Goal: Information Seeking & Learning: Compare options

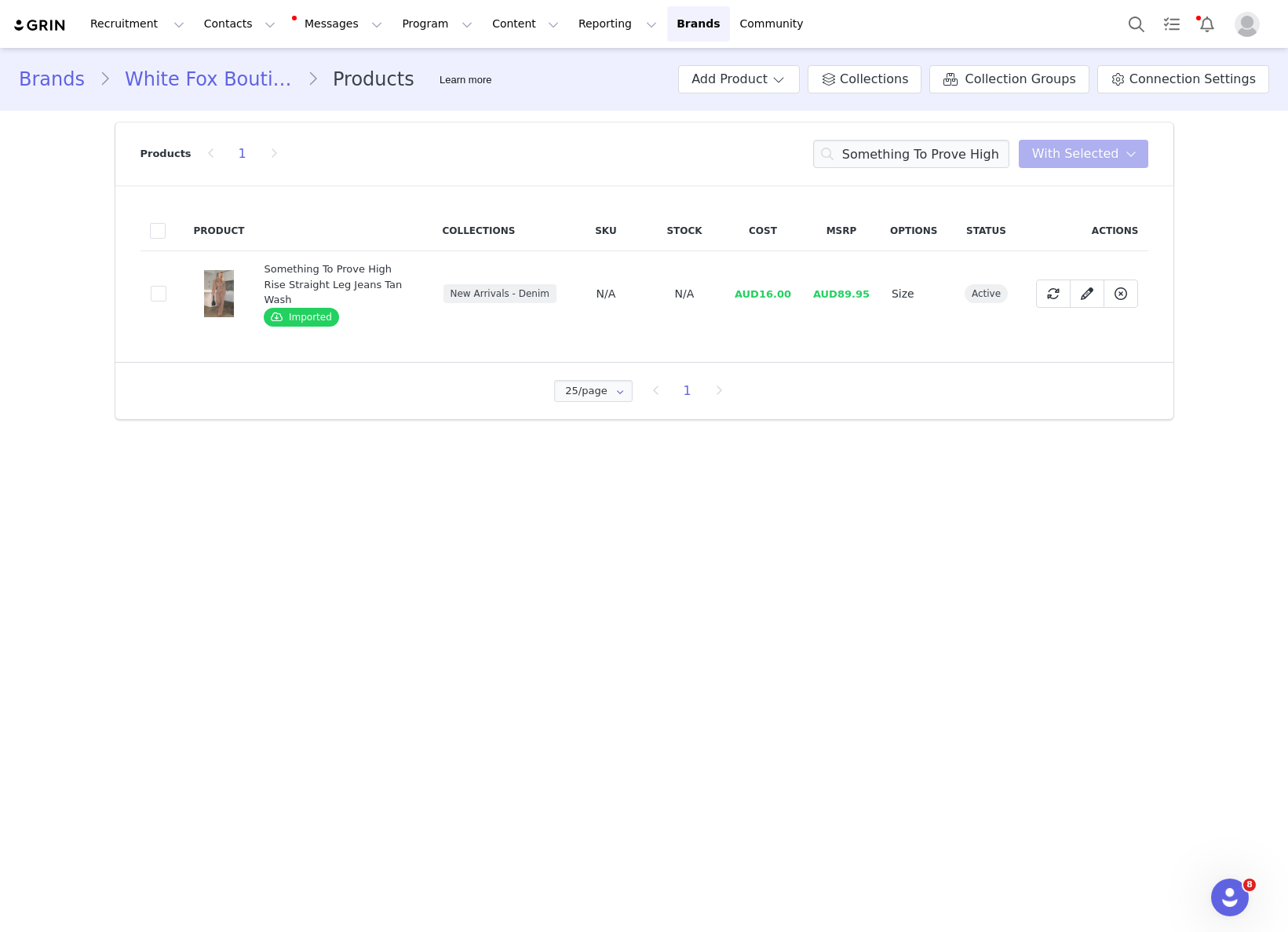
drag, startPoint x: 771, startPoint y: 299, endPoint x: 764, endPoint y: 293, distance: 9.2
click at [770, 298] on td "AUD16.00" at bounding box center [763, 293] width 79 height 85
drag, startPoint x: 765, startPoint y: 288, endPoint x: 798, endPoint y: 288, distance: 33.0
click at [798, 288] on td "AUD16.00" at bounding box center [763, 293] width 79 height 85
copy span "16.00"
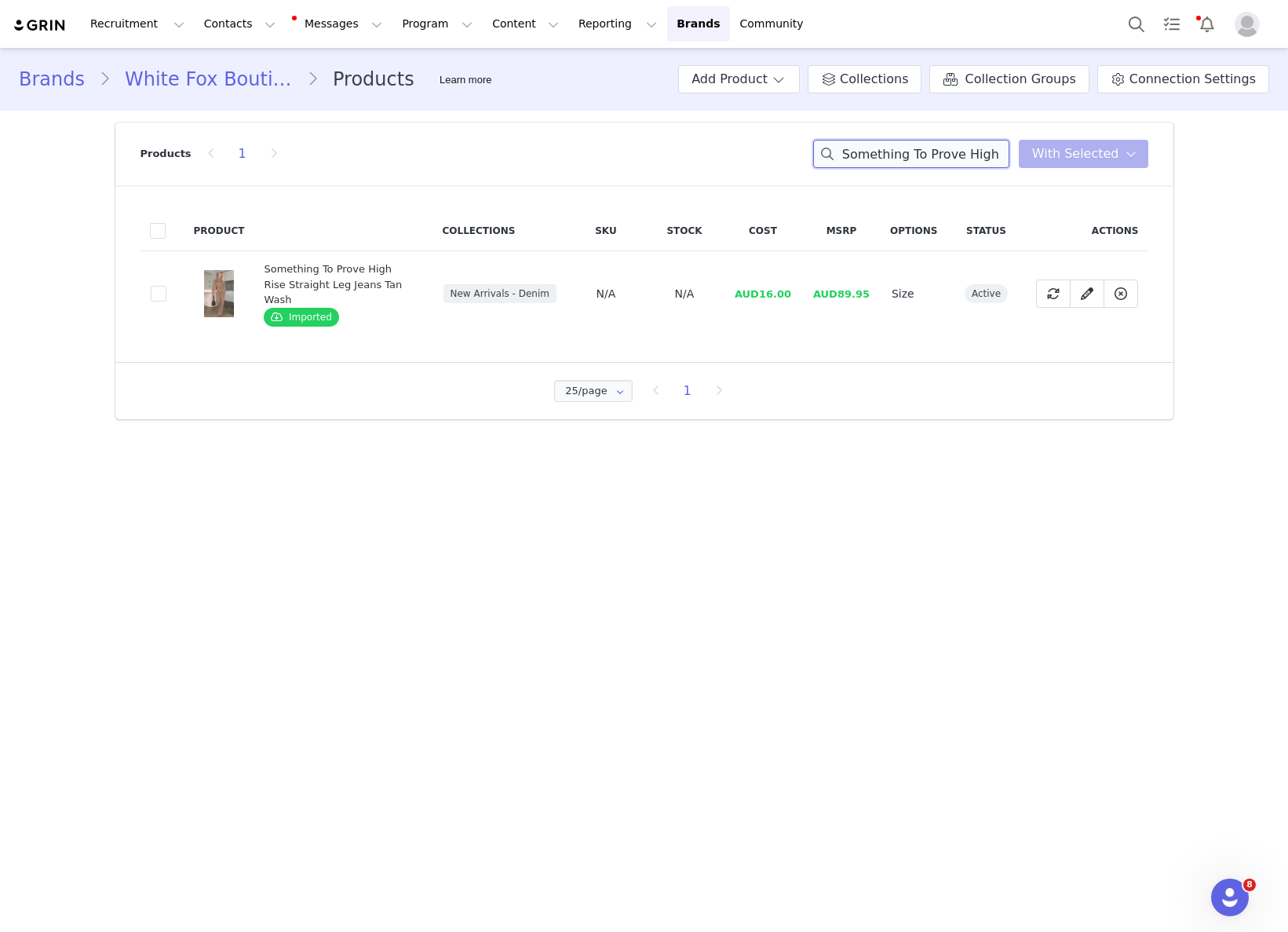
click at [899, 159] on input "Something To Prove High Rise Straight Leg Jeans Tan Wash" at bounding box center [910, 154] width 196 height 28
paste input "Cropped Denim Jacket"
drag, startPoint x: 758, startPoint y: 284, endPoint x: 792, endPoint y: 281, distance: 34.1
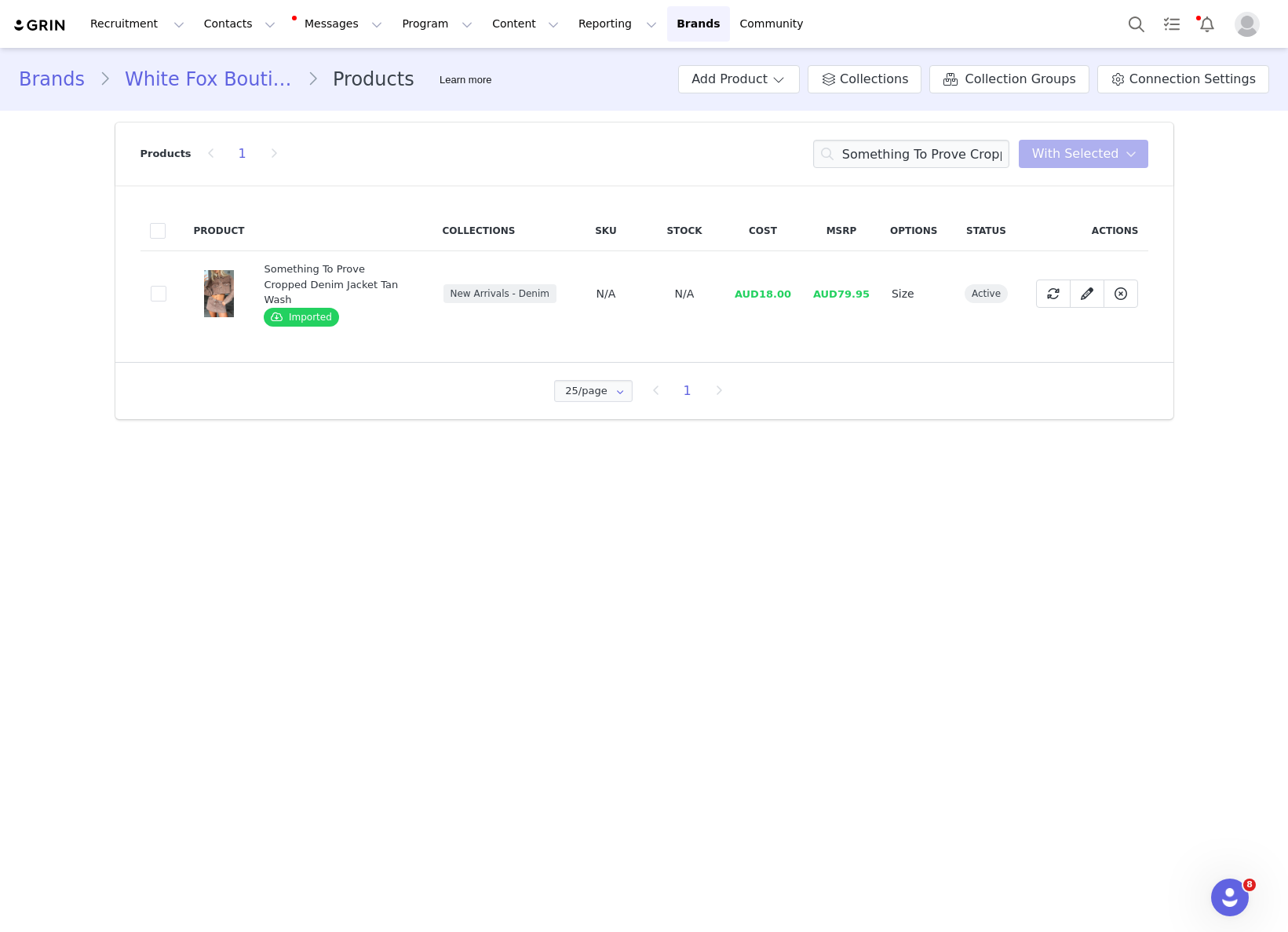
click at [792, 288] on span "AUD18.00" at bounding box center [762, 294] width 56 height 12
drag, startPoint x: 796, startPoint y: 285, endPoint x: 764, endPoint y: 287, distance: 32.1
click at [764, 286] on td "AUD18.00" at bounding box center [763, 293] width 79 height 85
copy span "18.00"
click at [910, 148] on input "Something To Prove Cropped Denim Jacket Tan Wash" at bounding box center [910, 154] width 196 height 28
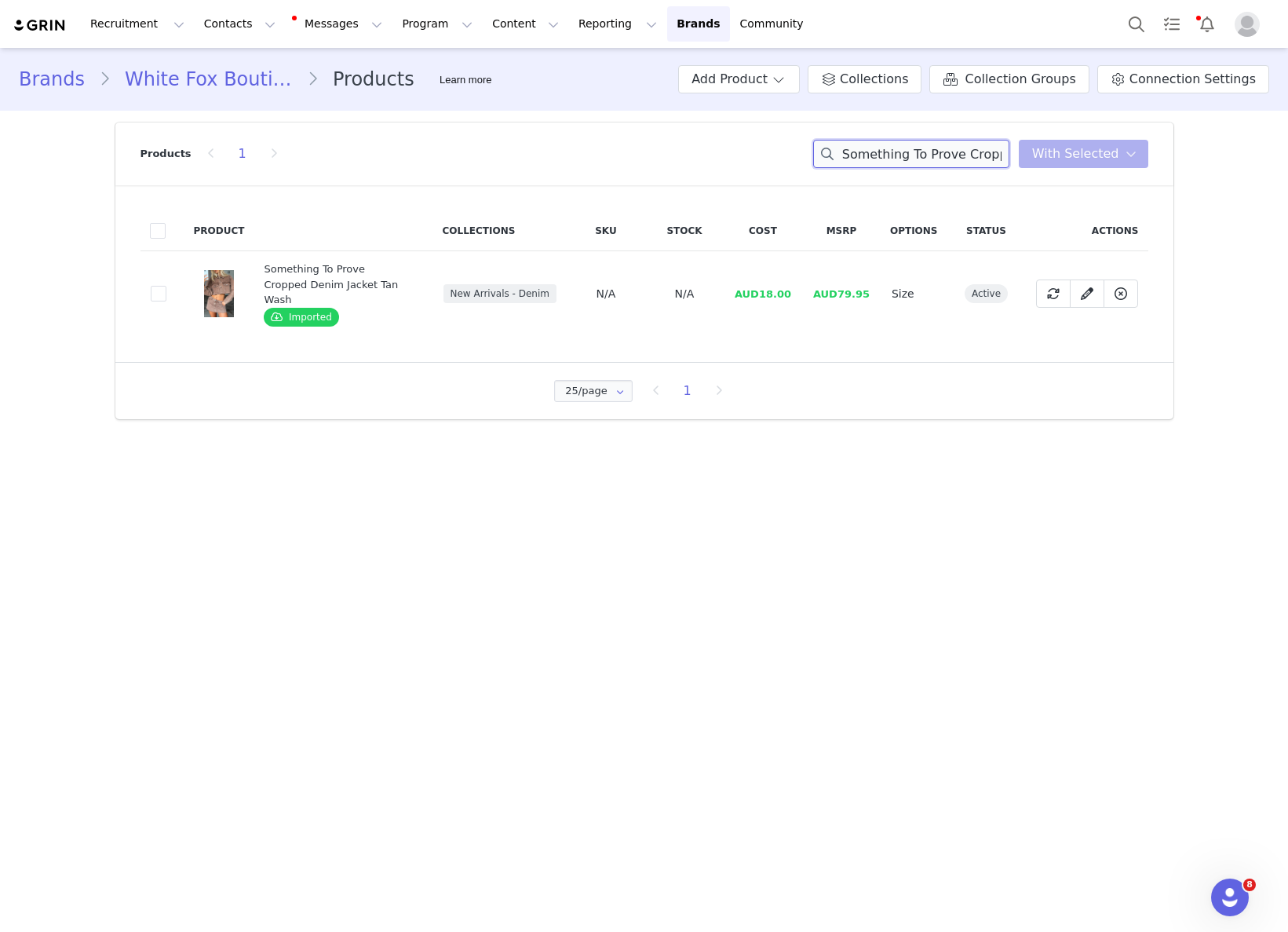
click at [910, 148] on input "Something To Prove Cropped Denim Jacket Tan Wash" at bounding box center [910, 154] width 196 height 28
paste input "Lifetime Top Chocolate"
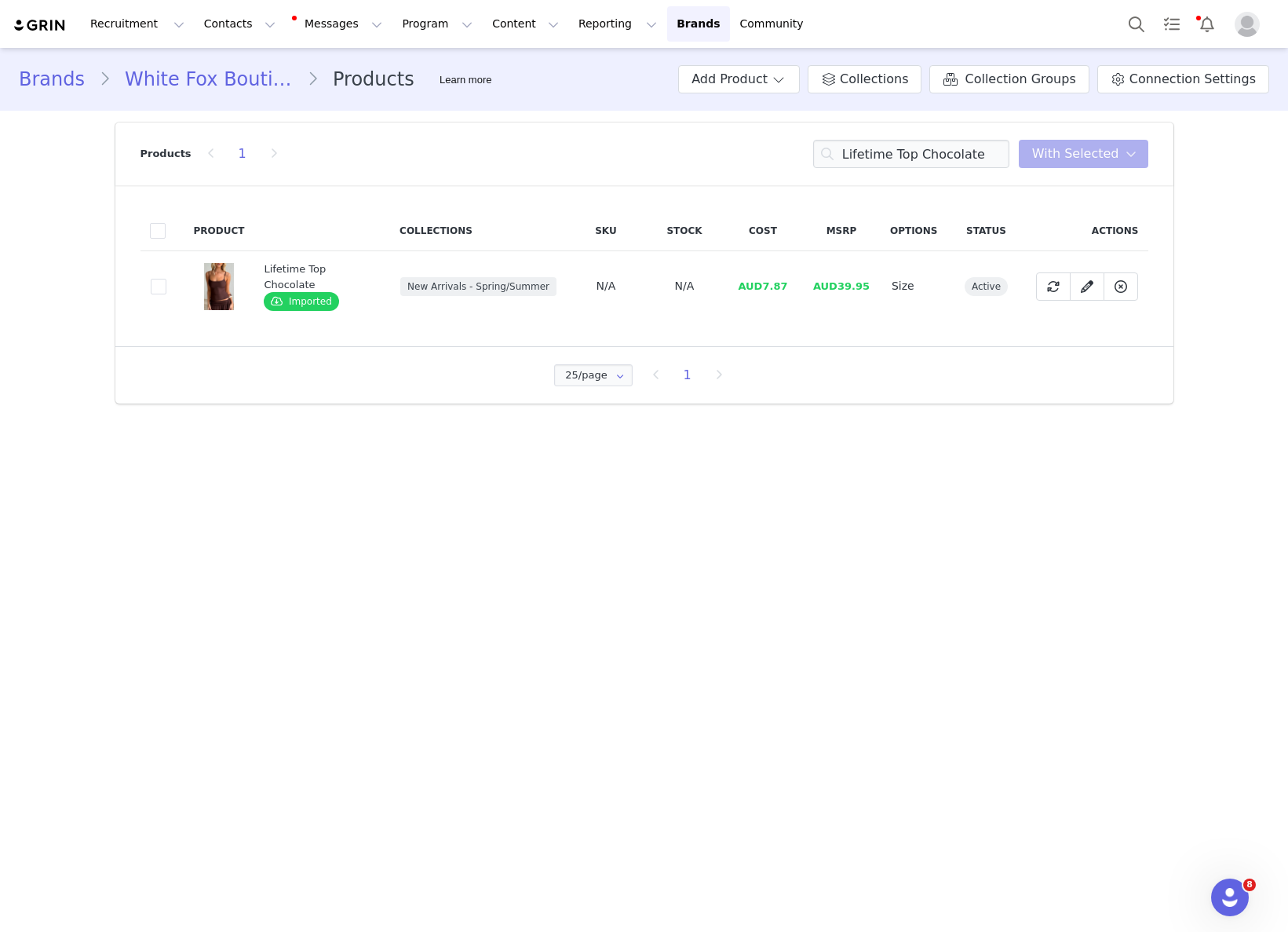
click at [767, 295] on td "AUD7.87" at bounding box center [763, 286] width 79 height 70
drag, startPoint x: 756, startPoint y: 288, endPoint x: 787, endPoint y: 286, distance: 31.1
click at [787, 286] on td "AUD7.87" at bounding box center [763, 286] width 79 height 70
copy span "7.87"
click at [968, 162] on input "Lifetime Top Chocolate" at bounding box center [910, 154] width 196 height 28
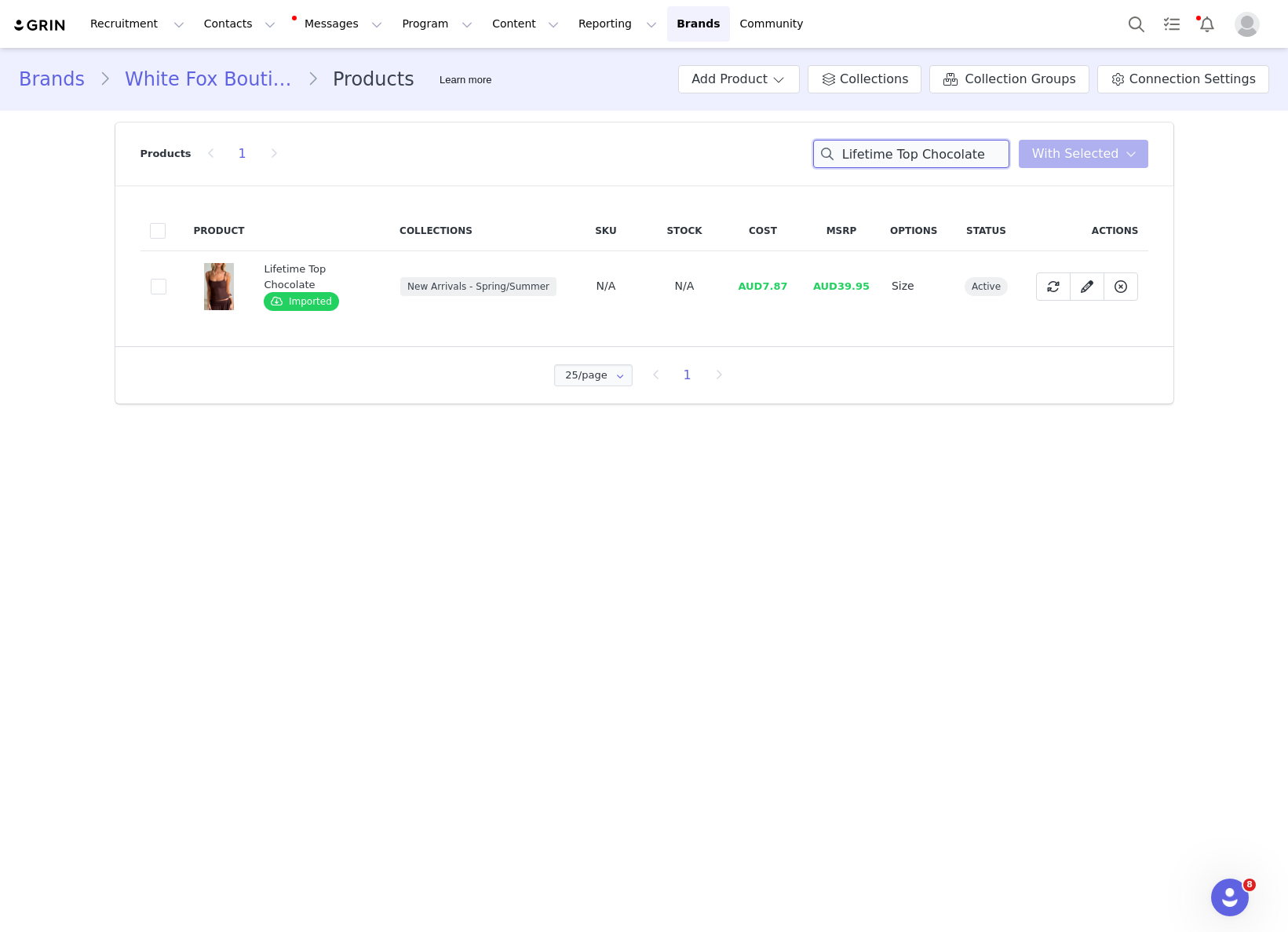
paste input "Free All Night Midi Skirt"
click at [966, 162] on input "Lifetime Top Chocolate" at bounding box center [910, 154] width 196 height 28
click at [965, 162] on input "Lifetime Top Free All Night Midi Skirt Chocolate" at bounding box center [910, 154] width 196 height 28
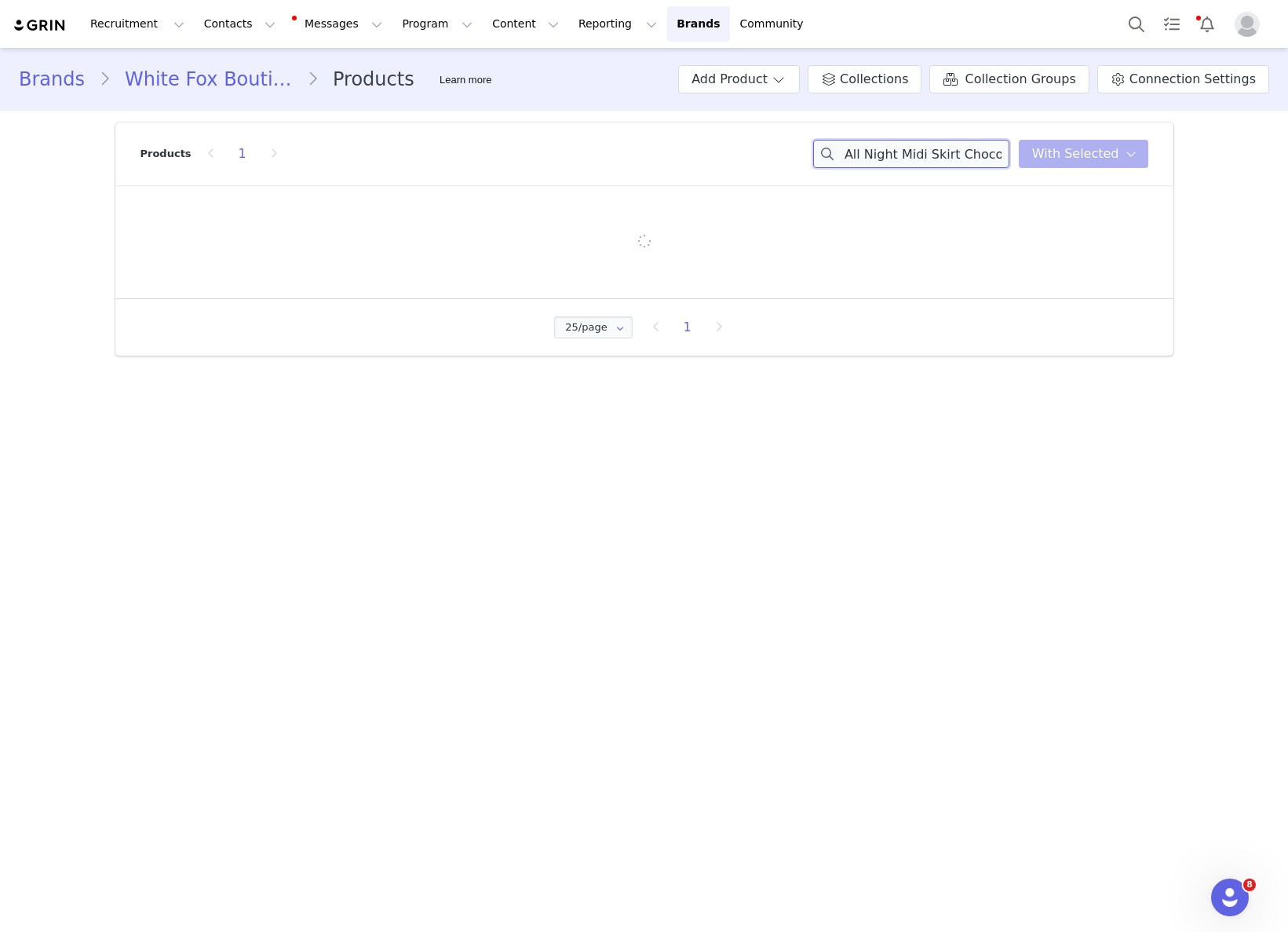
click at [965, 162] on input "Lifetime Top Free All Night Midi Skirt Chocolate" at bounding box center [910, 154] width 196 height 28
paste input
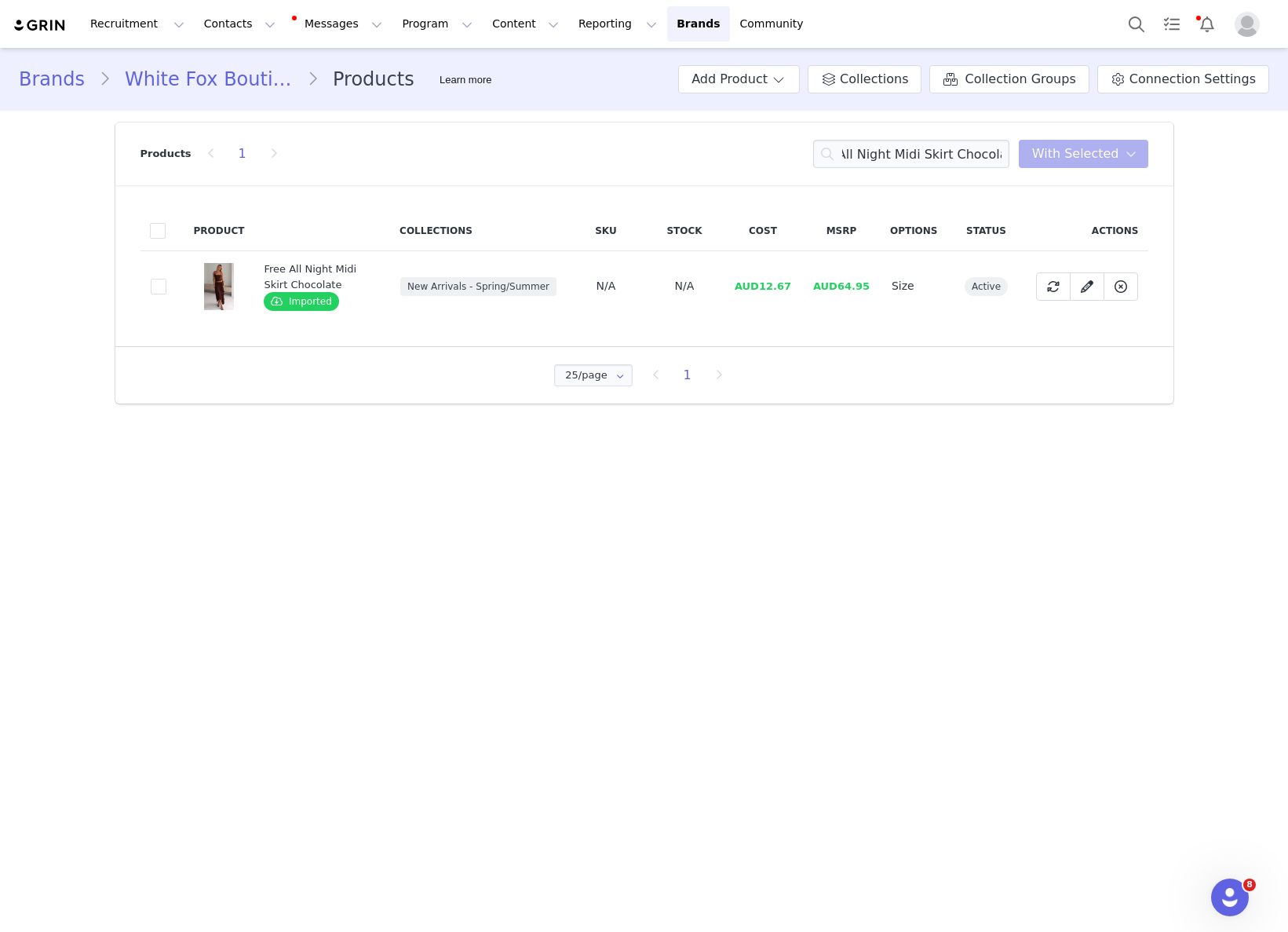
click at [763, 288] on span "AUD12.67" at bounding box center [762, 286] width 56 height 12
drag, startPoint x: 763, startPoint y: 286, endPoint x: 902, endPoint y: 322, distance: 143.6
click at [802, 284] on td "AUD12.67" at bounding box center [763, 286] width 79 height 70
copy span "12.67"
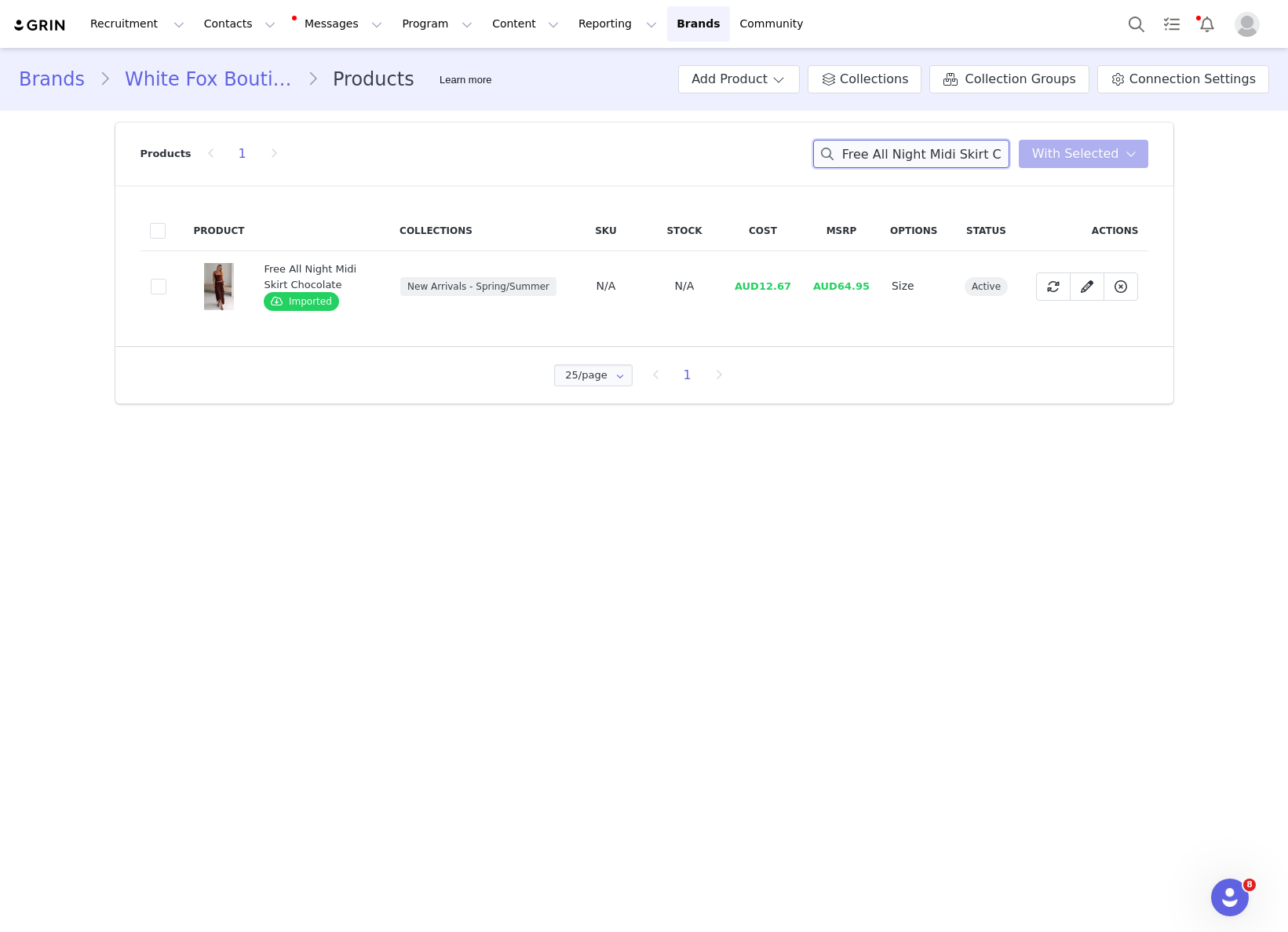
click at [955, 159] on input "Free All Night Midi Skirt Chocolate" at bounding box center [910, 154] width 196 height 28
paste input "It's Ok, I'm Ok Knit Sweater Chestnut Strip"
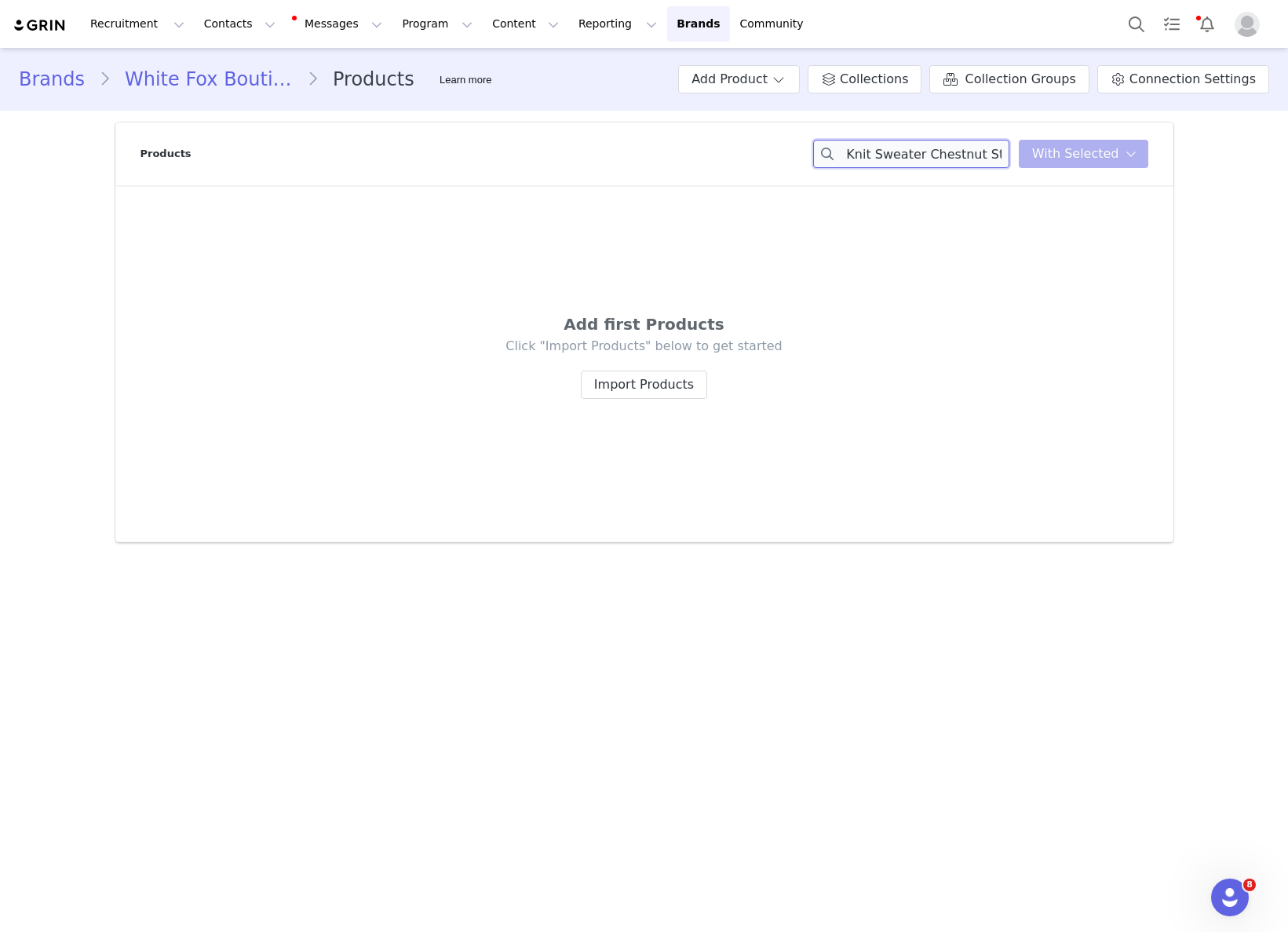
click at [999, 157] on input "It's Ok, I'm Ok Knit Sweater Chestnut Stripe" at bounding box center [910, 154] width 196 height 28
click at [1038, 160] on div "It's Ok, I'm Ok Knit Sweater Chestnut Stripe You have 0 product s selected Add …" at bounding box center [981, 154] width 335 height 28
click at [1092, 152] on div "It's Ok, I'm Ok Knit Sweater Chestnut Stripe You have 0 product s selected Add …" at bounding box center [981, 154] width 335 height 28
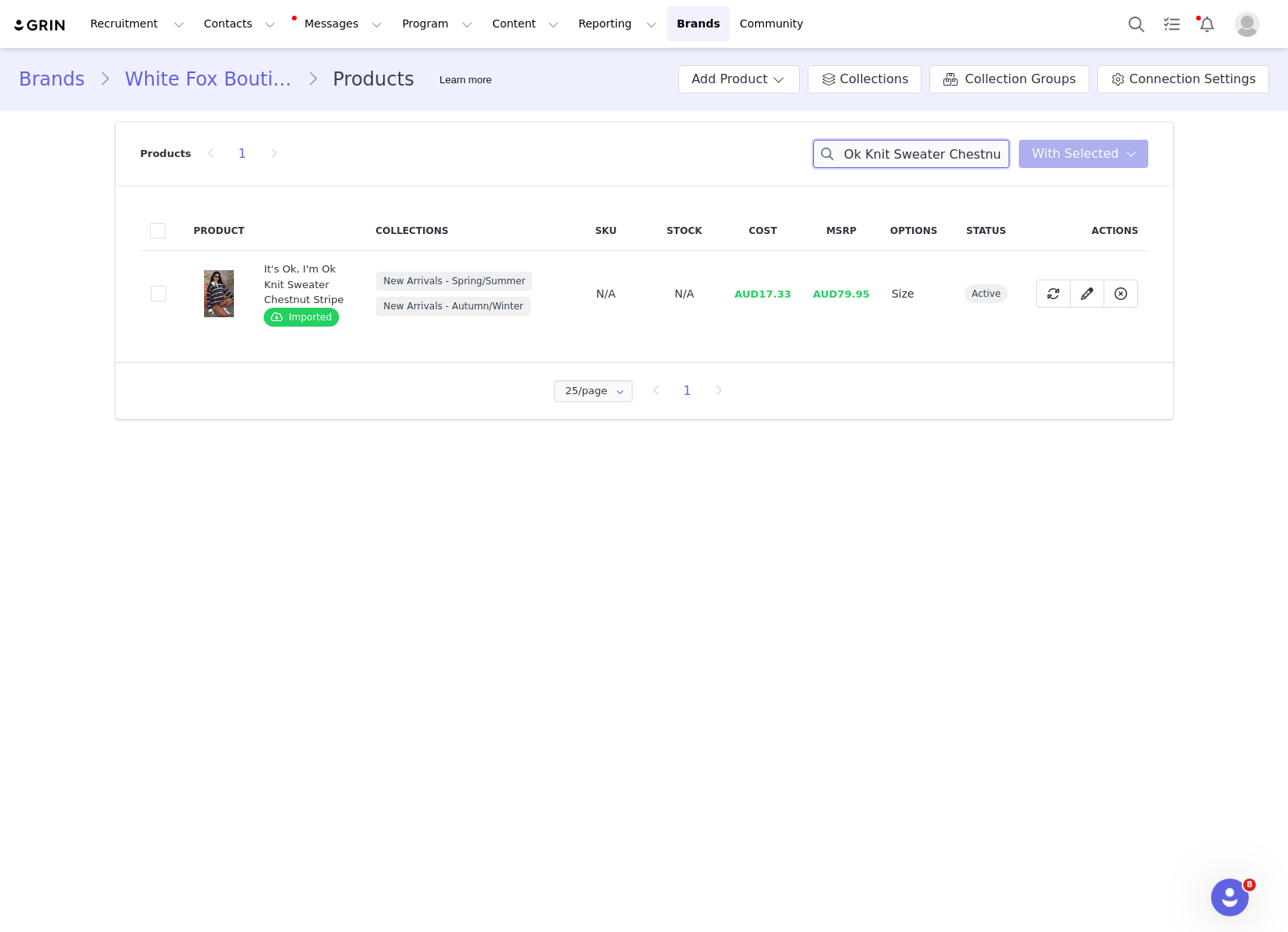
scroll to position [0, 46]
drag, startPoint x: 780, startPoint y: 303, endPoint x: 765, endPoint y: 294, distance: 17.5
click at [777, 301] on td "AUD17.33" at bounding box center [763, 293] width 79 height 85
drag, startPoint x: 764, startPoint y: 293, endPoint x: 811, endPoint y: 303, distance: 48.1
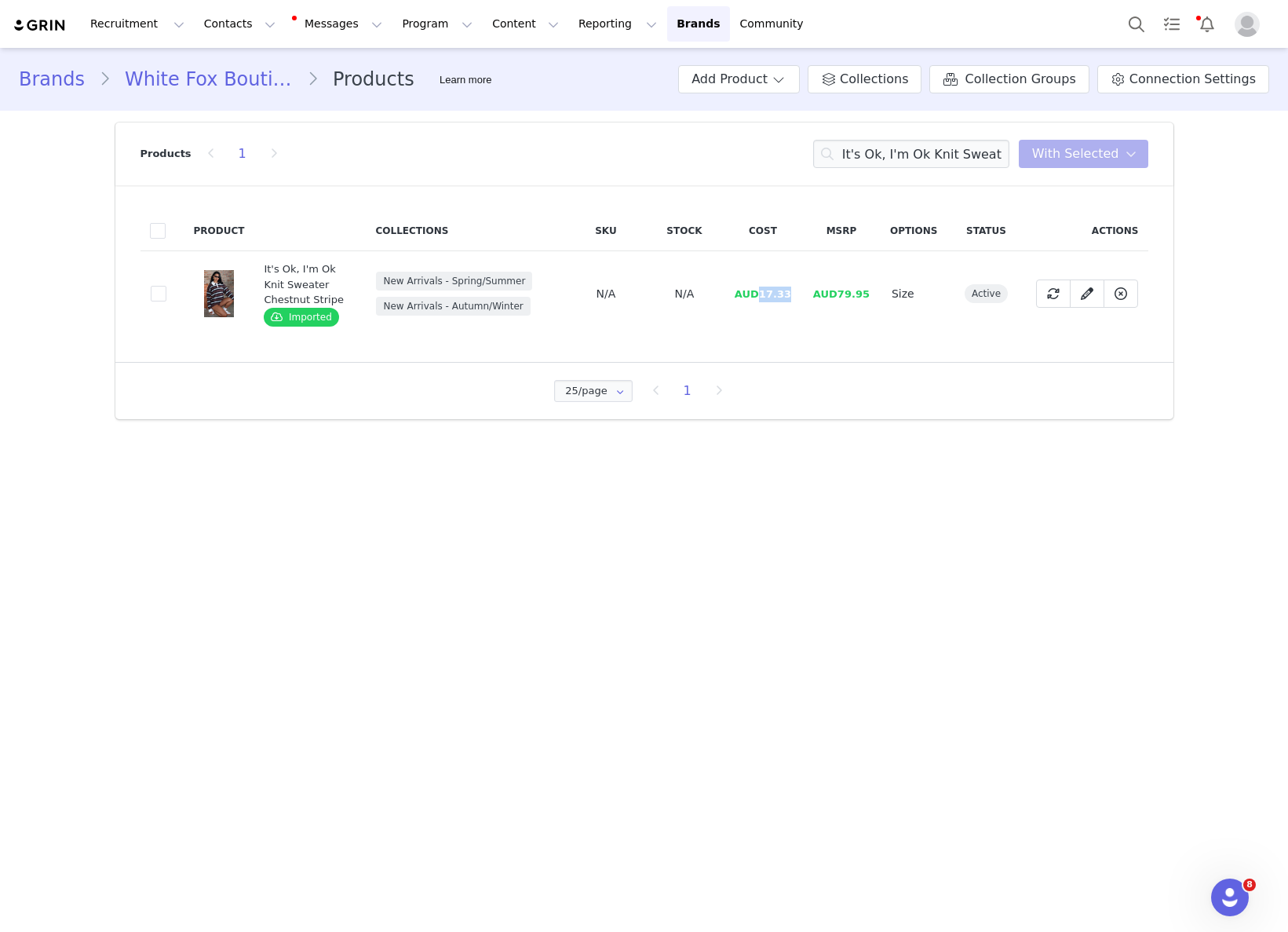
click at [799, 293] on td "AUD17.33" at bounding box center [763, 293] width 79 height 85
copy span "17.33"
click at [923, 143] on input "It's Ok, I'm Ok Knit Sweater Chestnu" at bounding box center [910, 154] width 196 height 28
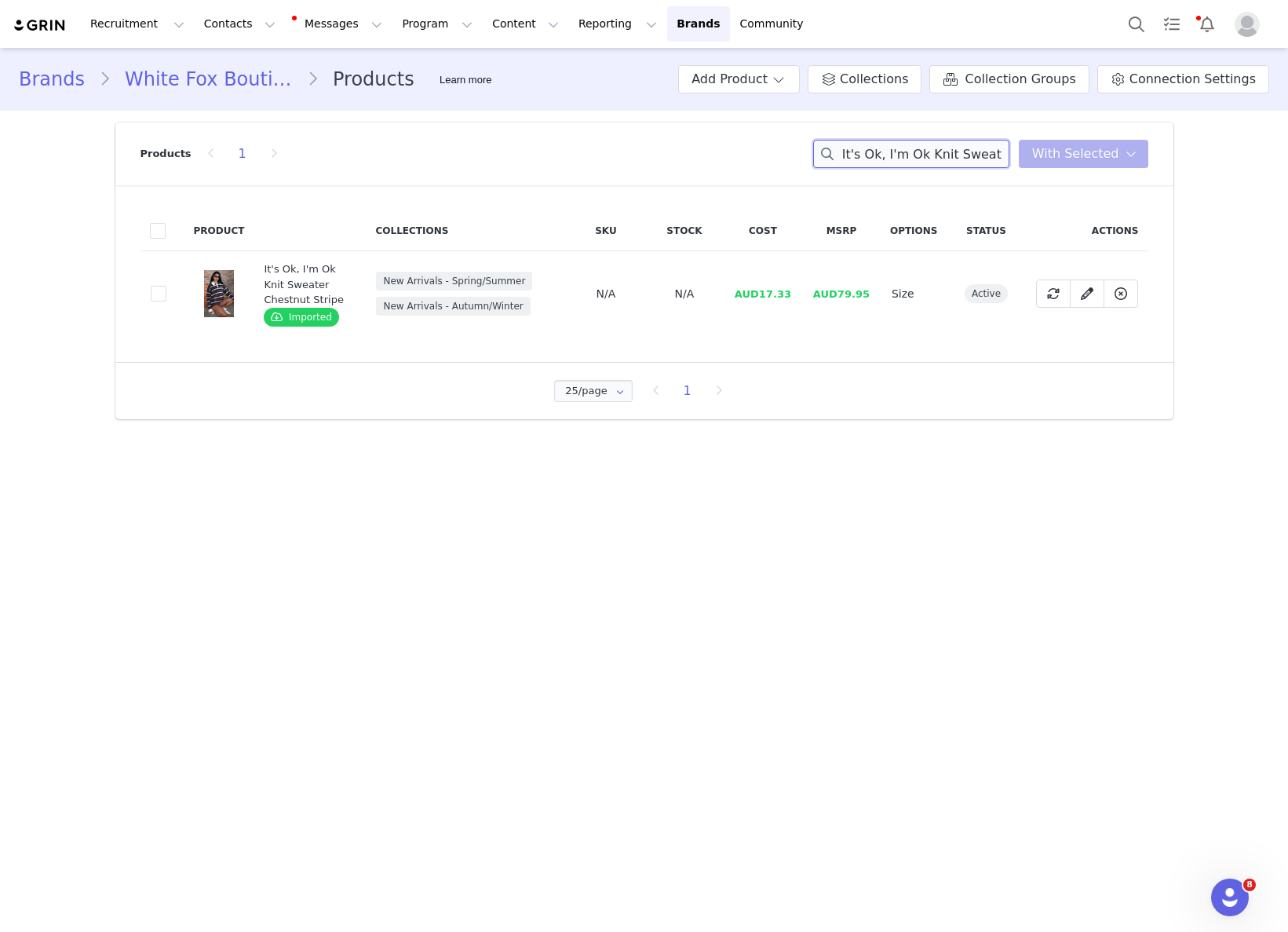
paste input "Vibe With Me Lace Top Black"
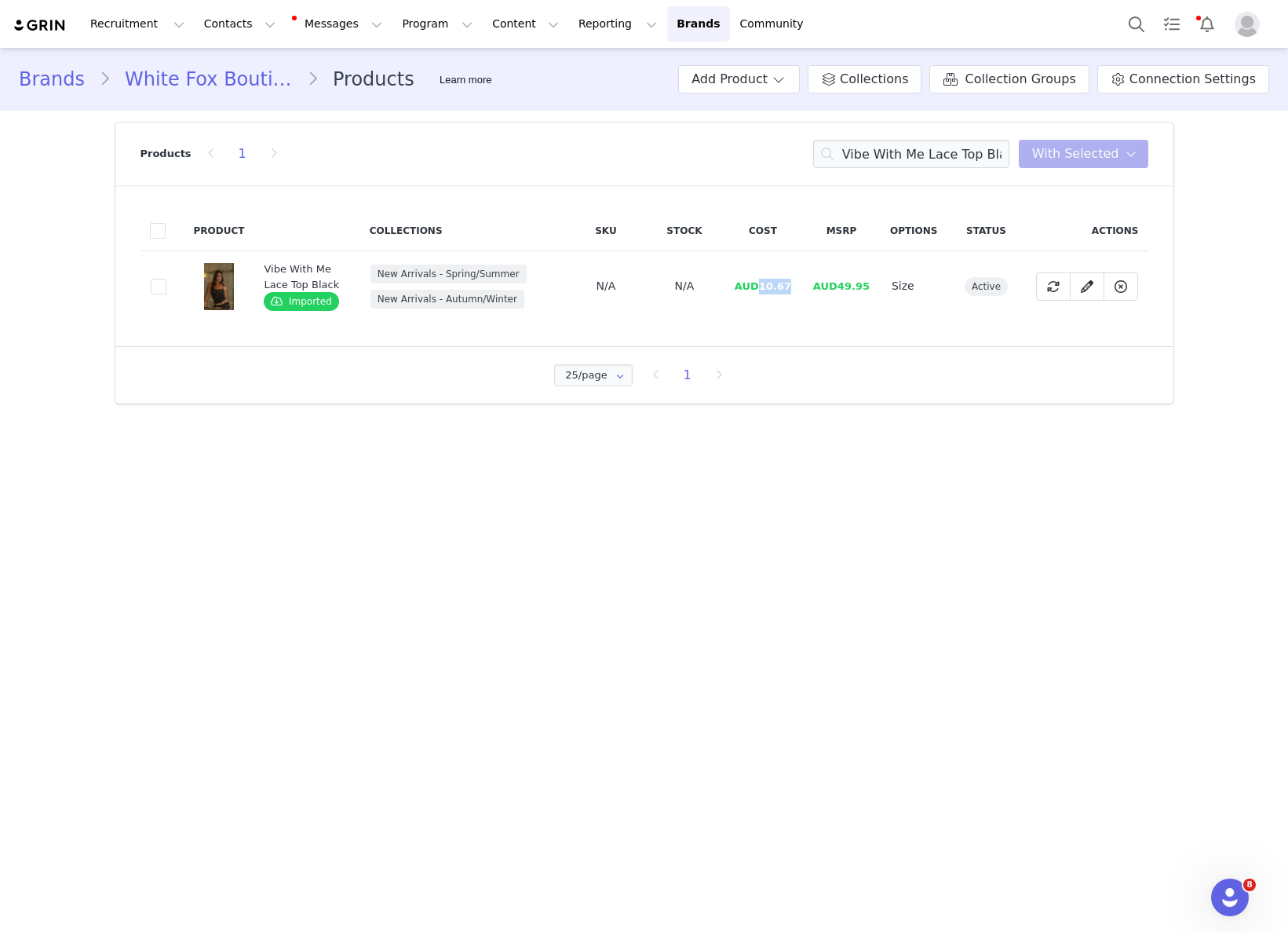
drag, startPoint x: 763, startPoint y: 284, endPoint x: 808, endPoint y: 284, distance: 45.0
click at [808, 284] on tr "25f7b939-6579-495d-82a7-2e0cd5f0a978 Vibe With Me Lace Top Black Imported New A…" at bounding box center [644, 286] width 1008 height 70
copy span "10.67"
click at [947, 158] on input "Vibe With Me Lace Top Black" at bounding box center [910, 154] width 196 height 28
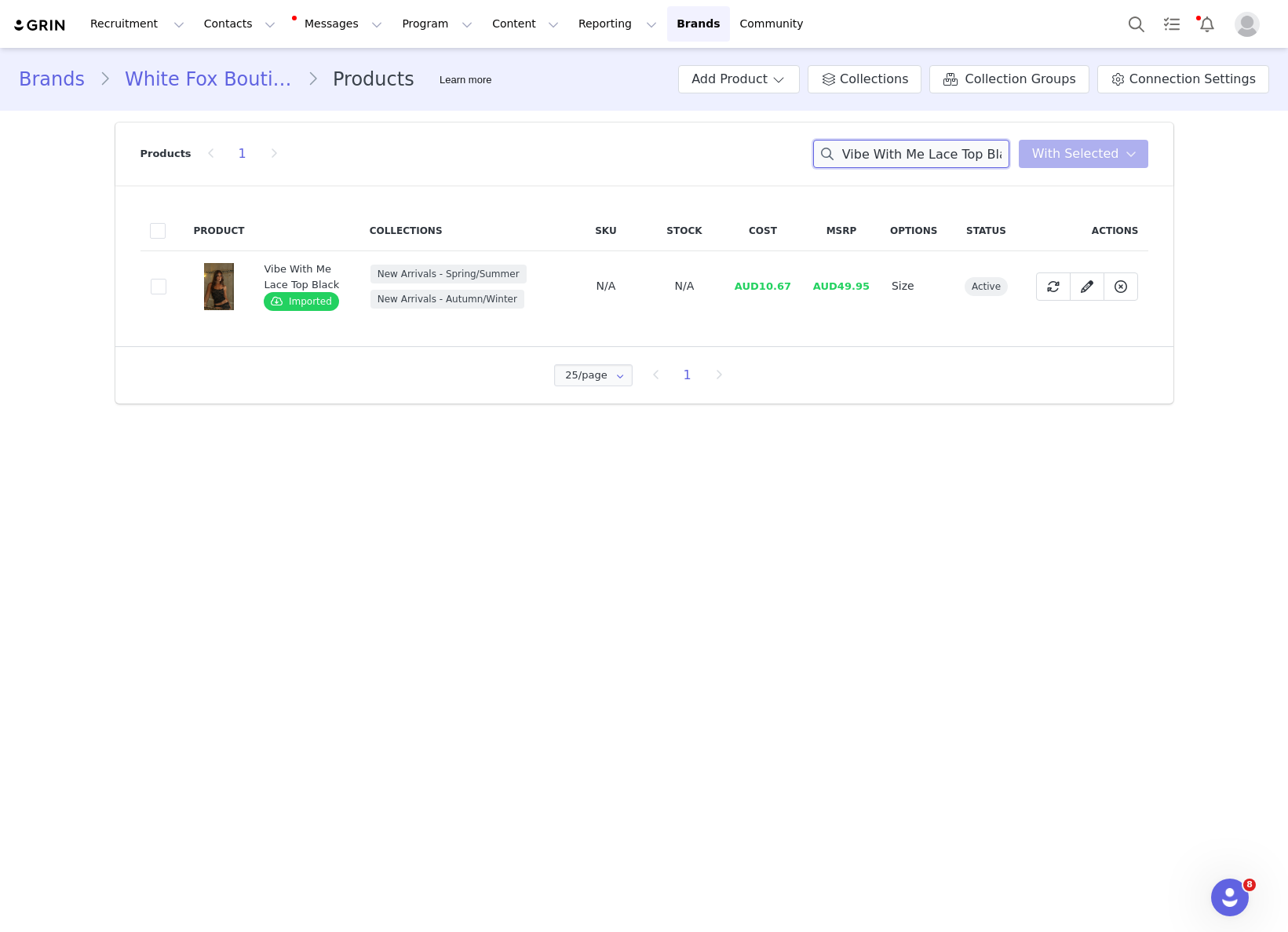
click at [947, 158] on input "Vibe With Me Lace Top Black" at bounding box center [910, 154] width 196 height 28
paste input "Capri Pants"
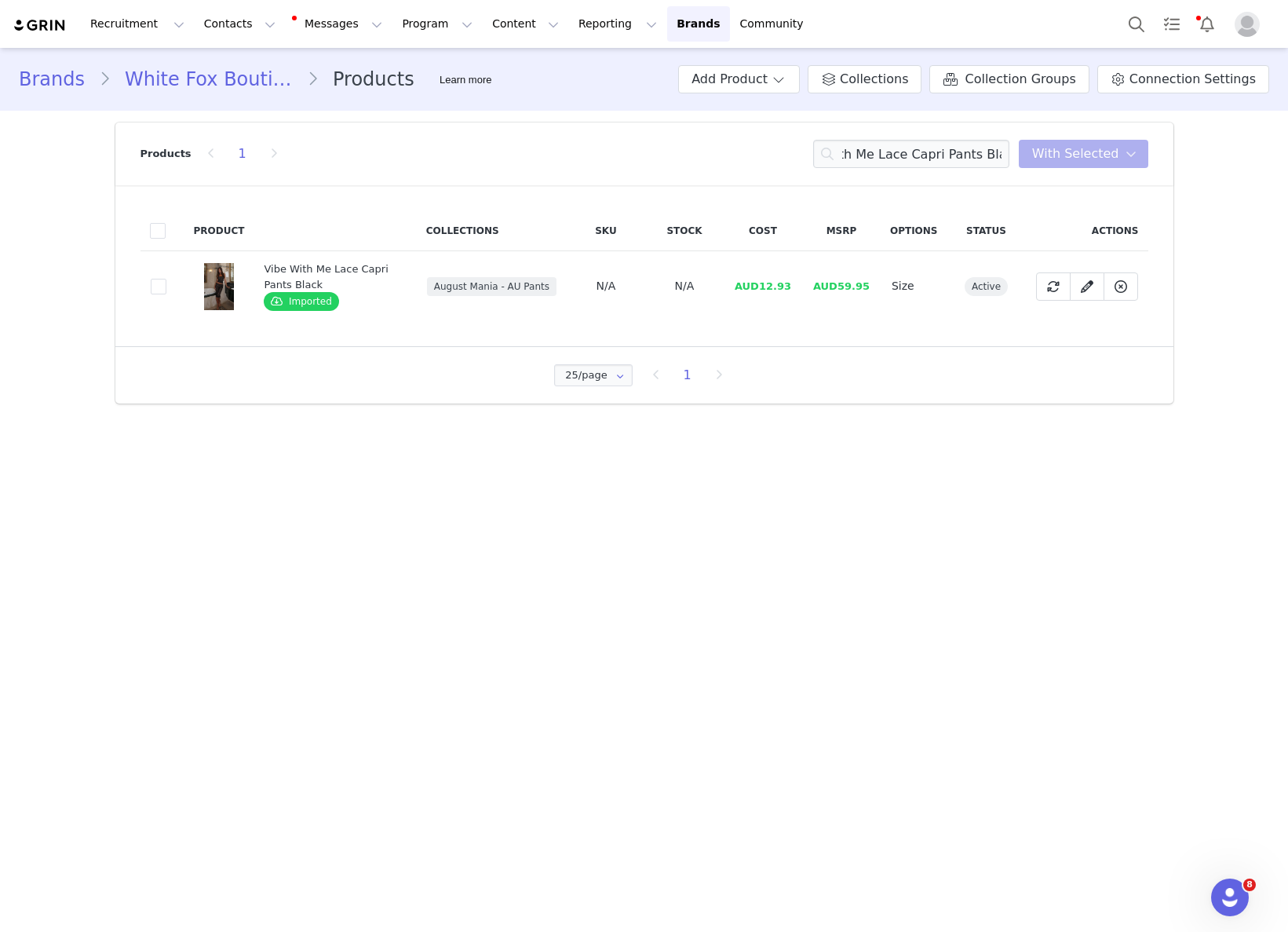
click at [761, 282] on span "AUD12.93" at bounding box center [762, 286] width 56 height 12
drag, startPoint x: 779, startPoint y: 282, endPoint x: 813, endPoint y: 282, distance: 34.0
click at [813, 282] on tr "b86795f3-2b84-4400-a81e-8538b529e130 Vibe With Me Lace Capri Pants Black Import…" at bounding box center [644, 286] width 1008 height 70
copy span "12.93"
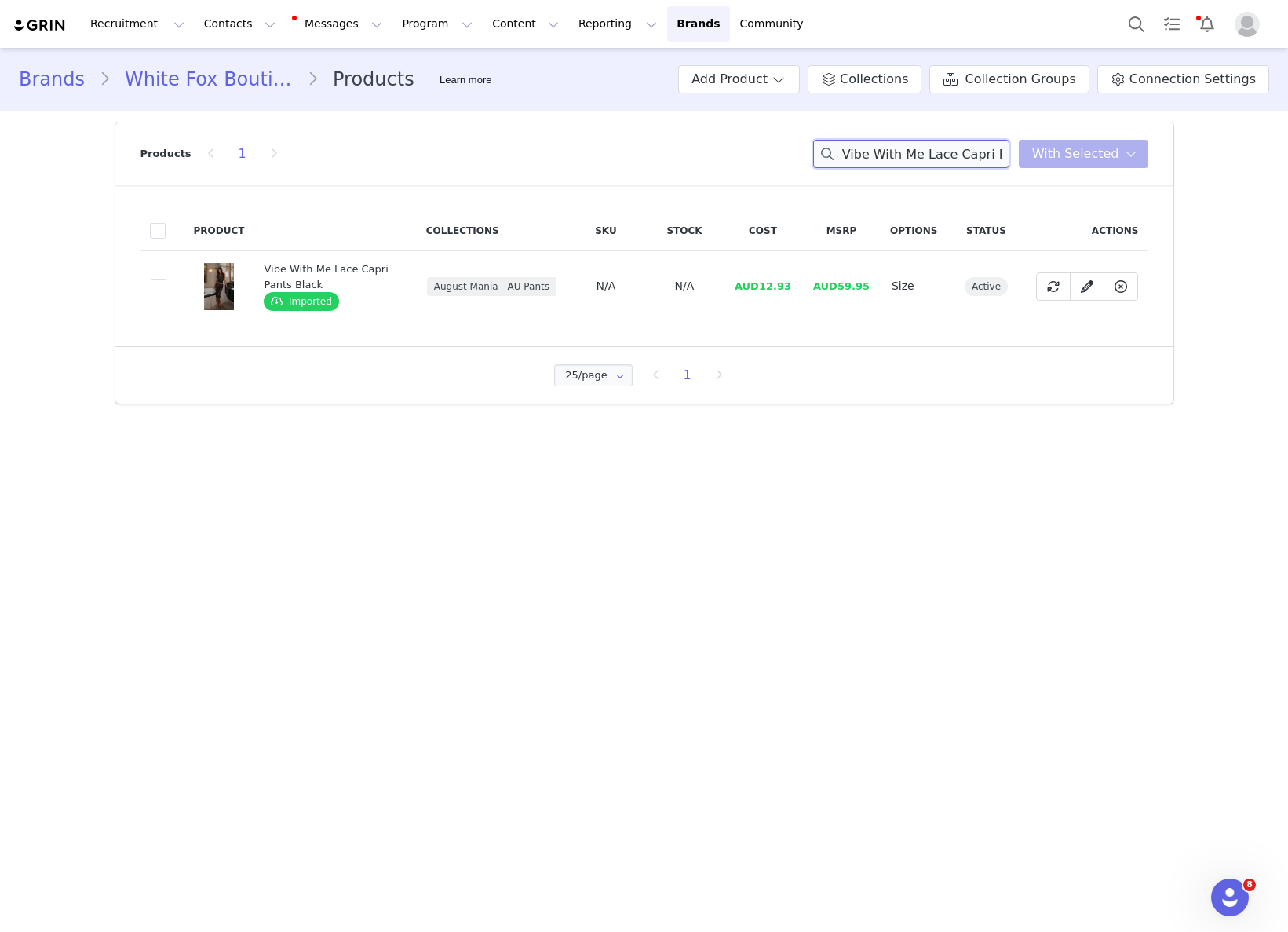
click at [926, 158] on input "Vibe With Me Lace Capri Pants Black" at bounding box center [910, 154] width 196 height 28
paste input "ctory Jacket Black/White"
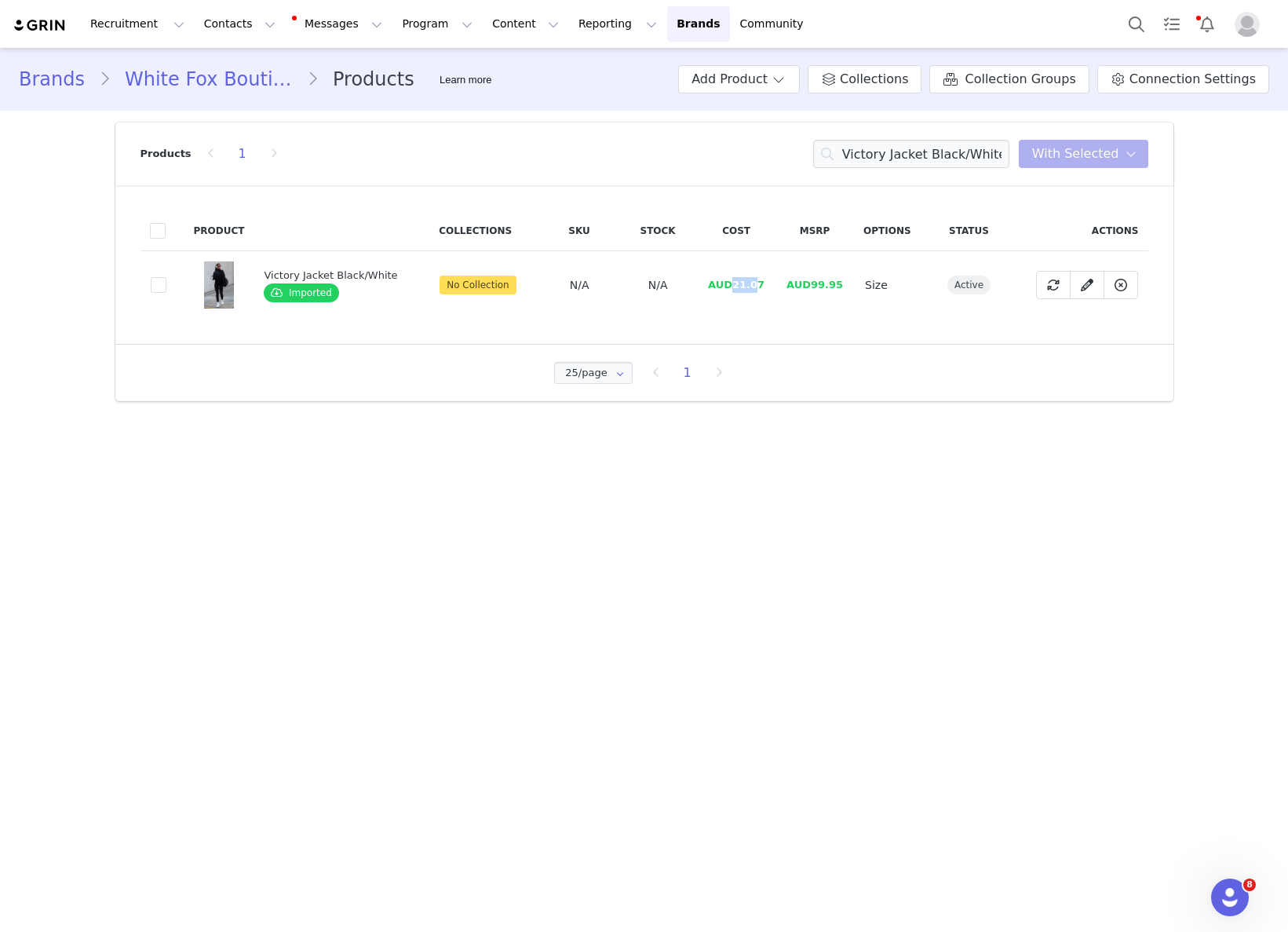
drag, startPoint x: 733, startPoint y: 286, endPoint x: 758, endPoint y: 285, distance: 25.0
click at [758, 284] on span "AUD21.07" at bounding box center [736, 284] width 56 height 12
copy span "21.07"
click at [928, 146] on input "Victory Jacket Black/White" at bounding box center [910, 154] width 196 height 28
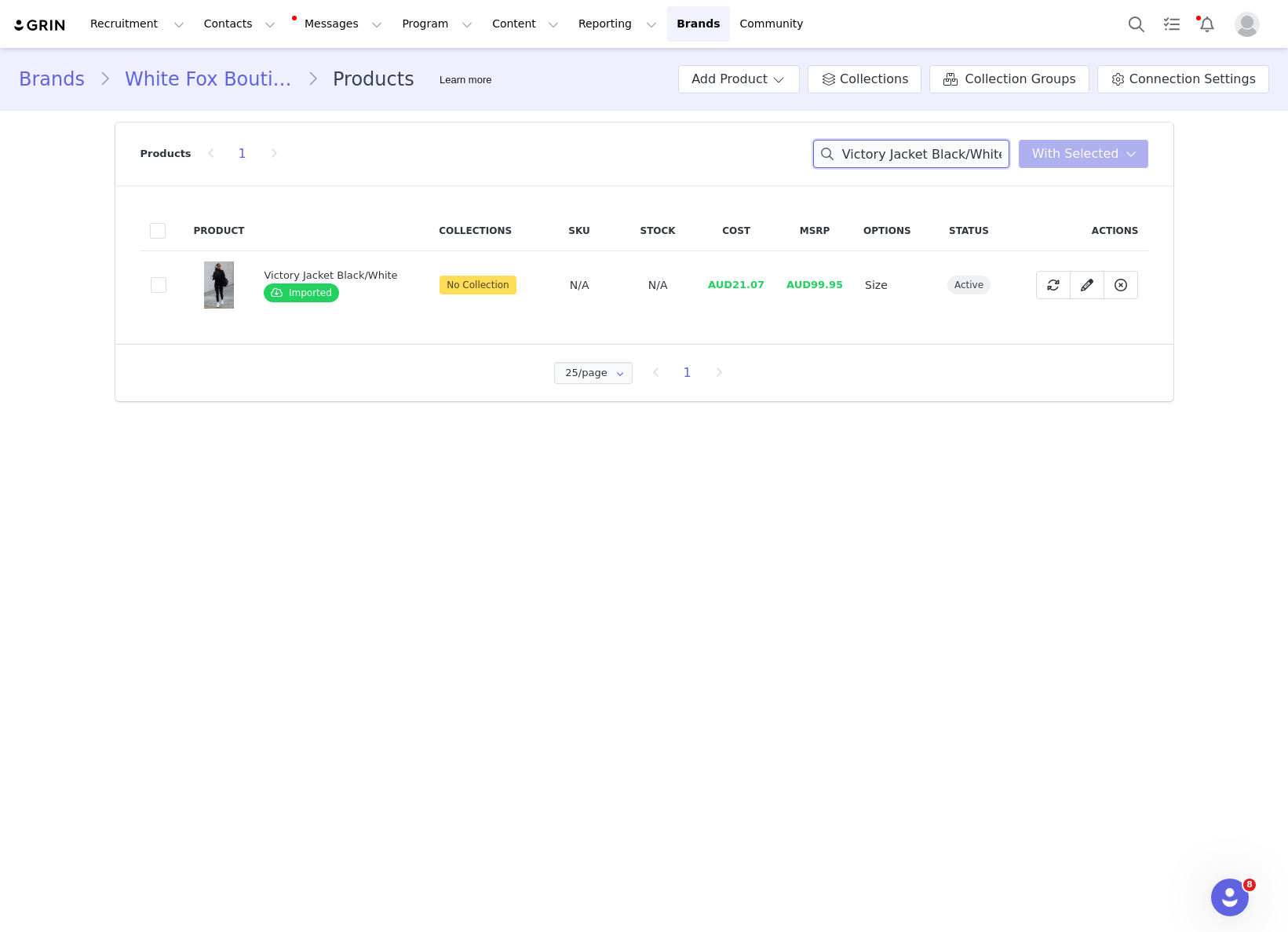
click at [928, 146] on input "Victory Jacket Black/White" at bounding box center [910, 154] width 196 height 28
paste input "I'm With You Shorts Black"
drag, startPoint x: 719, startPoint y: 293, endPoint x: 727, endPoint y: 290, distance: 8.5
click at [719, 293] on td "AUD15.60" at bounding box center [734, 285] width 79 height 68
drag, startPoint x: 742, startPoint y: 285, endPoint x: 771, endPoint y: 285, distance: 29.0
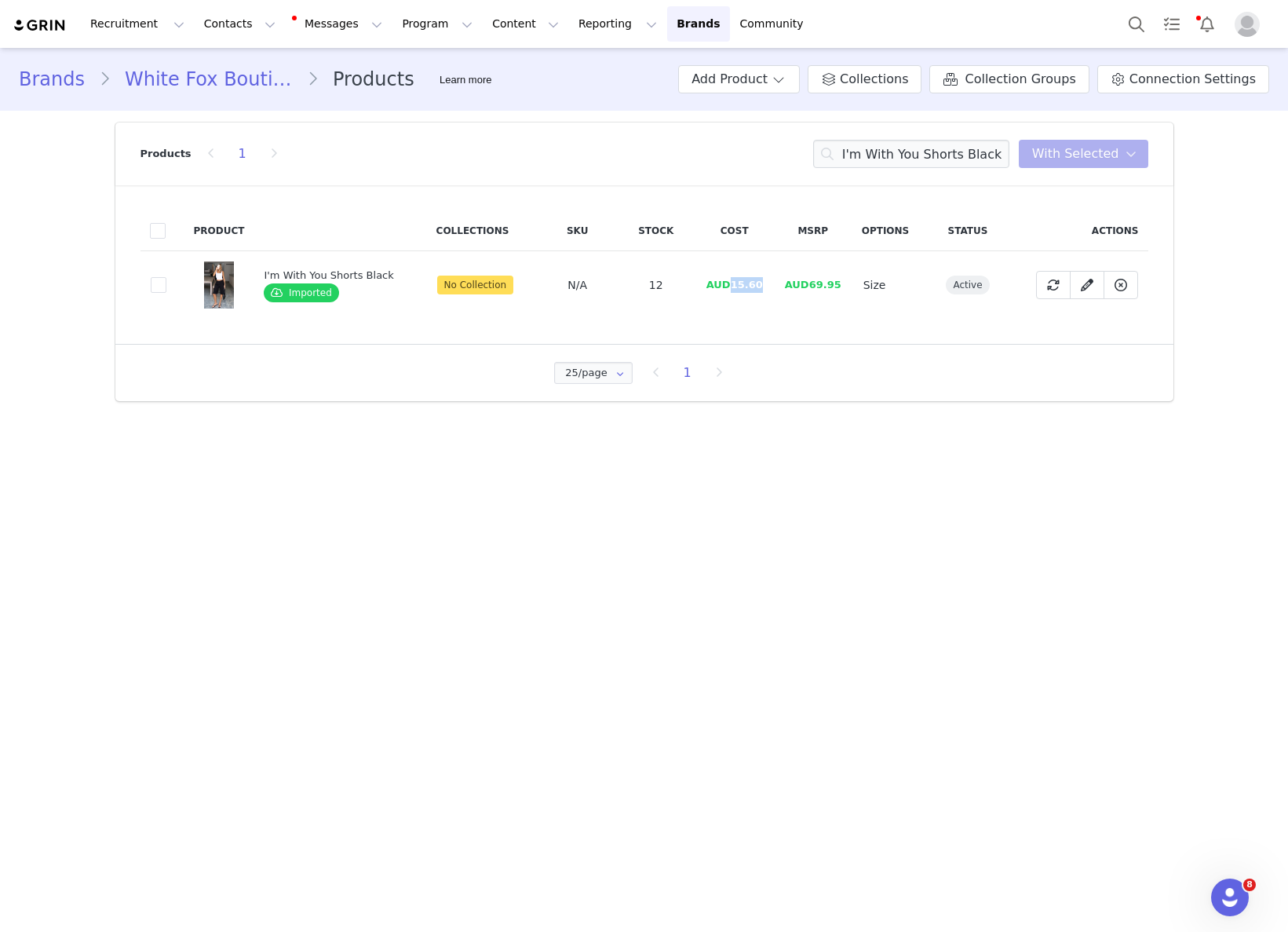
click at [759, 283] on td "AUD15.60" at bounding box center [734, 285] width 79 height 68
copy span "15.60"
click at [909, 165] on input "I'm With You Shorts Black" at bounding box center [910, 154] width 196 height 28
click at [910, 163] on input "I'm With You Shorts Black" at bounding box center [910, 154] width 196 height 28
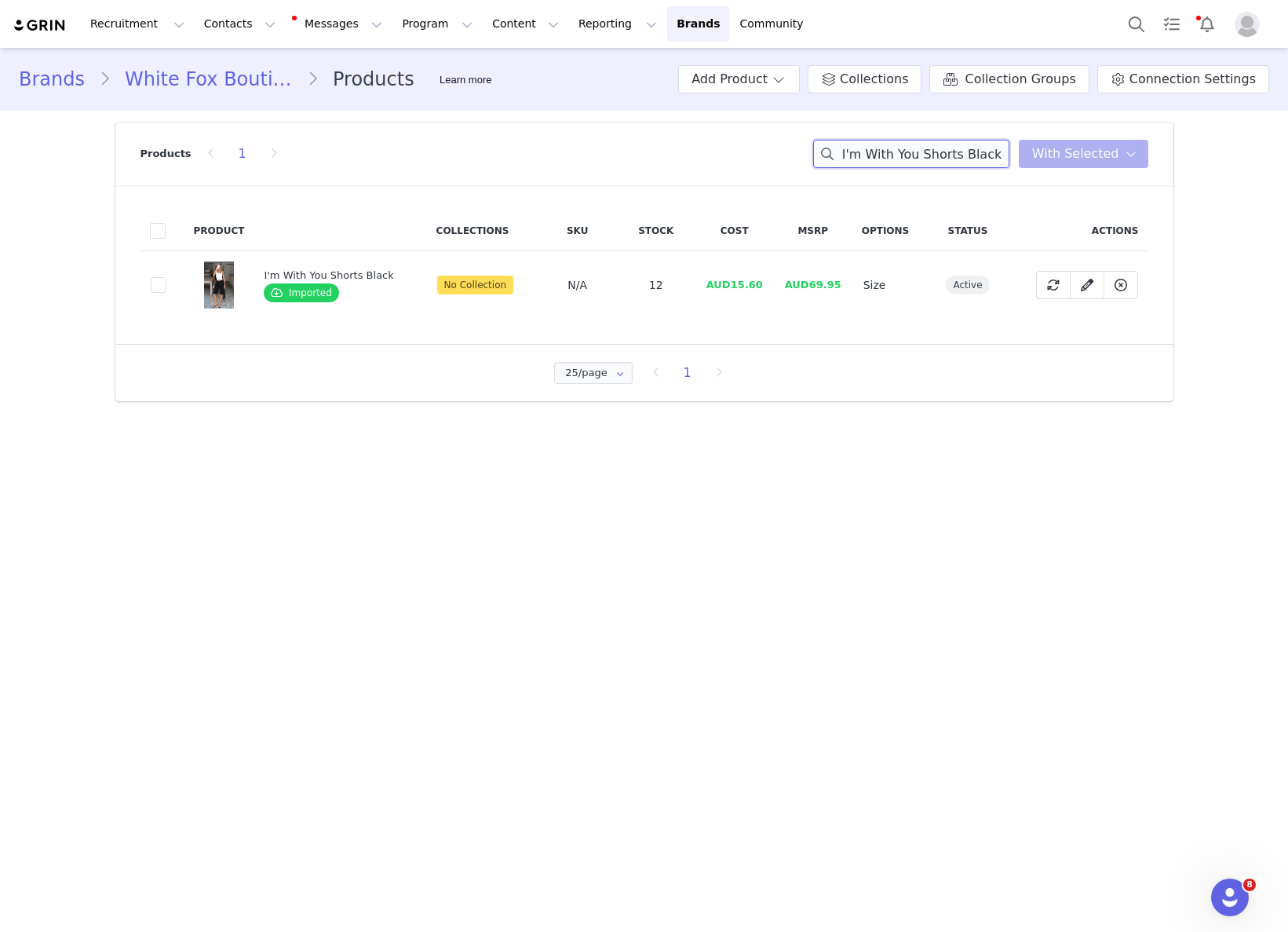
click at [910, 163] on input "I'm With You Shorts Black" at bounding box center [910, 154] width 196 height 28
paste input "Let It Go Strapless Bustier Navy Polka Dot"
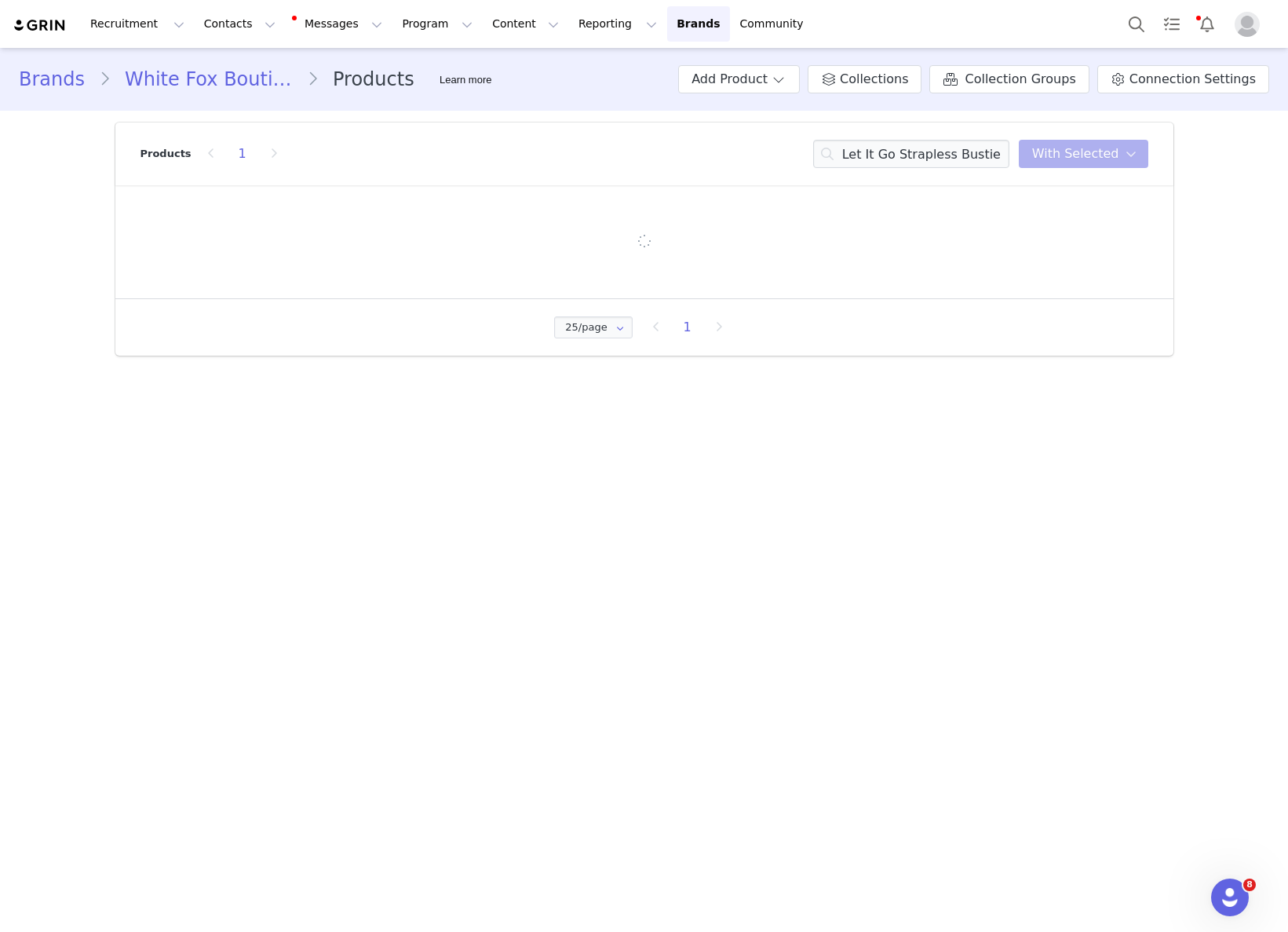
click at [740, 249] on div at bounding box center [644, 242] width 961 height 16
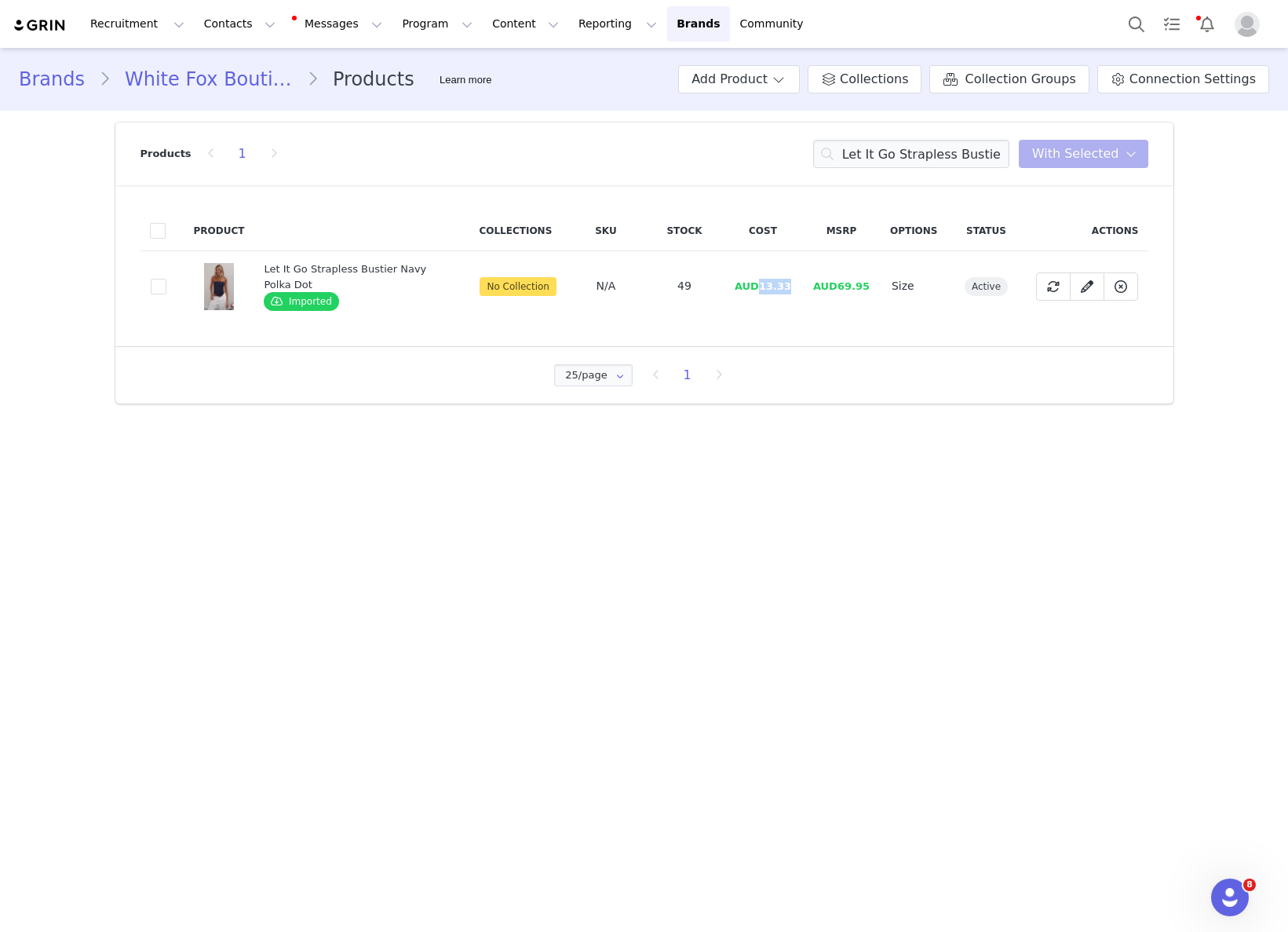
drag, startPoint x: 763, startPoint y: 284, endPoint x: 810, endPoint y: 283, distance: 47.0
click at [810, 283] on tr "86439d8e-9c24-4a10-965c-c083cf25d30f Let It Go Strapless Bustier Navy Polka Dot…" at bounding box center [644, 286] width 1008 height 70
copy span "13.33"
click at [917, 153] on input "Let It Go Strapless Bustier Navy Polka Dot" at bounding box center [910, 154] width 196 height 28
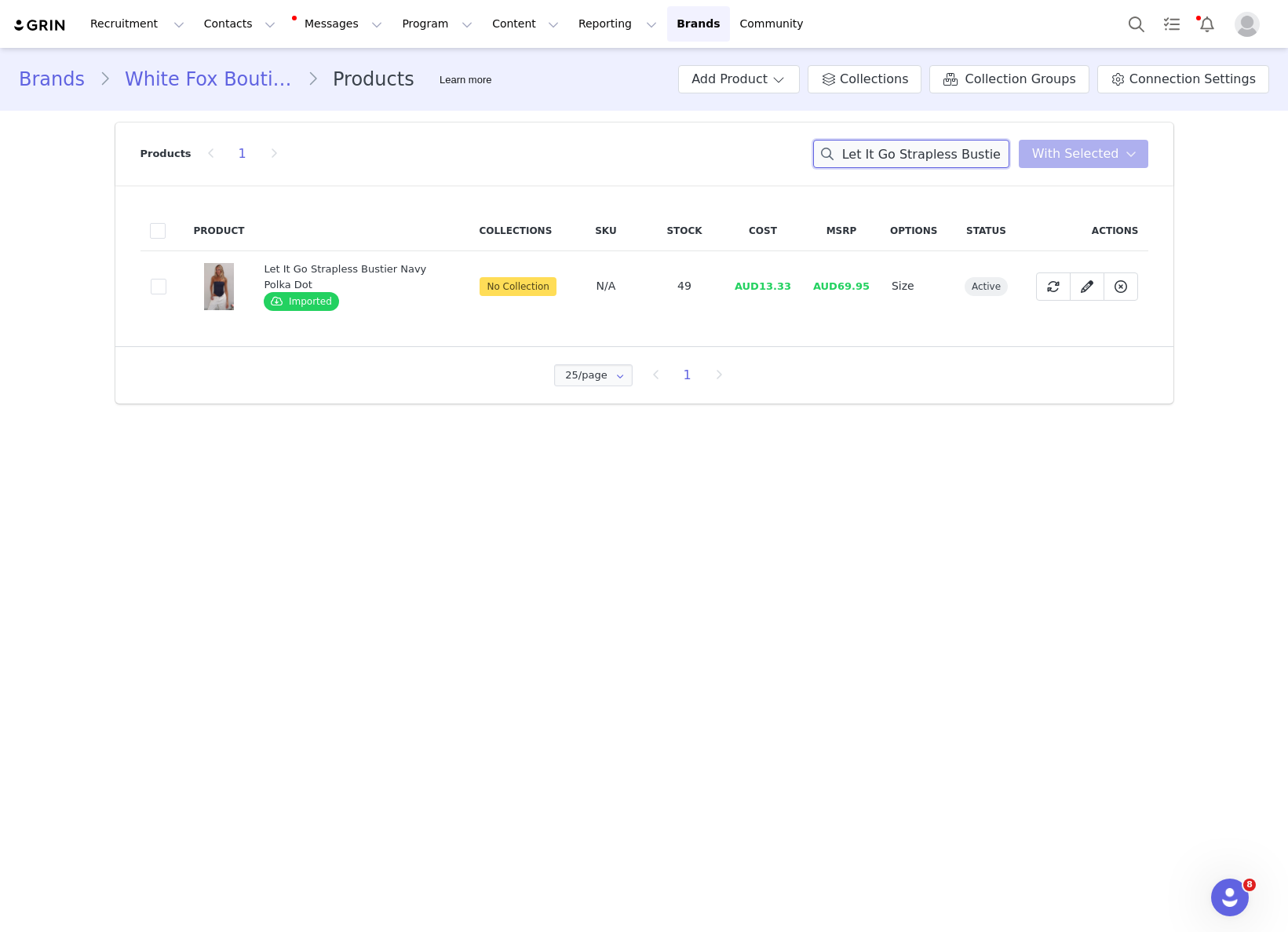
drag, startPoint x: 917, startPoint y: 153, endPoint x: 905, endPoint y: 150, distance: 12.4
click at [917, 153] on input "Let It Go Strapless Bustier Navy Polka Dot" at bounding box center [910, 154] width 196 height 28
paste input "atest Passion Off Shoulder Oversized Tee Red"
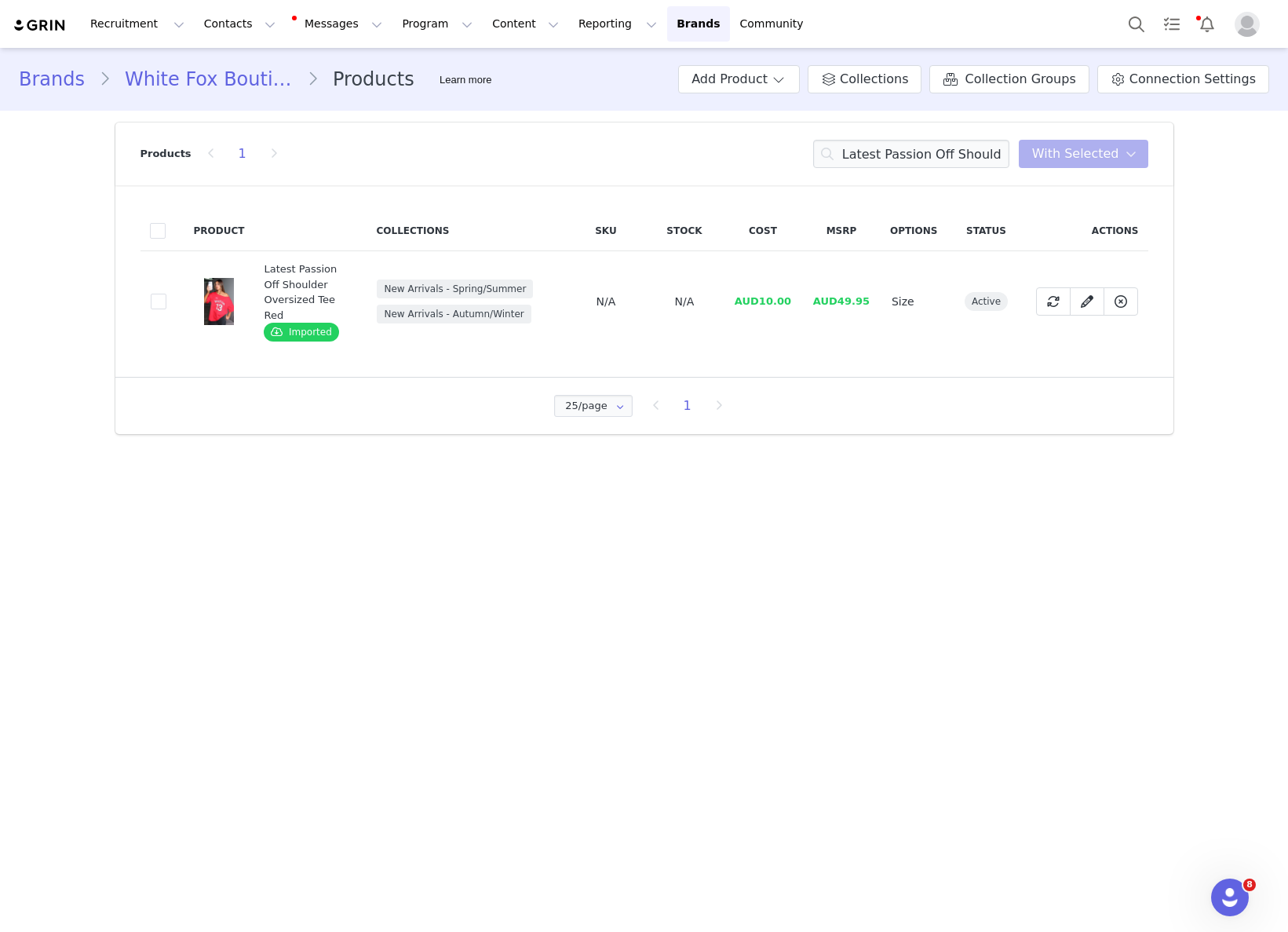
click at [752, 301] on span "AUD10.00" at bounding box center [762, 301] width 56 height 12
drag, startPoint x: 758, startPoint y: 298, endPoint x: 782, endPoint y: 301, distance: 24.2
click at [792, 299] on span "AUD10.00" at bounding box center [762, 301] width 56 height 12
drag, startPoint x: 803, startPoint y: 303, endPoint x: 897, endPoint y: 307, distance: 94.1
click at [762, 303] on td "AUD10.00" at bounding box center [763, 302] width 79 height 101
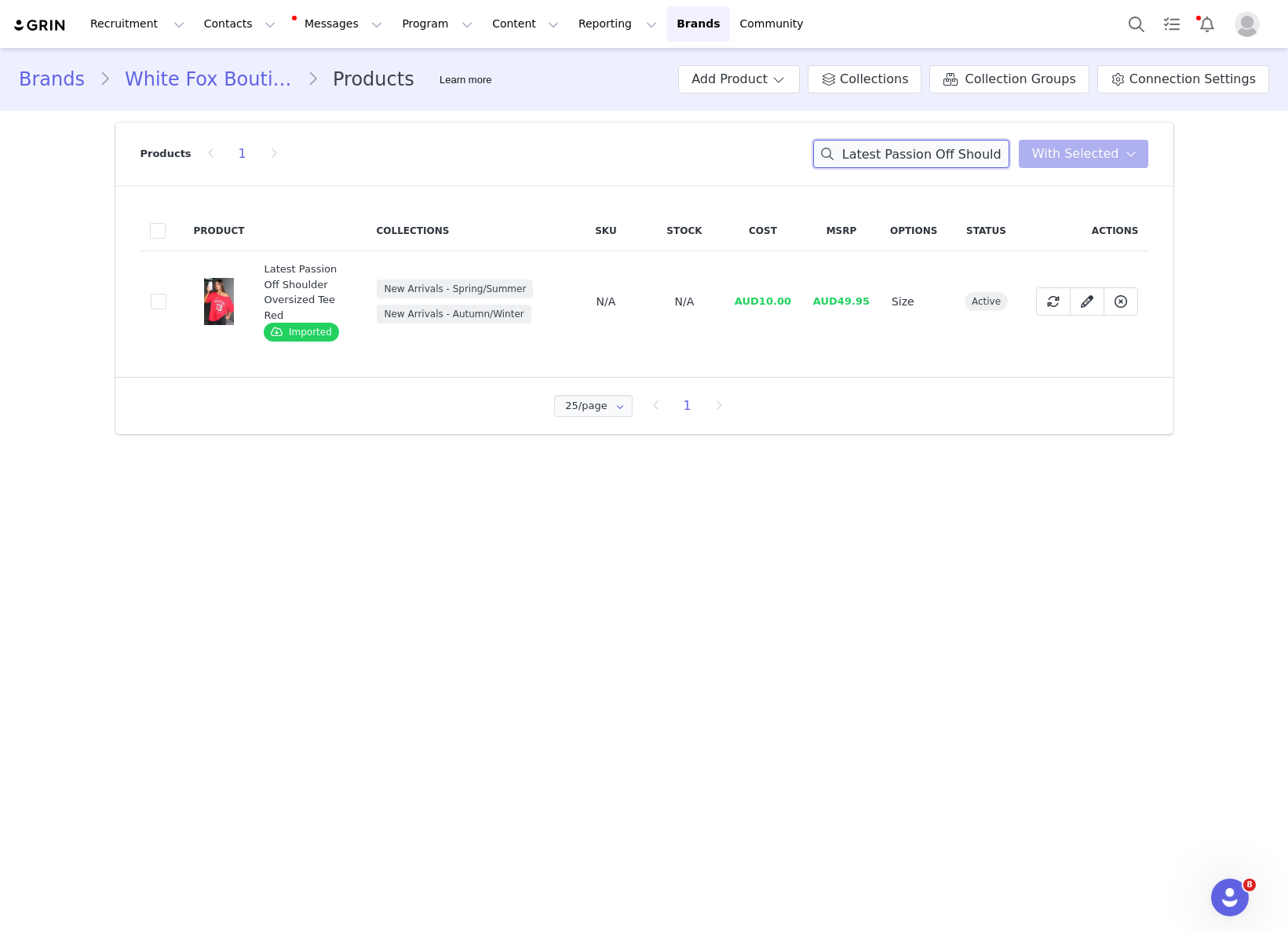
click at [885, 164] on input "Latest Passion Off Shoulder Oversized Tee Red" at bounding box center [910, 154] width 196 height 28
paste input "Austin Belt Brown/Gol"
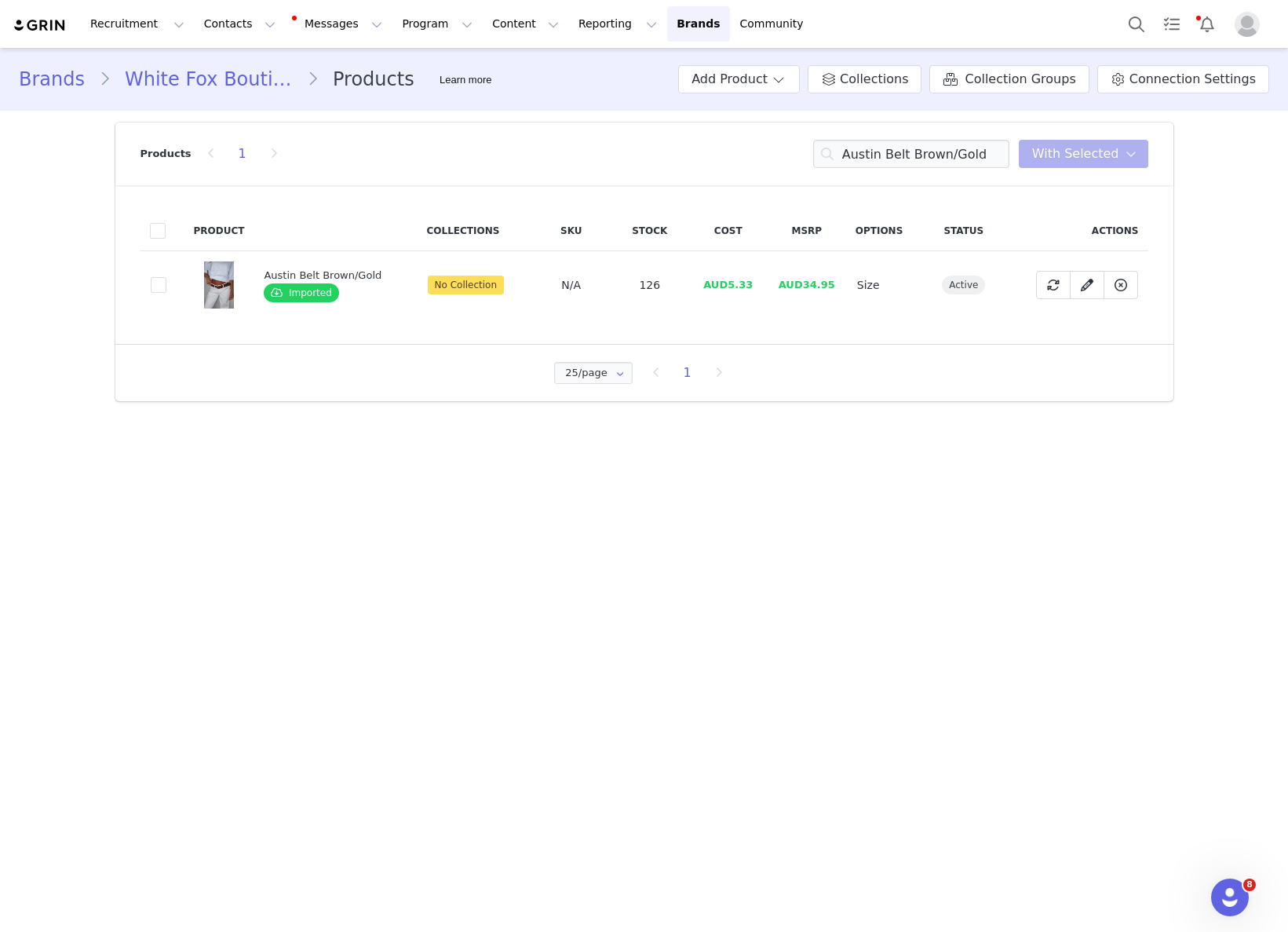
click at [719, 279] on span "AUD5.33" at bounding box center [728, 284] width 50 height 12
drag, startPoint x: 723, startPoint y: 280, endPoint x: 745, endPoint y: 280, distance: 22.0
click at [745, 280] on span "AUD5.33" at bounding box center [728, 284] width 50 height 12
click at [917, 154] on input "Austin Belt Brown/Gold" at bounding box center [910, 154] width 196 height 28
click at [916, 154] on input "Austin Belt Brown/Gold" at bounding box center [910, 154] width 196 height 28
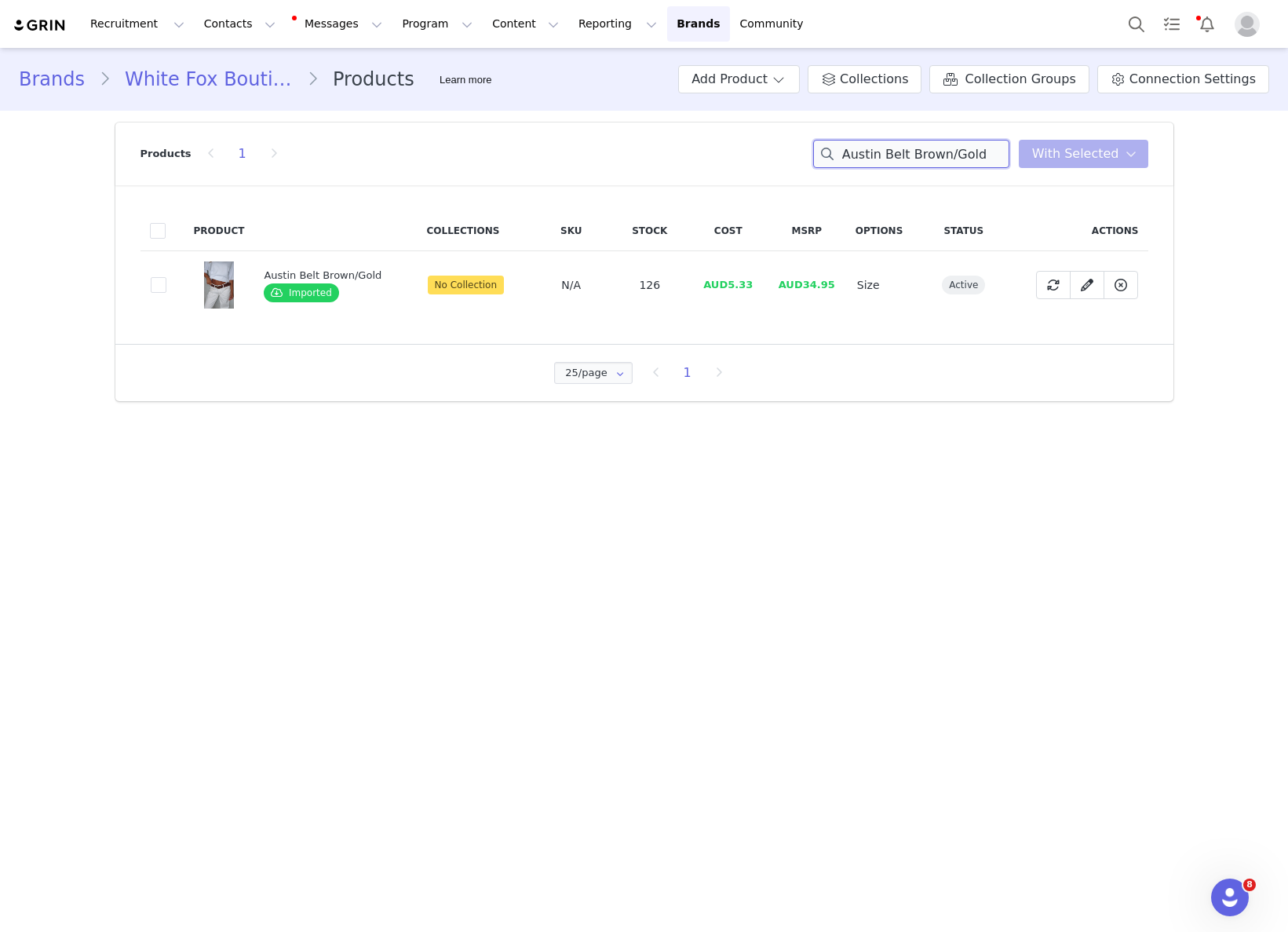
click at [916, 154] on input "Austin Belt Brown/Gold" at bounding box center [910, 154] width 196 height 28
paste input "Bring The Style Low Rise Wide Leg Jeans Chocolate Wash"
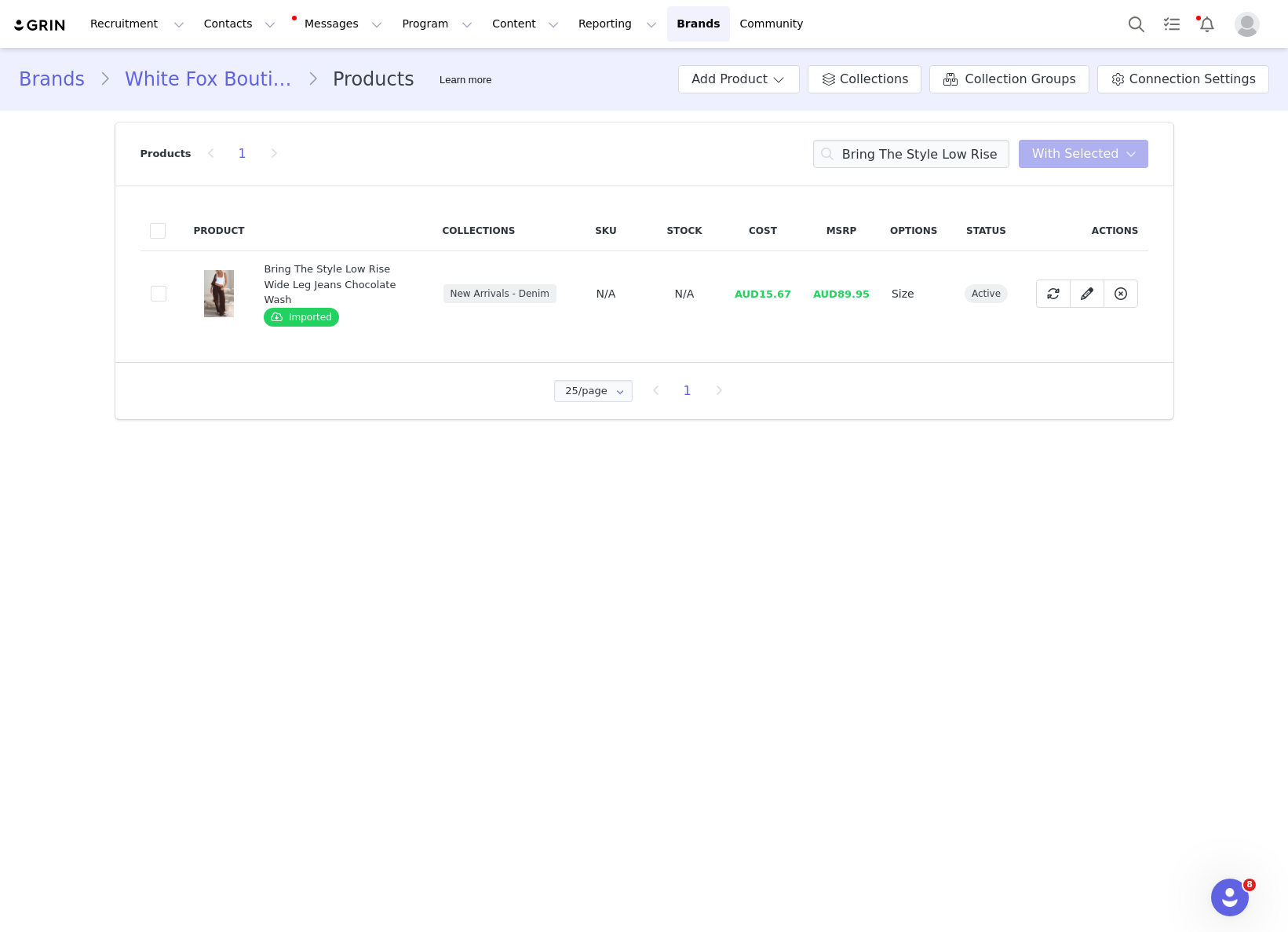
click at [772, 288] on span "AUD15.67" at bounding box center [762, 294] width 56 height 12
drag, startPoint x: 763, startPoint y: 286, endPoint x: 798, endPoint y: 286, distance: 35.0
click at [798, 286] on td "AUD15.67" at bounding box center [763, 293] width 79 height 85
click at [939, 159] on input "Bring The Style Low Rise Wide Leg Jeans Chocolate Wash" at bounding box center [910, 154] width 196 height 28
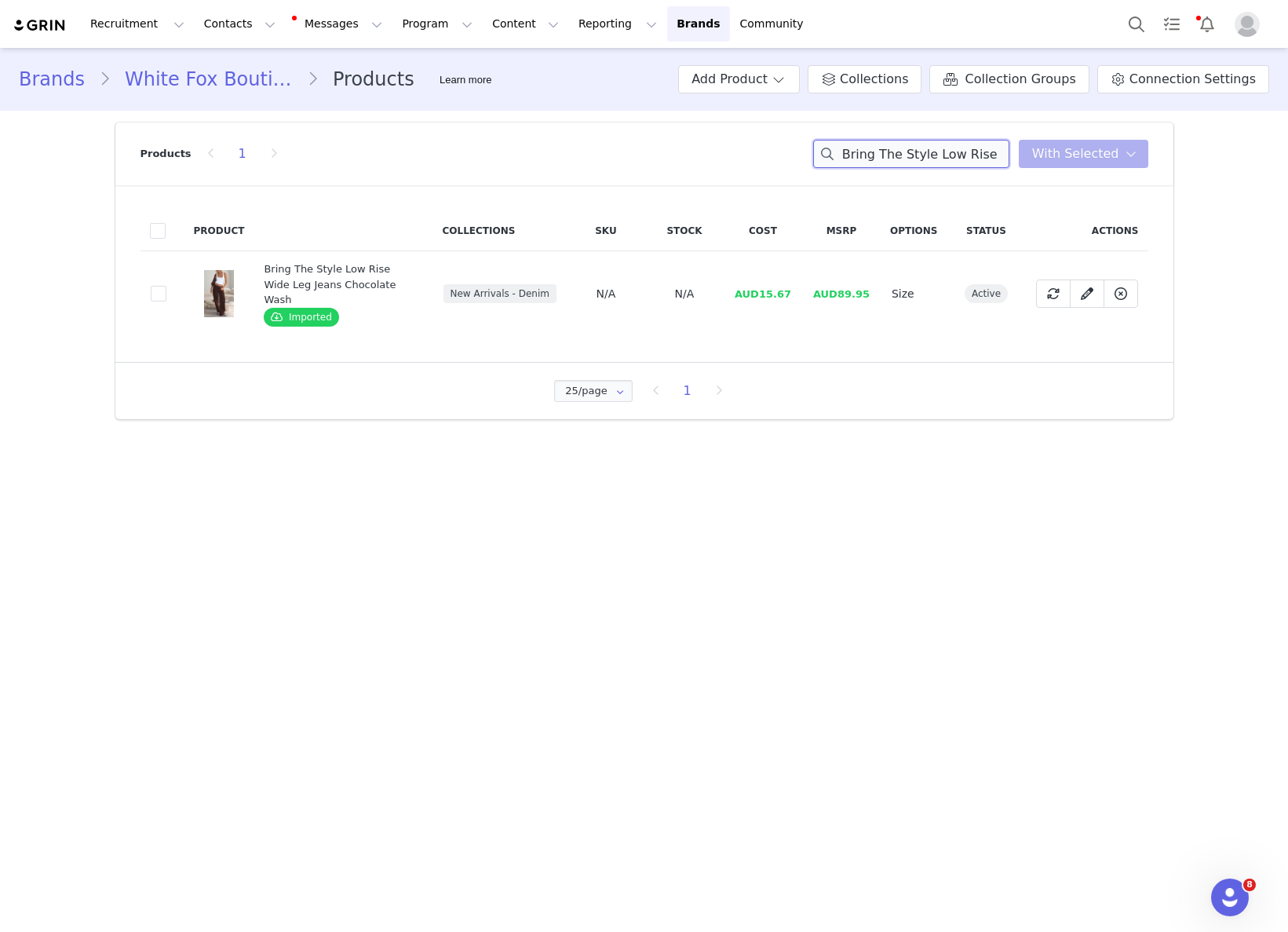
click at [939, 159] on input "Bring The Style Low Rise Wide Leg Jeans Chocolate Wash" at bounding box center [910, 154] width 196 height 28
paste input "Can't Help Falling Knit Sweater White"
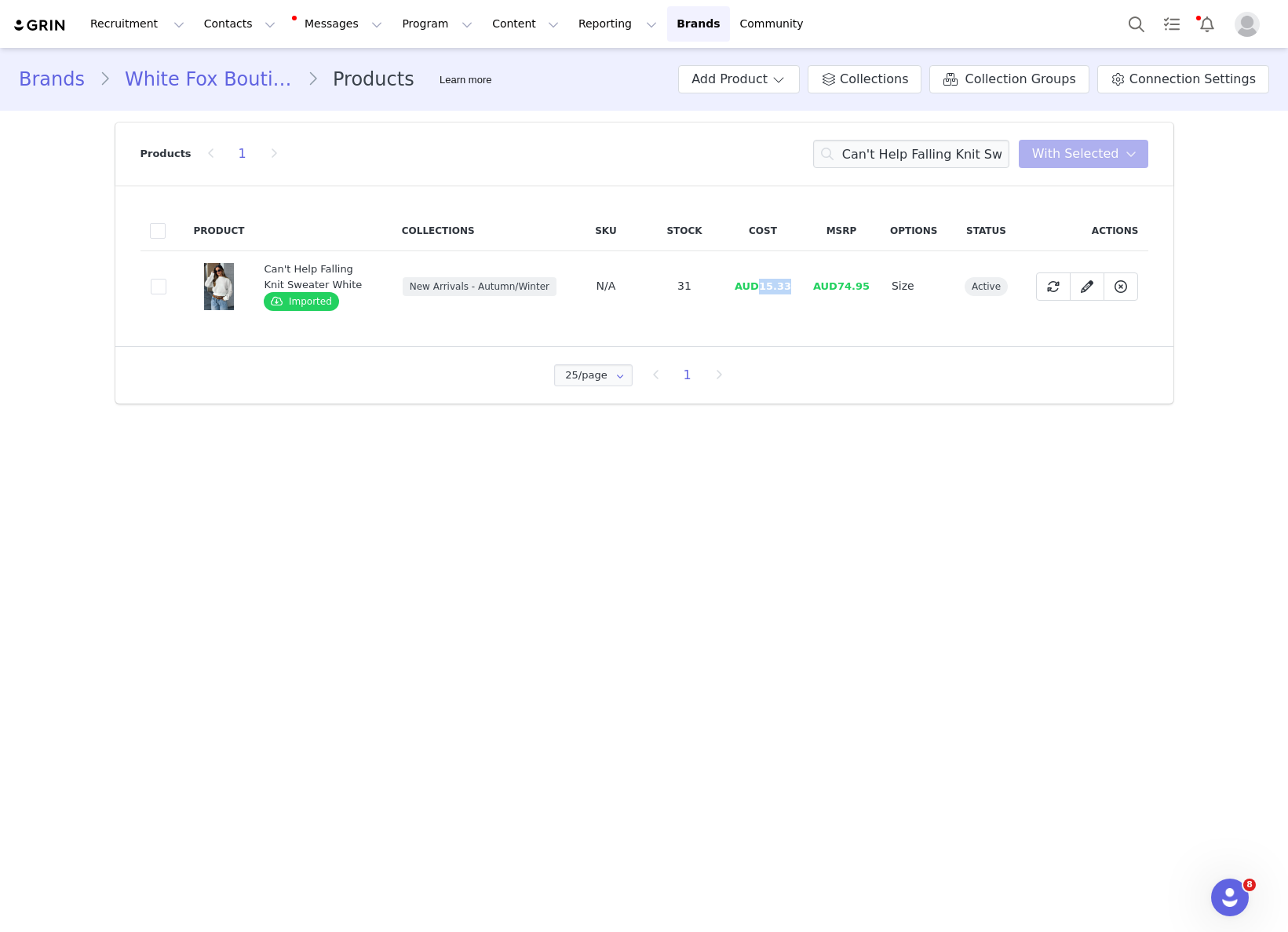
drag, startPoint x: 763, startPoint y: 283, endPoint x: 807, endPoint y: 283, distance: 44.0
click at [807, 283] on tr "93368914-c98f-4ea3-adfd-dbbbbeda6f7d Can't Help Falling Knit Sweater White Impo…" at bounding box center [644, 286] width 1008 height 70
click at [966, 148] on input "Can't Help Falling Knit Sweater White" at bounding box center [910, 154] width 196 height 28
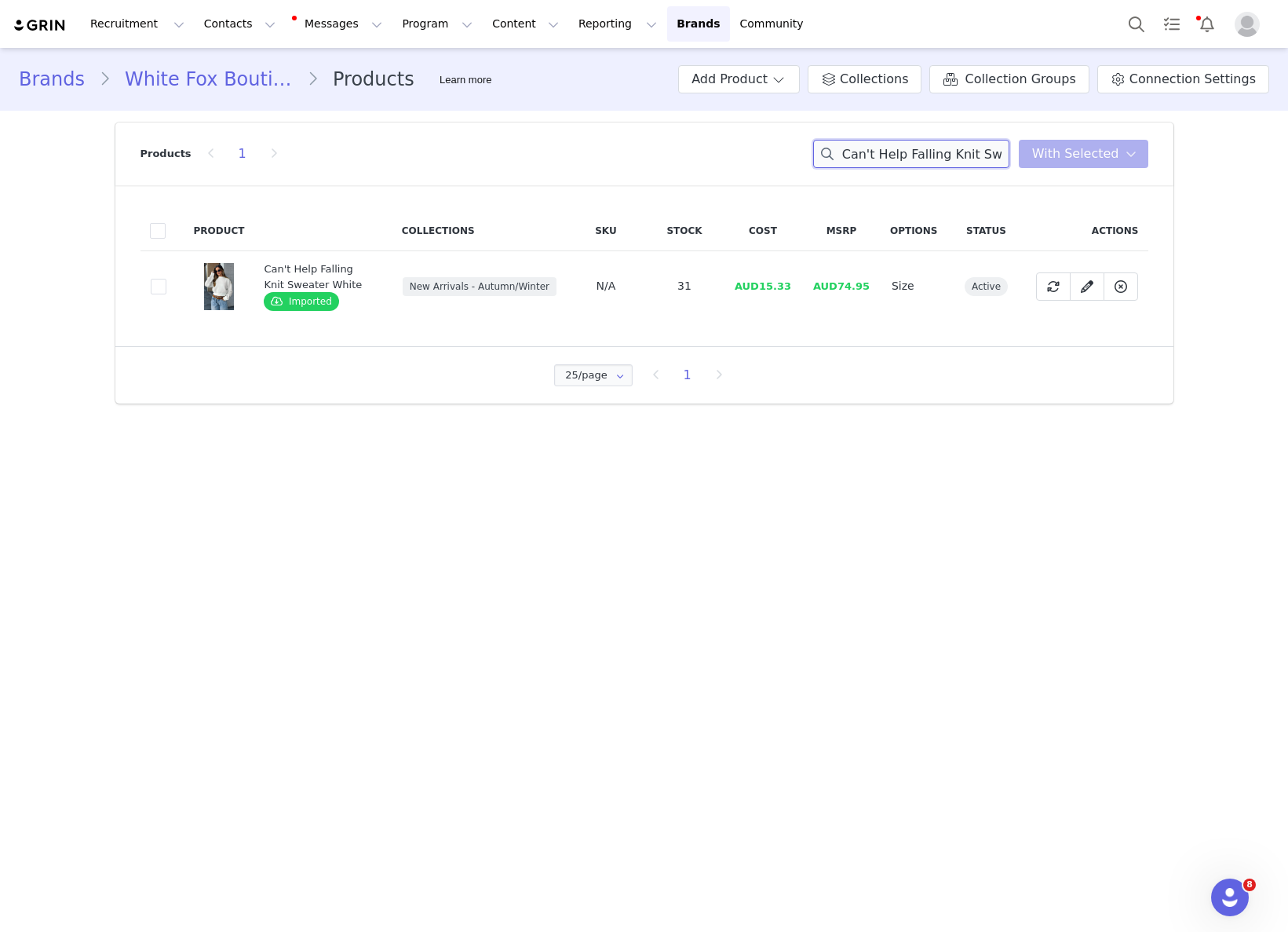
paste input "Members Only Tank Top"
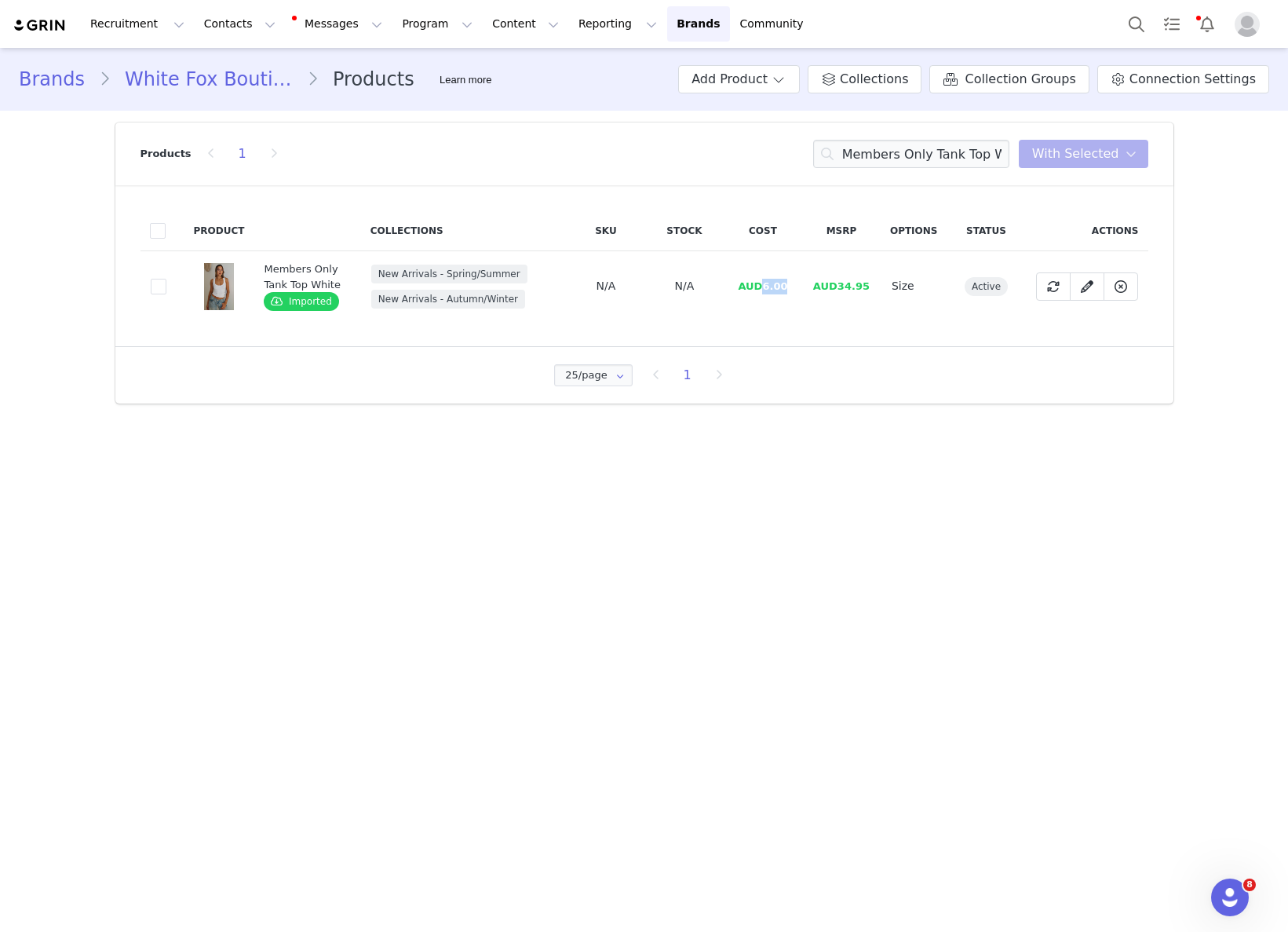
drag, startPoint x: 770, startPoint y: 287, endPoint x: 816, endPoint y: 283, distance: 46.2
click at [816, 283] on tr "08629eae-807a-41f3-8023-e8c17bb09e62 Members Only Tank Top White Imported New A…" at bounding box center [644, 286] width 1008 height 70
click at [877, 156] on input "Members Only Tank Top White" at bounding box center [910, 154] width 196 height 28
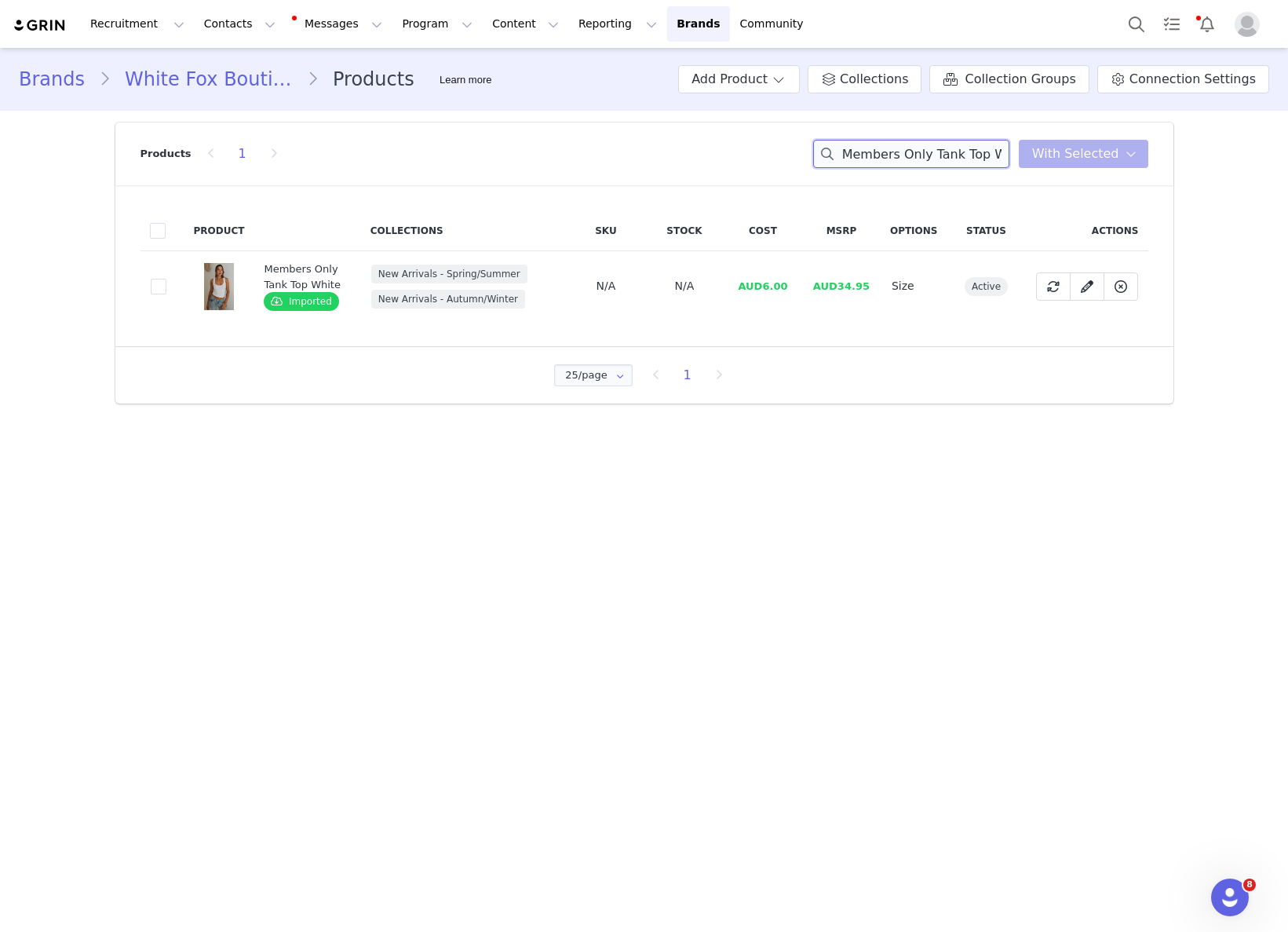
paste input "Stuck In A Dream Off Shoulder Top Bon"
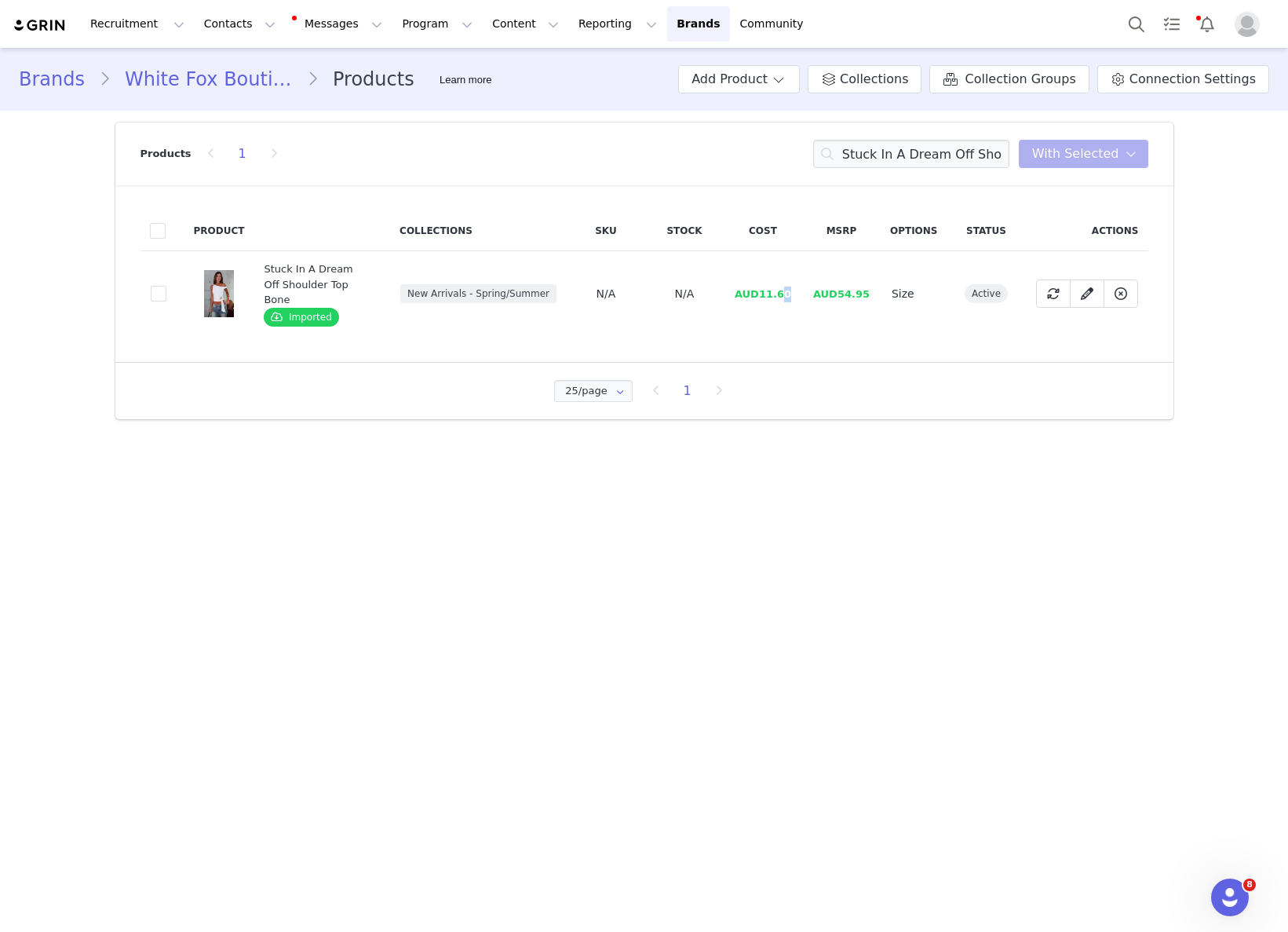
click at [782, 292] on td "AUD11.60" at bounding box center [763, 293] width 79 height 85
drag, startPoint x: 763, startPoint y: 288, endPoint x: 797, endPoint y: 286, distance: 34.1
click at [797, 286] on td "AUD11.60" at bounding box center [763, 293] width 79 height 85
click at [928, 141] on input "Stuck In A Dream Off Shoulder Top Bone" at bounding box center [910, 154] width 196 height 28
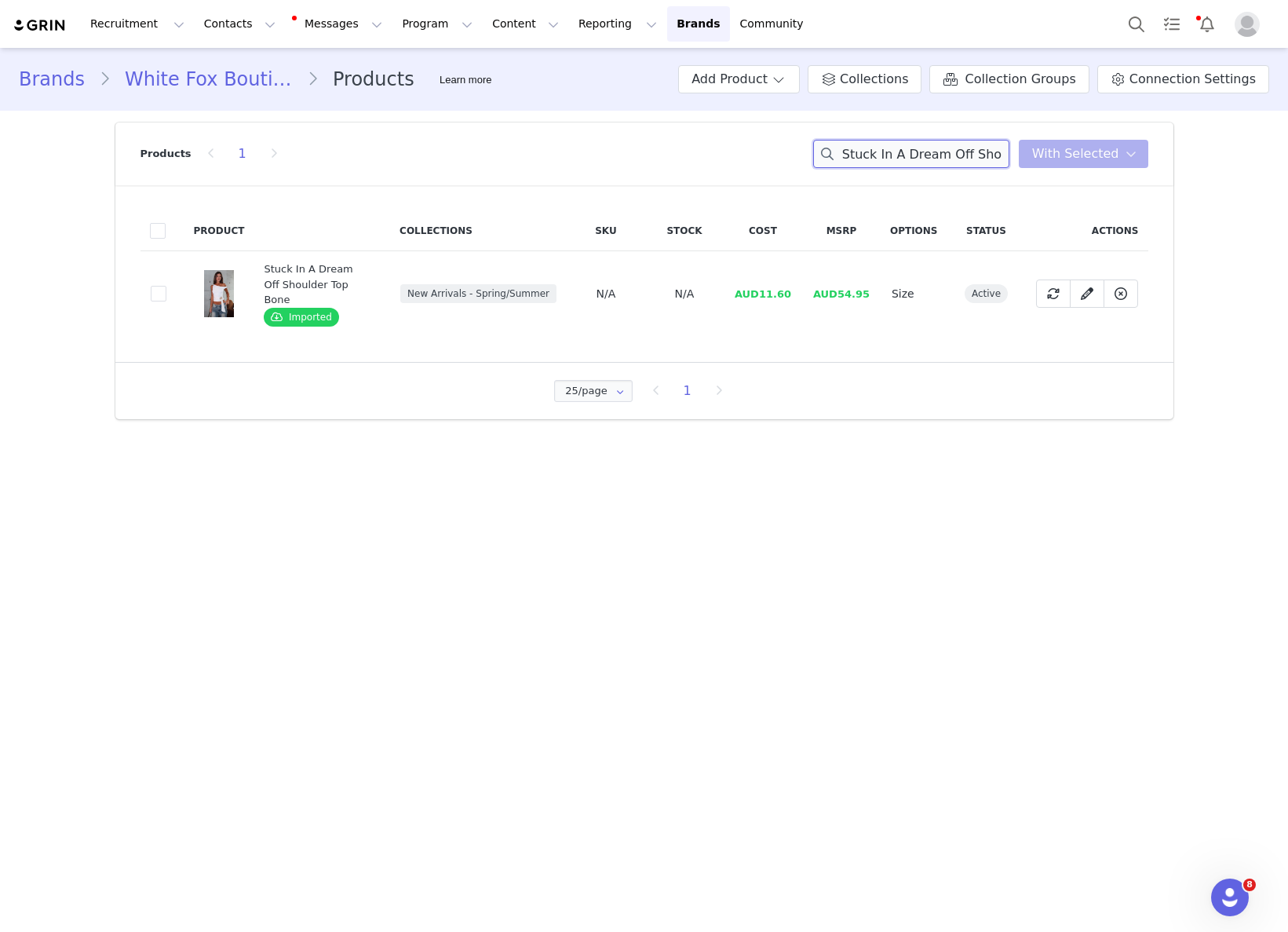
click at [928, 141] on input "Stuck In A Dream Off Shoulder Top Bone" at bounding box center [910, 154] width 196 height 28
paste input "omething To Prove Denim Mini Skirt Dark Indigo"
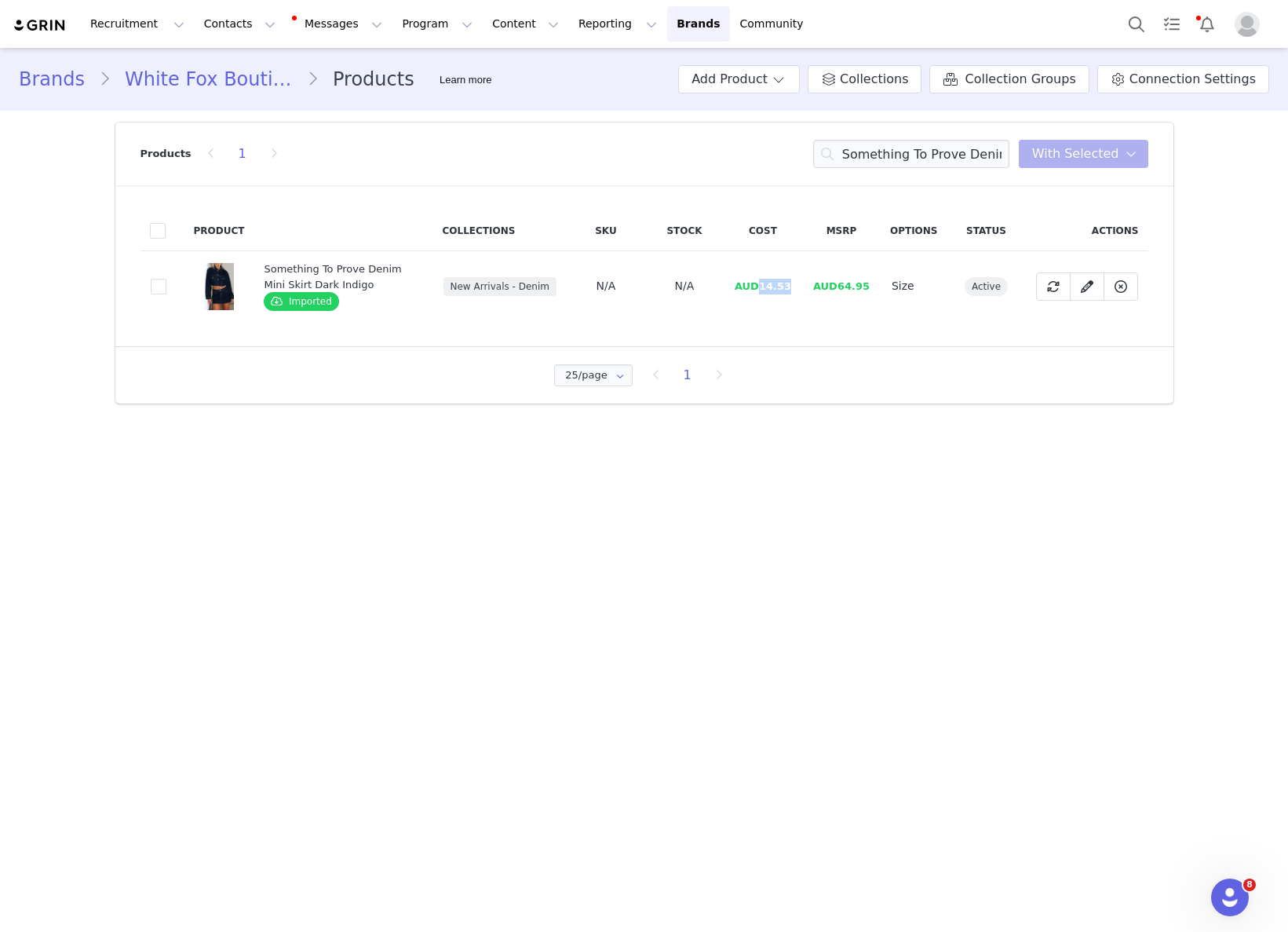
drag, startPoint x: 763, startPoint y: 286, endPoint x: 816, endPoint y: 281, distance: 53.2
click at [815, 281] on tr "f026ae05-9673-4dcd-9f8c-97fa3097eebb Something To Prove Denim Mini Skirt Dark I…" at bounding box center [644, 286] width 1008 height 70
click at [924, 144] on input "Something To Prove Denim Mini Skirt Dark Indigo" at bounding box center [910, 154] width 196 height 28
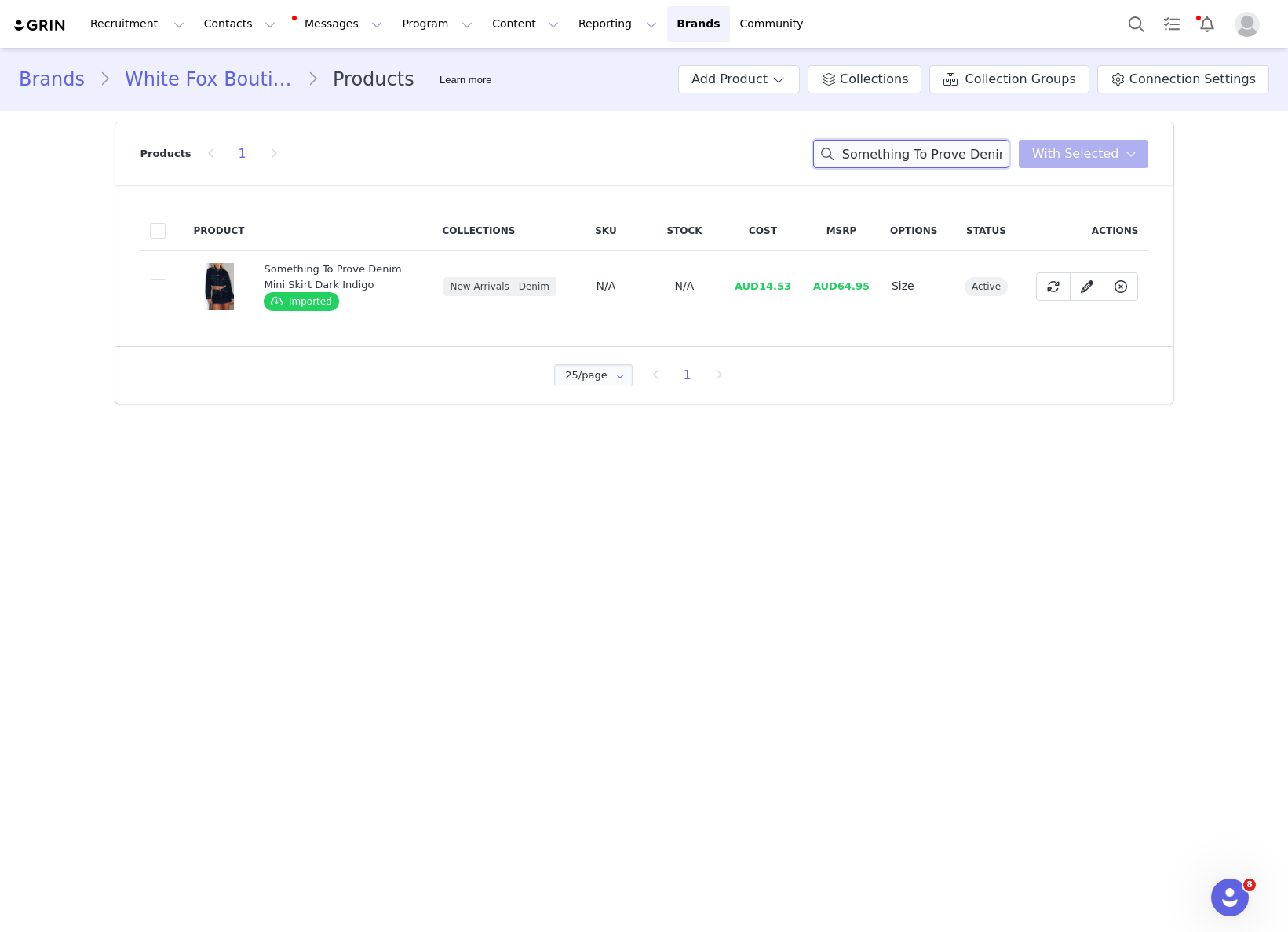
paste input "Nobody Told Me PU Jacket Chocolate"
click at [757, 283] on span "AUD26.00" at bounding box center [756, 286] width 56 height 12
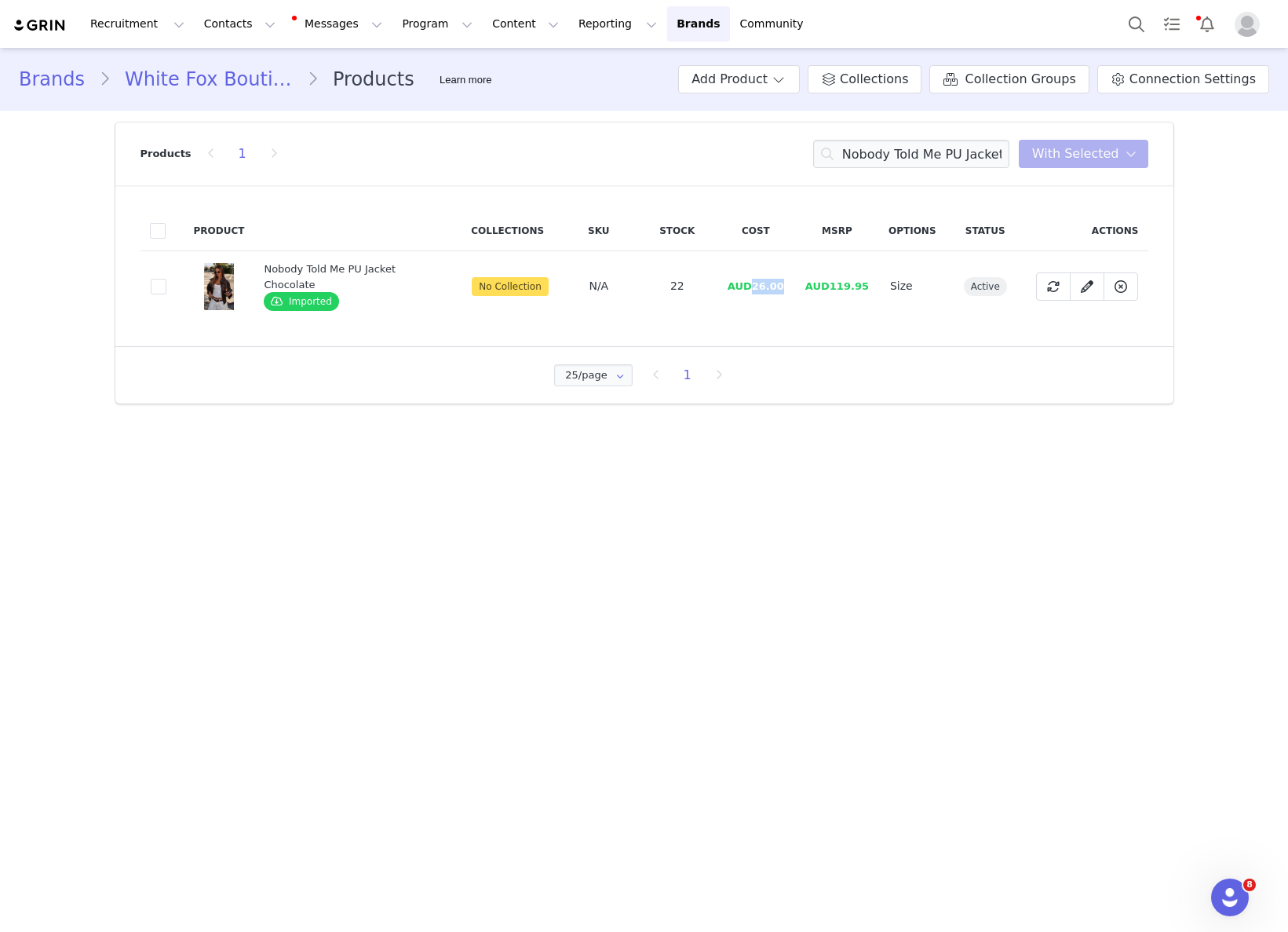
drag, startPoint x: 754, startPoint y: 283, endPoint x: 796, endPoint y: 281, distance: 42.0
click at [796, 281] on tr "830bbdc2-be6e-455b-8379-c6787cbc2cda Nobody Told Me PU Jacket Chocolate Importe…" at bounding box center [644, 286] width 1008 height 70
click at [925, 162] on input "Nobody Told Me PU Jacket Chocolate" at bounding box center [910, 154] width 196 height 28
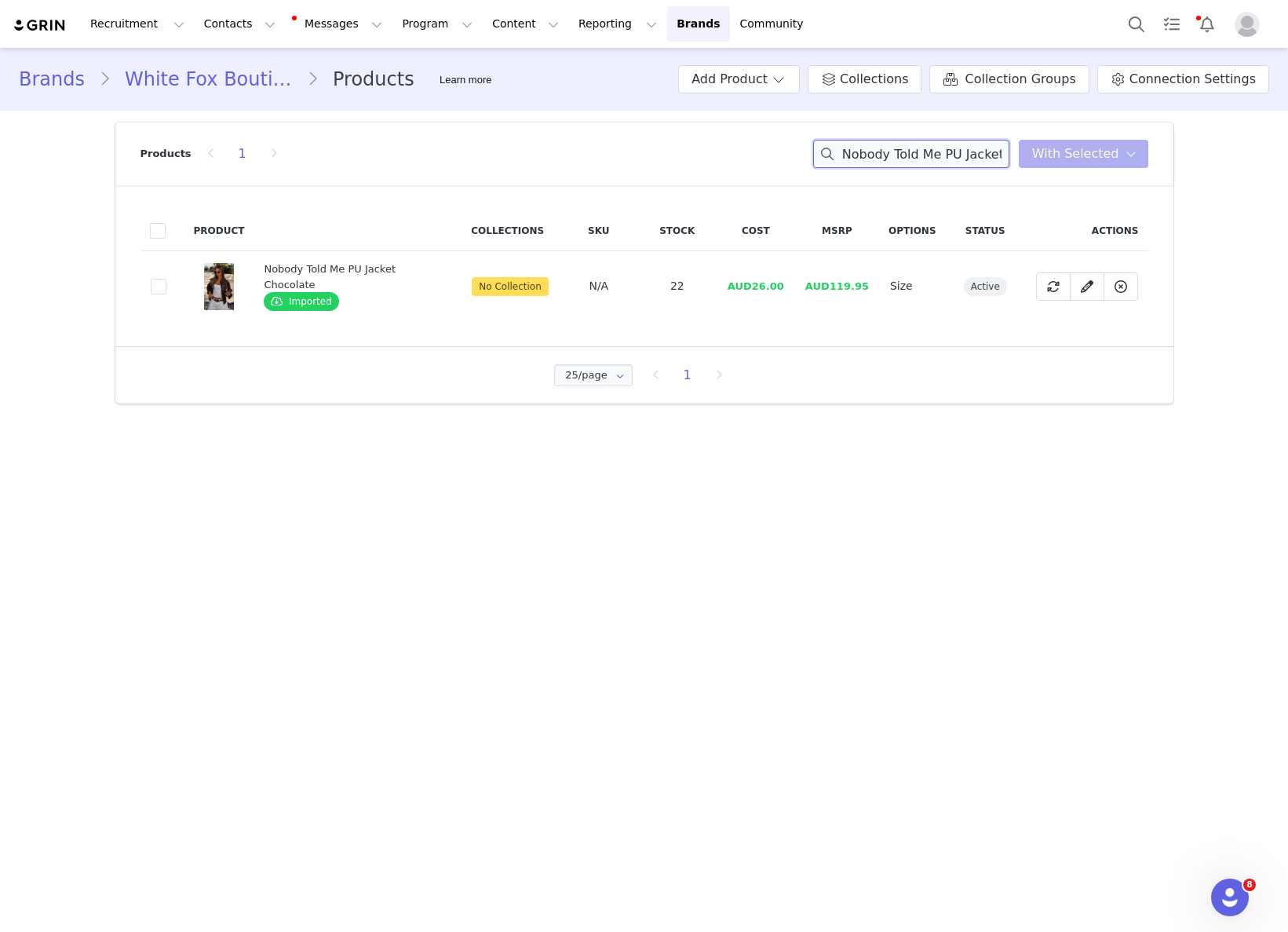
paste input "Something To Prove Cropped Denim Jacket Dark Indigo"
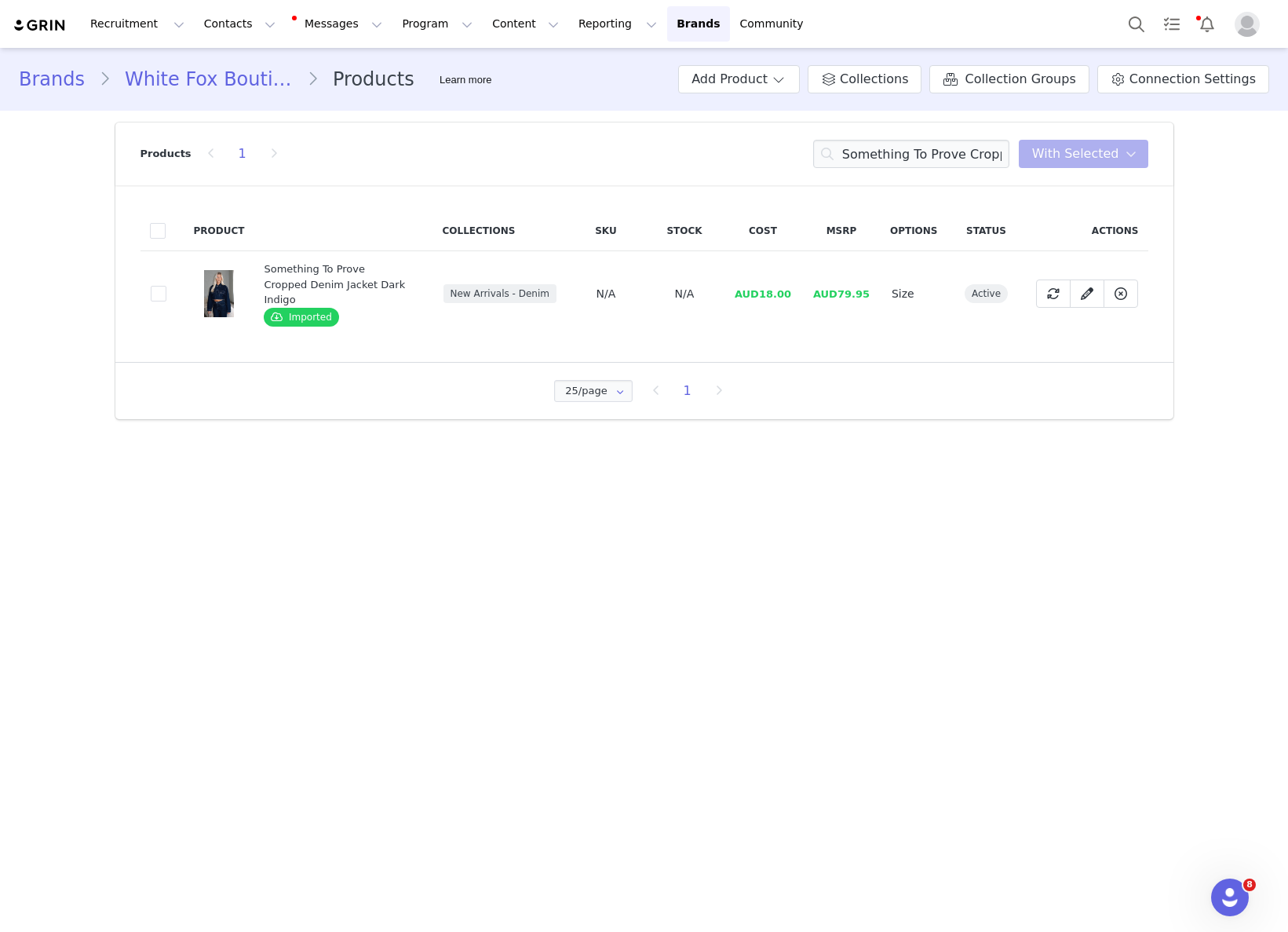
click at [765, 288] on span "AUD18.00" at bounding box center [762, 294] width 56 height 12
drag, startPoint x: 763, startPoint y: 289, endPoint x: 791, endPoint y: 285, distance: 28.3
click at [807, 283] on tr "5b956ff2-6ac5-4e44-b6ed-8f7d614824f9 Something To Prove Cropped Denim Jacket Da…" at bounding box center [644, 293] width 1008 height 85
click at [903, 152] on input "Something To Prove Cropped Denim Jacket Dark Indigo" at bounding box center [910, 154] width 196 height 28
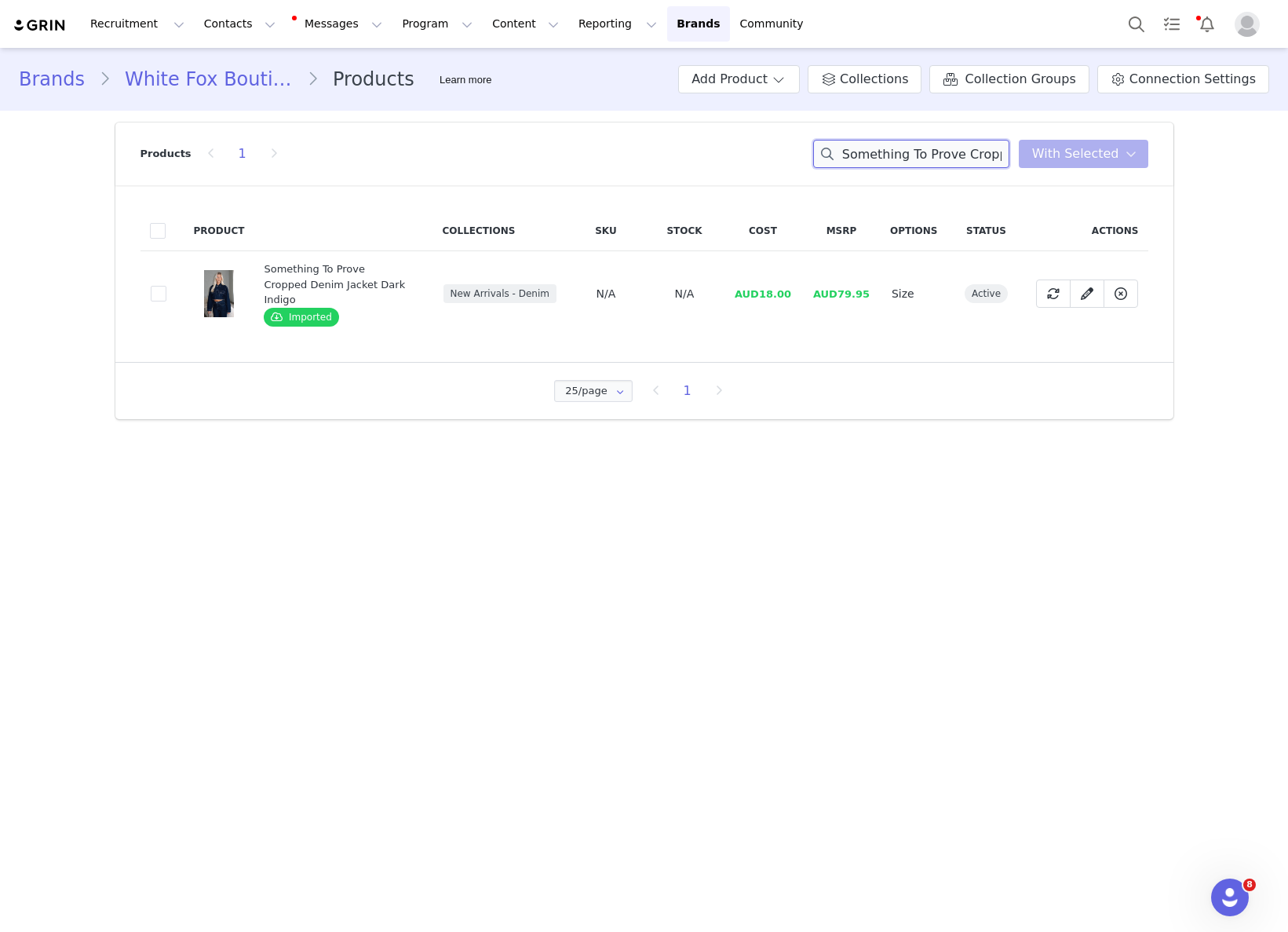
click at [903, 152] on input "Something To Prove Cropped Denim Jacket Dark Indigo" at bounding box center [910, 154] width 196 height 28
paste input "Kind Soul Mini Skirt Black"
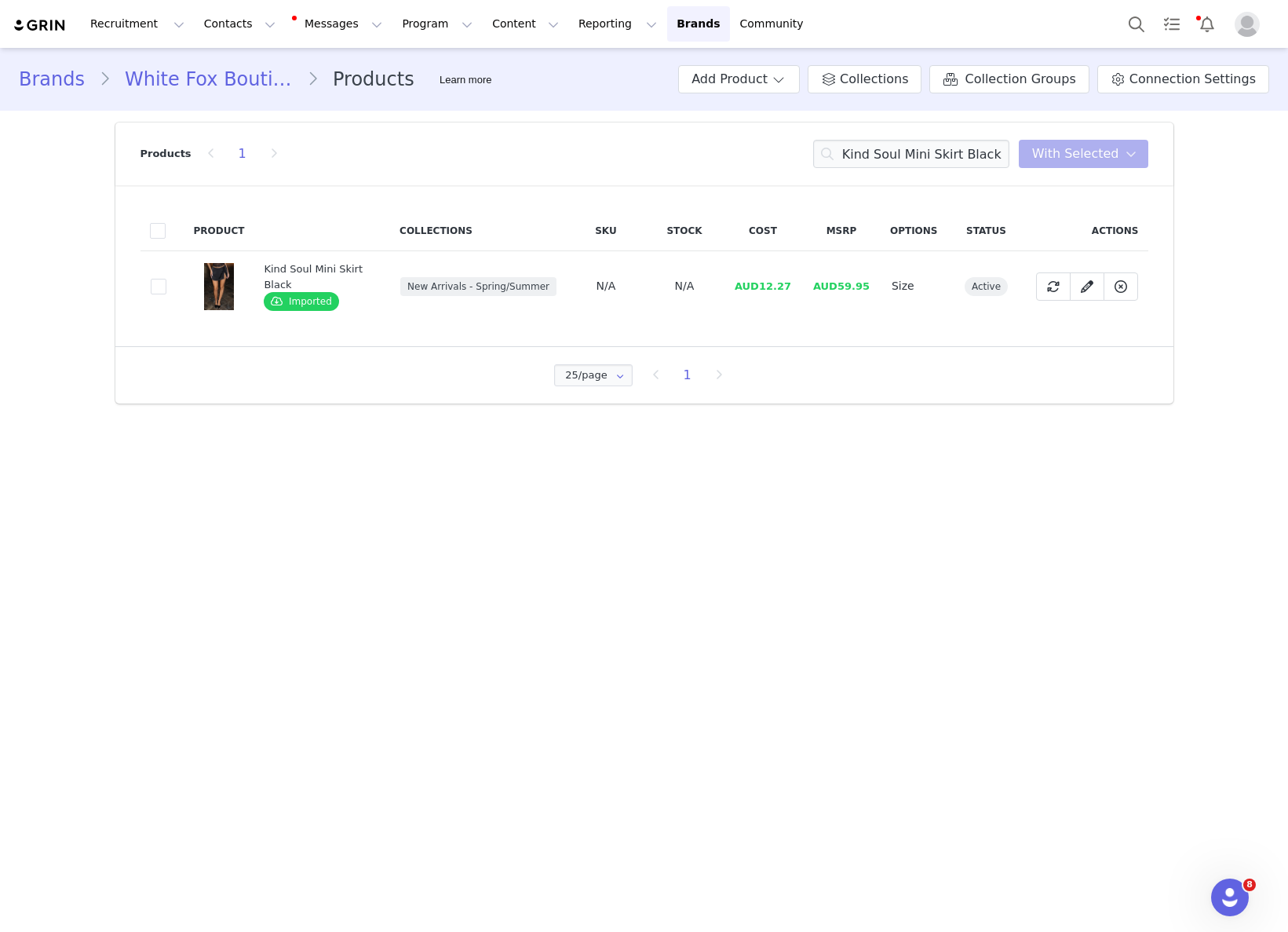
click at [781, 293] on td "AUD12.27" at bounding box center [763, 286] width 79 height 70
drag, startPoint x: 762, startPoint y: 288, endPoint x: 795, endPoint y: 287, distance: 33.0
click at [796, 287] on td "AUD12.27" at bounding box center [763, 286] width 79 height 70
click at [970, 161] on input "Kind Soul Mini Skirt Black" at bounding box center [910, 154] width 196 height 28
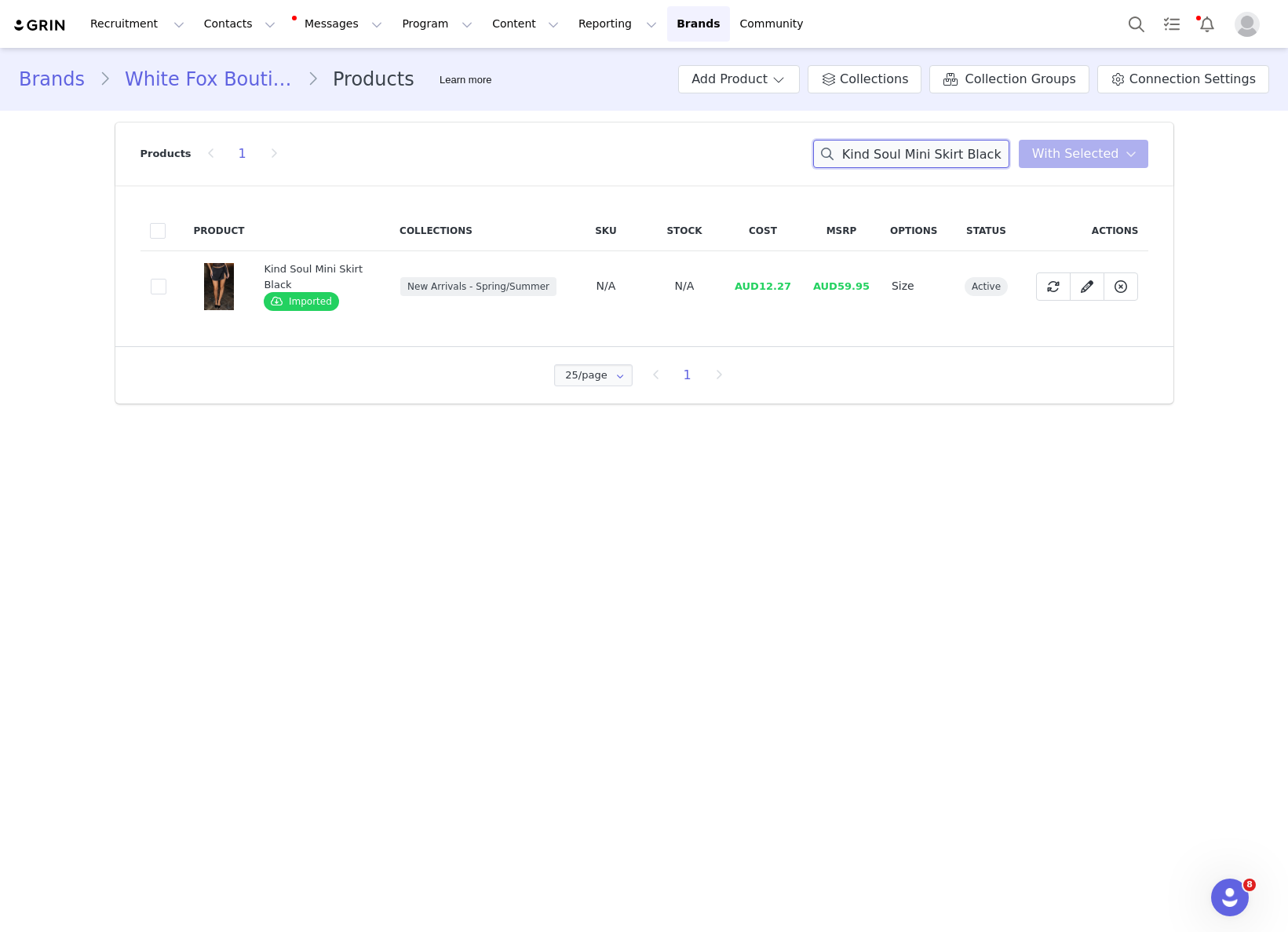
click at [970, 161] on input "Kind Soul Mini Skirt Black" at bounding box center [910, 154] width 196 height 28
paste input "Catch The Drift Long Sleeve Tee Pink/Stone Stripe"
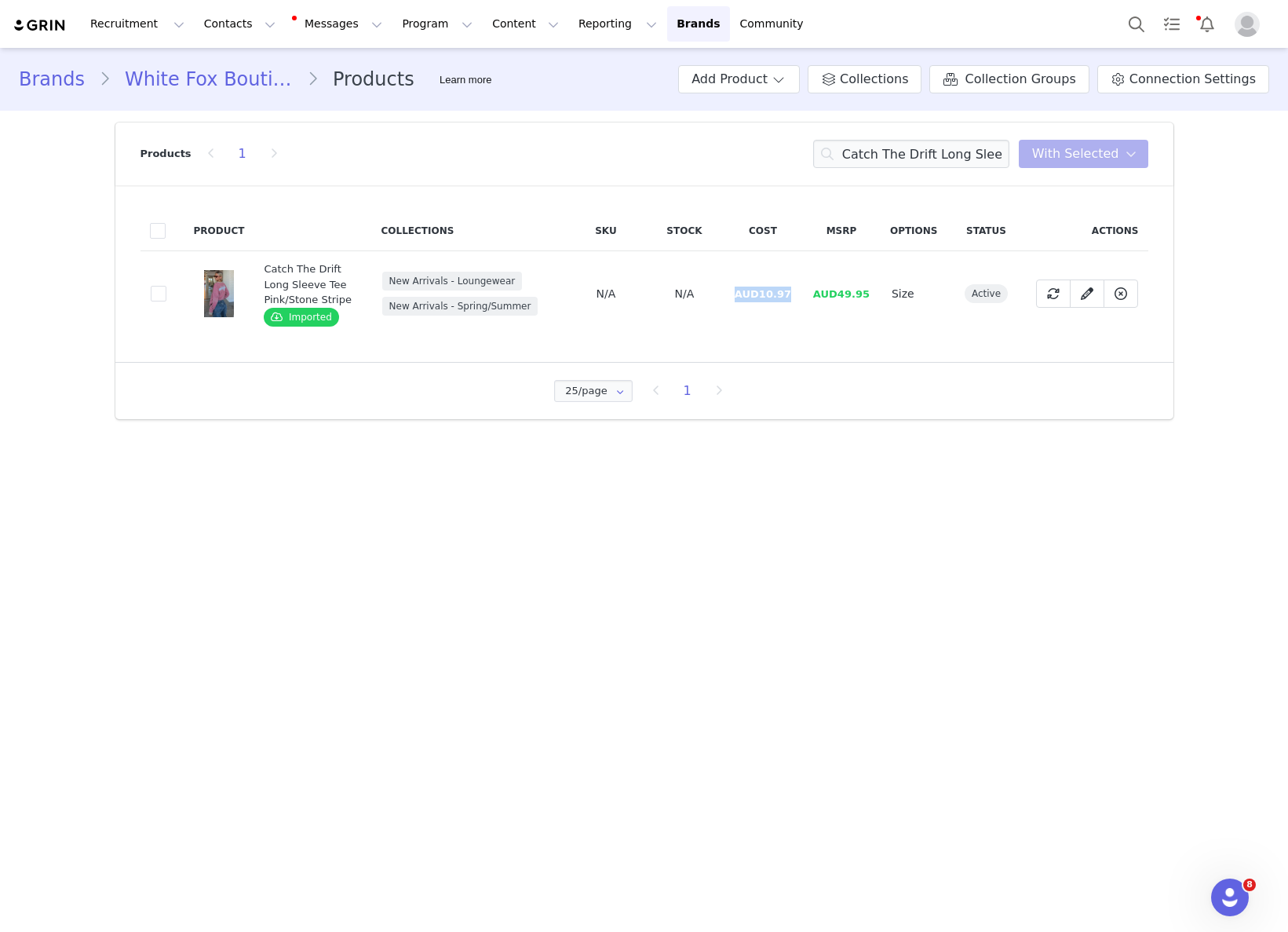
drag, startPoint x: 762, startPoint y: 286, endPoint x: 793, endPoint y: 292, distance: 31.6
click at [793, 288] on td "AUD10.97" at bounding box center [763, 293] width 79 height 85
drag, startPoint x: 788, startPoint y: 293, endPoint x: 759, endPoint y: 292, distance: 29.0
click at [759, 292] on td "AUD10.97" at bounding box center [763, 293] width 79 height 85
click at [932, 152] on input "Catch The Drift Long Sleeve Tee Pink/Stone Stripe" at bounding box center [910, 154] width 196 height 28
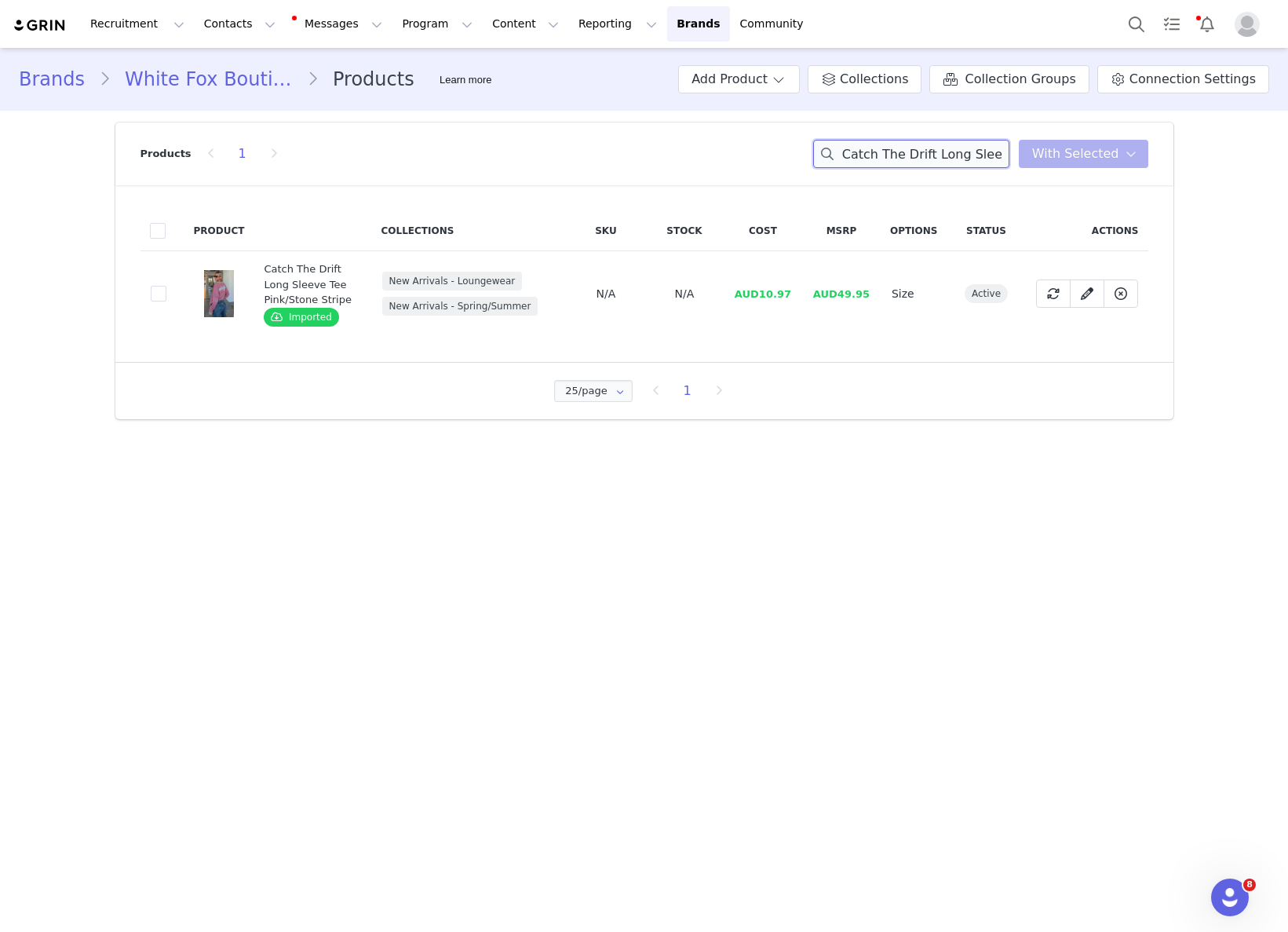
click at [932, 152] on input "Catch The Drift Long Sleeve Tee Pink/Stone Stripe" at bounding box center [910, 154] width 196 height 28
paste input "Run Away With Me Knee High Boots Vintage Brown"
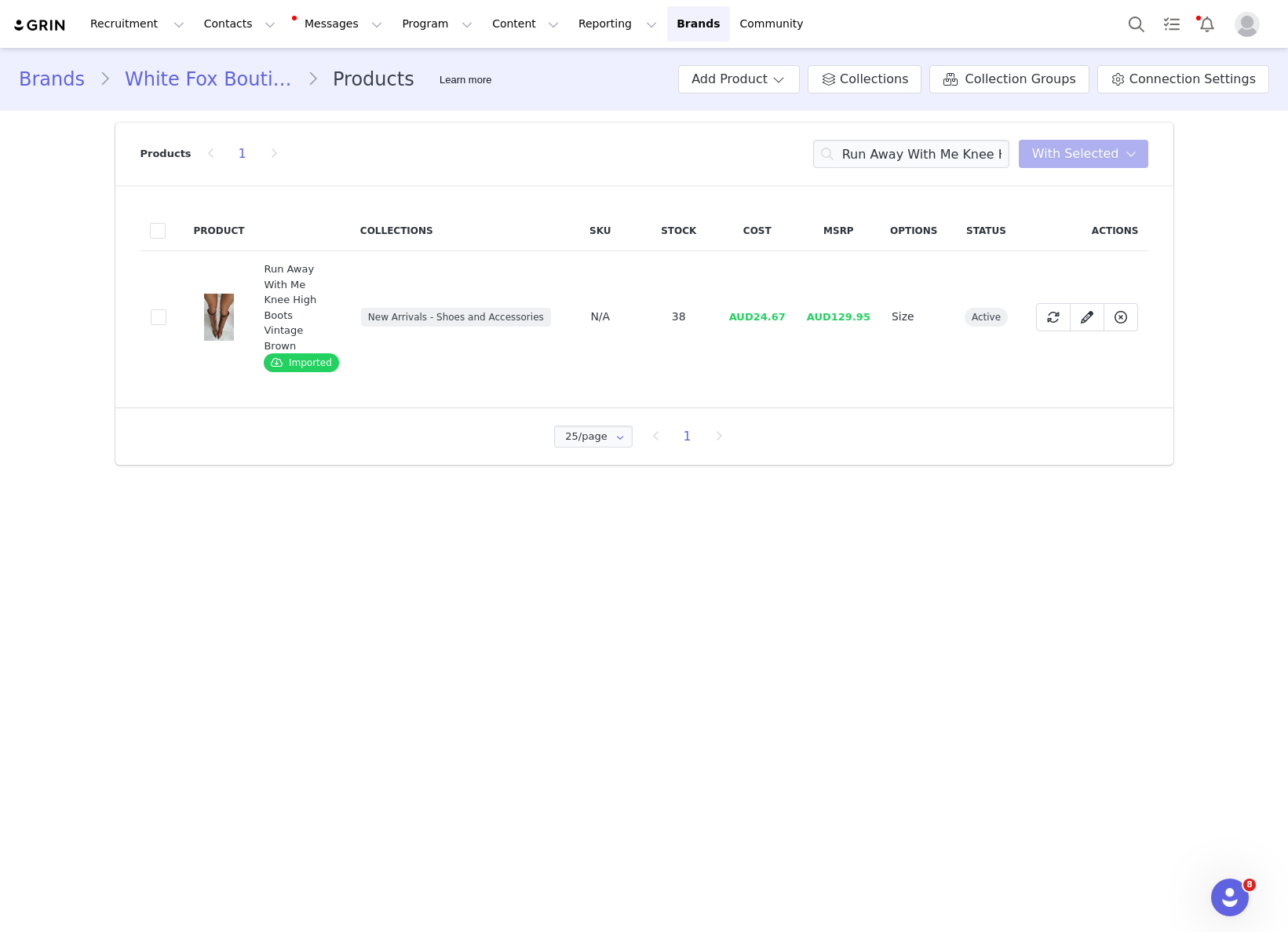
click at [767, 311] on span "AUD24.67" at bounding box center [757, 317] width 56 height 12
drag, startPoint x: 760, startPoint y: 304, endPoint x: 792, endPoint y: 303, distance: 32.0
click at [792, 303] on td "AUD24.67" at bounding box center [758, 317] width 79 height 132
click at [1010, 147] on input "Run Away With Me Knee High Boots Vintage Brown" at bounding box center [910, 154] width 196 height 28
click at [1010, 148] on input "Run Away With Me Knee High Boots Vintage Brown" at bounding box center [910, 154] width 196 height 28
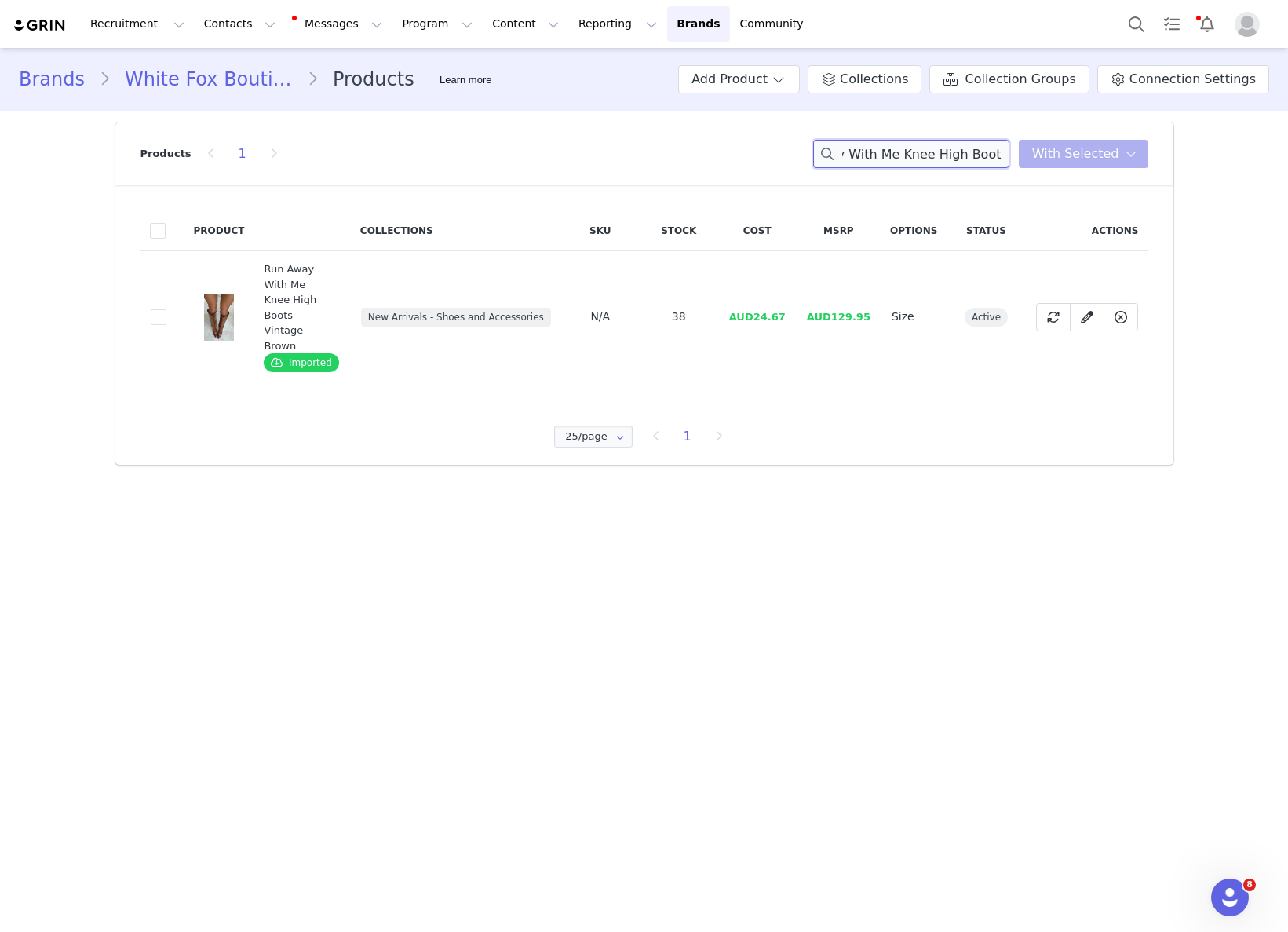
click at [1010, 148] on input "Run Away With Me Knee High Boots Vintage Brown" at bounding box center [910, 154] width 196 height 28
paste input "I Don't Compete Halter Top White"
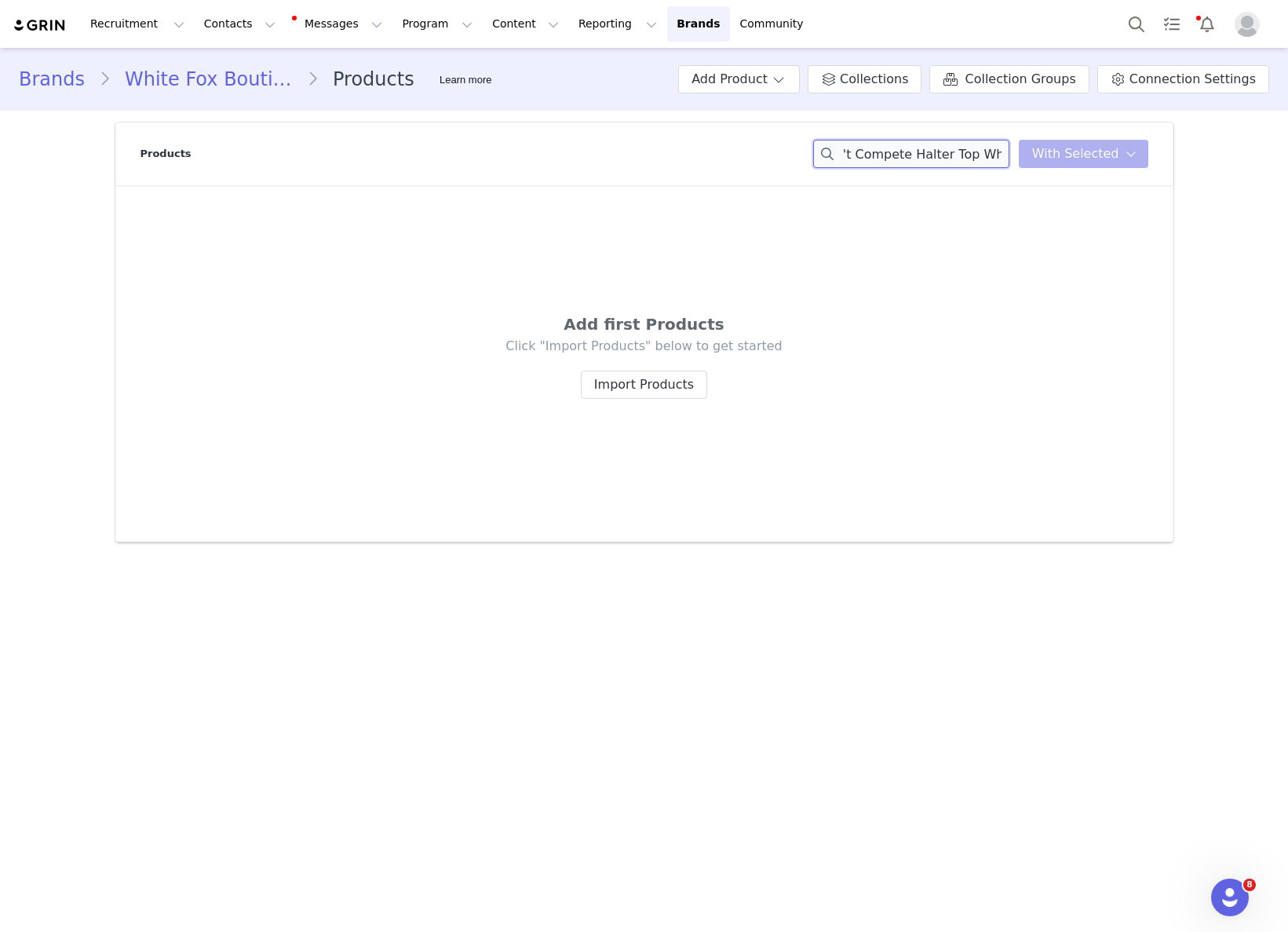
drag, startPoint x: 927, startPoint y: 148, endPoint x: 1005, endPoint y: 157, distance: 78.5
click at [1006, 155] on input "I Don't Compete Halter Top White" at bounding box center [910, 154] width 196 height 28
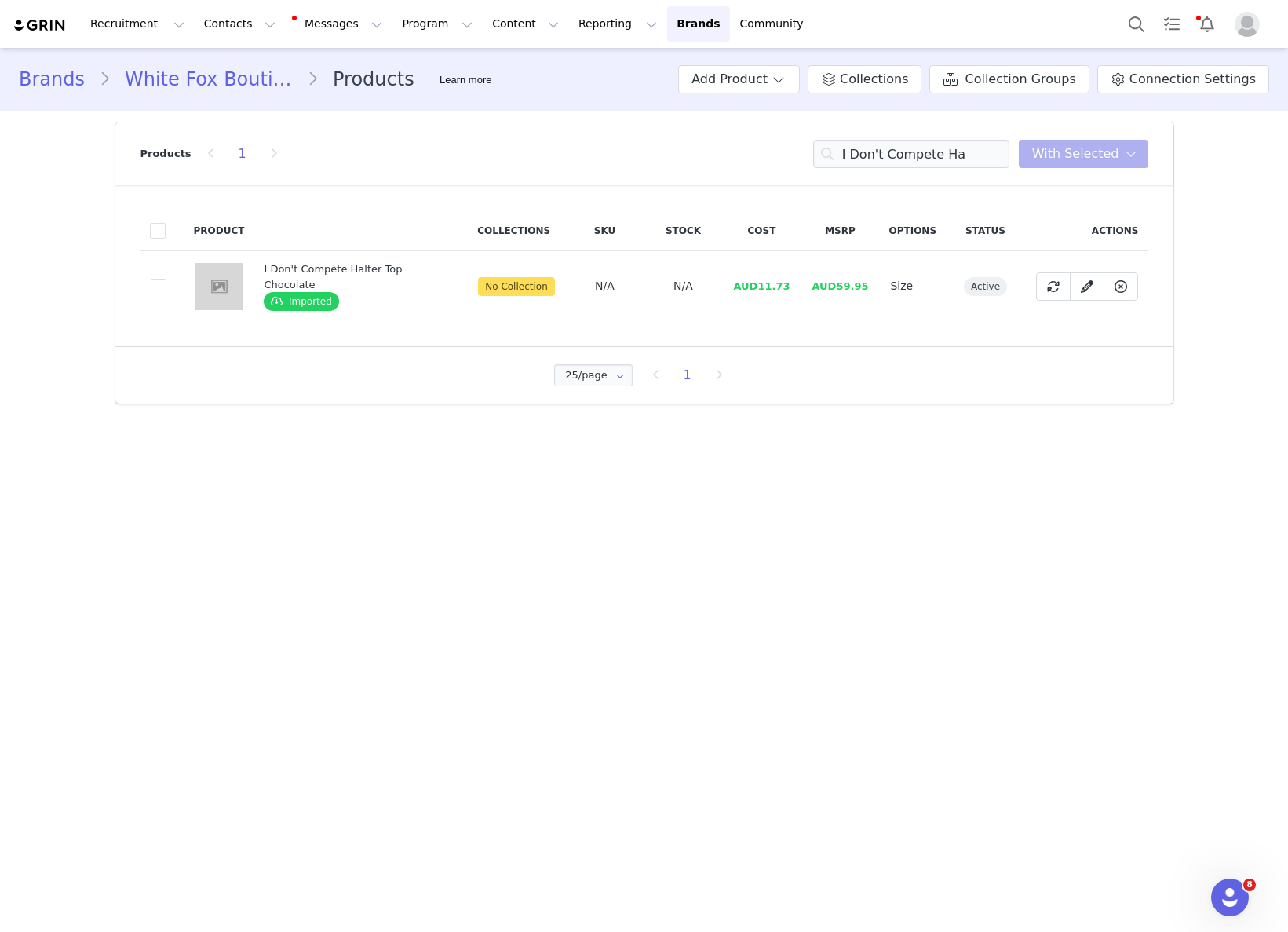
drag, startPoint x: 772, startPoint y: 288, endPoint x: 757, endPoint y: 290, distance: 15.1
click at [772, 288] on span "AUD11.73" at bounding box center [762, 286] width 56 height 12
drag, startPoint x: 758, startPoint y: 289, endPoint x: 805, endPoint y: 290, distance: 47.0
click at [792, 288] on td "AUD11.73" at bounding box center [762, 286] width 79 height 70
click at [948, 168] on div "Products 1 I Don't Compete Ha You have 0 product s selected Add to Collections …" at bounding box center [644, 154] width 1008 height 63
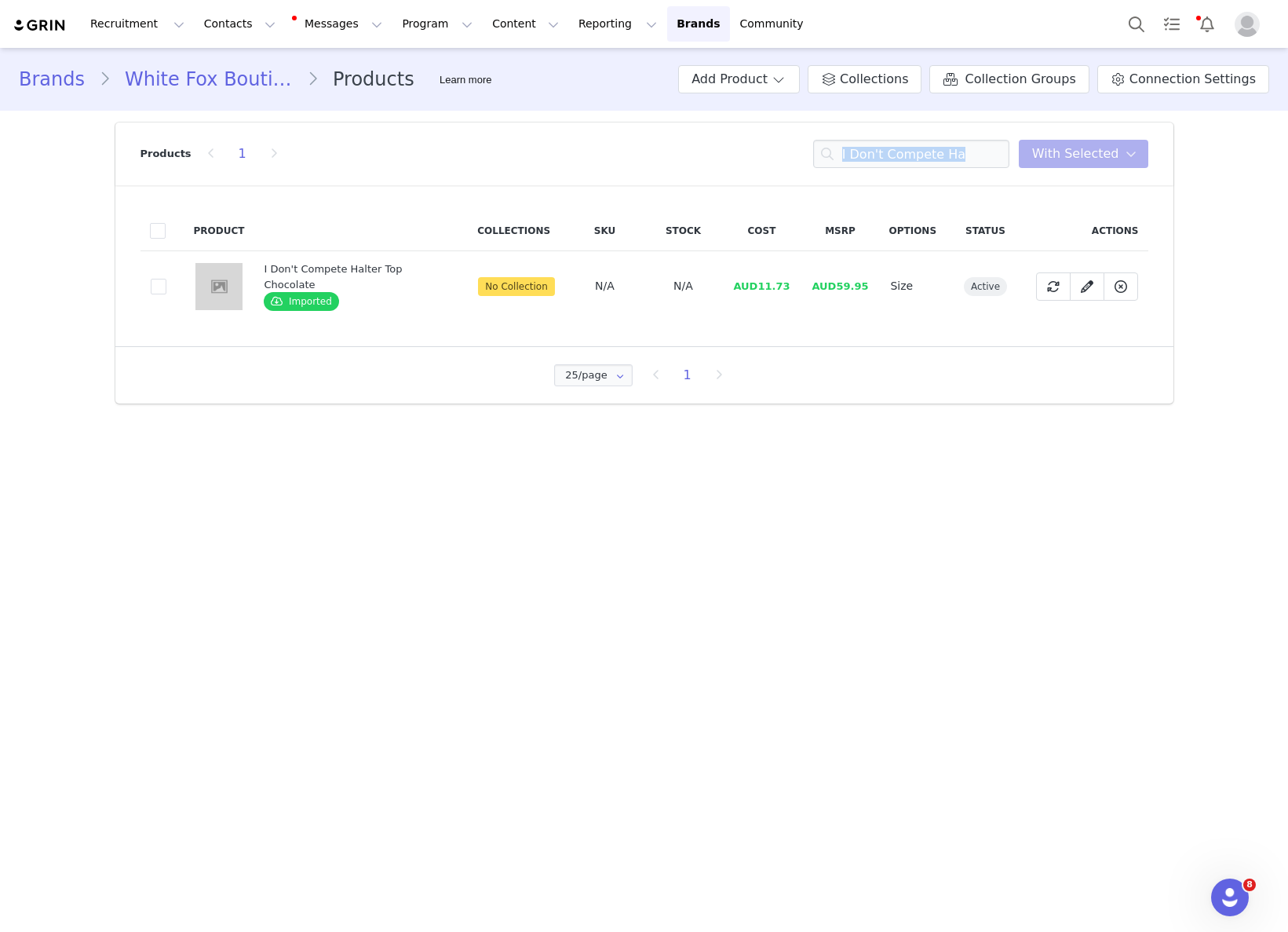
click at [948, 168] on div "Products 1 I Don't Compete Ha You have 0 product s selected Add to Collections …" at bounding box center [644, 154] width 1008 height 63
click at [955, 163] on input "I Don't Compete Ha" at bounding box center [910, 154] width 196 height 28
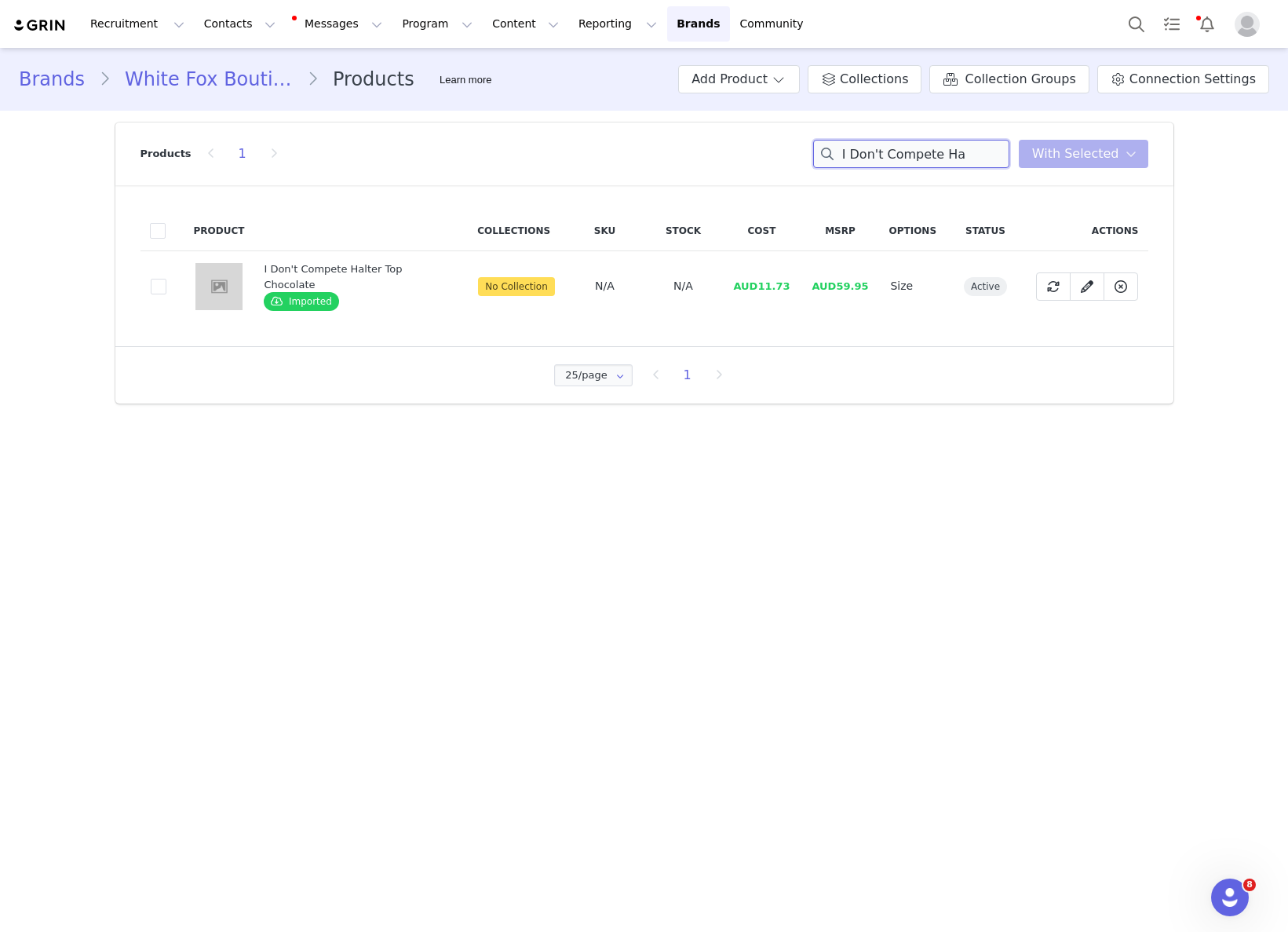
paste input "n The Back Of My Mind Mini Dress Baby Blue Polka Dot"
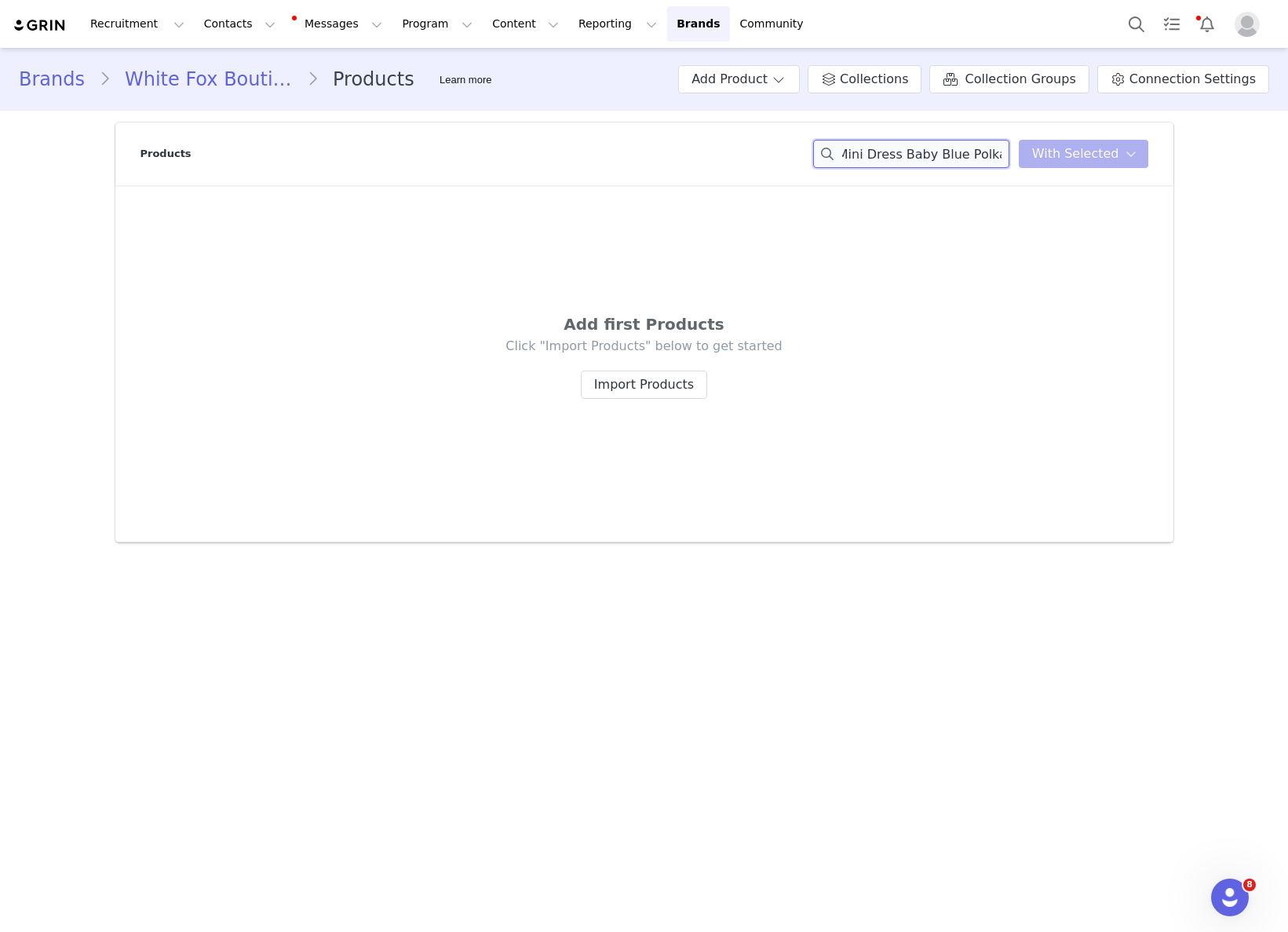
click at [1041, 154] on div "In The Back Of My Mind Mini Dress Baby Blue Polka Dot You have 0 product s sele…" at bounding box center [981, 154] width 335 height 28
click at [1036, 156] on div "In The Back Of My Mind Mini Dress Baby Blue You have 0 product s selected Add t…" at bounding box center [981, 154] width 335 height 28
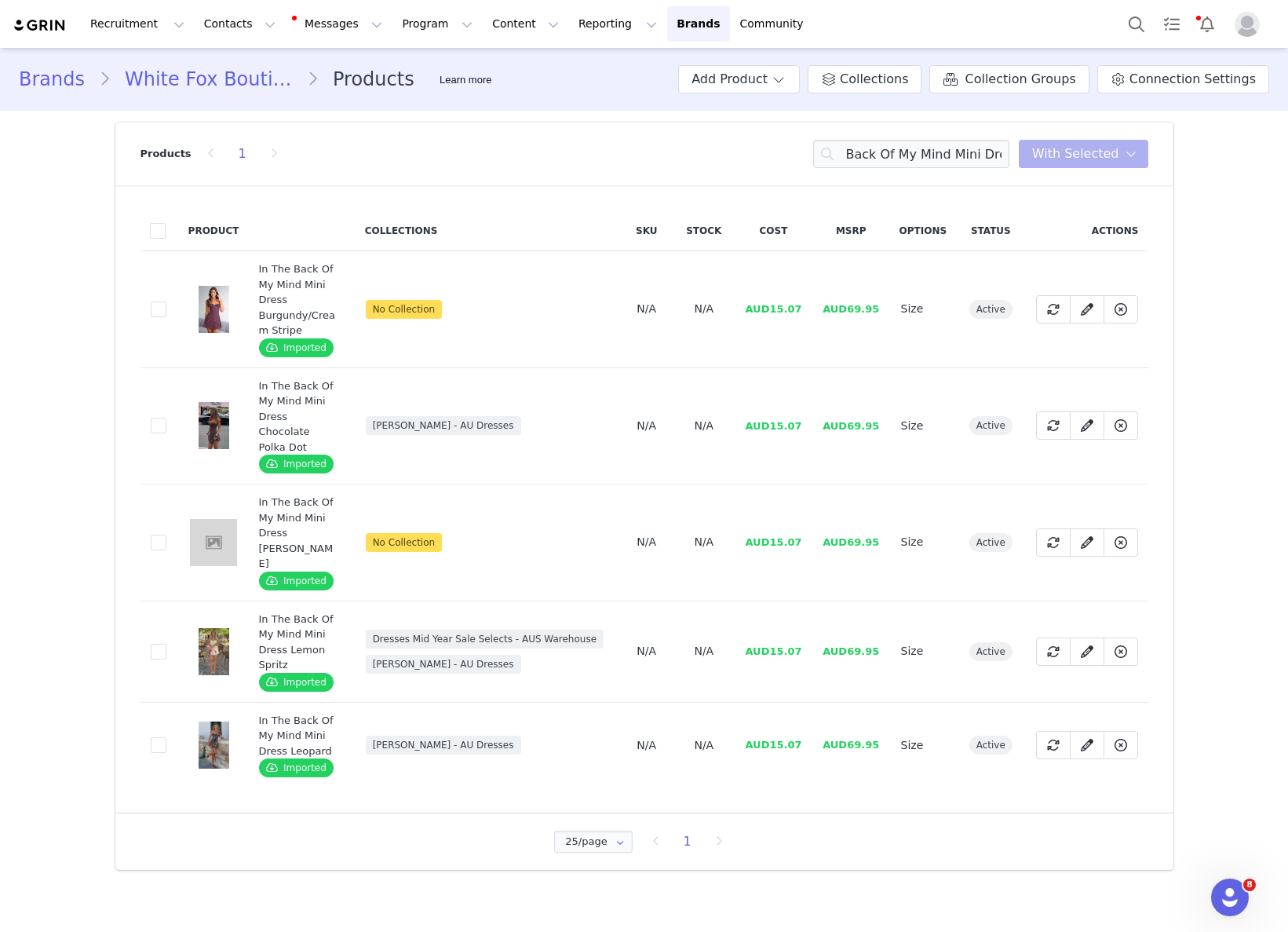
scroll to position [0, 0]
click at [772, 738] on span "AUD15.07" at bounding box center [773, 744] width 56 height 12
drag, startPoint x: 771, startPoint y: 717, endPoint x: 800, endPoint y: 716, distance: 29.0
click at [800, 738] on span "AUD15.07" at bounding box center [773, 744] width 56 height 12
drag, startPoint x: 805, startPoint y: 716, endPoint x: 767, endPoint y: 715, distance: 38.0
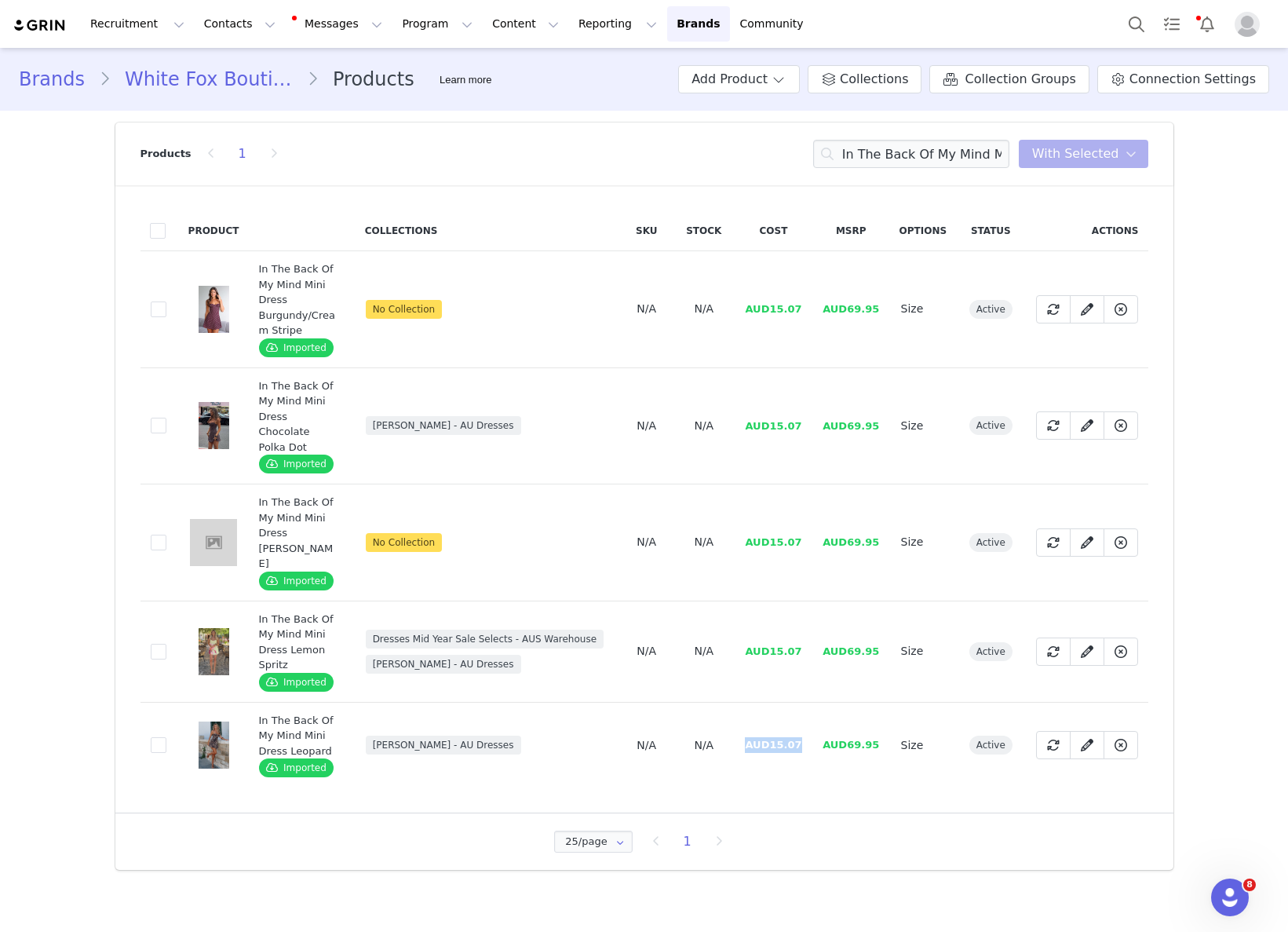
click at [766, 717] on td "AUD15.07" at bounding box center [773, 744] width 78 height 85
click at [769, 738] on span "AUD15.07" at bounding box center [773, 744] width 56 height 12
click at [917, 143] on input "In The Back Of My Mind Mini Dress" at bounding box center [910, 154] width 196 height 28
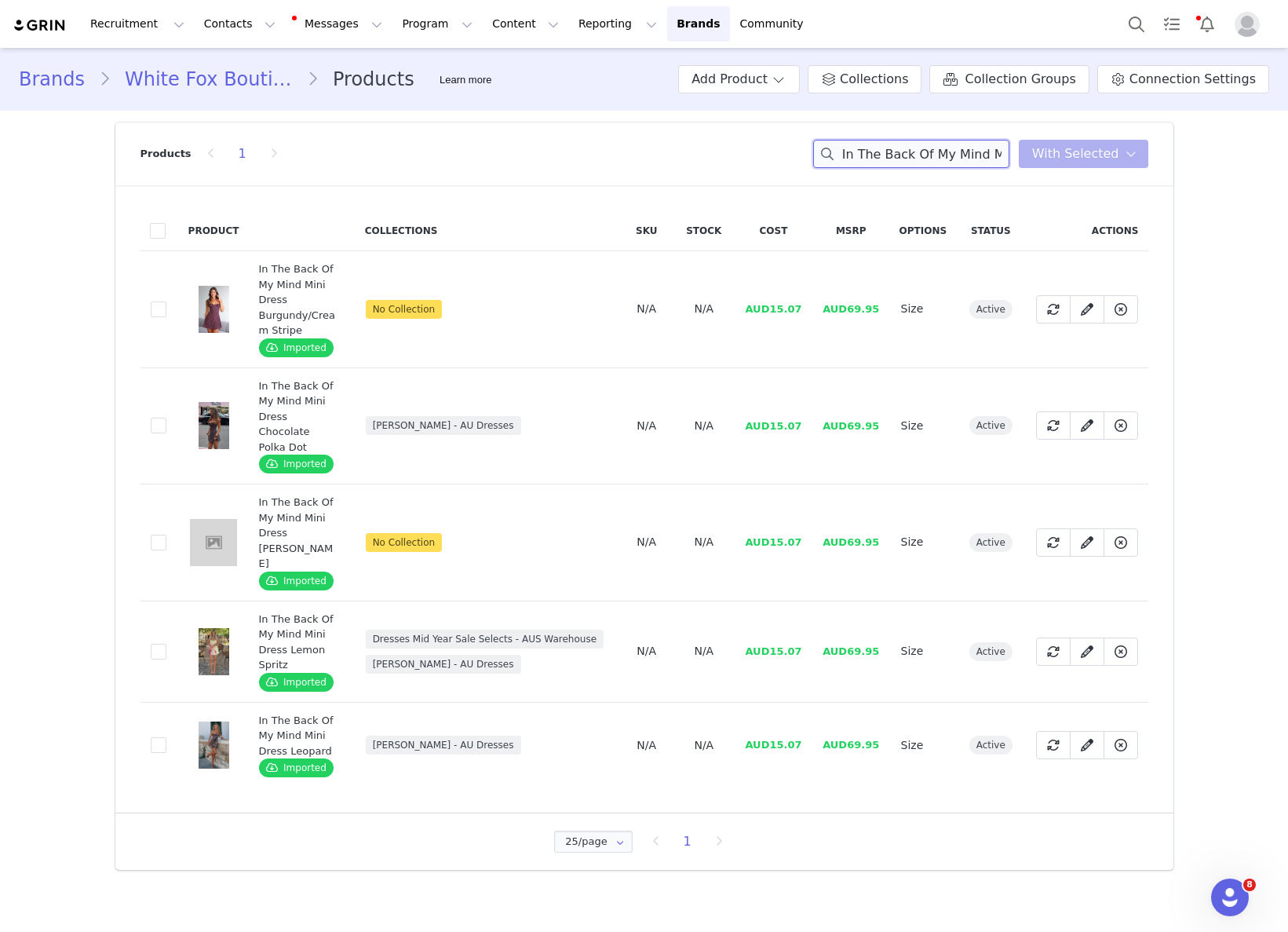
paste input "Annie Low Rise Capri Jeans Off White"
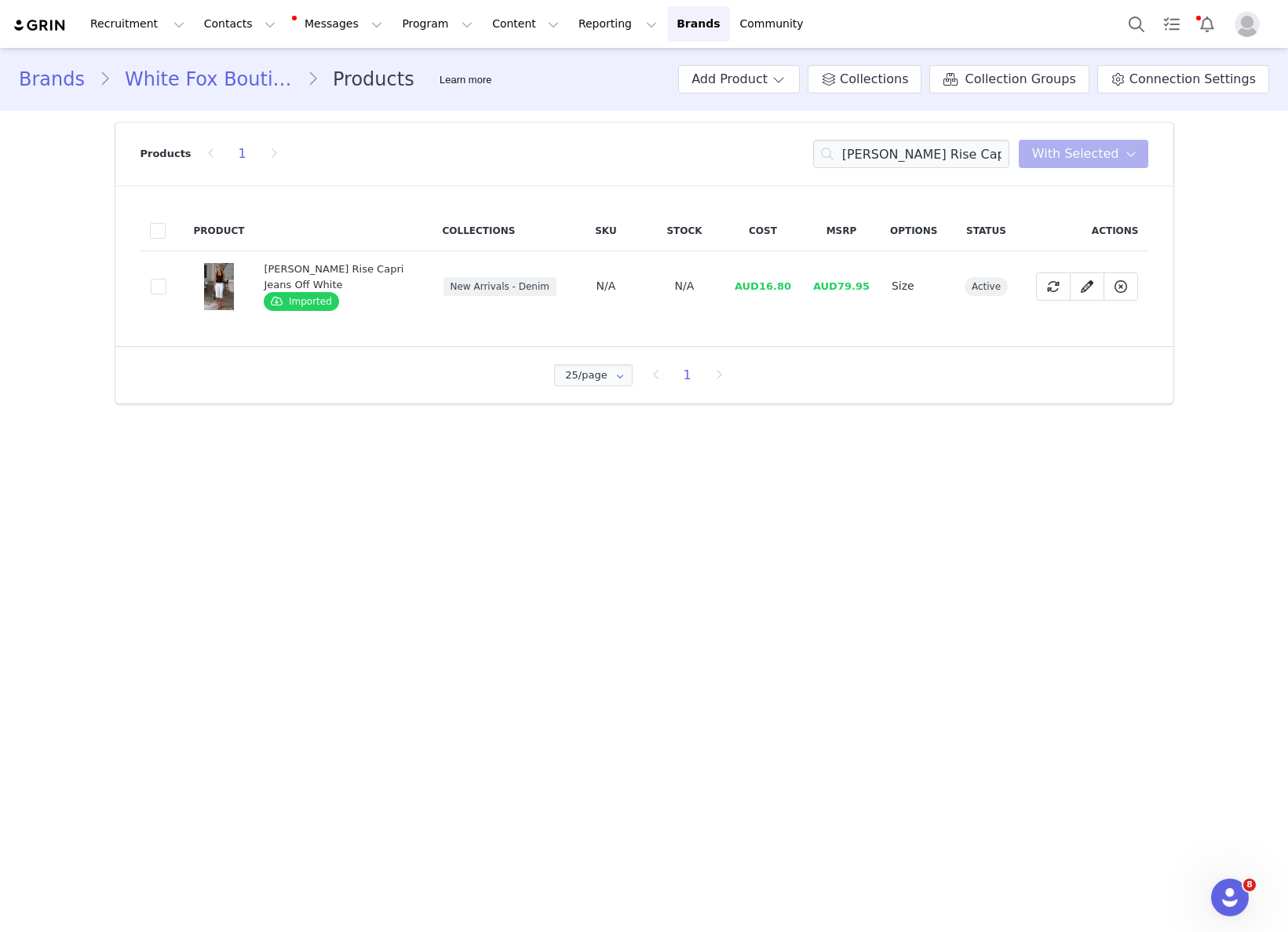
click at [764, 286] on span "AUD16.80" at bounding box center [762, 286] width 56 height 12
drag, startPoint x: 764, startPoint y: 288, endPoint x: 801, endPoint y: 286, distance: 37.1
click at [800, 286] on td "AUD16.80" at bounding box center [763, 286] width 79 height 70
click at [942, 147] on input "Annie Low Rise Capri Jeans Off White" at bounding box center [910, 154] width 196 height 28
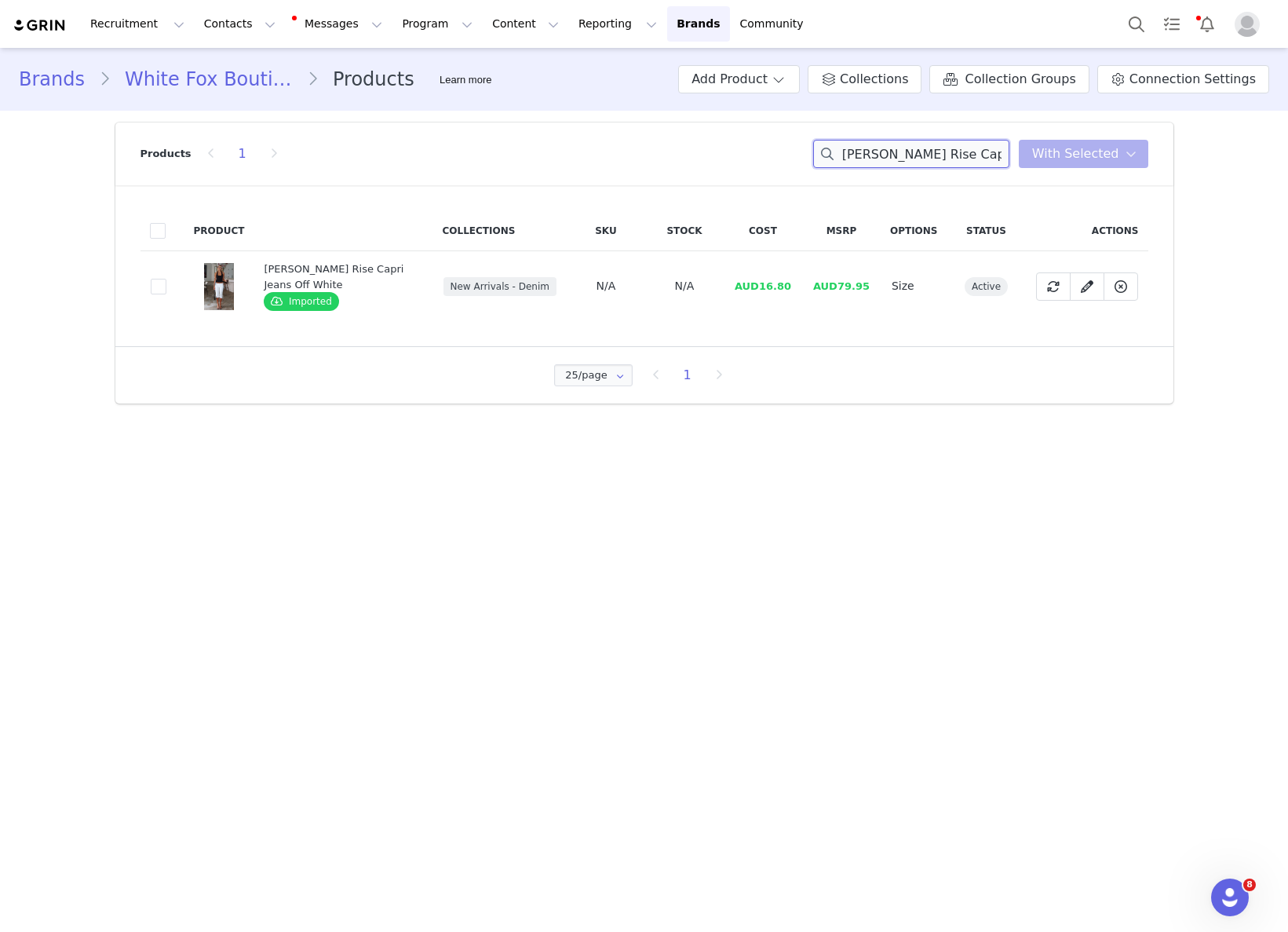
click at [942, 147] on input "Annie Low Rise Capri Jeans Off White" at bounding box center [910, 154] width 196 height 28
paste input "Pretty Savage Lace Bodysuit Black"
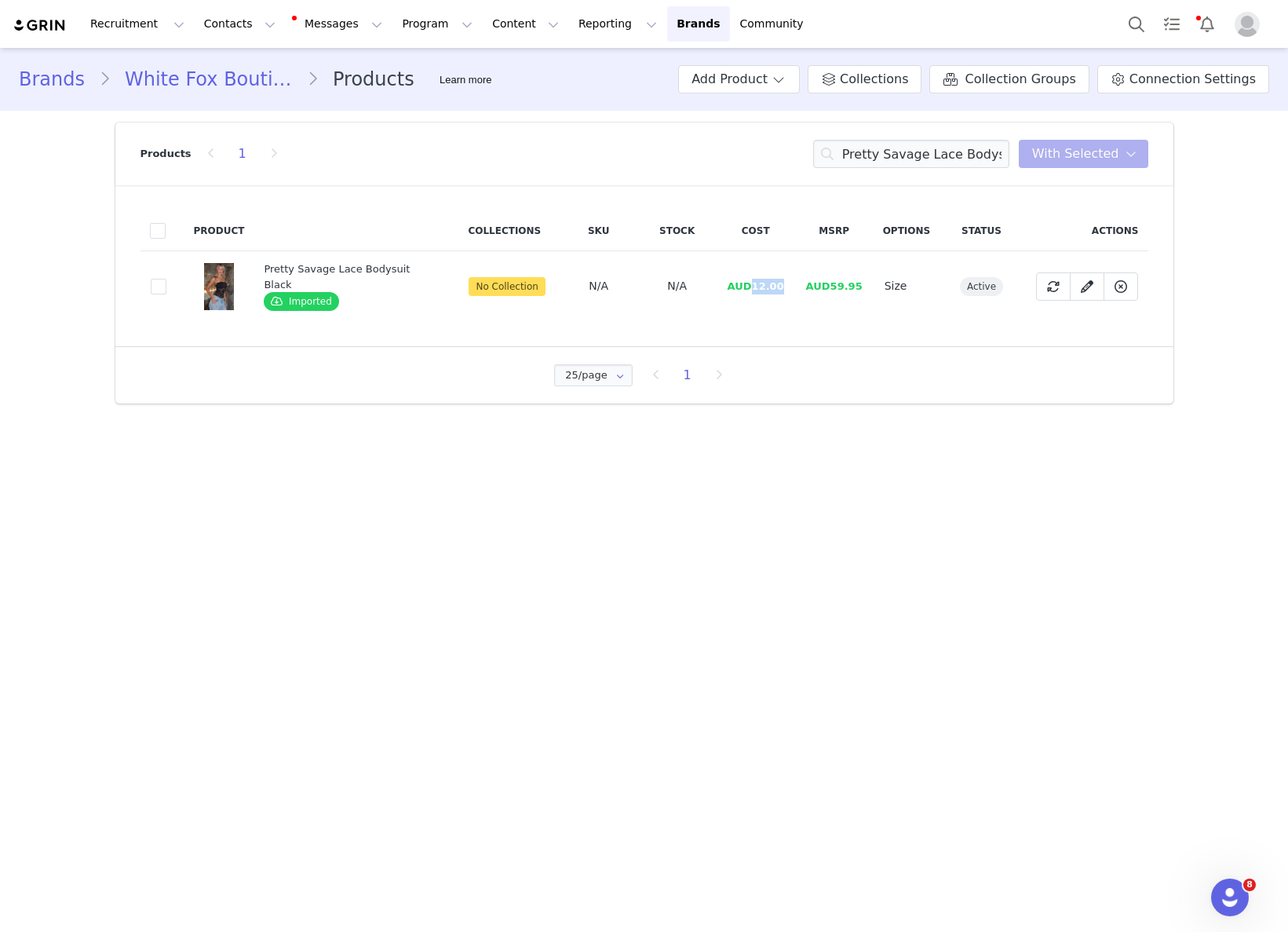
drag, startPoint x: 748, startPoint y: 284, endPoint x: 788, endPoint y: 283, distance: 40.0
click at [788, 283] on td "AUD12.00" at bounding box center [756, 286] width 79 height 70
click at [898, 147] on input "Pretty Savage Lace Bodysuit Black" at bounding box center [910, 154] width 196 height 28
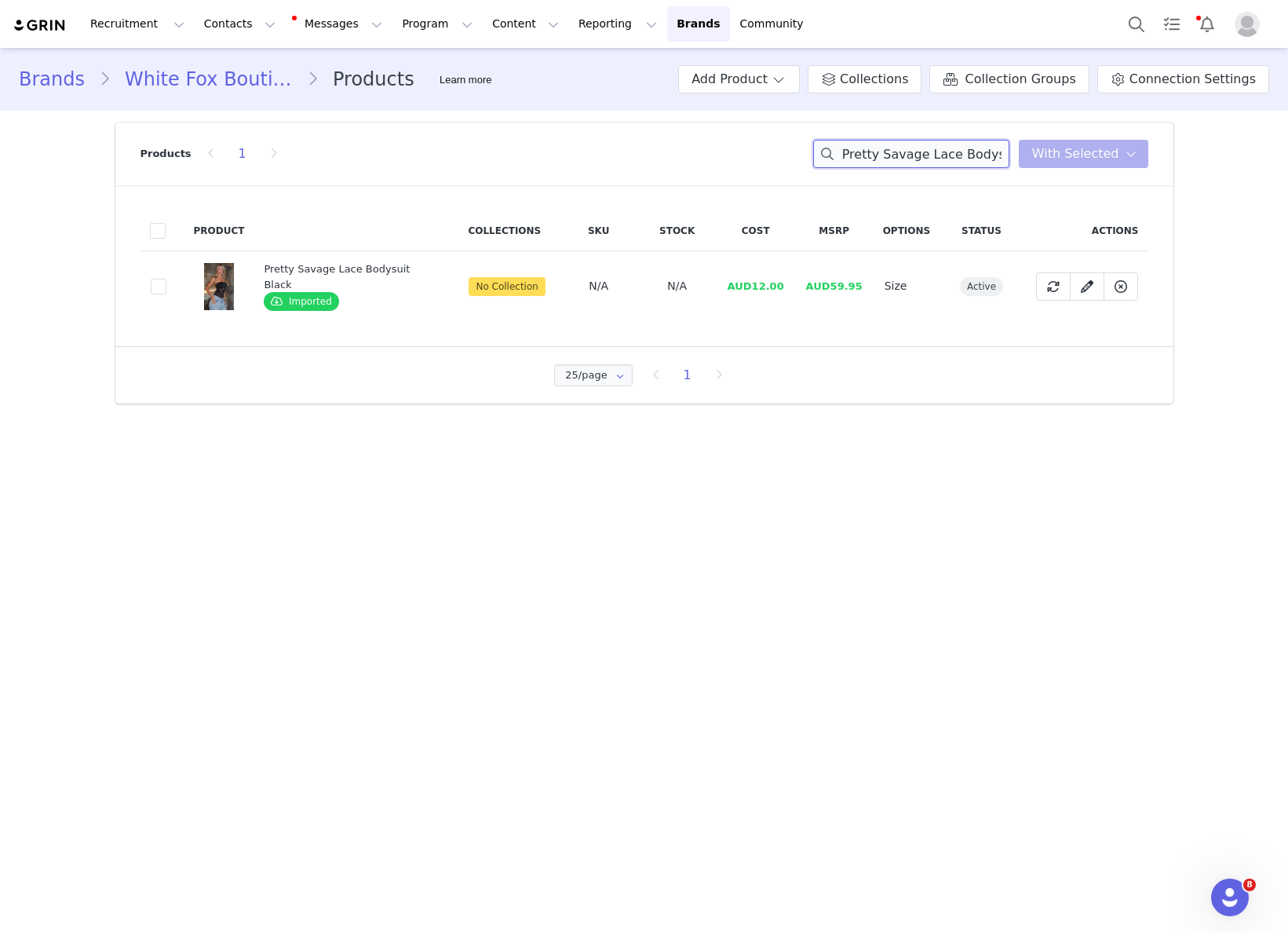
paste input "Nina Beaded Mules White"
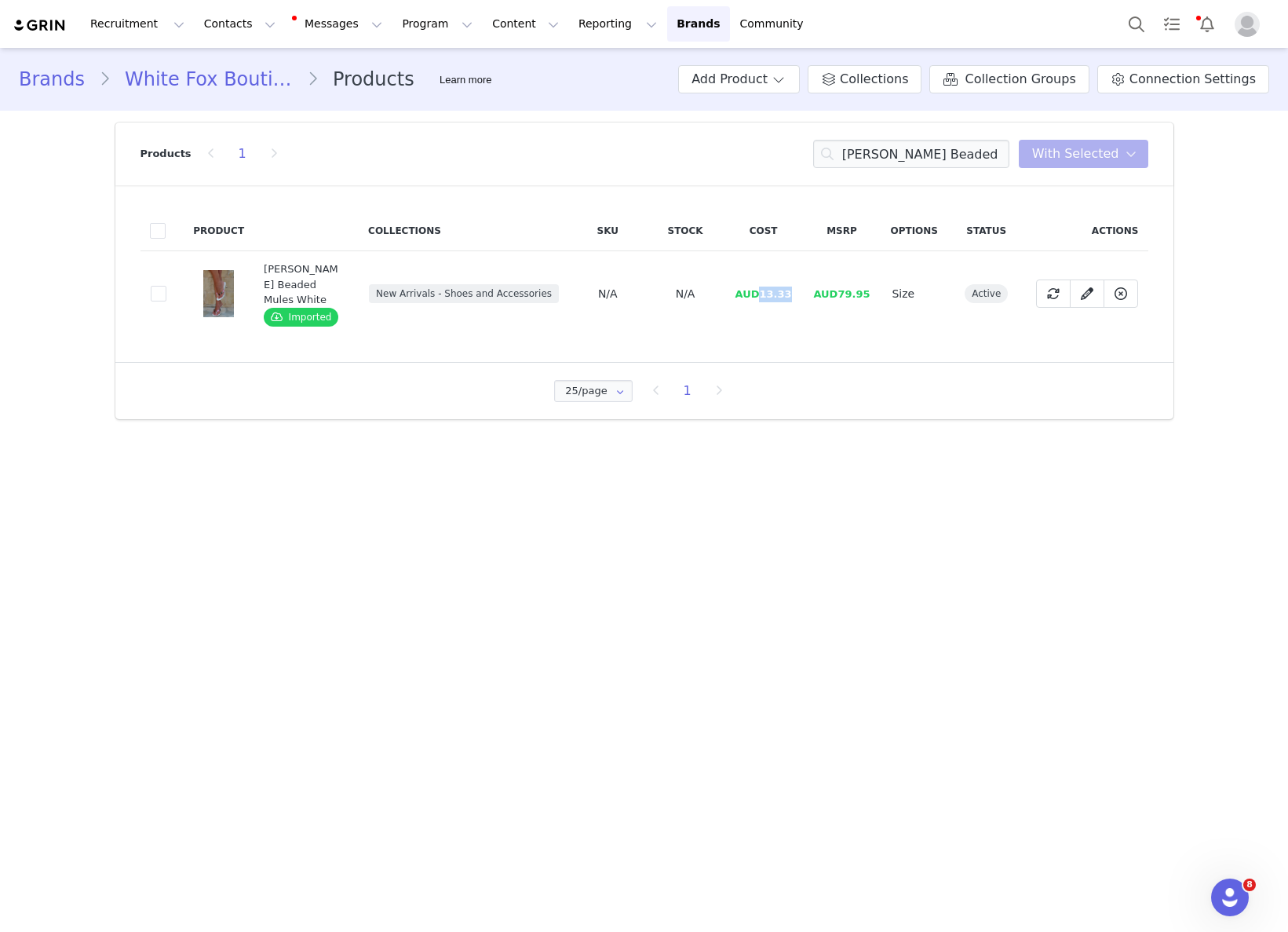
drag, startPoint x: 763, startPoint y: 285, endPoint x: 814, endPoint y: 286, distance: 51.0
click at [814, 286] on tr "5c17d681-cbfa-40fe-9b29-d63d6a52136f Nina Beaded Mules White Imported New Arriv…" at bounding box center [644, 293] width 1008 height 85
click at [924, 161] on input "Nina Beaded Mules White" at bounding box center [910, 154] width 196 height 28
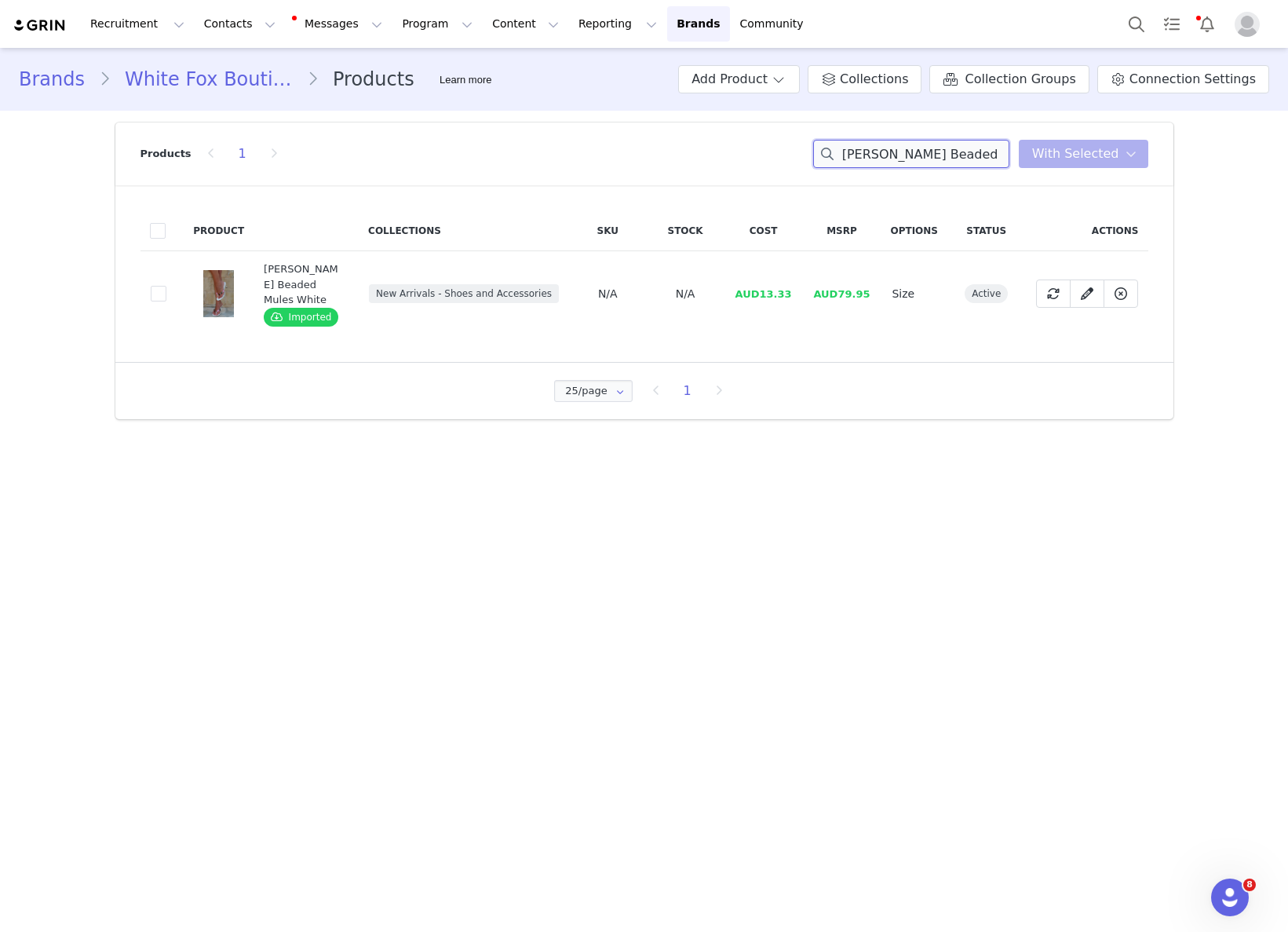
paste input "Sugar And Spice Bandage Midi Dress Mocha"
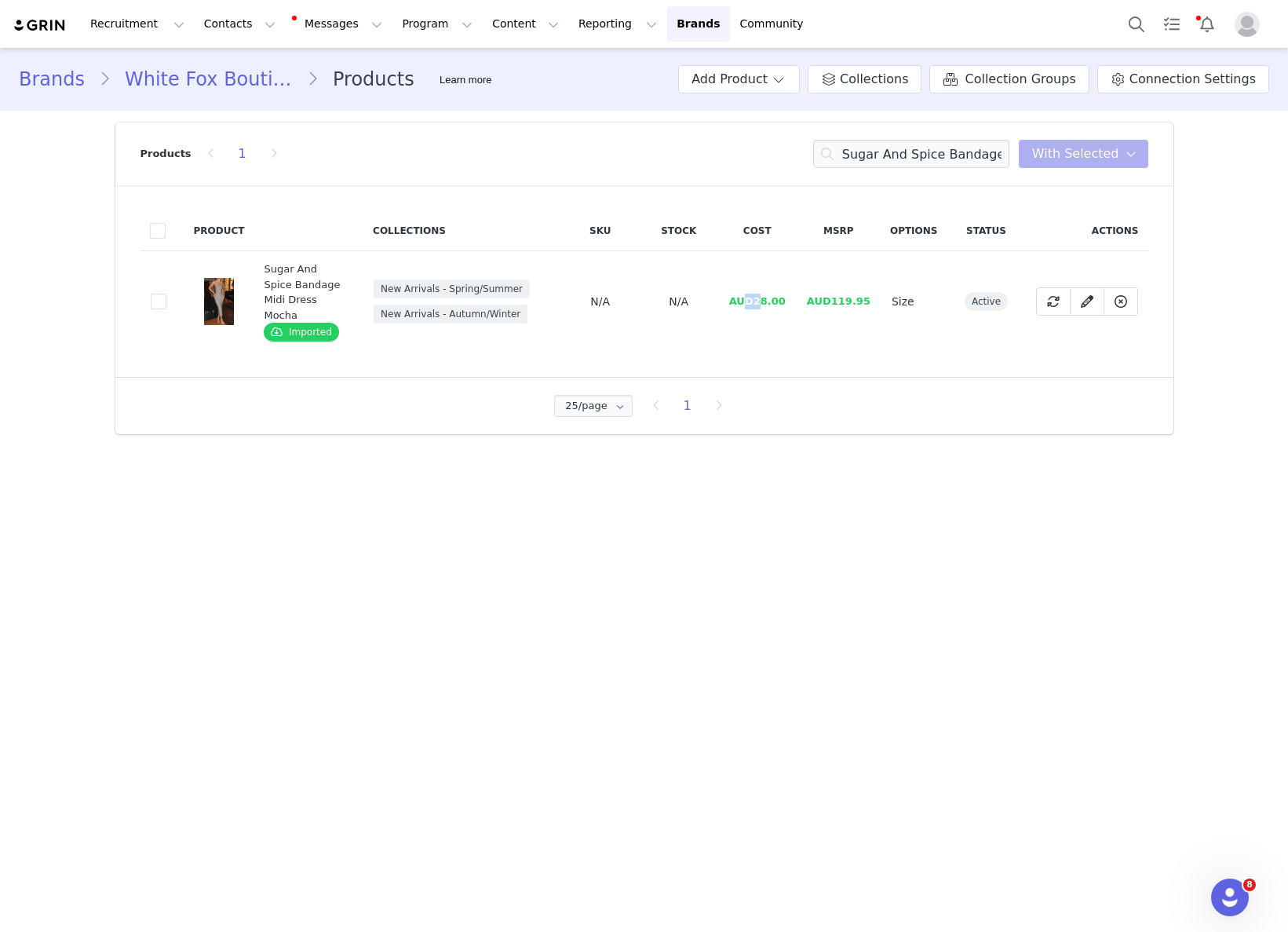
drag, startPoint x: 753, startPoint y: 295, endPoint x: 763, endPoint y: 295, distance: 10.0
click at [763, 295] on span "AUD28.00" at bounding box center [757, 301] width 56 height 12
drag, startPoint x: 762, startPoint y: 294, endPoint x: 801, endPoint y: 296, distance: 39.1
click at [796, 295] on td "AUD28.00" at bounding box center [758, 302] width 79 height 101
click at [903, 140] on input "Sugar And Spice Bandage Midi Dress Mocha" at bounding box center [910, 154] width 196 height 28
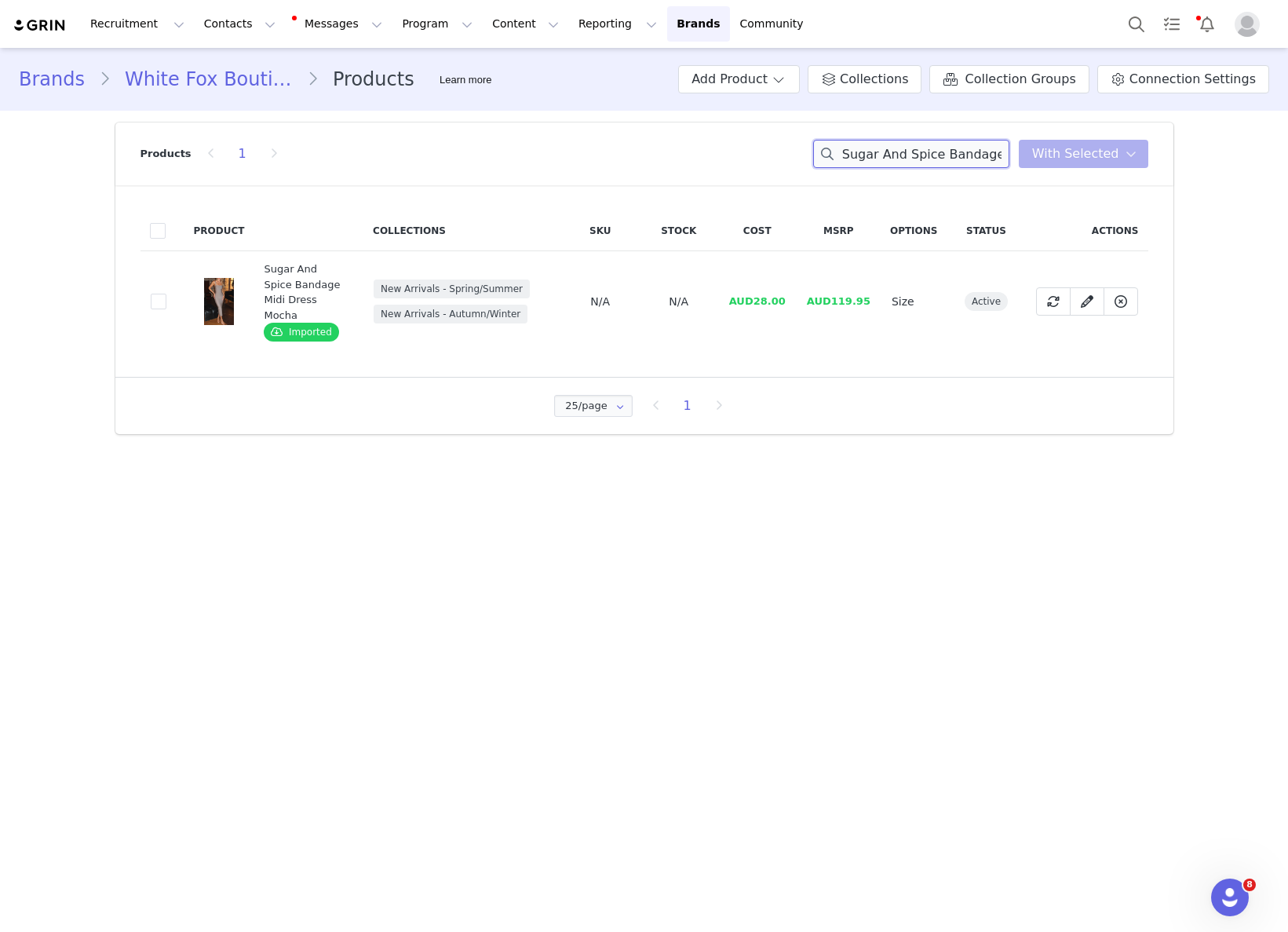
click at [903, 140] on input "Sugar And Spice Bandage Midi Dress Mocha" at bounding box center [910, 154] width 196 height 28
paste input "Brunch Dates Off Shoulder Jumpsuit Black"
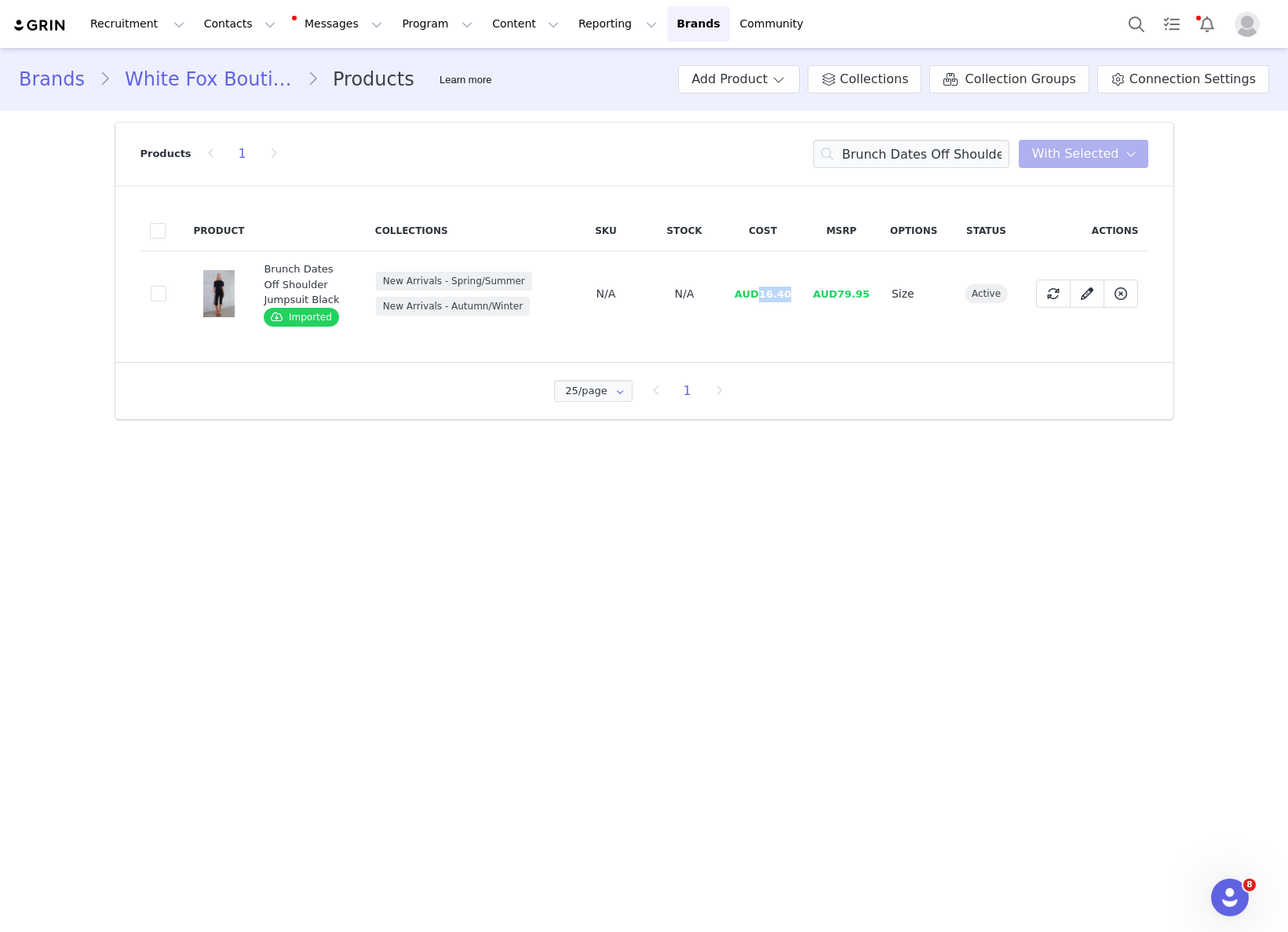
drag, startPoint x: 763, startPoint y: 297, endPoint x: 802, endPoint y: 295, distance: 39.1
click at [802, 295] on td "AUD16.40" at bounding box center [763, 293] width 79 height 85
click at [904, 128] on div "Products 1 Brunch Dates Off Shoulder Jumpsuit Black You have 0 product s select…" at bounding box center [644, 154] width 1008 height 63
click at [904, 129] on div "Products 1 Brunch Dates Off Shoulder Jumpsuit Black You have 0 product s select…" at bounding box center [644, 154] width 1008 height 63
click at [903, 141] on input "Brunch Dates Off Shoulder Jumpsuit Black" at bounding box center [910, 154] width 196 height 28
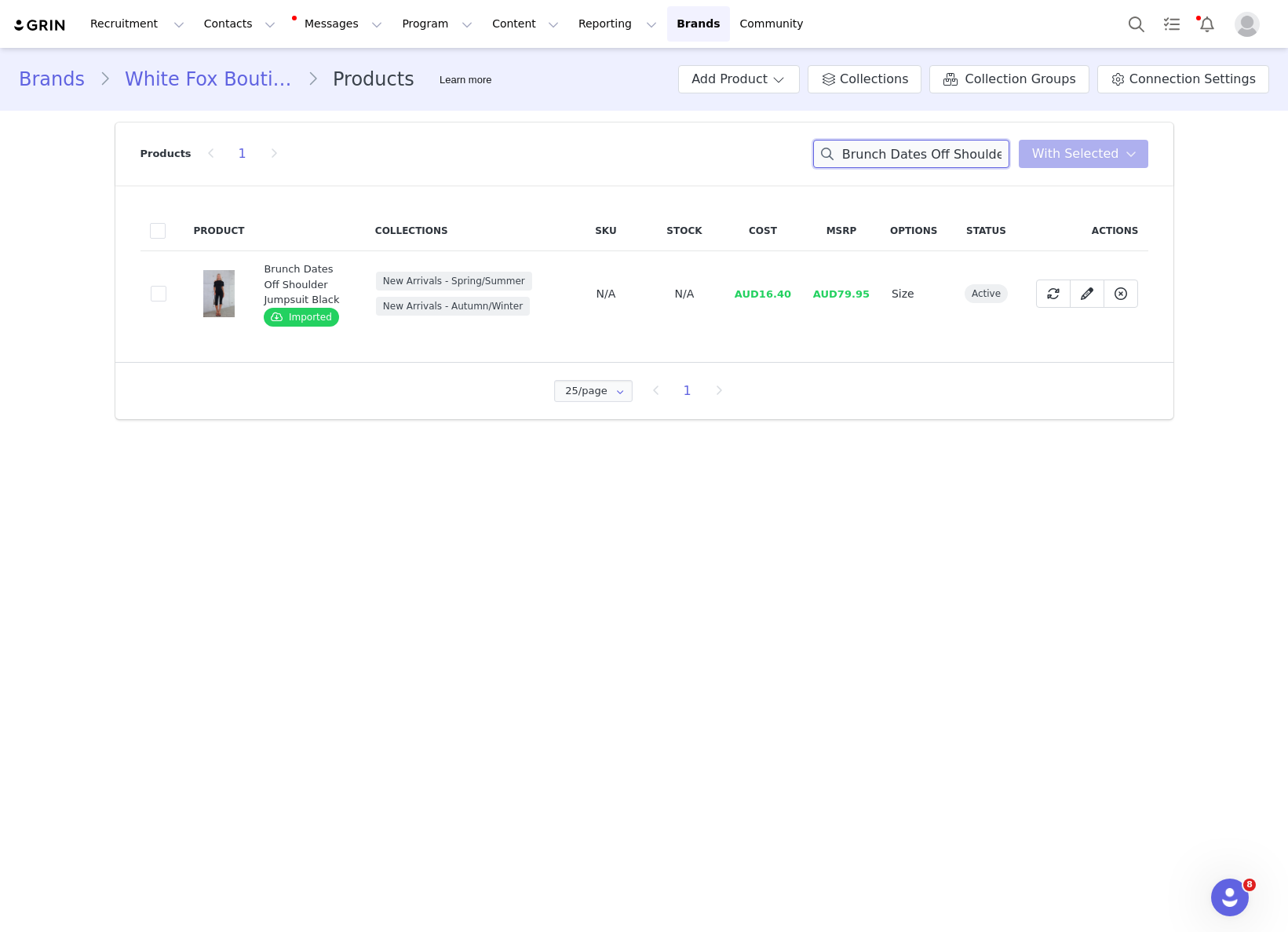
click at [903, 141] on input "Brunch Dates Off Shoulder Jumpsuit Black" at bounding box center [910, 154] width 196 height 28
paste input "Mary Mules Champagne"
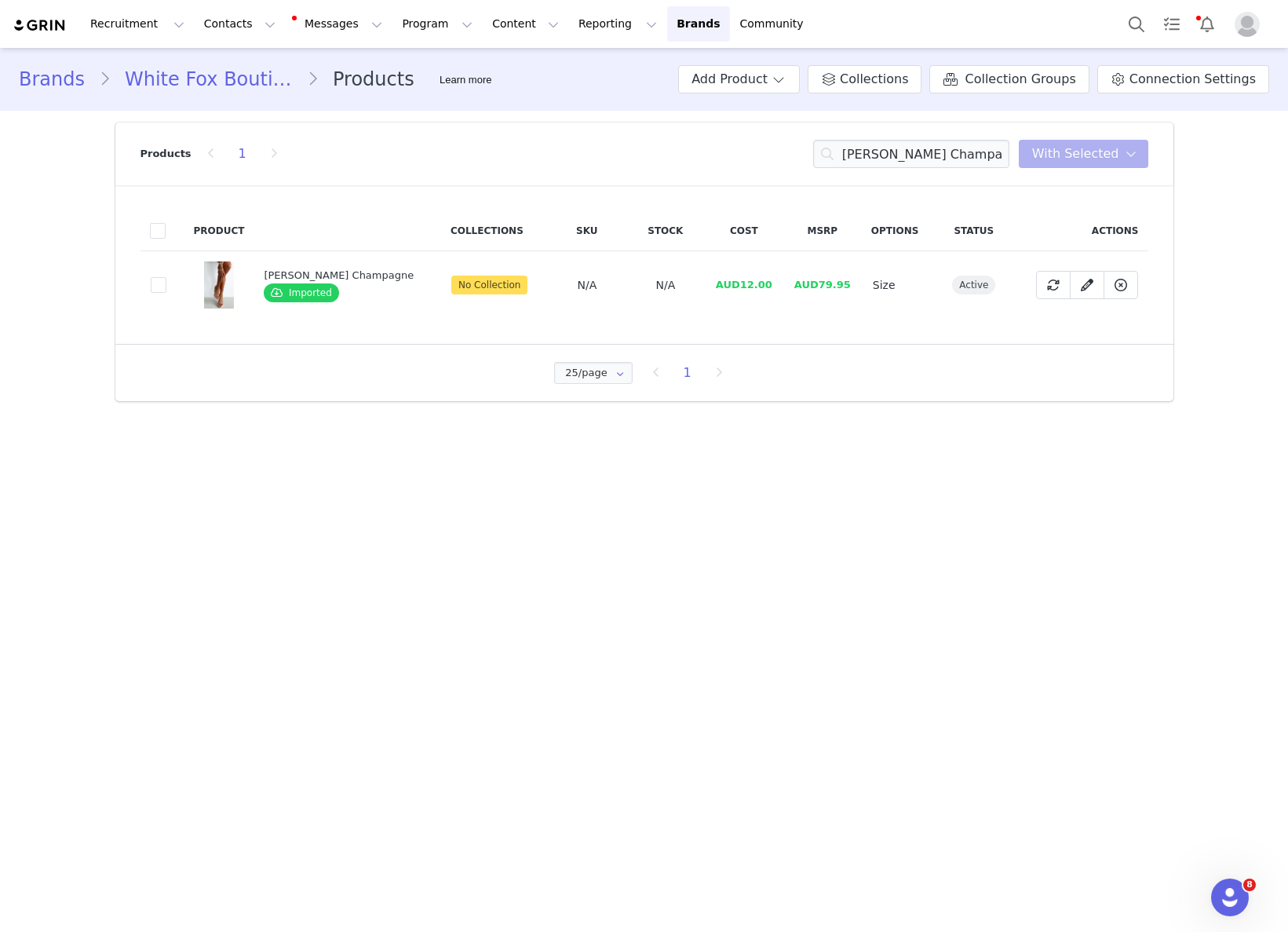
drag, startPoint x: 718, startPoint y: 285, endPoint x: 729, endPoint y: 286, distance: 11.0
click at [719, 285] on span "AUD12.00" at bounding box center [744, 284] width 56 height 12
drag, startPoint x: 729, startPoint y: 287, endPoint x: 762, endPoint y: 288, distance: 33.0
click at [762, 286] on td "AUD12.00" at bounding box center [744, 285] width 79 height 68
click at [927, 151] on input "Mary Mules Champagne" at bounding box center [910, 154] width 196 height 28
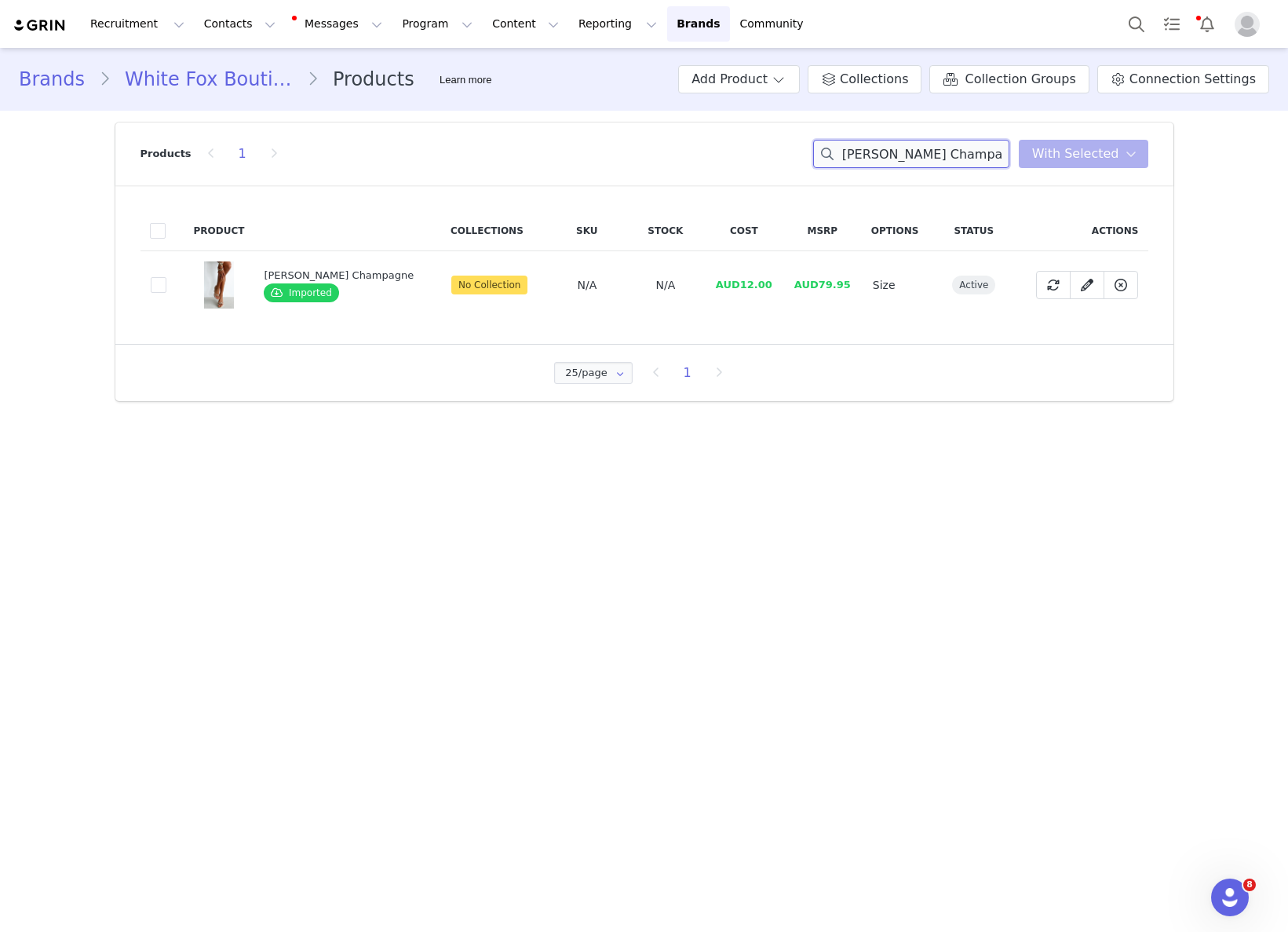
click at [927, 151] on input "Mary Mules Champagne" at bounding box center [910, 154] width 196 height 28
paste input "Let It Go Strapless Bustier Navy Polka Dot"
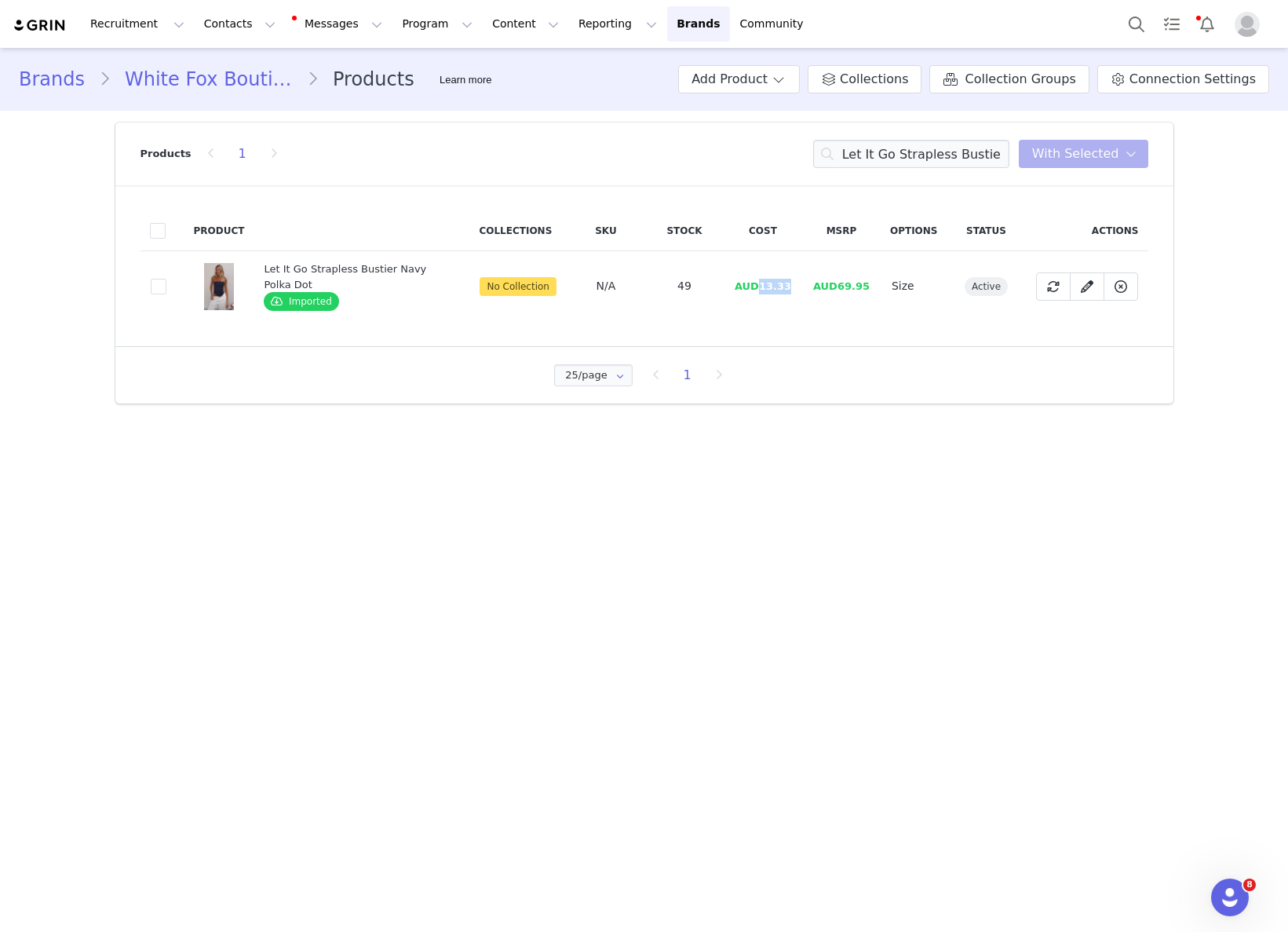
drag, startPoint x: 762, startPoint y: 285, endPoint x: 791, endPoint y: 287, distance: 29.1
click at [790, 287] on span "AUD13.33" at bounding box center [762, 286] width 56 height 12
click at [925, 154] on input "Let It Go Strapless Bustier Navy Polka Dot" at bounding box center [910, 154] width 196 height 28
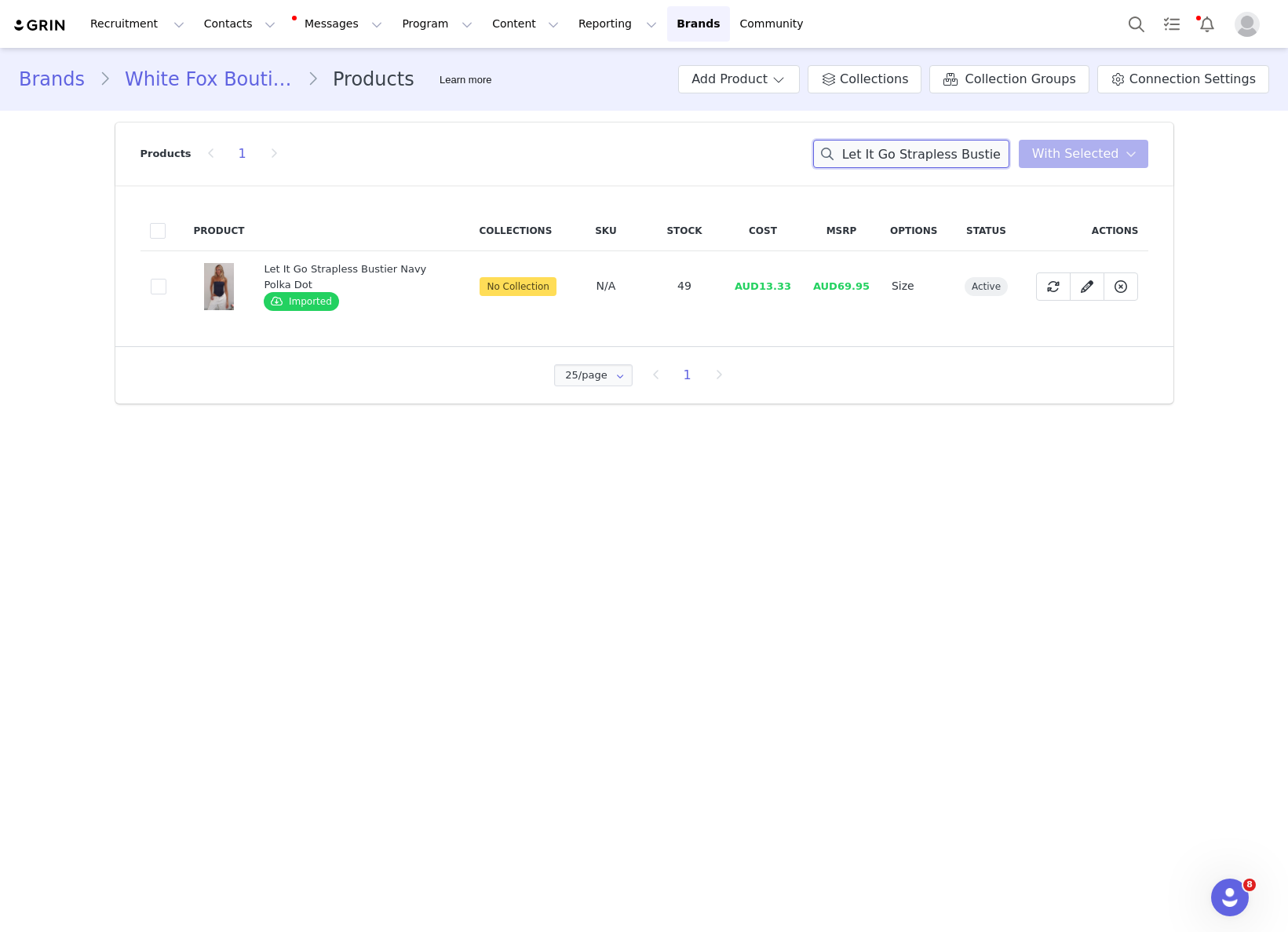
paste input "Adorable Thing Frill Skort Black"
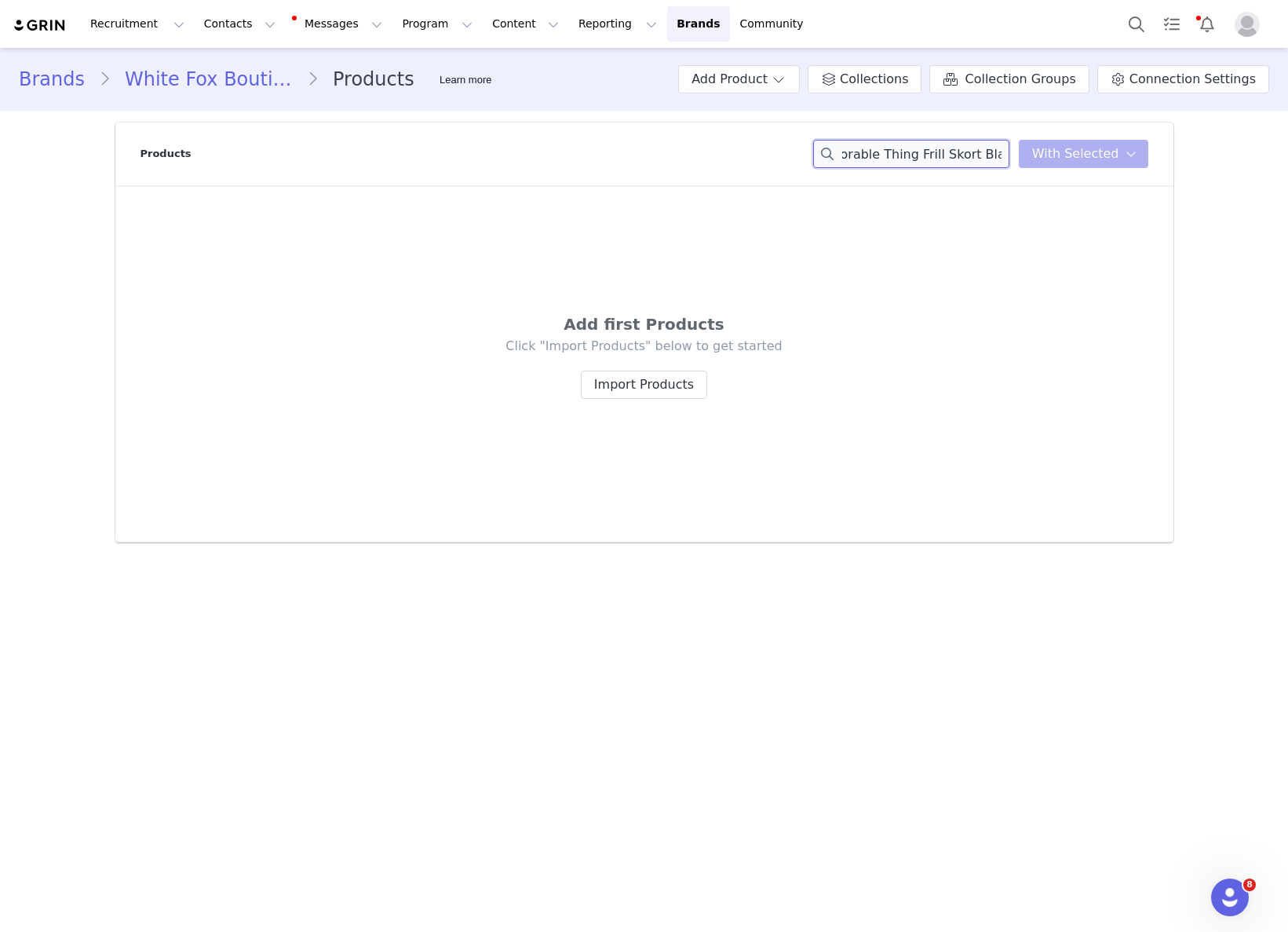
click at [1059, 160] on div "Adorable Thing Frill Skort Black You have 0 product s selected Add to Collectio…" at bounding box center [981, 154] width 335 height 28
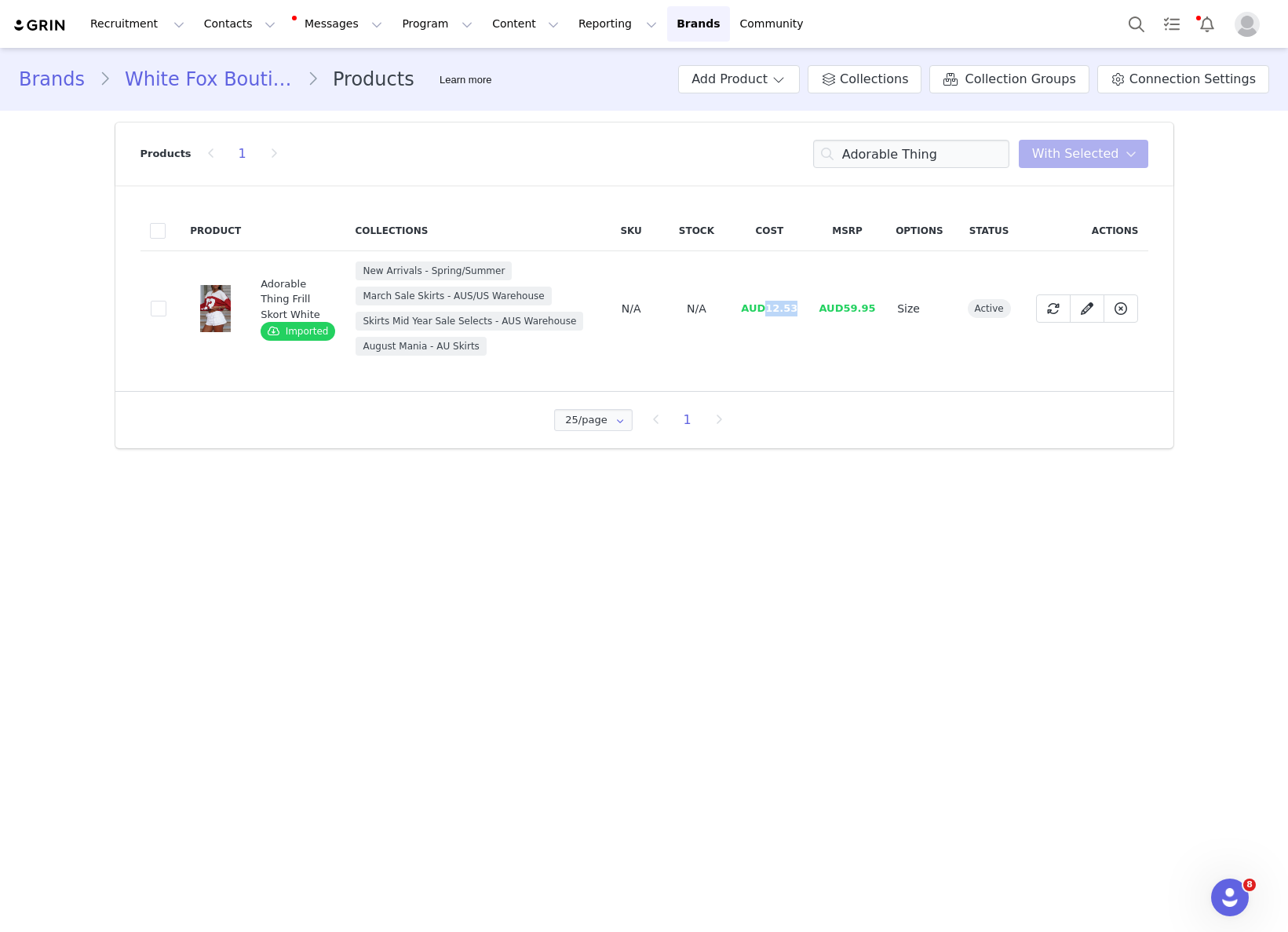
drag, startPoint x: 763, startPoint y: 304, endPoint x: 815, endPoint y: 308, distance: 52.2
click at [814, 307] on tr "e102cf8a-403f-4d23-b7d3-09e38c908888 Adorable Thing Frill Skort White Imported …" at bounding box center [644, 308] width 1008 height 115
click at [898, 155] on input "Adorable Thing" at bounding box center [910, 154] width 196 height 28
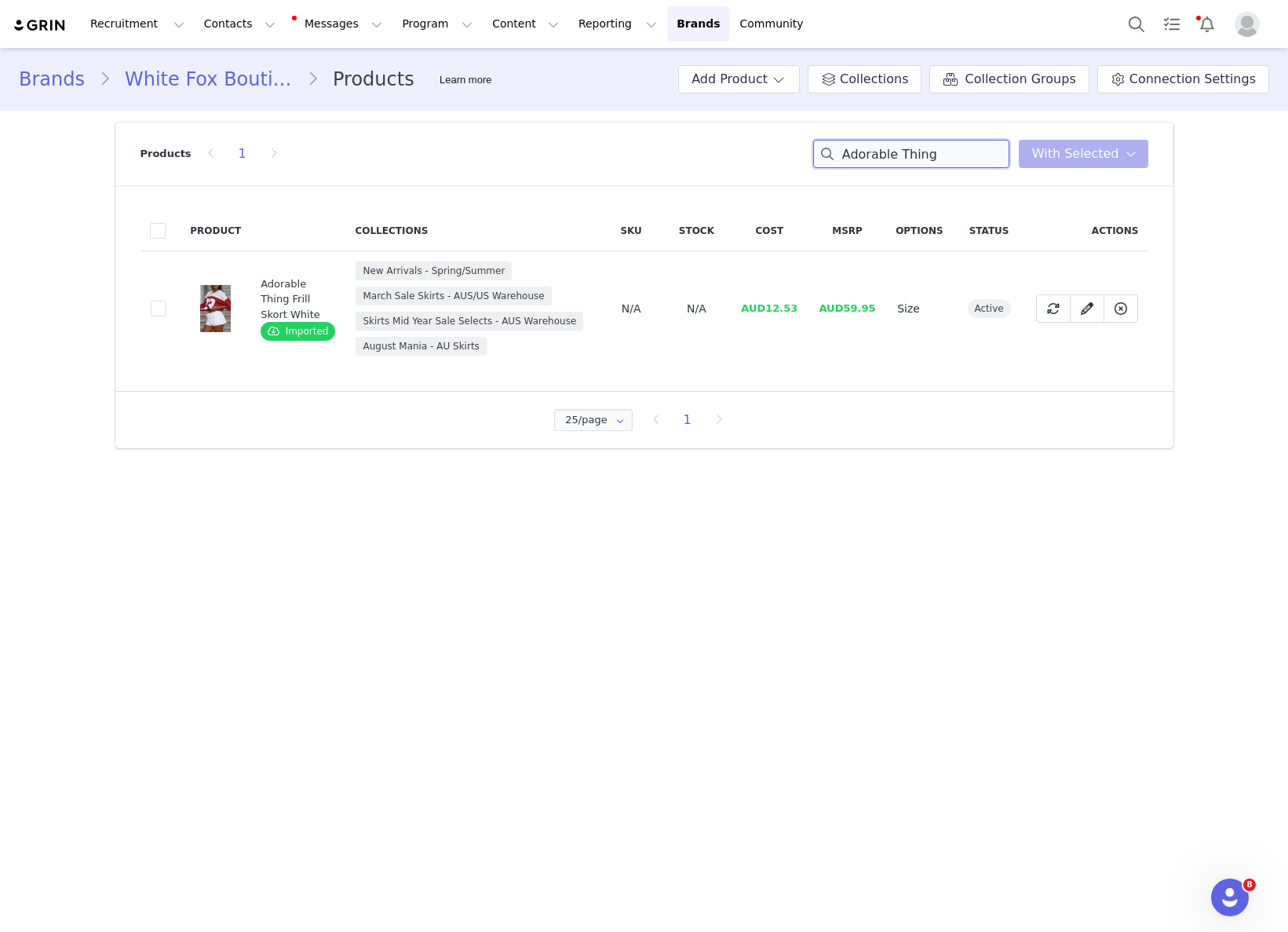
paste input "Let It Go Strapless Bustier Midnight Leopard"
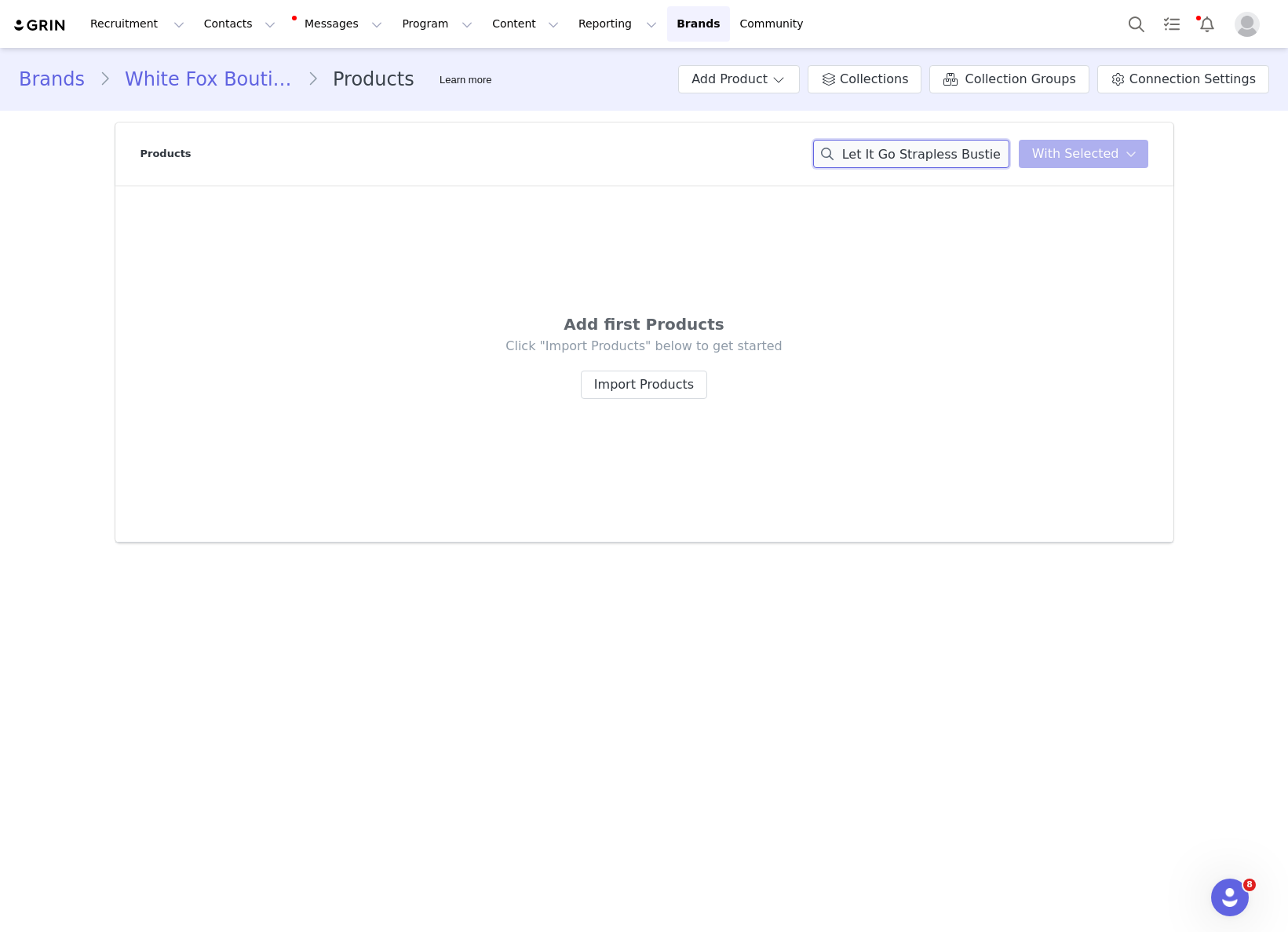
click at [920, 156] on input "Let It Go Strapless Bustier Midnight Leopard" at bounding box center [910, 154] width 196 height 28
paste input "Bring Me A Dream Skort Black"
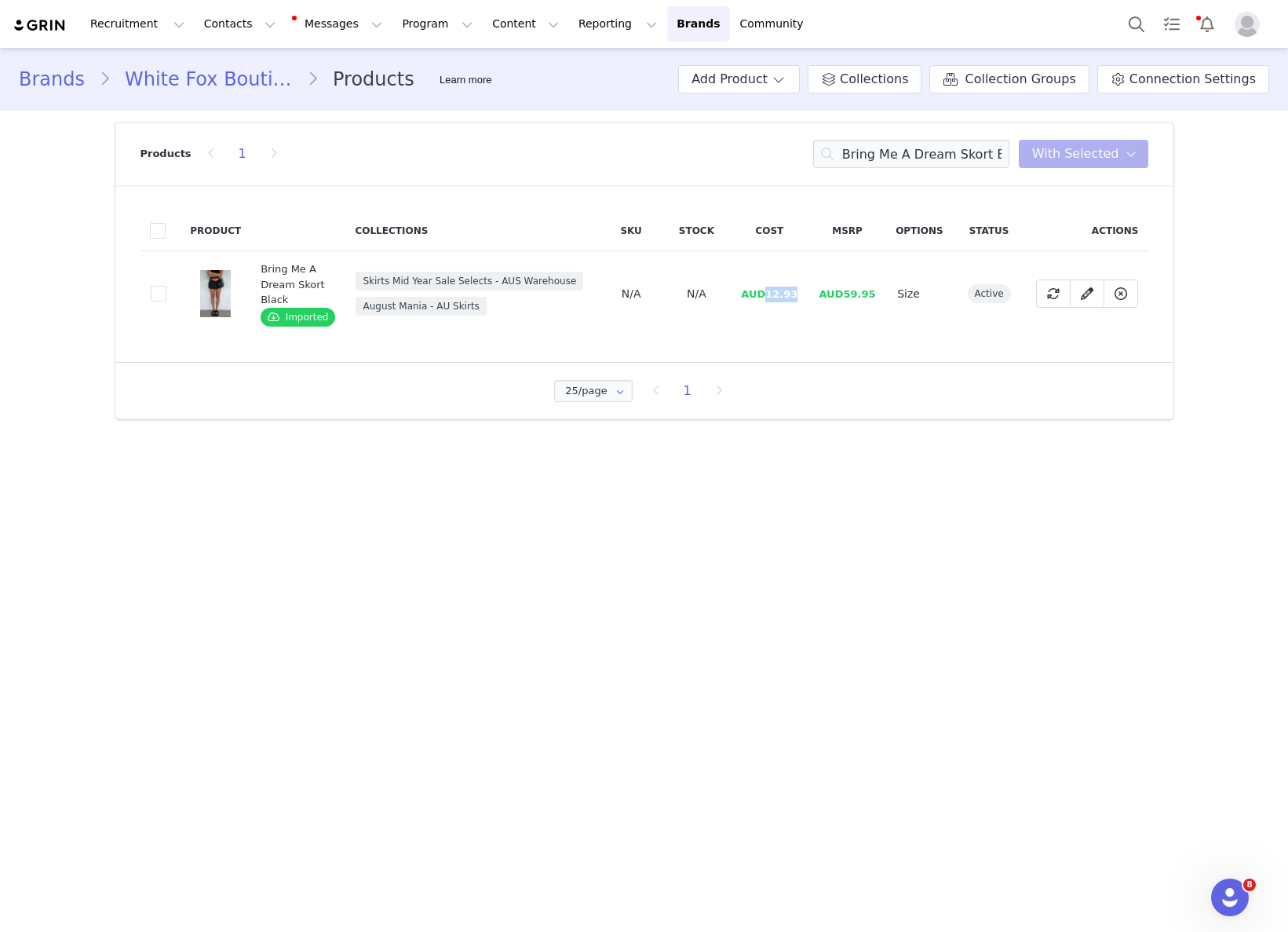
drag, startPoint x: 763, startPoint y: 298, endPoint x: 802, endPoint y: 296, distance: 39.1
click at [802, 296] on td "AUD12.93" at bounding box center [769, 293] width 78 height 85
click at [920, 150] on input "Bring Me A Dream Skort Black" at bounding box center [910, 154] width 196 height 28
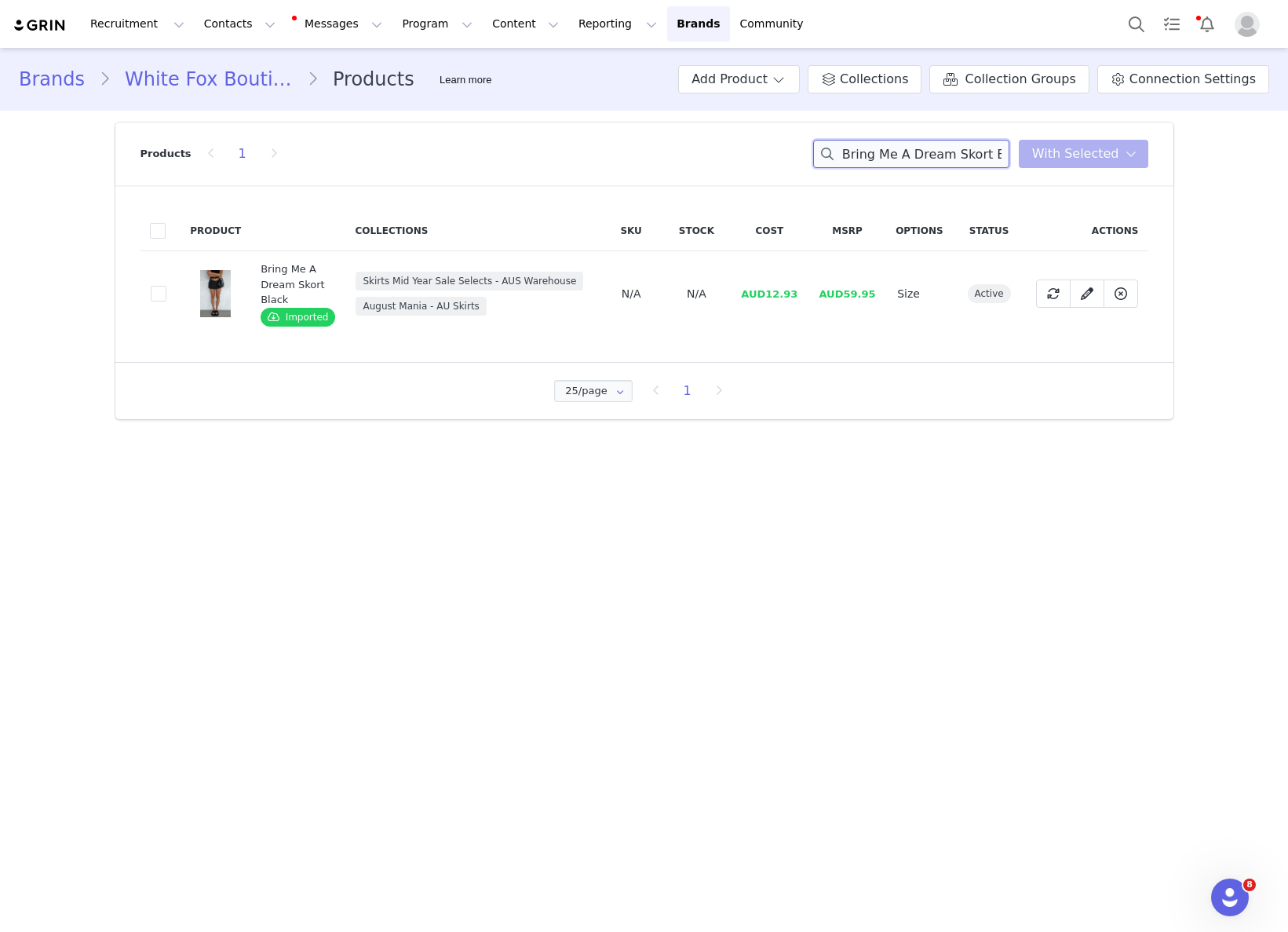
paste input "Tayte Slingback Heel White"
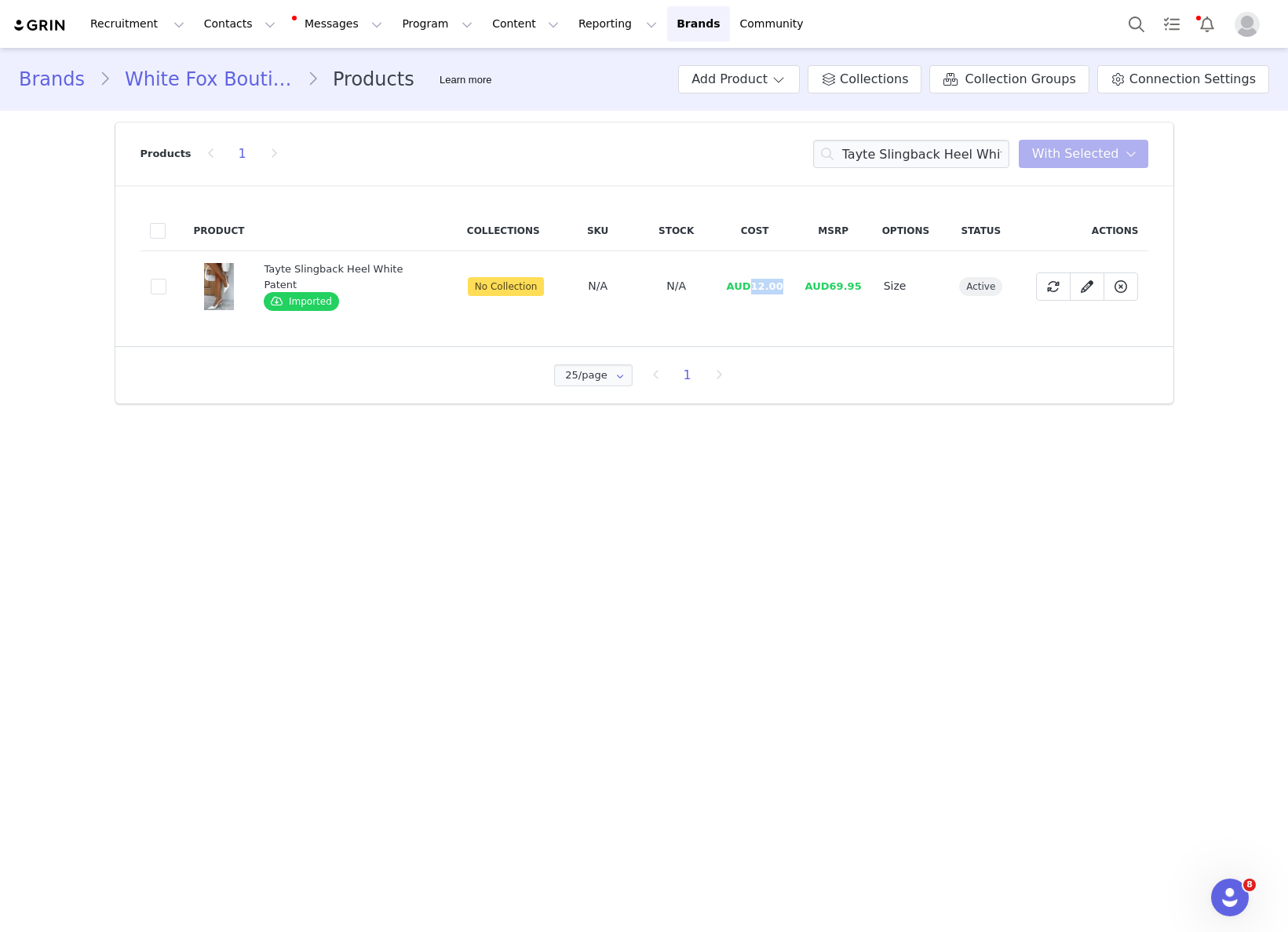
drag, startPoint x: 746, startPoint y: 287, endPoint x: 777, endPoint y: 287, distance: 31.0
click at [786, 287] on td "AUD12.00" at bounding box center [755, 286] width 79 height 70
click at [947, 148] on input "Tayte Slingback Heel White" at bounding box center [910, 154] width 196 height 28
click at [947, 147] on input "Tayte Slingback Heel White" at bounding box center [910, 154] width 196 height 28
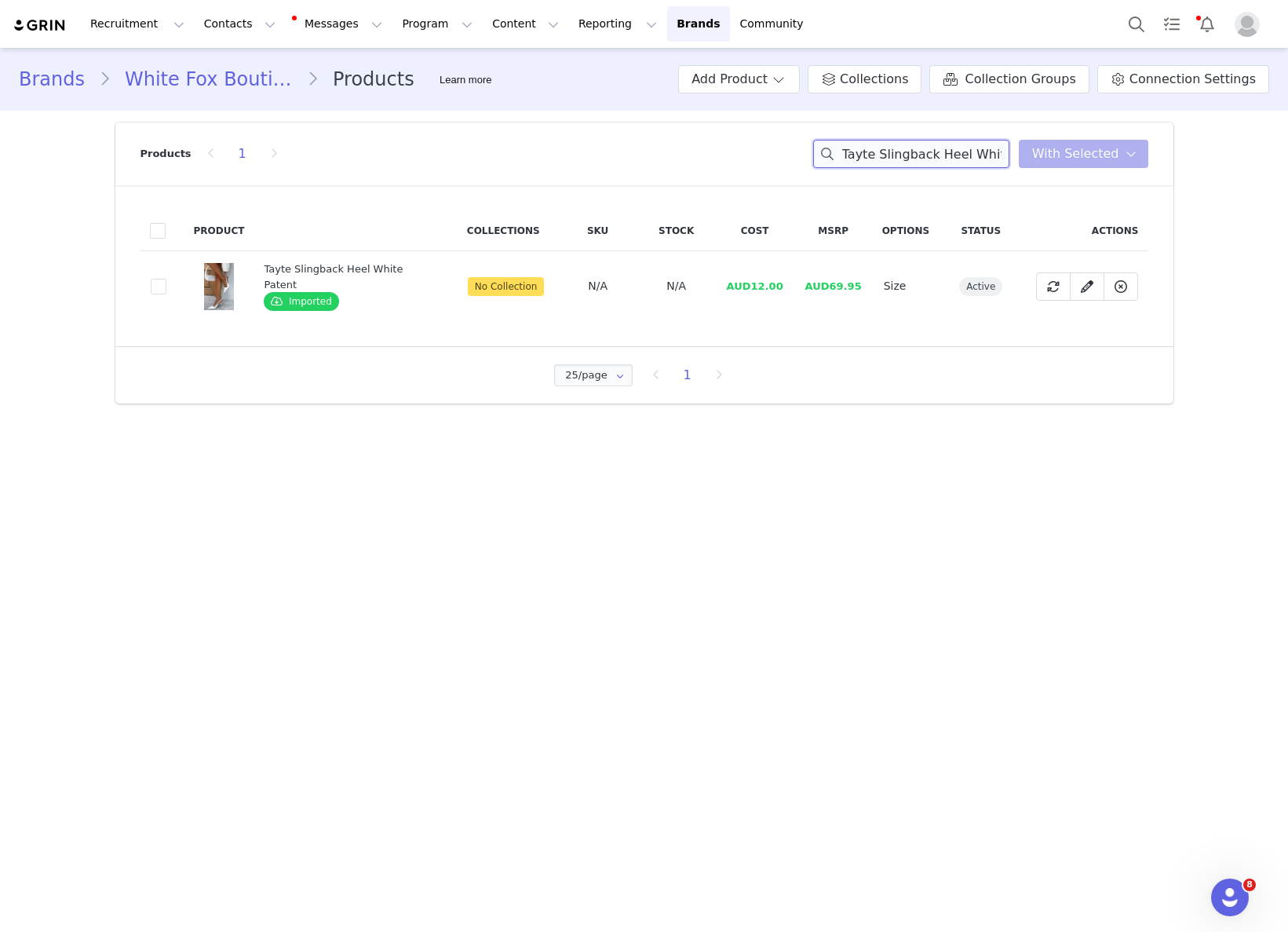
paste input "Zuri Belt Tan"
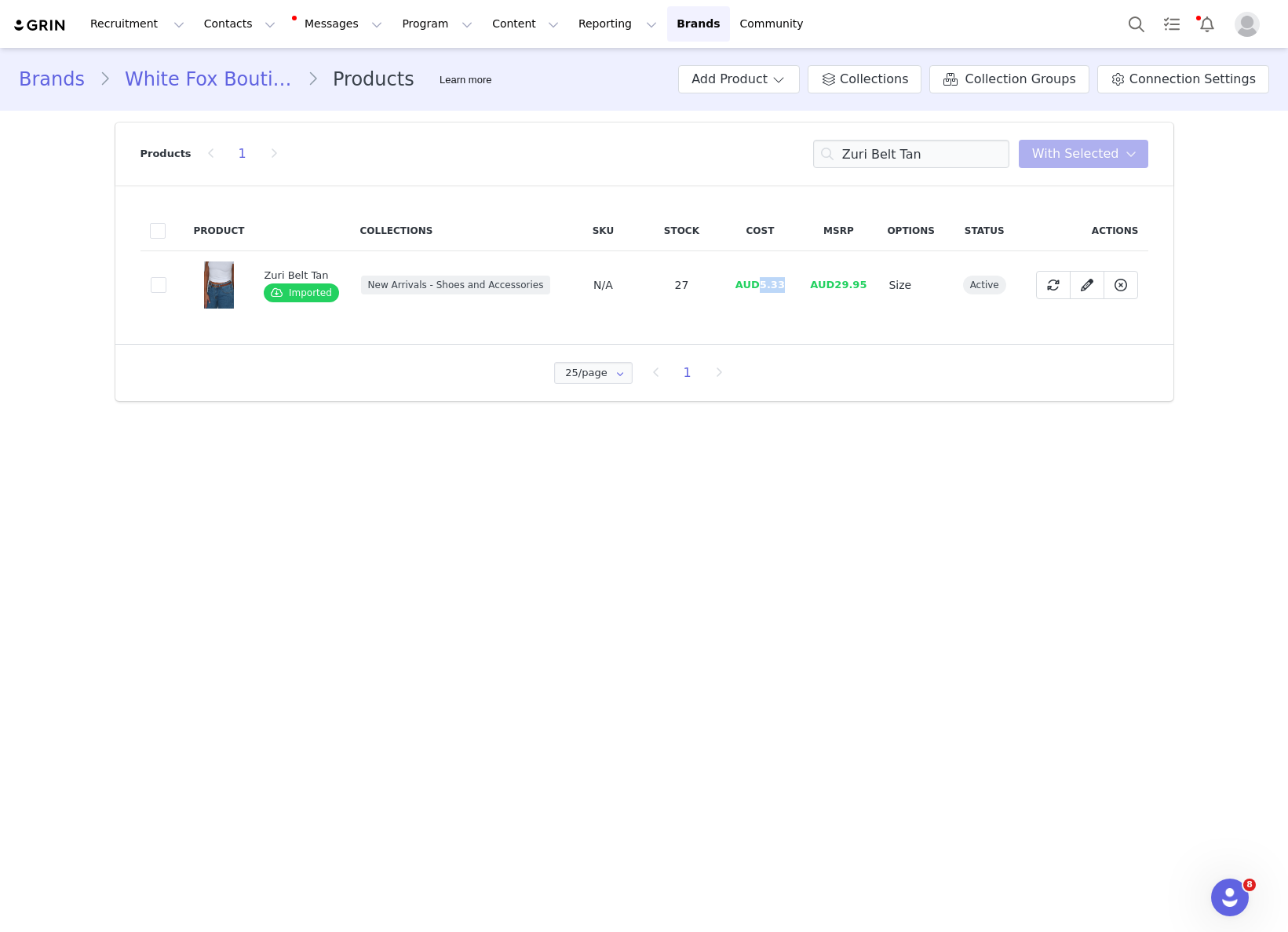
drag, startPoint x: 756, startPoint y: 283, endPoint x: 786, endPoint y: 286, distance: 30.1
click at [787, 286] on td "AUD5.33" at bounding box center [760, 285] width 79 height 68
click at [864, 147] on input "Zuri Belt Tan" at bounding box center [910, 154] width 196 height 28
click at [864, 146] on input "Zuri Belt Tan" at bounding box center [910, 154] width 196 height 28
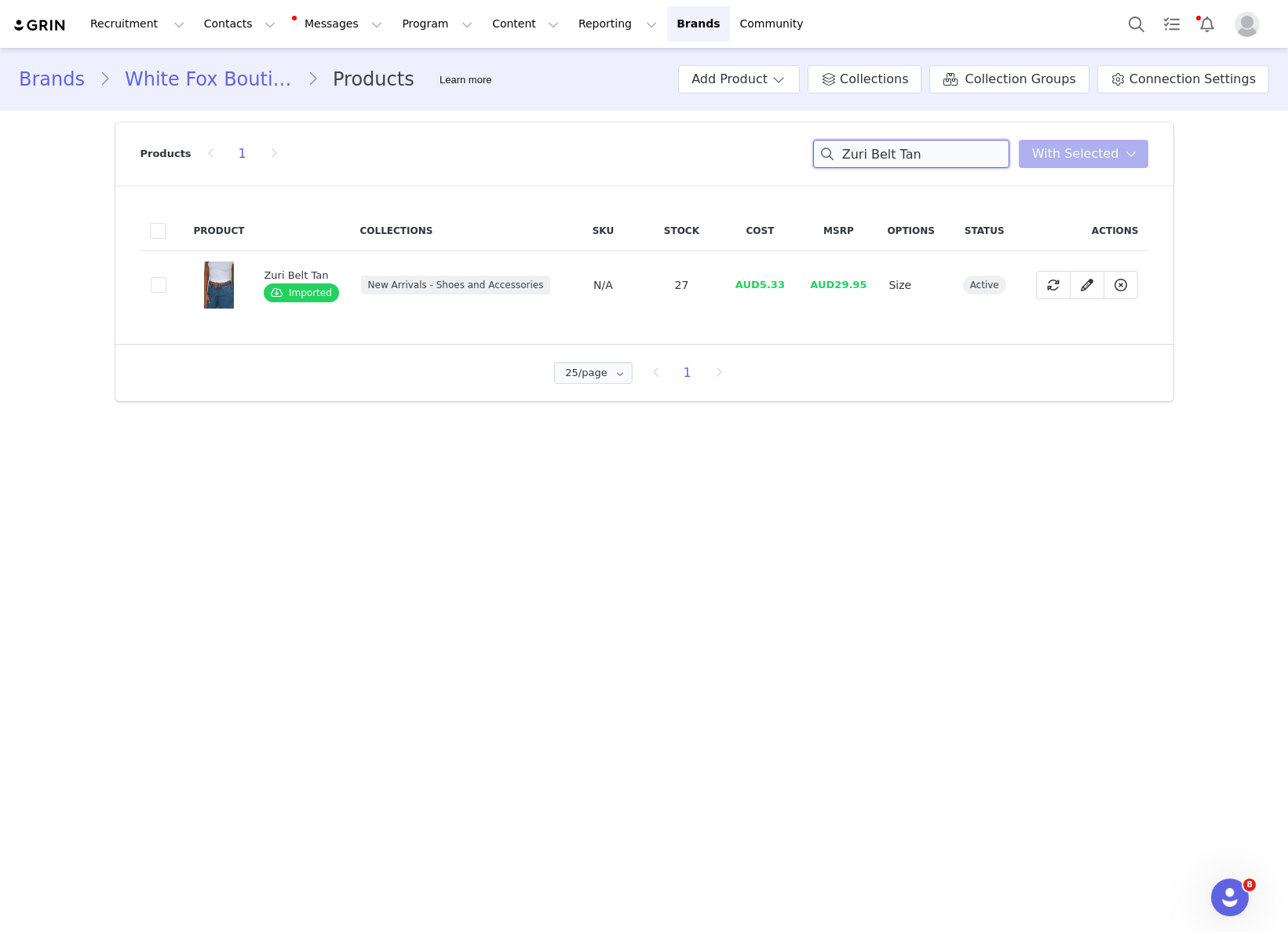
paste input "Just Let It Go Singlet White"
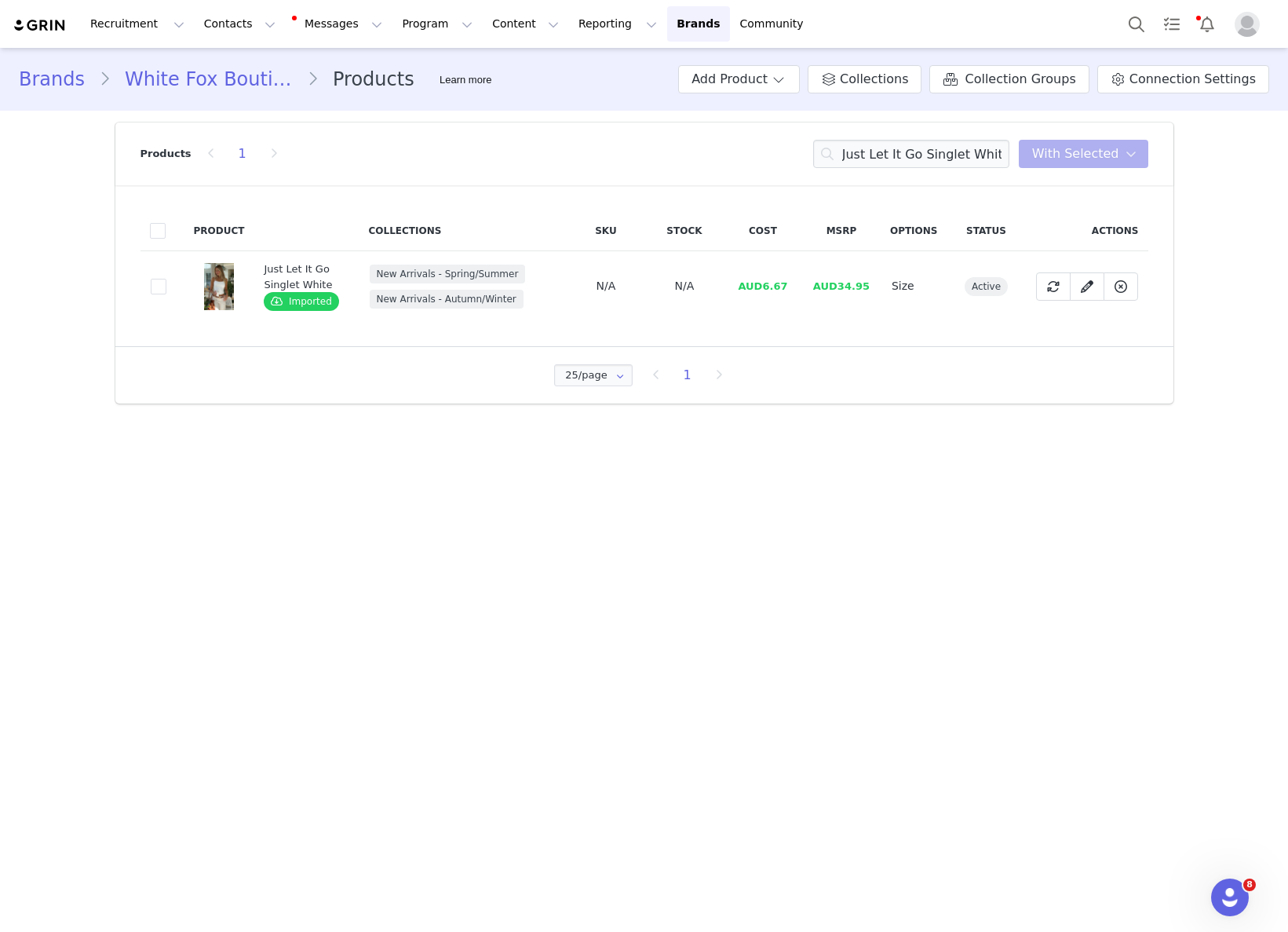
drag, startPoint x: 776, startPoint y: 298, endPoint x: 767, endPoint y: 288, distance: 13.5
click at [774, 298] on td "AUD6.67" at bounding box center [763, 286] width 79 height 70
click at [764, 285] on span "AUD6.67" at bounding box center [762, 286] width 50 height 12
drag, startPoint x: 764, startPoint y: 285, endPoint x: 796, endPoint y: 288, distance: 32.1
click at [793, 288] on td "AUD6.67" at bounding box center [763, 286] width 79 height 70
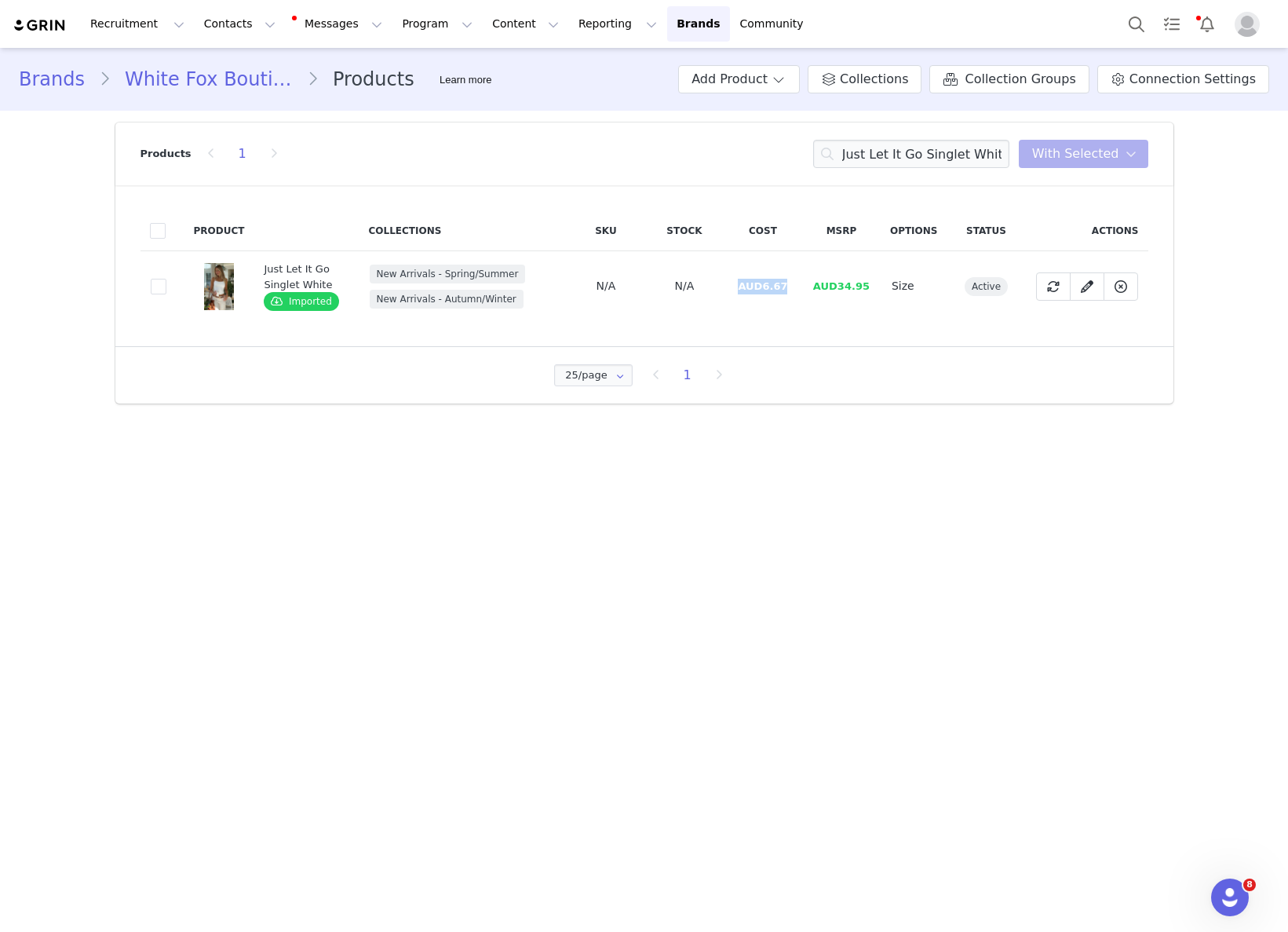
click at [790, 288] on td "AUD6.67" at bounding box center [763, 286] width 79 height 70
drag, startPoint x: 771, startPoint y: 288, endPoint x: 790, endPoint y: 288, distance: 19.0
click at [792, 288] on td "AUD6.67" at bounding box center [763, 286] width 79 height 70
drag, startPoint x: 762, startPoint y: 288, endPoint x: 802, endPoint y: 288, distance: 40.0
click at [798, 288] on td "AUD6.67" at bounding box center [763, 286] width 79 height 70
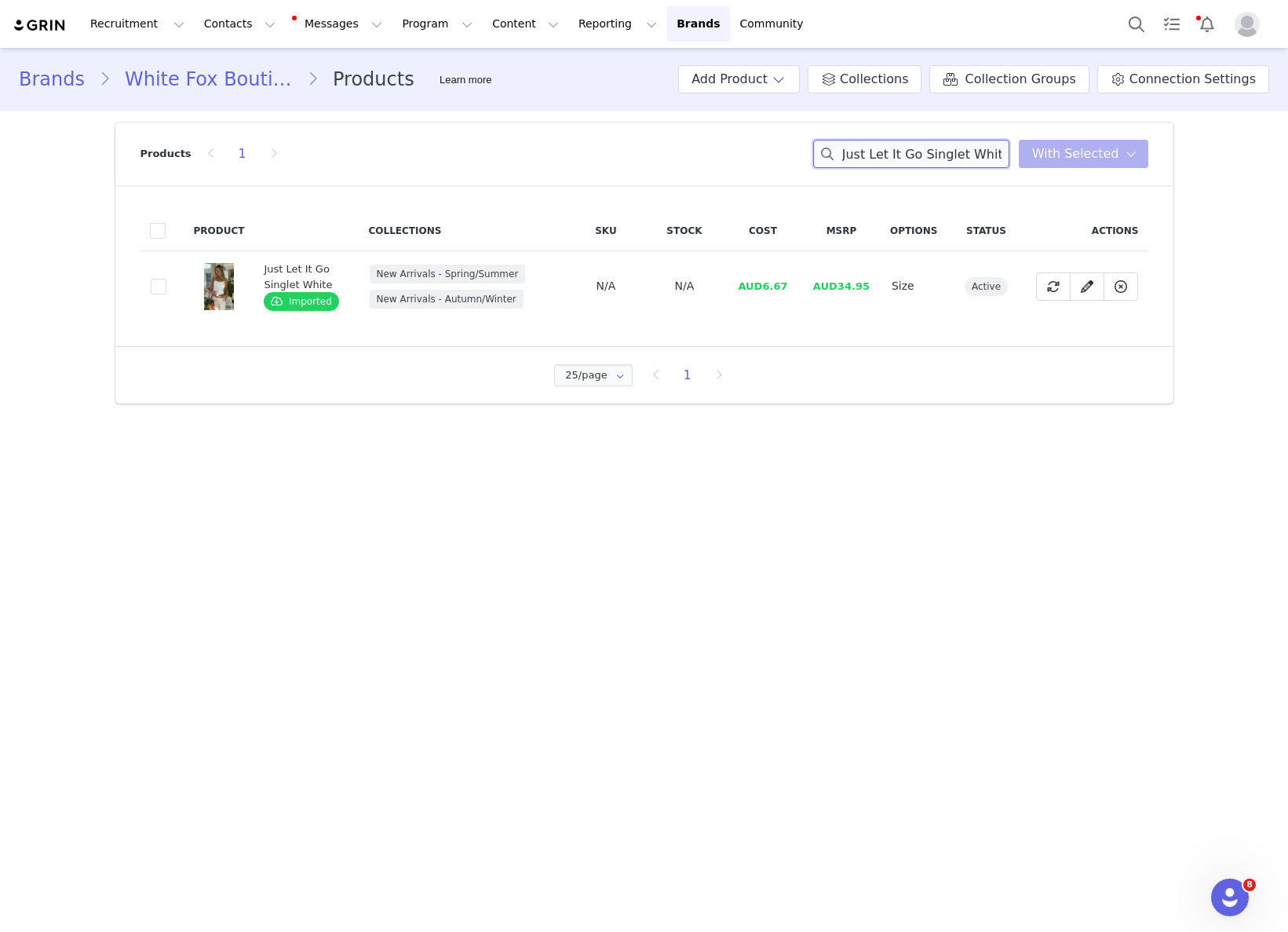
click at [929, 157] on input "Just Let It Go Singlet White" at bounding box center [910, 154] width 196 height 28
paste input "Daydream Believer Shorts Butter"
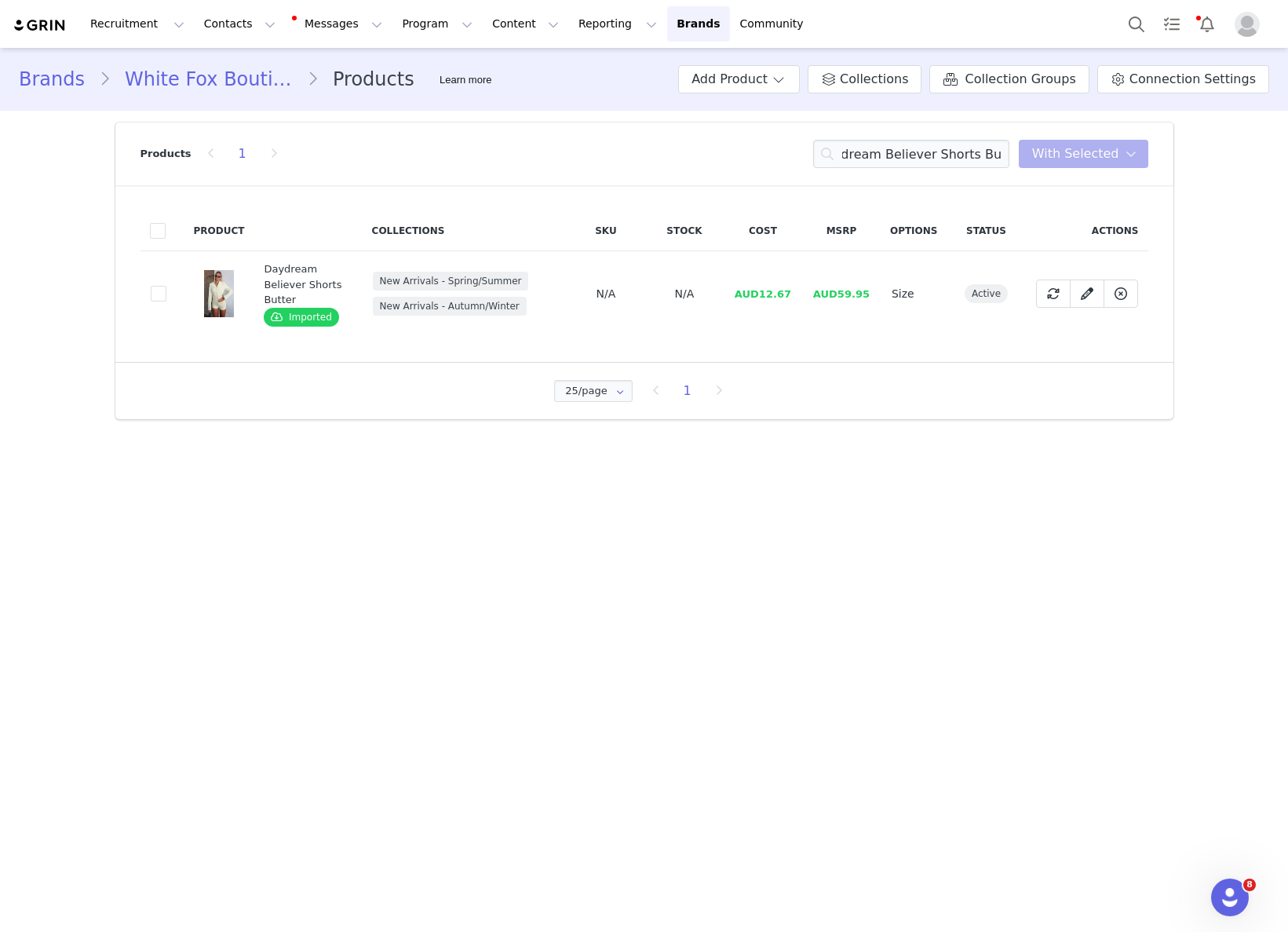
drag, startPoint x: 766, startPoint y: 274, endPoint x: 777, endPoint y: 300, distance: 28.2
click at [766, 274] on td "AUD12.67" at bounding box center [763, 293] width 79 height 85
drag, startPoint x: 764, startPoint y: 295, endPoint x: 818, endPoint y: 296, distance: 54.0
click at [819, 296] on tr "37e807b7-c4cc-4331-a882-afa43b705869 Daydream Believer Shorts Butter Imported N…" at bounding box center [644, 293] width 1008 height 85
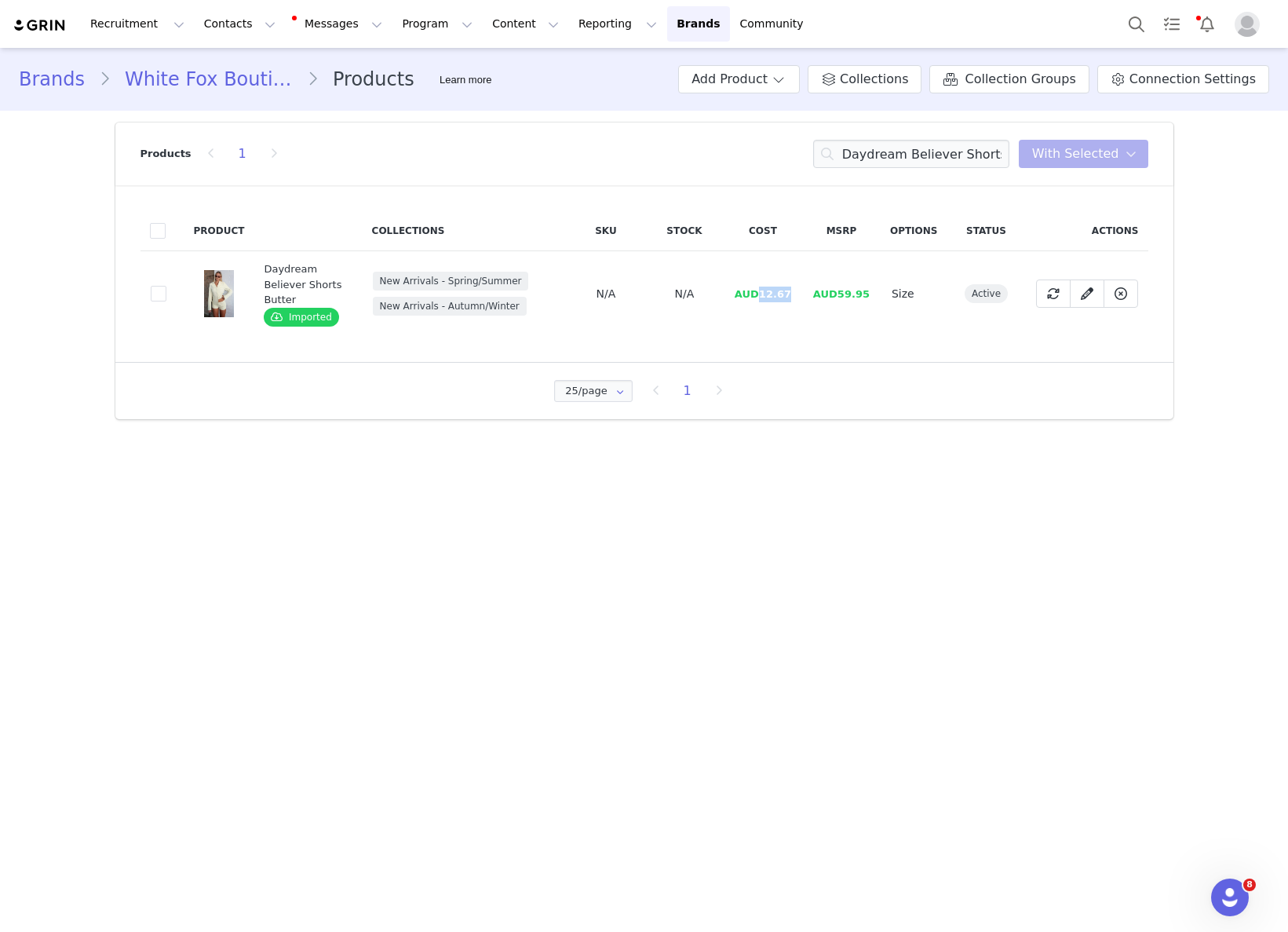
click at [985, 168] on div "Products 1 Daydream Believer Shorts Butter You have 0 product s selected Add to…" at bounding box center [644, 154] width 1008 height 63
click at [985, 160] on input "Daydream Believer Shorts Butter" at bounding box center [910, 154] width 196 height 28
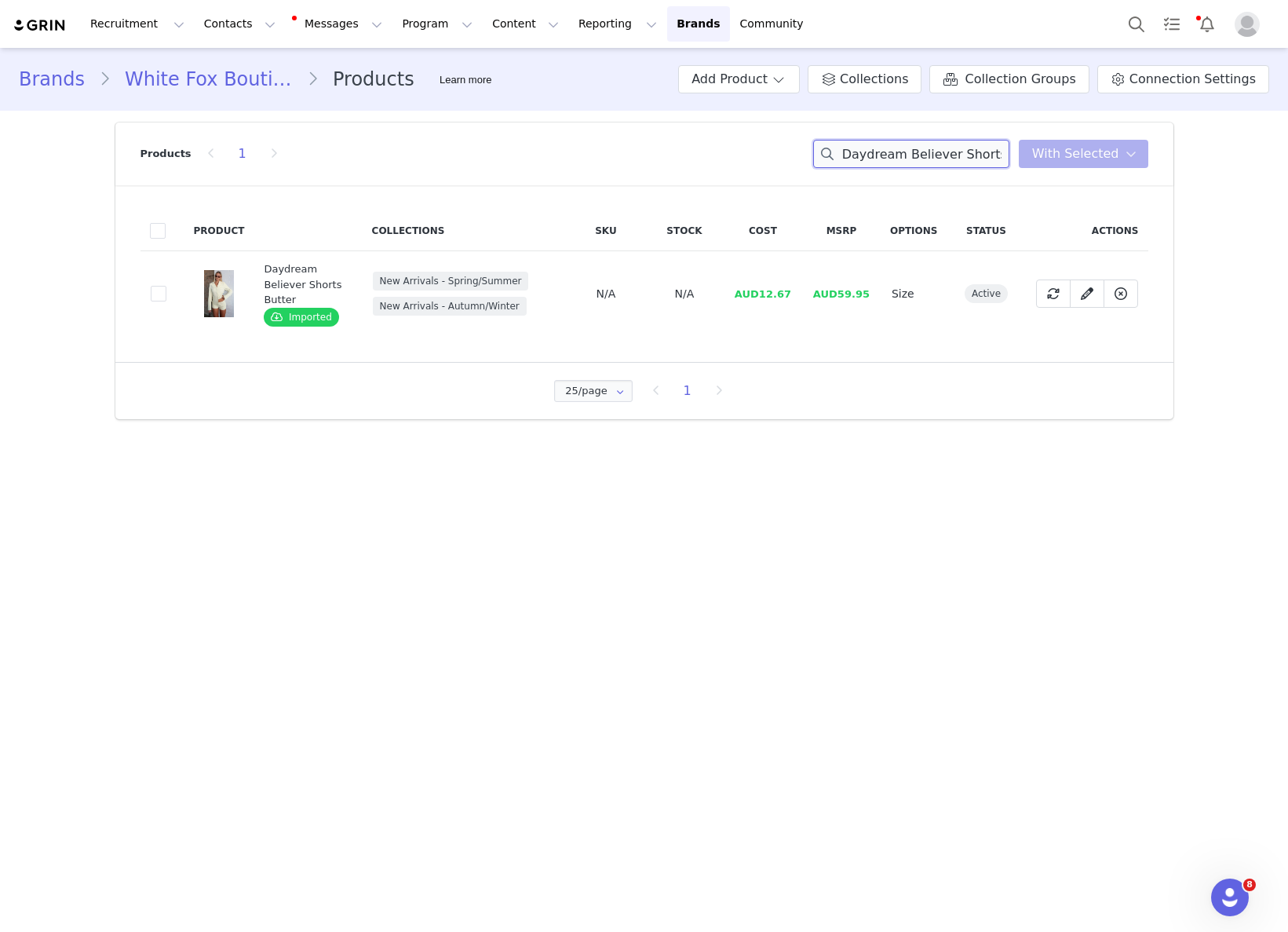
click at [985, 160] on input "Daydream Believer Shorts Butter" at bounding box center [910, 154] width 196 height 28
paste input "Better Babe Jacket"
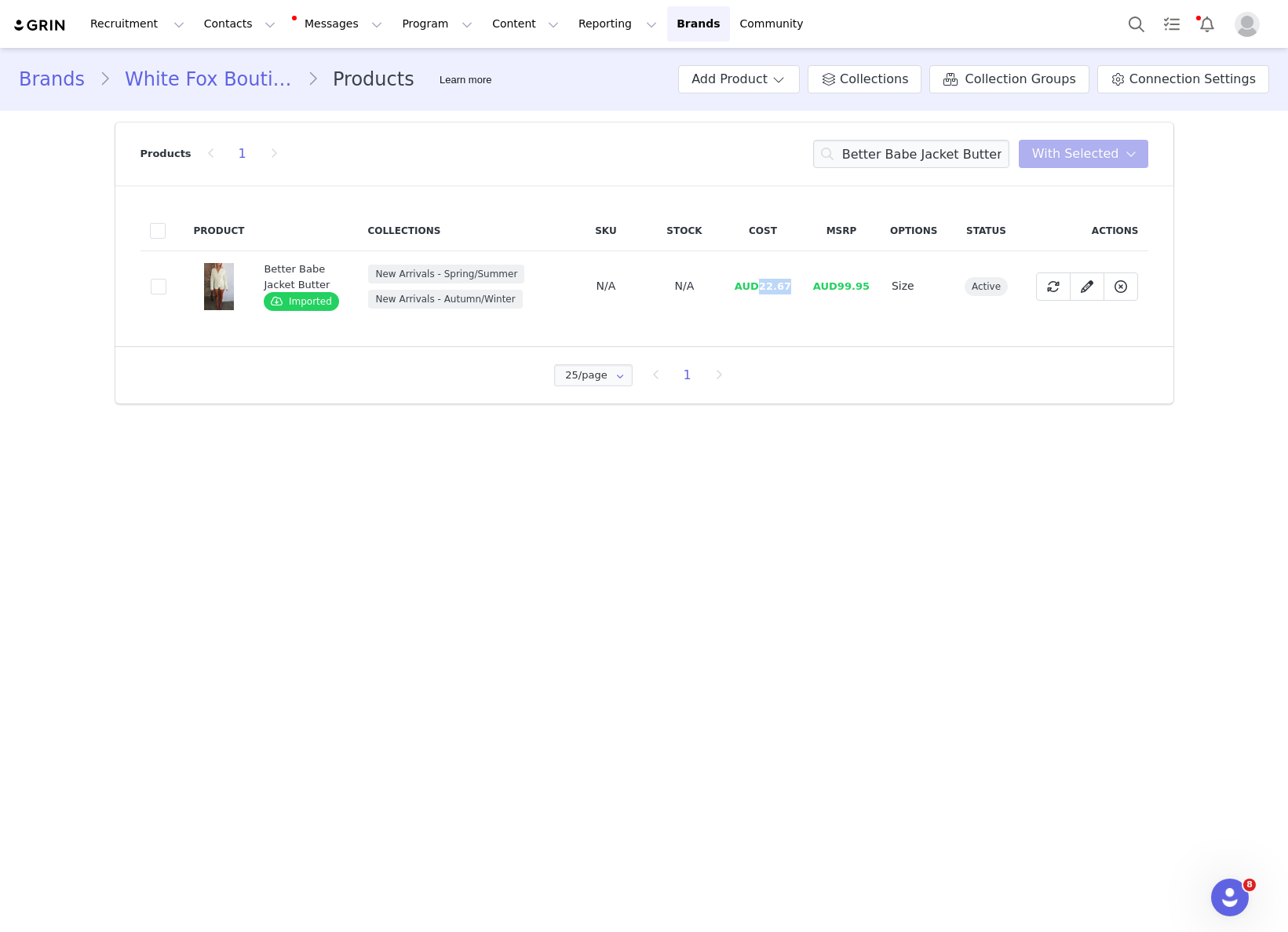
drag, startPoint x: 774, startPoint y: 288, endPoint x: 812, endPoint y: 288, distance: 38.0
click at [812, 288] on tr "c6030118-44f8-4c95-ac56-b609dc3c5ba0 Better Babe Jacket Butter Imported New Arr…" at bounding box center [644, 286] width 1008 height 70
click at [970, 155] on input "Better Babe Jacket Butter" at bounding box center [910, 154] width 196 height 28
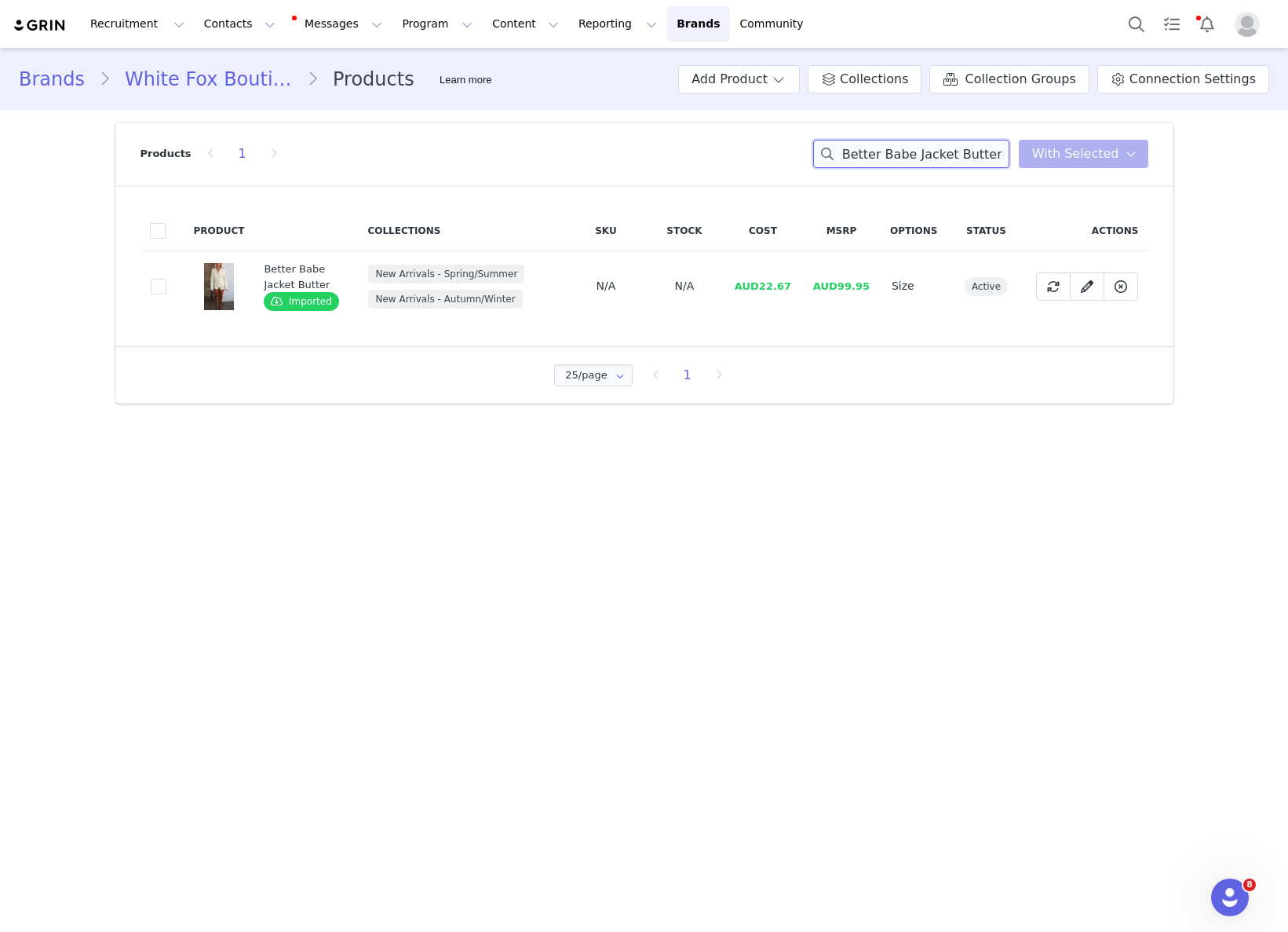
paste input "Wild Romance Mini Skort Black"
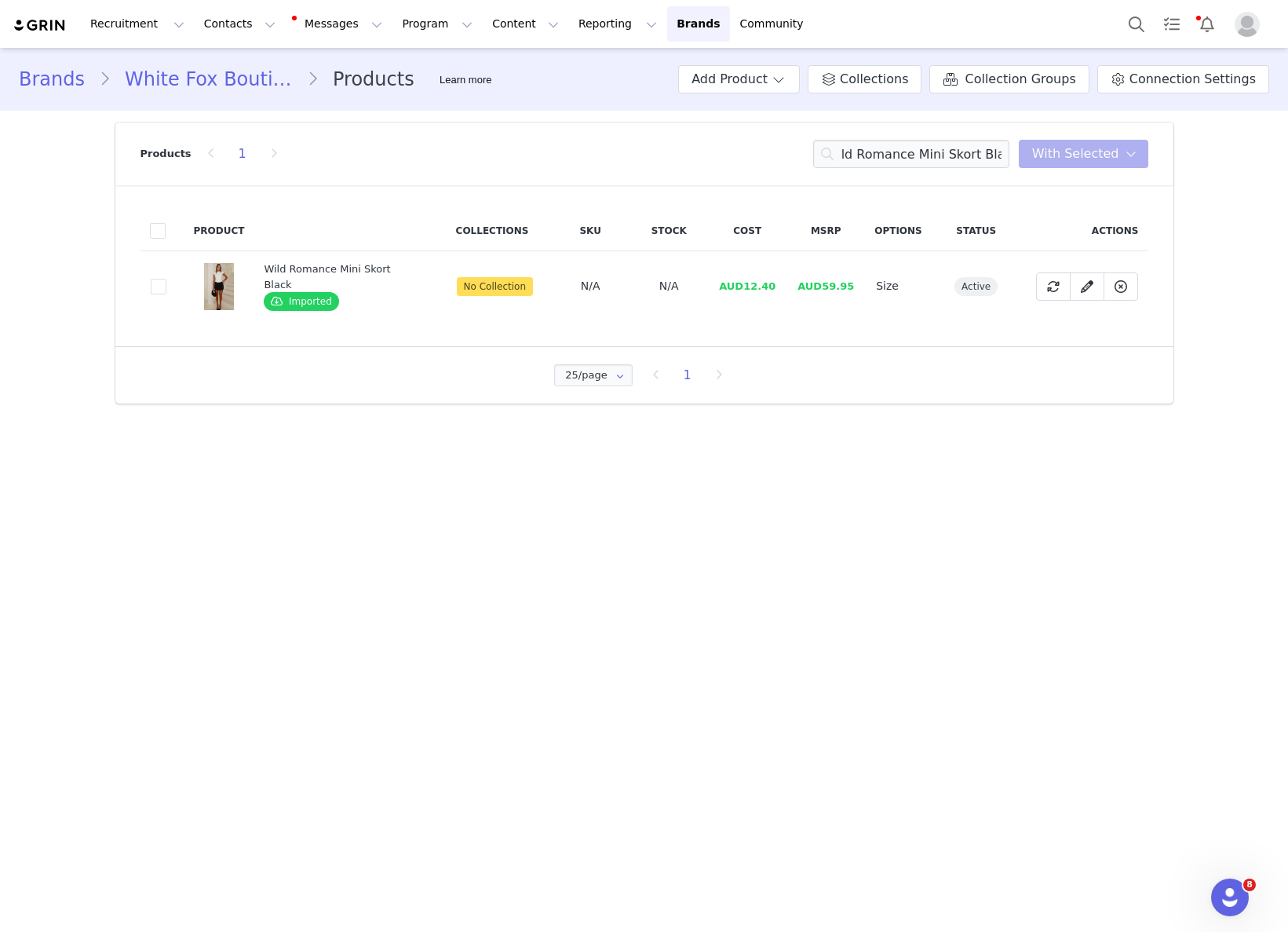
click at [775, 296] on td "AUD12.40" at bounding box center [748, 286] width 79 height 70
drag, startPoint x: 742, startPoint y: 287, endPoint x: 775, endPoint y: 285, distance: 33.1
click at [775, 285] on td "AUD12.40" at bounding box center [748, 286] width 79 height 70
click at [904, 164] on input "Wild Romance Mini Skort Black" at bounding box center [910, 154] width 196 height 28
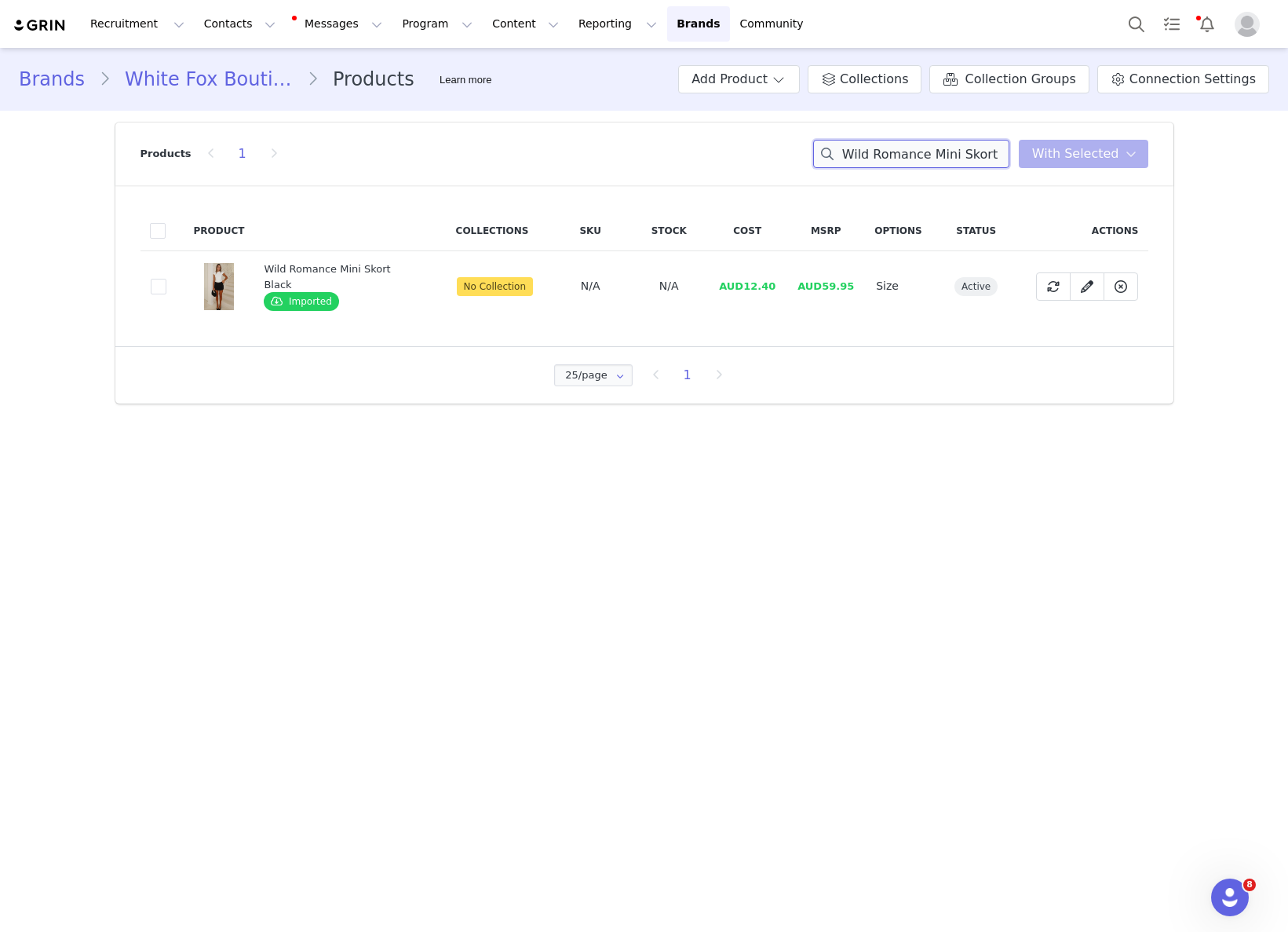
click at [904, 164] on input "Wild Romance Mini Skort Black" at bounding box center [910, 154] width 196 height 28
paste input "Dream Life Short Sleeve Top Black"
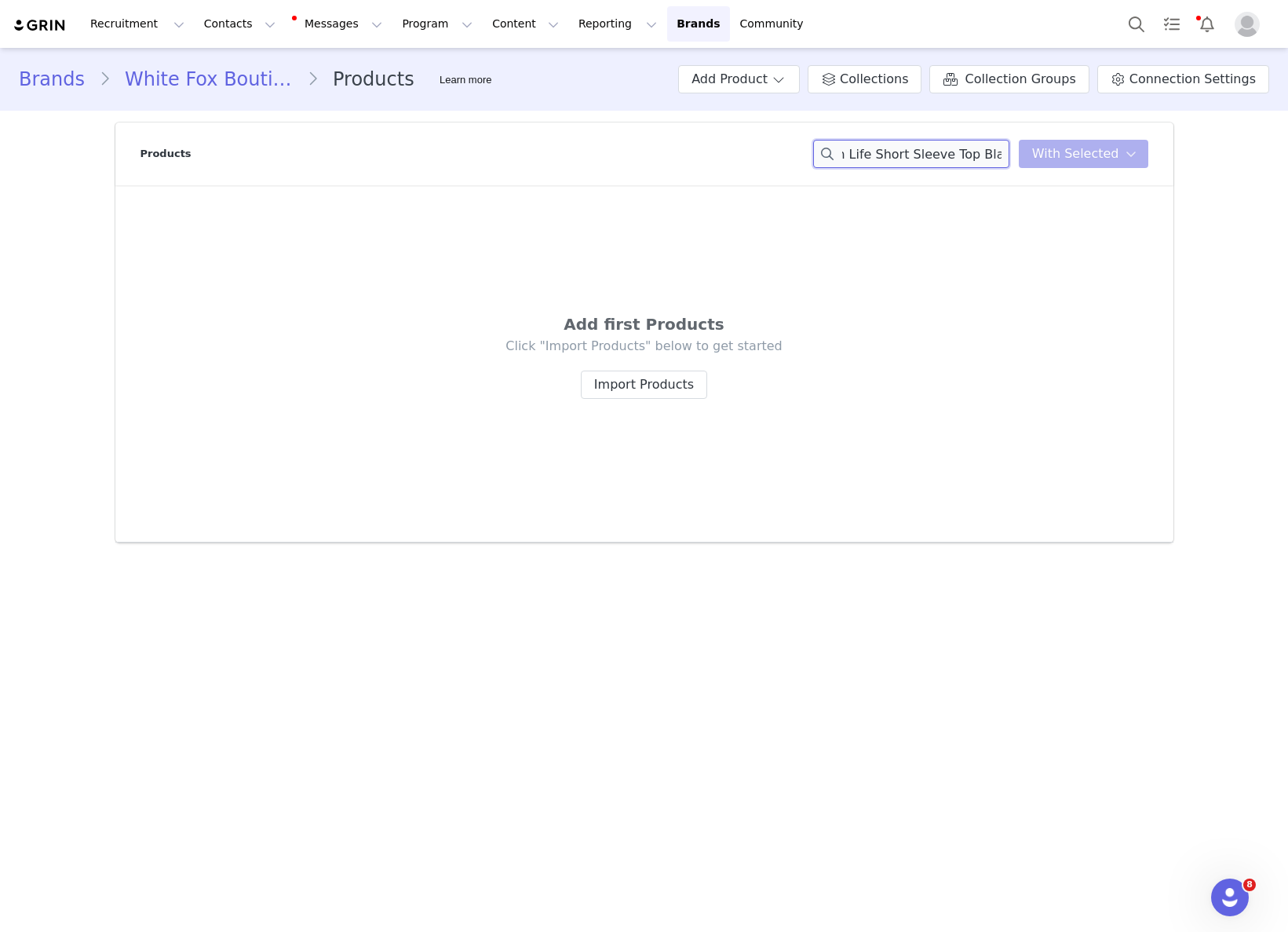
click at [1059, 157] on div "Dream Life Short Sleeve Top Black You have 0 product s selected Add to Collecti…" at bounding box center [981, 154] width 335 height 28
drag, startPoint x: 915, startPoint y: 157, endPoint x: 959, endPoint y: 157, distance: 44.0
click at [959, 157] on input "Dream Life Short Sle" at bounding box center [910, 154] width 196 height 28
click at [958, 156] on input "Dream Life Short Sle" at bounding box center [910, 154] width 196 height 28
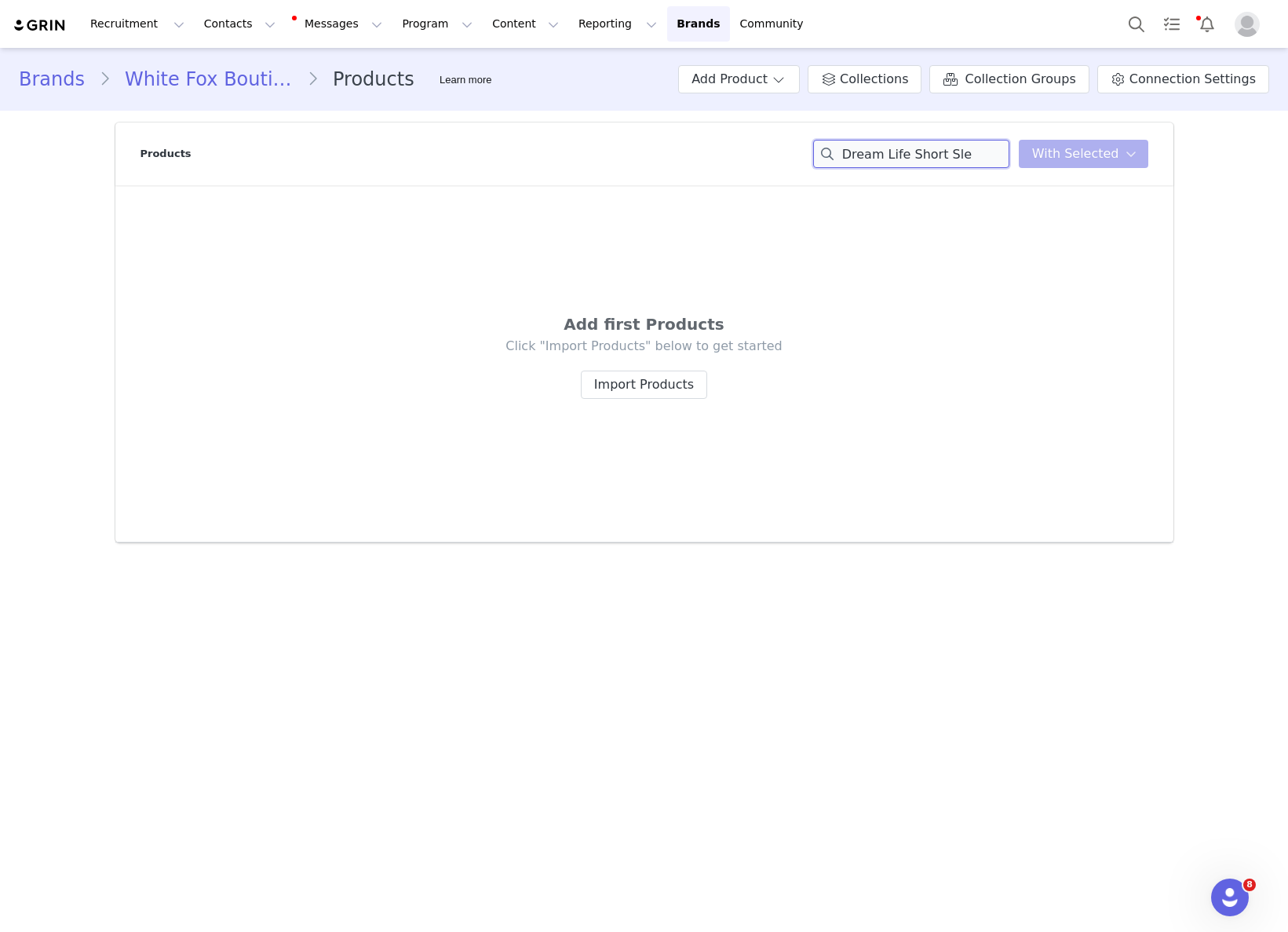
click at [958, 156] on input "Dream Life Short Sle" at bounding box center [910, 154] width 196 height 28
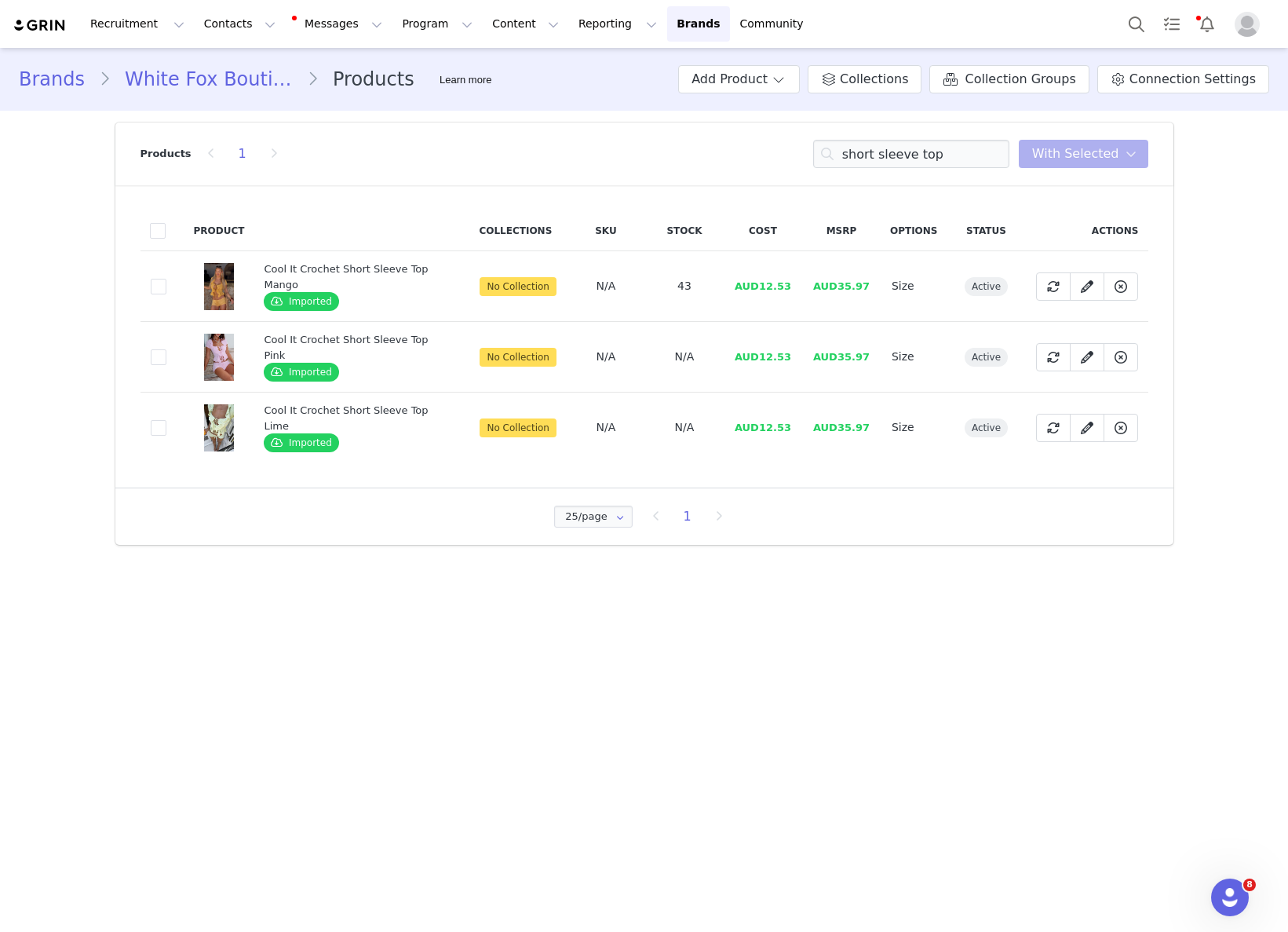
drag, startPoint x: 789, startPoint y: 396, endPoint x: 778, endPoint y: 380, distance: 19.4
click at [786, 390] on tbody "2dd7df4f-0c4c-473a-8510-36a876ca0354 Cool It Crochet Short Sleeve Top Mango Imp…" at bounding box center [644, 357] width 1008 height 212
drag, startPoint x: 763, startPoint y: 356, endPoint x: 950, endPoint y: 415, distance: 196.1
click at [795, 355] on td "AUD12.53" at bounding box center [763, 357] width 79 height 70
click at [946, 154] on input "short sleeve top" at bounding box center [910, 154] width 196 height 28
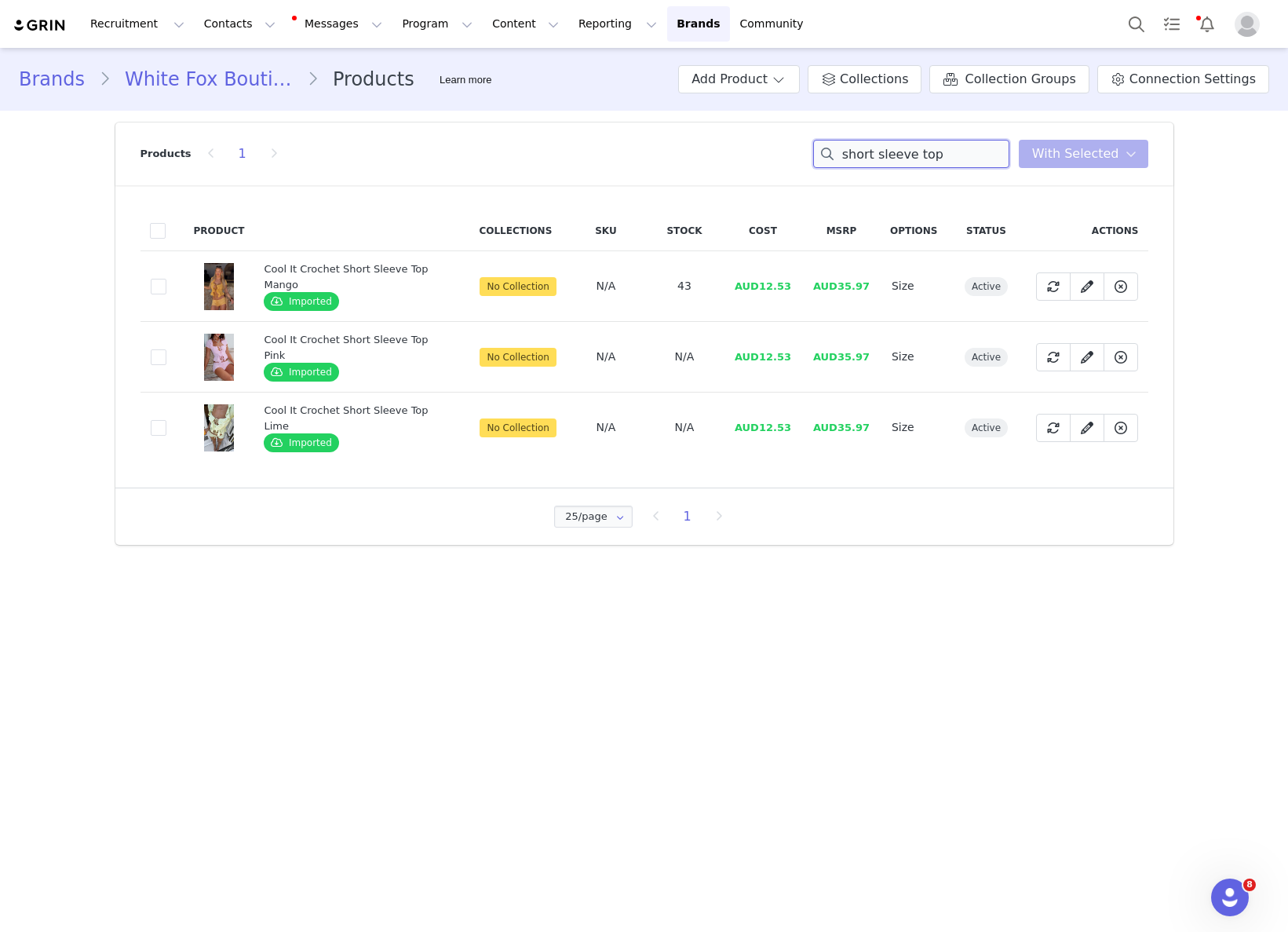
click at [946, 154] on input "short sleeve top" at bounding box center [910, 154] width 196 height 28
paste input "Summer In Bali Midi Skirt Golden"
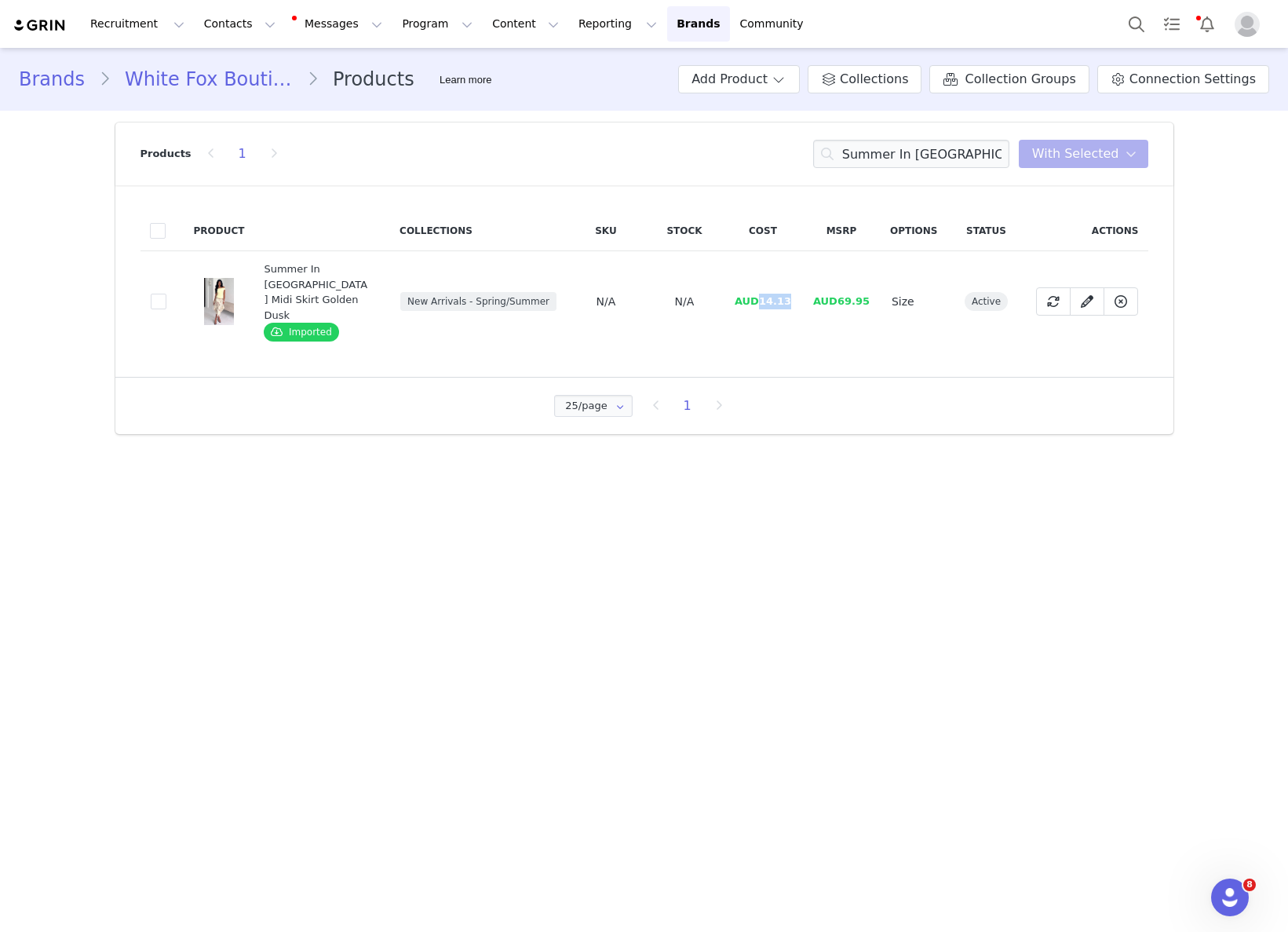
drag, startPoint x: 762, startPoint y: 280, endPoint x: 807, endPoint y: 292, distance: 46.6
click at [790, 295] on span "AUD14.13" at bounding box center [762, 301] width 56 height 12
click at [956, 157] on input "Summer In Bali Midi Skirt Golden" at bounding box center [910, 154] width 196 height 28
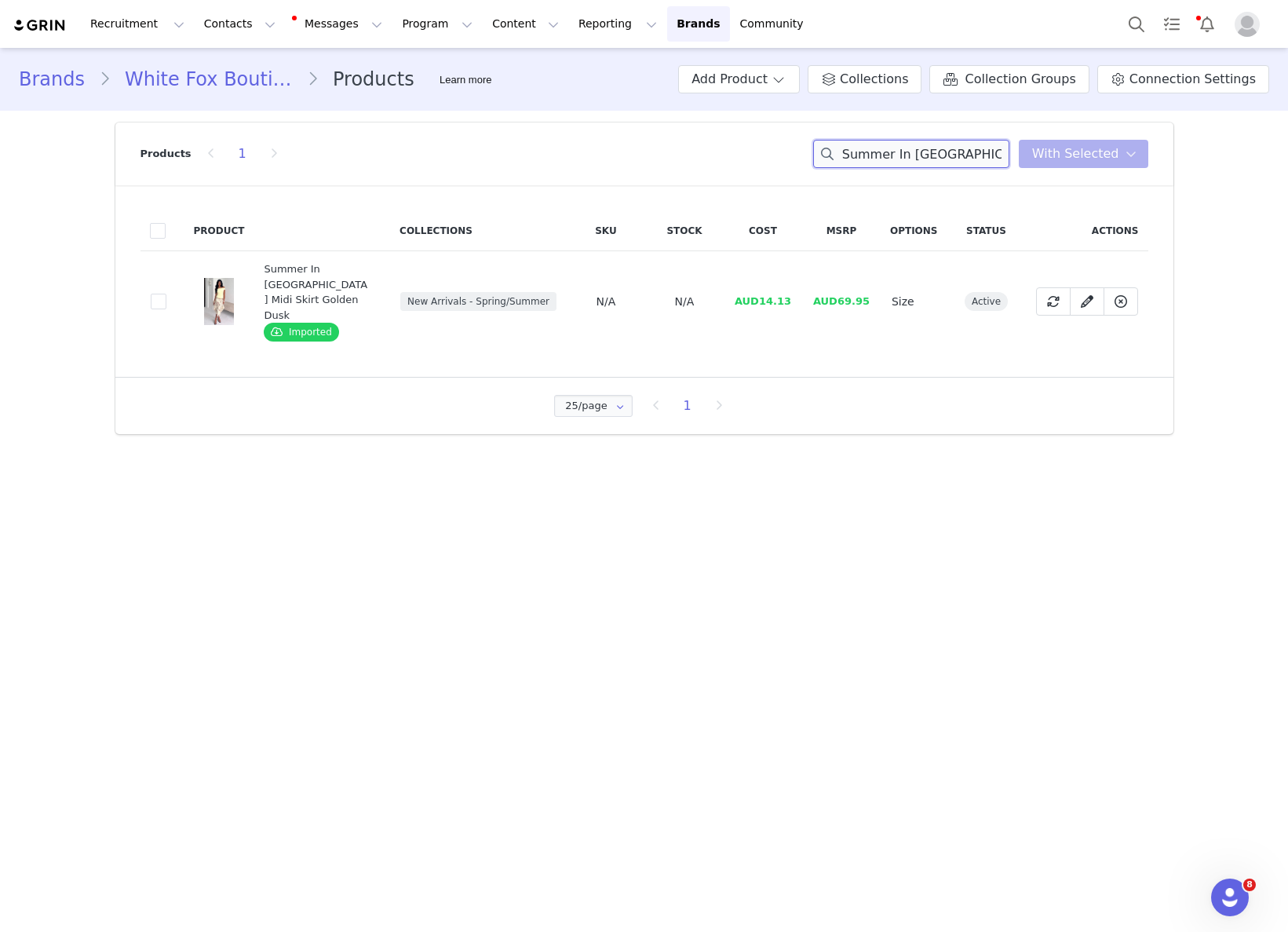
paste input "Lifetime Top Chocolate"
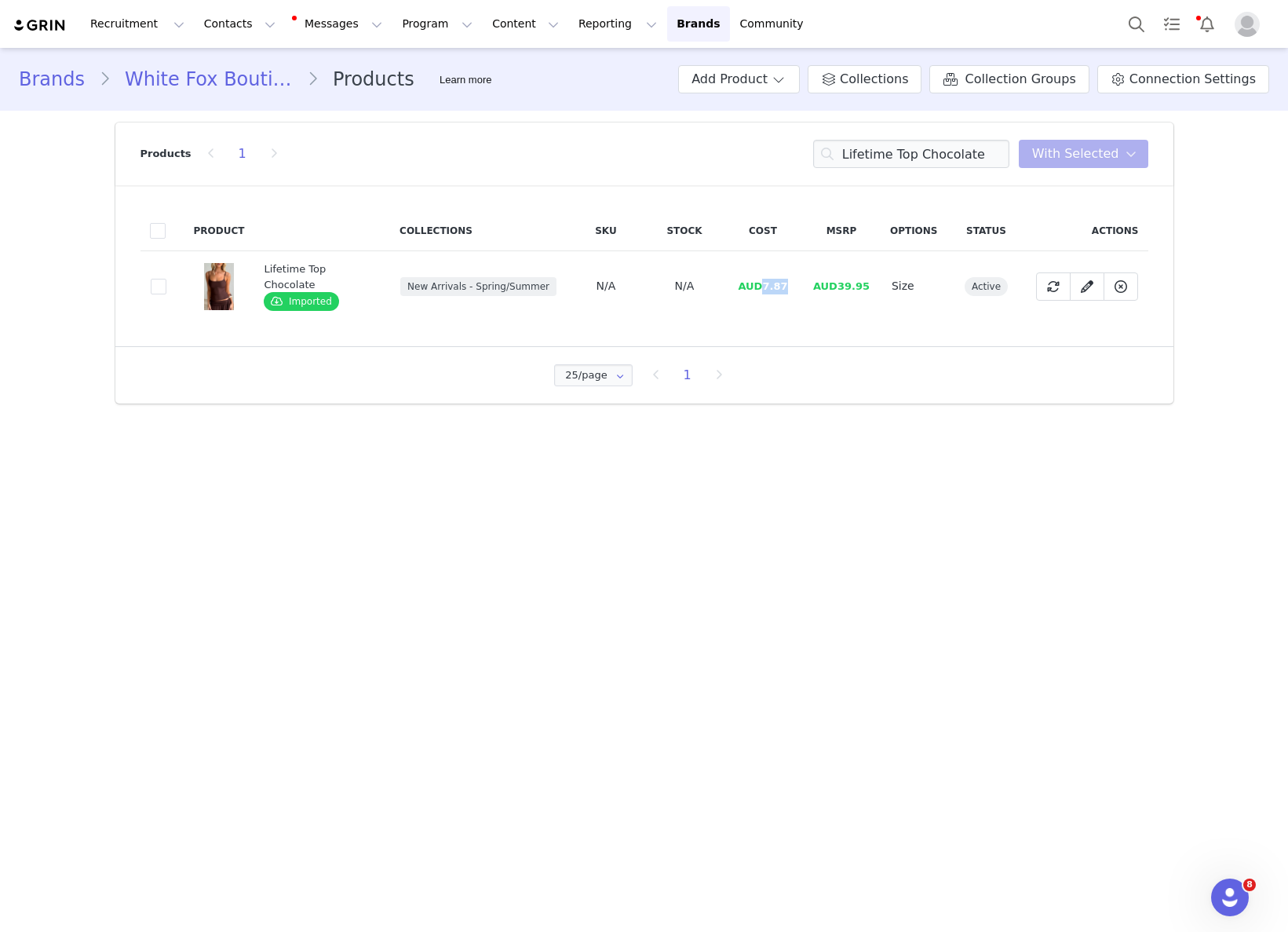
drag, startPoint x: 758, startPoint y: 282, endPoint x: 794, endPoint y: 283, distance: 36.0
click at [792, 283] on td "AUD7.87" at bounding box center [763, 286] width 79 height 70
click at [866, 165] on input "Lifetime Top Chocolate" at bounding box center [910, 154] width 196 height 28
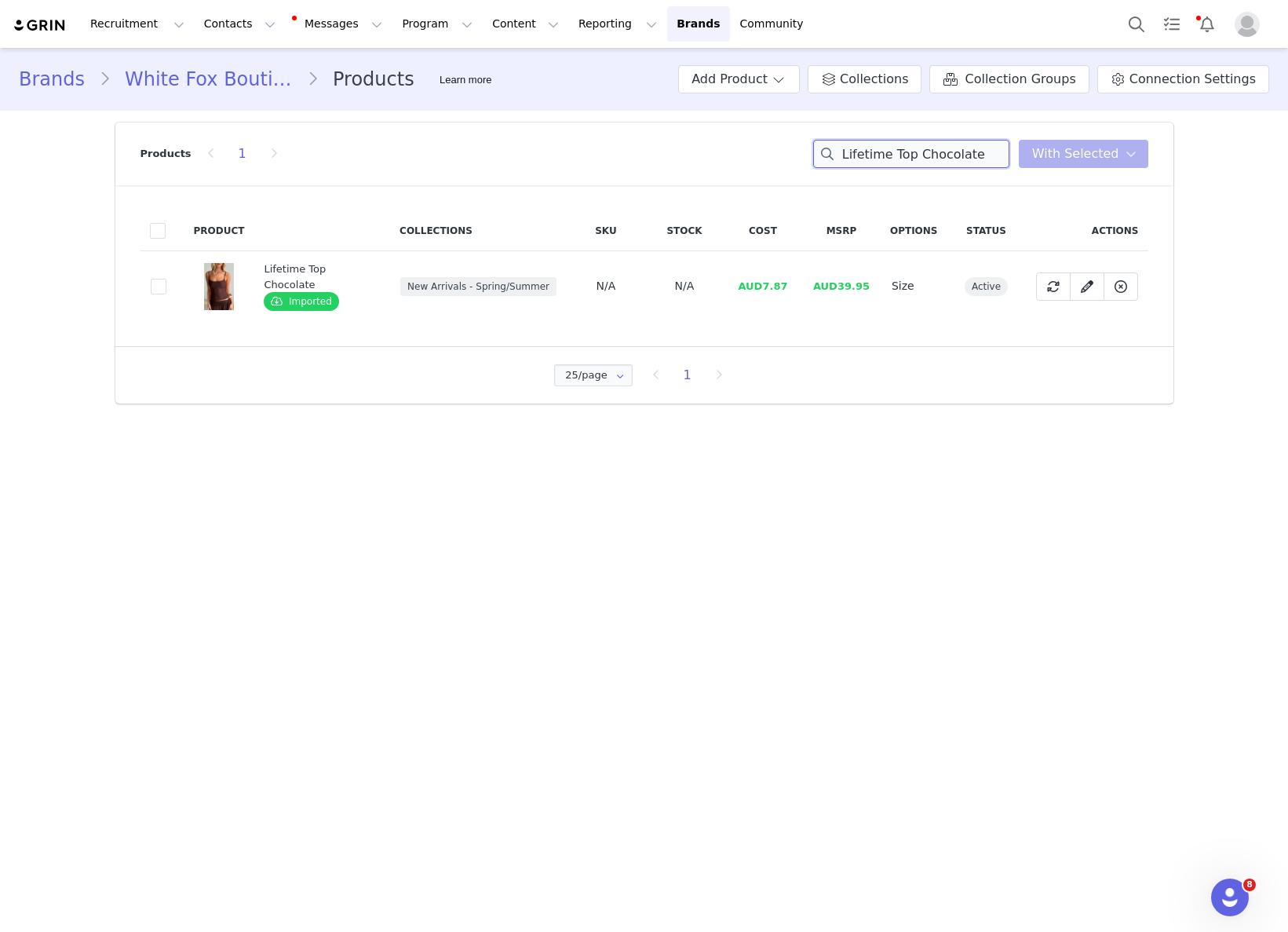
click at [866, 165] on input "Lifetime Top Chocolate" at bounding box center [910, 154] width 196 height 28
paste input "Mary Mules Champagn"
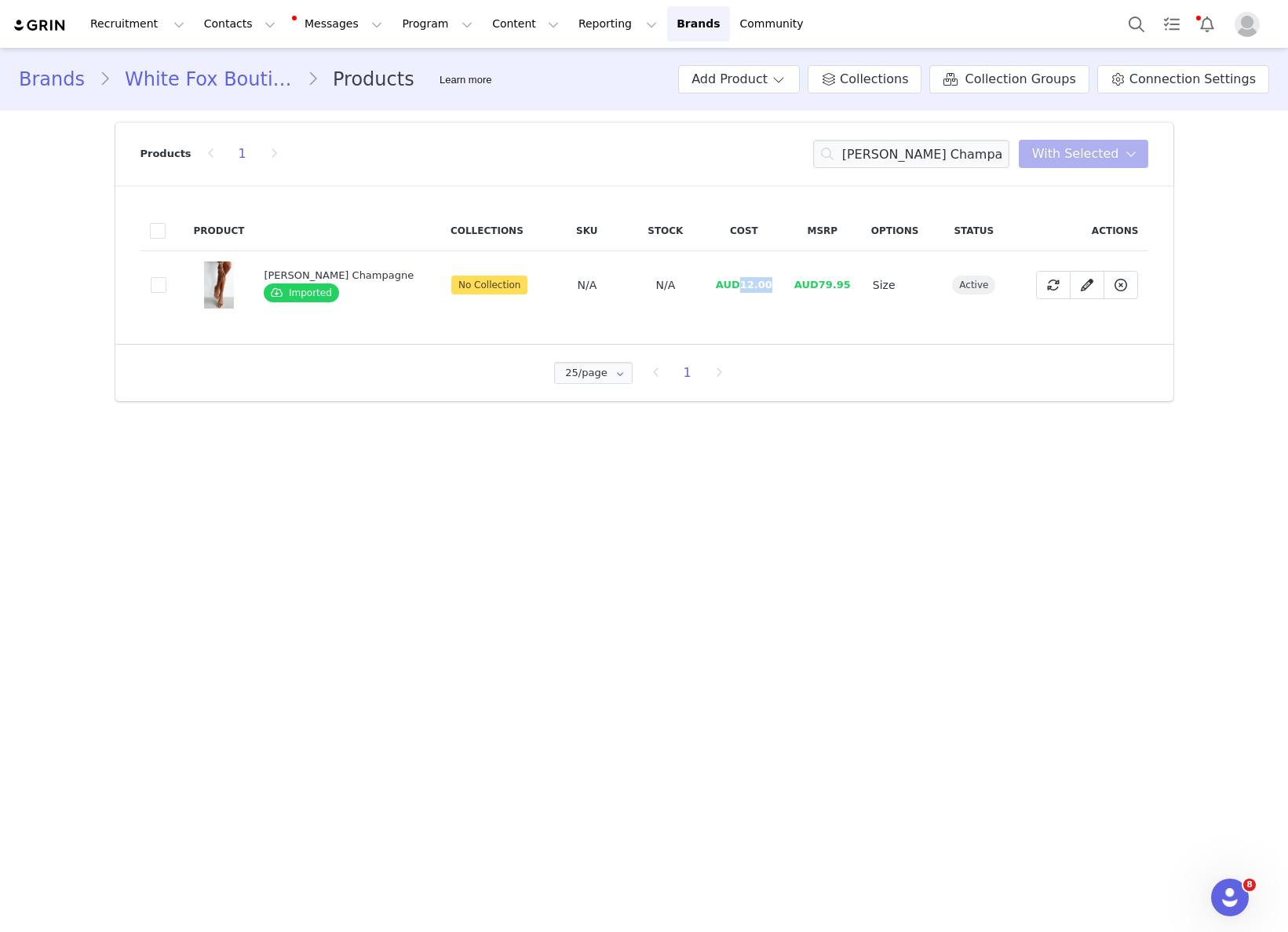
drag, startPoint x: 724, startPoint y: 284, endPoint x: 1267, endPoint y: 357, distance: 547.9
click at [753, 282] on span "AUD12.00" at bounding box center [744, 284] width 56 height 12
click at [923, 165] on input "Mary Mules Champagne" at bounding box center [910, 154] width 196 height 28
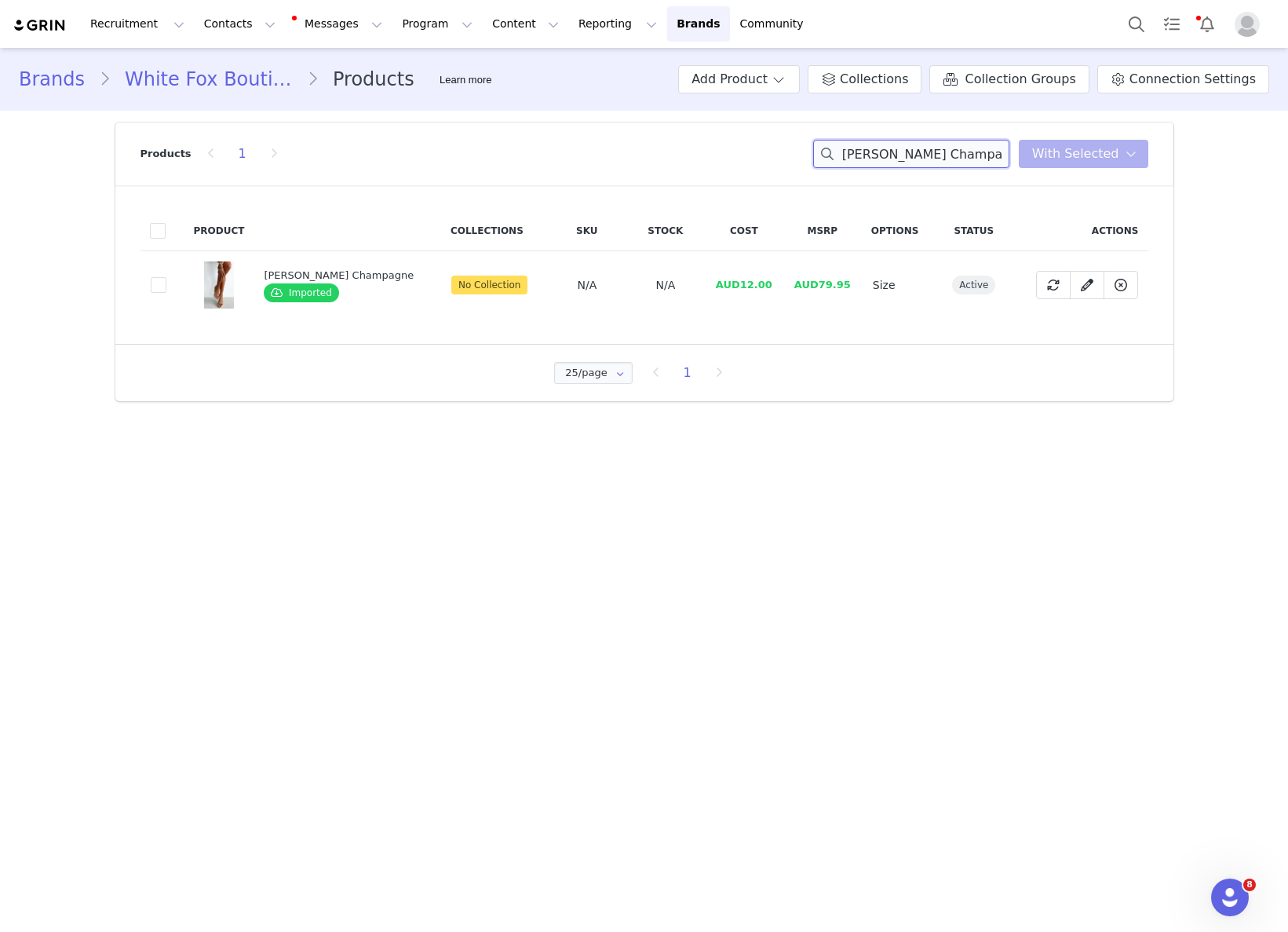
paste input "Back To Business Mini Skort"
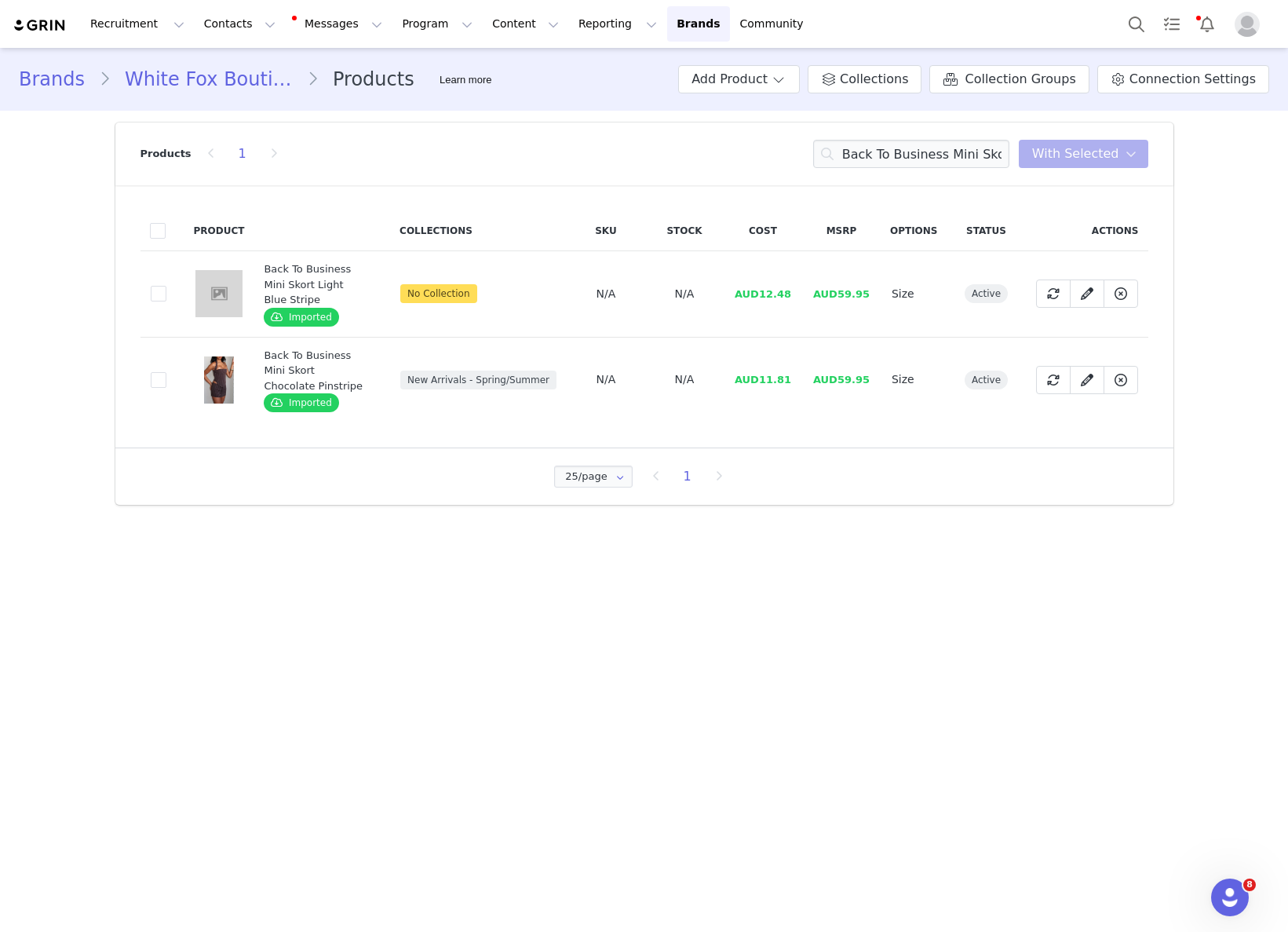
click at [766, 374] on span "AUD11.81" at bounding box center [762, 379] width 56 height 12
drag, startPoint x: 769, startPoint y: 366, endPoint x: 799, endPoint y: 371, distance: 30.4
click at [792, 367] on td "AUD11.81" at bounding box center [763, 378] width 79 height 85
click at [965, 147] on input "Back To Business Mini Skort" at bounding box center [910, 154] width 196 height 28
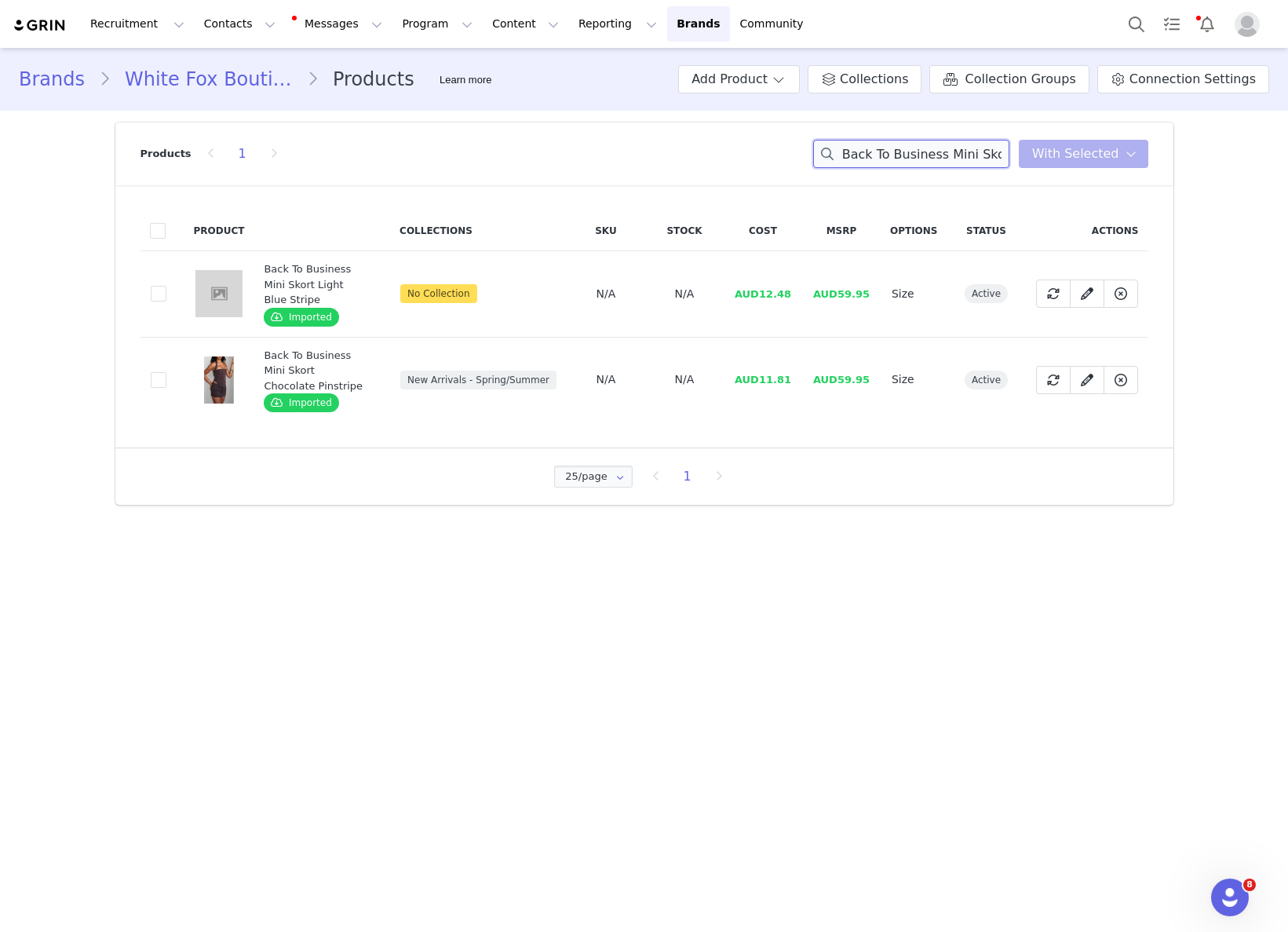
click at [965, 147] on input "Back To Business Mini Skort" at bounding box center [910, 154] width 196 height 28
paste input "Halter Bustier Chocolate Pinstripe"
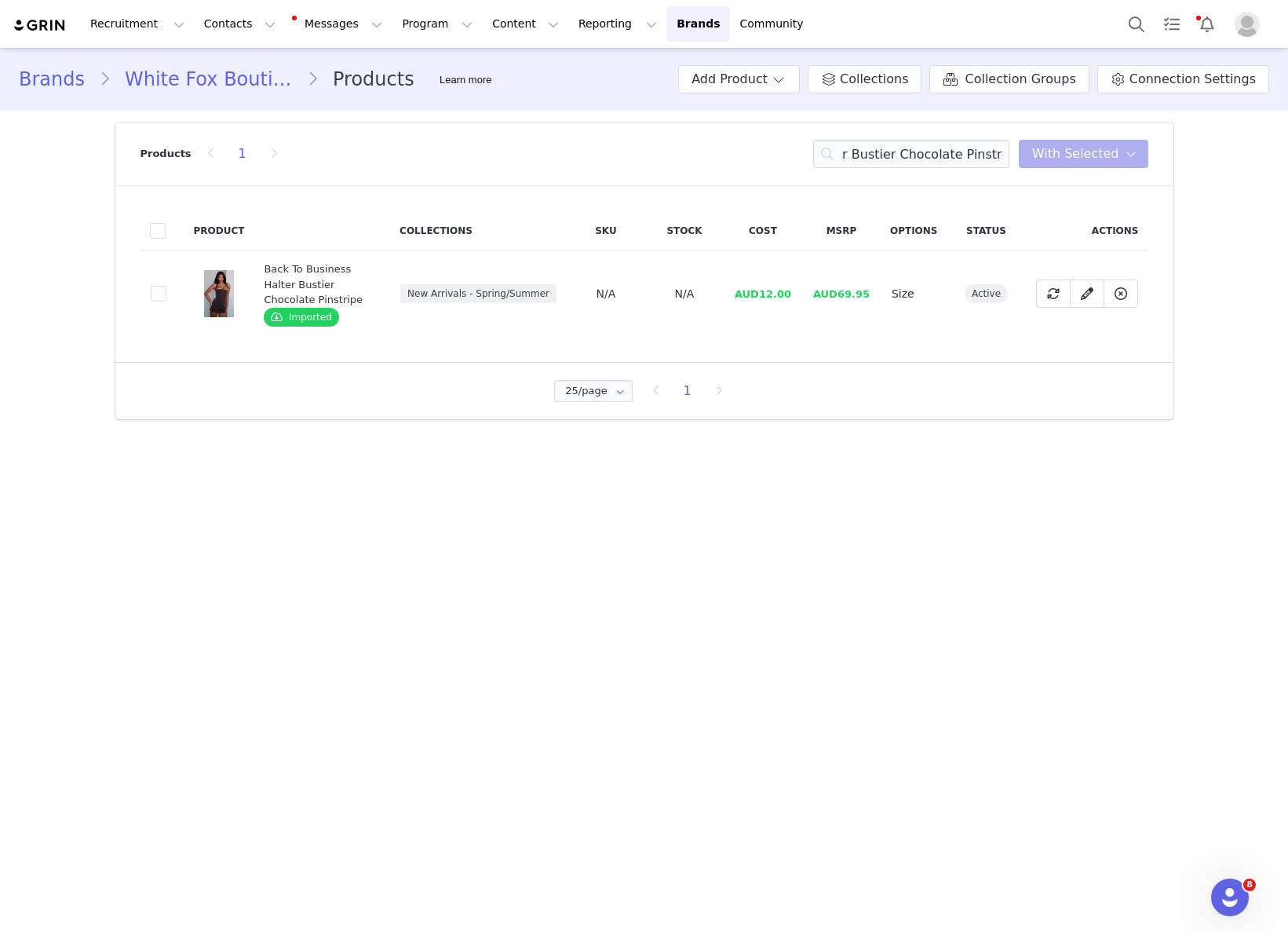
drag, startPoint x: 779, startPoint y: 307, endPoint x: 762, endPoint y: 301, distance: 18.0
click at [776, 303] on td "AUD12.00" at bounding box center [763, 293] width 79 height 85
drag, startPoint x: 762, startPoint y: 294, endPoint x: 792, endPoint y: 293, distance: 30.0
click at [792, 293] on span "AUD12.00" at bounding box center [762, 294] width 56 height 12
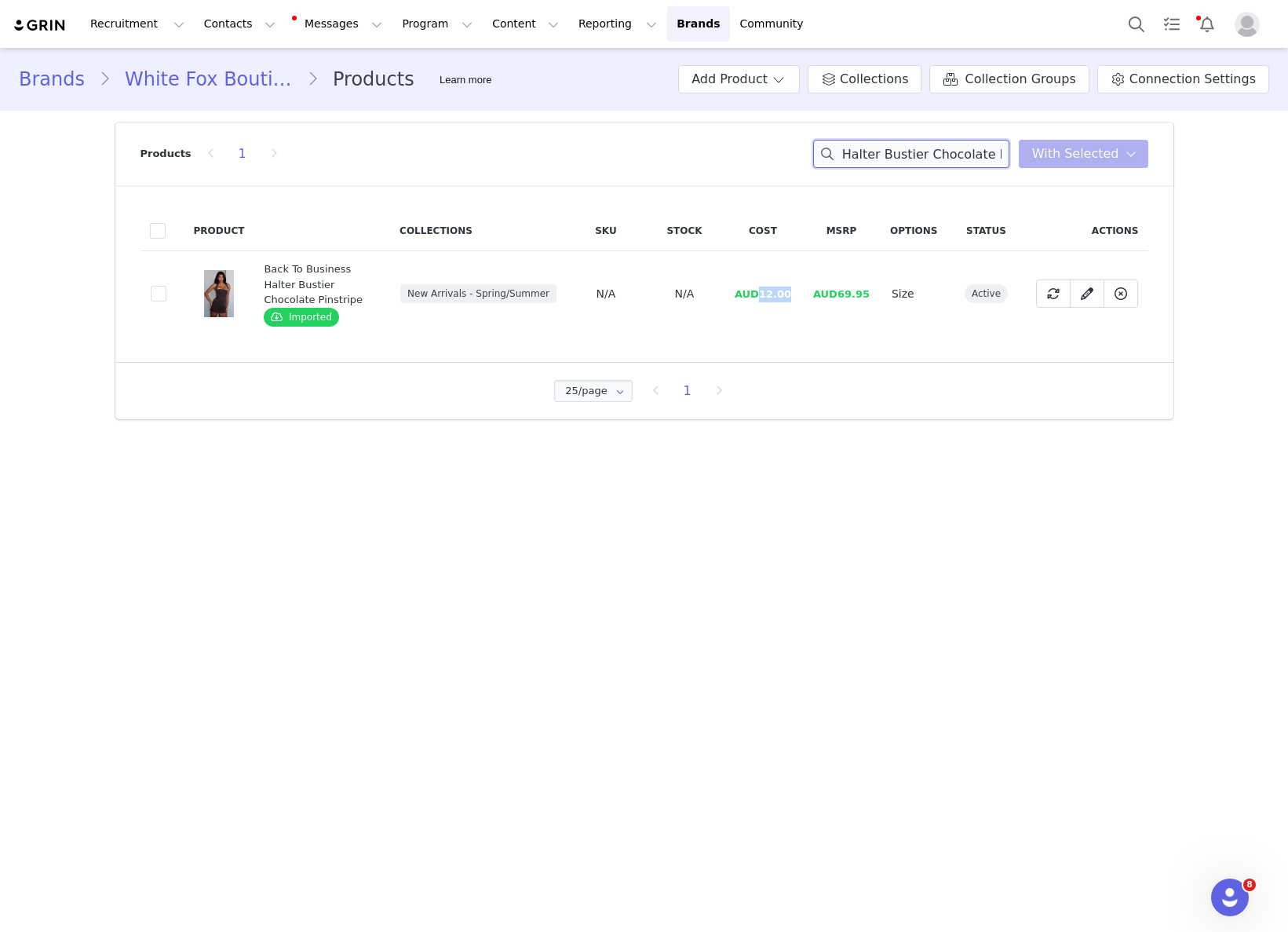
click at [894, 154] on input "Halter Bustier Chocolate Pinstripe" at bounding box center [910, 154] width 196 height 28
paste input "Tayte Slingback Heel White Patent"
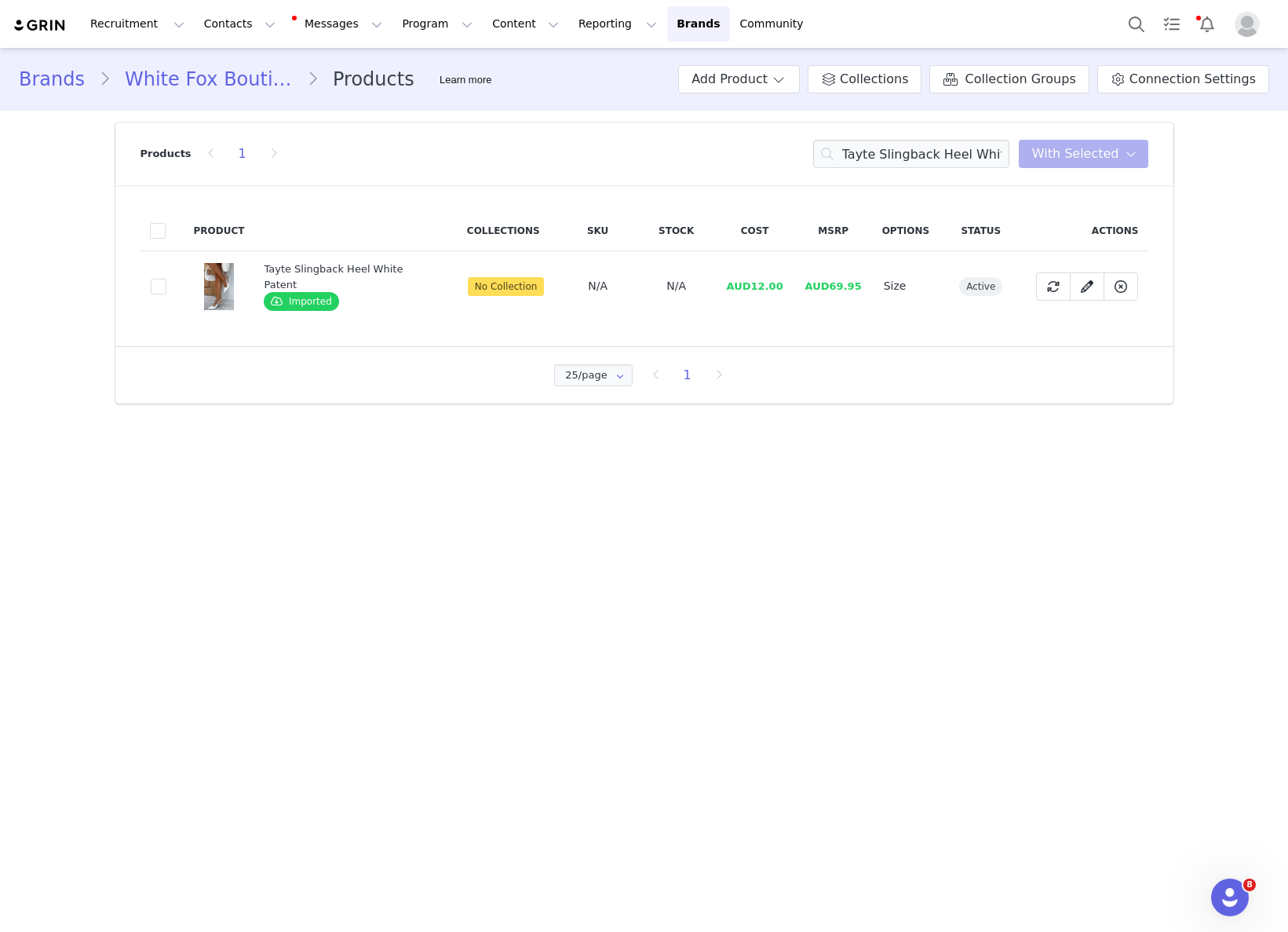
click at [748, 286] on span "AUD12.00" at bounding box center [755, 286] width 56 height 12
drag, startPoint x: 748, startPoint y: 286, endPoint x: 1106, endPoint y: 386, distance: 371.7
click at [789, 285] on td "AUD12.00" at bounding box center [755, 286] width 79 height 70
click at [932, 152] on input "Tayte Slingback Heel White Patent" at bounding box center [910, 154] width 196 height 28
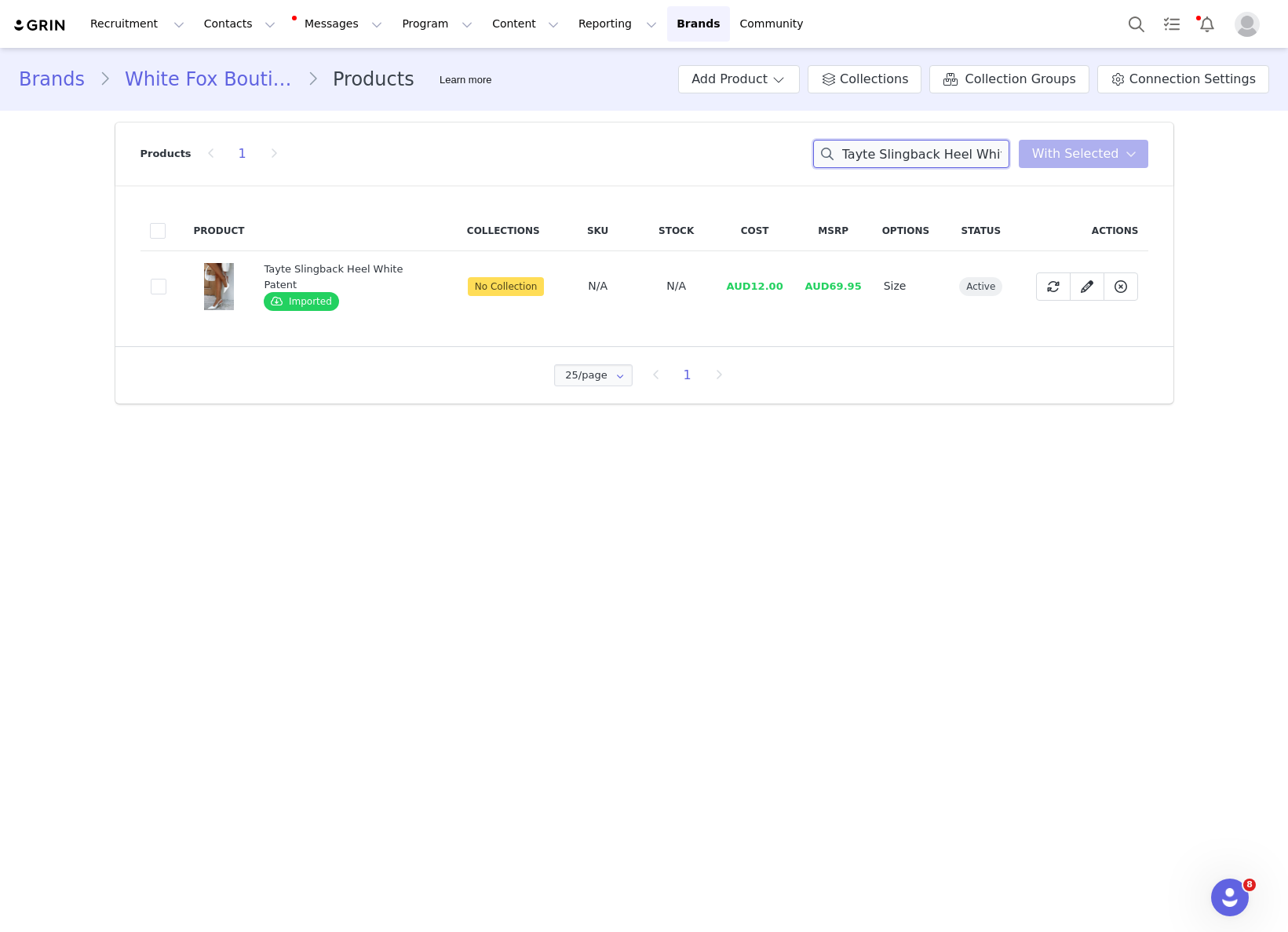
click at [932, 152] on input "Tayte Slingback Heel White Patent" at bounding box center [910, 154] width 196 height 28
paste input "Let It Go Strapless Bustier Savannah Fusion"
drag, startPoint x: 784, startPoint y: 288, endPoint x: 768, endPoint y: 288, distance: 16.0
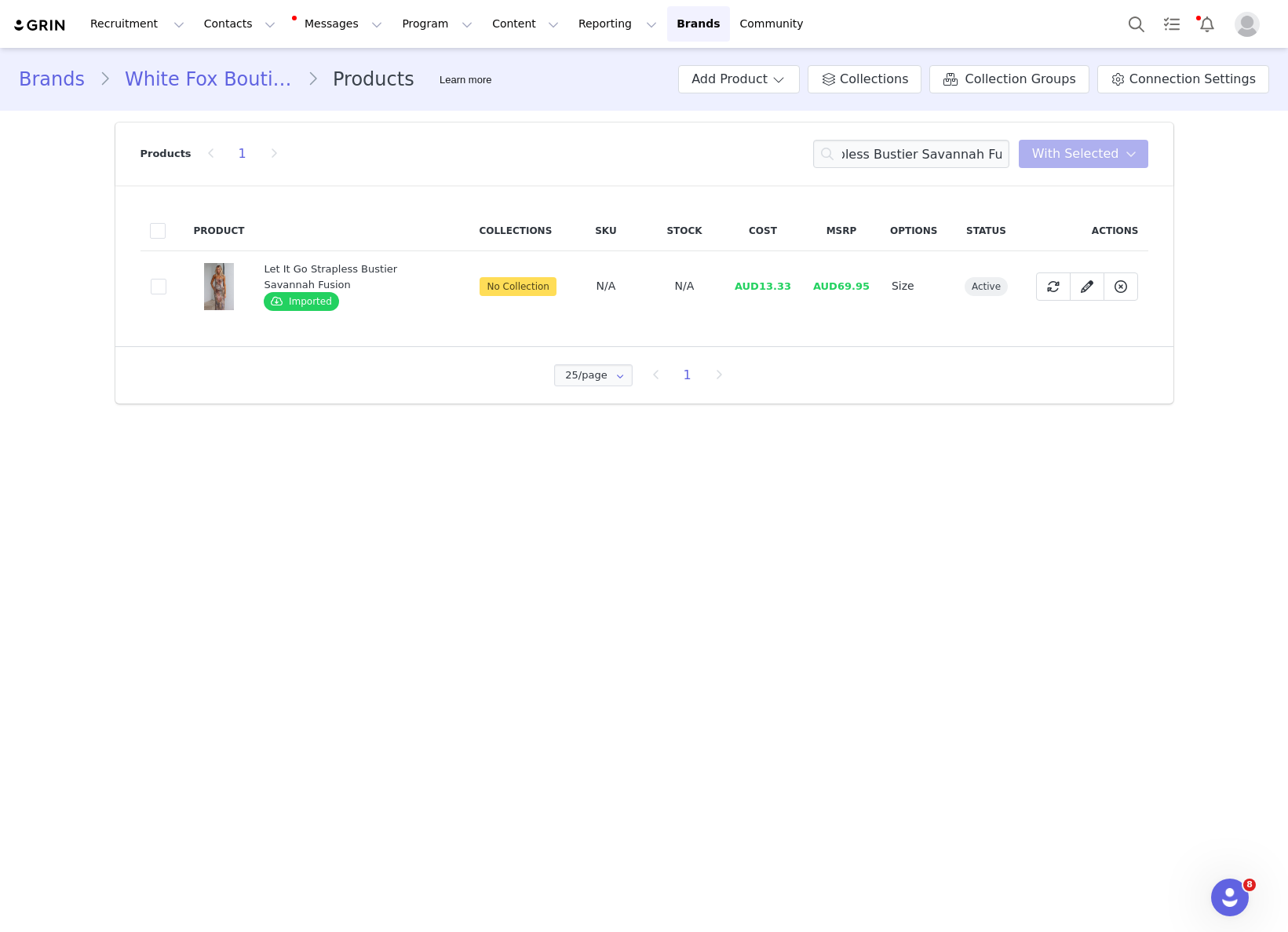
click at [782, 288] on span "AUD13.33" at bounding box center [762, 286] width 56 height 12
drag, startPoint x: 759, startPoint y: 288, endPoint x: 844, endPoint y: 296, distance: 85.4
click at [807, 286] on tr "906bb8c0-d58c-4461-9202-8536ee005ad8 Let It Go Strapless Bustier Savannah Fusio…" at bounding box center [644, 286] width 1008 height 70
click at [857, 149] on input "Let It Go Strapless Bustier Savannah Fusion" at bounding box center [910, 154] width 196 height 28
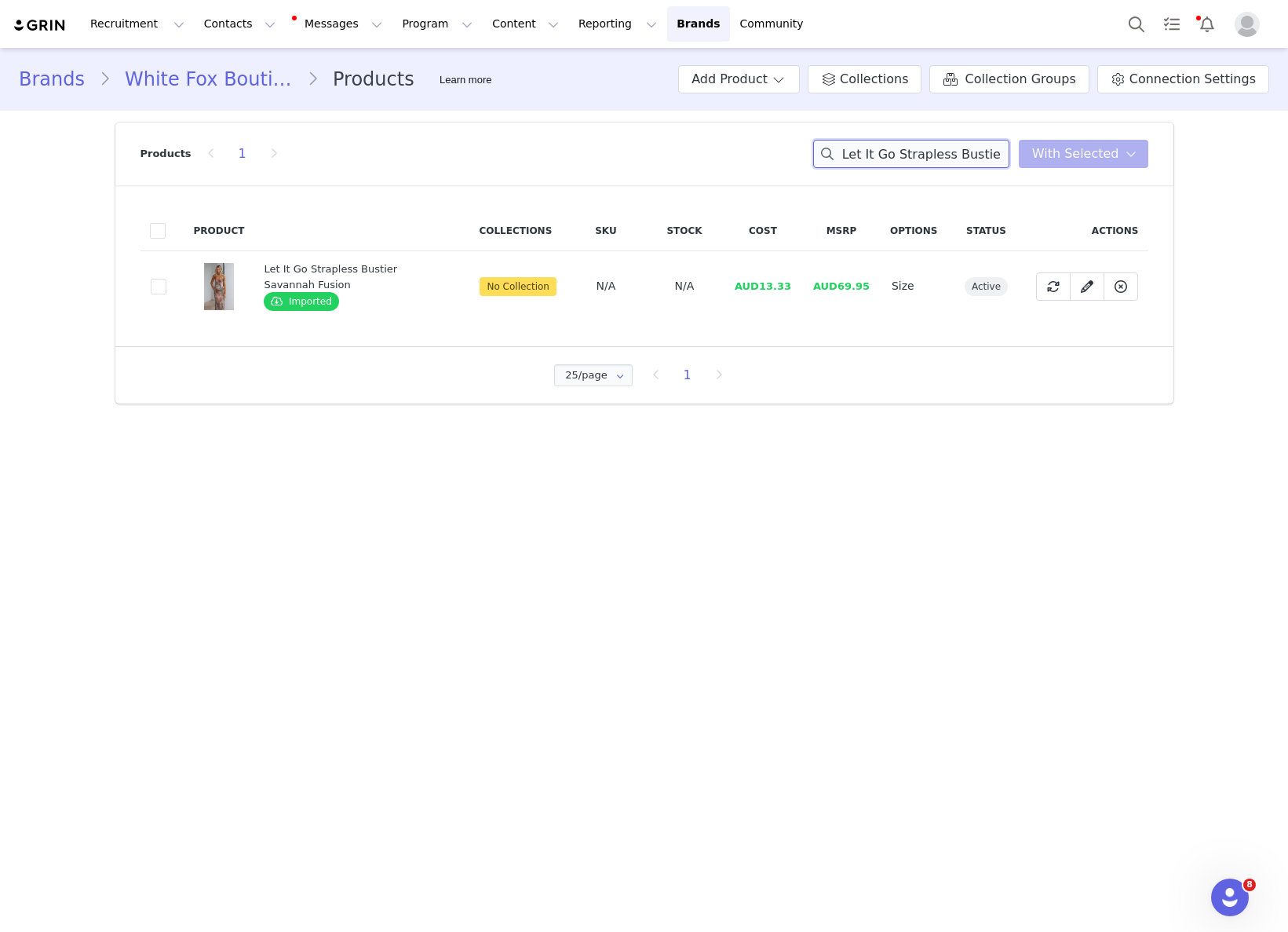
click at [857, 149] on input "Let It Go Strapless Bustier Savannah Fusion" at bounding box center [910, 154] width 196 height 28
paste input "Commodity Parachute Pants Stone"
click at [732, 291] on td "AUD17.07" at bounding box center [756, 286] width 79 height 70
drag, startPoint x: 750, startPoint y: 283, endPoint x: 850, endPoint y: 307, distance: 102.8
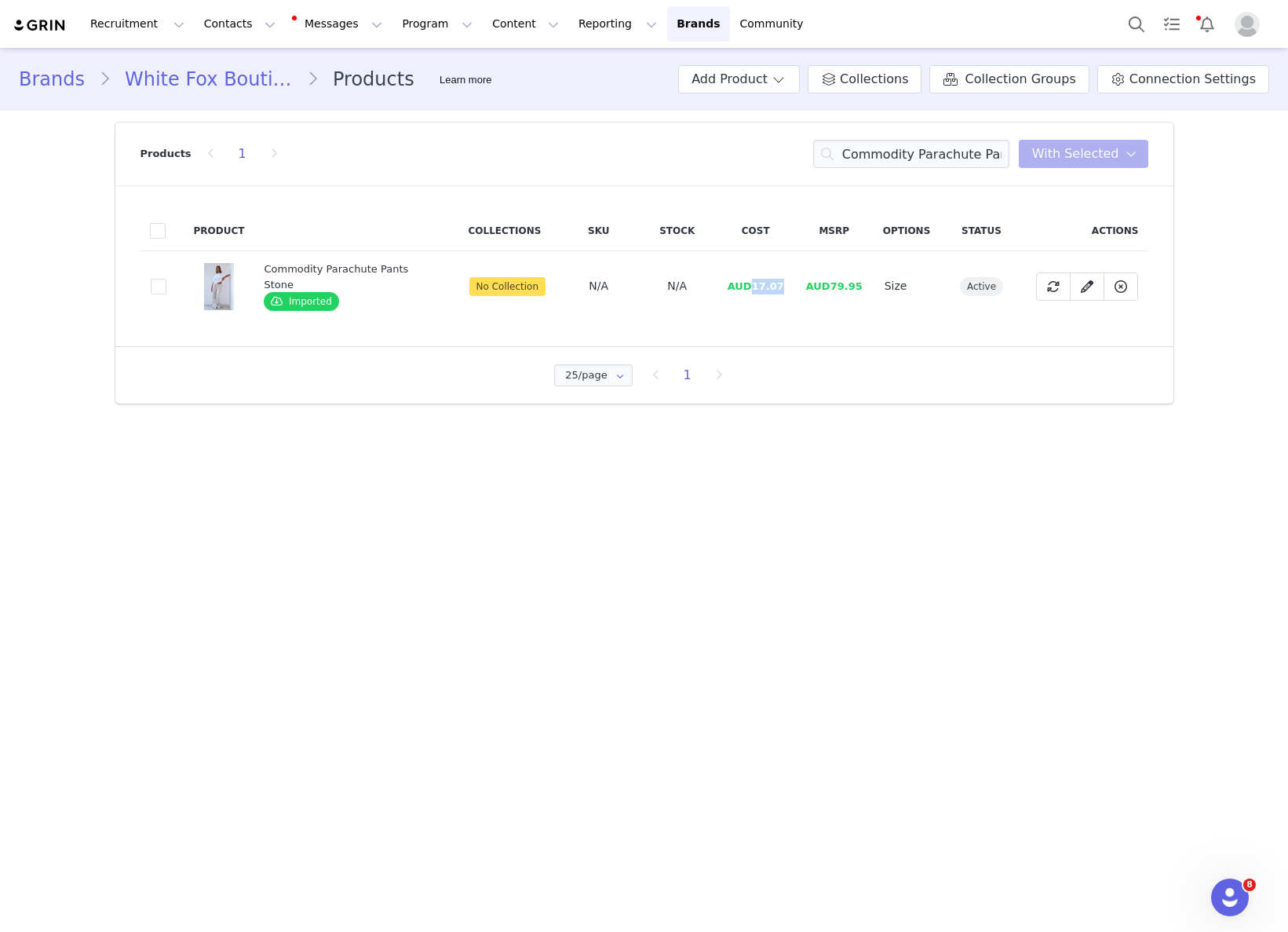
click at [790, 285] on td "AUD17.07" at bounding box center [756, 286] width 79 height 70
click at [947, 153] on input "Commodity Parachute Pants Stone" at bounding box center [910, 154] width 196 height 28
paste input "Glacial Chic Fur Bomber Jacket Smokey Taup"
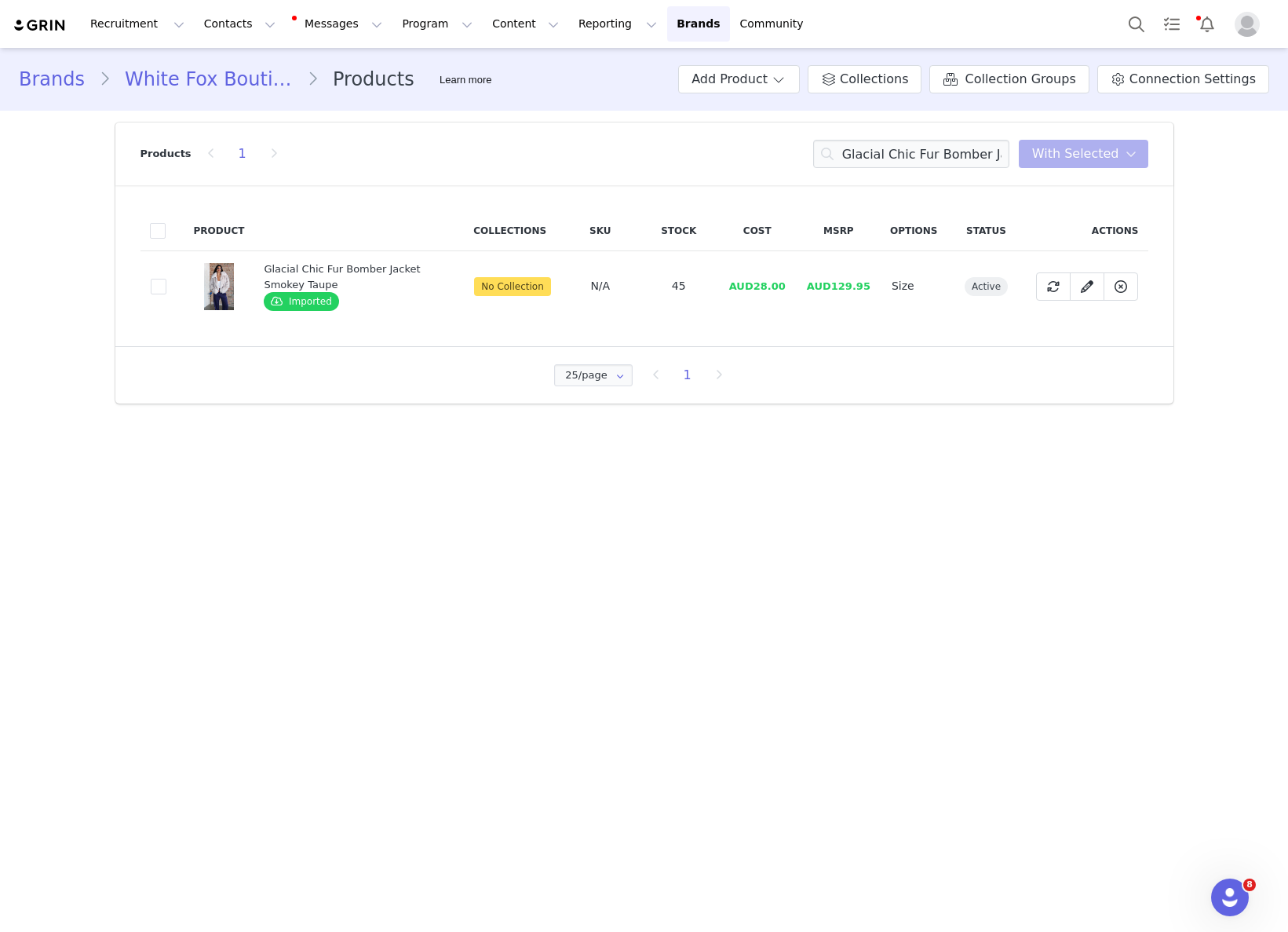
click at [771, 285] on span "AUD28.00" at bounding box center [757, 286] width 56 height 12
drag, startPoint x: 760, startPoint y: 287, endPoint x: 805, endPoint y: 284, distance: 45.1
click at [796, 283] on td "AUD28.00" at bounding box center [758, 286] width 79 height 70
click at [903, 154] on input "Glacial Chic Fur Bomber Jacket Smokey Taupe" at bounding box center [910, 154] width 196 height 28
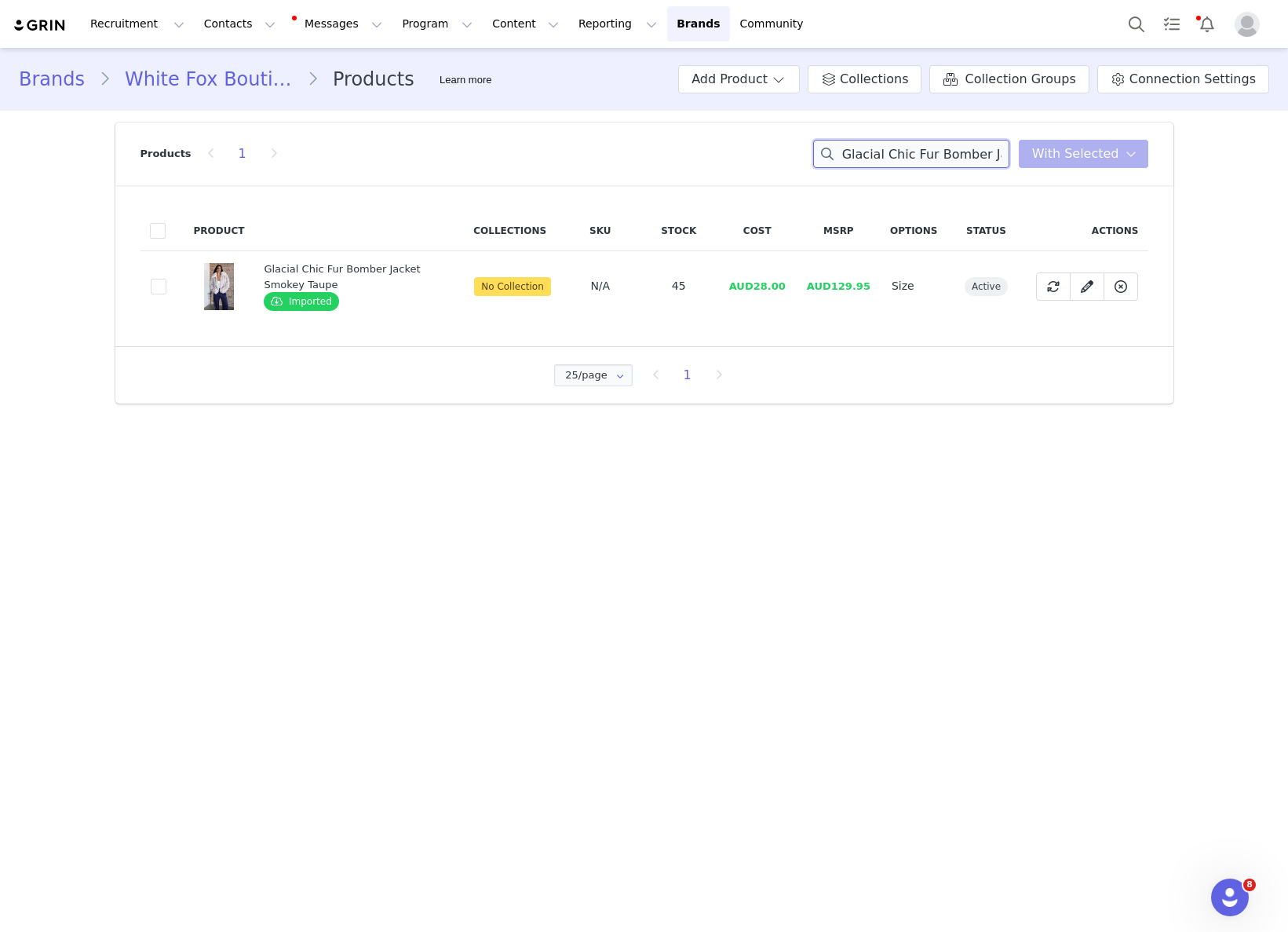
click at [903, 154] on input "Glacial Chic Fur Bomber Jacket Smokey Taupe" at bounding box center [910, 154] width 196 height 28
paste input "Kind Soul Mini Skirt Black"
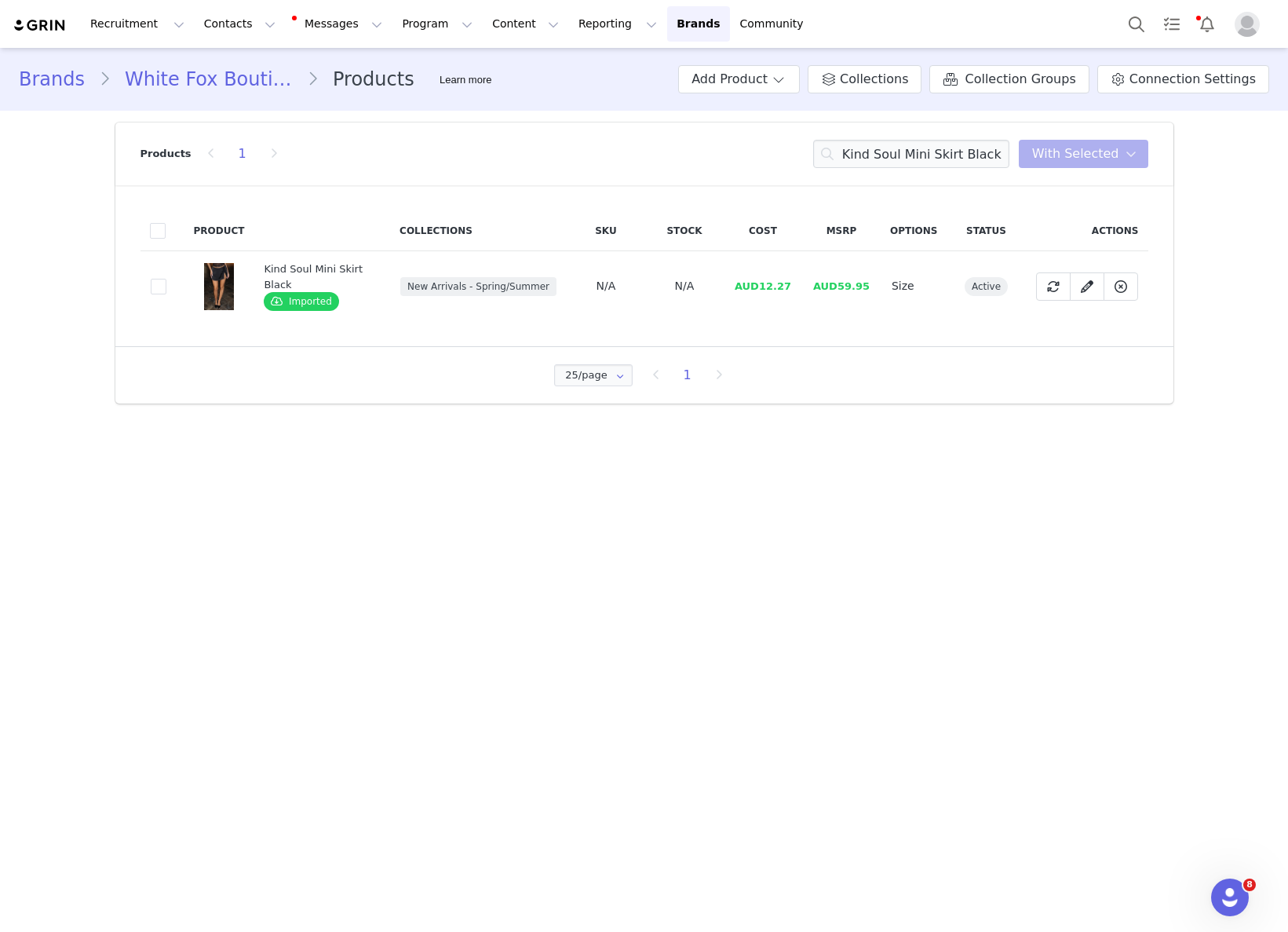
drag, startPoint x: 748, startPoint y: 294, endPoint x: 760, endPoint y: 288, distance: 13.4
click at [750, 293] on td "AUD12.27" at bounding box center [763, 286] width 79 height 70
drag, startPoint x: 760, startPoint y: 286, endPoint x: 781, endPoint y: 284, distance: 21.1
click at [781, 284] on span "AUD12.27" at bounding box center [762, 286] width 56 height 12
drag, startPoint x: 788, startPoint y: 284, endPoint x: 760, endPoint y: 289, distance: 28.4
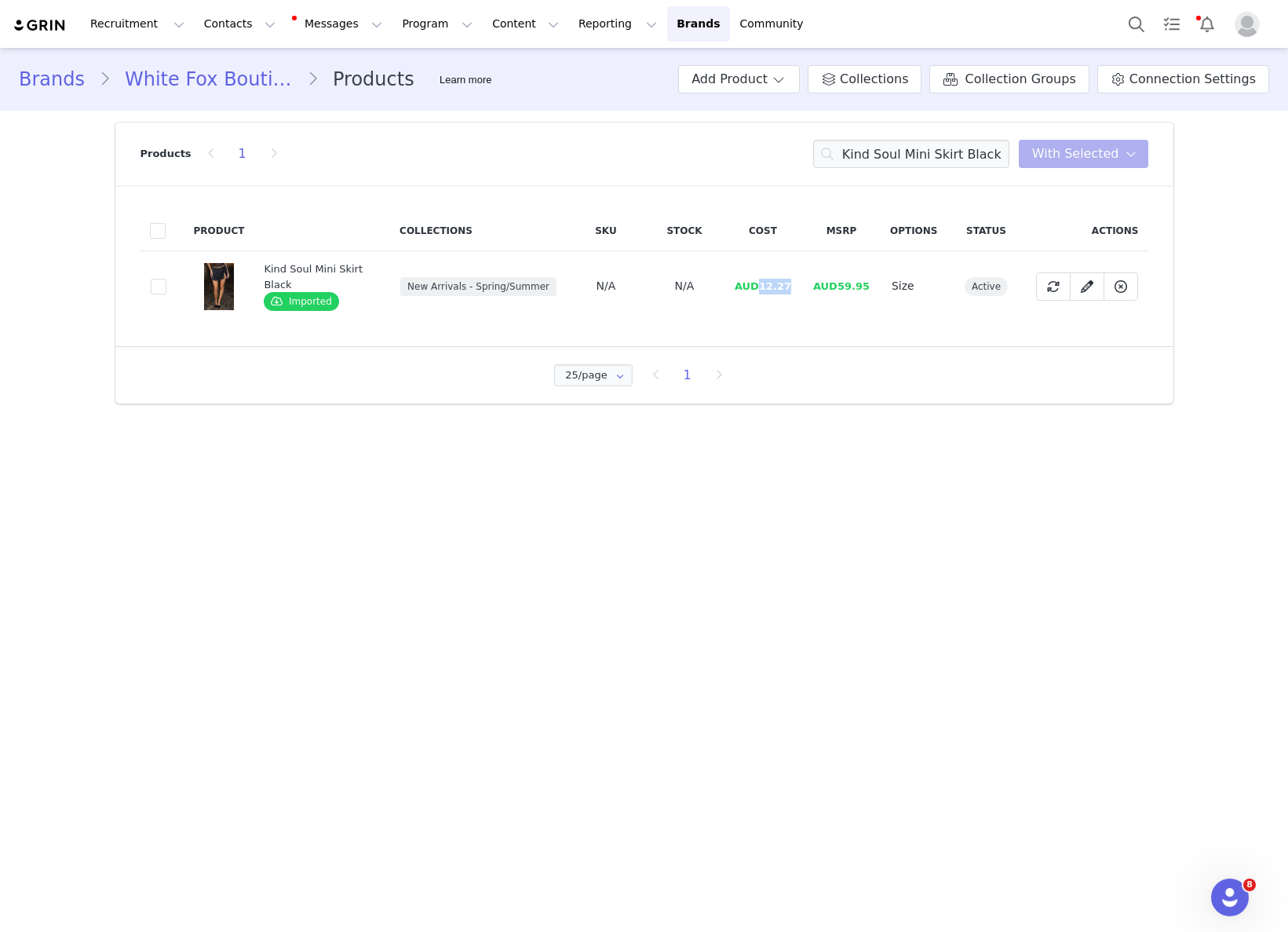
click at [760, 289] on span "AUD12.27" at bounding box center [762, 286] width 56 height 12
click at [931, 163] on input "Kind Soul Mini Skirt Black" at bounding box center [910, 154] width 196 height 28
paste input "Catch The Drift Long Sleeve Tee Pink/Stone Stripe"
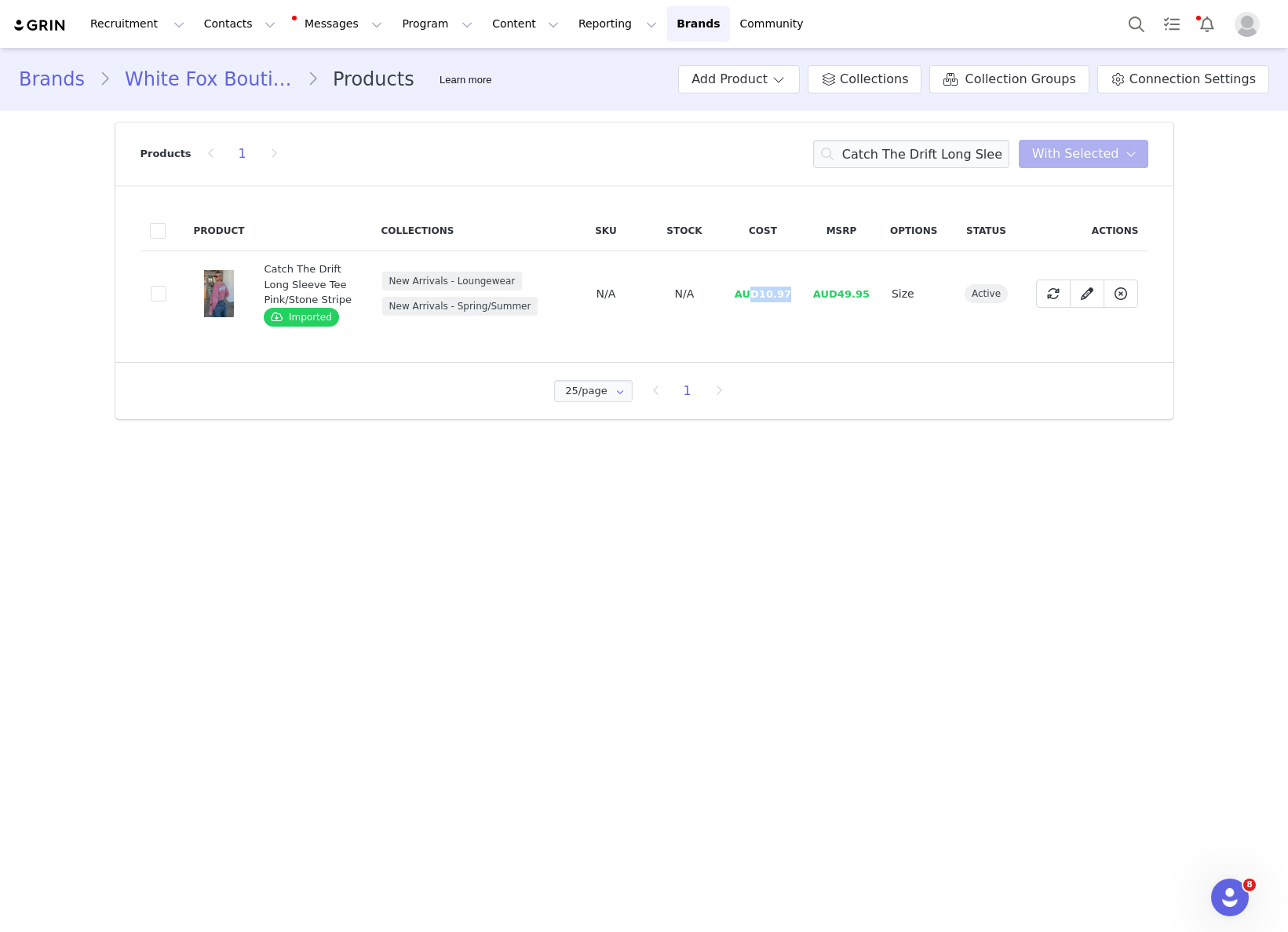
drag, startPoint x: 756, startPoint y: 294, endPoint x: 798, endPoint y: 292, distance: 42.0
click at [798, 292] on td "AUD10.97" at bounding box center [763, 293] width 79 height 85
drag, startPoint x: 798, startPoint y: 292, endPoint x: 762, endPoint y: 294, distance: 36.1
click at [762, 294] on td "AUD10.97" at bounding box center [763, 293] width 79 height 85
click at [965, 159] on input "Catch The Drift Long Sleeve Tee Pink/Stone Stripe" at bounding box center [910, 154] width 196 height 28
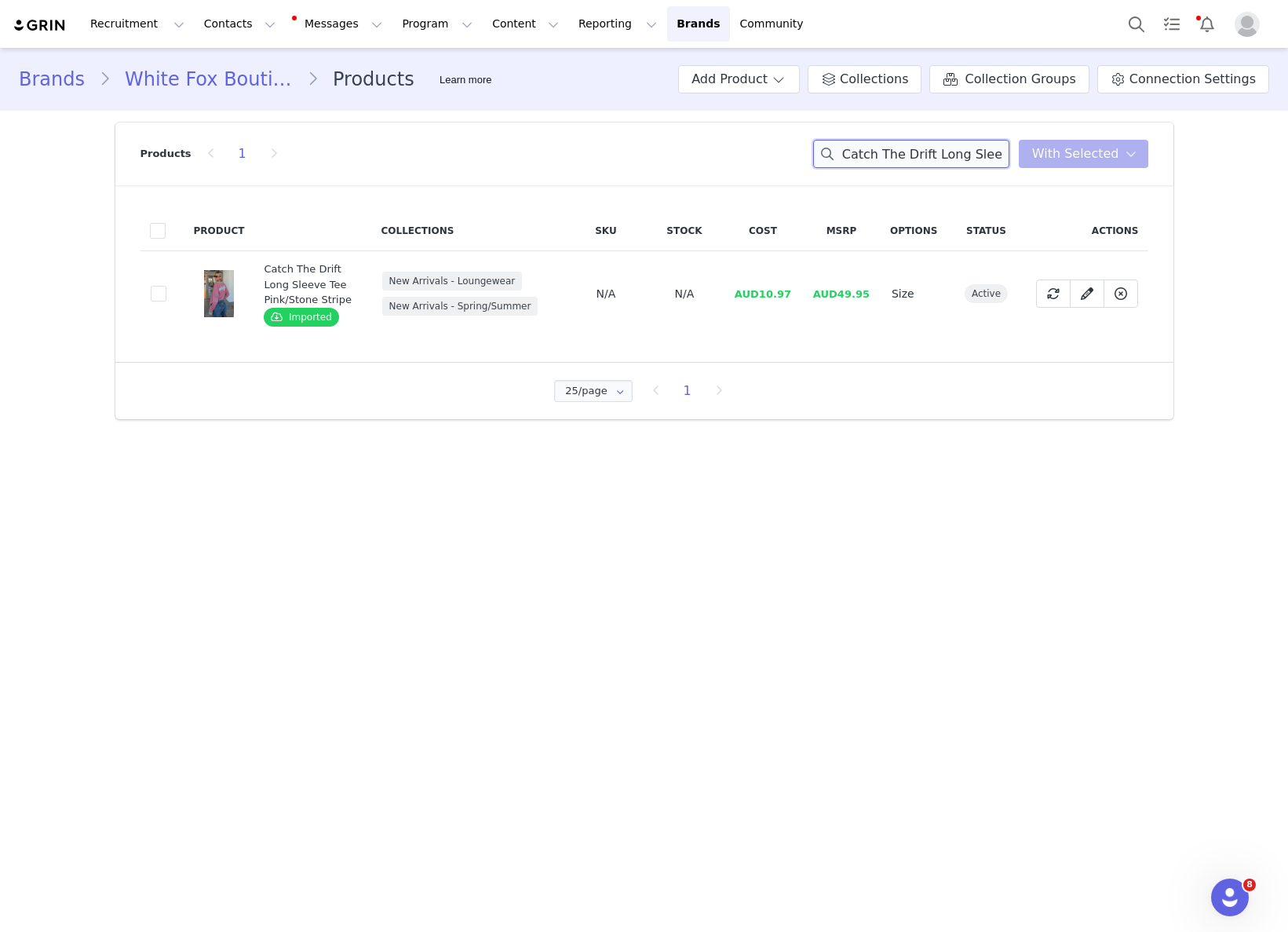
click at [965, 159] on input "Catch The Drift Long Sleeve Tee Pink/Stone Stripe" at bounding box center [910, 154] width 196 height 28
click at [964, 158] on input "Catch The Drift Long Sleeve Tee Pink/Stone Stripe" at bounding box center [910, 154] width 196 height 28
paste input "Run Away With Me Knee High Boots Vintage Brown"
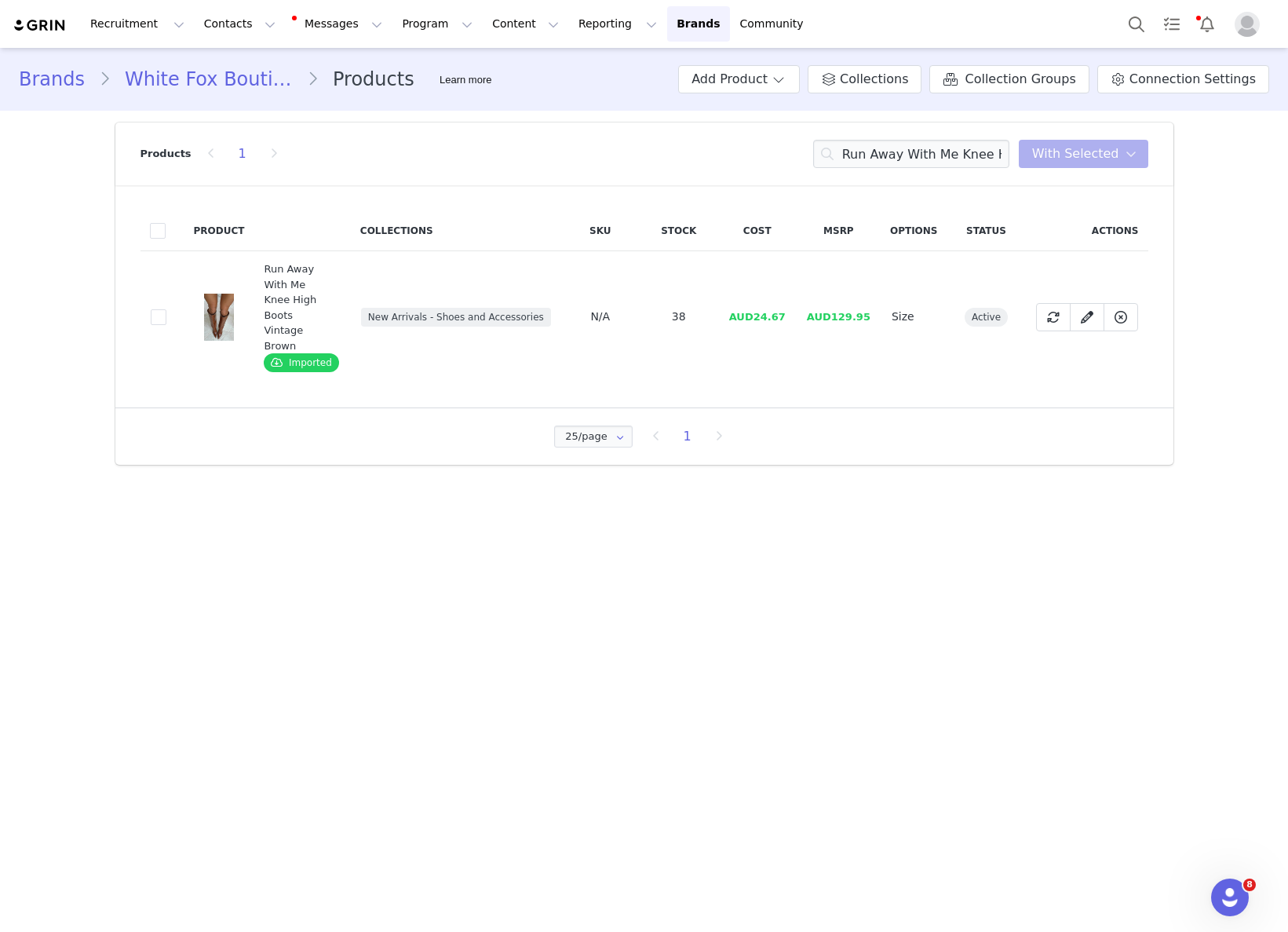
click at [758, 311] on span "AUD24.67" at bounding box center [757, 317] width 56 height 12
drag, startPoint x: 759, startPoint y: 299, endPoint x: 787, endPoint y: 298, distance: 28.0
click at [786, 311] on span "AUD24.67" at bounding box center [757, 317] width 56 height 12
drag, startPoint x: 792, startPoint y: 301, endPoint x: 762, endPoint y: 301, distance: 30.0
click at [762, 301] on td "AUD24.67" at bounding box center [758, 317] width 79 height 132
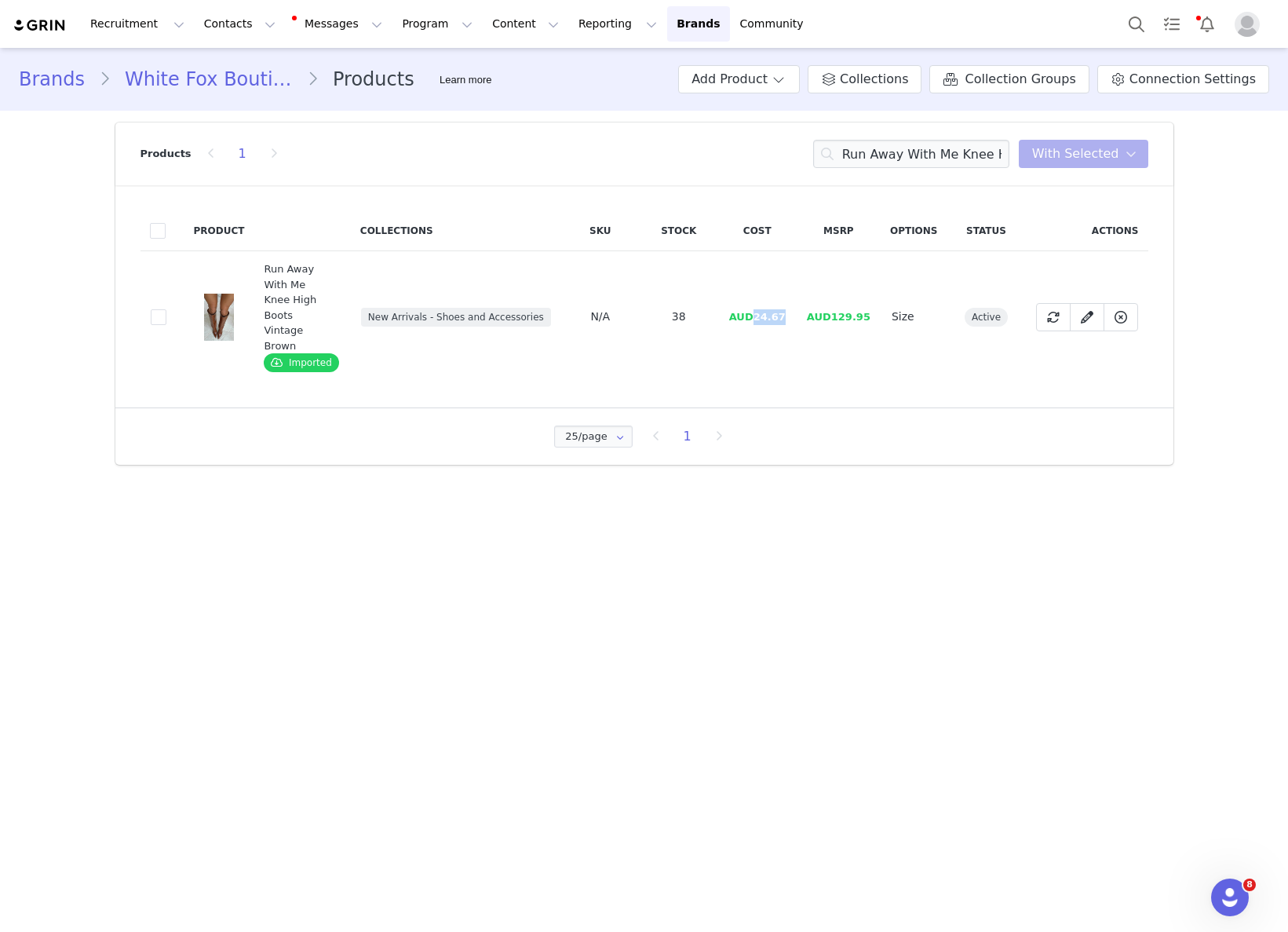
click at [762, 311] on span "AUD24.67" at bounding box center [757, 317] width 56 height 12
drag, startPoint x: 769, startPoint y: 300, endPoint x: 758, endPoint y: 302, distance: 11.2
click at [765, 311] on span "AUD24.67" at bounding box center [757, 317] width 56 height 12
drag, startPoint x: 758, startPoint y: 302, endPoint x: 796, endPoint y: 300, distance: 38.1
click at [796, 300] on td "AUD24.67" at bounding box center [758, 317] width 79 height 132
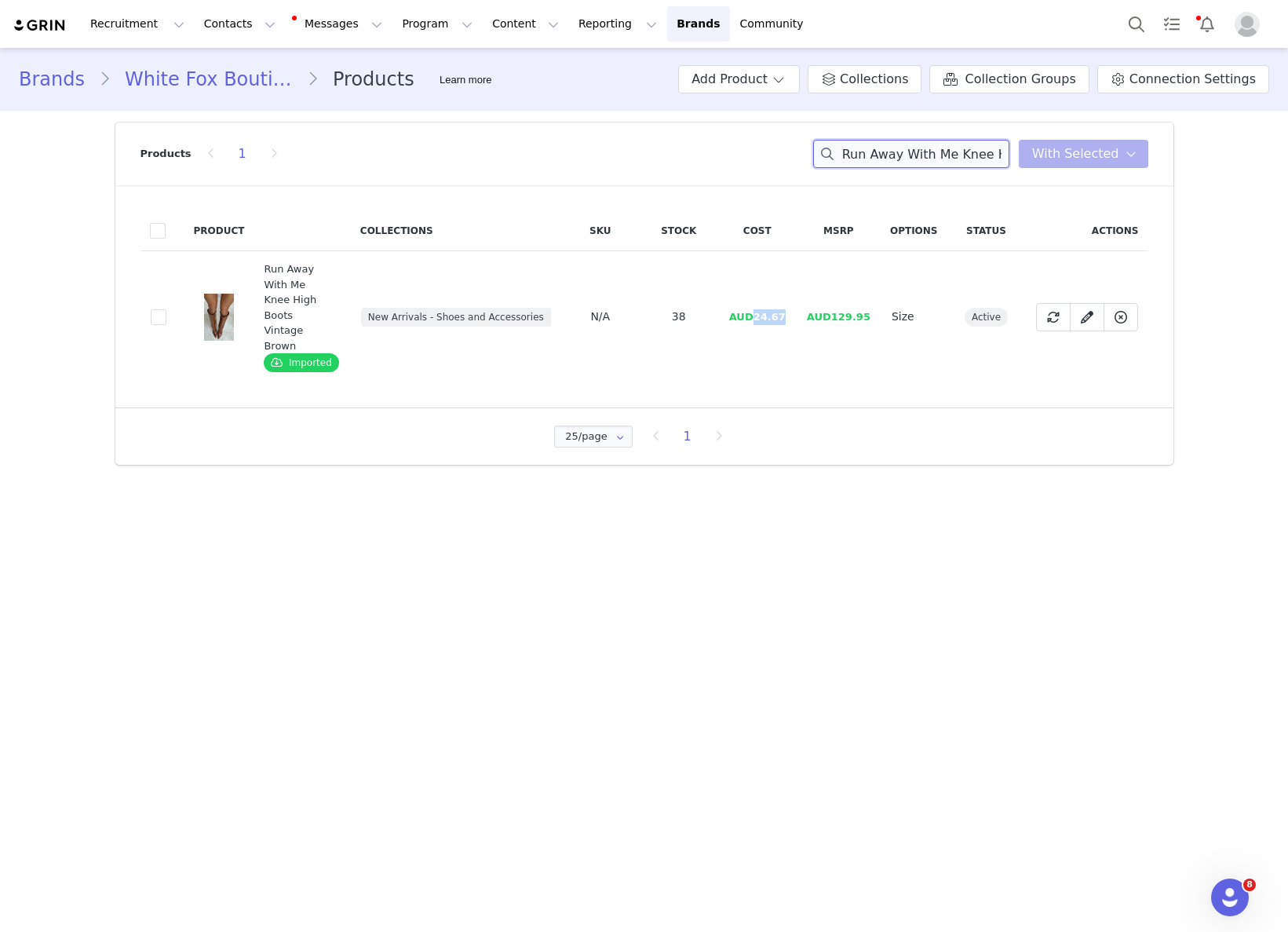
click at [926, 158] on input "Run Away With Me Knee High Boots Vintage Brown" at bounding box center [910, 154] width 196 height 28
paste input "Annie Low Rise Capri Jeans Off White"
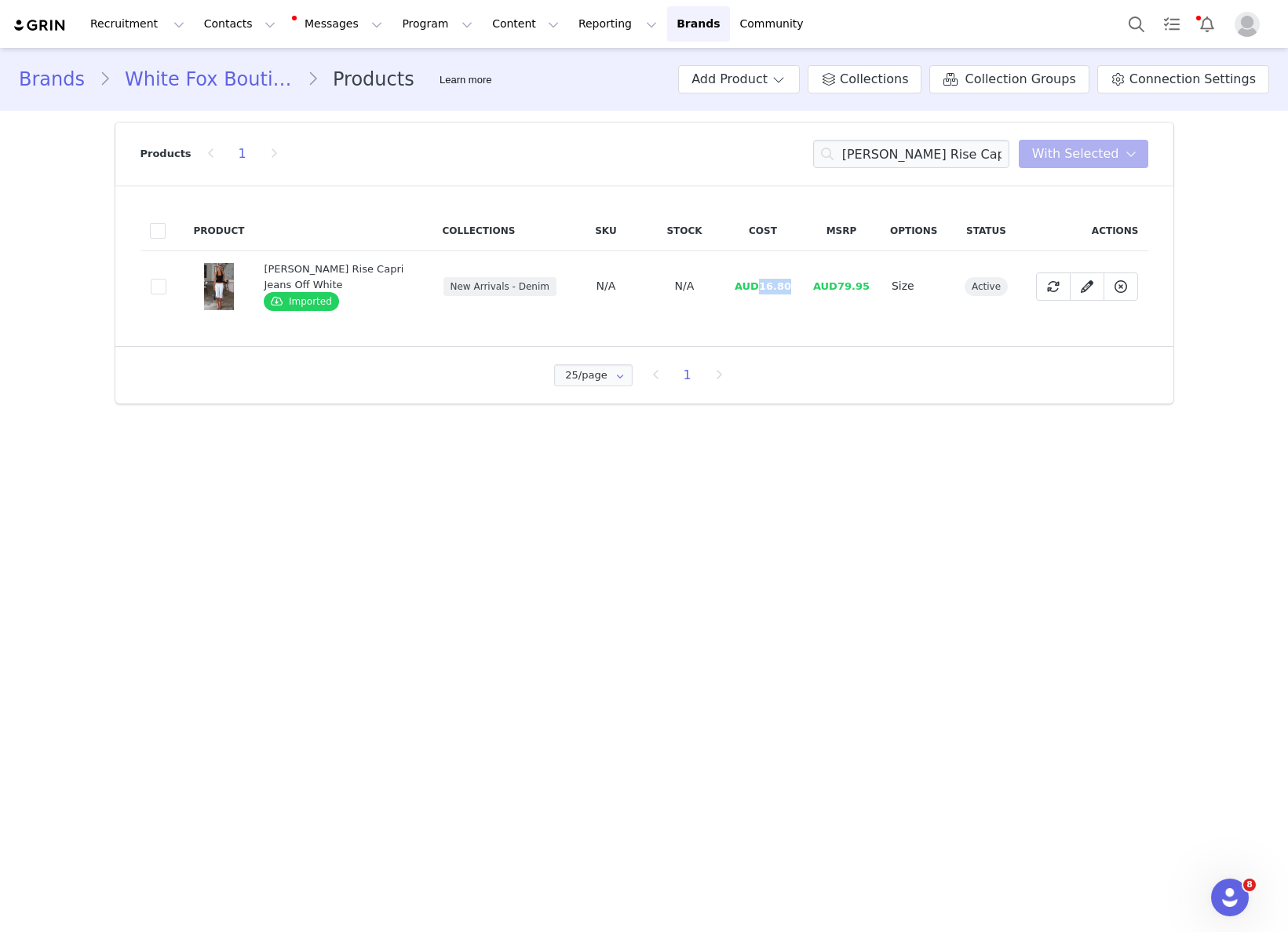
drag, startPoint x: 761, startPoint y: 284, endPoint x: 802, endPoint y: 285, distance: 41.0
click at [802, 285] on td "AUD16.80" at bounding box center [763, 286] width 79 height 70
click at [966, 151] on input "Annie Low Rise Capri Jeans Off White" at bounding box center [910, 154] width 196 height 28
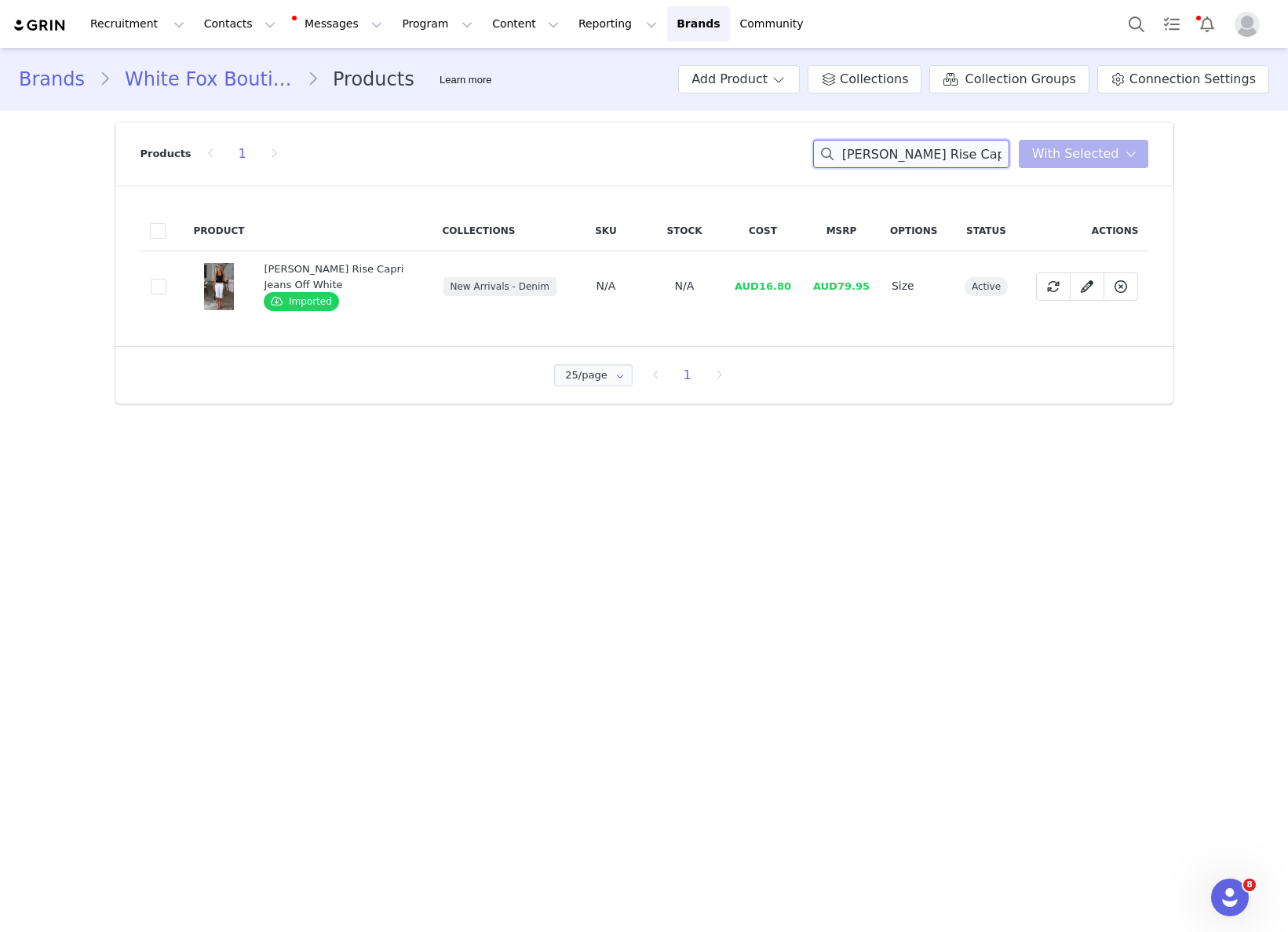
paste input "Pretty Savage Lace Bodysuit Black"
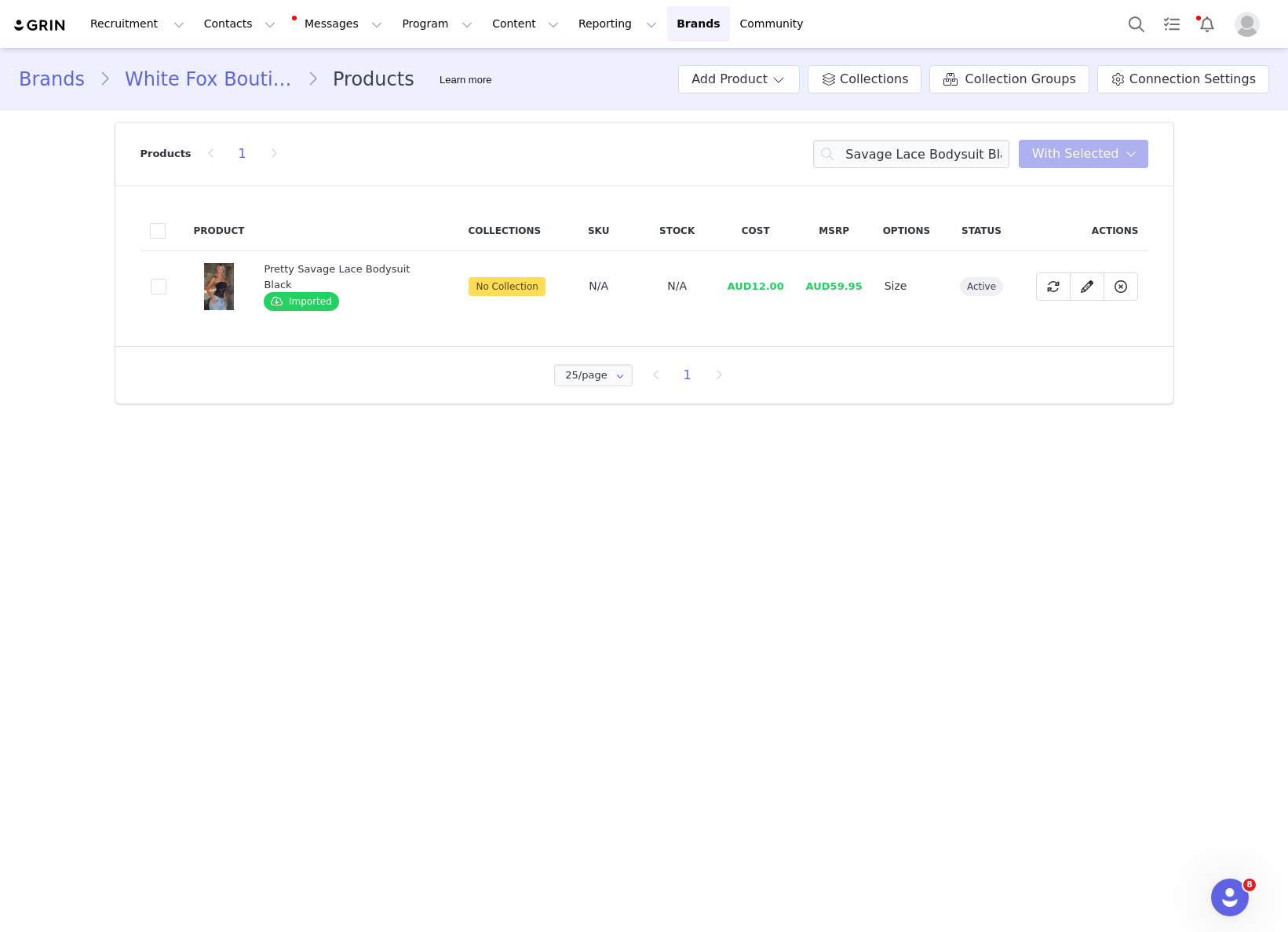
click at [749, 293] on td "AUD12.00" at bounding box center [756, 286] width 79 height 70
drag, startPoint x: 749, startPoint y: 288, endPoint x: 791, endPoint y: 288, distance: 42.0
click at [791, 288] on tr "662bb7f3-cd3d-4689-b8fd-a4e908c580c9 Pretty Savage Lace Bodysuit Black Imported…" at bounding box center [644, 286] width 1008 height 70
click at [874, 157] on input "Pretty Savage Lace Bodysuit Black" at bounding box center [910, 154] width 196 height 28
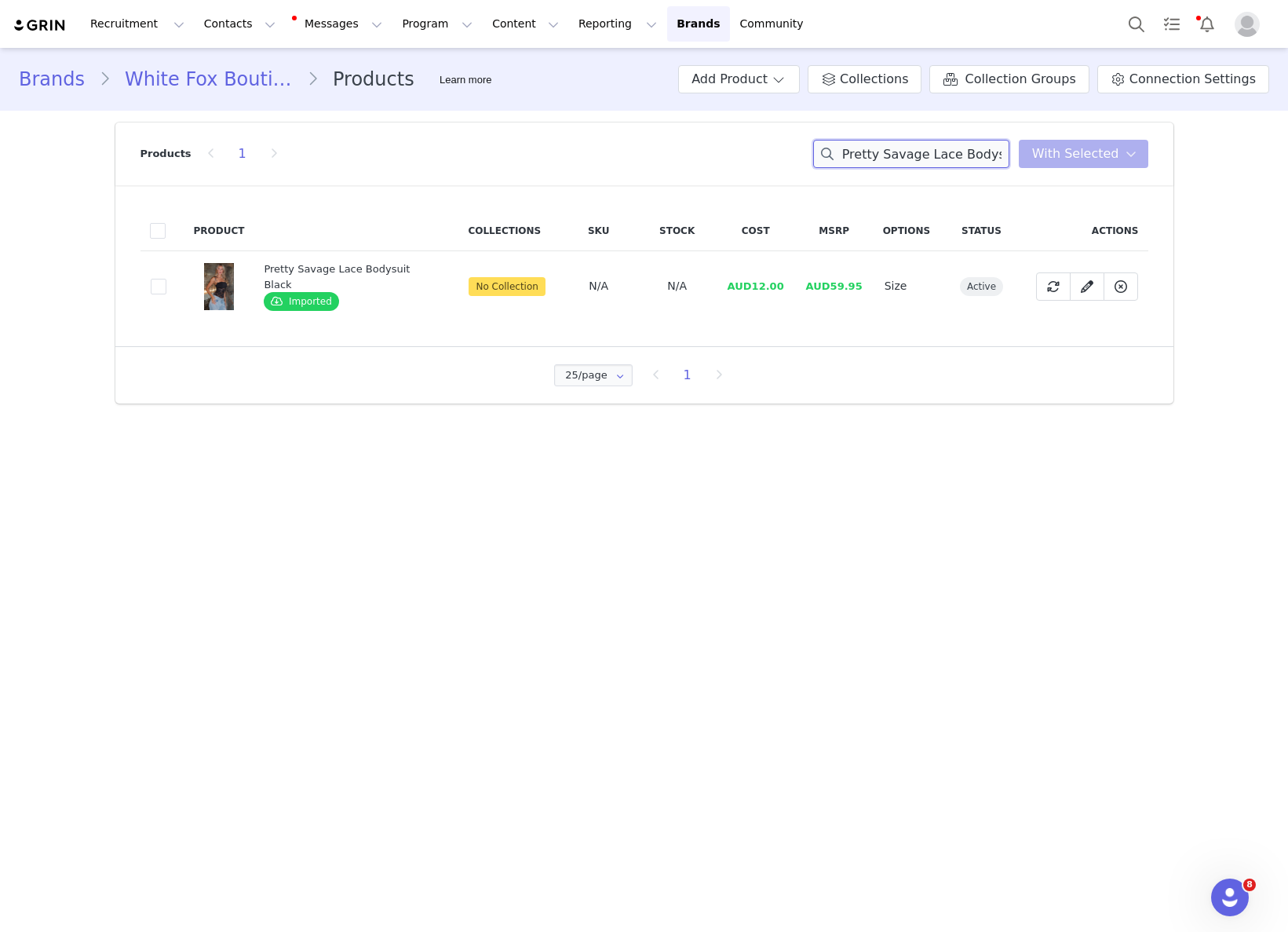
click at [874, 157] on input "Pretty Savage Lace Bodysuit Black" at bounding box center [910, 154] width 196 height 28
paste input "Nina Beaded Mules White"
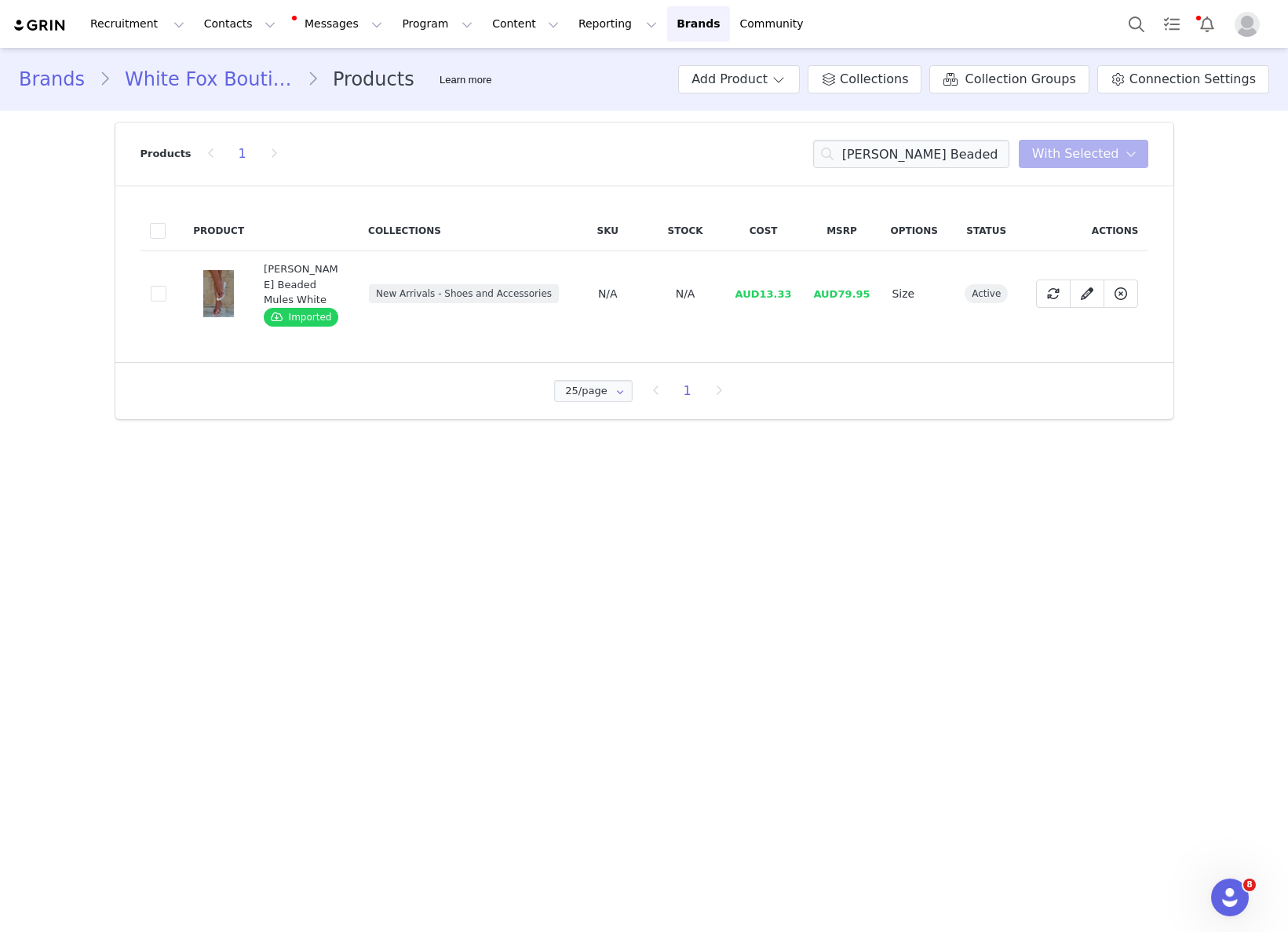
drag, startPoint x: 775, startPoint y: 293, endPoint x: 764, endPoint y: 291, distance: 11.2
click at [775, 293] on td "AUD13.33" at bounding box center [763, 293] width 79 height 85
drag, startPoint x: 761, startPoint y: 288, endPoint x: 808, endPoint y: 287, distance: 47.0
click at [808, 287] on tr "5c17d681-cbfa-40fe-9b29-d63d6a52136f Nina Beaded Mules White Imported New Arriv…" at bounding box center [644, 293] width 1008 height 85
click at [970, 162] on input "Nina Beaded Mules White" at bounding box center [910, 154] width 196 height 28
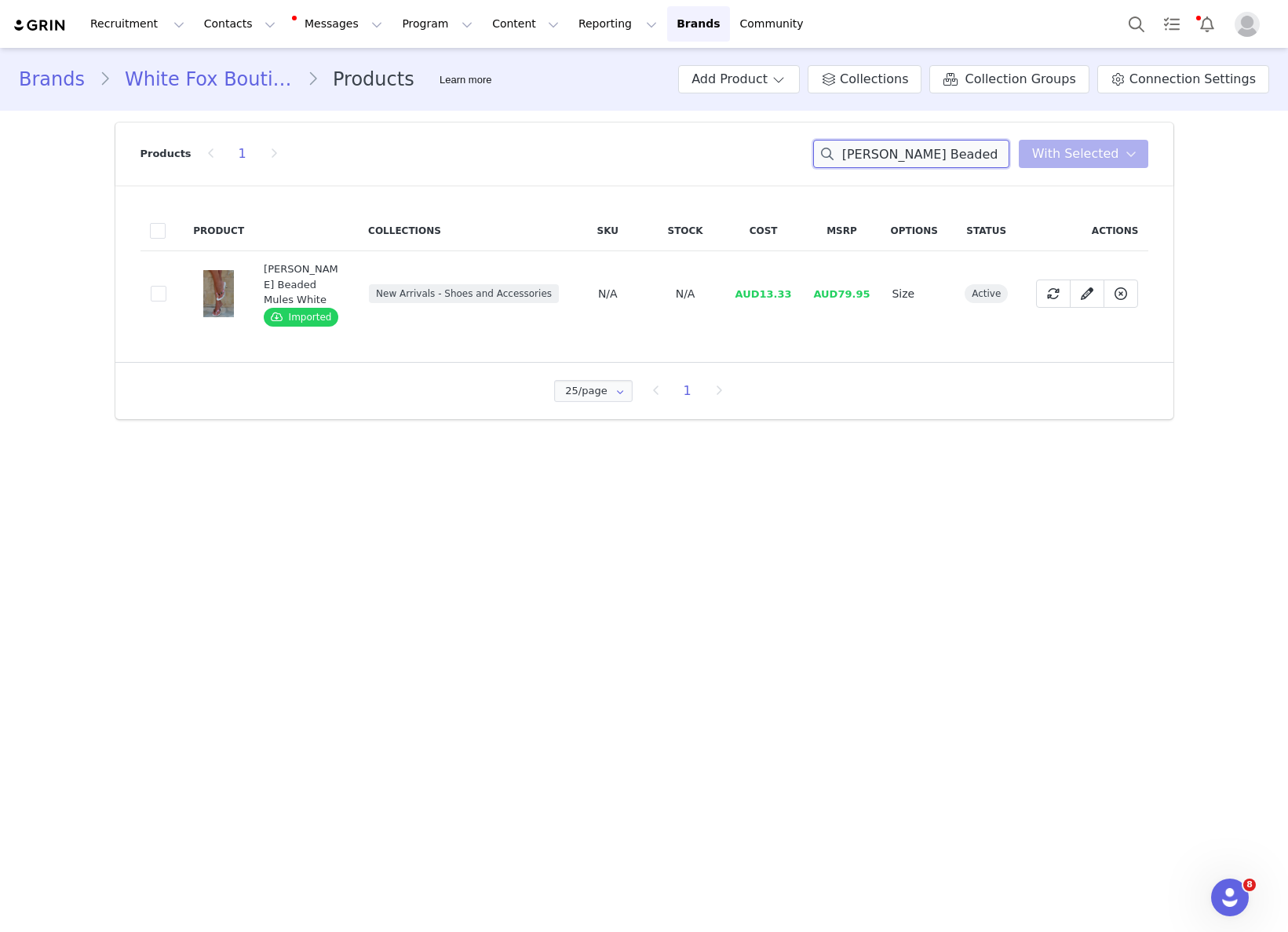
click at [970, 162] on input "Nina Beaded Mules White" at bounding box center [910, 154] width 196 height 28
paste input "Shout It Out Oversized Hoodie Navy"
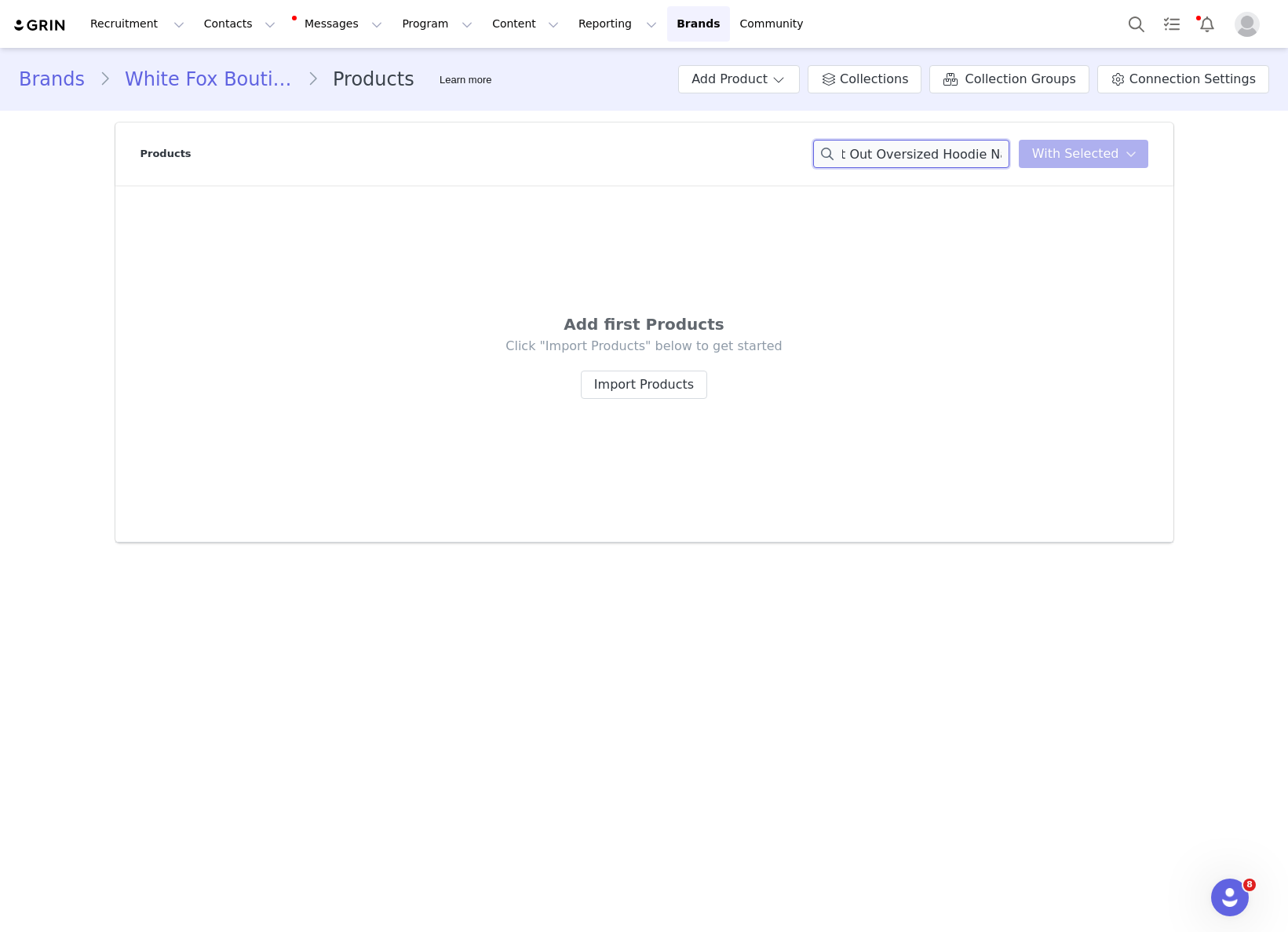
click at [1044, 154] on div "Shout It Out Oversized Hoodie Navy You have 0 product s selected Add to Collect…" at bounding box center [981, 154] width 335 height 28
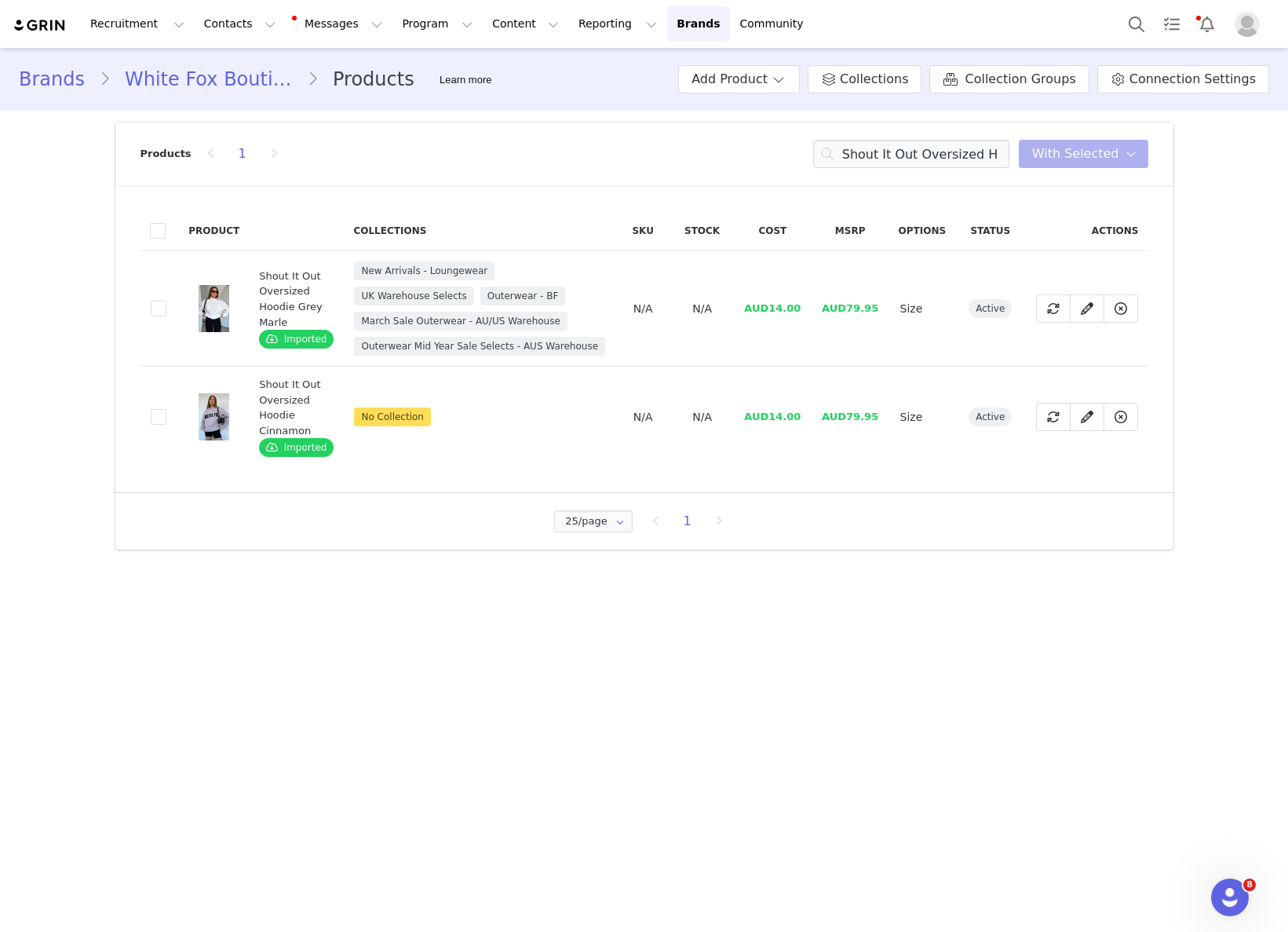
click at [777, 414] on span "AUD14.00" at bounding box center [772, 416] width 56 height 12
drag, startPoint x: 794, startPoint y: 416, endPoint x: 845, endPoint y: 417, distance: 51.0
click at [845, 416] on tr "d5c16241-c5e5-41ba-a54c-c5531b2c06d7 Shout It Out Oversized Hoodie Cinnamon Imp…" at bounding box center [644, 417] width 1008 height 101
click at [762, 311] on span "AUD14.00" at bounding box center [772, 308] width 56 height 12
drag, startPoint x: 777, startPoint y: 306, endPoint x: 916, endPoint y: 350, distance: 145.8
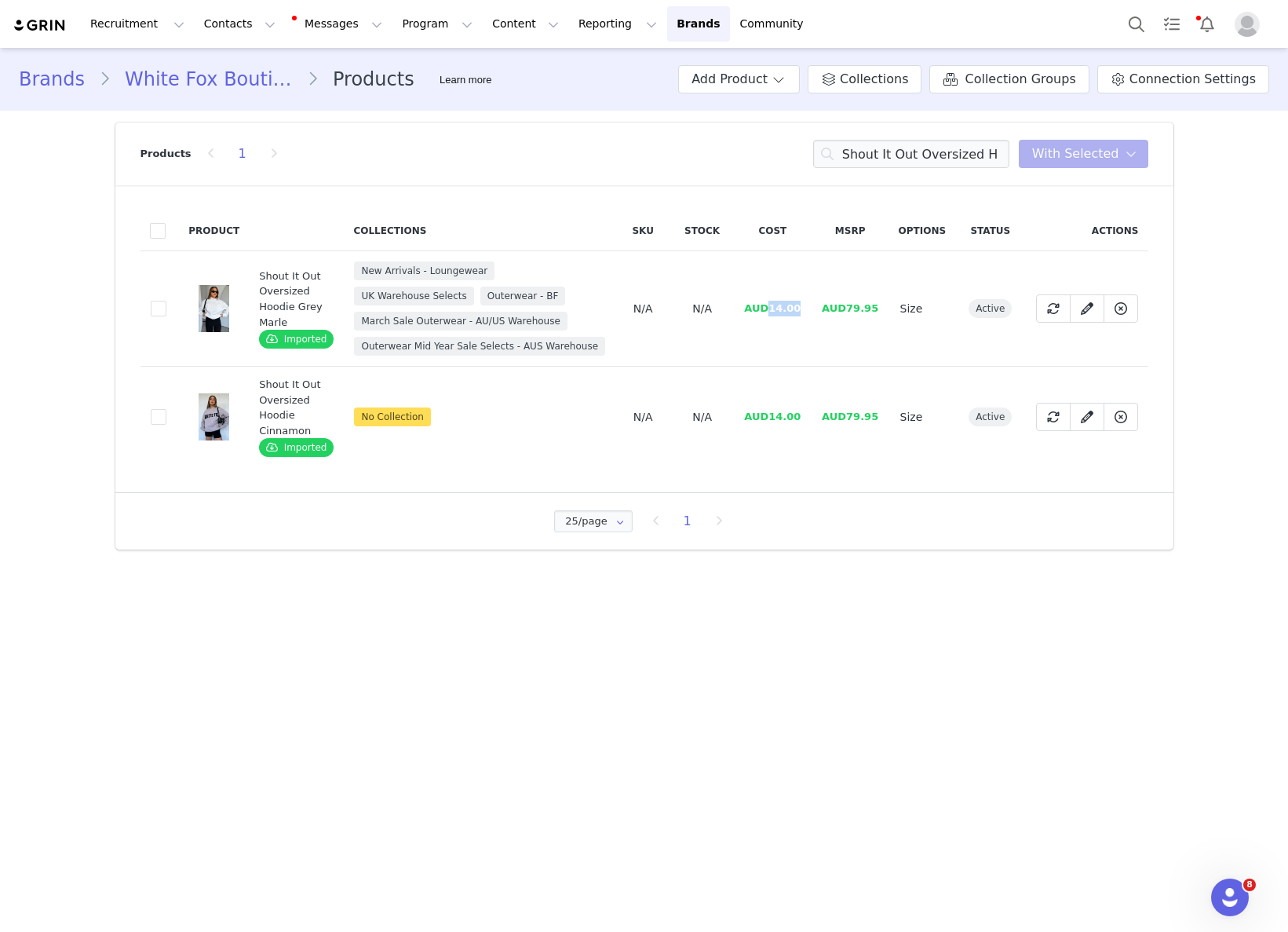
click at [803, 306] on td "AUD14.00" at bounding box center [772, 308] width 78 height 115
click at [904, 153] on input "Shout It Out Oversized H" at bounding box center [910, 154] width 196 height 28
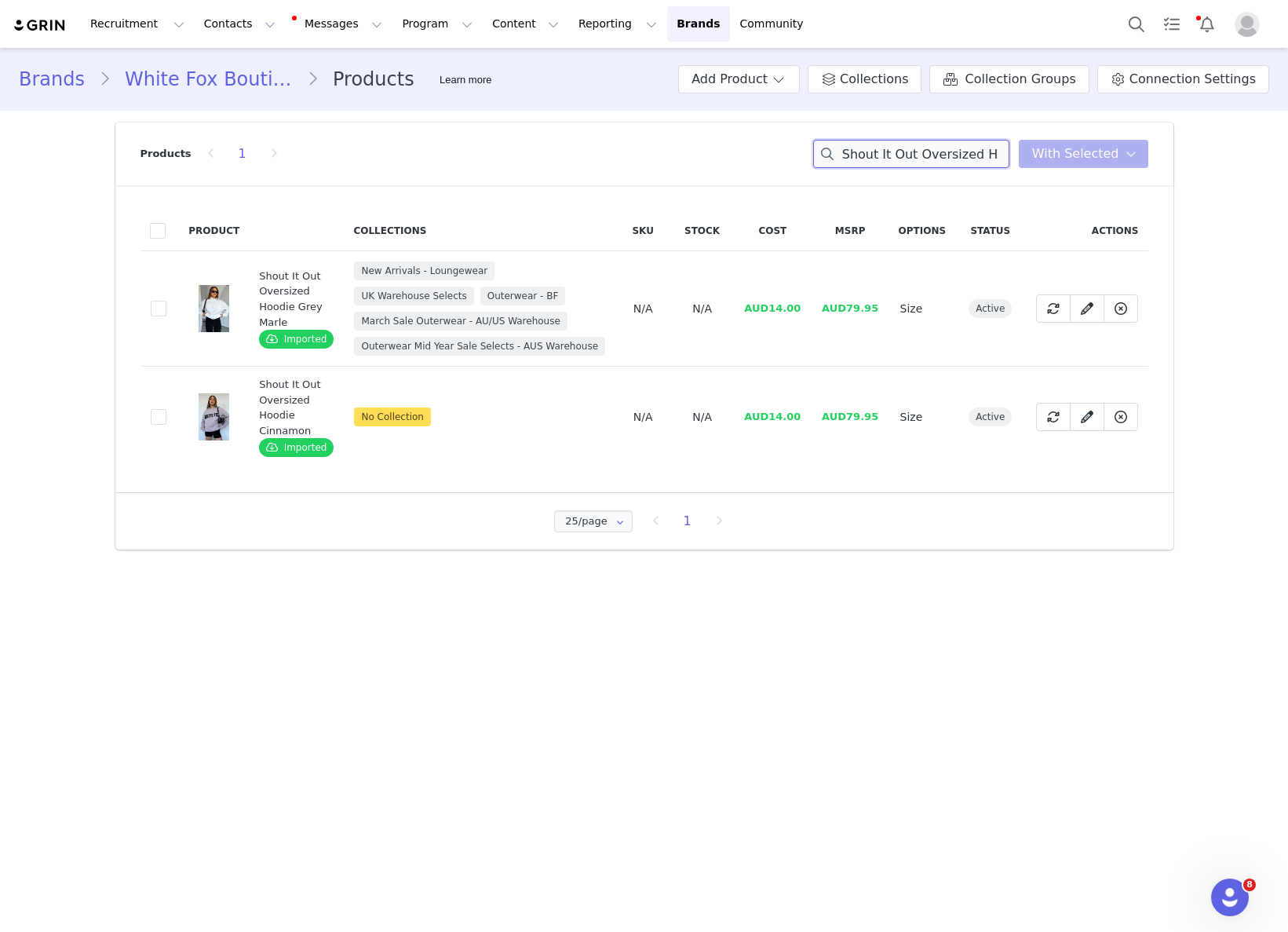
paste input "Wide Leg Sweatpants Navy"
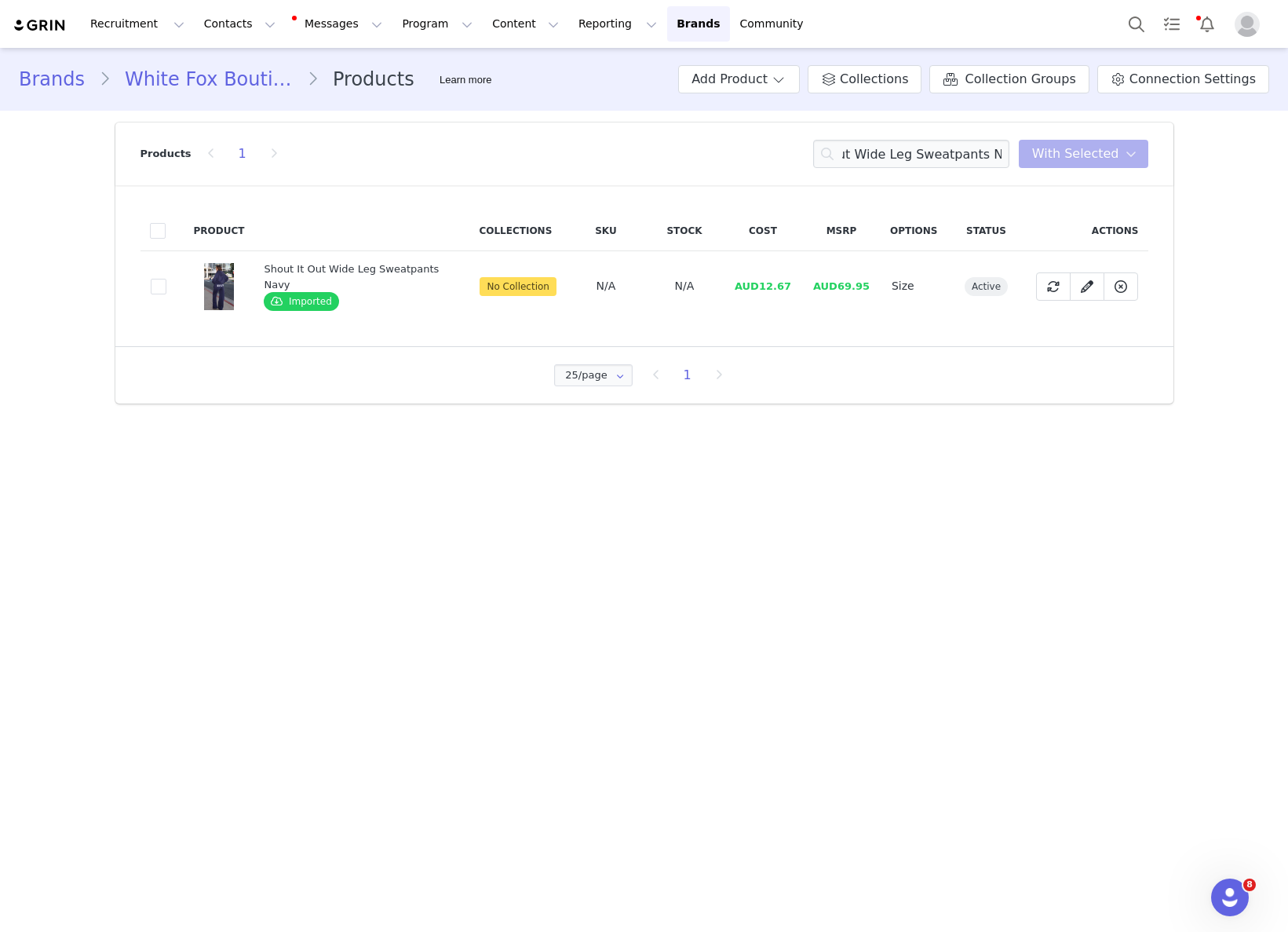
click at [767, 288] on span "AUD12.67" at bounding box center [762, 286] width 56 height 12
drag, startPoint x: 758, startPoint y: 288, endPoint x: 787, endPoint y: 288, distance: 29.0
click at [787, 288] on span "AUD12.67" at bounding box center [762, 286] width 56 height 12
click at [954, 153] on input "Shout It Out Wide Leg Sweatpants Navy" at bounding box center [910, 154] width 196 height 28
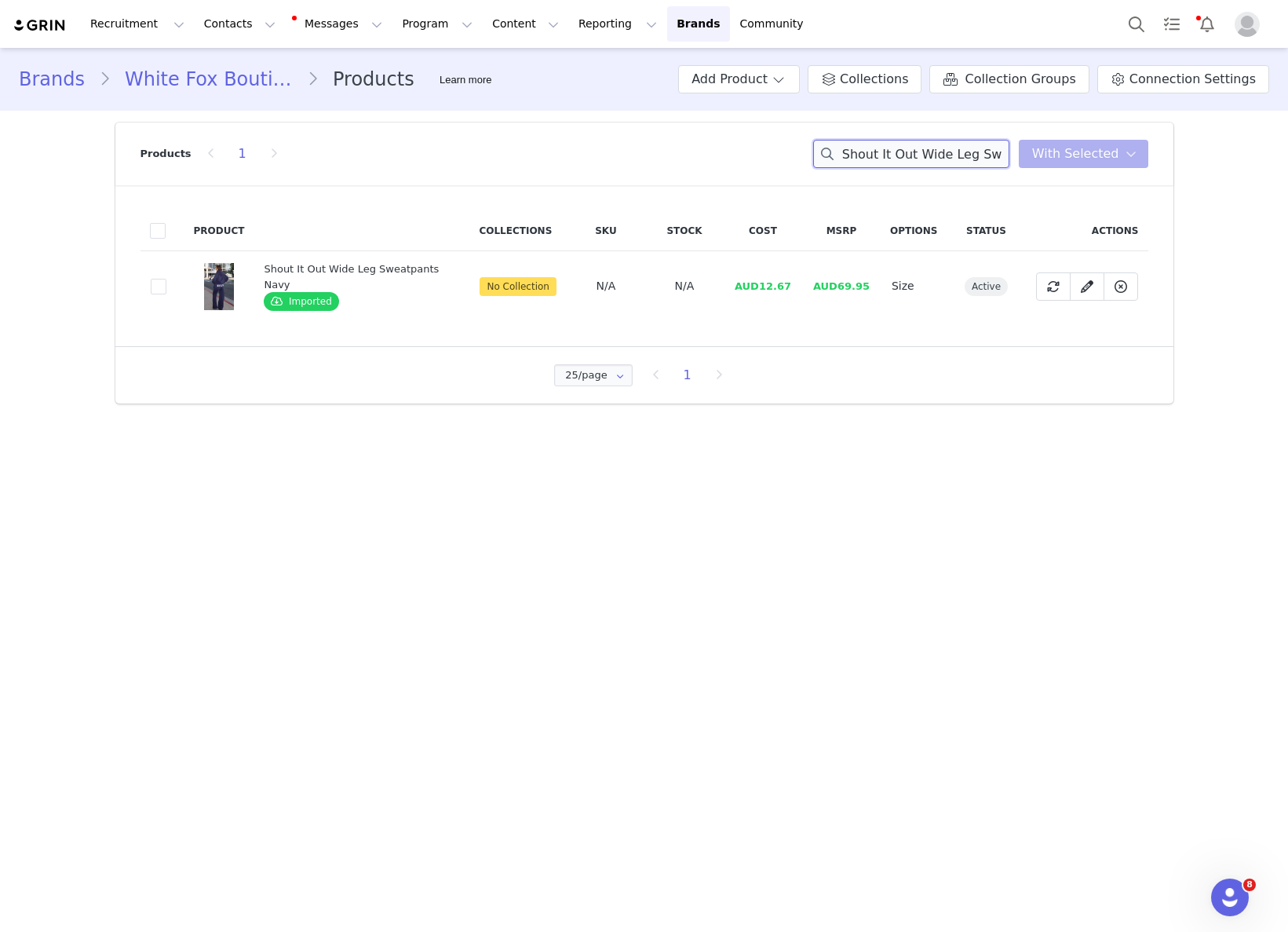
click at [954, 153] on input "Shout It Out Wide Leg Sweatpants Navy" at bounding box center [910, 154] width 196 height 28
paste input "Mac Shoulder Bag Baby Pink"
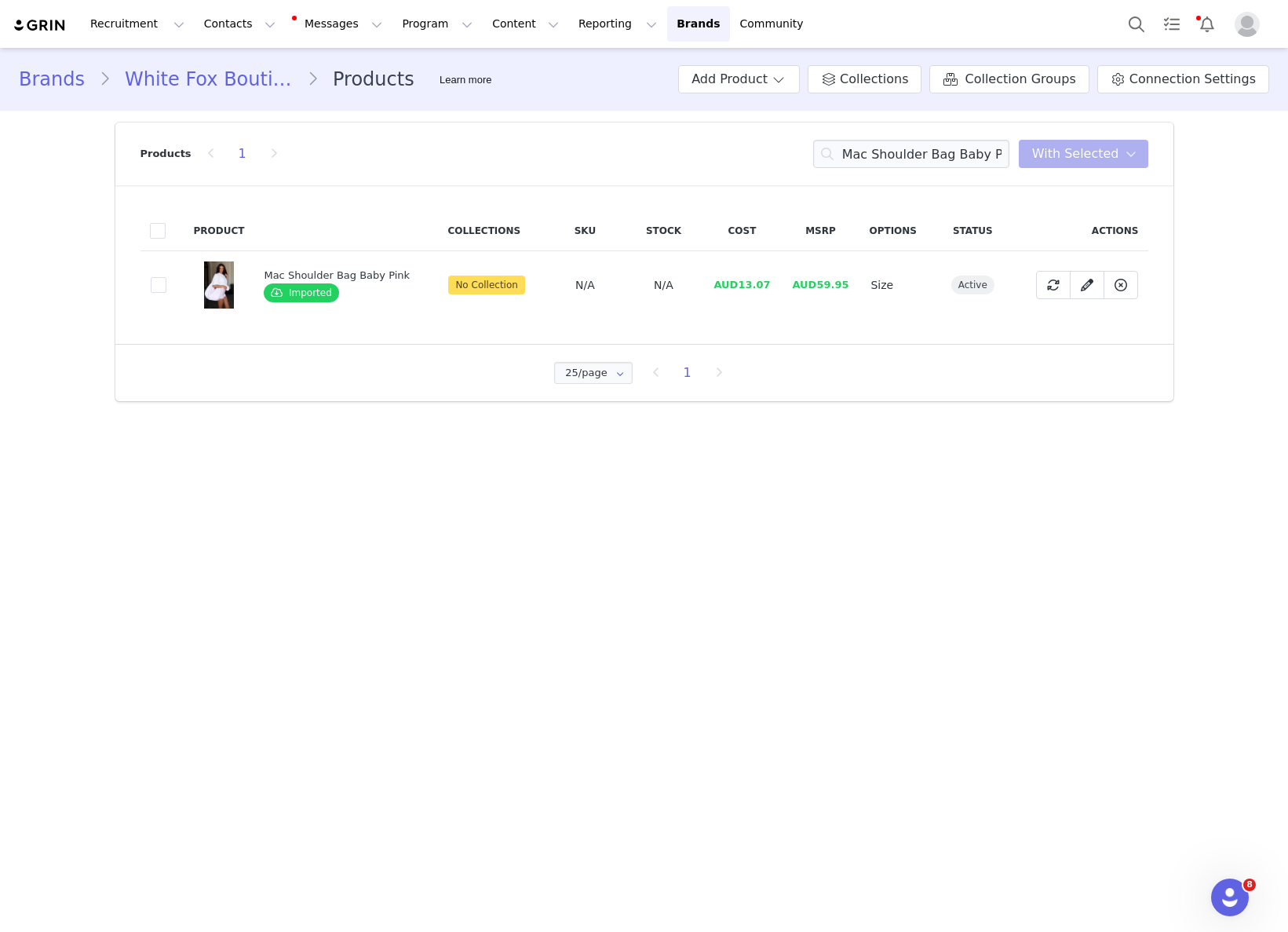
click at [763, 293] on td "AUD13.07" at bounding box center [742, 285] width 79 height 68
drag, startPoint x: 736, startPoint y: 287, endPoint x: 869, endPoint y: 297, distance: 133.4
click at [785, 285] on tr "f85c4934-fd85-475d-8261-80f9cb8608ec Mac Shoulder Bag Baby Pink Imported No Col…" at bounding box center [644, 285] width 1008 height 68
click at [970, 165] on input "Mac Shoulder Bag Baby Pink" at bounding box center [910, 154] width 196 height 28
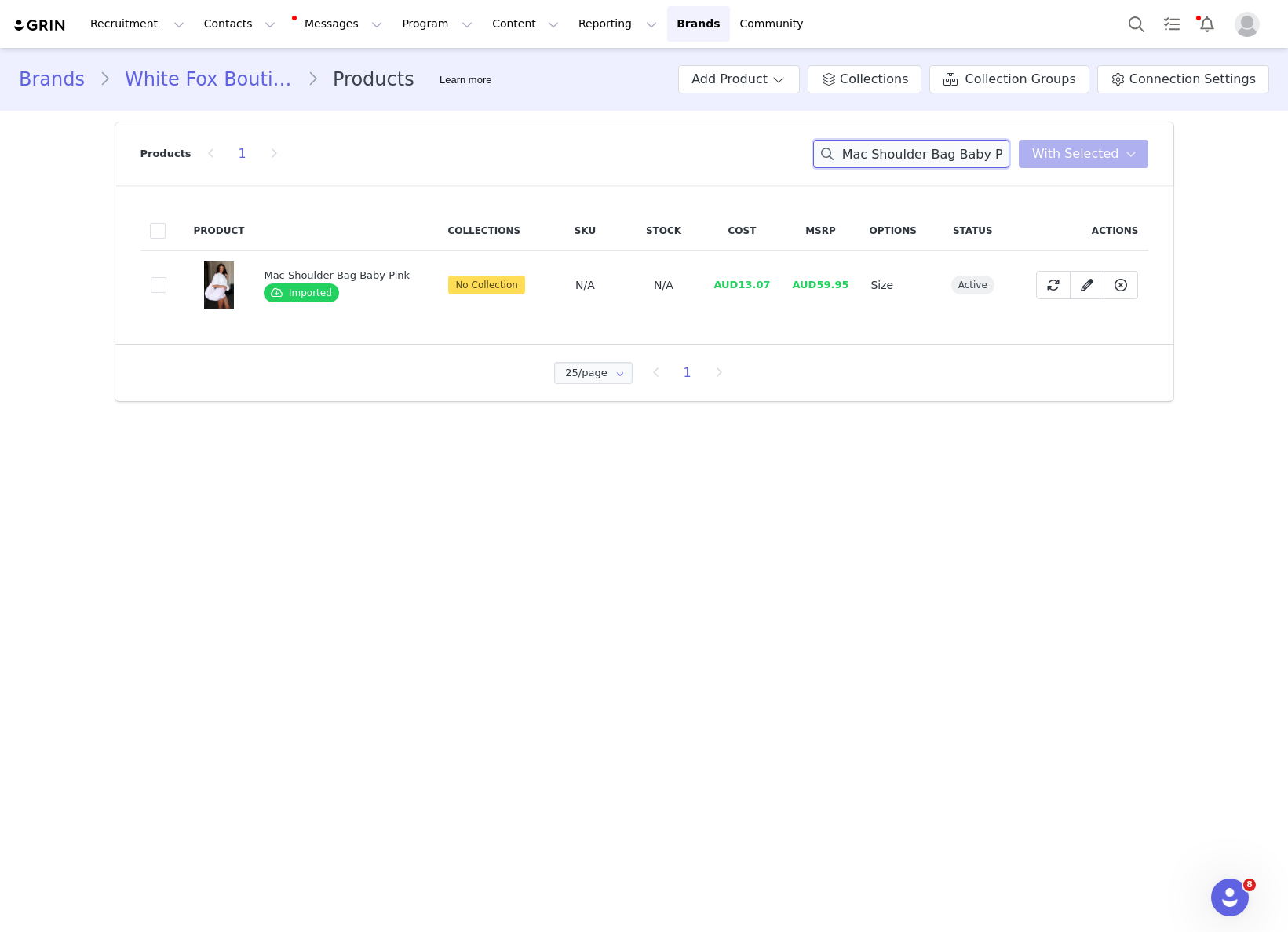
click at [970, 165] on input "Mac Shoulder Bag Baby Pink" at bounding box center [910, 154] width 196 height 28
paste input "Everything We Do Flare Pants Chocolate"
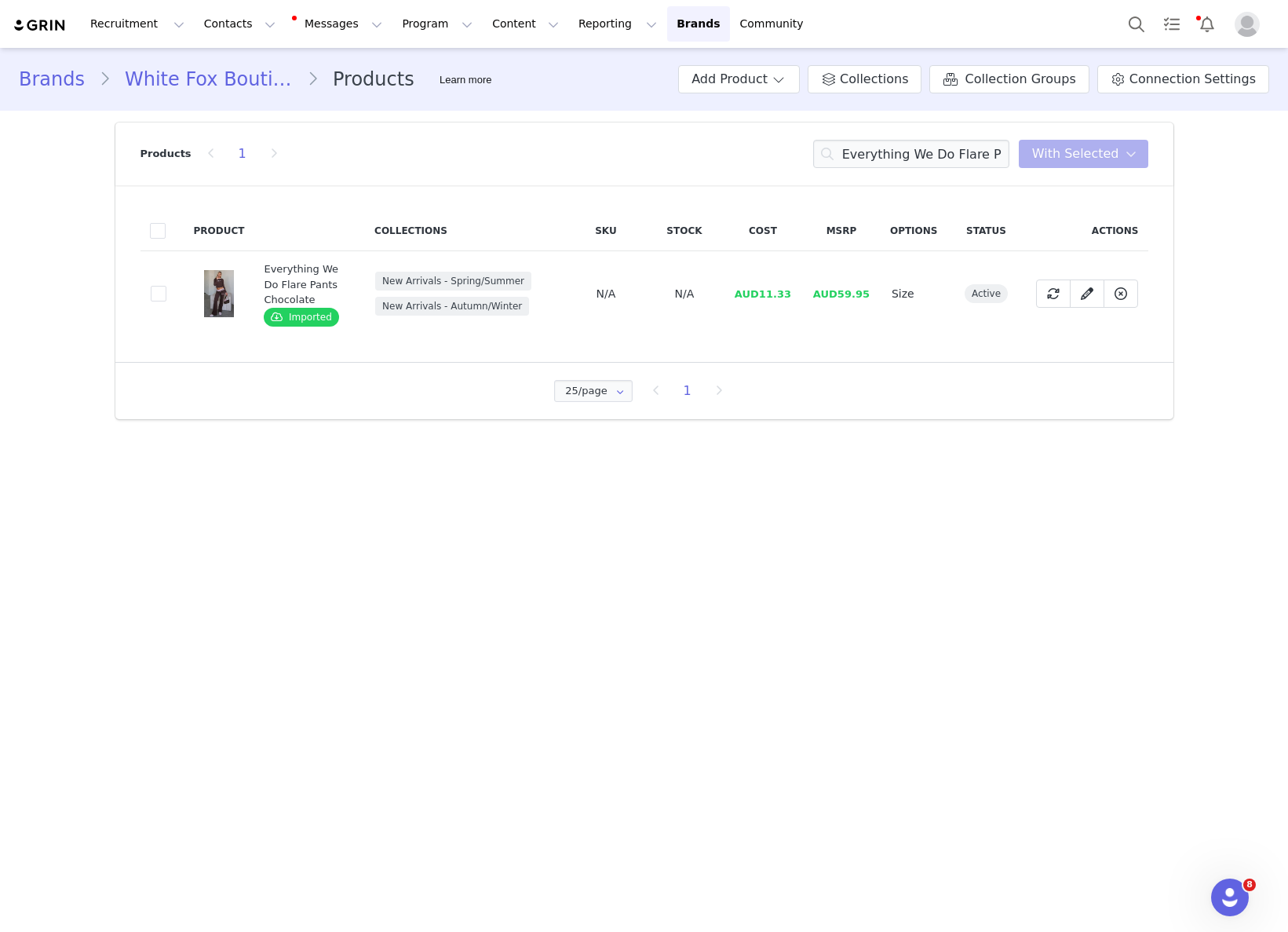
click at [770, 288] on span "AUD11.33" at bounding box center [762, 294] width 56 height 12
click at [765, 293] on span "AUD11.33" at bounding box center [762, 294] width 56 height 12
drag, startPoint x: 765, startPoint y: 293, endPoint x: 796, endPoint y: 293, distance: 31.0
click at [796, 293] on td "AUD11.33" at bounding box center [763, 293] width 79 height 85
click at [961, 144] on input "Everything We Do Flare Pants Chocolate" at bounding box center [910, 154] width 196 height 28
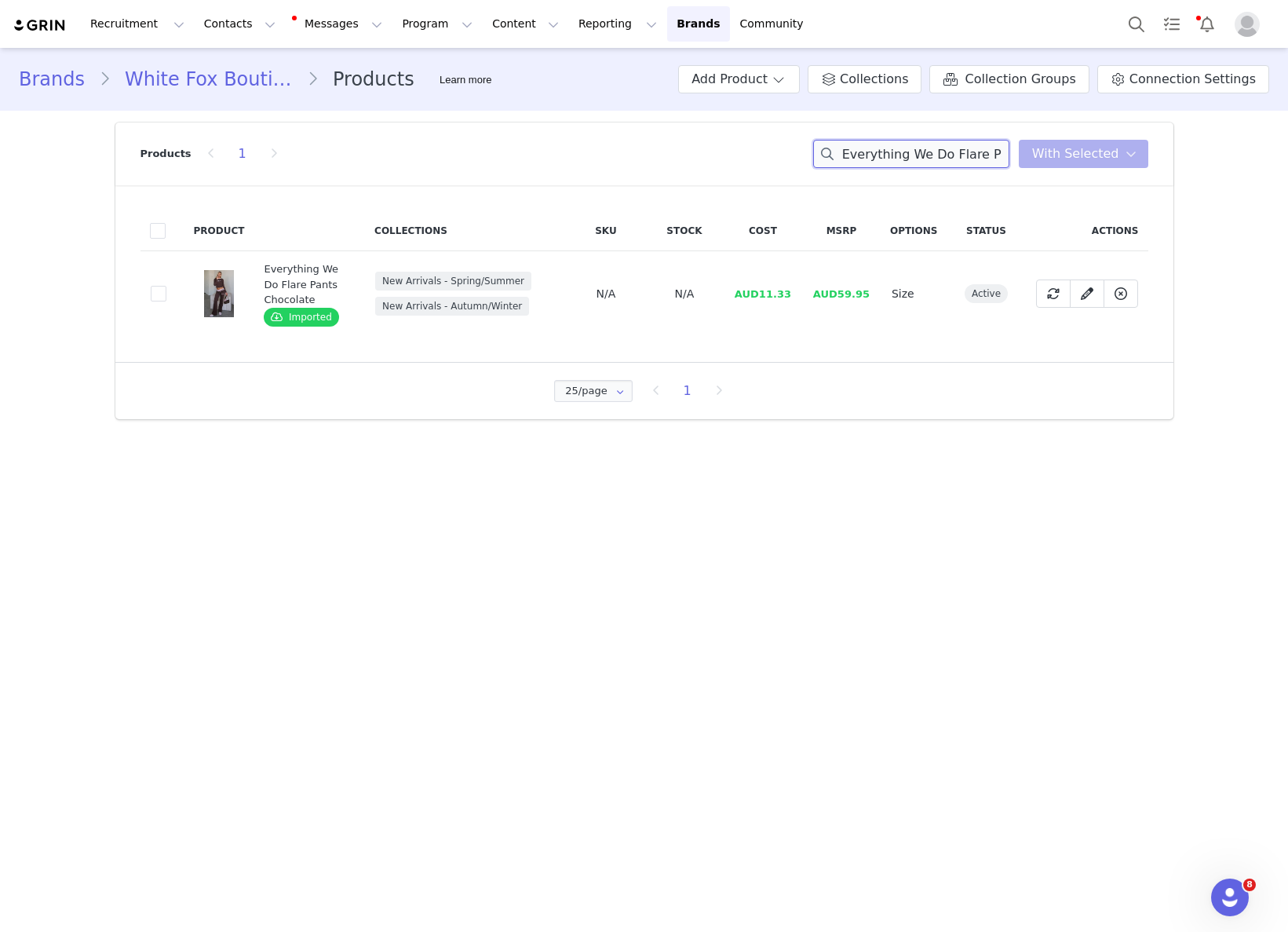
click at [961, 145] on input "Everything We Do Flare Pants Chocolate" at bounding box center [910, 154] width 196 height 28
paste input "Long Sleeve Baby Tee"
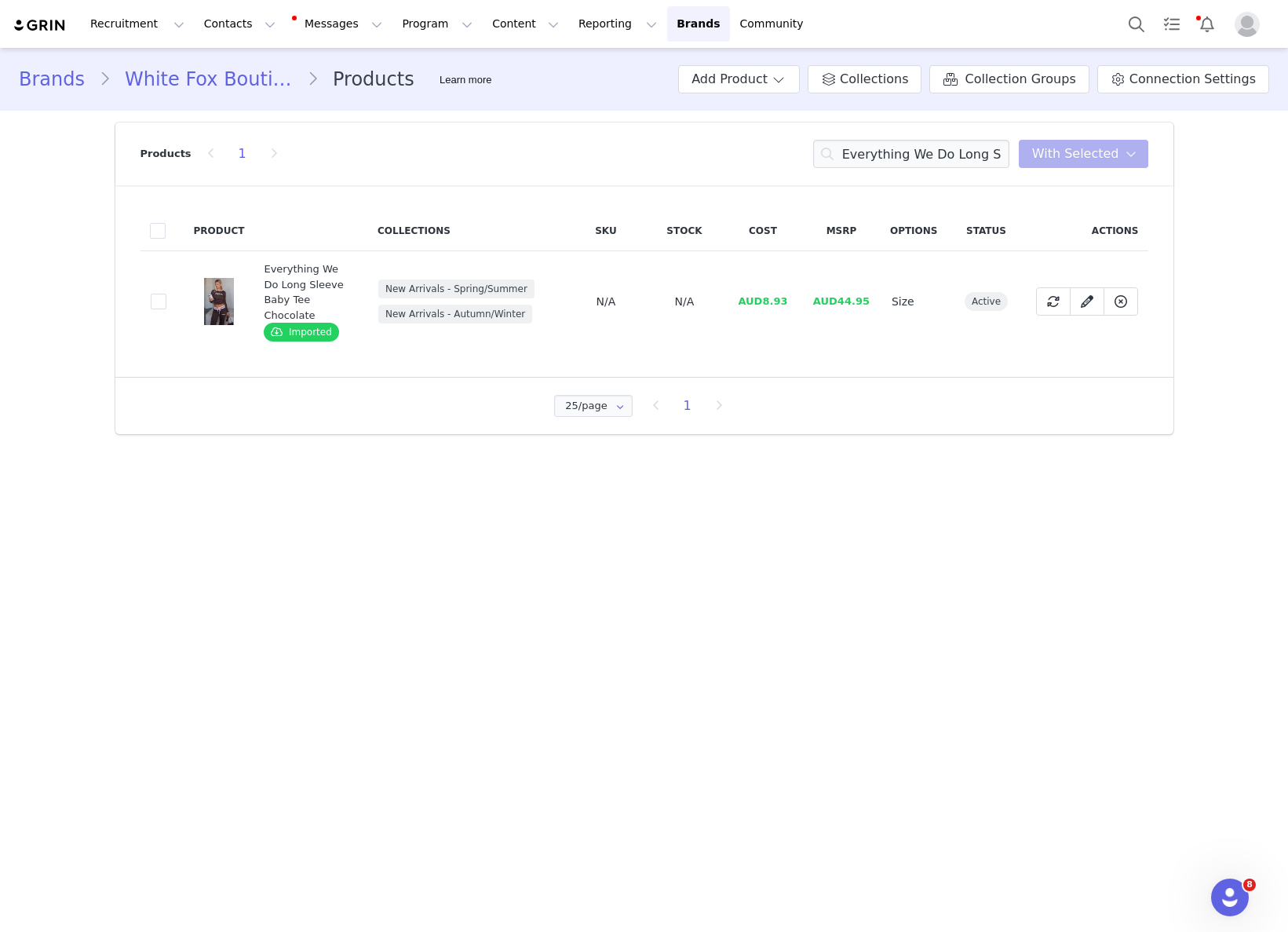
click at [762, 295] on span "AUD8.93" at bounding box center [762, 301] width 50 height 12
drag, startPoint x: 764, startPoint y: 289, endPoint x: 802, endPoint y: 289, distance: 38.0
click at [802, 289] on td "AUD8.93" at bounding box center [763, 302] width 79 height 101
click at [940, 145] on input "Everything We Do Long Sleeve Baby Tee Chocolate" at bounding box center [910, 154] width 196 height 28
click at [940, 146] on input "Everything We Do Long Sleeve Baby Tee Chocolate" at bounding box center [910, 154] width 196 height 28
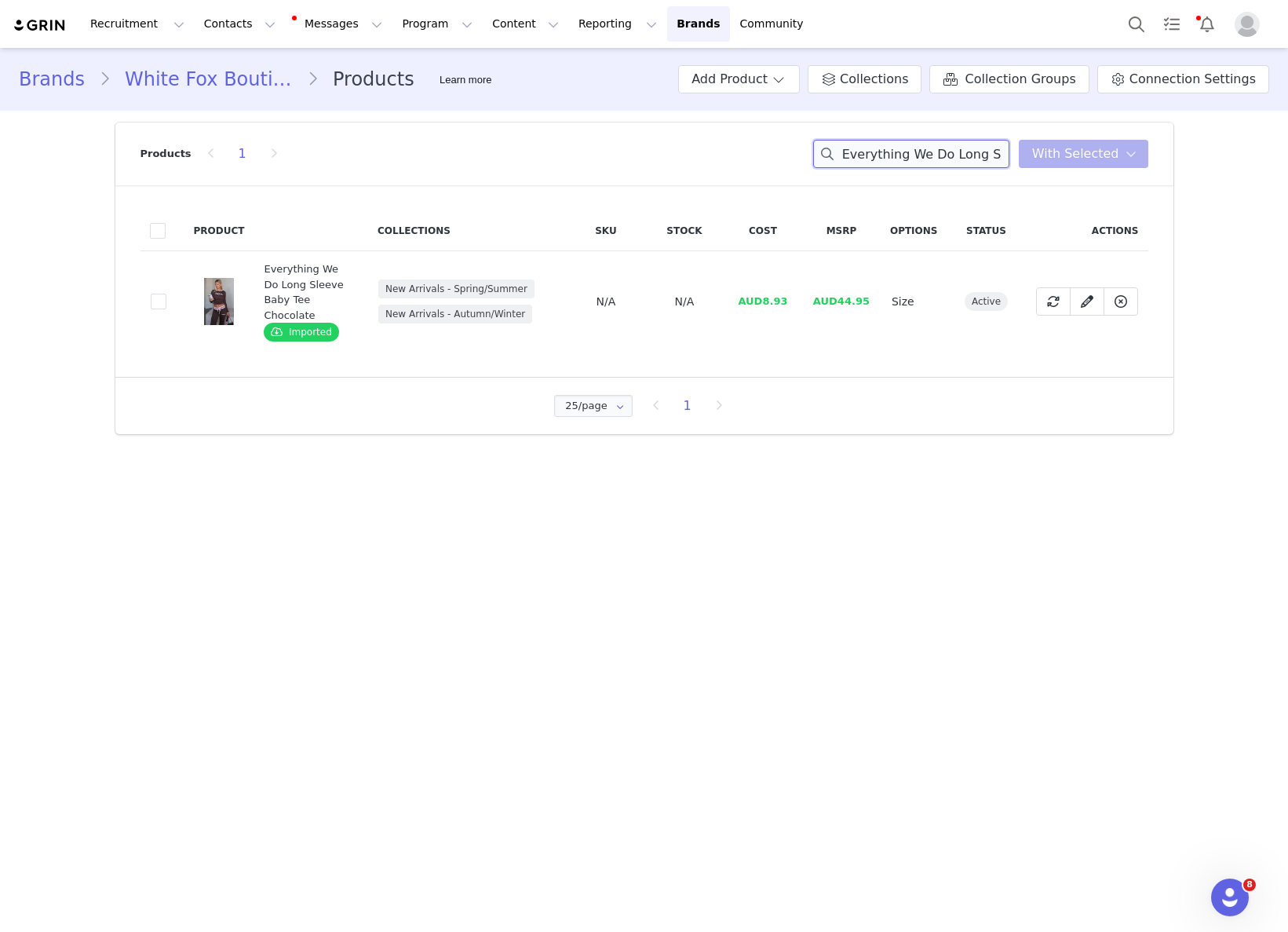
click at [940, 146] on input "Everything We Do Long Sleeve Baby Tee Chocolate" at bounding box center [910, 154] width 196 height 28
paste input "Sugar And Spice Bandage Midi Dress Mocha"
drag, startPoint x: 759, startPoint y: 293, endPoint x: 788, endPoint y: 288, distance: 29.4
click at [786, 295] on span "AUD28.00" at bounding box center [757, 301] width 56 height 12
click at [909, 148] on input "Sugar And Spice Bandage Midi Dress Mocha" at bounding box center [910, 154] width 196 height 28
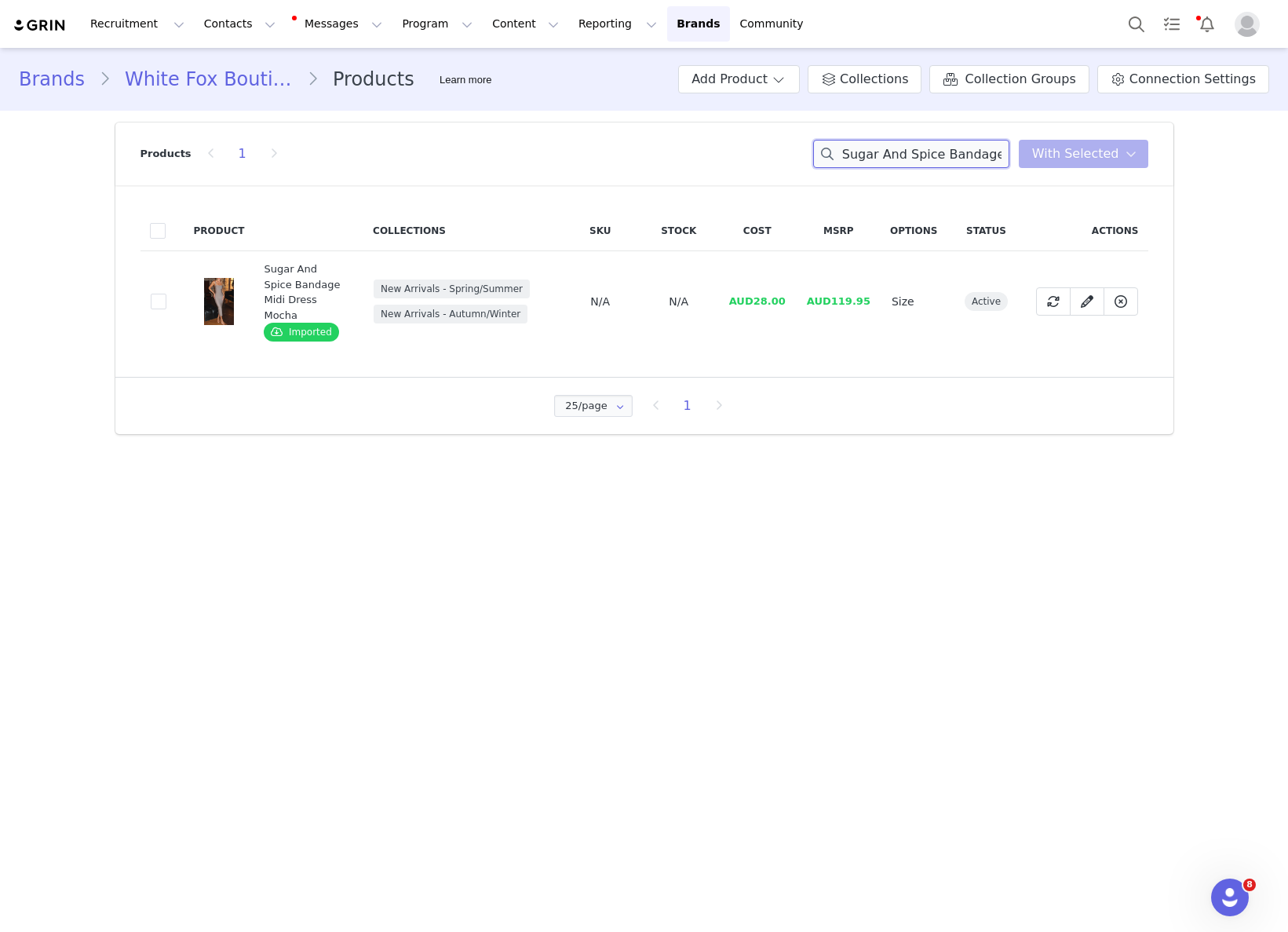
click at [909, 148] on input "Sugar And Spice Bandage Midi Dress Mocha" at bounding box center [910, 154] width 196 height 28
paste input "Brunch Dates Off Shoulder Jumpsuit Black"
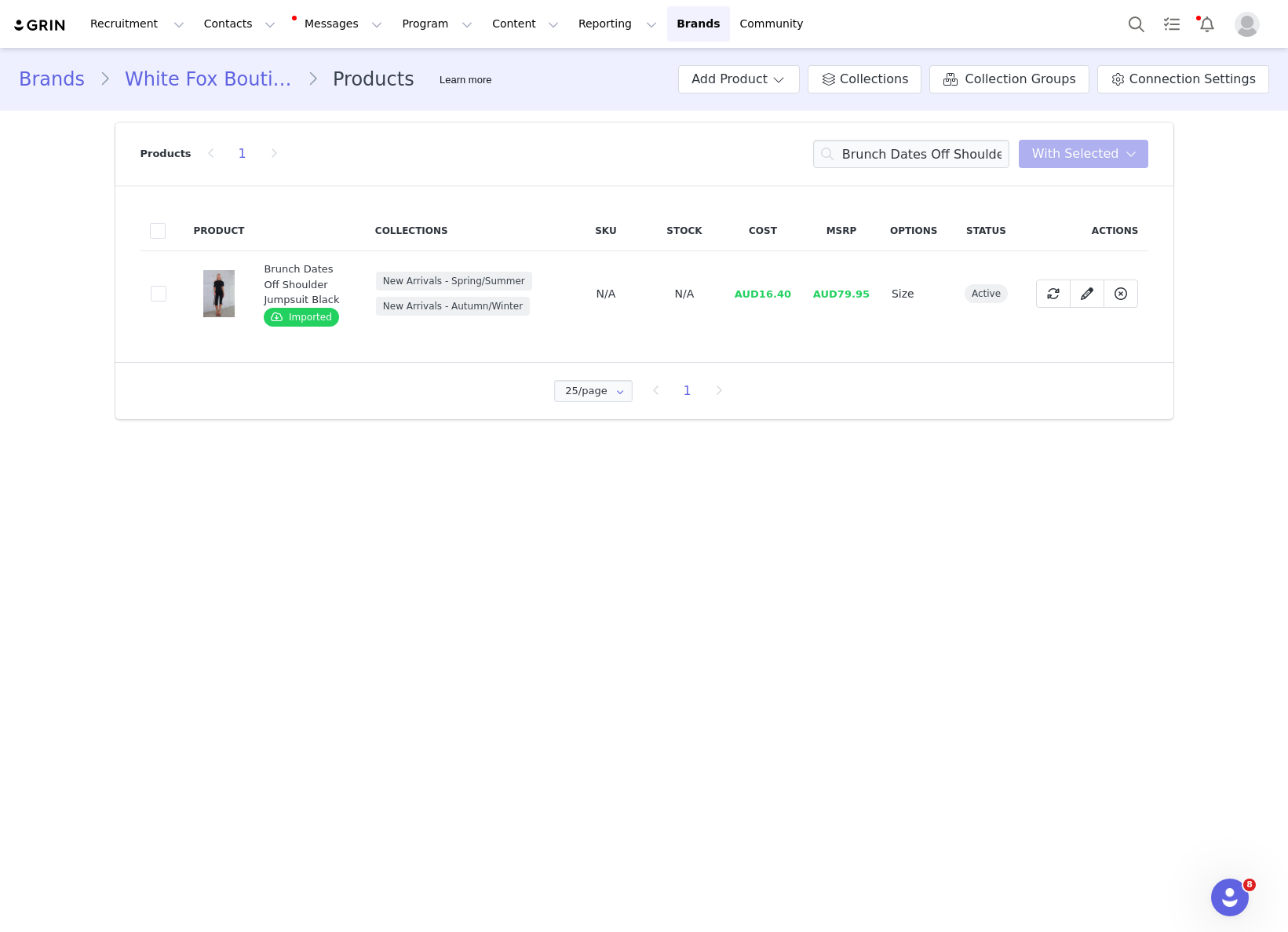
click at [752, 296] on span "AUD16.40" at bounding box center [762, 294] width 56 height 12
drag, startPoint x: 761, startPoint y: 292, endPoint x: 786, endPoint y: 292, distance: 25.0
click at [786, 292] on span "AUD16.40" at bounding box center [762, 294] width 56 height 12
click at [959, 155] on input "Brunch Dates Off Shoulder Jumpsuit Black" at bounding box center [910, 154] width 196 height 28
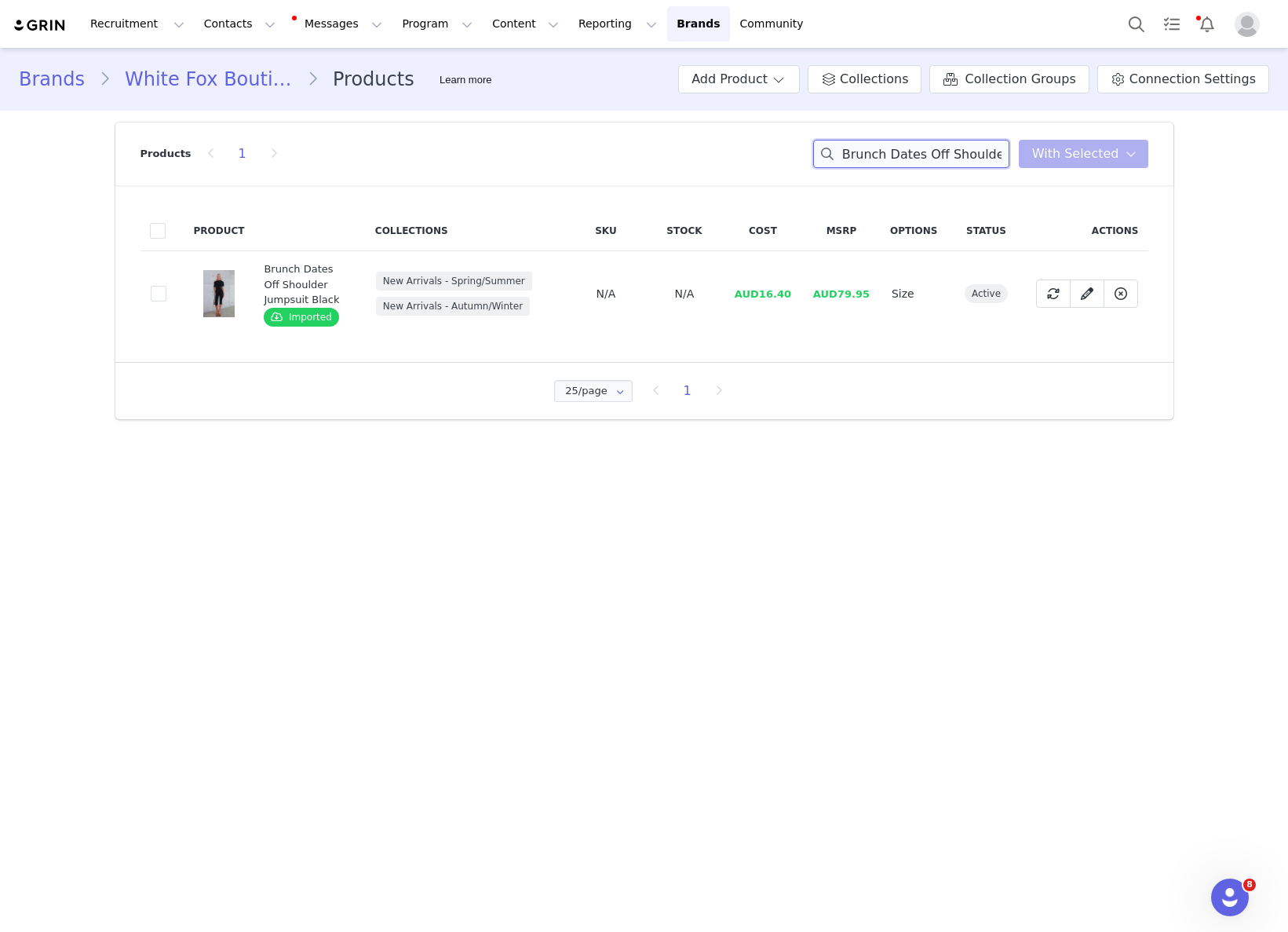
click at [959, 155] on input "Brunch Dates Off Shoulder Jumpsuit Black" at bounding box center [910, 154] width 196 height 28
paste input "Charlotte Denim Jacket Chocolate Wash"
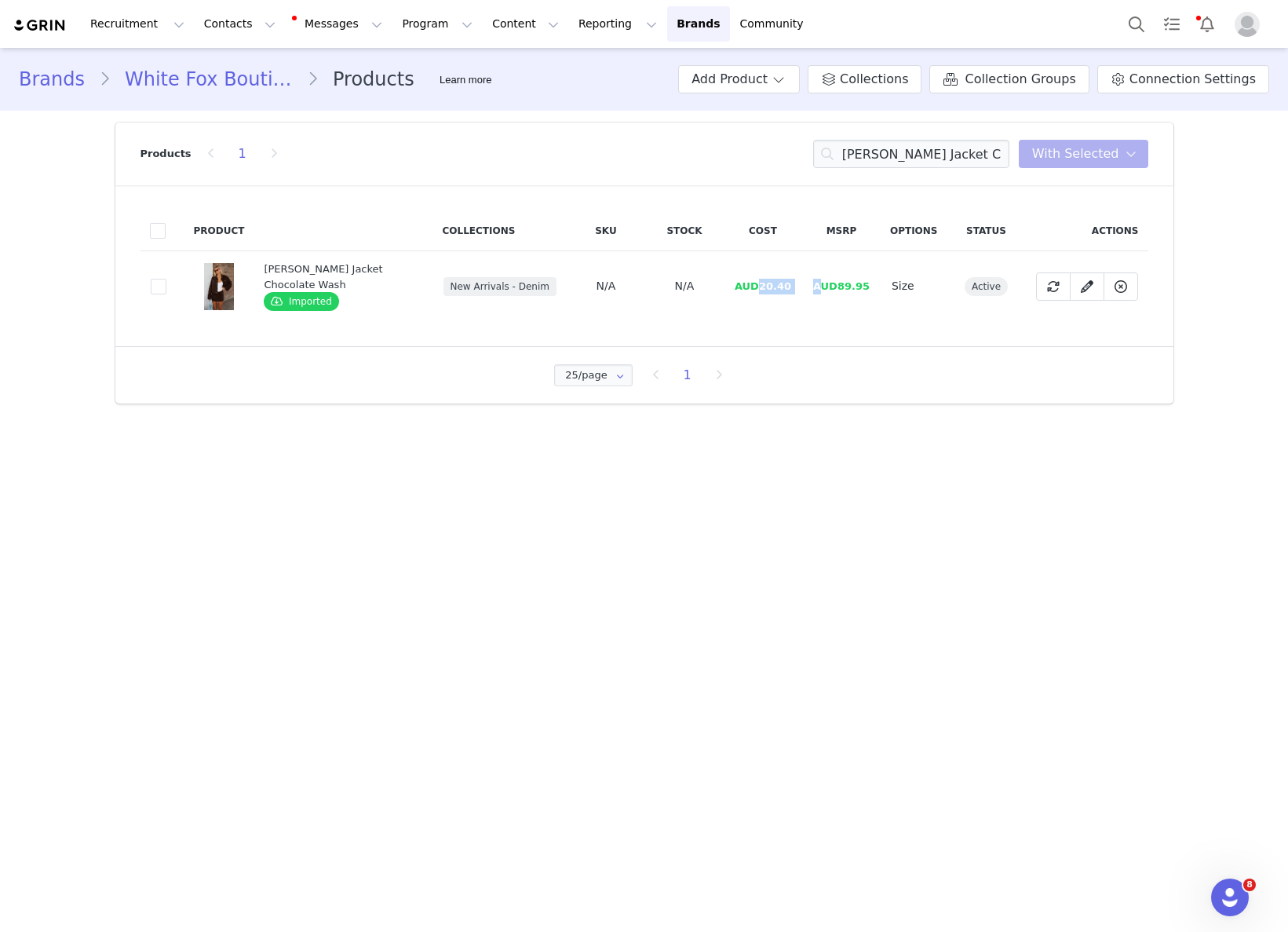
drag, startPoint x: 762, startPoint y: 288, endPoint x: 825, endPoint y: 288, distance: 63.0
click at [825, 288] on tr "af768f61-da06-40e3-9d53-be9f089041ac Charlotte Denim Jacket Chocolate Wash Impo…" at bounding box center [644, 286] width 1008 height 70
click at [982, 168] on div "Products 1 Charlotte Denim Jacket Chocolate Wash You have 0 product s selected …" at bounding box center [644, 154] width 1008 height 63
click at [985, 164] on input "Charlotte Denim Jacket Chocolate Wash" at bounding box center [910, 154] width 196 height 28
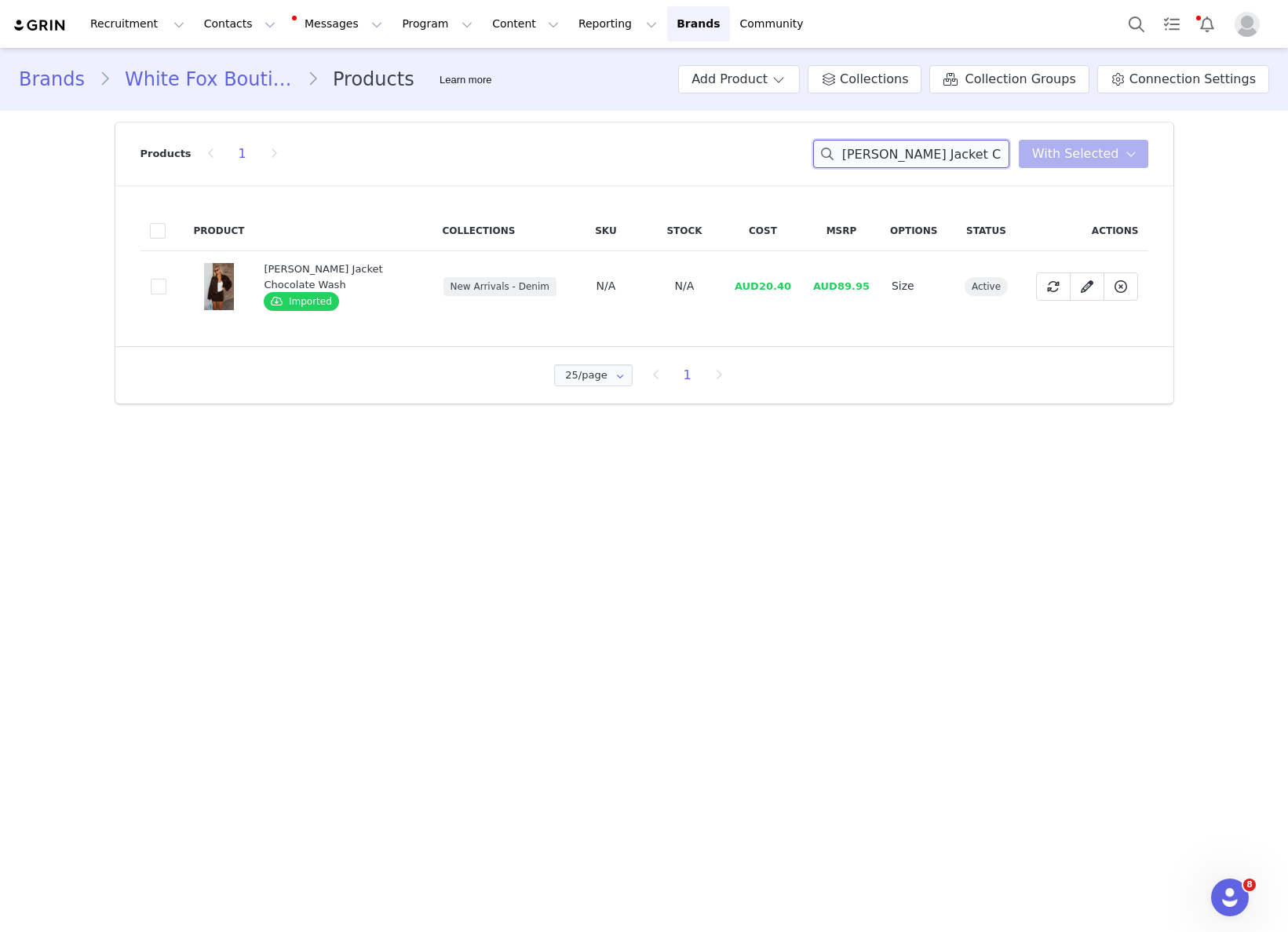
click at [985, 164] on input "Charlotte Denim Jacket Chocolate Wash" at bounding box center [910, 154] width 196 height 28
paste input "Mini Skir"
click at [770, 280] on span "AUD13.33" at bounding box center [762, 286] width 56 height 12
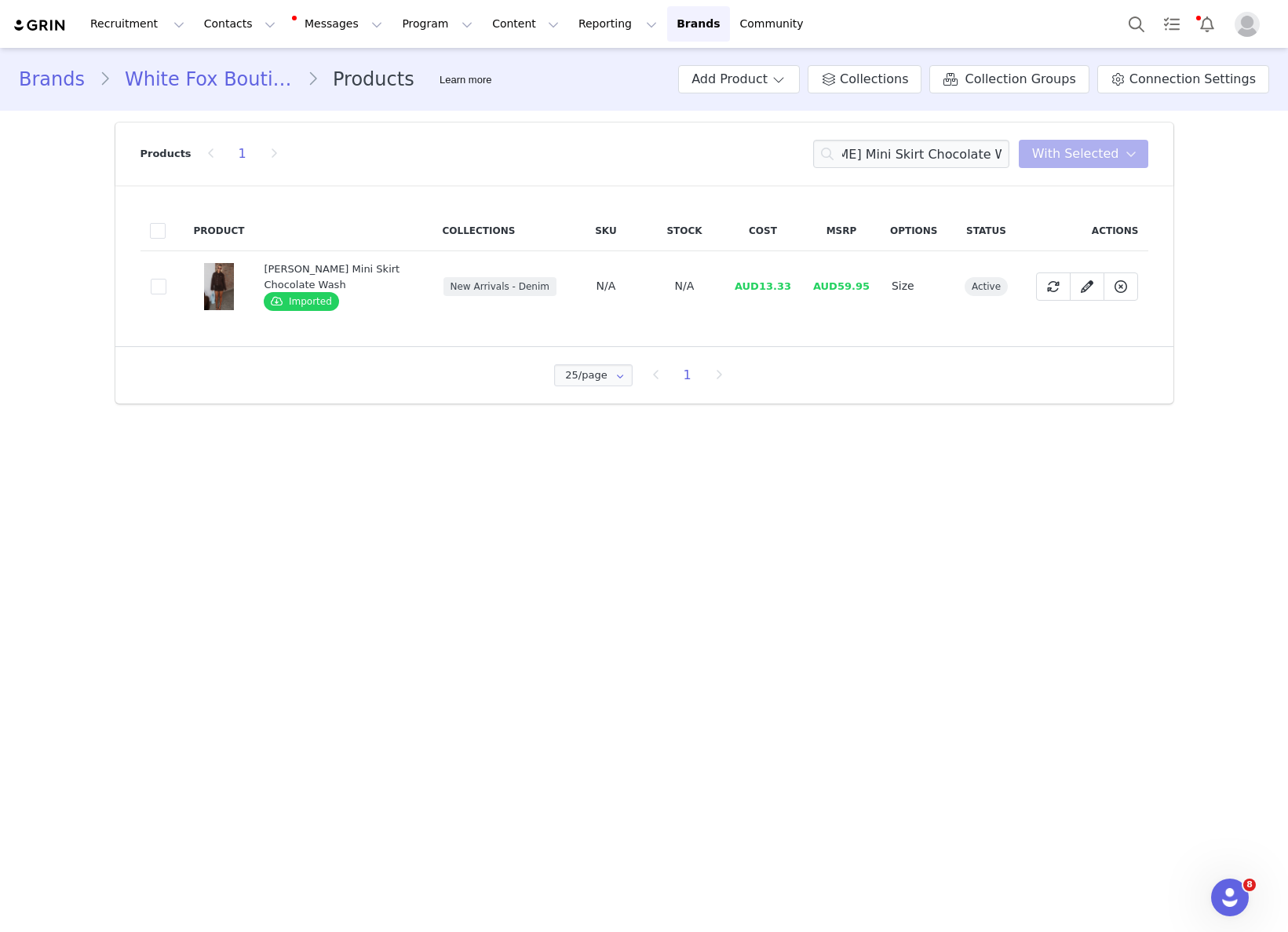
scroll to position [0, 0]
drag, startPoint x: 762, startPoint y: 286, endPoint x: 891, endPoint y: 300, distance: 129.8
click at [802, 287] on td "AUD13.33" at bounding box center [763, 286] width 79 height 70
click at [952, 148] on input "Charlotte Denim Mini Skirt Chocolate Wash" at bounding box center [910, 154] width 196 height 28
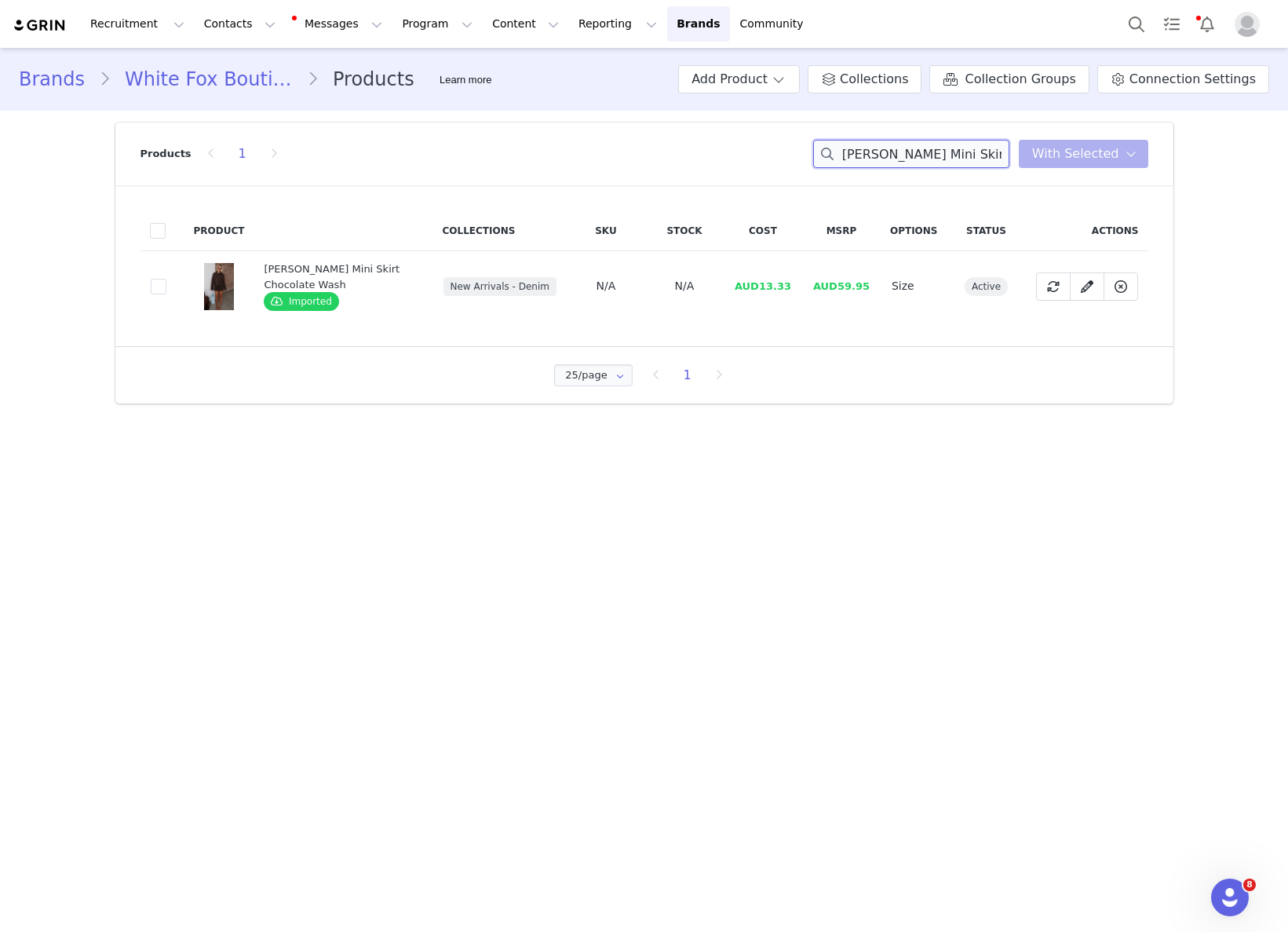
click at [952, 148] on input "Charlotte Denim Mini Skirt Chocolate Wash" at bounding box center [910, 154] width 196 height 28
paste input "In The Back Of My Mind Mini Dress Baby Blue Polka Dot"
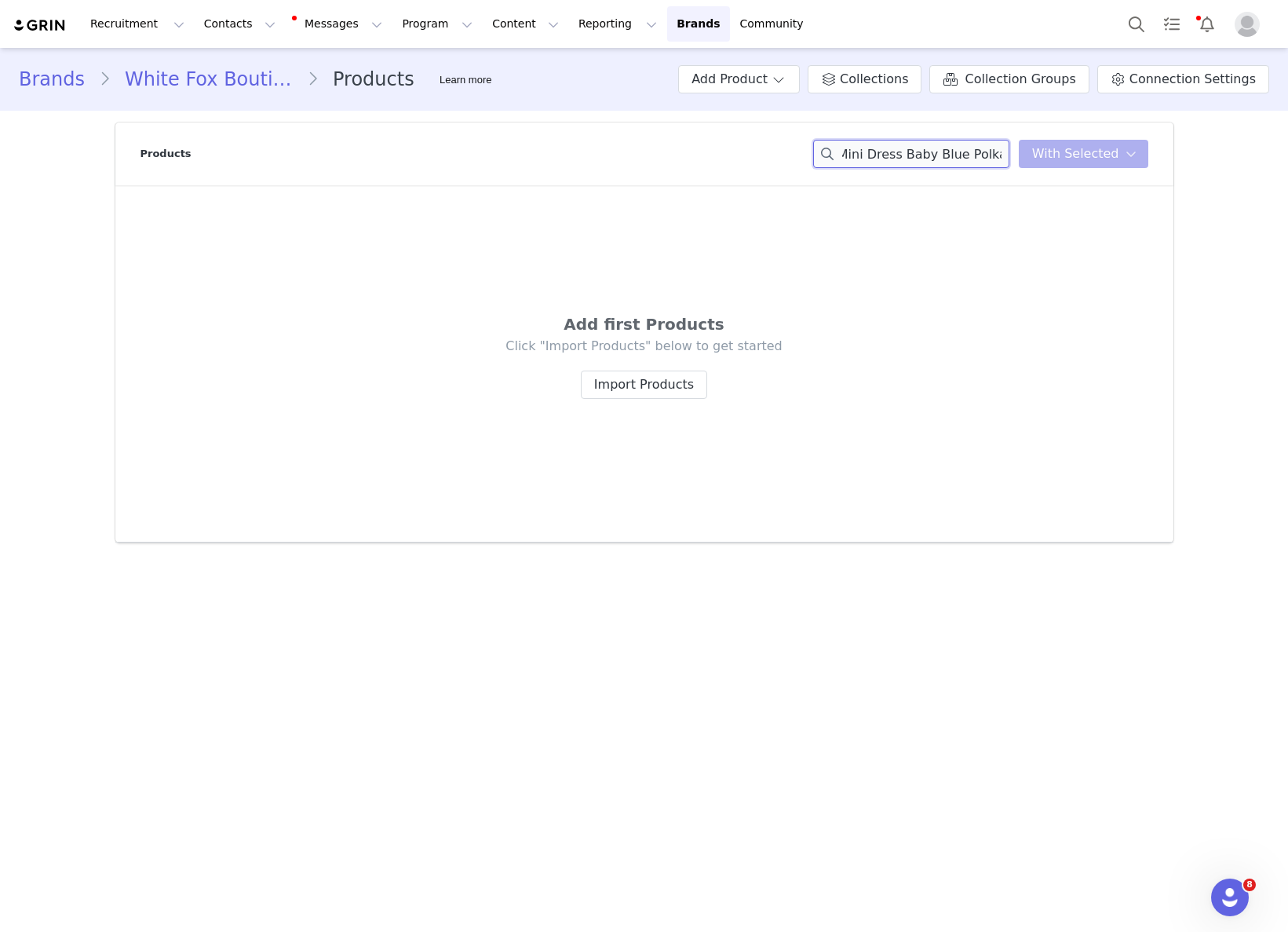
click at [1068, 154] on div "In The Back Of My Mind Mini Dress Baby Blue Polka Dot You have 0 product s sele…" at bounding box center [981, 154] width 335 height 28
click at [1080, 166] on div "In The Back Of My Mind Mini Dress Baby B You have 0 product s selected Add to C…" at bounding box center [981, 154] width 335 height 28
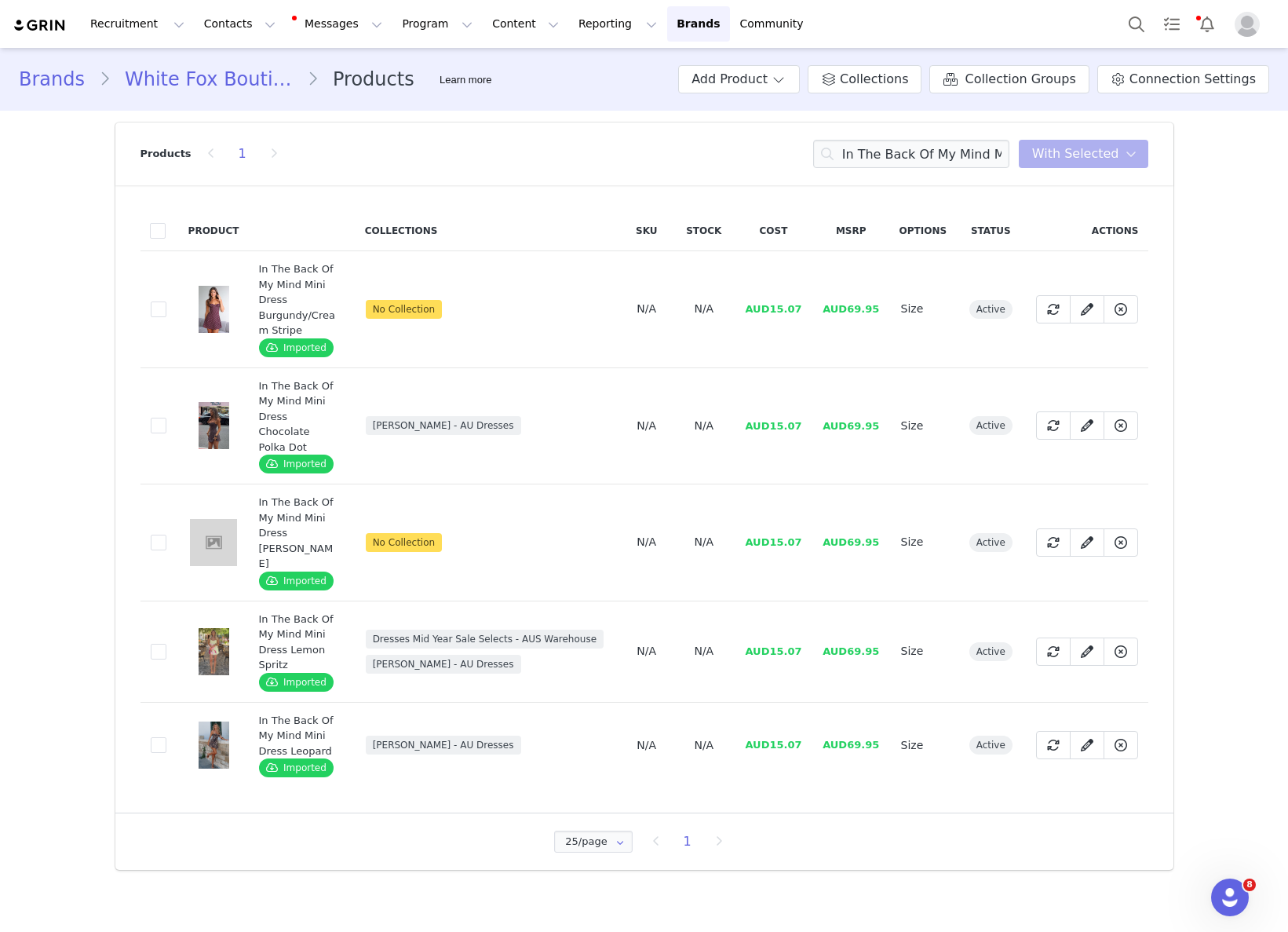
drag, startPoint x: 769, startPoint y: 443, endPoint x: 771, endPoint y: 429, distance: 14.1
click at [769, 440] on td "AUD15.07" at bounding box center [773, 425] width 78 height 117
drag, startPoint x: 772, startPoint y: 427, endPoint x: 805, endPoint y: 423, distance: 33.2
click at [805, 423] on td "AUD15.07" at bounding box center [773, 425] width 78 height 117
click at [910, 162] on input "In The Back Of My Mind Mi" at bounding box center [910, 154] width 196 height 28
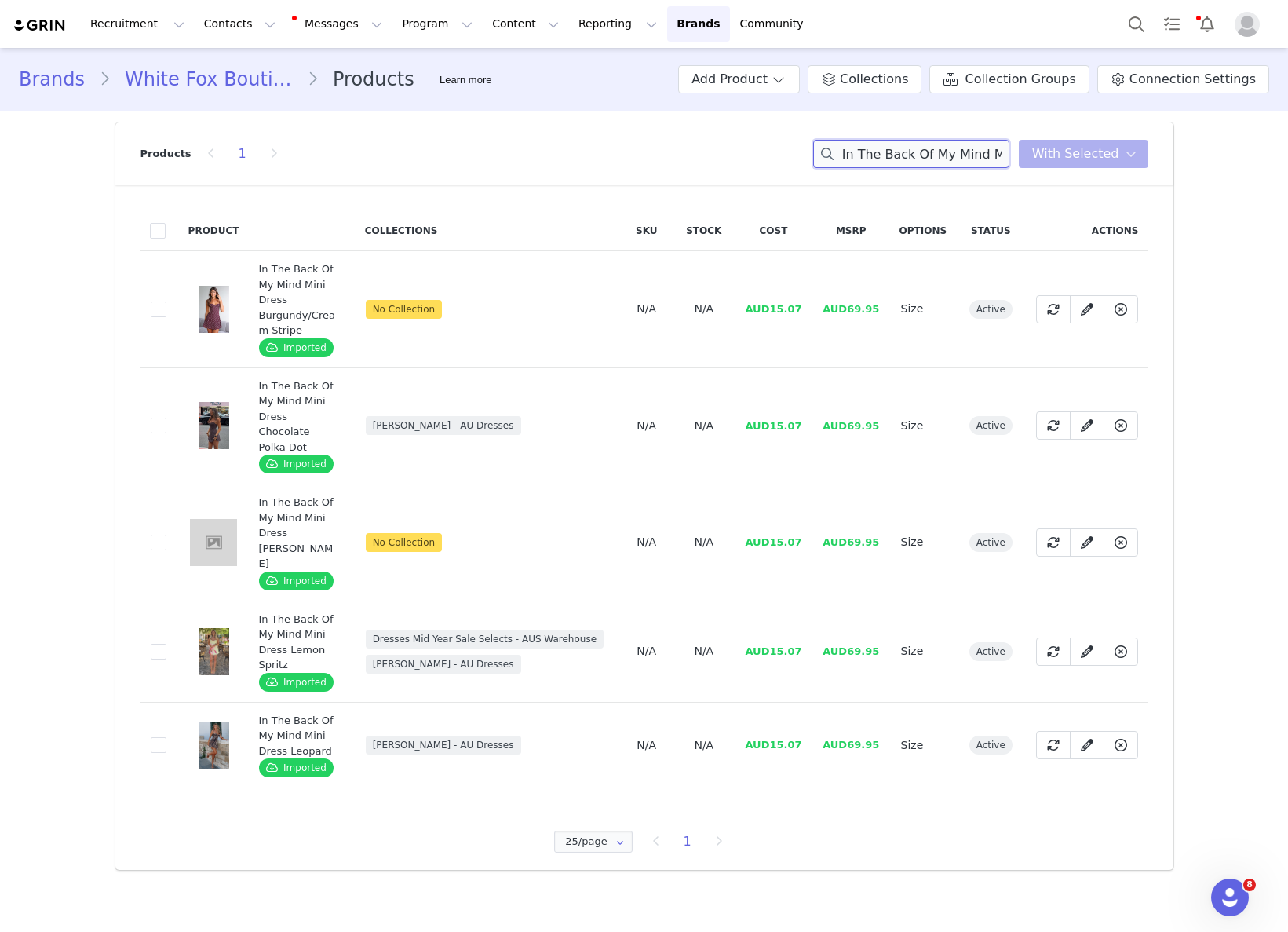
click at [910, 162] on input "In The Back Of My Mind Mi" at bounding box center [910, 154] width 196 height 28
paste input "Check The Scores Polo Tee Pink"
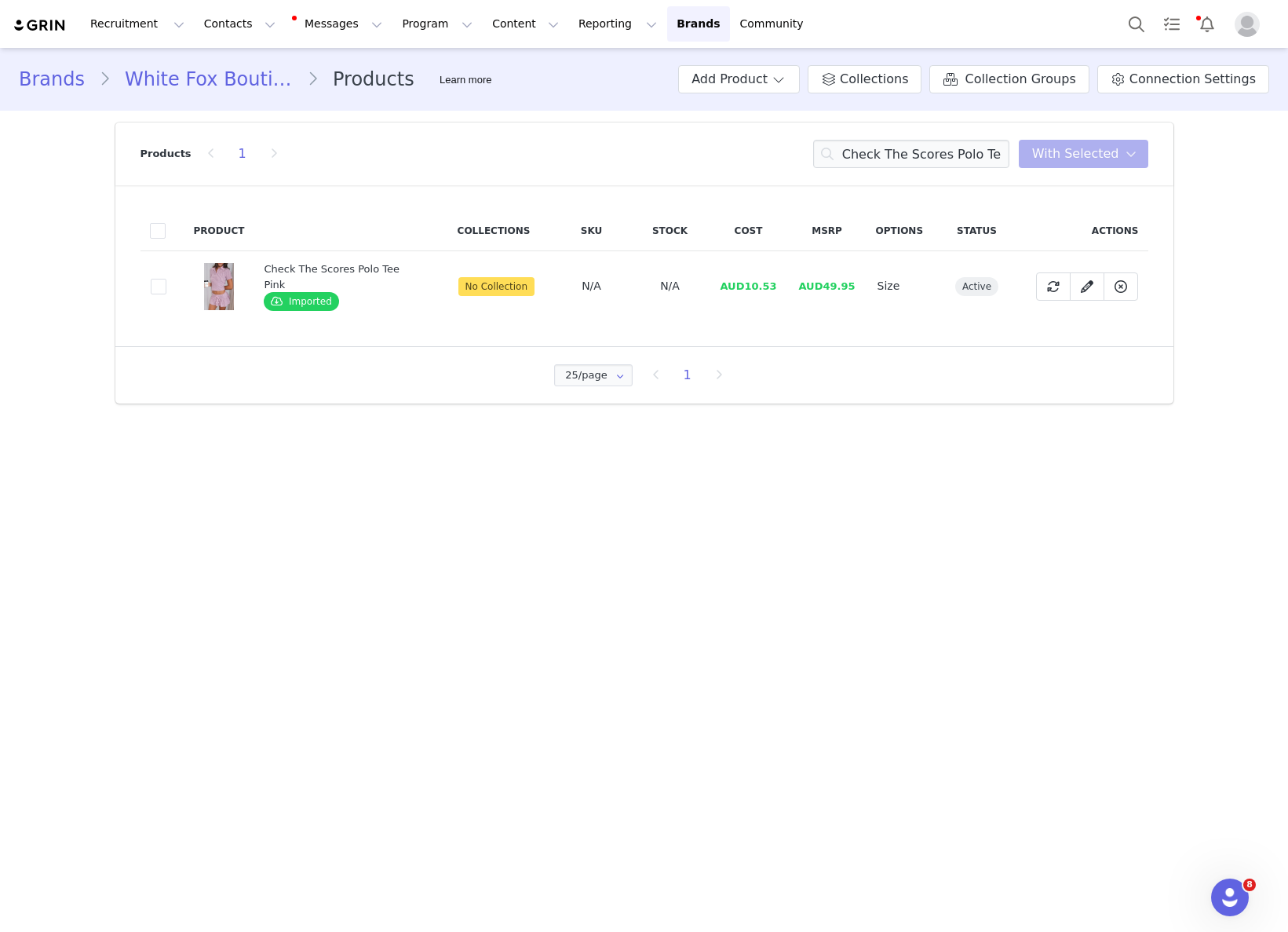
click at [737, 304] on td "AUD10.53" at bounding box center [748, 286] width 79 height 70
click at [771, 285] on span "AUD10.53" at bounding box center [748, 286] width 56 height 12
click at [943, 155] on input "Check The Scores Polo Tee Pink" at bounding box center [910, 154] width 196 height 28
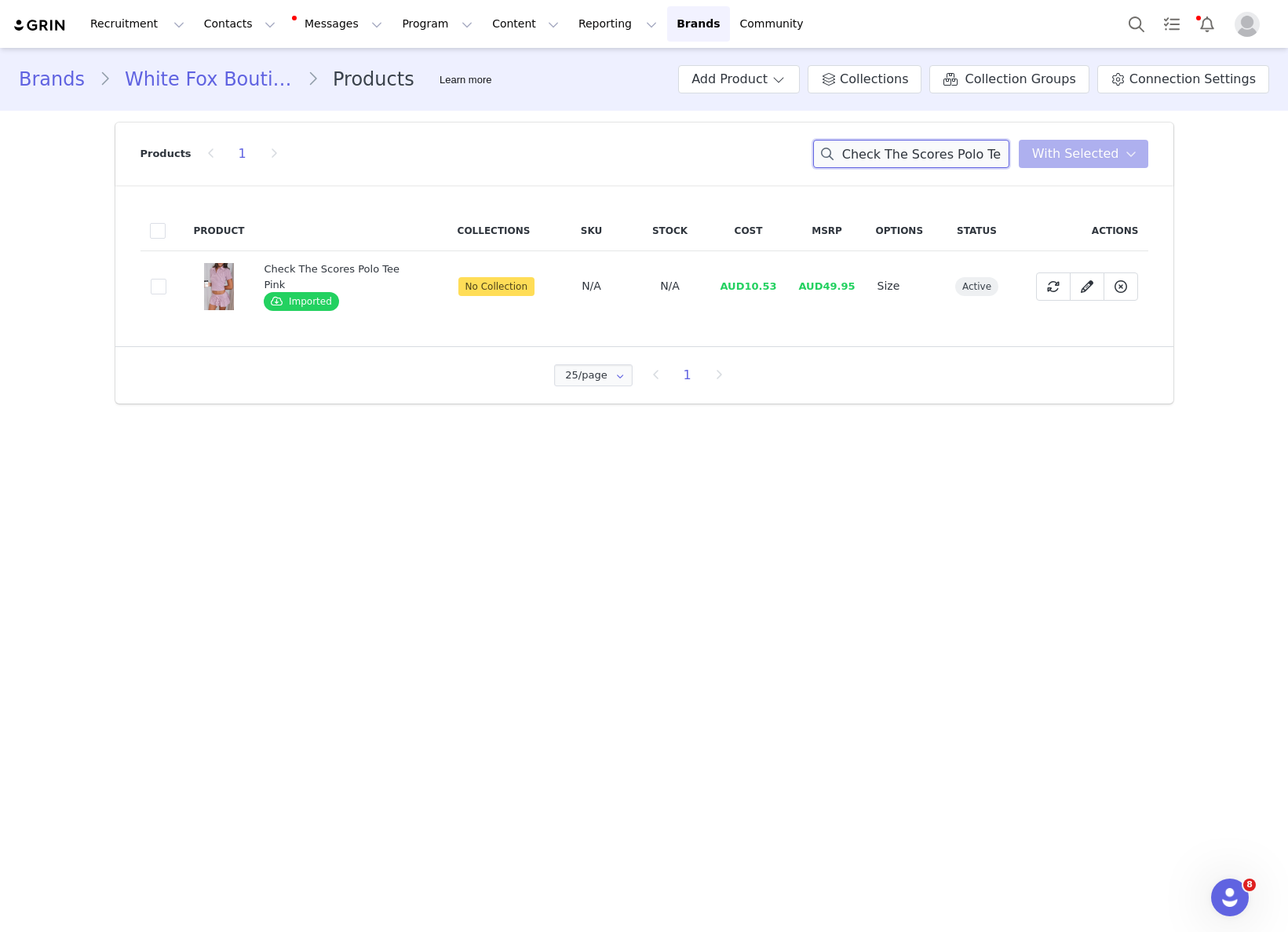
paste input "Mini Skirt"
click at [750, 287] on span "AUD10.11" at bounding box center [751, 286] width 56 height 12
drag, startPoint x: 746, startPoint y: 286, endPoint x: 793, endPoint y: 285, distance: 47.0
click at [797, 285] on tr "b27498be-0e2a-45f9-8a0c-81b8e989a4e6 Check The Scores Mini Skirt Pink Imported …" at bounding box center [644, 286] width 1008 height 70
click at [952, 162] on input "Check The Scores Mini Skirt Pink" at bounding box center [910, 154] width 196 height 28
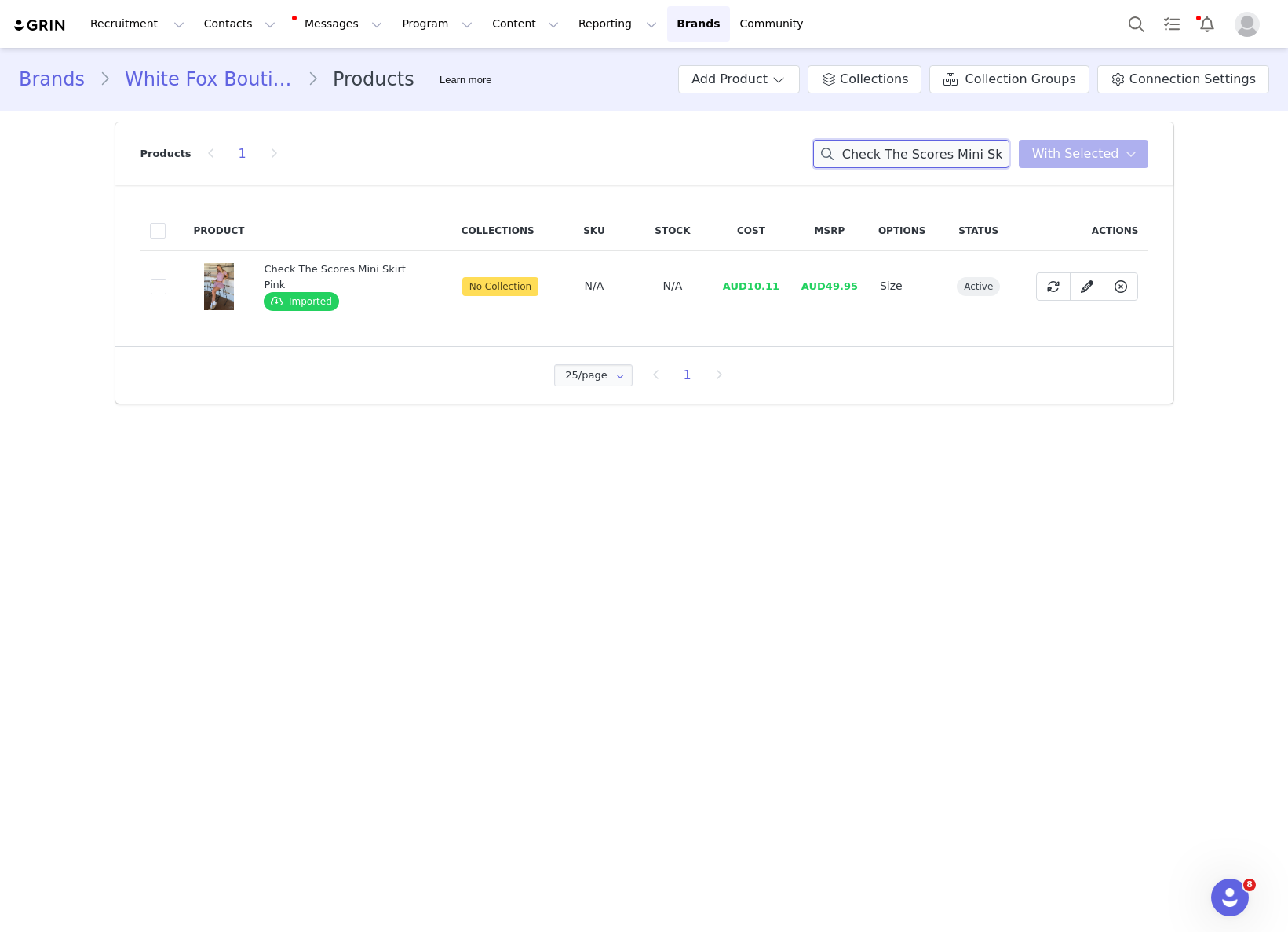
click at [952, 162] on input "Check The Scores Mini Skirt Pink" at bounding box center [910, 154] width 196 height 28
paste input "onfidence Level Suede Jacket Chocolate"
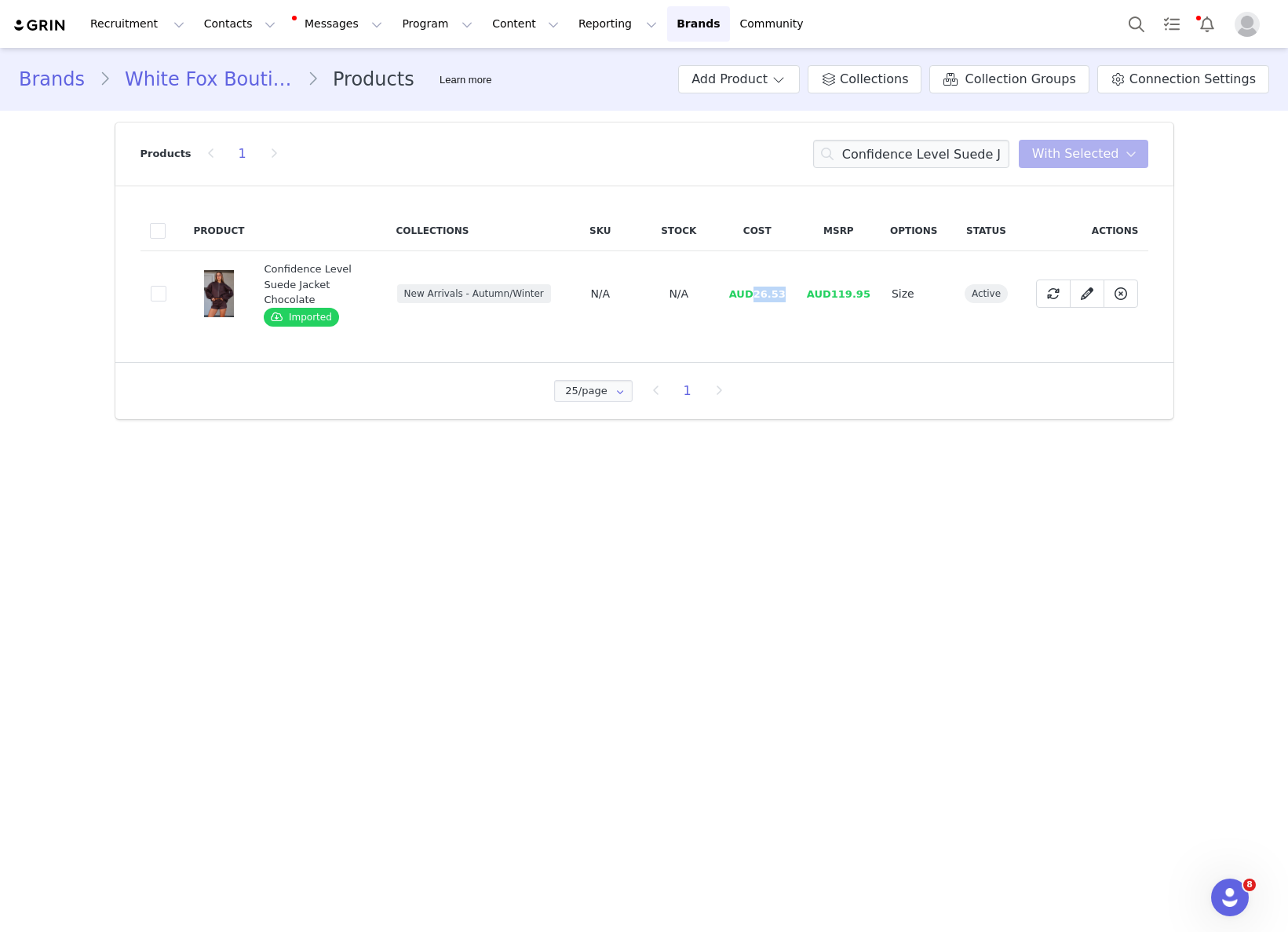
drag, startPoint x: 774, startPoint y: 287, endPoint x: 792, endPoint y: 286, distance: 18.0
click at [792, 286] on td "AUD26.53" at bounding box center [758, 293] width 79 height 85
click at [937, 149] on input "Confidence Level Suede Jacket Chocolate" at bounding box center [910, 154] width 196 height 28
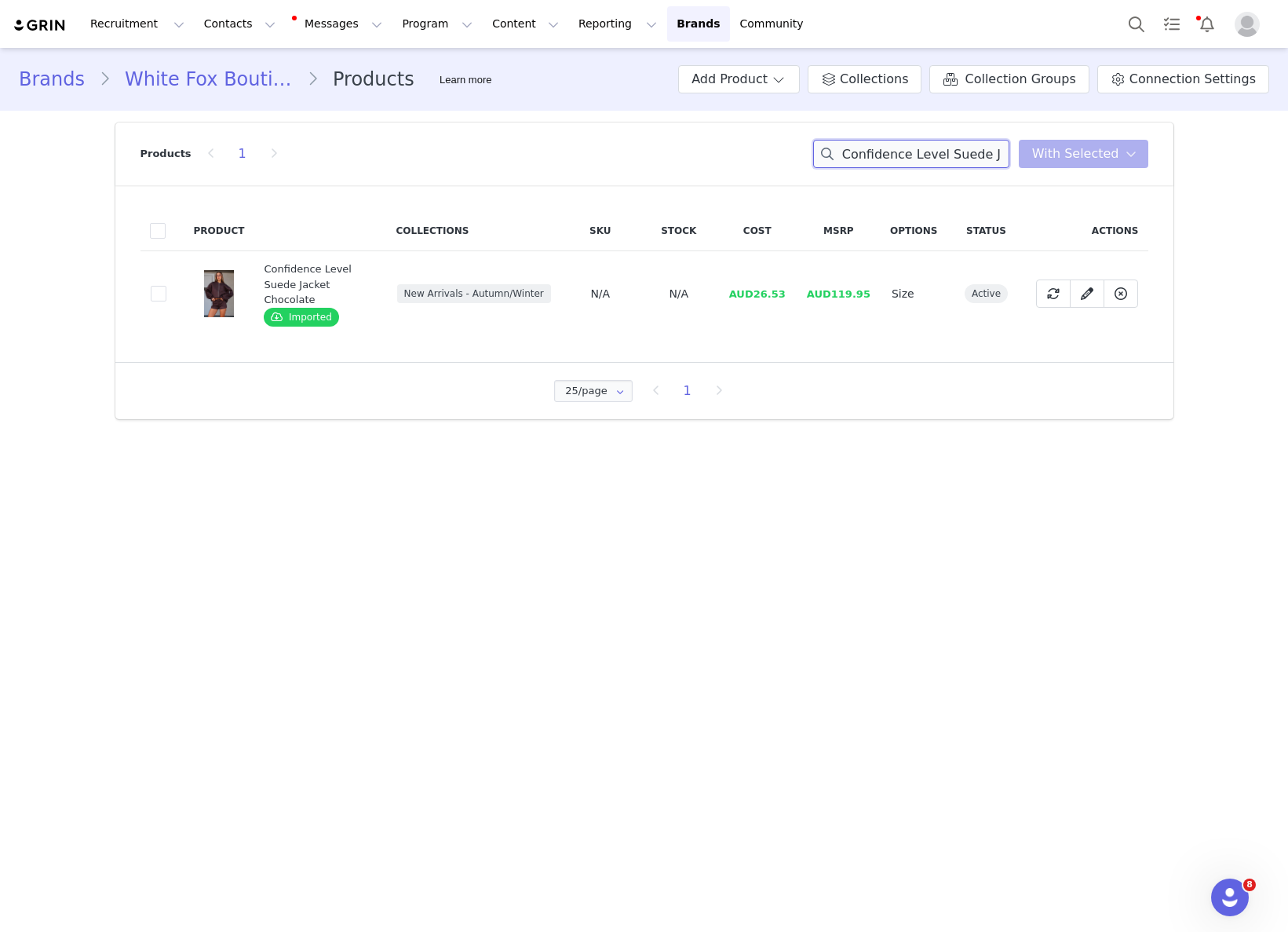
paste input "Between Us Faux Suede Shorts"
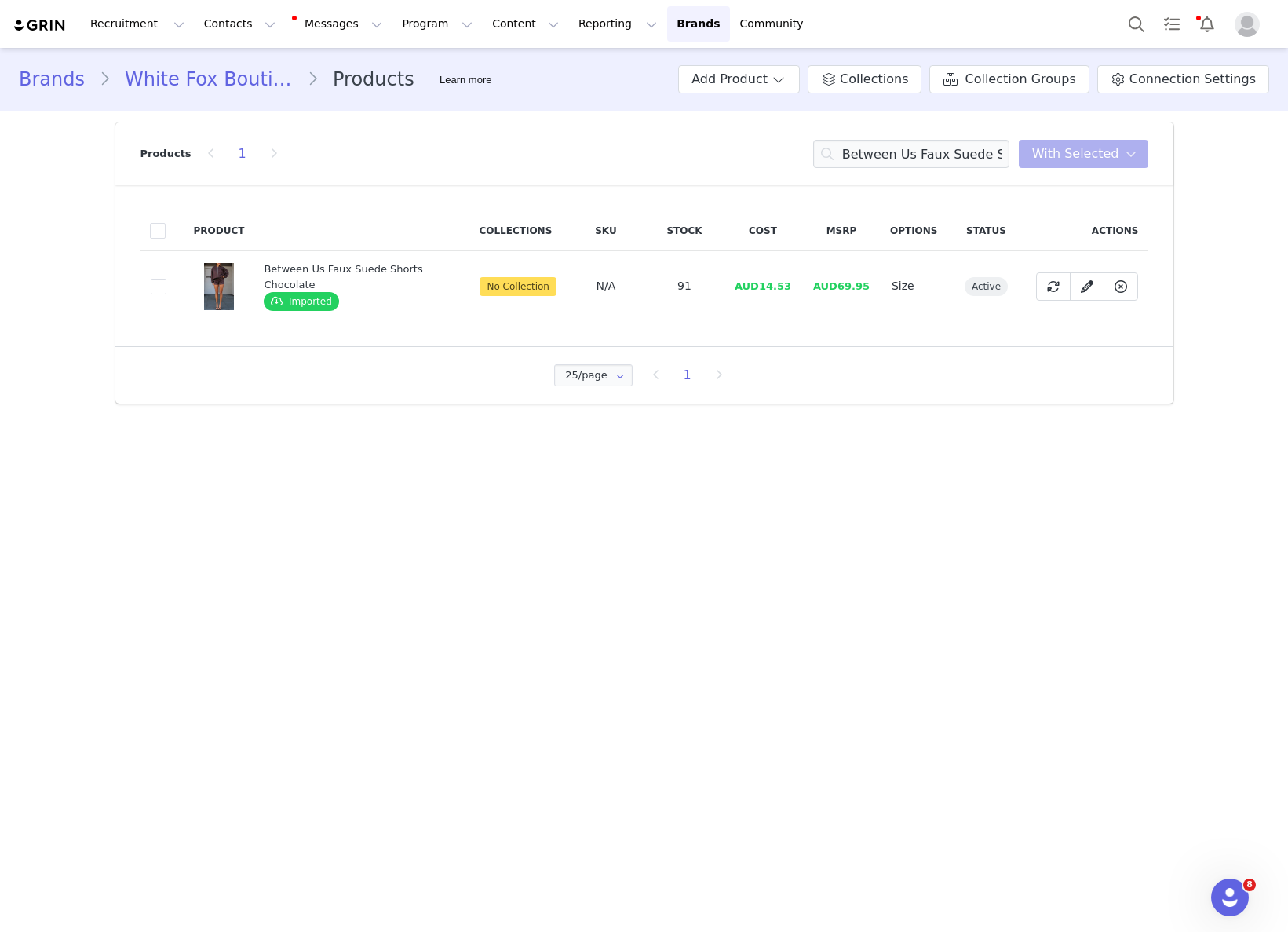
click at [767, 289] on span "AUD14.53" at bounding box center [762, 286] width 56 height 12
drag, startPoint x: 762, startPoint y: 288, endPoint x: 799, endPoint y: 286, distance: 37.1
click at [799, 286] on td "AUD14.53" at bounding box center [763, 286] width 79 height 70
click at [917, 161] on input "Between Us Faux Suede Shorts Chocolate" at bounding box center [910, 154] width 196 height 28
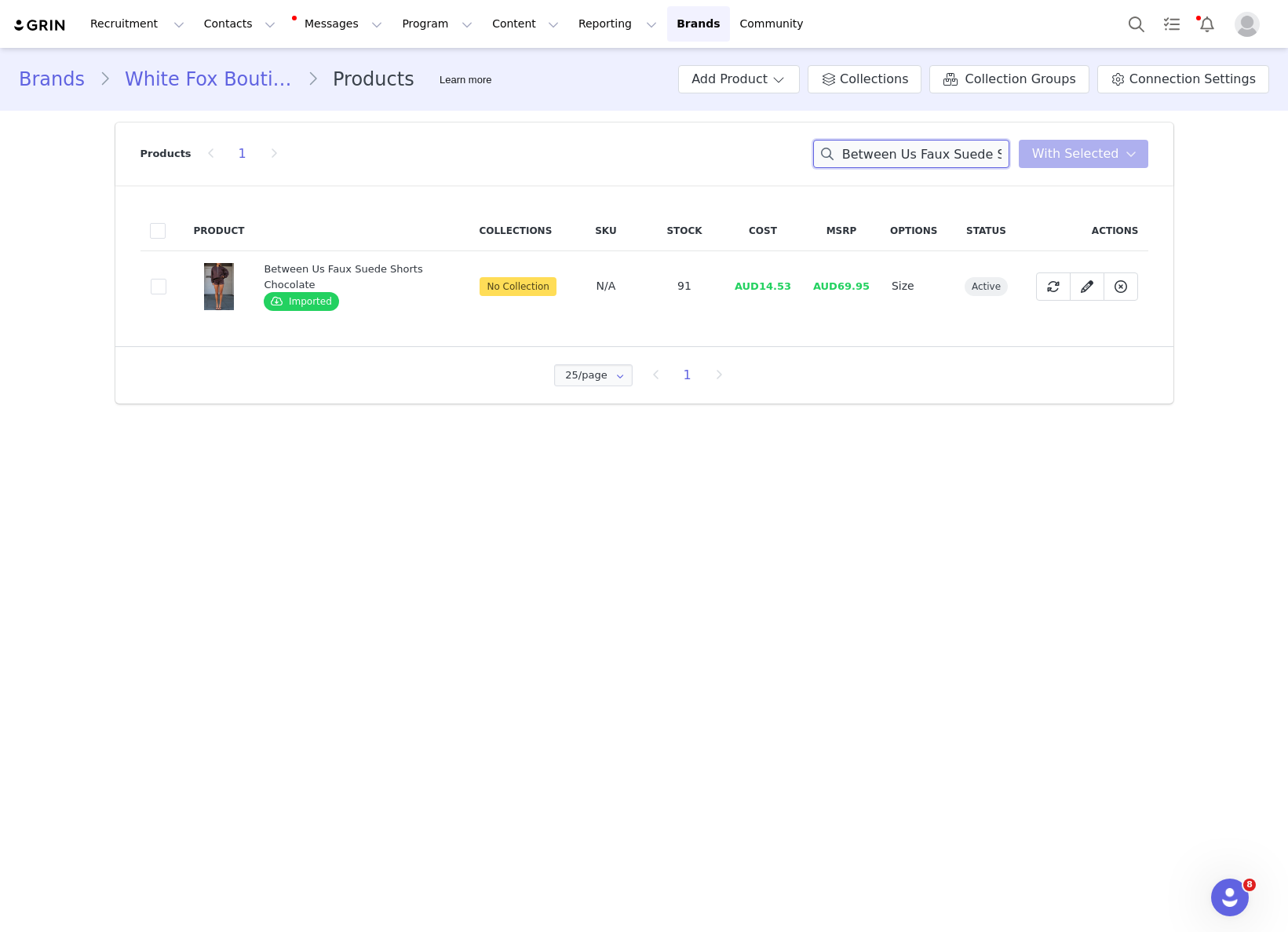
click at [917, 162] on input "Between Us Faux Suede Shorts Chocolate" at bounding box center [910, 154] width 196 height 28
paste input "Waiting Forever Halter Bustier Black"
click at [813, 296] on td "AUD69.95" at bounding box center [837, 286] width 79 height 70
click at [756, 289] on span "AUD13.60" at bounding box center [759, 286] width 56 height 12
drag, startPoint x: 758, startPoint y: 288, endPoint x: 789, endPoint y: 287, distance: 31.0
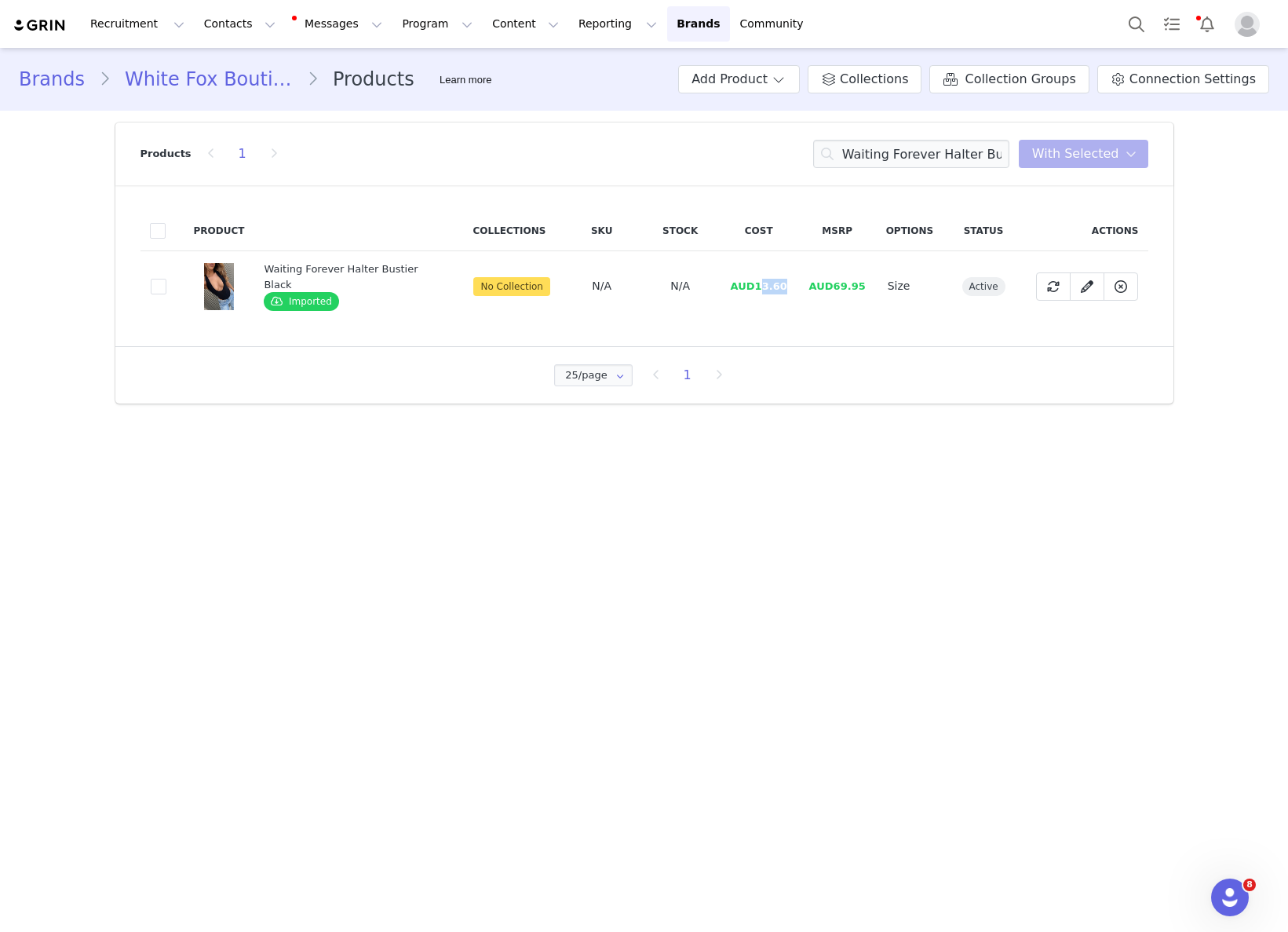
click at [792, 286] on td "AUD13.60" at bounding box center [759, 286] width 79 height 70
drag, startPoint x: 793, startPoint y: 297, endPoint x: 748, endPoint y: 292, distance: 45.3
click at [779, 295] on tr "bd9ce8cd-047c-41b3-82c3-e202cd837cc1 Waiting Forever Halter Bustier Black Impor…" at bounding box center [644, 286] width 1008 height 70
drag, startPoint x: 753, startPoint y: 287, endPoint x: 790, endPoint y: 282, distance: 37.3
click at [790, 282] on td "AUD13.60" at bounding box center [759, 286] width 79 height 70
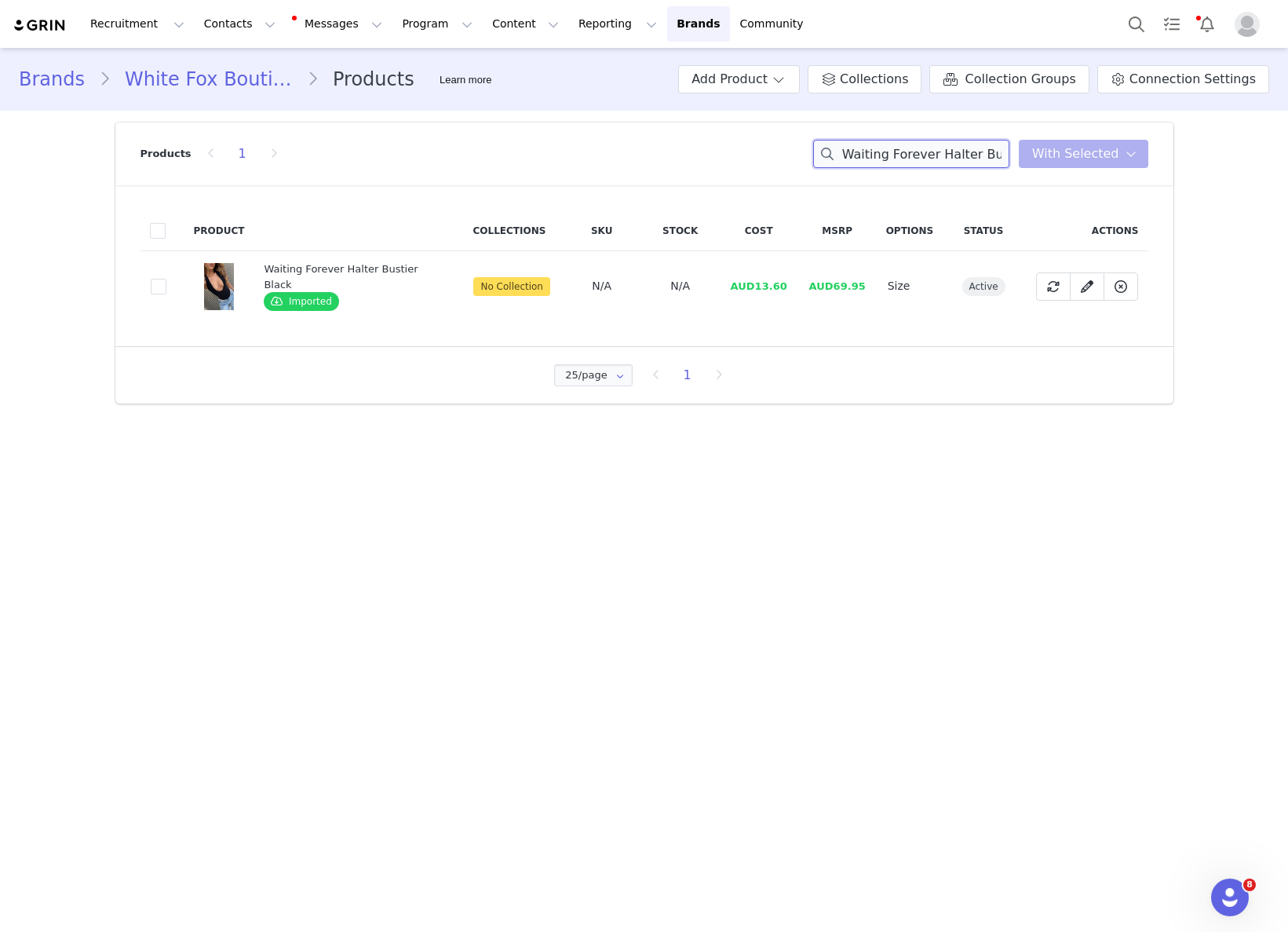
click at [992, 162] on input "Waiting Forever Halter Bustier Black" at bounding box center [910, 154] width 196 height 28
paste input "Lifetime Top Baby Pin"
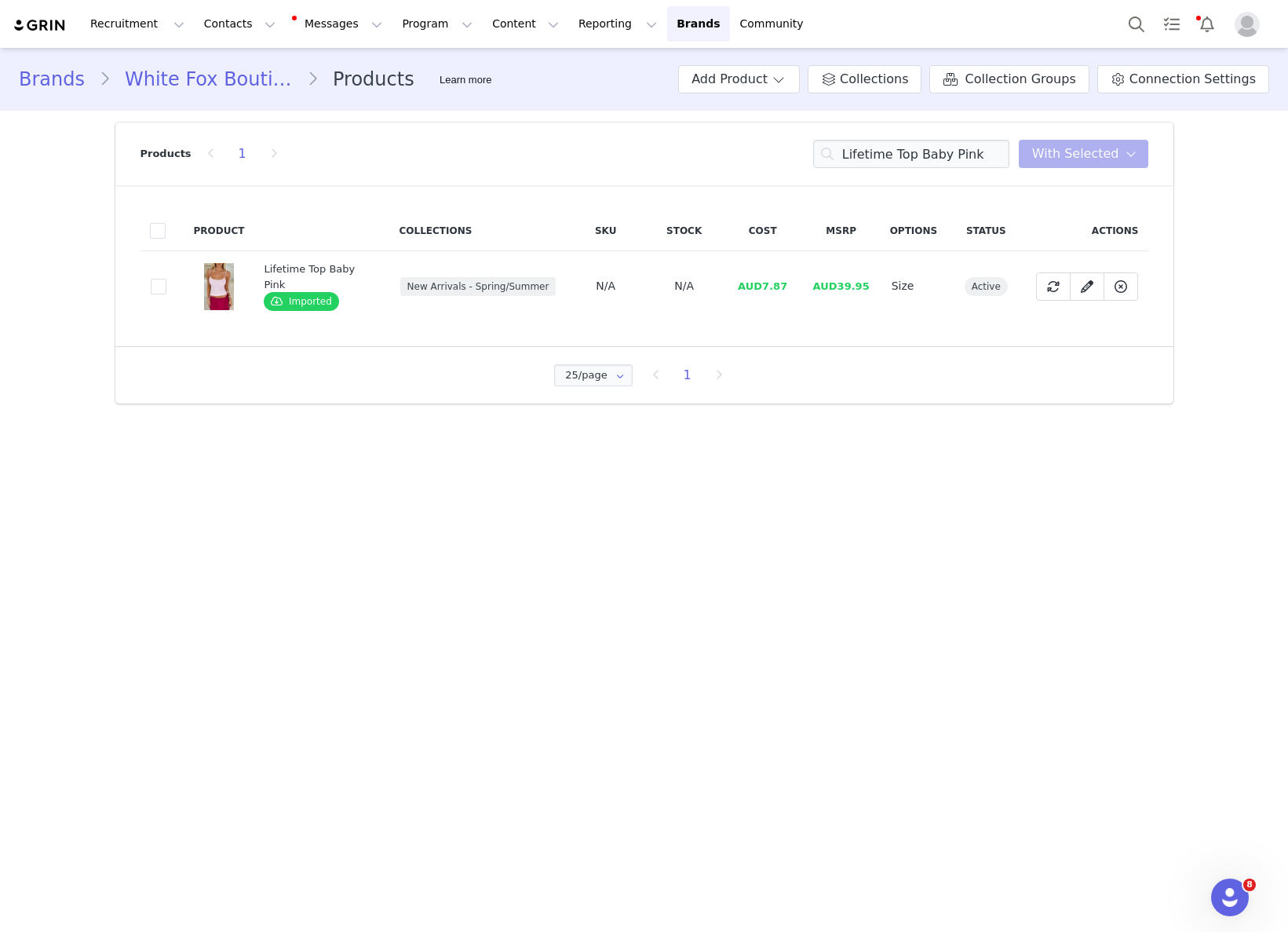
click at [759, 282] on span "AUD7.87" at bounding box center [762, 286] width 50 height 12
drag, startPoint x: 757, startPoint y: 287, endPoint x: 789, endPoint y: 288, distance: 32.0
click at [787, 284] on td "AUD7.87" at bounding box center [763, 286] width 79 height 70
click at [969, 155] on input "Lifetime Top Baby Pink" at bounding box center [910, 154] width 196 height 28
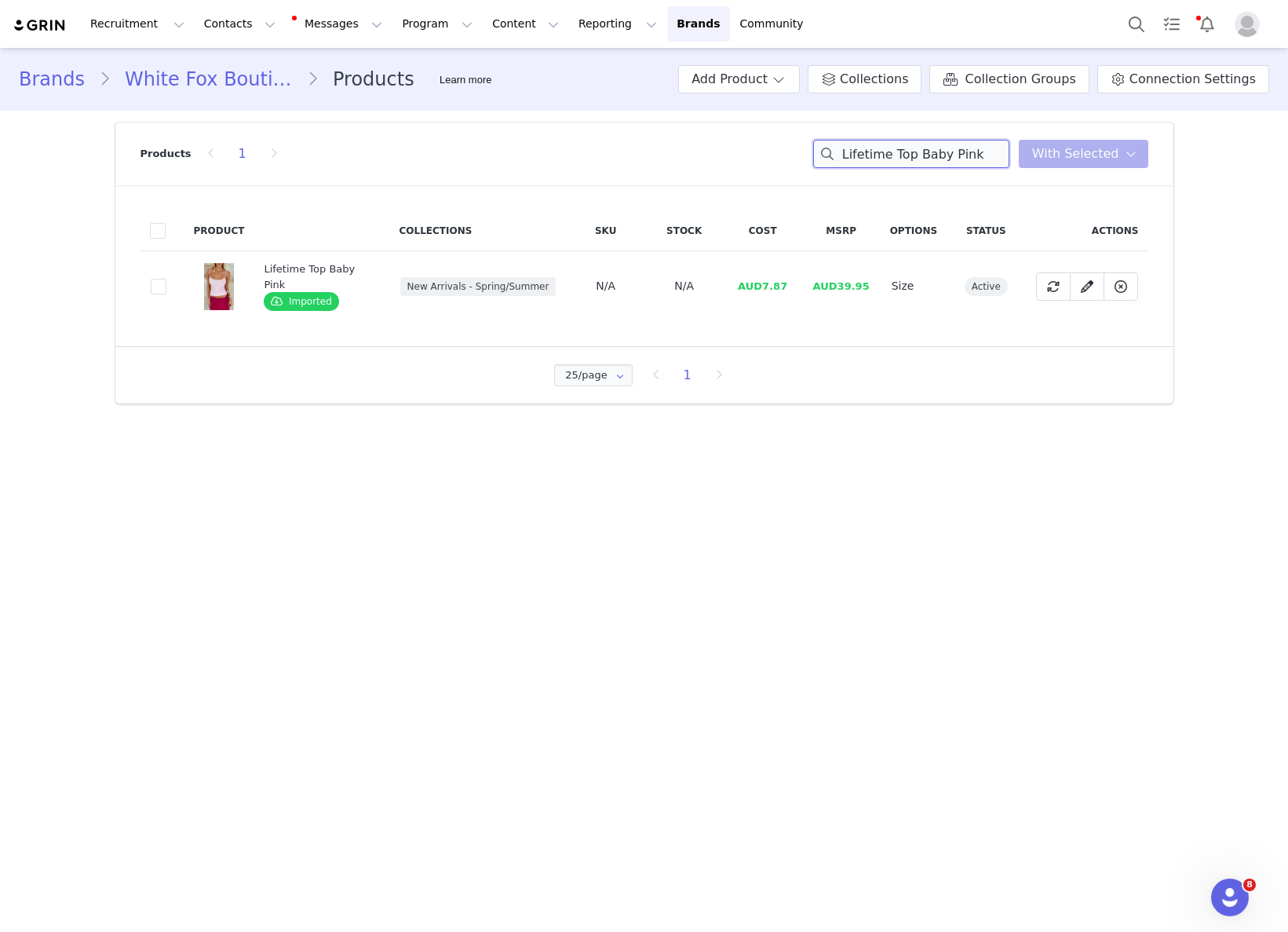
click at [969, 153] on input "Lifetime Top Baby Pink" at bounding box center [910, 154] width 196 height 28
paste input "Giovanni Wedges Tortoise"
click at [967, 151] on input "Lifetime Top Baby PinGiovanni Wedges Tortoisek" at bounding box center [910, 154] width 196 height 28
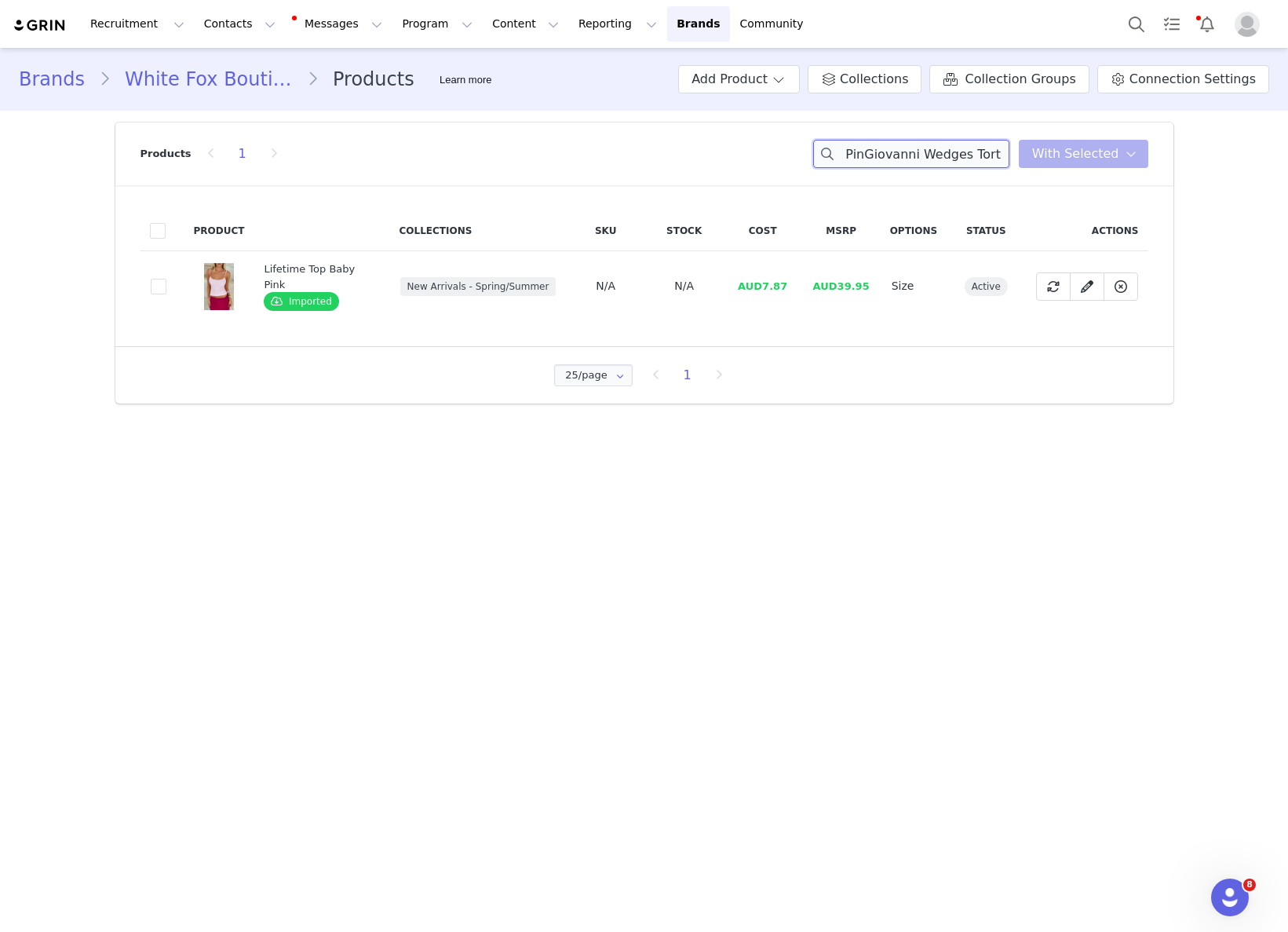
click at [967, 151] on input "Lifetime Top Baby PinGiovanni Wedges Tortoisek" at bounding box center [910, 154] width 196 height 28
paste input "Giovanni Wedges Tortoise"
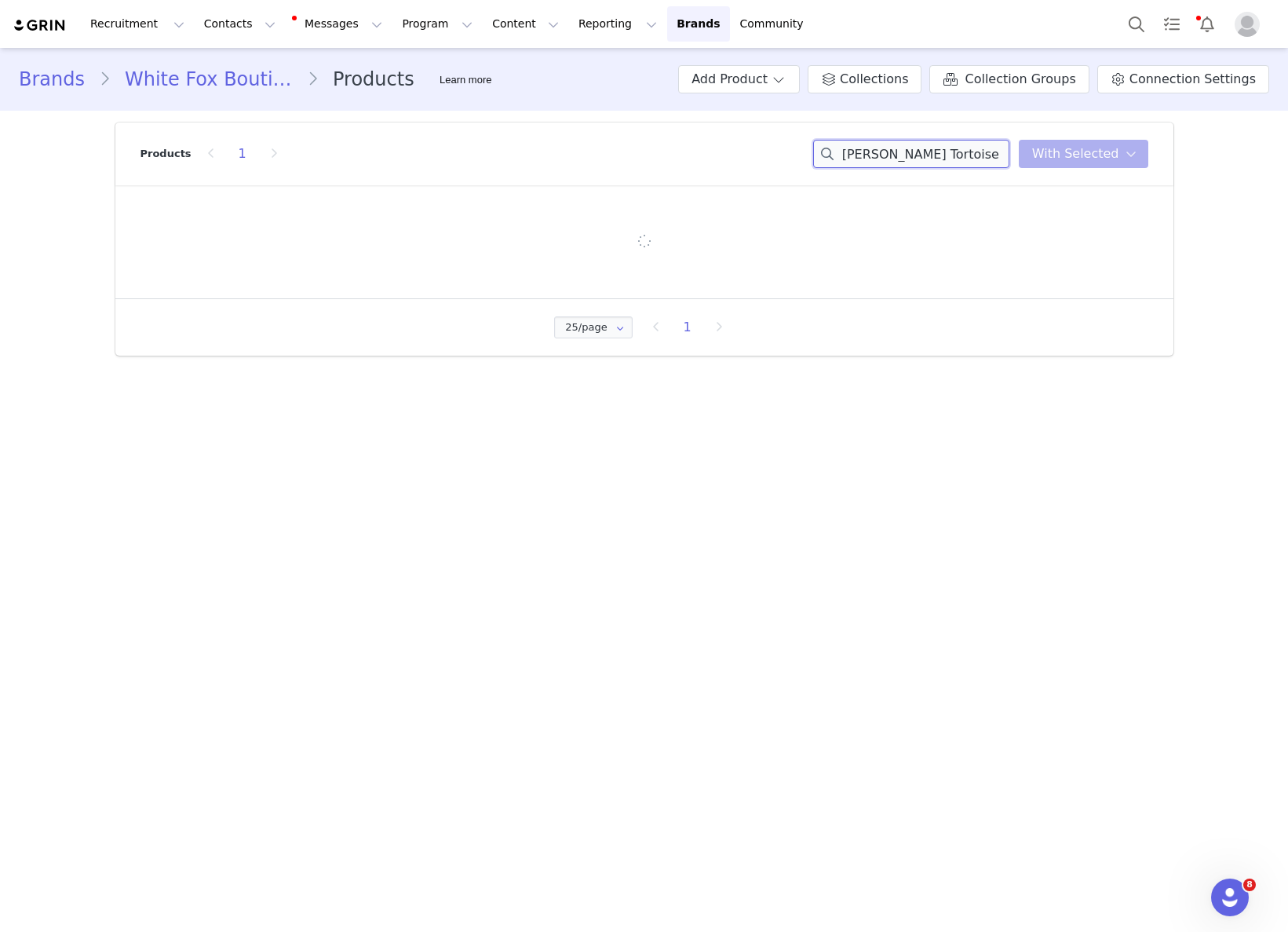
scroll to position [0, 0]
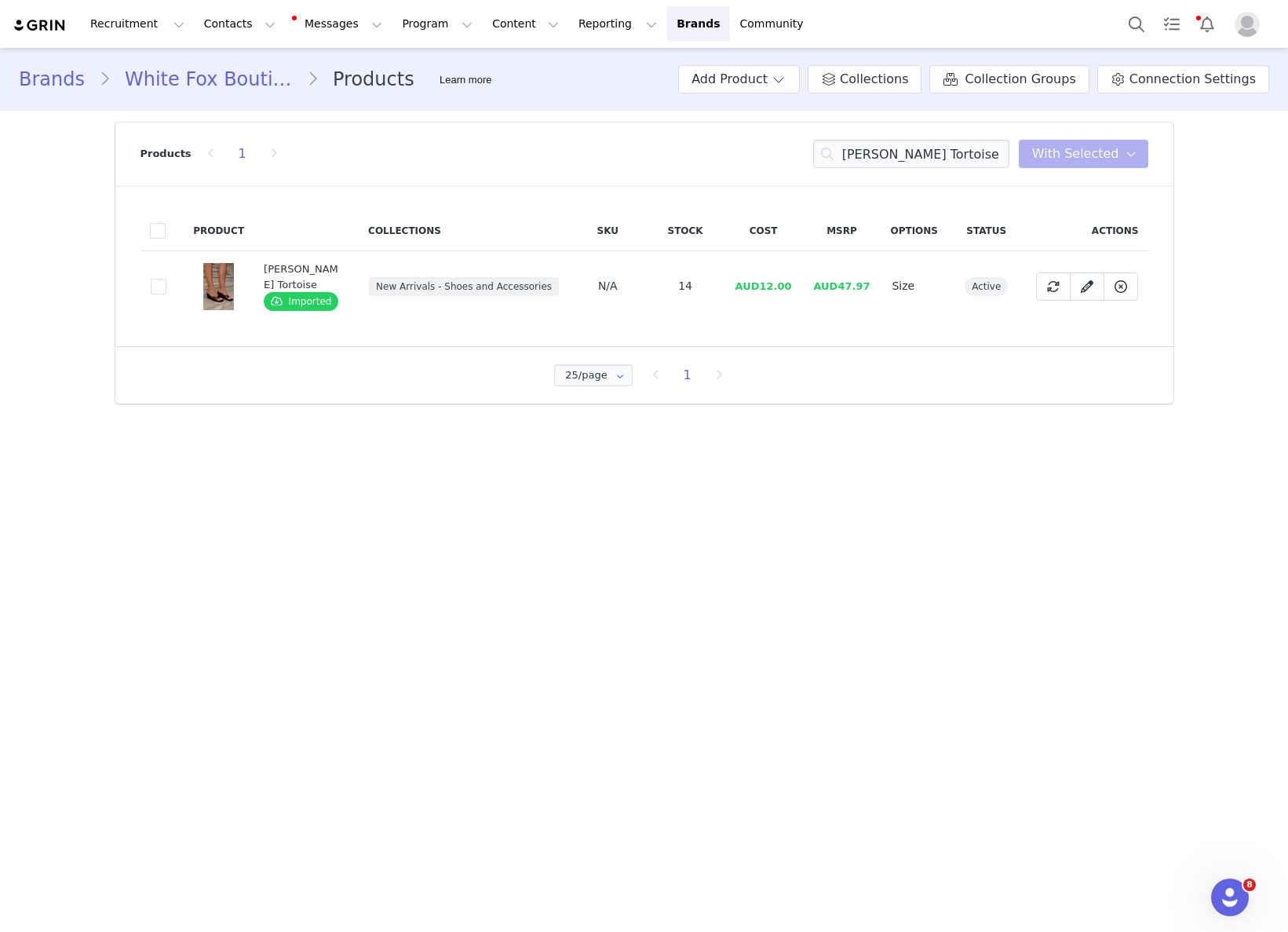
click at [765, 289] on span "AUD12.00" at bounding box center [762, 286] width 56 height 12
drag, startPoint x: 762, startPoint y: 288, endPoint x: 818, endPoint y: 290, distance: 56.0
click at [806, 288] on tr "4b1536ce-e045-43dd-8d65-c47221bbf589 Giovanni Wedges Tortoise Imported New Arri…" at bounding box center [644, 286] width 1008 height 70
click at [941, 149] on input "Giovanni Wedges Tortoise" at bounding box center [910, 154] width 196 height 28
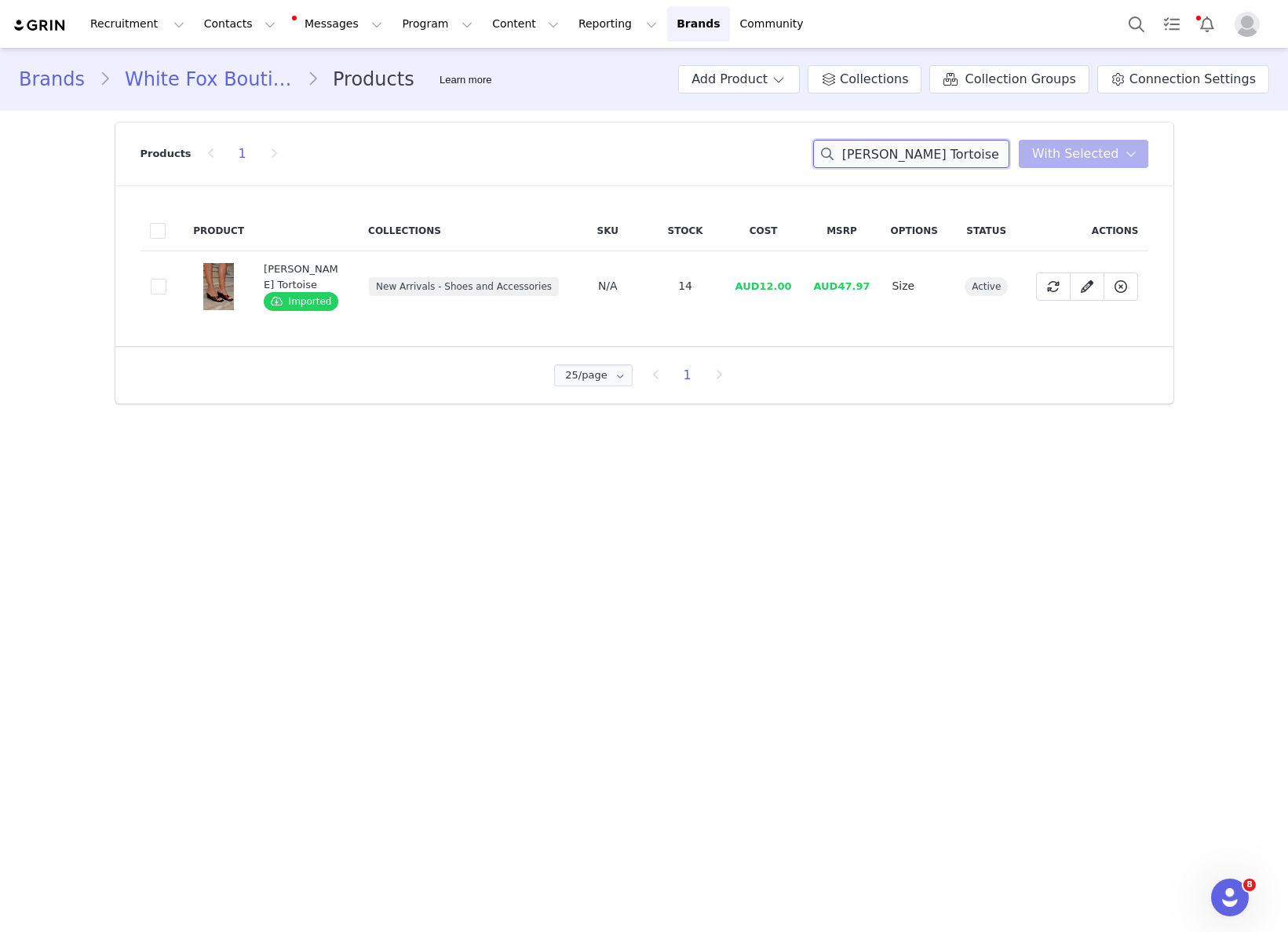
click at [940, 148] on input "Giovanni Wedges Tortoise" at bounding box center [910, 154] width 196 height 28
paste input "Free All Night Midi Skirt Berry"
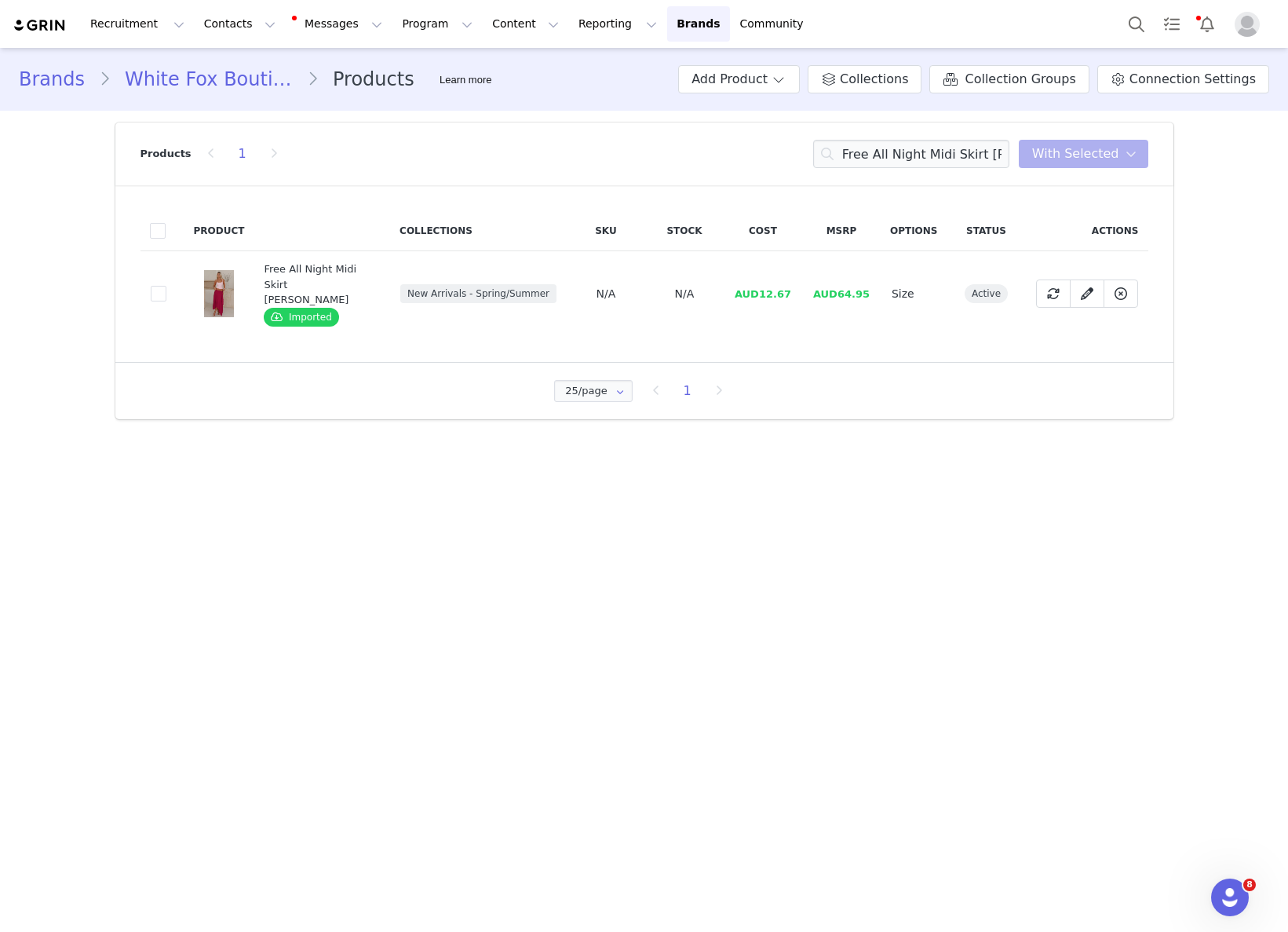
click at [747, 288] on span "AUD12.67" at bounding box center [762, 294] width 56 height 12
drag, startPoint x: 764, startPoint y: 283, endPoint x: 792, endPoint y: 285, distance: 28.1
click at [792, 288] on span "AUD12.67" at bounding box center [762, 294] width 56 height 12
click at [890, 152] on input "Free All Night Midi Skirt Berry" at bounding box center [910, 154] width 196 height 28
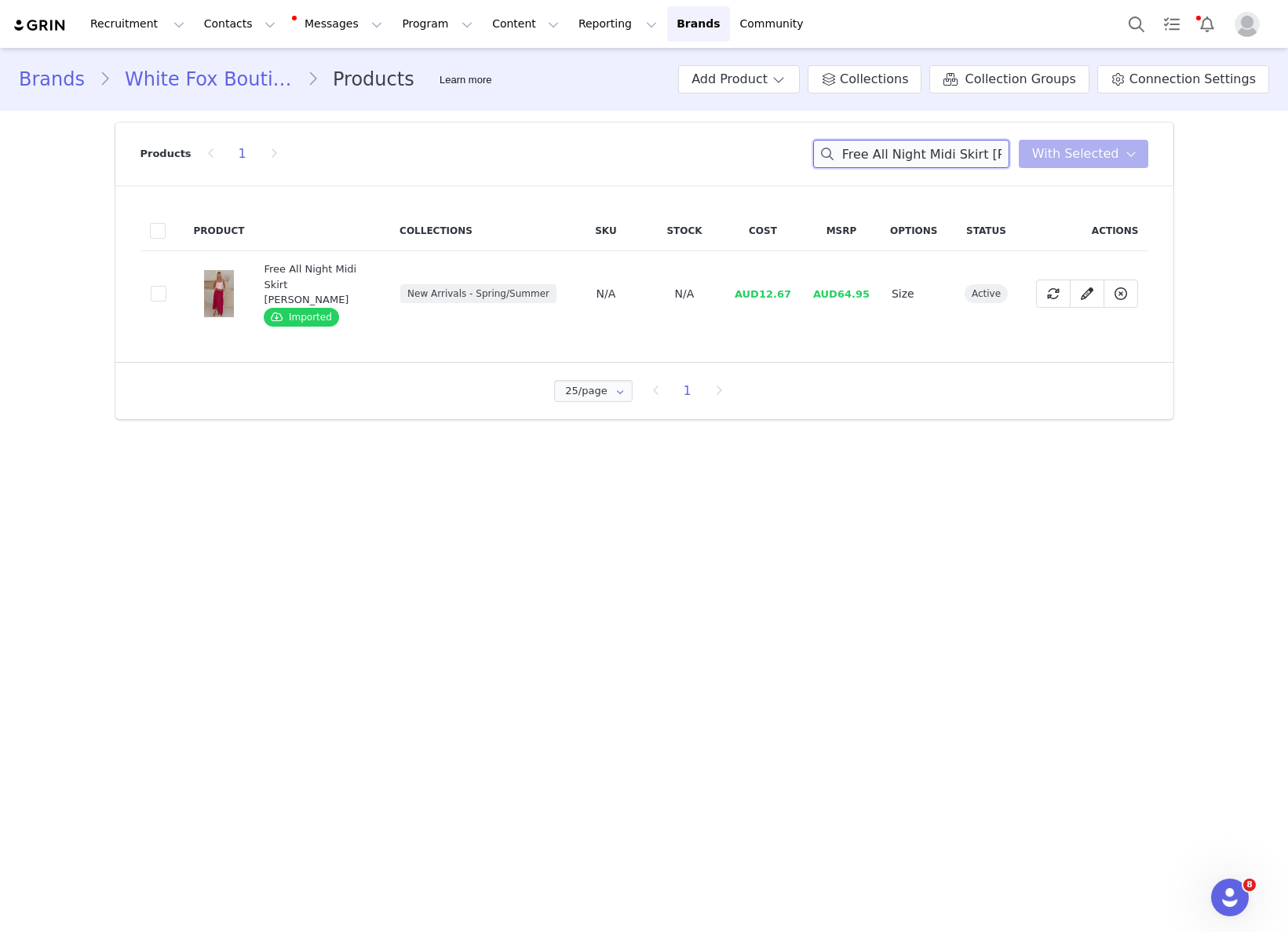
click at [890, 152] on input "Free All Night Midi Skirt Berry" at bounding box center [910, 154] width 196 height 28
click at [890, 153] on input "Free All Night Midi Skirt Berry" at bounding box center [910, 154] width 196 height 28
paste input "The Fast Life Halter Top White"
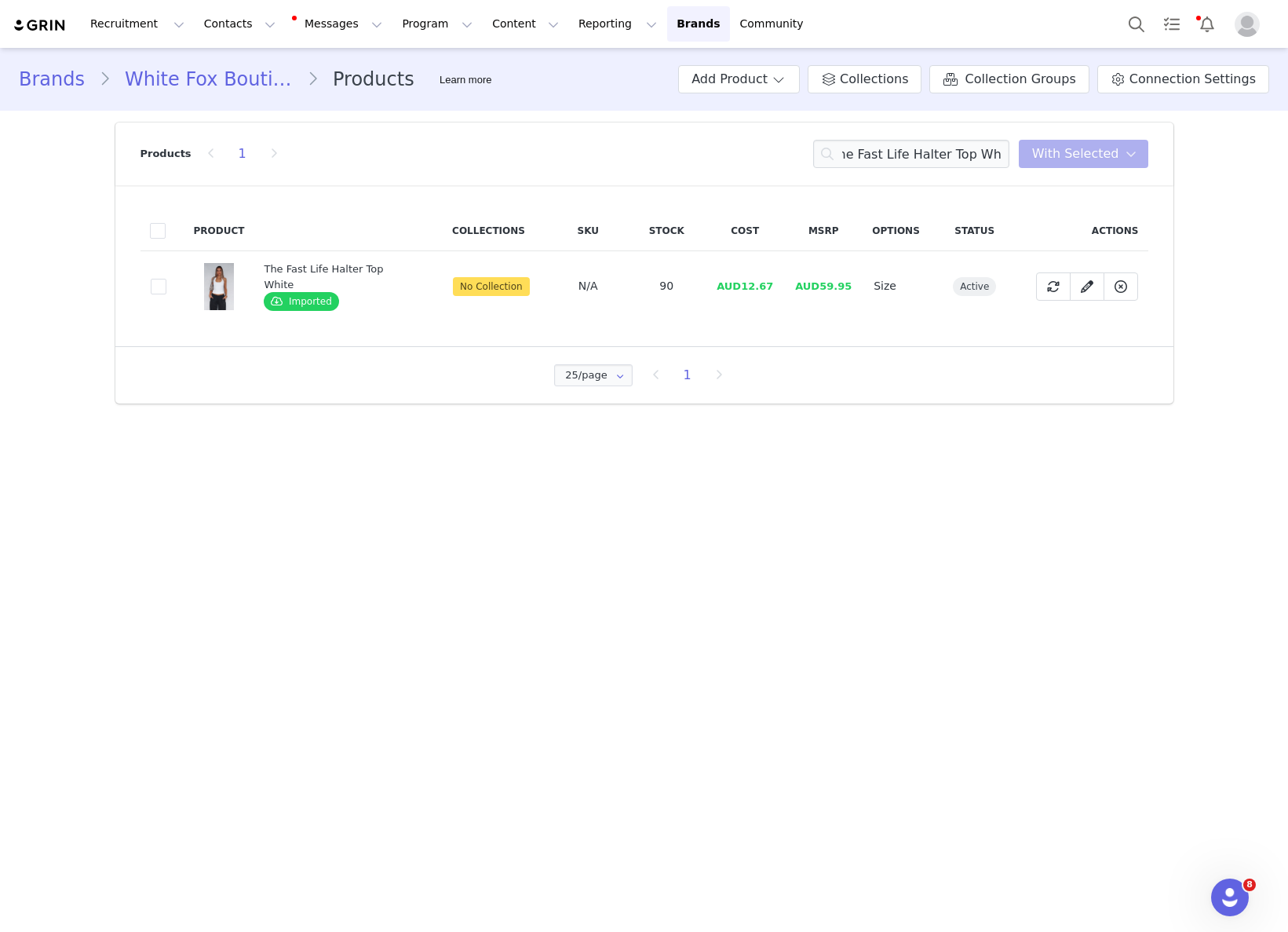
drag, startPoint x: 775, startPoint y: 288, endPoint x: 753, endPoint y: 288, distance: 22.0
click at [765, 288] on td "AUD12.67" at bounding box center [745, 286] width 79 height 70
drag, startPoint x: 738, startPoint y: 287, endPoint x: 897, endPoint y: 300, distance: 159.5
click at [774, 287] on td "AUD12.67" at bounding box center [745, 286] width 79 height 70
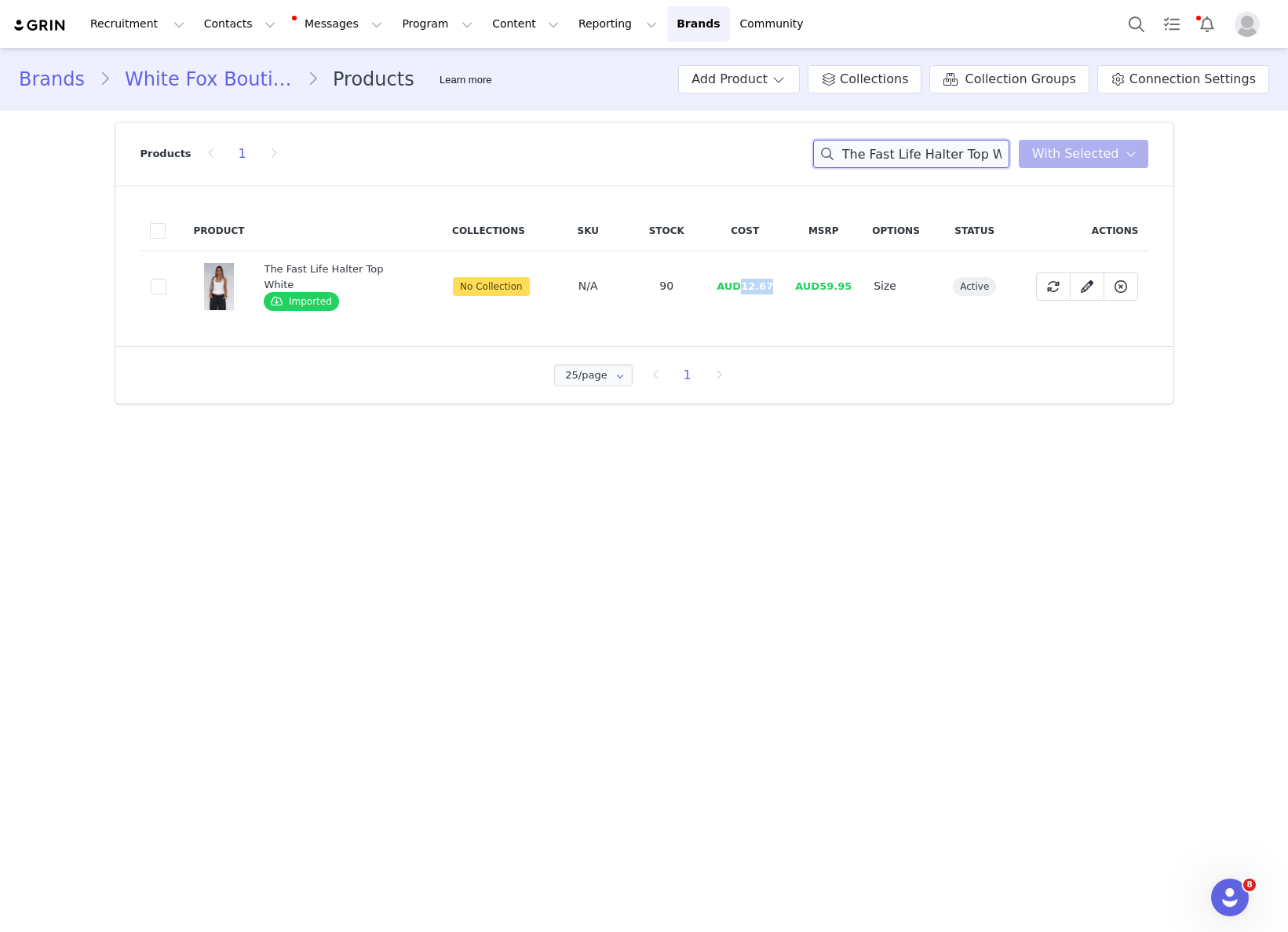
click at [933, 156] on input "The Fast Life Halter Top White" at bounding box center [910, 154] width 196 height 28
paste input "Cozy Vibes Knit Cardigan Bordeaux"
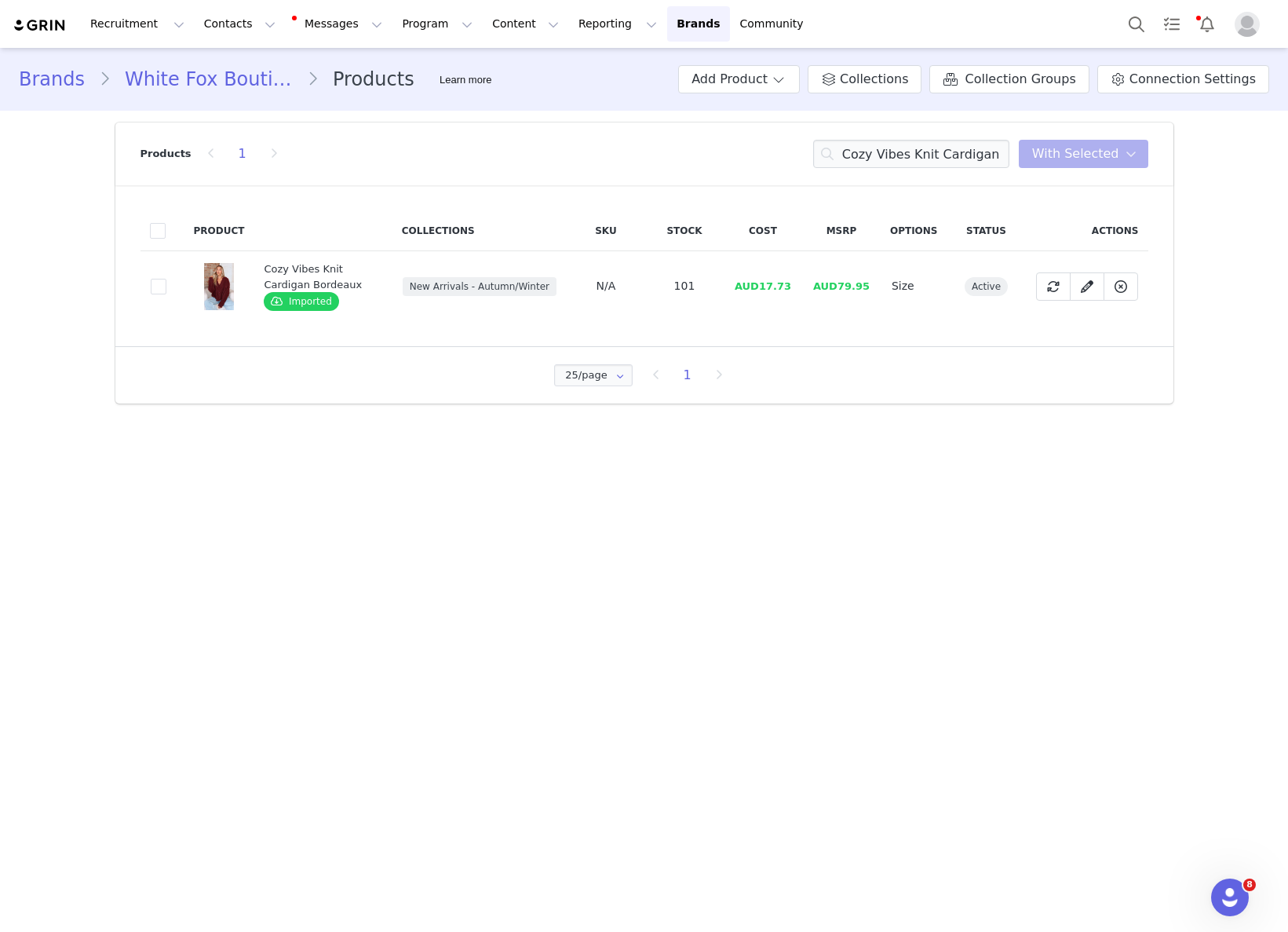
click at [765, 280] on span "AUD17.73" at bounding box center [762, 286] width 56 height 12
drag, startPoint x: 762, startPoint y: 286, endPoint x: 801, endPoint y: 285, distance: 39.0
click at [801, 285] on td "AUD17.73" at bounding box center [763, 286] width 79 height 70
click at [916, 141] on input "Cozy Vibes Knit Cardigan Bordeaux" at bounding box center [910, 154] width 196 height 28
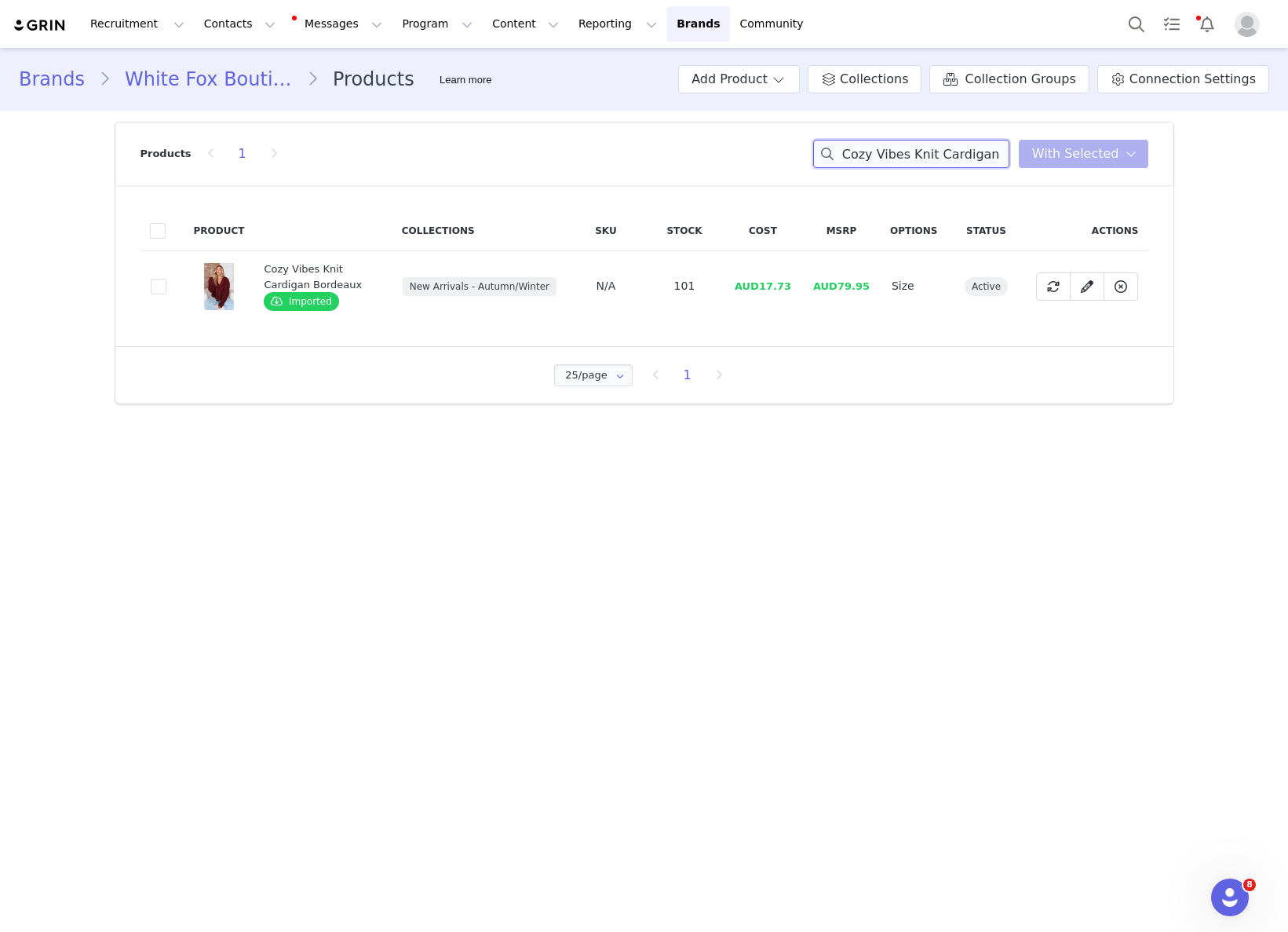
click at [916, 141] on input "Cozy Vibes Knit Cardigan Bordeaux" at bounding box center [910, 154] width 196 height 28
paste input "Bring The Style Low Rise Wide Leg Jeans Light Blue Wash"
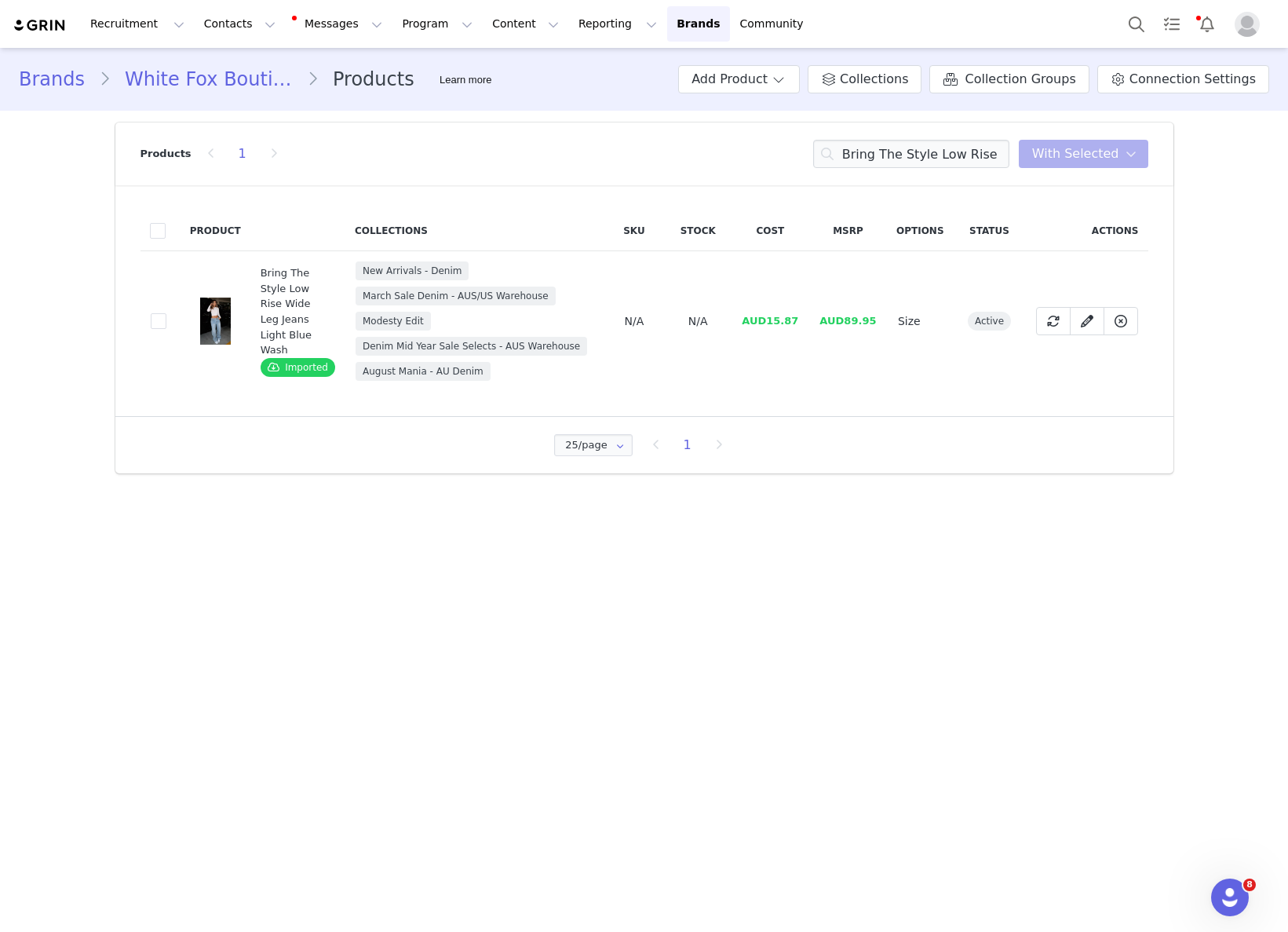
click at [782, 318] on span "AUD15.87" at bounding box center [770, 320] width 56 height 12
drag, startPoint x: 765, startPoint y: 316, endPoint x: 809, endPoint y: 315, distance: 44.0
click at [804, 313] on td "AUD15.87" at bounding box center [770, 321] width 78 height 141
click at [970, 149] on input "Bring The Style Low Rise Wide Leg Jeans Light Blue Wash" at bounding box center [910, 154] width 196 height 28
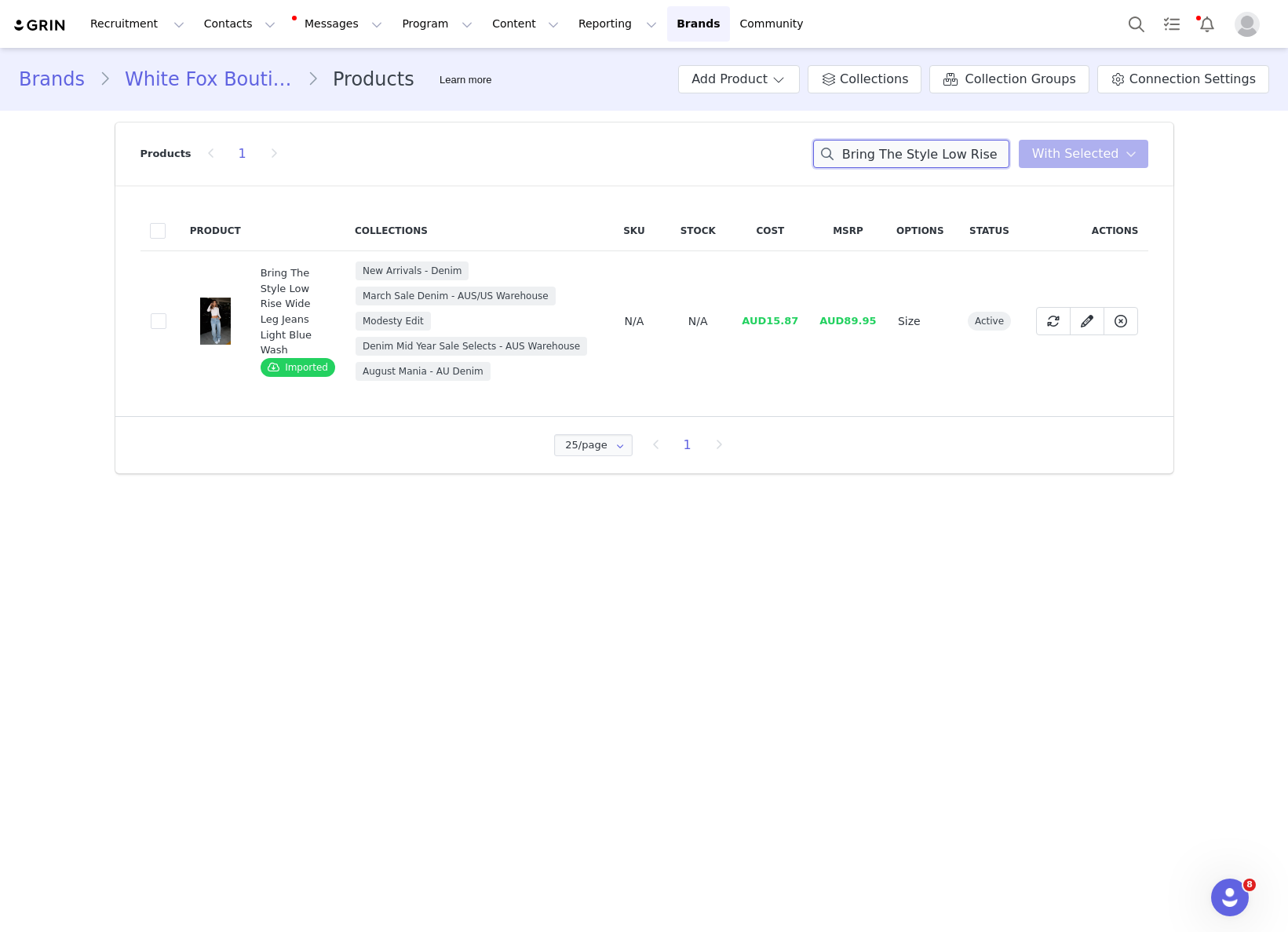
click at [970, 149] on input "Bring The Style Low Rise Wide Leg Jeans Light Blue Wash" at bounding box center [910, 154] width 196 height 28
paste input "Made You Look Maxi Skirt Burgundy"
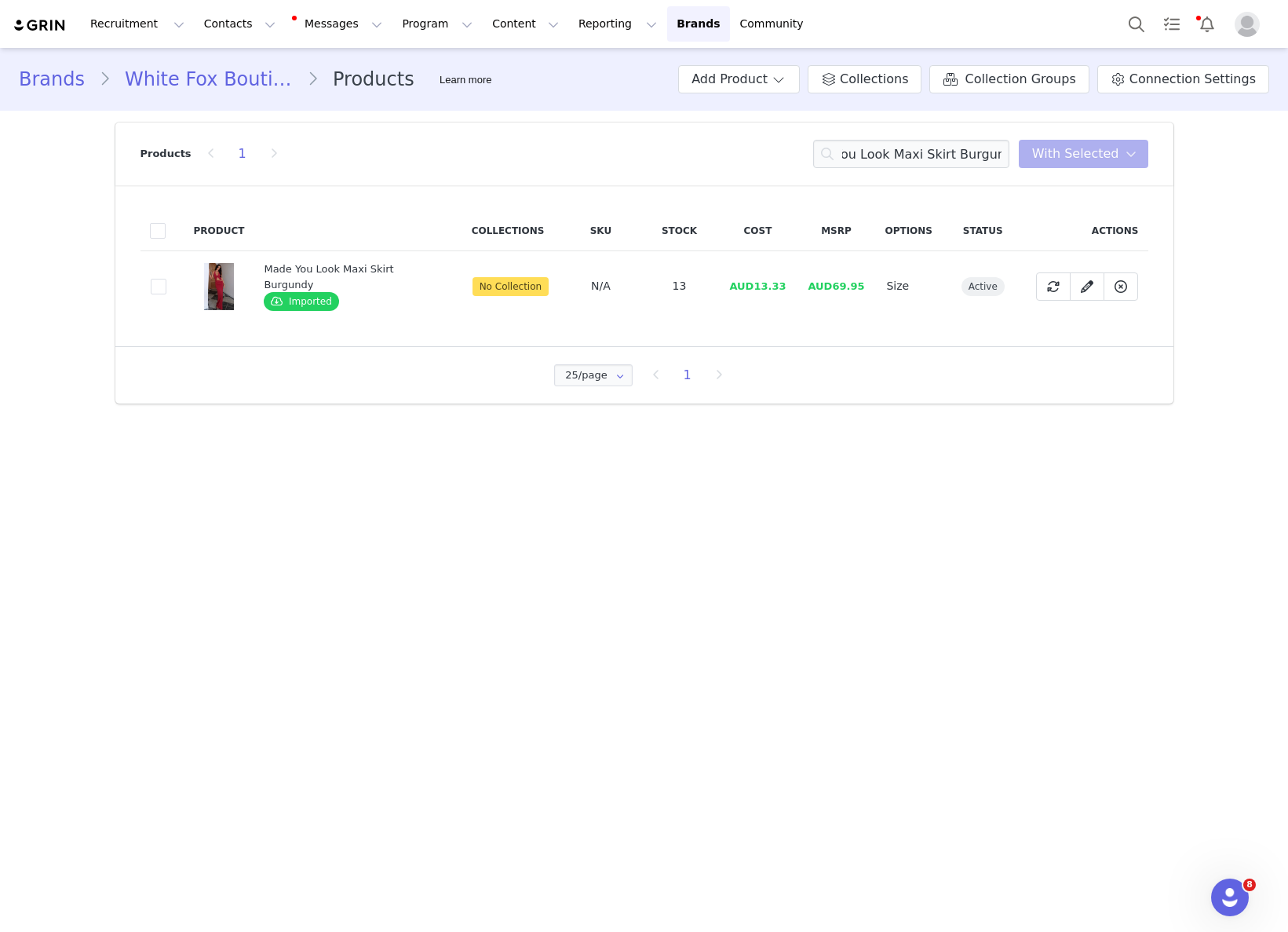
click at [748, 283] on span "AUD13.33" at bounding box center [757, 286] width 56 height 12
drag, startPoint x: 753, startPoint y: 281, endPoint x: 804, endPoint y: 283, distance: 51.0
click at [804, 283] on tr "e9bdd30c-9cce-46ab-95a9-62cf794acc89 Made You Look Maxi Skirt Burgundy Imported…" at bounding box center [644, 286] width 1008 height 70
click at [901, 153] on input "Made You Look Maxi Skirt Burgundy" at bounding box center [910, 154] width 196 height 28
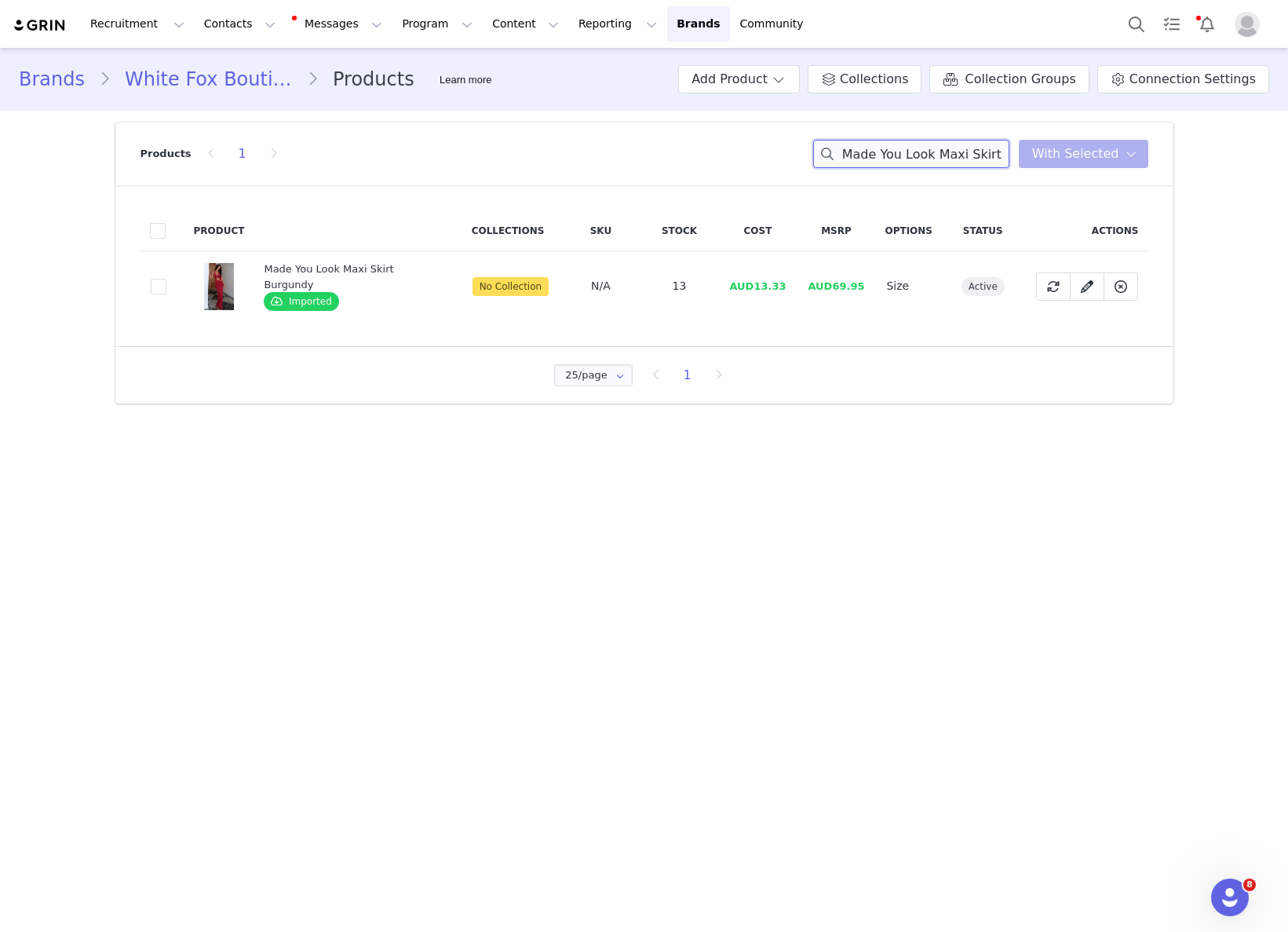
click at [901, 153] on input "Made You Look Maxi Skirt Burgundy" at bounding box center [910, 154] width 196 height 28
paste input "Halter Top"
drag, startPoint x: 774, startPoint y: 296, endPoint x: 754, endPoint y: 294, distance: 20.1
click at [770, 297] on td "AUD9.07" at bounding box center [759, 286] width 79 height 70
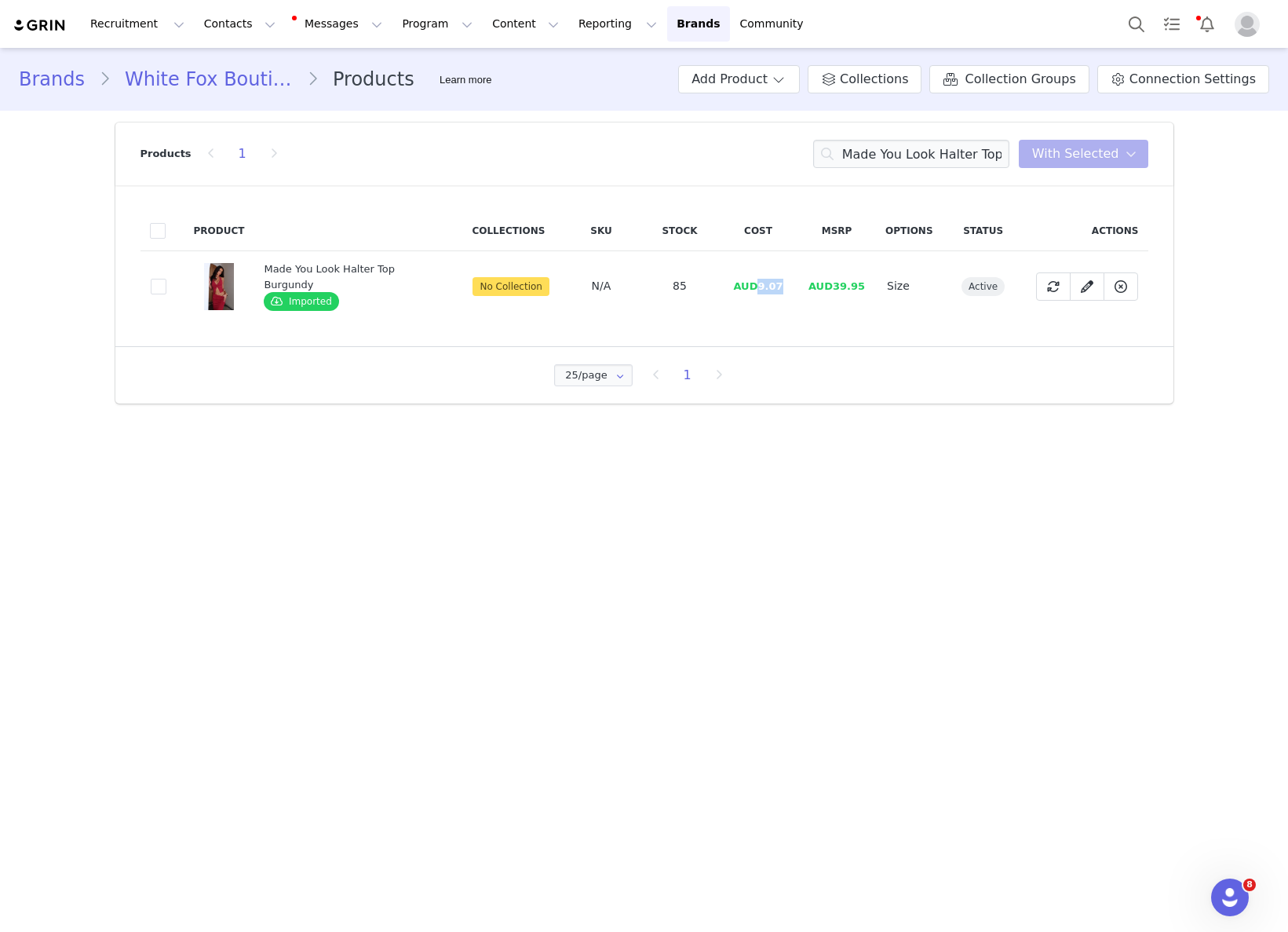
drag, startPoint x: 762, startPoint y: 287, endPoint x: 778, endPoint y: 286, distance: 16.0
click at [778, 286] on td "AUD9.07" at bounding box center [759, 286] width 79 height 70
click at [897, 142] on input "Made You Look Halter Top Burgundy" at bounding box center [910, 154] width 196 height 28
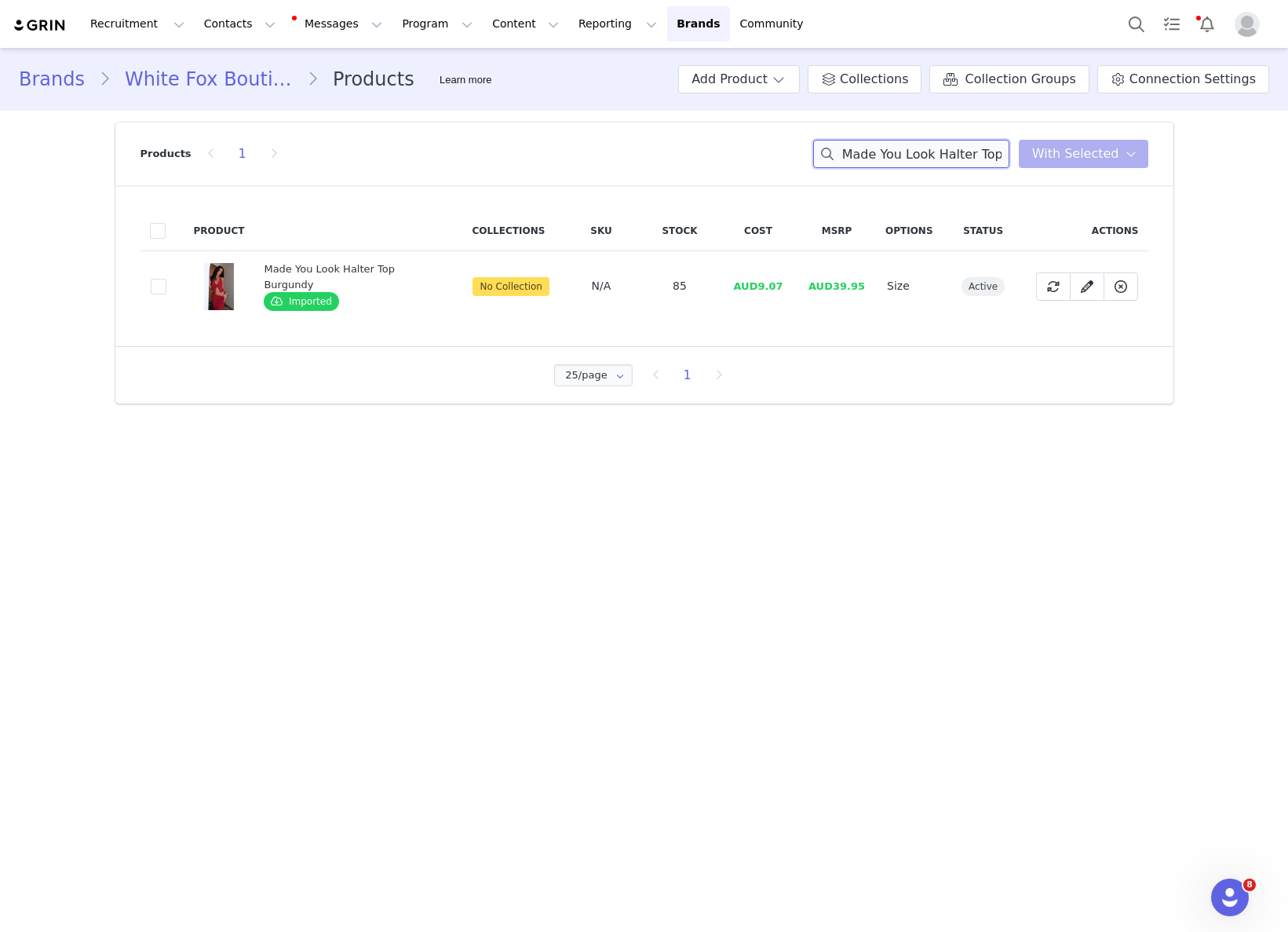
paste input "She's A Queen PU Midi Dress Tan Snake"
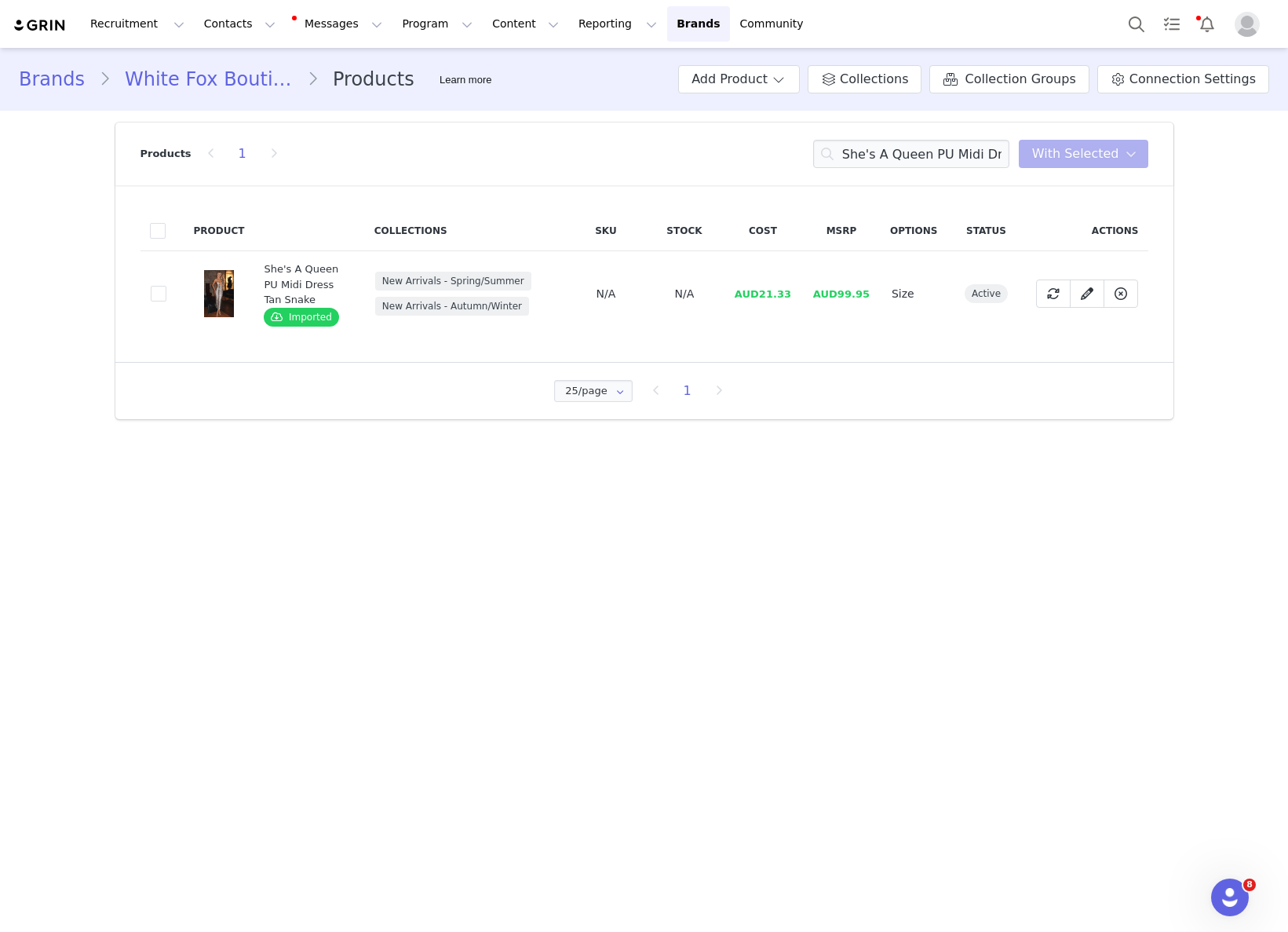
drag, startPoint x: 757, startPoint y: 285, endPoint x: 765, endPoint y: 285, distance: 8.0
click at [758, 285] on td "AUD21.33" at bounding box center [763, 293] width 79 height 85
drag, startPoint x: 765, startPoint y: 286, endPoint x: 792, endPoint y: 288, distance: 27.1
click at [792, 288] on span "AUD21.33" at bounding box center [762, 294] width 56 height 12
drag, startPoint x: 794, startPoint y: 293, endPoint x: 1006, endPoint y: 328, distance: 214.9
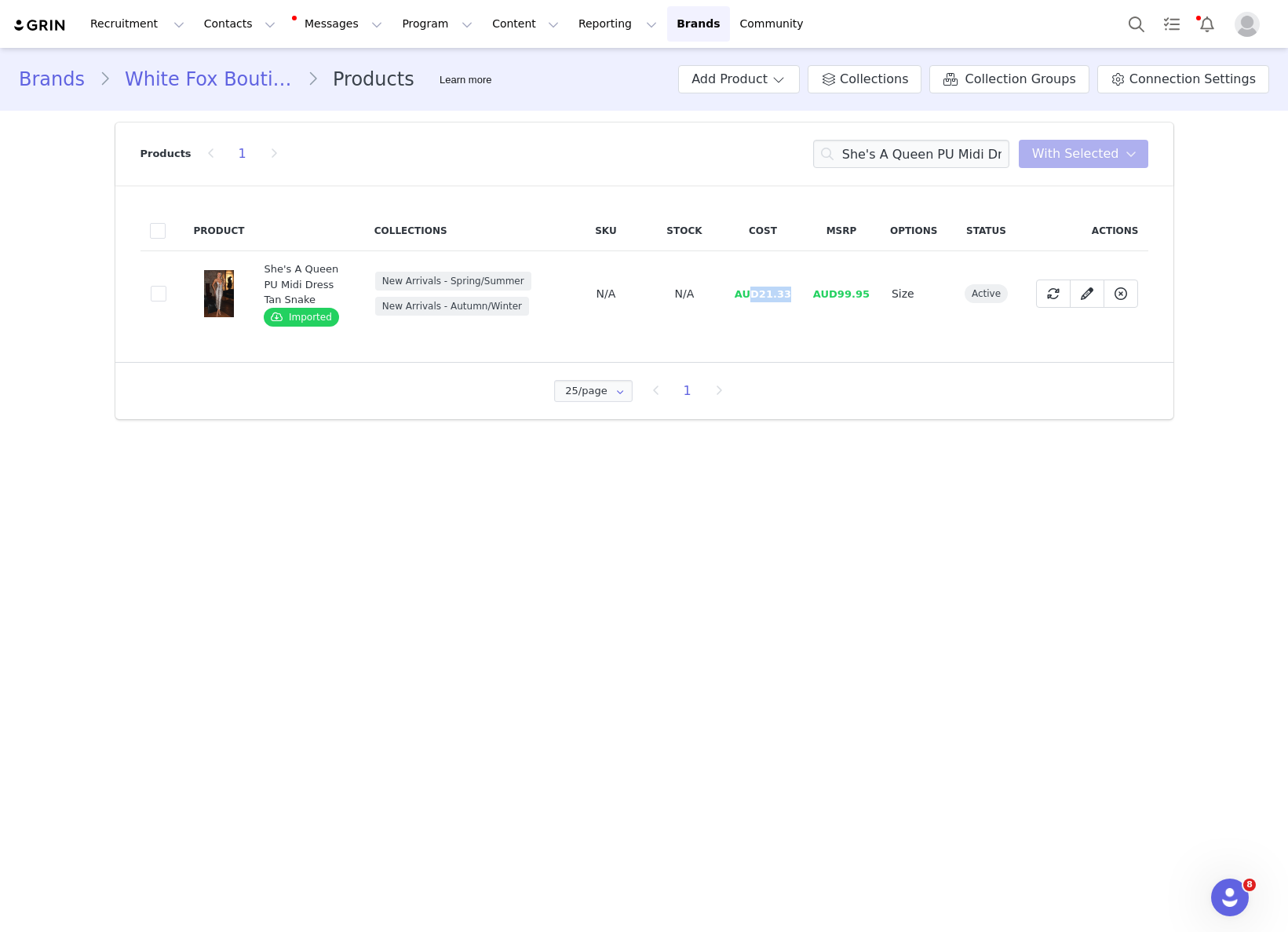
click at [758, 294] on td "AUD21.33" at bounding box center [763, 293] width 79 height 85
click at [936, 155] on input "She's A Queen PU Midi Dress Tan Snake" at bounding box center [910, 154] width 196 height 28
paste input "Forget About Him Mini Dress Black"
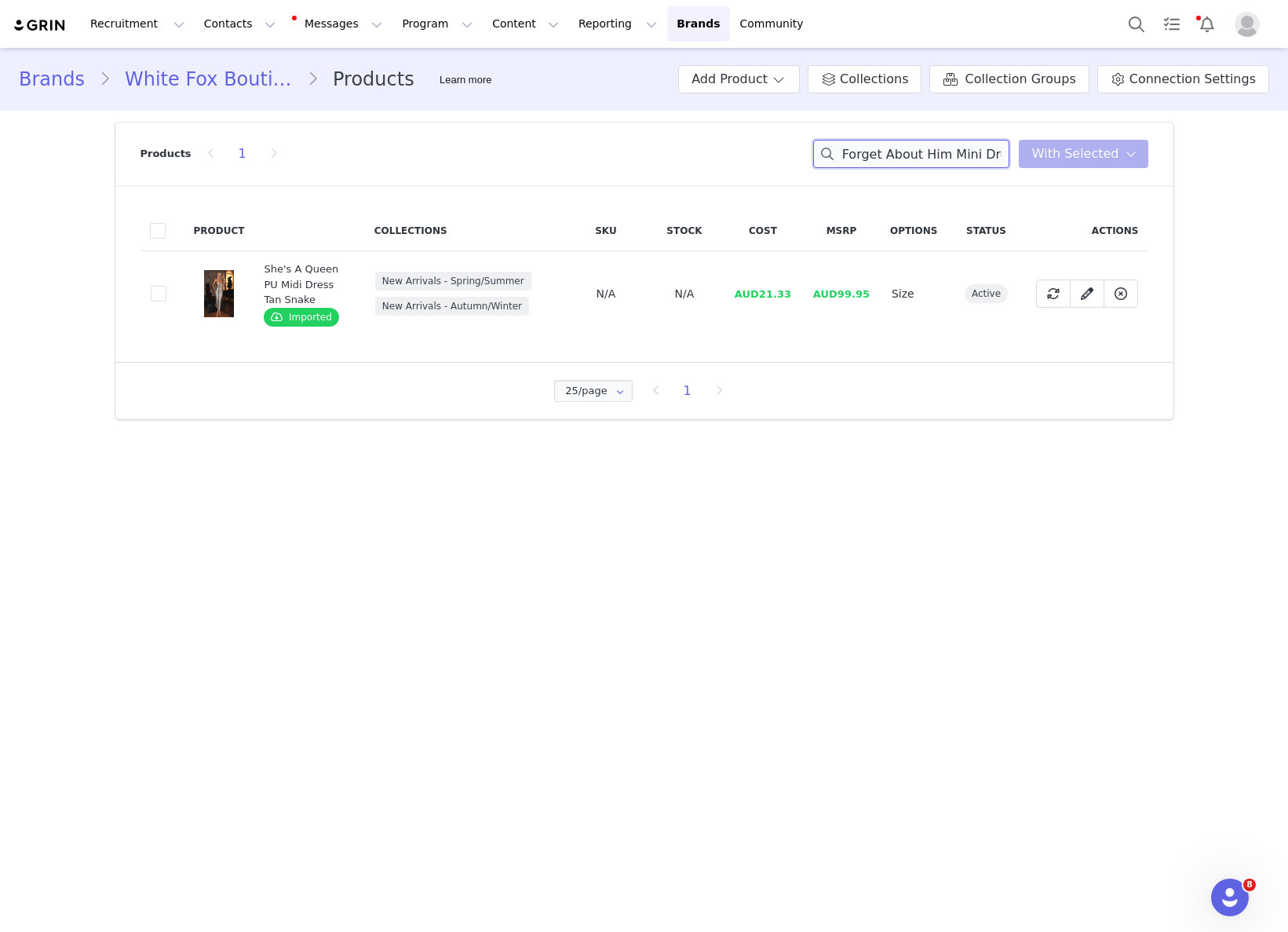
scroll to position [0, 38]
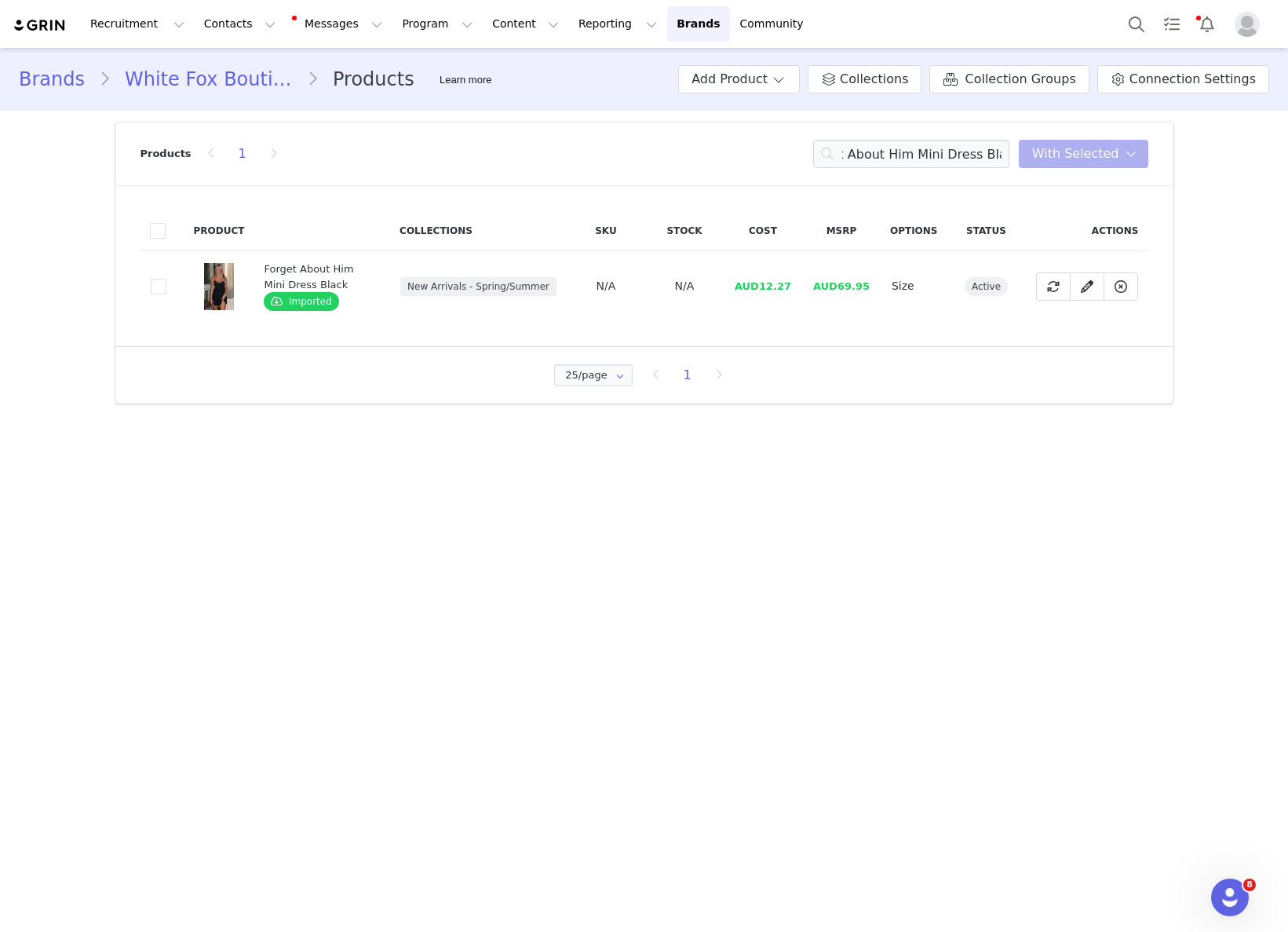
drag, startPoint x: 780, startPoint y: 305, endPoint x: 766, endPoint y: 298, distance: 15.7
click at [780, 305] on td "AUD12.27" at bounding box center [763, 286] width 79 height 70
drag, startPoint x: 762, startPoint y: 288, endPoint x: 806, endPoint y: 287, distance: 44.0
click at [806, 287] on tr "913b2dc4-df92-4620-9704-575499e98aa5 Forget About Him Mini Dress Black Imported…" at bounding box center [644, 286] width 1008 height 70
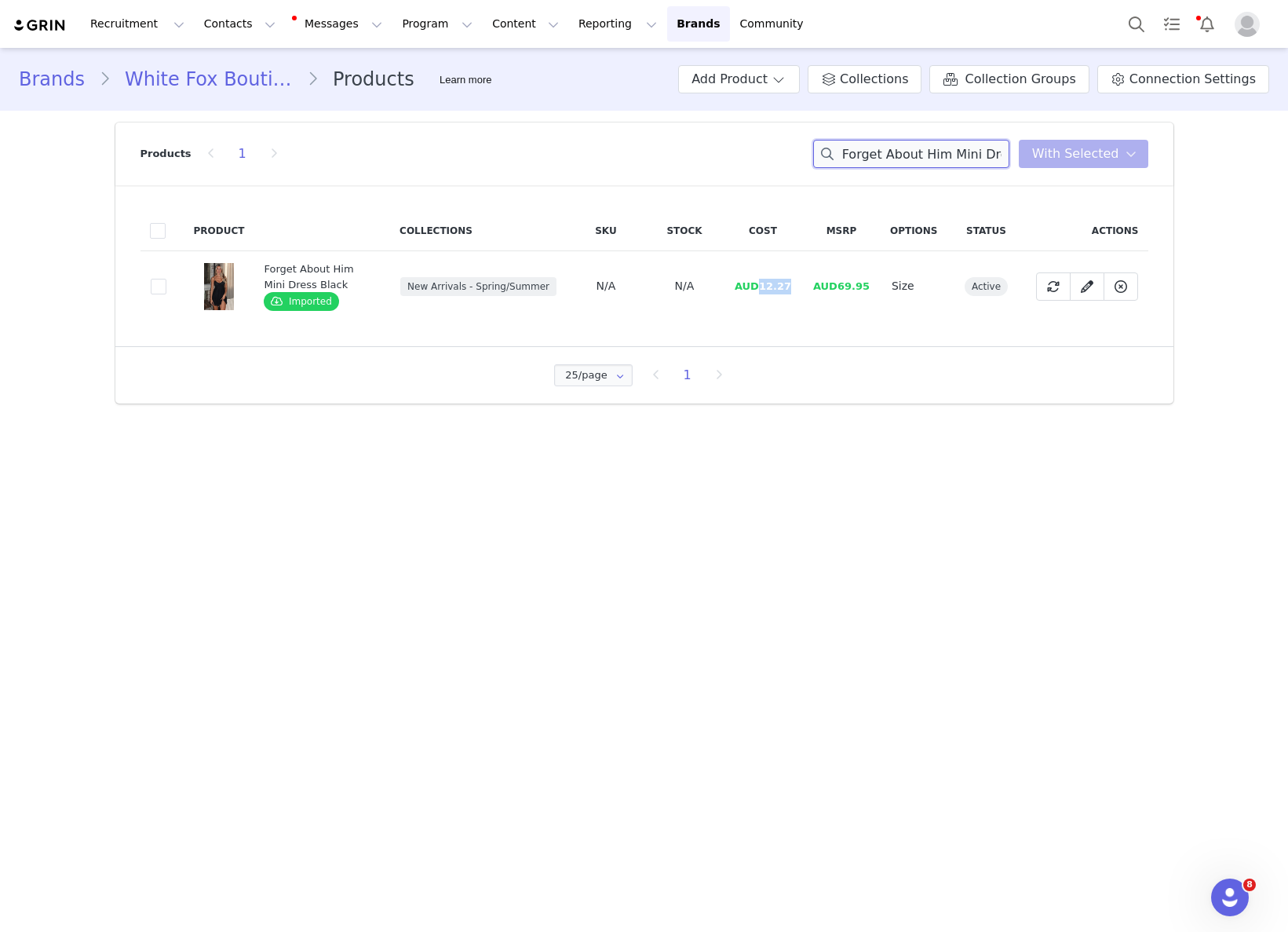
click at [893, 153] on input "Forget About Him Mini Dress Black" at bounding box center [910, 154] width 196 height 28
paste input "Chasing A Dream Strapless"
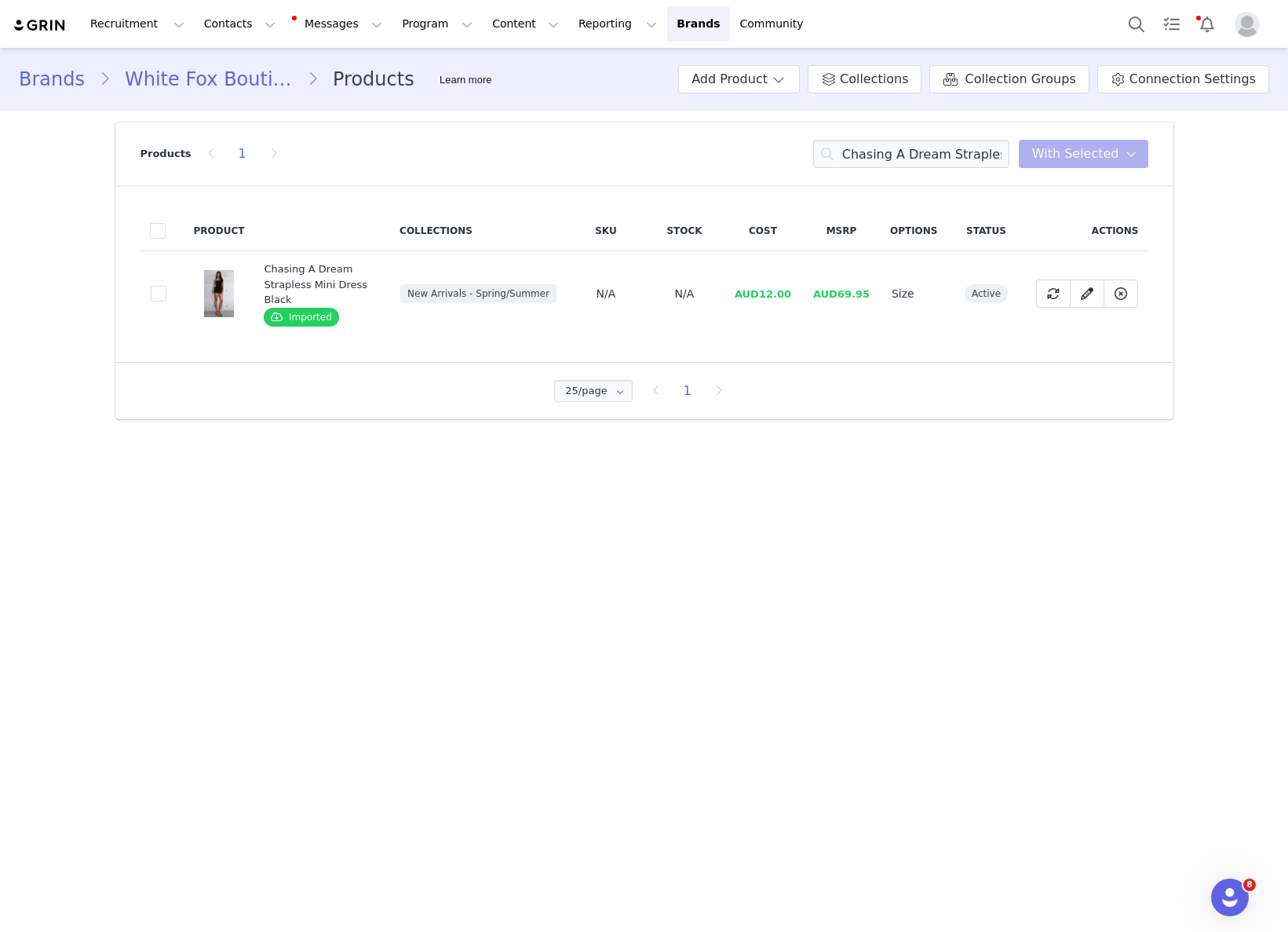
click at [762, 298] on span "AUD12.00" at bounding box center [762, 294] width 56 height 12
drag, startPoint x: 762, startPoint y: 293, endPoint x: 788, endPoint y: 293, distance: 26.0
click at [786, 293] on span "AUD12.00" at bounding box center [762, 294] width 56 height 12
click at [942, 153] on input "Chasing A Dream Strapless Mini Dress Black" at bounding box center [910, 154] width 196 height 28
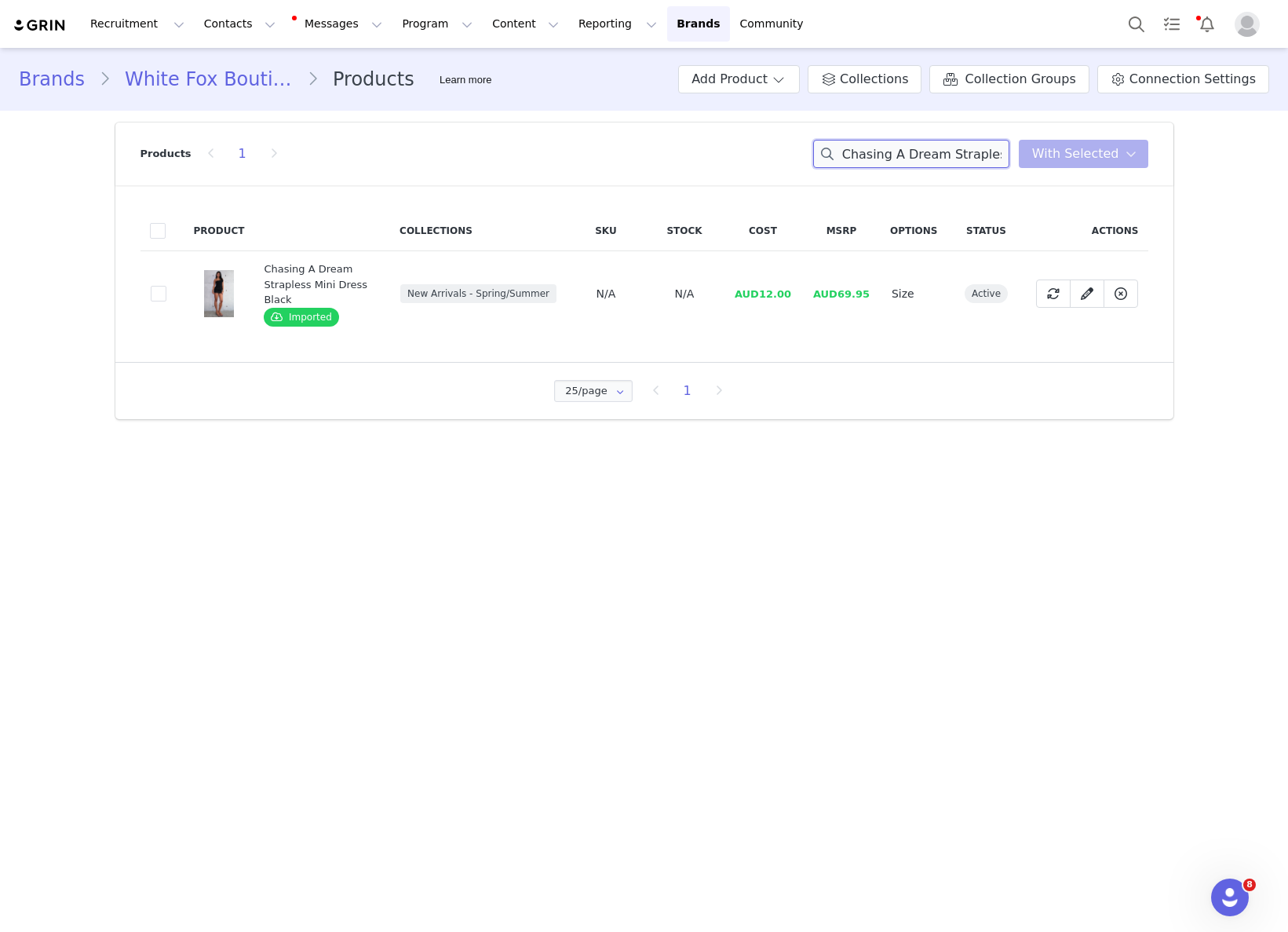
click at [942, 153] on input "Chasing A Dream Strapless Mini Dress Black" at bounding box center [910, 154] width 196 height 28
paste input "Better Babe Jacket"
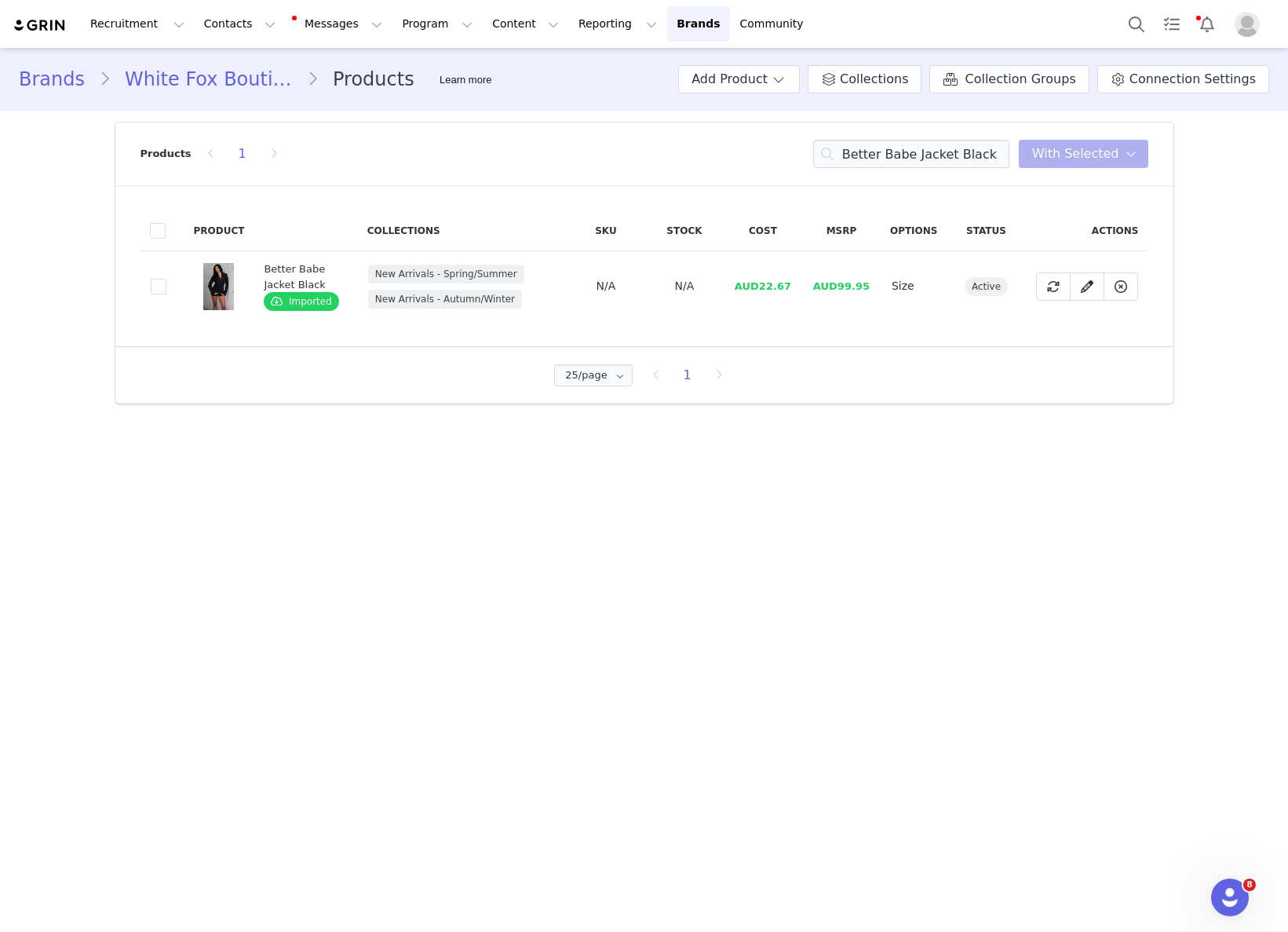
drag, startPoint x: 748, startPoint y: 294, endPoint x: 767, endPoint y: 284, distance: 21.5
click at [748, 293] on td "AUD22.67" at bounding box center [763, 286] width 79 height 70
drag, startPoint x: 767, startPoint y: 284, endPoint x: 792, endPoint y: 284, distance: 25.0
click at [792, 284] on span "AUD22.67" at bounding box center [762, 286] width 56 height 12
drag, startPoint x: 792, startPoint y: 285, endPoint x: 762, endPoint y: 288, distance: 30.1
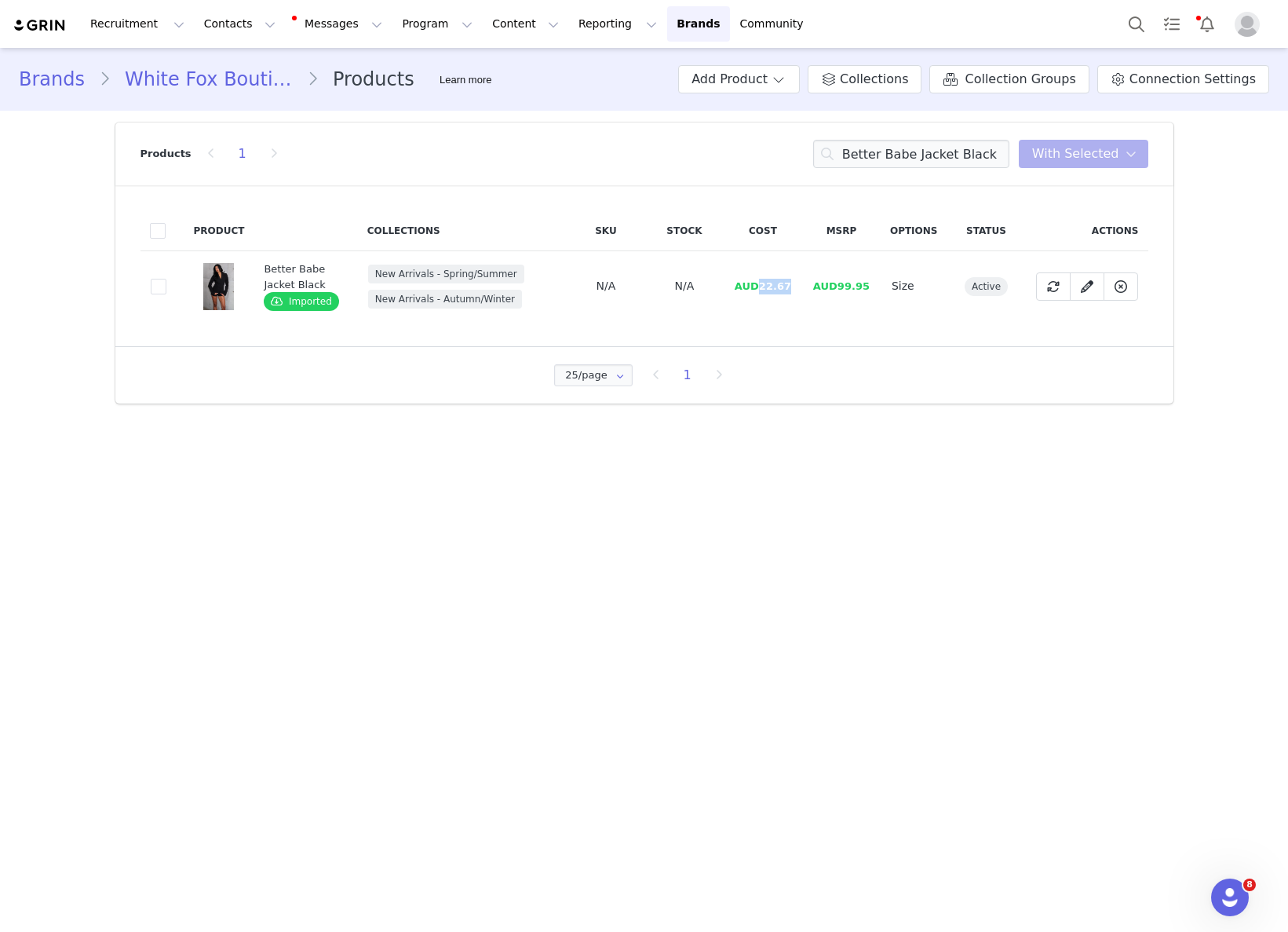
click at [762, 288] on td "AUD22.67" at bounding box center [763, 286] width 79 height 70
click at [866, 154] on input "Better Babe Jacket Black" at bounding box center [910, 154] width 196 height 28
paste input "Daydream Believer Shorts"
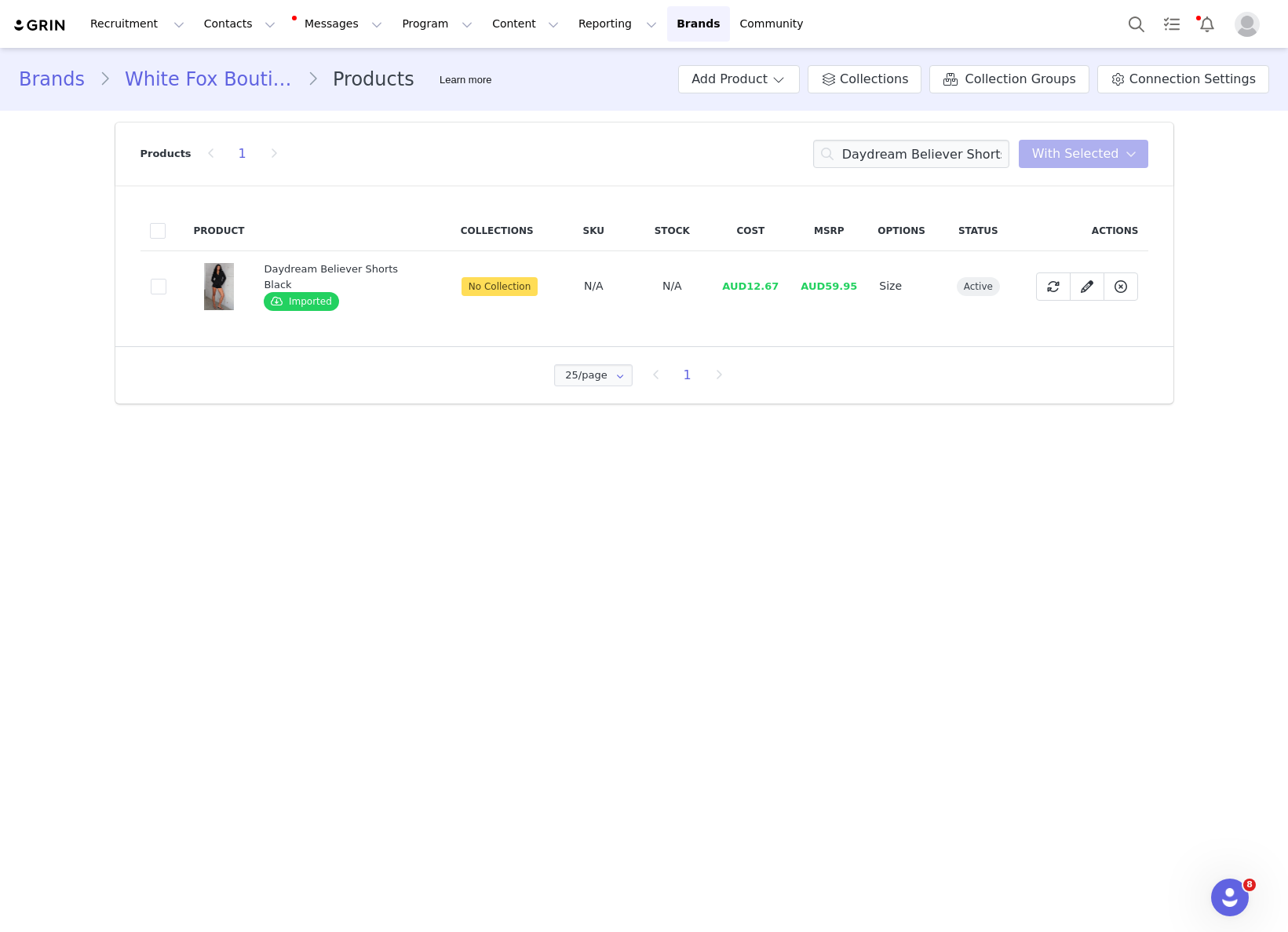
click at [740, 281] on span "AUD12.67" at bounding box center [750, 286] width 56 height 12
drag, startPoint x: 741, startPoint y: 280, endPoint x: 772, endPoint y: 280, distance: 31.0
click at [767, 280] on span "AUD12.67" at bounding box center [750, 286] width 56 height 12
click at [777, 280] on td "AUD12.67" at bounding box center [750, 286] width 79 height 70
drag, startPoint x: 764, startPoint y: 281, endPoint x: 742, endPoint y: 282, distance: 22.0
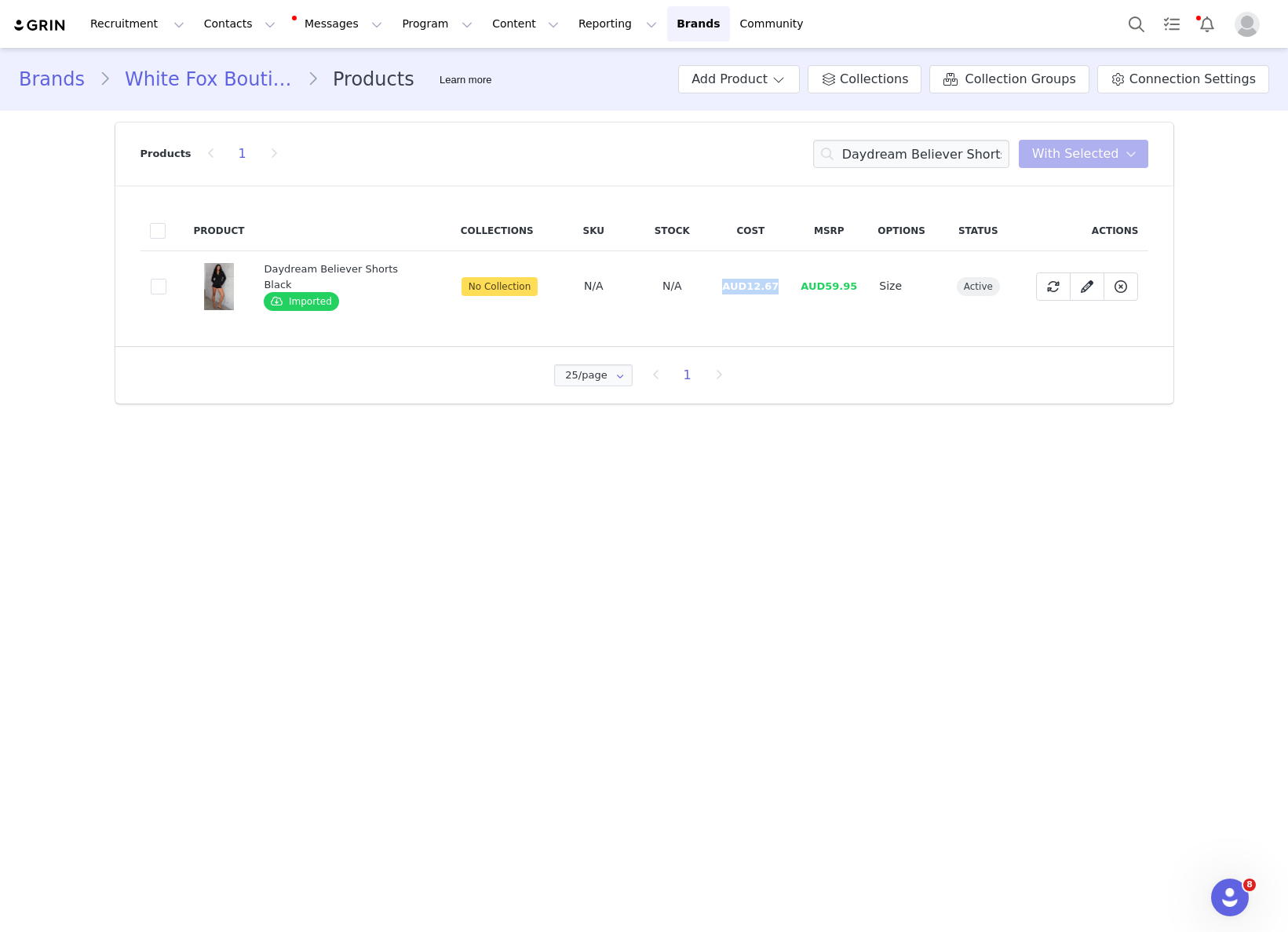
click at [742, 282] on td "AUD12.67" at bounding box center [750, 286] width 79 height 70
drag, startPoint x: 743, startPoint y: 282, endPoint x: 785, endPoint y: 282, distance: 42.0
click at [785, 282] on tr "decd007b-351b-4db7-9d1e-1f669839da24 Daydream Believer Shorts Black Imported No…" at bounding box center [644, 286] width 1008 height 70
click at [761, 293] on td "AUD12.67" at bounding box center [750, 286] width 79 height 70
click at [762, 287] on span "AUD12.67" at bounding box center [750, 286] width 56 height 12
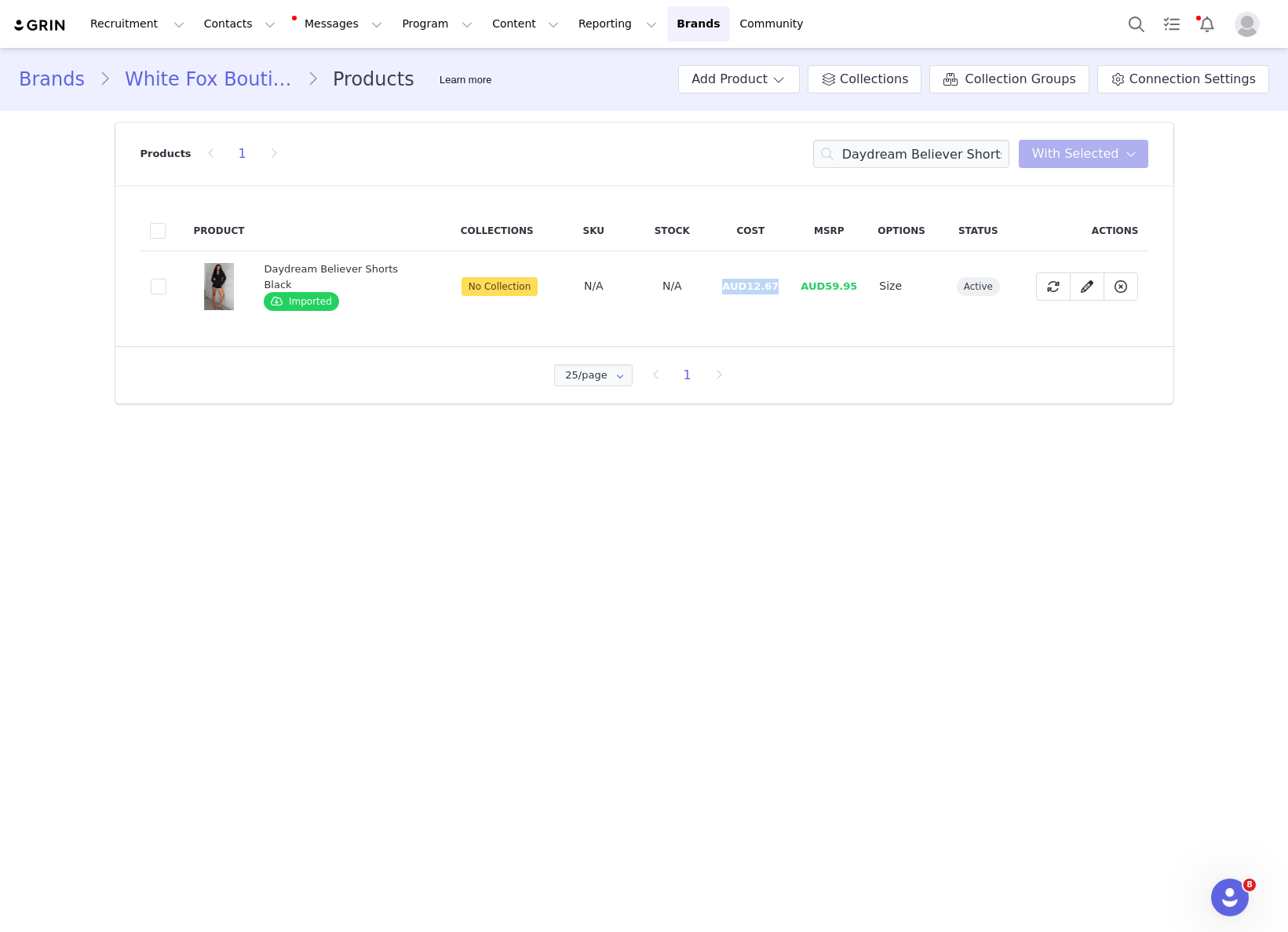
click at [762, 287] on span "AUD12.67" at bounding box center [750, 286] width 56 height 12
click at [953, 154] on input "Daydream Believer Shorts Black" at bounding box center [910, 154] width 196 height 28
paste input "Myles Loafer"
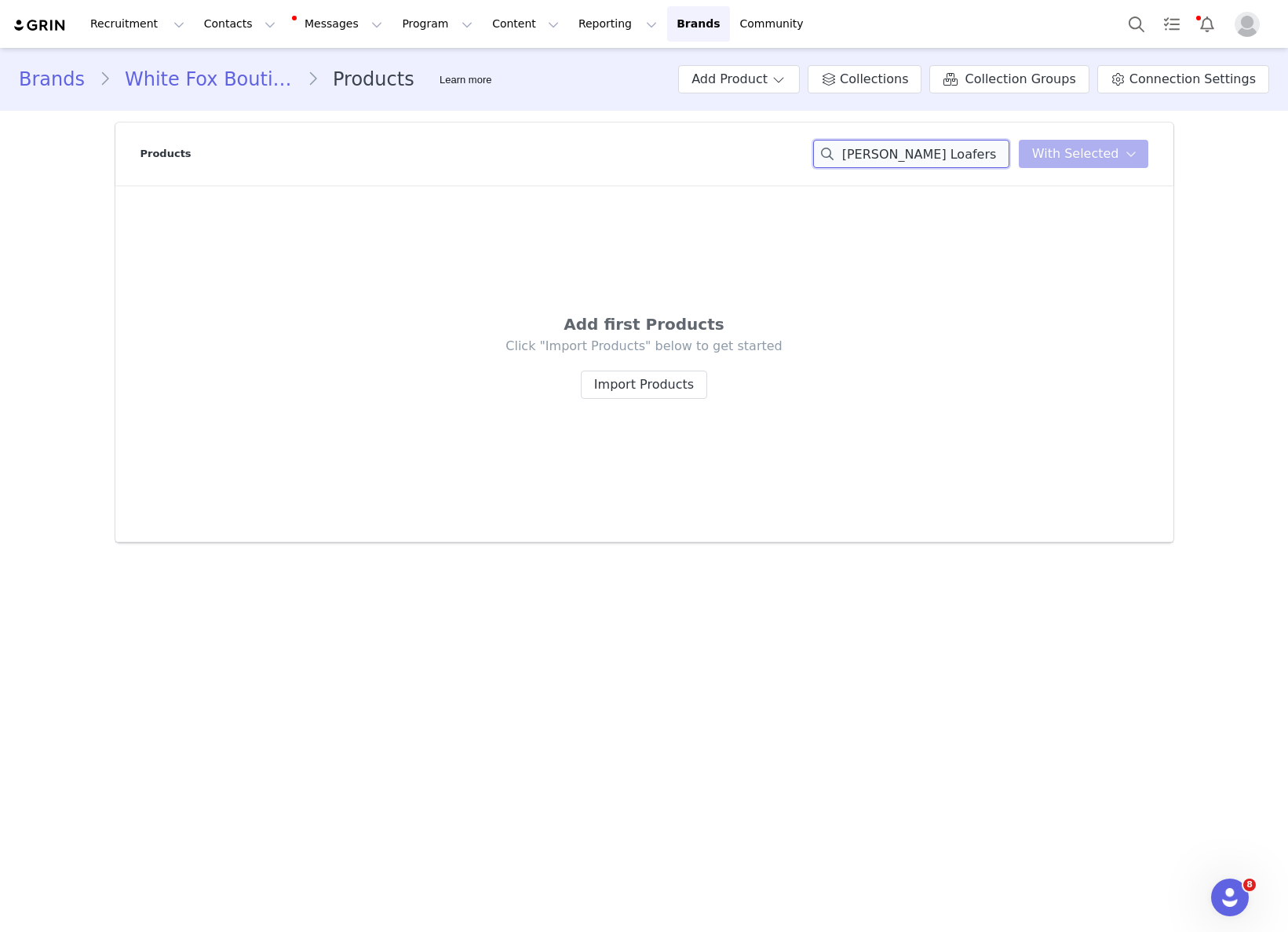
drag, startPoint x: 925, startPoint y: 158, endPoint x: 1013, endPoint y: 156, distance: 88.0
click at [1010, 156] on input "Myles Loafers Black" at bounding box center [910, 154] width 196 height 28
click at [936, 161] on input "Myles Loafer" at bounding box center [910, 154] width 196 height 28
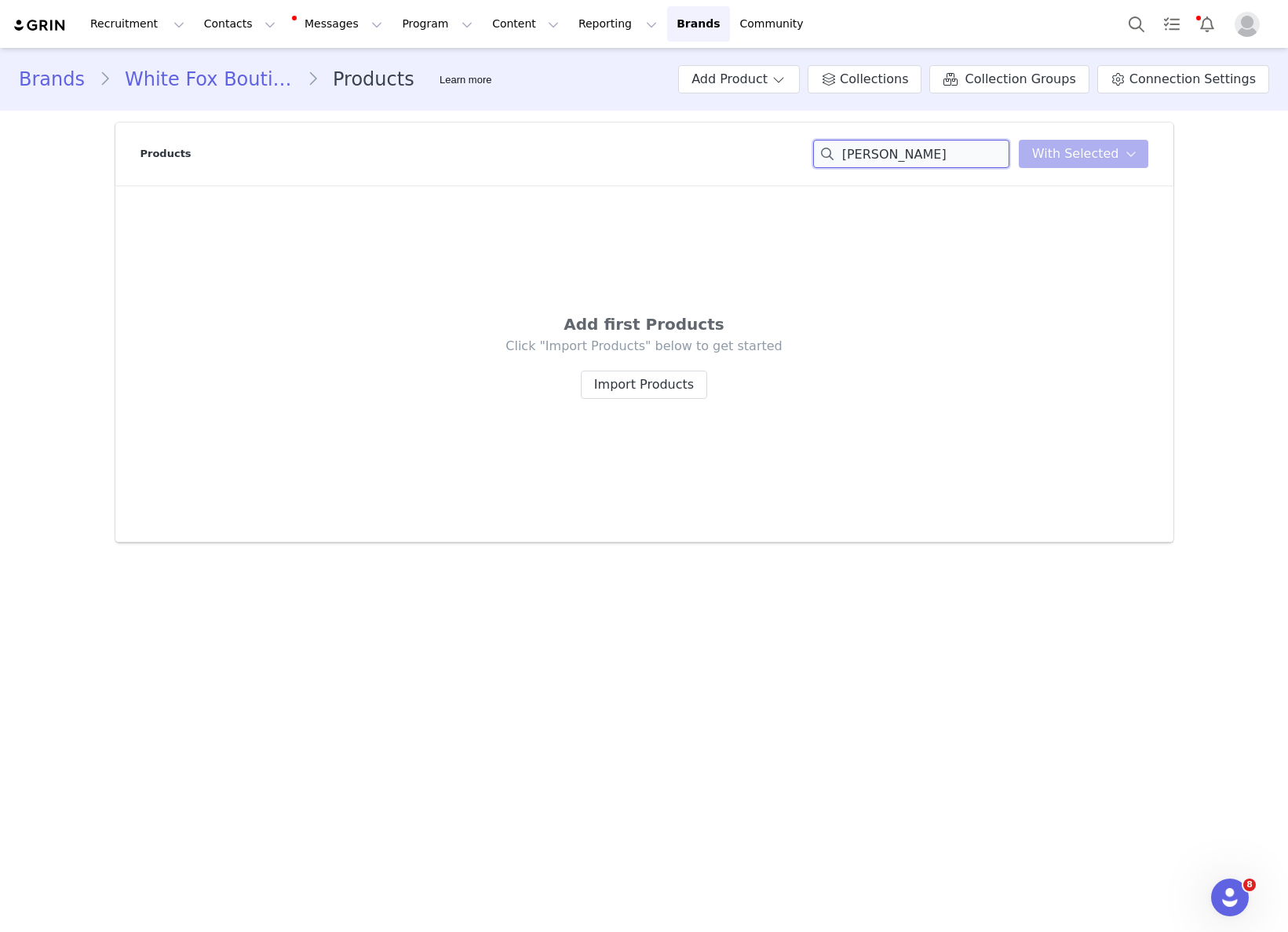
paste input "Nish Sunglasses Black/Orange"
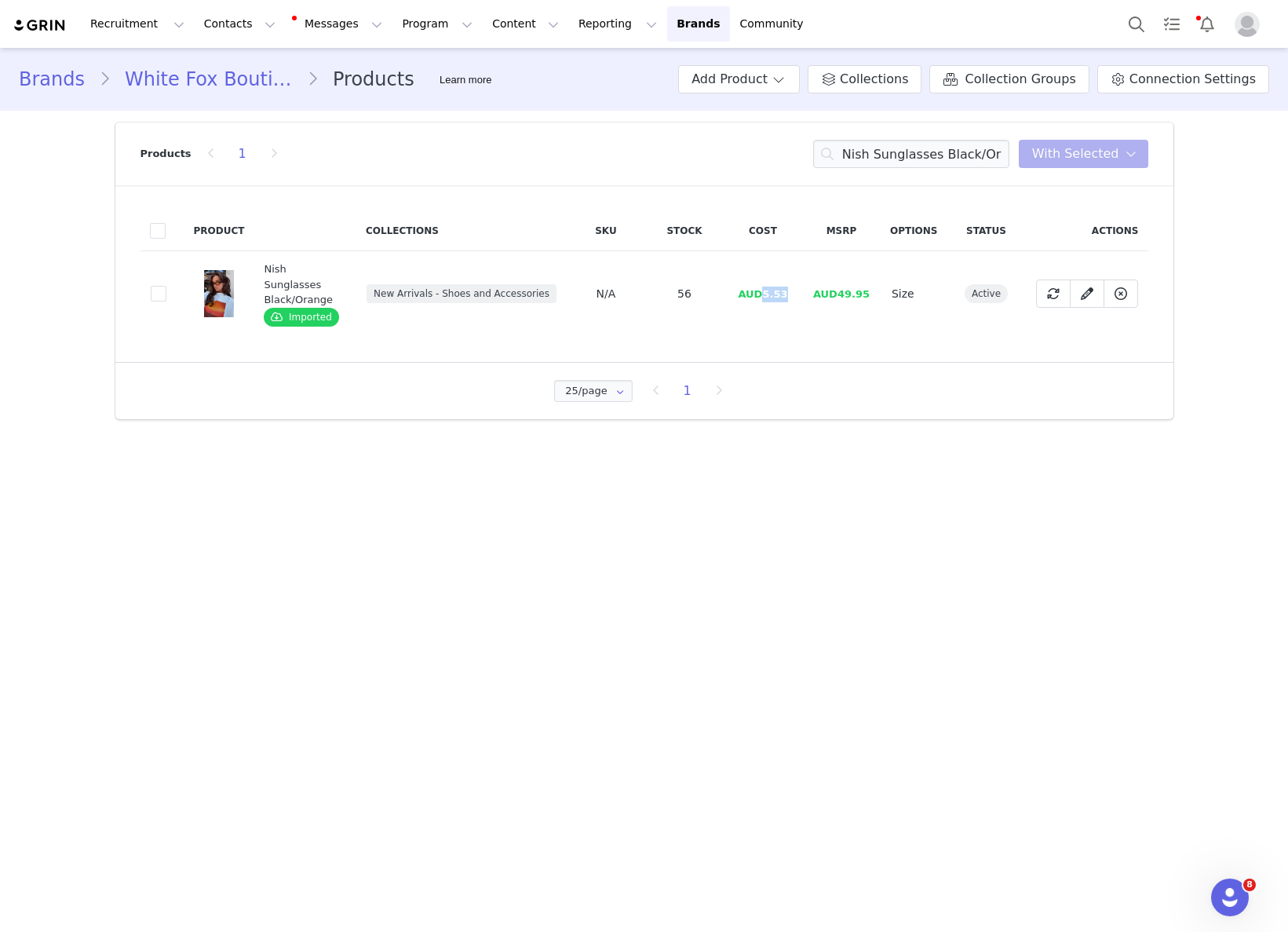
drag, startPoint x: 766, startPoint y: 286, endPoint x: 810, endPoint y: 289, distance: 44.1
click at [791, 288] on td "AUD5.53" at bounding box center [763, 293] width 79 height 85
click at [929, 154] on input "Nish Sunglasses Black/Orange" at bounding box center [910, 154] width 196 height 28
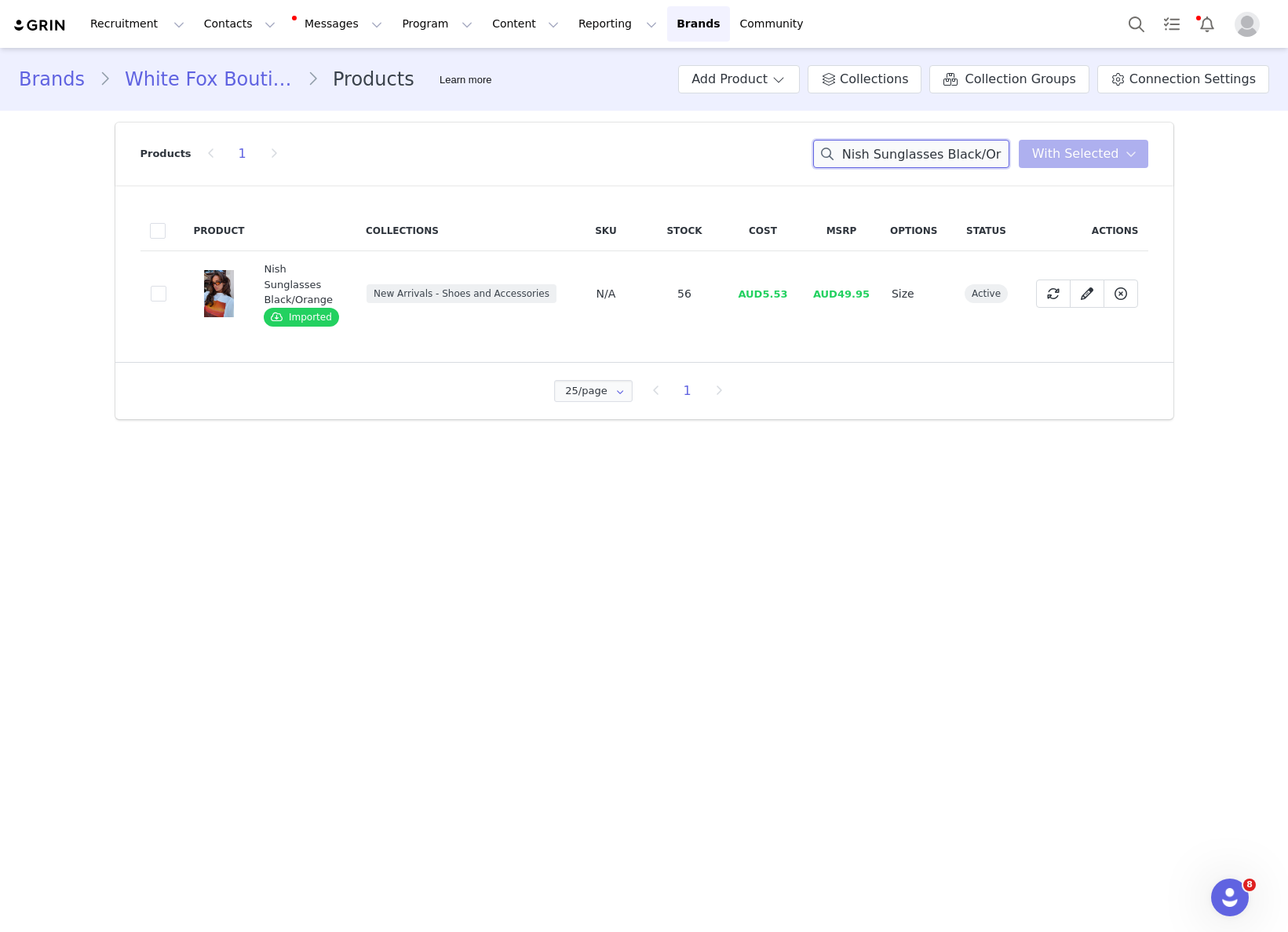
type input "f"
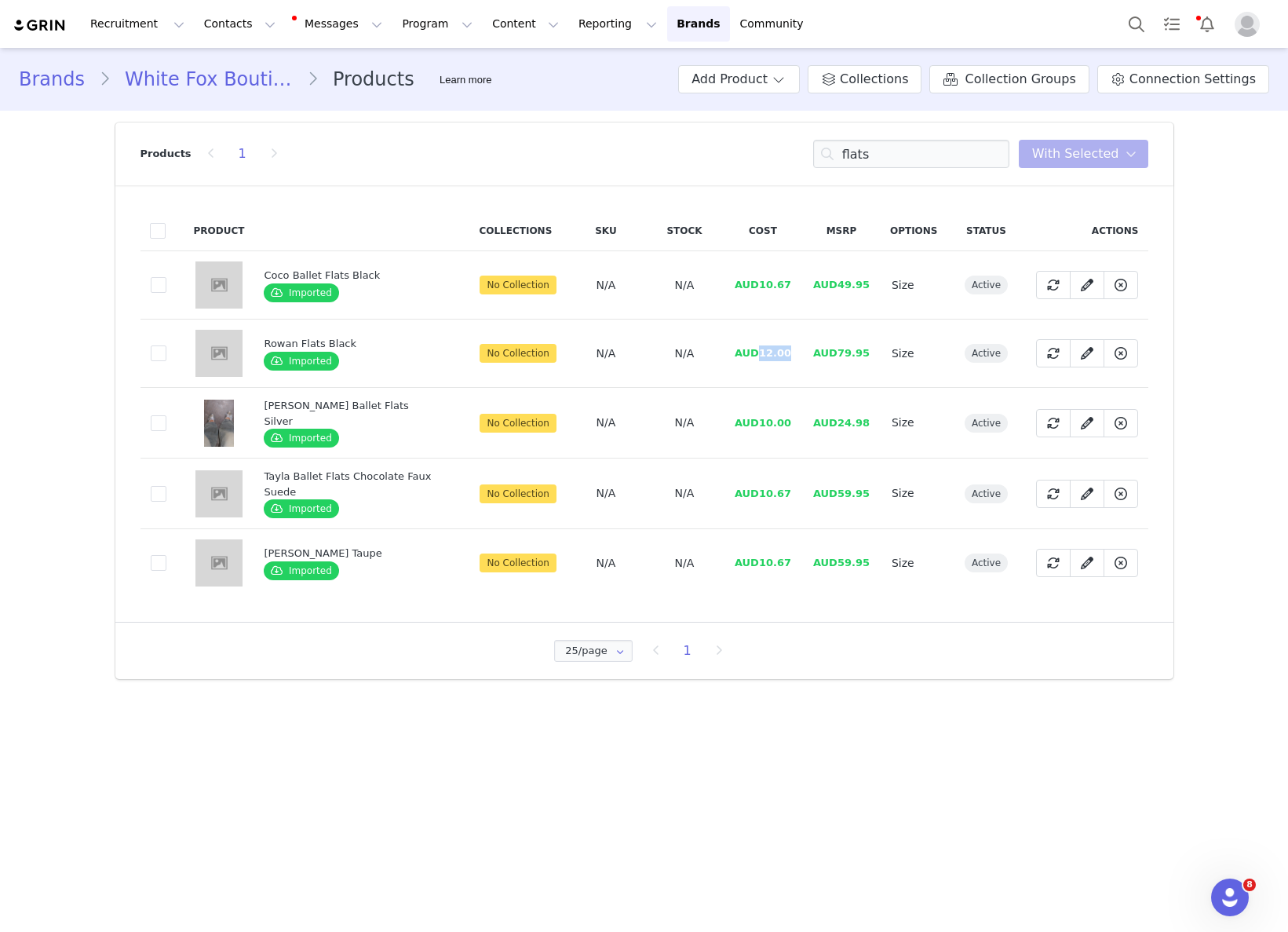
drag, startPoint x: 758, startPoint y: 356, endPoint x: 827, endPoint y: 375, distance: 71.6
click at [793, 353] on td "AUD12.00" at bounding box center [763, 353] width 79 height 68
click at [911, 156] on input "flats" at bounding box center [910, 154] width 196 height 28
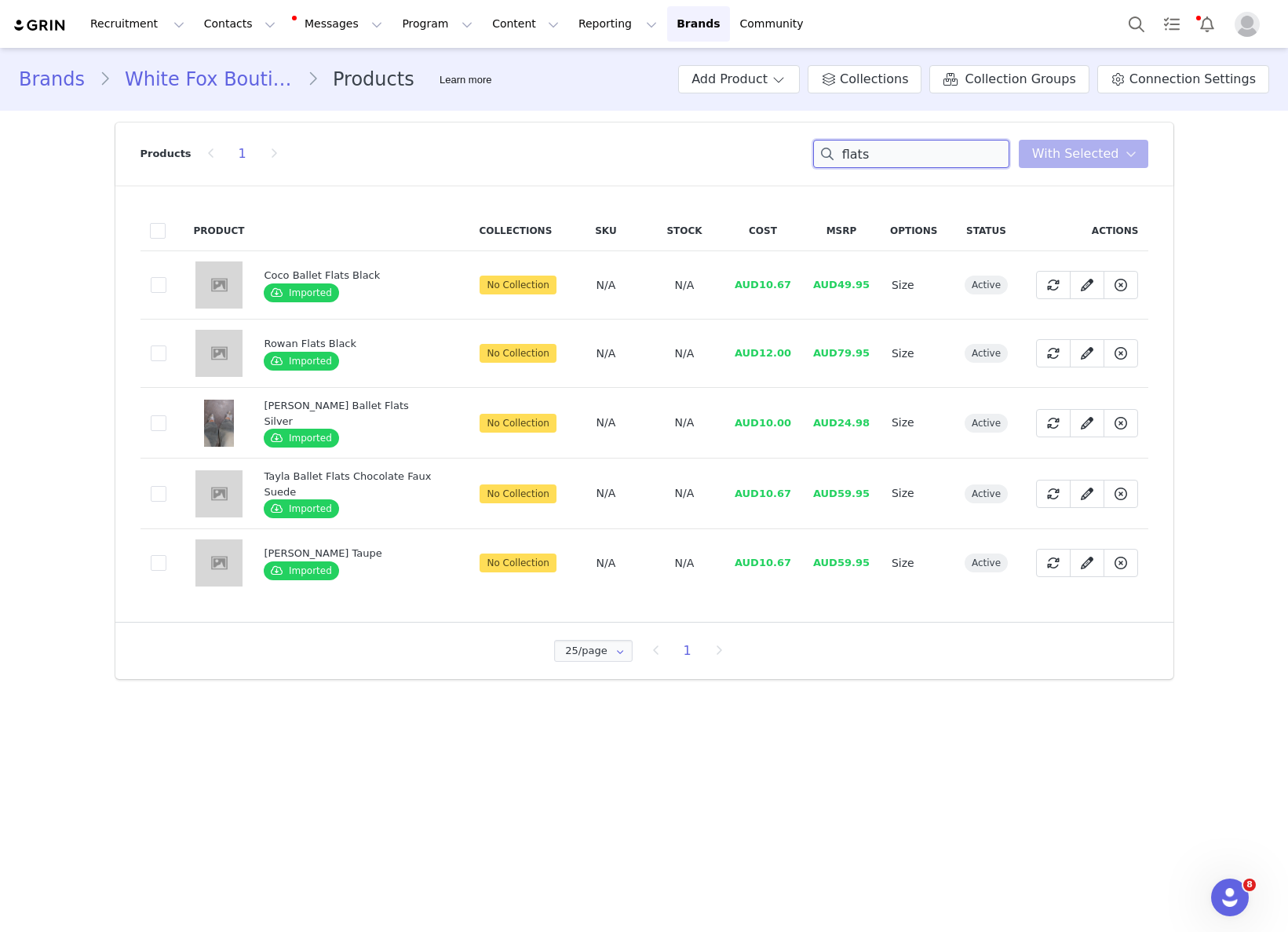
paste input "Glacial Chic Fur Bomber Jacket Smokey Taupe"
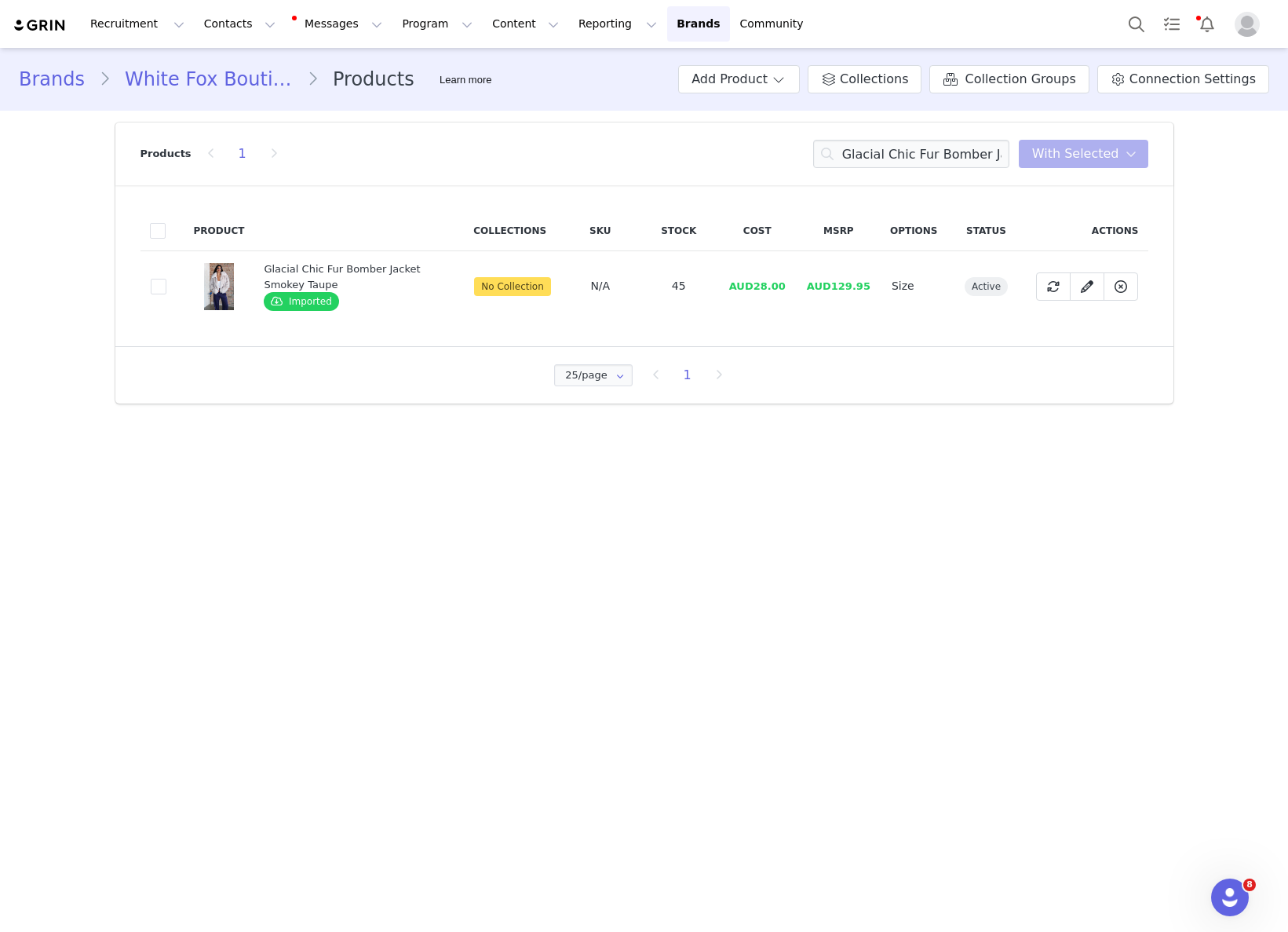
click at [762, 291] on span "AUD28.00" at bounding box center [757, 286] width 56 height 12
drag, startPoint x: 757, startPoint y: 290, endPoint x: 789, endPoint y: 288, distance: 32.1
click at [786, 288] on span "AUD28.00" at bounding box center [757, 286] width 56 height 12
drag, startPoint x: 789, startPoint y: 288, endPoint x: 1268, endPoint y: 319, distance: 480.0
click at [759, 288] on span "AUD28.00" at bounding box center [757, 286] width 56 height 12
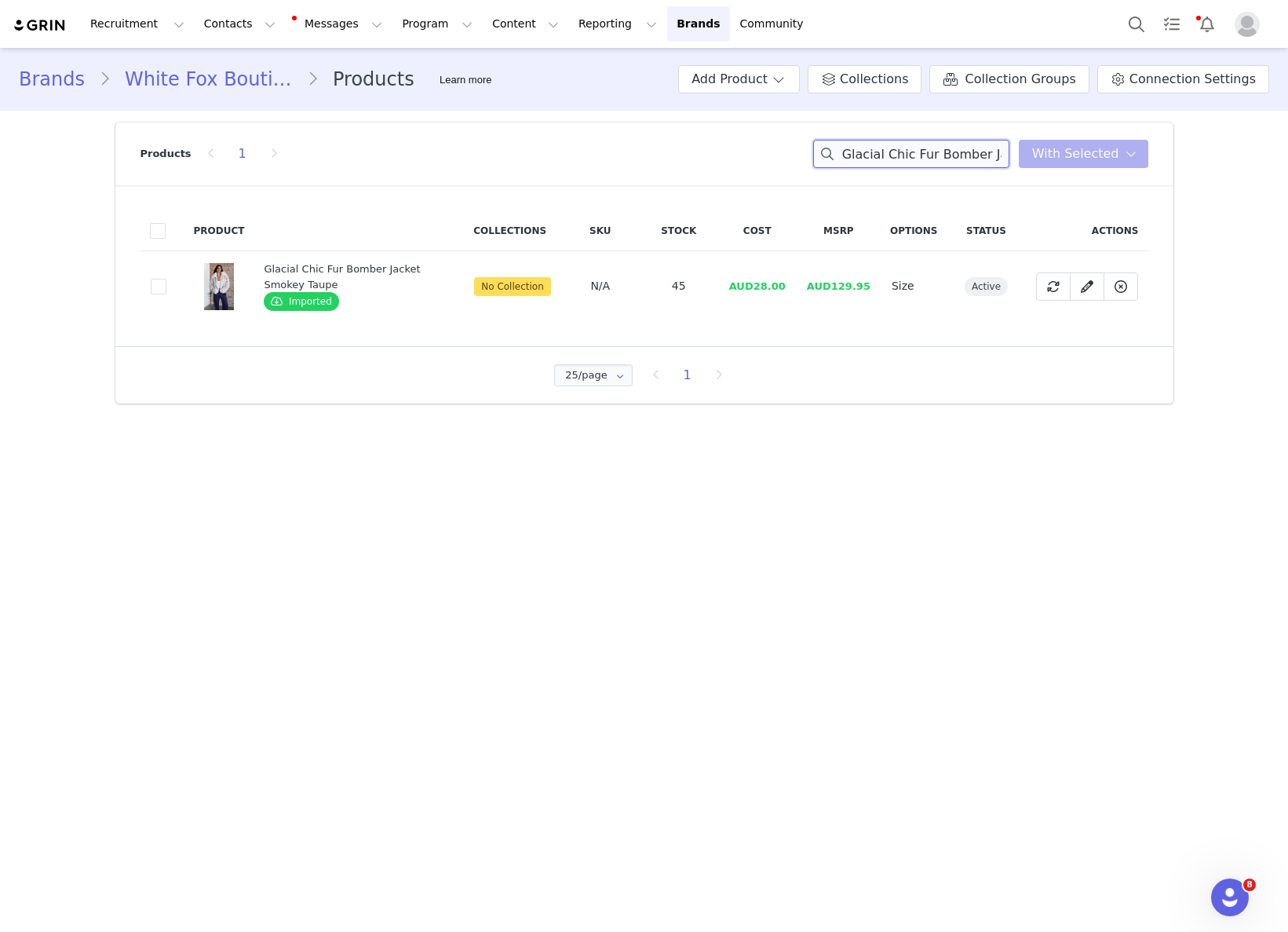
click at [961, 144] on input "Glacial Chic Fur Bomber Jacket Smokey Taupe" at bounding box center [910, 154] width 196 height 28
paste input "Stay With My Flame Long Sleeve Baby Tee Grey Marl"
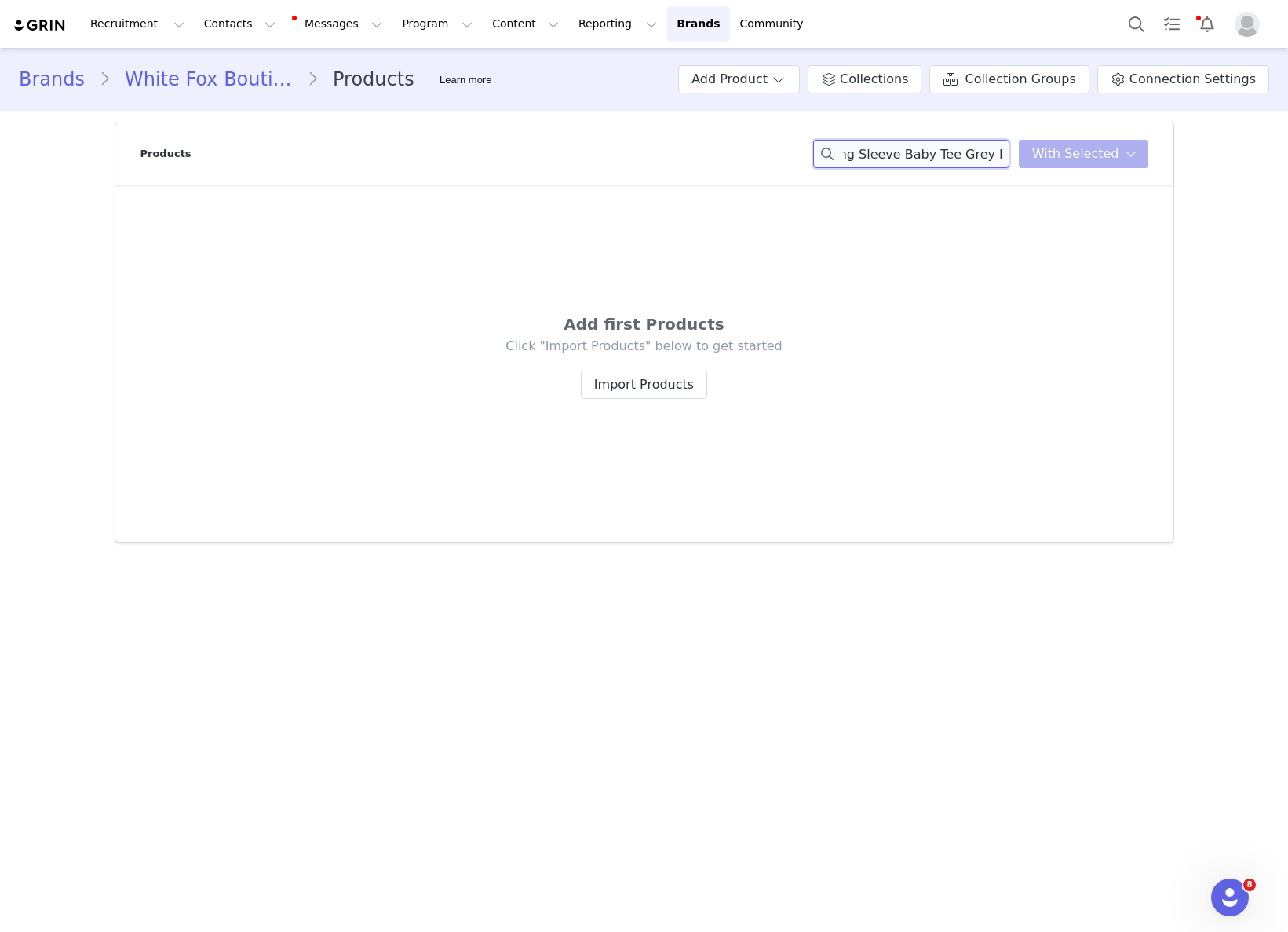
drag, startPoint x: 914, startPoint y: 160, endPoint x: 1018, endPoint y: 160, distance: 104.0
click at [1010, 159] on input "Stay With My Flame Long Sleeve Baby Tee Grey Marle" at bounding box center [910, 154] width 196 height 28
click at [914, 156] on input "Stay With My Flame Long Sleeve Bab" at bounding box center [910, 154] width 196 height 28
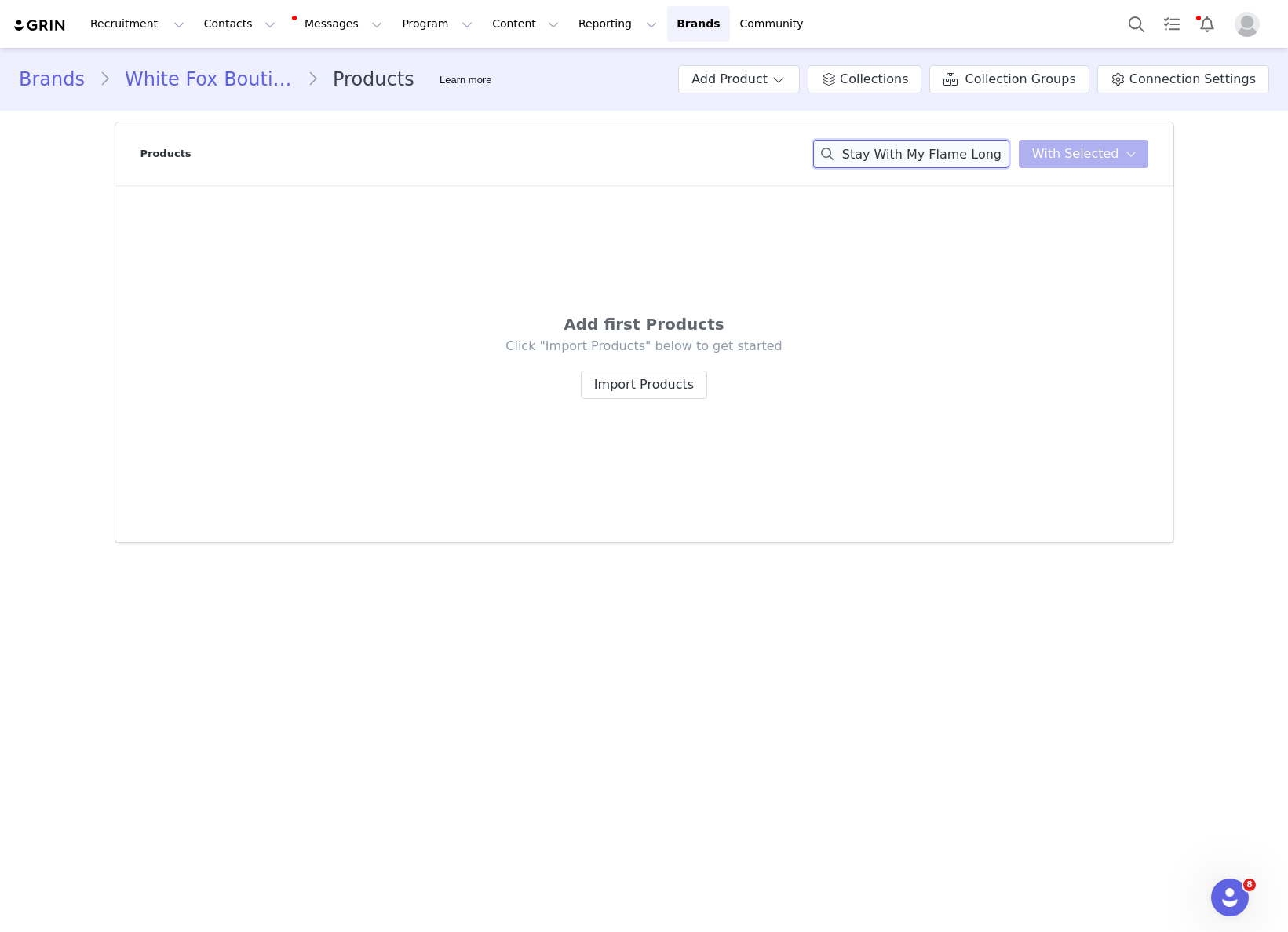
click at [914, 156] on input "Stay With My Flame Long Sleeve Bab" at bounding box center [910, 154] width 196 height 28
paste input "hining Down Denim Mini Skirt Washed Black"
click at [921, 157] on input "Shining Down Denim Mini Skirt Washed Black" at bounding box center [910, 154] width 196 height 28
click at [1083, 151] on div "Shining Down Denim Mini Skirt Washed Black You have 0 product s selected Add to…" at bounding box center [981, 154] width 335 height 28
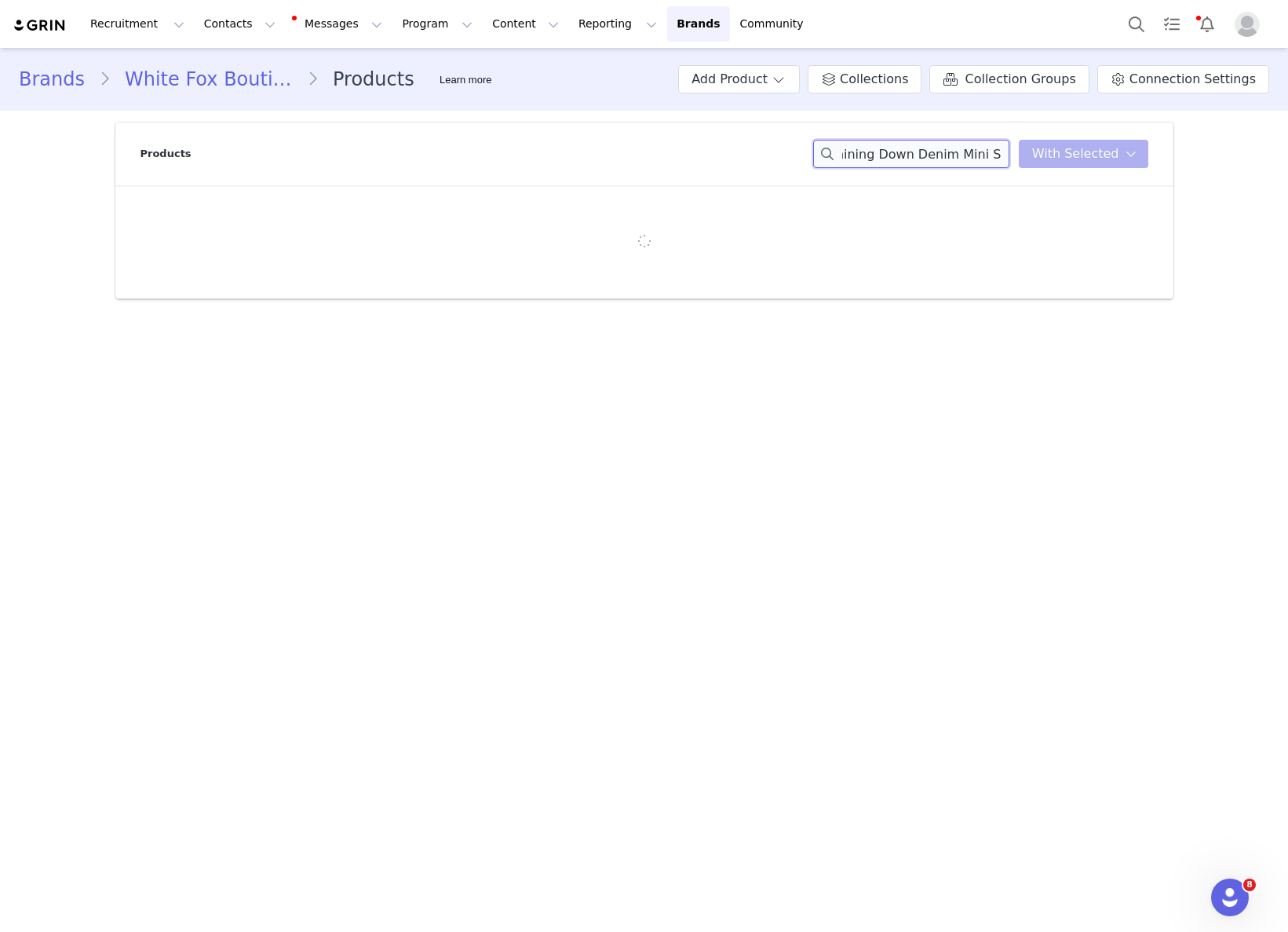
scroll to position [0, 0]
drag, startPoint x: 887, startPoint y: 153, endPoint x: 805, endPoint y: 153, distance: 82.0
click at [805, 153] on div "Products Shining Down Denim Mini Skirt You have 0 product s selected Add to Col…" at bounding box center [644, 154] width 1008 height 63
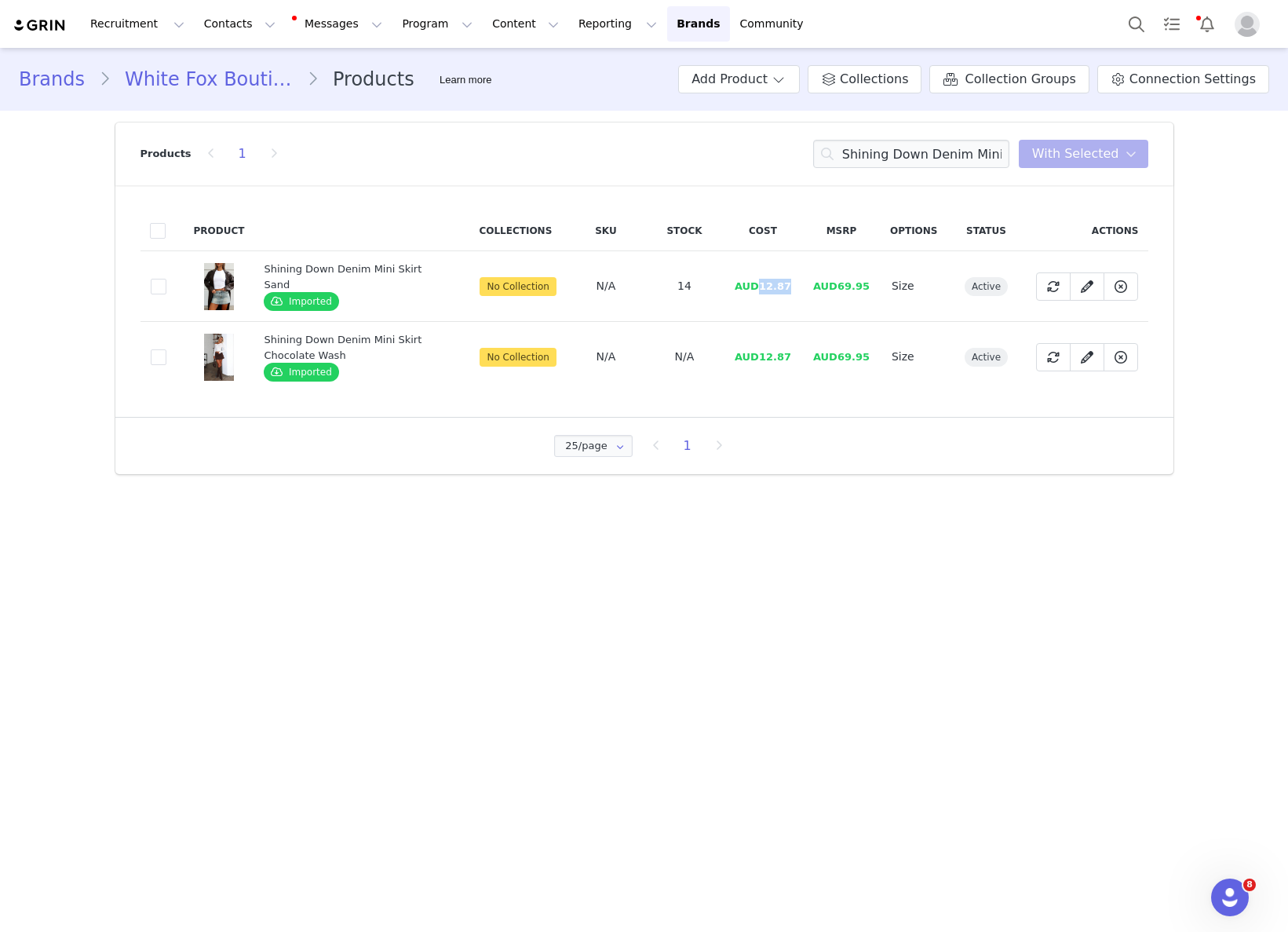
drag, startPoint x: 762, startPoint y: 285, endPoint x: 803, endPoint y: 288, distance: 41.1
click at [802, 283] on td "AUD12.87" at bounding box center [763, 286] width 79 height 70
click at [931, 157] on input "Shining Down Denim Mini Skirt" at bounding box center [910, 154] width 196 height 28
click at [932, 157] on input "Shining Down Denim Mini Skirt" at bounding box center [910, 154] width 196 height 28
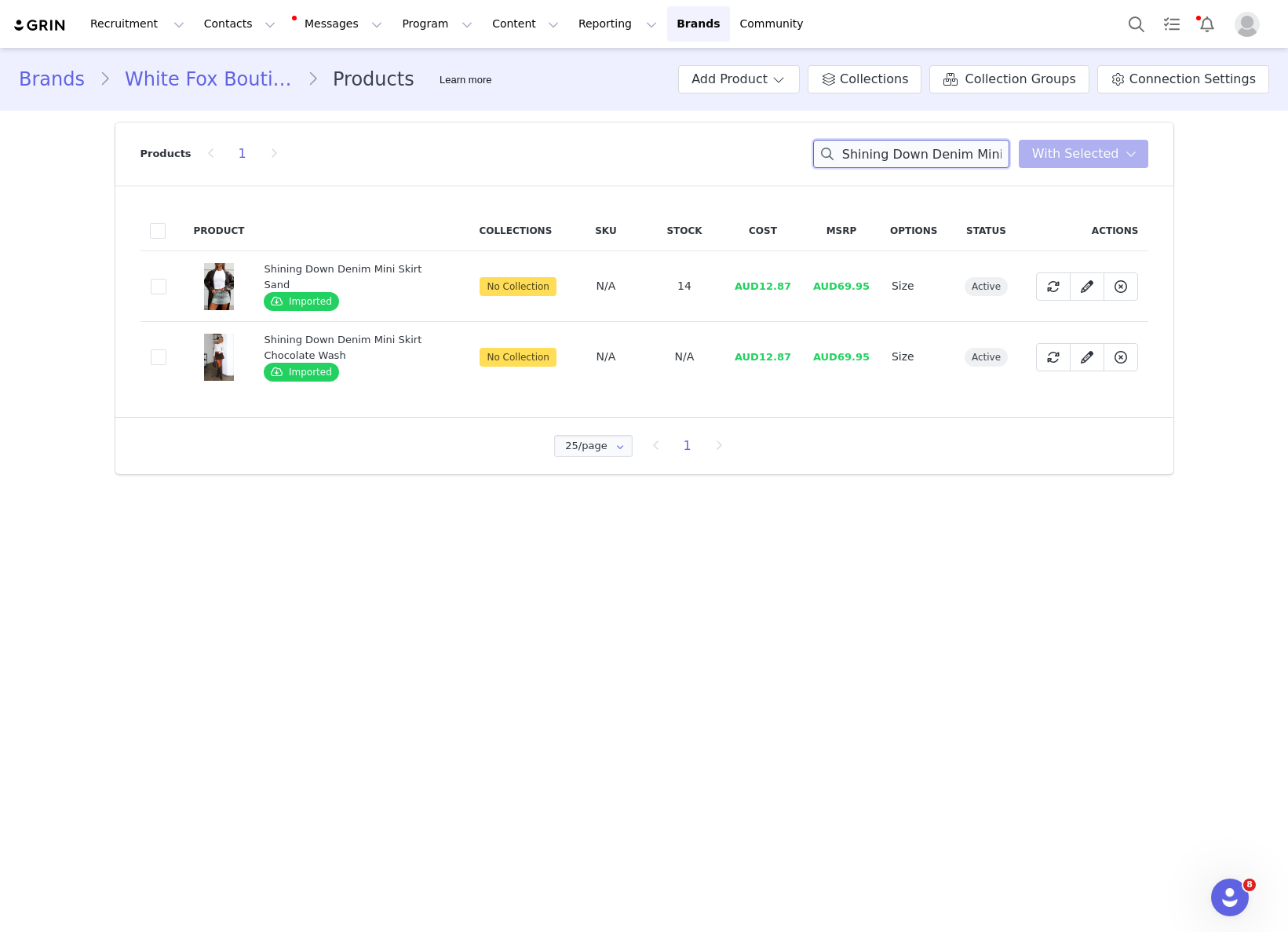
paste input "Long Sleeve Baby Tee"
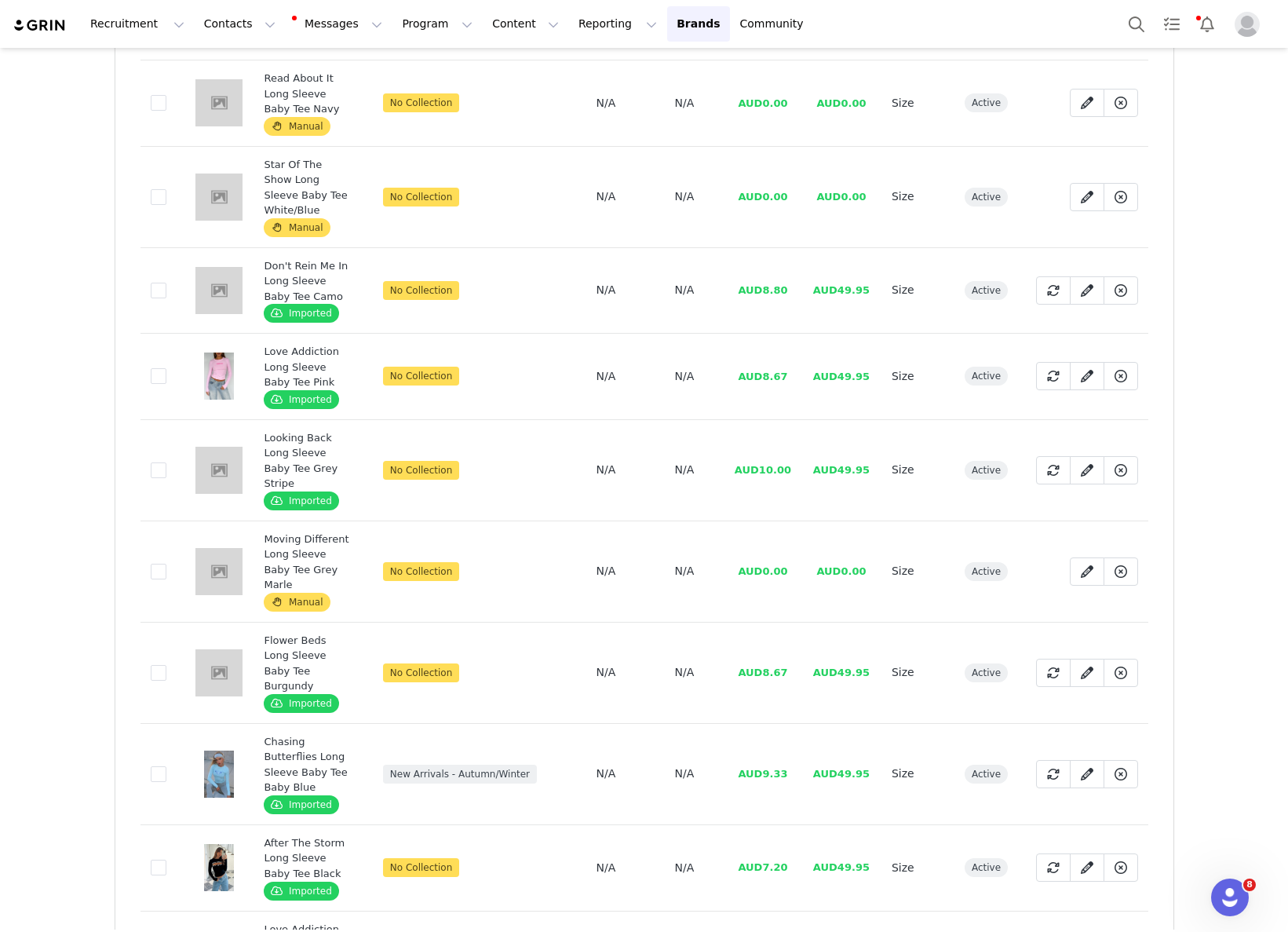
scroll to position [213, 0]
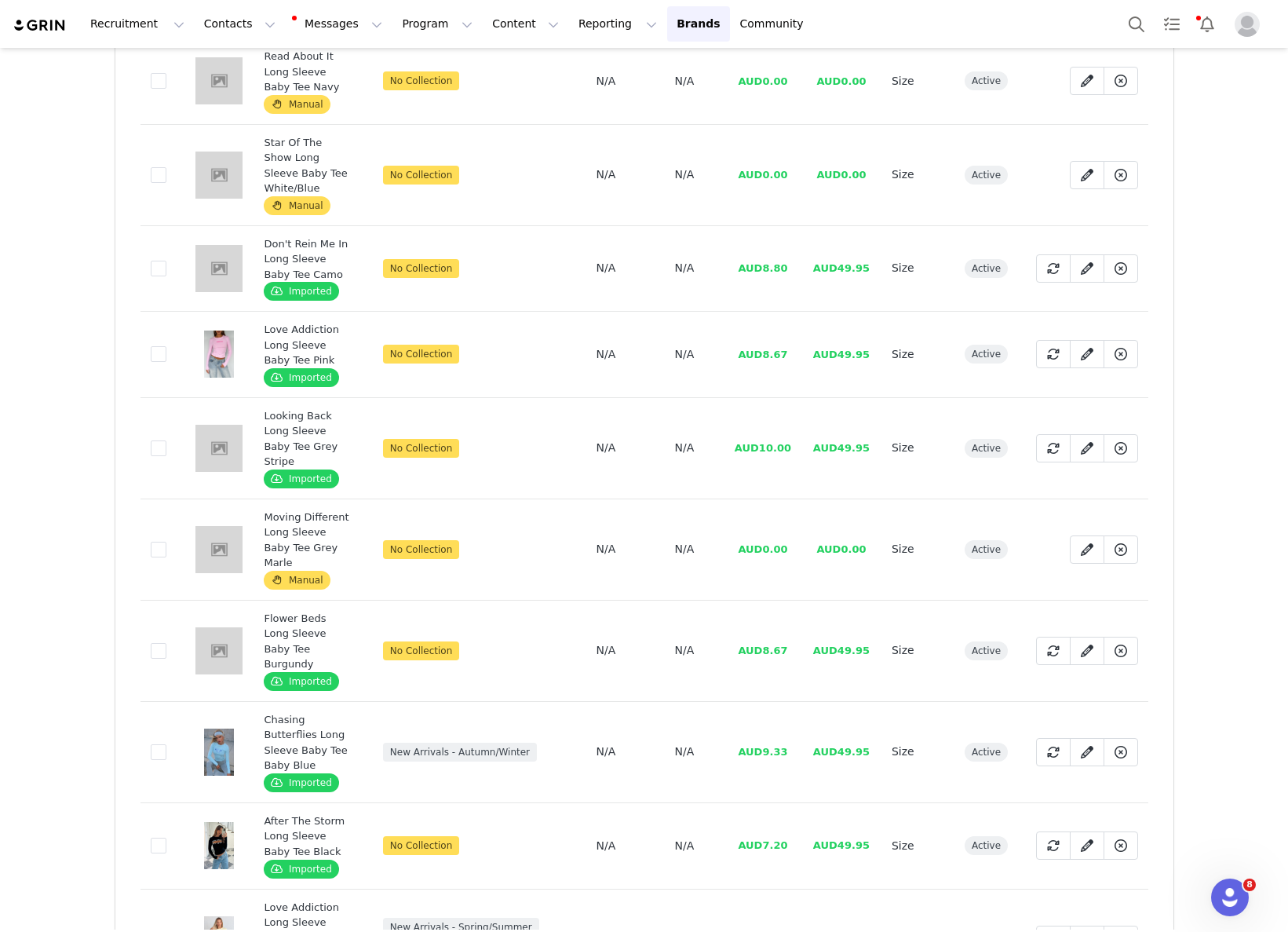
click at [751, 431] on td "AUD10.00" at bounding box center [763, 448] width 79 height 101
click at [815, 423] on tr "385daf3c-3ff1-48df-a5d2-19a524498046 Looking Back Long Sleeve Baby Tee Grey Str…" at bounding box center [644, 448] width 1008 height 101
click at [763, 442] on span "AUD10.00" at bounding box center [762, 448] width 56 height 12
drag, startPoint x: 766, startPoint y: 423, endPoint x: 792, endPoint y: 423, distance: 26.0
click at [792, 423] on td "AUD10.00" at bounding box center [763, 448] width 79 height 101
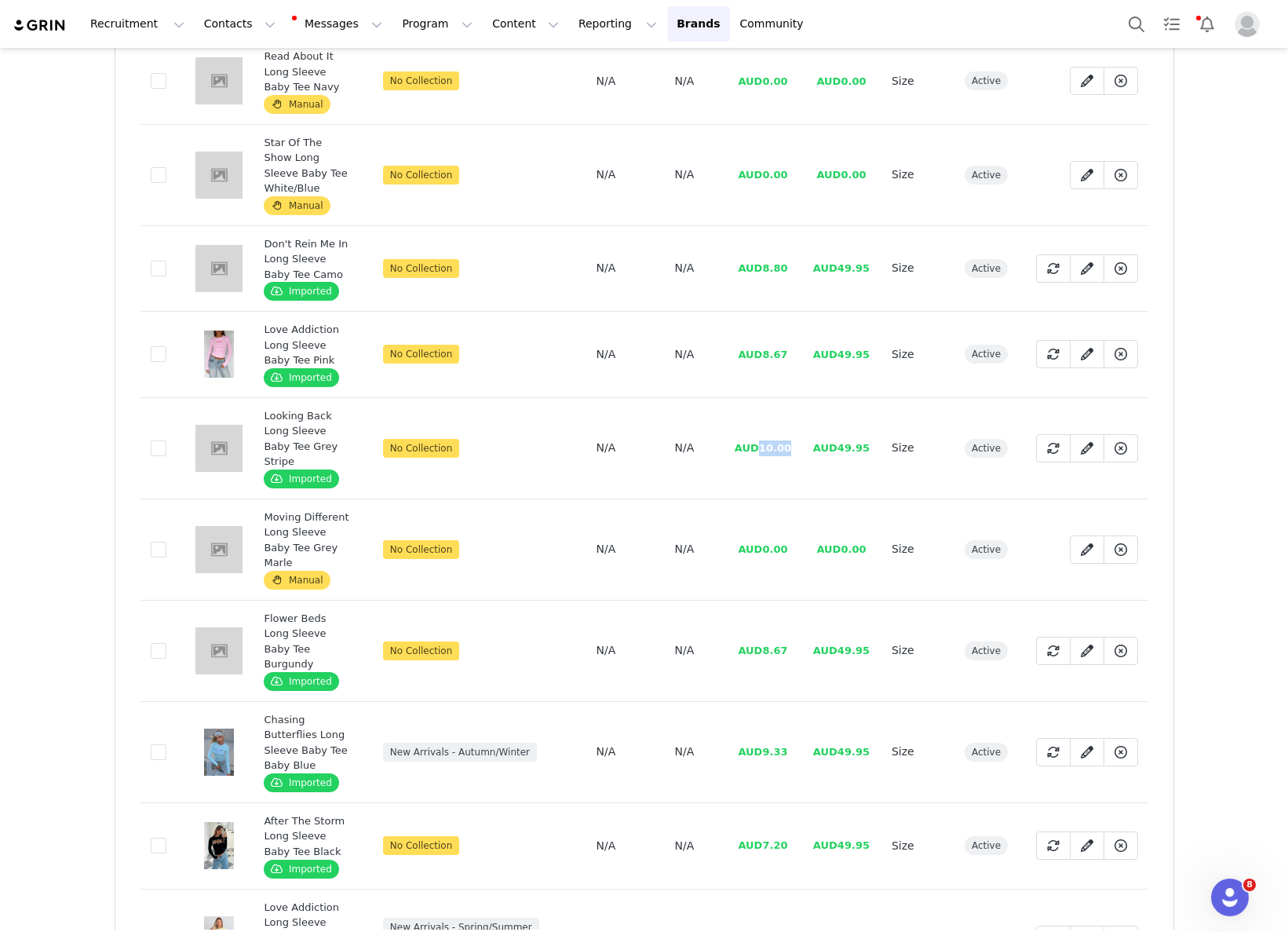
drag, startPoint x: 772, startPoint y: 425, endPoint x: 1106, endPoint y: 446, distance: 334.7
click at [762, 427] on td "AUD10.00" at bounding box center [763, 448] width 79 height 101
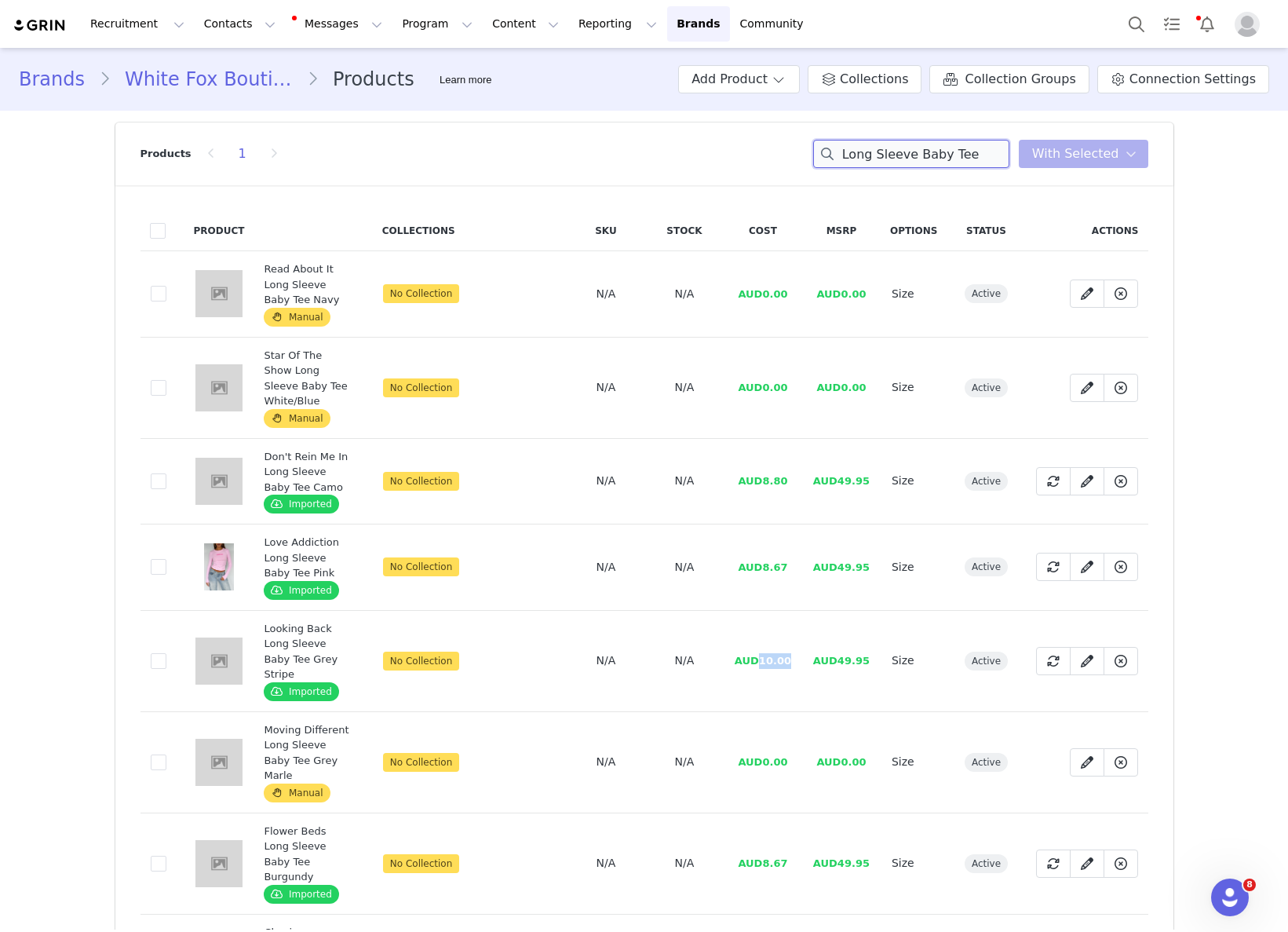
click at [902, 151] on input "Long Sleeve Baby Tee" at bounding box center [910, 154] width 196 height 28
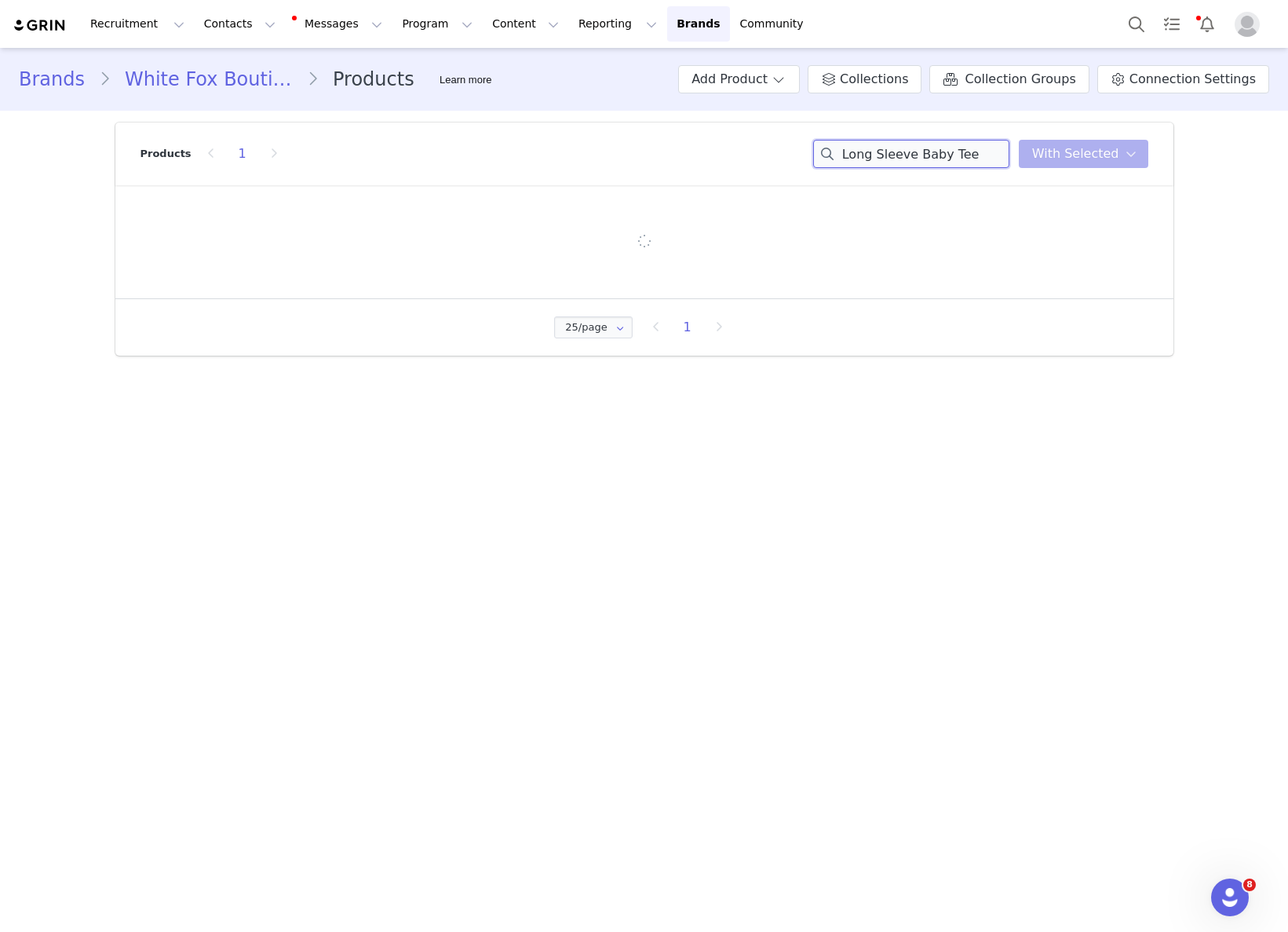
click at [902, 151] on input "Long Sleeve Baby Tee" at bounding box center [910, 154] width 196 height 28
paste input "Cutie Pie Knit Cardigan Cream"
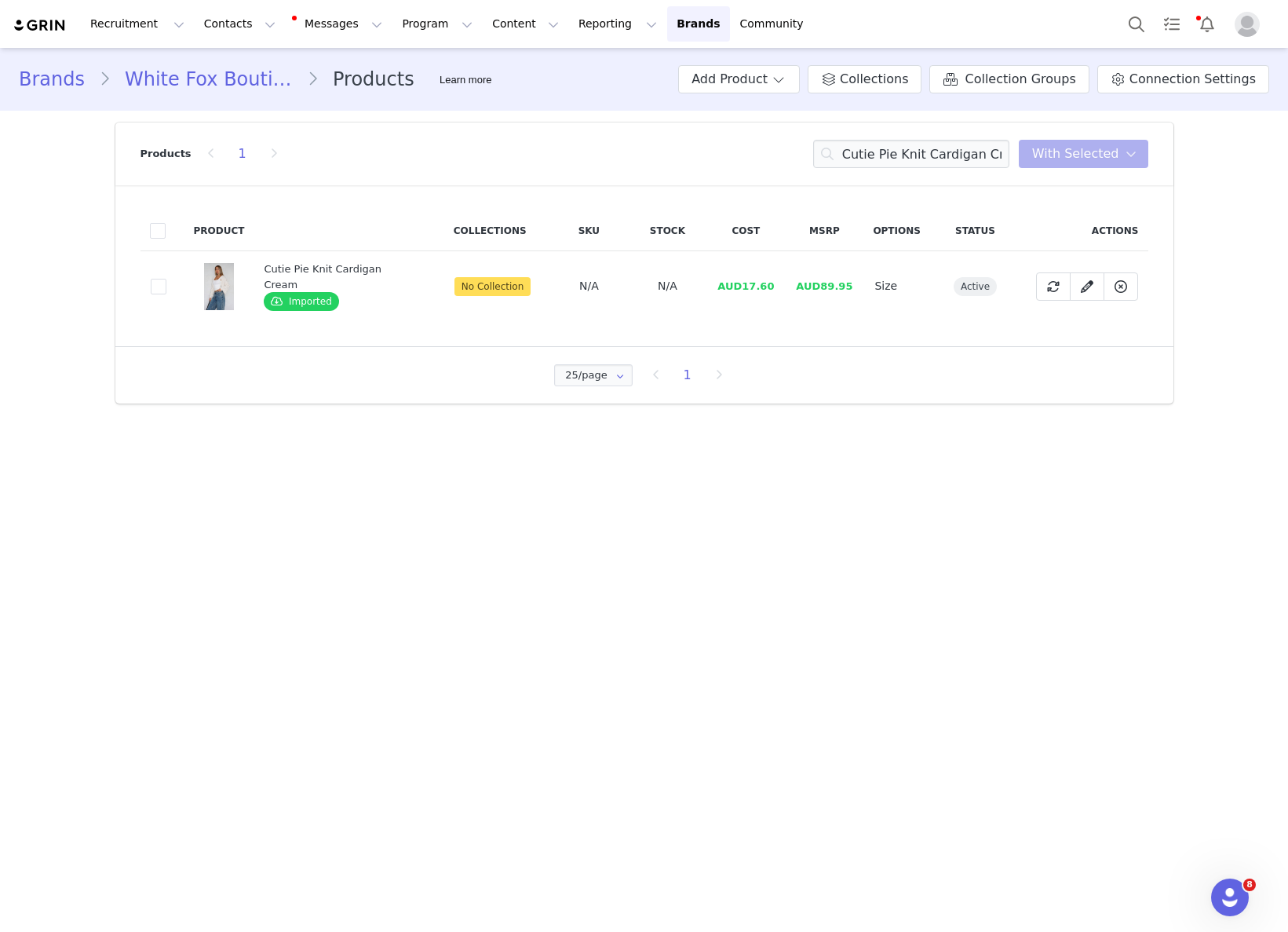
click at [736, 280] on span "AUD17.60" at bounding box center [746, 286] width 56 height 12
drag, startPoint x: 738, startPoint y: 278, endPoint x: 756, endPoint y: 277, distance: 18.0
click at [756, 280] on span "AUD17.60" at bounding box center [746, 286] width 56 height 12
drag, startPoint x: 768, startPoint y: 281, endPoint x: 771, endPoint y: 292, distance: 11.4
click at [739, 283] on td "AUD17.60" at bounding box center [746, 286] width 79 height 70
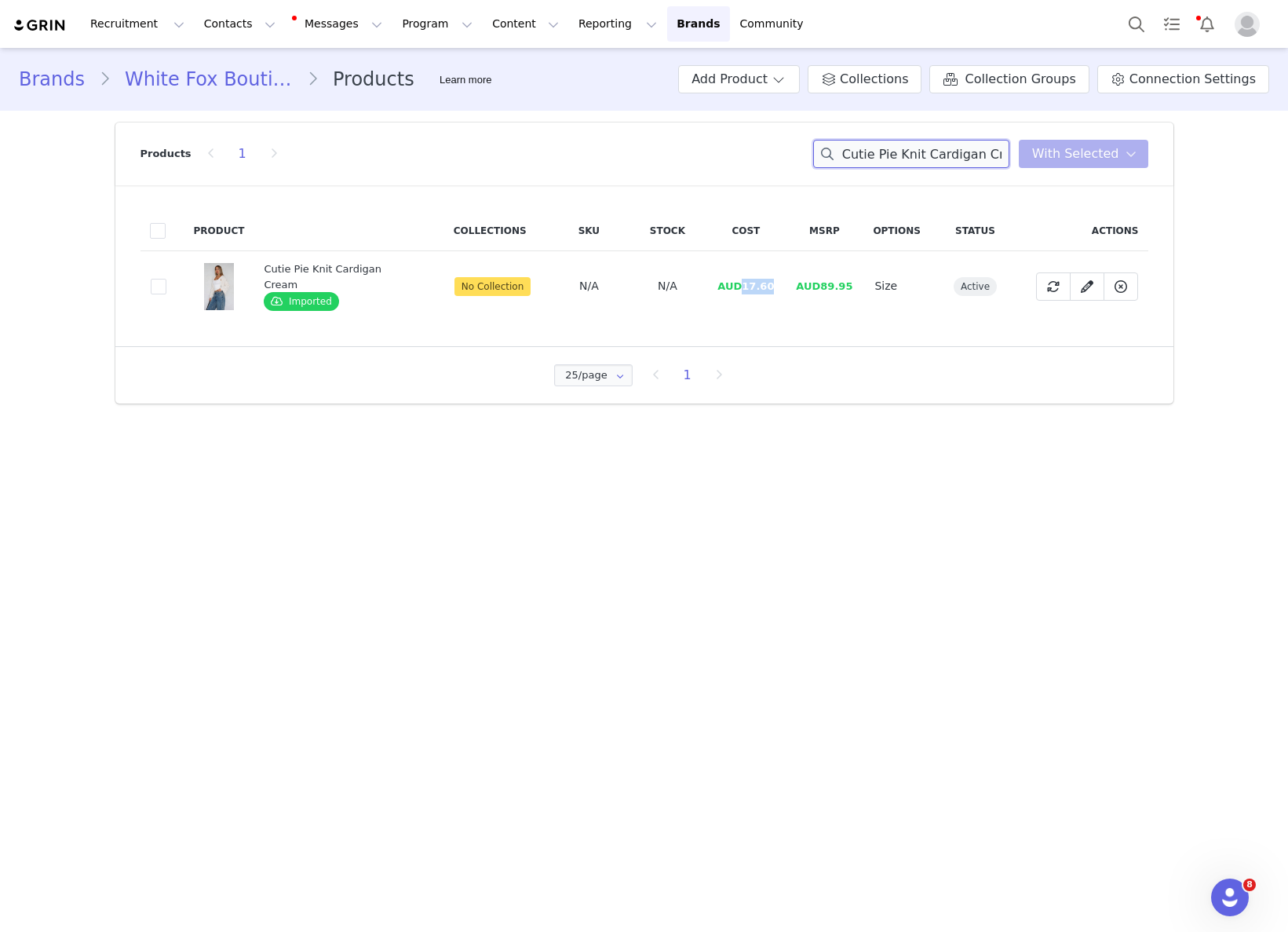
click at [891, 152] on input "Cutie Pie Knit Cardigan Cream" at bounding box center [910, 154] width 196 height 28
paste input "Lifetime Top Chocolate"
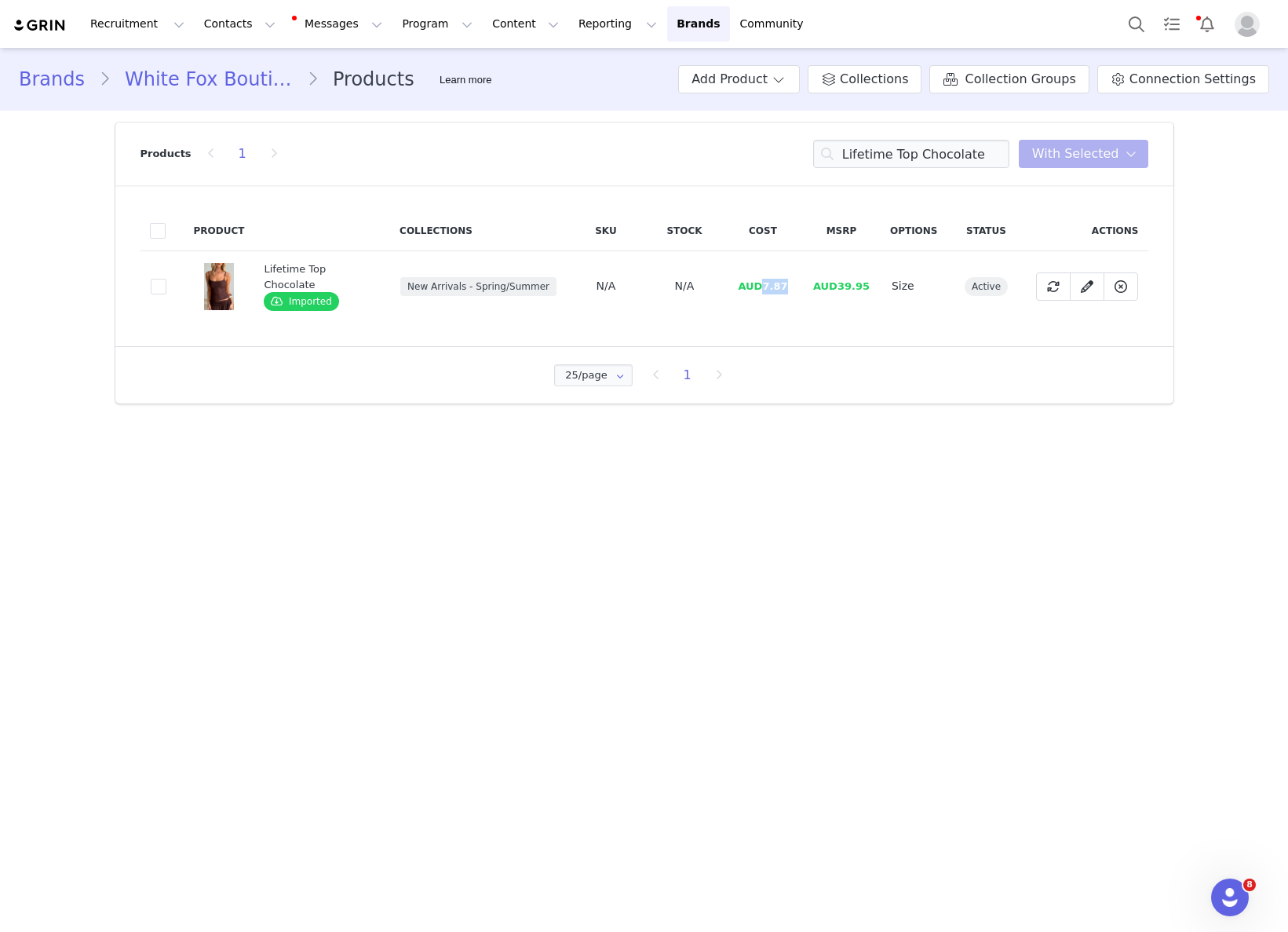
drag, startPoint x: 757, startPoint y: 285, endPoint x: 785, endPoint y: 283, distance: 28.1
click at [785, 282] on td "AUD7.87" at bounding box center [763, 286] width 79 height 70
click at [882, 148] on input "Lifetime Top Chocolate" at bounding box center [910, 154] width 196 height 28
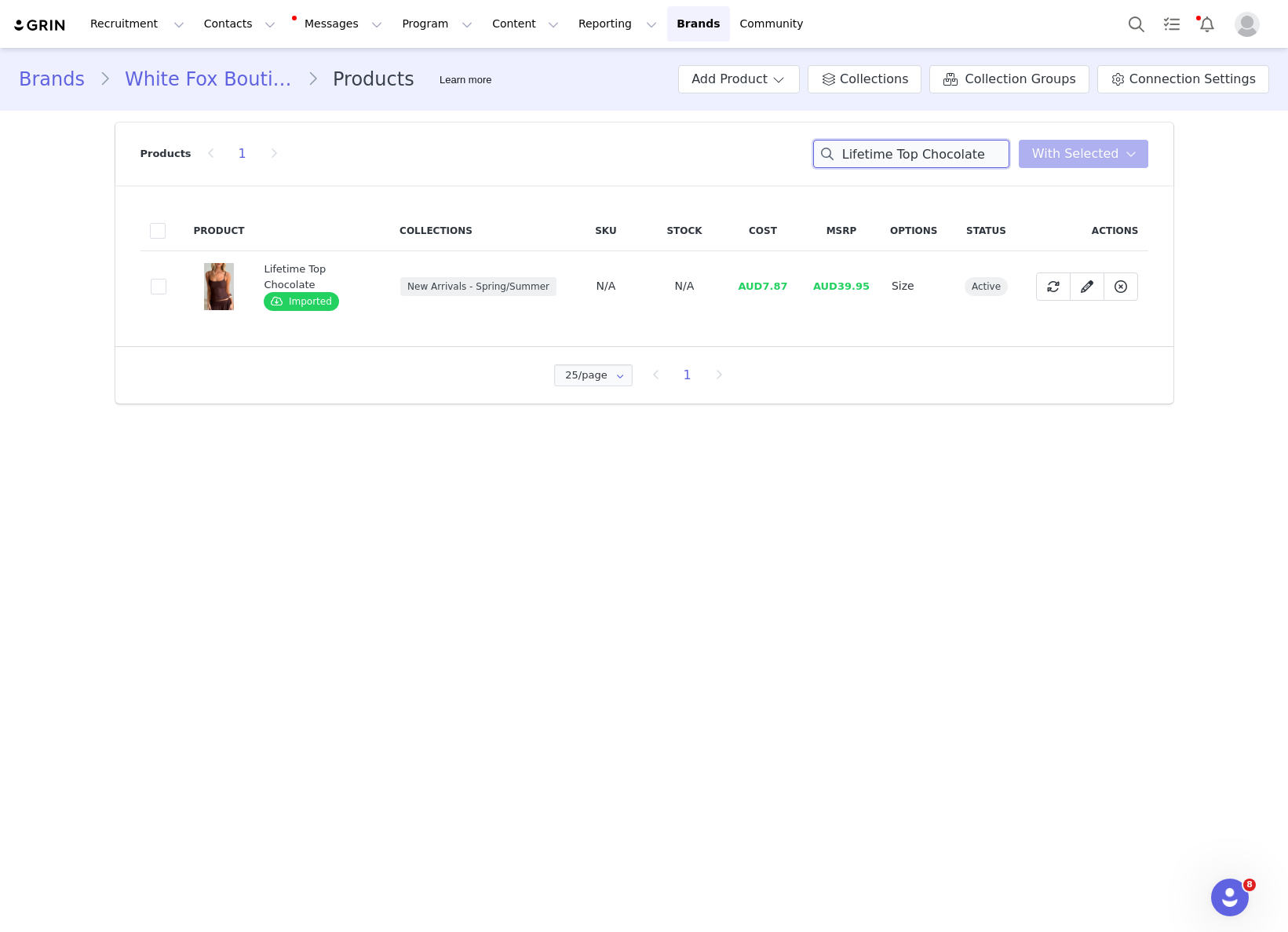
paste input "Grace Wedge Chocolate Faux Sued"
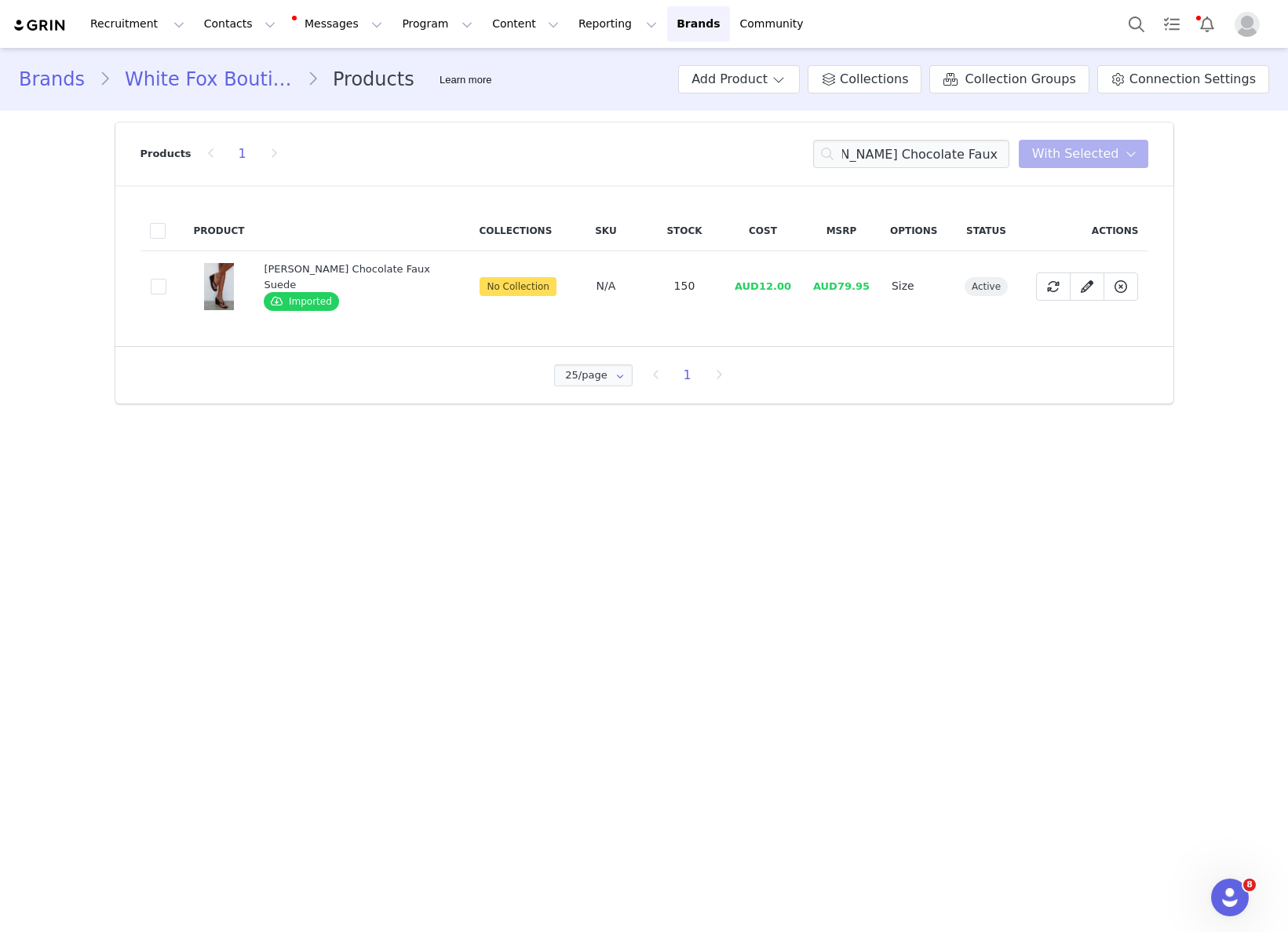
drag, startPoint x: 786, startPoint y: 288, endPoint x: 764, endPoint y: 292, distance: 22.4
click at [784, 289] on td "AUD12.00" at bounding box center [763, 286] width 79 height 70
click at [754, 288] on span "AUD12.00" at bounding box center [762, 286] width 56 height 12
drag, startPoint x: 753, startPoint y: 288, endPoint x: 791, endPoint y: 285, distance: 38.1
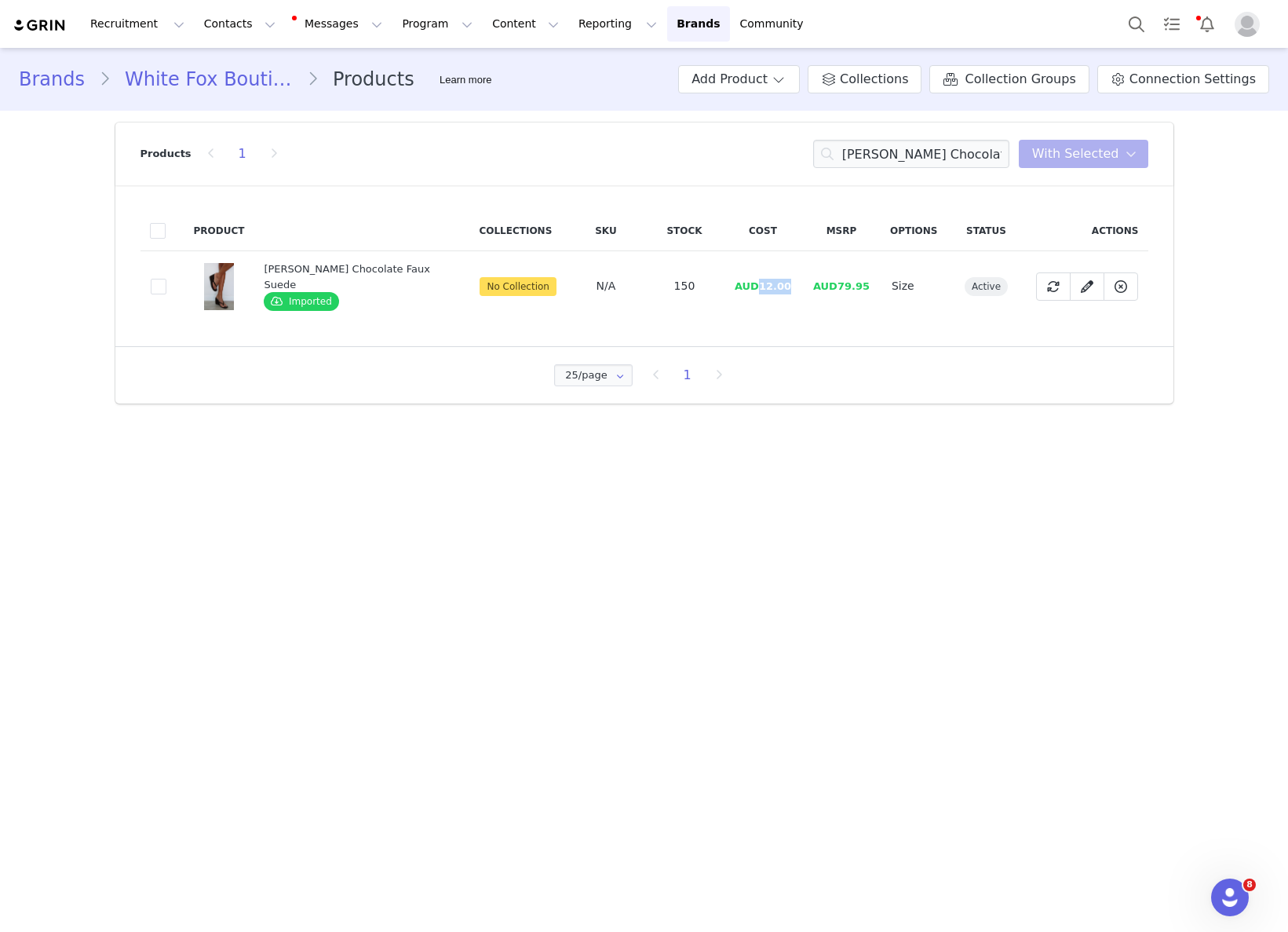
click at [791, 285] on td "AUD12.00" at bounding box center [763, 286] width 79 height 70
click at [879, 153] on input "Grace Wedge Chocolate Faux Suede" at bounding box center [910, 154] width 196 height 28
paste input "Elanor Belt Tan Faux Suede/Gold"
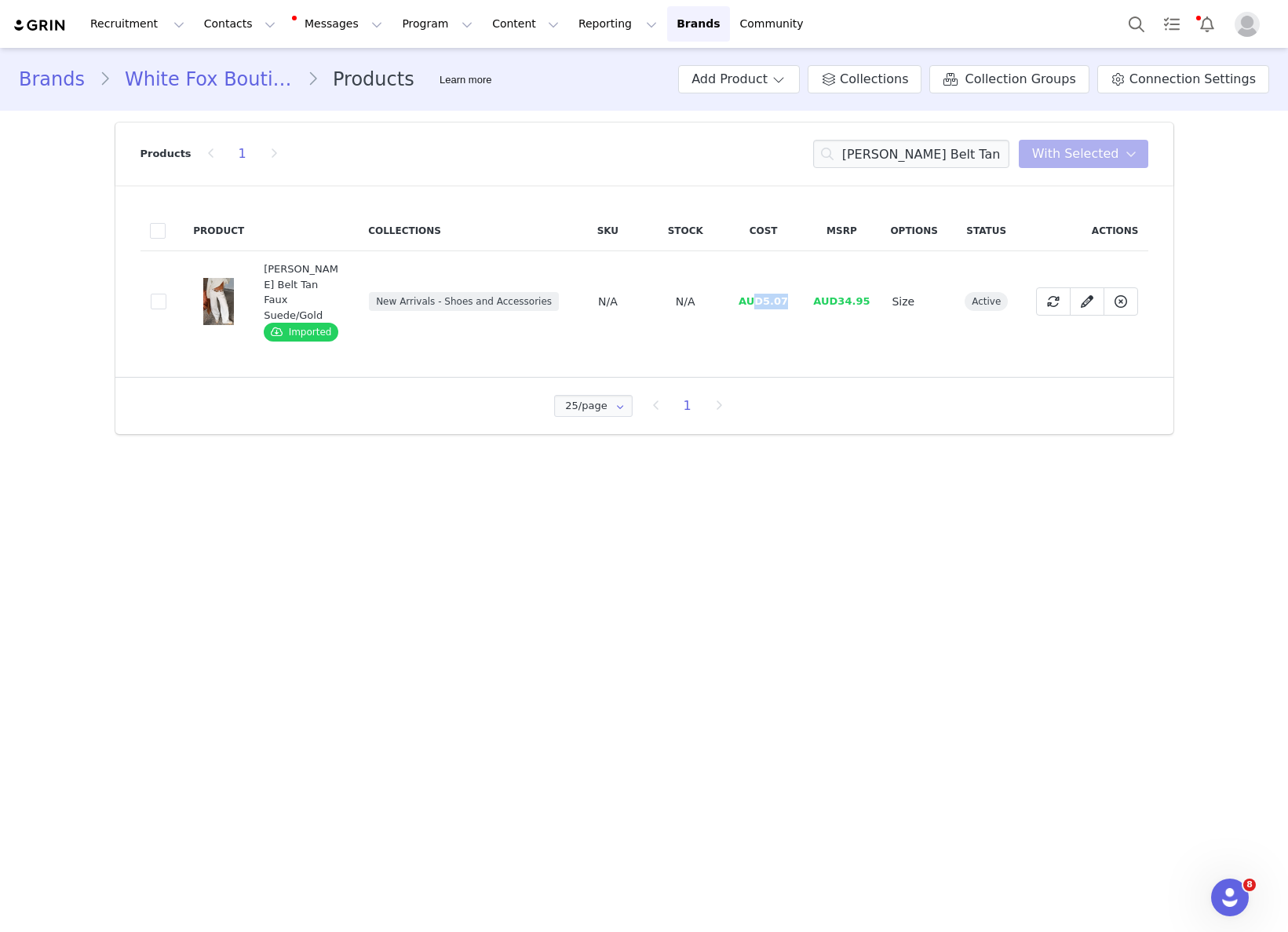
drag, startPoint x: 760, startPoint y: 287, endPoint x: 796, endPoint y: 283, distance: 36.2
click at [796, 283] on td "AUD5.07" at bounding box center [763, 302] width 79 height 101
drag, startPoint x: 788, startPoint y: 285, endPoint x: 761, endPoint y: 286, distance: 27.0
click at [761, 286] on td "AUD5.07" at bounding box center [763, 302] width 79 height 101
click at [914, 158] on input "Elanor Belt Tan Faux Suede/Gold" at bounding box center [910, 154] width 196 height 28
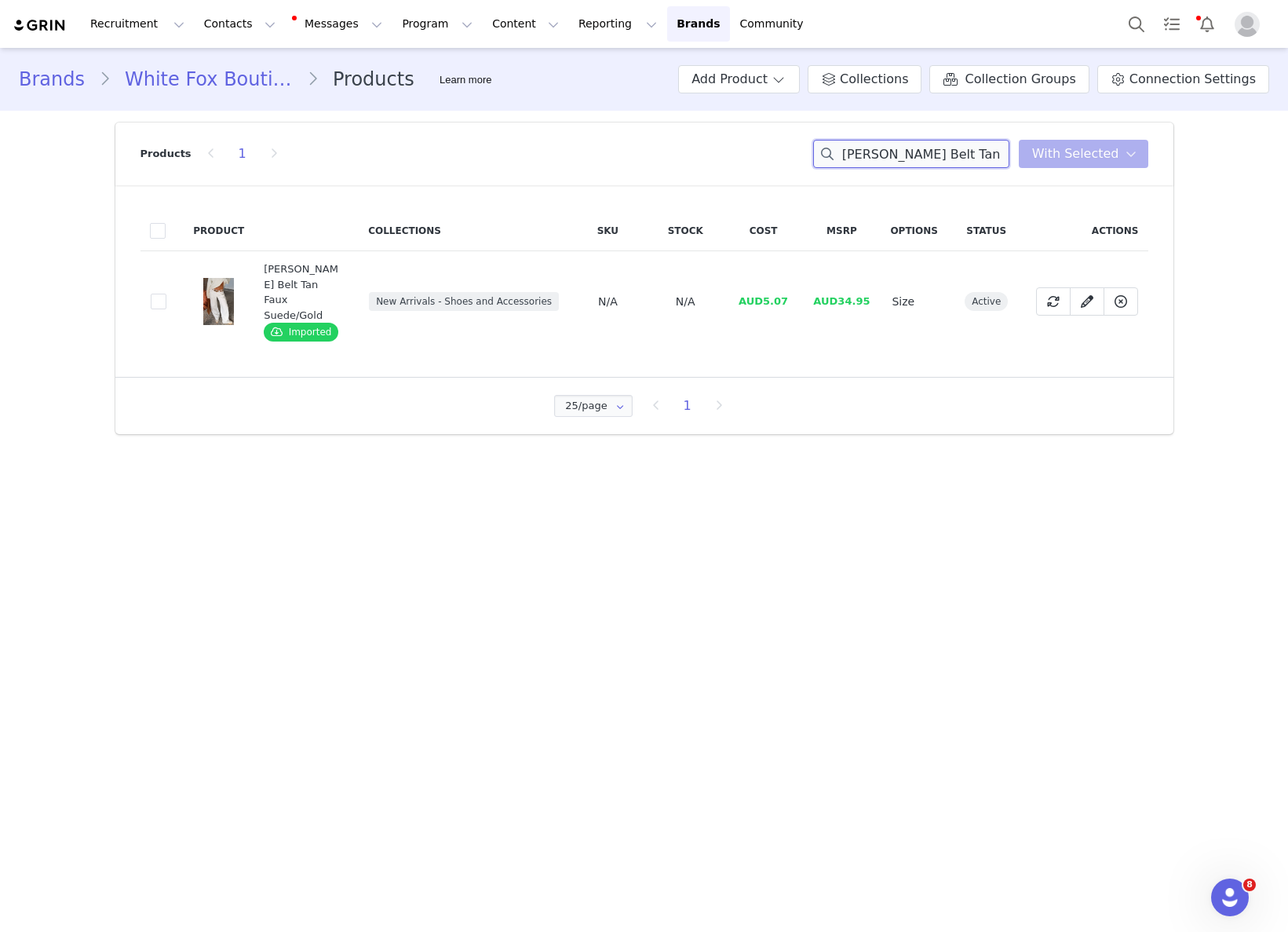
click at [914, 158] on input "Elanor Belt Tan Faux Suede/Gold" at bounding box center [910, 154] width 196 height 28
paste input "Holdin' Me Back Mini Dress Black"
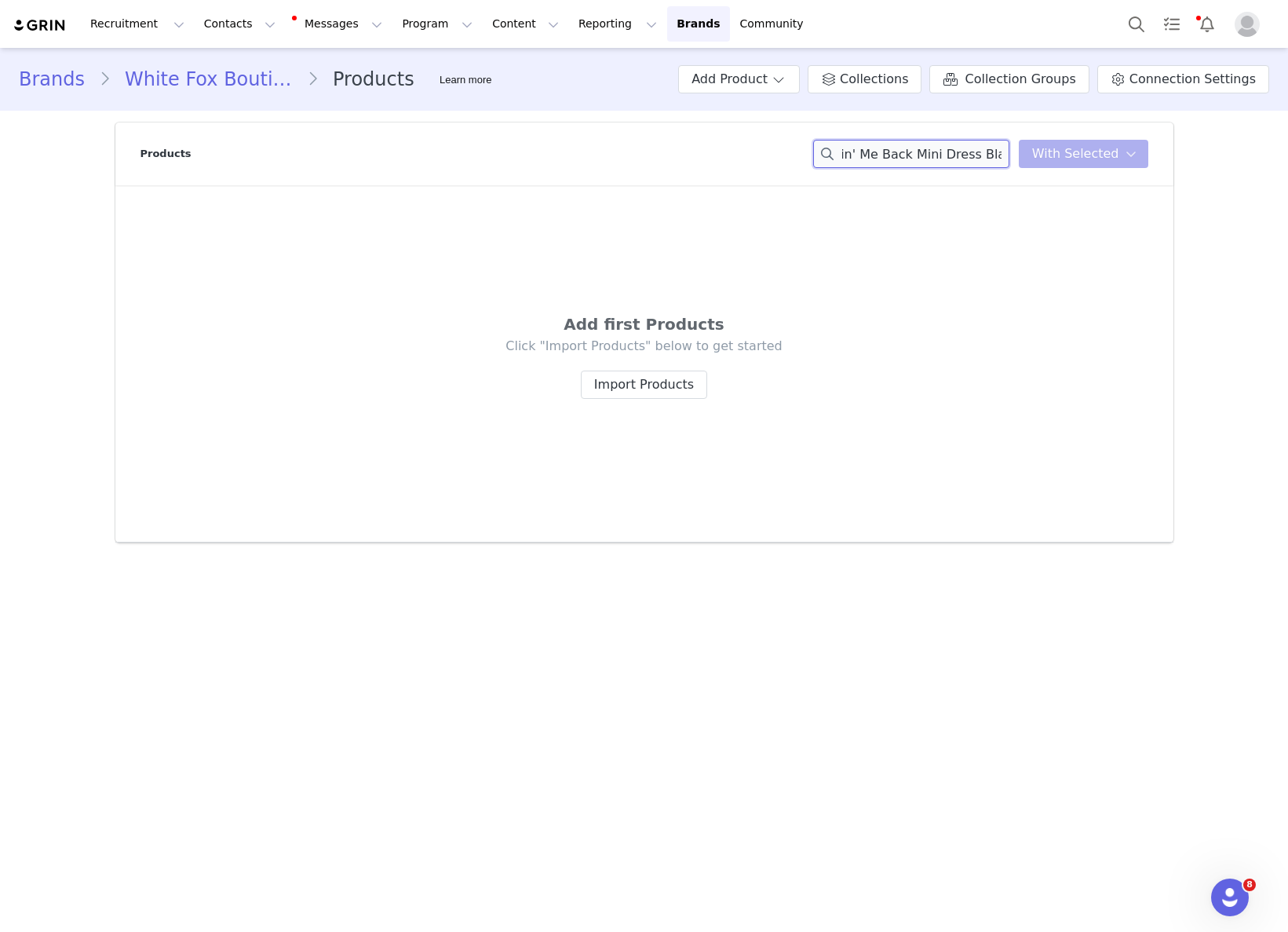
click at [1117, 153] on div "Holdin' Me Back Mini Dress Black You have 0 product s selected Add to Collectio…" at bounding box center [981, 154] width 335 height 28
click at [1071, 149] on div "Holdin' Me Back Mini Dress You have 0 product s selected Add to Collections Rem…" at bounding box center [981, 154] width 335 height 28
click at [889, 153] on input "Holdin' Me Back" at bounding box center [910, 154] width 196 height 28
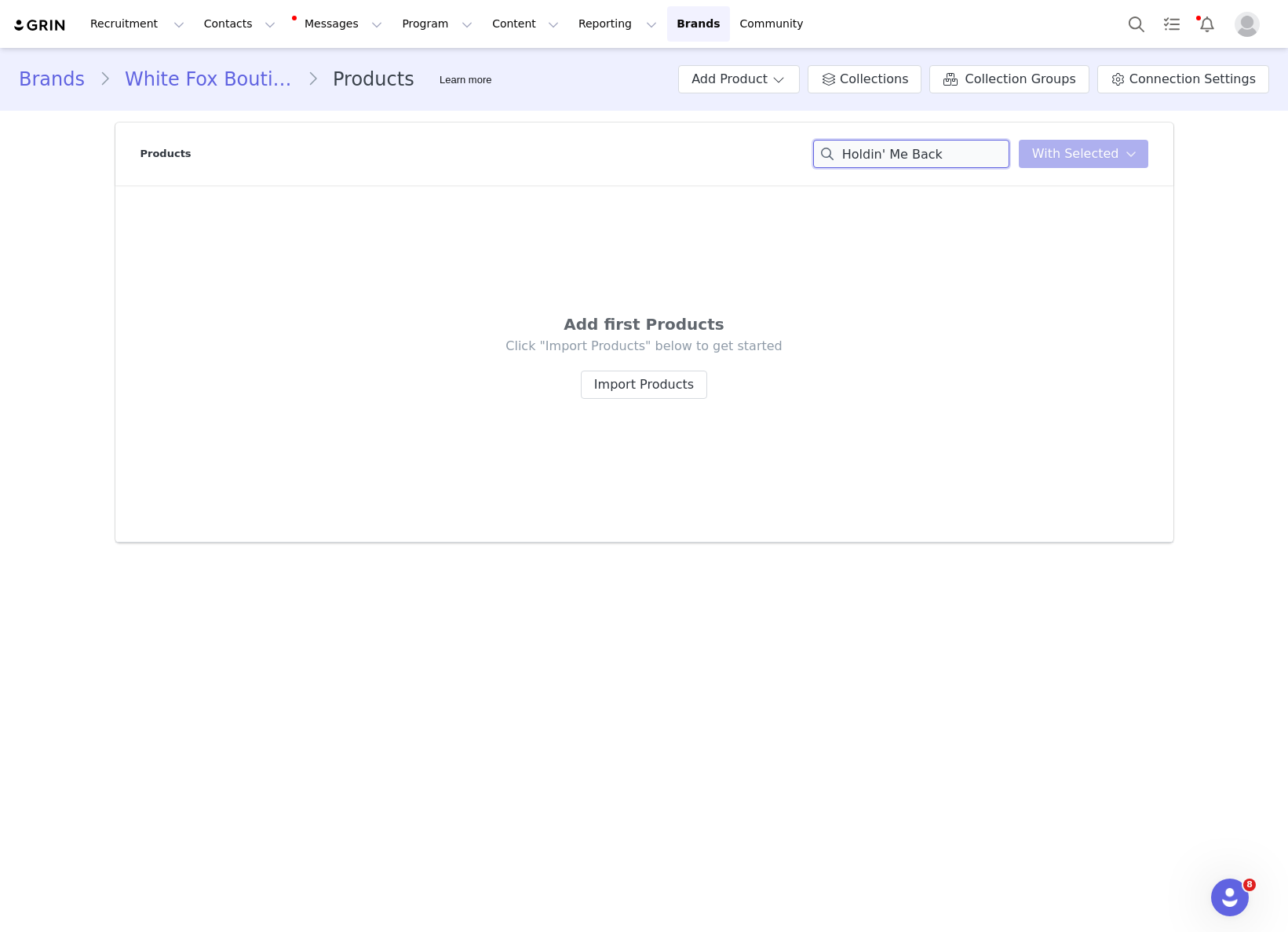
click at [889, 153] on input "Holdin' Me Back" at bounding box center [910, 154] width 196 height 28
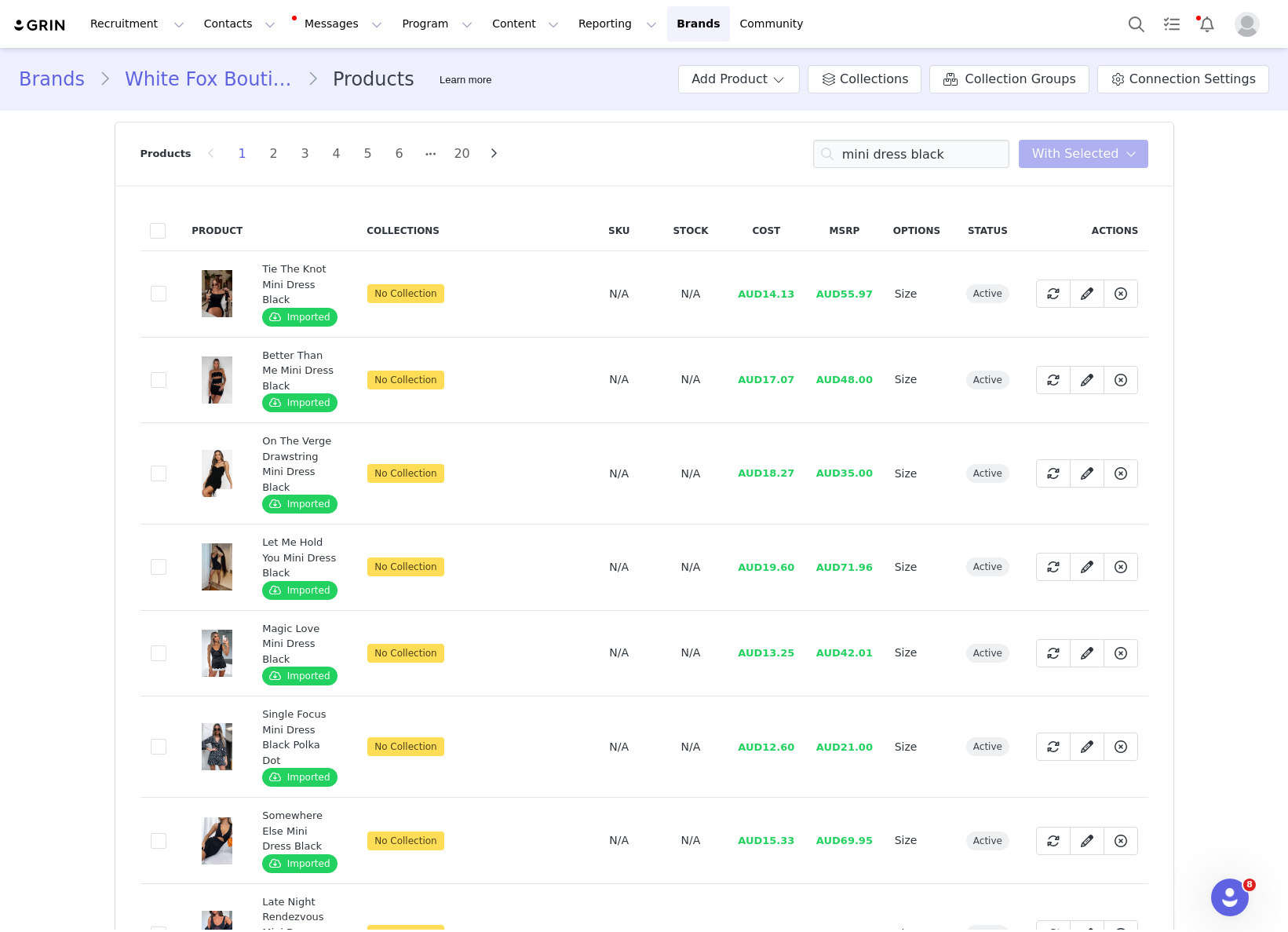
click at [772, 382] on span "AUD17.07" at bounding box center [766, 379] width 56 height 12
drag, startPoint x: 763, startPoint y: 383, endPoint x: 802, endPoint y: 380, distance: 39.1
click at [802, 380] on td "AUD17.07" at bounding box center [767, 379] width 79 height 86
click at [963, 161] on input "mini dress black" at bounding box center [910, 154] width 196 height 28
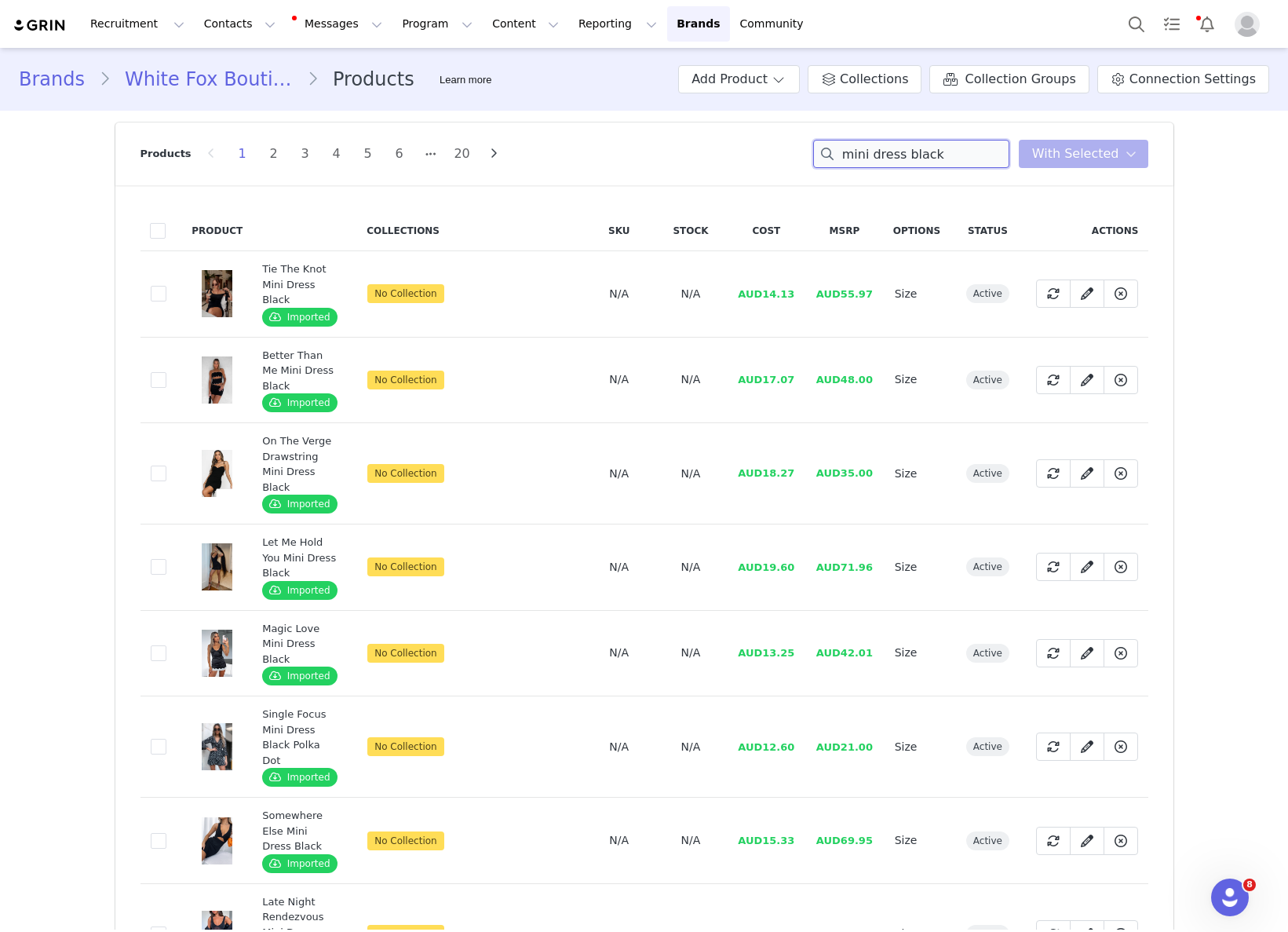
click at [963, 161] on input "mini dress black" at bounding box center [910, 154] width 196 height 28
paste input "Khai Wedges Snake"
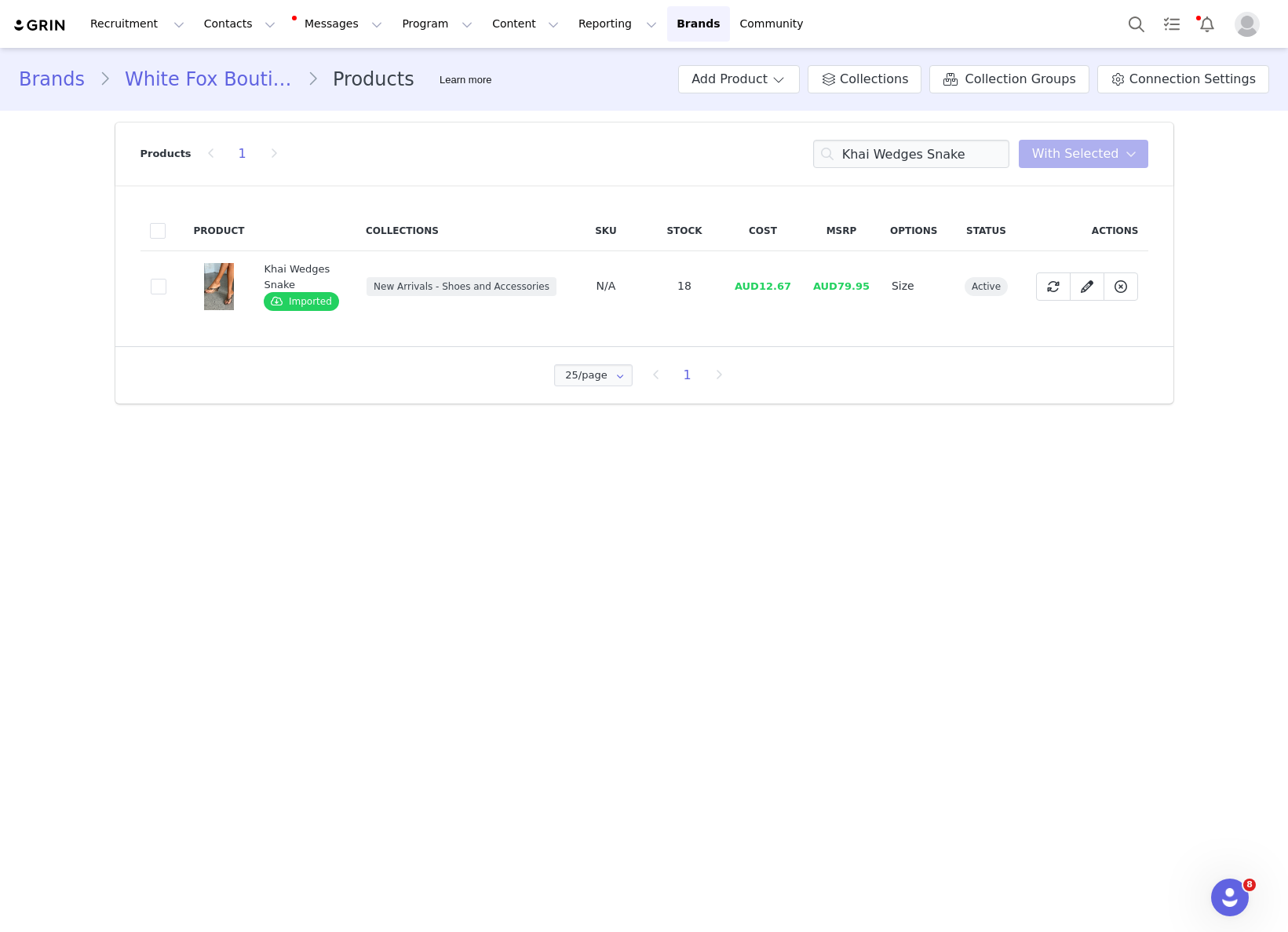
click at [764, 283] on span "AUD12.67" at bounding box center [762, 286] width 56 height 12
drag, startPoint x: 762, startPoint y: 284, endPoint x: 796, endPoint y: 282, distance: 34.1
click at [796, 282] on td "AUD12.67" at bounding box center [763, 286] width 79 height 70
click at [919, 155] on input "Khai Wedges Snake" at bounding box center [910, 154] width 196 height 28
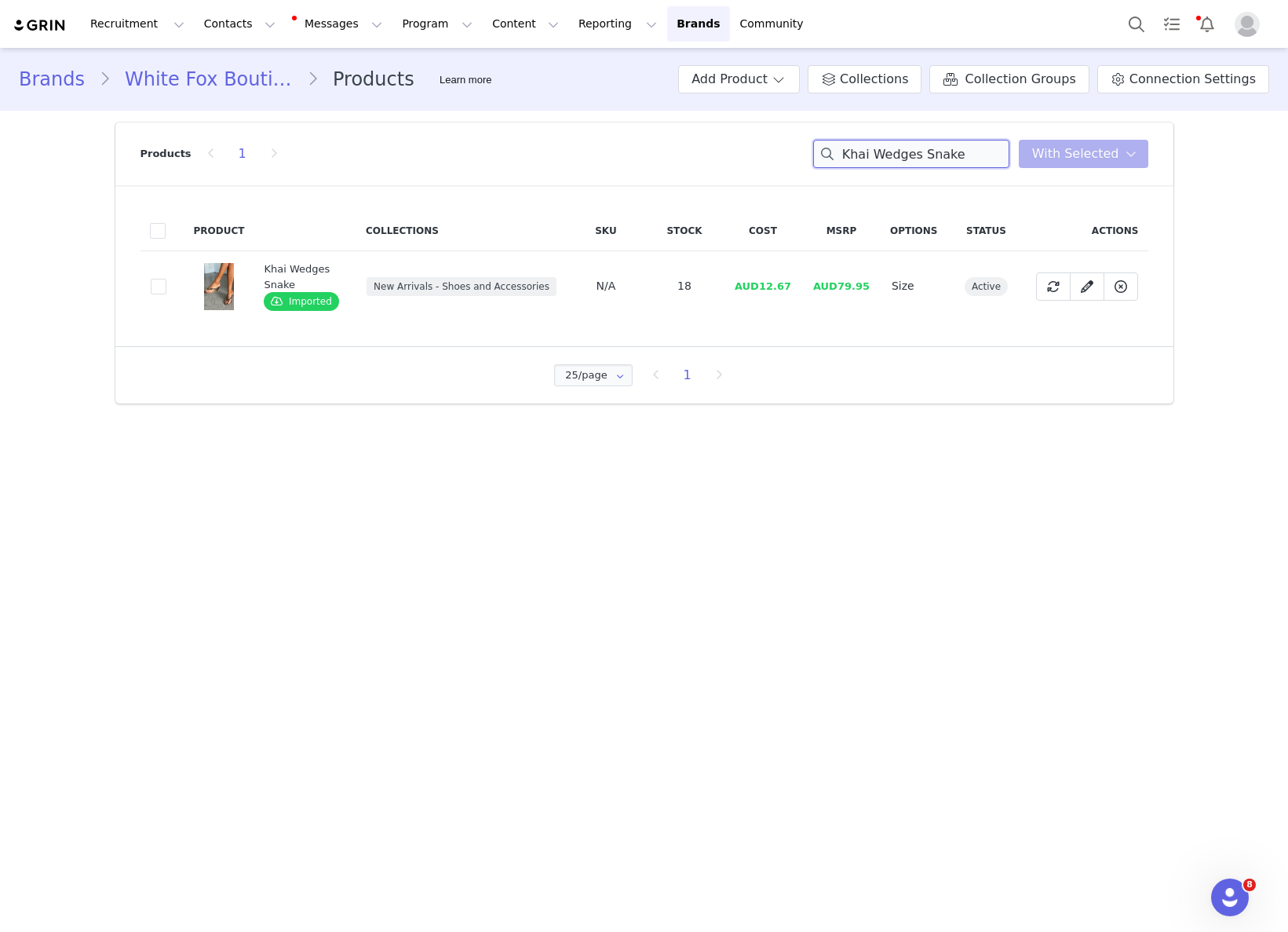
click at [919, 155] on input "Khai Wedges Snake" at bounding box center [910, 154] width 196 height 28
paste input "I Choose Me Mini Dress Charcoal"
drag, startPoint x: 827, startPoint y: 286, endPoint x: 758, endPoint y: 294, distance: 69.5
click at [814, 289] on td "AUD79.95" at bounding box center [841, 286] width 79 height 70
drag, startPoint x: 763, startPoint y: 283, endPoint x: 794, endPoint y: 281, distance: 31.1
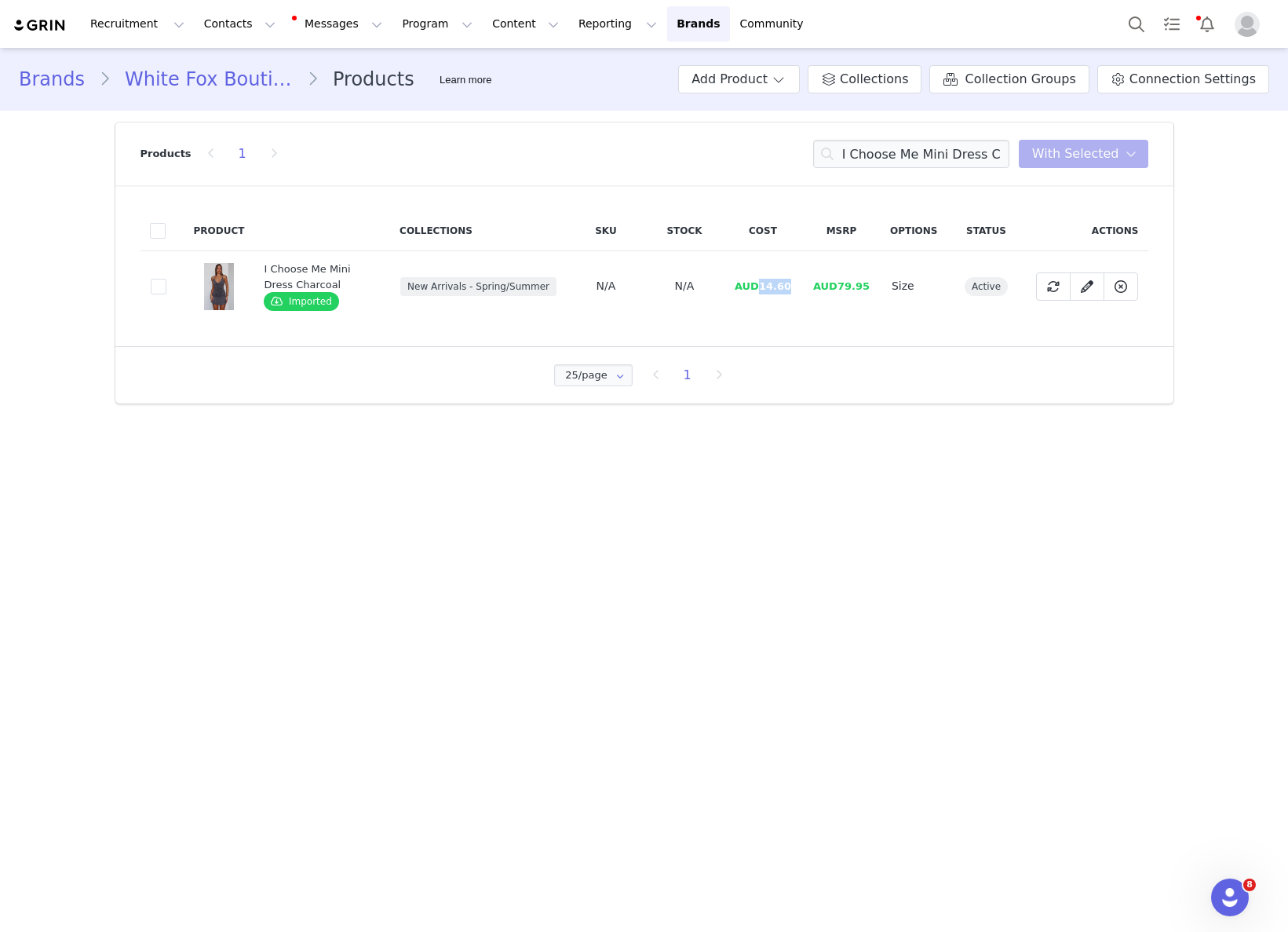
click at [794, 281] on td "AUD14.60" at bounding box center [763, 286] width 79 height 70
click at [941, 157] on input "I Choose Me Mini Dress Charcoal" at bounding box center [910, 154] width 196 height 28
paste input "The Moment I Met You Mini Dress Cream/Black Polka Dot"
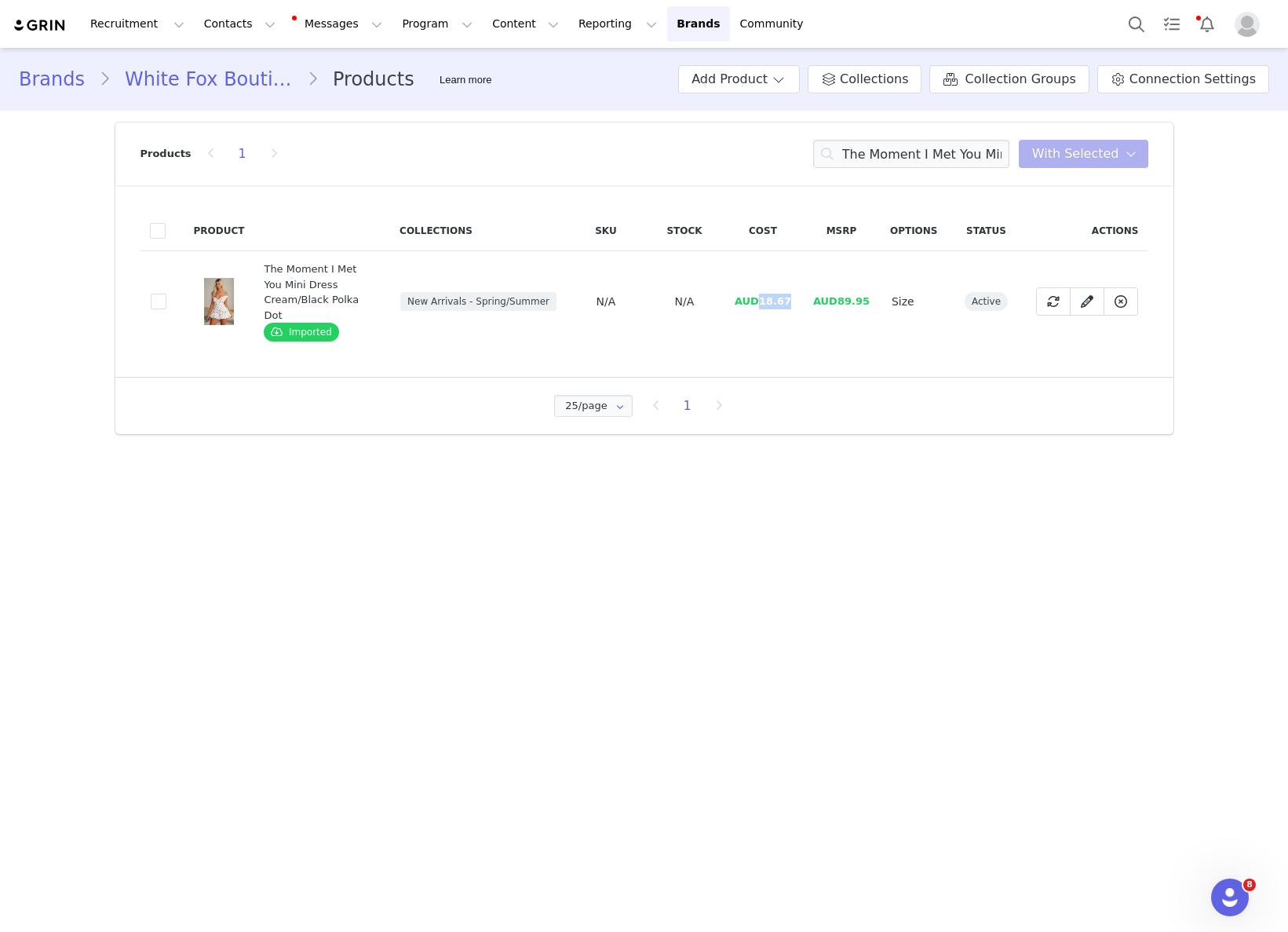
drag, startPoint x: 765, startPoint y: 290, endPoint x: 803, endPoint y: 288, distance: 38.1
click at [802, 288] on td "AUD18.67" at bounding box center [763, 302] width 79 height 101
click at [925, 155] on input "The Moment I Met You Mini Dress Cream/Black Polka Dot" at bounding box center [910, 154] width 196 height 28
click at [925, 154] on input "The Moment I Met You Mini Dress Cream/Black Polka Dot" at bounding box center [910, 154] width 196 height 28
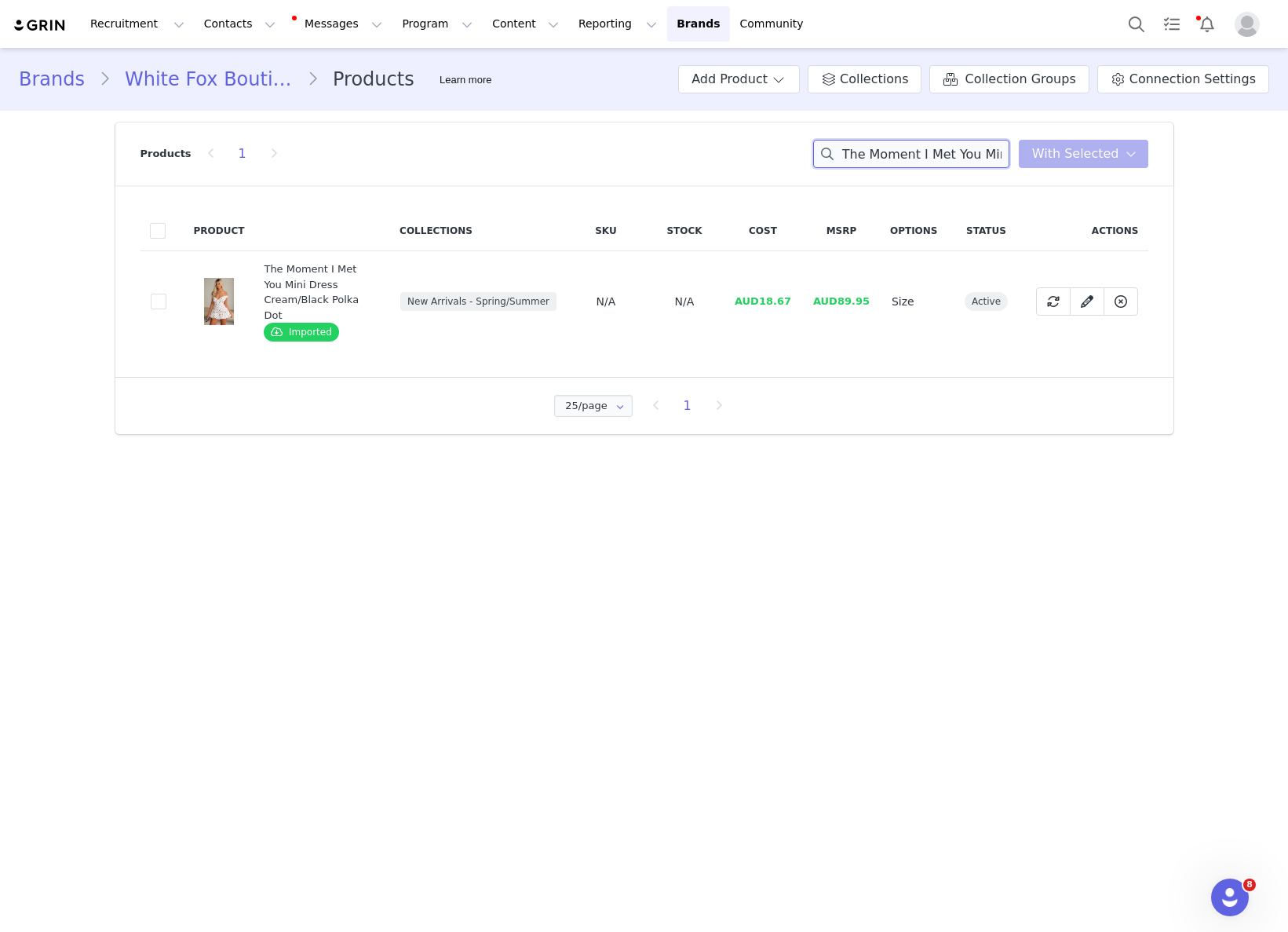
paste input "Grace Wedge Chocolate Faux Suede"
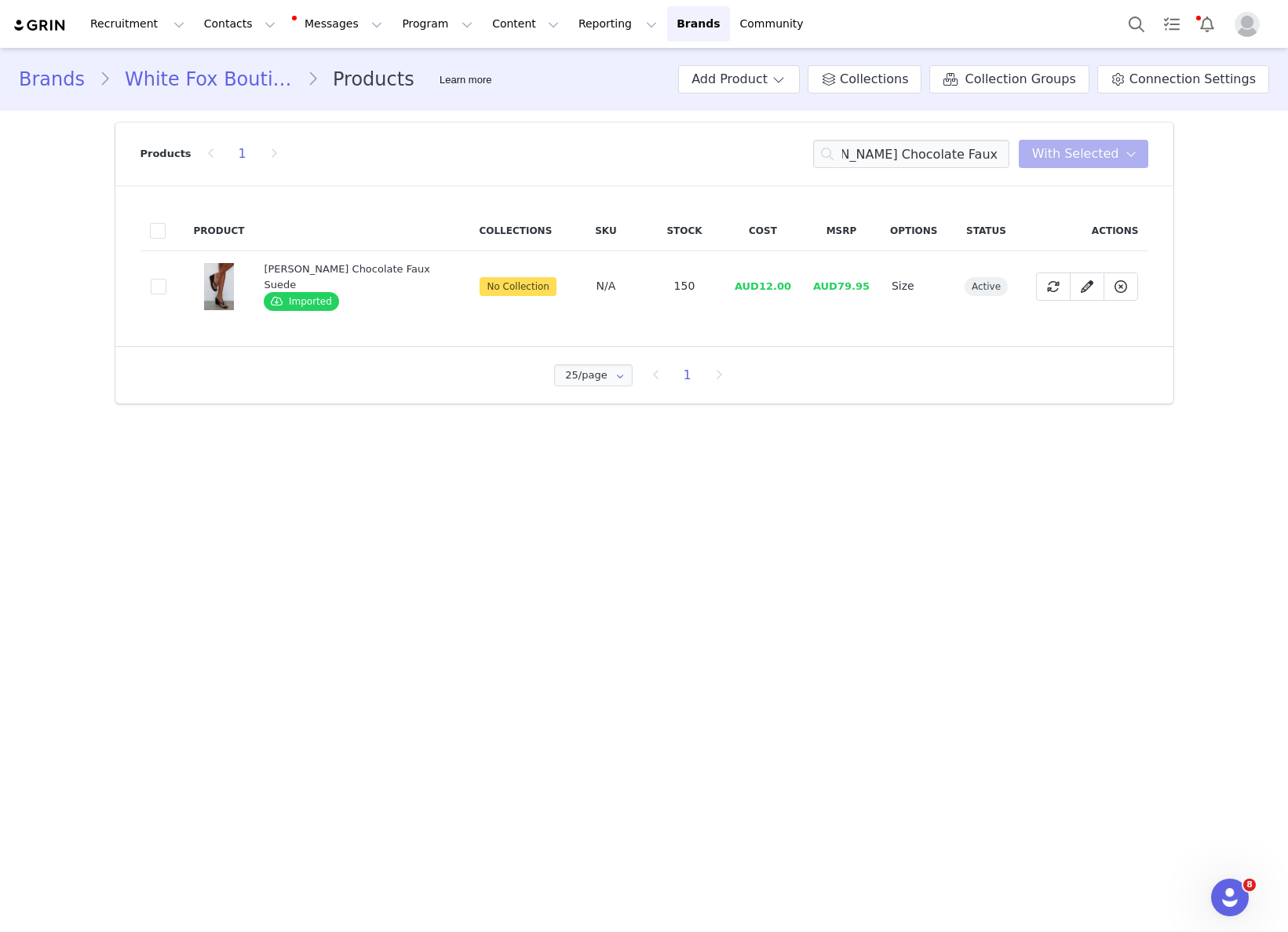
click at [780, 293] on td "AUD12.00" at bounding box center [763, 286] width 79 height 70
drag, startPoint x: 751, startPoint y: 288, endPoint x: 822, endPoint y: 293, distance: 71.2
click at [782, 286] on td "AUD12.00" at bounding box center [763, 286] width 79 height 70
click at [982, 148] on input "Grace Wedge Chocolate Faux Suede" at bounding box center [910, 154] width 196 height 28
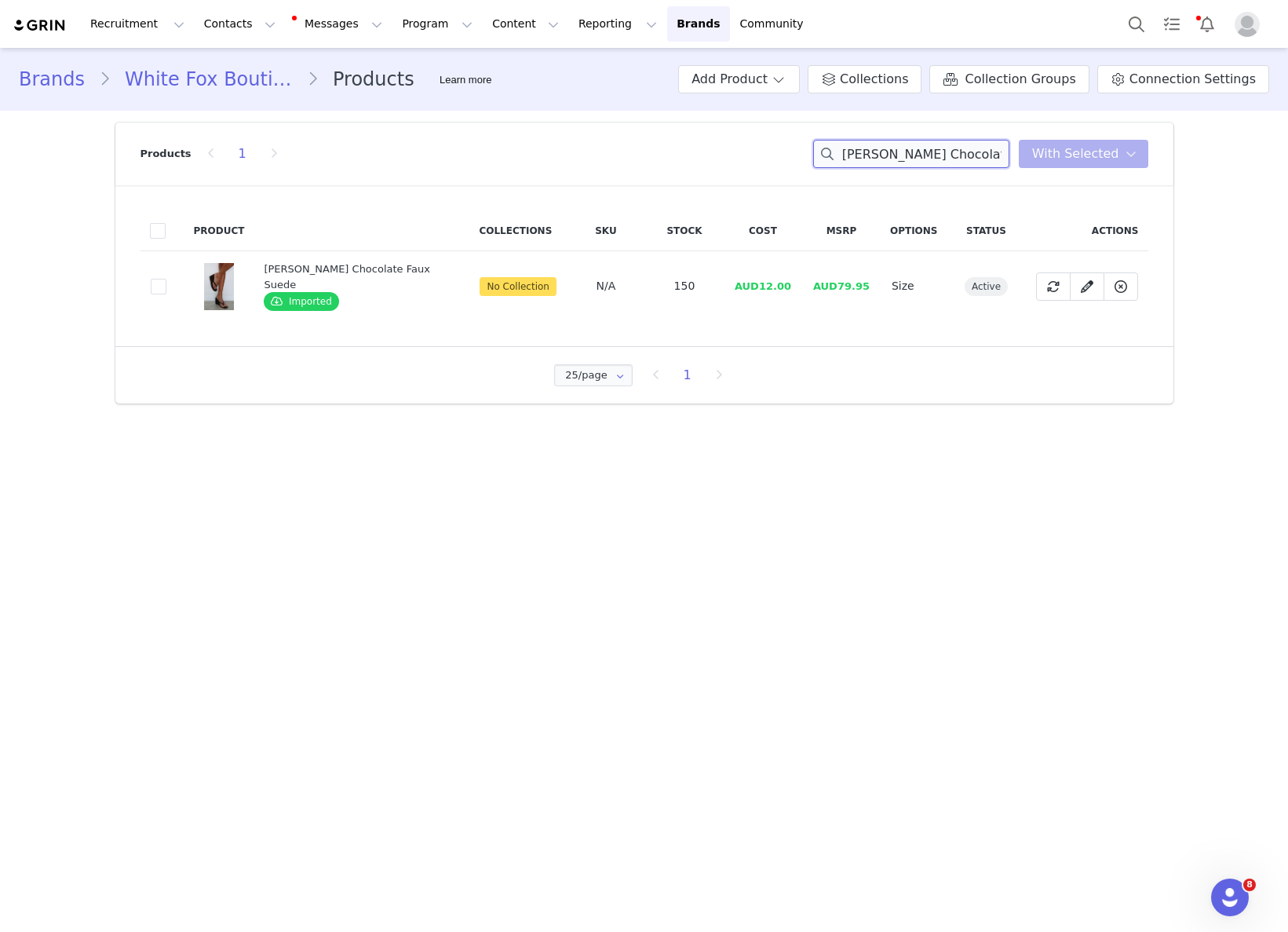
click at [982, 148] on input "Grace Wedge Chocolate Faux Suede" at bounding box center [910, 154] width 196 height 28
paste
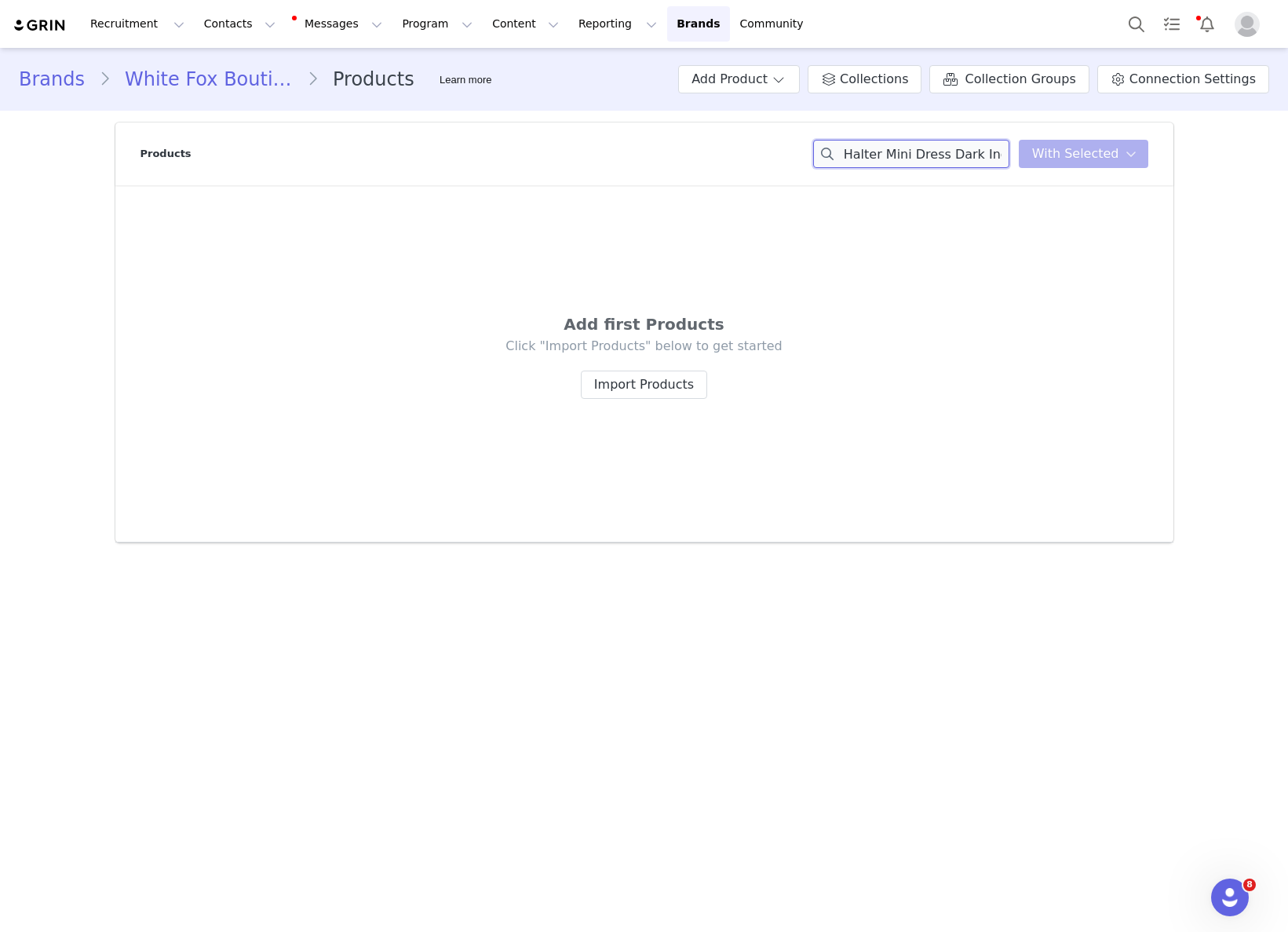
drag, startPoint x: 934, startPoint y: 151, endPoint x: 997, endPoint y: 148, distance: 63.1
click at [997, 148] on input "Looking At Me Halter Mini Dress Dark Indigo" at bounding box center [910, 154] width 196 height 28
drag, startPoint x: 992, startPoint y: 152, endPoint x: 1020, endPoint y: 152, distance: 28.0
click at [1019, 152] on div "Looking At Me Halter Mini Dresgo You have 0 product s selected Add to Collectio…" at bounding box center [981, 154] width 335 height 28
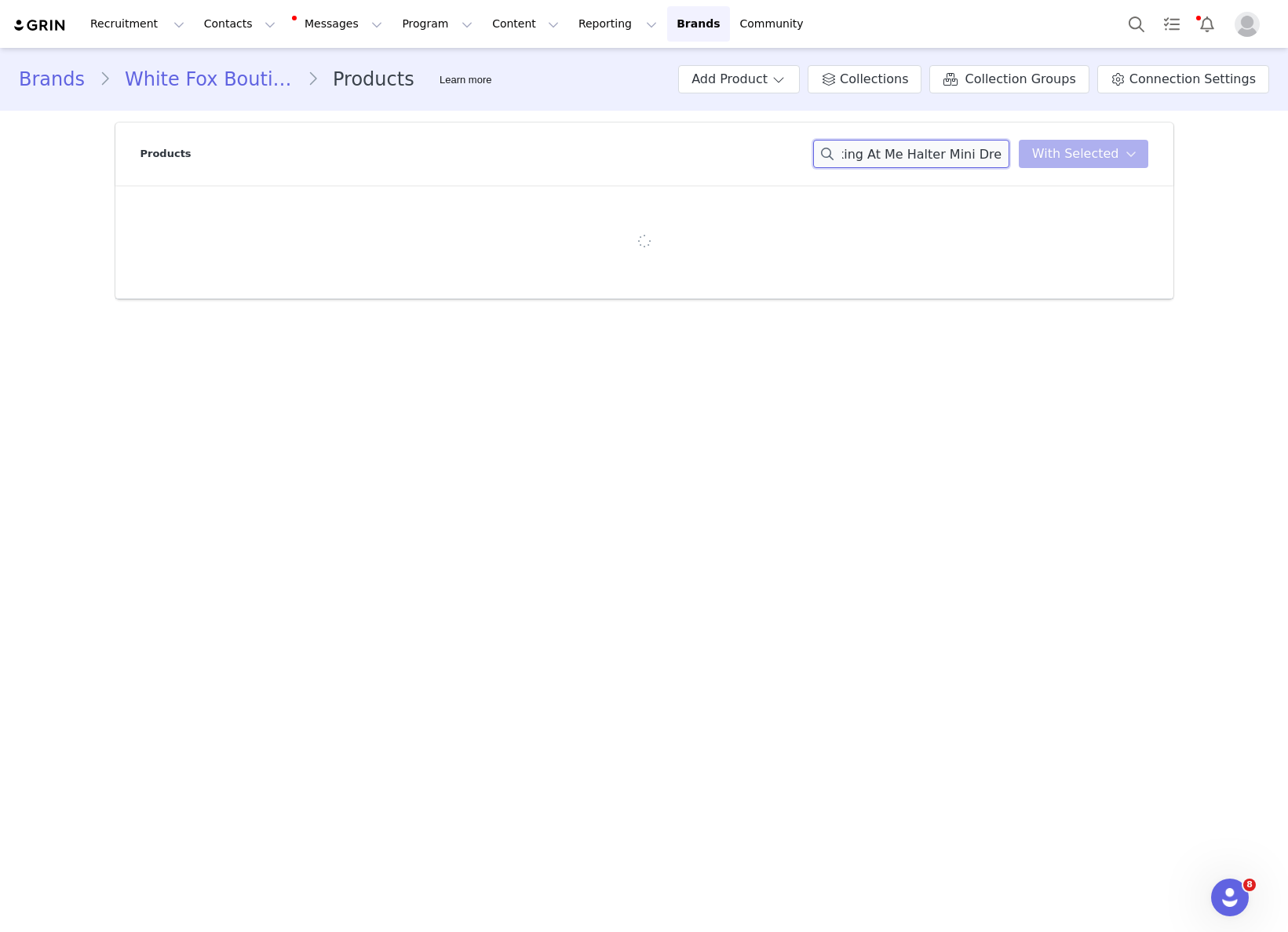
scroll to position [0, 10]
click at [1082, 156] on div "Looking At Me Halter Mini Dre You have 0 product s selected Add to Collections …" at bounding box center [981, 154] width 335 height 28
click at [917, 159] on input "Looking At Me Halter" at bounding box center [910, 154] width 196 height 28
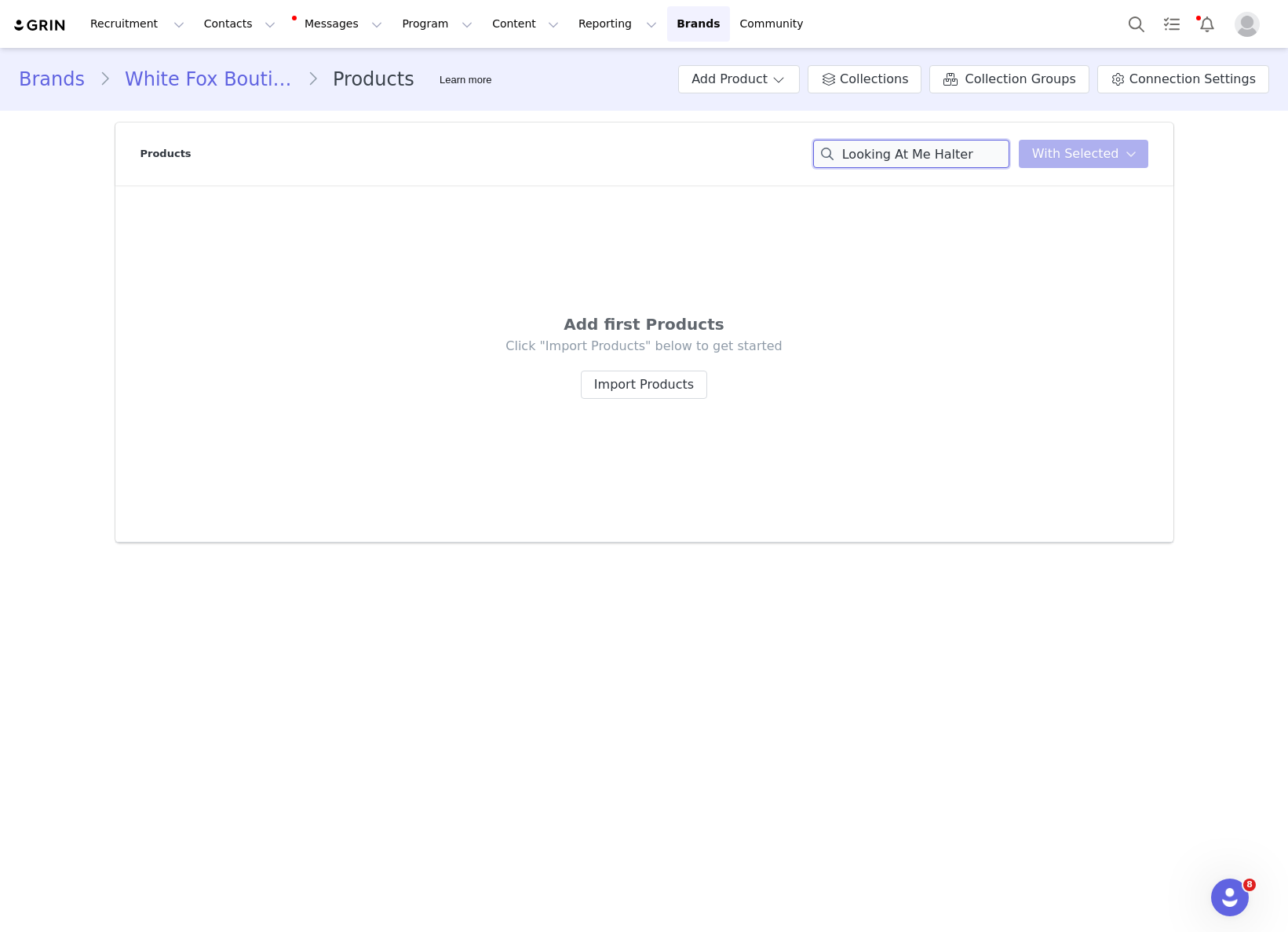
click at [917, 159] on input "Looking At Me Halter" at bounding box center [910, 154] width 196 height 28
drag, startPoint x: 856, startPoint y: 150, endPoint x: 784, endPoint y: 141, distance: 72.6
click at [784, 141] on div "Products Looking At Me Halter Mini Dress Dark Indigo You have 0 product s selec…" at bounding box center [644, 154] width 1008 height 63
click at [883, 149] on input "Mini Dress Dark Indigo" at bounding box center [910, 154] width 196 height 28
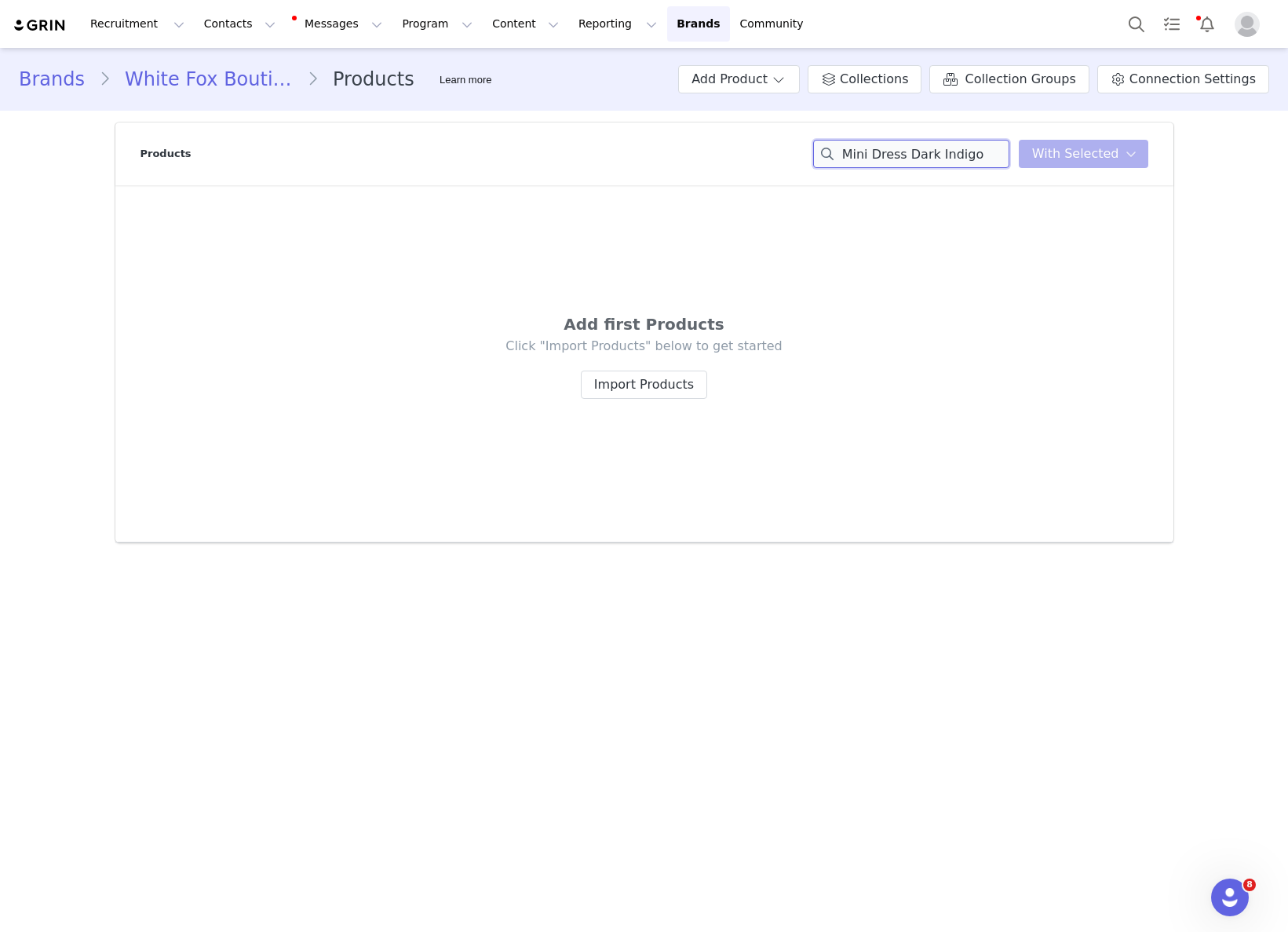
click at [883, 148] on input "Mini Dress Dark Indigo" at bounding box center [910, 154] width 196 height 28
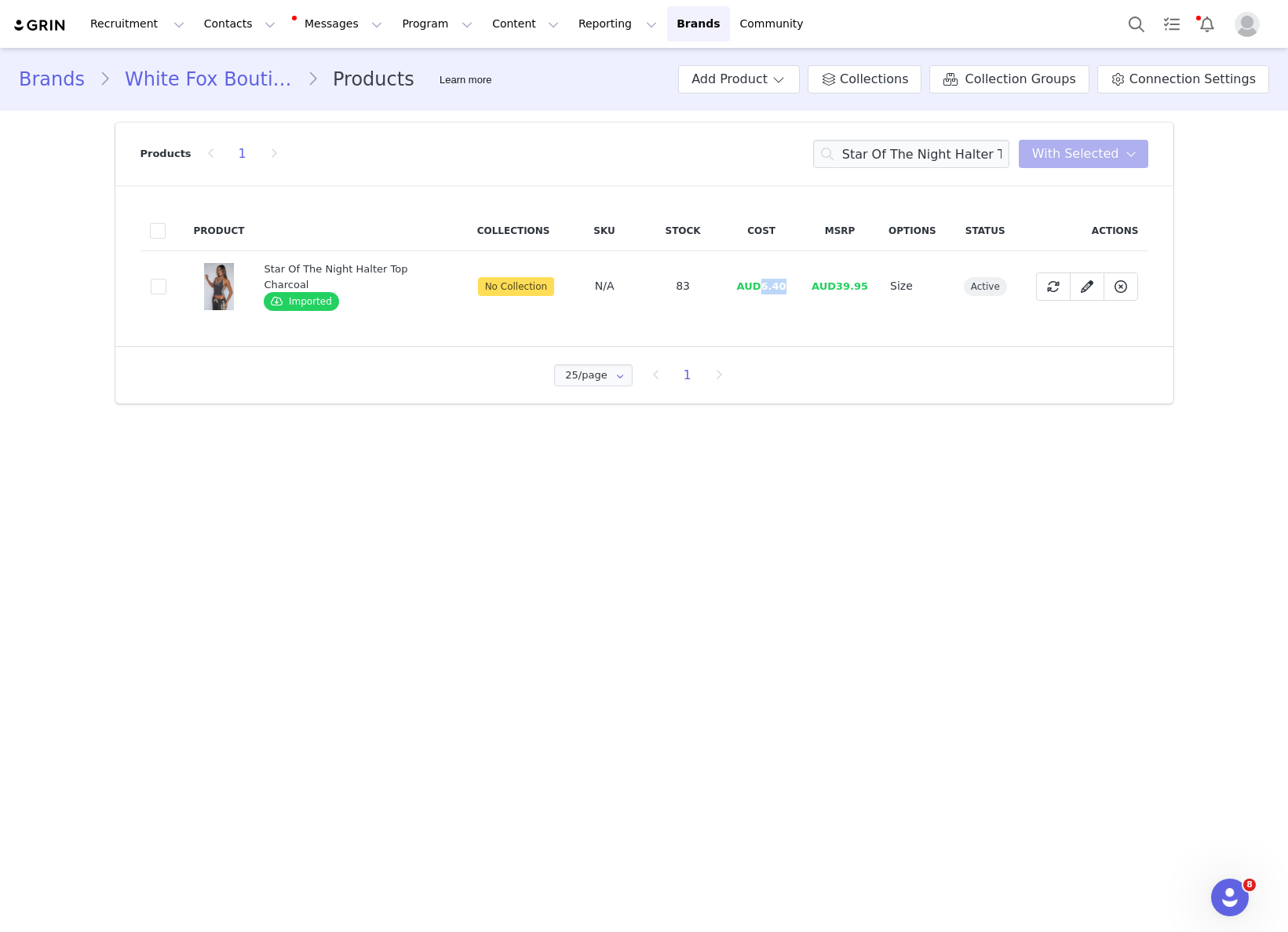
click at [757, 293] on td "AUD6.40" at bounding box center [762, 286] width 79 height 70
drag, startPoint x: 758, startPoint y: 287, endPoint x: 788, endPoint y: 288, distance: 30.0
click at [788, 288] on td "AUD6.40" at bounding box center [762, 286] width 79 height 70
click at [952, 162] on input "Star Of The Night Halter Top Charcoal" at bounding box center [910, 154] width 196 height 28
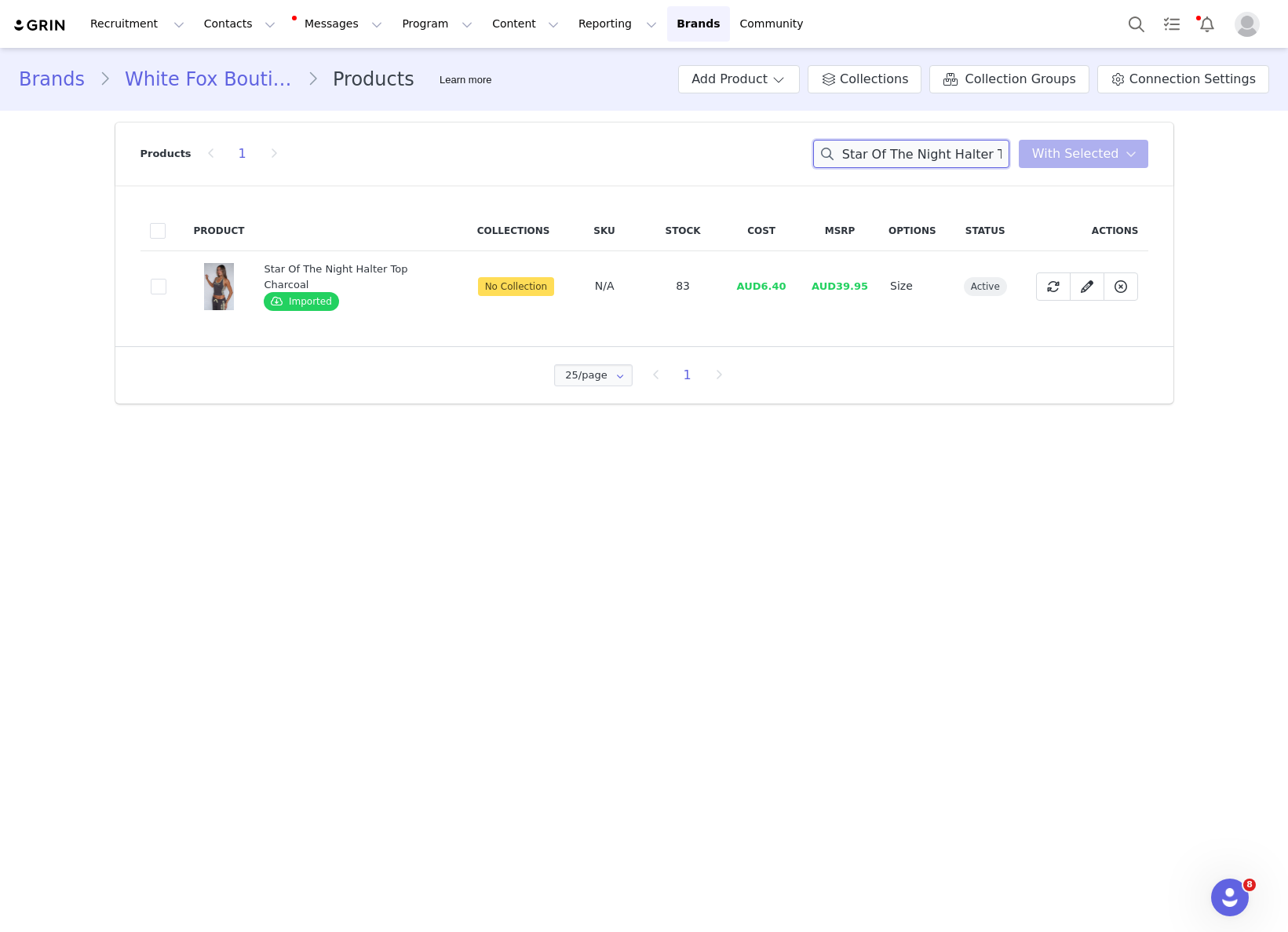
click at [952, 162] on input "Star Of The Night Halter Top Charcoal" at bounding box center [910, 154] width 196 height 28
click at [762, 292] on td "AUD11.33" at bounding box center [763, 286] width 79 height 70
drag, startPoint x: 758, startPoint y: 287, endPoint x: 792, endPoint y: 280, distance: 34.7
click at [792, 280] on td "AUD11.33" at bounding box center [763, 286] width 79 height 70
click at [971, 162] on input "Star Of The Night Track Pants Charcoal" at bounding box center [910, 154] width 196 height 28
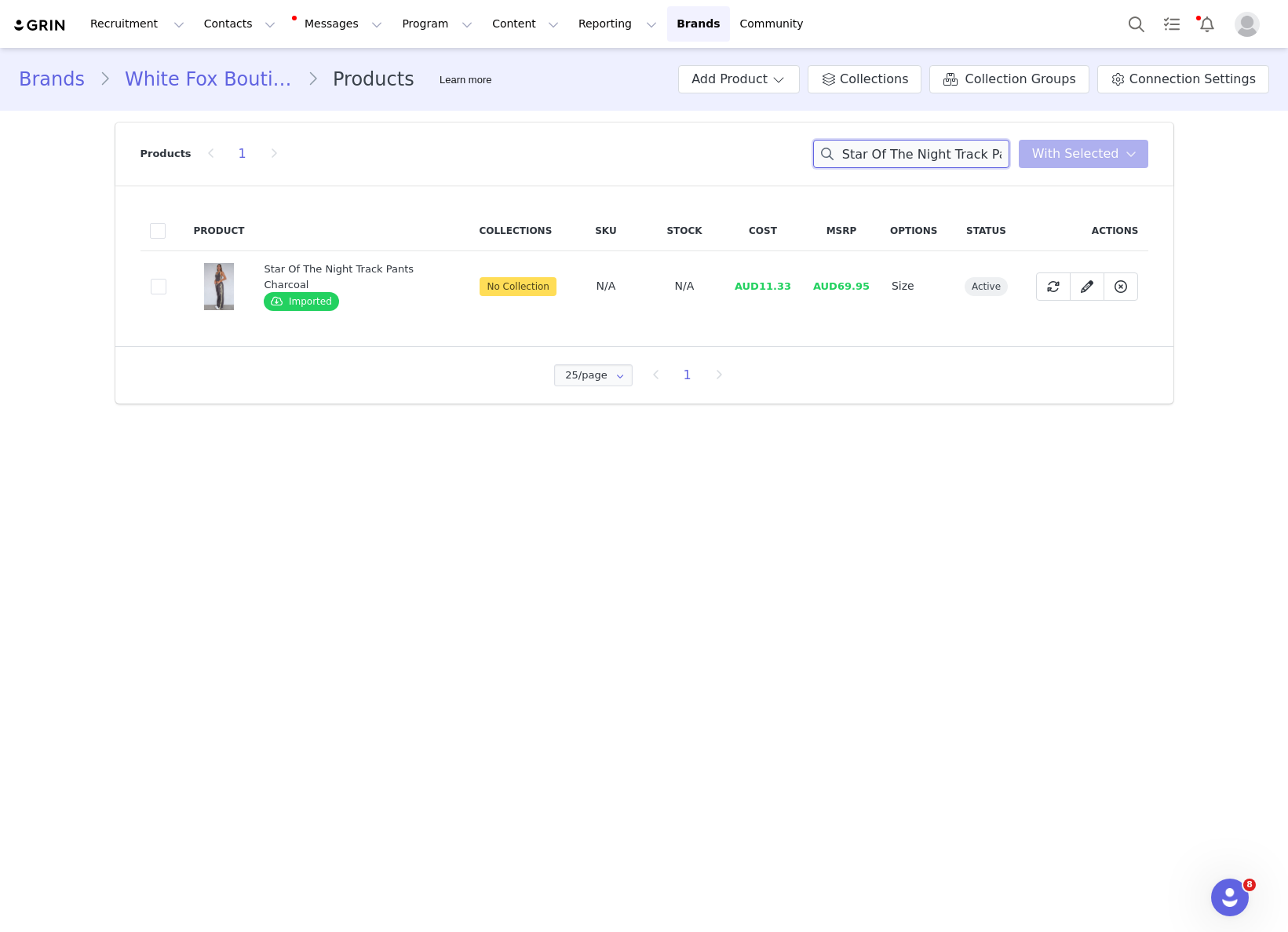
click at [971, 162] on input "Star Of The Night Track Pants Charcoal" at bounding box center [910, 154] width 196 height 28
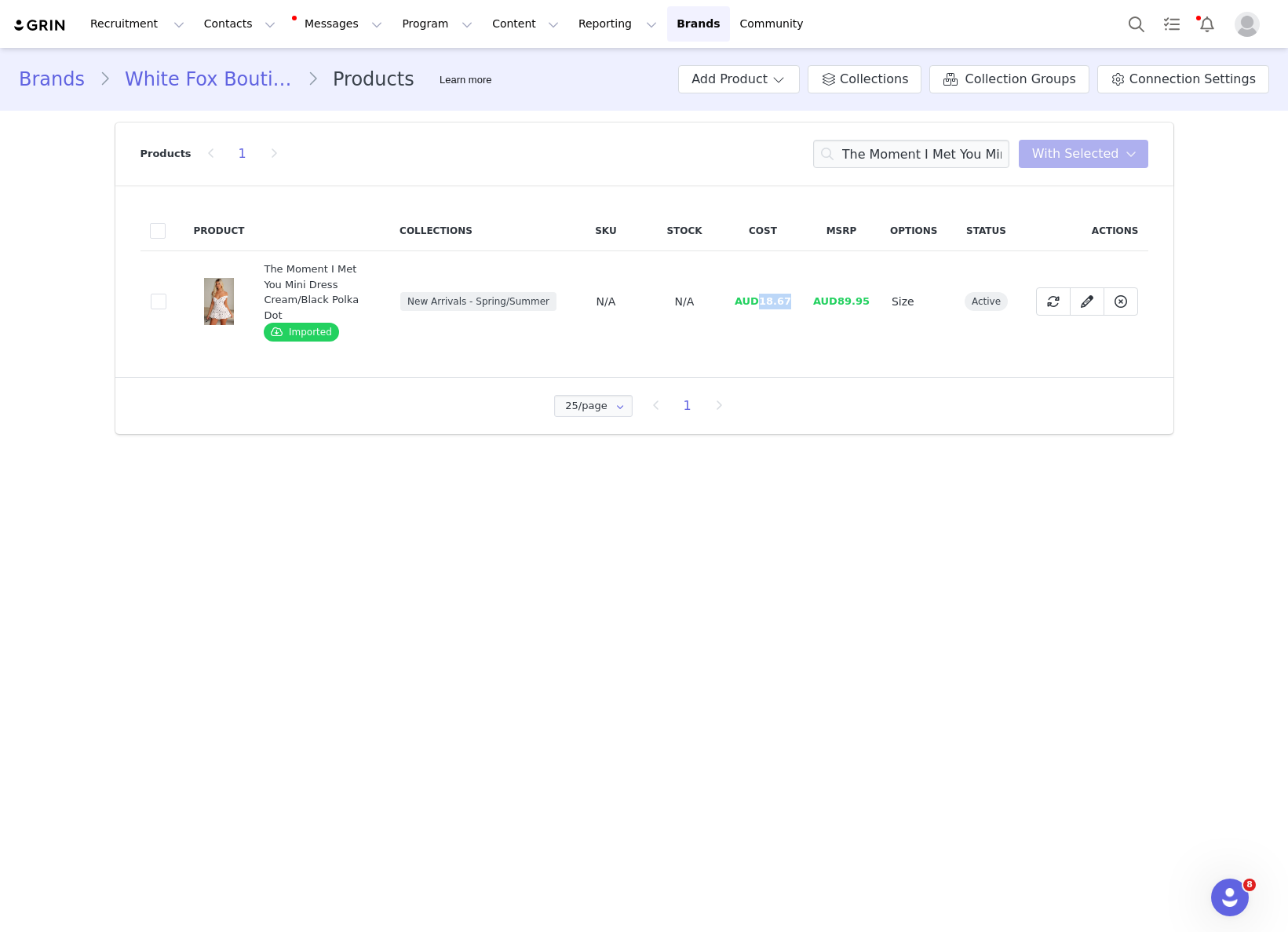
drag, startPoint x: 765, startPoint y: 294, endPoint x: 1222, endPoint y: 382, distance: 465.4
click at [799, 298] on td "AUD18.67" at bounding box center [763, 302] width 79 height 101
click at [924, 154] on input "The Moment I Met You Mini Dress Cream/Black Polka Dot" at bounding box center [910, 154] width 196 height 28
click at [925, 154] on input "The Moment I Met You Mini Dress Cream/Black Polka Dot" at bounding box center [910, 154] width 196 height 28
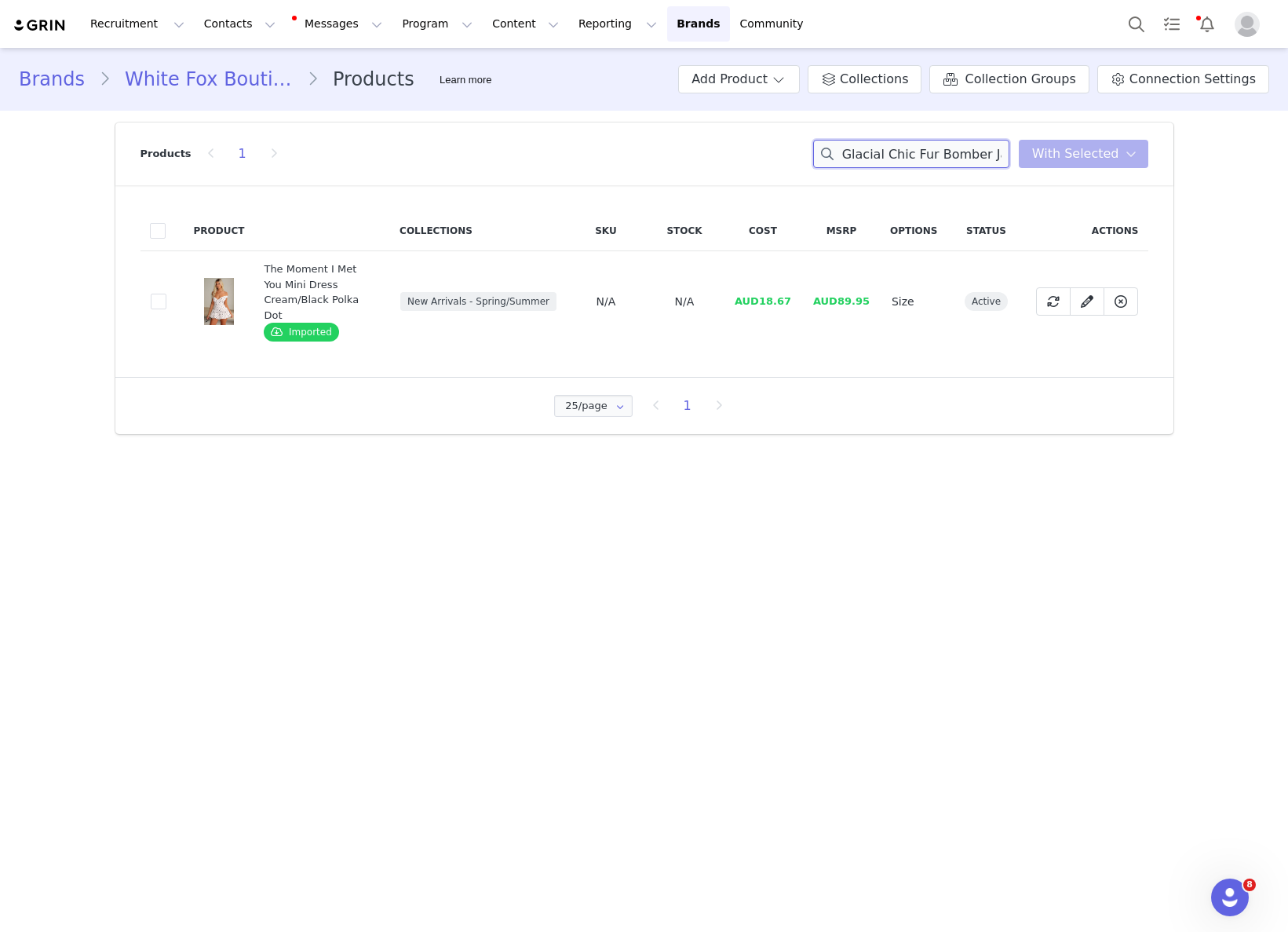
scroll to position [0, 104]
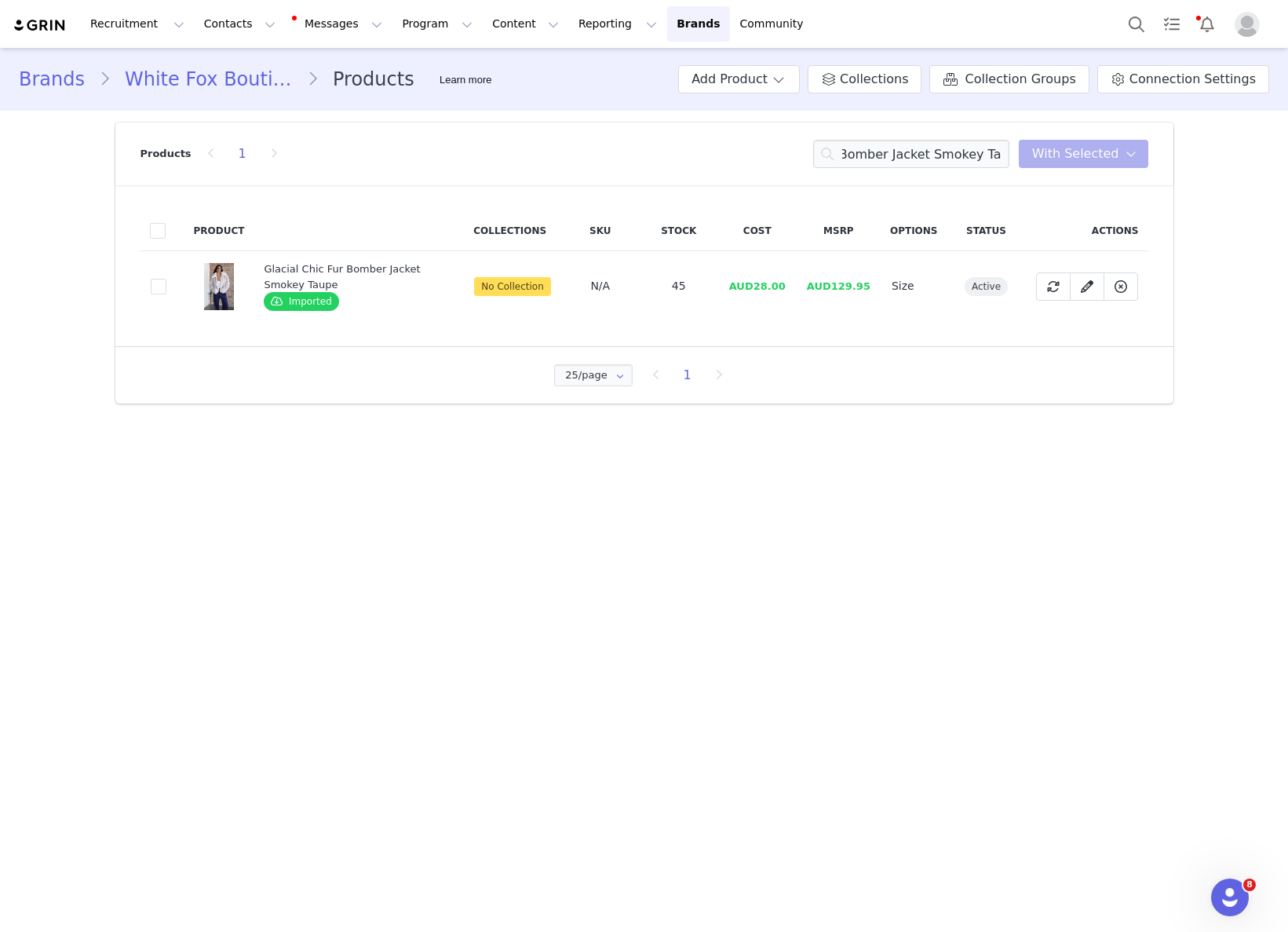
drag, startPoint x: 766, startPoint y: 288, endPoint x: 757, endPoint y: 288, distance: 9.0
click at [765, 288] on span "AUD28.00" at bounding box center [757, 286] width 56 height 12
drag, startPoint x: 757, startPoint y: 288, endPoint x: 782, endPoint y: 288, distance: 25.0
click at [785, 288] on span "AUD28.00" at bounding box center [757, 286] width 56 height 12
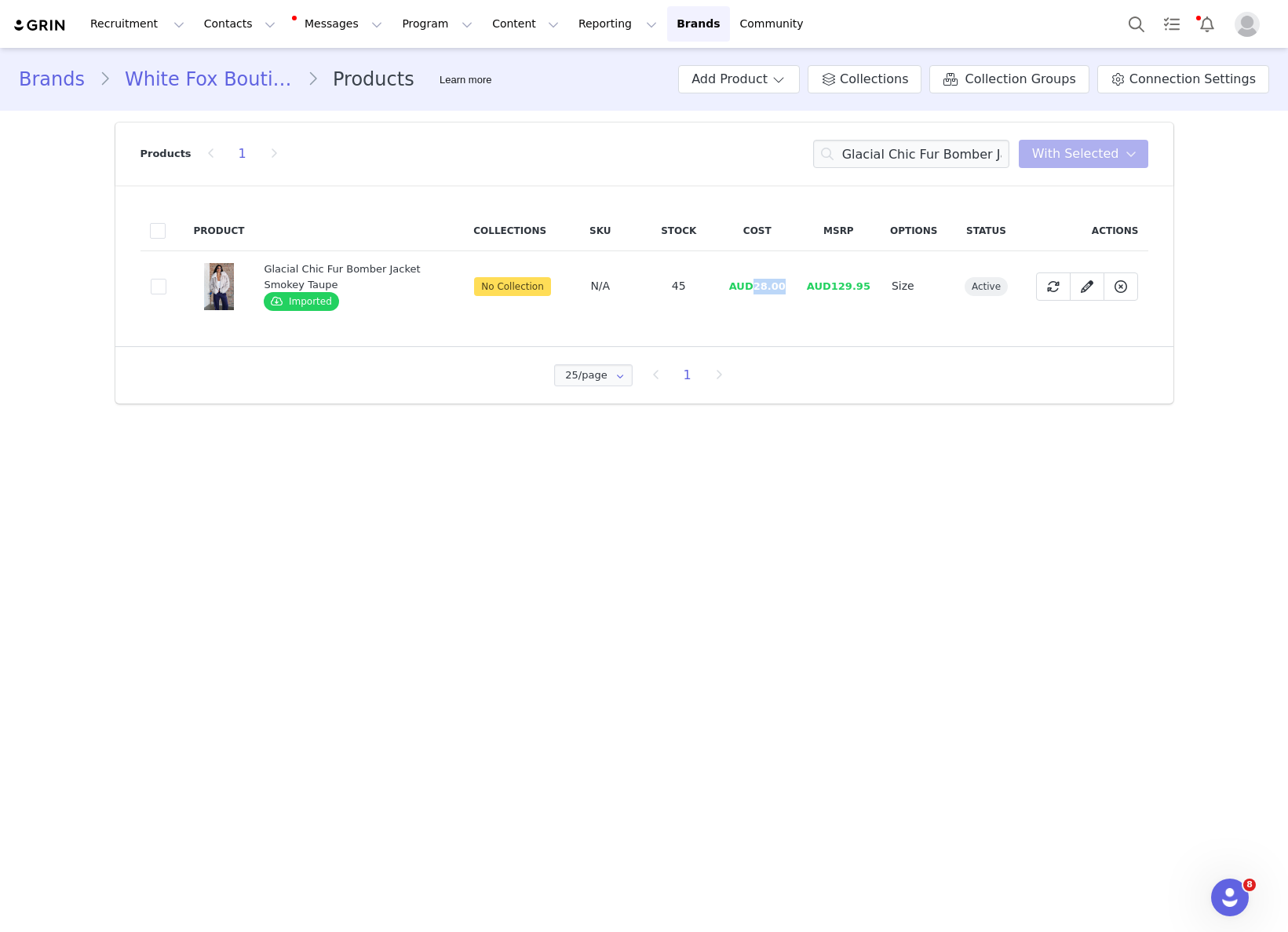
drag, startPoint x: 761, startPoint y: 288, endPoint x: 793, endPoint y: 288, distance: 32.0
click at [793, 288] on td "AUD28.00" at bounding box center [758, 286] width 79 height 70
click at [960, 165] on input "Glacial Chic Fur Bomber Jacket Smokey Taupe" at bounding box center [910, 154] width 196 height 28
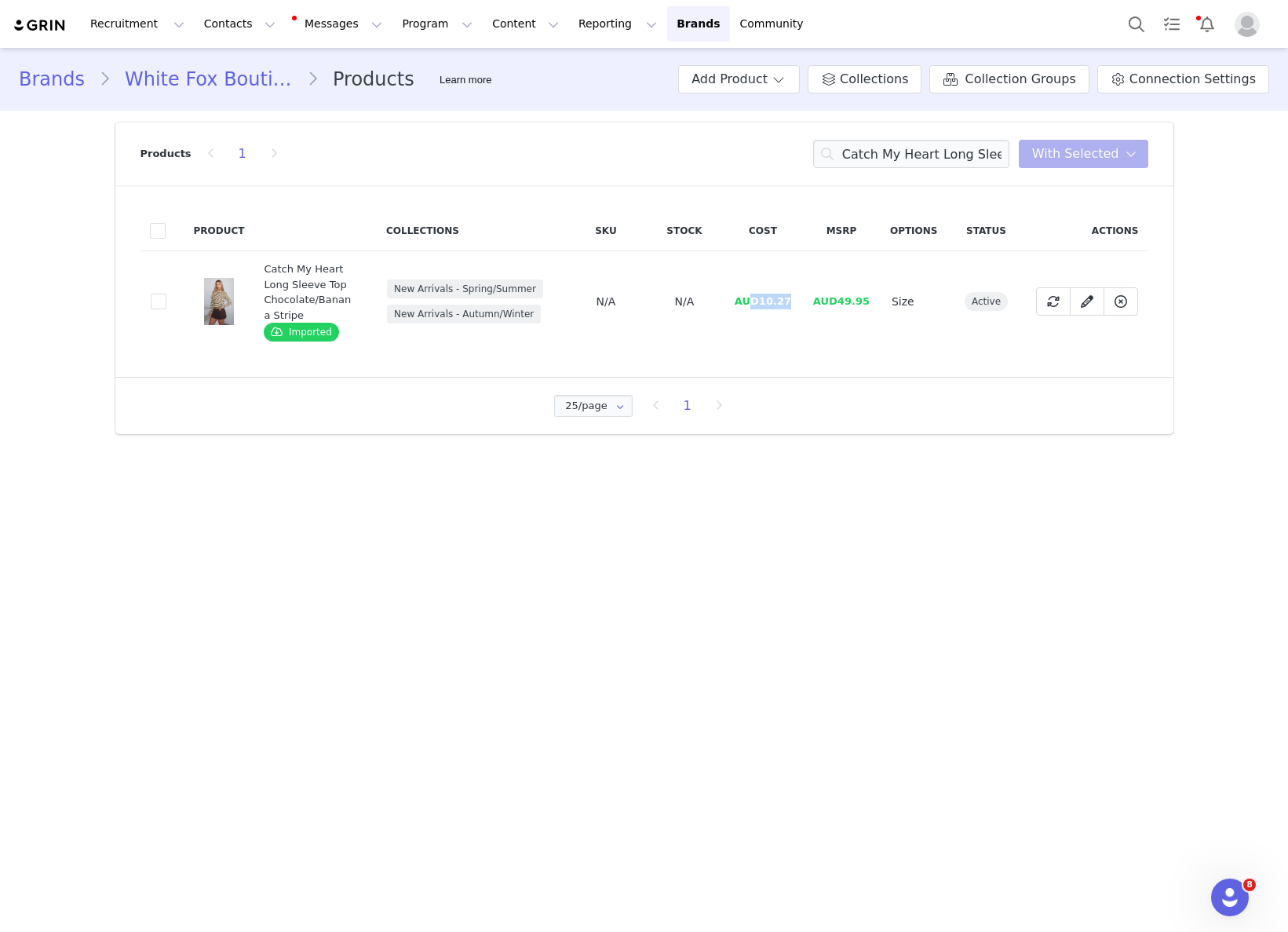
drag, startPoint x: 764, startPoint y: 301, endPoint x: 796, endPoint y: 300, distance: 32.0
click at [796, 300] on td "AUD10.27" at bounding box center [763, 302] width 79 height 101
drag, startPoint x: 792, startPoint y: 300, endPoint x: 767, endPoint y: 303, distance: 25.2
click at [763, 302] on td "AUD10.27" at bounding box center [763, 302] width 79 height 101
click at [897, 144] on input "Catch My Heart Long Sleeve Top Chocolate/Banana Stripe" at bounding box center [910, 154] width 196 height 28
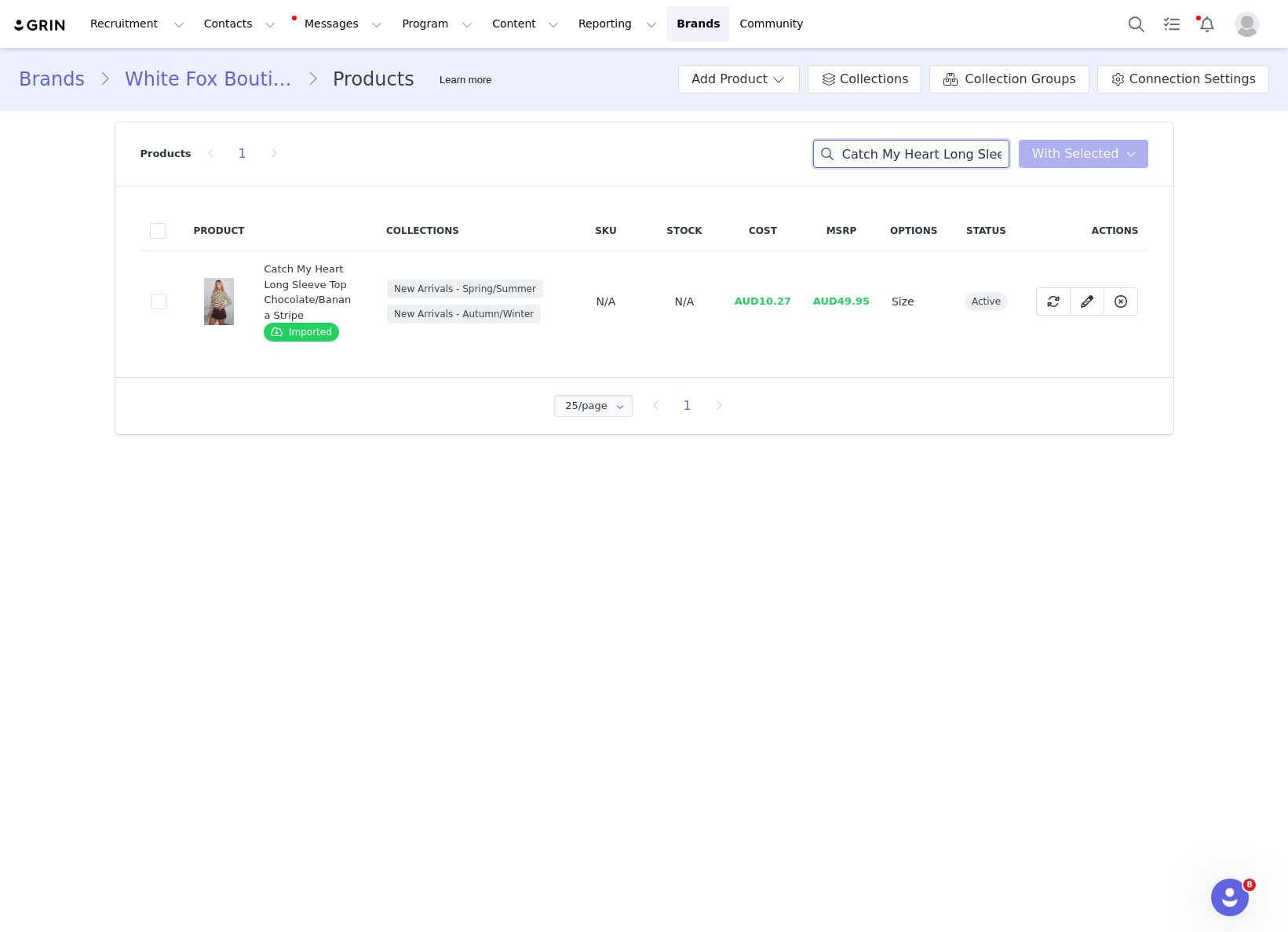
click at [897, 144] on input "Catch My Heart Long Sleeve Top Chocolate/Banana Stripe" at bounding box center [910, 154] width 196 height 28
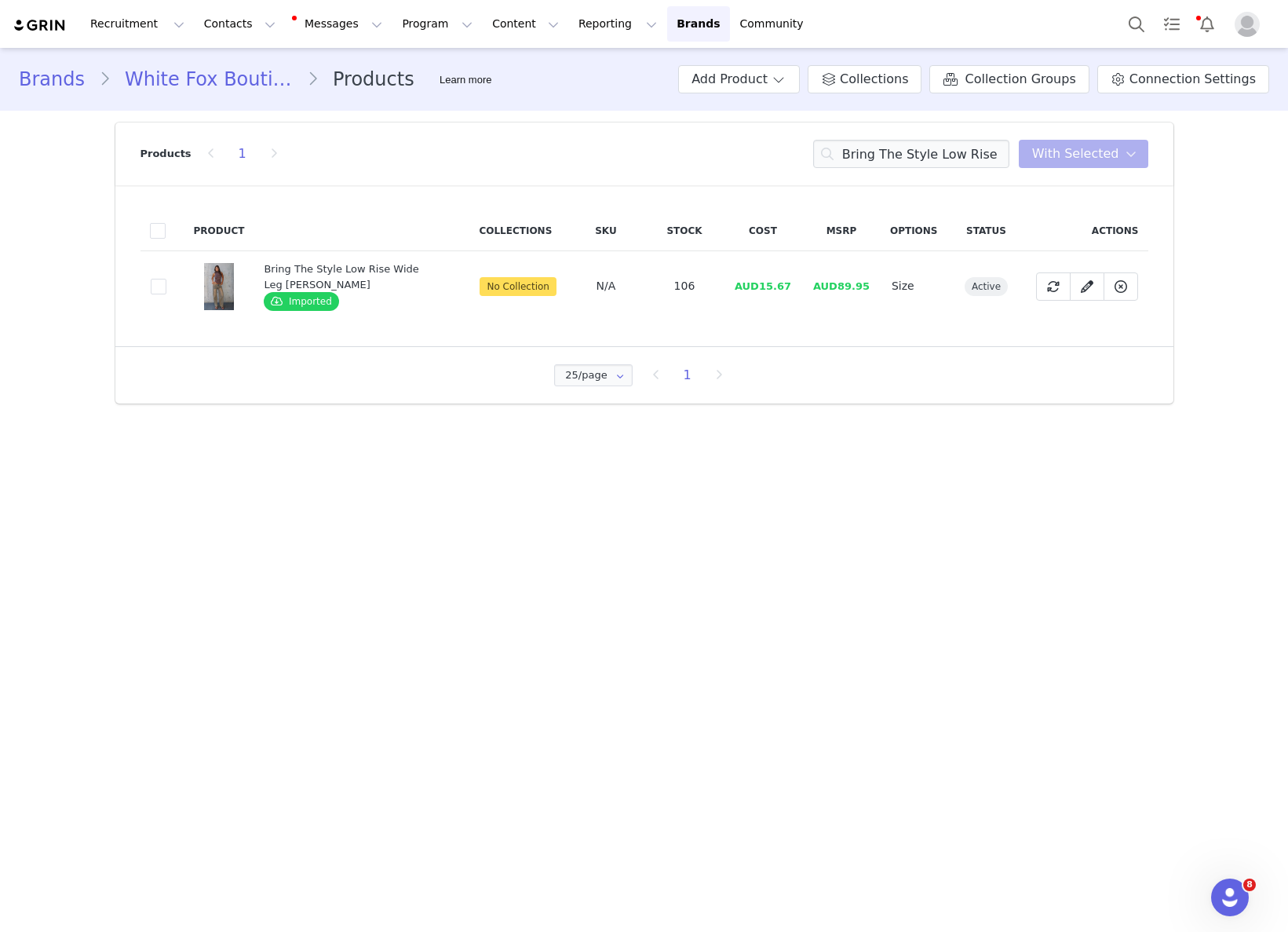
click at [764, 289] on span "AUD15.67" at bounding box center [762, 286] width 56 height 12
drag, startPoint x: 762, startPoint y: 290, endPoint x: 807, endPoint y: 289, distance: 45.0
click at [802, 288] on td "AUD15.67" at bounding box center [763, 286] width 79 height 70
click at [911, 158] on input "Bring The Style Low Rise Wide Leg Jeans Clay" at bounding box center [910, 154] width 196 height 28
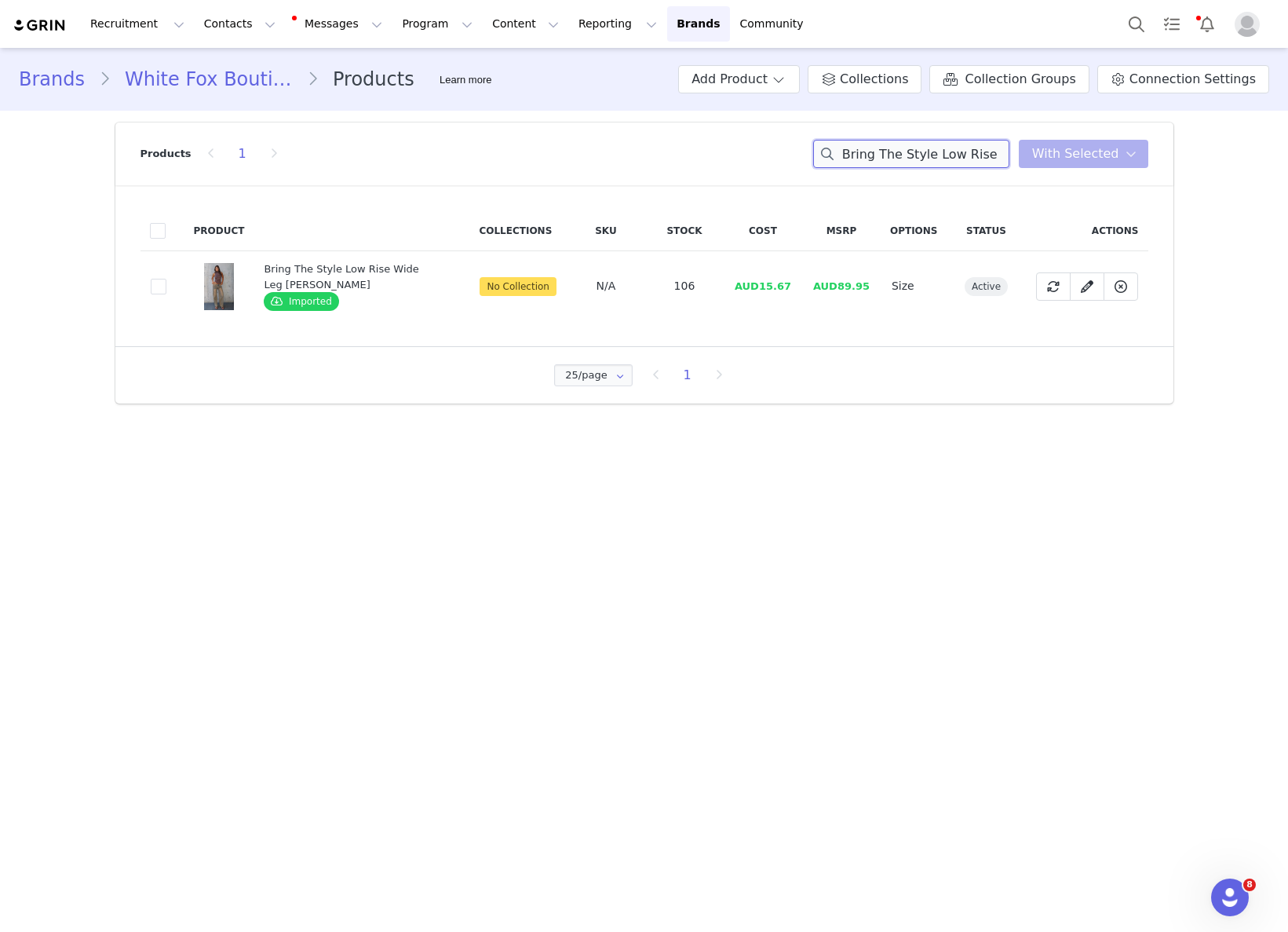
click at [911, 158] on input "Bring The Style Low Rise Wide Leg Jeans Clay" at bounding box center [910, 154] width 196 height 28
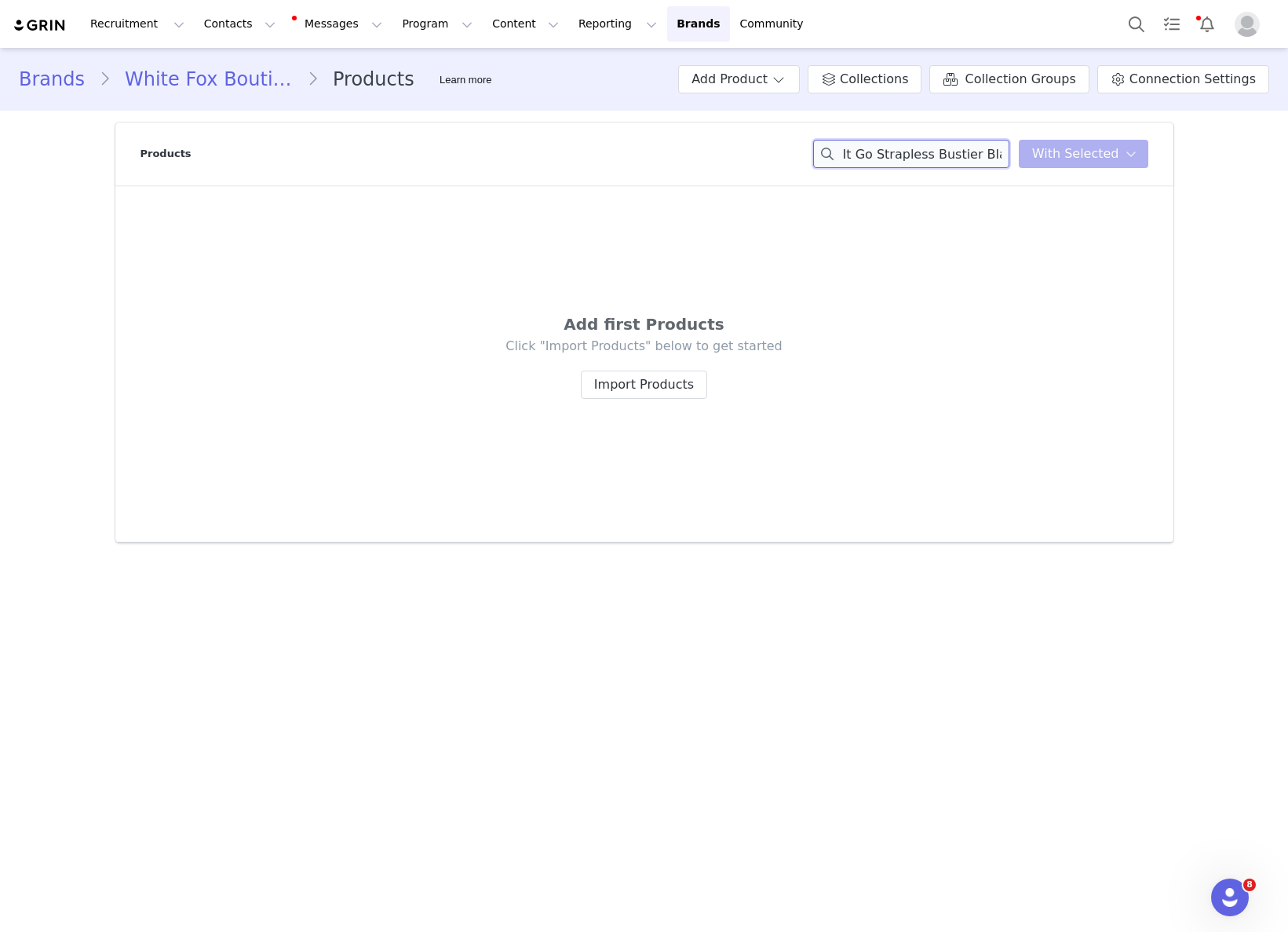
click at [1082, 156] on div "Let It Go Strapless Bustier Black You have 0 product s selected Add to Collecti…" at bounding box center [981, 154] width 335 height 28
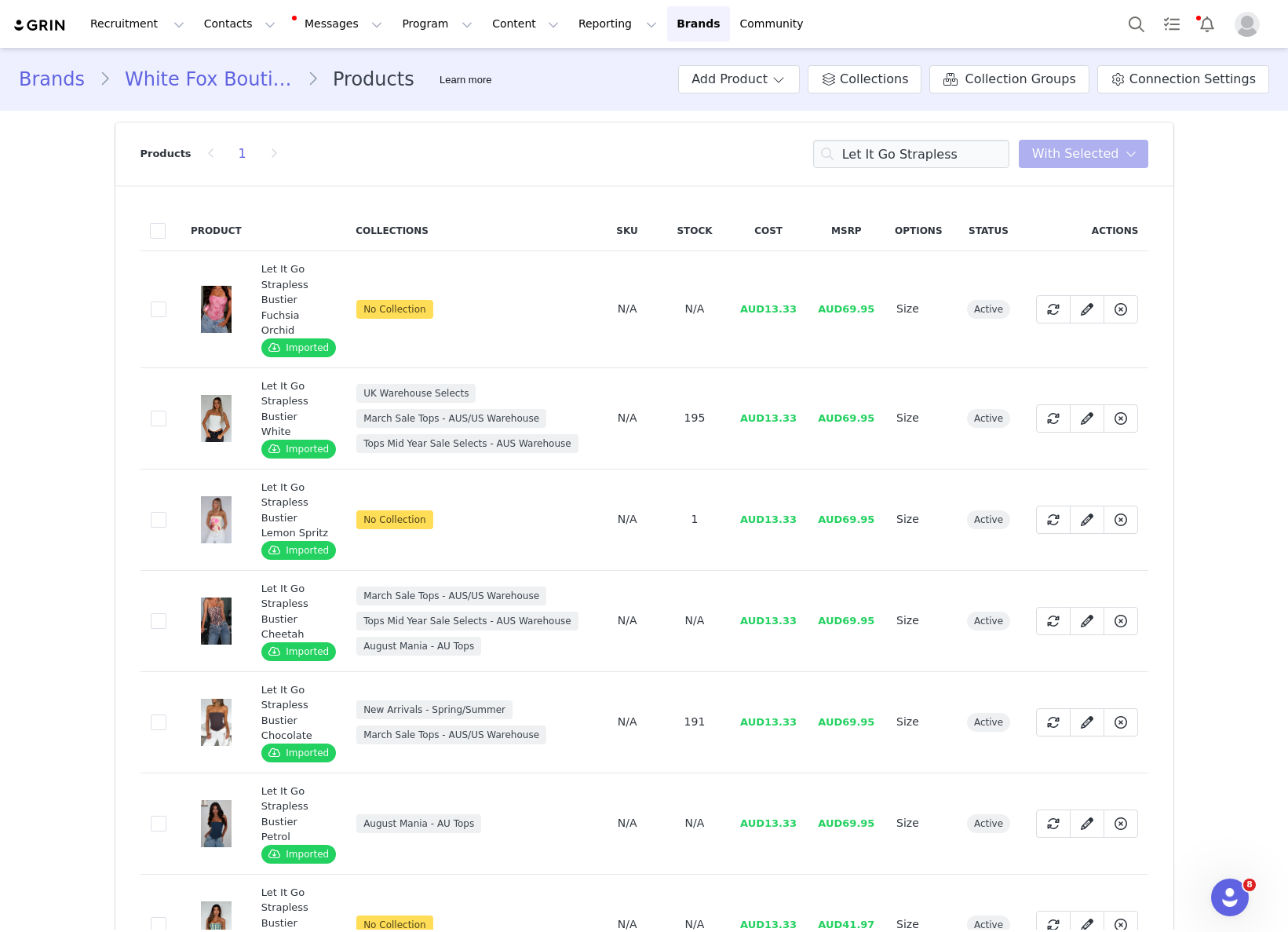
click at [783, 423] on td "AUD13.33" at bounding box center [767, 418] width 78 height 101
drag, startPoint x: 762, startPoint y: 420, endPoint x: 807, endPoint y: 417, distance: 45.1
click at [807, 417] on td "AUD13.33" at bounding box center [767, 418] width 78 height 101
click at [974, 158] on input "Let It Go Strapless" at bounding box center [910, 154] width 196 height 28
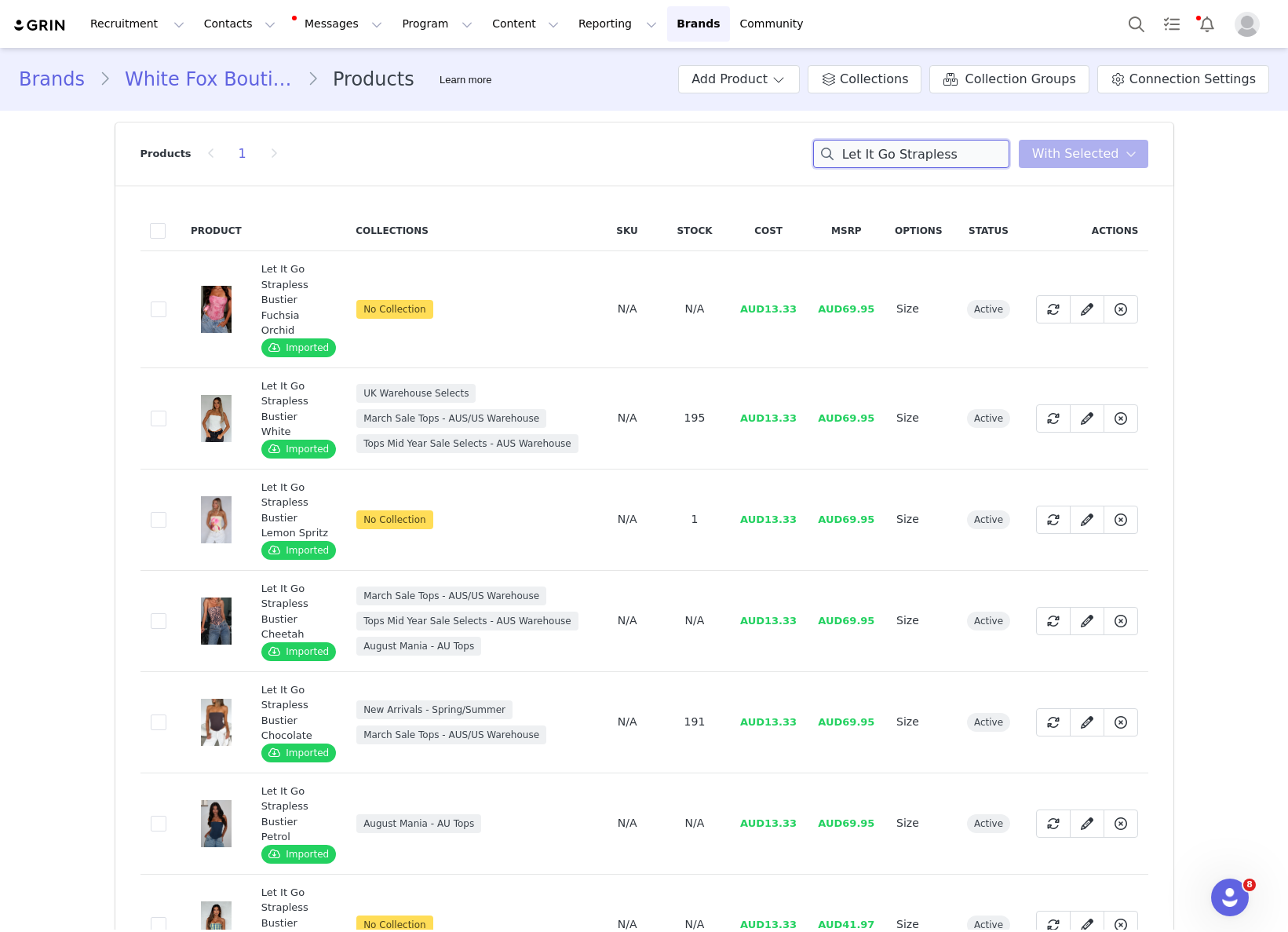
click at [974, 158] on input "Let It Go Strapless" at bounding box center [910, 154] width 196 height 28
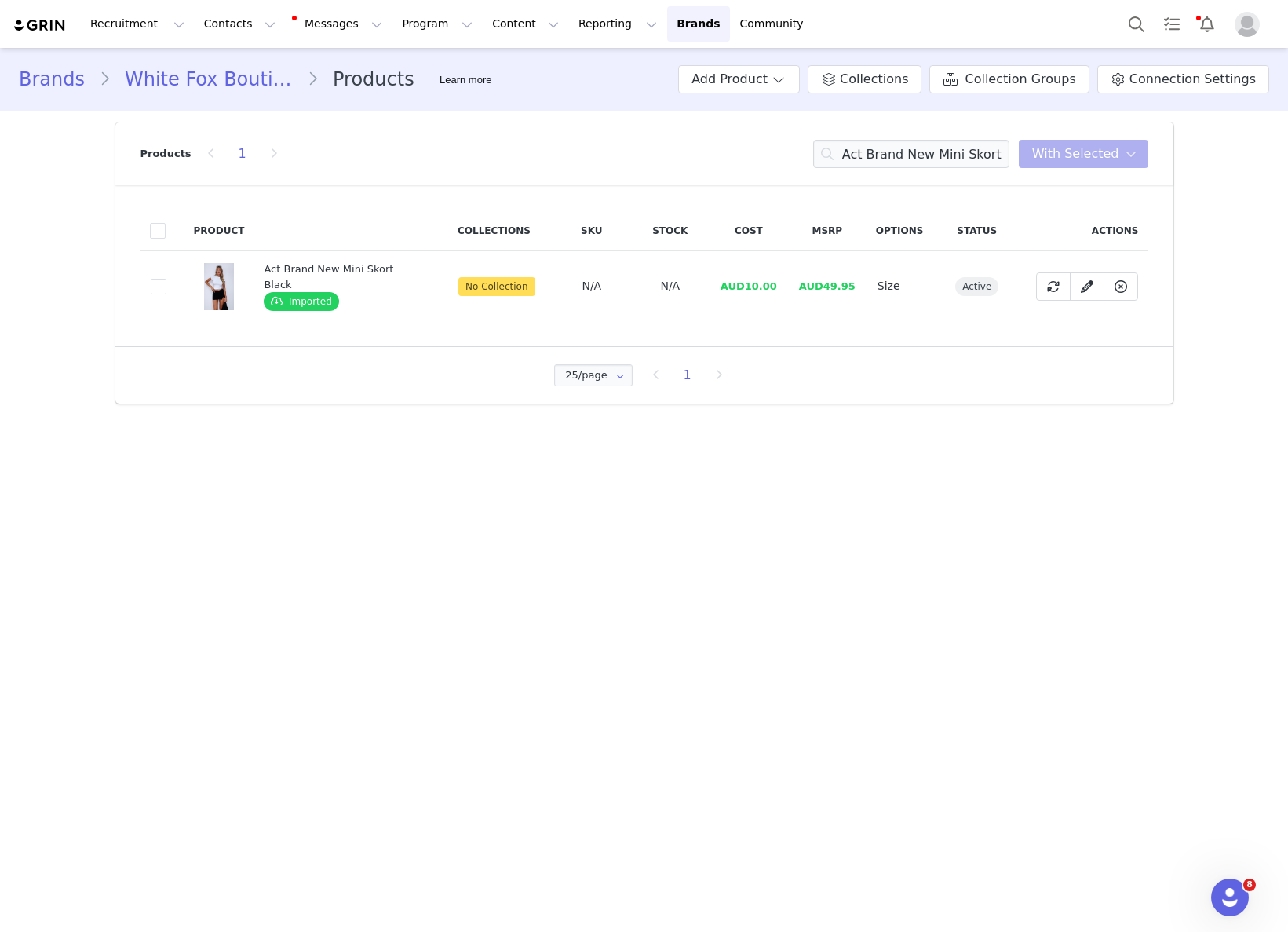
click at [746, 282] on span "AUD10.00" at bounding box center [748, 286] width 56 height 12
drag, startPoint x: 743, startPoint y: 283, endPoint x: 776, endPoint y: 283, distance: 33.0
click at [776, 283] on td "AUD10.00" at bounding box center [748, 286] width 79 height 70
click at [882, 159] on input "Act Brand New Mini Skort Black" at bounding box center [910, 154] width 196 height 28
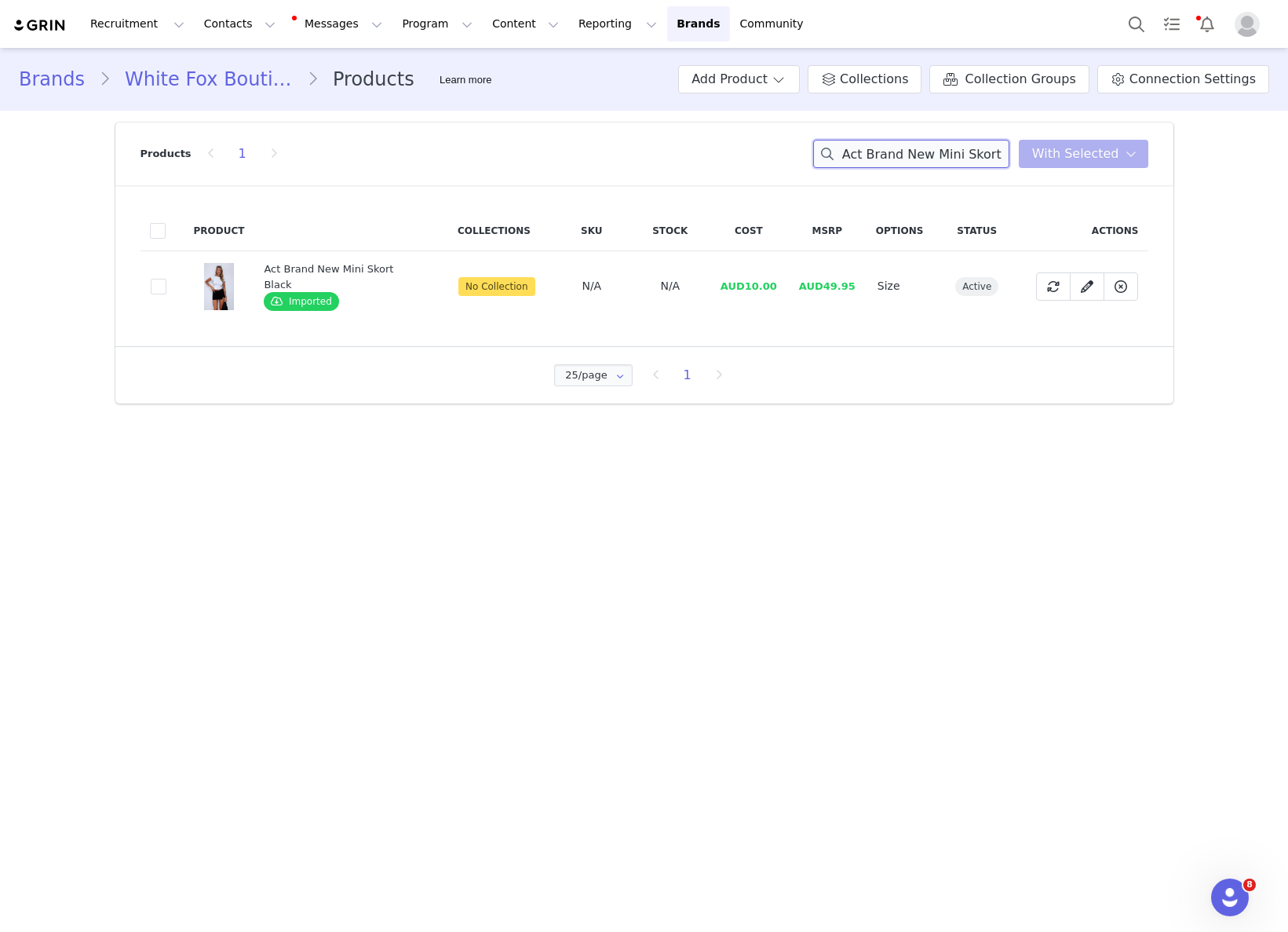
click at [882, 159] on input "Act Brand New Mini Skort Black" at bounding box center [910, 154] width 196 height 28
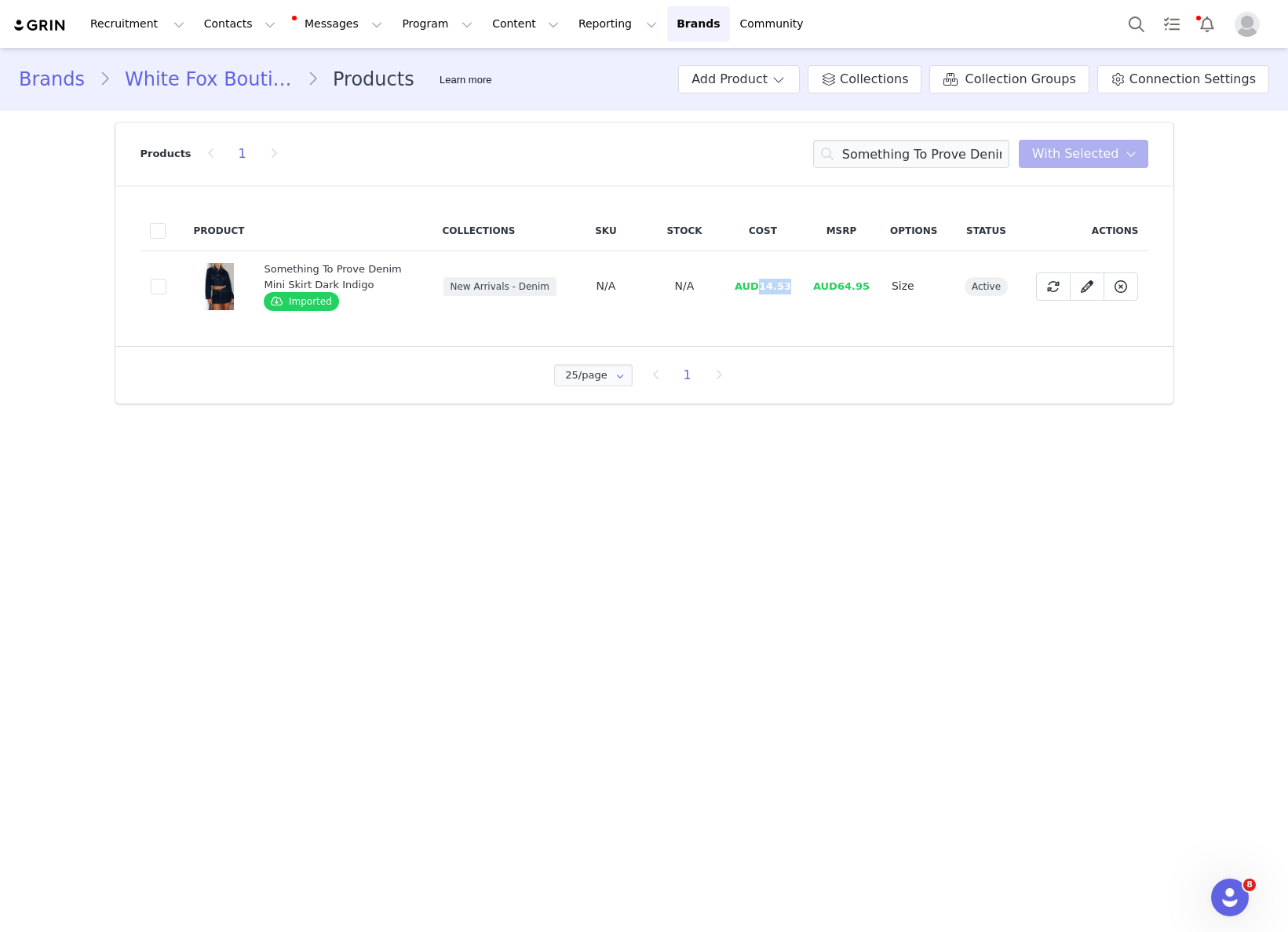
drag, startPoint x: 763, startPoint y: 289, endPoint x: 799, endPoint y: 288, distance: 36.0
click at [799, 288] on td "AUD14.53" at bounding box center [763, 286] width 79 height 70
click at [901, 149] on input "Something To Prove Denim Mini Skirt Dark Indigo" at bounding box center [910, 154] width 196 height 28
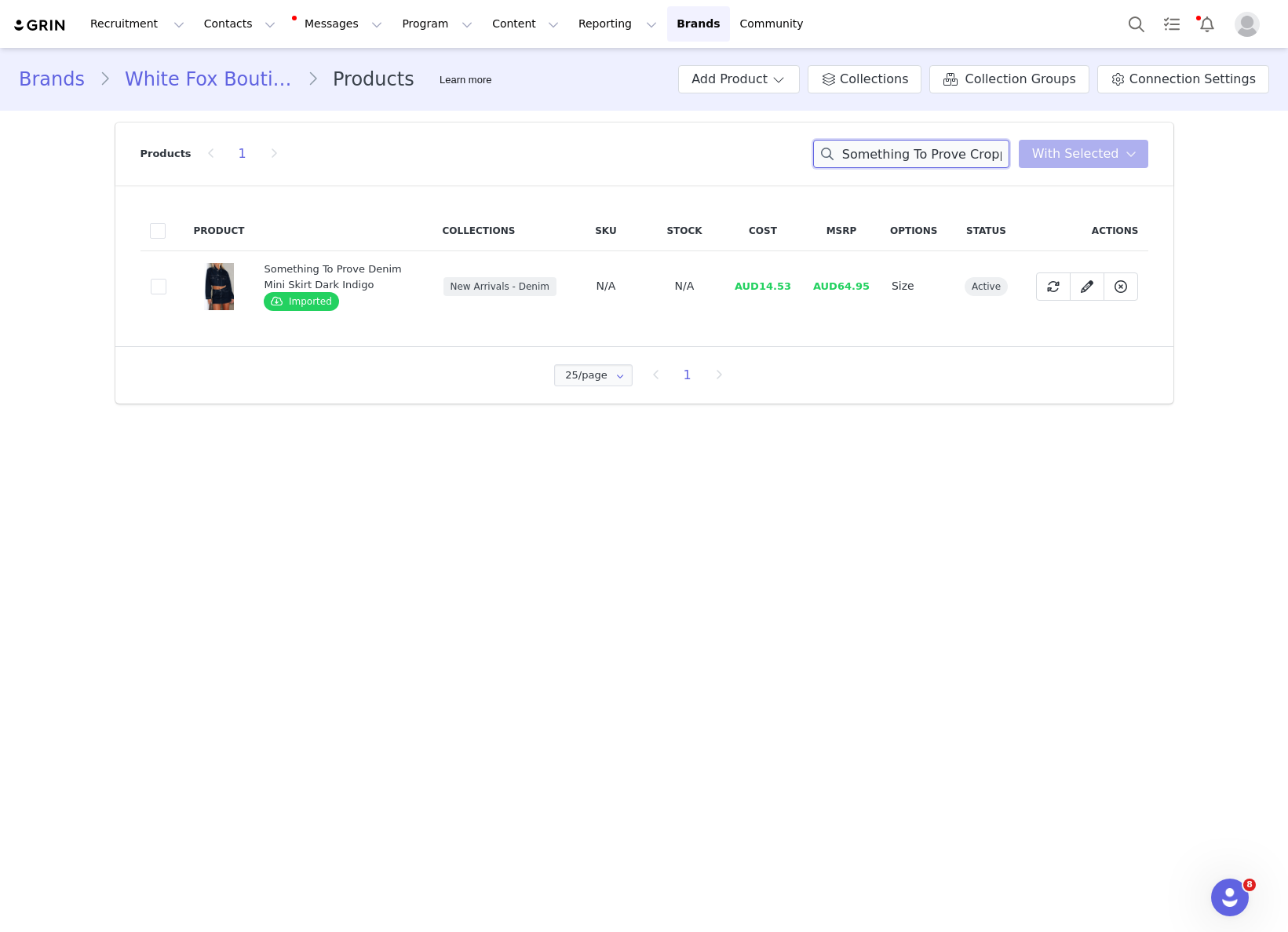
scroll to position [0, 156]
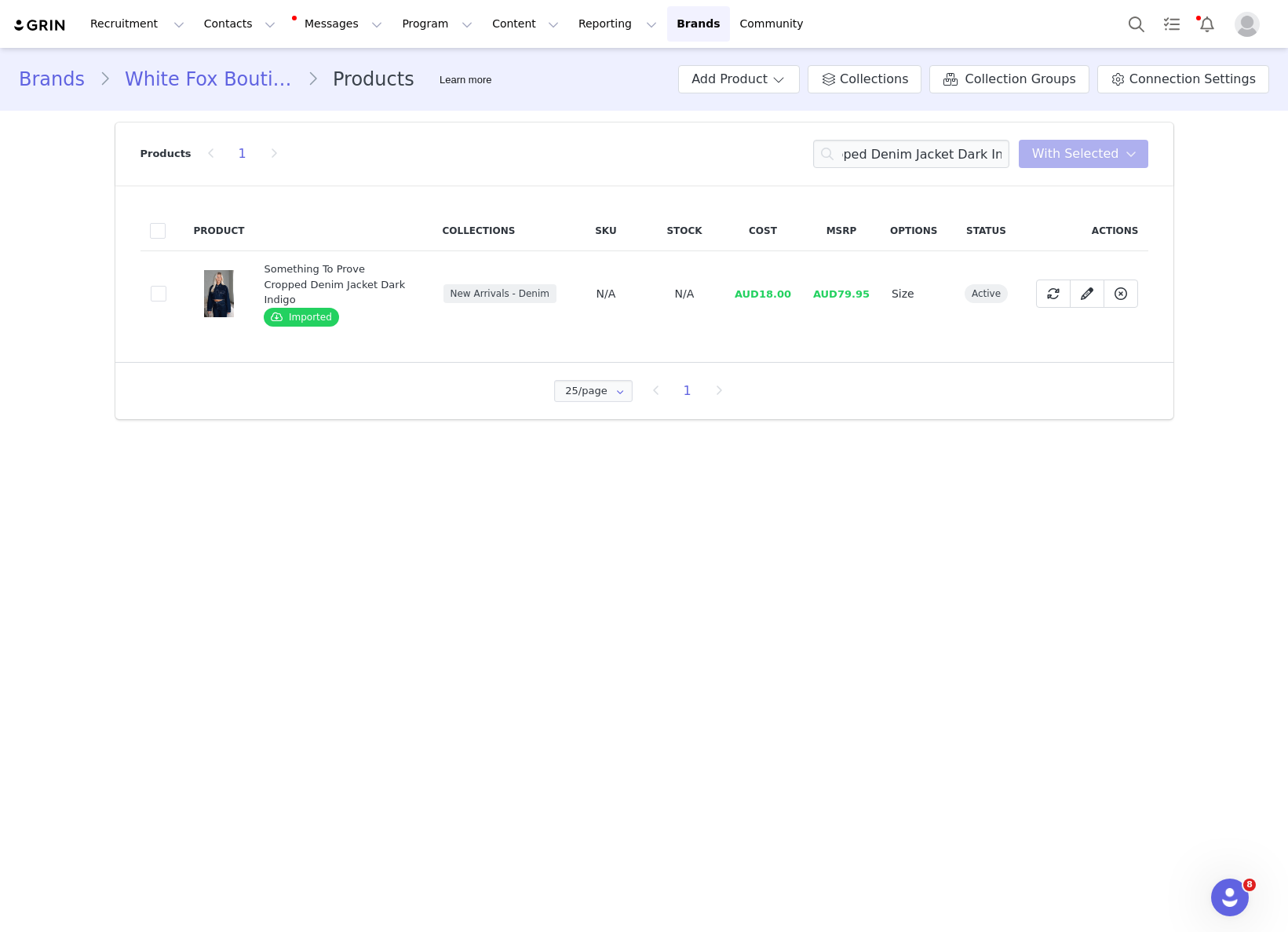
click at [762, 290] on span "AUD18.00" at bounding box center [762, 294] width 56 height 12
drag, startPoint x: 765, startPoint y: 288, endPoint x: 788, endPoint y: 288, distance: 23.0
click at [785, 288] on span "AUD18.00" at bounding box center [762, 294] width 56 height 12
drag, startPoint x: 794, startPoint y: 288, endPoint x: 811, endPoint y: 294, distance: 18.0
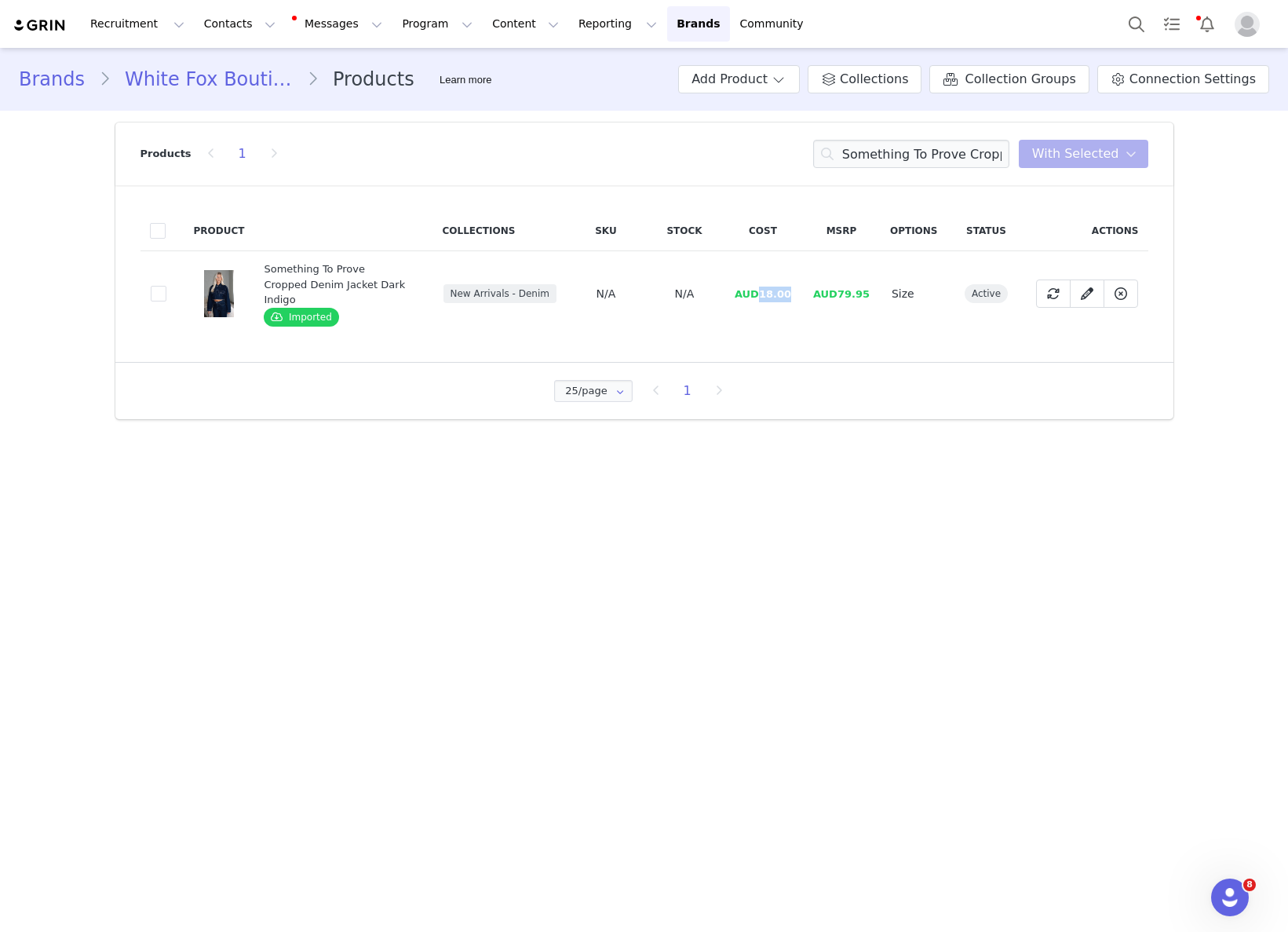
click at [762, 289] on td "AUD18.00" at bounding box center [763, 293] width 79 height 85
click at [905, 153] on input "Something To Prove Cropped Denim Jacket Dark Indigo" at bounding box center [910, 154] width 196 height 28
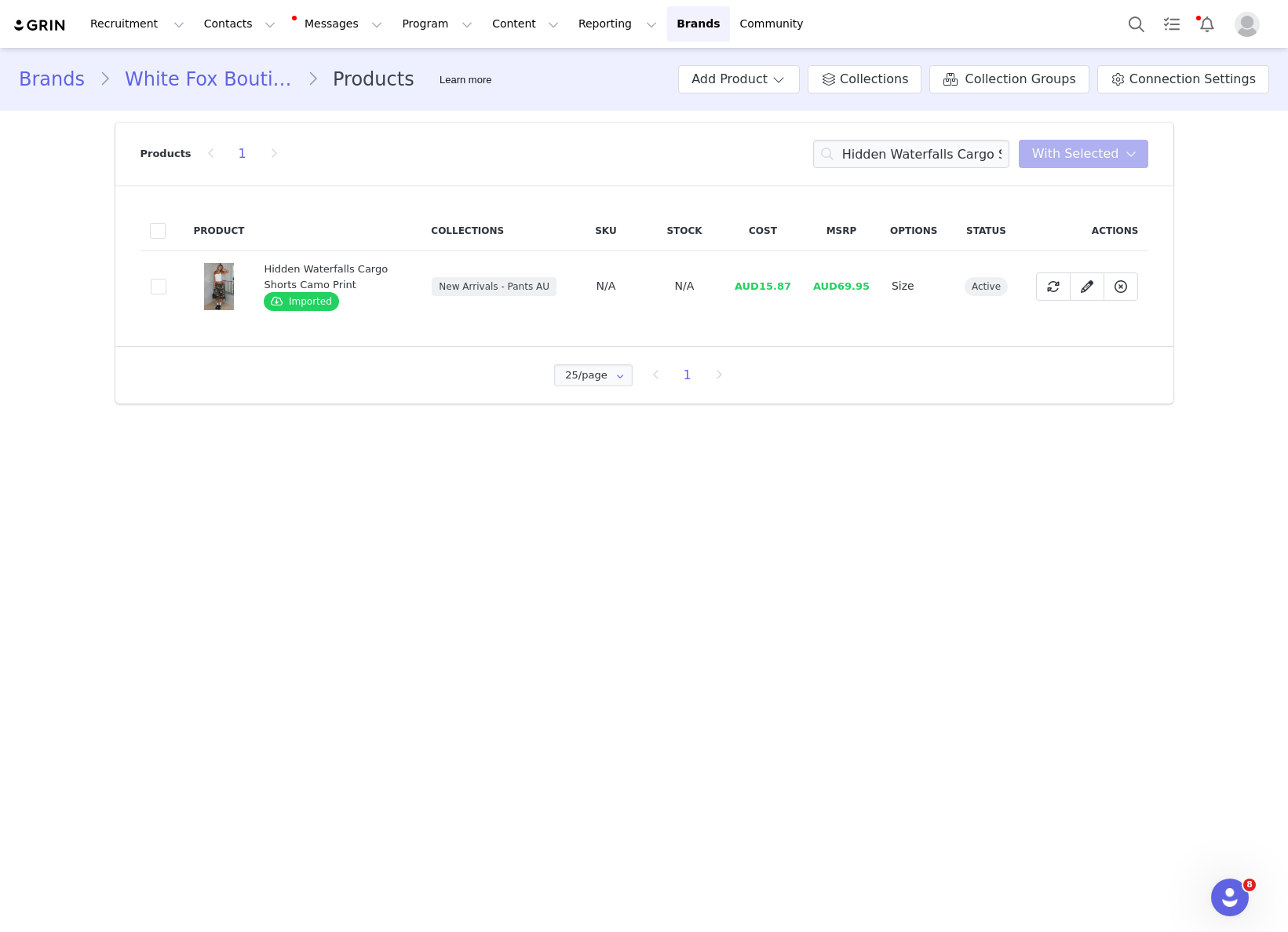
drag, startPoint x: 802, startPoint y: 284, endPoint x: 786, endPoint y: 288, distance: 16.5
click at [801, 285] on td "AUD15.87" at bounding box center [763, 286] width 79 height 70
drag, startPoint x: 762, startPoint y: 287, endPoint x: 839, endPoint y: 295, distance: 77.4
click at [796, 286] on td "AUD15.87" at bounding box center [763, 286] width 79 height 70
click at [896, 140] on input "Hidden Waterfalls Cargo Shorts Camo Print" at bounding box center [910, 154] width 196 height 28
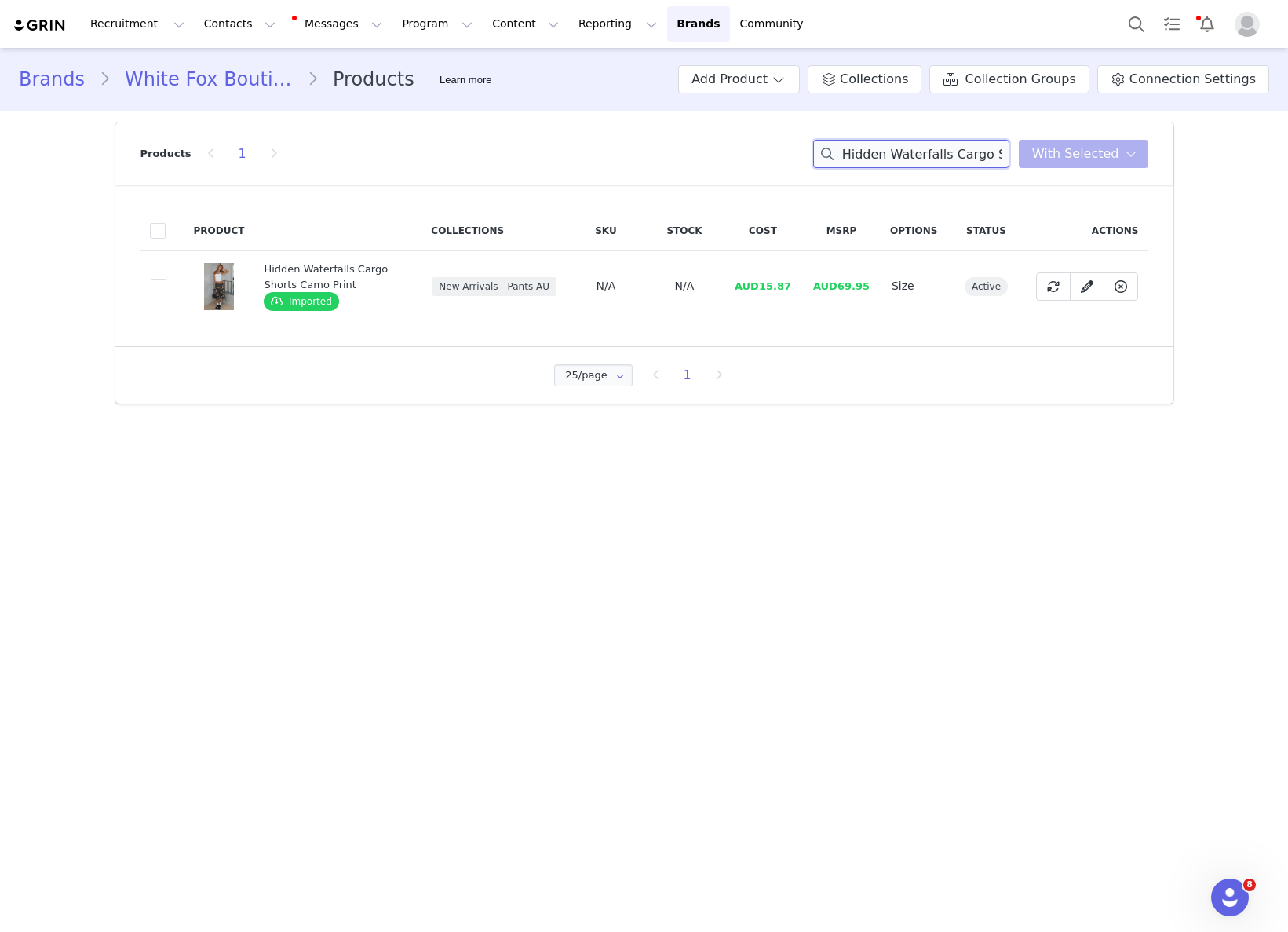
click at [896, 140] on input "Hidden Waterfalls Cargo Shorts Camo Print" at bounding box center [910, 154] width 196 height 28
click at [895, 141] on input "Hidden Waterfalls Cargo Shorts Camo Print" at bounding box center [910, 154] width 196 height 28
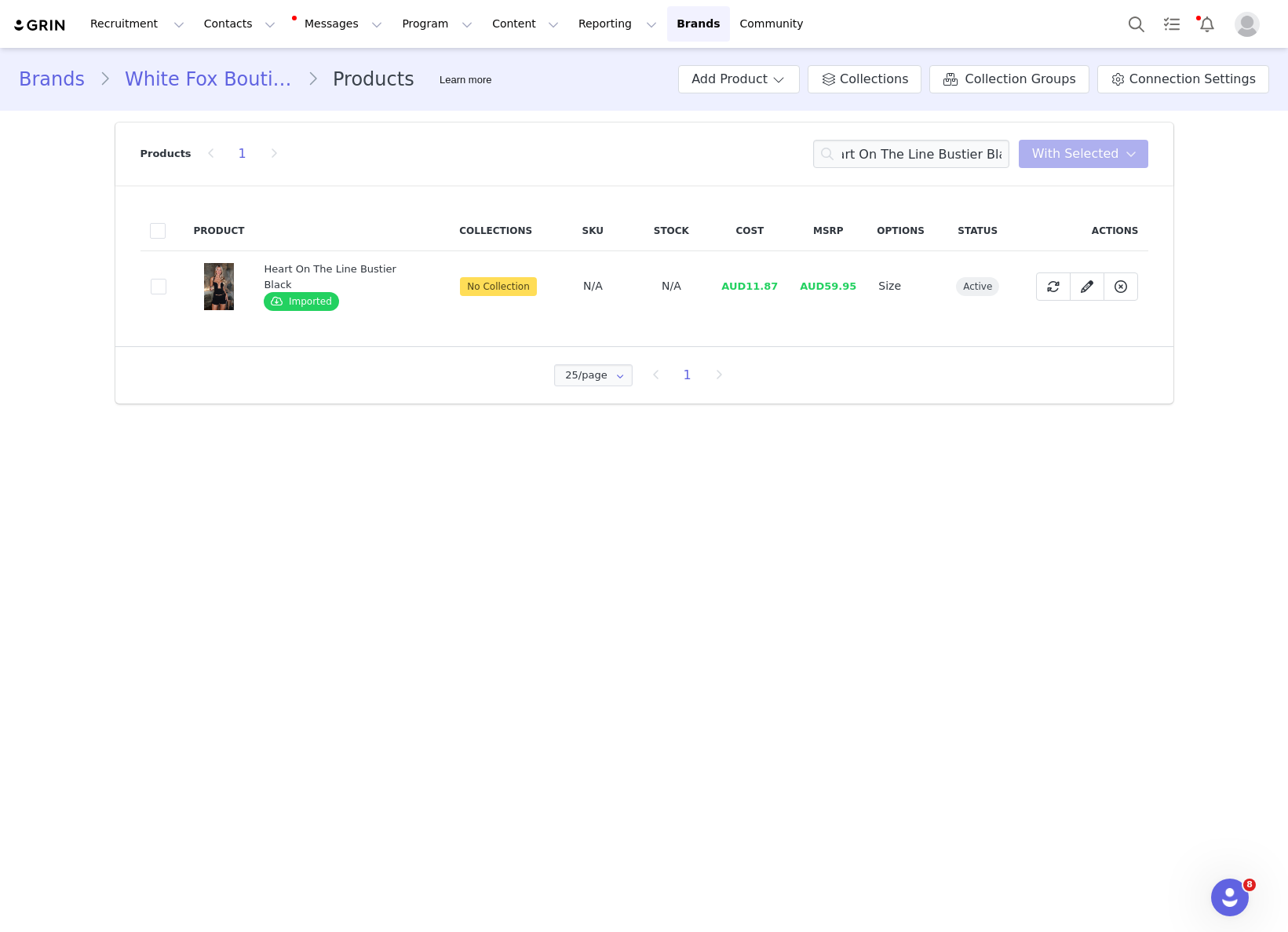
click at [748, 292] on td "AUD11.87" at bounding box center [749, 286] width 79 height 70
drag, startPoint x: 743, startPoint y: 288, endPoint x: 775, endPoint y: 287, distance: 32.0
click at [774, 286] on td "AUD11.87" at bounding box center [749, 286] width 79 height 70
click at [891, 167] on input "Heart On The Line Bustier Black" at bounding box center [910, 154] width 196 height 28
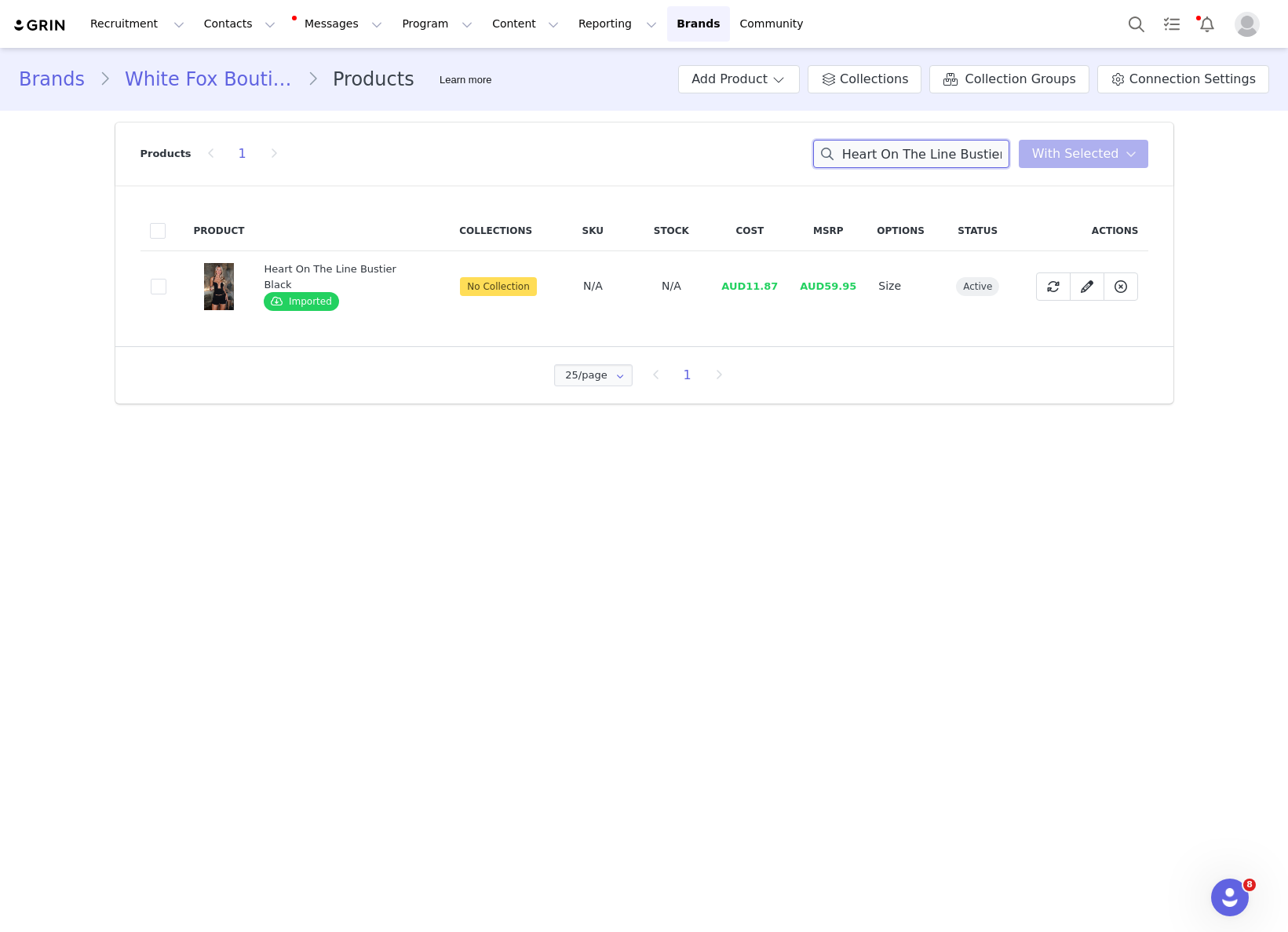
click at [891, 167] on input "Heart On The Line Bustier Black" at bounding box center [910, 154] width 196 height 28
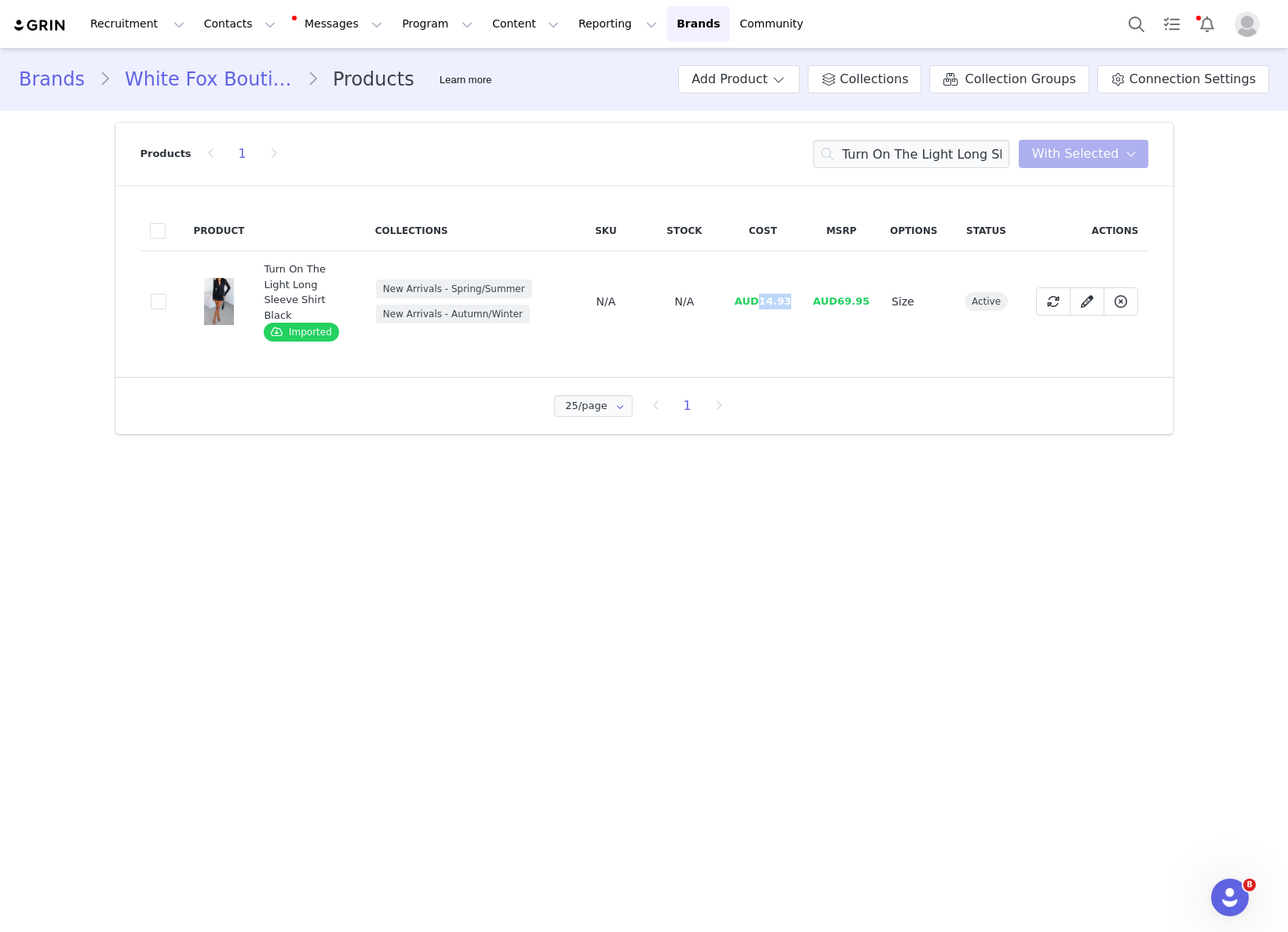
drag, startPoint x: 762, startPoint y: 295, endPoint x: 822, endPoint y: 298, distance: 60.1
click at [802, 295] on td "AUD14.93" at bounding box center [763, 302] width 79 height 101
click at [902, 141] on input "Turn On The Light Long Sleeve Shirt Black" at bounding box center [910, 154] width 196 height 28
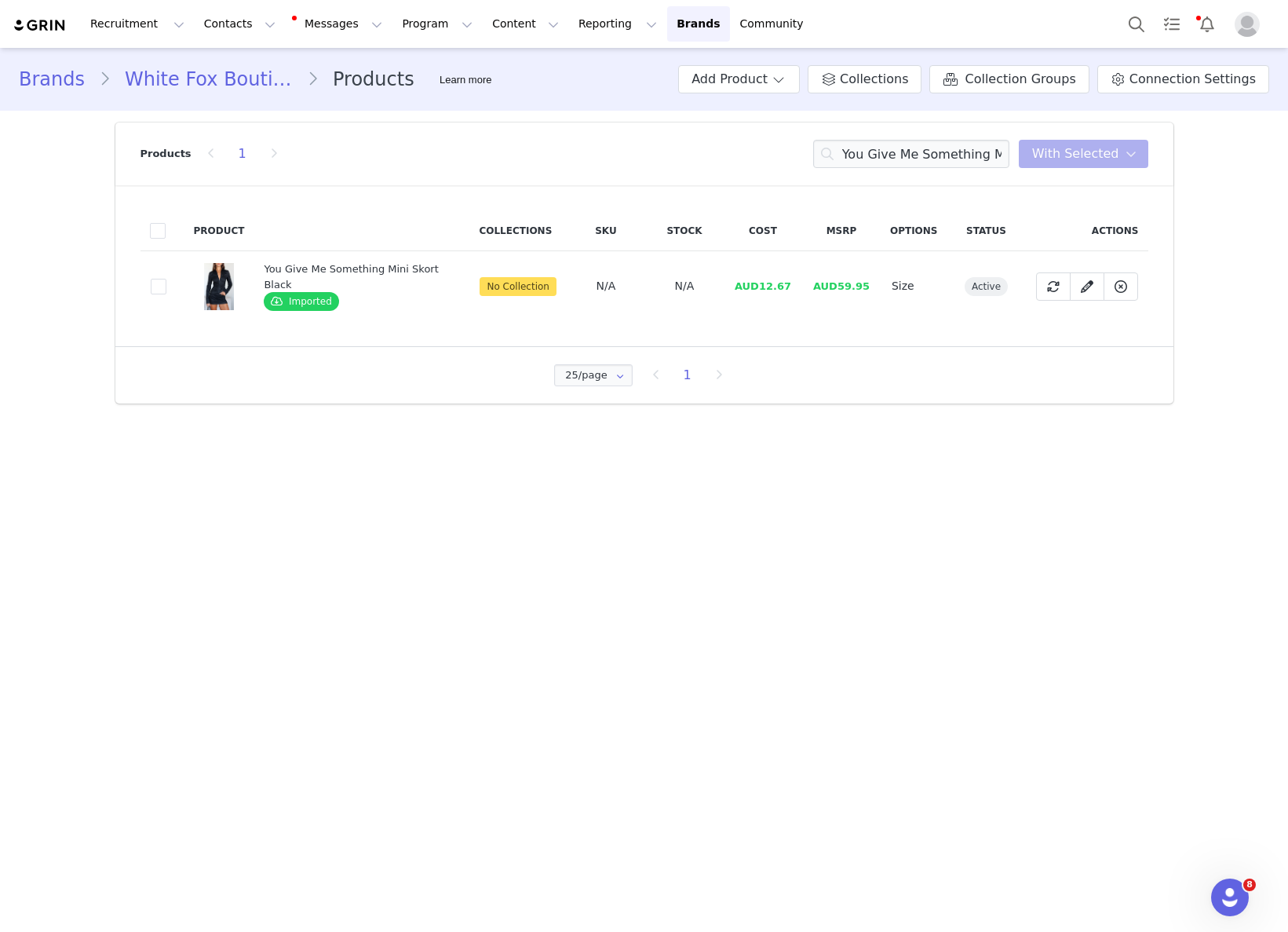
click at [763, 288] on span "AUD12.67" at bounding box center [762, 286] width 56 height 12
drag, startPoint x: 760, startPoint y: 288, endPoint x: 799, endPoint y: 288, distance: 39.0
click at [794, 287] on td "AUD12.67" at bounding box center [763, 286] width 79 height 70
click at [911, 143] on input "You Give Me Something Mini Skort Black" at bounding box center [910, 154] width 196 height 28
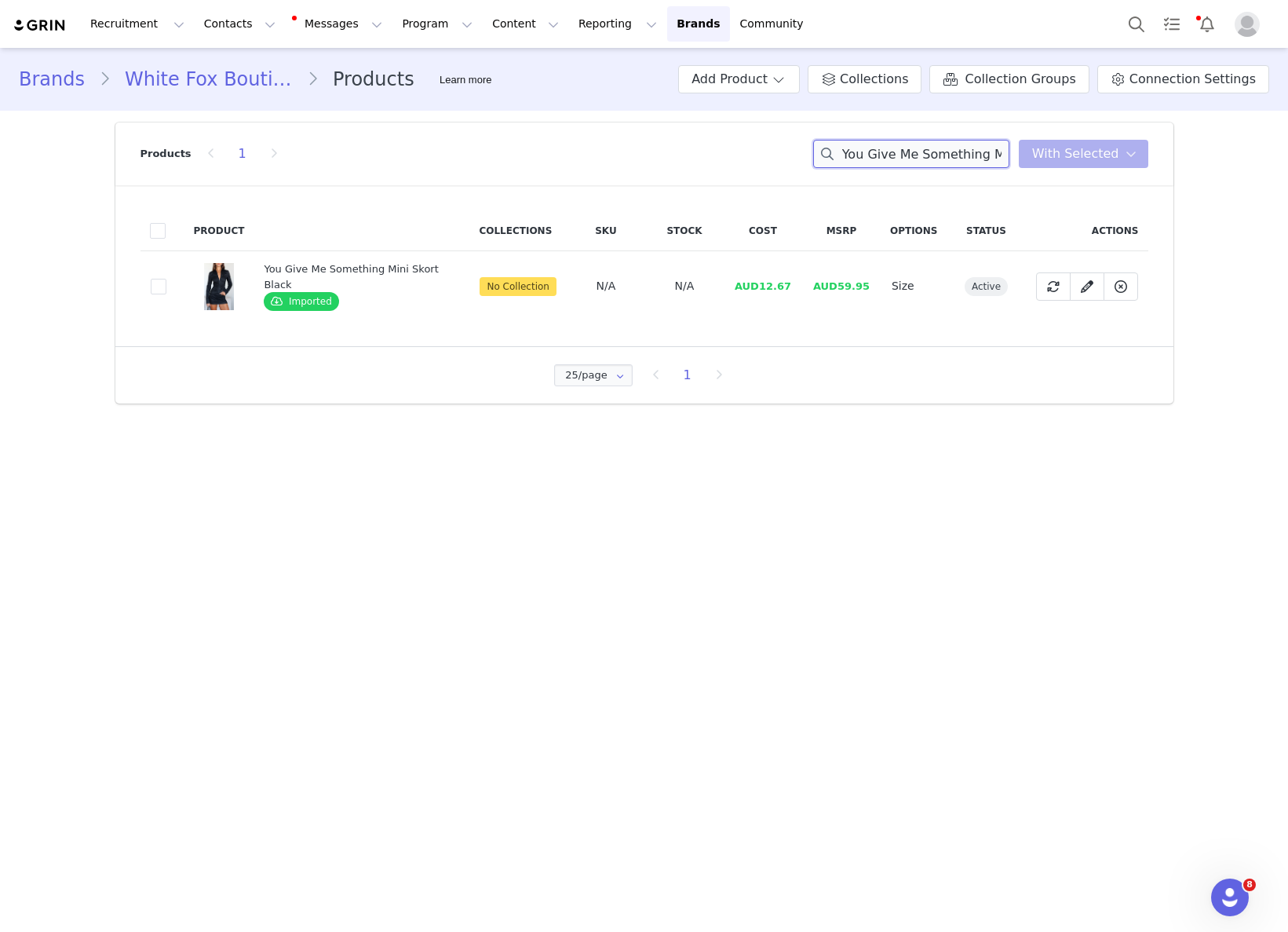
click at [911, 142] on input "You Give Me Something Mini Skort Black" at bounding box center [910, 154] width 196 height 28
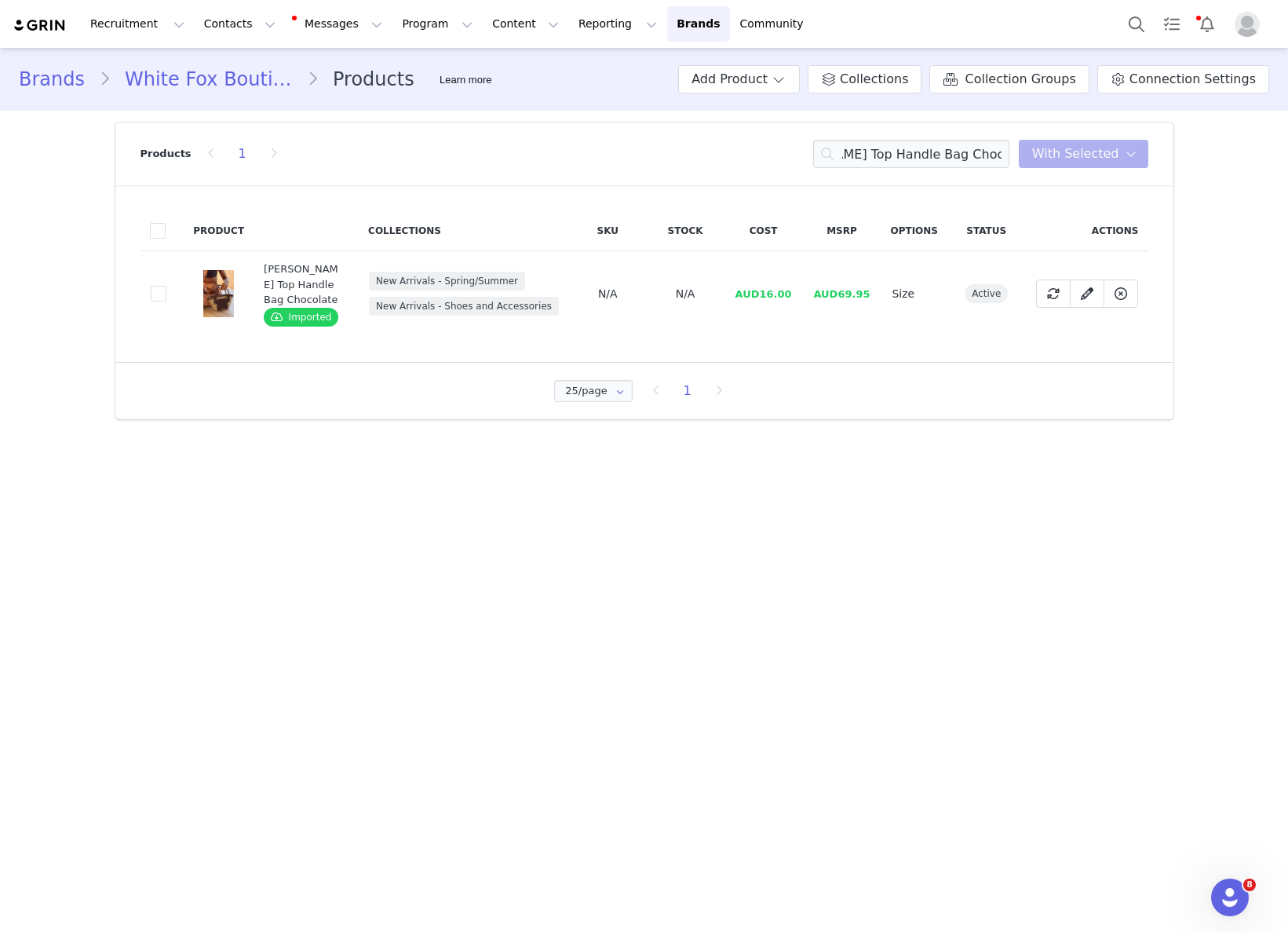
click at [759, 292] on span "AUD16.00" at bounding box center [762, 294] width 56 height 12
drag, startPoint x: 773, startPoint y: 291, endPoint x: 797, endPoint y: 288, distance: 24.2
click at [792, 292] on span "AUD16.00" at bounding box center [762, 294] width 56 height 12
click at [922, 143] on input "Vivienne Straw Top Handle Bag Chocolate" at bounding box center [910, 154] width 196 height 28
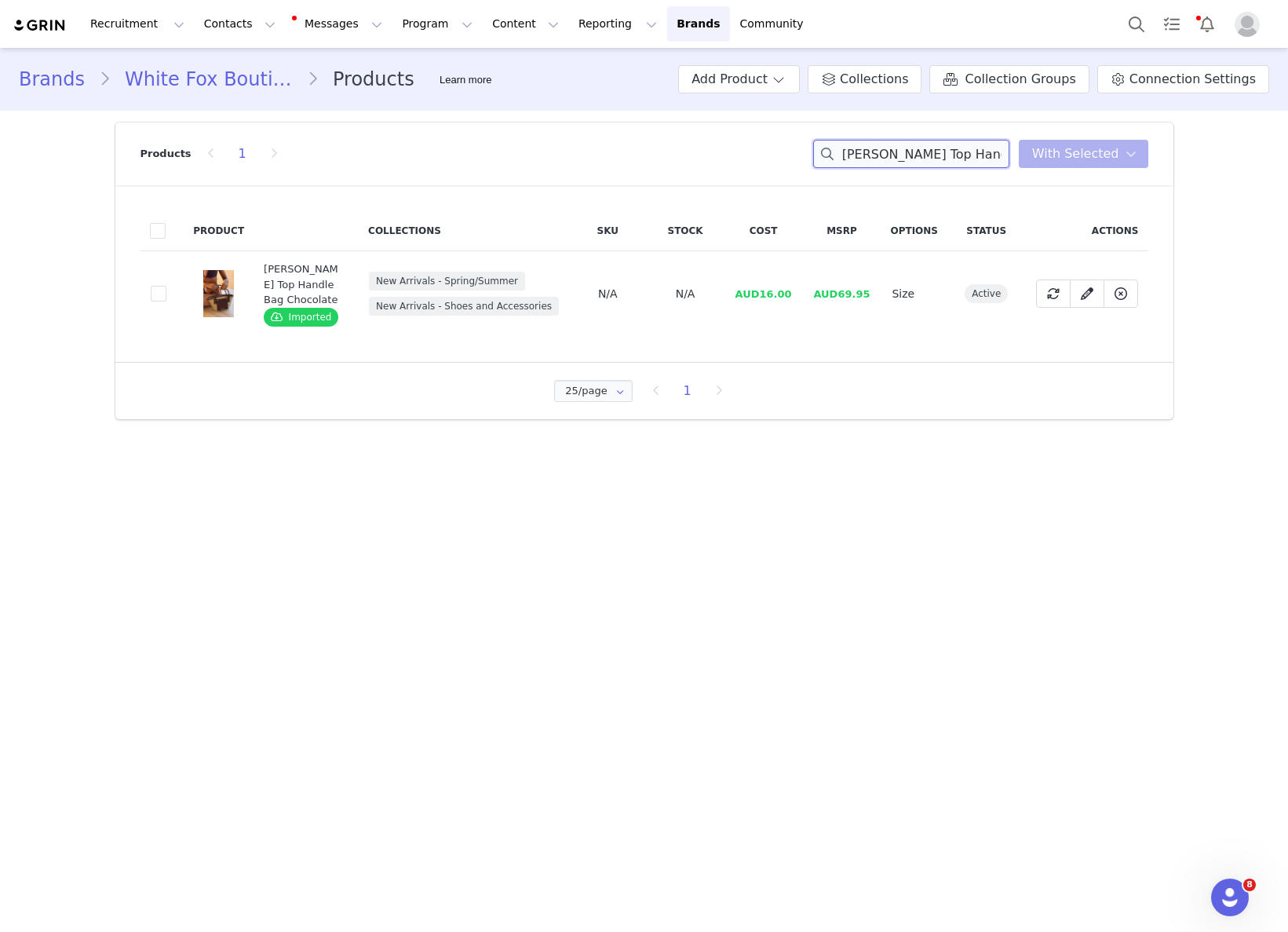
click at [922, 143] on input "Vivienne Straw Top Handle Bag Chocolate" at bounding box center [910, 154] width 196 height 28
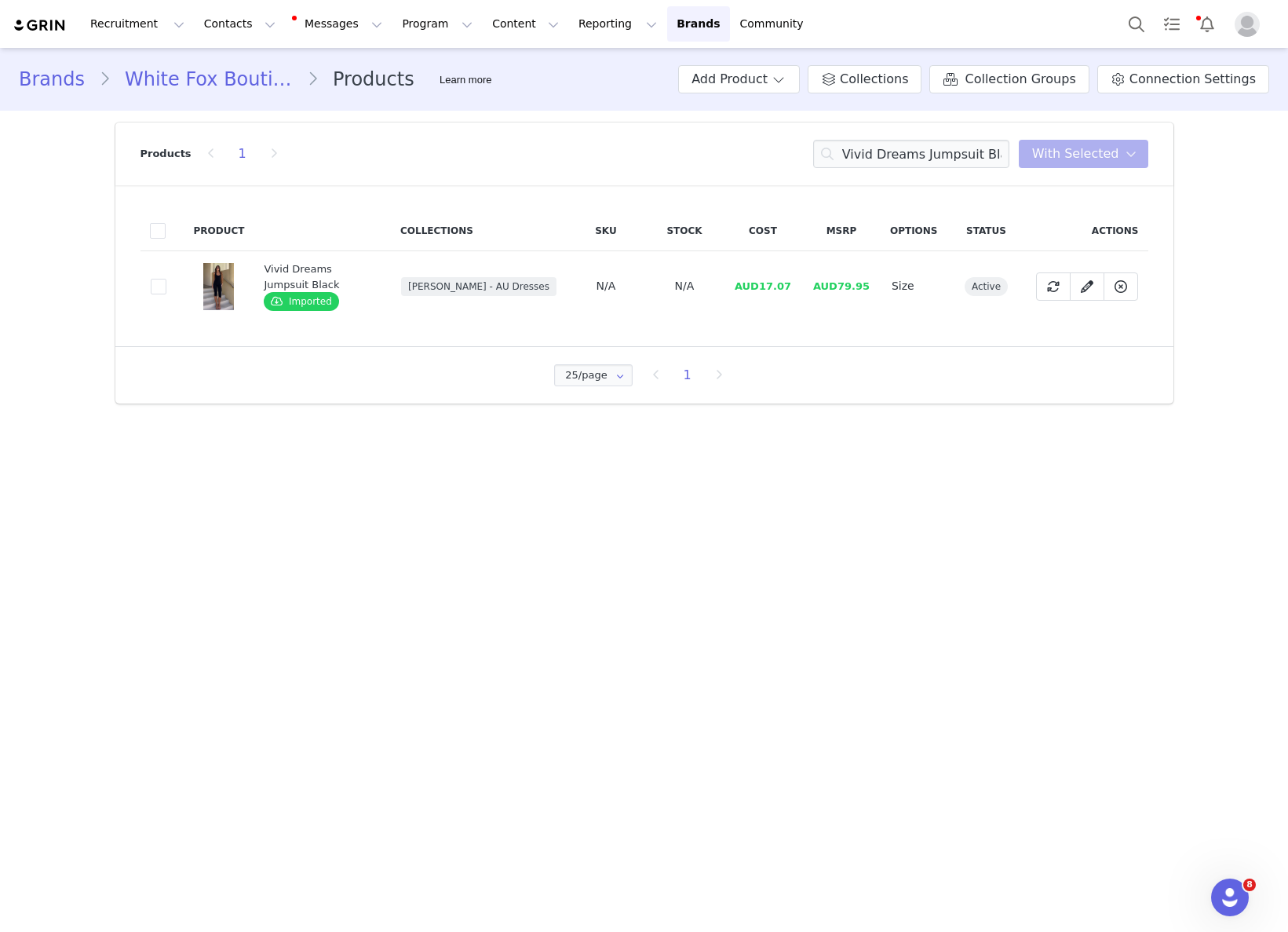
click at [781, 283] on span "AUD17.07" at bounding box center [762, 286] width 56 height 12
drag, startPoint x: 765, startPoint y: 287, endPoint x: 807, endPoint y: 288, distance: 42.0
click at [807, 288] on tr "f660db48-771a-458e-913b-0b5b4d6442bc Vivid Dreams Jumpsuit Black Imported Augus…" at bounding box center [644, 286] width 1008 height 70
drag, startPoint x: 796, startPoint y: 288, endPoint x: 773, endPoint y: 292, distance: 23.3
click at [762, 288] on tr "f660db48-771a-458e-913b-0b5b4d6442bc Vivid Dreams Jumpsuit Black Imported Augus…" at bounding box center [644, 286] width 1008 height 70
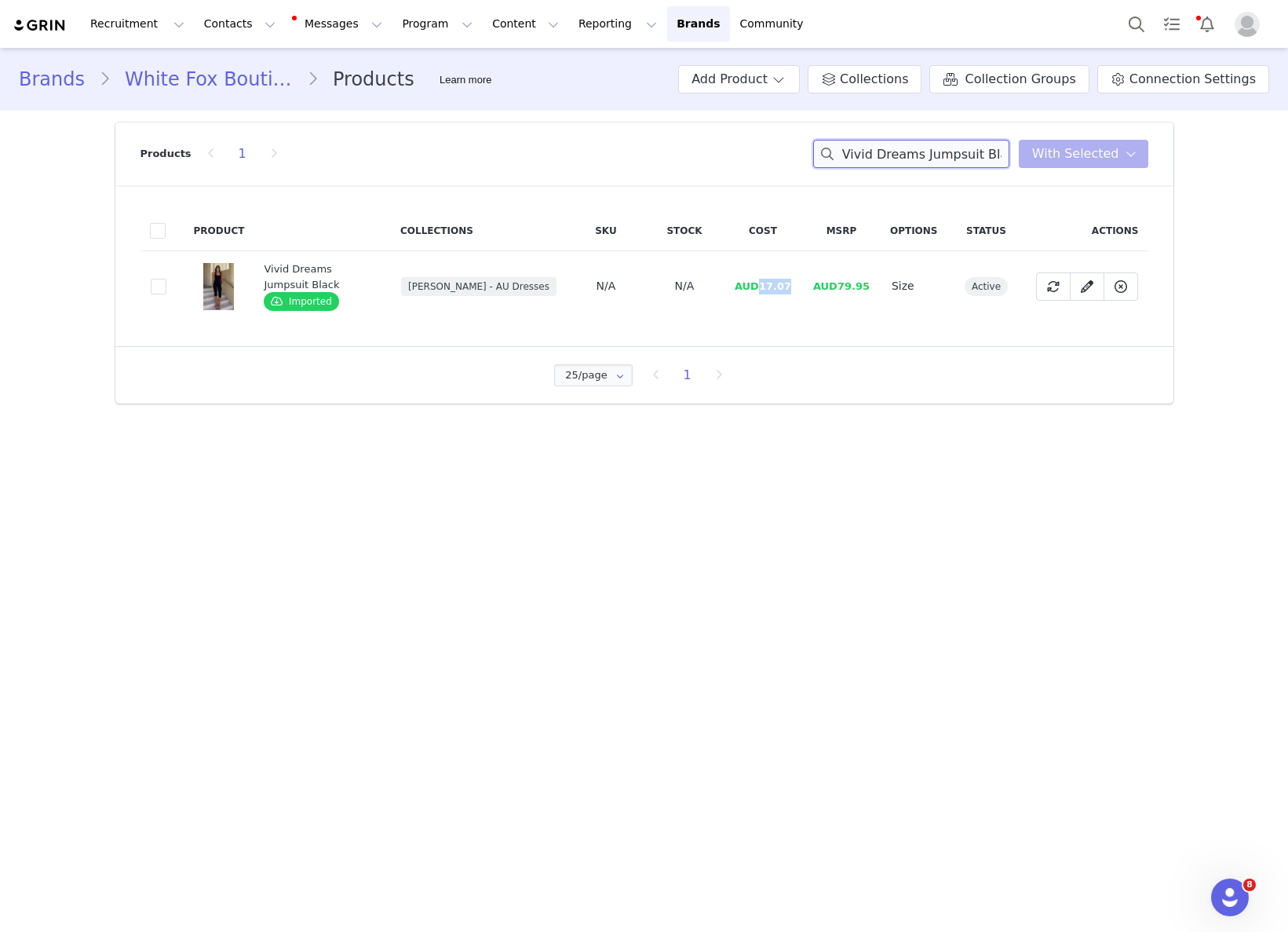
click at [905, 147] on input "Vivid Dreams Jumpsuit Black" at bounding box center [910, 154] width 196 height 28
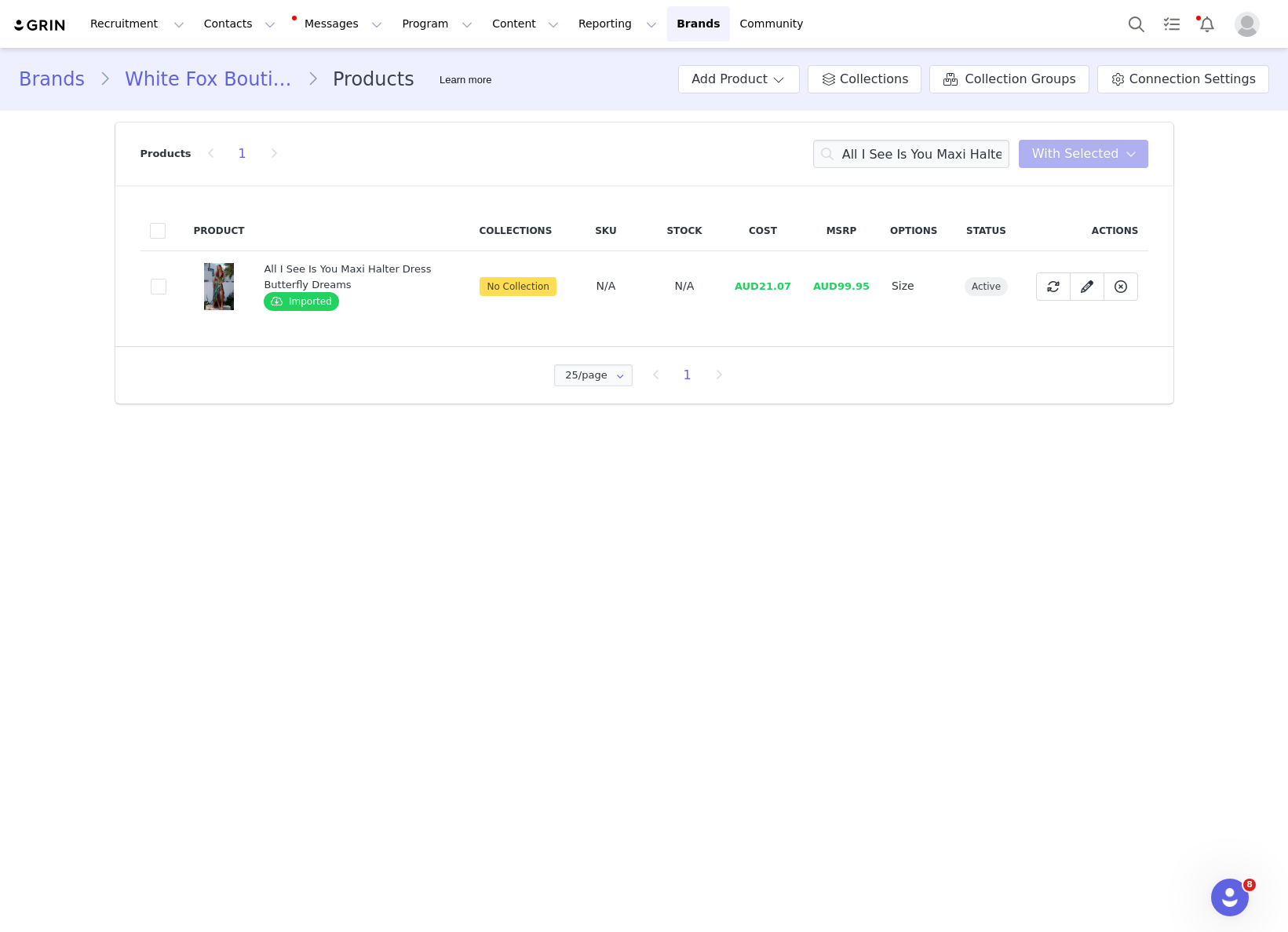
drag, startPoint x: 752, startPoint y: 286, endPoint x: 764, endPoint y: 283, distance: 12.4
click at [752, 286] on span "AUD21.07" at bounding box center [762, 286] width 56 height 12
drag, startPoint x: 766, startPoint y: 283, endPoint x: 787, endPoint y: 283, distance: 21.0
click at [787, 283] on span "AUD21.07" at bounding box center [762, 286] width 56 height 12
drag, startPoint x: 797, startPoint y: 286, endPoint x: 792, endPoint y: 294, distance: 9.4
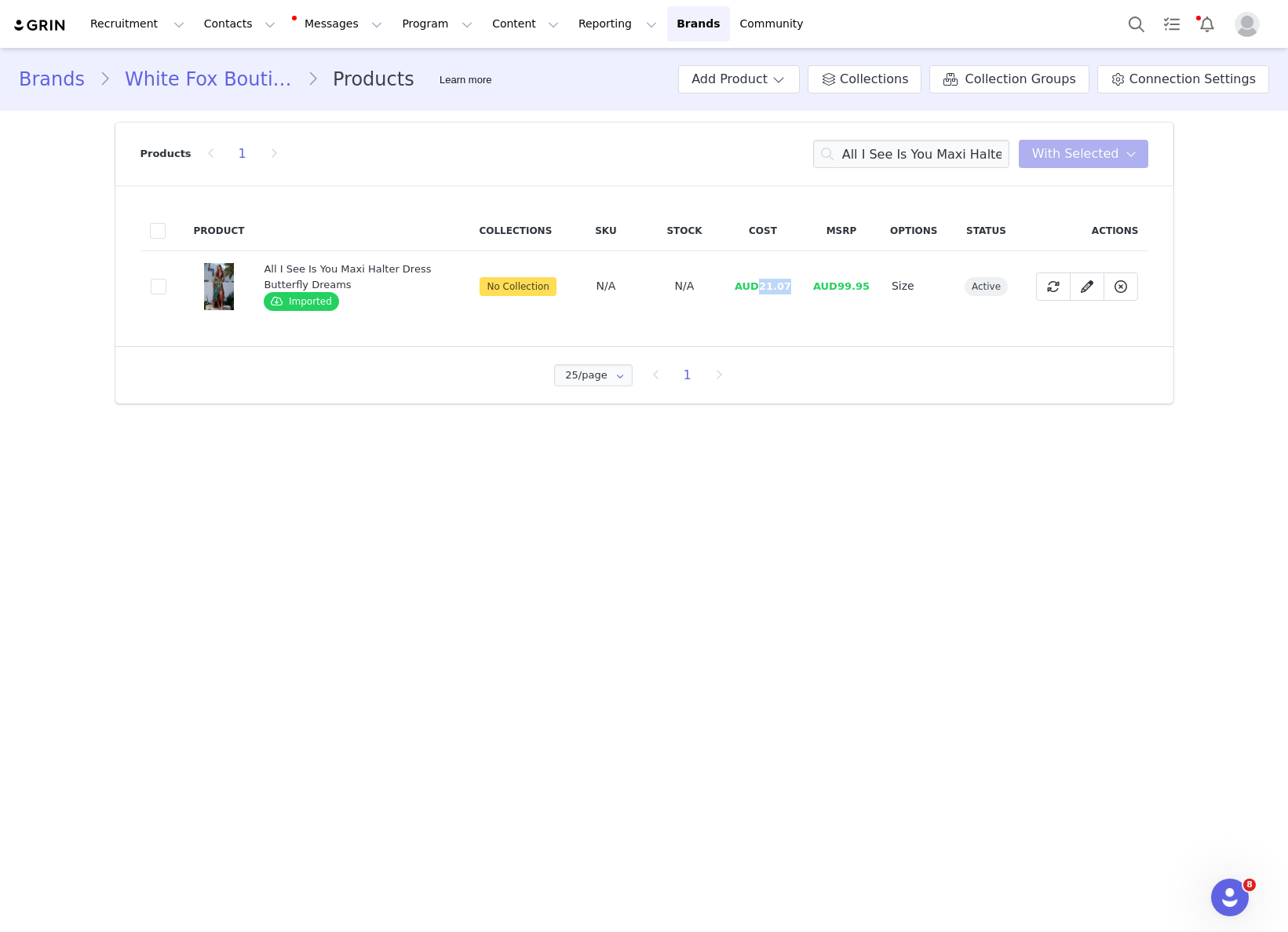
click at [762, 288] on td "AUD21.07" at bounding box center [763, 286] width 79 height 70
click at [880, 159] on input "All I See Is You Maxi Halter Dress Butterfly Dreams" at bounding box center [910, 154] width 196 height 28
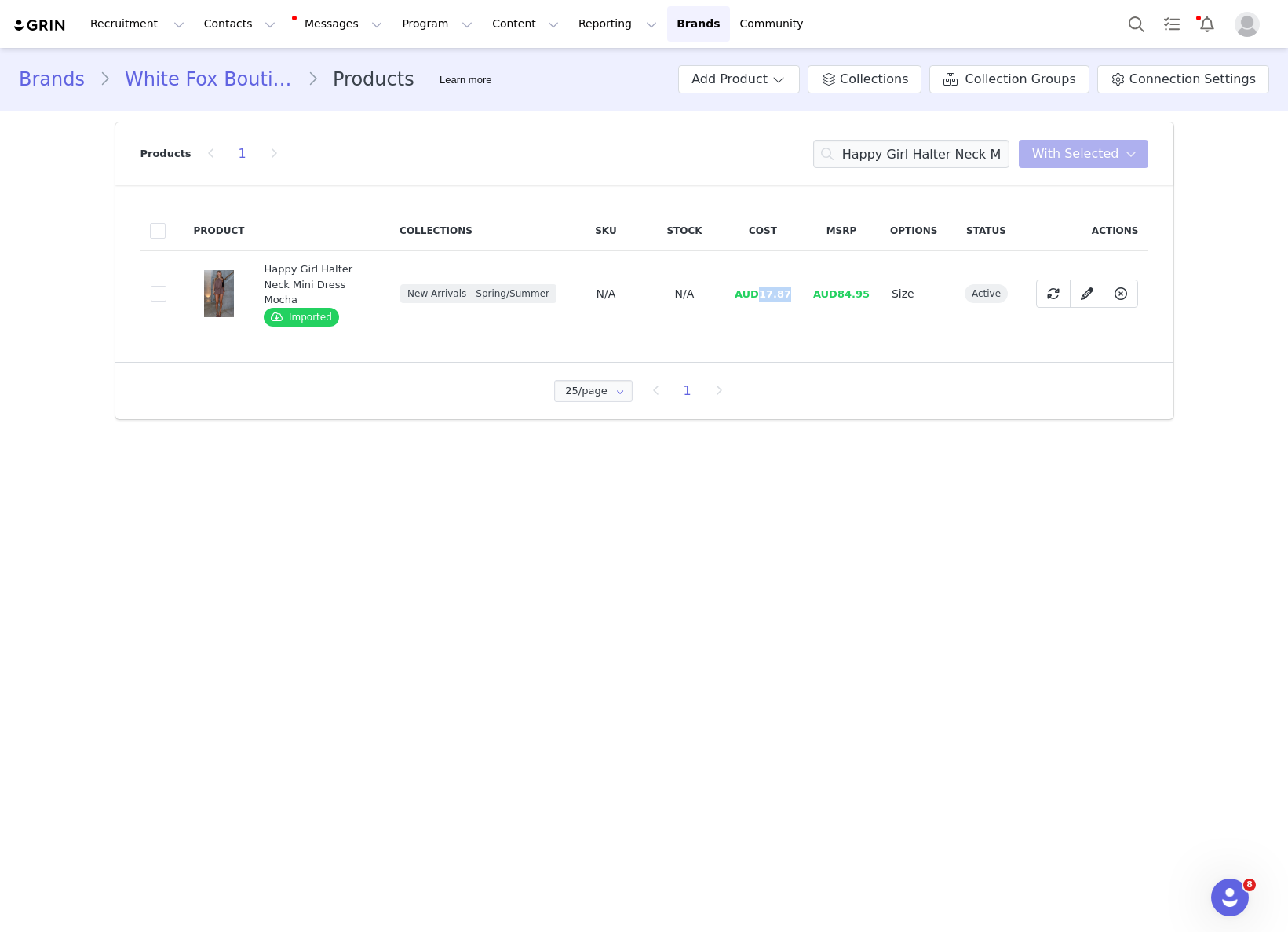
drag, startPoint x: 764, startPoint y: 289, endPoint x: 795, endPoint y: 288, distance: 31.0
click at [796, 287] on td "AUD17.87" at bounding box center [763, 293] width 79 height 85
click at [962, 167] on input "Happy Girl Halter Neck Mini Dress Mocha" at bounding box center [910, 154] width 196 height 28
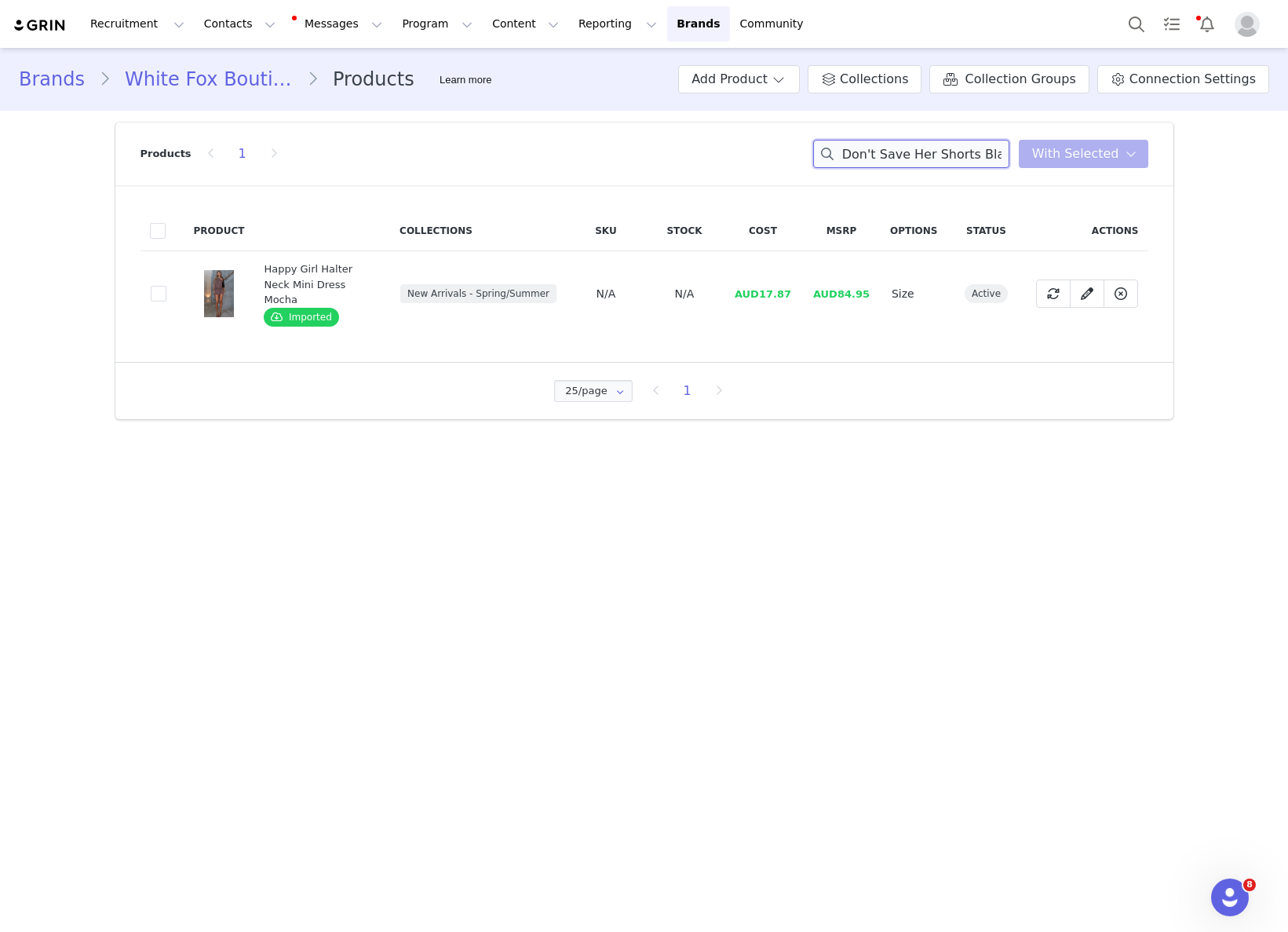
scroll to position [0, 1]
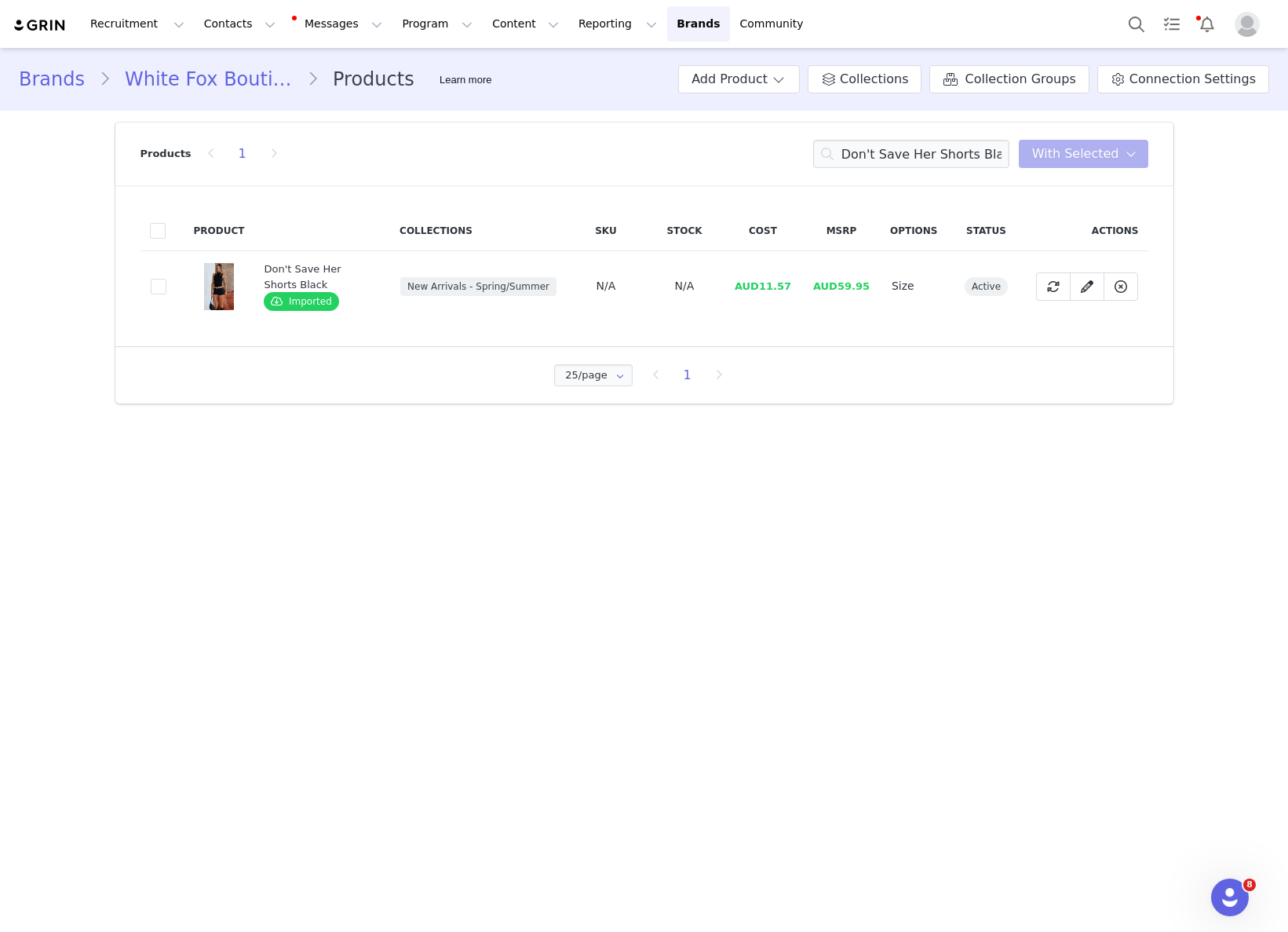
click at [770, 290] on span "AUD11.57" at bounding box center [762, 286] width 56 height 12
drag, startPoint x: 762, startPoint y: 288, endPoint x: 792, endPoint y: 287, distance: 30.0
click at [791, 287] on span "AUD11.57" at bounding box center [762, 286] width 56 height 12
click at [940, 150] on input "Don't Save Her Shorts Black" at bounding box center [910, 154] width 196 height 28
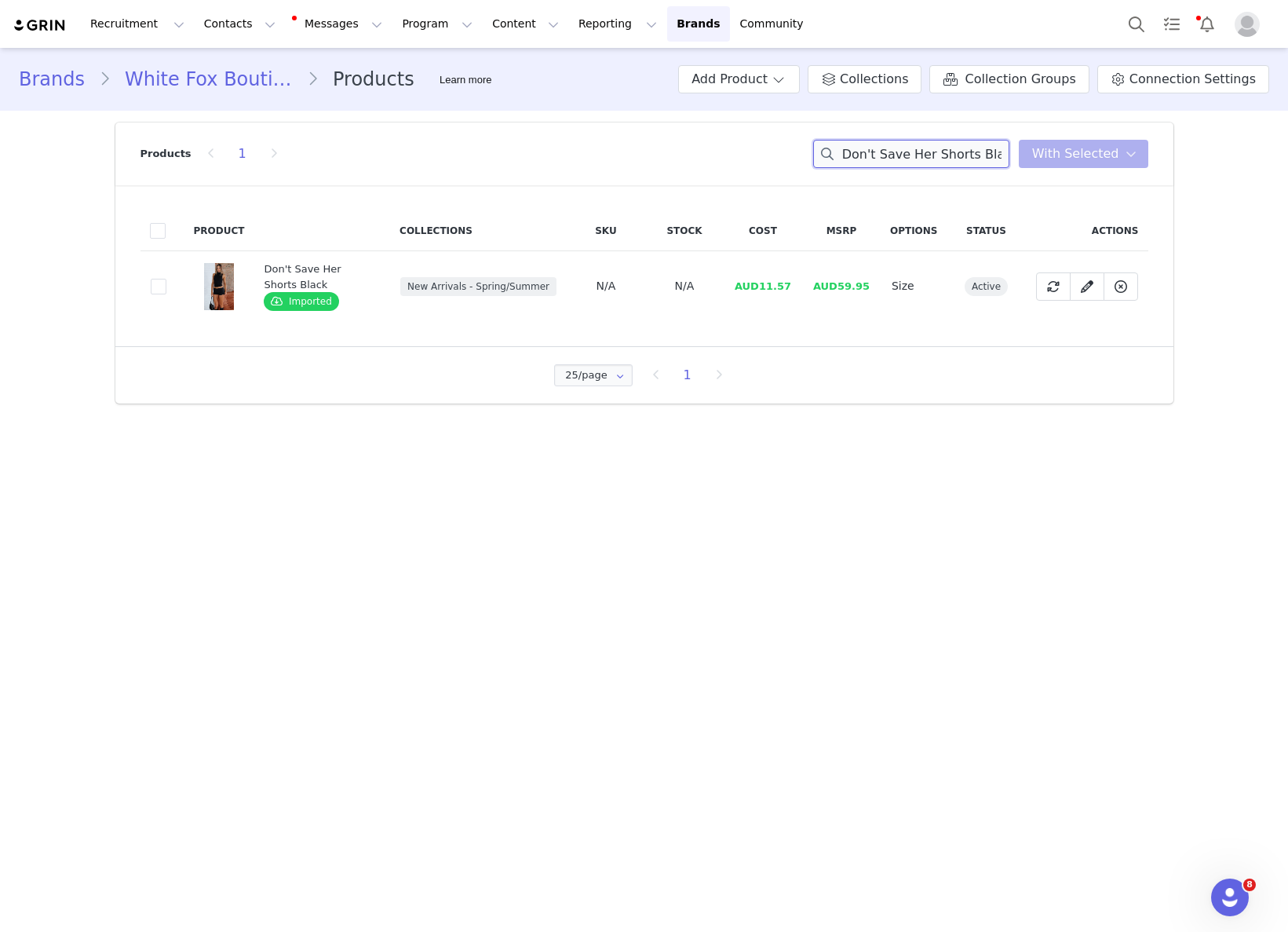
click at [940, 150] on input "Don't Save Her Shorts Black" at bounding box center [910, 154] width 196 height 28
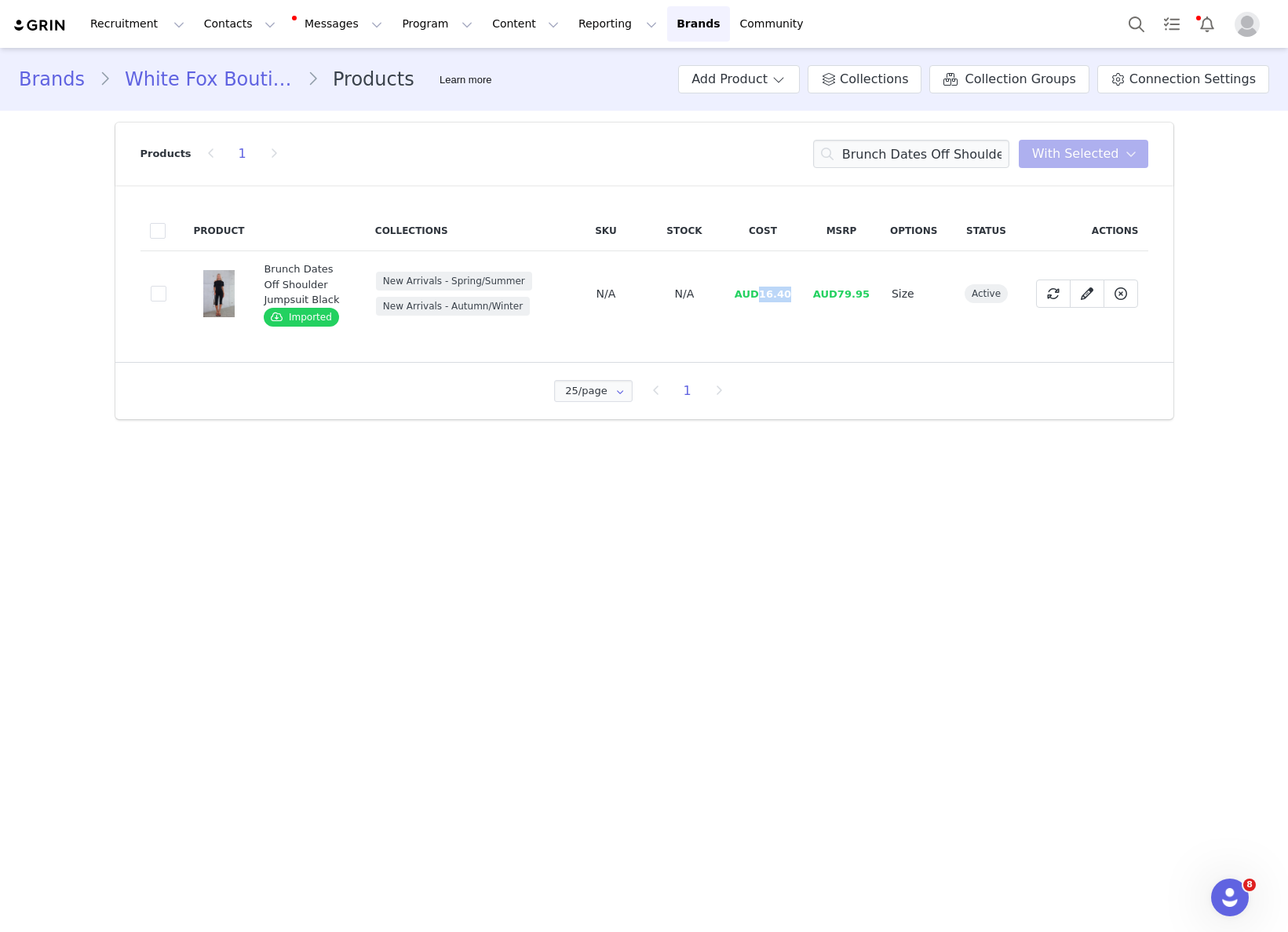
drag, startPoint x: 762, startPoint y: 293, endPoint x: 801, endPoint y: 291, distance: 39.1
click at [801, 291] on td "AUD16.40" at bounding box center [763, 293] width 79 height 85
click at [976, 140] on input "Brunch Dates Off Shoulder Jumpsuit Black" at bounding box center [910, 154] width 196 height 28
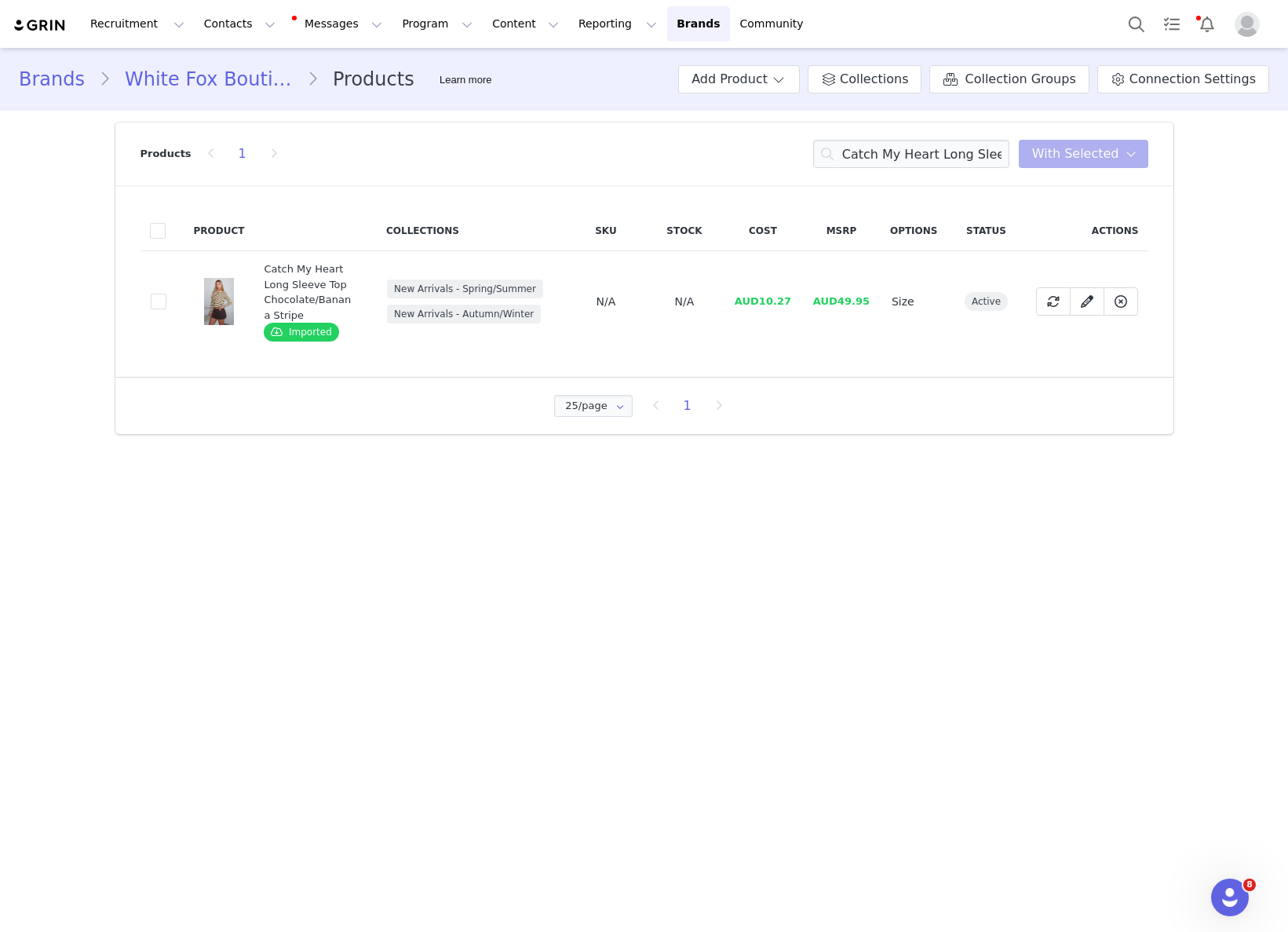
click at [761, 302] on span "AUD10.27" at bounding box center [762, 301] width 56 height 12
drag, startPoint x: 762, startPoint y: 300, endPoint x: 839, endPoint y: 307, distance: 77.3
click at [802, 299] on td "AUD10.27" at bounding box center [763, 302] width 79 height 101
click at [932, 153] on input "Catch My Heart Long Sleeve Top Chocolate/Banana Stripe" at bounding box center [910, 154] width 196 height 28
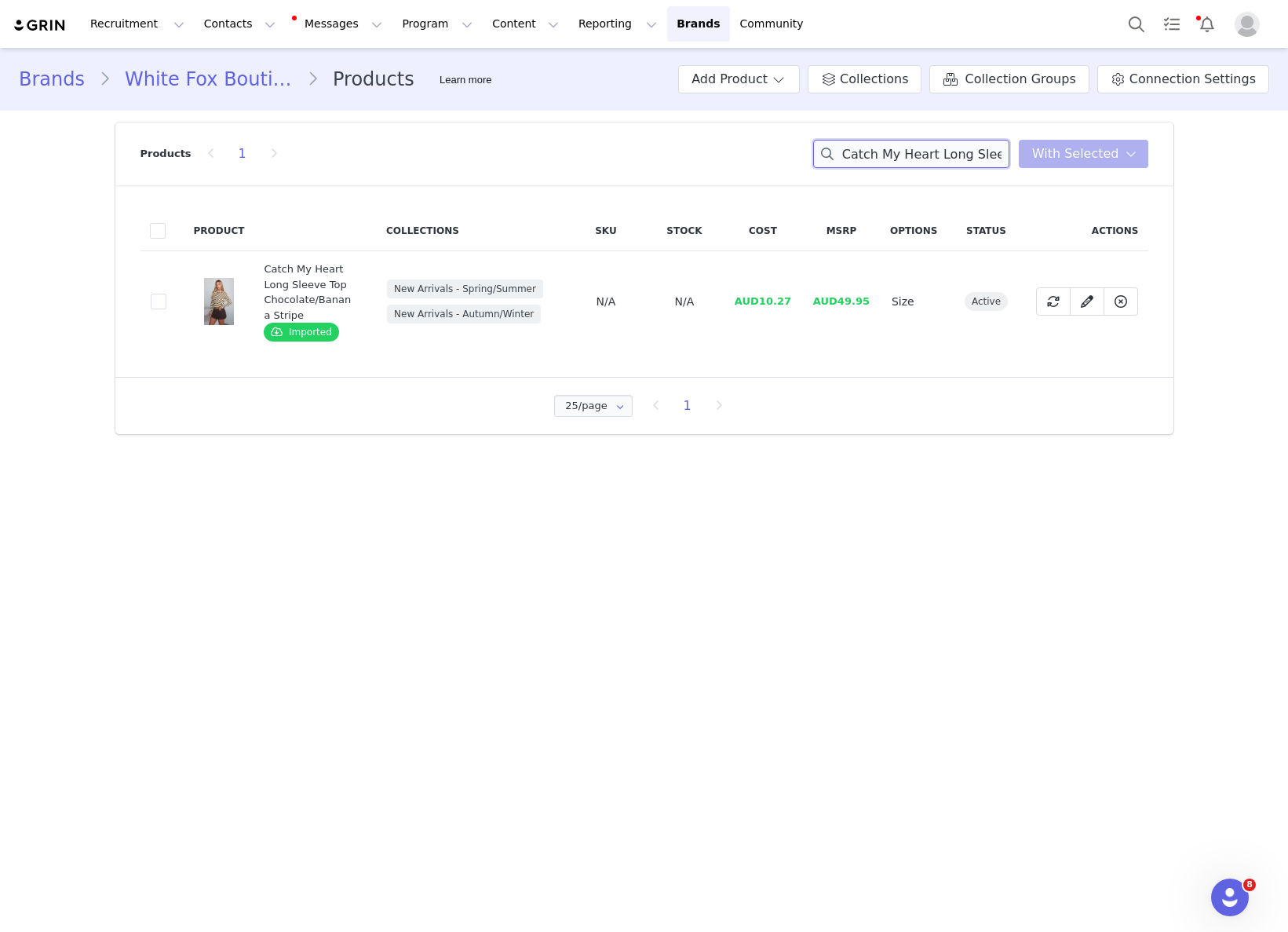
click at [932, 153] on input "Catch My Heart Long Sleeve Top Chocolate/Banana Stripe" at bounding box center [910, 154] width 196 height 28
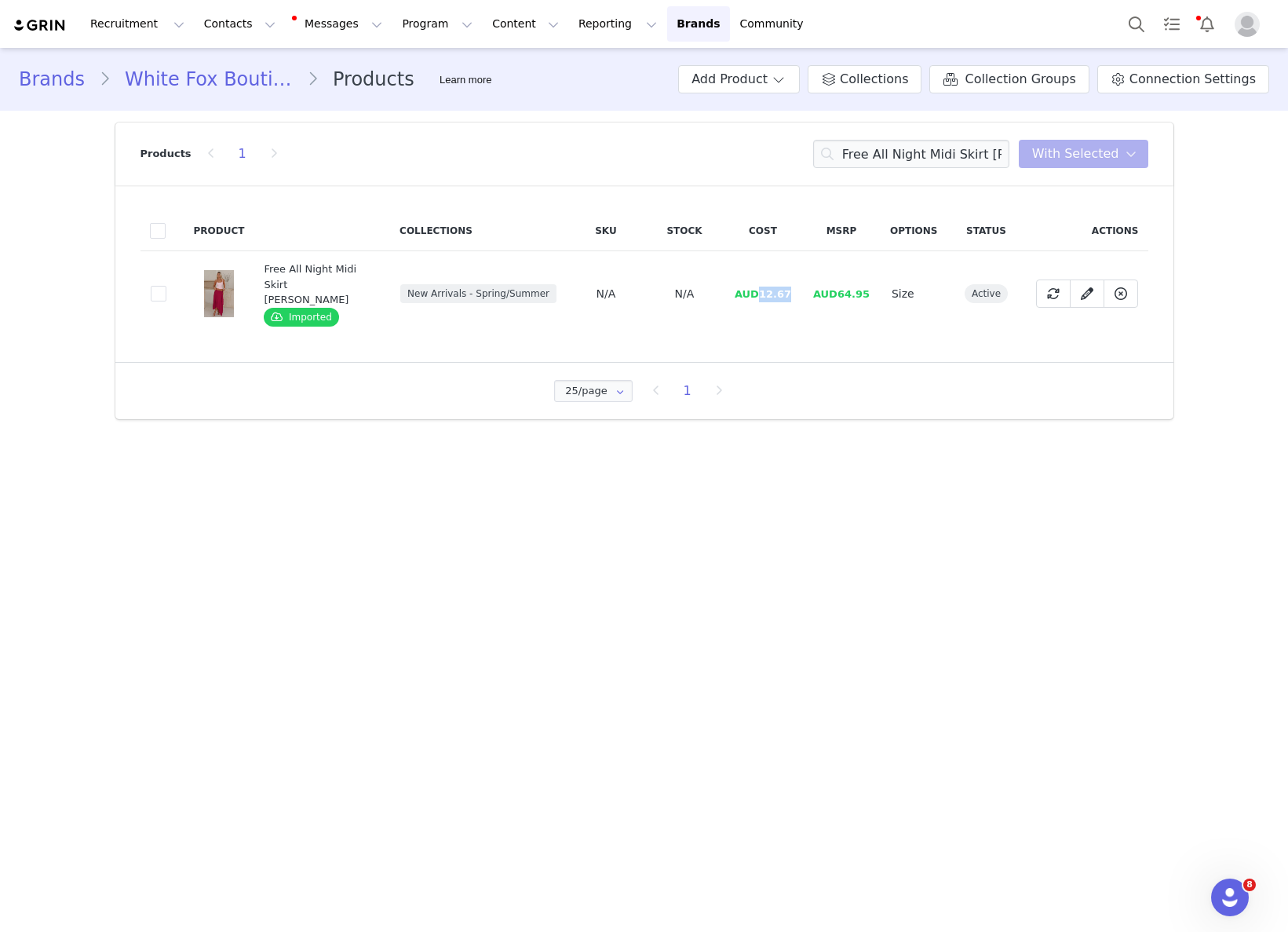
drag, startPoint x: 762, startPoint y: 285, endPoint x: 806, endPoint y: 283, distance: 44.0
click at [806, 283] on tr "209f475c-b69e-4054-bd69-5ce2bcf96a3b Free All Night Midi Skirt Berry Imported N…" at bounding box center [644, 293] width 1008 height 85
click at [950, 147] on input "Free All Night Midi Skirt Berry" at bounding box center [910, 154] width 196 height 28
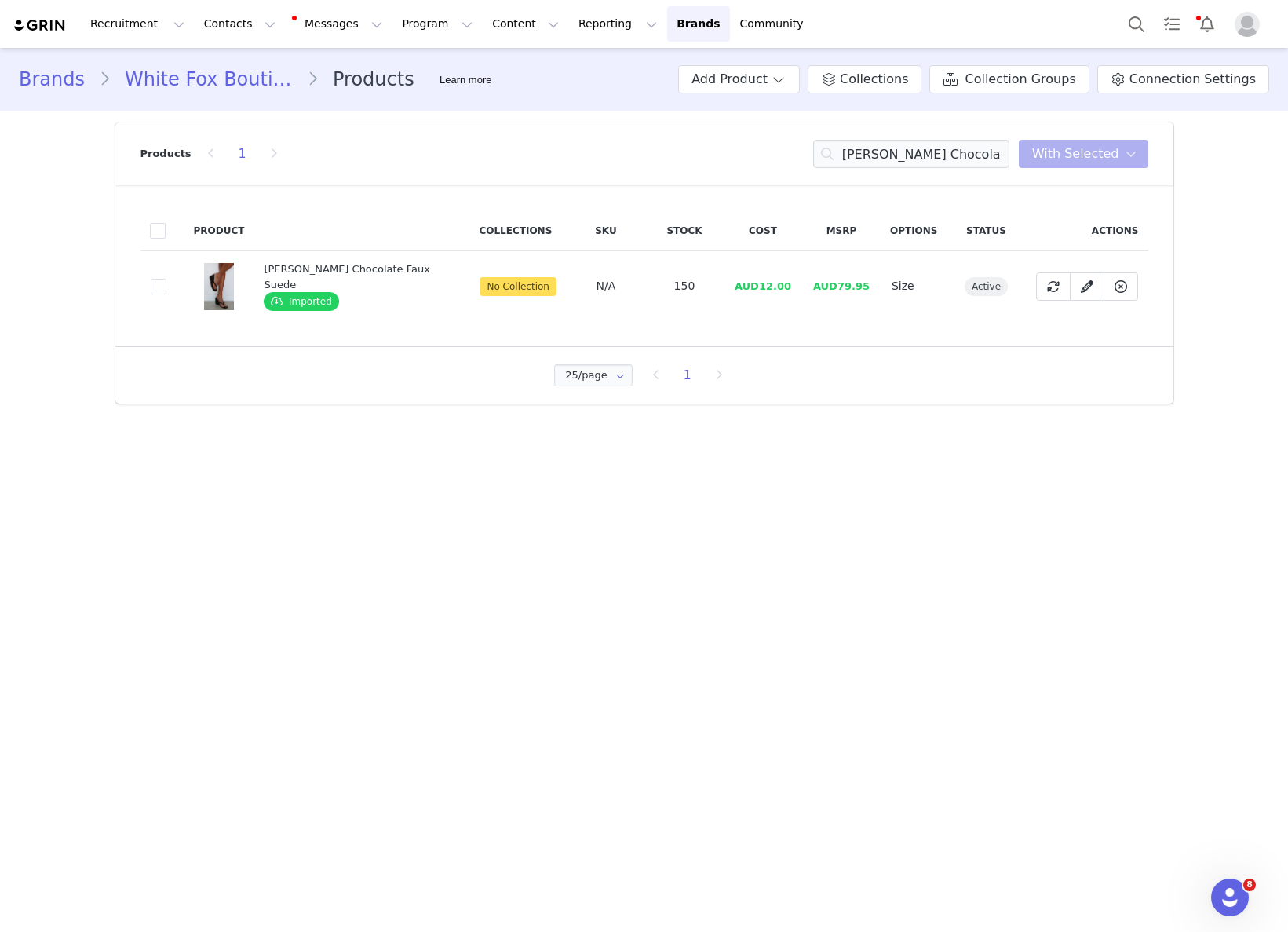
click at [751, 288] on span "AUD12.00" at bounding box center [762, 286] width 56 height 12
drag, startPoint x: 758, startPoint y: 287, endPoint x: 778, endPoint y: 289, distance: 20.1
click at [787, 285] on td "AUD12.00" at bounding box center [763, 286] width 79 height 70
click at [893, 153] on input "Grace Wedge Chocolate Faux Suede" at bounding box center [910, 154] width 196 height 28
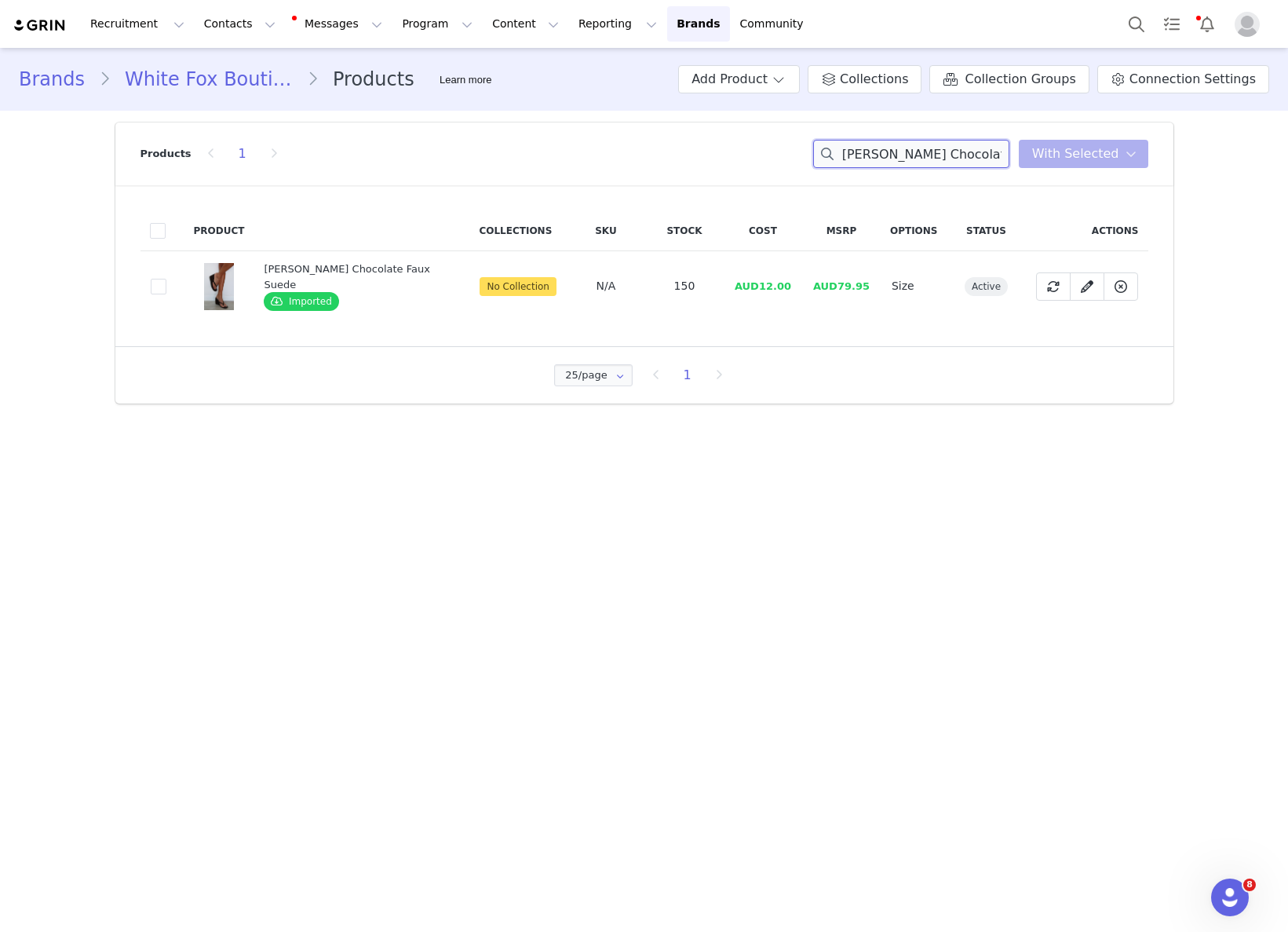
click at [893, 153] on input "Grace Wedge Chocolate Faux Suede" at bounding box center [910, 154] width 196 height 28
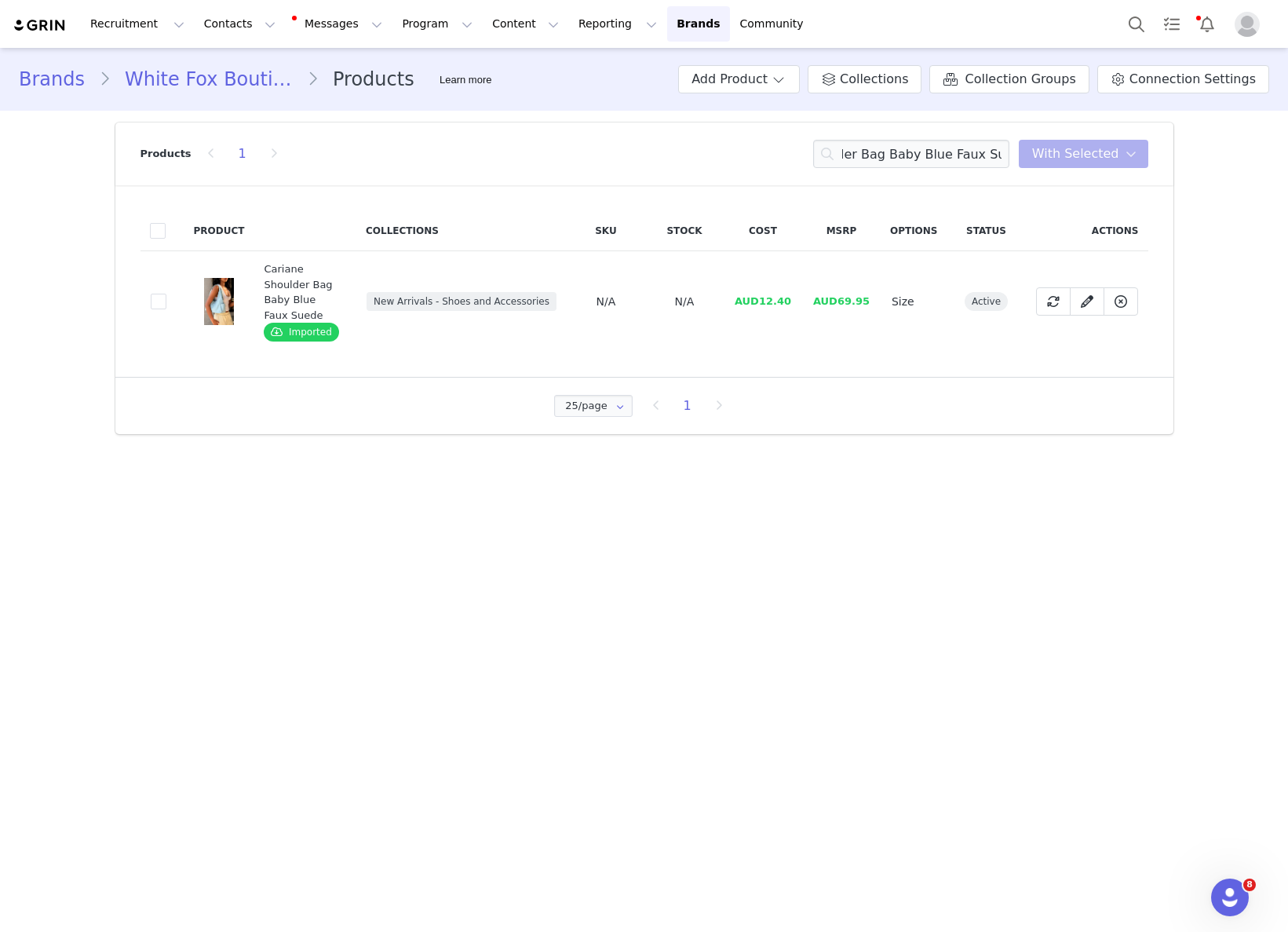
click at [757, 299] on td "AUD12.40" at bounding box center [763, 302] width 79 height 101
drag, startPoint x: 776, startPoint y: 293, endPoint x: 790, endPoint y: 291, distance: 14.1
click at [790, 295] on span "AUD12.40" at bounding box center [762, 301] width 56 height 12
click at [953, 156] on input "Cariane Shoulder Bag Baby Blue Faux Suede" at bounding box center [910, 154] width 196 height 28
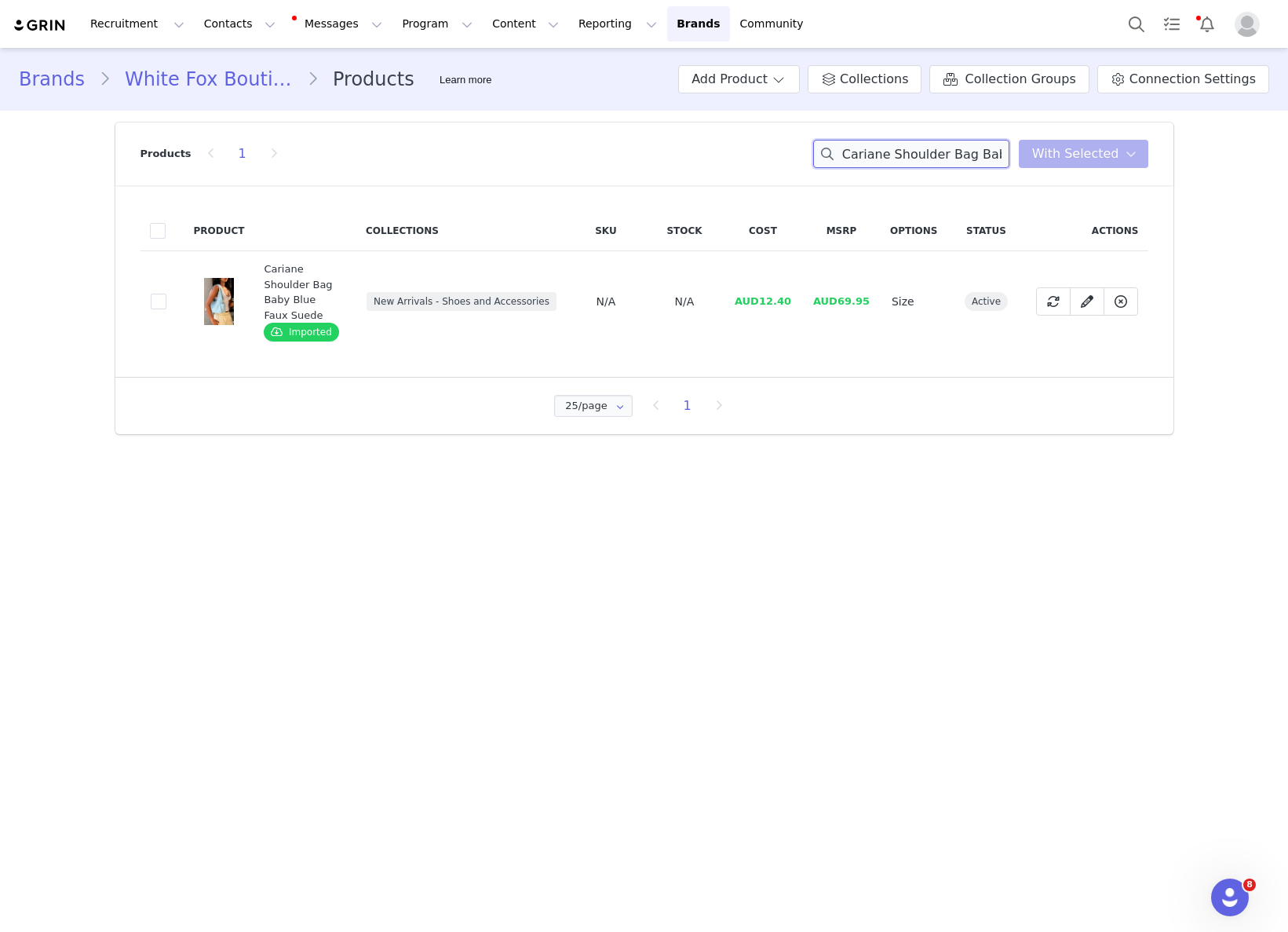
click at [953, 156] on input "Cariane Shoulder Bag Baby Blue Faux Suede" at bounding box center [910, 154] width 196 height 28
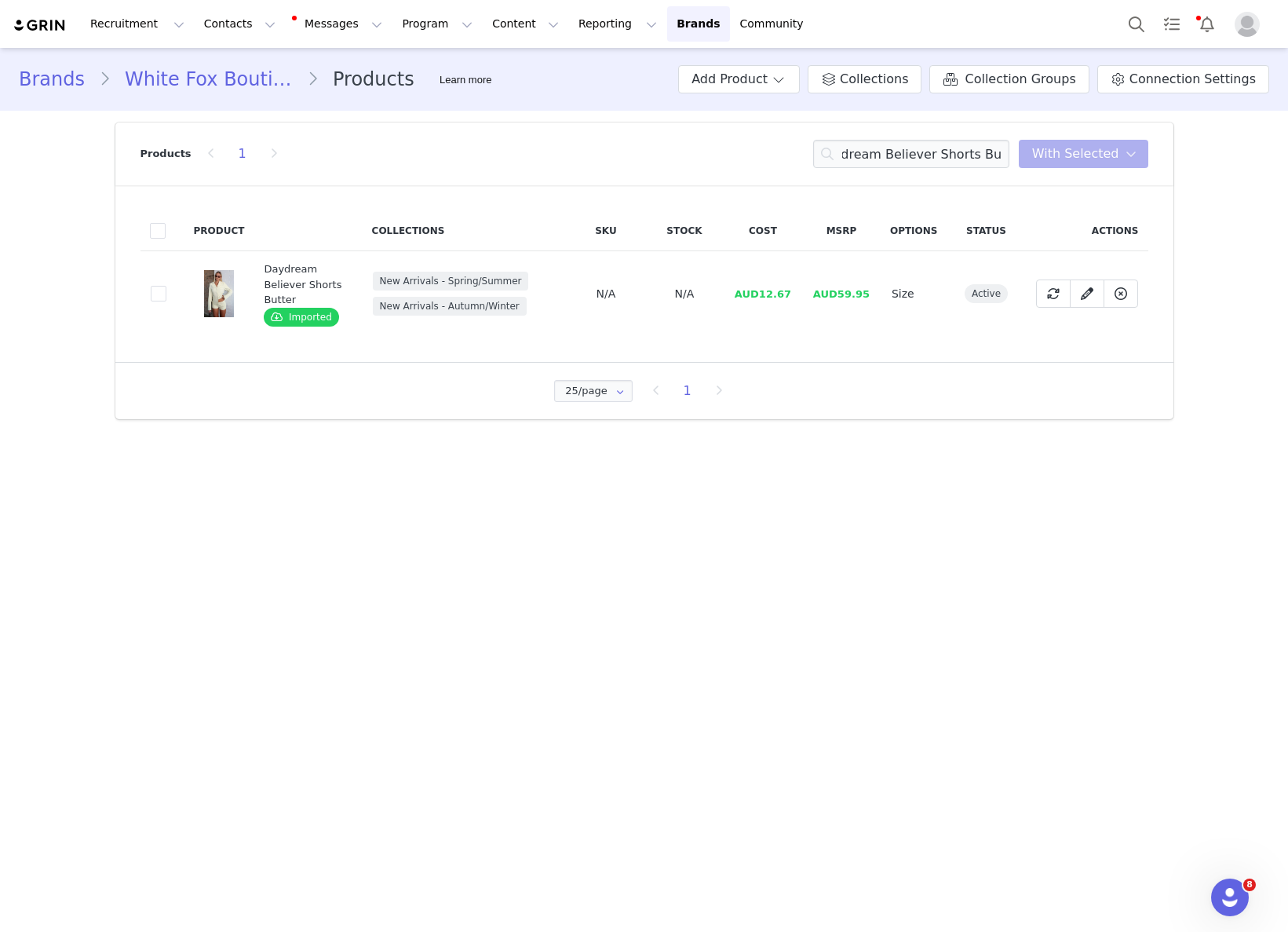
drag, startPoint x: 790, startPoint y: 307, endPoint x: 764, endPoint y: 298, distance: 27.5
click at [787, 307] on td "AUD12.67" at bounding box center [763, 293] width 79 height 85
drag, startPoint x: 764, startPoint y: 296, endPoint x: 804, endPoint y: 293, distance: 40.1
click at [802, 293] on td "AUD12.67" at bounding box center [763, 293] width 79 height 85
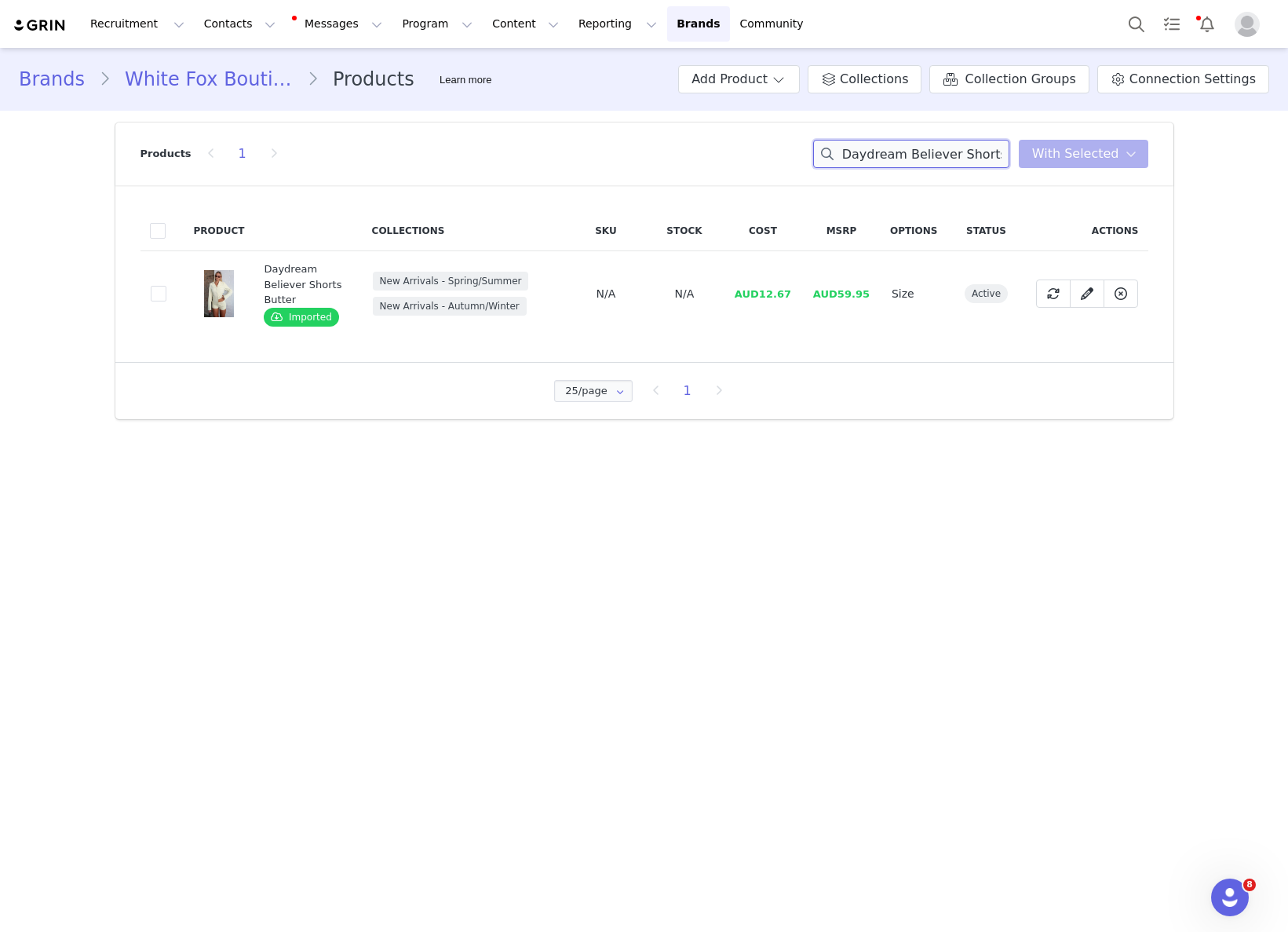
click at [927, 153] on input "Daydream Believer Shorts Butter" at bounding box center [910, 154] width 196 height 28
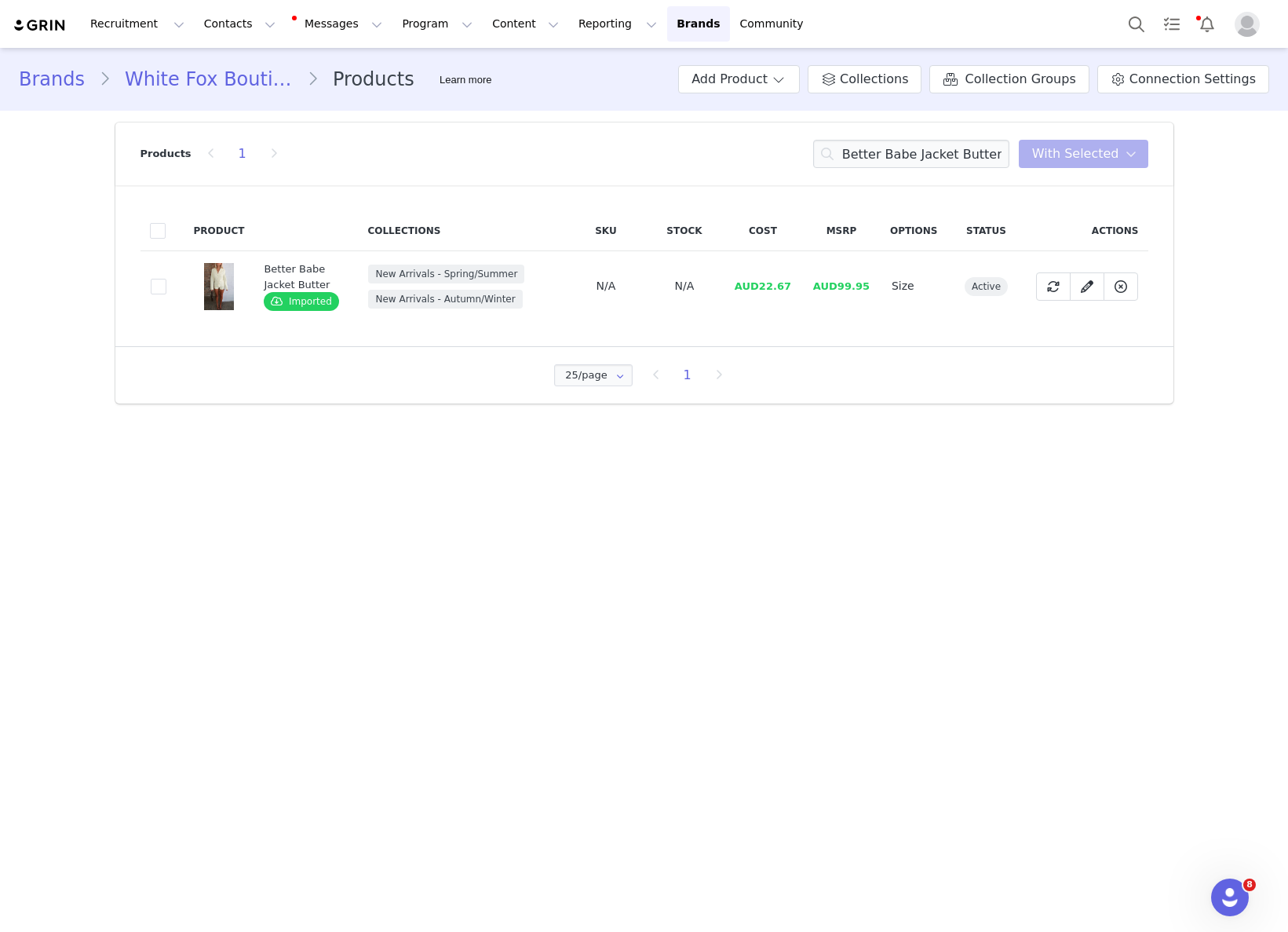
click at [762, 288] on span "AUD22.67" at bounding box center [762, 286] width 56 height 12
drag, startPoint x: 762, startPoint y: 288, endPoint x: 796, endPoint y: 282, distance: 34.5
click at [796, 282] on td "AUD22.67" at bounding box center [763, 286] width 79 height 70
click at [959, 149] on input "Better Babe Jacket Butter" at bounding box center [910, 154] width 196 height 28
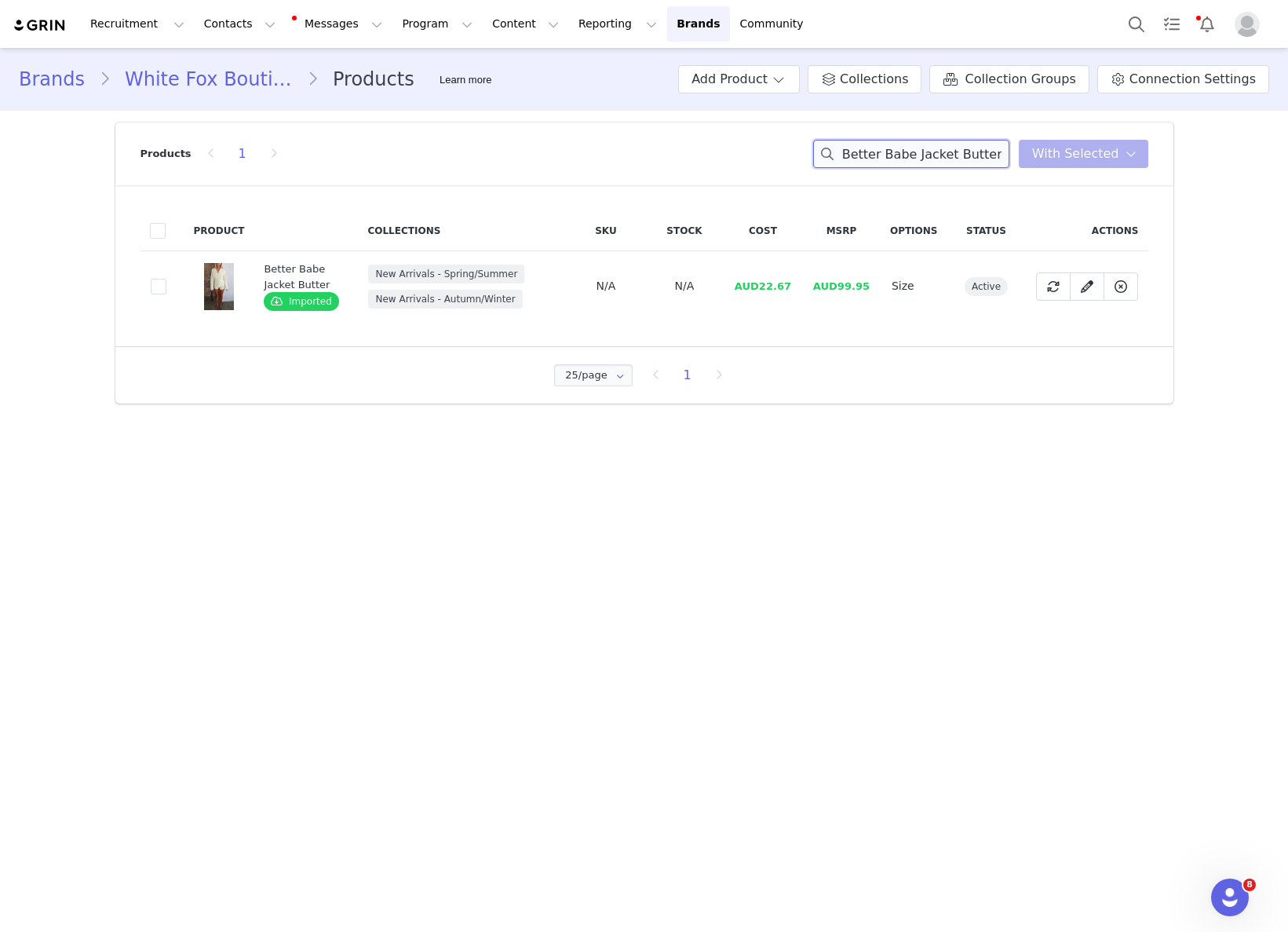
click at [959, 149] on input "Better Babe Jacket Butter" at bounding box center [910, 154] width 196 height 28
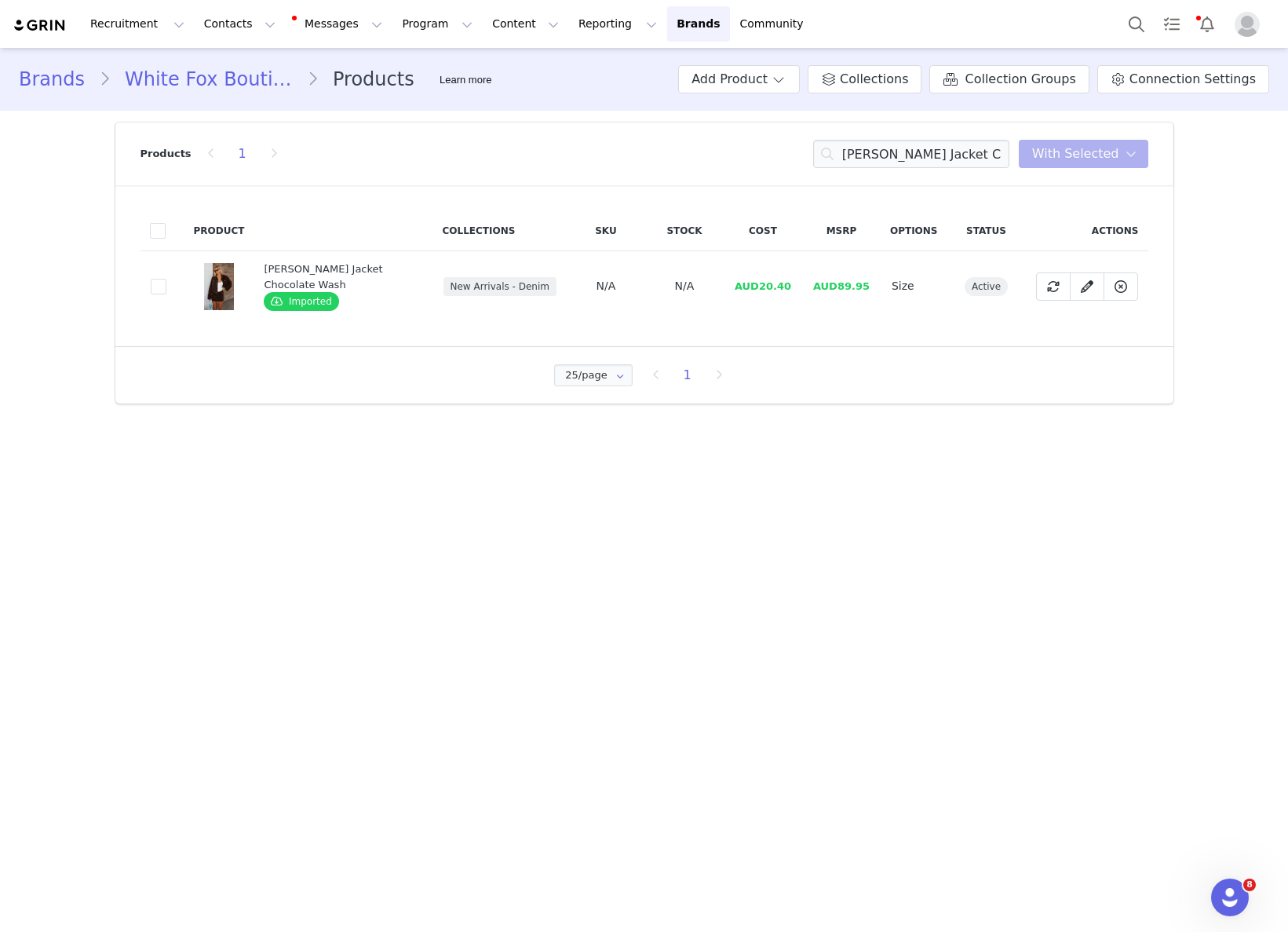
click at [768, 289] on span "AUD20.40" at bounding box center [762, 286] width 56 height 12
drag, startPoint x: 781, startPoint y: 285, endPoint x: 801, endPoint y: 283, distance: 20.1
click at [801, 283] on td "AUD20.40" at bounding box center [763, 286] width 79 height 70
click at [885, 154] on input "Charlotte Denim Jacket Chocolate Wash" at bounding box center [910, 154] width 196 height 28
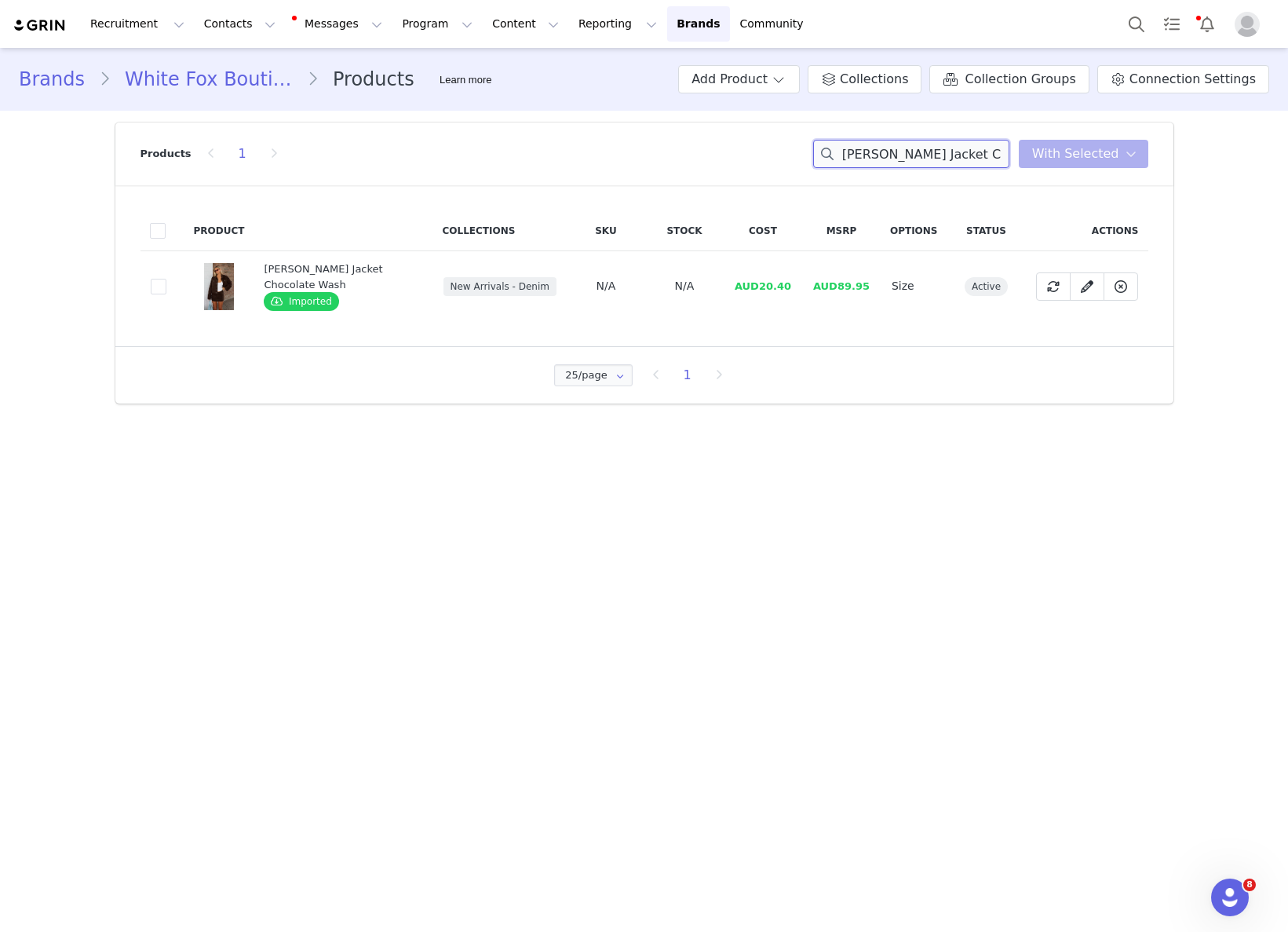
click at [886, 155] on input "Charlotte Denim Jacket Chocolate Wash" at bounding box center [910, 154] width 196 height 28
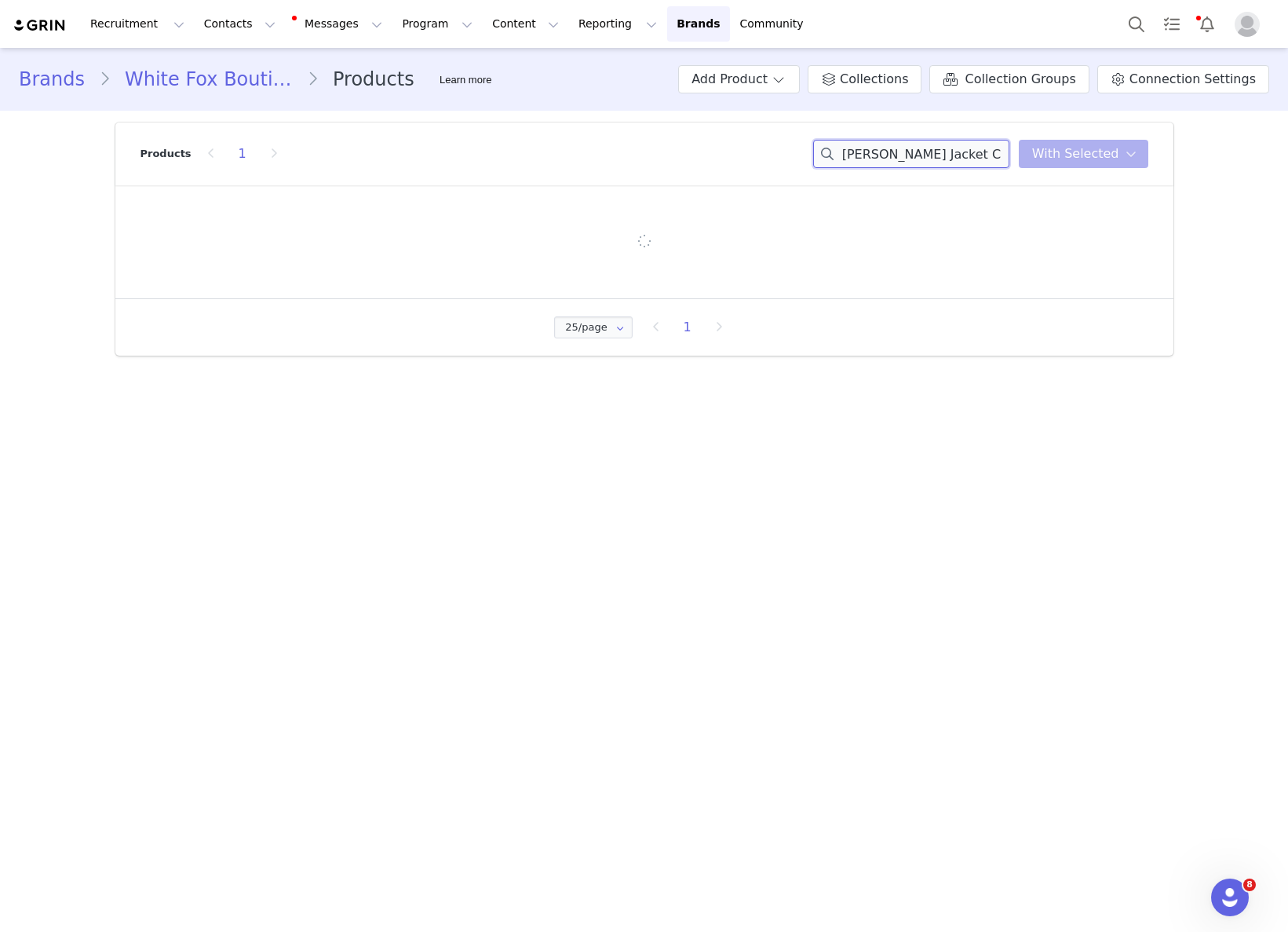
click at [886, 155] on input "Charlotte Denim Jacket Chocolate Wash" at bounding box center [910, 154] width 196 height 28
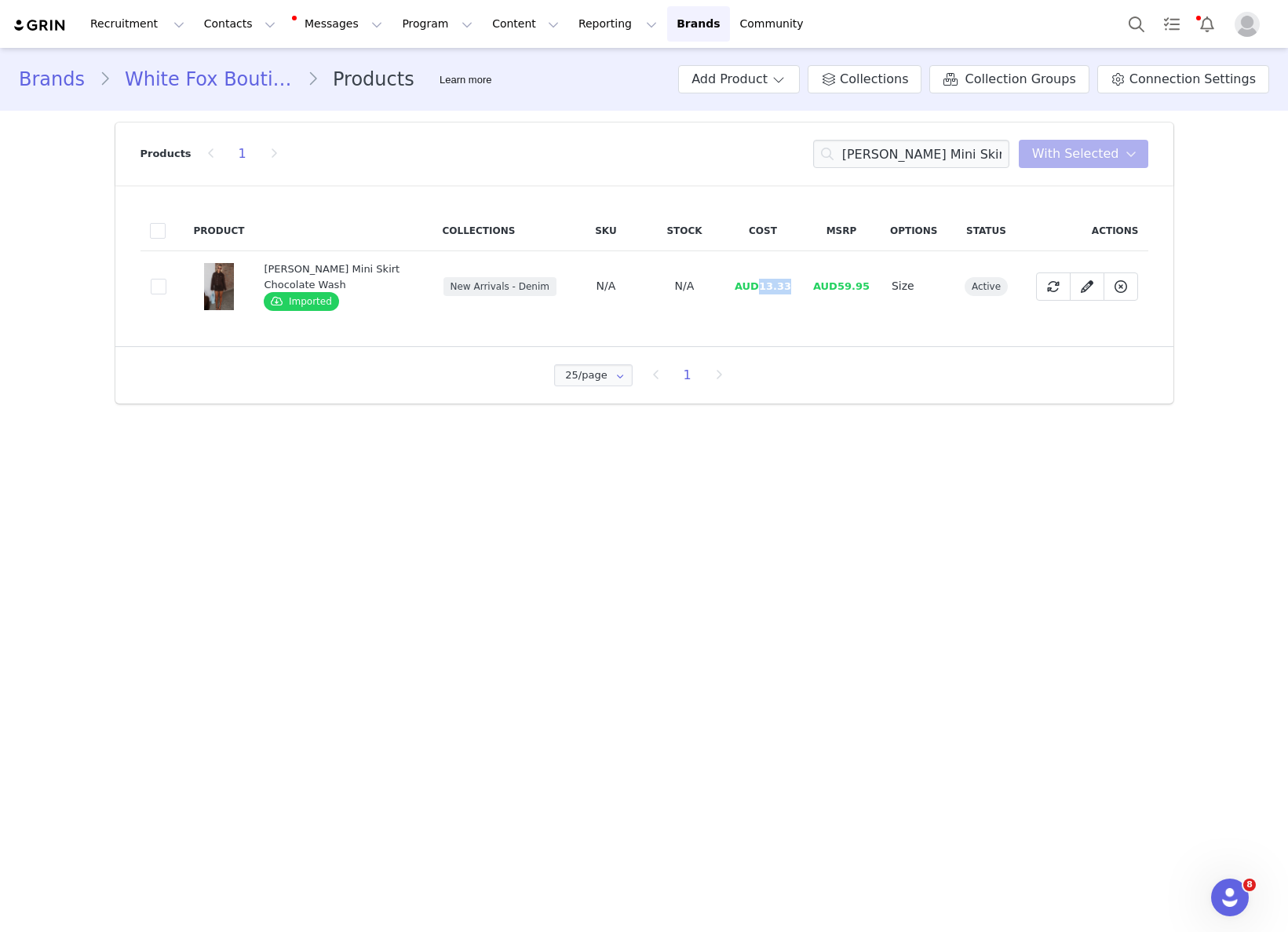
drag, startPoint x: 759, startPoint y: 285, endPoint x: 802, endPoint y: 285, distance: 43.0
click at [802, 284] on td "AUD13.33" at bounding box center [763, 286] width 79 height 70
click at [950, 149] on input "Charlotte Denim Mini Skirt Chocolate Wash" at bounding box center [910, 154] width 196 height 28
click at [950, 148] on input "Charlotte Denim Mini Skirt Chocolate Wash" at bounding box center [910, 154] width 196 height 28
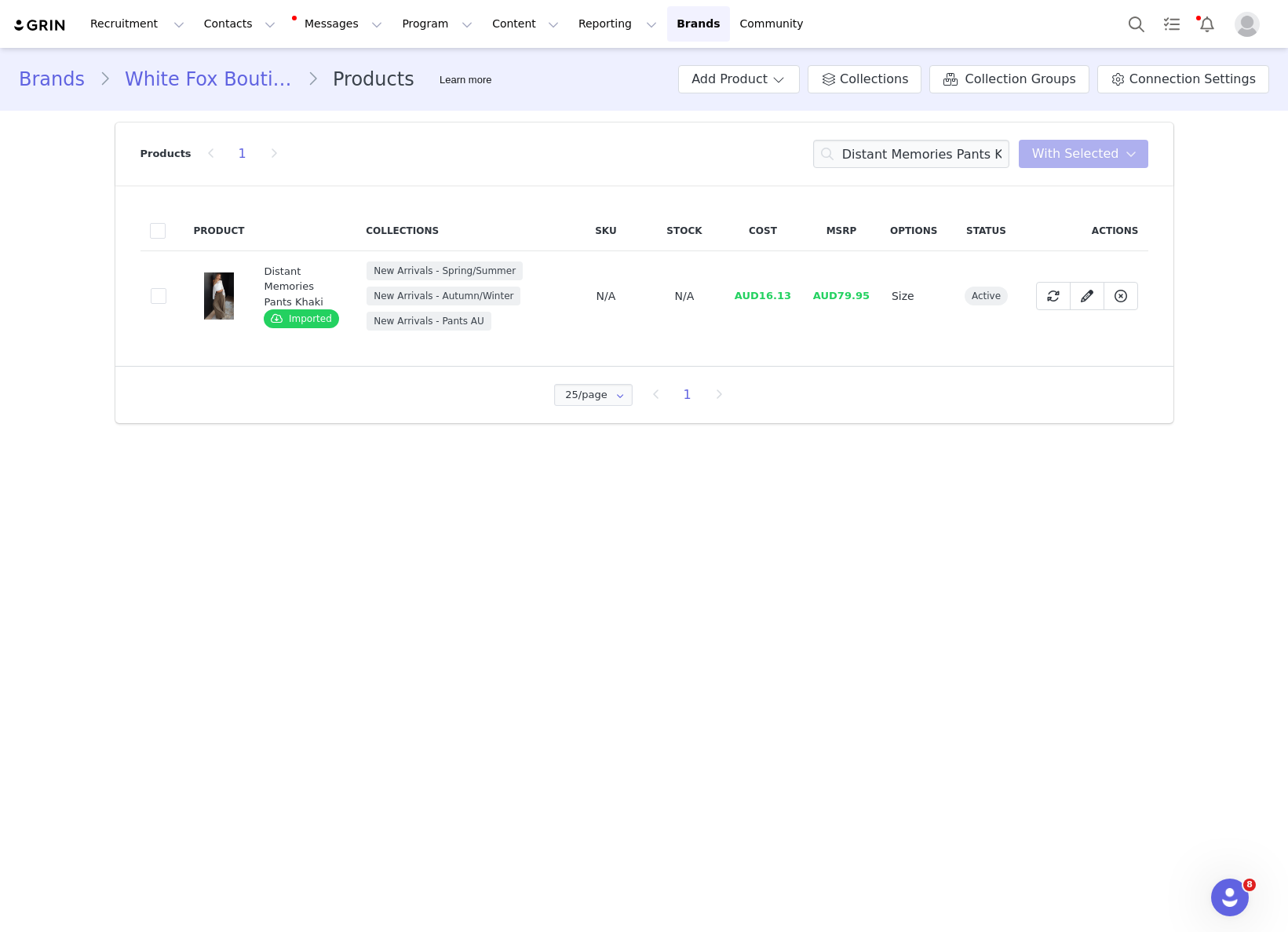
click at [761, 286] on td "AUD16.13" at bounding box center [763, 296] width 79 height 90
drag, startPoint x: 762, startPoint y: 291, endPoint x: 814, endPoint y: 296, distance: 52.2
click at [807, 294] on tr "d5e8f676-f120-4cc7-8fc7-608230e51465 Distant Memories Pants Khaki Imported New …" at bounding box center [644, 296] width 1008 height 90
click at [936, 141] on input "Distant Memories Pants Khaki" at bounding box center [910, 154] width 196 height 28
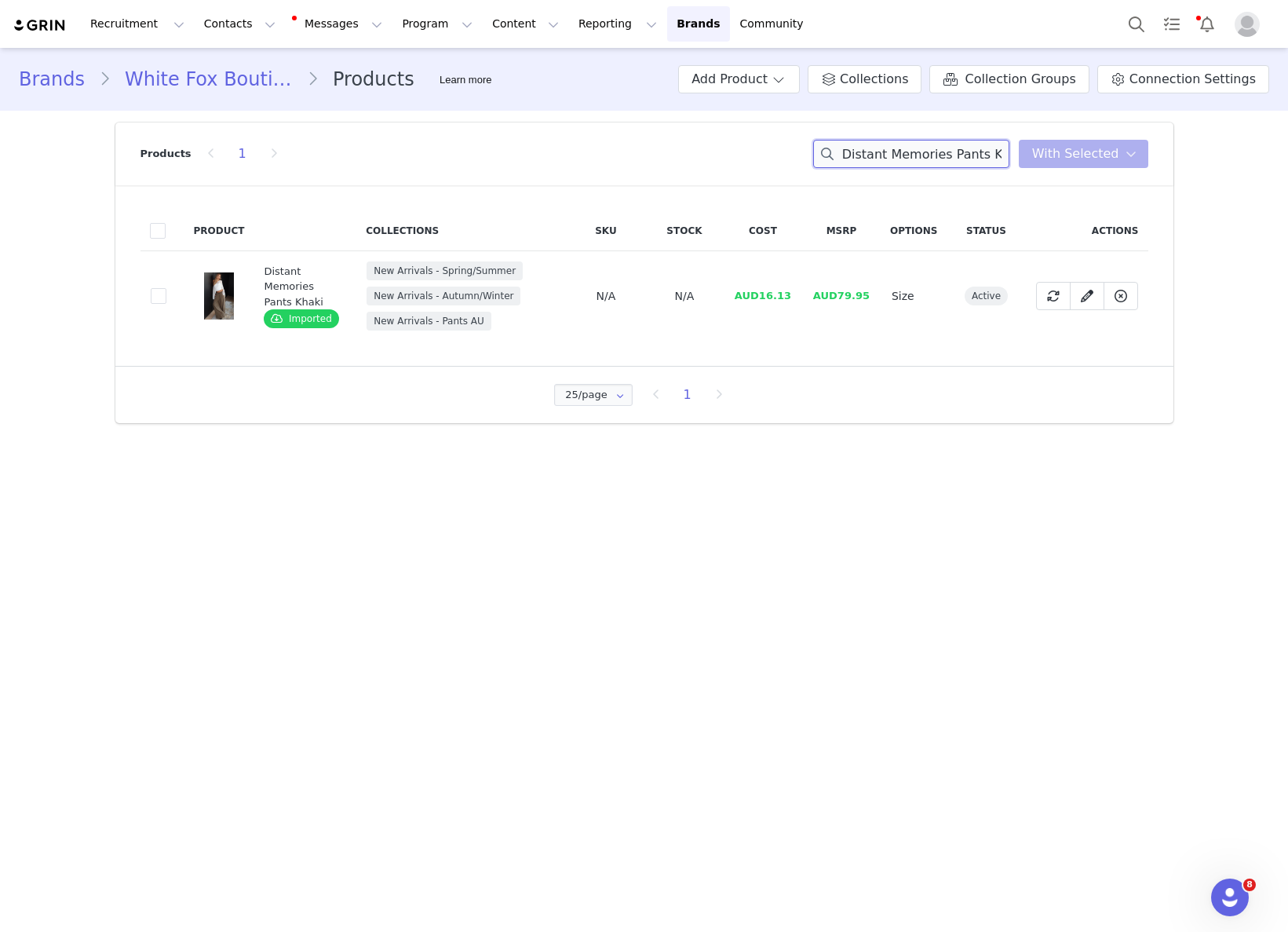
click at [936, 141] on input "Distant Memories Pants Khaki" at bounding box center [910, 154] width 196 height 28
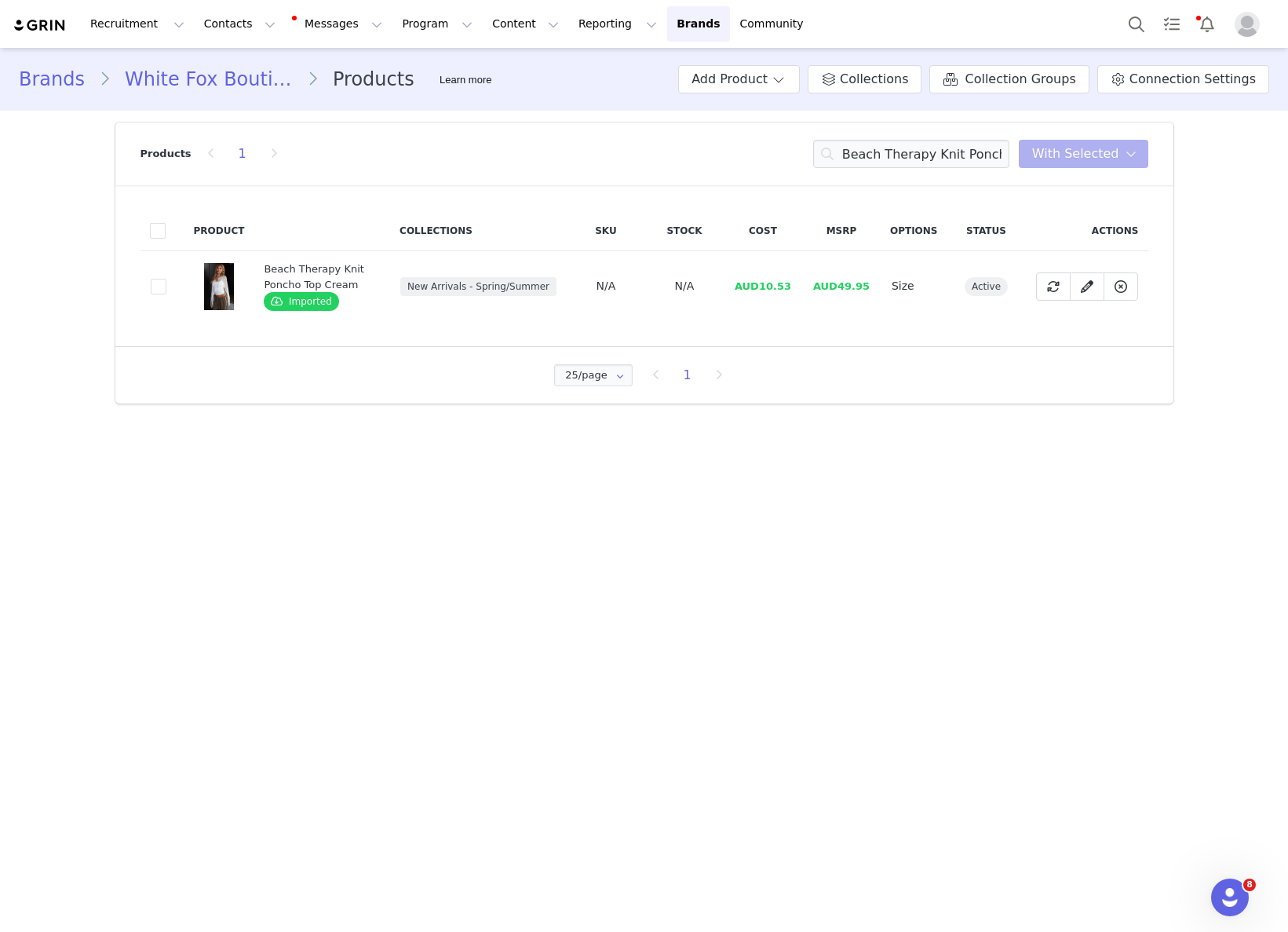
click at [775, 283] on span "AUD10.53" at bounding box center [762, 286] width 56 height 12
drag, startPoint x: 762, startPoint y: 287, endPoint x: 816, endPoint y: 288, distance: 54.0
click at [811, 288] on tr "b956e94f-050a-42ed-aafe-6a6bc69a852a Beach Therapy Knit Poncho Top Cream Import…" at bounding box center [644, 286] width 1008 height 70
click at [952, 157] on input "Beach Therapy Knit Poncho Top Cream" at bounding box center [910, 154] width 196 height 28
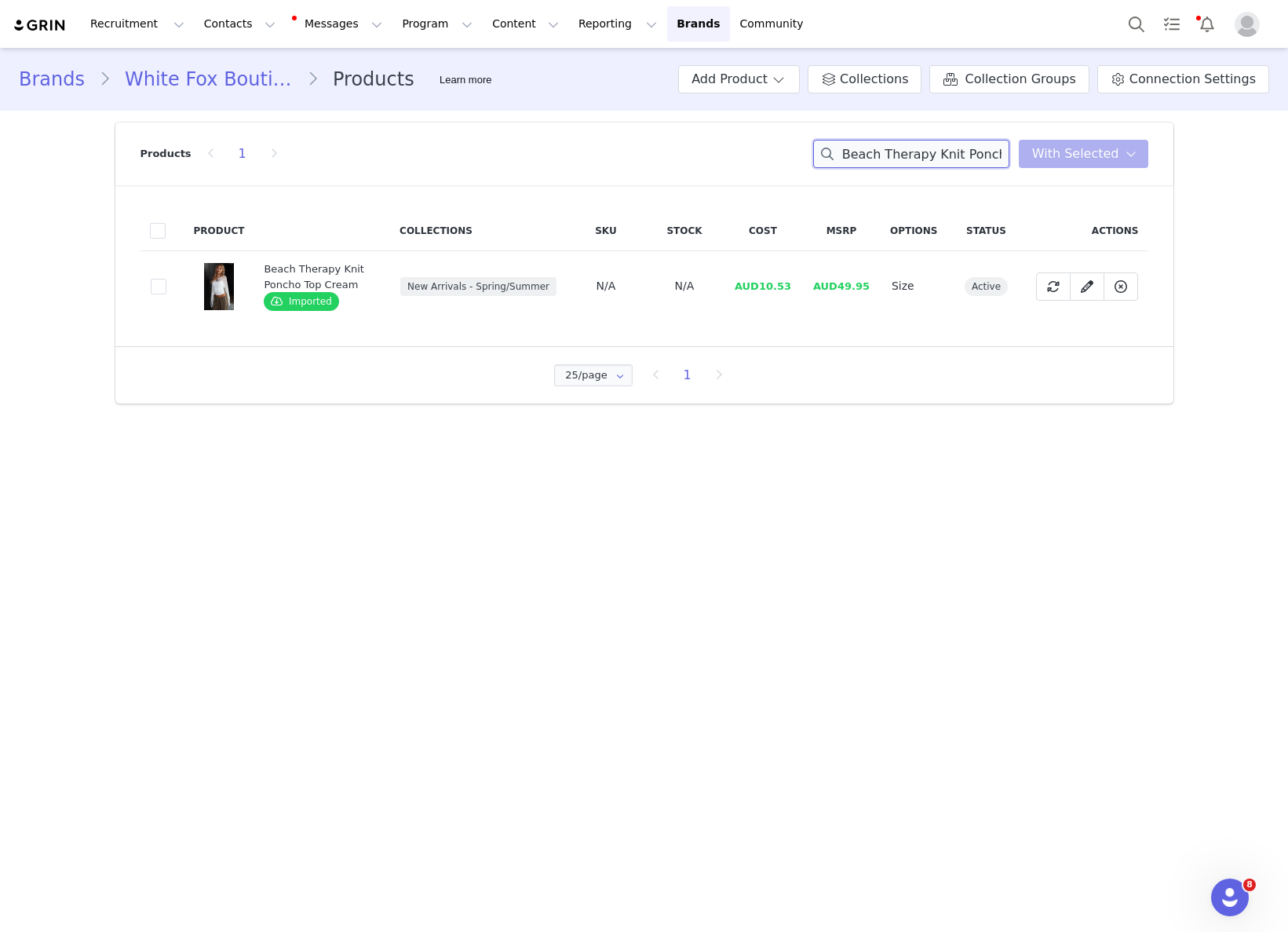
click at [952, 157] on input "Beach Therapy Knit Poncho Top Cream" at bounding box center [910, 154] width 196 height 28
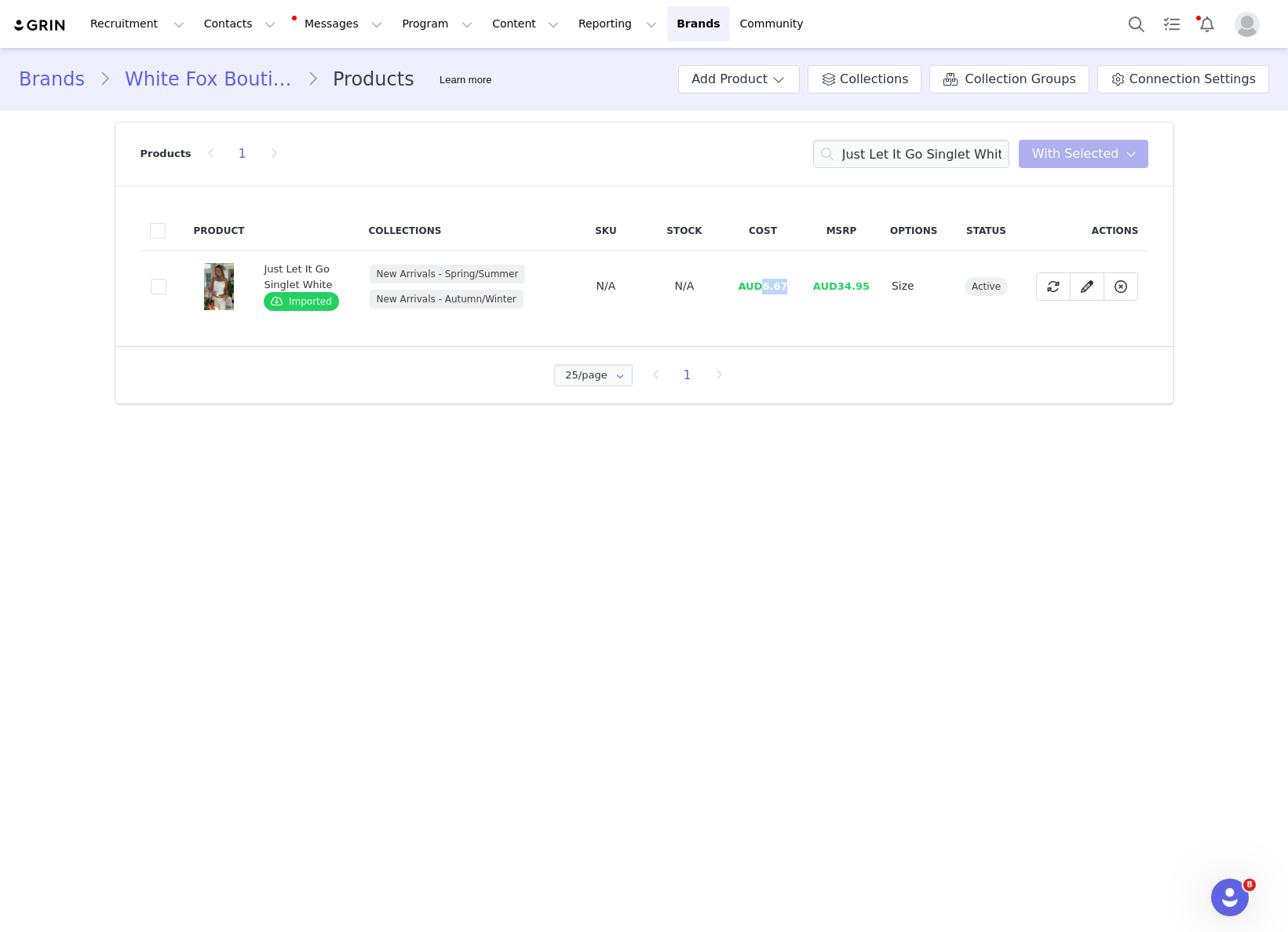
drag, startPoint x: 762, startPoint y: 289, endPoint x: 881, endPoint y: 300, distance: 119.5
click at [798, 288] on td "AUD6.67" at bounding box center [763, 286] width 79 height 70
click at [972, 163] on input "Just Let It Go Singlet White" at bounding box center [910, 154] width 196 height 28
click at [972, 162] on input "Just Let It Go Singlet White" at bounding box center [910, 154] width 196 height 28
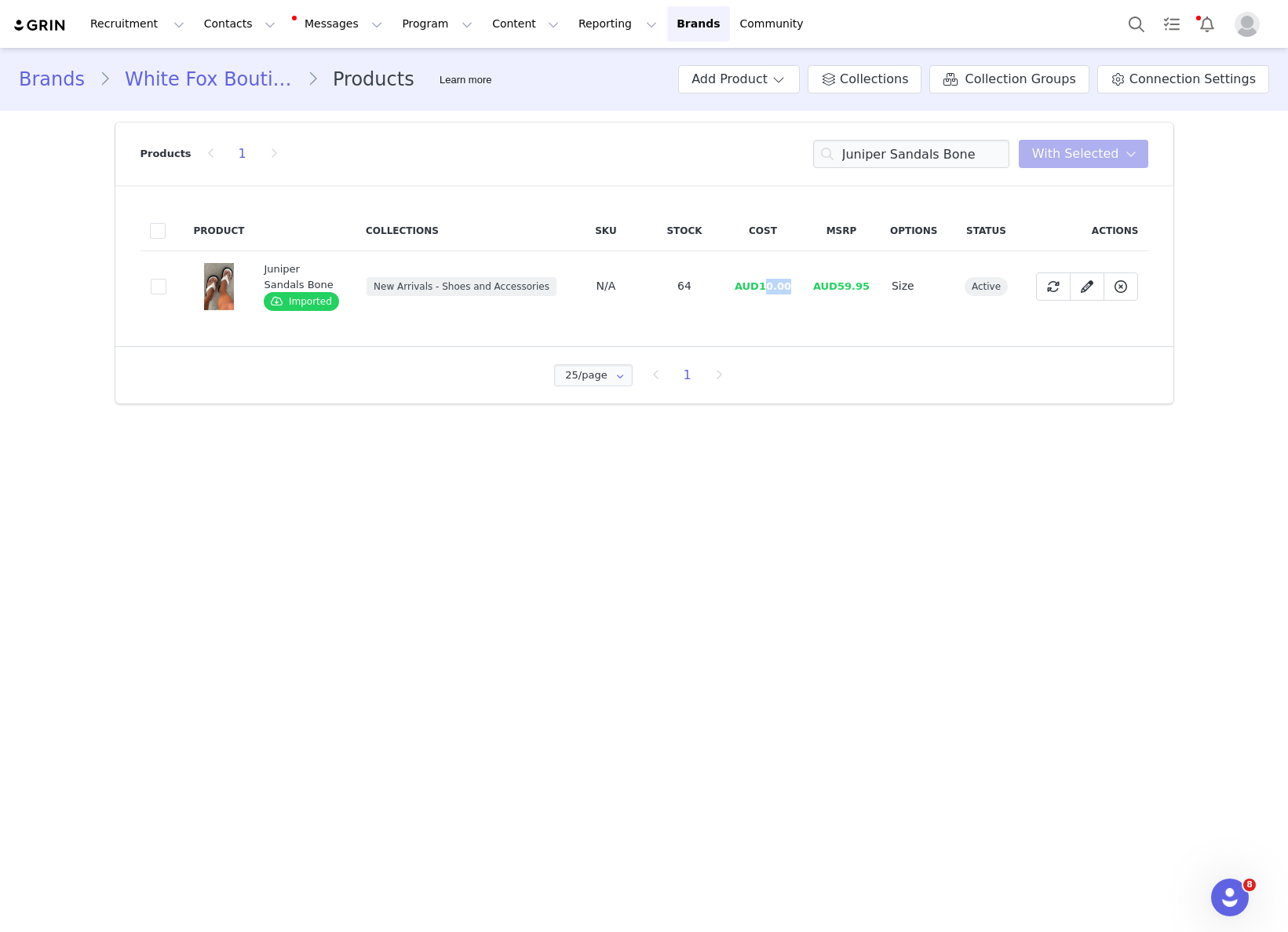
drag, startPoint x: 766, startPoint y: 288, endPoint x: 801, endPoint y: 287, distance: 35.0
click at [801, 287] on td "AUD10.00" at bounding box center [763, 286] width 79 height 70
drag, startPoint x: 801, startPoint y: 287, endPoint x: 762, endPoint y: 288, distance: 39.0
click at [762, 288] on td "AUD10.00" at bounding box center [763, 286] width 79 height 70
click at [948, 149] on input "Juniper Sandals Bone" at bounding box center [910, 154] width 196 height 28
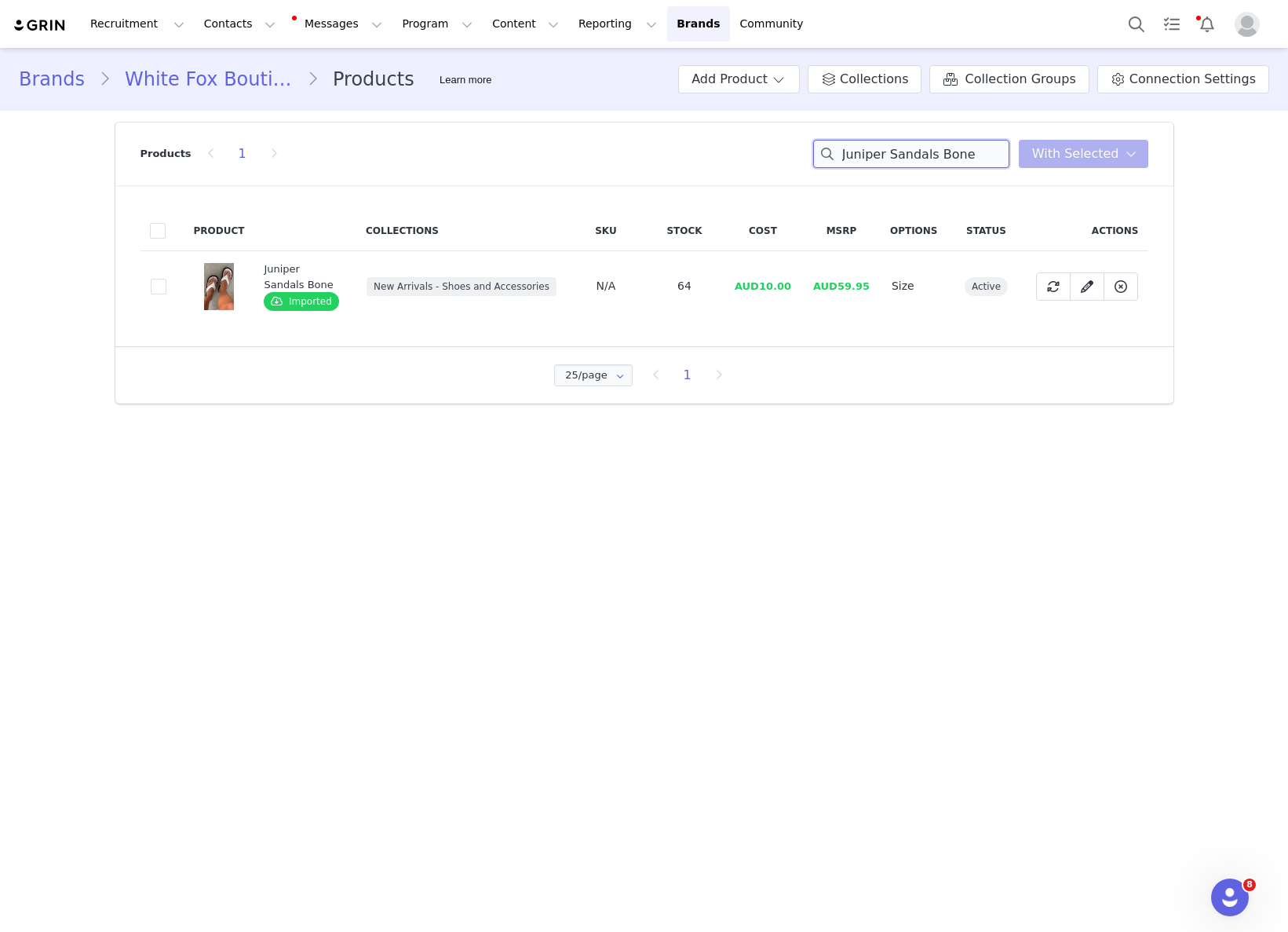
click at [948, 149] on input "Juniper Sandals Bone" at bounding box center [910, 154] width 196 height 28
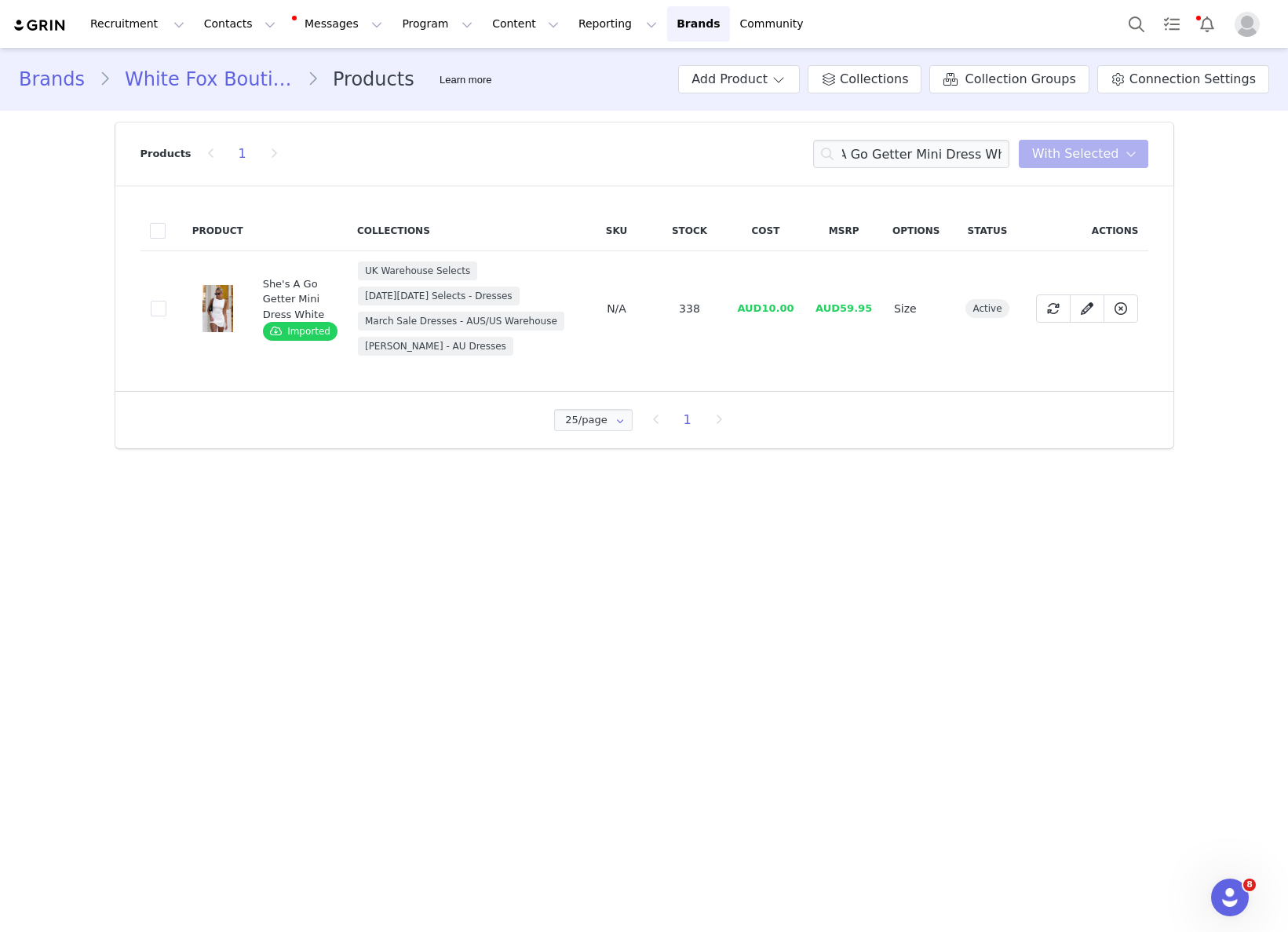
click at [768, 305] on span "AUD10.00" at bounding box center [765, 308] width 56 height 12
drag, startPoint x: 780, startPoint y: 307, endPoint x: 790, endPoint y: 307, distance: 10.0
click at [790, 307] on span "AUD10.00" at bounding box center [765, 308] width 56 height 12
click at [989, 142] on input "She's A Go Getter Mini Dress White" at bounding box center [910, 154] width 196 height 28
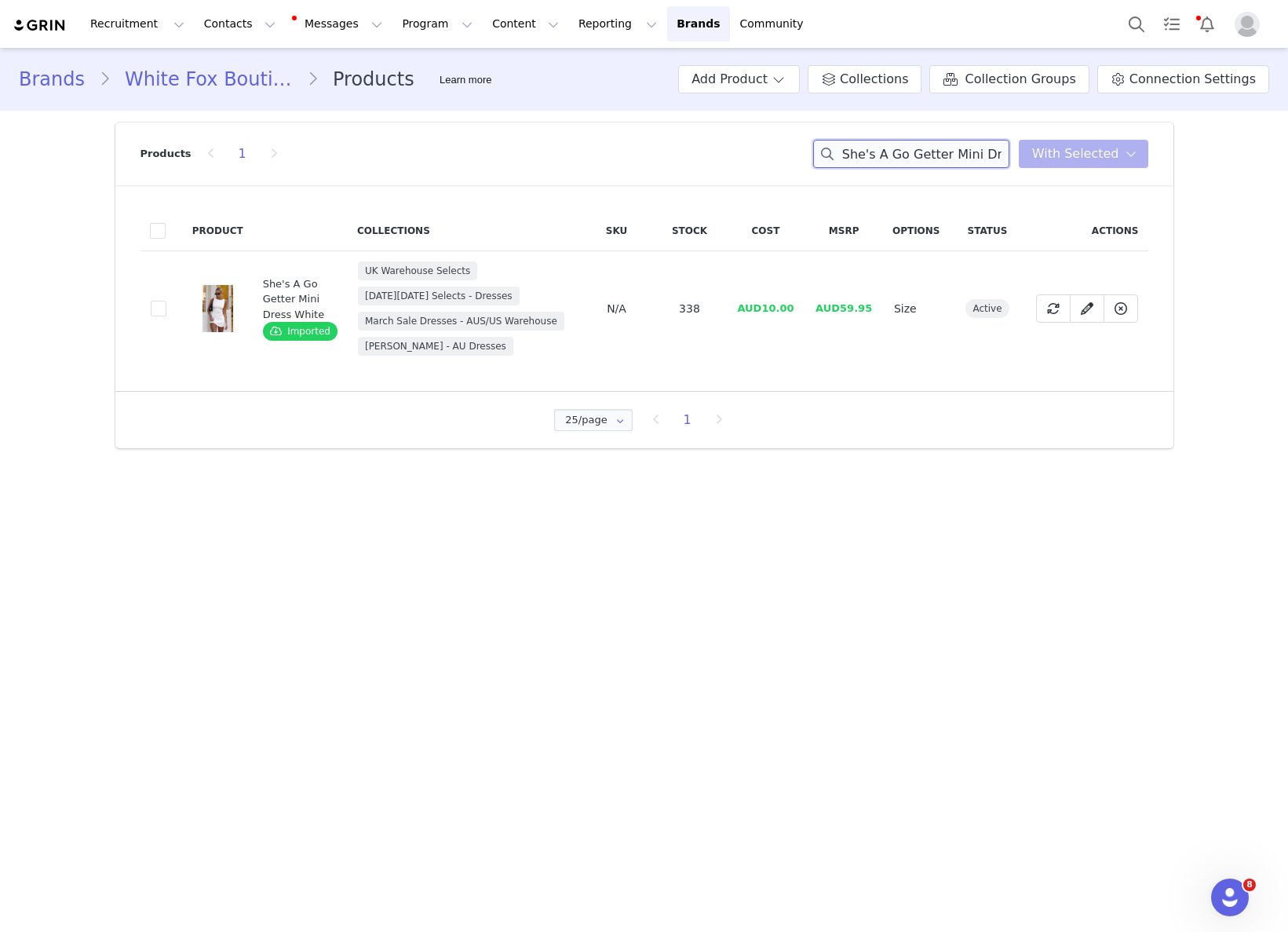
click at [989, 142] on input "She's A Go Getter Mini Dress White" at bounding box center [910, 154] width 196 height 28
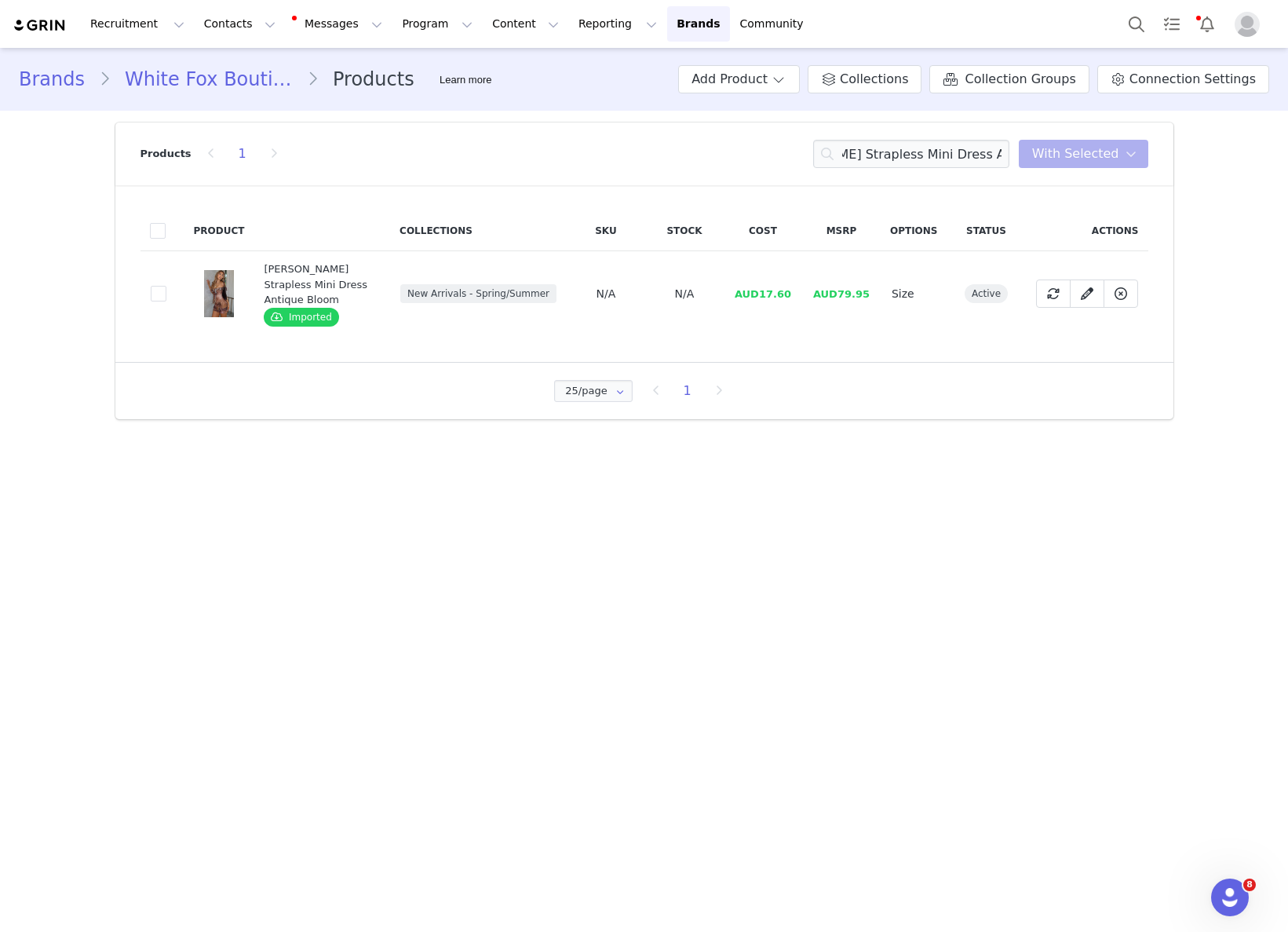
click at [777, 288] on span "AUD17.60" at bounding box center [762, 294] width 56 height 12
drag, startPoint x: 762, startPoint y: 284, endPoint x: 789, endPoint y: 283, distance: 27.0
click at [789, 288] on span "AUD17.60" at bounding box center [762, 294] width 56 height 12
click at [883, 147] on input "Aurelia Strapless Mini Dress Antique Bloom" at bounding box center [910, 154] width 196 height 28
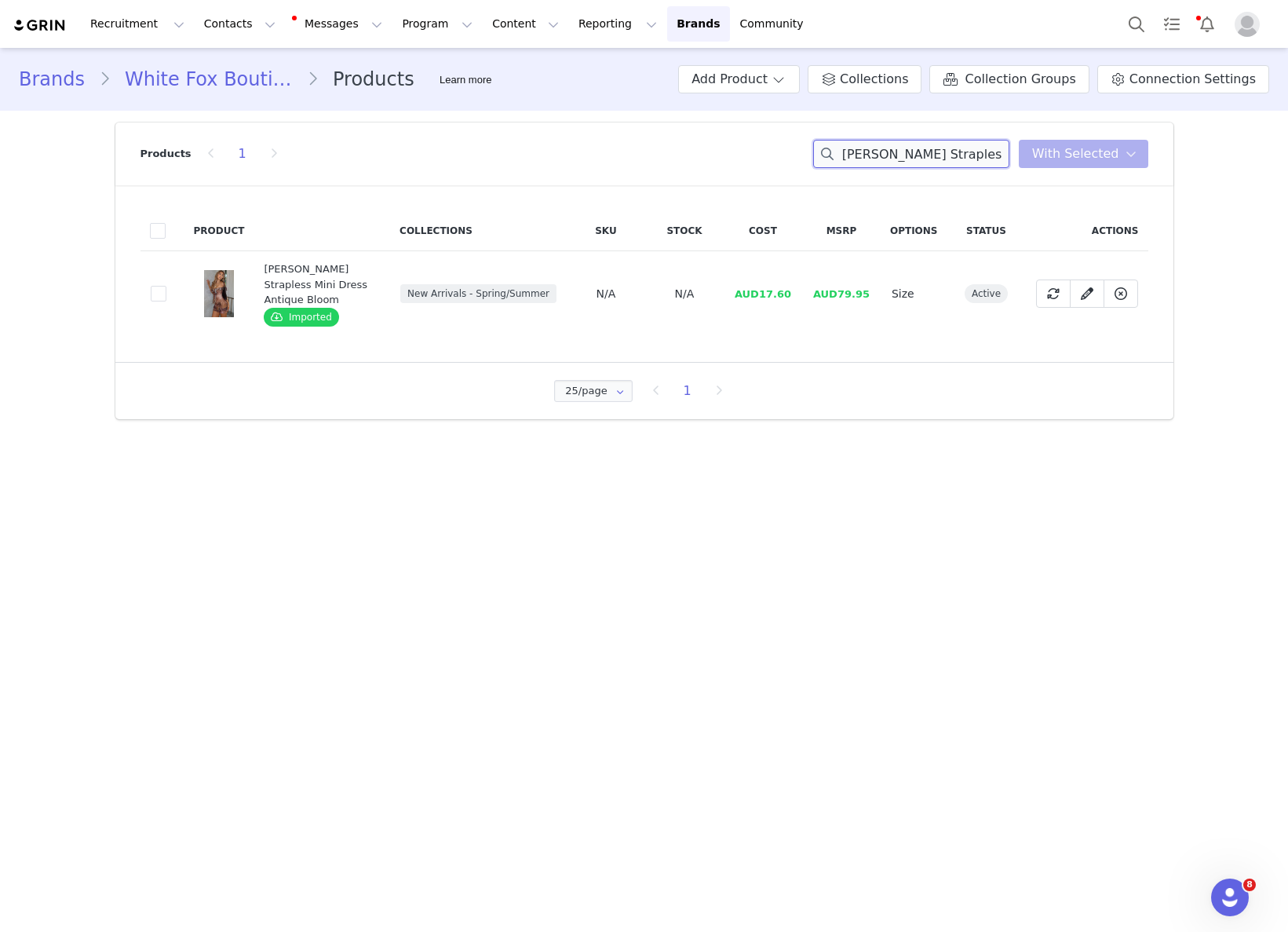
click at [883, 147] on input "Aurelia Strapless Mini Dress Antique Bloom" at bounding box center [910, 154] width 196 height 28
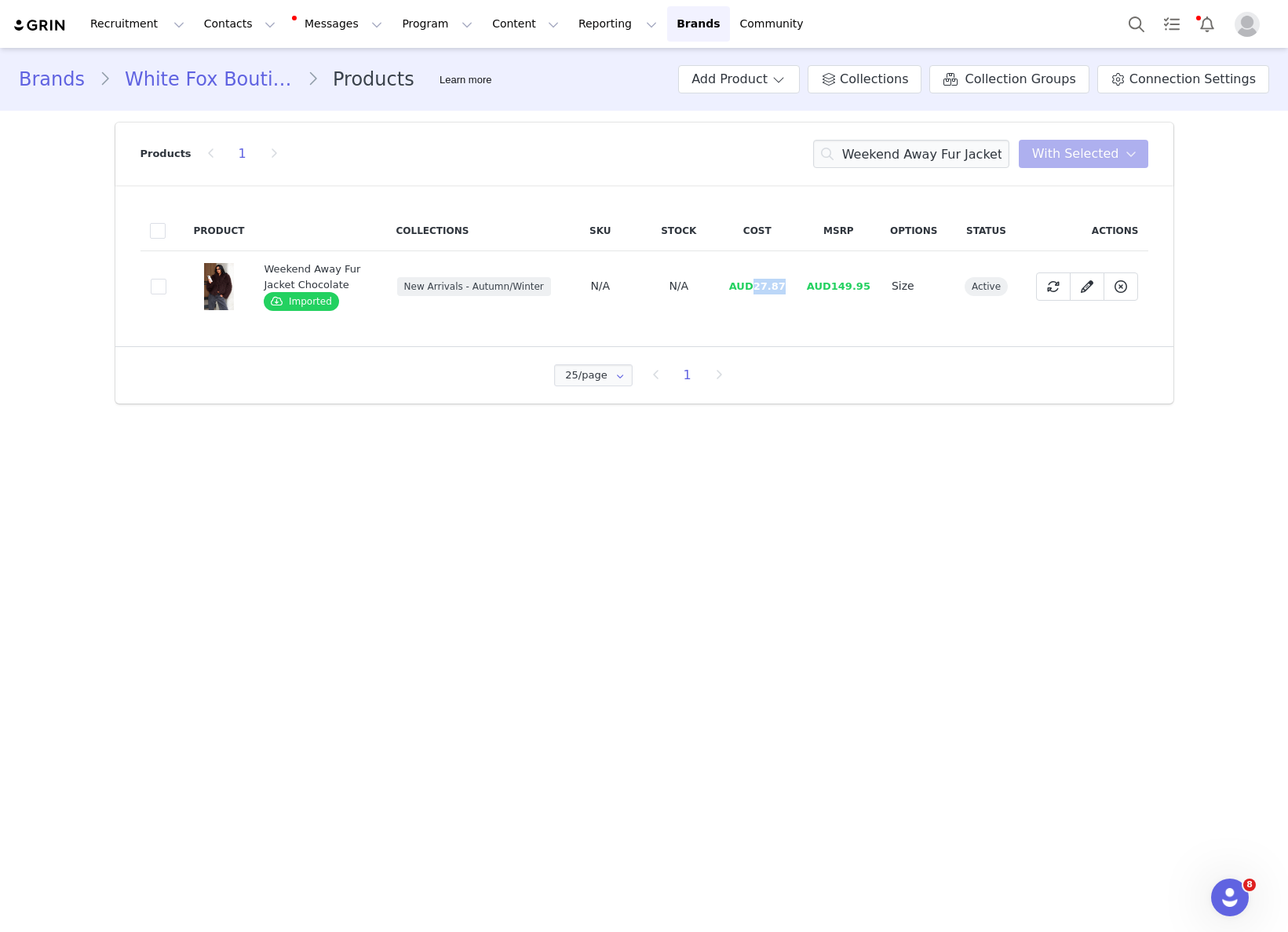
drag, startPoint x: 764, startPoint y: 289, endPoint x: 788, endPoint y: 293, distance: 24.3
click at [786, 288] on span "AUD27.87" at bounding box center [757, 286] width 56 height 12
click at [934, 156] on input "Weekend Away Fur Jacket Chocolate" at bounding box center [910, 154] width 196 height 28
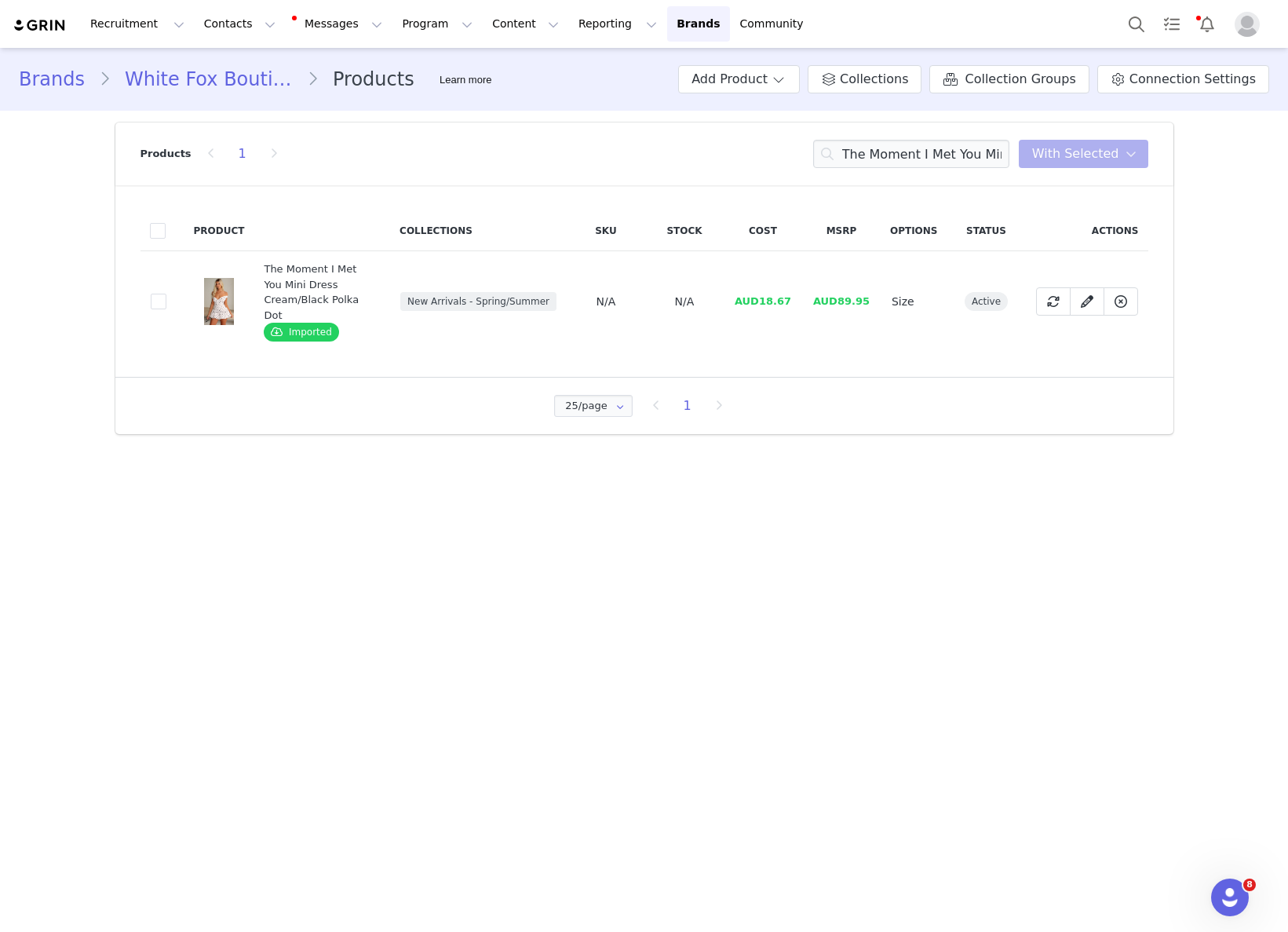
click at [766, 295] on span "AUD18.67" at bounding box center [762, 301] width 56 height 12
drag, startPoint x: 761, startPoint y: 293, endPoint x: 797, endPoint y: 290, distance: 36.1
click at [797, 290] on td "AUD18.67" at bounding box center [763, 302] width 79 height 101
click at [908, 169] on div "Products 1 The Moment I Met You Mini Dress Cream/Black Polka Dot You have 0 pro…" at bounding box center [644, 154] width 1008 height 63
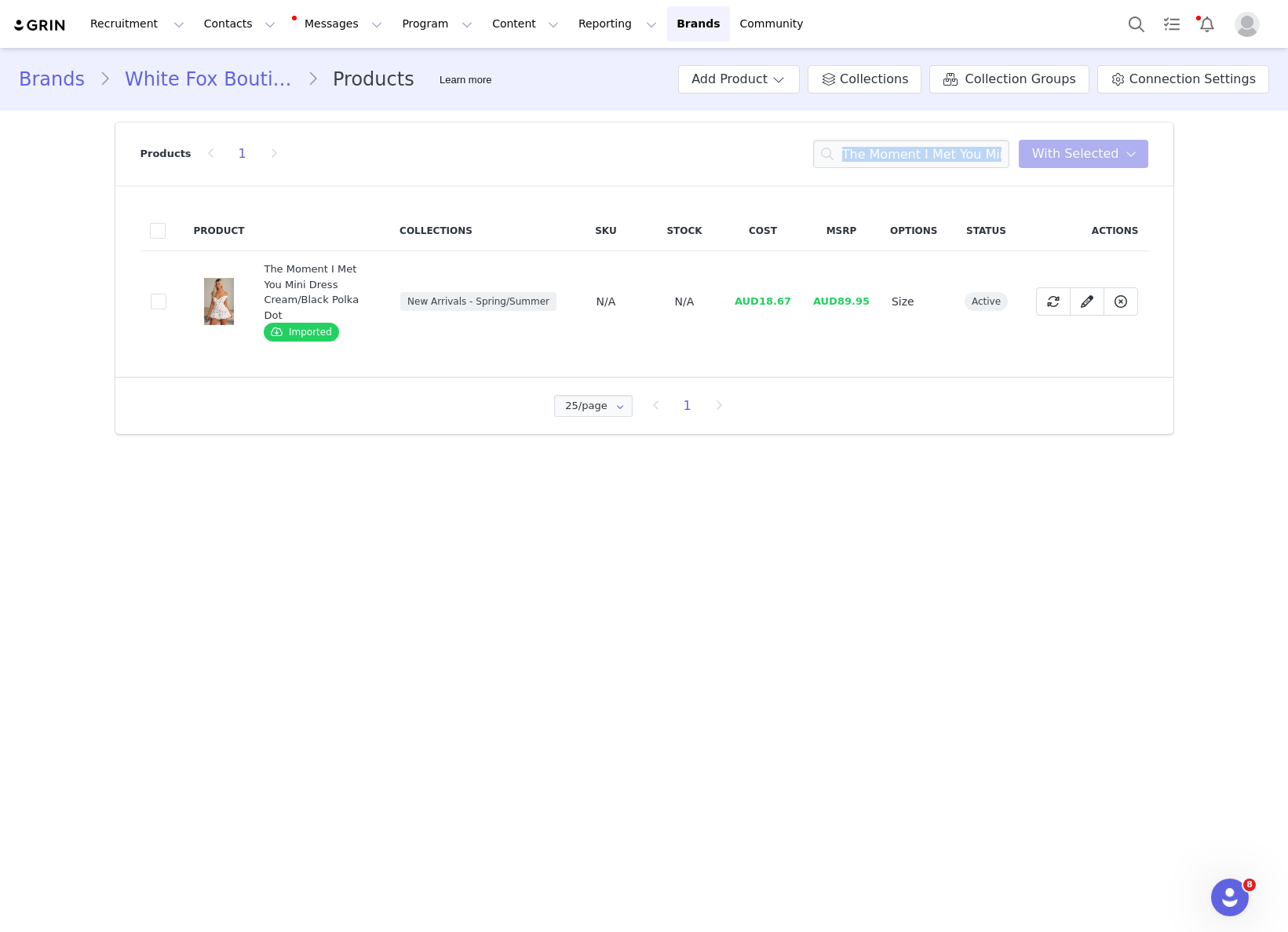
click at [908, 169] on div "Products 1 The Moment I Met You Mini Dress Cream/Black Polka Dot You have 0 pro…" at bounding box center [644, 154] width 1008 height 63
click at [910, 160] on input "The Moment I Met You Mini Dress Cream/Black Polka Dot" at bounding box center [910, 154] width 196 height 28
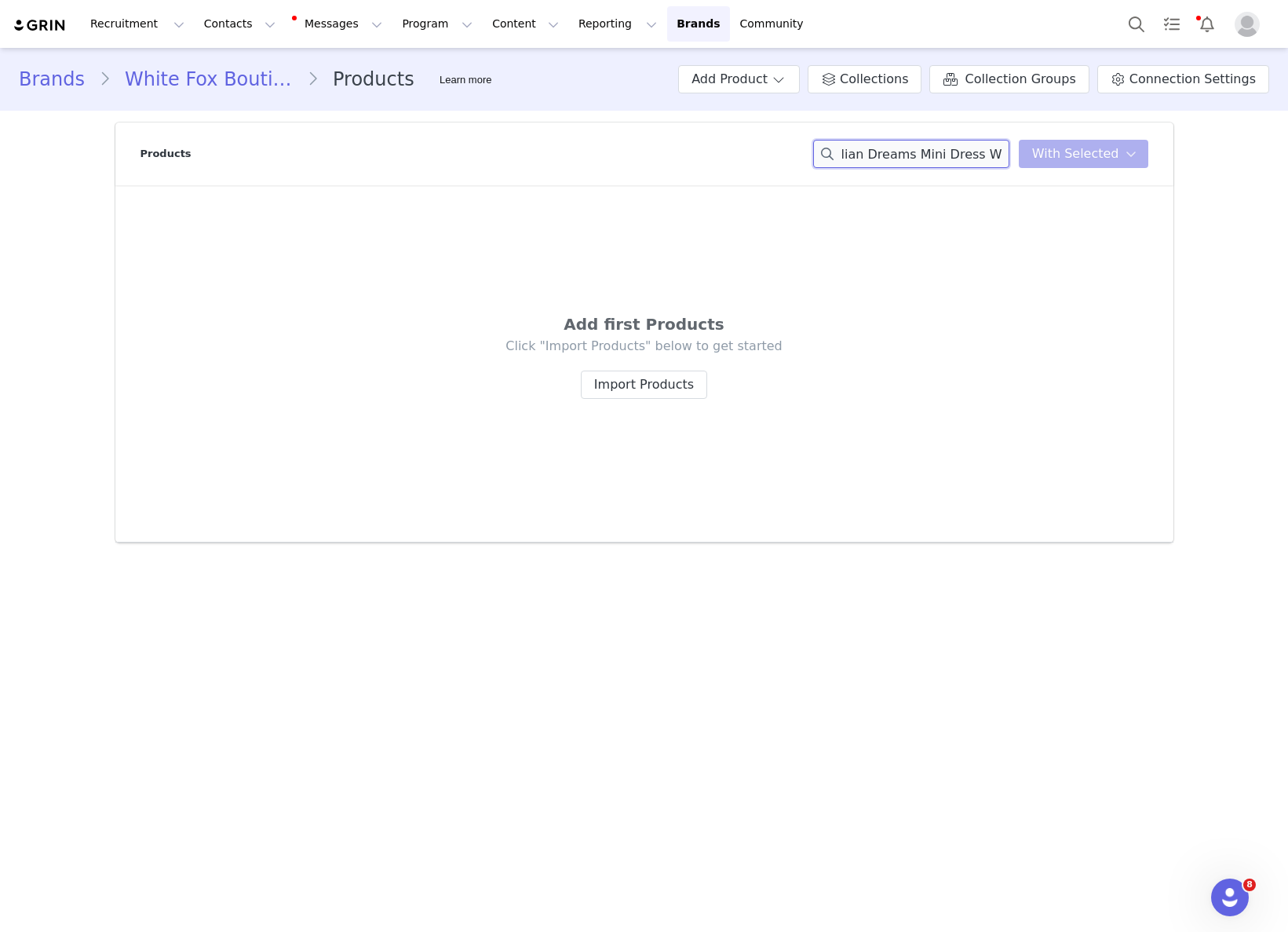
click at [1102, 159] on div "Sicilian Dreams Mini Dress Wine You have 0 product s selected Add to Collection…" at bounding box center [981, 154] width 335 height 28
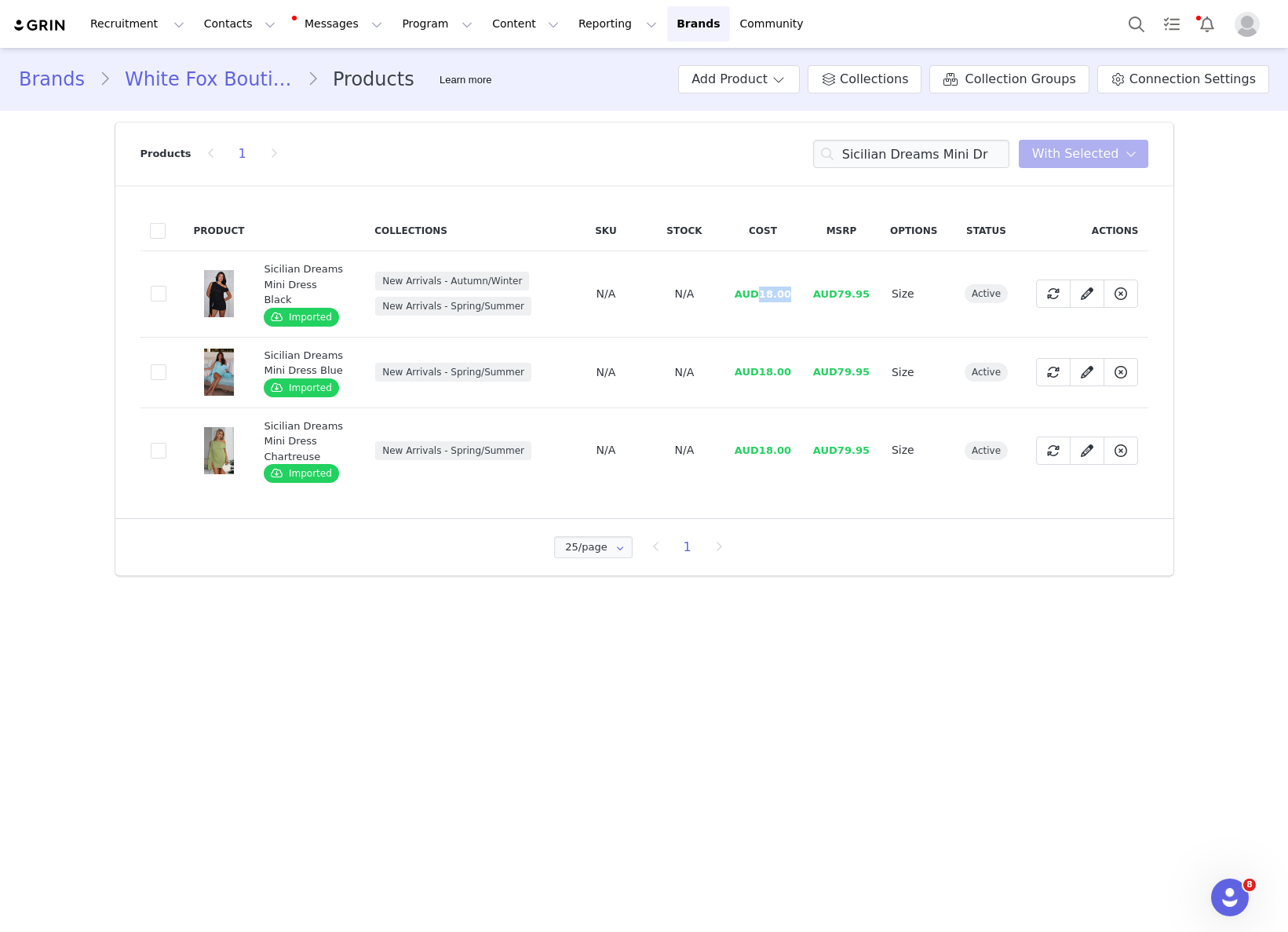
drag, startPoint x: 762, startPoint y: 284, endPoint x: 789, endPoint y: 281, distance: 27.2
click at [800, 280] on td "AUD18.00" at bounding box center [763, 294] width 79 height 86
click
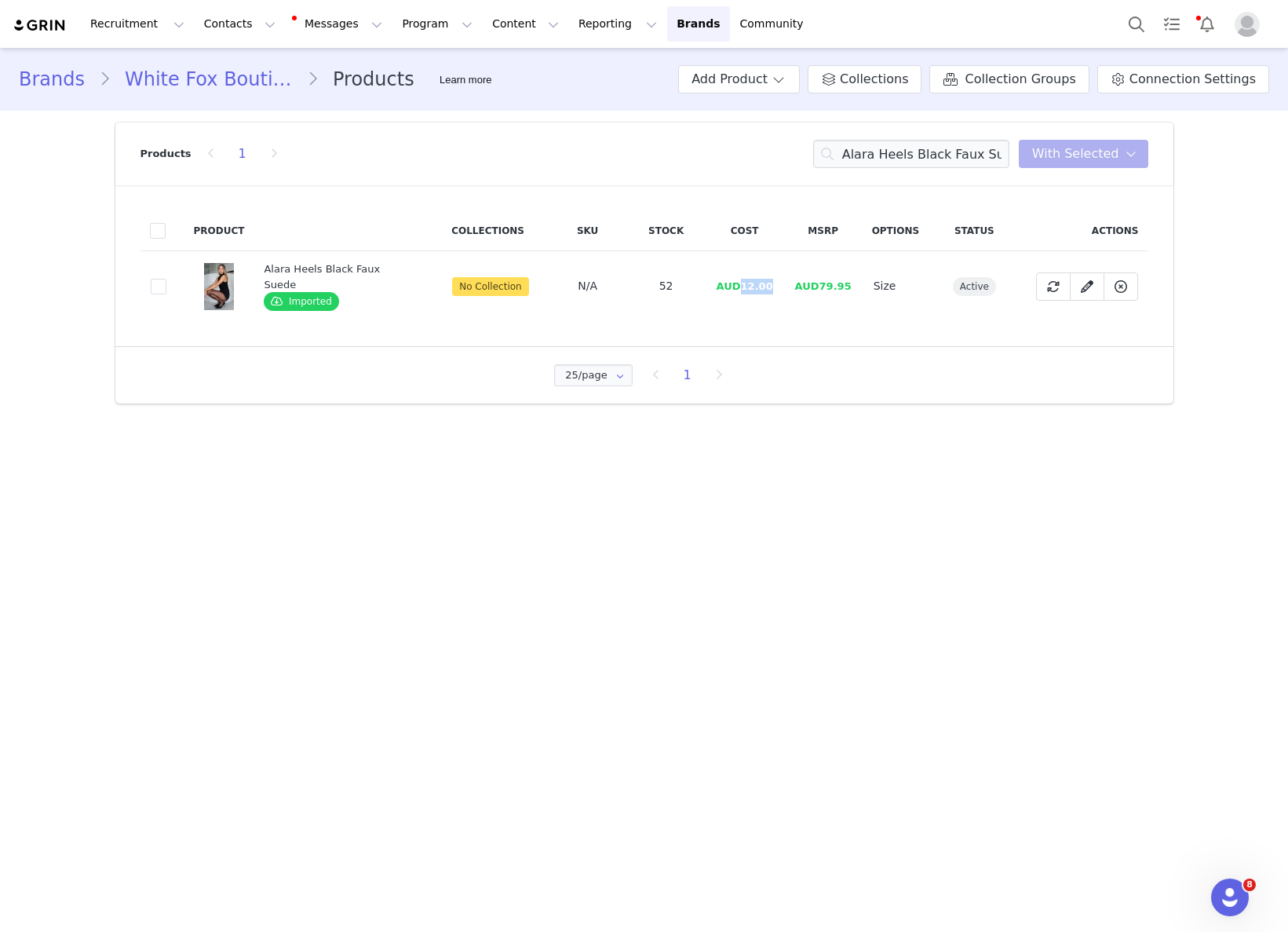
drag, startPoint x: 738, startPoint y: 287, endPoint x: 777, endPoint y: 285, distance: 39.1
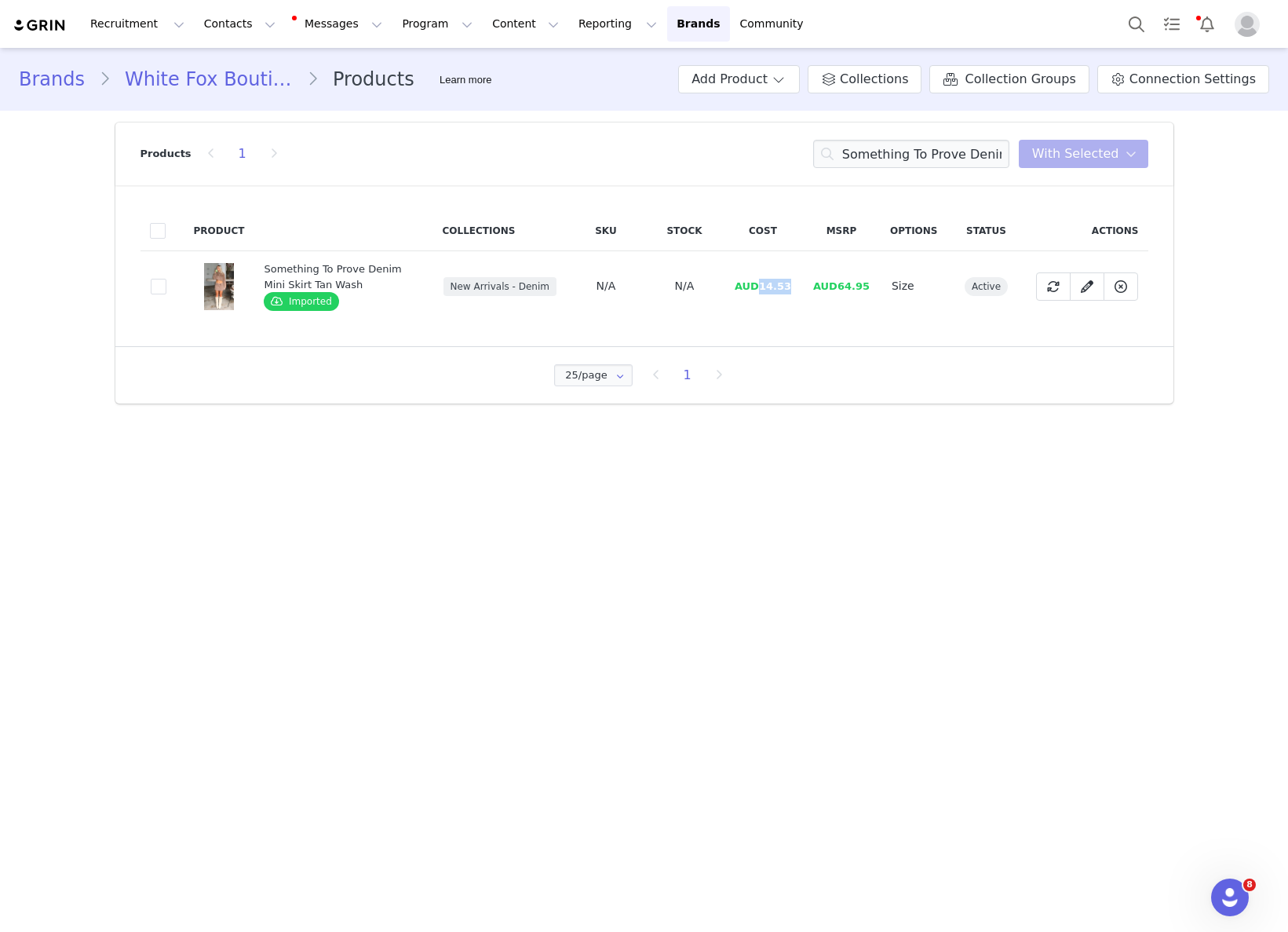
drag, startPoint x: 762, startPoint y: 286, endPoint x: 792, endPoint y: 283, distance: 30.1
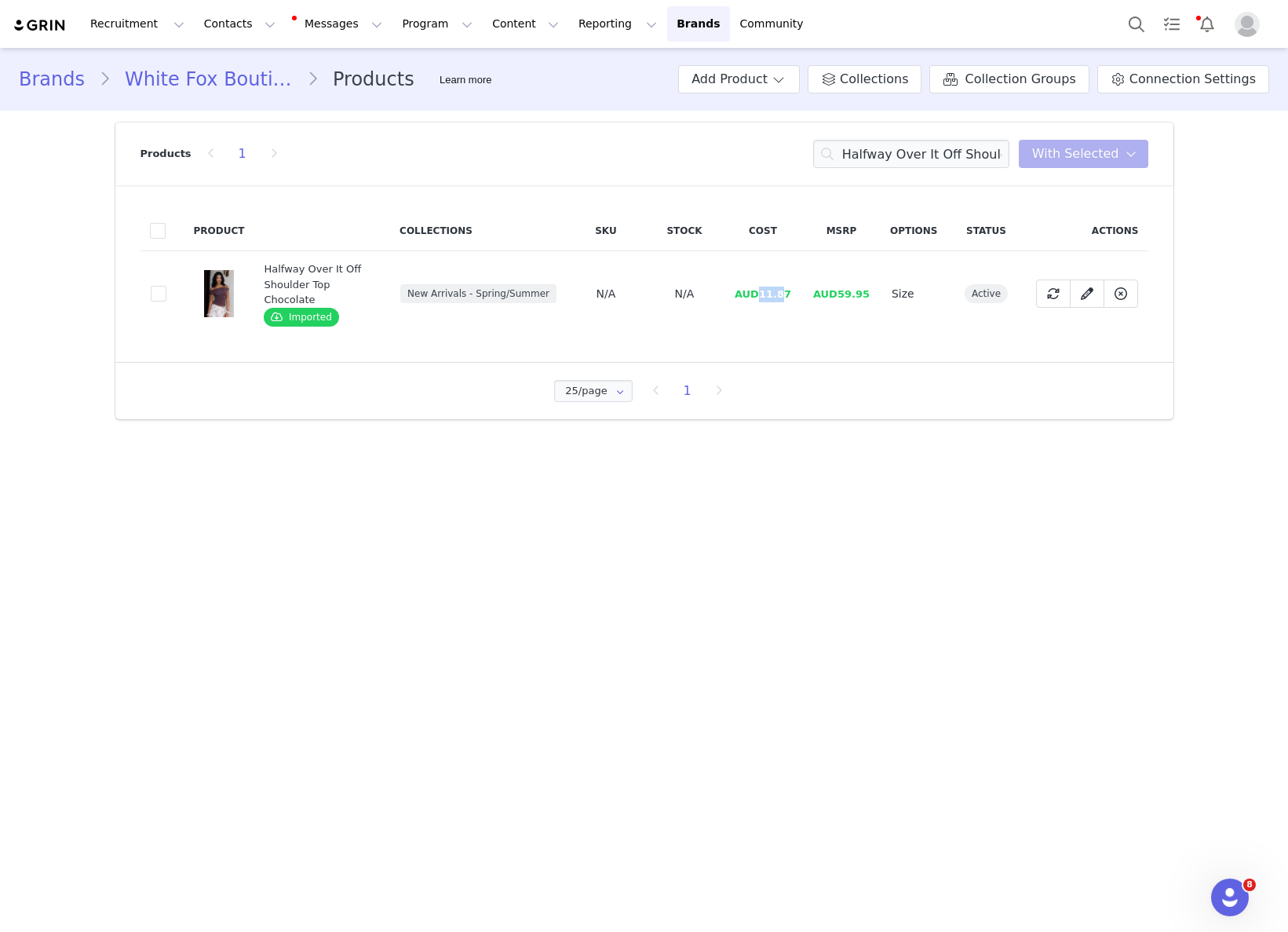
drag, startPoint x: 762, startPoint y: 286, endPoint x: 790, endPoint y: 284, distance: 28.1
drag, startPoint x: 796, startPoint y: 288, endPoint x: 1029, endPoint y: 308, distance: 233.9
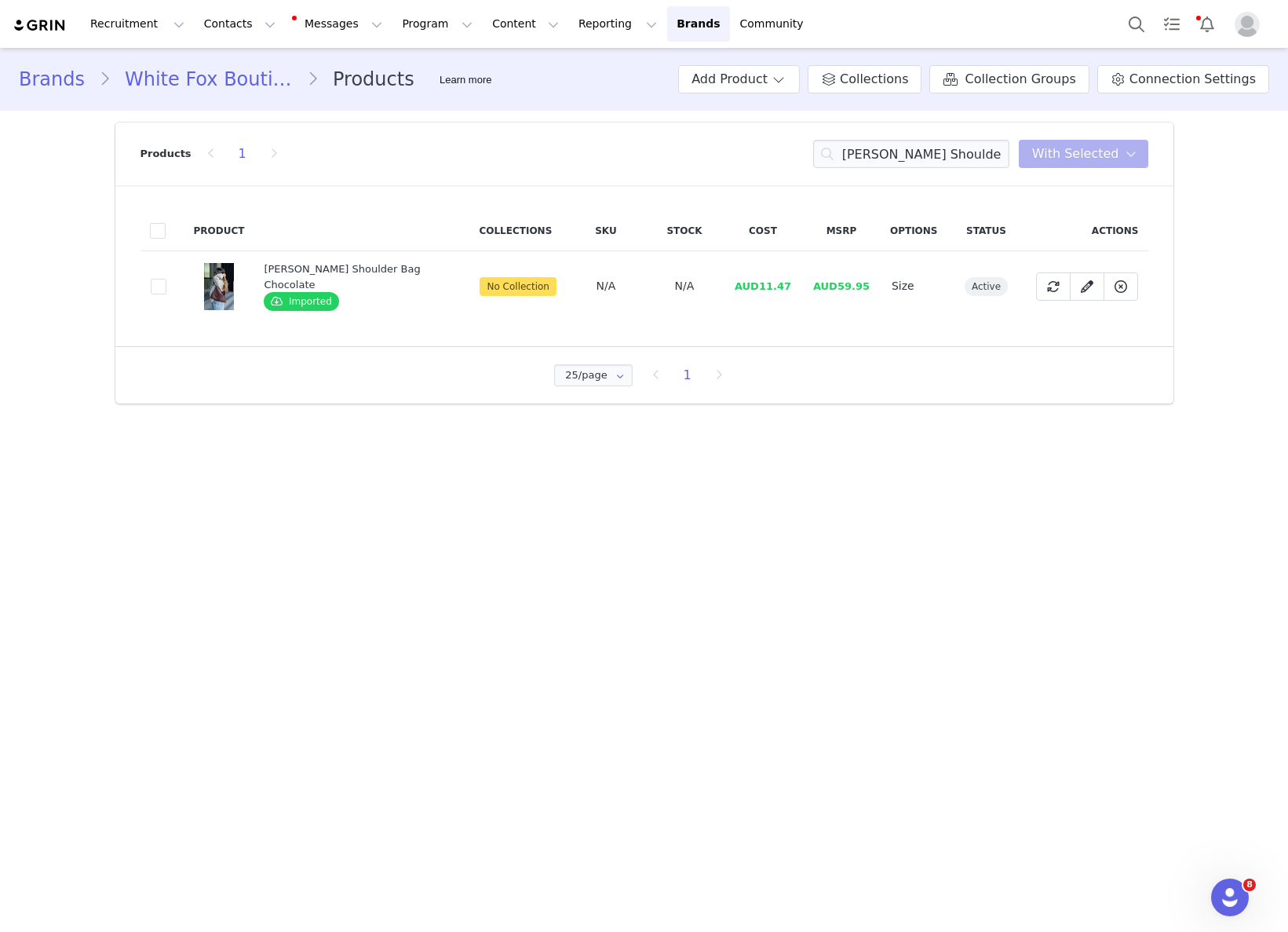
drag, startPoint x: 783, startPoint y: 279, endPoint x: 763, endPoint y: 284, distance: 20.6
drag, startPoint x: 743, startPoint y: 288, endPoint x: 777, endPoint y: 285, distance: 34.1
drag, startPoint x: 748, startPoint y: 288, endPoint x: 775, endPoint y: 287, distance: 27.0
drag, startPoint x: 768, startPoint y: 288, endPoint x: 751, endPoint y: 289, distance: 17.0
drag, startPoint x: 742, startPoint y: 287, endPoint x: 777, endPoint y: 285, distance: 35.1
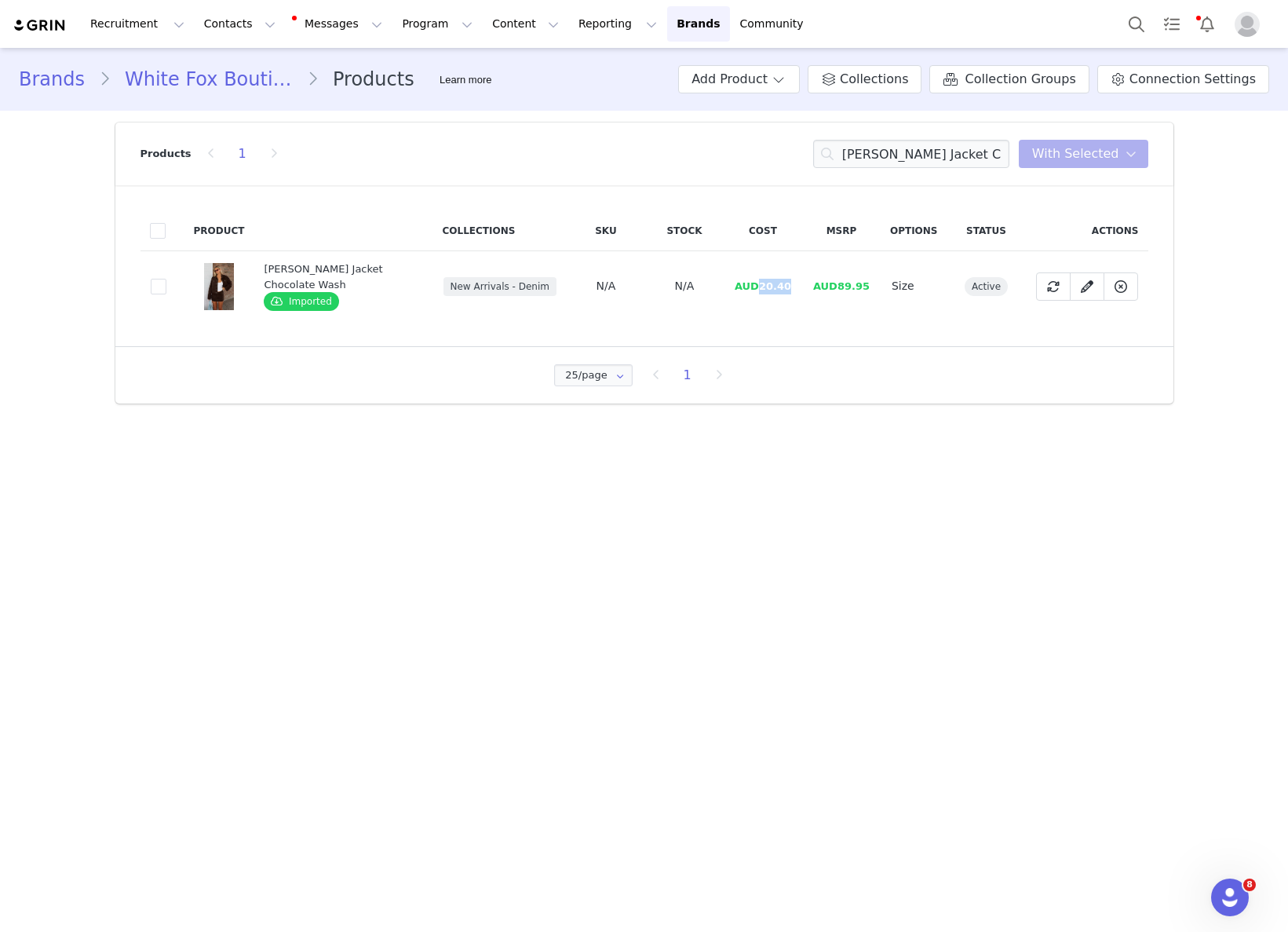
drag, startPoint x: 763, startPoint y: 282, endPoint x: 801, endPoint y: 281, distance: 38.0
drag, startPoint x: 771, startPoint y: 290, endPoint x: 762, endPoint y: 288, distance: 9.2
drag, startPoint x: 762, startPoint y: 288, endPoint x: 791, endPoint y: 287, distance: 29.0
drag, startPoint x: 753, startPoint y: 281, endPoint x: 800, endPoint y: 282, distance: 47.0
drag, startPoint x: 762, startPoint y: 286, endPoint x: 792, endPoint y: 286, distance: 30.0
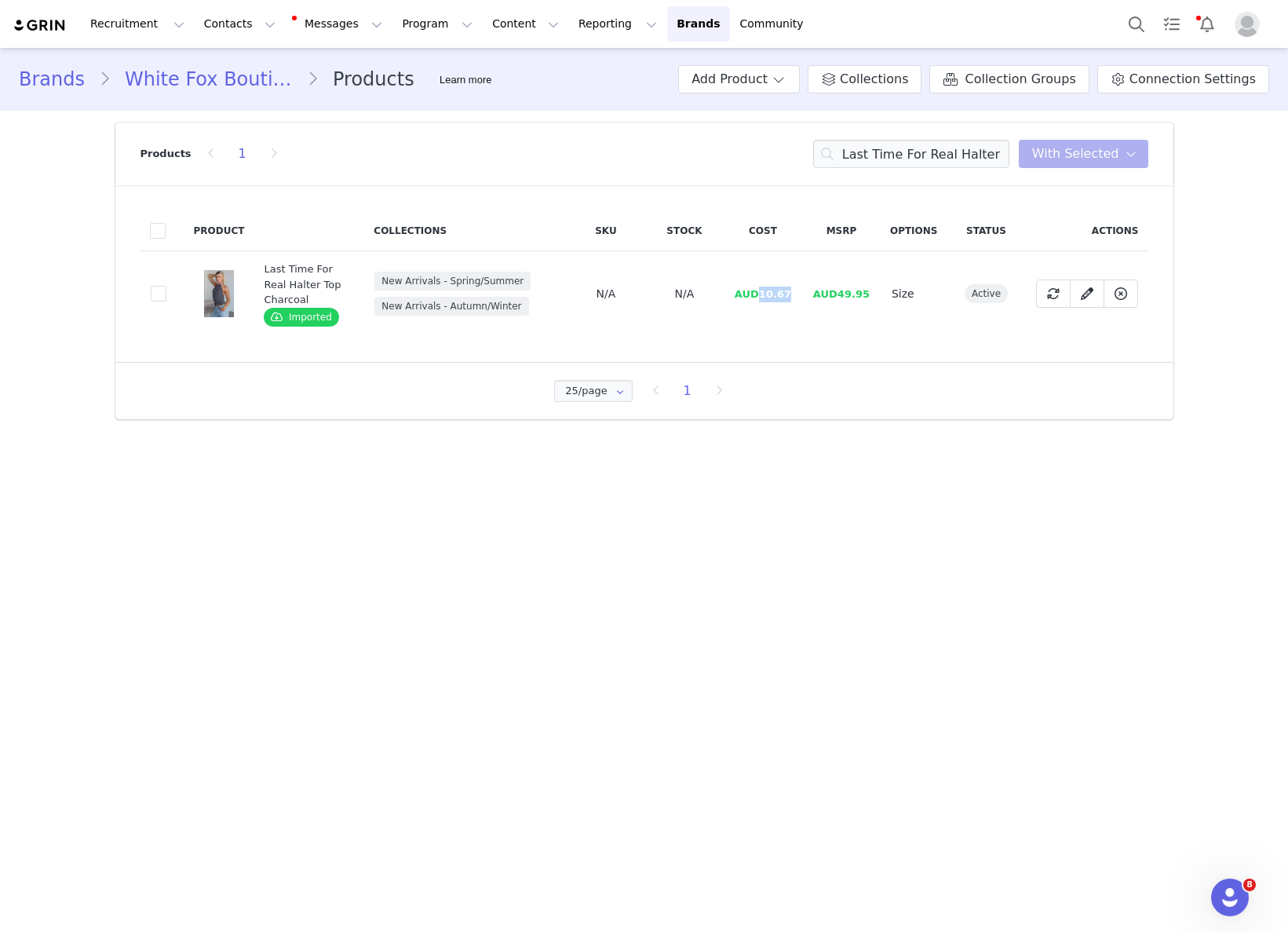
drag, startPoint x: 768, startPoint y: 294, endPoint x: 798, endPoint y: 297, distance: 30.1
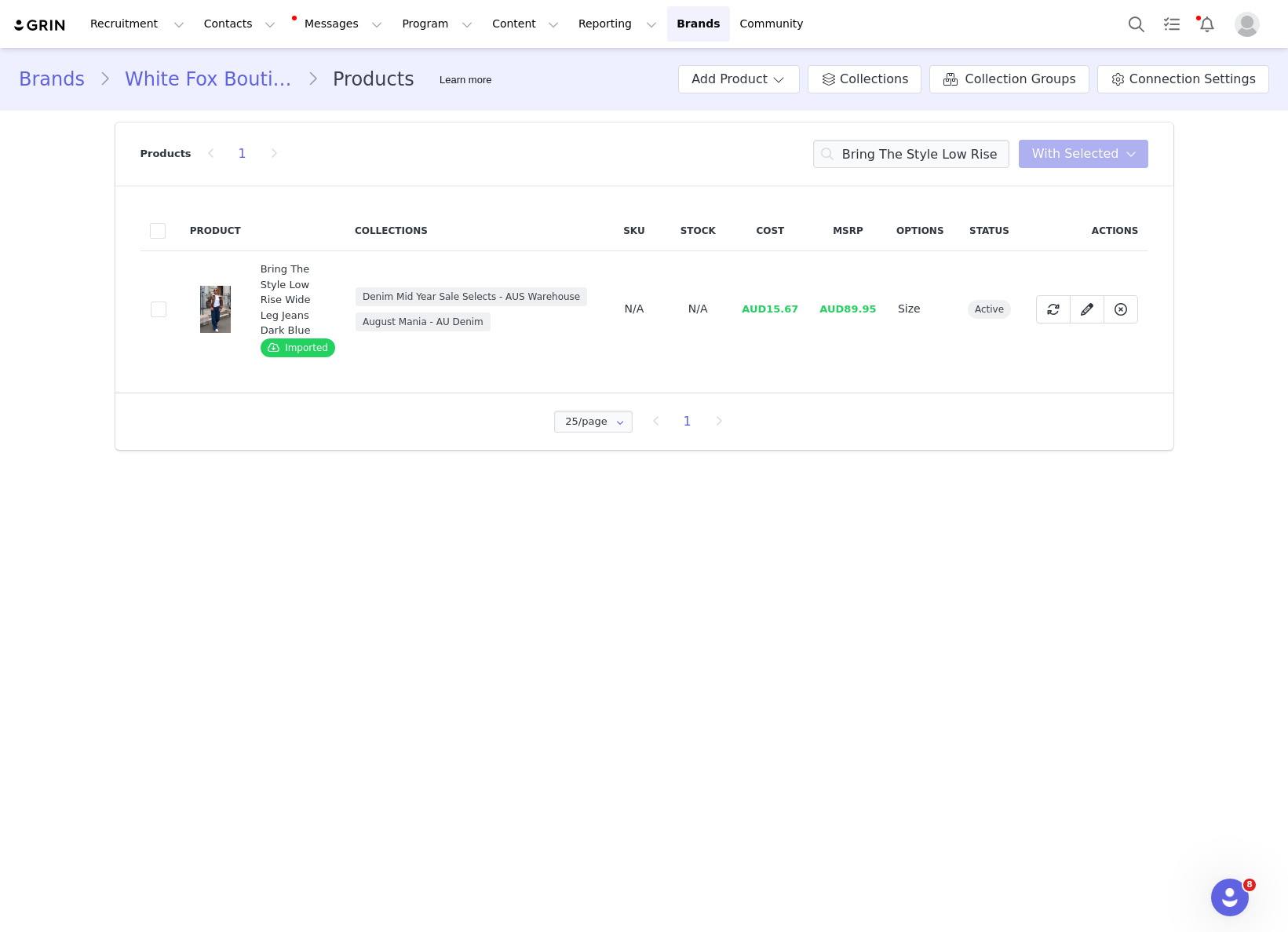
drag, startPoint x: 770, startPoint y: 309, endPoint x: 802, endPoint y: 308, distance: 32.0
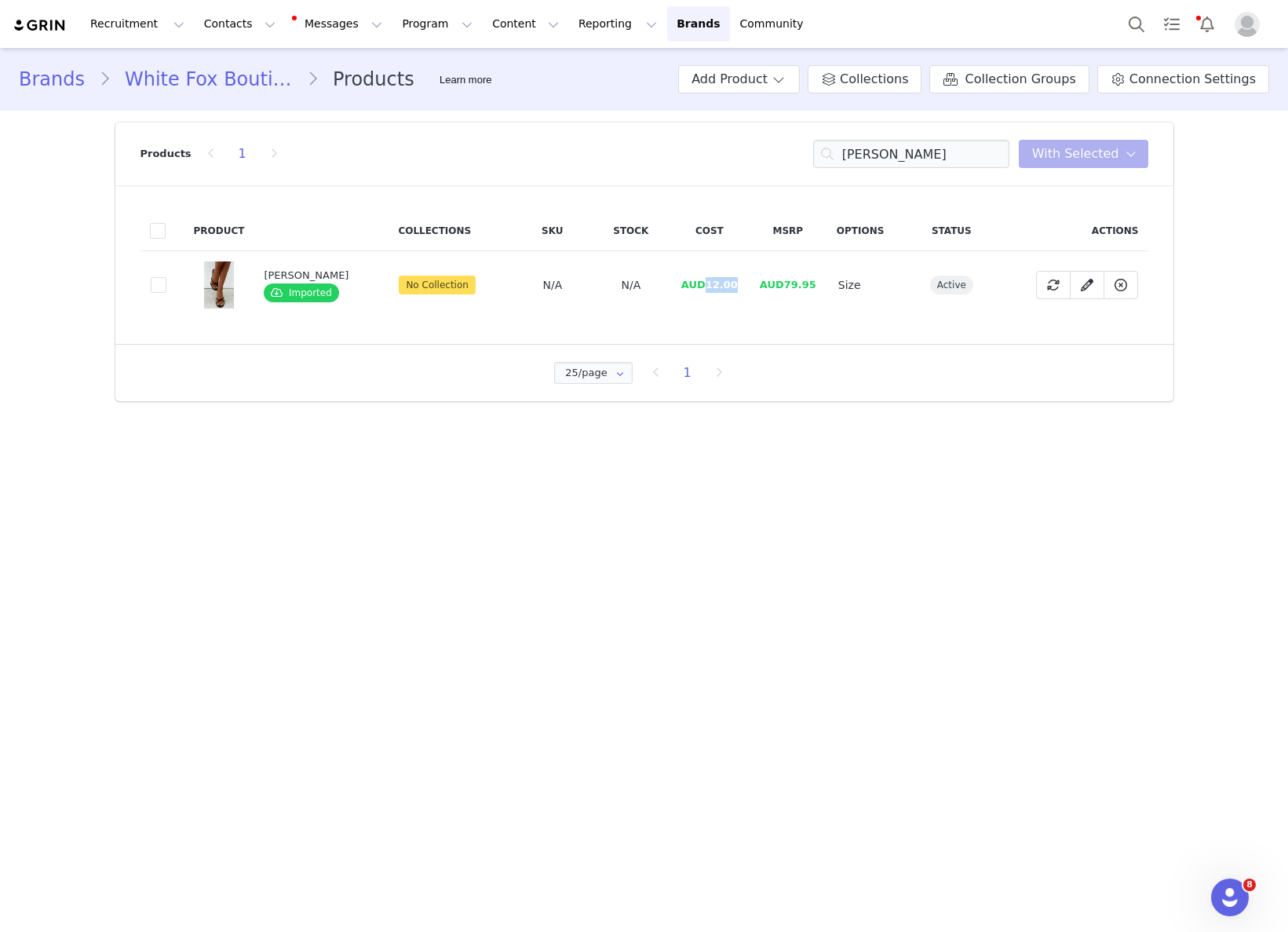
drag, startPoint x: 703, startPoint y: 287, endPoint x: 736, endPoint y: 283, distance: 33.2
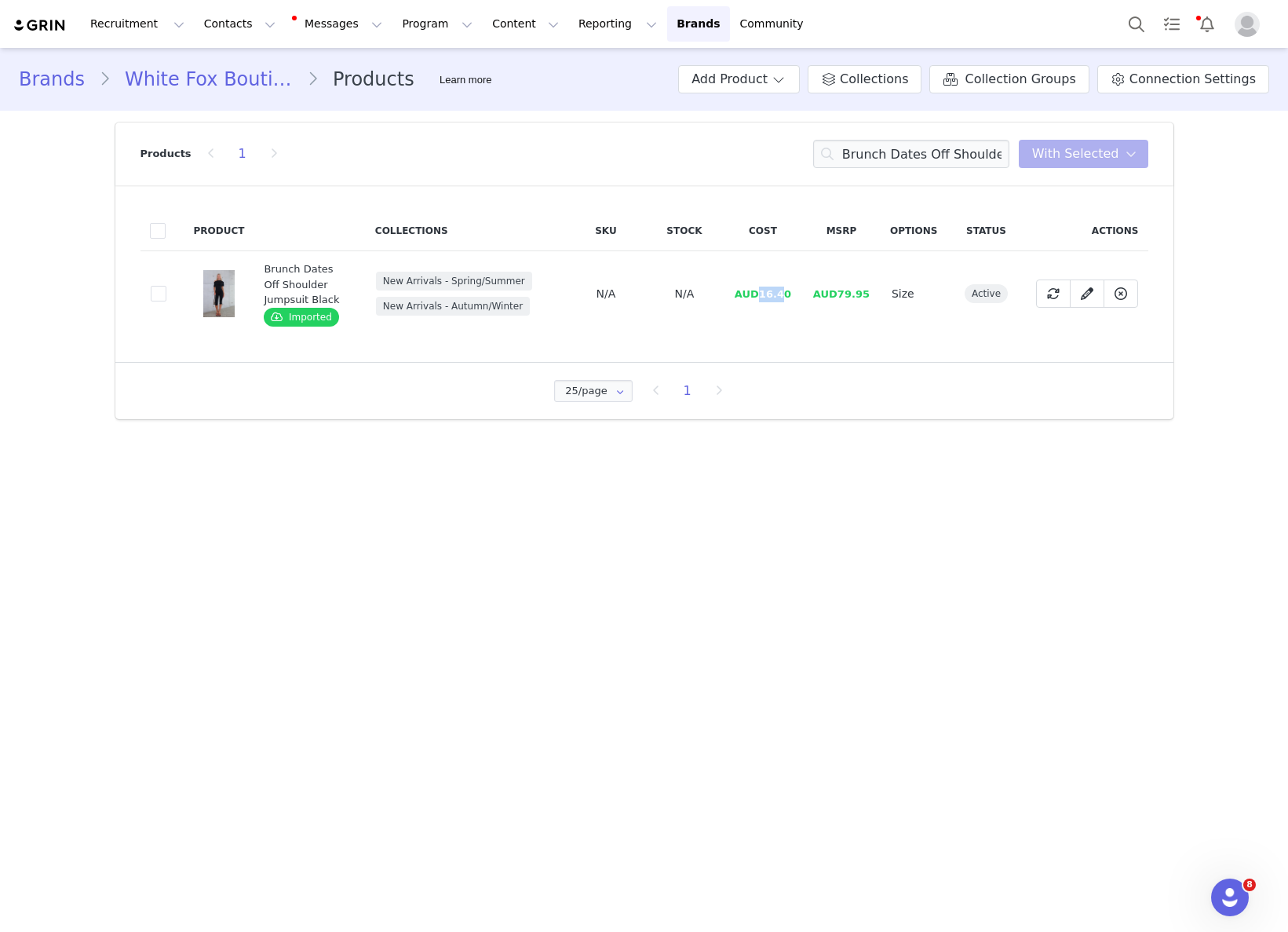
drag, startPoint x: 763, startPoint y: 294, endPoint x: 803, endPoint y: 293, distance: 40.0
drag, startPoint x: 752, startPoint y: 301, endPoint x: 754, endPoint y: 293, distance: 8.2
drag, startPoint x: 762, startPoint y: 287, endPoint x: 813, endPoint y: 284, distance: 51.1
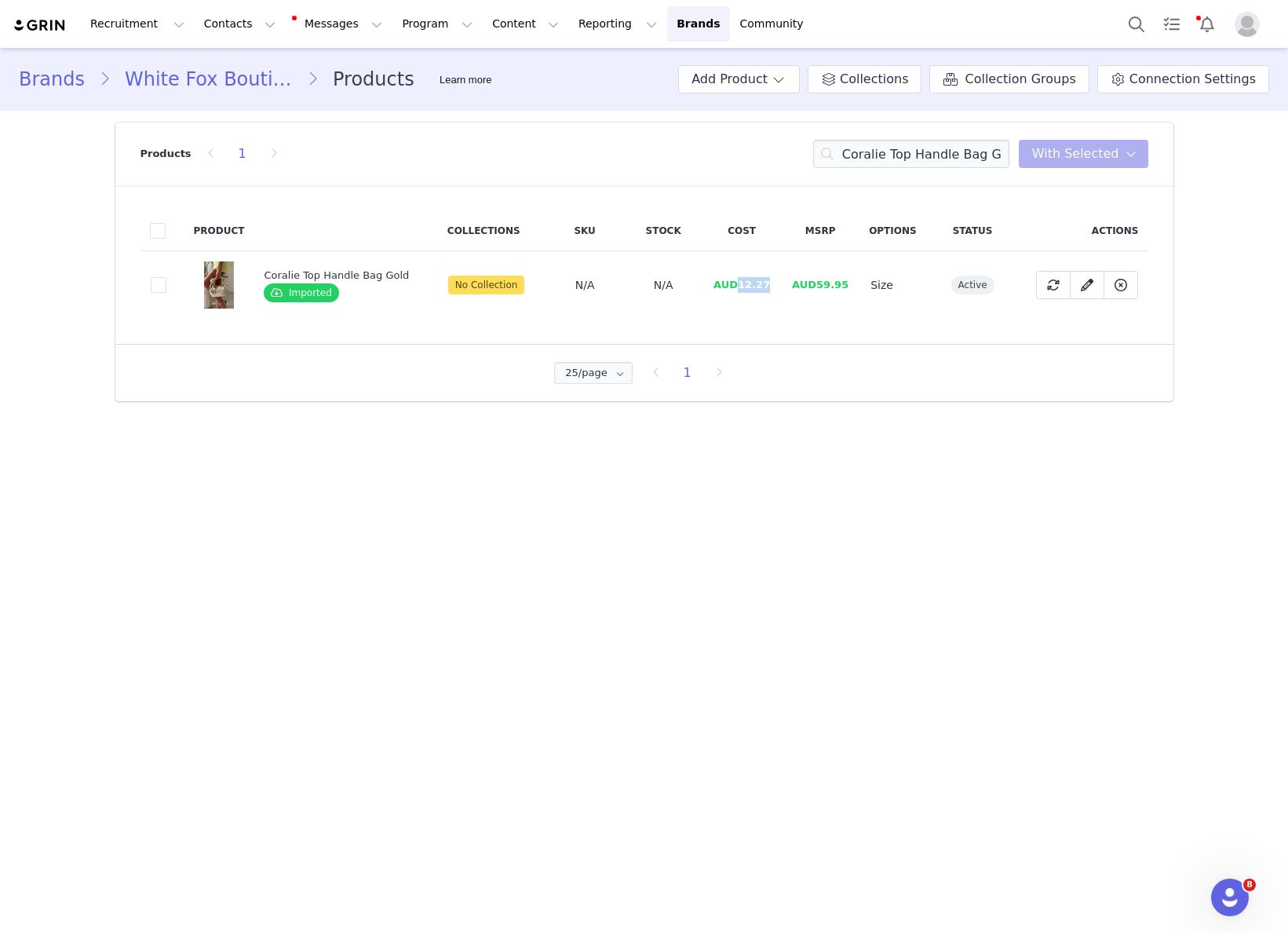
drag, startPoint x: 733, startPoint y: 285, endPoint x: 809, endPoint y: 294, distance: 76.5
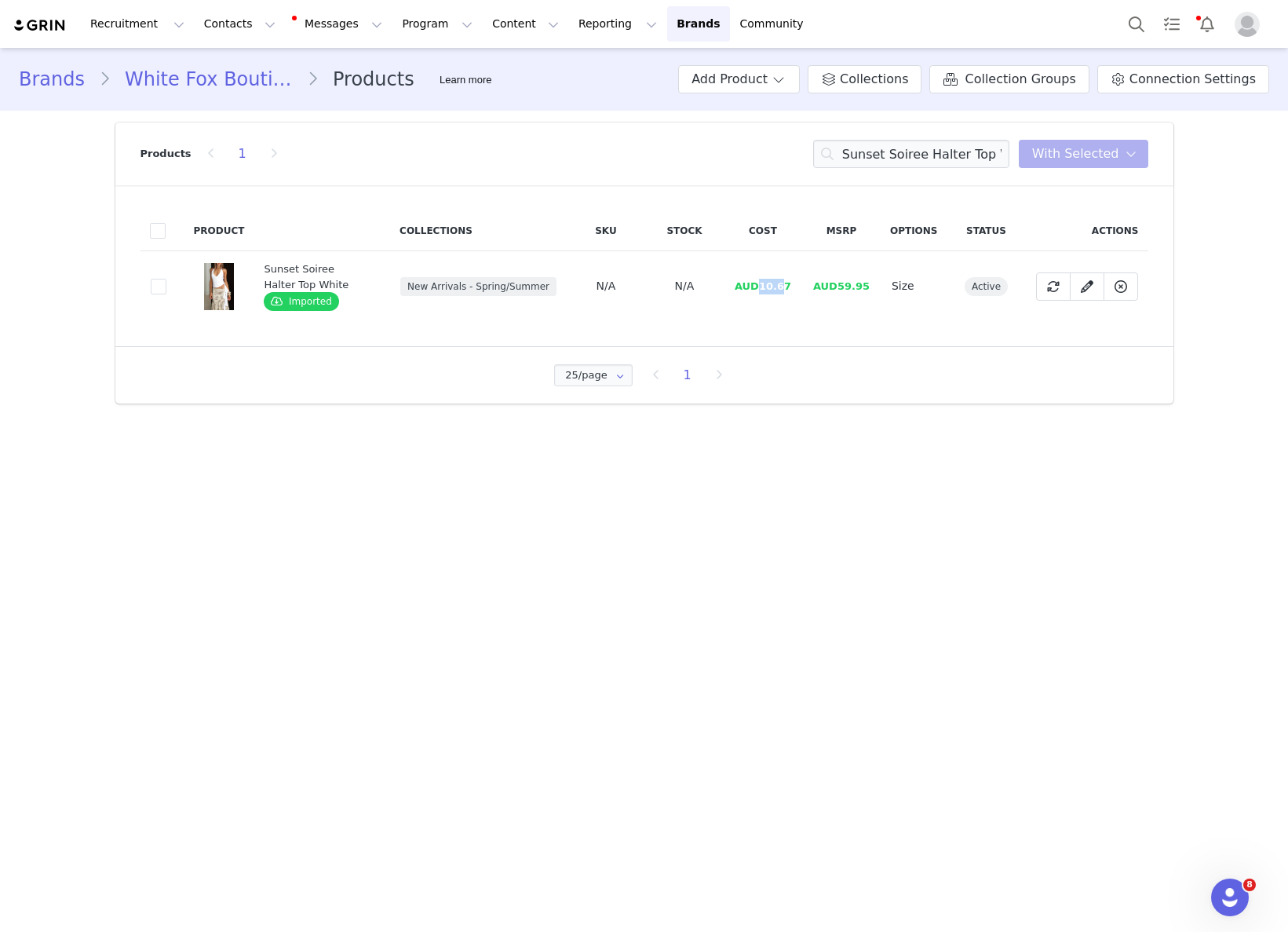
drag, startPoint x: 762, startPoint y: 288, endPoint x: 787, endPoint y: 284, distance: 25.3
drag, startPoint x: 782, startPoint y: 266, endPoint x: 763, endPoint y: 285, distance: 26.9
drag, startPoint x: 763, startPoint y: 283, endPoint x: 785, endPoint y: 284, distance: 22.0
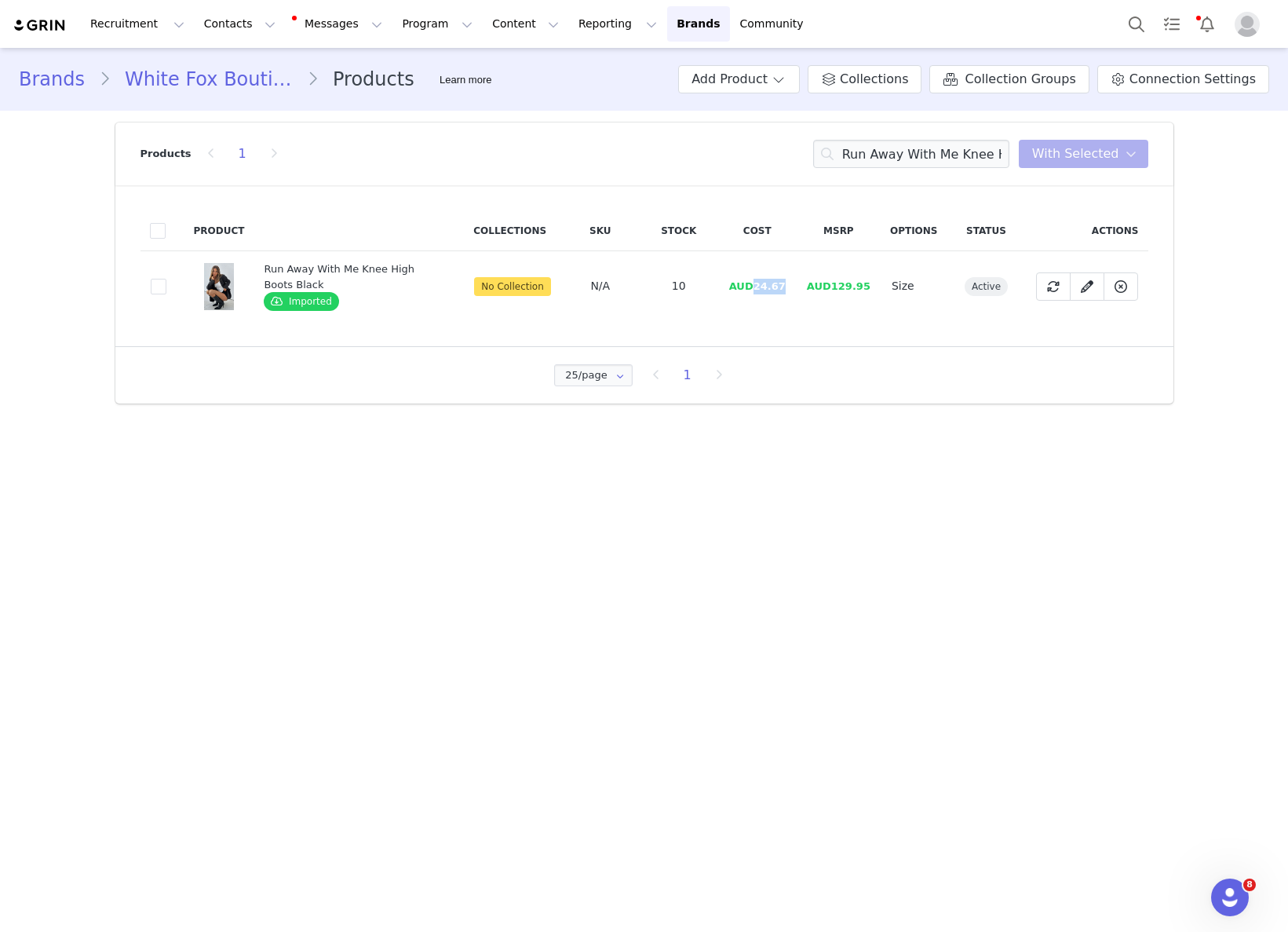
drag, startPoint x: 765, startPoint y: 288, endPoint x: 810, endPoint y: 283, distance: 45.3
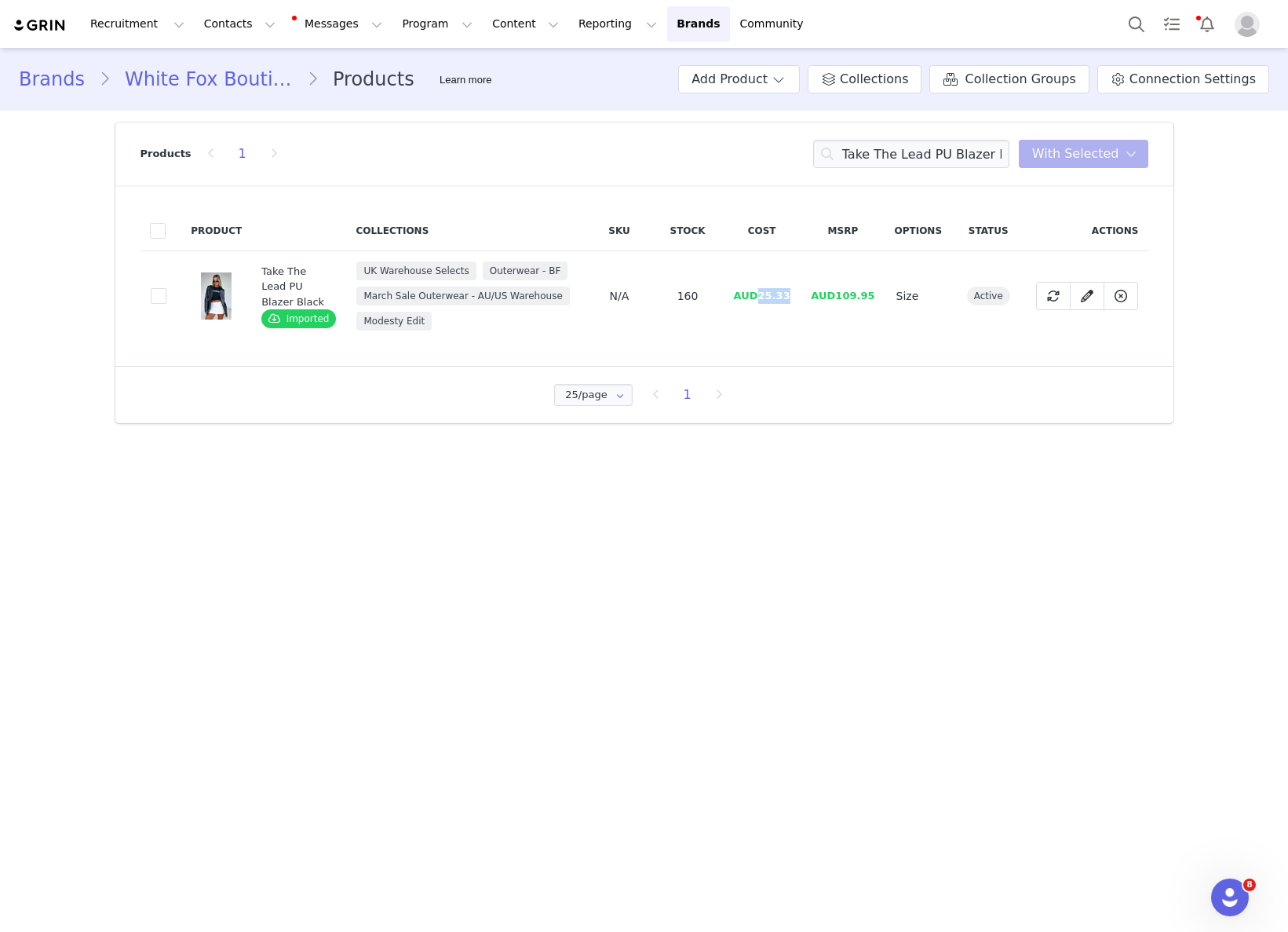
drag, startPoint x: 768, startPoint y: 308, endPoint x: 794, endPoint y: 305, distance: 26.2
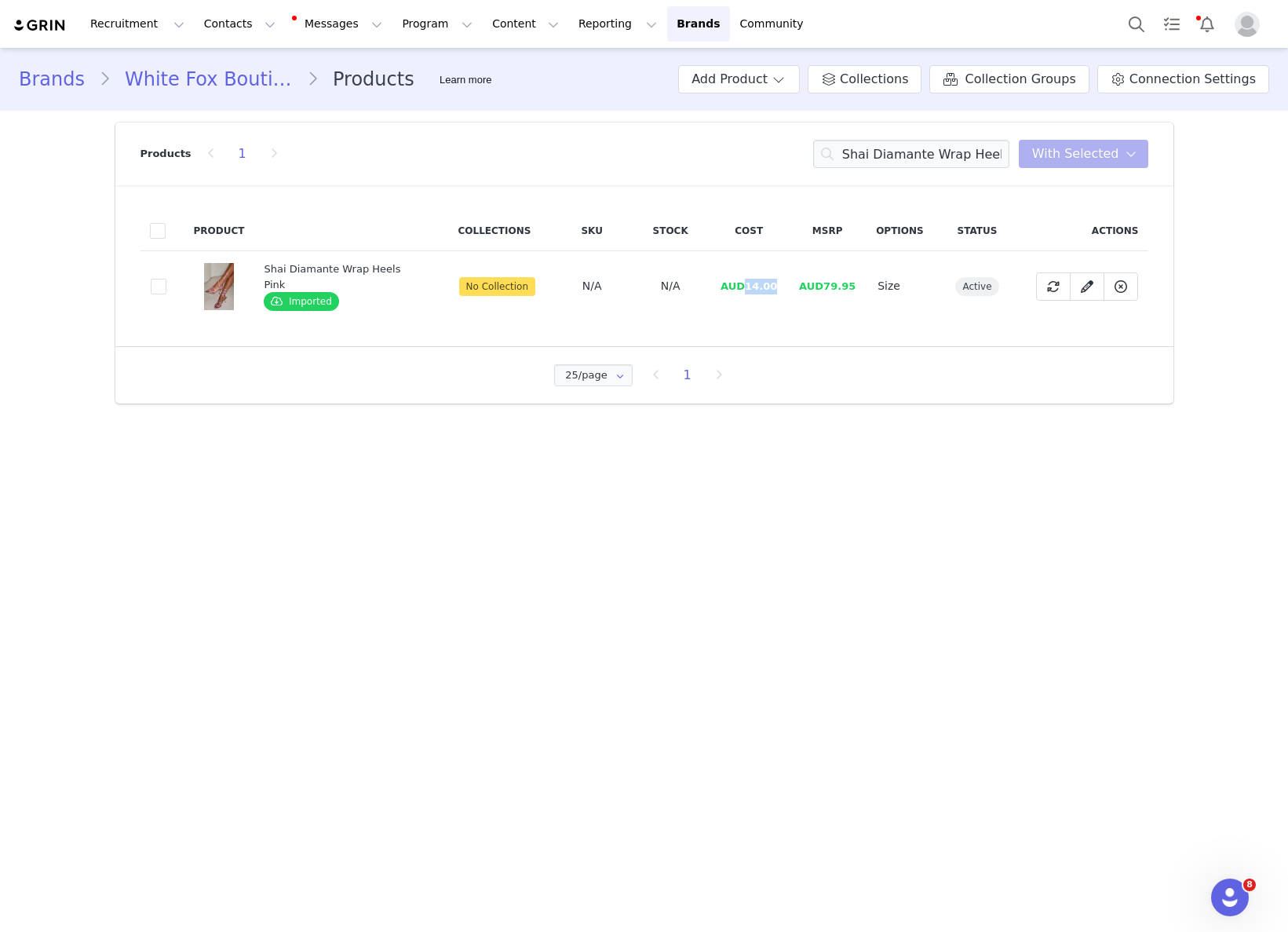
drag, startPoint x: 740, startPoint y: 282, endPoint x: 764, endPoint y: 279, distance: 24.2
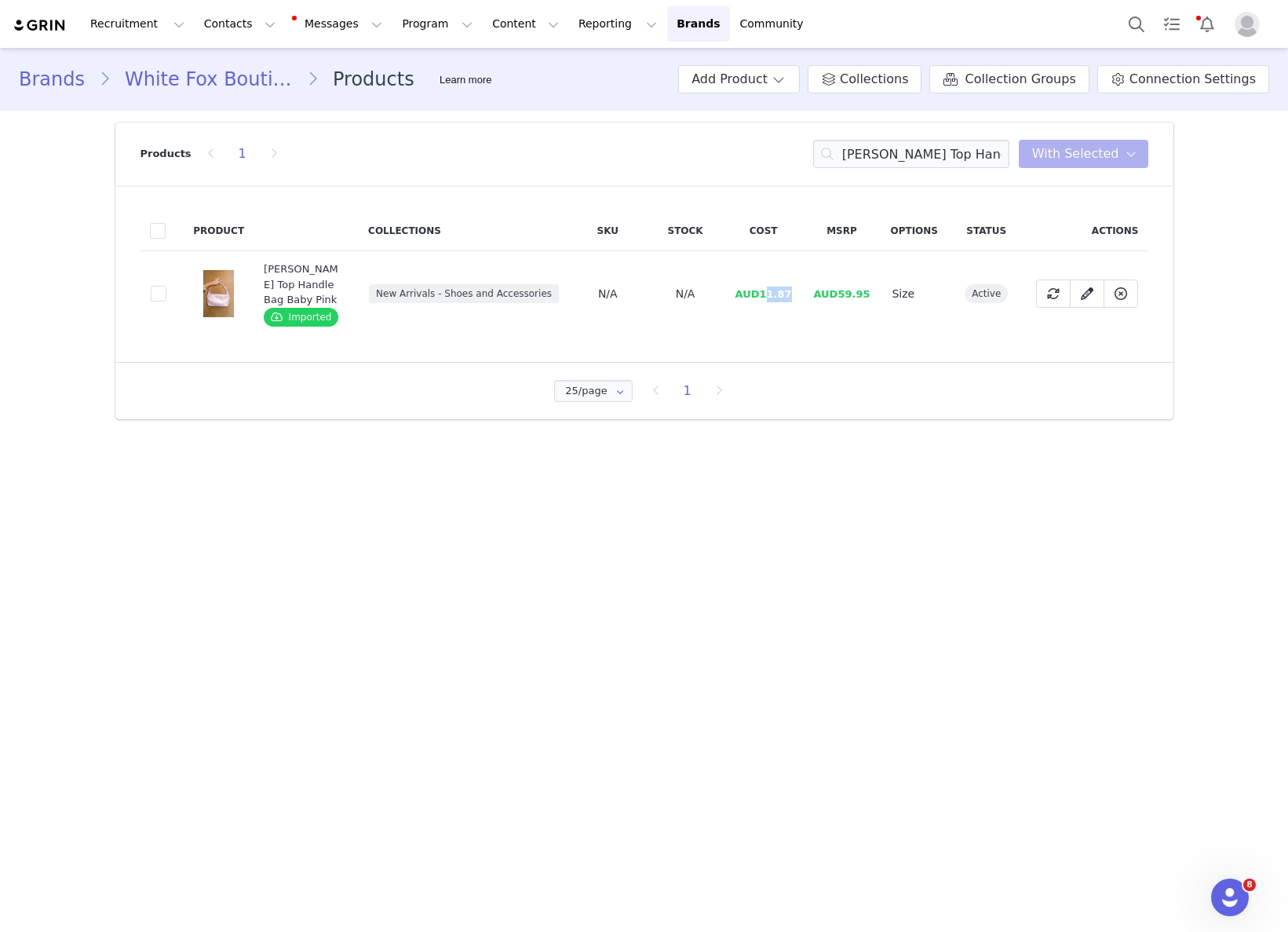
drag, startPoint x: 767, startPoint y: 288, endPoint x: 802, endPoint y: 286, distance: 35.1
drag, startPoint x: 769, startPoint y: 283, endPoint x: 797, endPoint y: 283, distance: 28.0
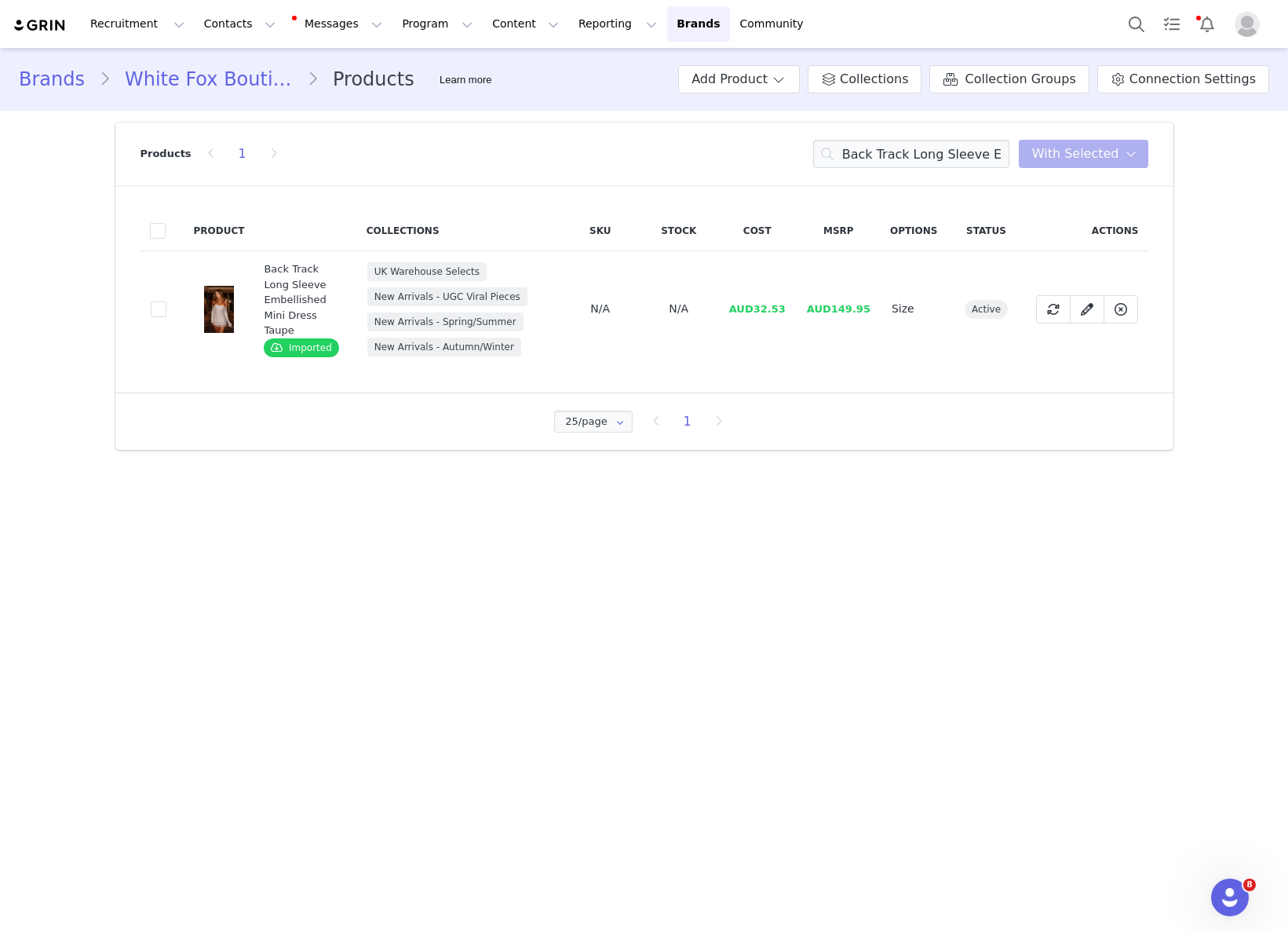
drag, startPoint x: 767, startPoint y: 311, endPoint x: 802, endPoint y: 311, distance: 35.0
drag, startPoint x: 802, startPoint y: 311, endPoint x: 757, endPoint y: 312, distance: 45.0
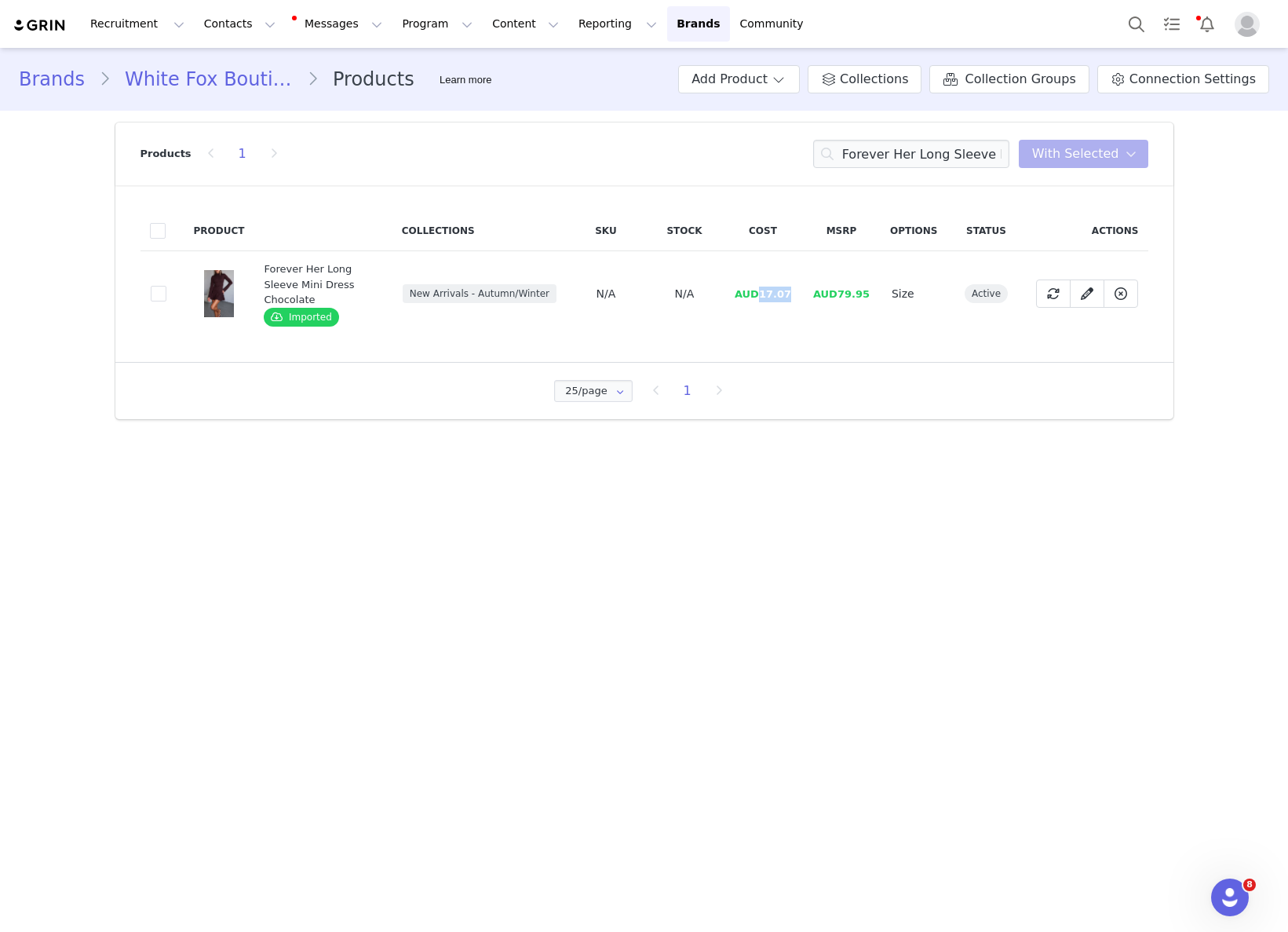
drag, startPoint x: 759, startPoint y: 284, endPoint x: 805, endPoint y: 282, distance: 46.0
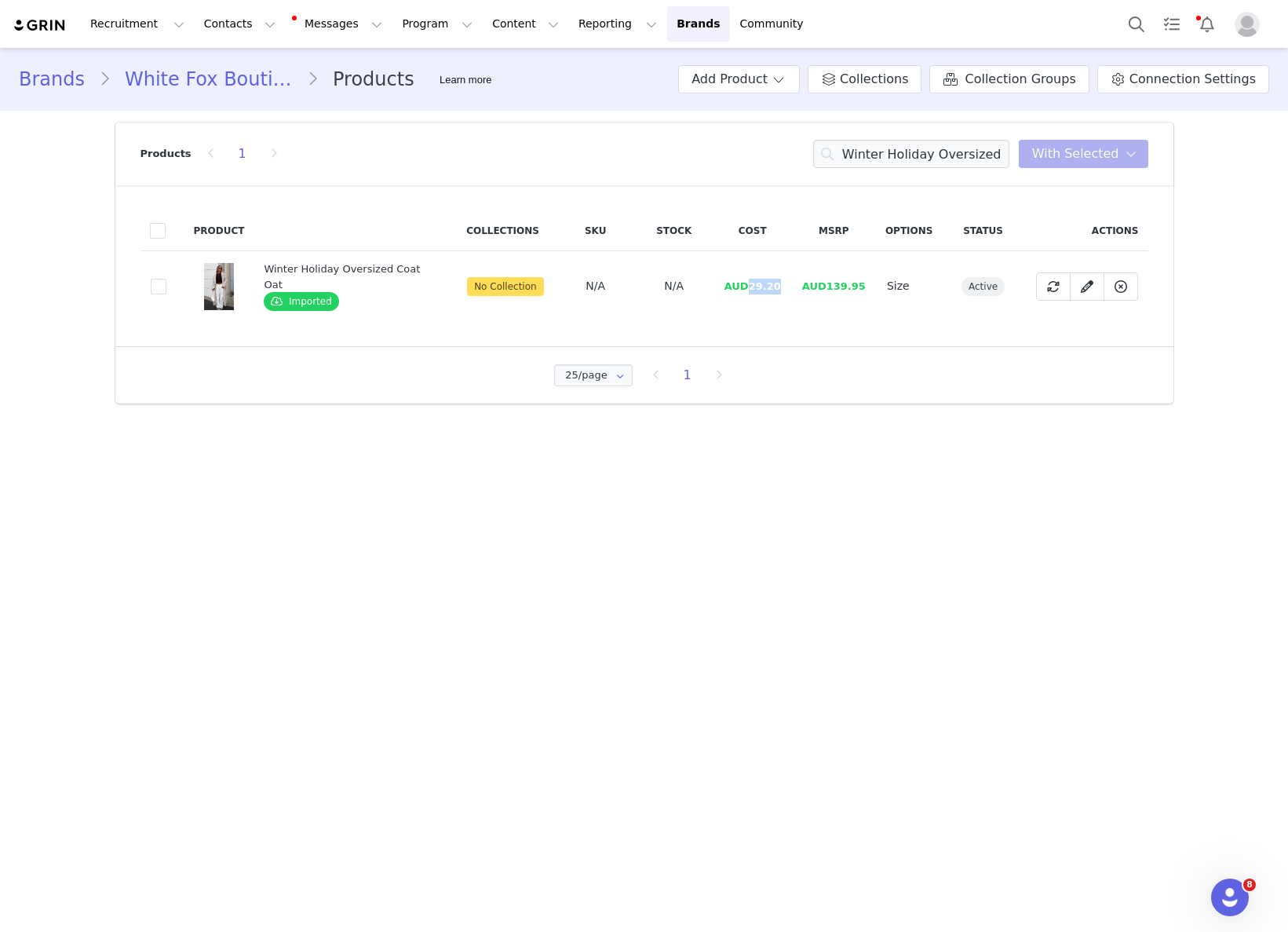
drag, startPoint x: 749, startPoint y: 288, endPoint x: 780, endPoint y: 285, distance: 31.1
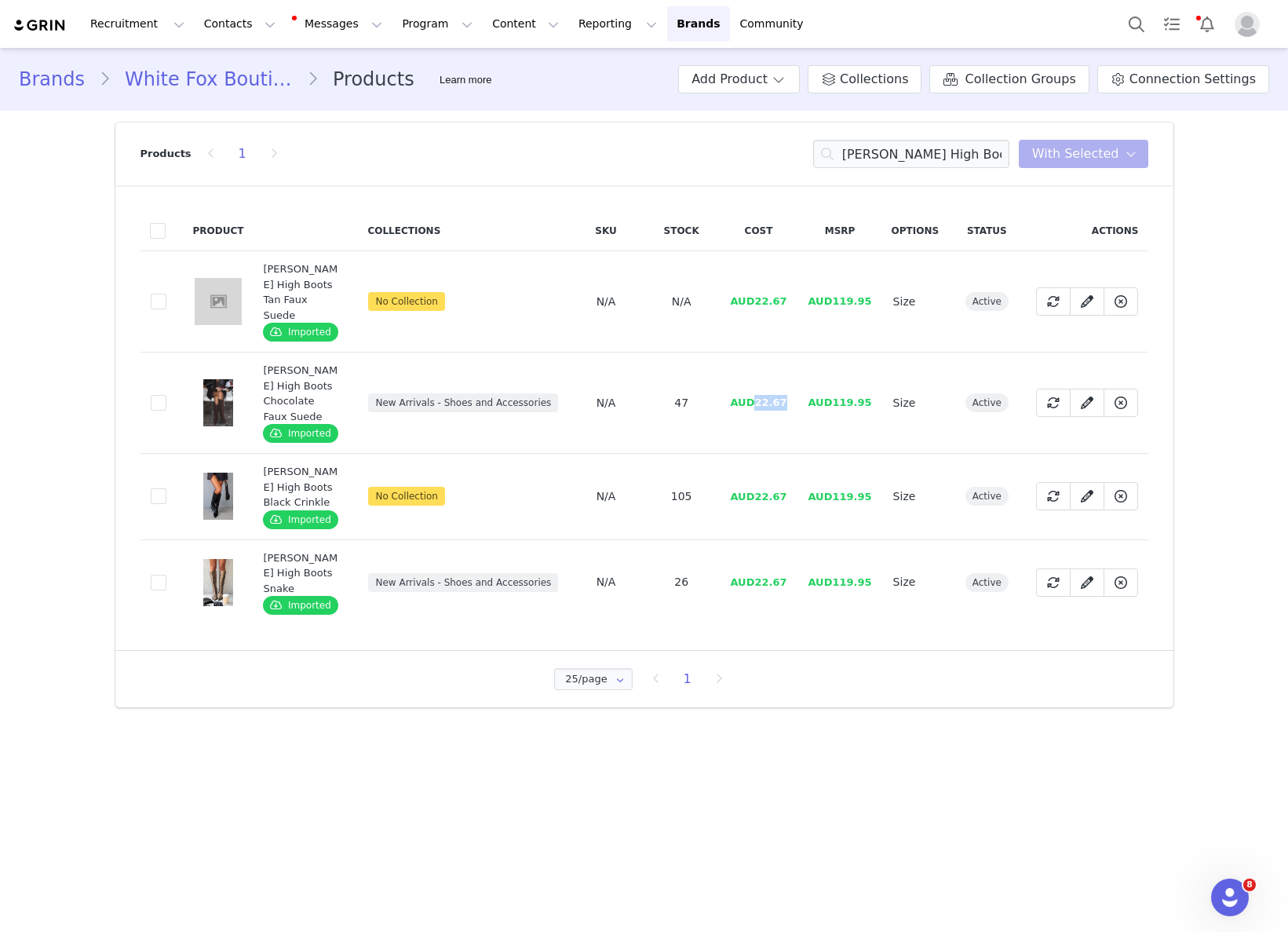
drag, startPoint x: 765, startPoint y: 390, endPoint x: 792, endPoint y: 389, distance: 27.0
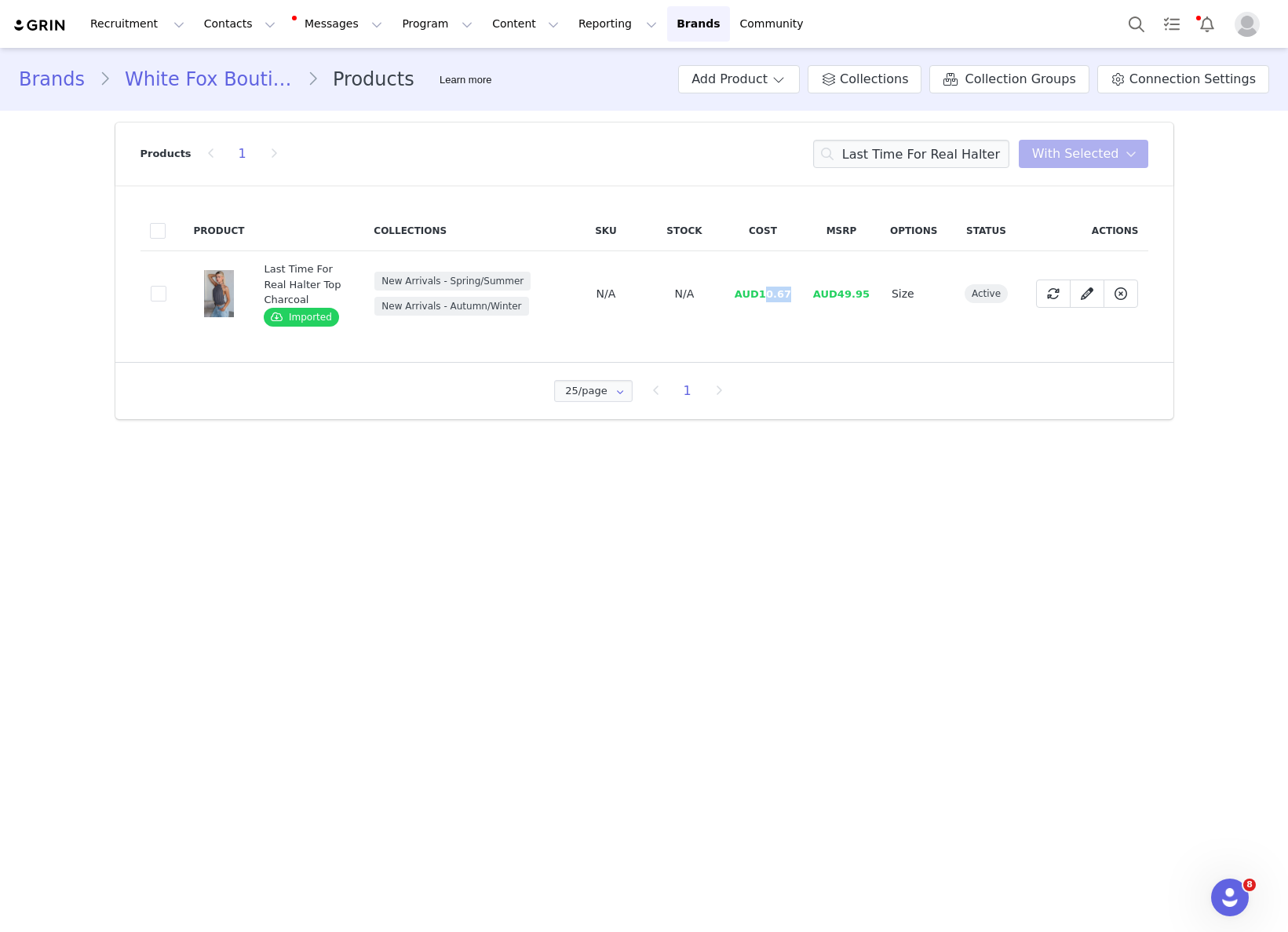
drag, startPoint x: 766, startPoint y: 290, endPoint x: 793, endPoint y: 289, distance: 27.0
drag, startPoint x: 799, startPoint y: 291, endPoint x: 912, endPoint y: 319, distance: 116.4
drag, startPoint x: 761, startPoint y: 294, endPoint x: 777, endPoint y: 296, distance: 16.1
drag, startPoint x: 767, startPoint y: 282, endPoint x: 787, endPoint y: 282, distance: 20.0
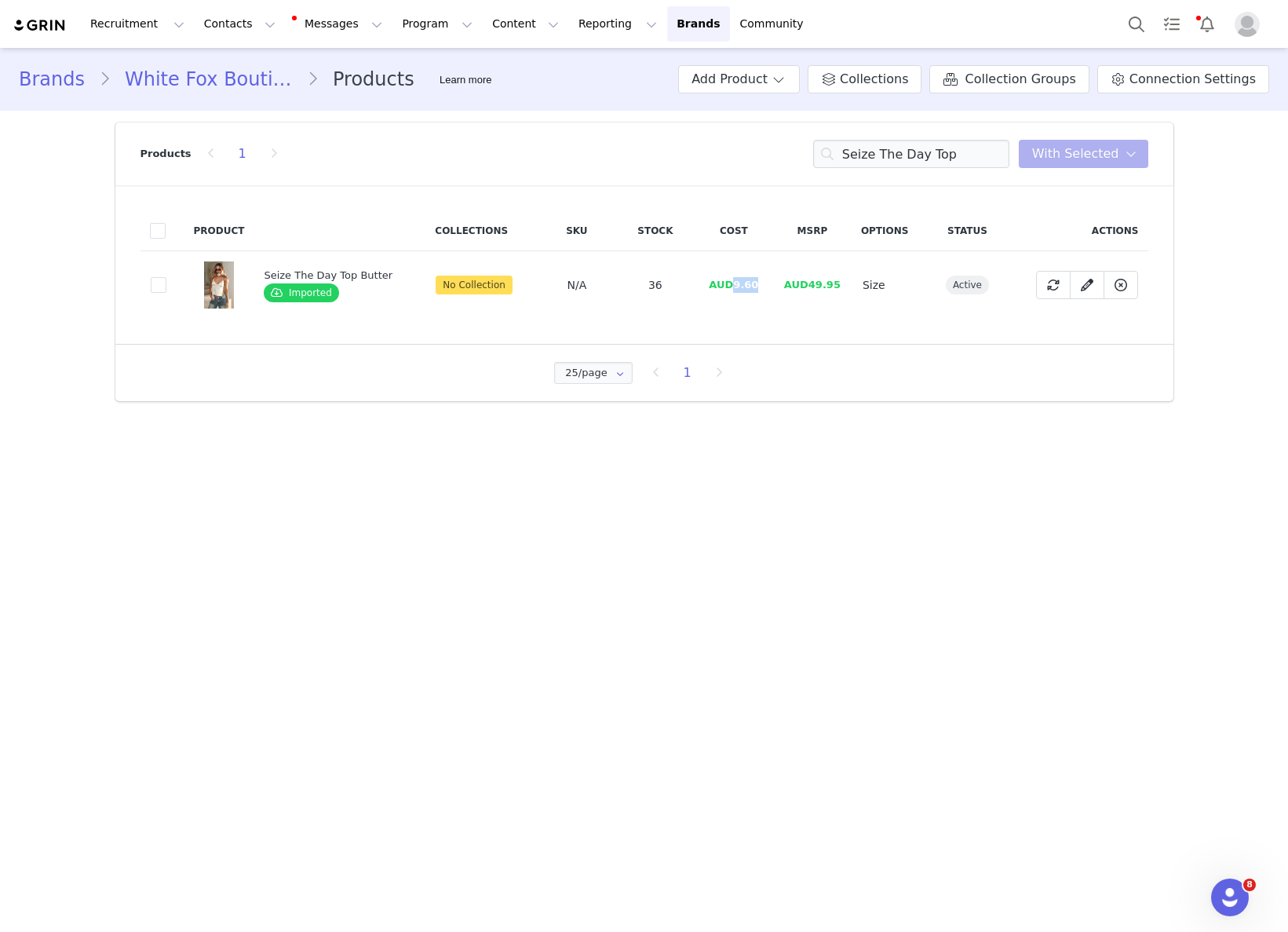
drag, startPoint x: 730, startPoint y: 280, endPoint x: 763, endPoint y: 284, distance: 33.2
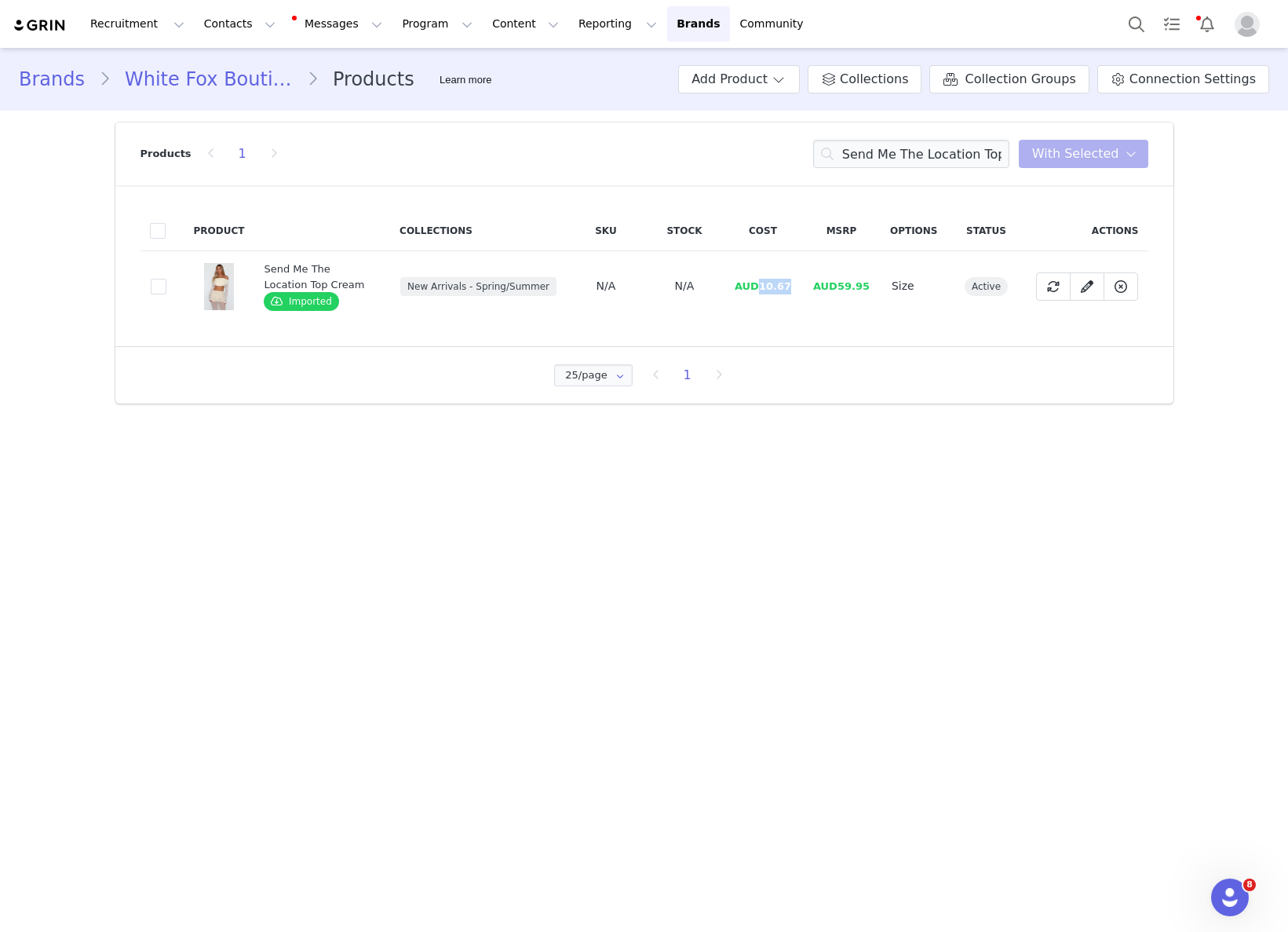
drag, startPoint x: 762, startPoint y: 289, endPoint x: 807, endPoint y: 288, distance: 45.0
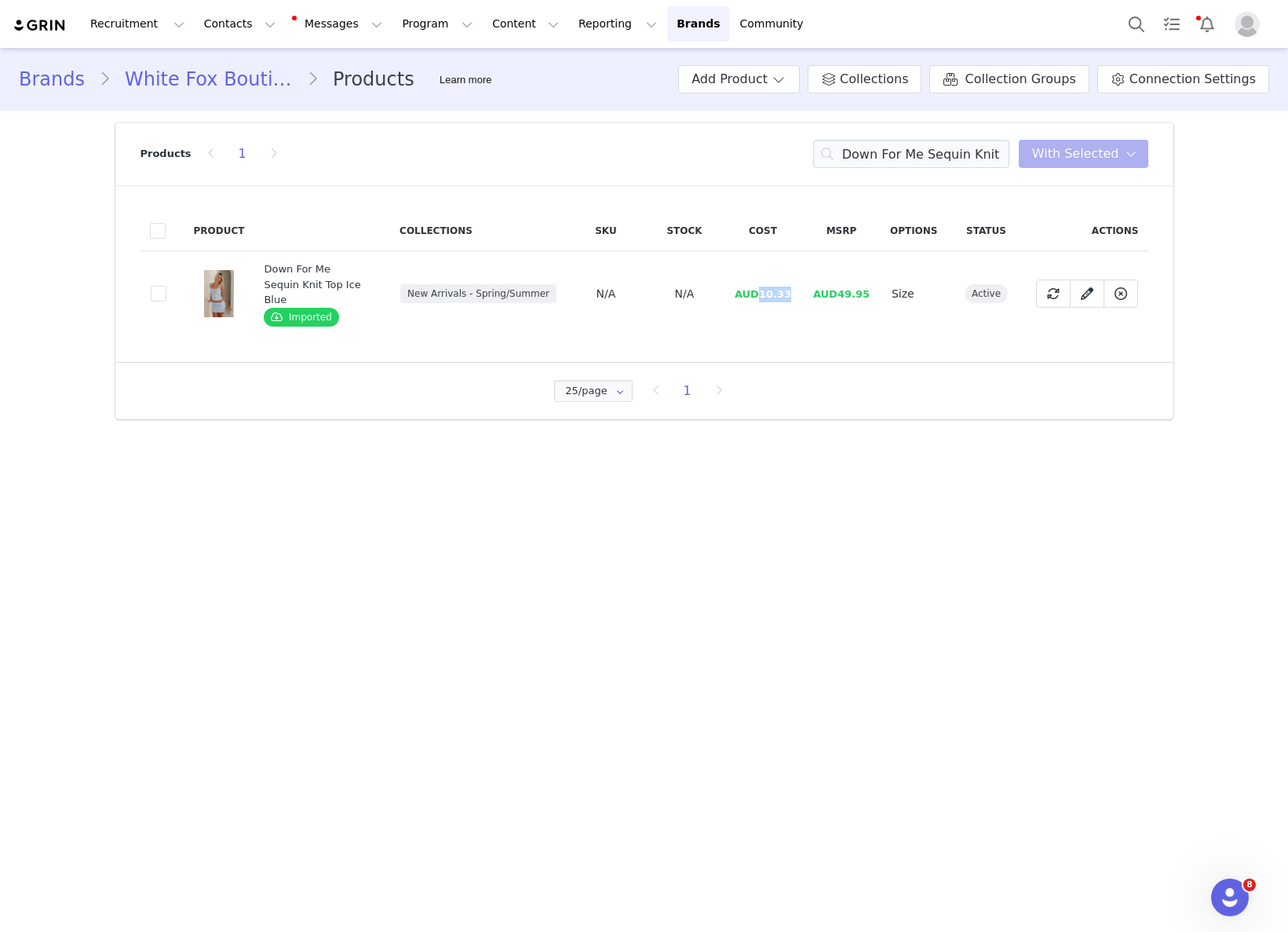
drag, startPoint x: 765, startPoint y: 285, endPoint x: 806, endPoint y: 286, distance: 41.0
drag, startPoint x: 762, startPoint y: 288, endPoint x: 786, endPoint y: 287, distance: 24.0
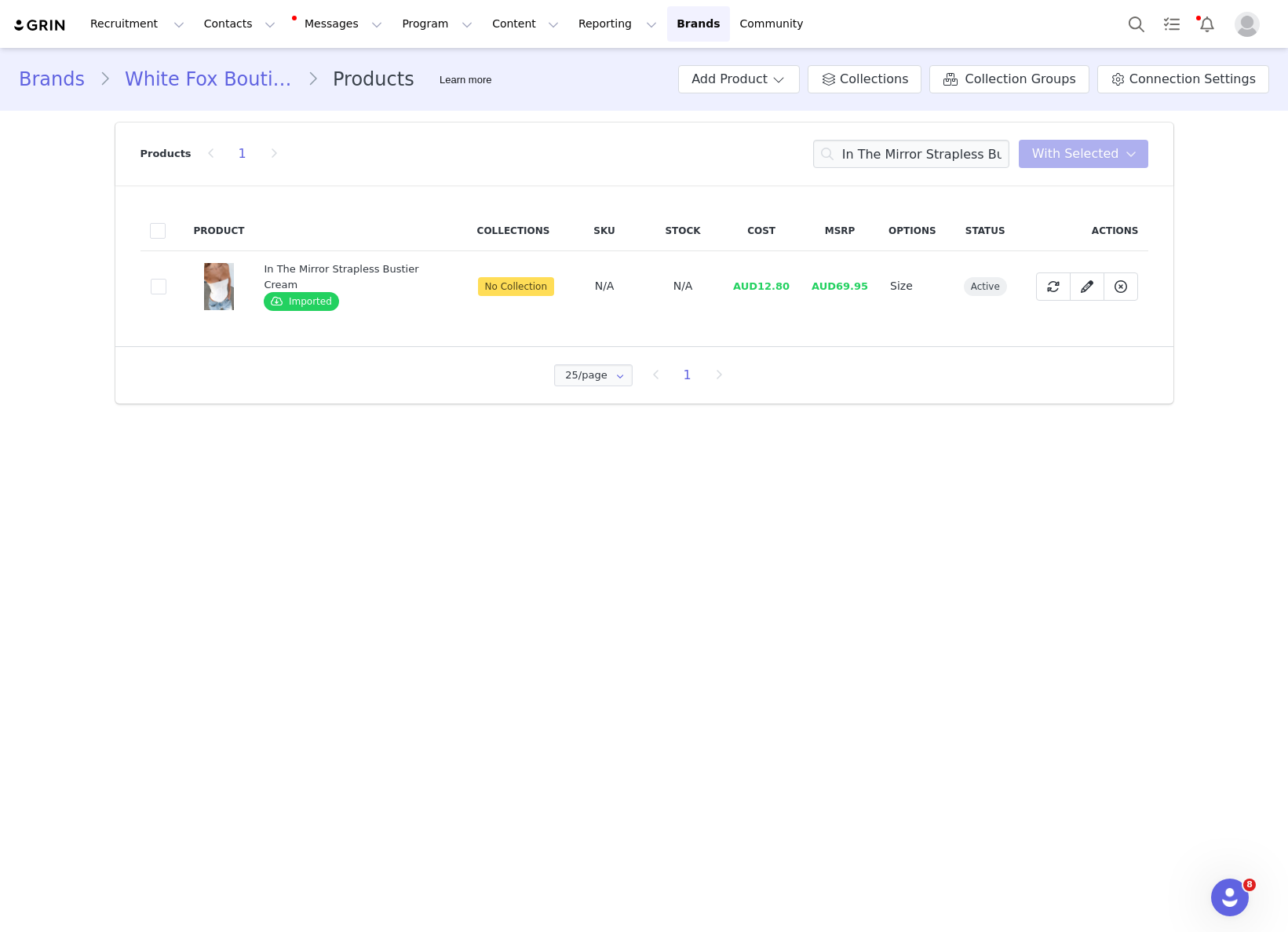
drag, startPoint x: 775, startPoint y: 283, endPoint x: 785, endPoint y: 283, distance: 10.0
drag, startPoint x: 789, startPoint y: 287, endPoint x: 1035, endPoint y: 336, distance: 250.8
drag, startPoint x: 763, startPoint y: 290, endPoint x: 806, endPoint y: 287, distance: 43.1
drag, startPoint x: 758, startPoint y: 288, endPoint x: 790, endPoint y: 288, distance: 32.0
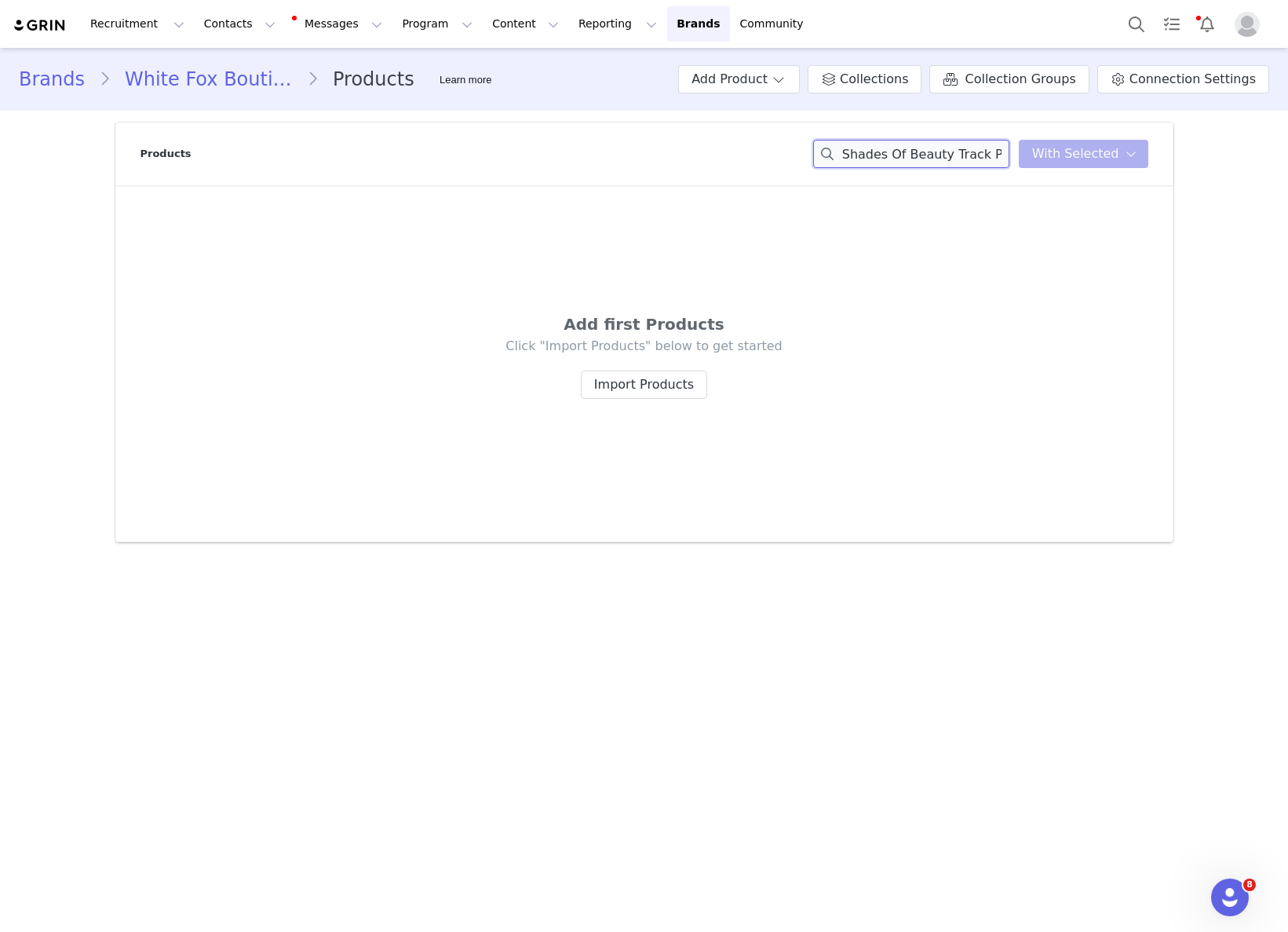
scroll to position [0, 7]
drag, startPoint x: 951, startPoint y: 157, endPoint x: 1186, endPoint y: 156, distance: 235.0
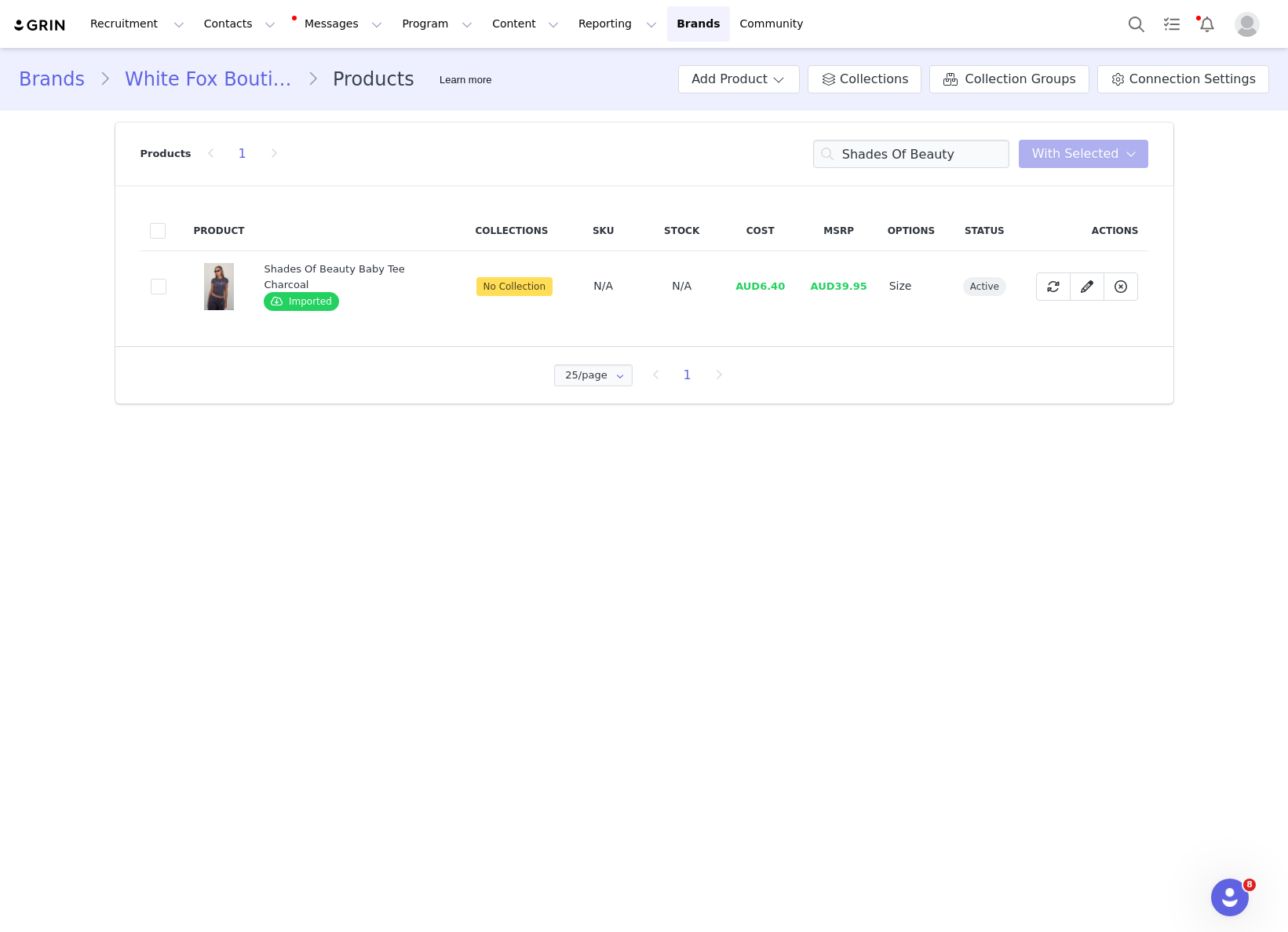
drag, startPoint x: 806, startPoint y: 292, endPoint x: 757, endPoint y: 299, distance: 49.5
drag, startPoint x: 758, startPoint y: 284, endPoint x: 783, endPoint y: 284, distance: 25.0
drag, startPoint x: 781, startPoint y: 285, endPoint x: 769, endPoint y: 286, distance: 12.0
drag, startPoint x: 758, startPoint y: 286, endPoint x: 792, endPoint y: 285, distance: 34.0
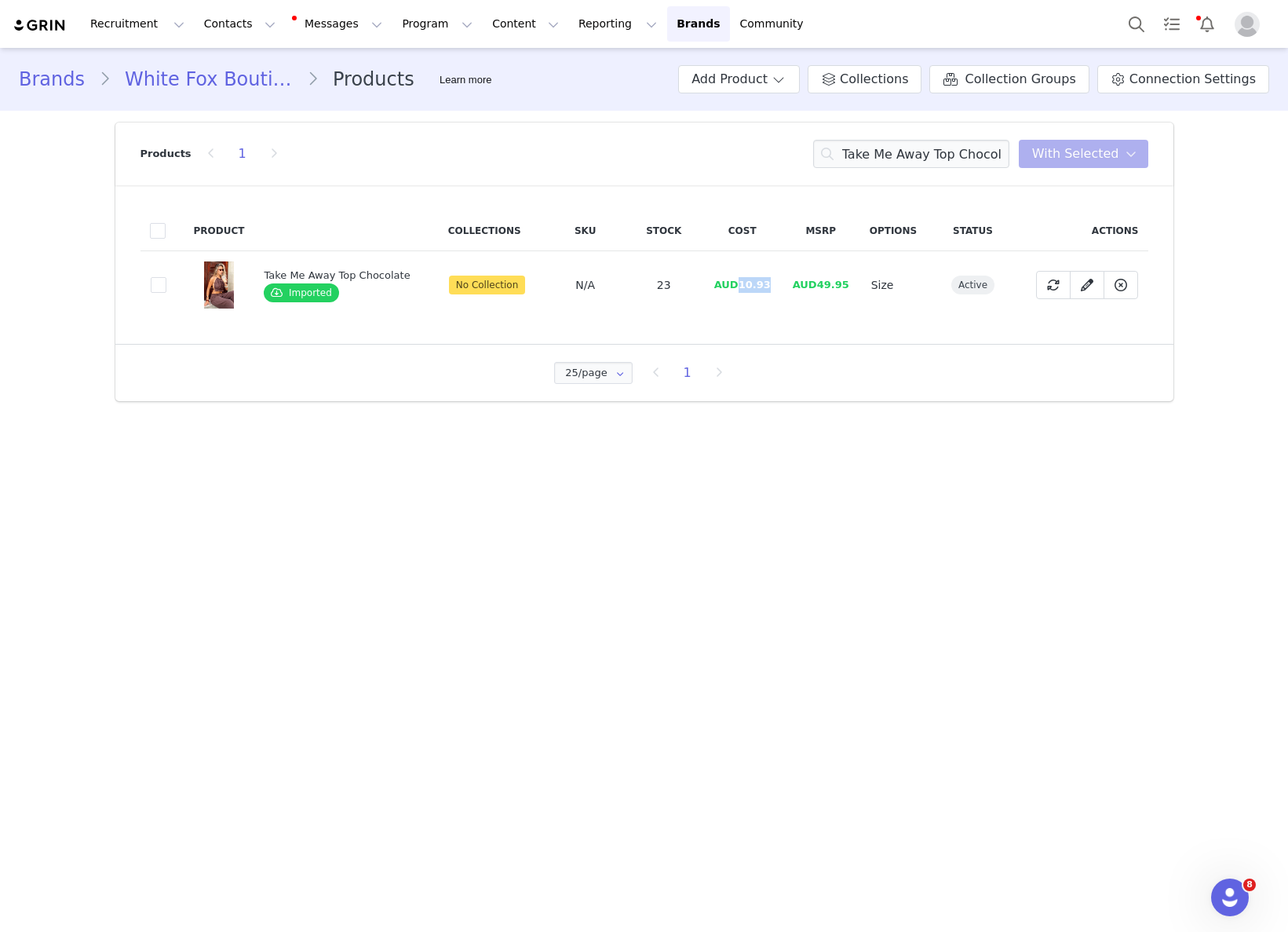
drag, startPoint x: 737, startPoint y: 284, endPoint x: 766, endPoint y: 284, distance: 29.0
drag, startPoint x: 757, startPoint y: 287, endPoint x: 743, endPoint y: 287, distance: 14.0
drag, startPoint x: 738, startPoint y: 286, endPoint x: 758, endPoint y: 297, distance: 22.8
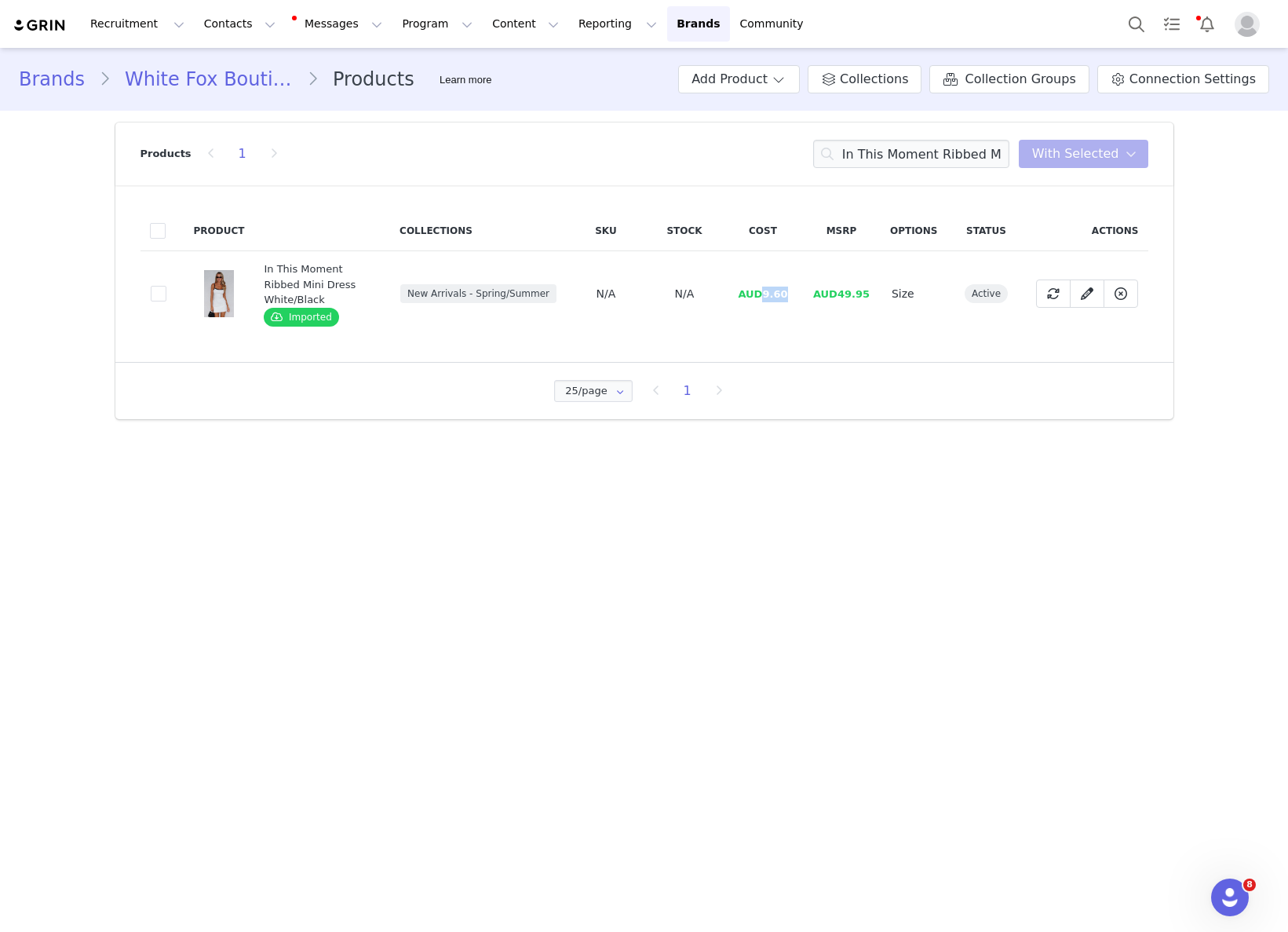
drag, startPoint x: 780, startPoint y: 286, endPoint x: 830, endPoint y: 288, distance: 50.0
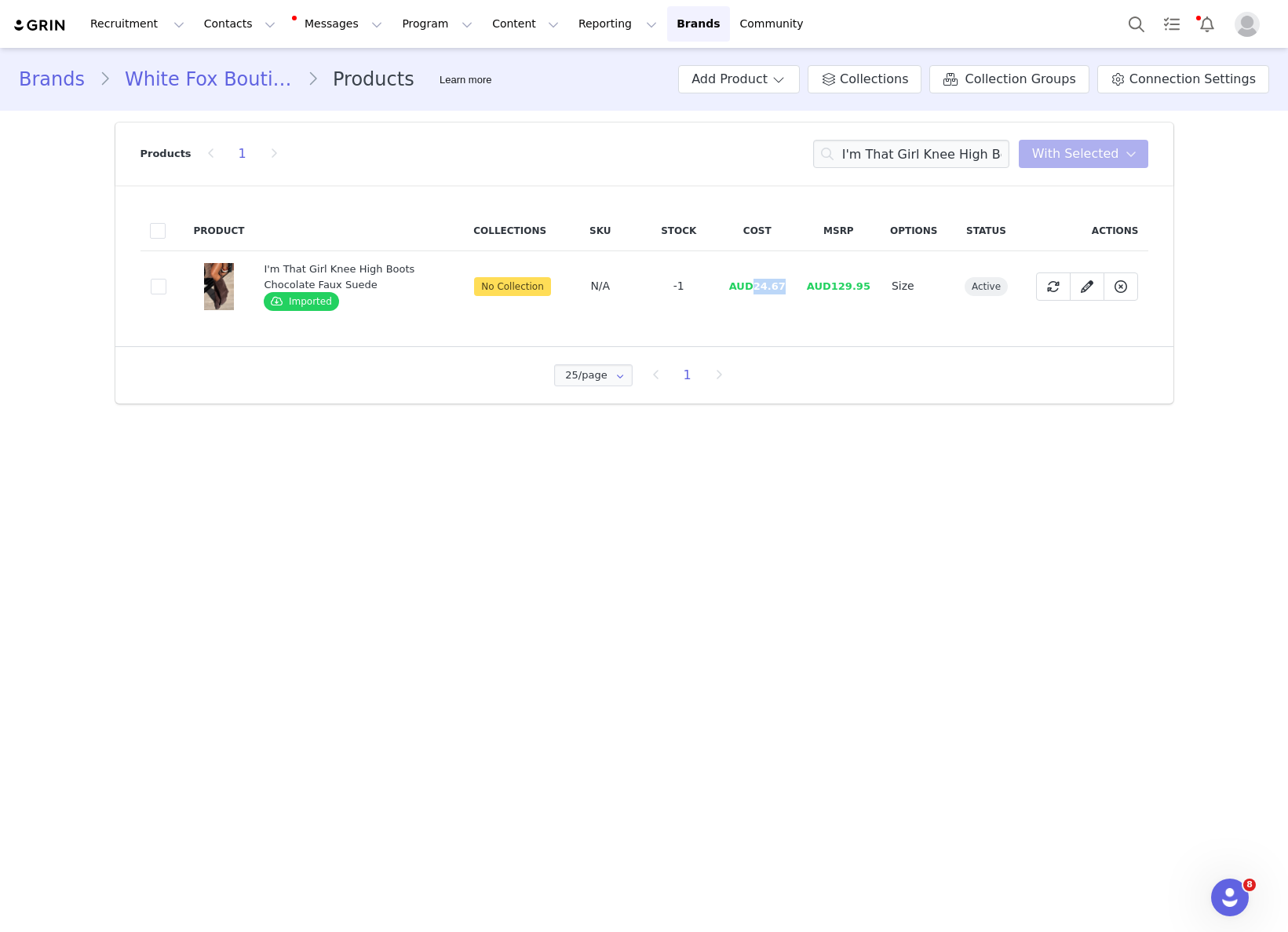
drag, startPoint x: 760, startPoint y: 289, endPoint x: 792, endPoint y: 287, distance: 32.1
drag, startPoint x: 761, startPoint y: 286, endPoint x: 802, endPoint y: 284, distance: 41.0
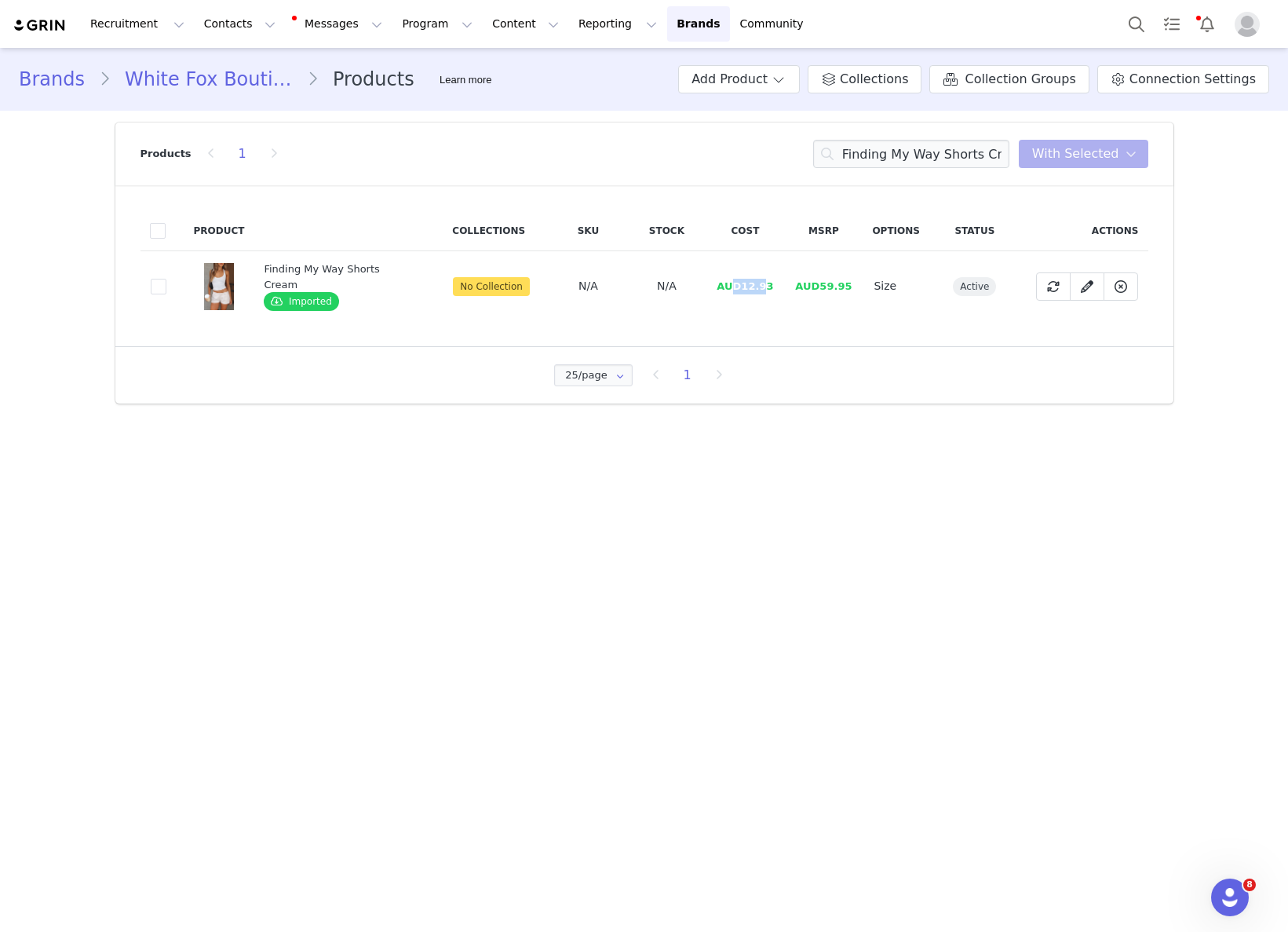
drag, startPoint x: 733, startPoint y: 284, endPoint x: 763, endPoint y: 280, distance: 30.3
drag, startPoint x: 757, startPoint y: 286, endPoint x: 735, endPoint y: 287, distance: 22.0
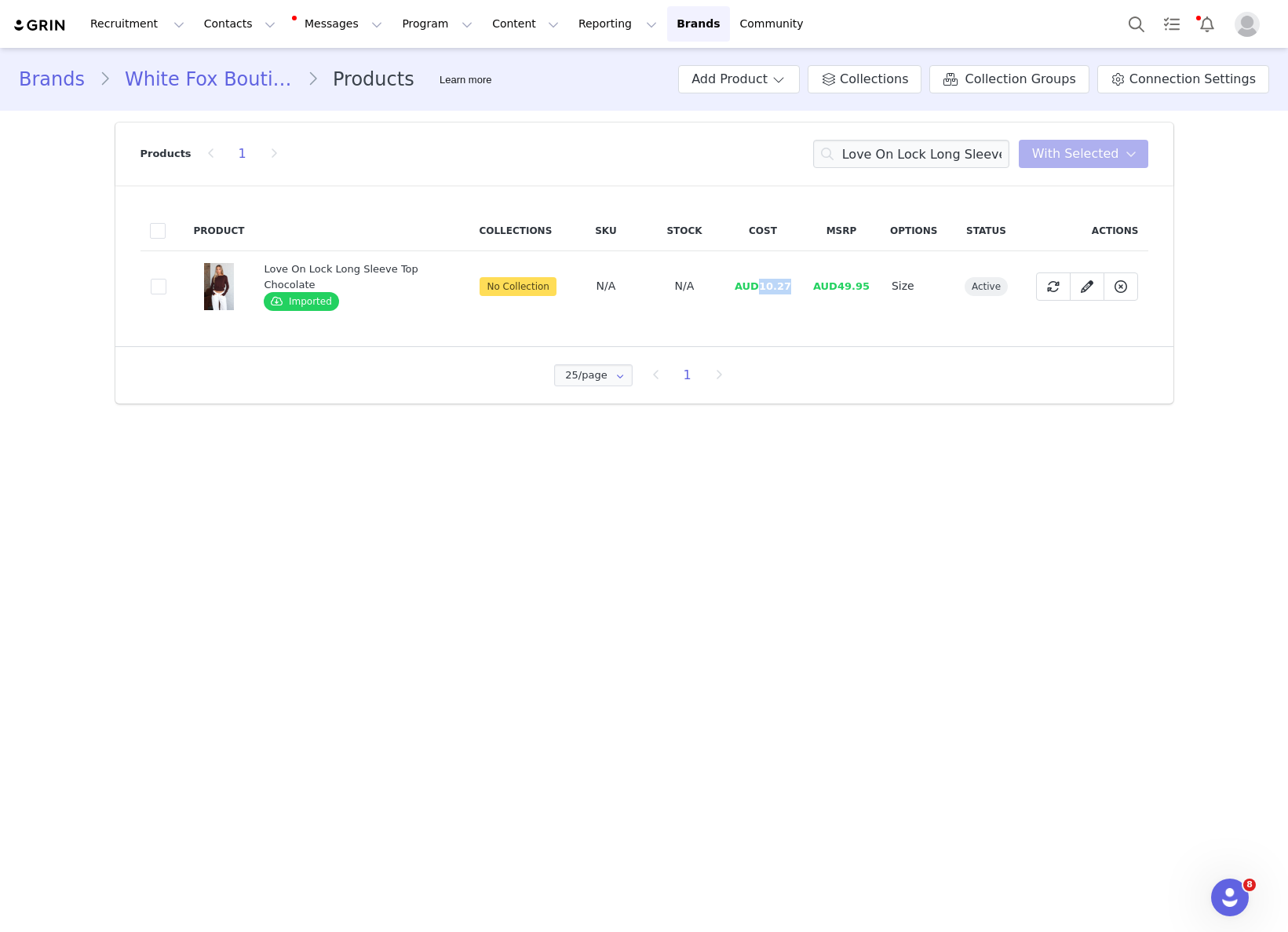
drag, startPoint x: 757, startPoint y: 288, endPoint x: 796, endPoint y: 285, distance: 39.1
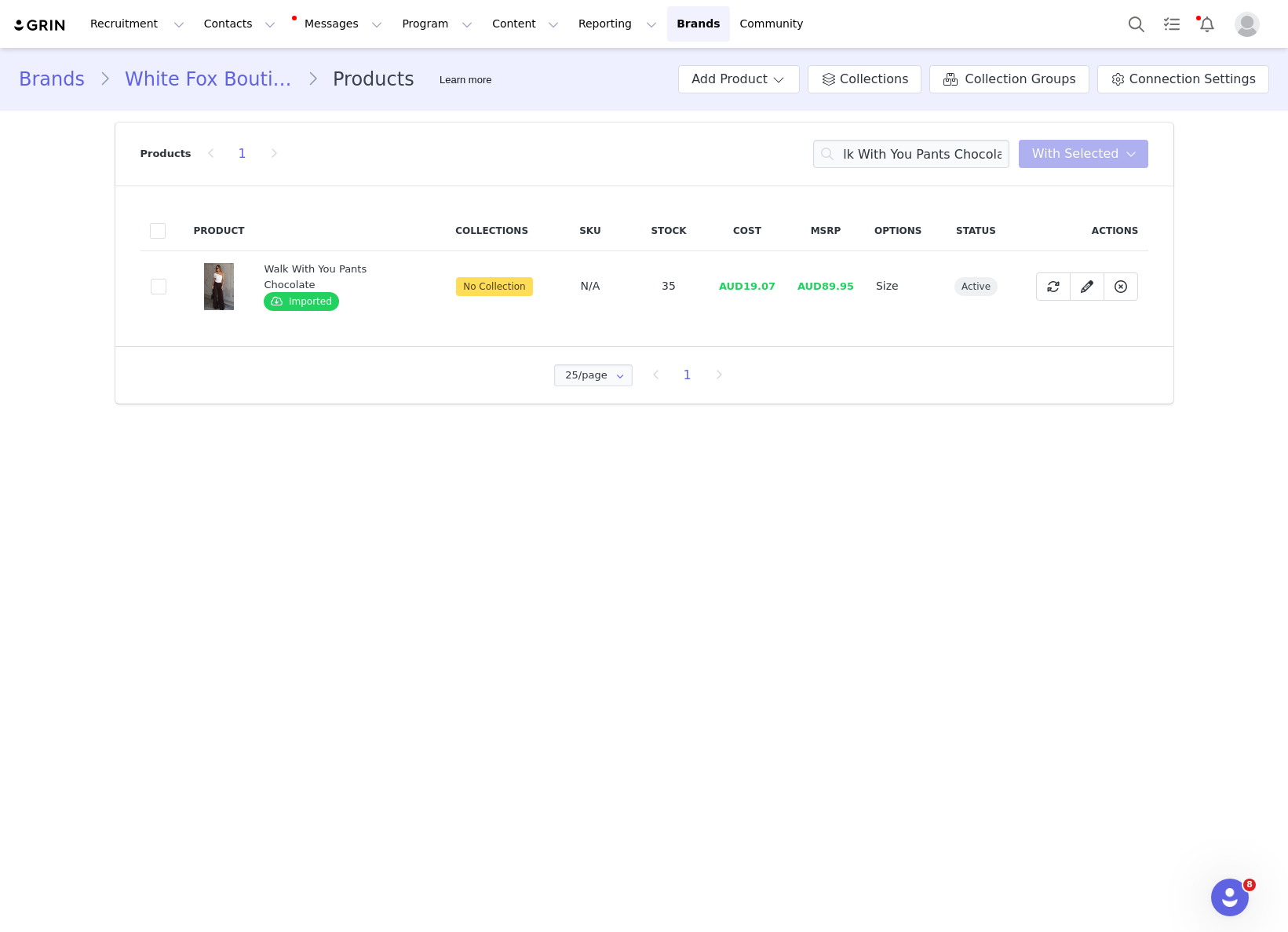
drag, startPoint x: 686, startPoint y: 272, endPoint x: 722, endPoint y: 281, distance: 37.1
drag, startPoint x: 742, startPoint y: 287, endPoint x: 772, endPoint y: 286, distance: 30.0
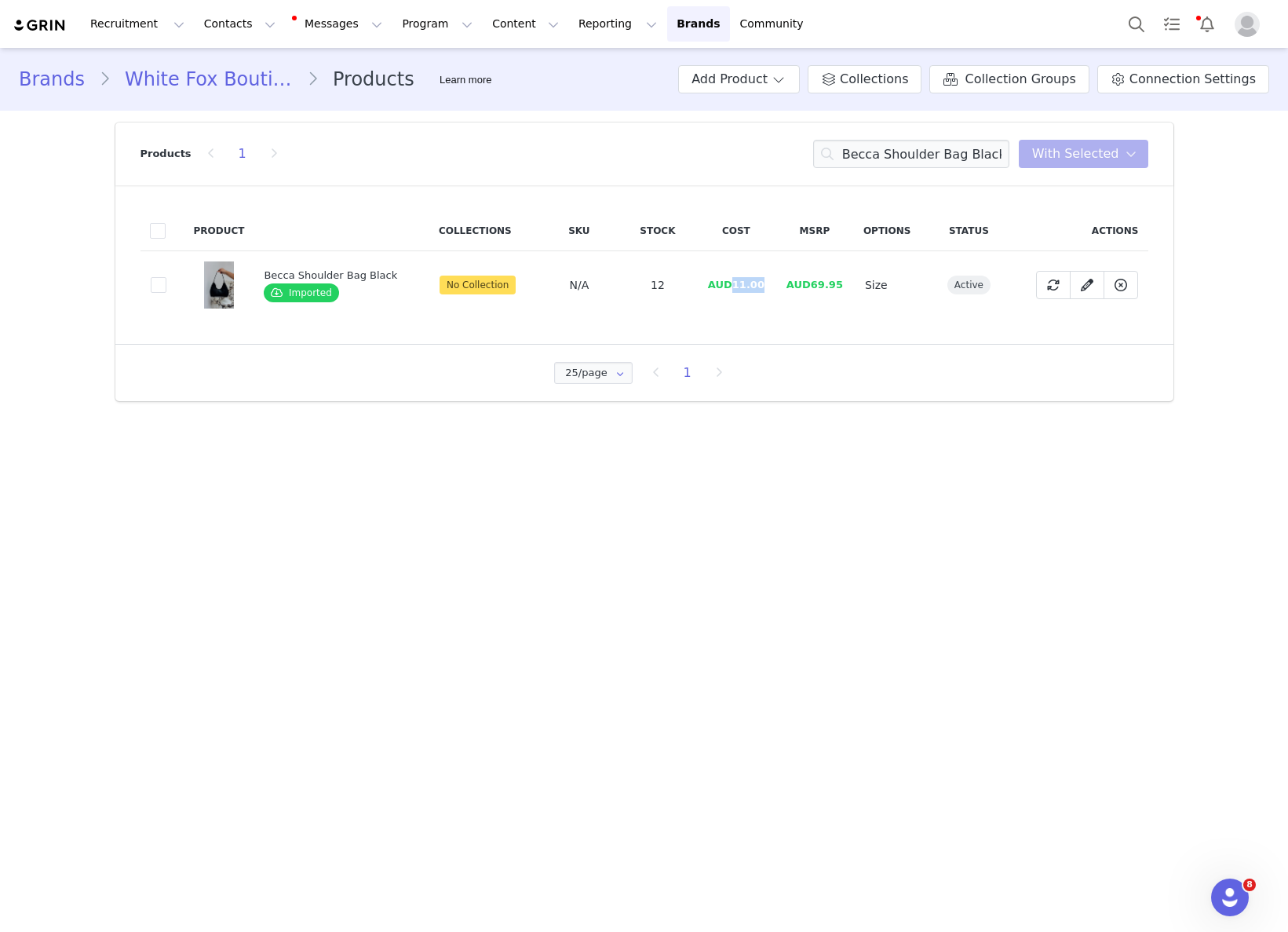
drag, startPoint x: 732, startPoint y: 283, endPoint x: 769, endPoint y: 283, distance: 37.0
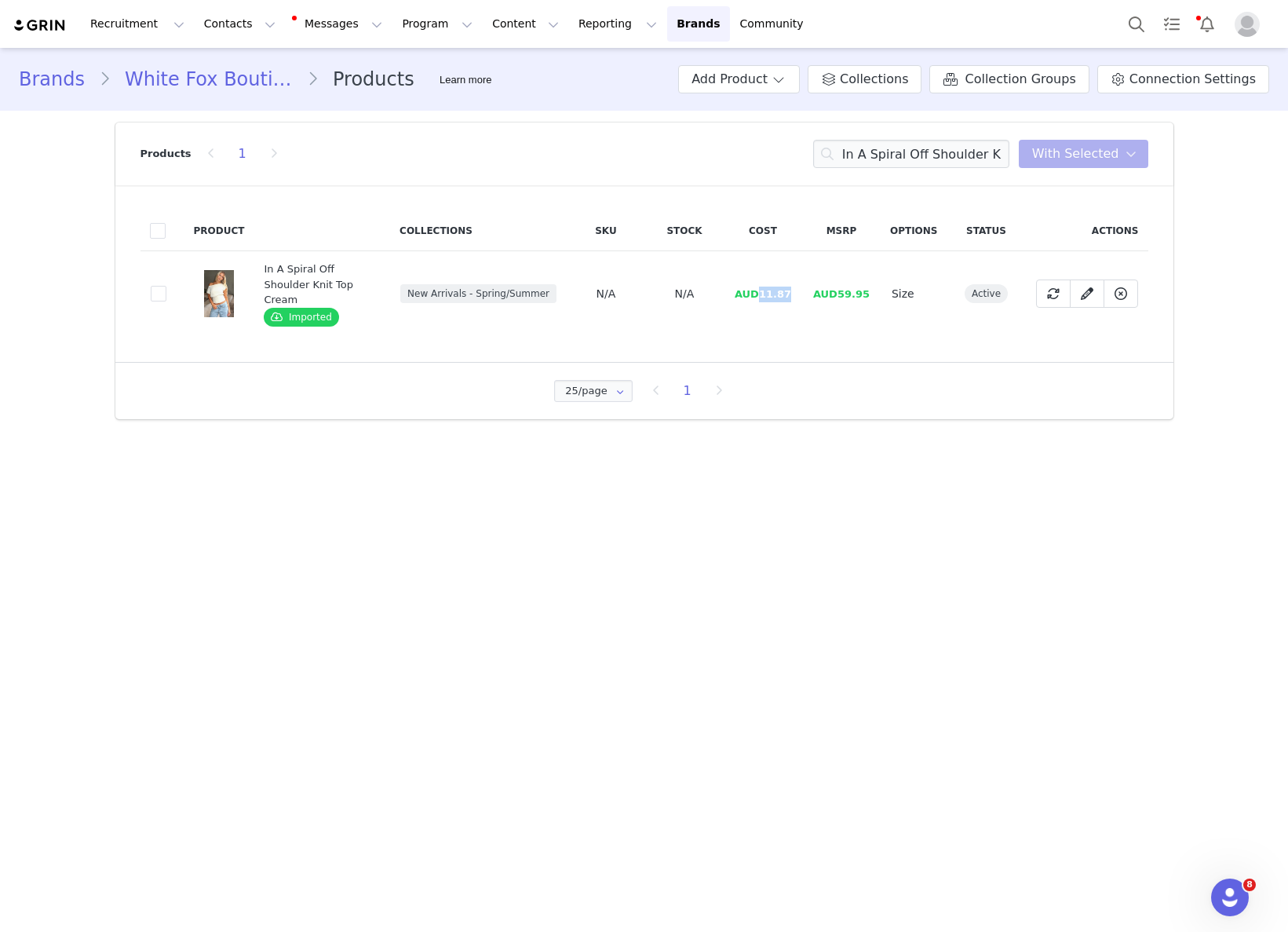
drag, startPoint x: 759, startPoint y: 283, endPoint x: 791, endPoint y: 278, distance: 32.4
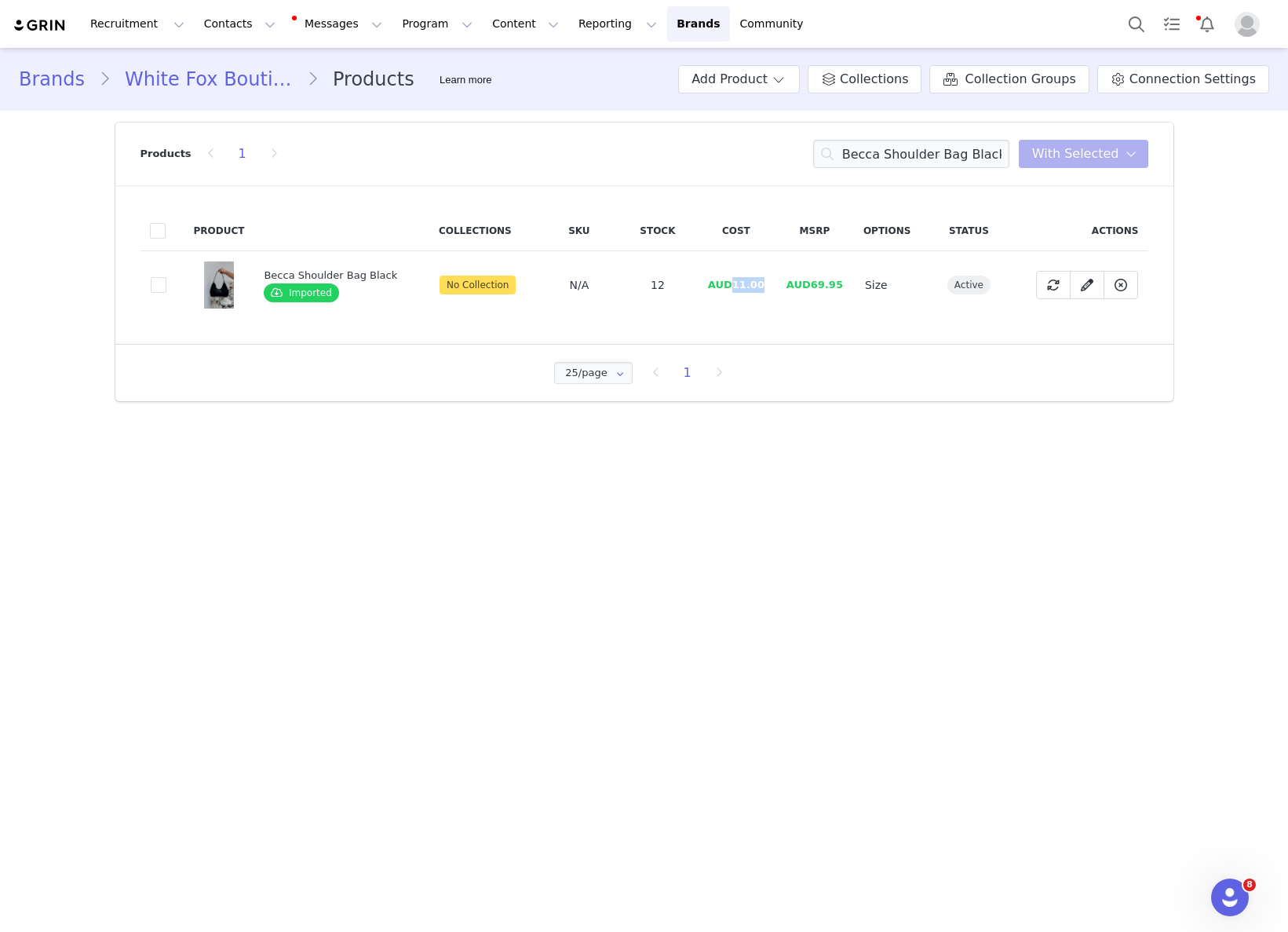
drag, startPoint x: 731, startPoint y: 287, endPoint x: 777, endPoint y: 283, distance: 46.2
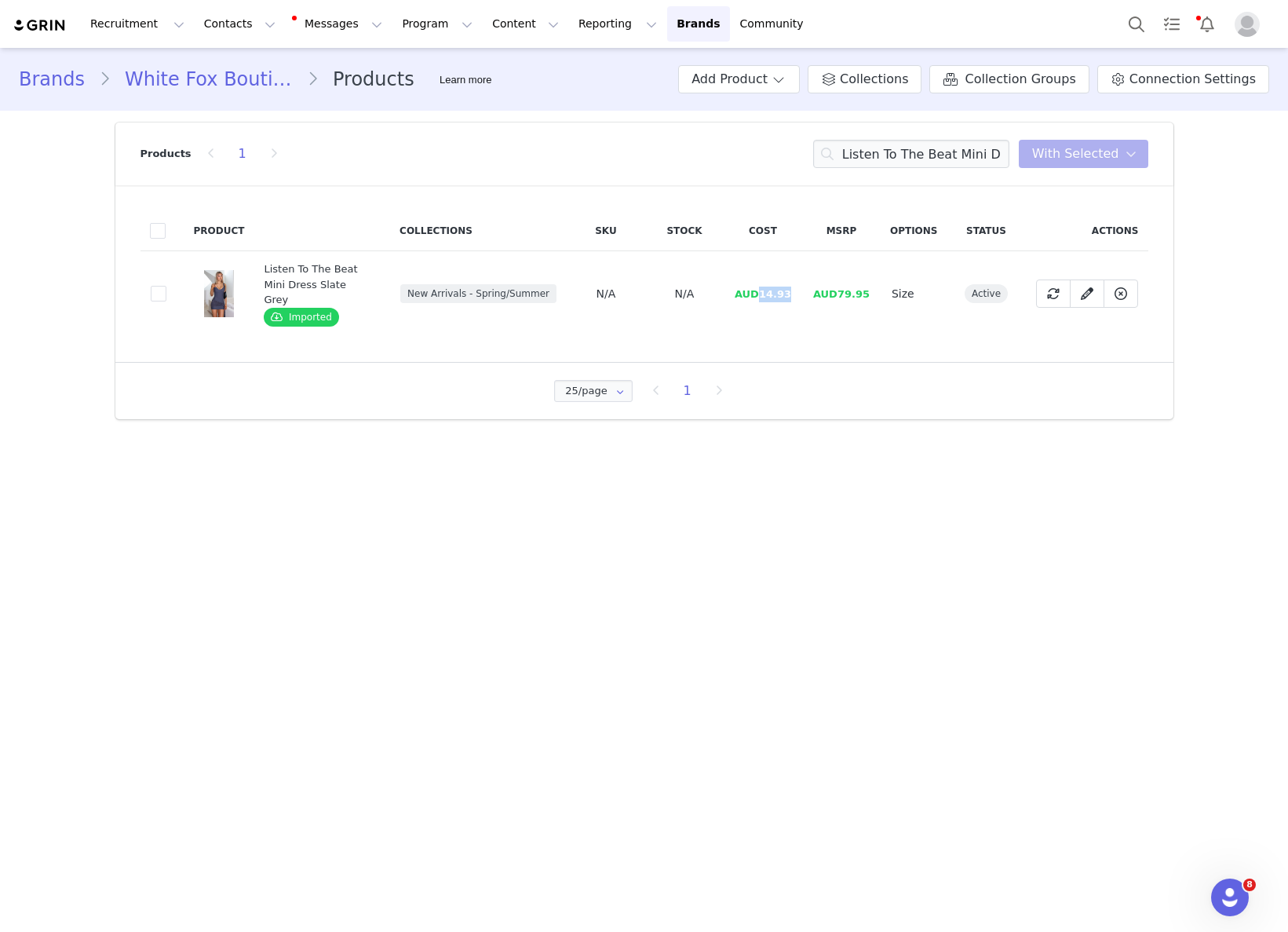
drag, startPoint x: 792, startPoint y: 285, endPoint x: 811, endPoint y: 288, distance: 19.2
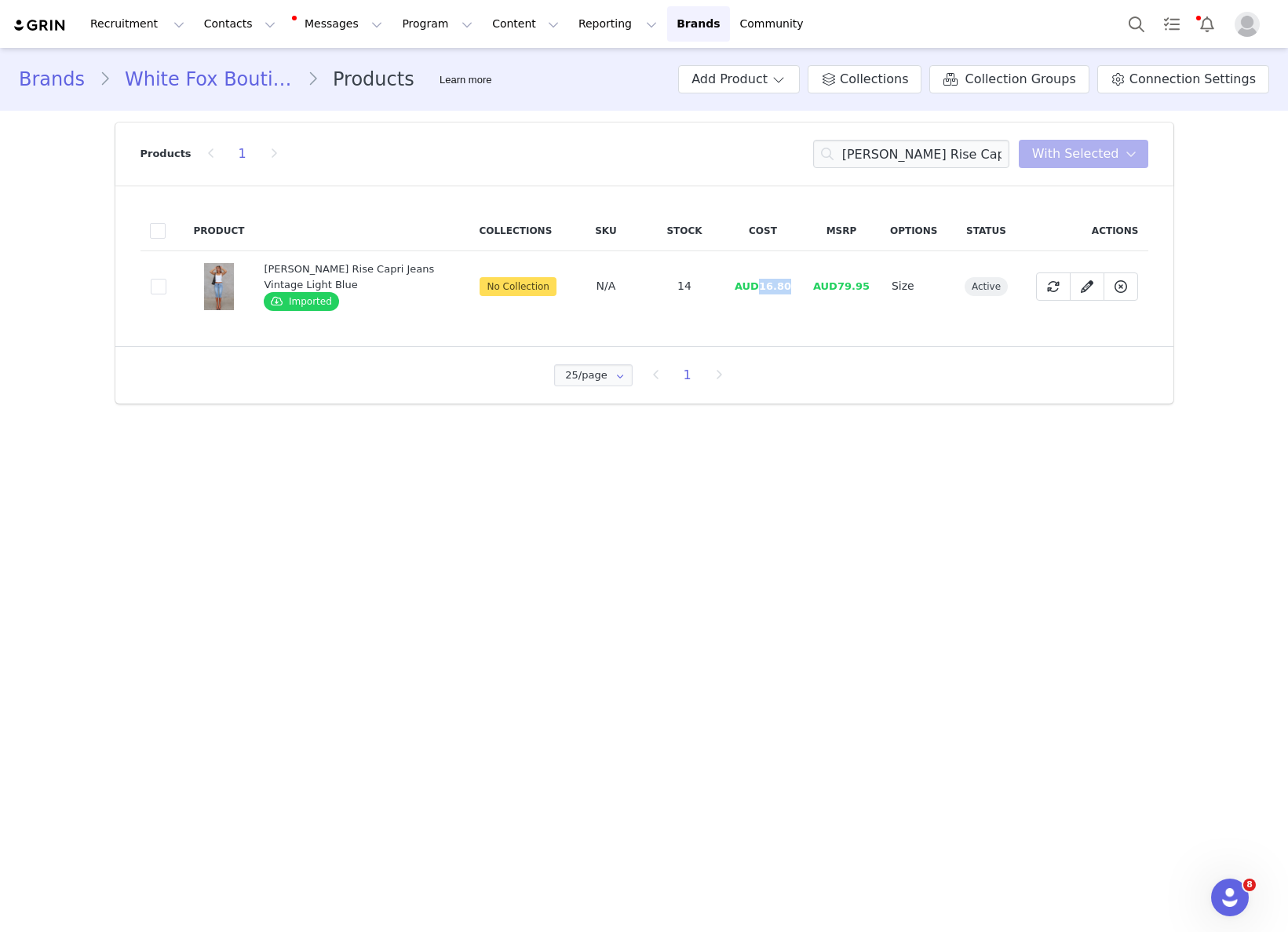
drag, startPoint x: 765, startPoint y: 283, endPoint x: 854, endPoint y: 303, distance: 91.2
drag, startPoint x: 760, startPoint y: 288, endPoint x: 790, endPoint y: 286, distance: 30.1
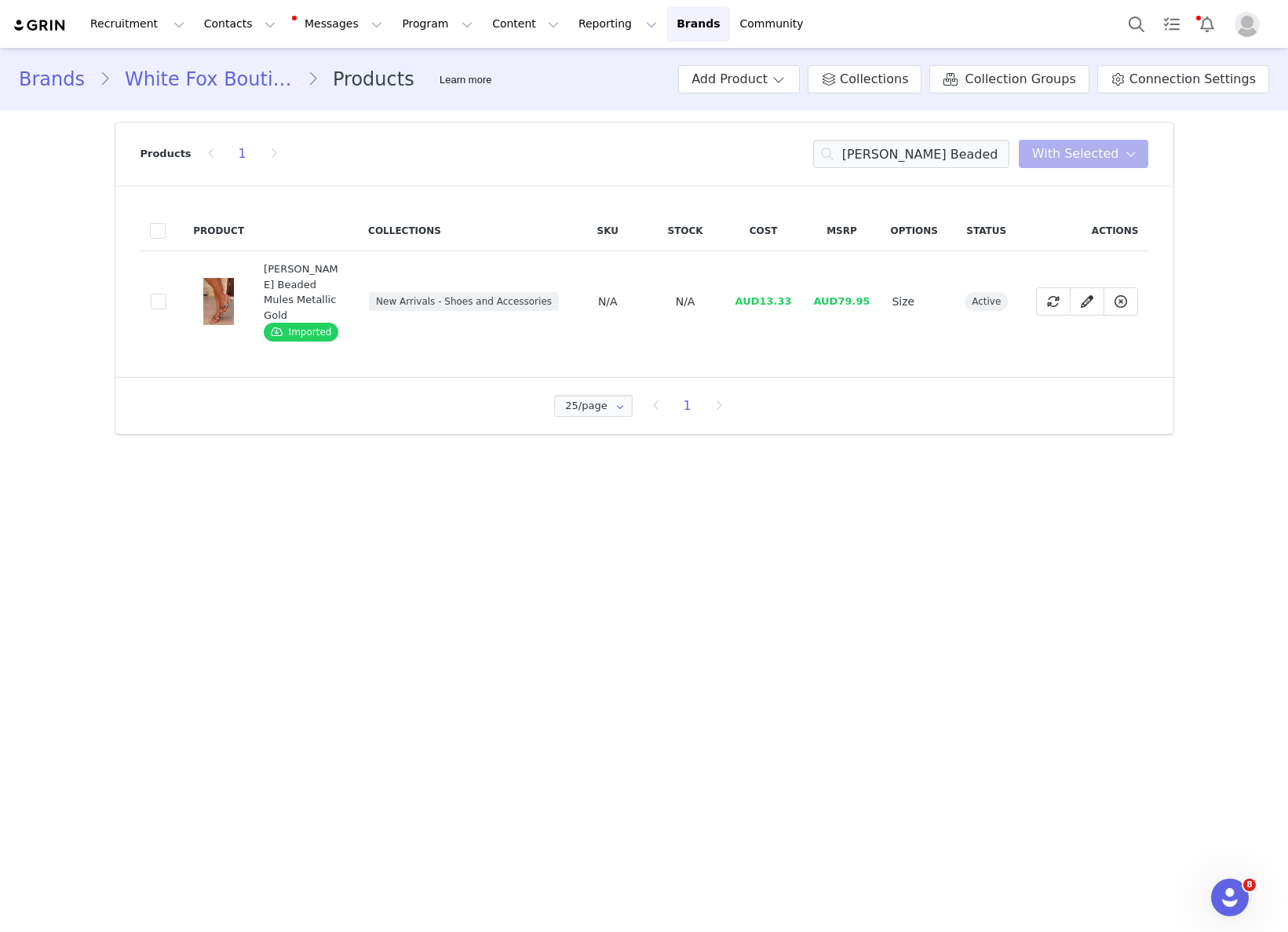
drag, startPoint x: 792, startPoint y: 298, endPoint x: 767, endPoint y: 298, distance: 25.0
drag, startPoint x: 761, startPoint y: 293, endPoint x: 792, endPoint y: 290, distance: 31.1
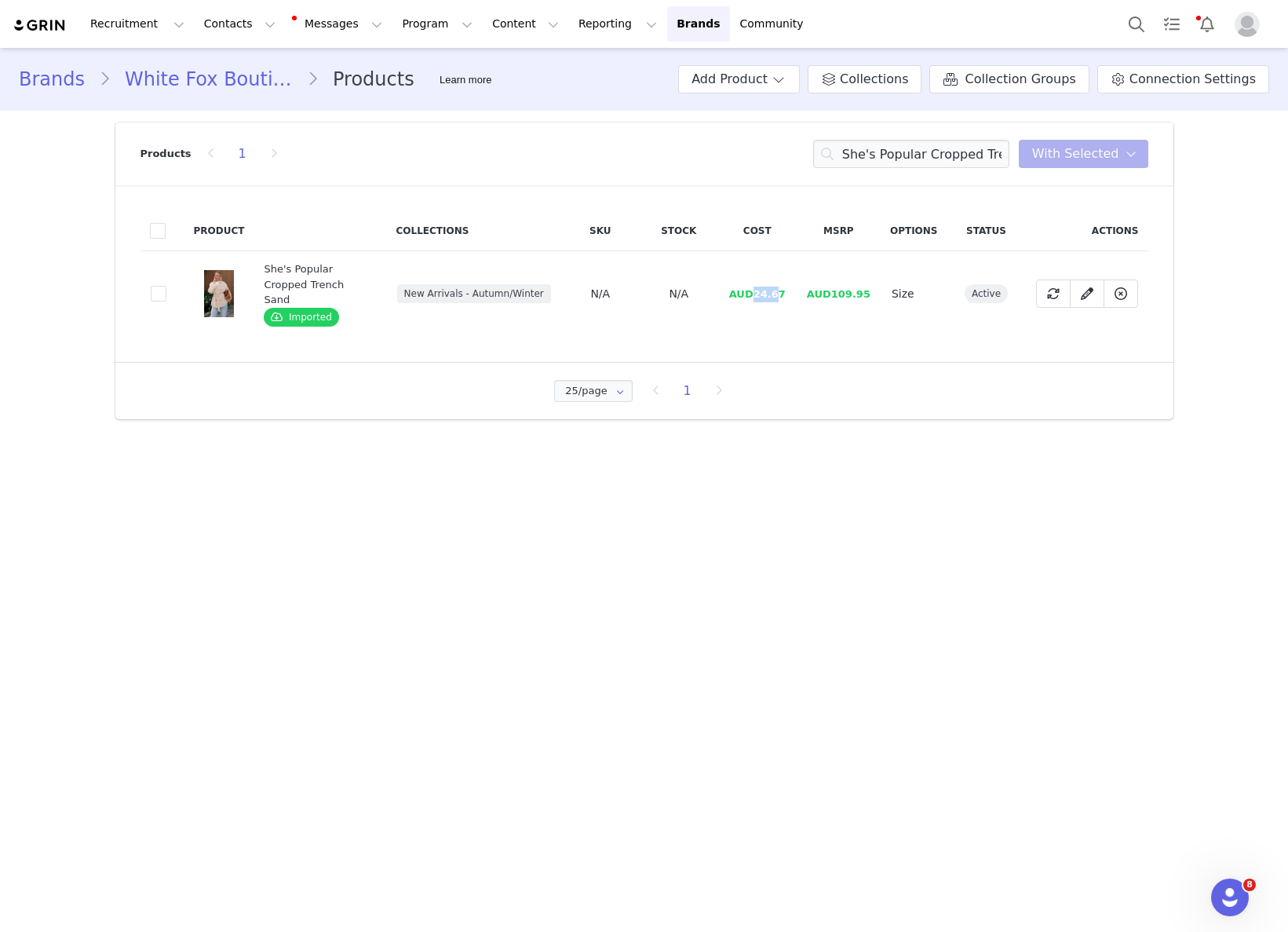
drag, startPoint x: 760, startPoint y: 288, endPoint x: 786, endPoint y: 286, distance: 26.1
drag, startPoint x: 794, startPoint y: 288, endPoint x: 758, endPoint y: 289, distance: 36.0
drag, startPoint x: 762, startPoint y: 293, endPoint x: 799, endPoint y: 291, distance: 37.1
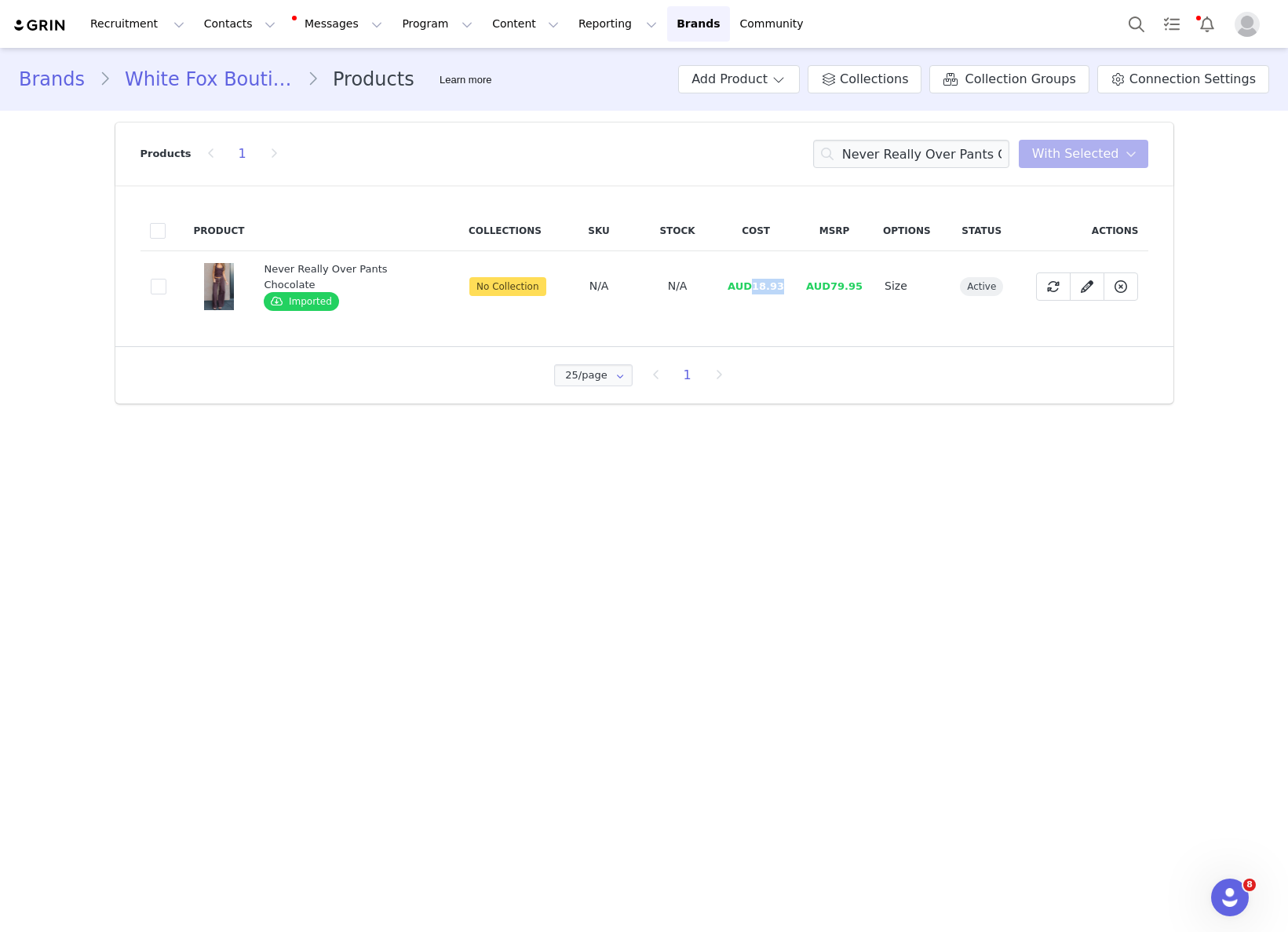
drag, startPoint x: 748, startPoint y: 288, endPoint x: 782, endPoint y: 286, distance: 34.1
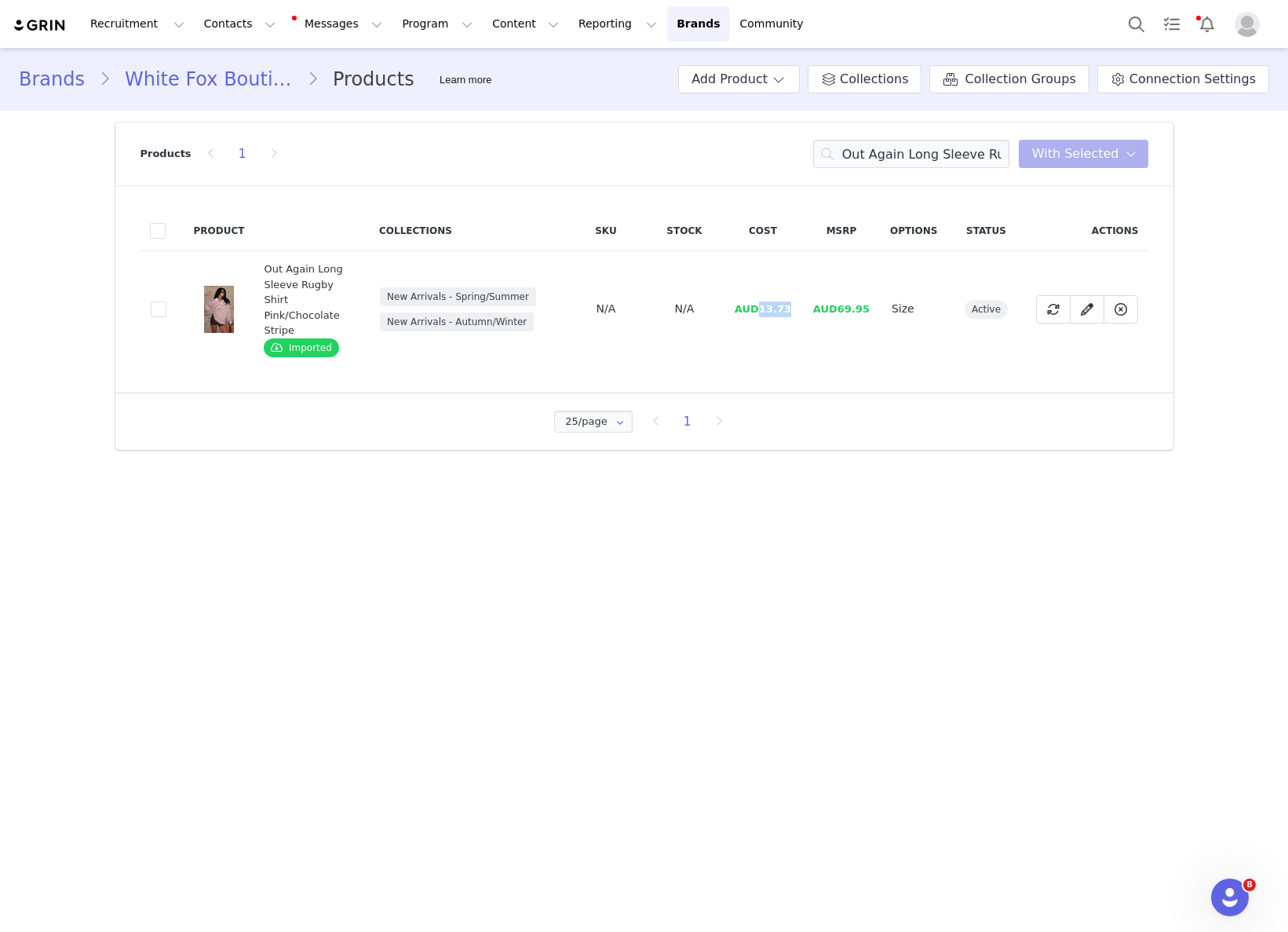
drag, startPoint x: 763, startPoint y: 300, endPoint x: 816, endPoint y: 298, distance: 53.0
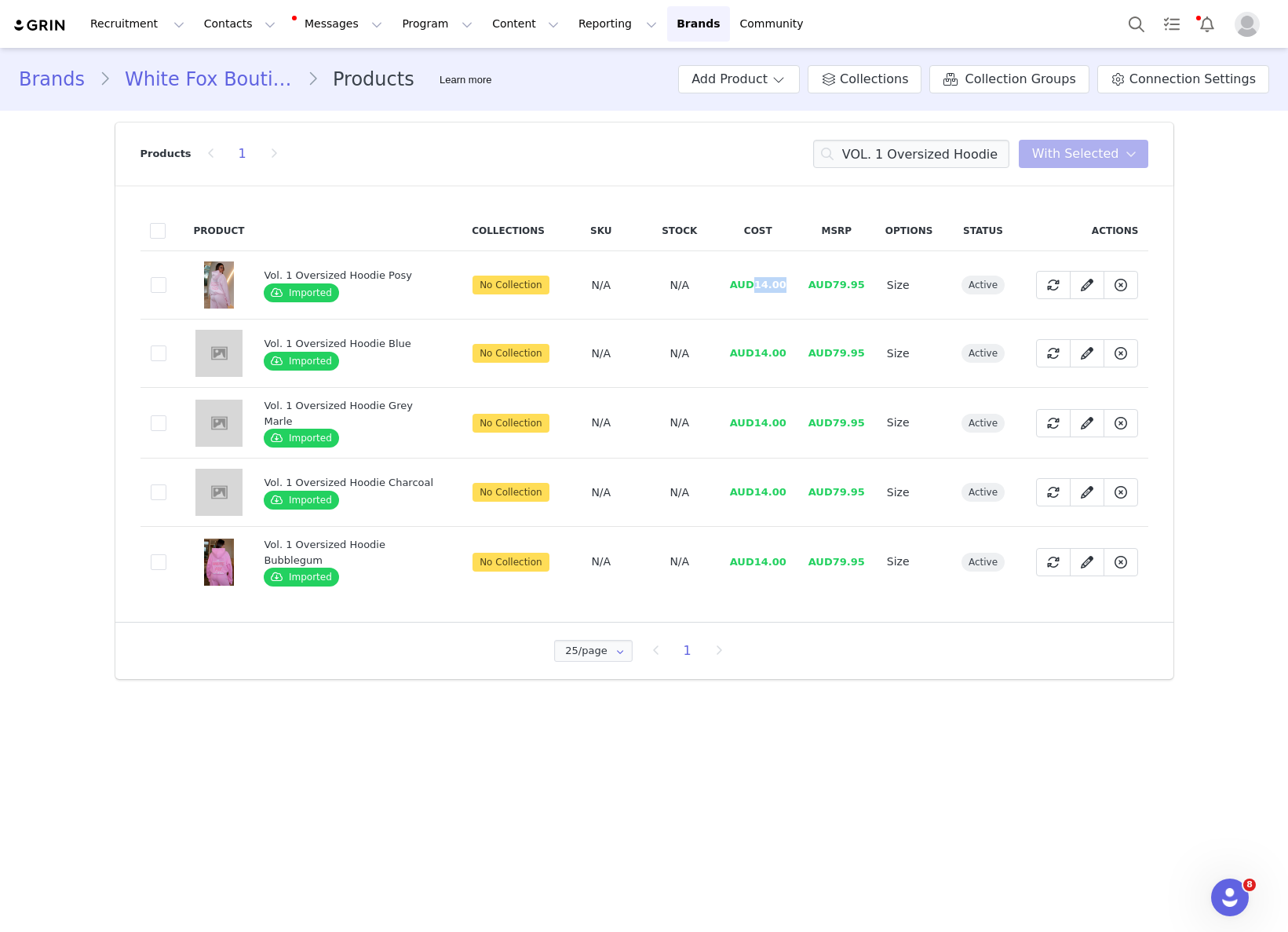
drag, startPoint x: 751, startPoint y: 283, endPoint x: 830, endPoint y: 305, distance: 82.0
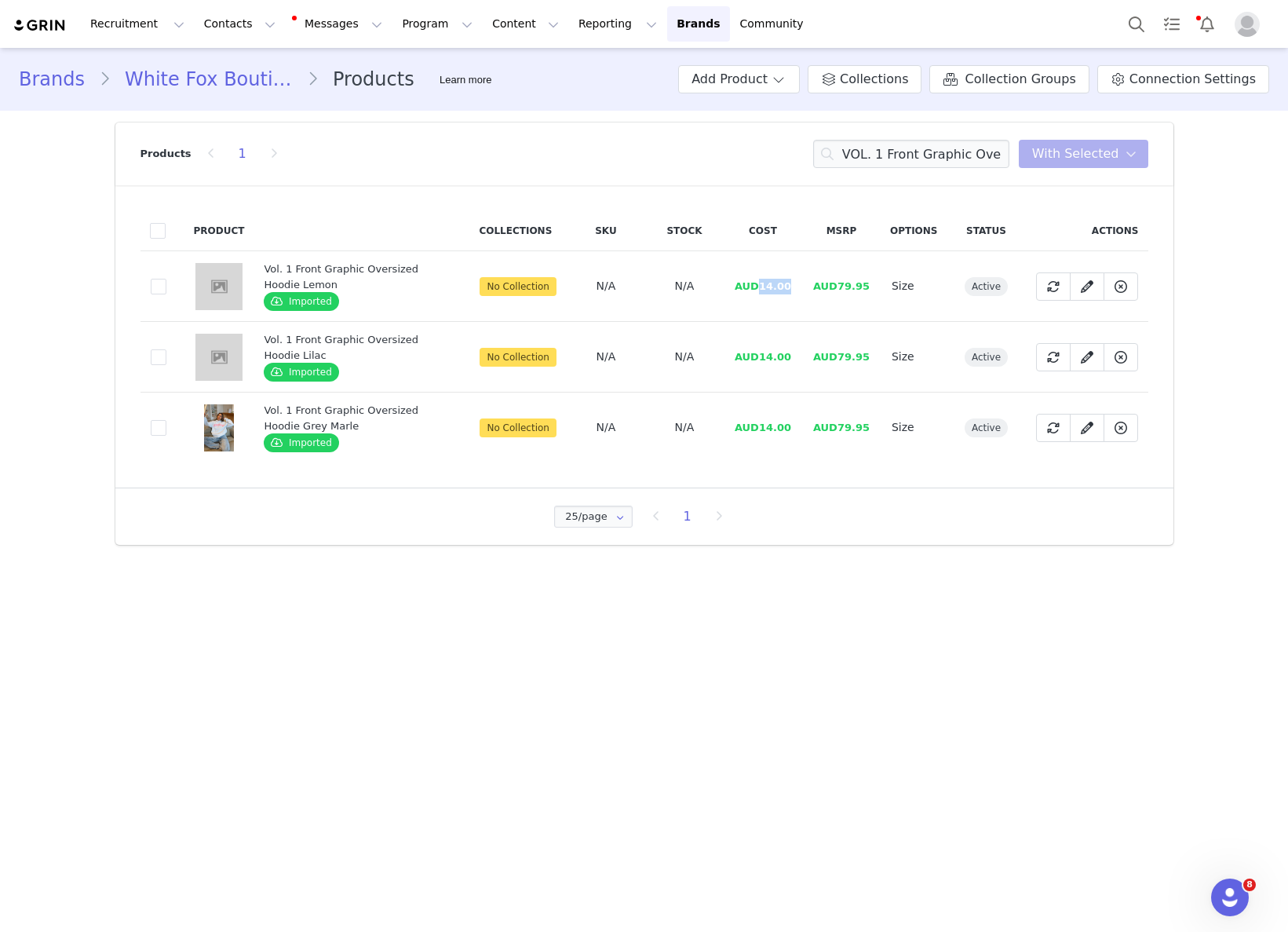
drag, startPoint x: 762, startPoint y: 287, endPoint x: 799, endPoint y: 289, distance: 37.1
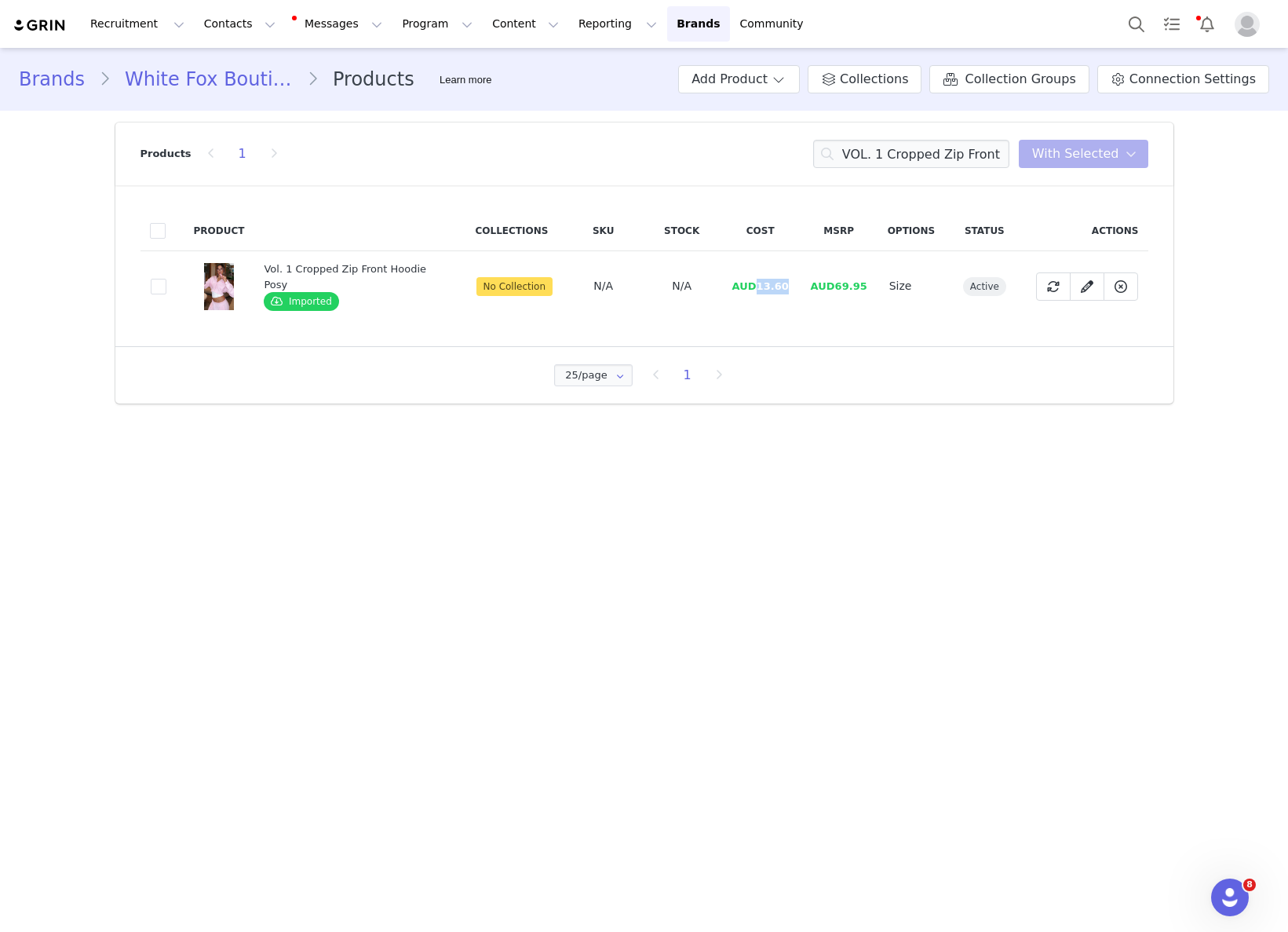
drag, startPoint x: 753, startPoint y: 283, endPoint x: 808, endPoint y: 281, distance: 55.0
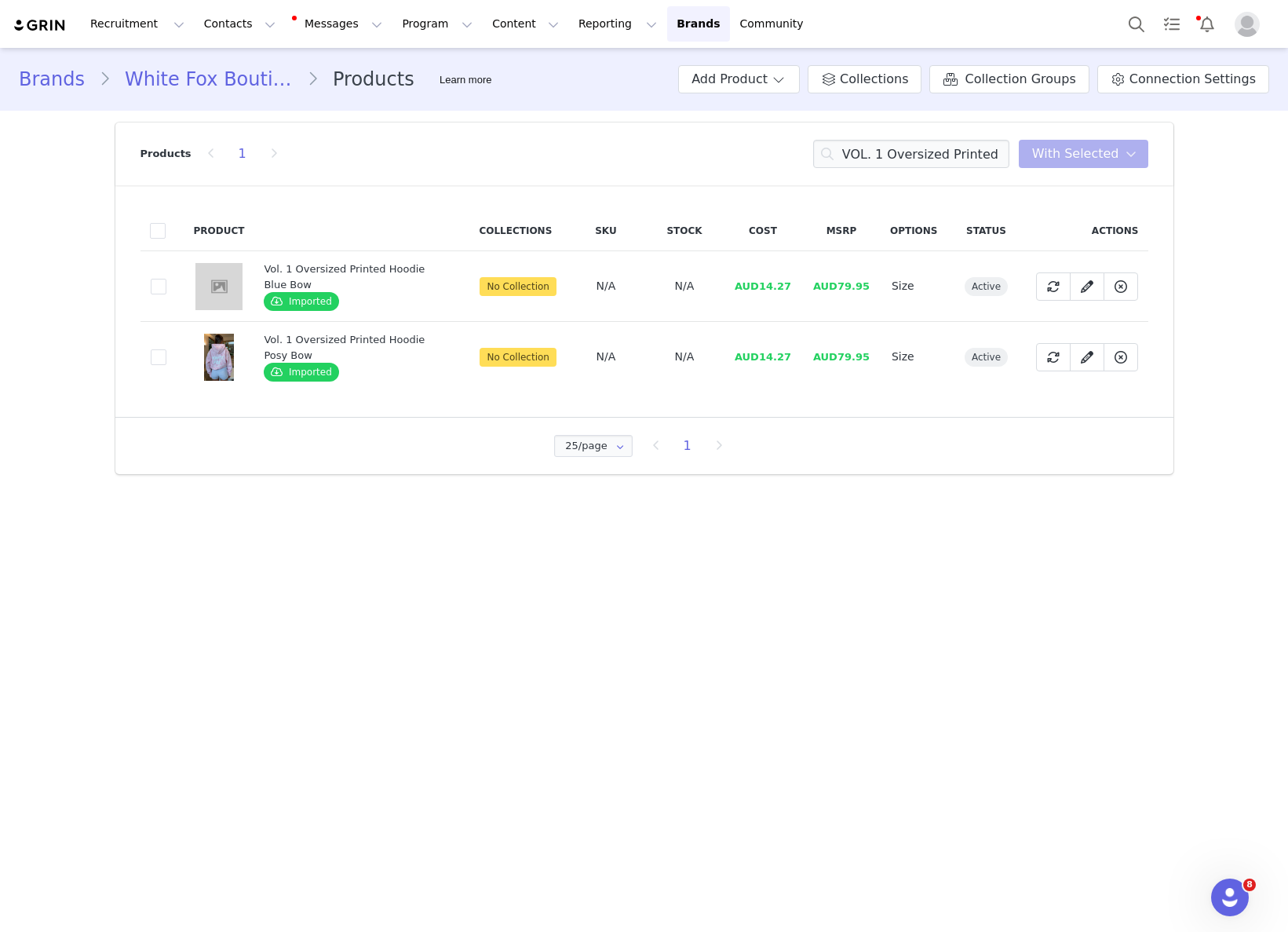
drag, startPoint x: 765, startPoint y: 359, endPoint x: 796, endPoint y: 359, distance: 31.0
drag, startPoint x: 796, startPoint y: 359, endPoint x: 1235, endPoint y: 588, distance: 495.1
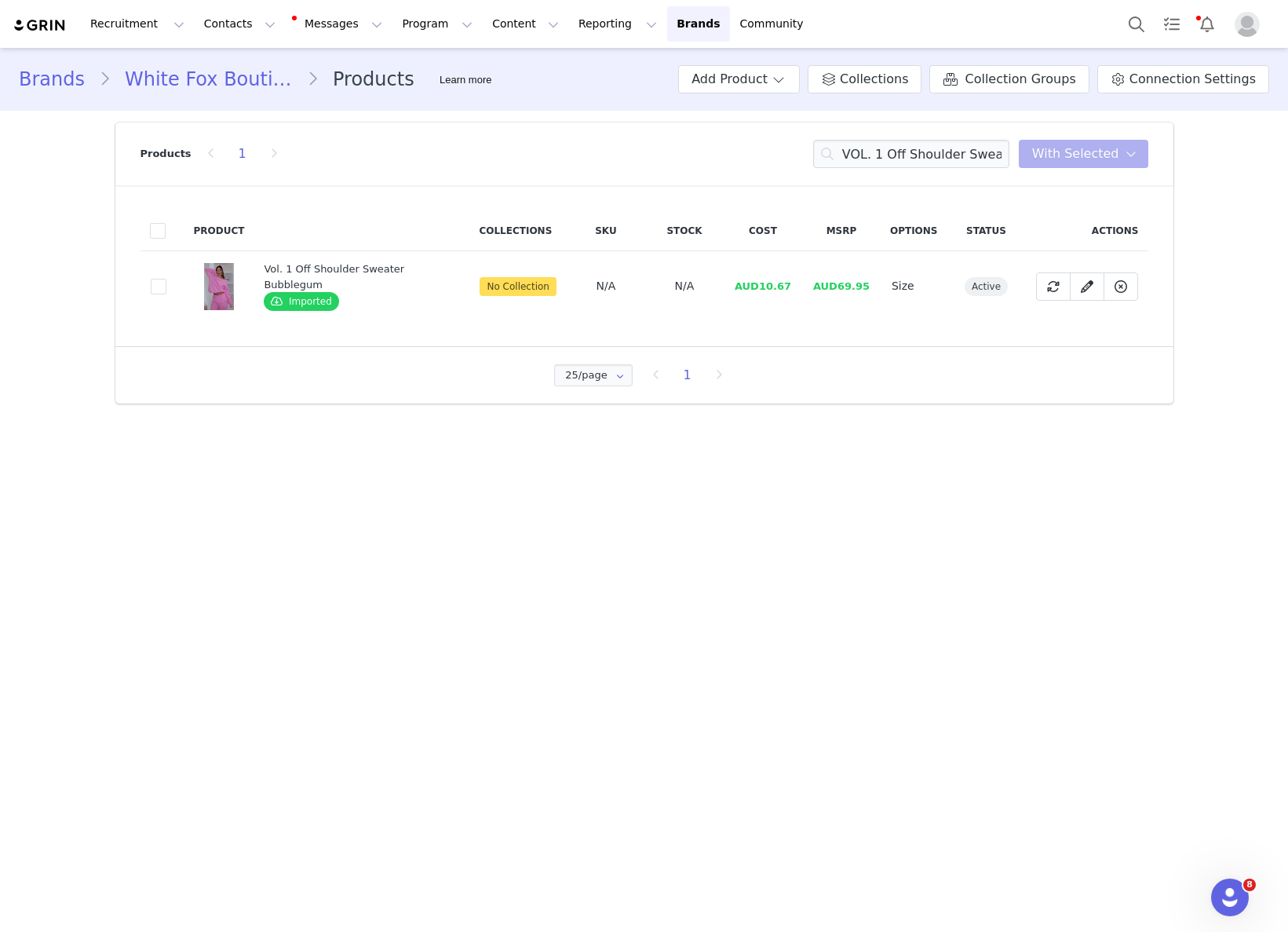
drag, startPoint x: 770, startPoint y: 280, endPoint x: 762, endPoint y: 283, distance: 8.5
drag, startPoint x: 758, startPoint y: 283, endPoint x: 792, endPoint y: 286, distance: 34.1
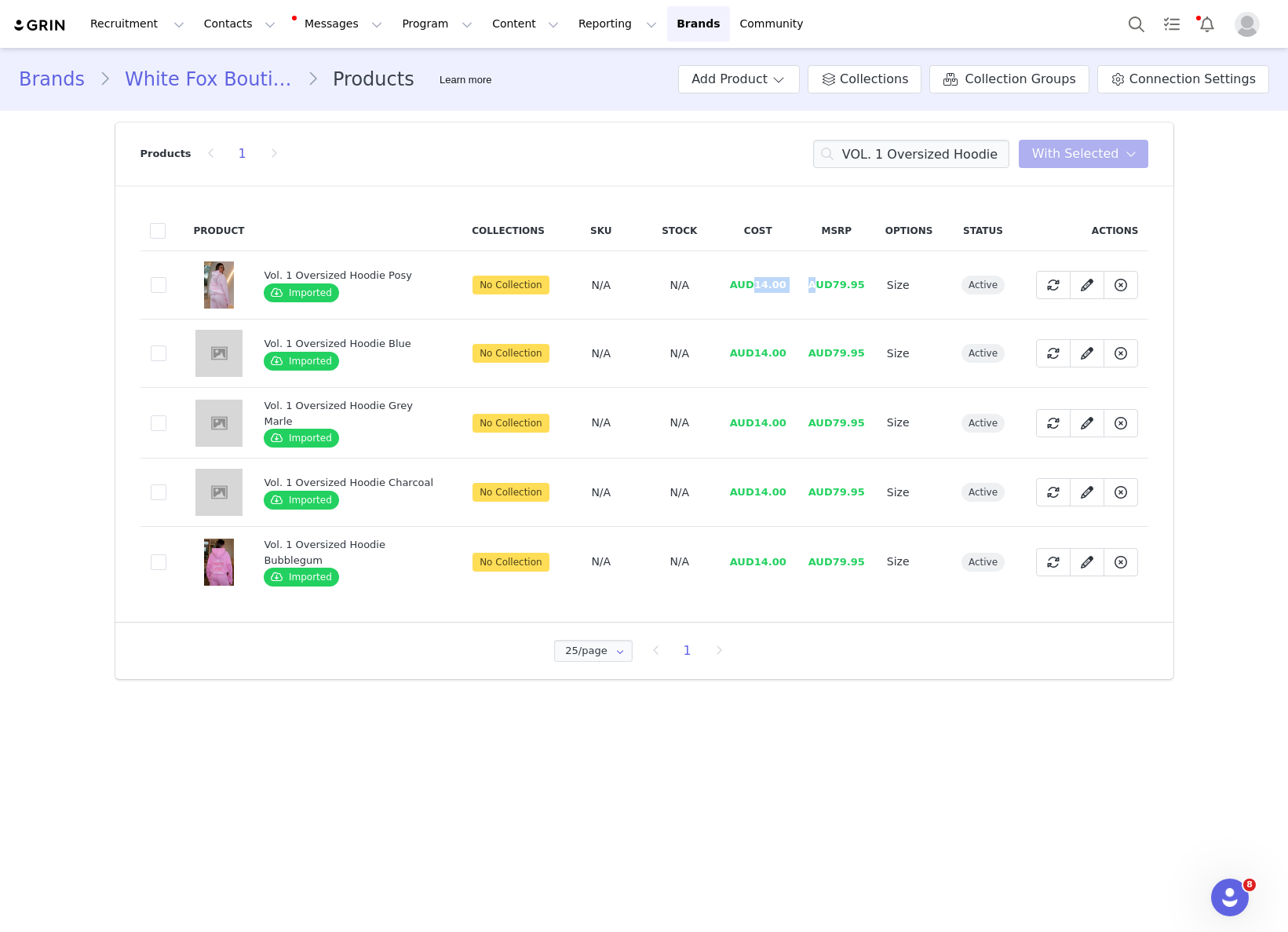
drag, startPoint x: 760, startPoint y: 282, endPoint x: 811, endPoint y: 282, distance: 51.0
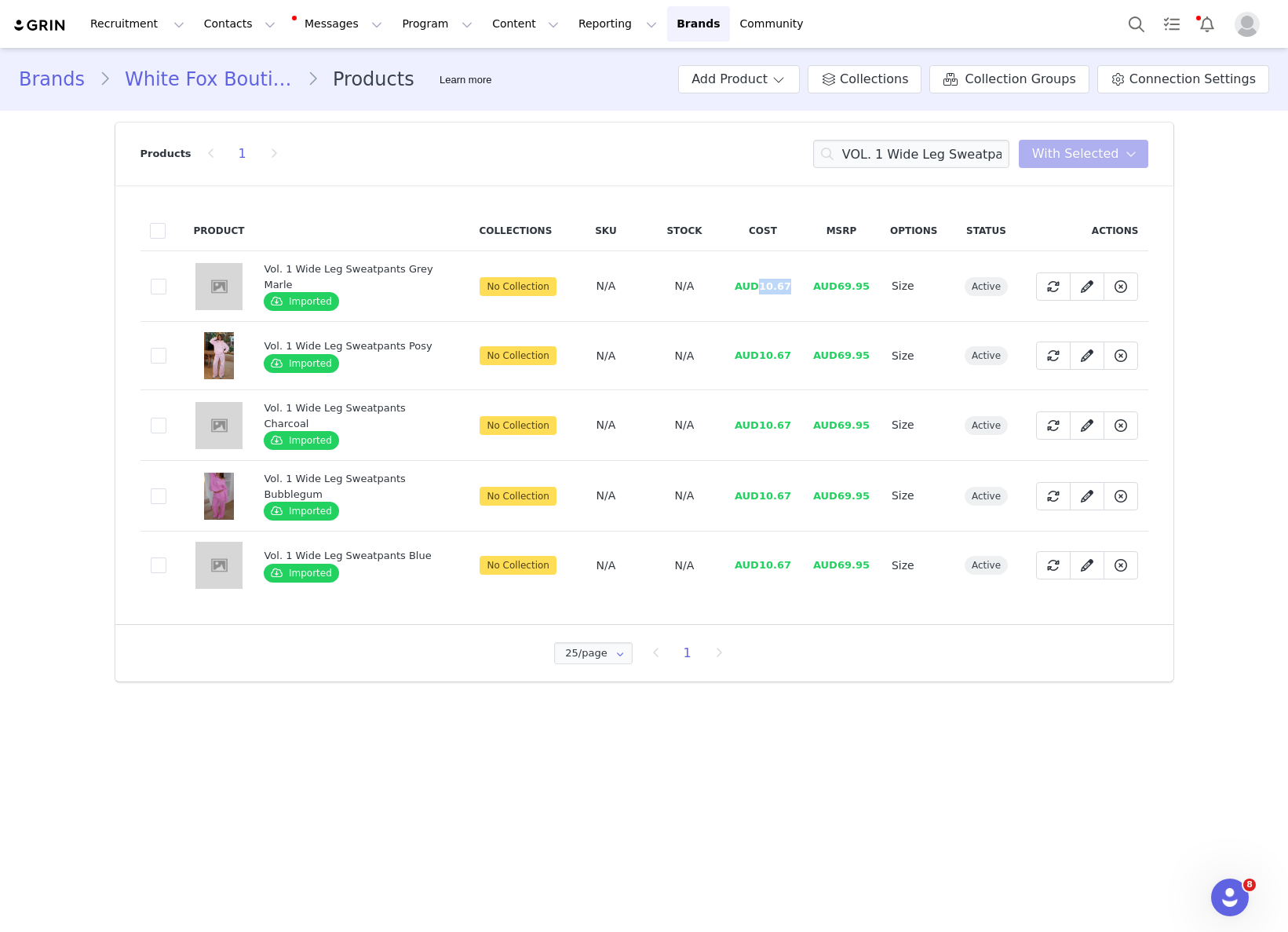
drag, startPoint x: 760, startPoint y: 284, endPoint x: 798, endPoint y: 290, distance: 38.5
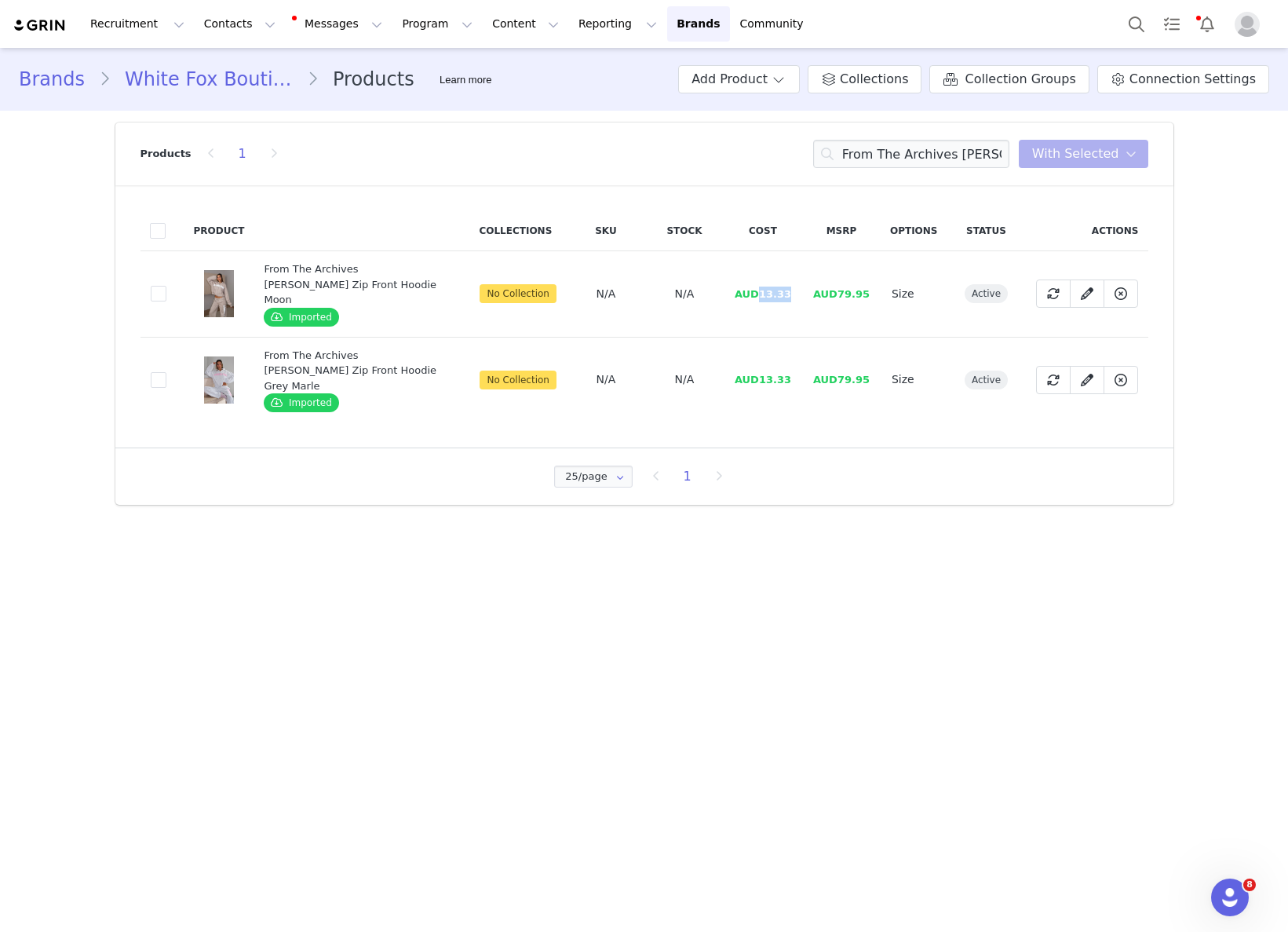
drag, startPoint x: 762, startPoint y: 284, endPoint x: 792, endPoint y: 283, distance: 30.0
drag, startPoint x: 763, startPoint y: 289, endPoint x: 792, endPoint y: 285, distance: 29.3
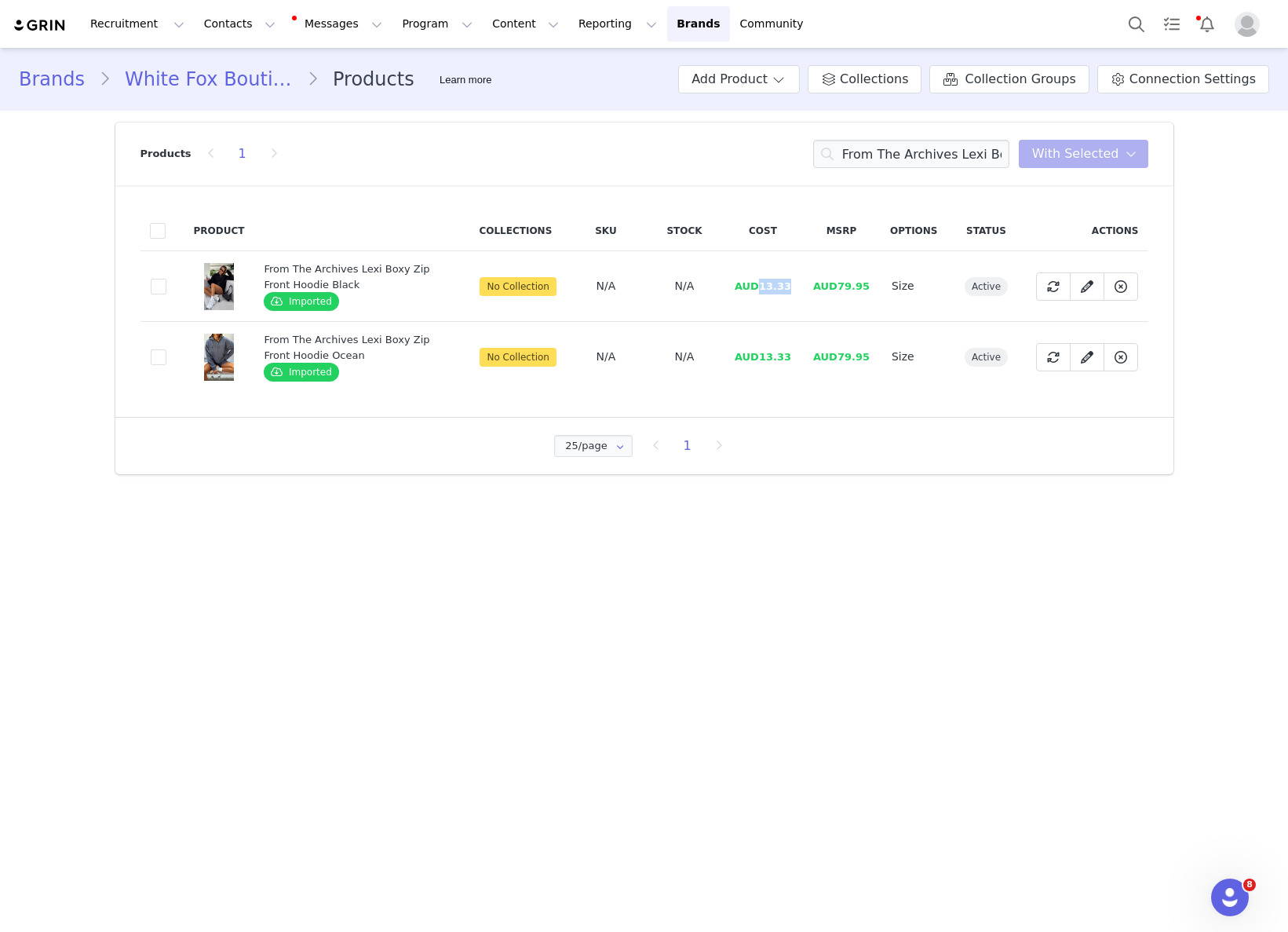
drag, startPoint x: 760, startPoint y: 287, endPoint x: 798, endPoint y: 283, distance: 38.2
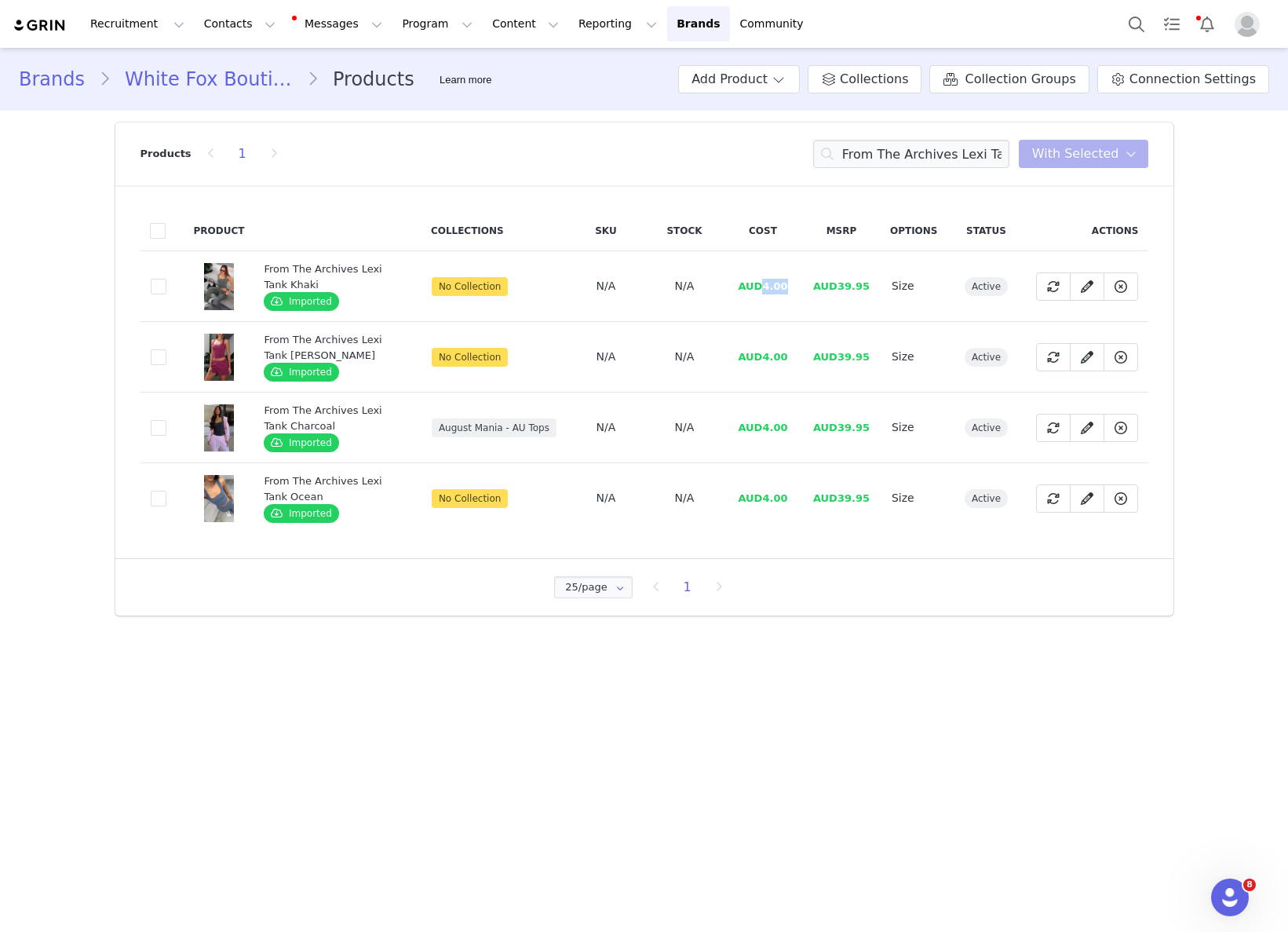
drag, startPoint x: 772, startPoint y: 285, endPoint x: 792, endPoint y: 286, distance: 20.0
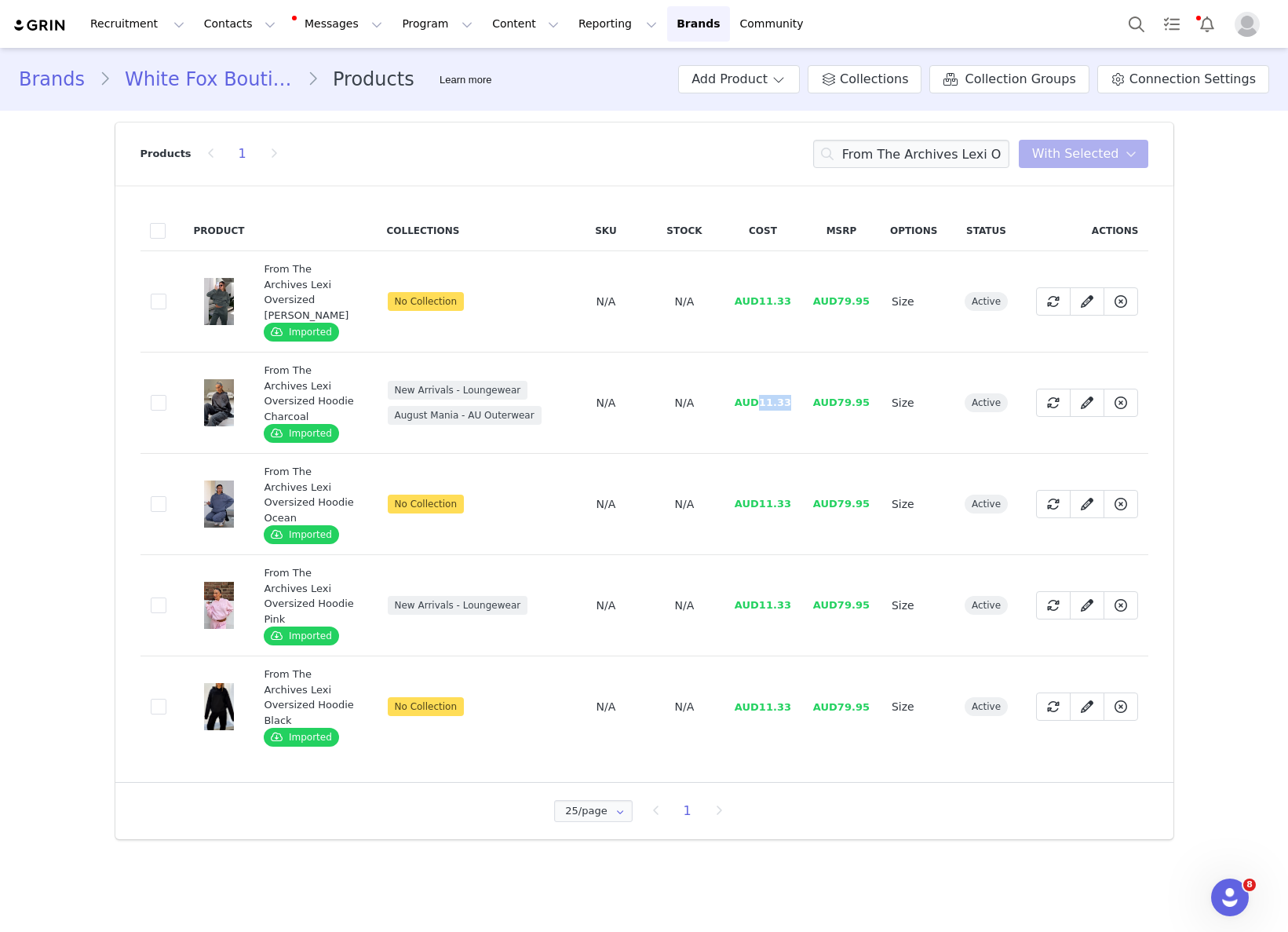
drag, startPoint x: 763, startPoint y: 380, endPoint x: 801, endPoint y: 376, distance: 38.2
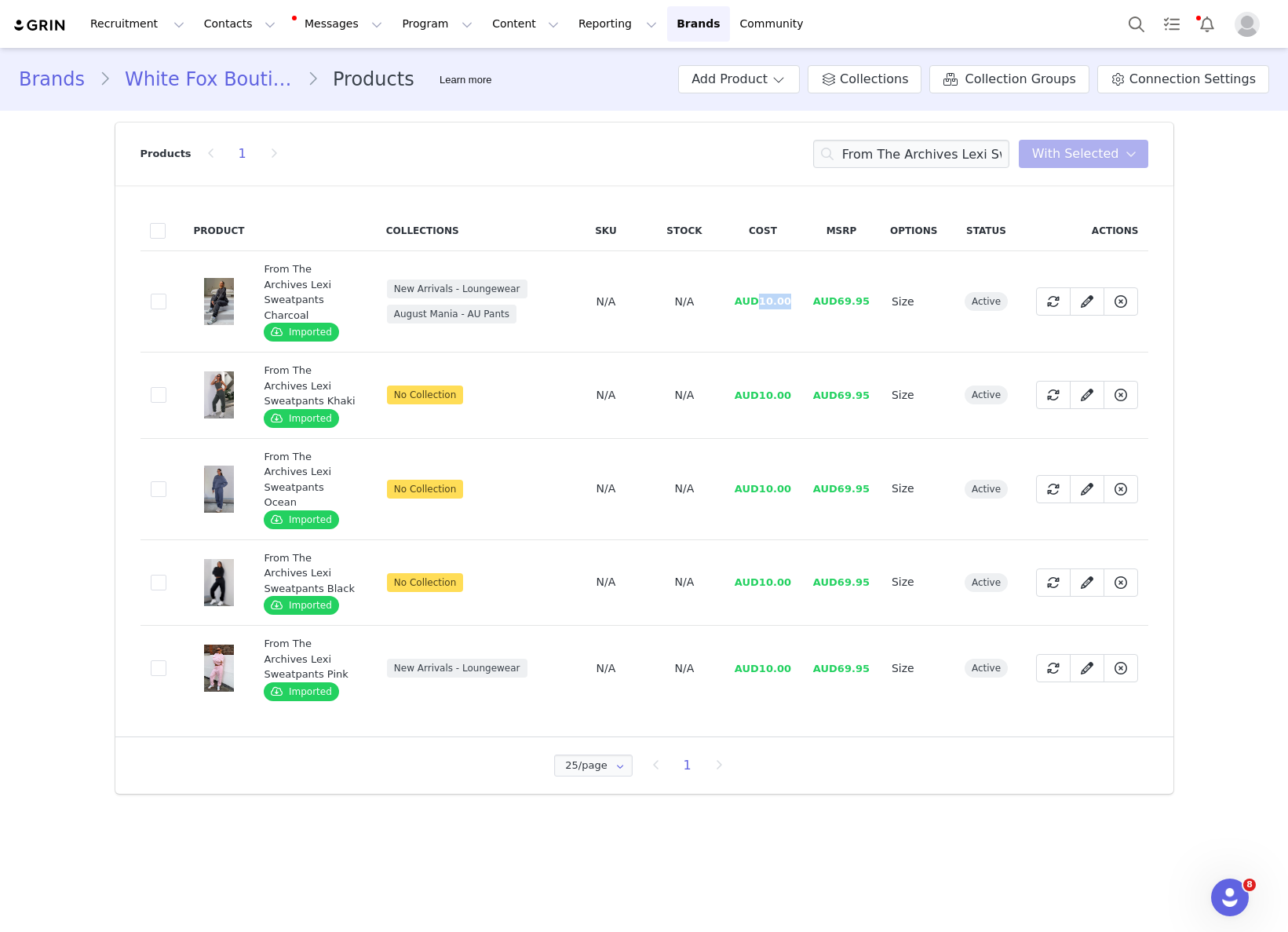
drag, startPoint x: 764, startPoint y: 293, endPoint x: 800, endPoint y: 298, distance: 36.3
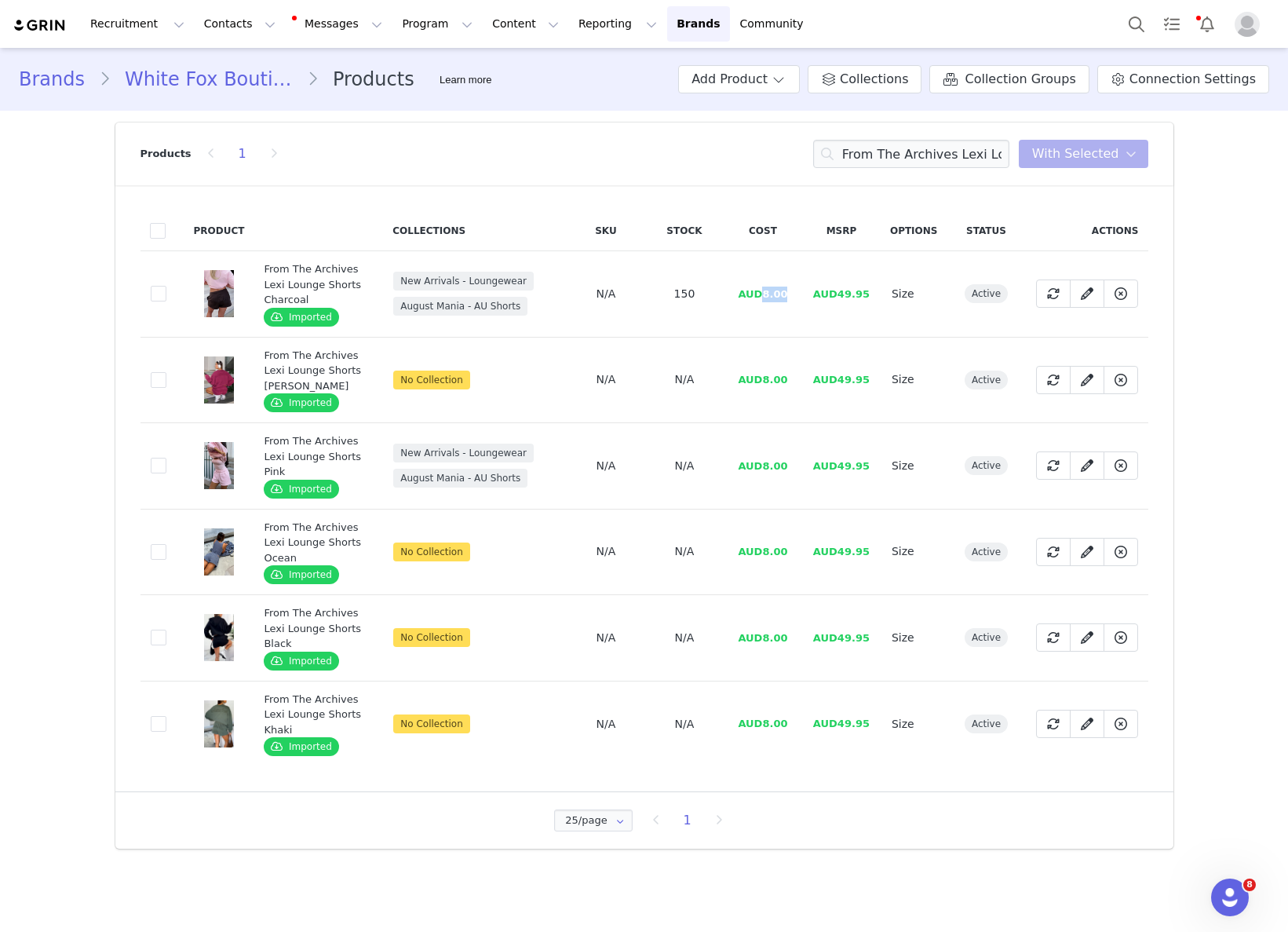
drag, startPoint x: 765, startPoint y: 294, endPoint x: 792, endPoint y: 293, distance: 27.0
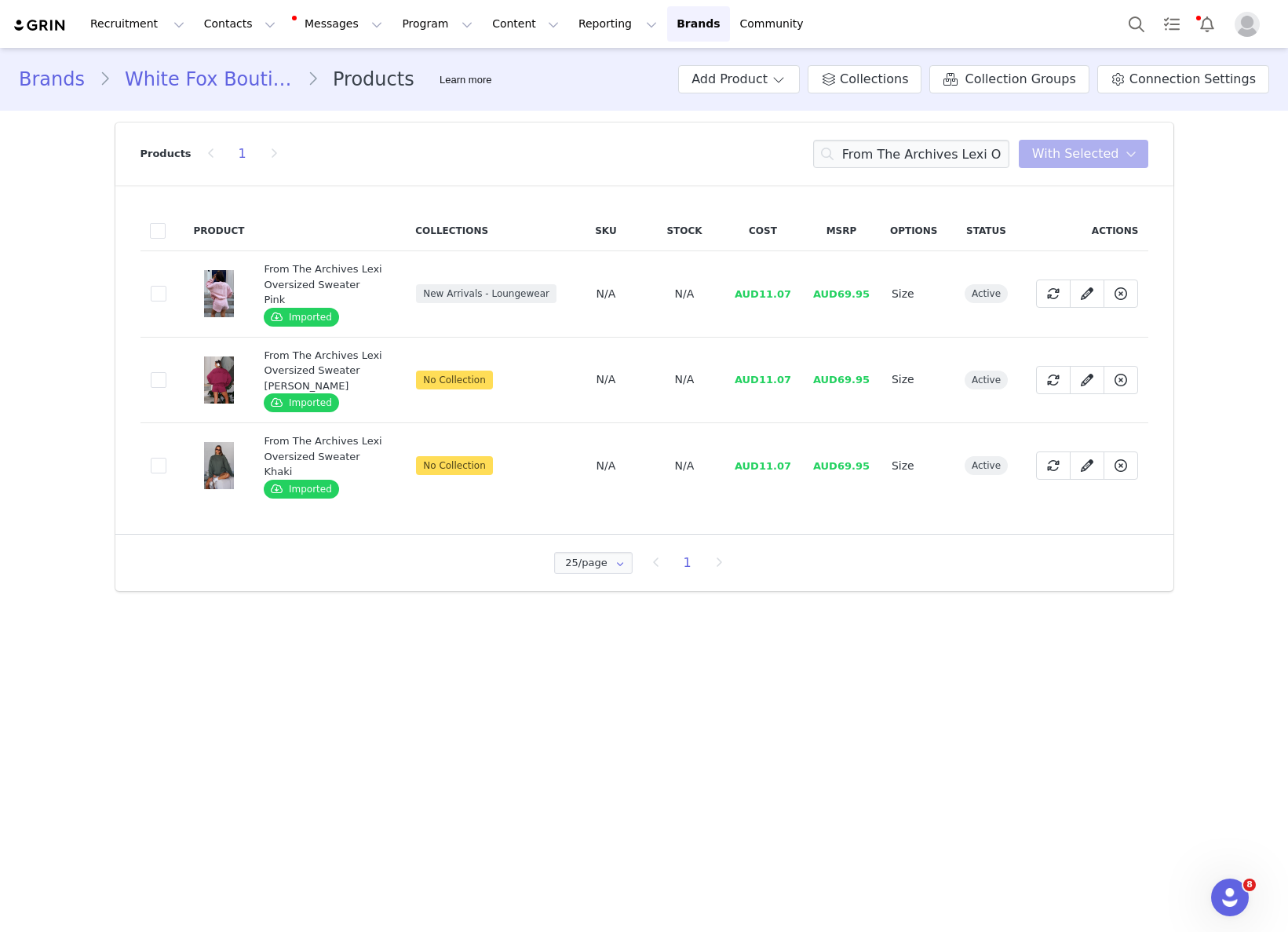
drag, startPoint x: 774, startPoint y: 278, endPoint x: 762, endPoint y: 284, distance: 13.4
drag, startPoint x: 762, startPoint y: 284, endPoint x: 802, endPoint y: 287, distance: 40.1
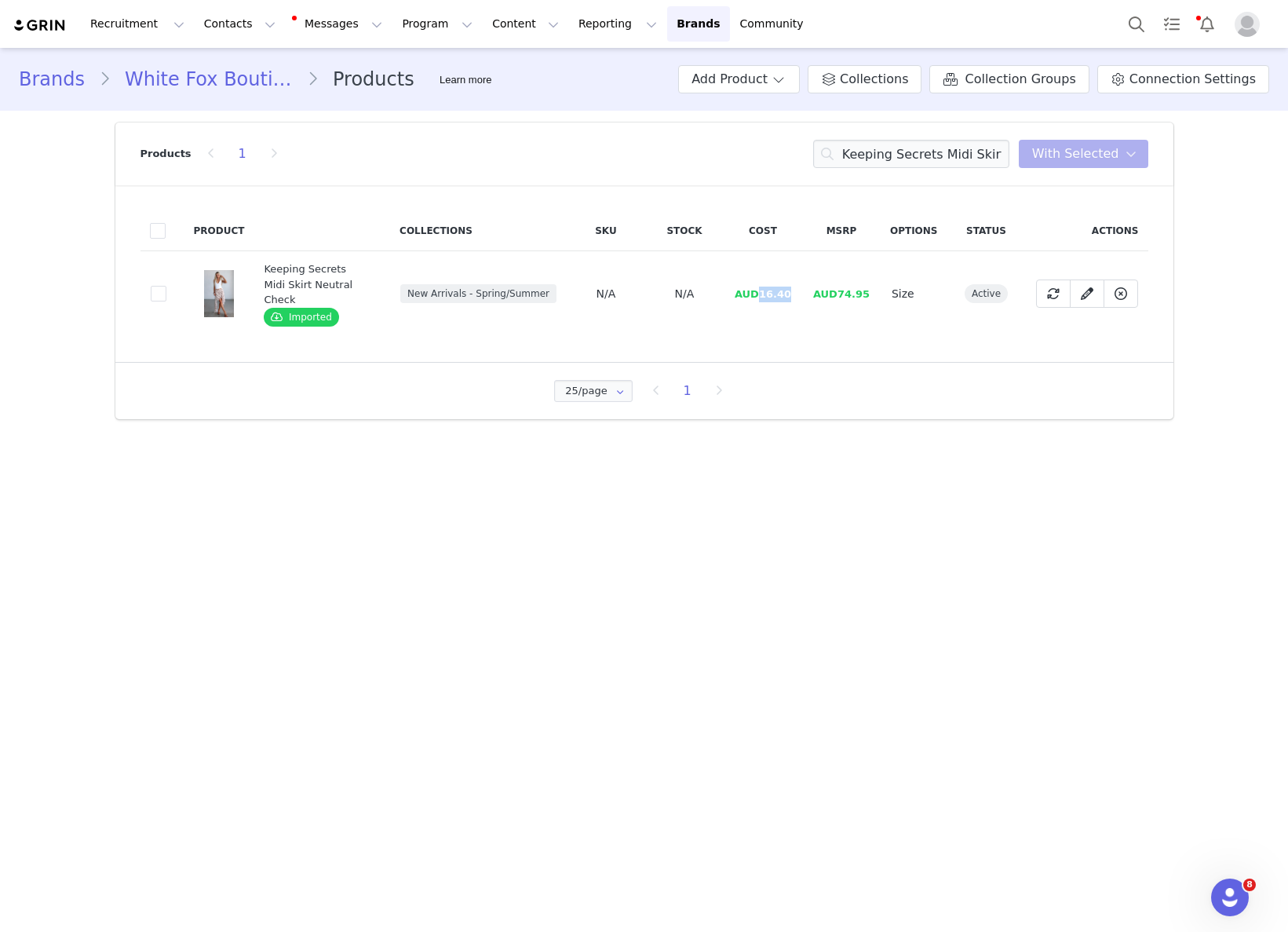
drag, startPoint x: 759, startPoint y: 284, endPoint x: 794, endPoint y: 285, distance: 35.0
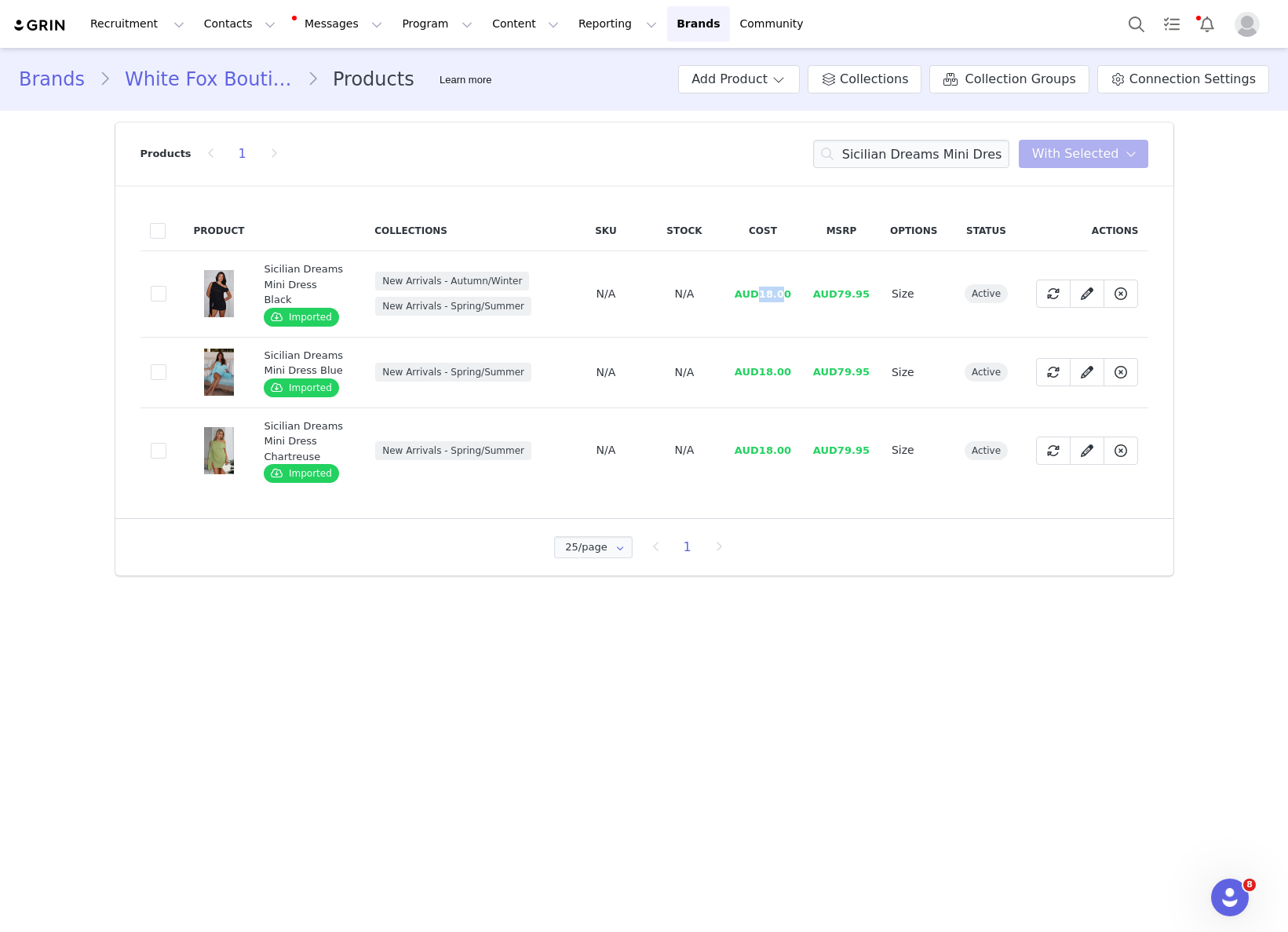
drag, startPoint x: 762, startPoint y: 283, endPoint x: 786, endPoint y: 283, distance: 24.0
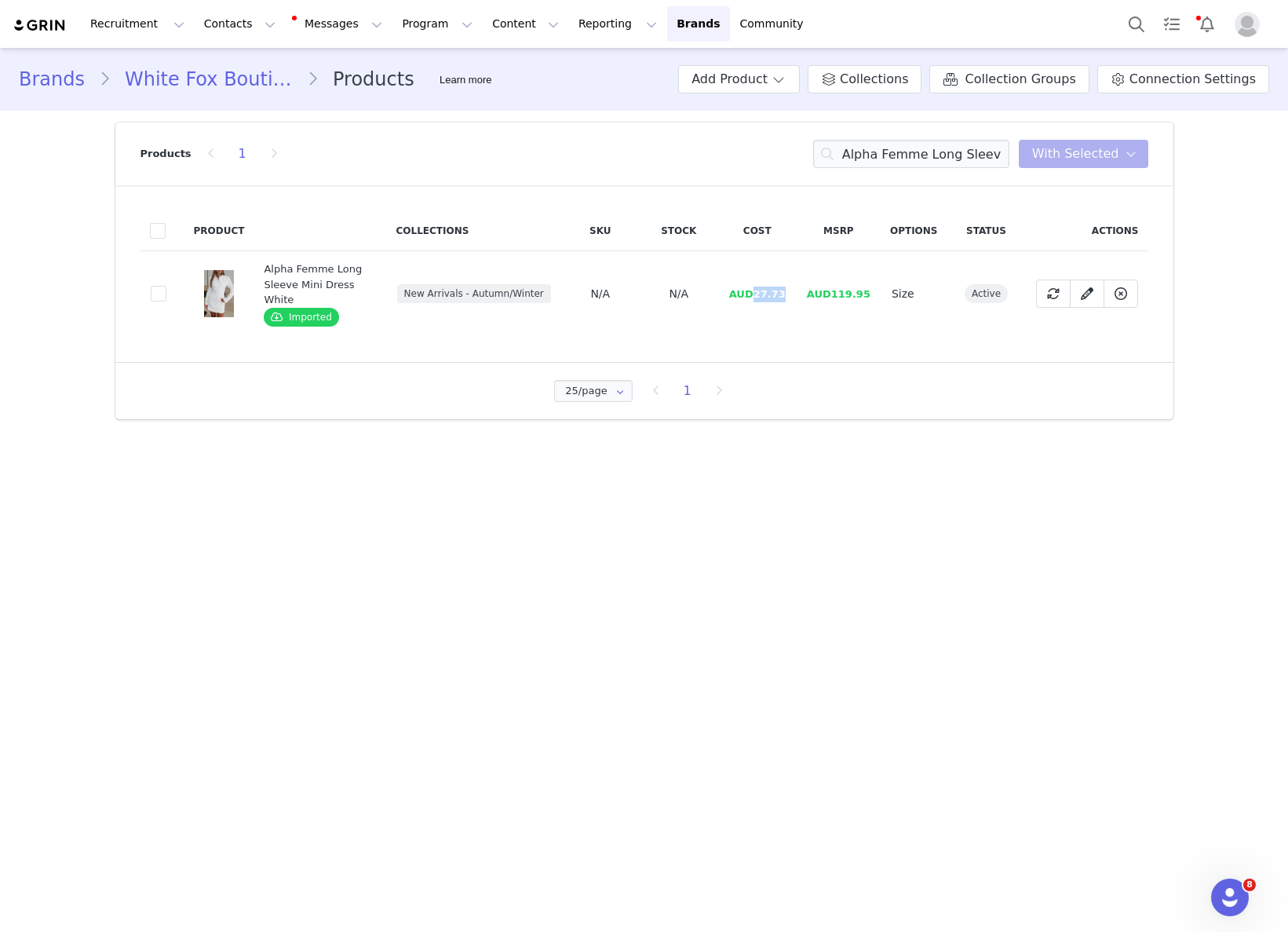
drag, startPoint x: 761, startPoint y: 288, endPoint x: 794, endPoint y: 287, distance: 33.0
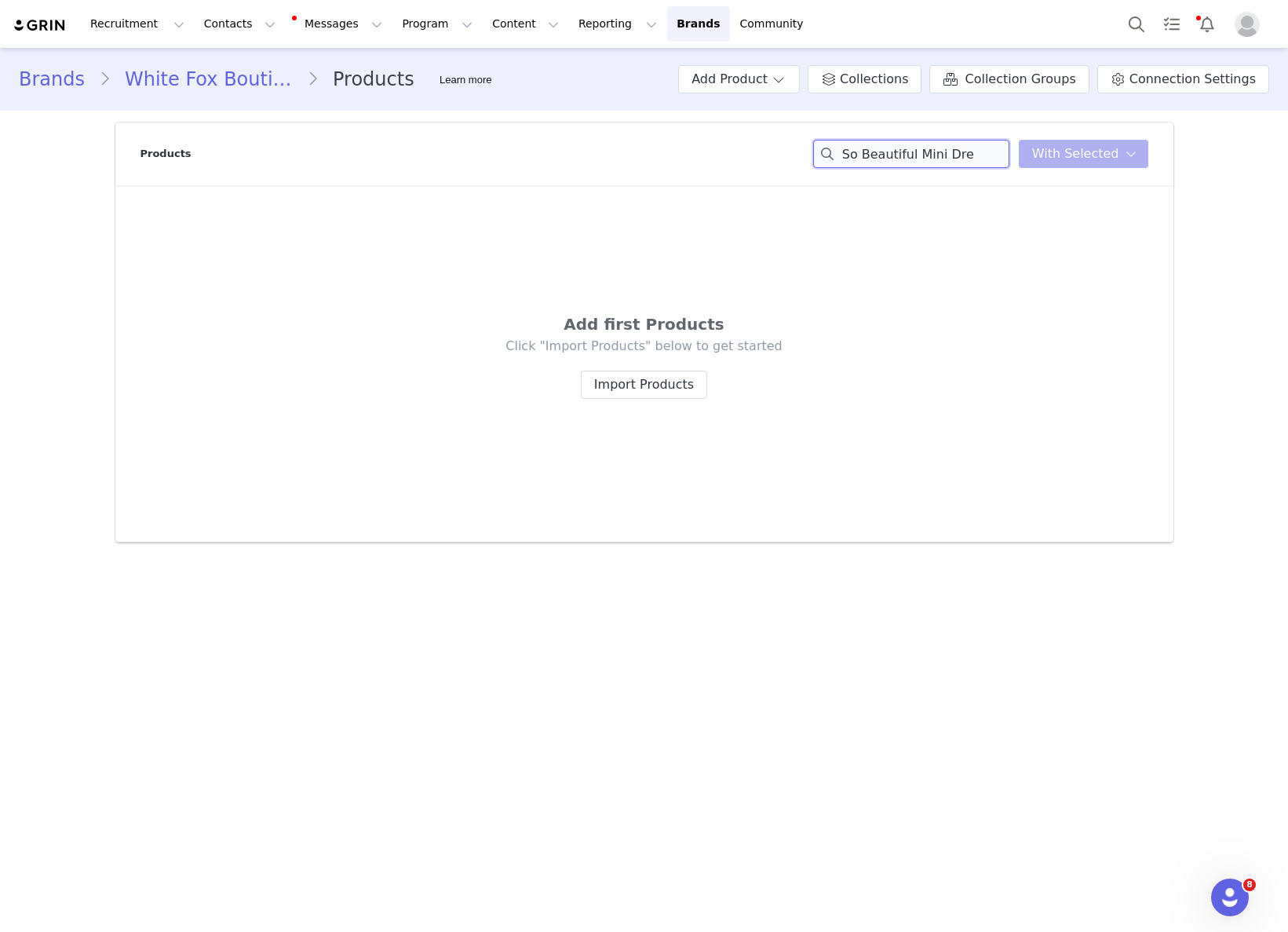
drag, startPoint x: 916, startPoint y: 158, endPoint x: 1018, endPoint y: 158, distance: 102.0
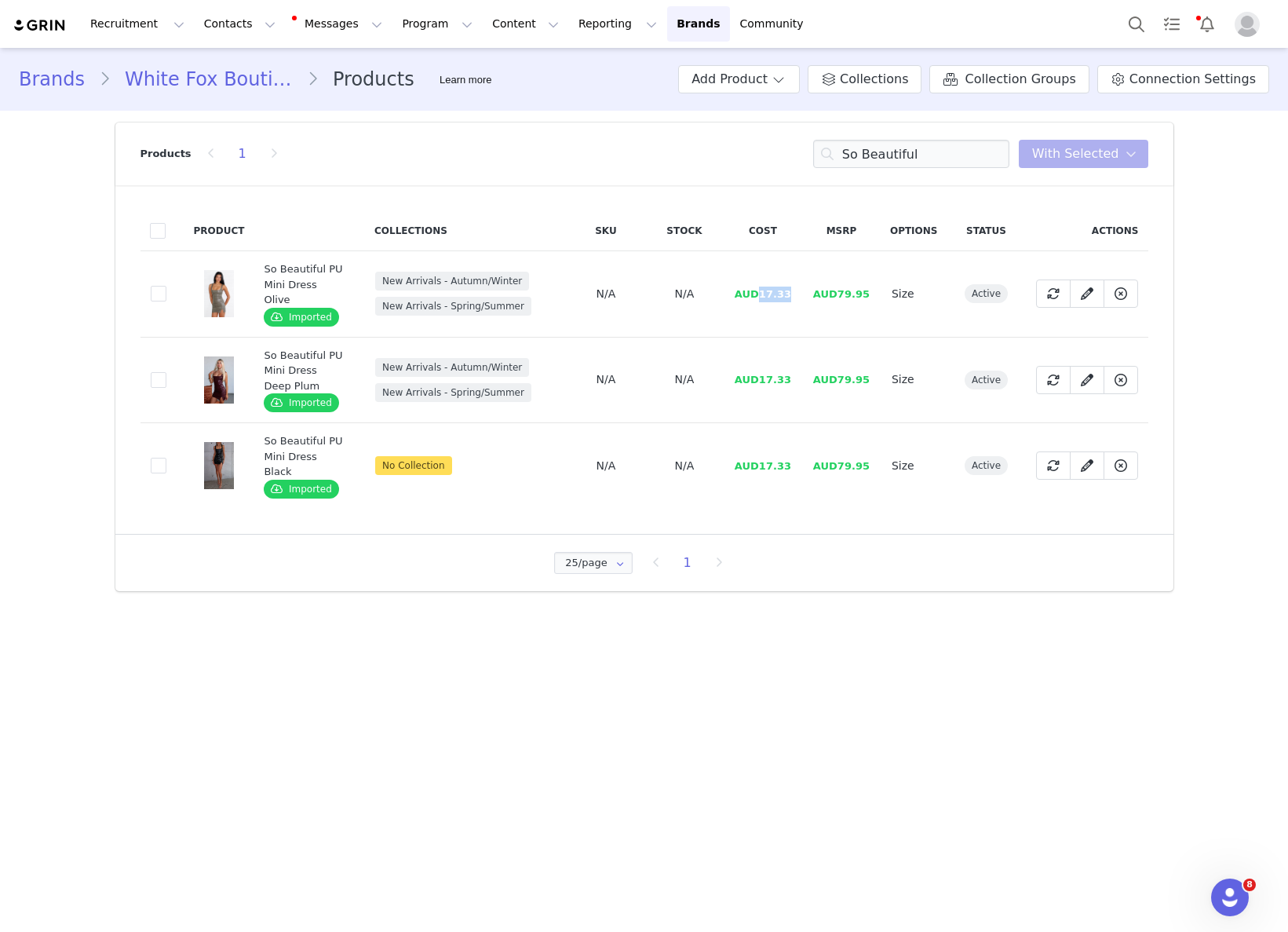
drag, startPoint x: 764, startPoint y: 282, endPoint x: 798, endPoint y: 282, distance: 34.0
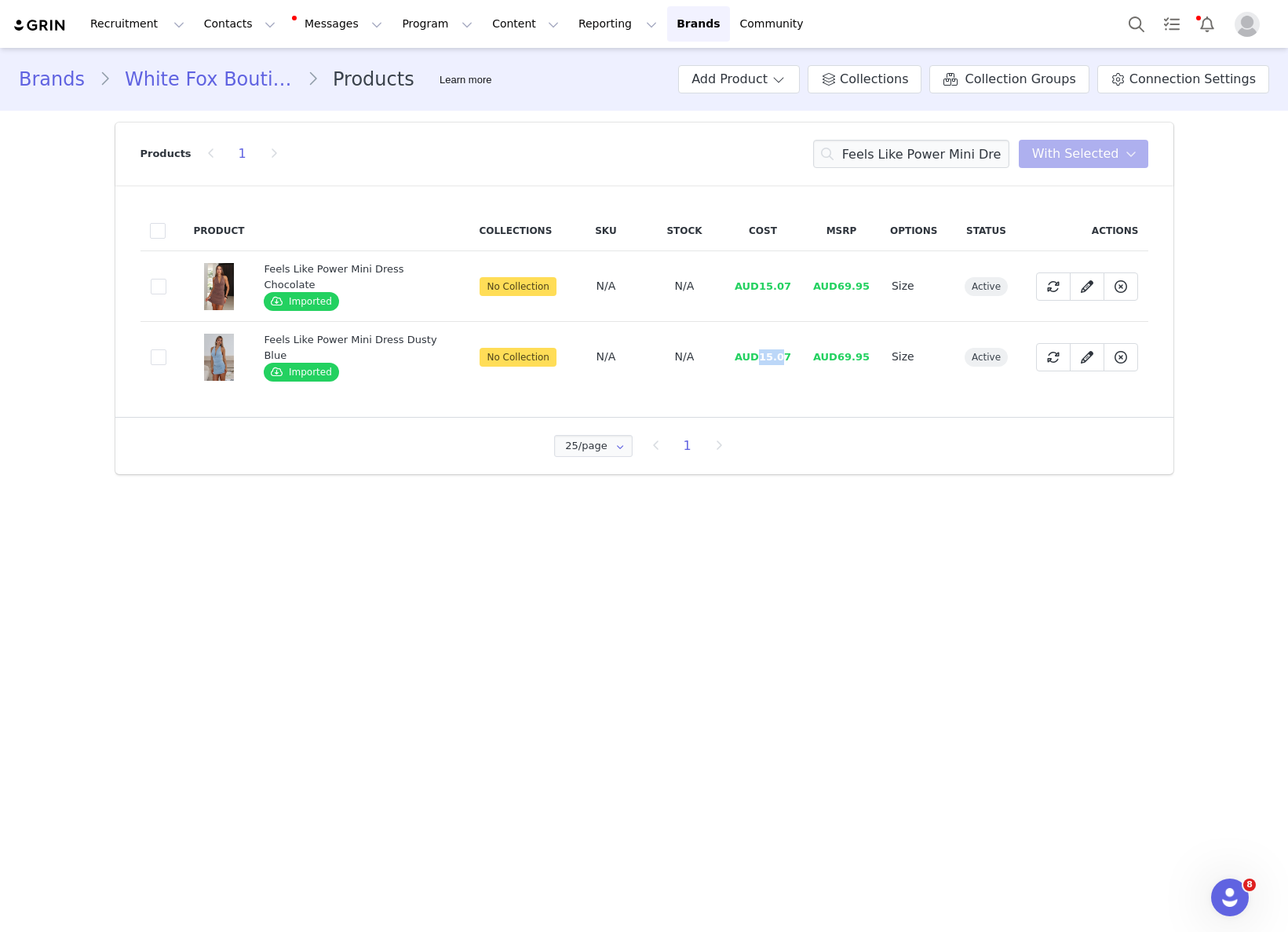
drag, startPoint x: 758, startPoint y: 359, endPoint x: 790, endPoint y: 359, distance: 32.0
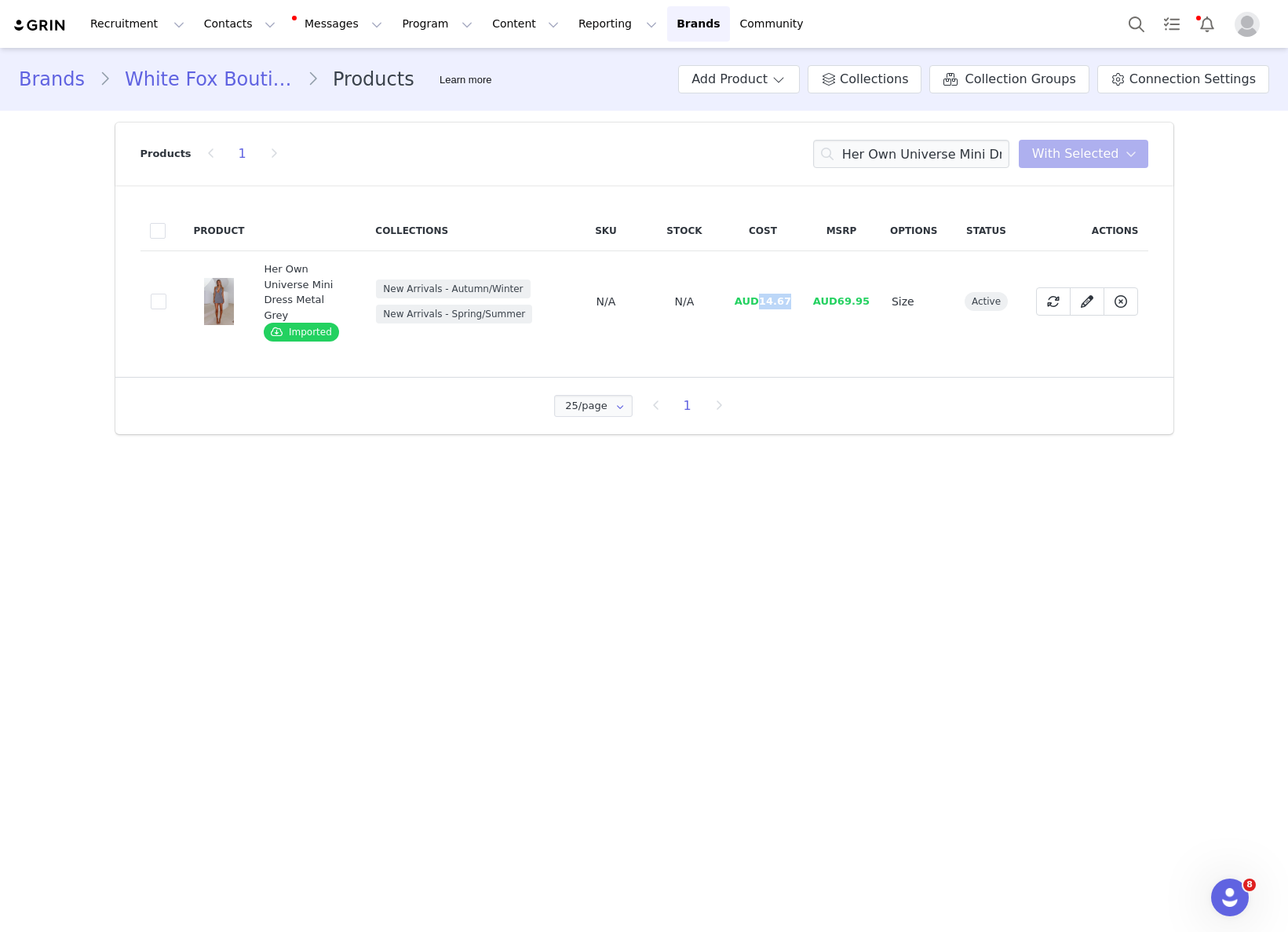
drag, startPoint x: 762, startPoint y: 296, endPoint x: 811, endPoint y: 294, distance: 49.0
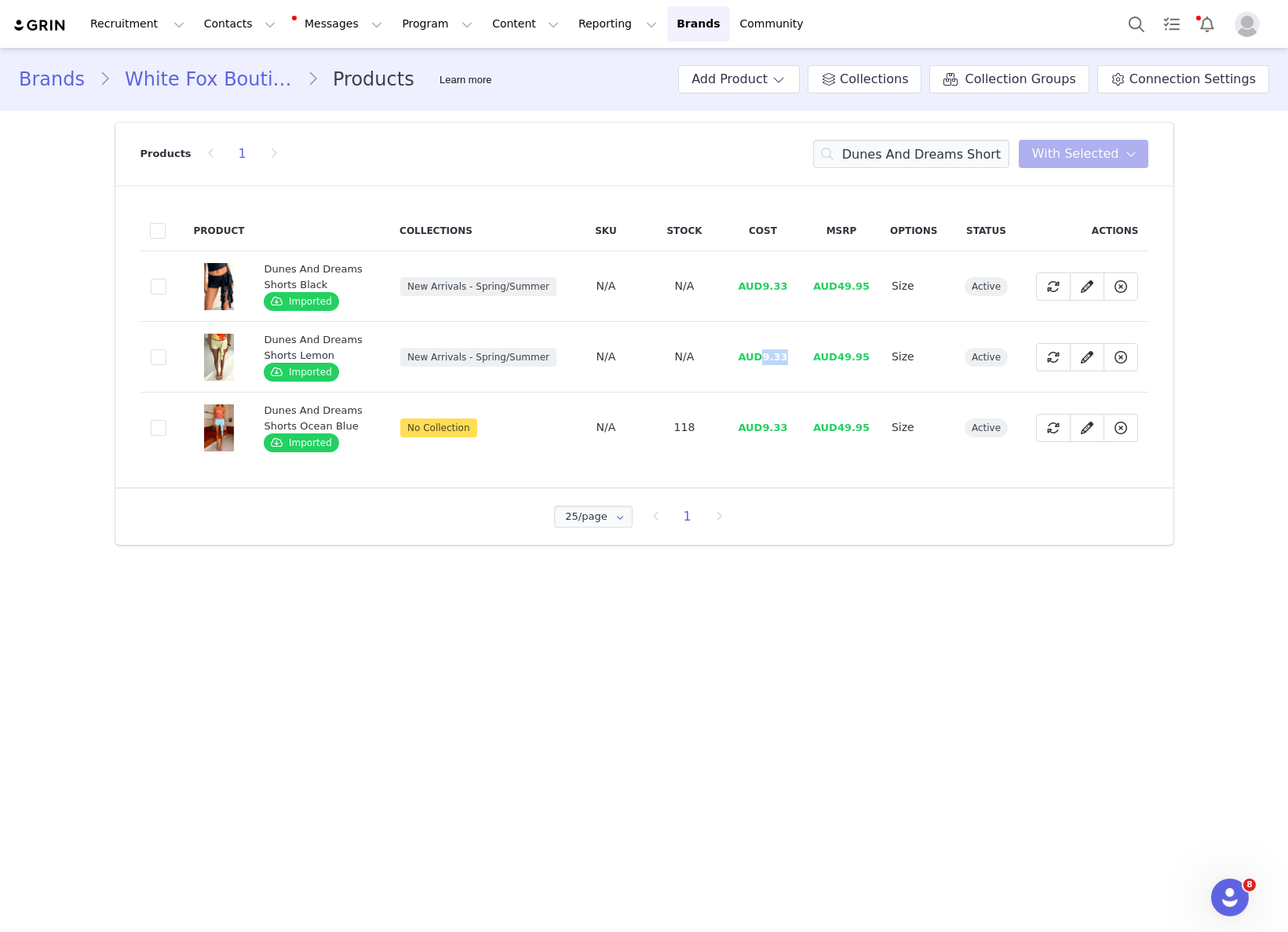
drag, startPoint x: 766, startPoint y: 359, endPoint x: 788, endPoint y: 360, distance: 22.0
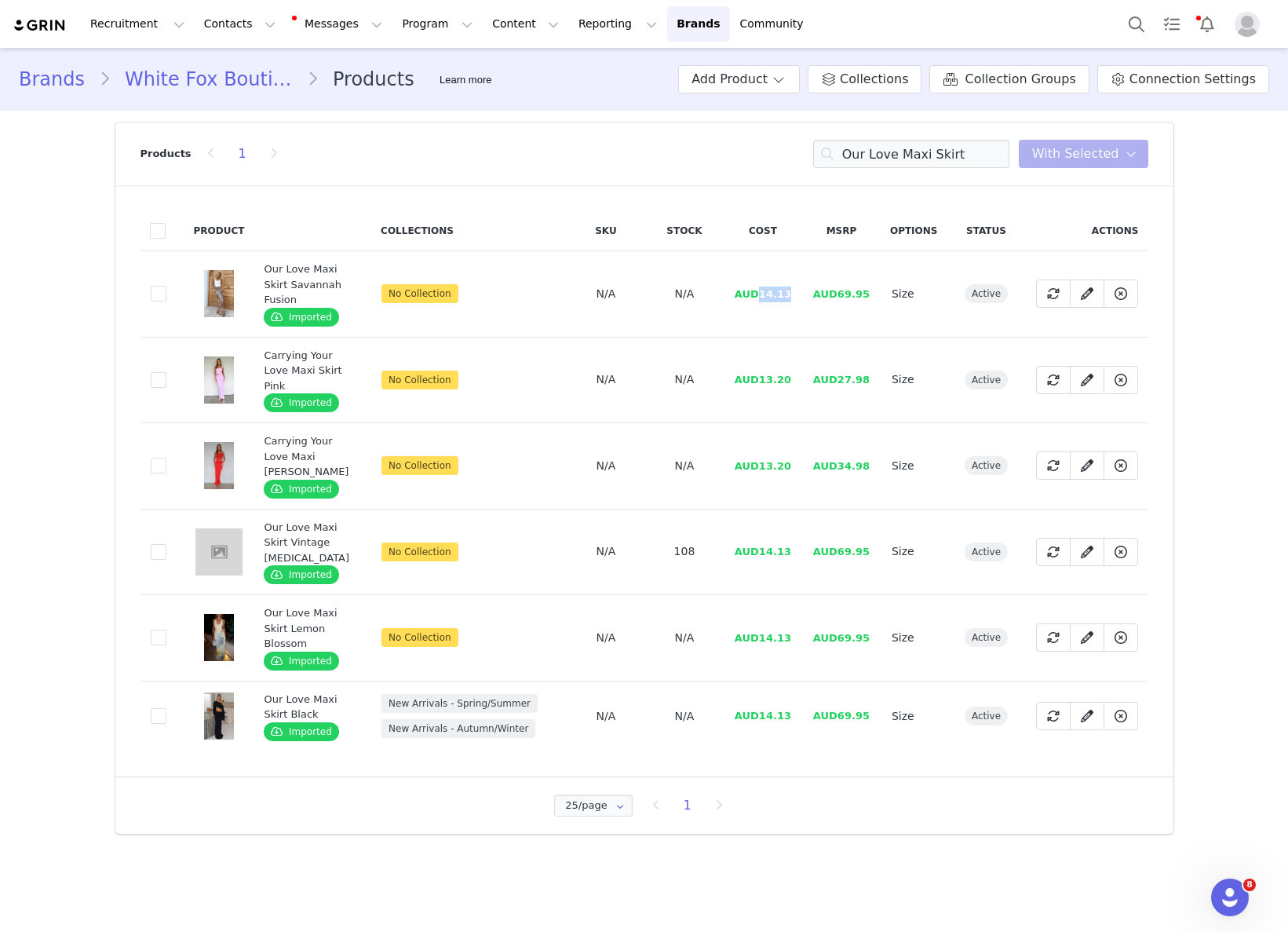
drag, startPoint x: 763, startPoint y: 292, endPoint x: 792, endPoint y: 292, distance: 29.0
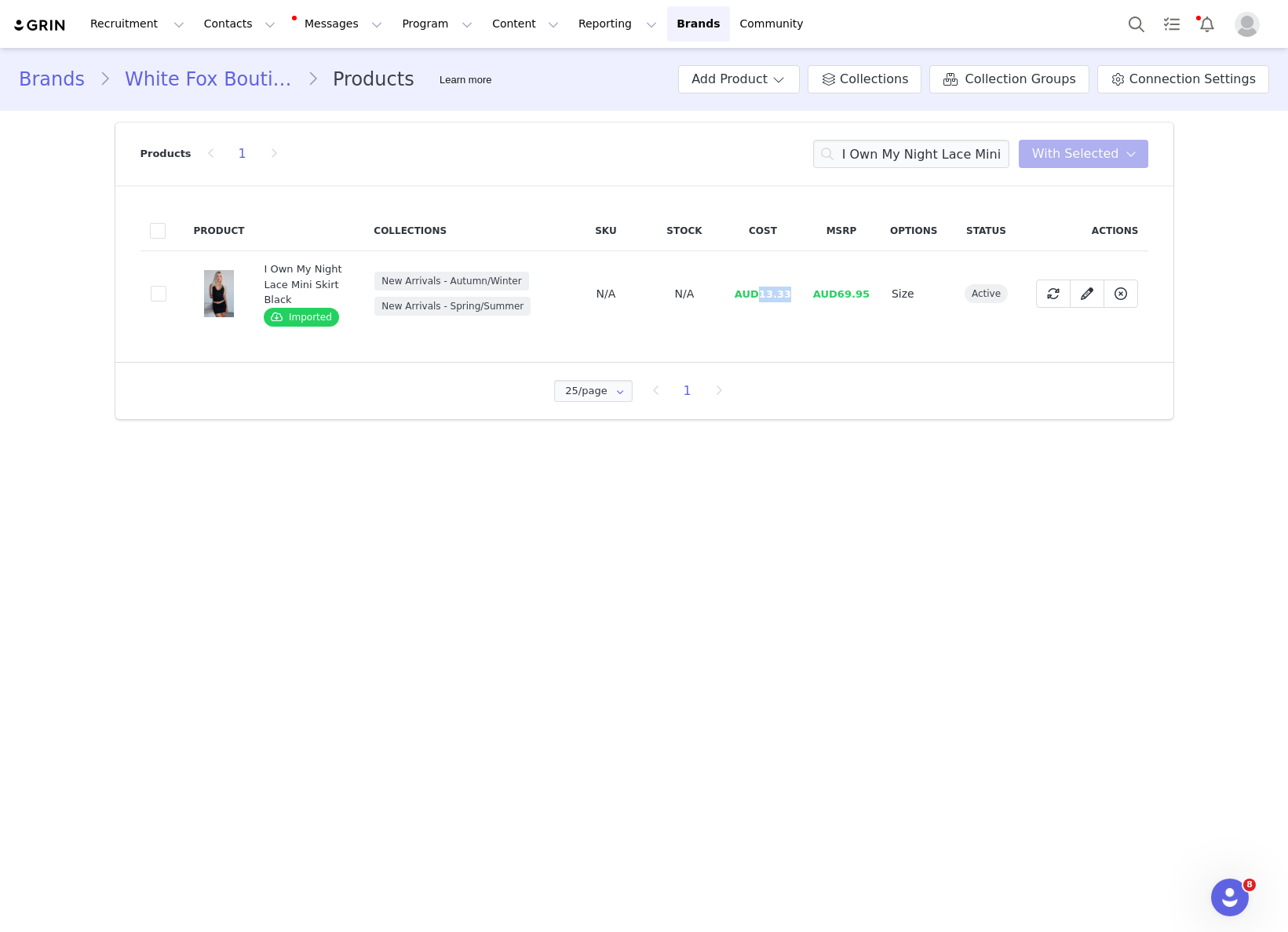
drag, startPoint x: 763, startPoint y: 292, endPoint x: 854, endPoint y: 325, distance: 96.8
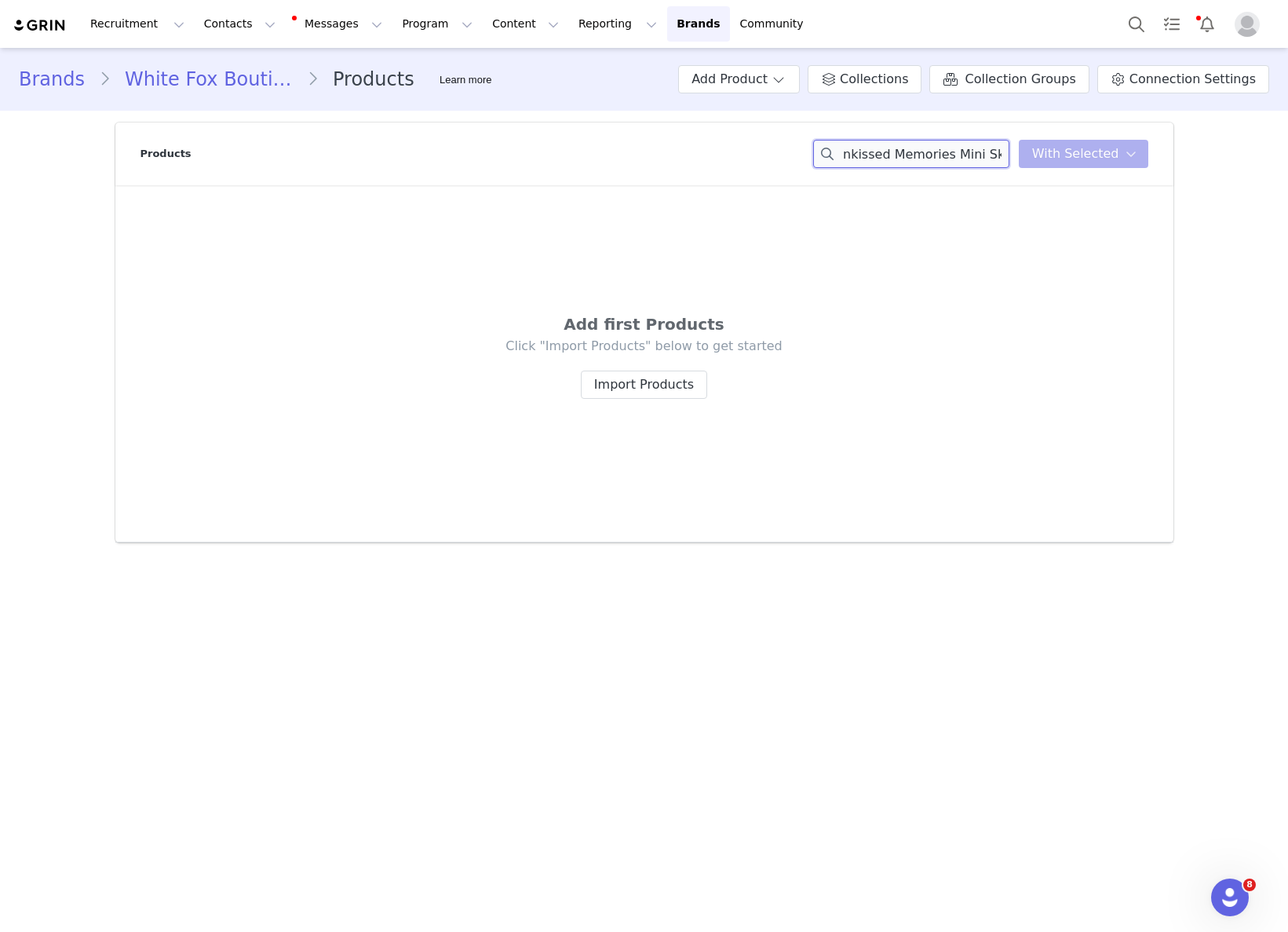
drag, startPoint x: 890, startPoint y: 155, endPoint x: 1114, endPoint y: 172, distance: 224.6
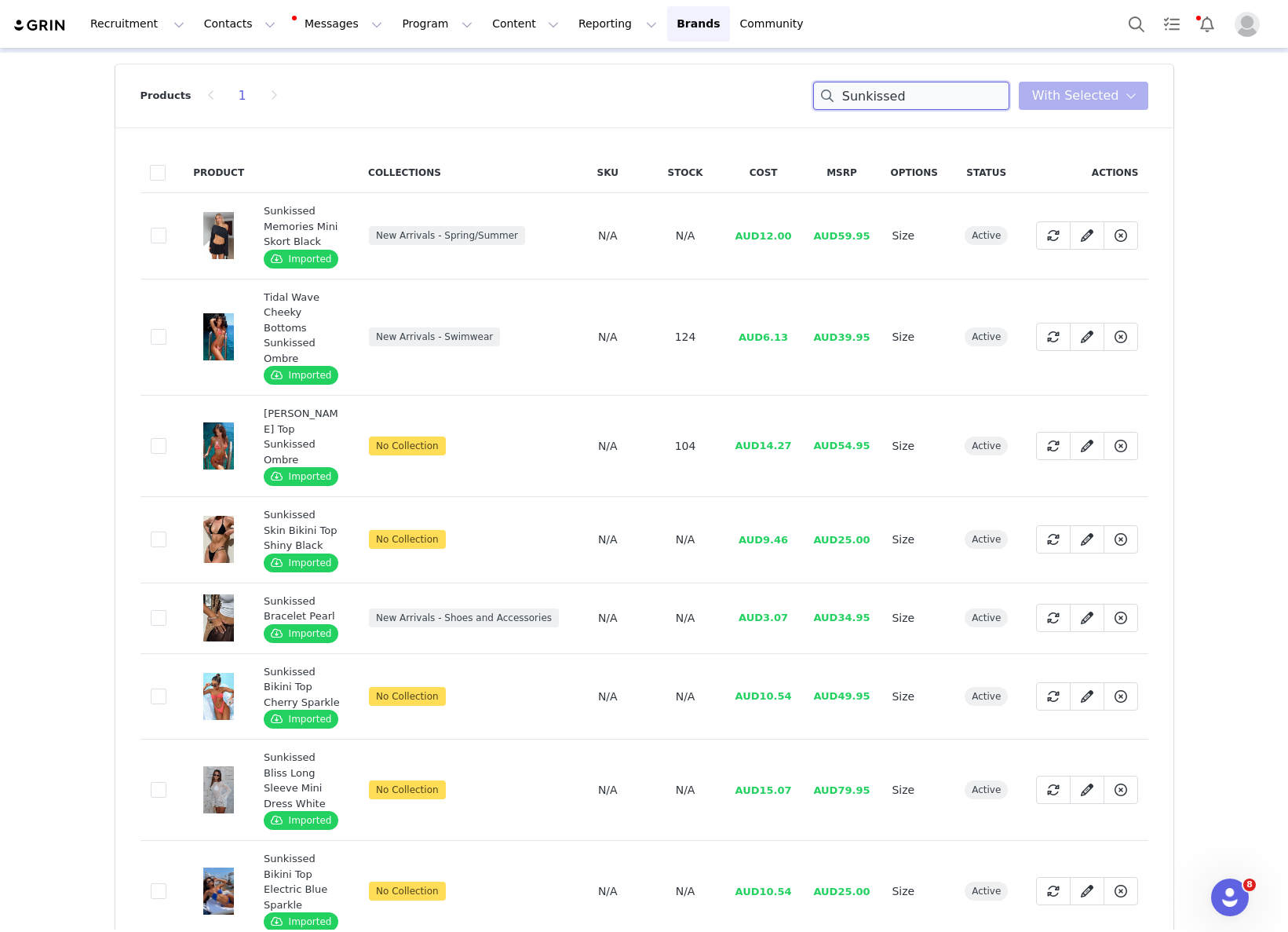
scroll to position [88, 0]
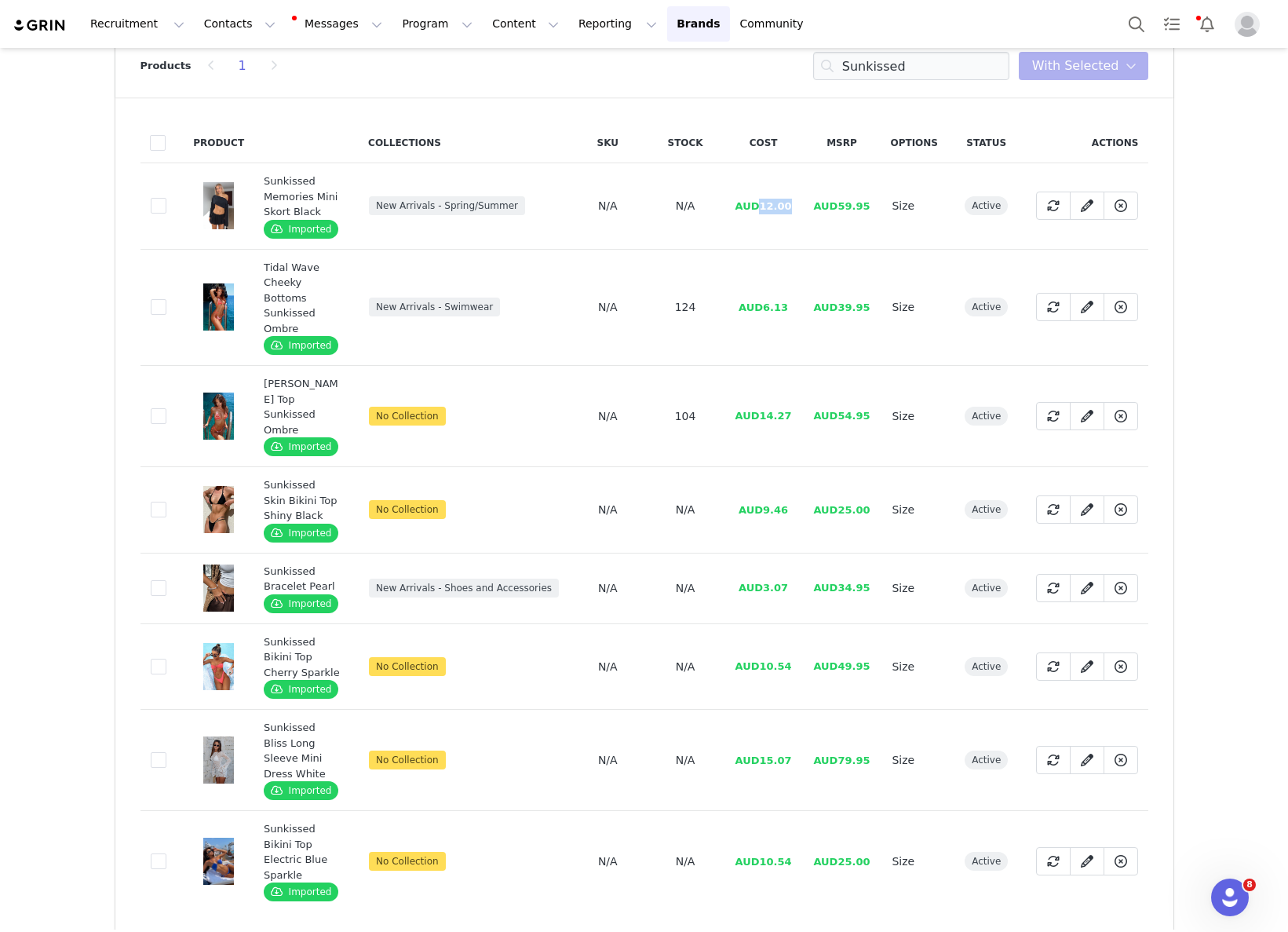
drag, startPoint x: 767, startPoint y: 201, endPoint x: 799, endPoint y: 205, distance: 32.2
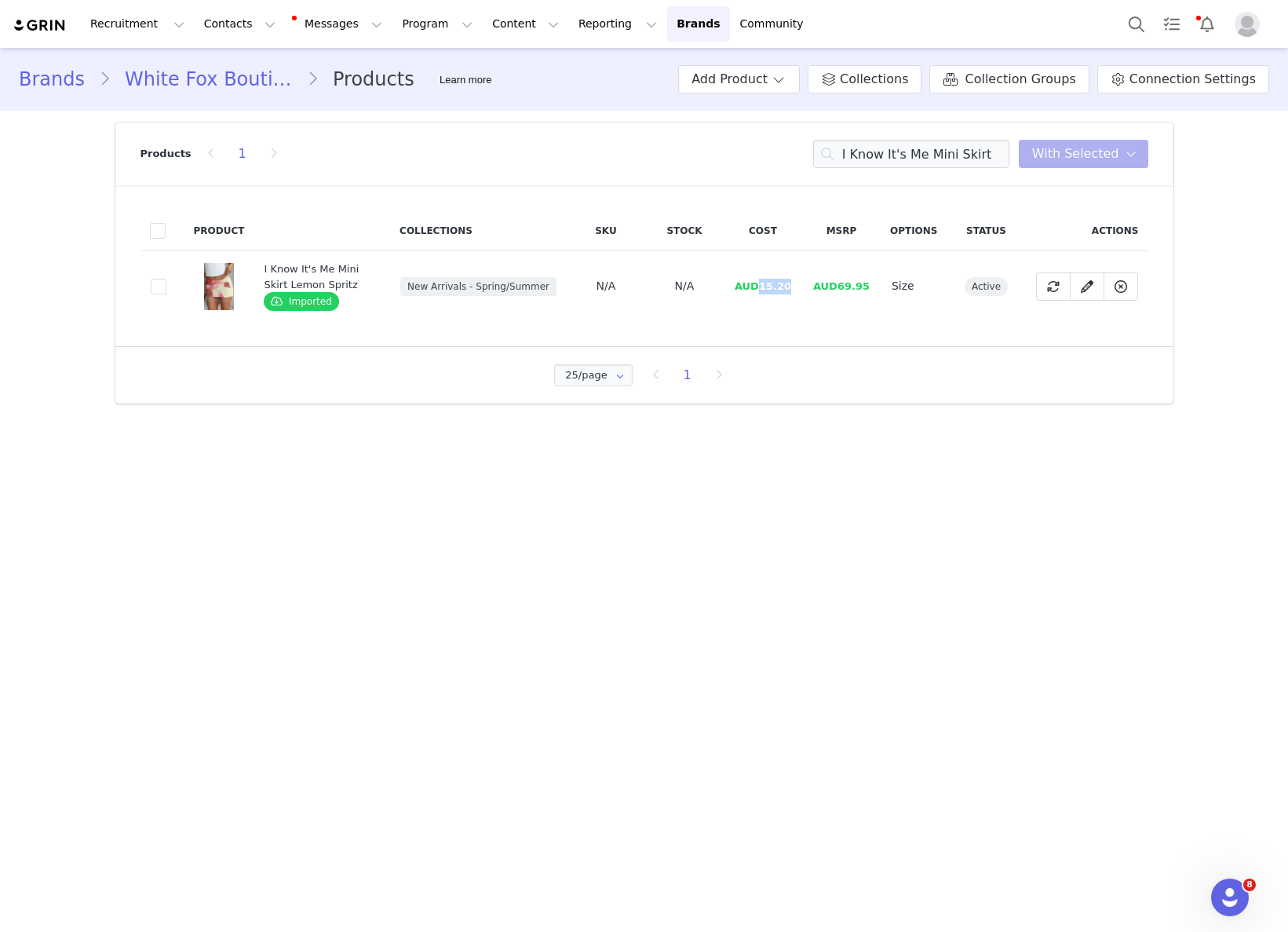
drag, startPoint x: 760, startPoint y: 289, endPoint x: 807, endPoint y: 288, distance: 47.0
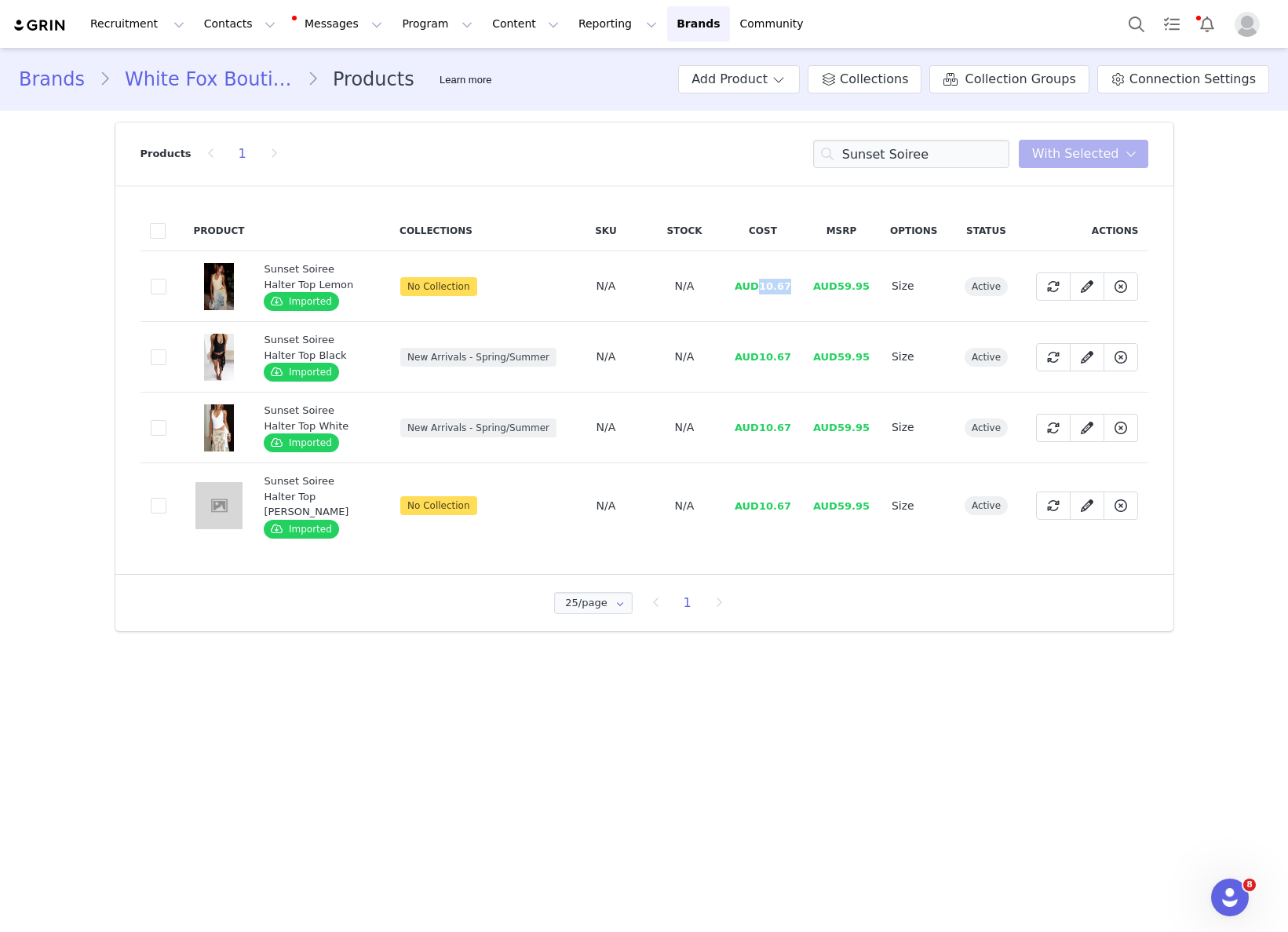
drag, startPoint x: 761, startPoint y: 286, endPoint x: 791, endPoint y: 285, distance: 30.0
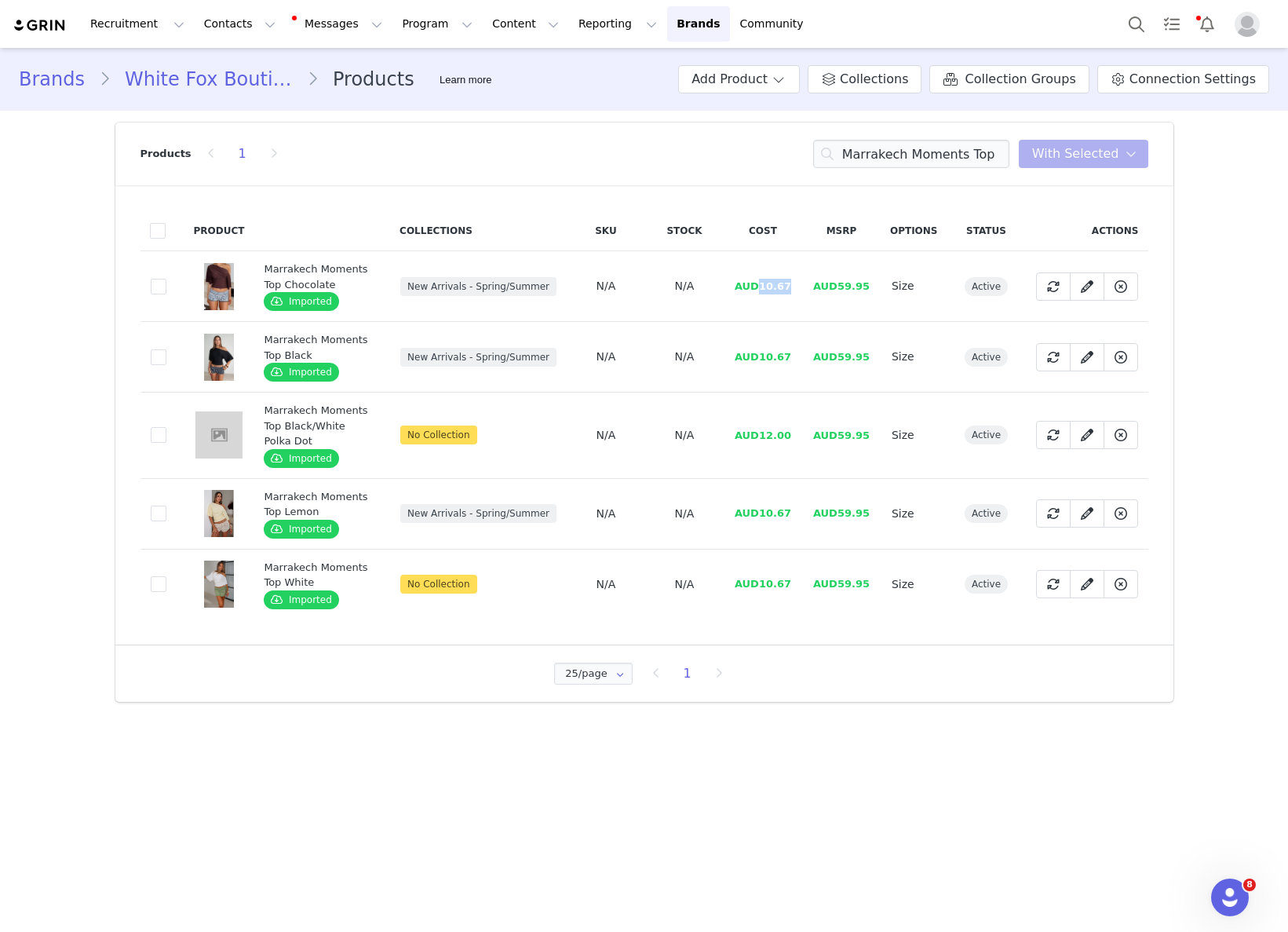
drag, startPoint x: 762, startPoint y: 283, endPoint x: 792, endPoint y: 286, distance: 30.1
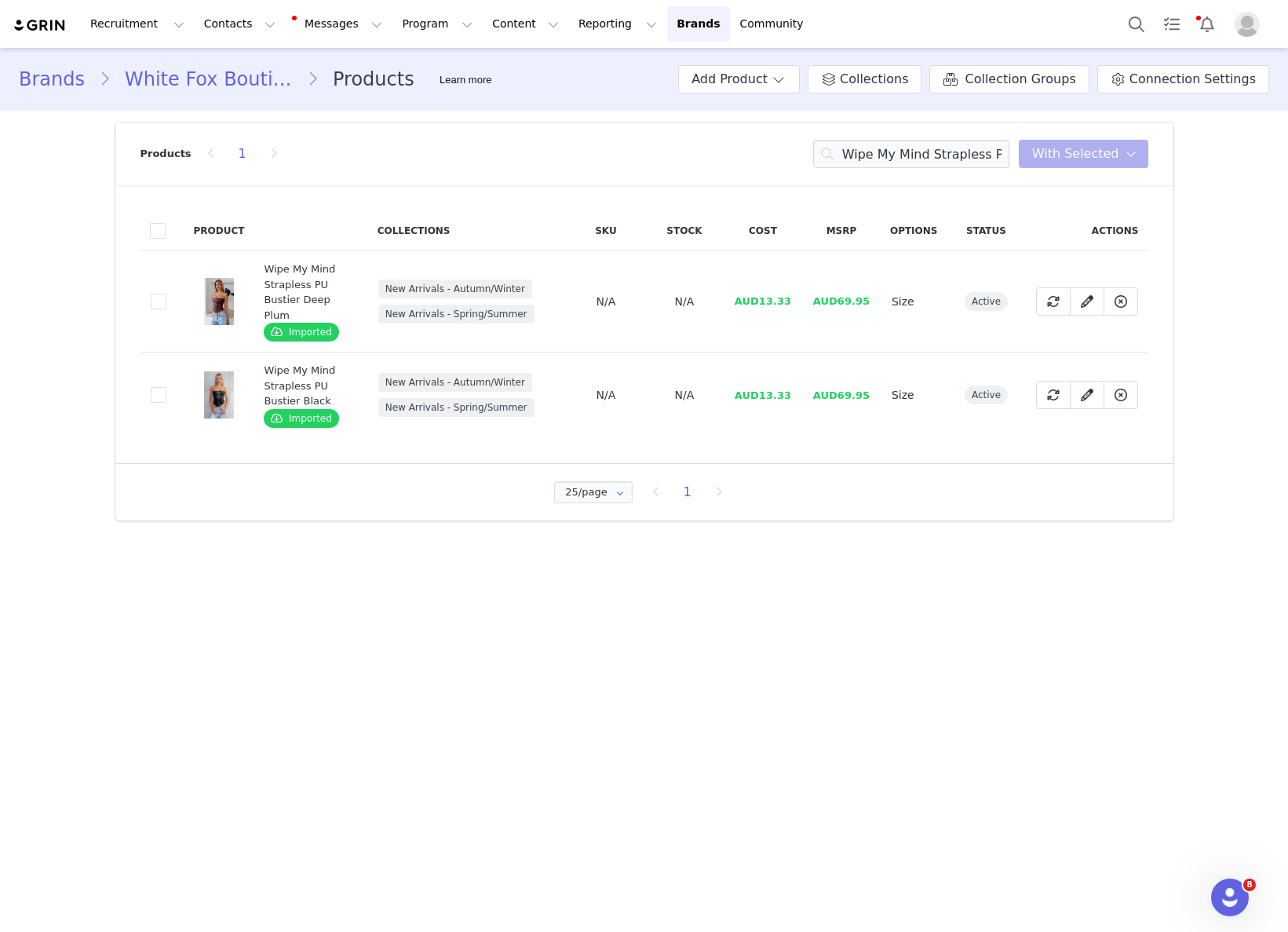
drag, startPoint x: 743, startPoint y: 397, endPoint x: 761, endPoint y: 394, distance: 18.2
drag, startPoint x: 764, startPoint y: 378, endPoint x: 937, endPoint y: 420, distance: 178.0
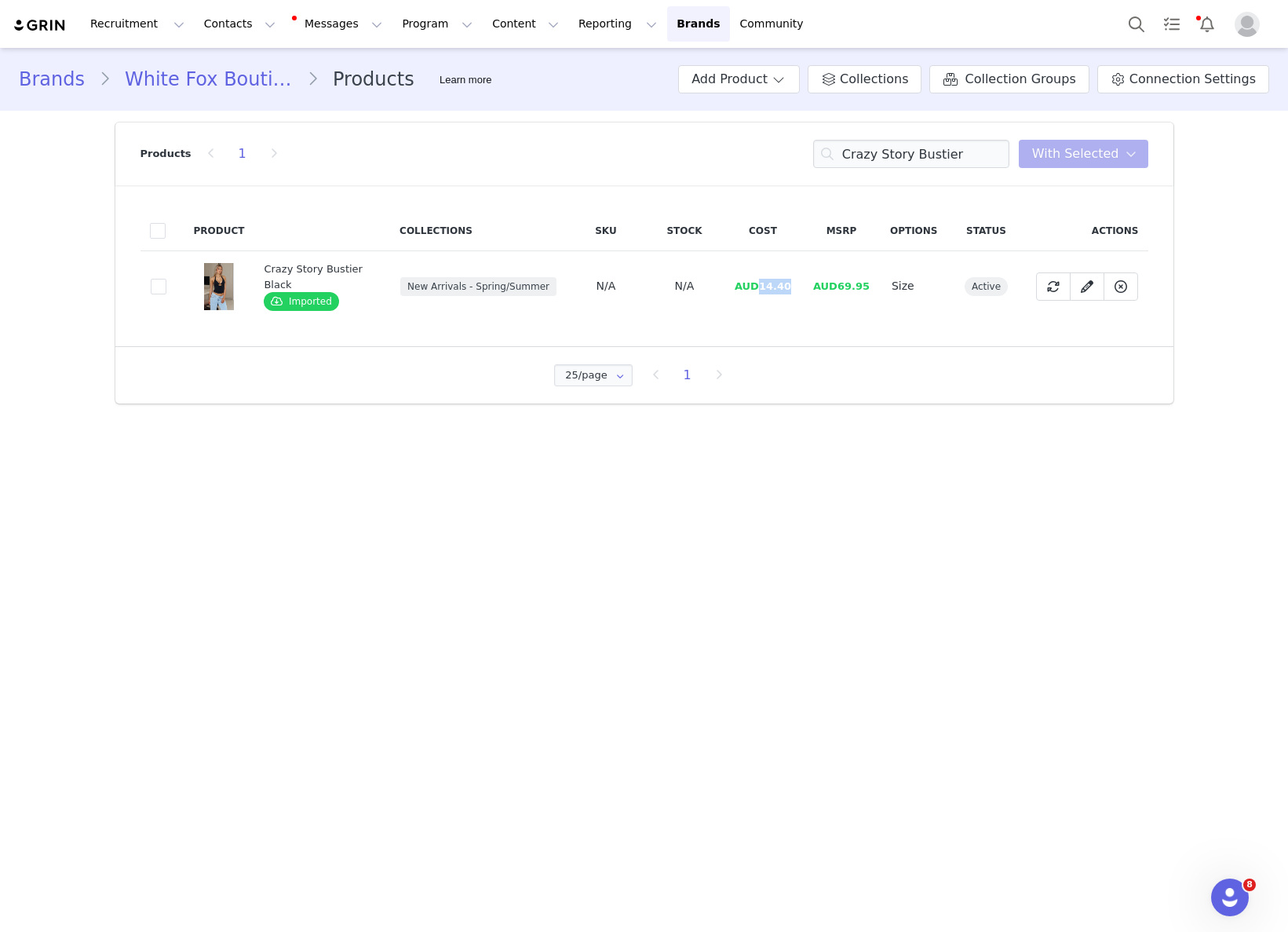
drag, startPoint x: 761, startPoint y: 286, endPoint x: 799, endPoint y: 284, distance: 38.1
drag, startPoint x: 764, startPoint y: 286, endPoint x: 810, endPoint y: 283, distance: 46.1
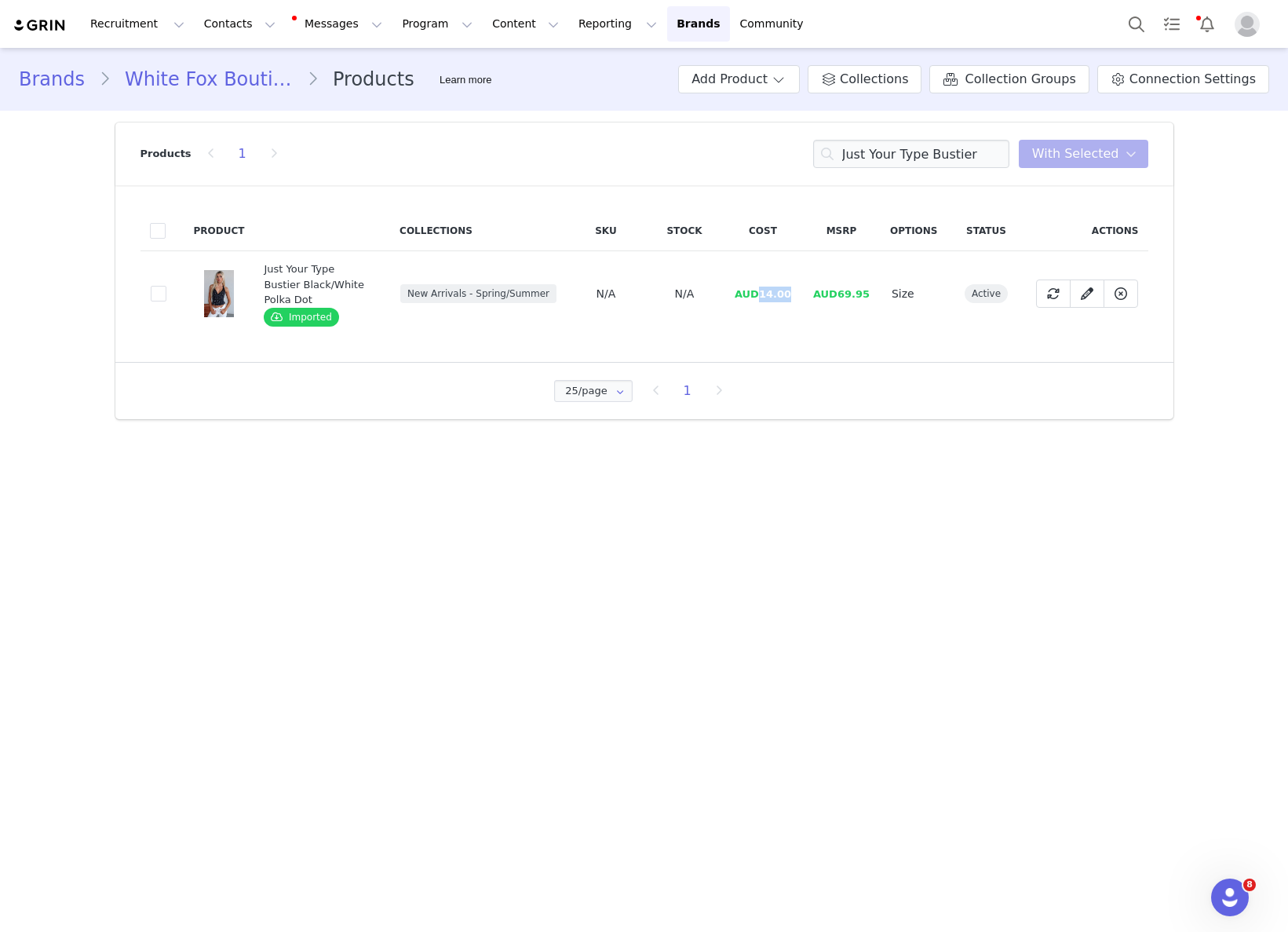
drag, startPoint x: 764, startPoint y: 288, endPoint x: 810, endPoint y: 286, distance: 46.0
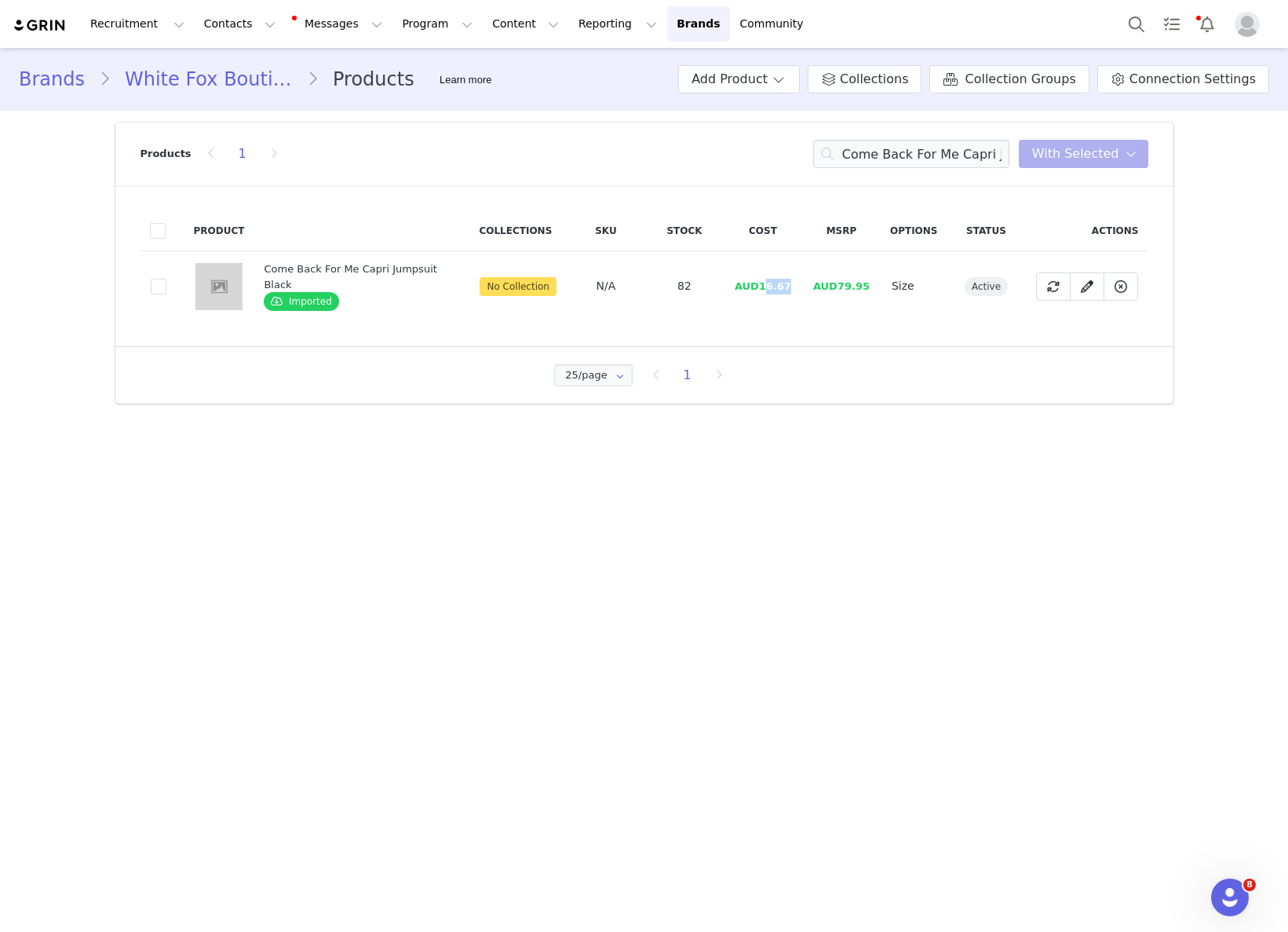
drag, startPoint x: 763, startPoint y: 283, endPoint x: 810, endPoint y: 285, distance: 47.0
drag, startPoint x: 797, startPoint y: 288, endPoint x: 761, endPoint y: 288, distance: 36.0
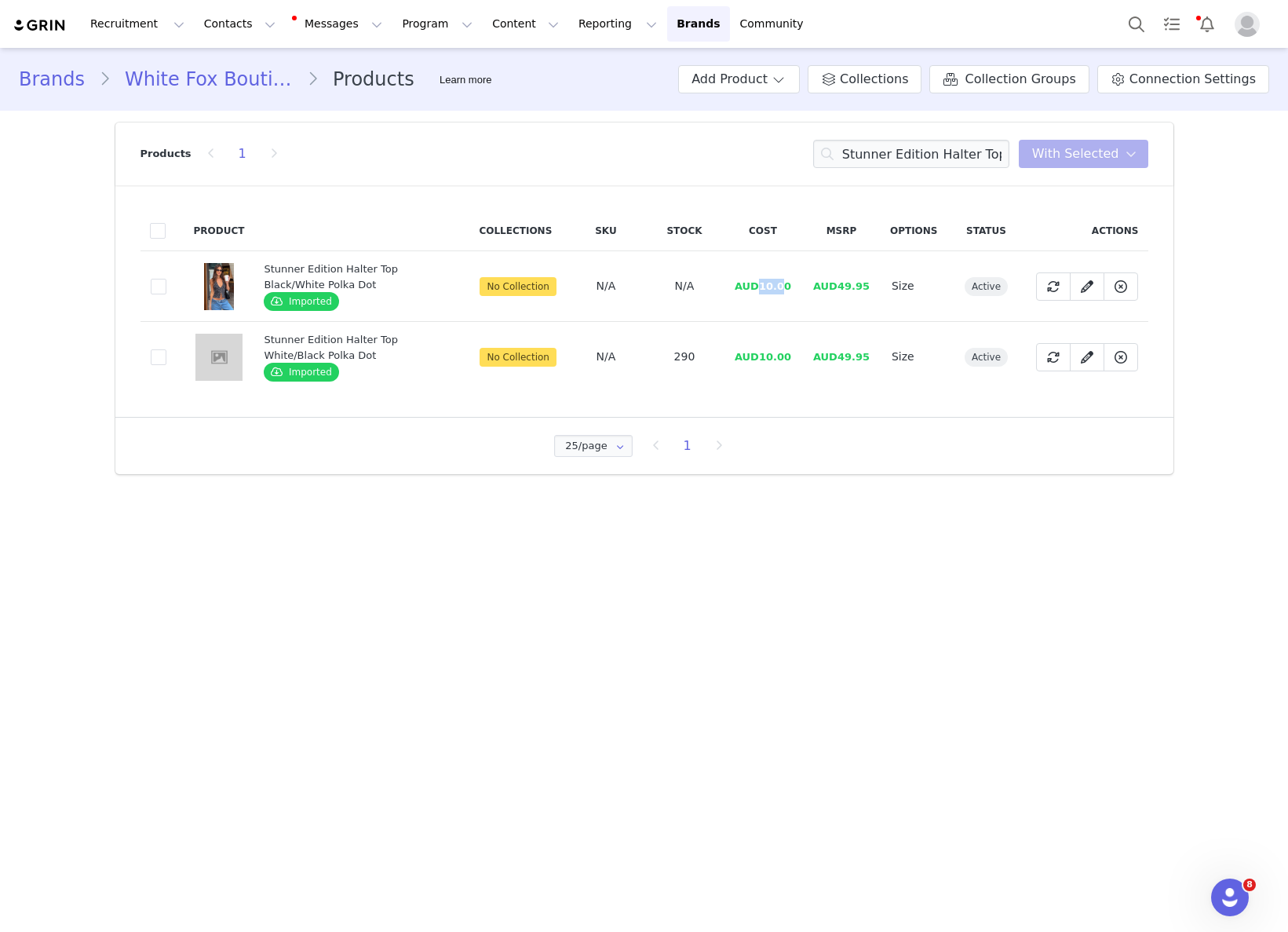
drag, startPoint x: 762, startPoint y: 286, endPoint x: 859, endPoint y: 316, distance: 101.5
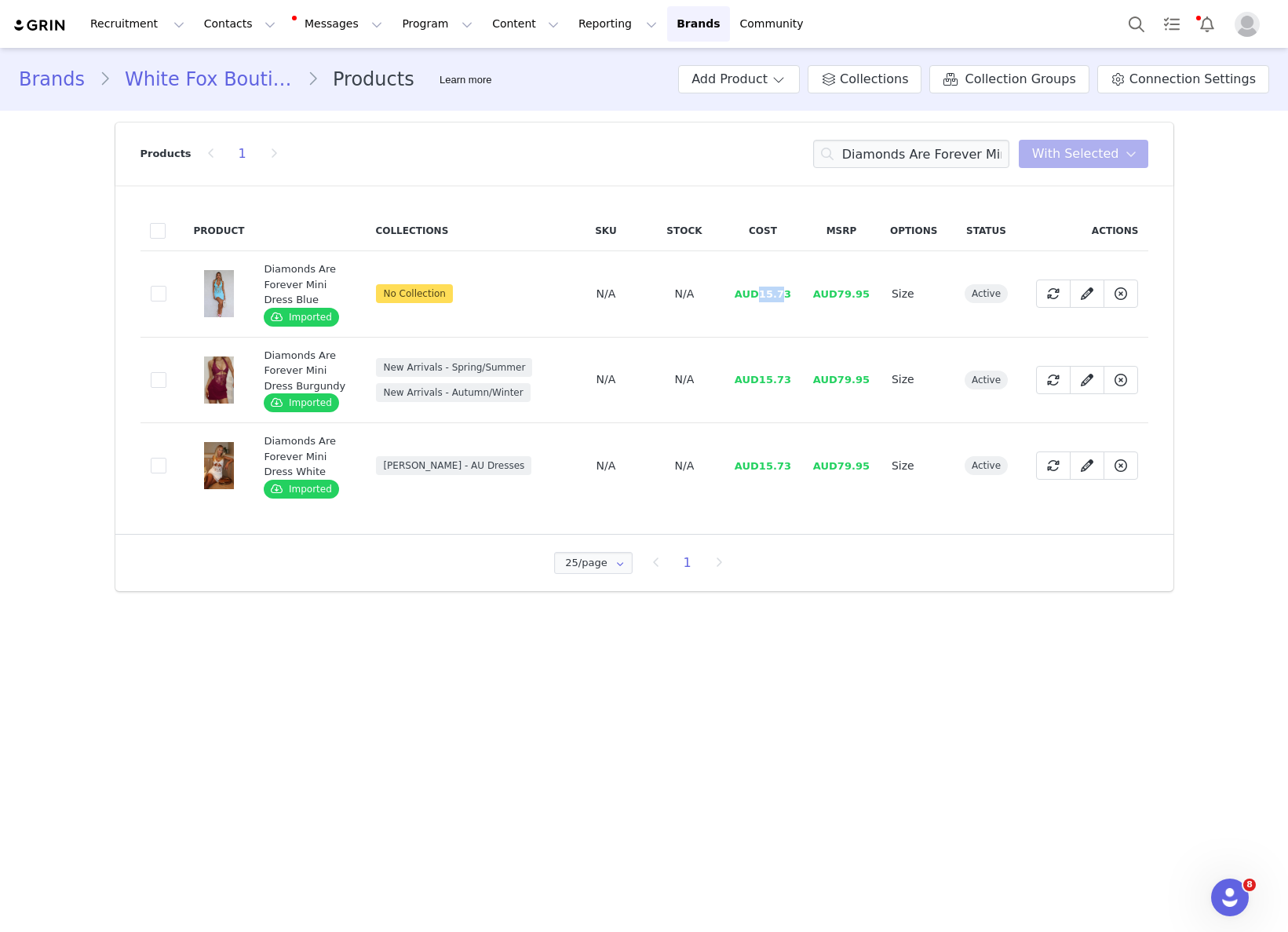
drag, startPoint x: 762, startPoint y: 296, endPoint x: 791, endPoint y: 302, distance: 29.6
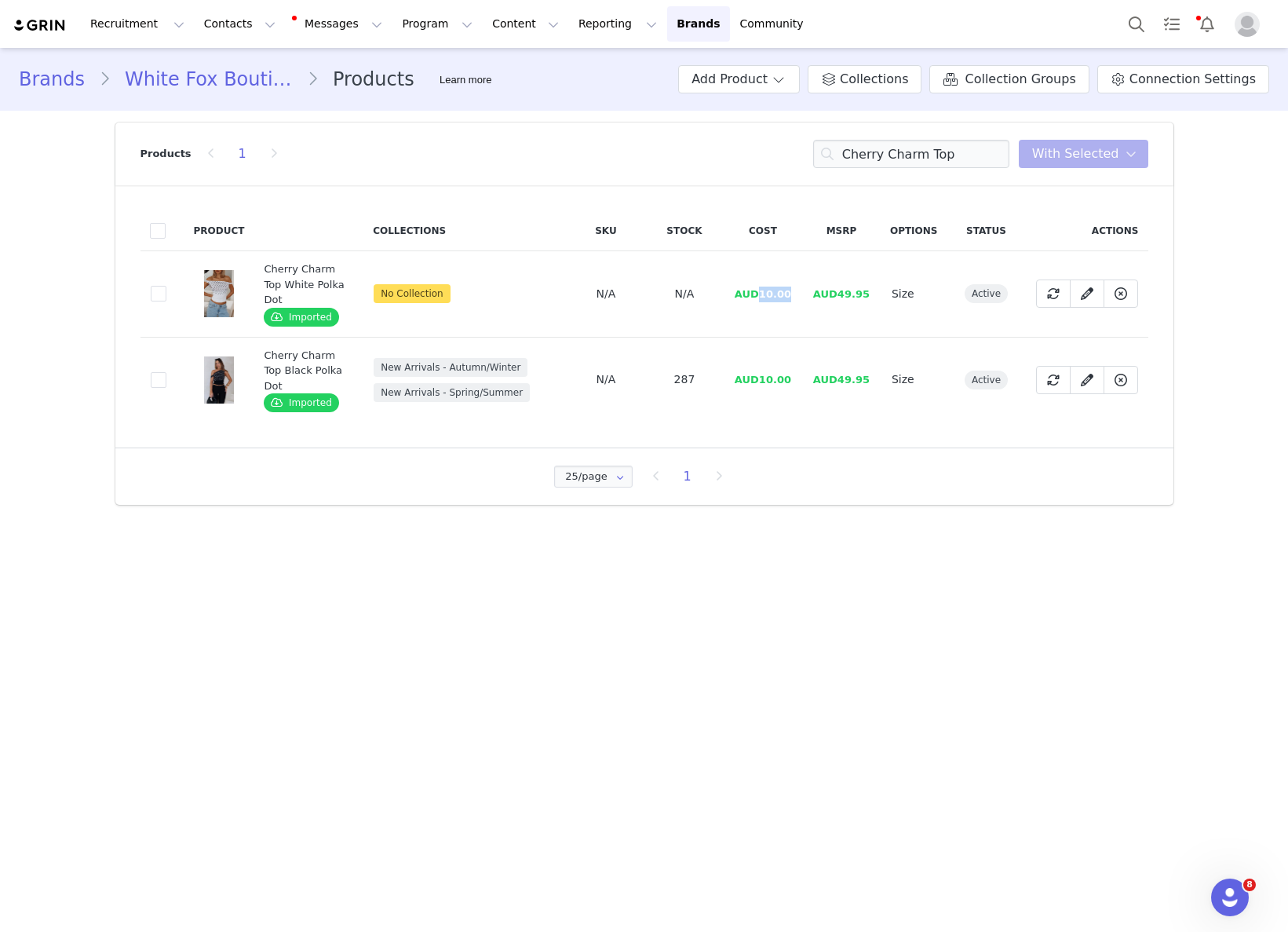
drag, startPoint x: 762, startPoint y: 297, endPoint x: 797, endPoint y: 298, distance: 35.0
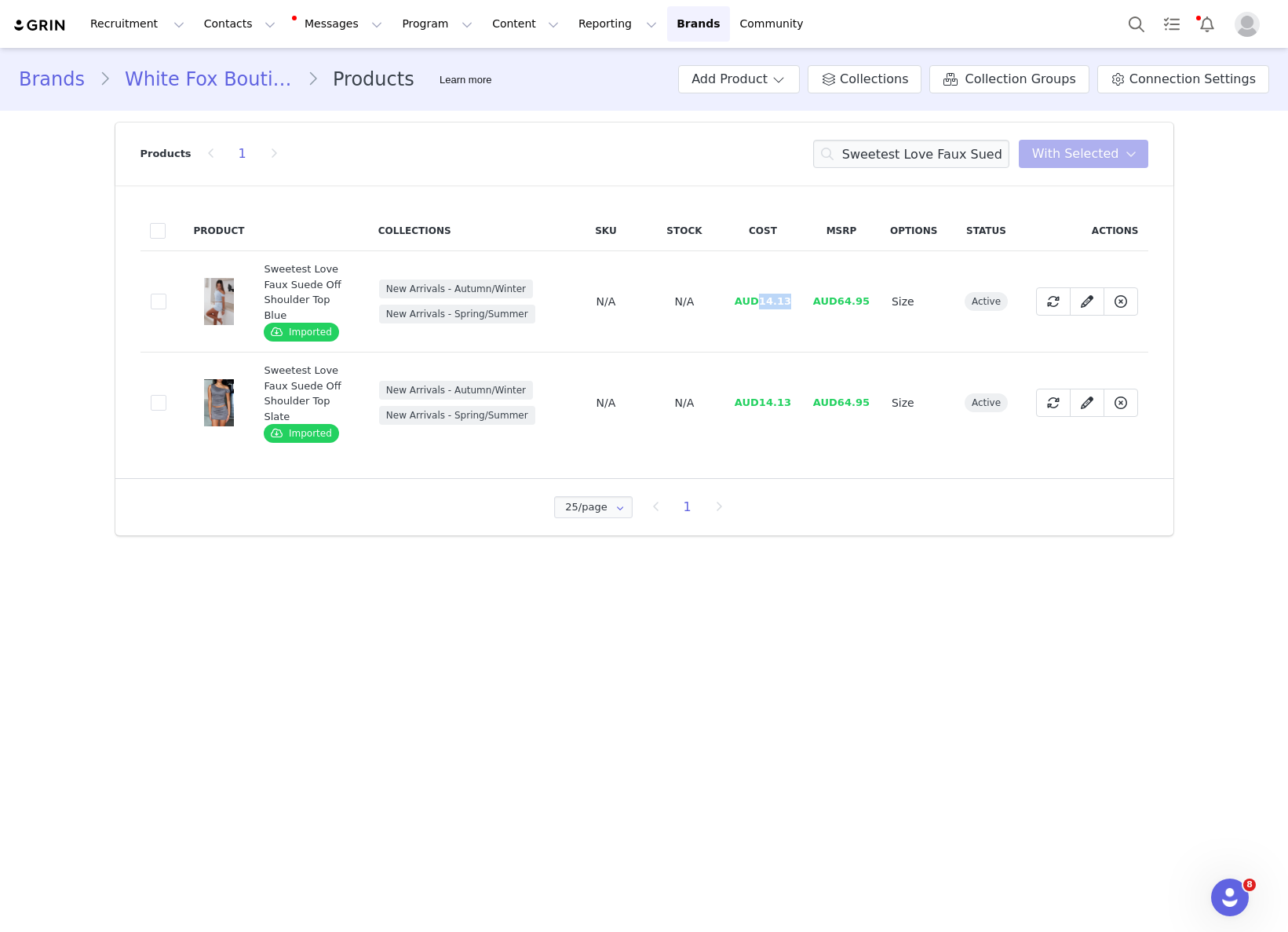
drag, startPoint x: 762, startPoint y: 299, endPoint x: 796, endPoint y: 293, distance: 34.5
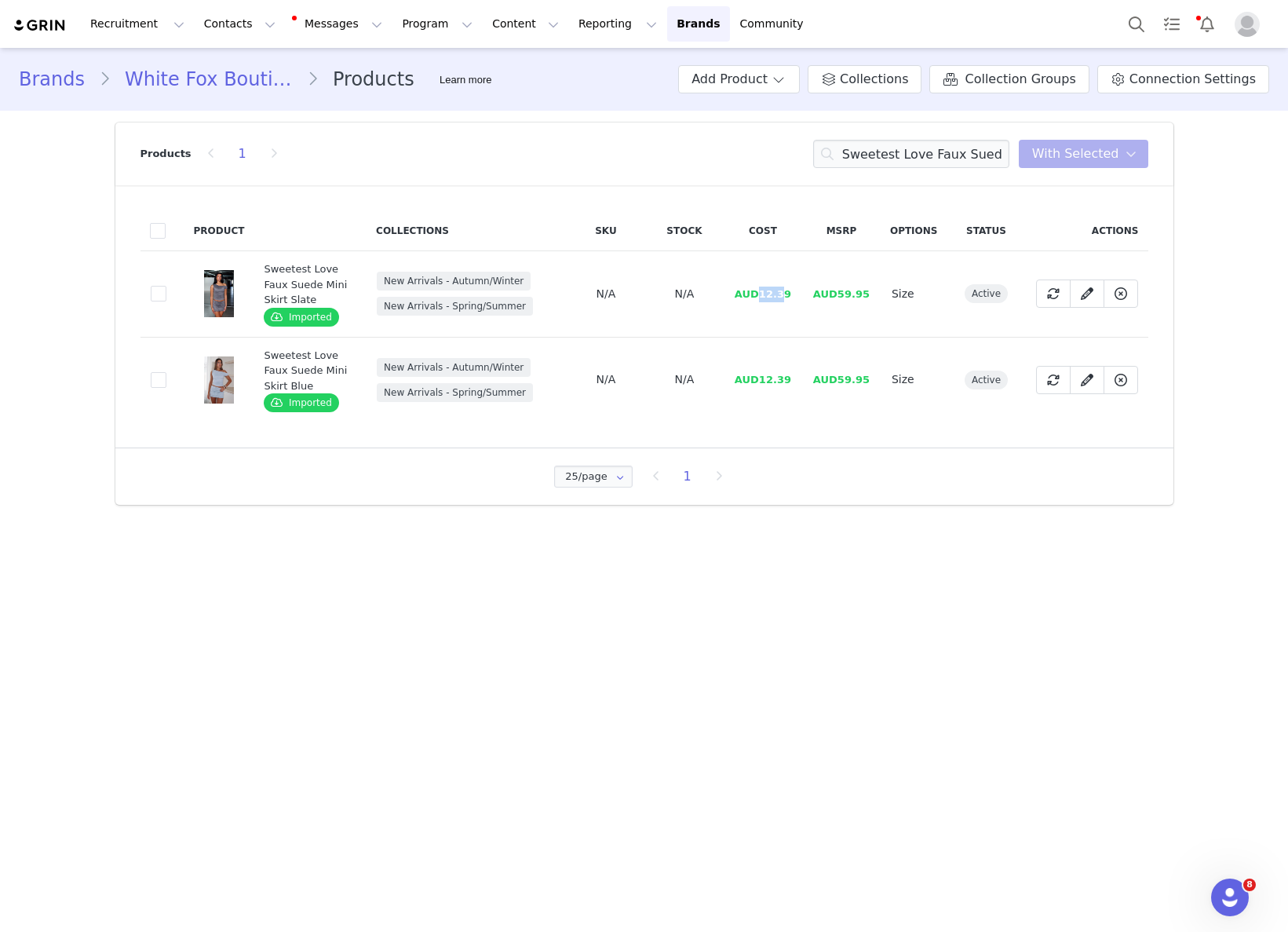
drag, startPoint x: 776, startPoint y: 293, endPoint x: 788, endPoint y: 295, distance: 12.2
drag, startPoint x: 790, startPoint y: 309, endPoint x: 769, endPoint y: 299, distance: 23.3
drag, startPoint x: 762, startPoint y: 293, endPoint x: 794, endPoint y: 295, distance: 32.1
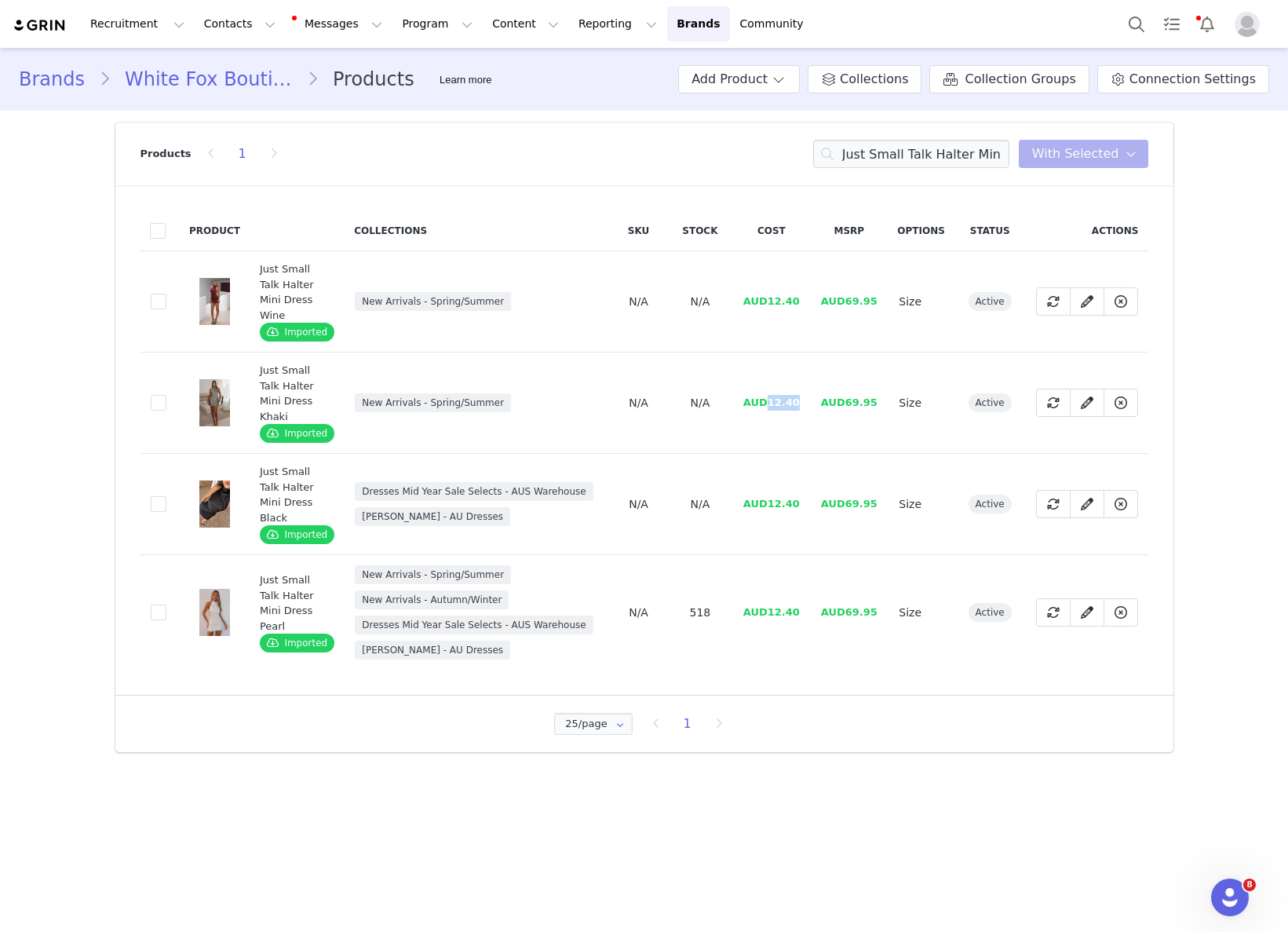
drag, startPoint x: 769, startPoint y: 402, endPoint x: 817, endPoint y: 405, distance: 48.1
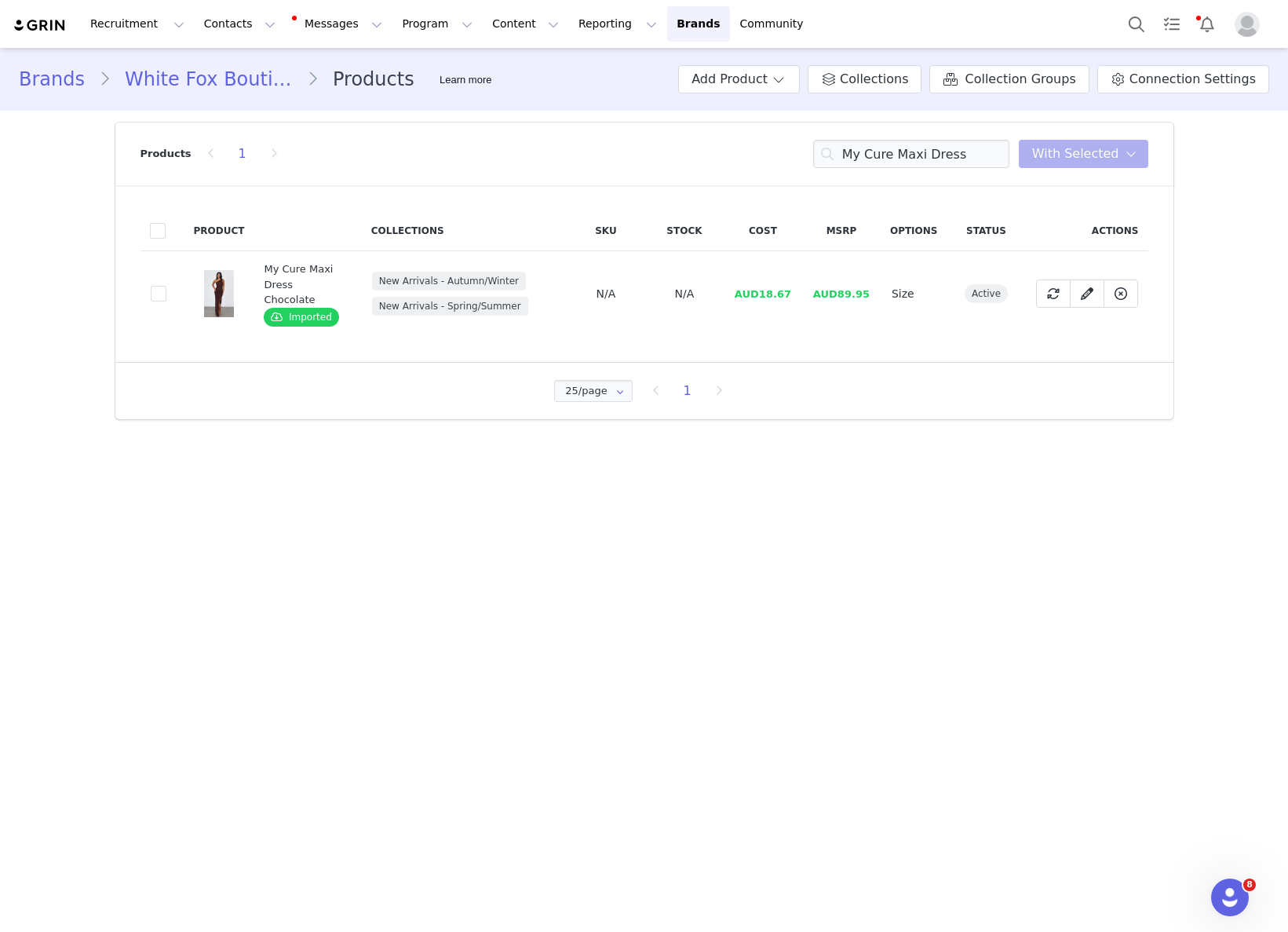
drag, startPoint x: 756, startPoint y: 303, endPoint x: 759, endPoint y: 293, distance: 10.4
drag, startPoint x: 762, startPoint y: 287, endPoint x: 795, endPoint y: 287, distance: 33.0
drag, startPoint x: 761, startPoint y: 295, endPoint x: 794, endPoint y: 296, distance: 33.0
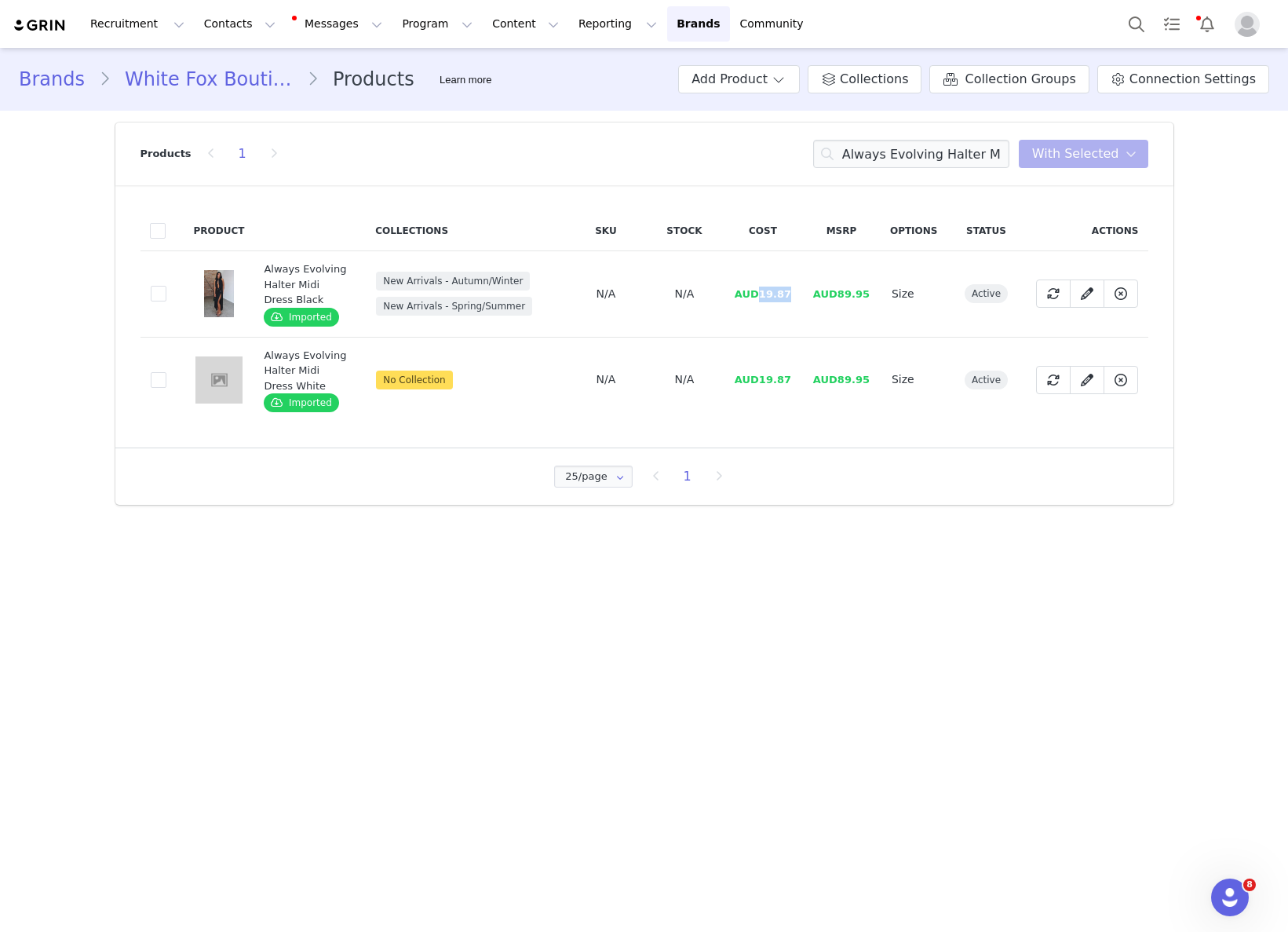
drag, startPoint x: 761, startPoint y: 293, endPoint x: 863, endPoint y: 314, distance: 104.1
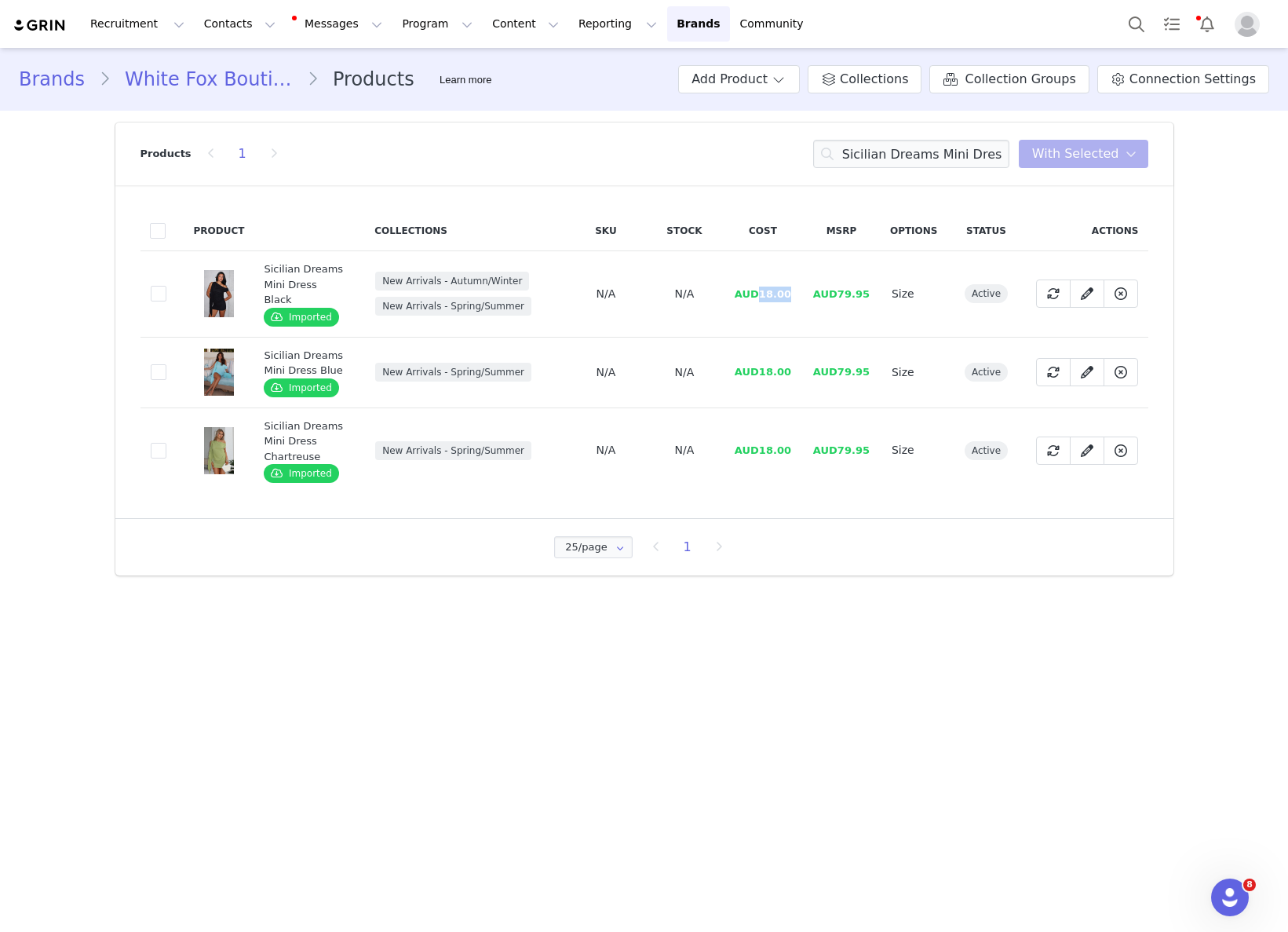
drag, startPoint x: 762, startPoint y: 286, endPoint x: 807, endPoint y: 291, distance: 45.3
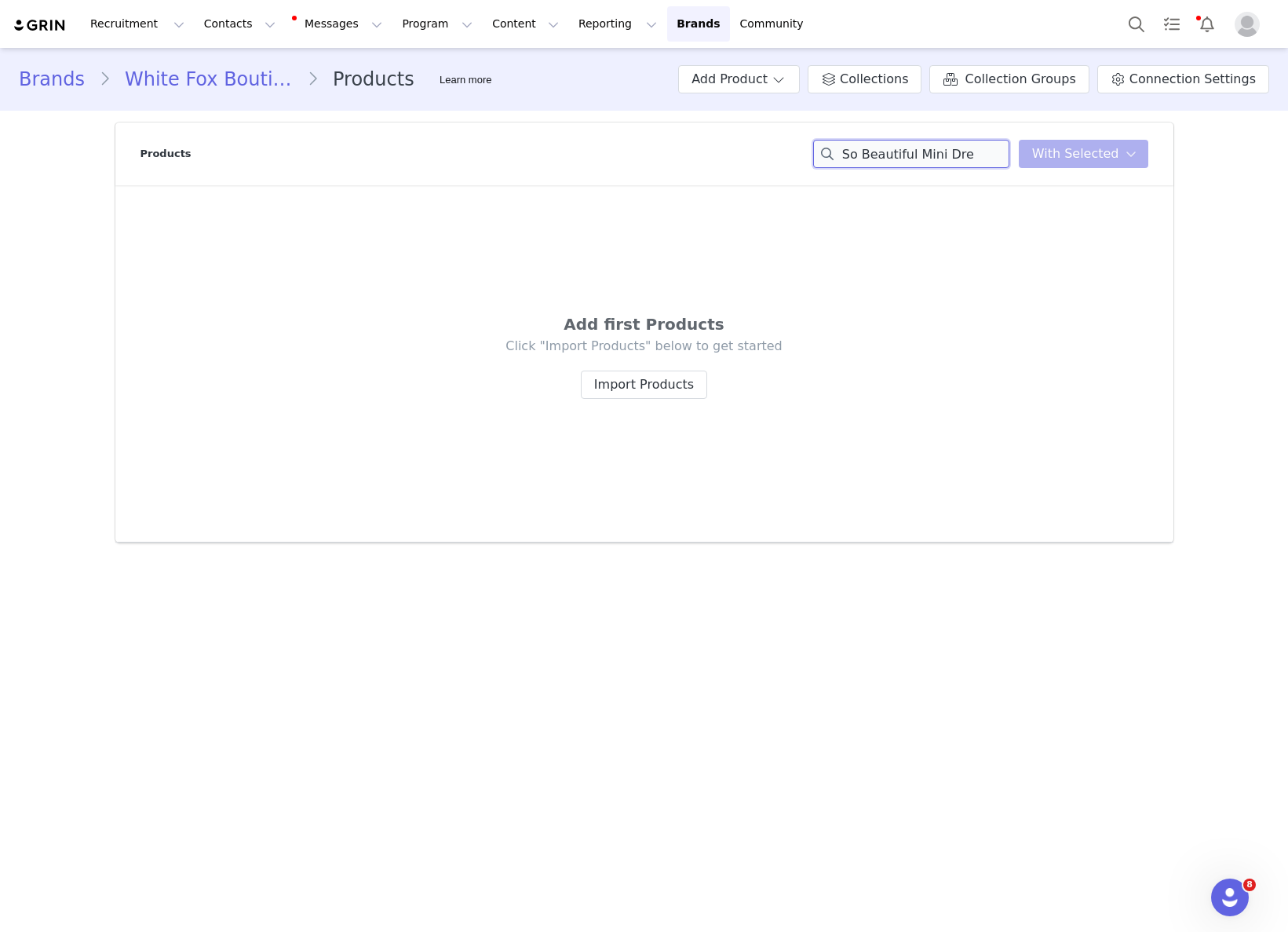
drag, startPoint x: 938, startPoint y: 155, endPoint x: 995, endPoint y: 157, distance: 57.0
drag, startPoint x: 912, startPoint y: 157, endPoint x: 1005, endPoint y: 155, distance: 93.0
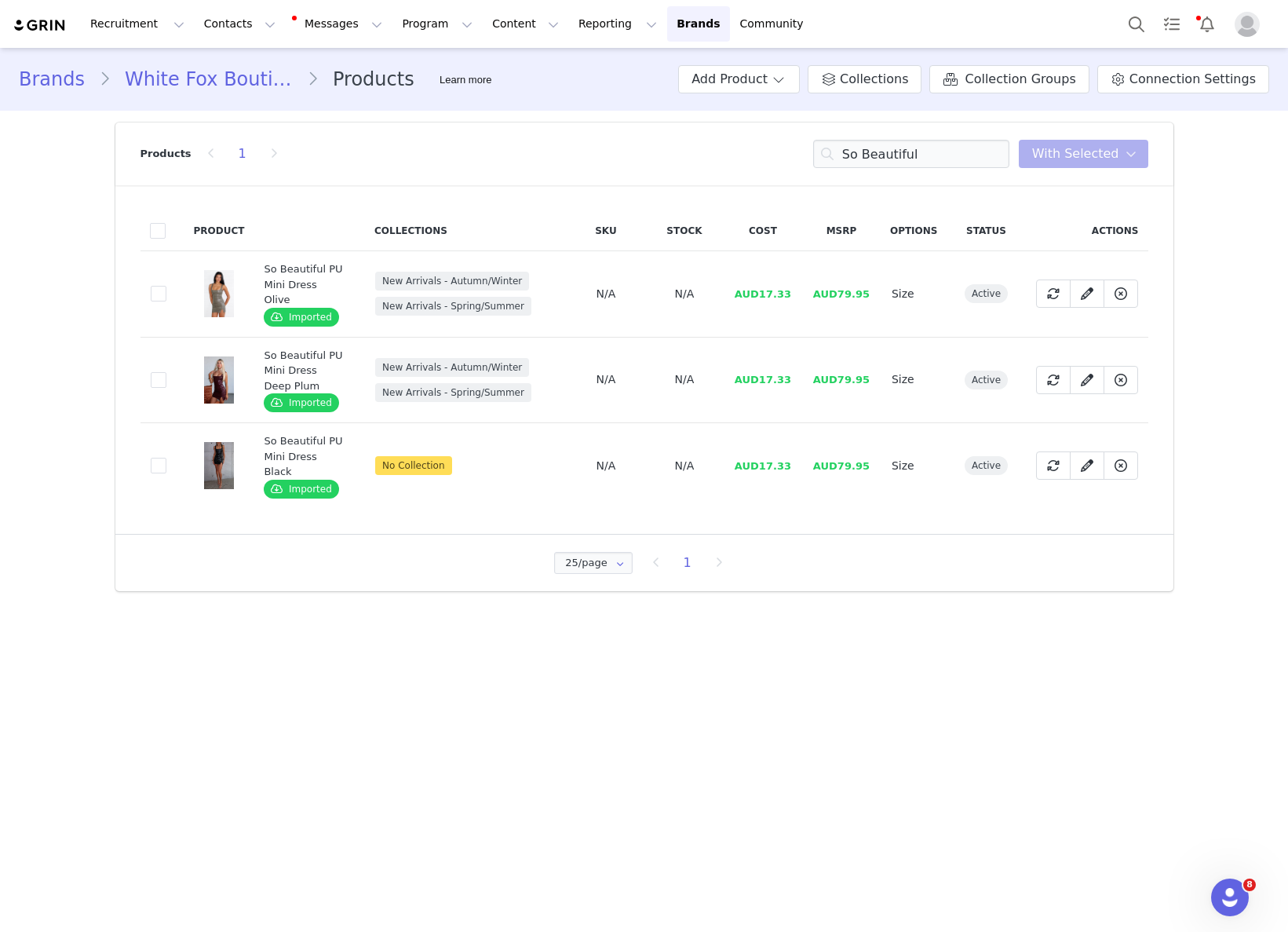
drag, startPoint x: 815, startPoint y: 371, endPoint x: 807, endPoint y: 372, distance: 8.1
drag, startPoint x: 763, startPoint y: 367, endPoint x: 793, endPoint y: 362, distance: 30.4
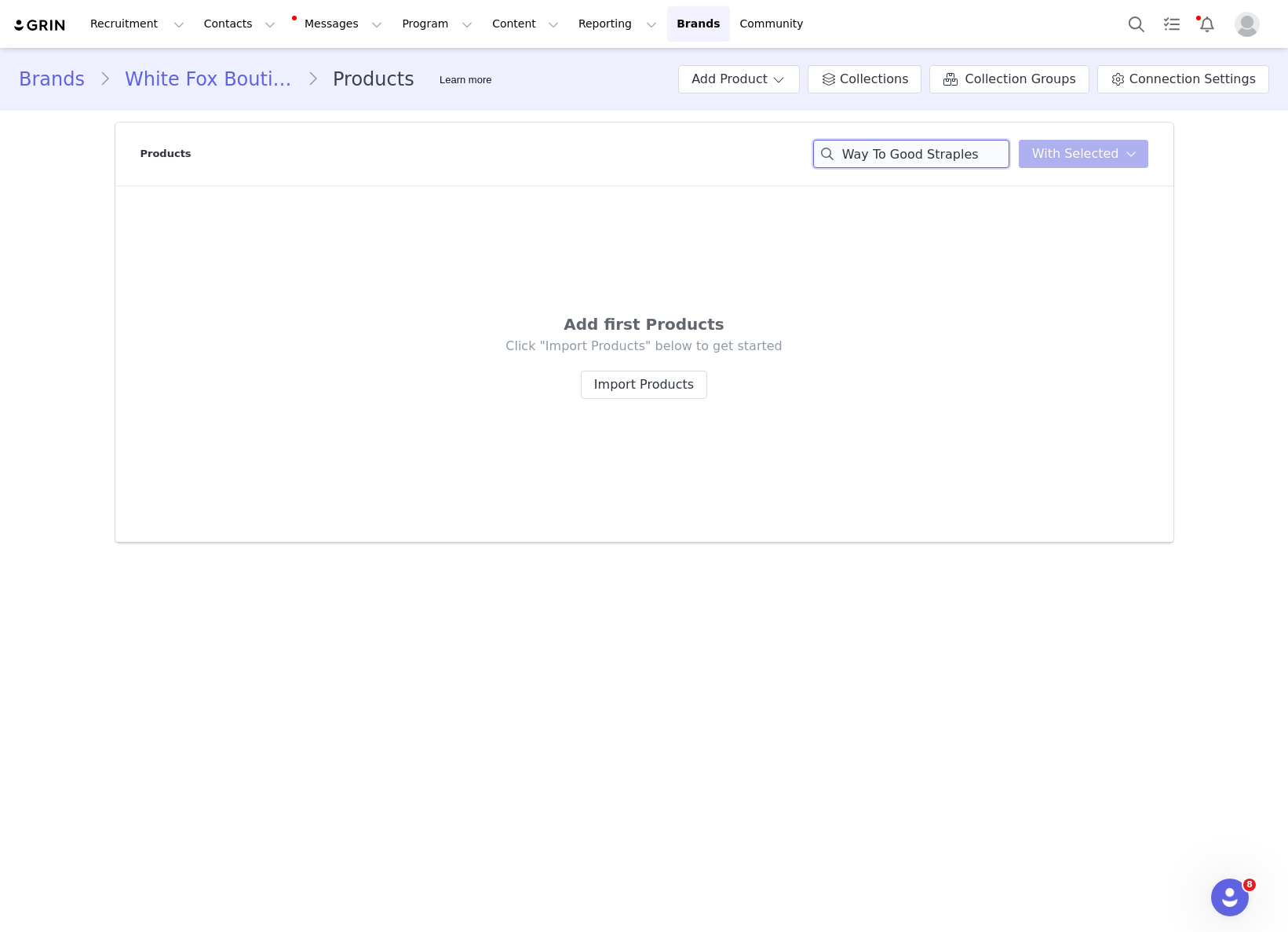
drag, startPoint x: 928, startPoint y: 153, endPoint x: 696, endPoint y: 170, distance: 232.6
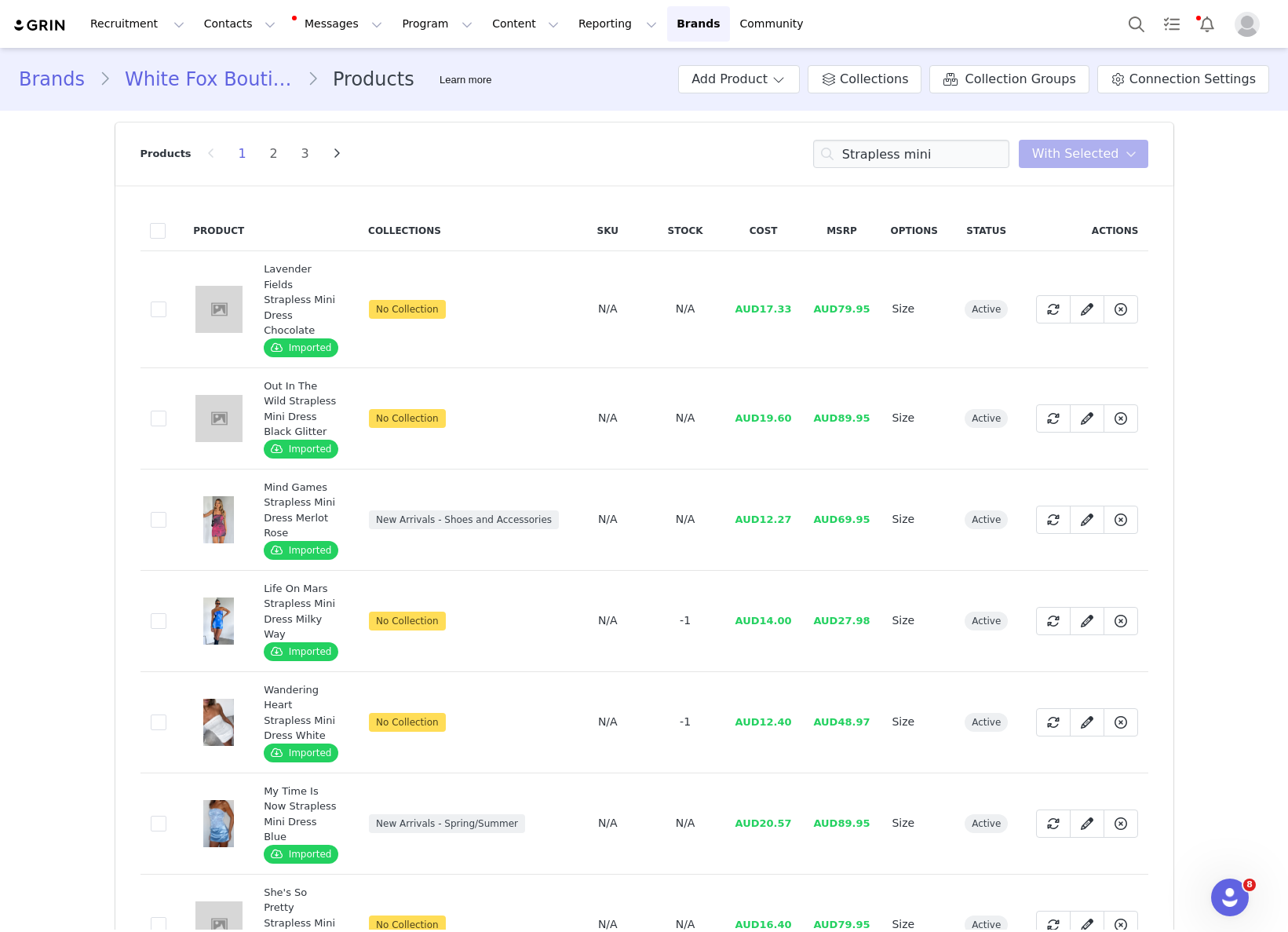
drag, startPoint x: 772, startPoint y: 523, endPoint x: 763, endPoint y: 509, distance: 16.6
drag, startPoint x: 765, startPoint y: 400, endPoint x: 796, endPoint y: 400, distance: 31.0
drag, startPoint x: 795, startPoint y: 401, endPoint x: 764, endPoint y: 400, distance: 31.0
drag, startPoint x: 765, startPoint y: 303, endPoint x: 795, endPoint y: 303, distance: 30.0
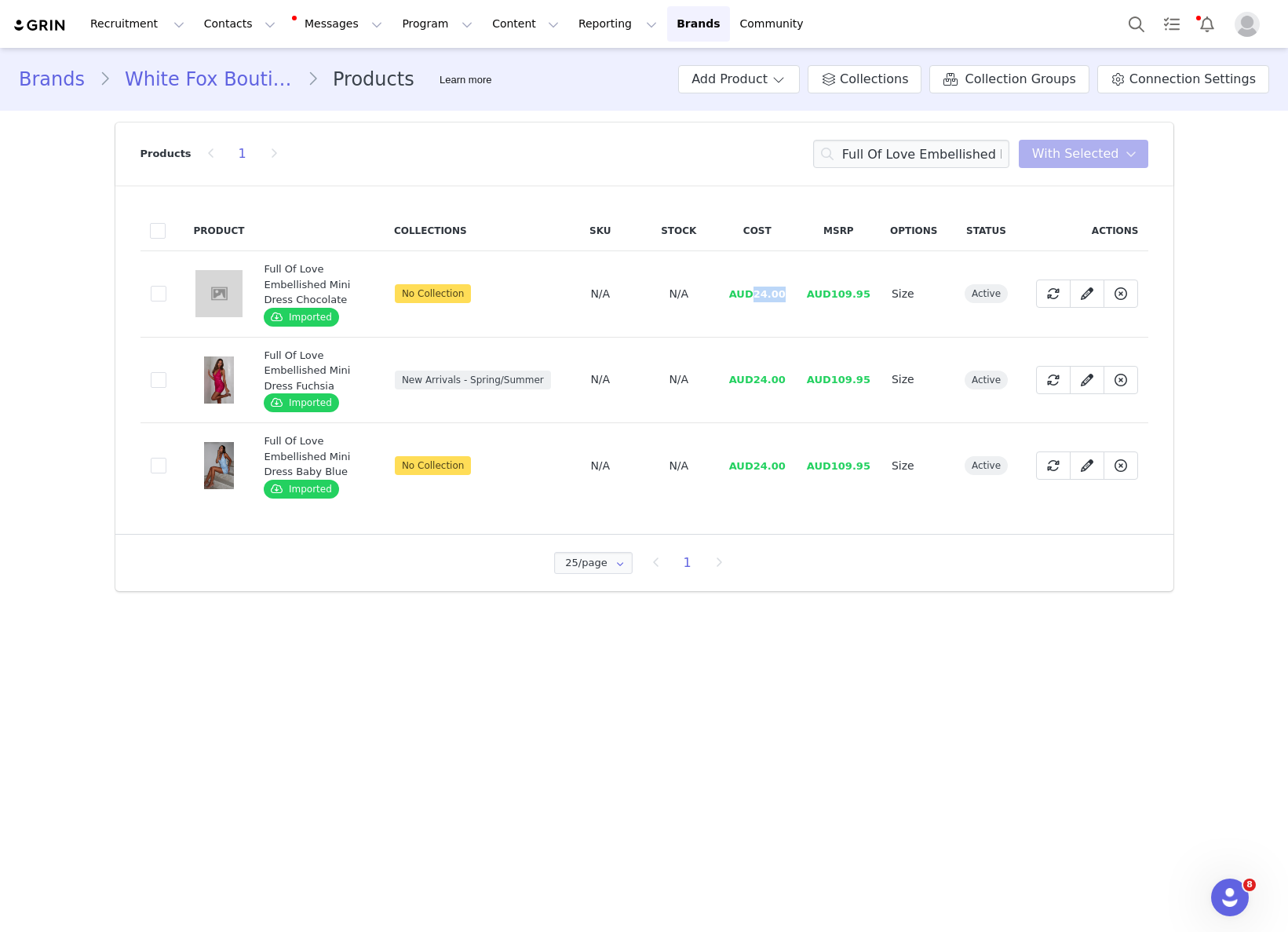
drag, startPoint x: 758, startPoint y: 291, endPoint x: 798, endPoint y: 292, distance: 40.0
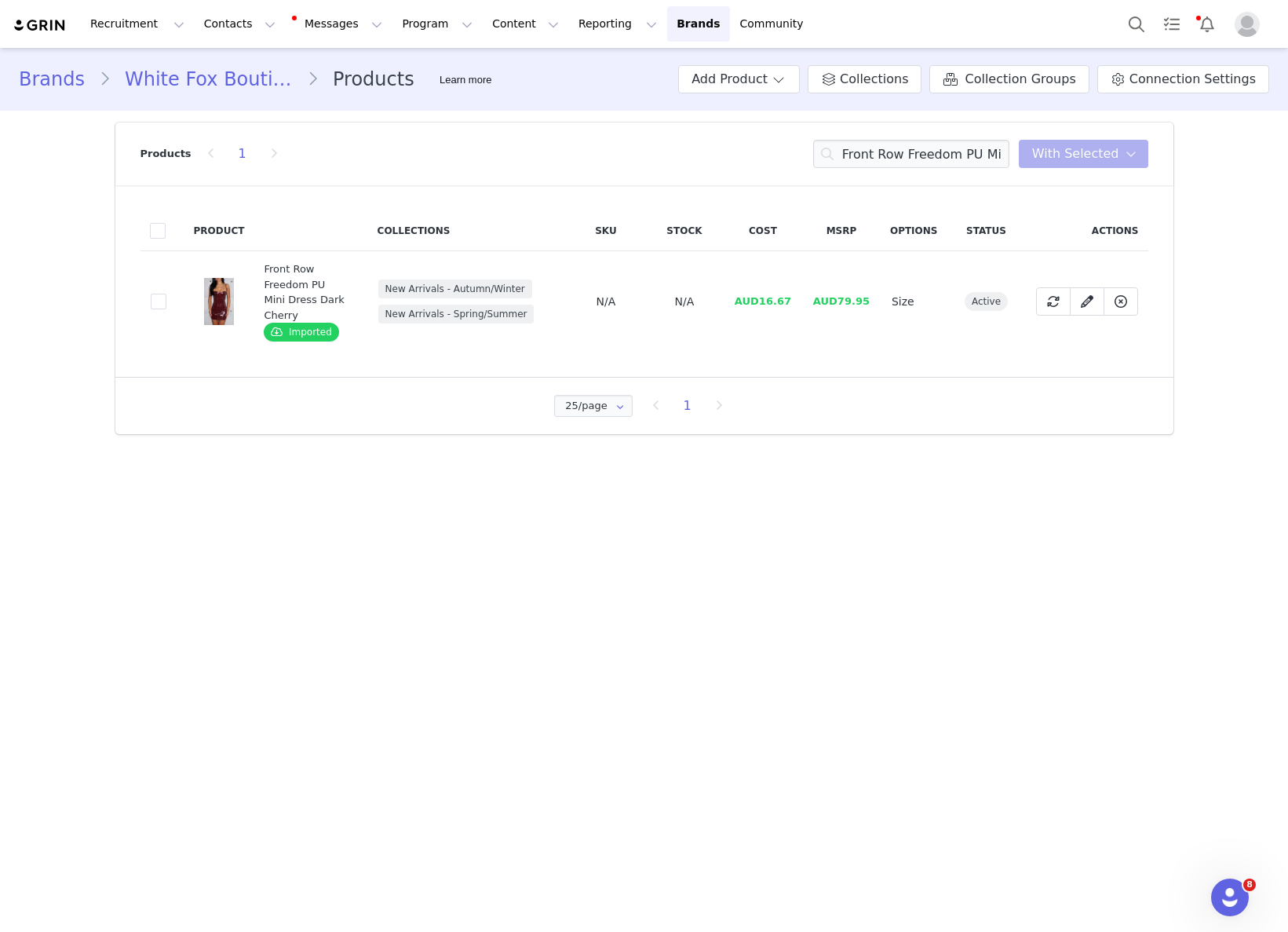
drag, startPoint x: 775, startPoint y: 305, endPoint x: 761, endPoint y: 301, distance: 14.6
drag, startPoint x: 775, startPoint y: 293, endPoint x: 806, endPoint y: 292, distance: 31.0
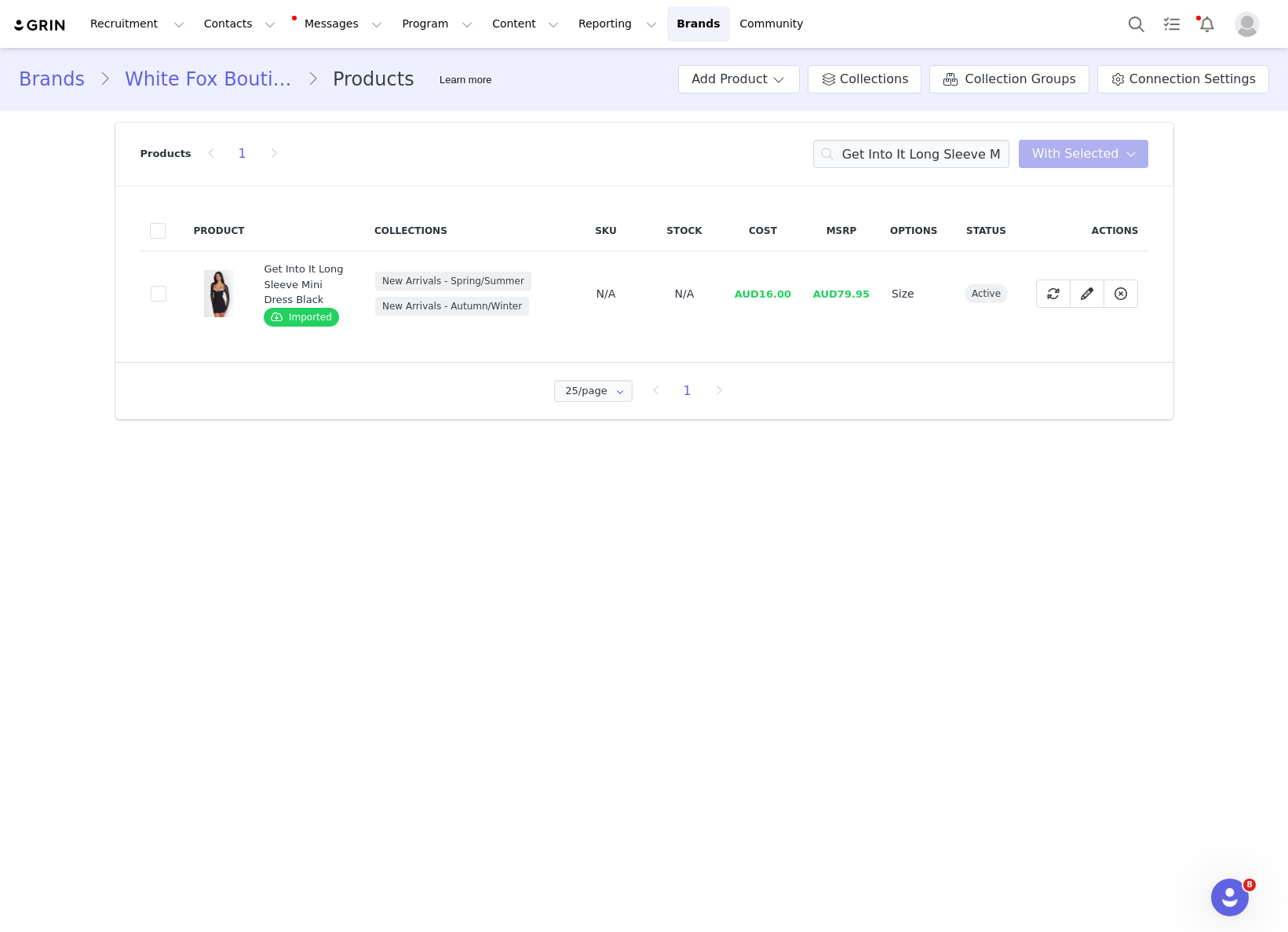
drag, startPoint x: 807, startPoint y: 296, endPoint x: 777, endPoint y: 298, distance: 30.1
drag, startPoint x: 761, startPoint y: 295, endPoint x: 792, endPoint y: 293, distance: 31.1
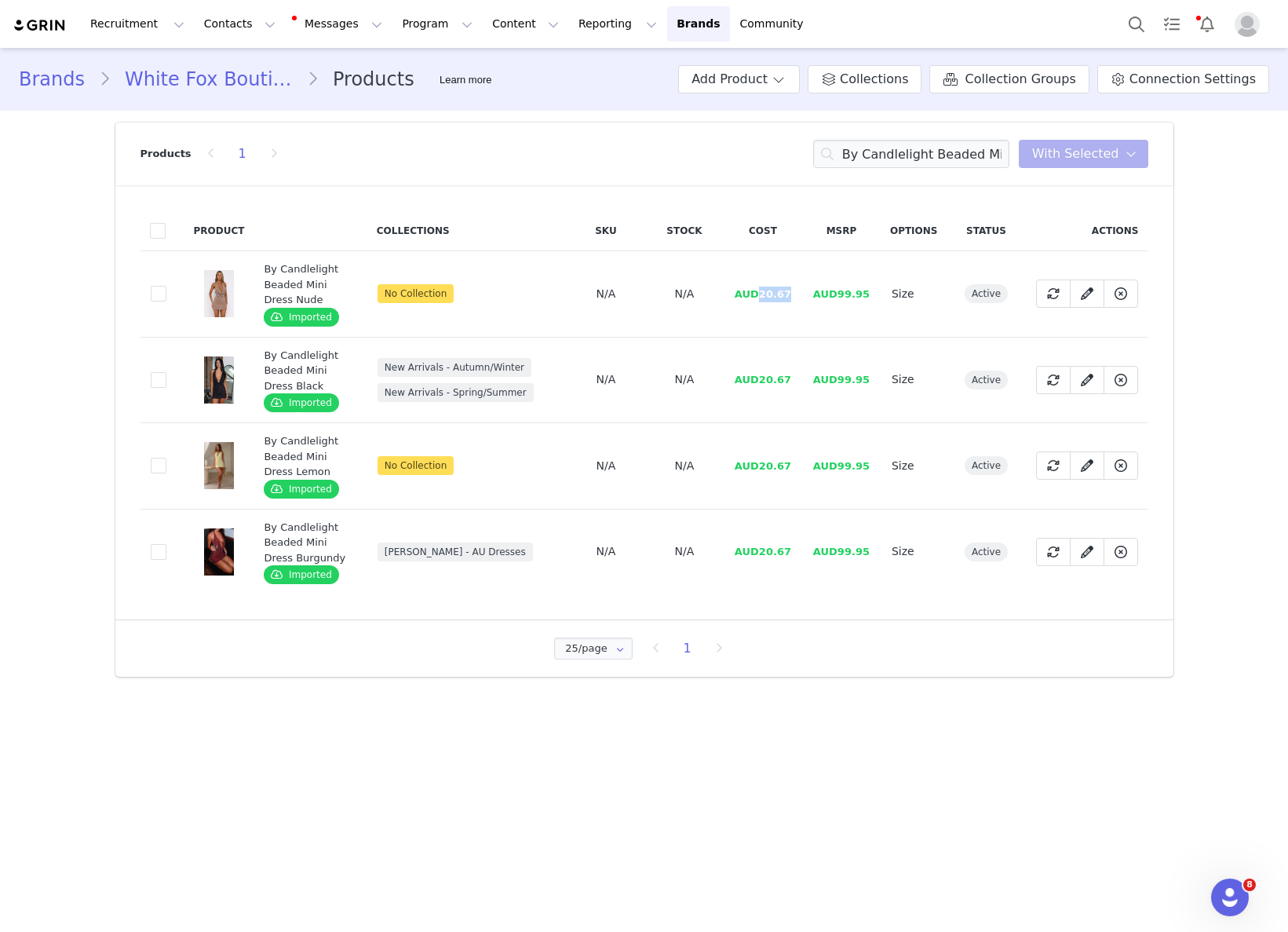
drag, startPoint x: 772, startPoint y: 294, endPoint x: 798, endPoint y: 294, distance: 26.0
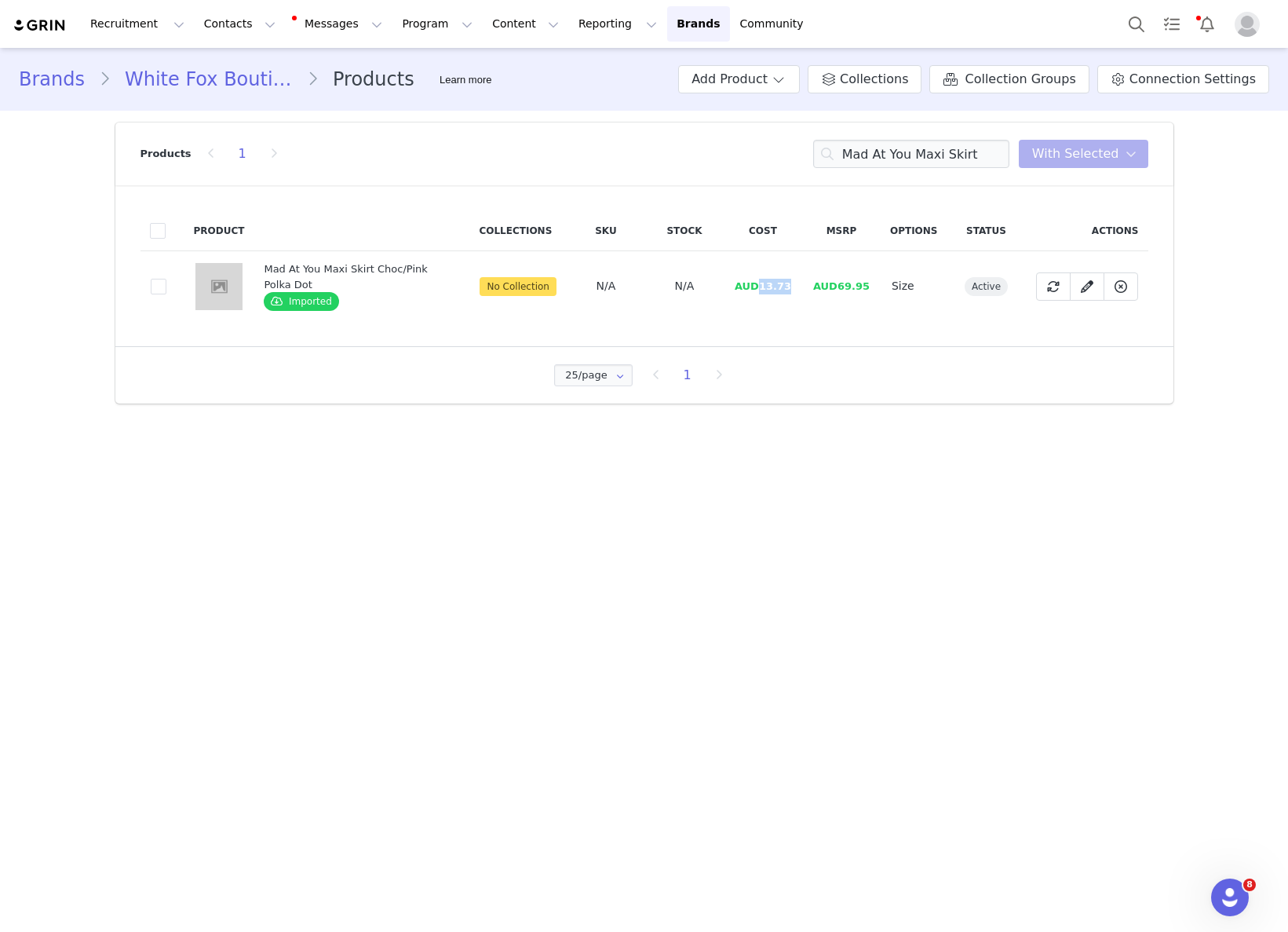
drag, startPoint x: 762, startPoint y: 278, endPoint x: 792, endPoint y: 283, distance: 30.4
drag, startPoint x: 763, startPoint y: 283, endPoint x: 796, endPoint y: 284, distance: 33.0
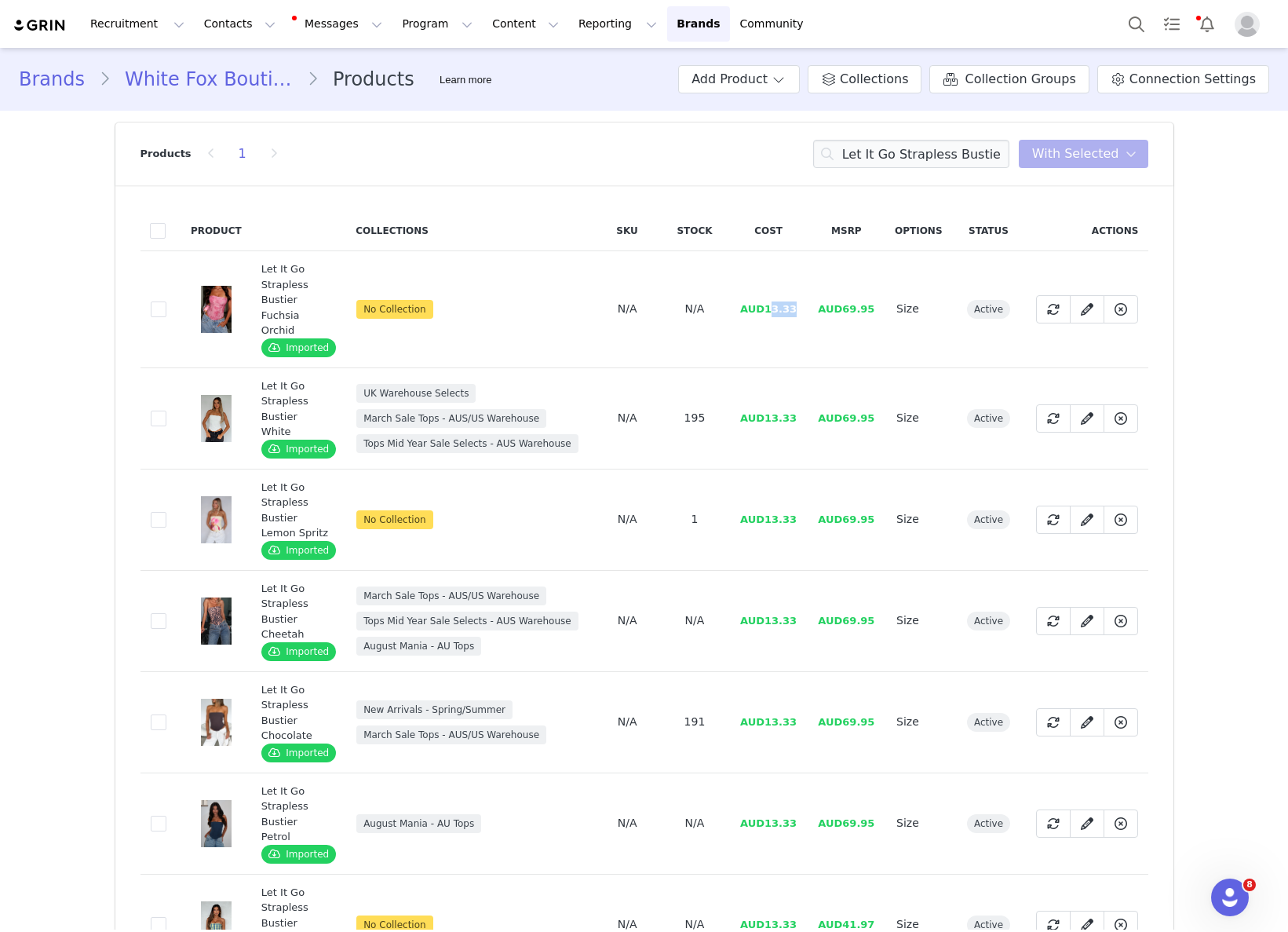
drag, startPoint x: 770, startPoint y: 305, endPoint x: 811, endPoint y: 307, distance: 41.0
drag, startPoint x: 805, startPoint y: 308, endPoint x: 764, endPoint y: 312, distance: 41.2
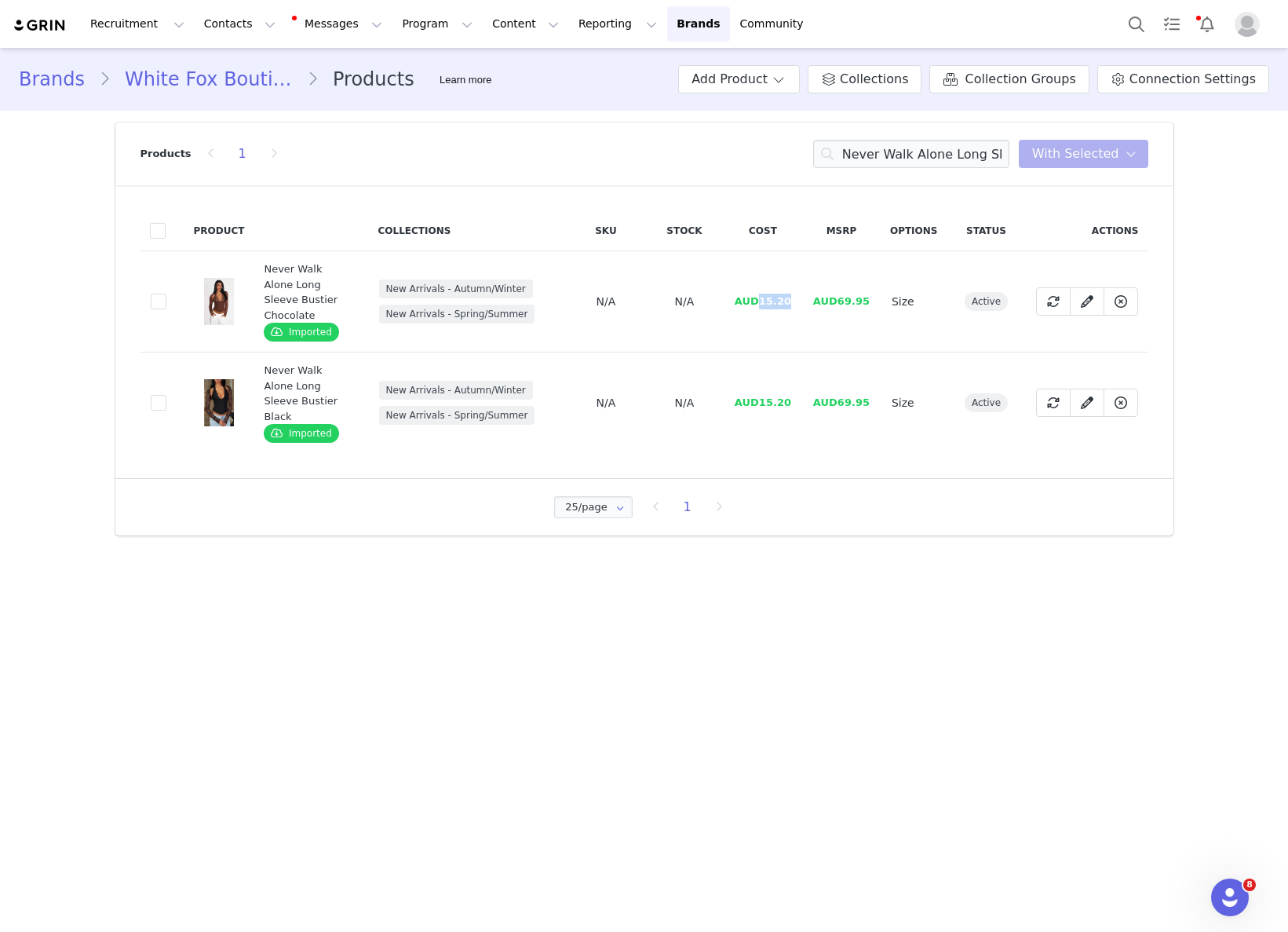
drag, startPoint x: 762, startPoint y: 288, endPoint x: 798, endPoint y: 290, distance: 36.1
drag, startPoint x: 762, startPoint y: 289, endPoint x: 810, endPoint y: 290, distance: 48.0
click at [981, 134] on div "Products 1 Never Walk Alone Long Sleeve Bustier You have 0 product s selected A…" at bounding box center [644, 154] width 1008 height 63
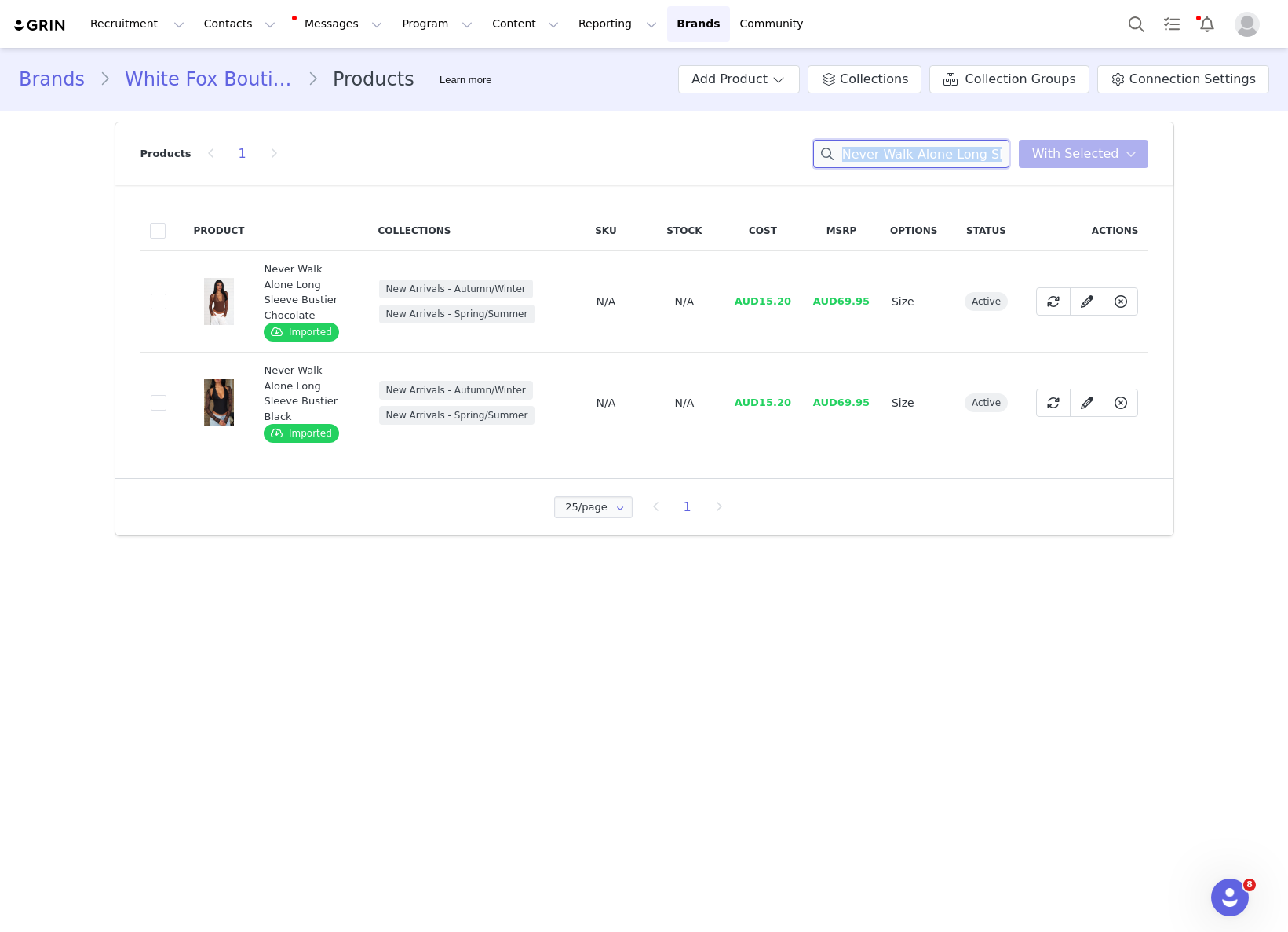
click at [974, 148] on input "Never Walk Alone Long Sleeve Bustier" at bounding box center [910, 154] width 196 height 28
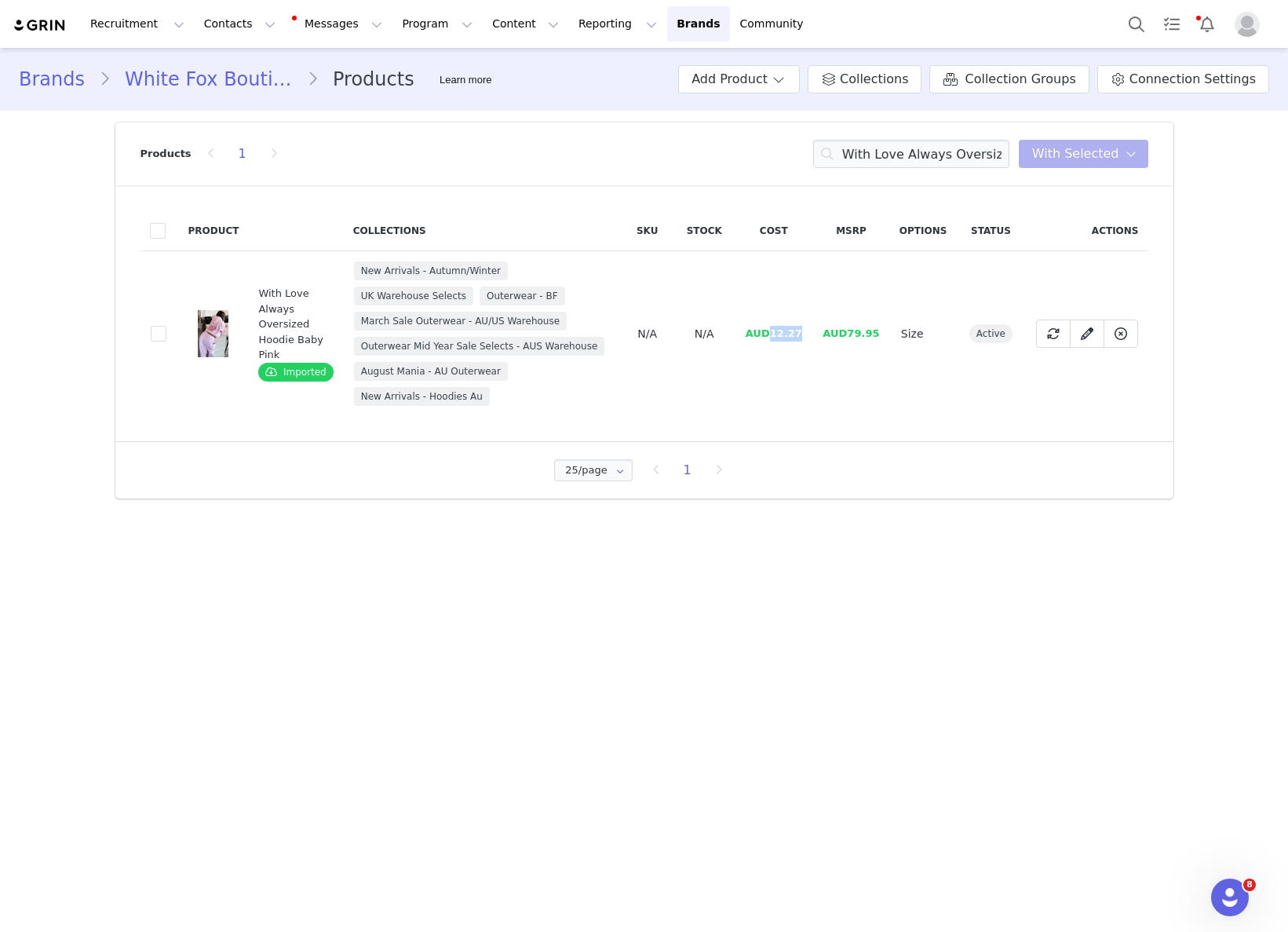
drag, startPoint x: 772, startPoint y: 328, endPoint x: 800, endPoint y: 328, distance: 28.0
click at [800, 328] on span "AUD12.27" at bounding box center [774, 333] width 56 height 12
click at [960, 164] on input "With Love Always Oversized Hoodie Baby Pink" at bounding box center [910, 154] width 196 height 28
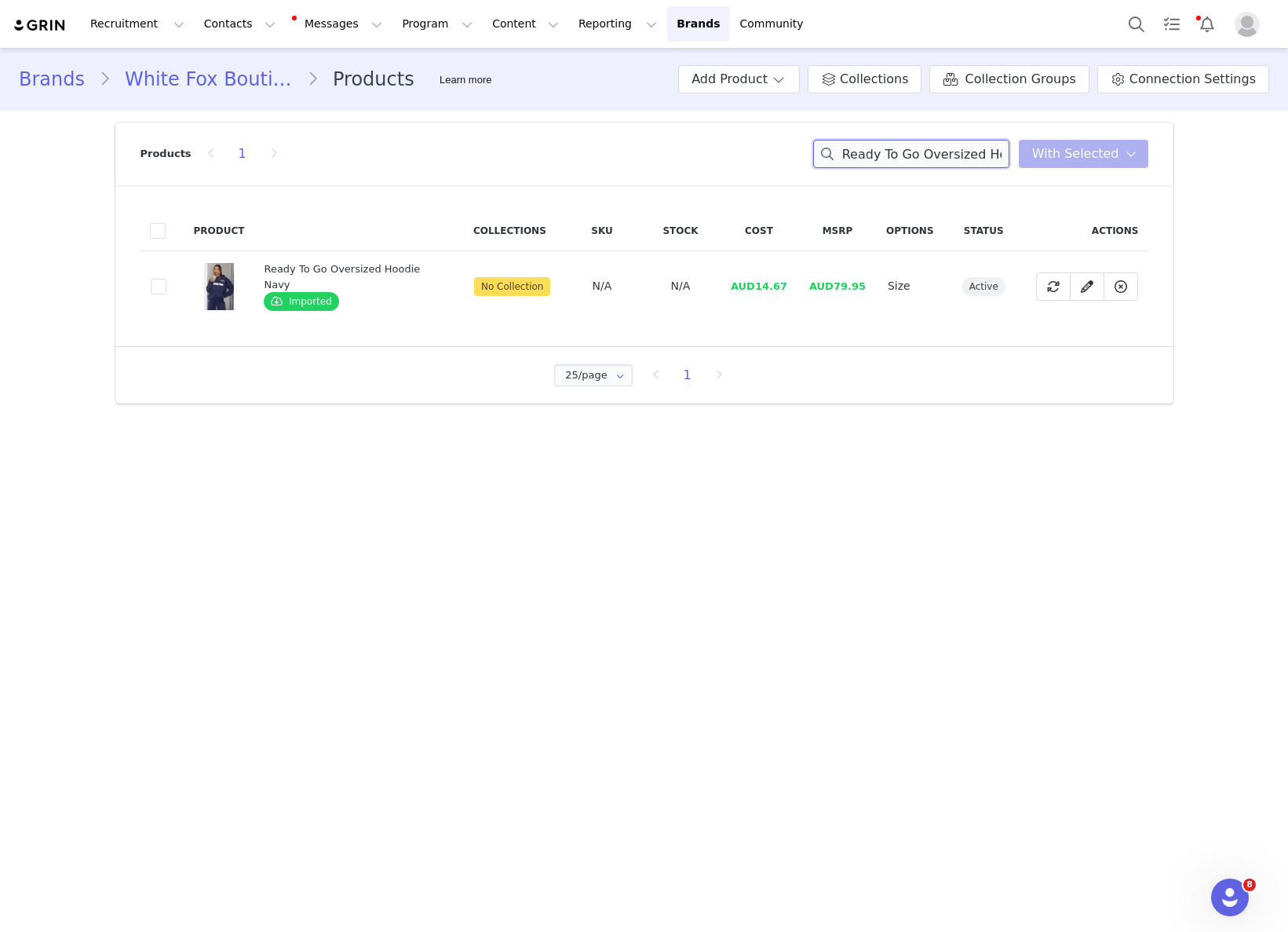
click at [899, 142] on input "Ready To Go Oversized Hoodie Navy" at bounding box center [910, 154] width 196 height 28
drag, startPoint x: 727, startPoint y: 276, endPoint x: 753, endPoint y: 280, distance: 26.3
click at [731, 277] on td "AUD14.67" at bounding box center [759, 286] width 79 height 70
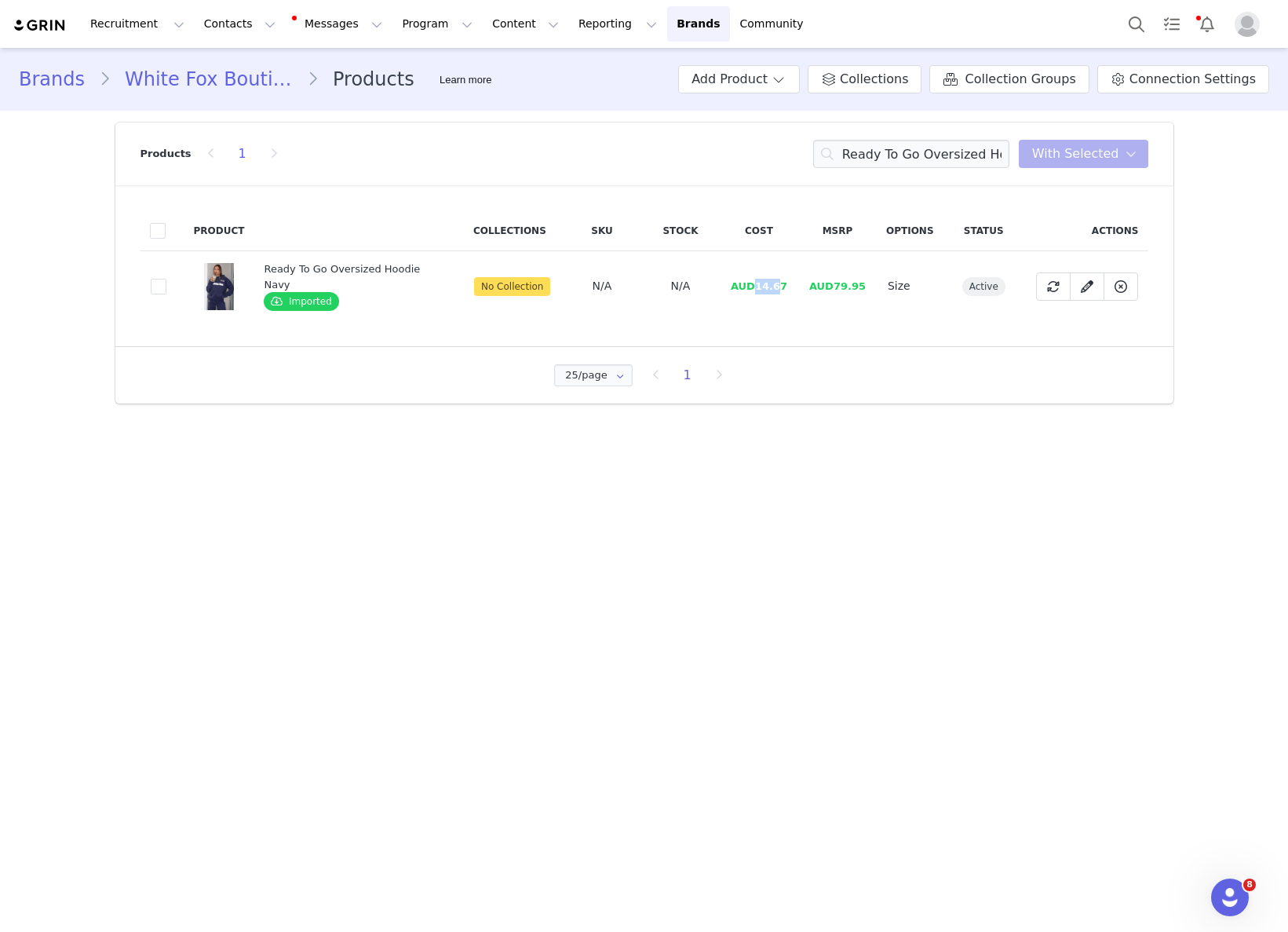
drag, startPoint x: 751, startPoint y: 288, endPoint x: 777, endPoint y: 289, distance: 26.0
click at [777, 288] on span "AUD14.67" at bounding box center [759, 286] width 56 height 12
drag, startPoint x: 782, startPoint y: 288, endPoint x: 752, endPoint y: 292, distance: 30.3
click at [751, 291] on td "AUD14.67" at bounding box center [759, 286] width 79 height 70
click at [952, 159] on input "Ready To Go Oversized Hoodie Navy" at bounding box center [910, 154] width 196 height 28
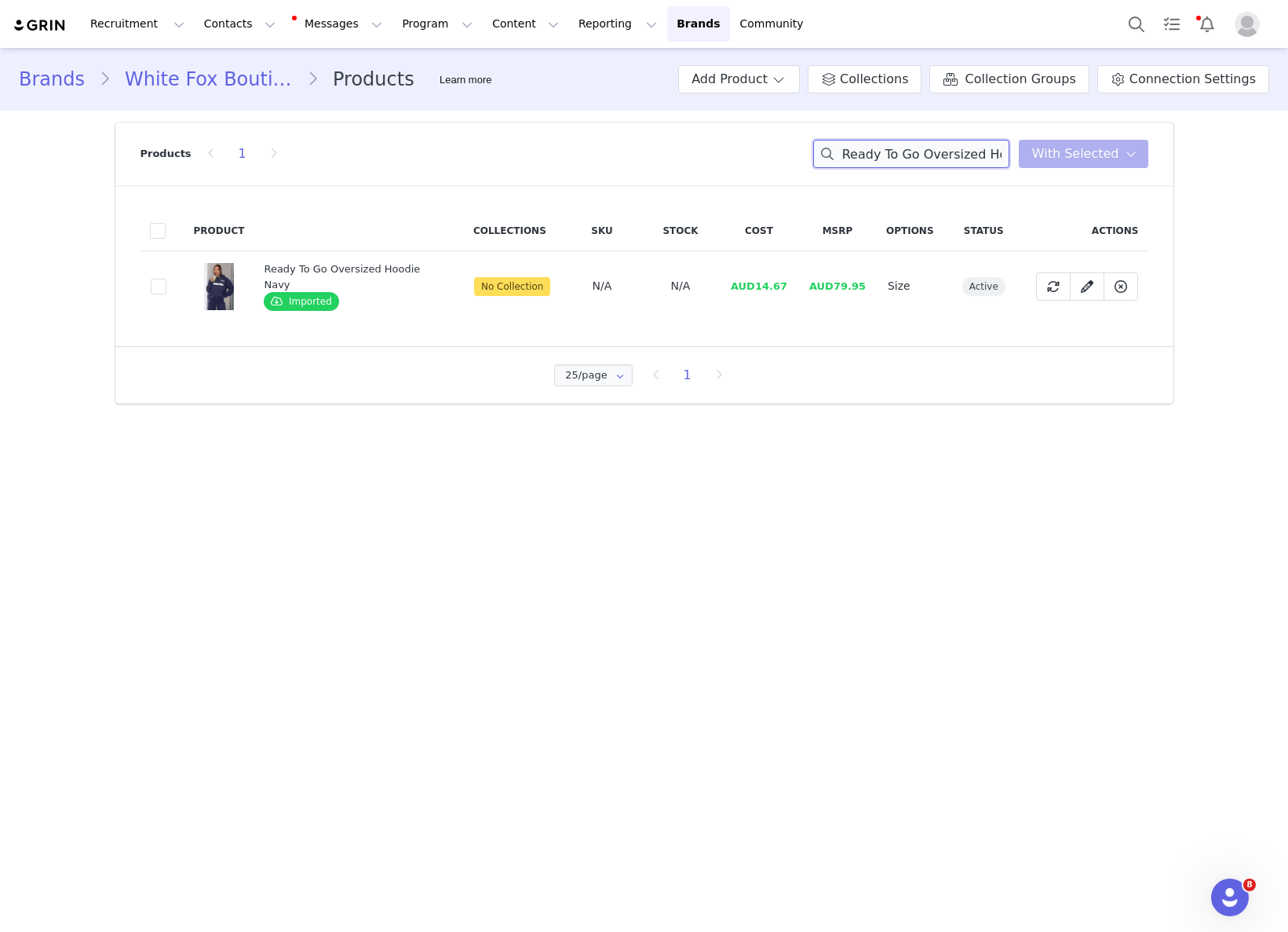
click at [952, 159] on input "Ready To Go Oversized Hoodie Navy" at bounding box center [910, 154] width 196 height 28
drag, startPoint x: 782, startPoint y: 276, endPoint x: 770, endPoint y: 286, distance: 15.6
click at [782, 277] on td "AUD14.67" at bounding box center [763, 286] width 79 height 70
drag, startPoint x: 762, startPoint y: 288, endPoint x: 890, endPoint y: 322, distance: 132.4
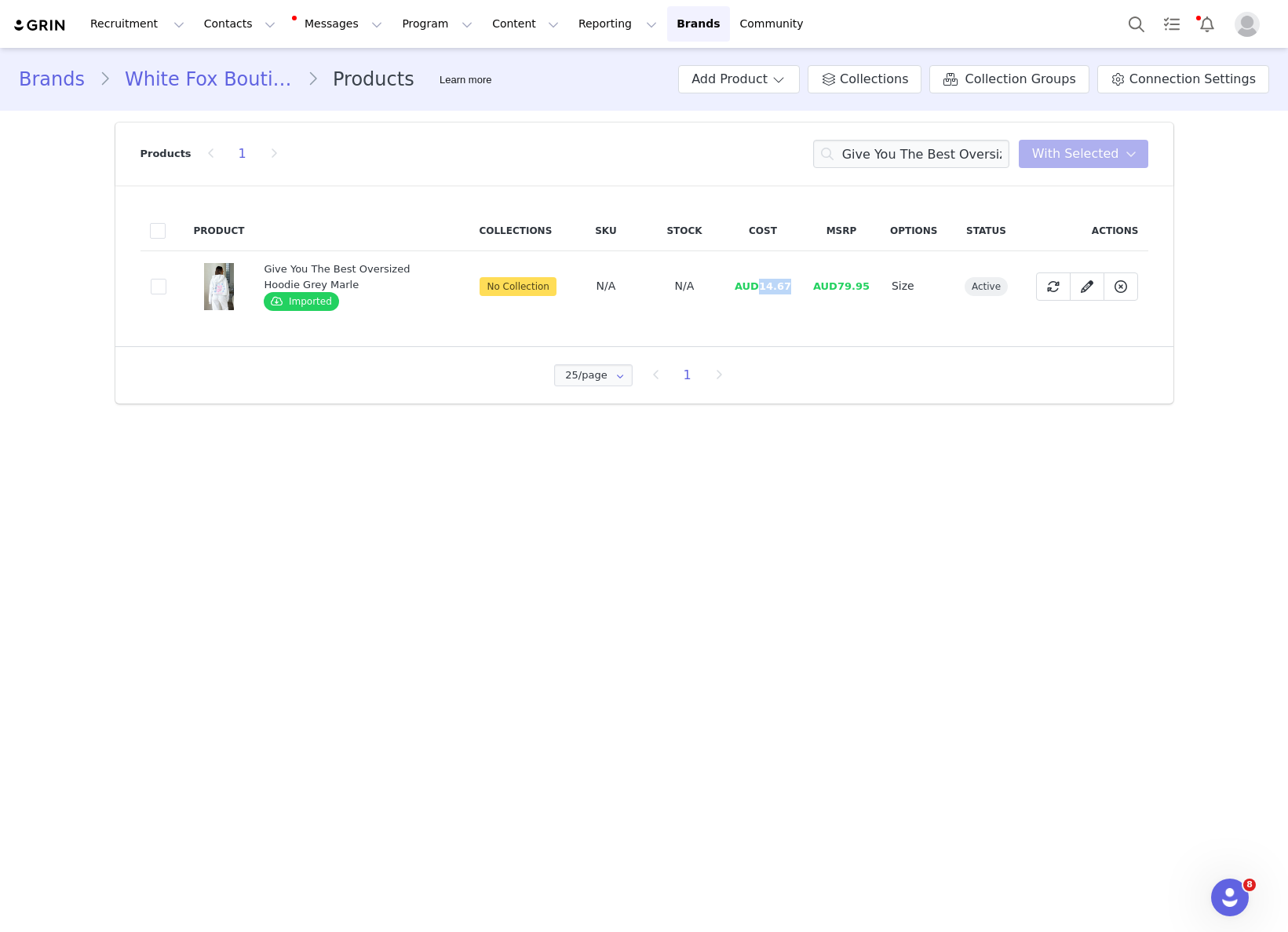
click at [792, 288] on span "AUD14.67" at bounding box center [762, 286] width 56 height 12
click at [959, 166] on input "Give You The Best Oversized Hoodie Grey" at bounding box center [910, 154] width 196 height 28
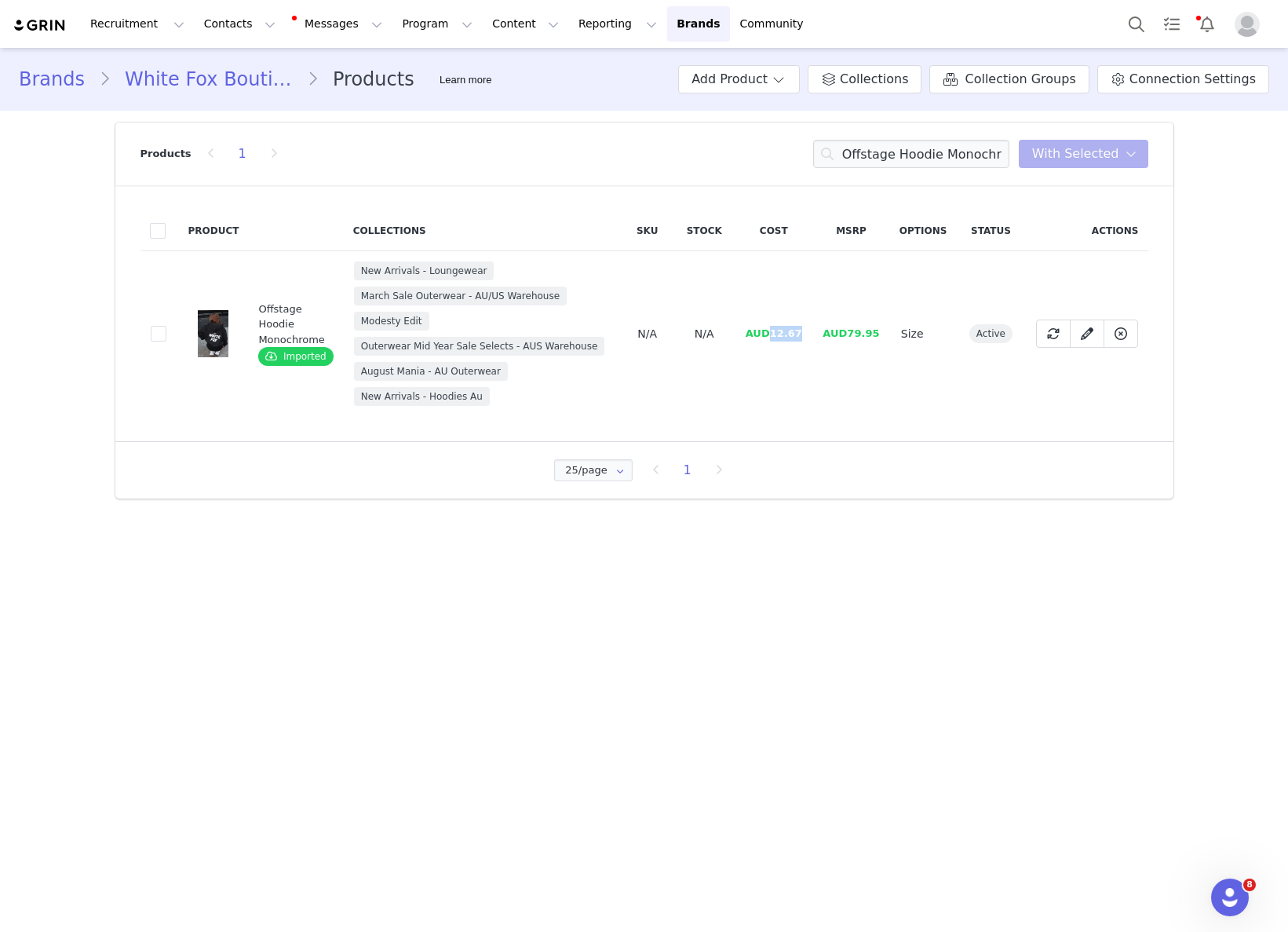
drag, startPoint x: 771, startPoint y: 332, endPoint x: 844, endPoint y: 339, distance: 73.3
click at [805, 333] on td "AUD12.67" at bounding box center [773, 333] width 78 height 166
click at [949, 163] on input "Offstage Hoodie Monochrome" at bounding box center [910, 154] width 196 height 28
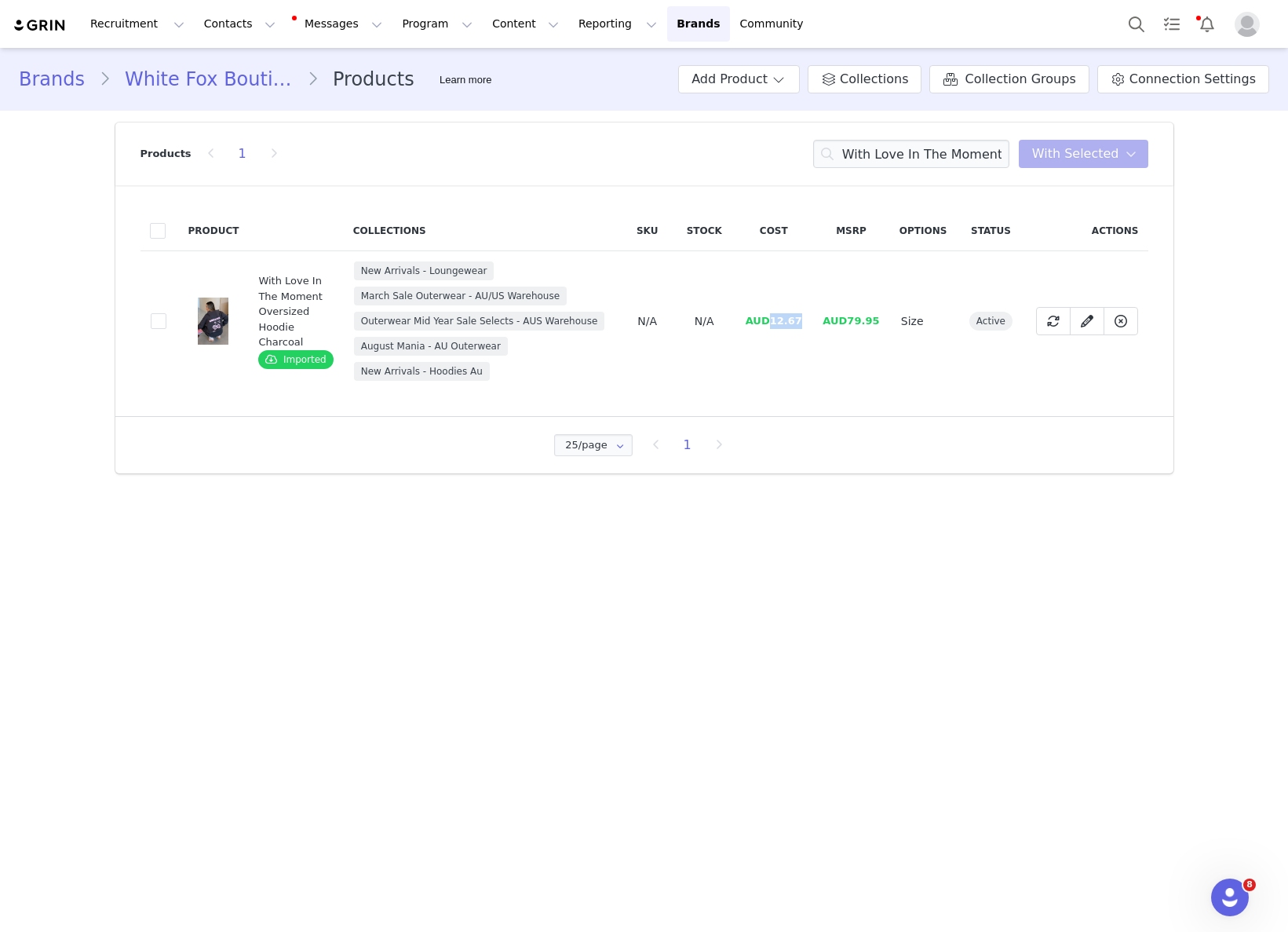
drag, startPoint x: 772, startPoint y: 319, endPoint x: 804, endPoint y: 319, distance: 32.0
click at [804, 319] on td "AUD12.67" at bounding box center [773, 321] width 78 height 141
click at [974, 155] on input "With Love In The Moment Oversized Hoodie Charcoal" at bounding box center [910, 154] width 196 height 28
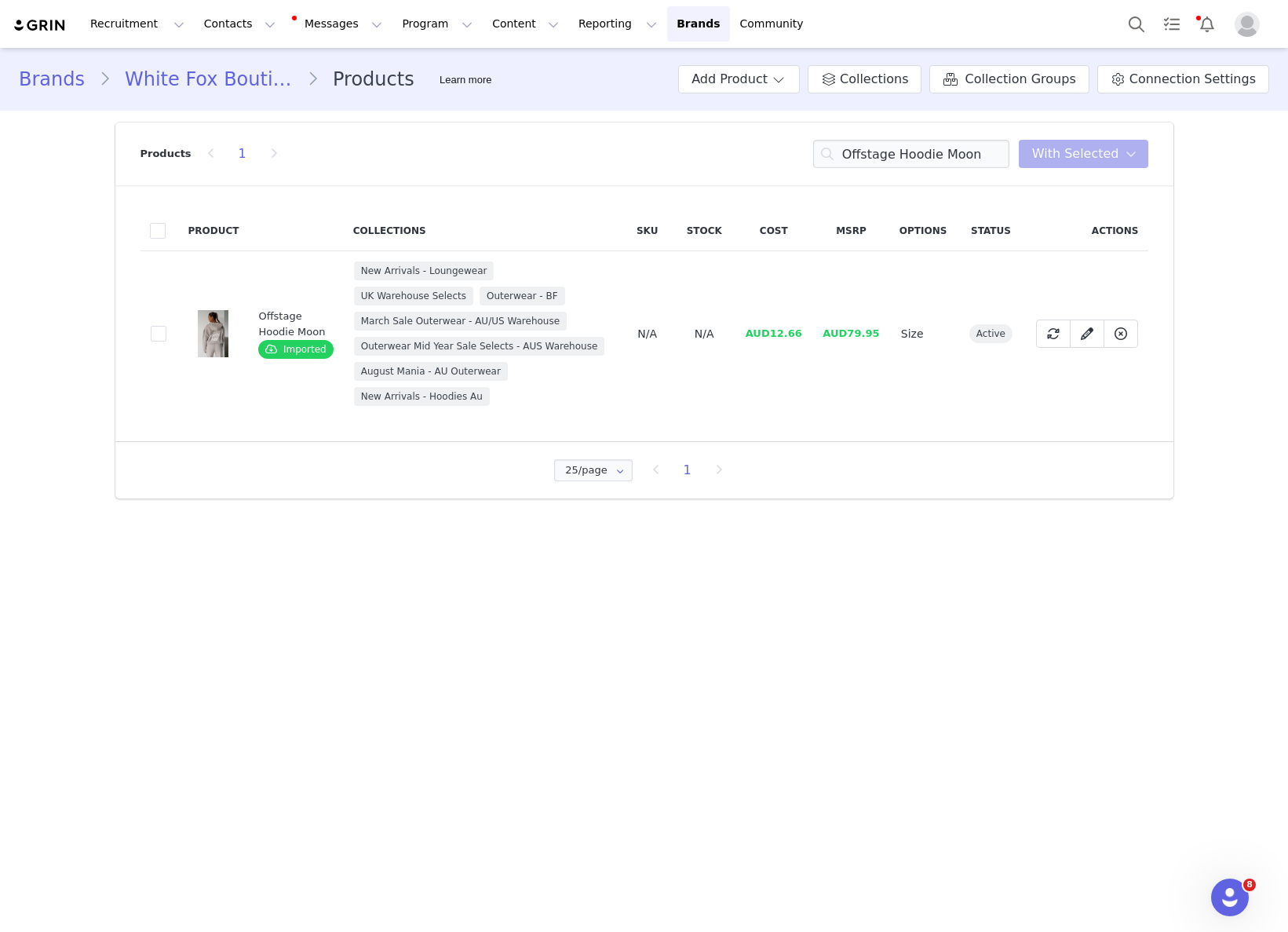
click at [773, 331] on span "AUD12.66" at bounding box center [774, 333] width 56 height 12
drag, startPoint x: 773, startPoint y: 332, endPoint x: 808, endPoint y: 333, distance: 35.0
click at [807, 333] on td "AUD12.66" at bounding box center [773, 333] width 78 height 166
drag, startPoint x: 811, startPoint y: 340, endPoint x: 773, endPoint y: 336, distance: 38.2
click at [807, 339] on tr "ec794145-515b-40cd-a5bb-6772f1ab7f84 Offstage Hoodie Moon Imported New Arrivals…" at bounding box center [644, 333] width 1008 height 166
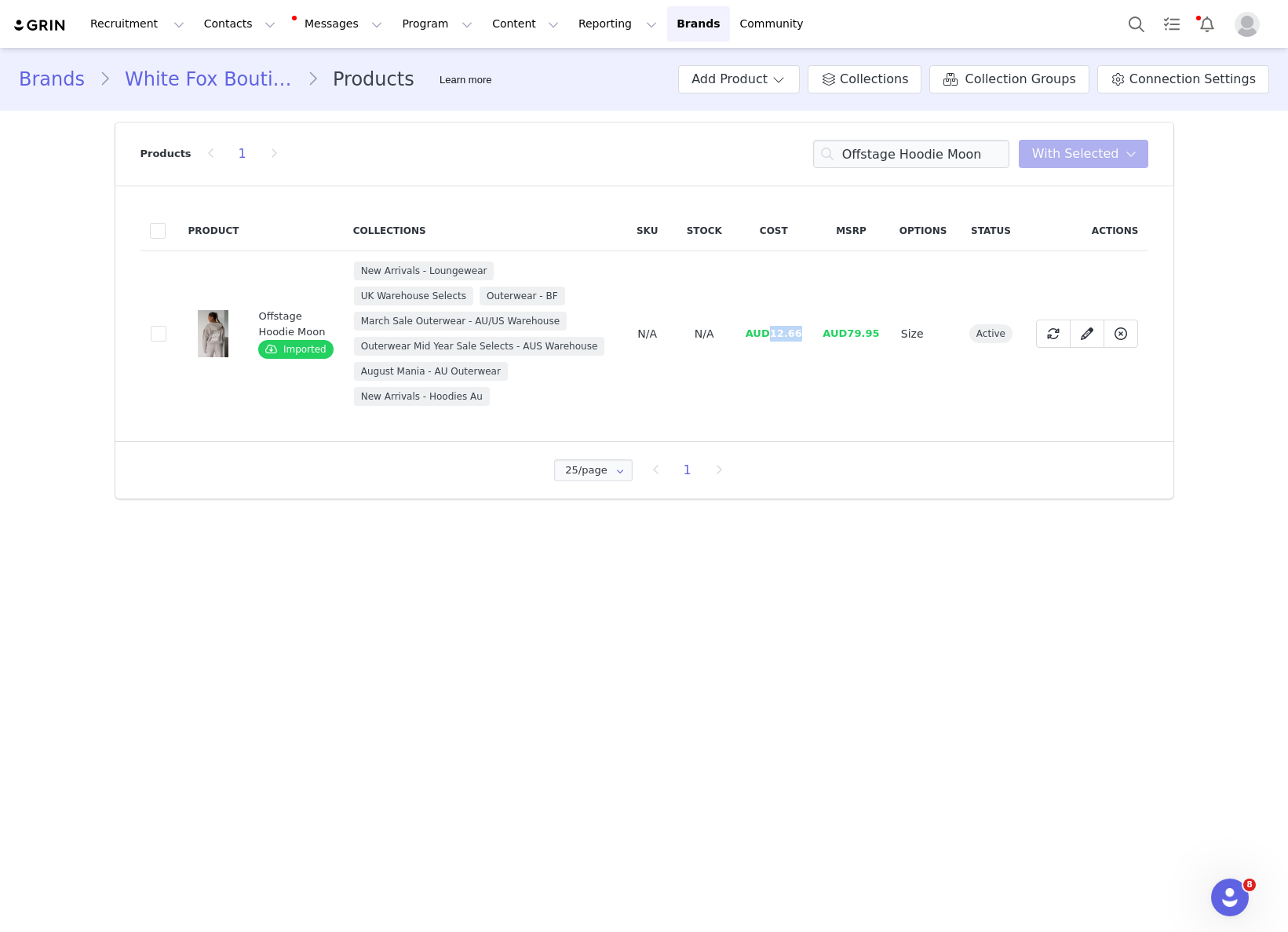
drag, startPoint x: 772, startPoint y: 334, endPoint x: 802, endPoint y: 335, distance: 30.0
click at [800, 333] on span "AUD12.66" at bounding box center [774, 333] width 56 height 12
click at [927, 142] on input "Offstage Hoodie Moon" at bounding box center [910, 154] width 196 height 28
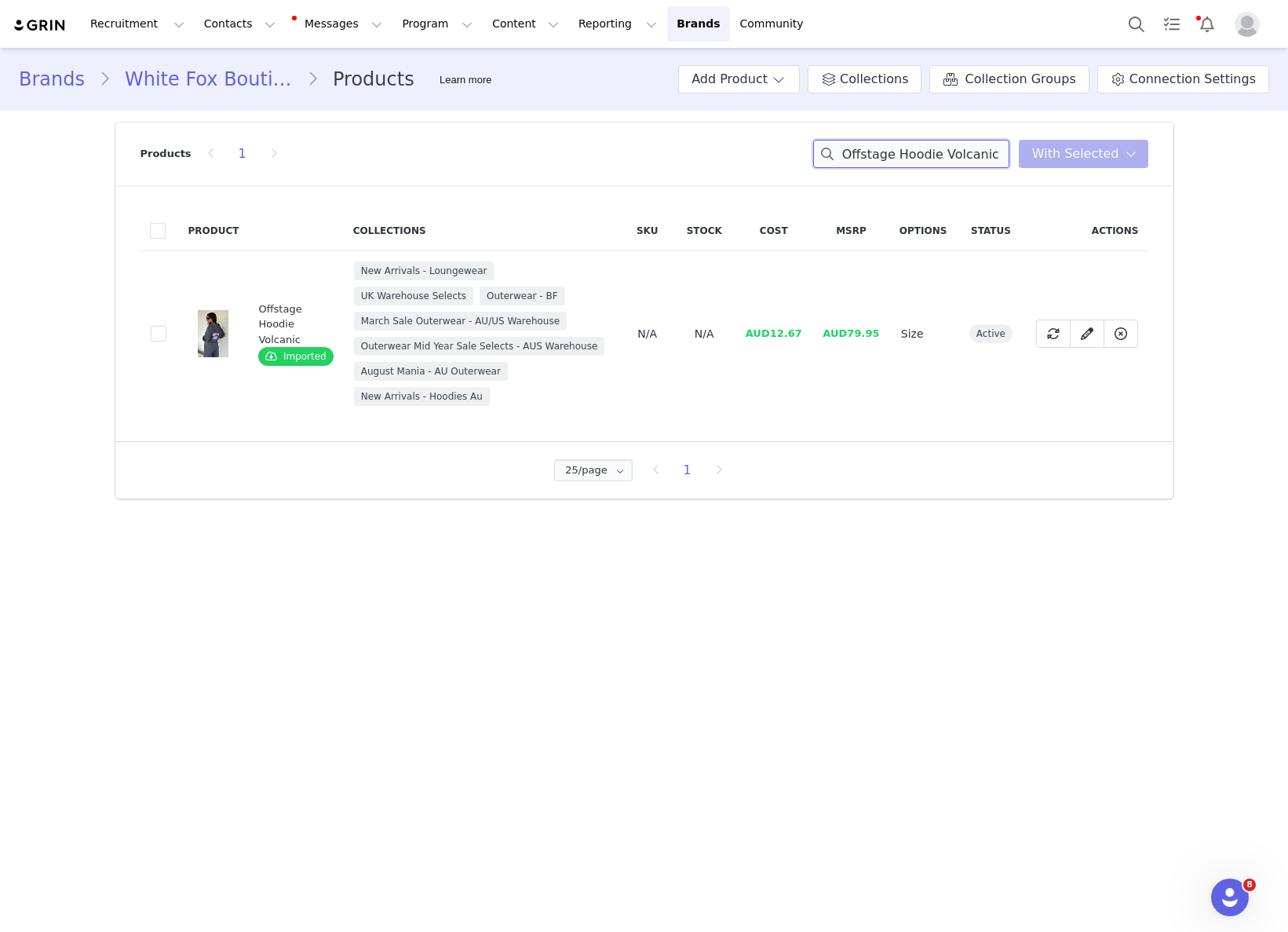
click at [974, 159] on input "Offstage Hoodie Volcanic" at bounding box center [910, 154] width 196 height 28
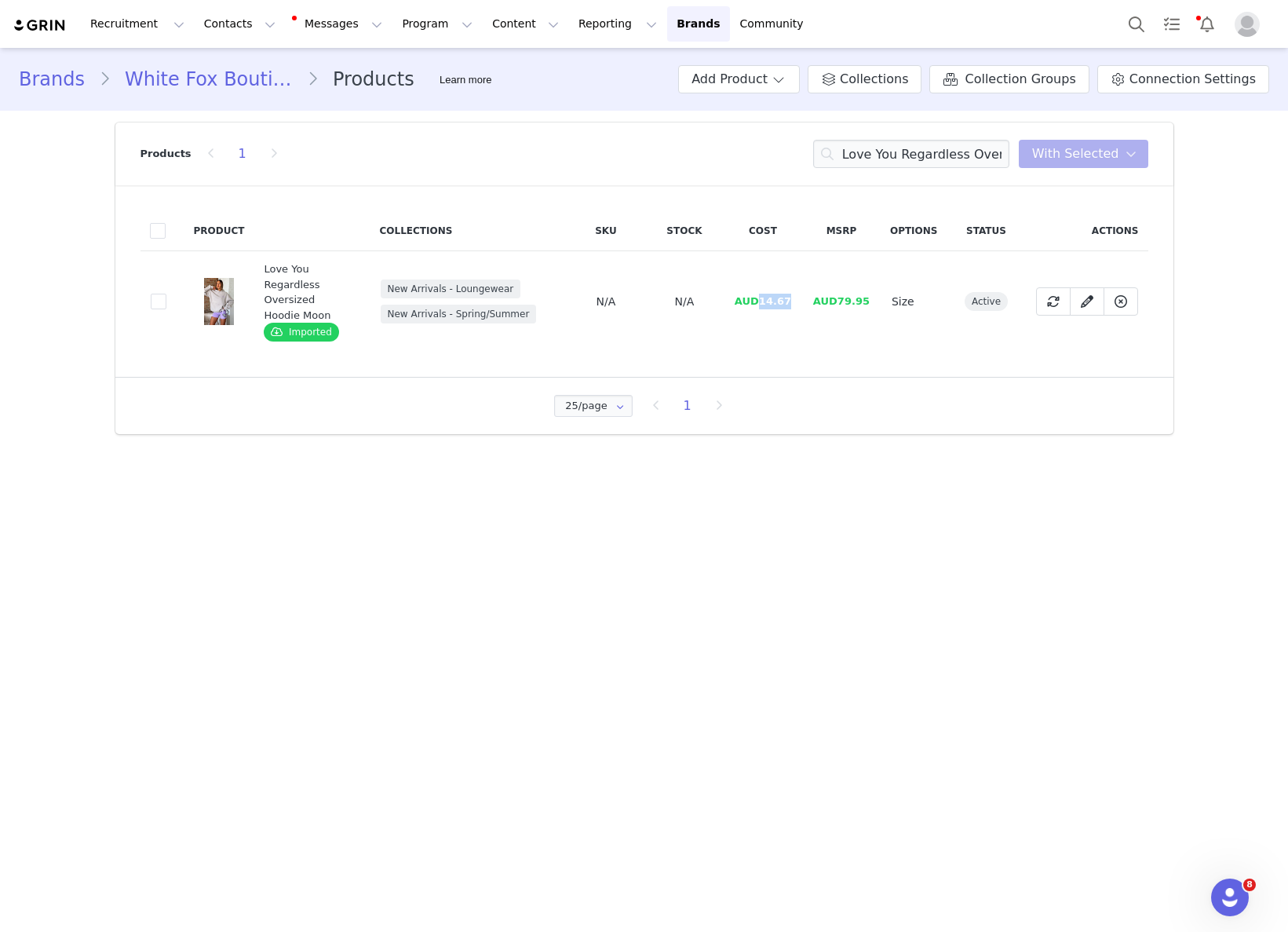
drag, startPoint x: 774, startPoint y: 302, endPoint x: 800, endPoint y: 305, distance: 26.2
click at [796, 299] on td "AUD14.67" at bounding box center [763, 302] width 79 height 101
click at [963, 149] on input "Love You Regardless Oversized Hoodie Moon" at bounding box center [910, 154] width 196 height 28
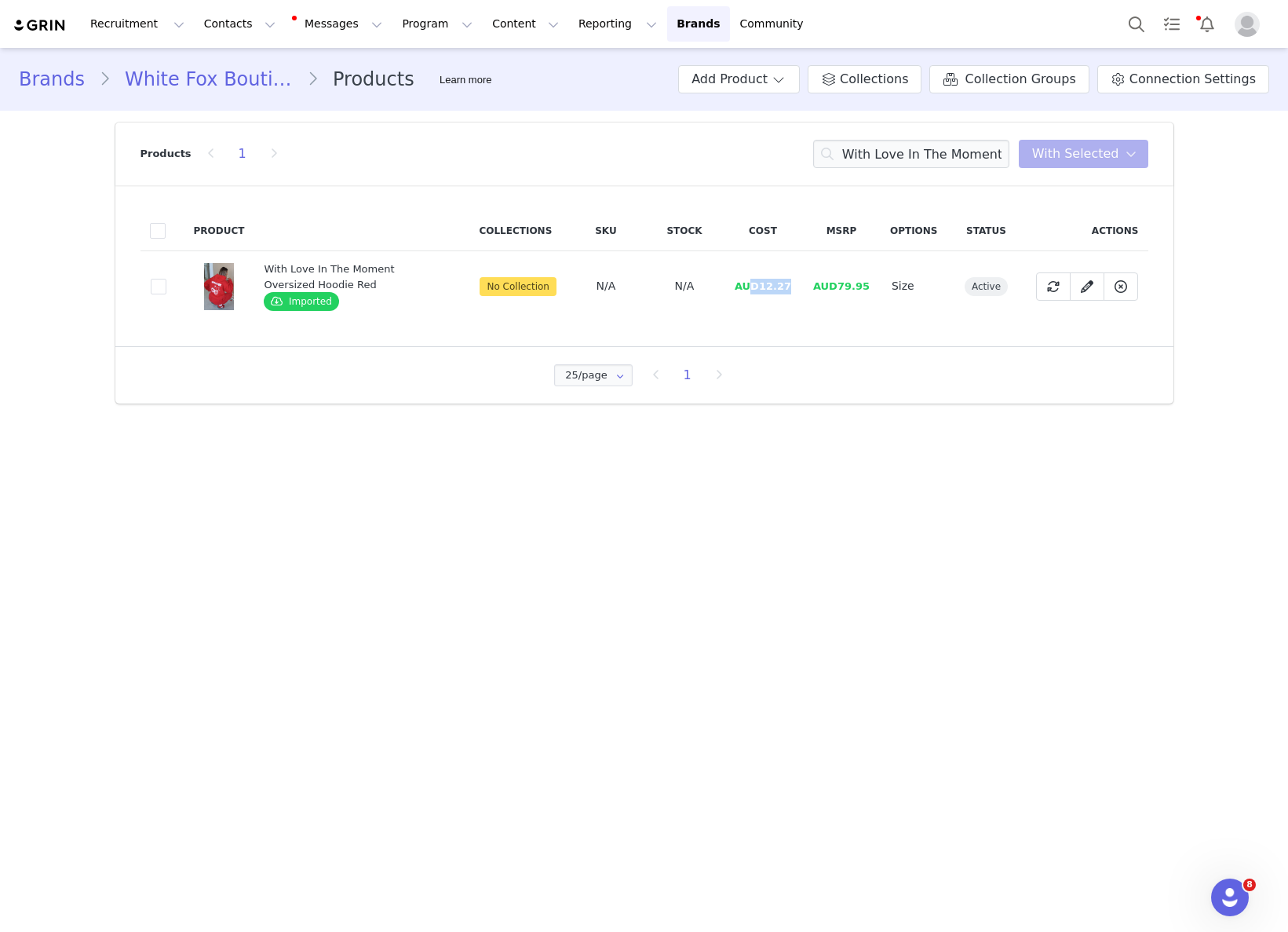
drag, startPoint x: 758, startPoint y: 288, endPoint x: 793, endPoint y: 283, distance: 35.4
click at [792, 283] on span "AUD12.27" at bounding box center [762, 286] width 56 height 12
drag, startPoint x: 772, startPoint y: 290, endPoint x: 762, endPoint y: 290, distance: 10.0
click at [762, 290] on td "AUD12.27" at bounding box center [763, 286] width 79 height 70
click at [775, 288] on span "AUD12.27" at bounding box center [762, 286] width 56 height 12
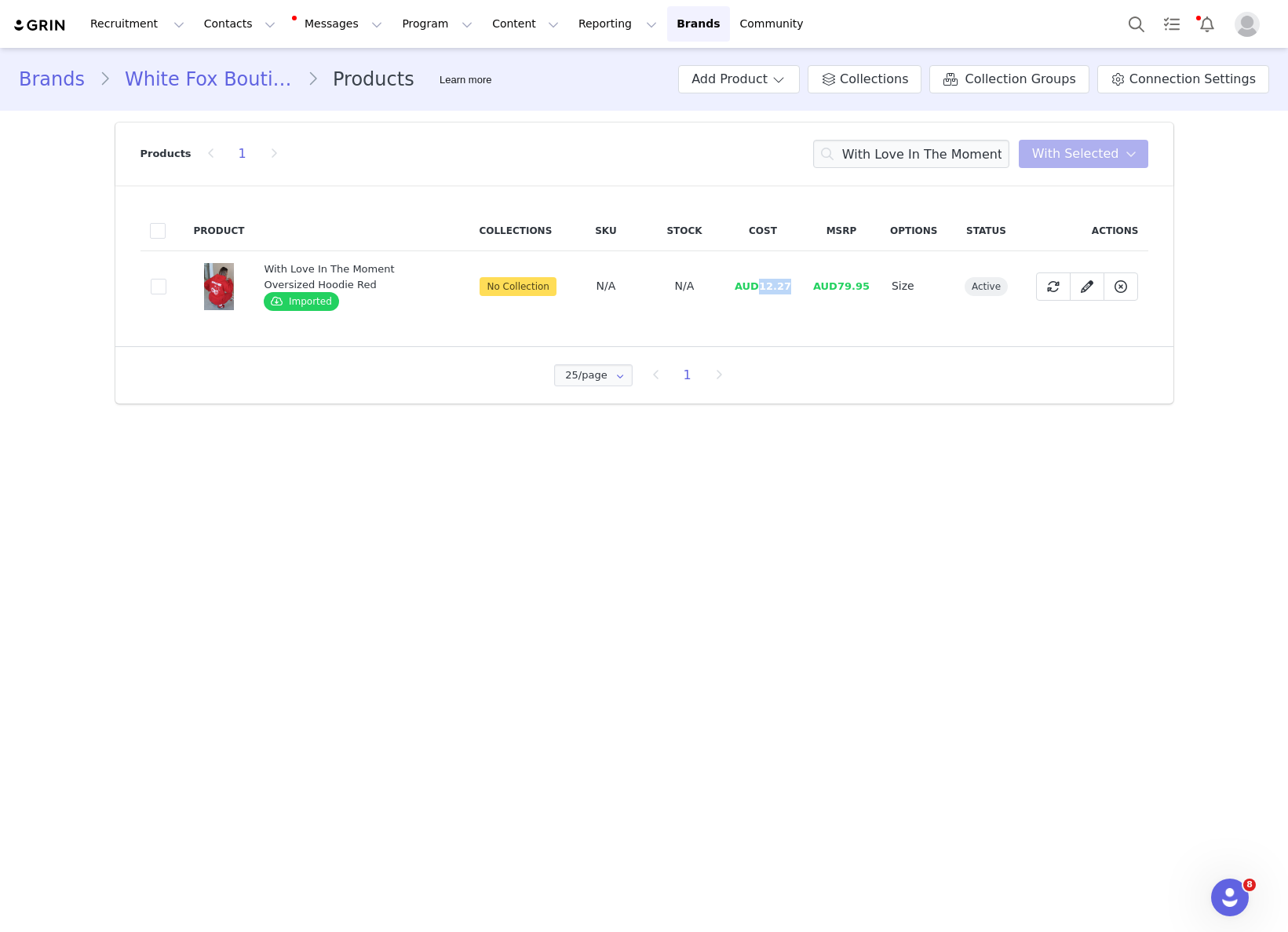
drag, startPoint x: 766, startPoint y: 285, endPoint x: 797, endPoint y: 284, distance: 31.0
click at [799, 284] on td "AUD12.27" at bounding box center [763, 286] width 79 height 70
click at [894, 150] on input "With Love In The Moment Oversized Hoodie Red" at bounding box center [910, 154] width 196 height 28
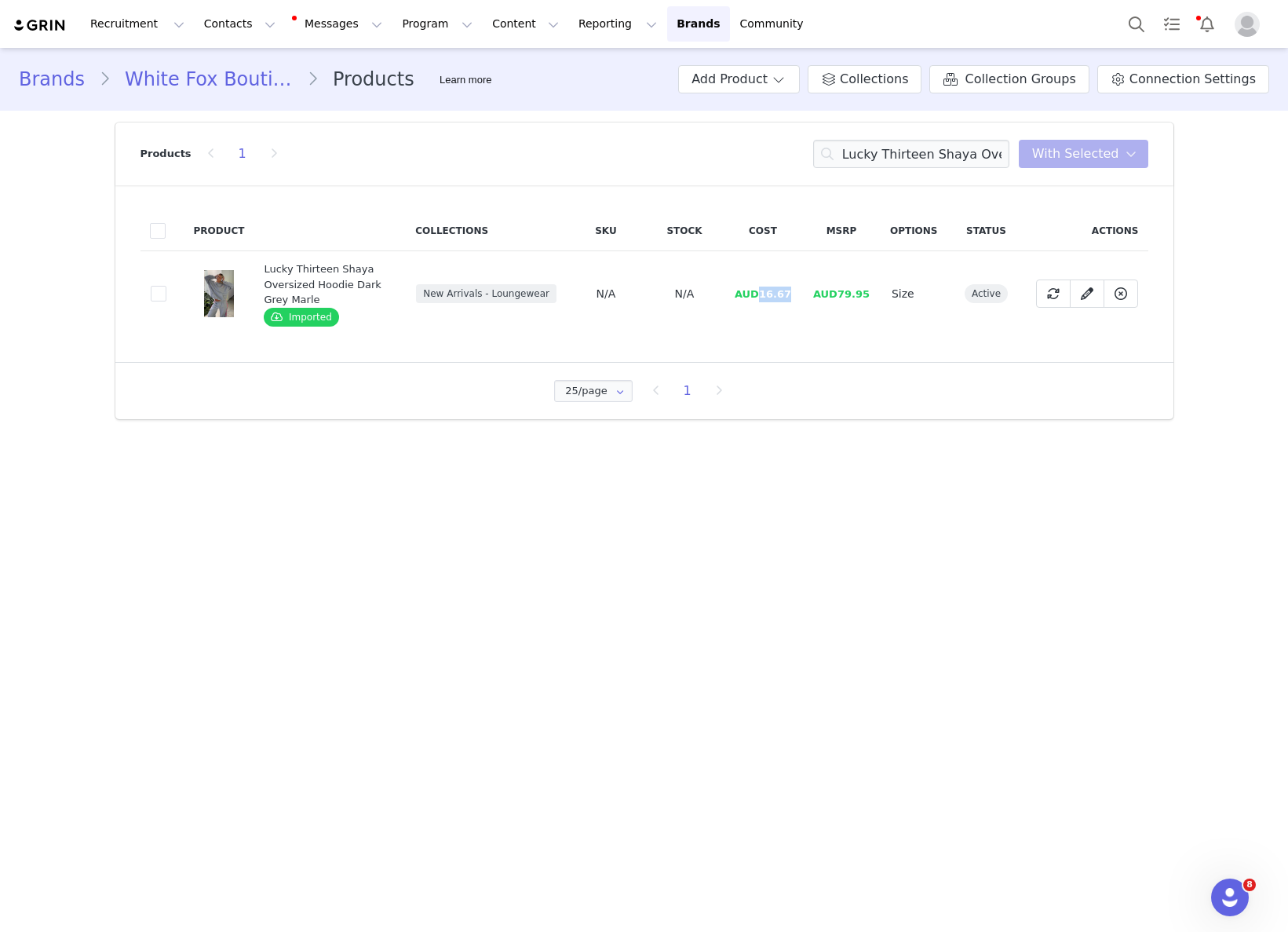
drag, startPoint x: 773, startPoint y: 290, endPoint x: 804, endPoint y: 293, distance: 31.1
click at [798, 290] on td "AUD16.67" at bounding box center [763, 293] width 79 height 85
click at [932, 159] on input "Lucky Thirteen Shaya Oversized Hoodie Dark Grey Marle" at bounding box center [910, 154] width 196 height 28
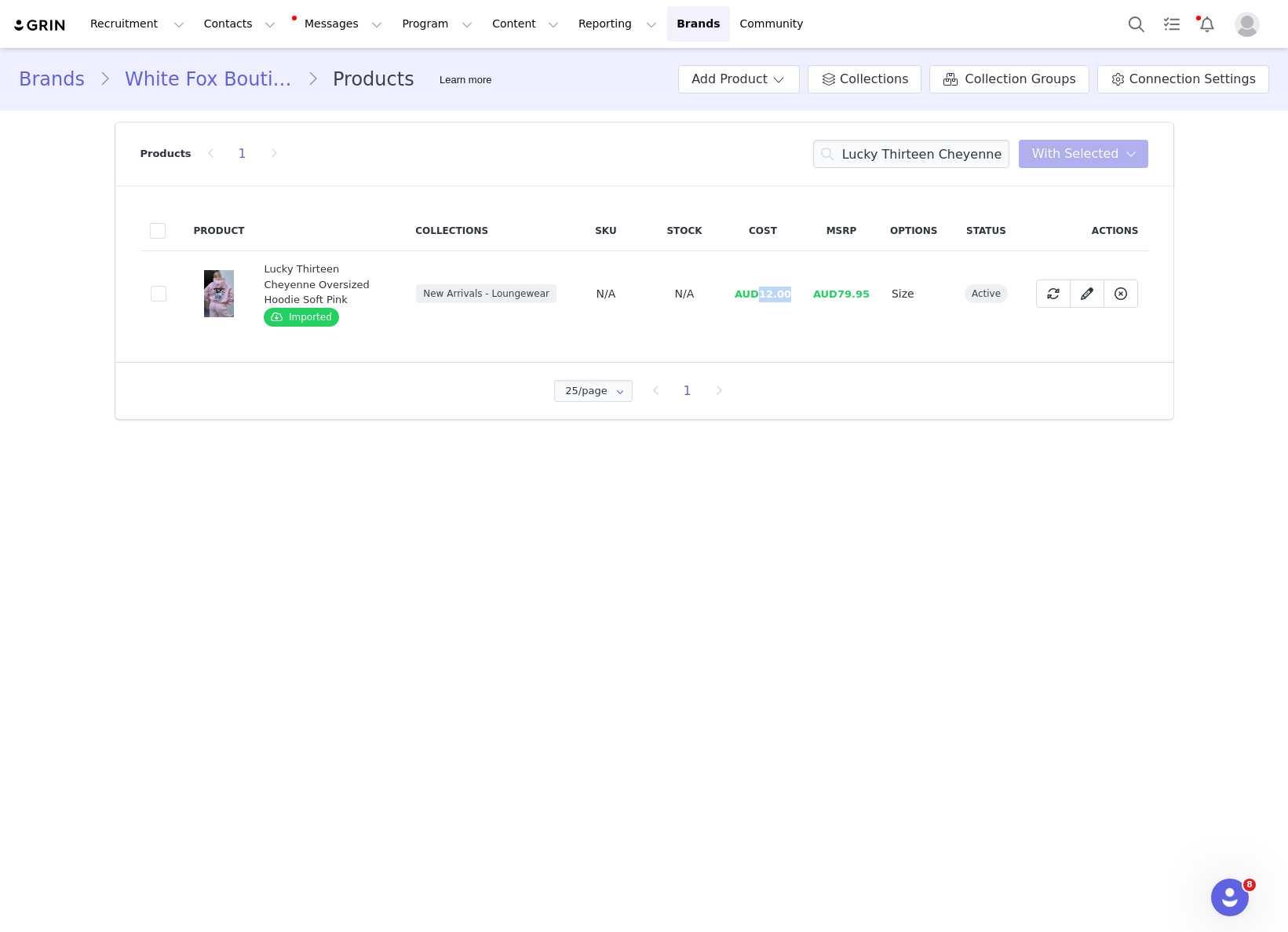
drag, startPoint x: 762, startPoint y: 297, endPoint x: 796, endPoint y: 294, distance: 34.1
click at [796, 293] on td "AUD12.00" at bounding box center [763, 293] width 79 height 85
click at [956, 148] on input "Lucky Thirteen Cheyenne Oversized Hoodie Soft Pink" at bounding box center [910, 154] width 196 height 28
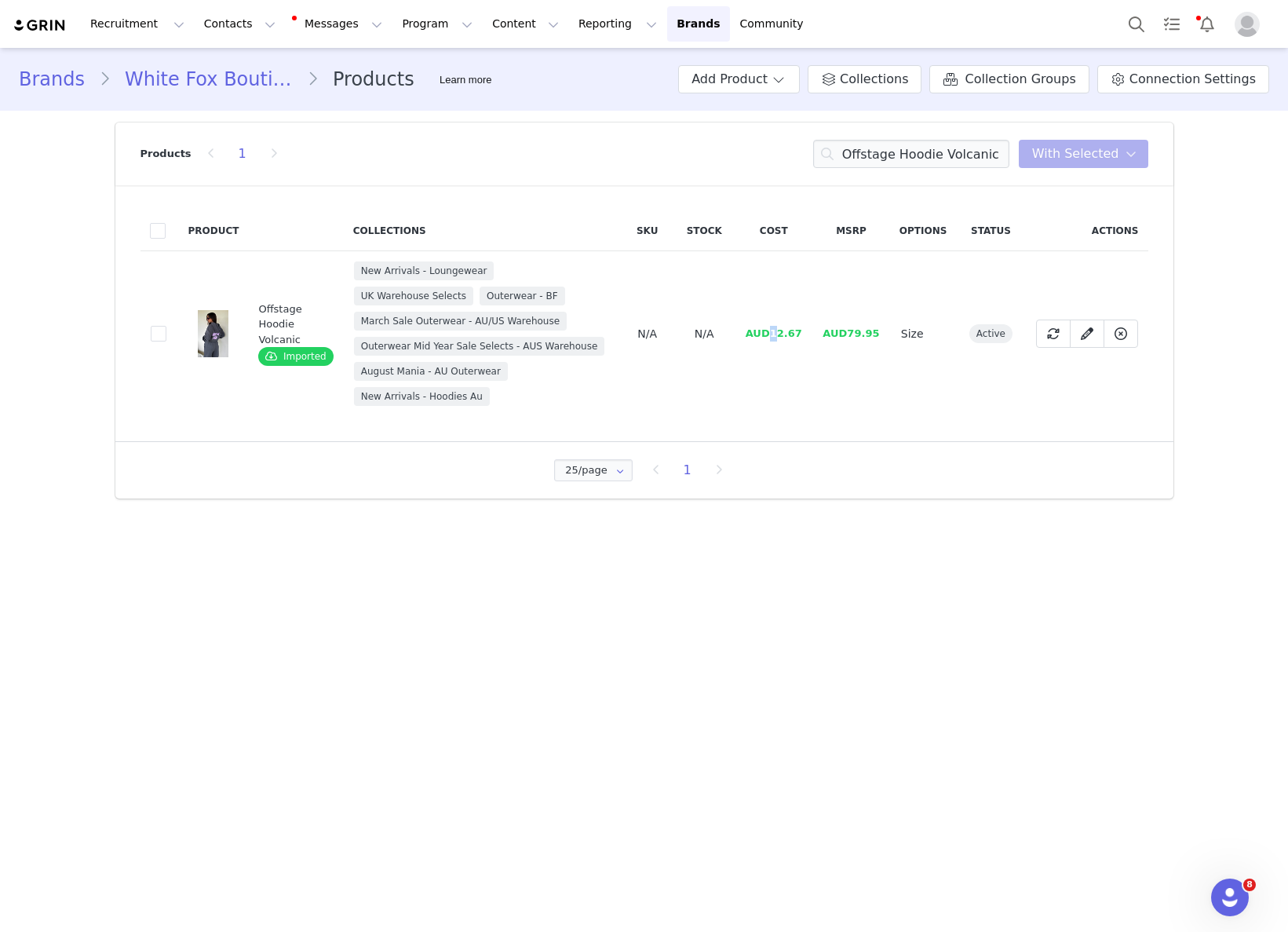
click at [775, 332] on span "AUD12.67" at bounding box center [774, 333] width 56 height 12
click at [772, 336] on span "AUD12.67" at bounding box center [774, 333] width 56 height 12
drag, startPoint x: 772, startPoint y: 333, endPoint x: 801, endPoint y: 332, distance: 29.0
click at [801, 332] on span "AUD12.67" at bounding box center [774, 333] width 56 height 12
click at [974, 149] on input "Offstage Hoodie Volcanic" at bounding box center [910, 154] width 196 height 28
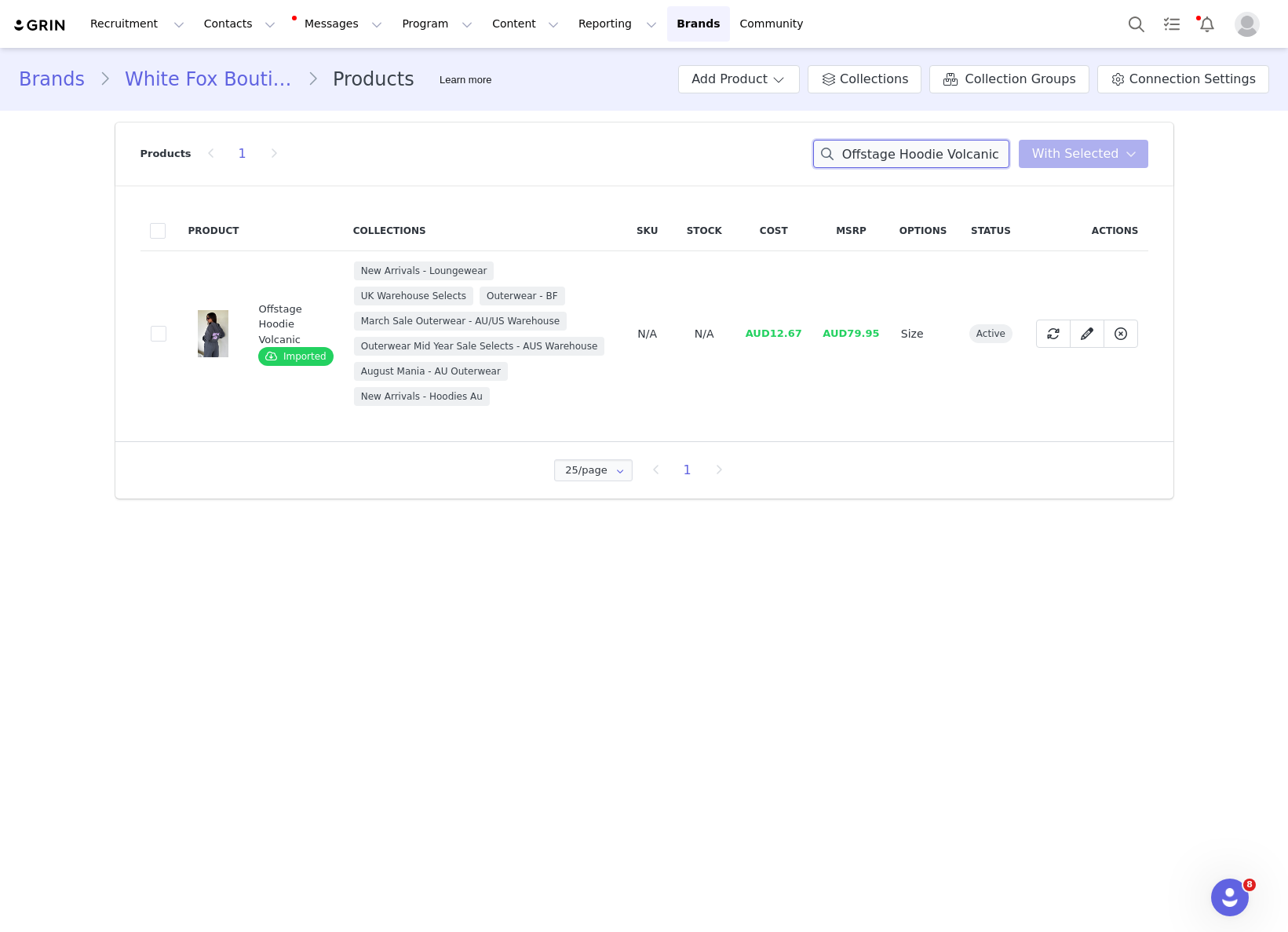
click at [974, 149] on input "Offstage Hoodie Volcanic" at bounding box center [910, 154] width 196 height 28
click at [931, 154] on input "Offstage Hoodie Volcanic" at bounding box center [910, 154] width 196 height 28
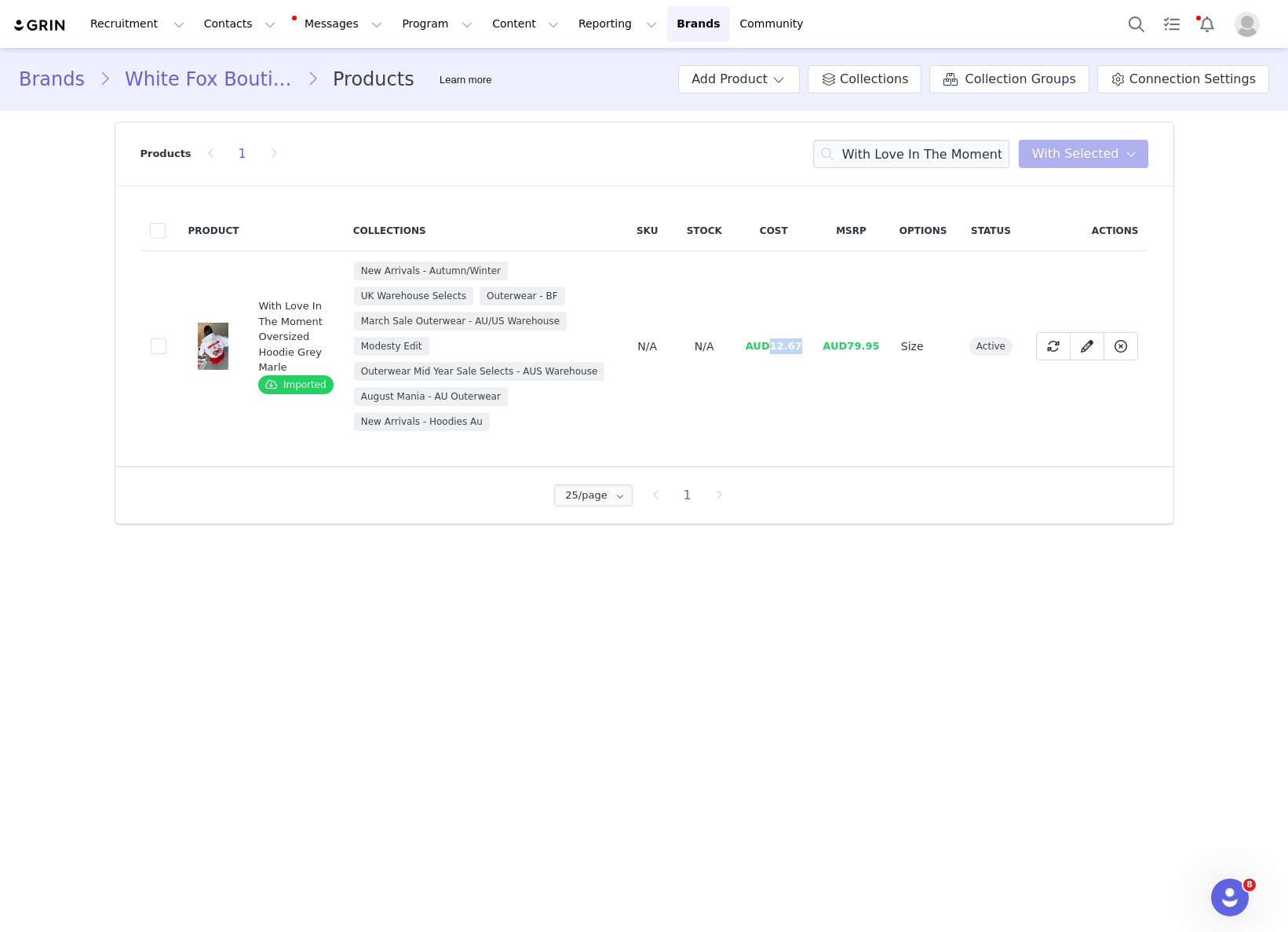
drag, startPoint x: 772, startPoint y: 344, endPoint x: 834, endPoint y: 352, distance: 62.5
click at [821, 344] on tr "9345b1cf-151a-4004-adec-46ca7eae52c3 With Love In The Moment Oversized Hoodie G…" at bounding box center [644, 347] width 1008 height 191
click at [936, 141] on input "With Love In The Moment Oversized Hoodie Grey" at bounding box center [910, 154] width 196 height 28
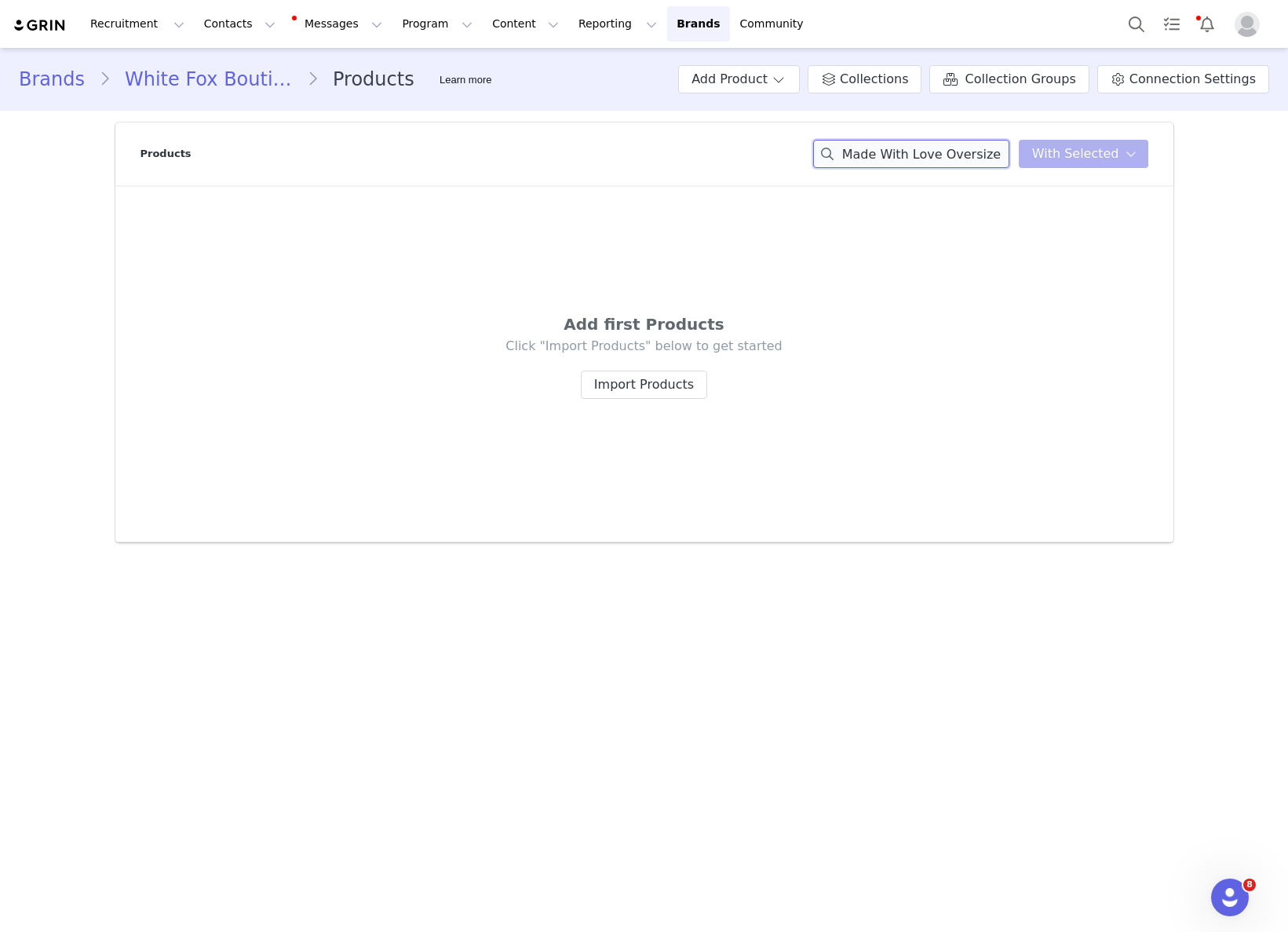
click at [966, 157] on input "Made With Love Oversized Hoodie Grey Marle" at bounding box center [910, 154] width 196 height 28
click at [1119, 155] on div "Made With Love Oversized Hoodie Grey Marle You have 0 product s selected Add to…" at bounding box center [981, 154] width 335 height 28
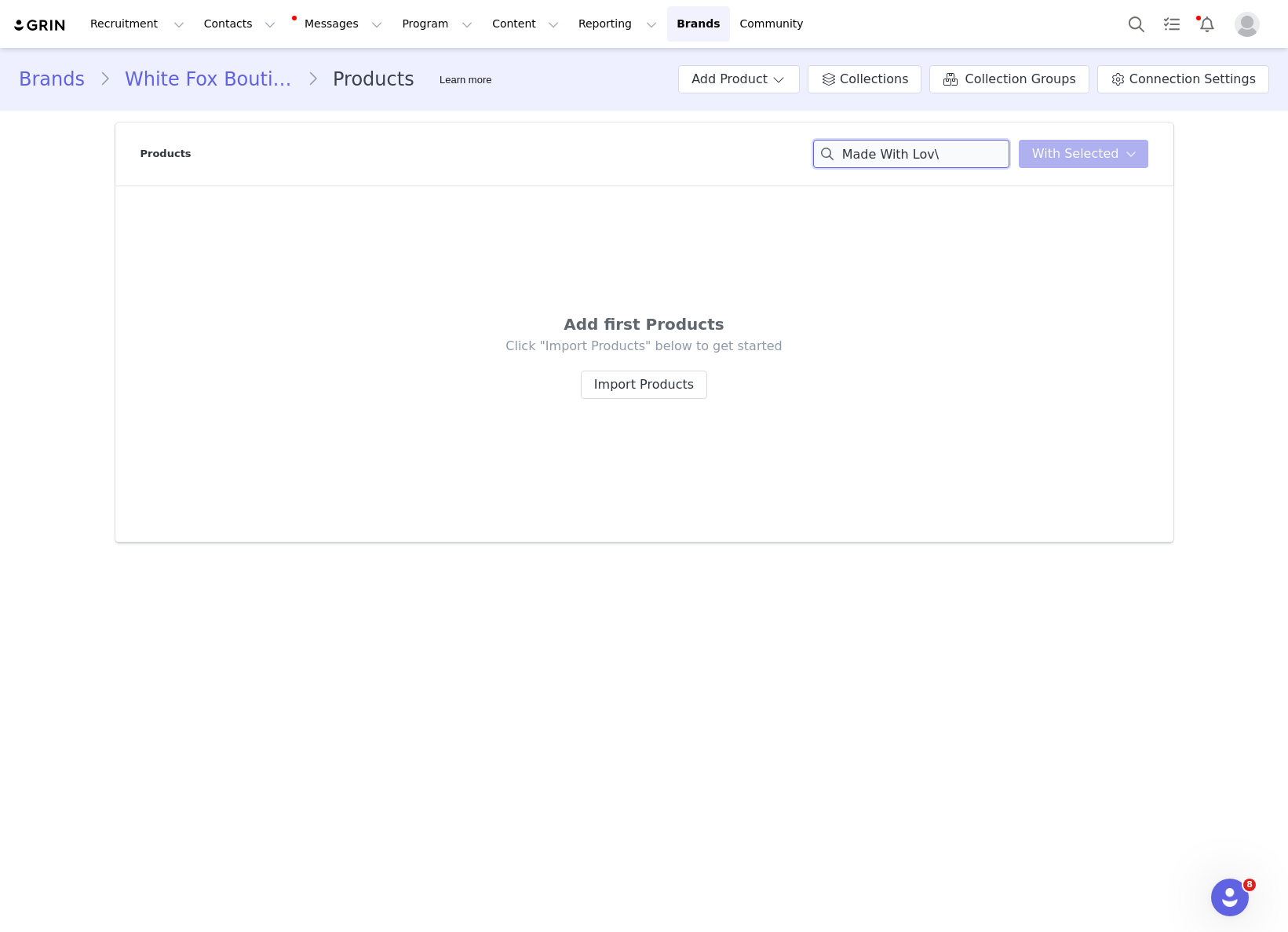
scroll to position [0, 0]
click at [958, 167] on input "Made With Lov" at bounding box center [910, 154] width 196 height 28
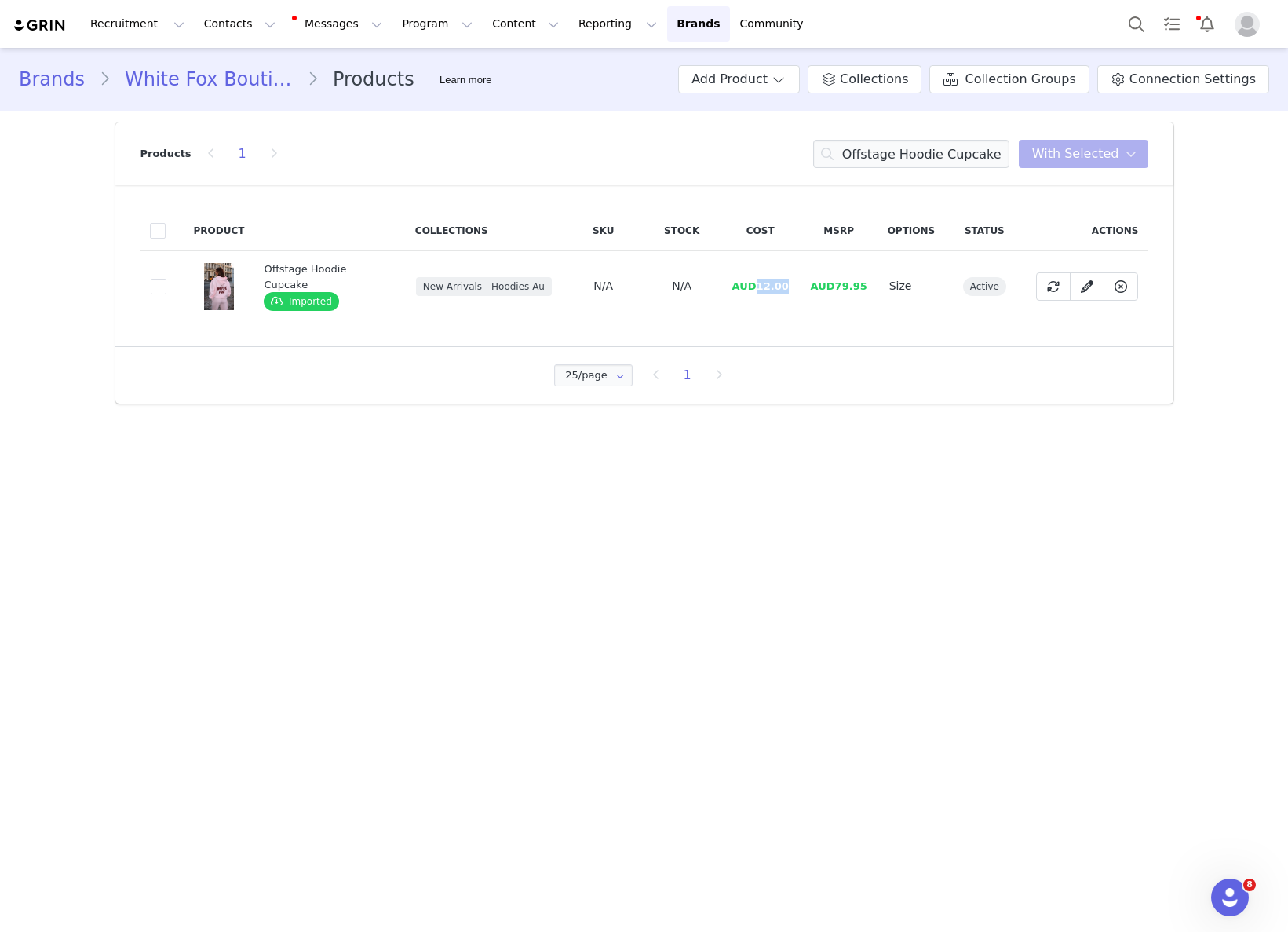
drag, startPoint x: 752, startPoint y: 282, endPoint x: 783, endPoint y: 282, distance: 31.0
click at [783, 282] on span "AUD12.00" at bounding box center [761, 286] width 56 height 12
click at [965, 155] on input "Offstage Hoodie Cupcake" at bounding box center [910, 154] width 196 height 28
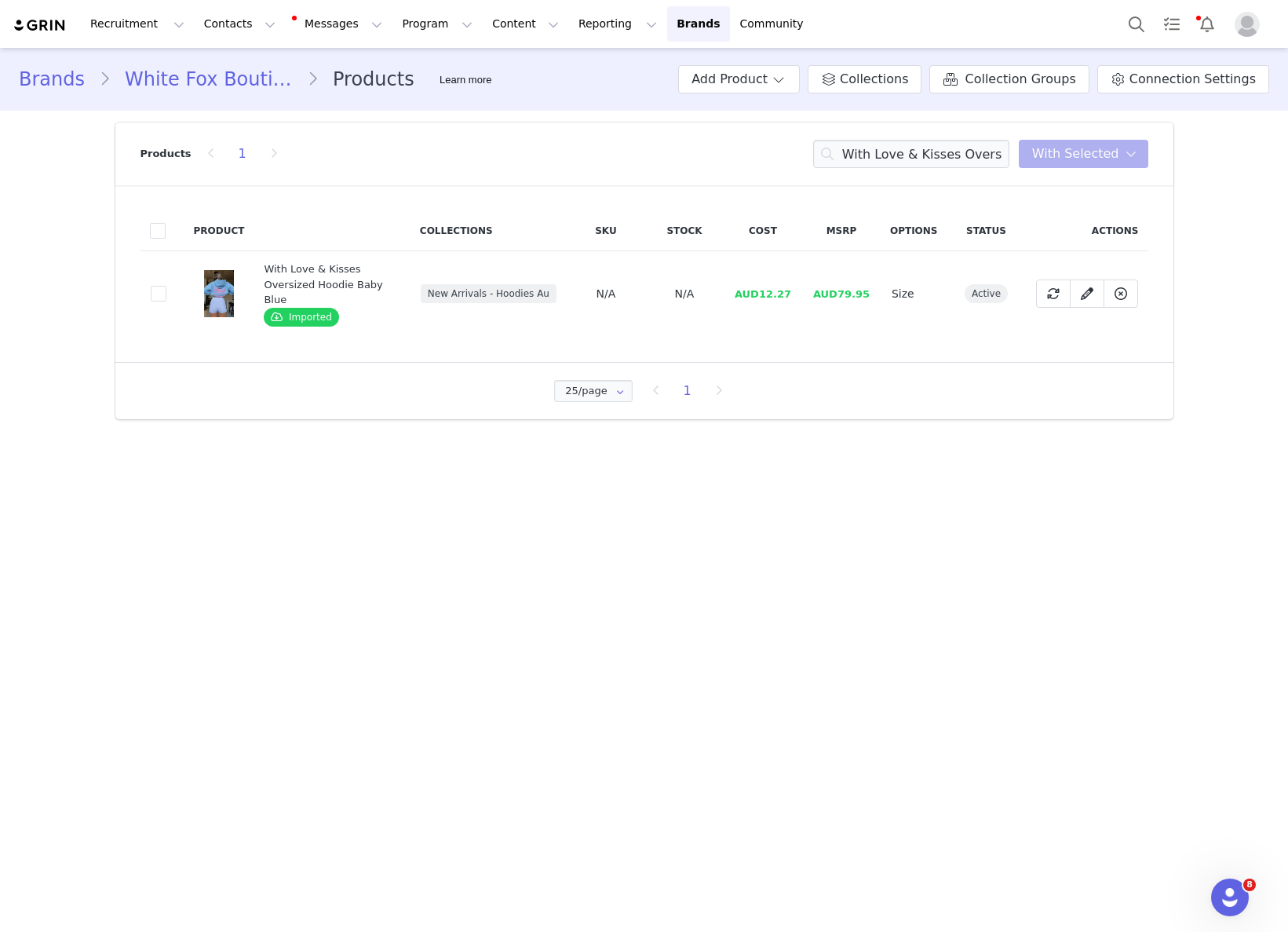
click at [767, 294] on span "AUD12.27" at bounding box center [762, 294] width 56 height 12
drag, startPoint x: 762, startPoint y: 294, endPoint x: 809, endPoint y: 295, distance: 47.0
click at [813, 294] on tr "c93ba82b-1094-47a1-b3ee-801e25bf56cc With Love & Kisses Oversized Hoodie Baby B…" at bounding box center [644, 293] width 1008 height 85
click at [925, 148] on input "With Love & Kisses Oversized Hoodie Baby Blue" at bounding box center [910, 154] width 196 height 28
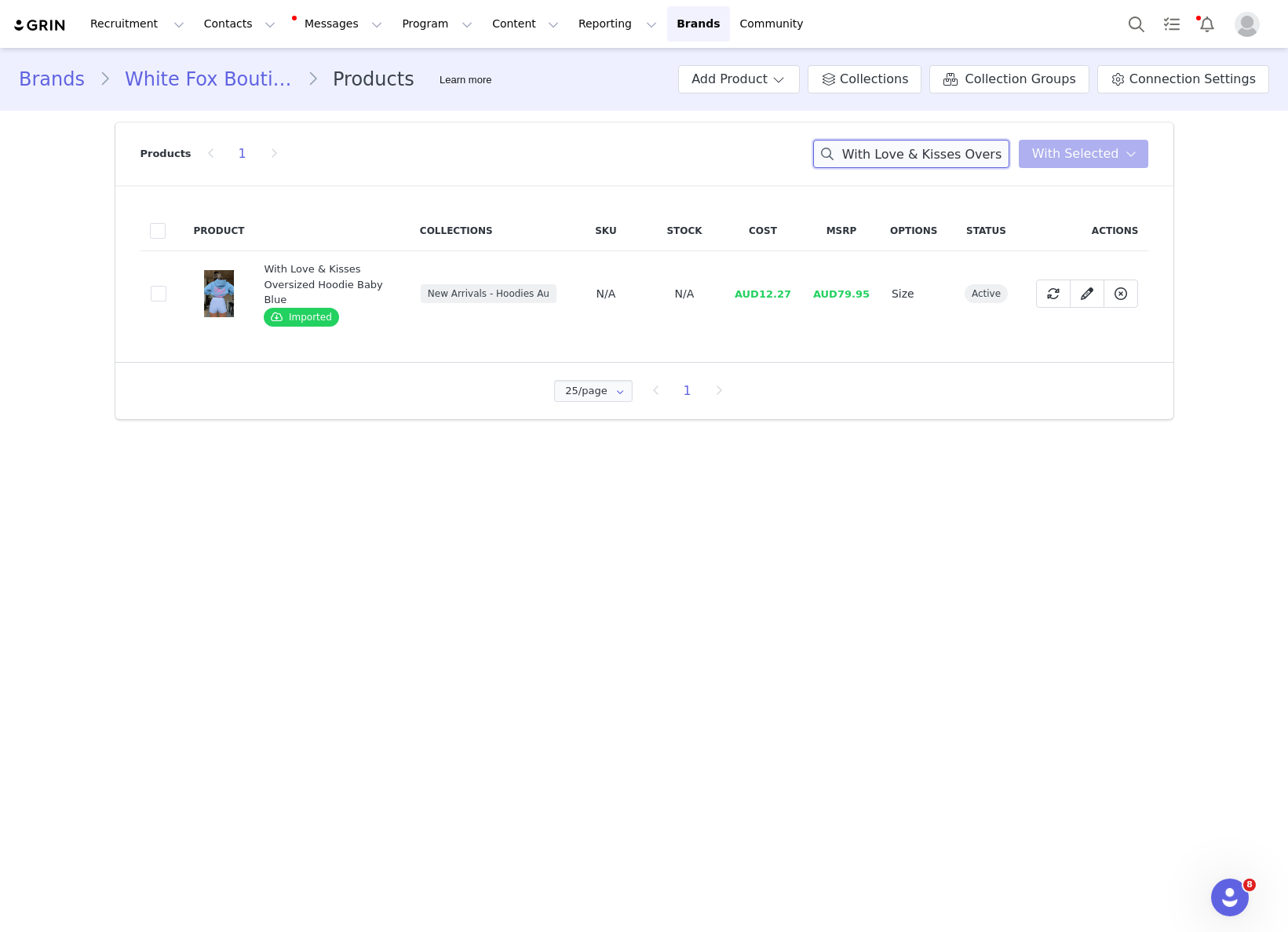
click at [925, 148] on input "With Love & Kisses Oversized Hoodie Baby Blue" at bounding box center [910, 154] width 196 height 28
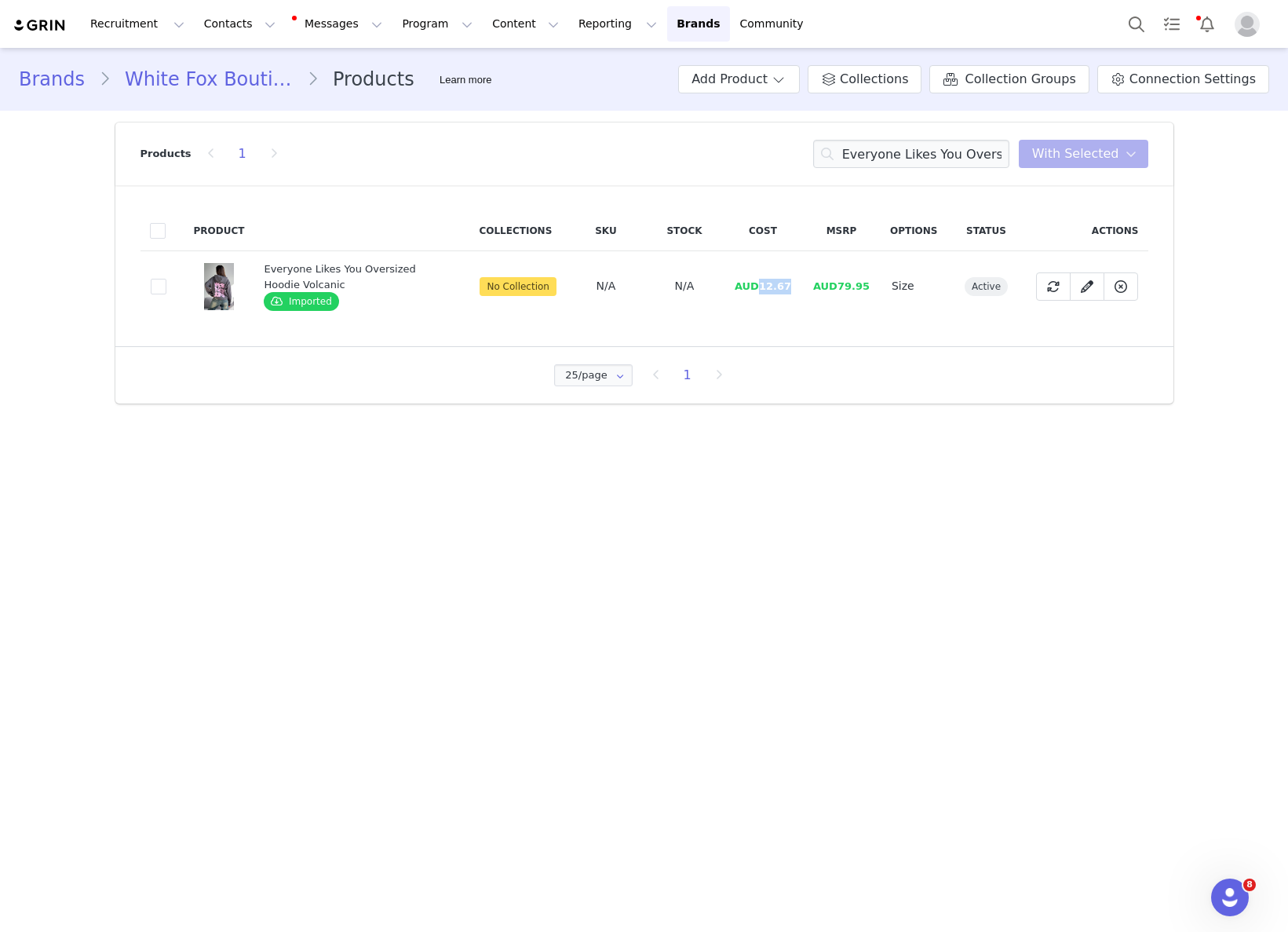
drag, startPoint x: 762, startPoint y: 288, endPoint x: 792, endPoint y: 286, distance: 30.1
click at [792, 286] on span "AUD12.67" at bounding box center [762, 286] width 56 height 12
click at [875, 148] on input "Everyone Likes You Oversized Hoodie Volcanic" at bounding box center [910, 154] width 196 height 28
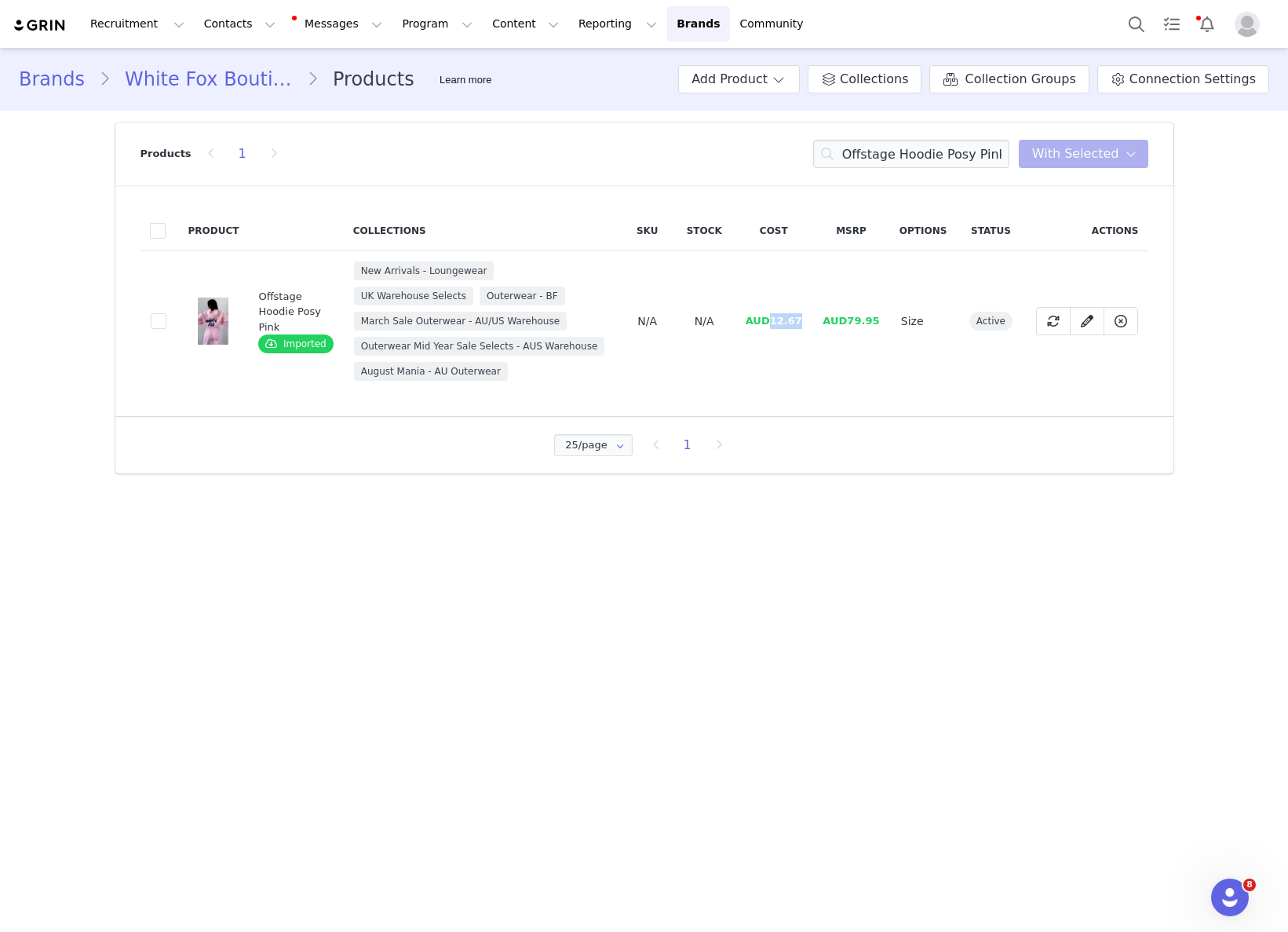
drag, startPoint x: 770, startPoint y: 321, endPoint x: 810, endPoint y: 318, distance: 40.1
click at [810, 318] on td "AUD12.67" at bounding box center [773, 321] width 78 height 141
click at [898, 155] on input "Offstage Hoodie Posy Pink" at bounding box center [910, 154] width 196 height 28
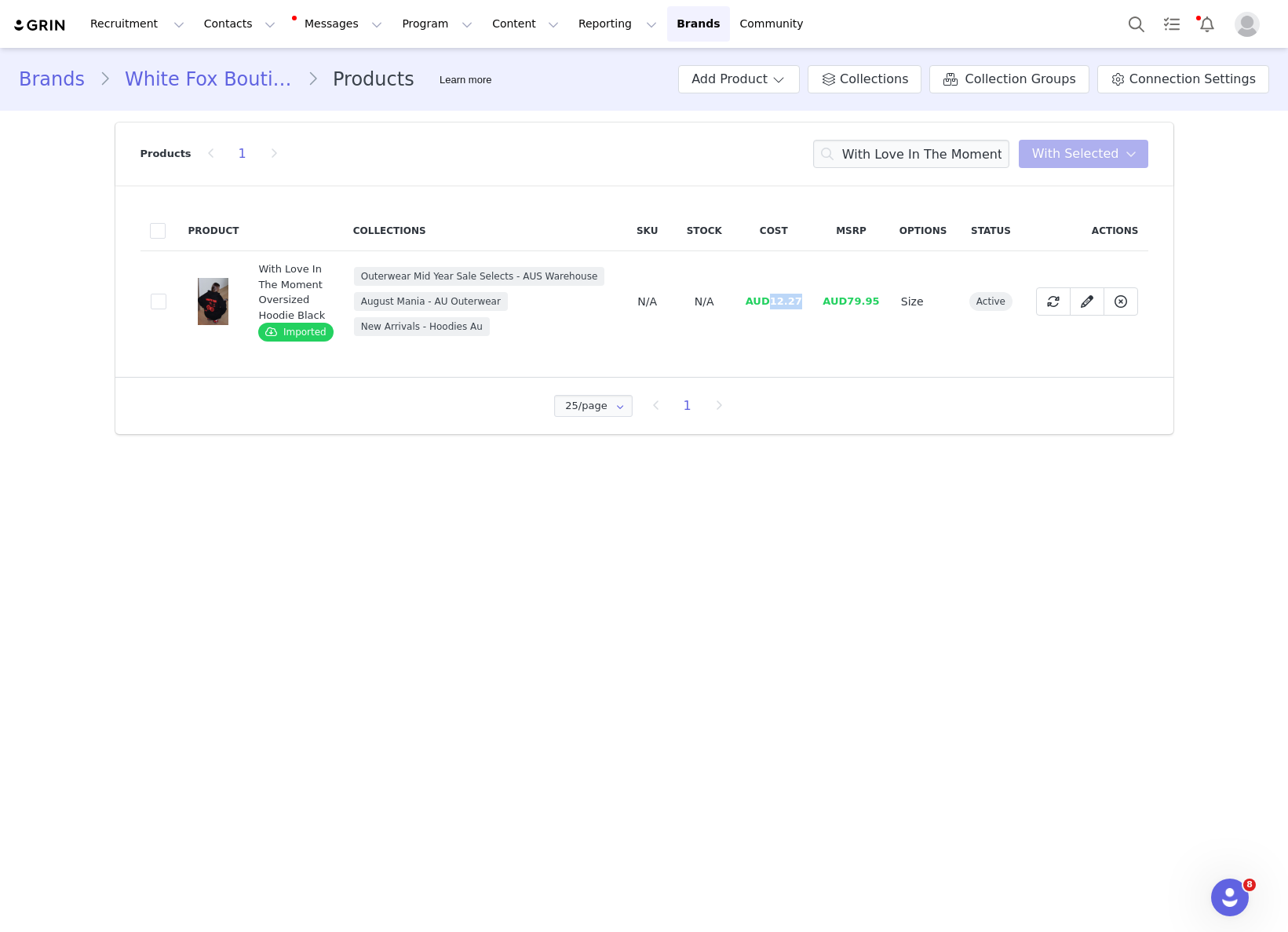
drag, startPoint x: 772, startPoint y: 302, endPoint x: 807, endPoint y: 301, distance: 35.0
click at [807, 300] on td "AUD12.27" at bounding box center [773, 302] width 78 height 101
click at [970, 155] on input "With Love In The Moment Oversized Hoodie Black" at bounding box center [910, 154] width 196 height 28
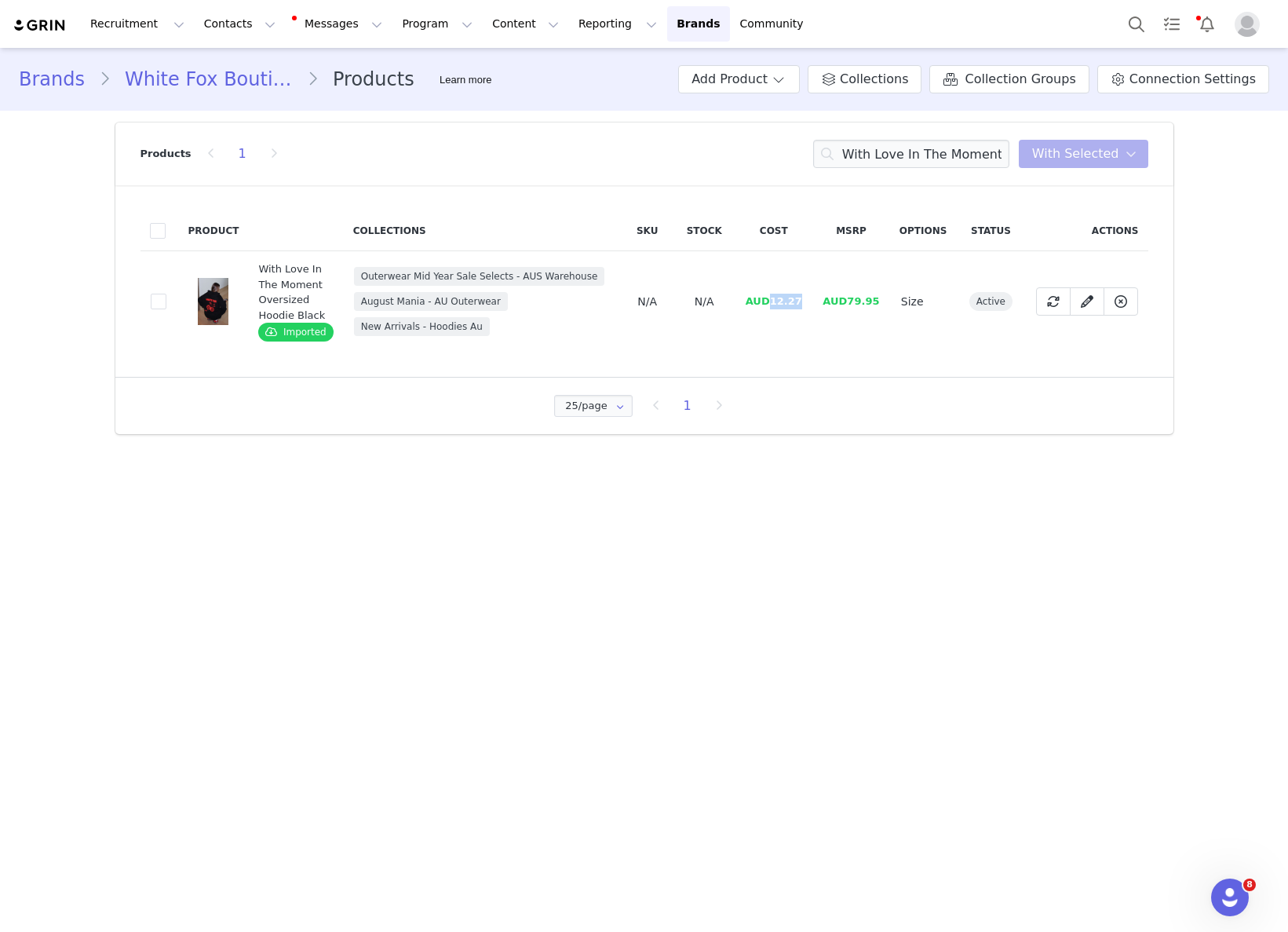
drag, startPoint x: 778, startPoint y: 300, endPoint x: 813, endPoint y: 302, distance: 35.1
click at [814, 301] on tr "3421d720-fa6b-42eb-bcf1-b2ac25ce2670 With Love In The Moment Oversized Hoodie B…" at bounding box center [644, 302] width 1008 height 101
click at [879, 145] on input "With Love In The Moment Oversized Hoodie Black" at bounding box center [910, 154] width 196 height 28
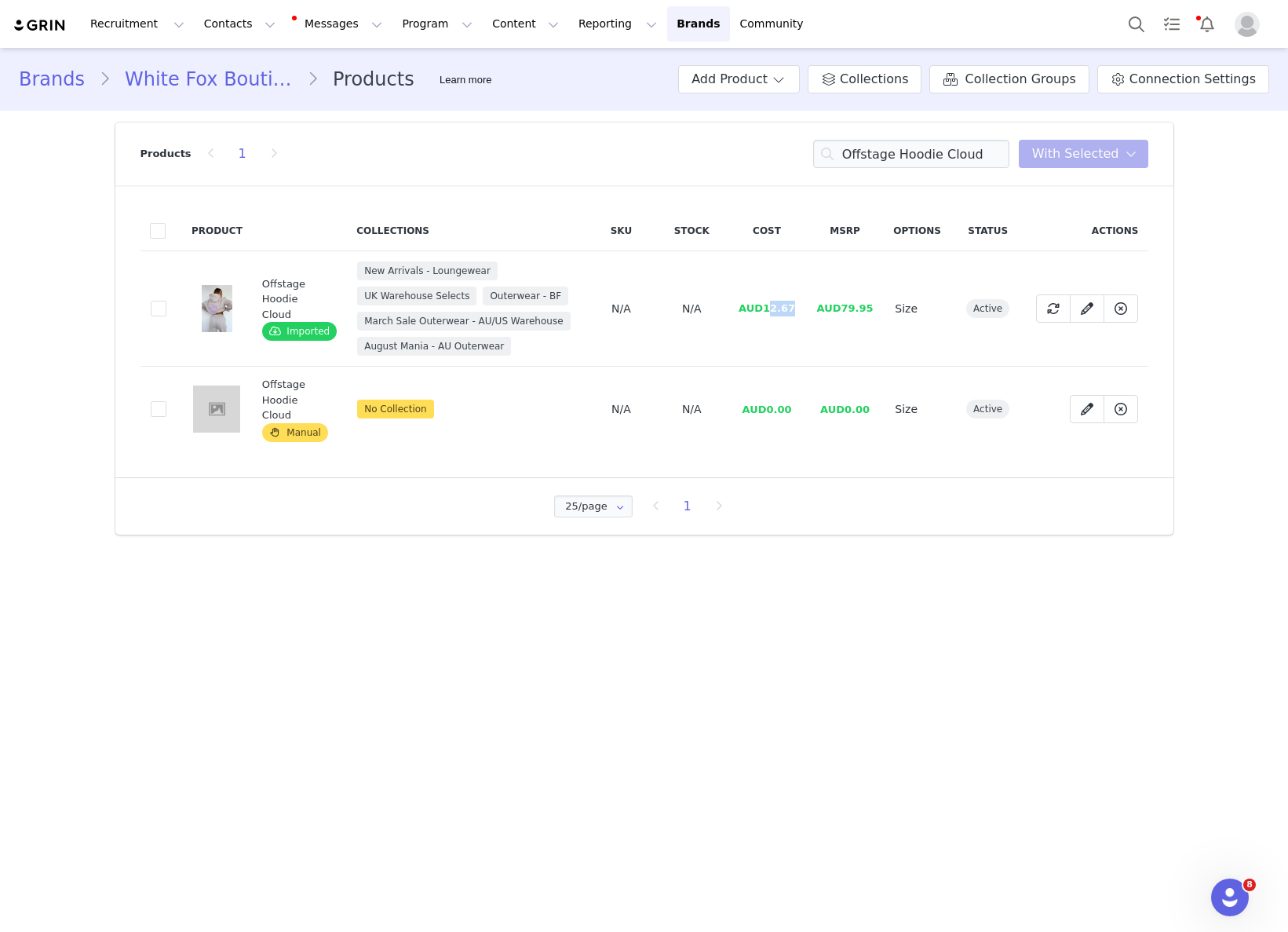
drag, startPoint x: 767, startPoint y: 318, endPoint x: 792, endPoint y: 318, distance: 25.0
click at [792, 314] on span "AUD12.67" at bounding box center [766, 308] width 56 height 12
drag, startPoint x: 790, startPoint y: 322, endPoint x: 770, endPoint y: 327, distance: 20.6
click at [762, 325] on td "AUD12.67" at bounding box center [767, 308] width 79 height 115
click at [918, 143] on input "Offstage Hoodie Cloud" at bounding box center [910, 154] width 196 height 28
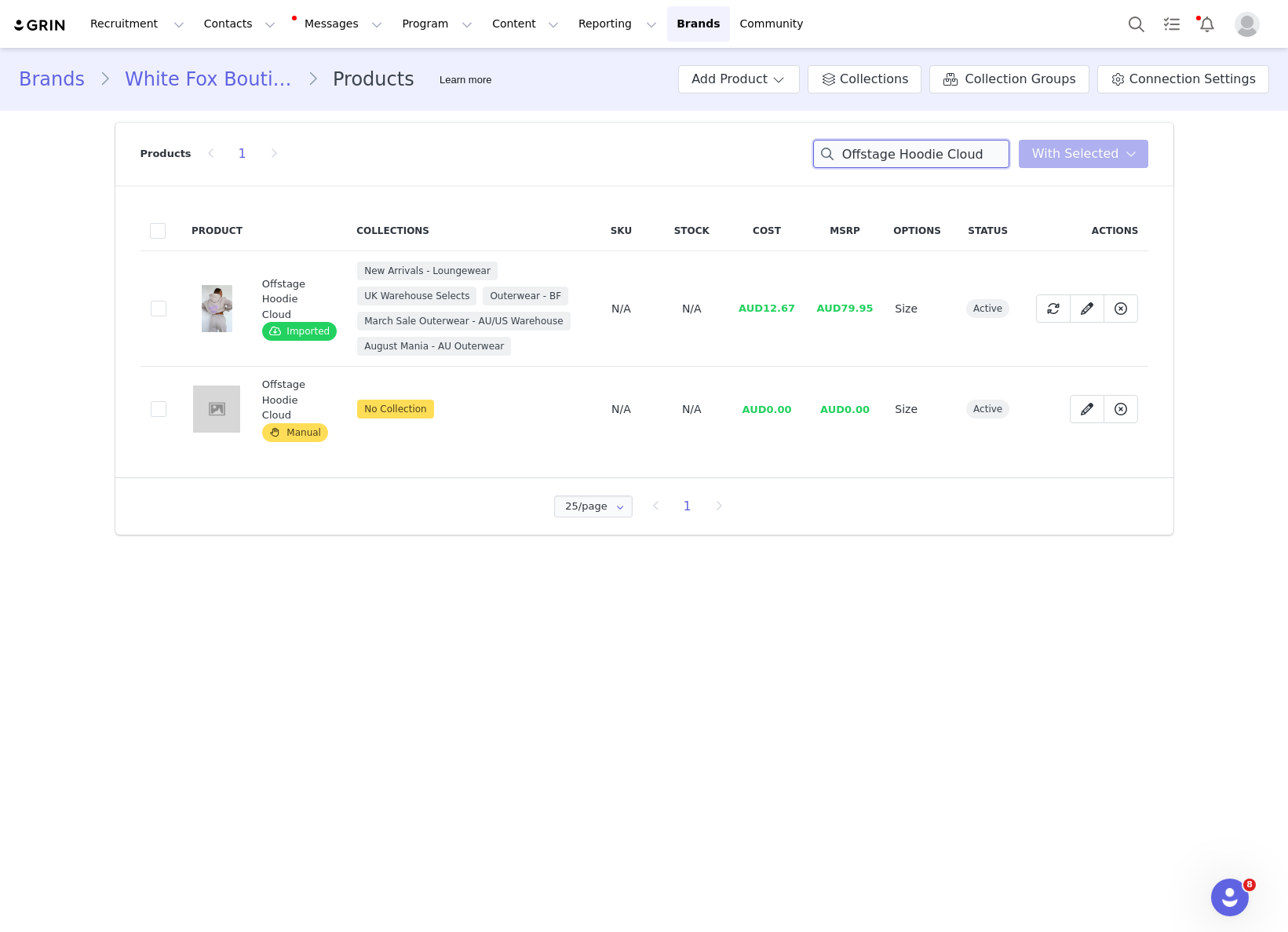
click at [918, 143] on input "Offstage Hoodie Cloud" at bounding box center [910, 154] width 196 height 28
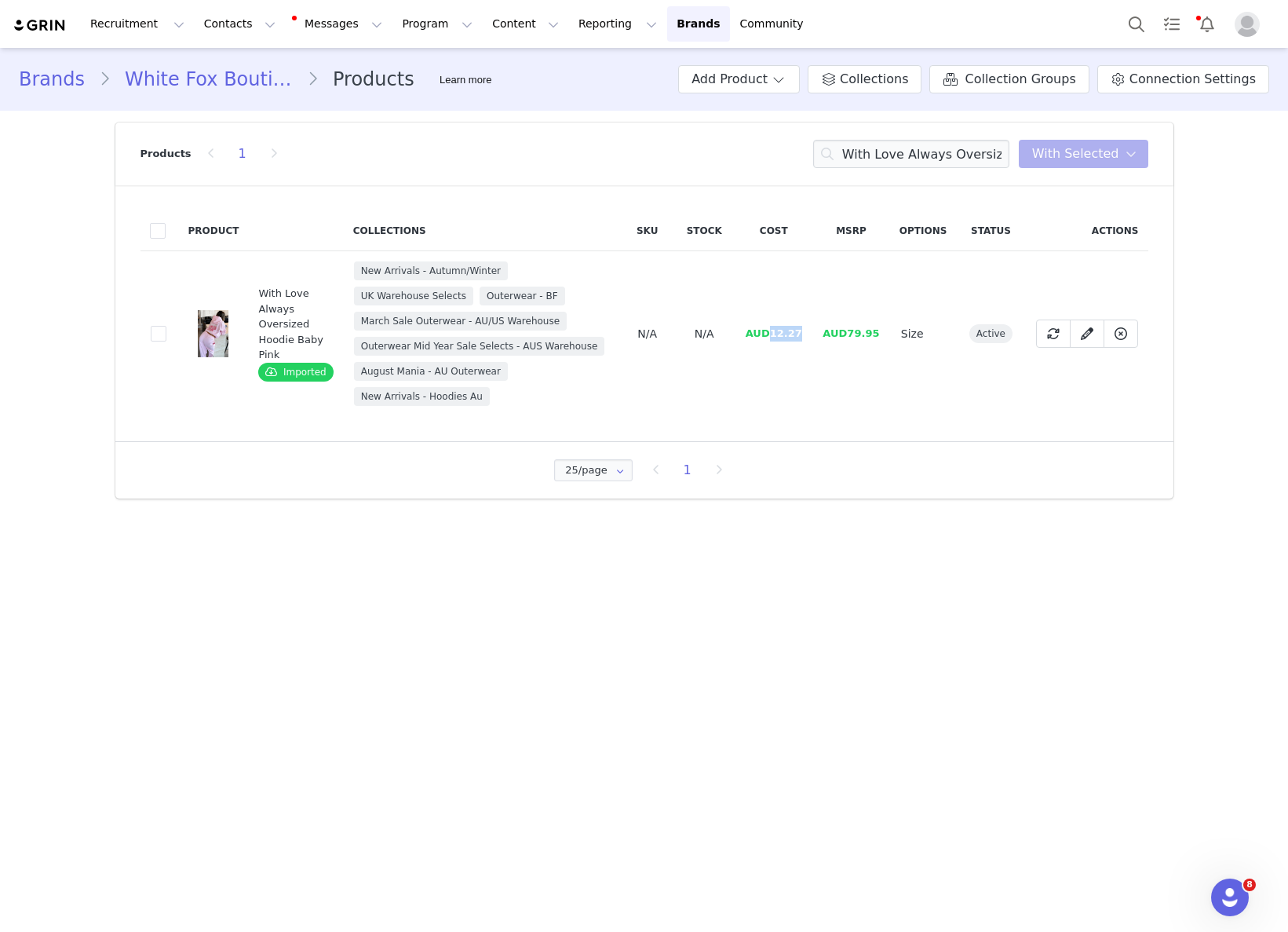
drag, startPoint x: 772, startPoint y: 333, endPoint x: 812, endPoint y: 333, distance: 40.0
click at [811, 333] on td "AUD12.27" at bounding box center [773, 333] width 78 height 166
click at [922, 157] on input "With Love Always Oversized Hoodie Baby Pink" at bounding box center [910, 154] width 196 height 28
click at [922, 156] on input "With Love Always Oversized Hoodie Baby Pink" at bounding box center [910, 154] width 196 height 28
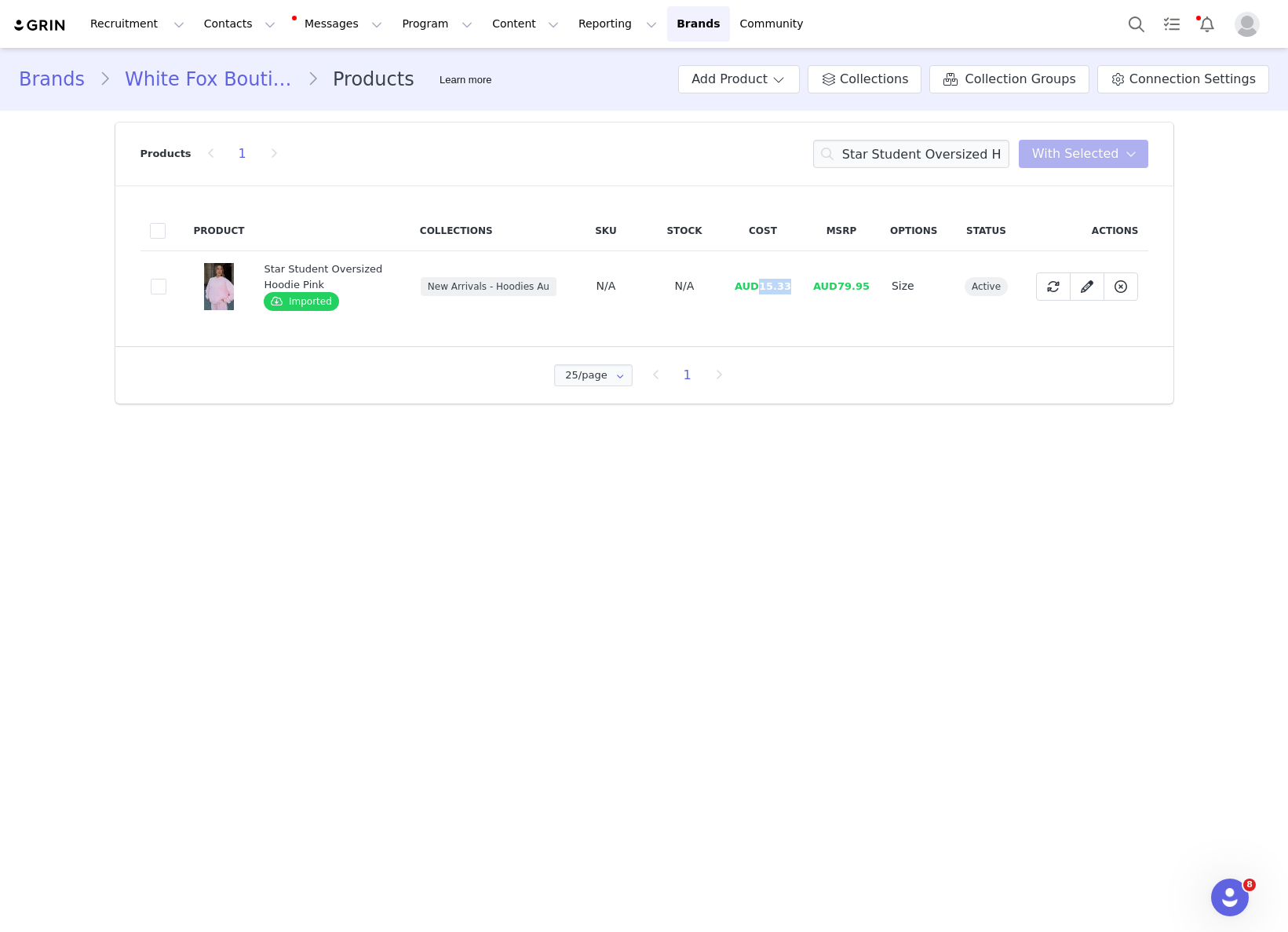
drag, startPoint x: 765, startPoint y: 286, endPoint x: 809, endPoint y: 287, distance: 44.0
click at [808, 287] on tr "65a69352-ede3-4c4f-b8f3-25733ef284a6 Star Student Oversized Hoodie Pink Importe…" at bounding box center [644, 286] width 1008 height 70
click at [962, 163] on input "Star Student Oversized Hoodie Pink" at bounding box center [910, 154] width 196 height 28
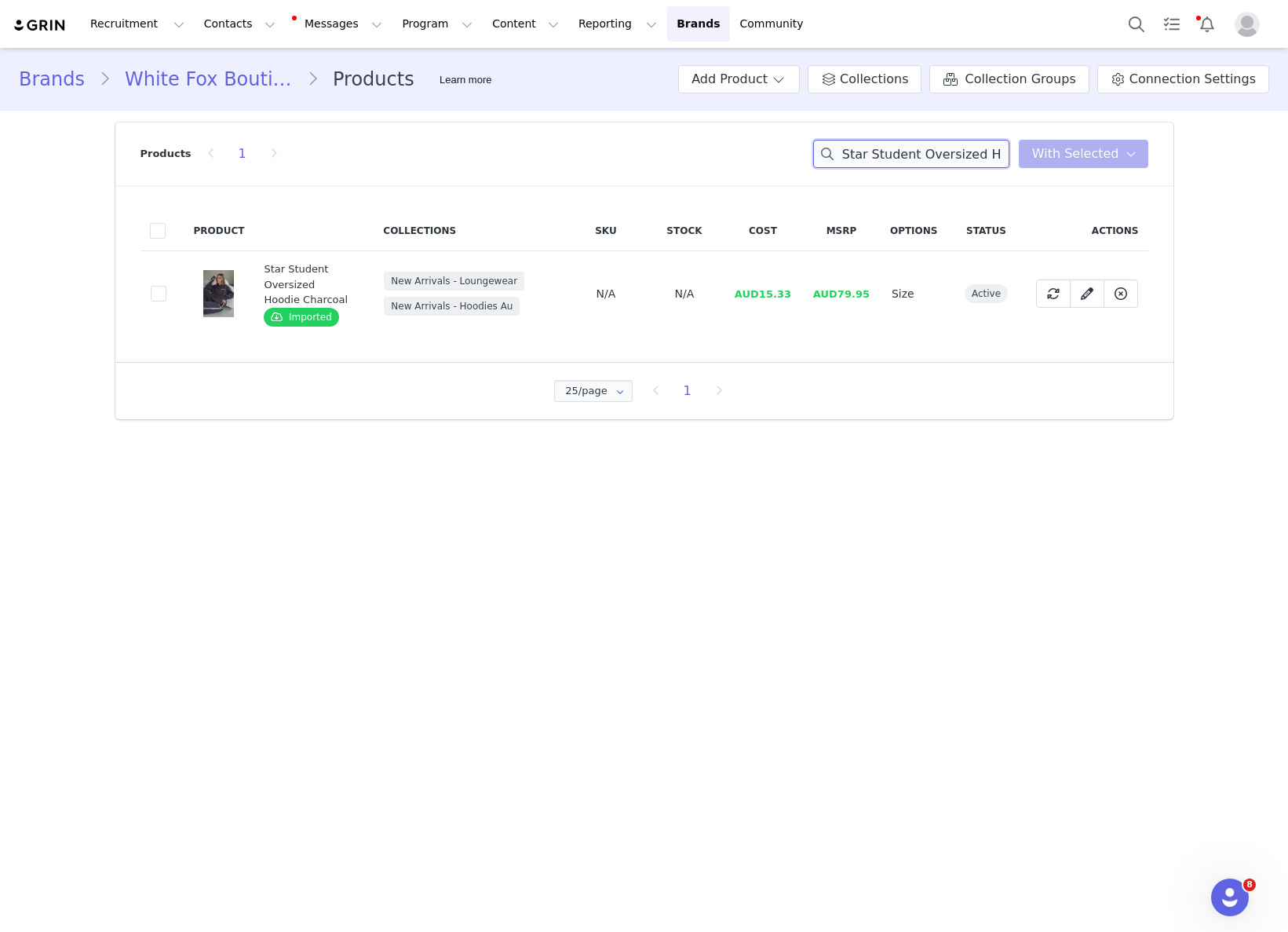
click at [898, 152] on input "Star Student Oversized Hoodie Charcoal" at bounding box center [910, 154] width 196 height 28
click at [899, 152] on input "Star Student Oversized Hoodie Charcoal" at bounding box center [910, 154] width 196 height 28
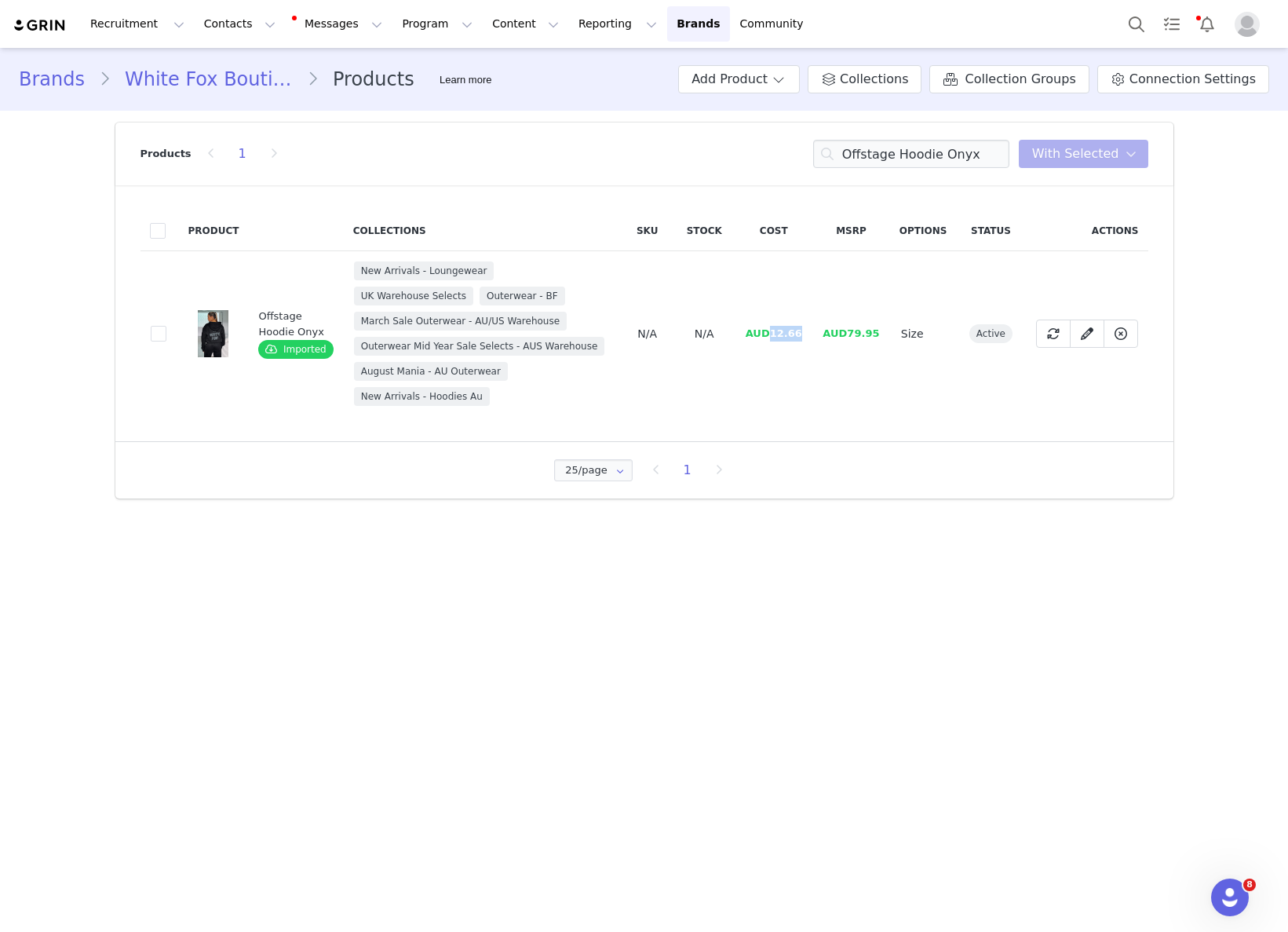
drag, startPoint x: 772, startPoint y: 332, endPoint x: 807, endPoint y: 332, distance: 35.0
click at [807, 332] on td "AUD12.66" at bounding box center [773, 333] width 78 height 166
click at [905, 158] on input "Offstage Hoodie Onyx" at bounding box center [910, 154] width 196 height 28
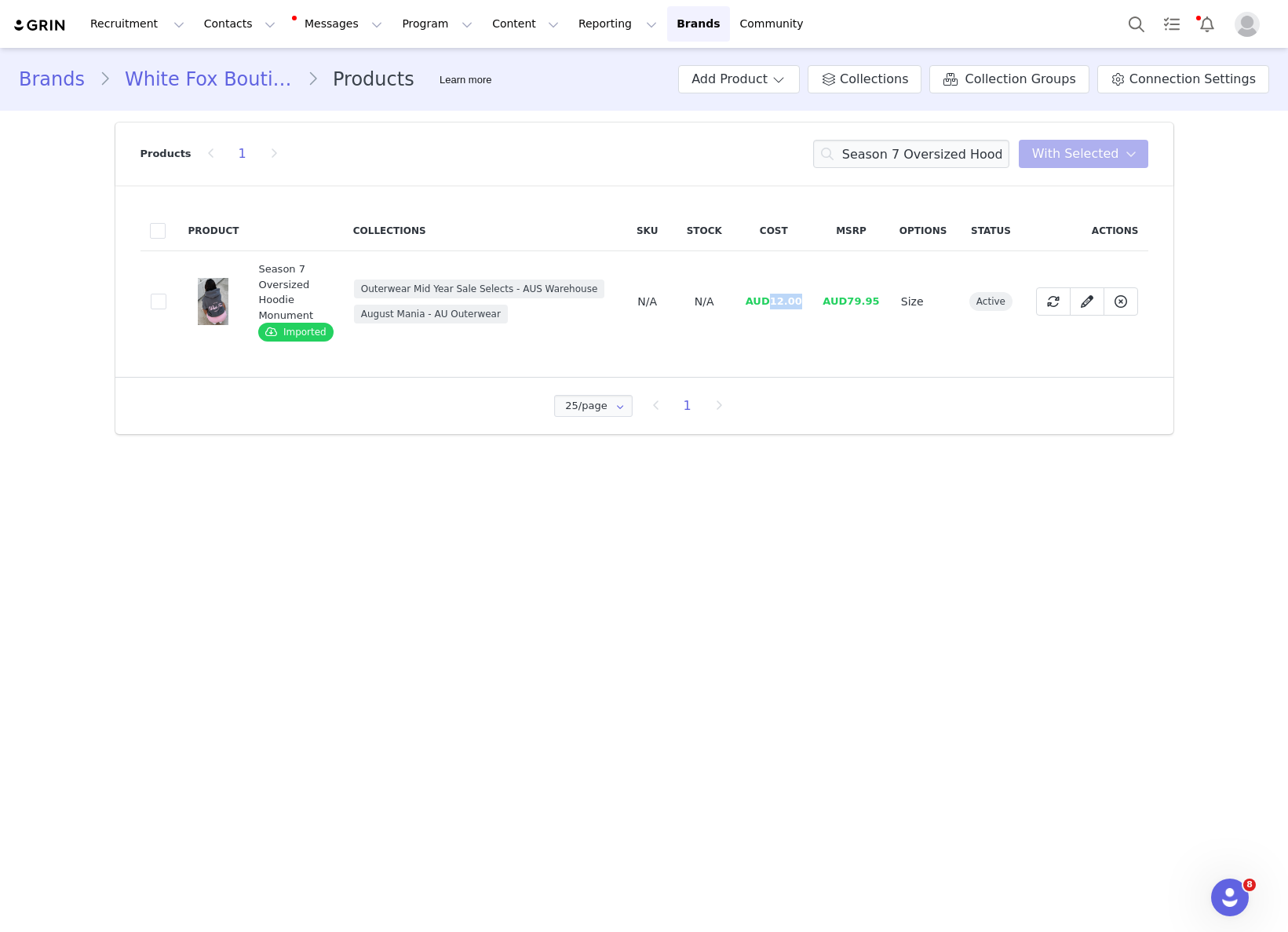
drag, startPoint x: 772, startPoint y: 303, endPoint x: 809, endPoint y: 303, distance: 37.0
click at [805, 298] on td "AUD12.00" at bounding box center [773, 302] width 78 height 101
click at [908, 151] on input "Season 7 Oversized Hoodie Monument" at bounding box center [910, 154] width 196 height 28
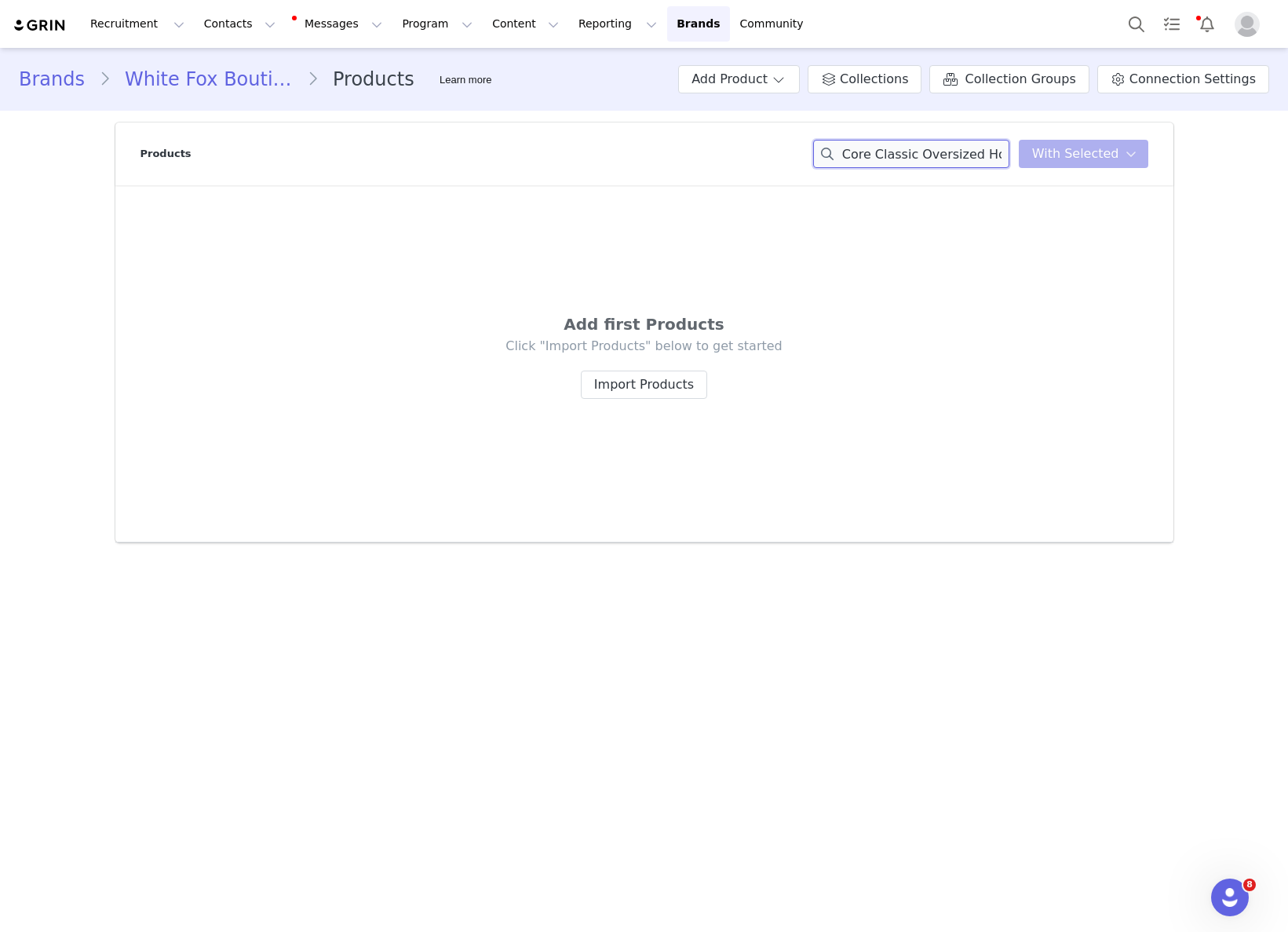
click at [903, 157] on input "Core Classic Oversized Hoodie Volcanic" at bounding box center [910, 154] width 196 height 28
click at [1098, 155] on div "Core Classic Oversized Hoodie Volcanic You have 0 product s selected Add to Col…" at bounding box center [981, 154] width 335 height 28
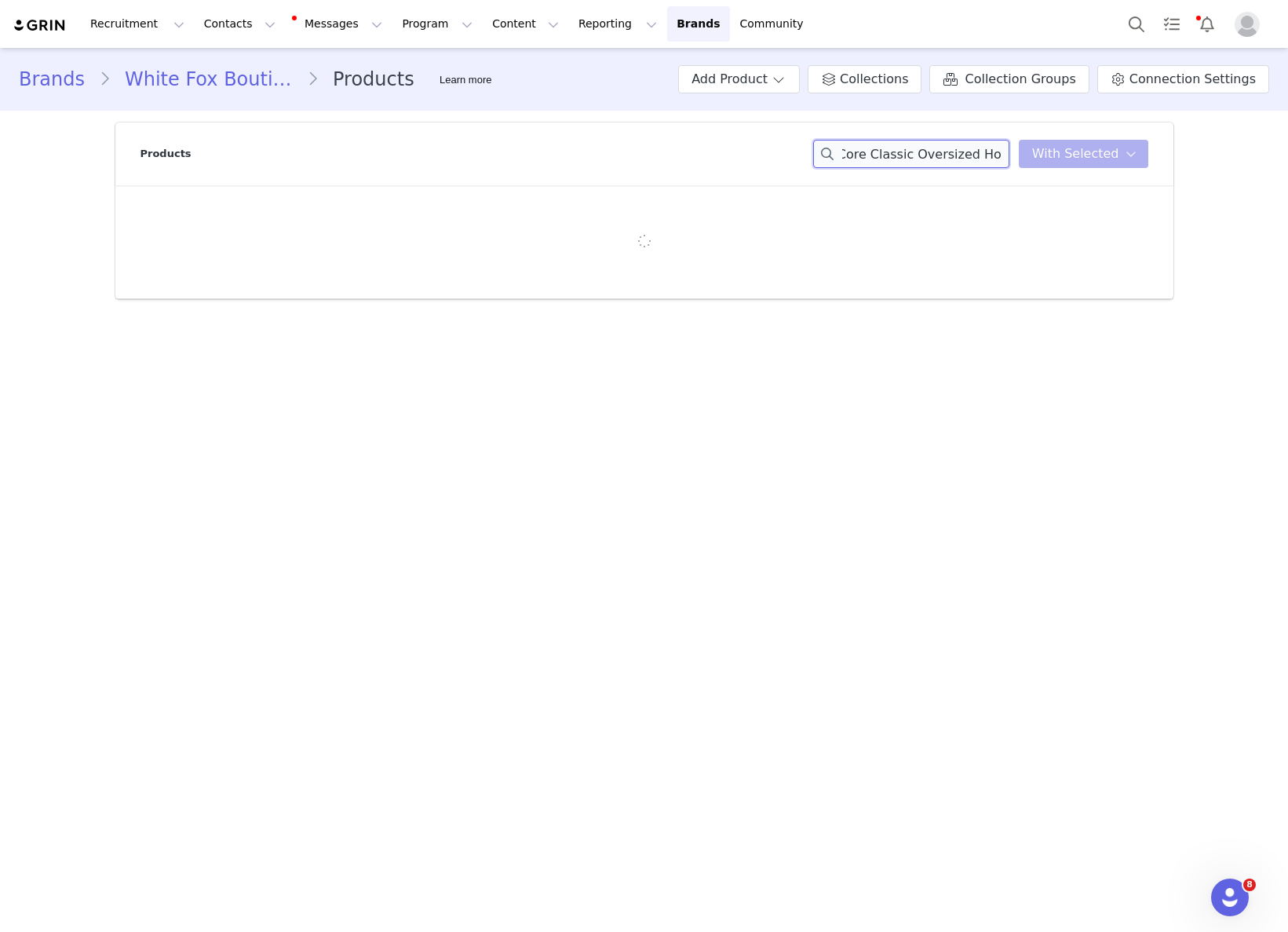
scroll to position [0, 0]
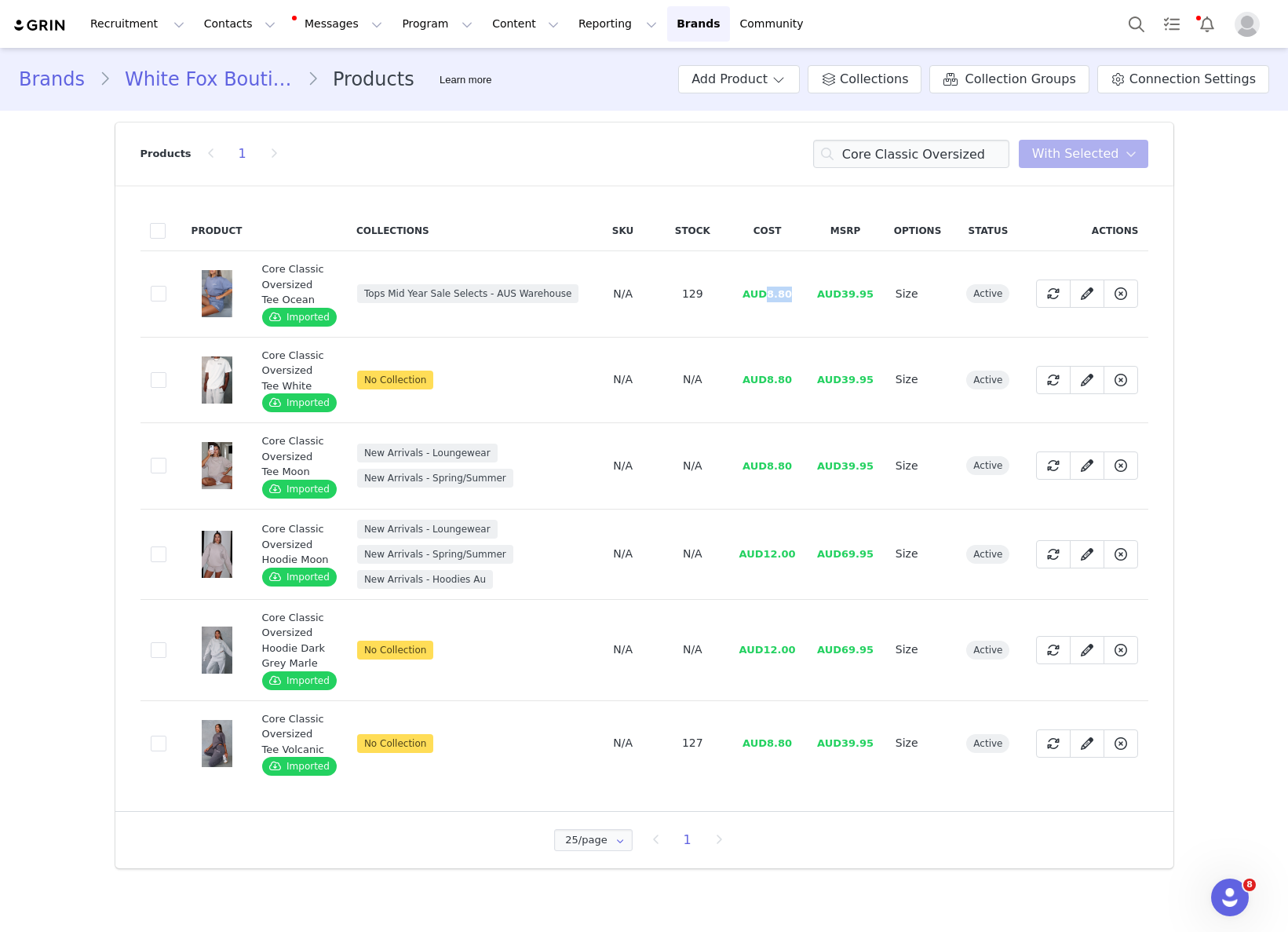
drag, startPoint x: 769, startPoint y: 297, endPoint x: 801, endPoint y: 295, distance: 32.1
click at [801, 295] on td "AUD8.80" at bounding box center [767, 294] width 78 height 86
click at [777, 564] on td "AUD12.00" at bounding box center [767, 554] width 78 height 90
drag, startPoint x: 762, startPoint y: 555, endPoint x: 801, endPoint y: 551, distance: 39.2
click at [801, 551] on td "AUD12.00" at bounding box center [767, 554] width 78 height 90
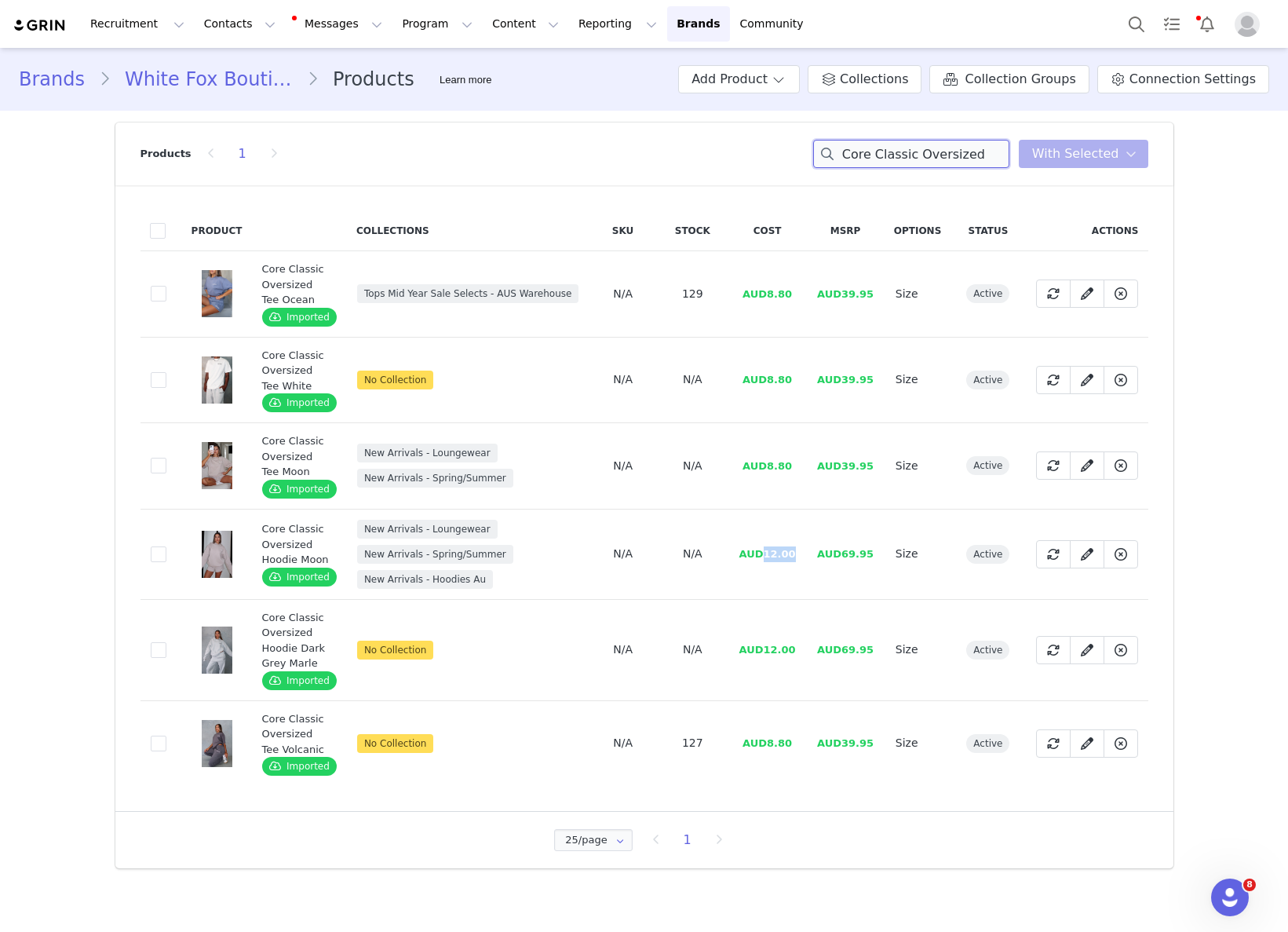
click at [900, 153] on input "Core Classic Oversized" at bounding box center [910, 154] width 196 height 28
click at [900, 151] on input "Core Classic Oversized" at bounding box center [910, 154] width 196 height 28
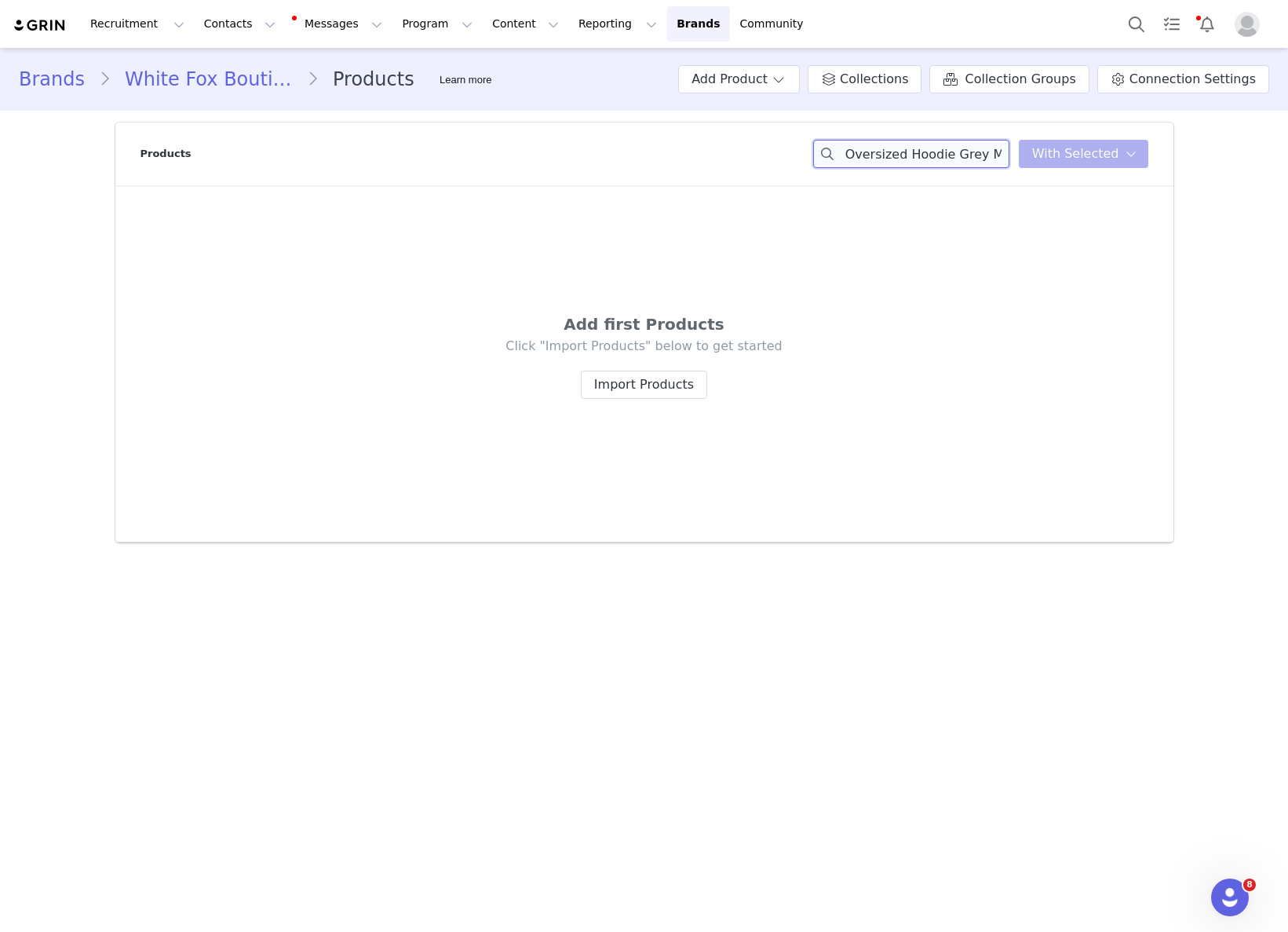
drag, startPoint x: 900, startPoint y: 161, endPoint x: 884, endPoint y: 152, distance: 18.4
click at [884, 152] on input "Made With Love Oversized Hoodie Grey Marle" at bounding box center [910, 154] width 196 height 28
drag, startPoint x: 952, startPoint y: 161, endPoint x: 926, endPoint y: 157, distance: 26.3
click at [950, 159] on input "Made With Love Oversiz" at bounding box center [910, 154] width 196 height 28
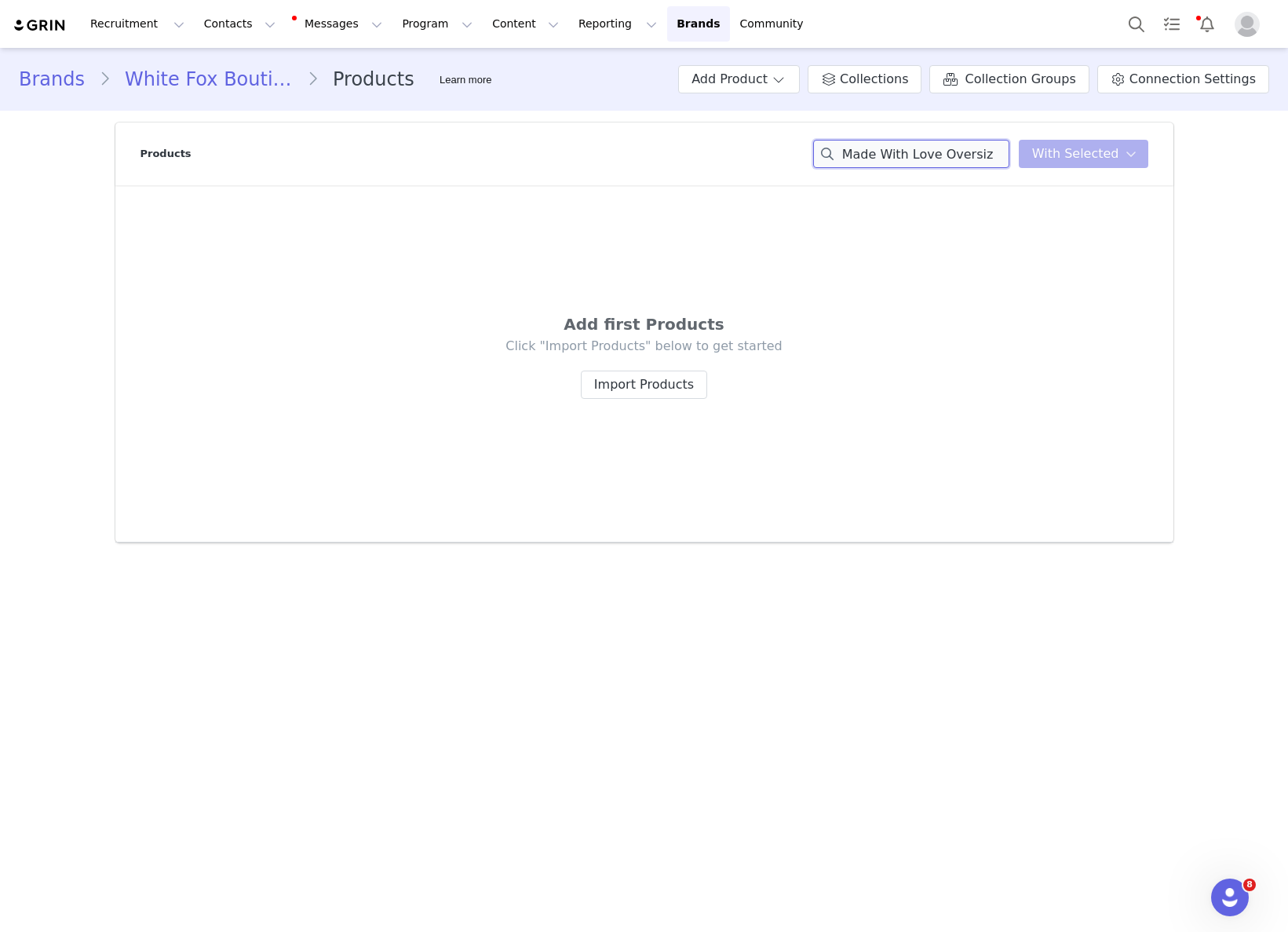
click at [1029, 162] on div "Made With Love Oversiz You have 0 product s selected Add to Collections Remove …" at bounding box center [981, 154] width 335 height 28
click at [977, 158] on input "Made With Love" at bounding box center [910, 154] width 196 height 28
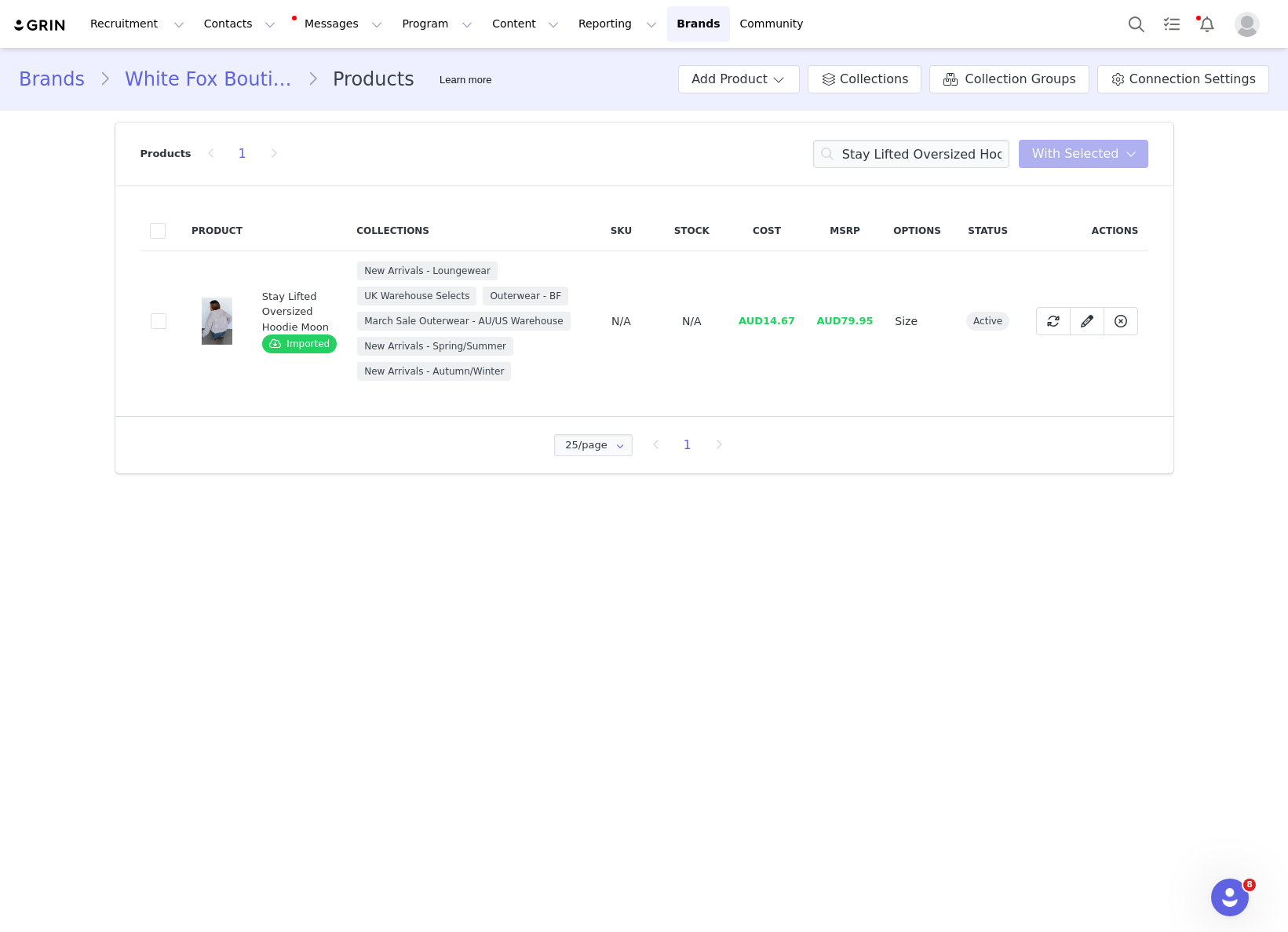
click at [771, 327] on span "AUD14.67" at bounding box center [766, 320] width 56 height 12
drag, startPoint x: 765, startPoint y: 334, endPoint x: 894, endPoint y: 352, distance: 130.2
click at [794, 333] on td "AUD14.67" at bounding box center [767, 321] width 79 height 141
click at [922, 159] on input "Stay Lifted Oversized Hoodie Moon" at bounding box center [910, 154] width 196 height 28
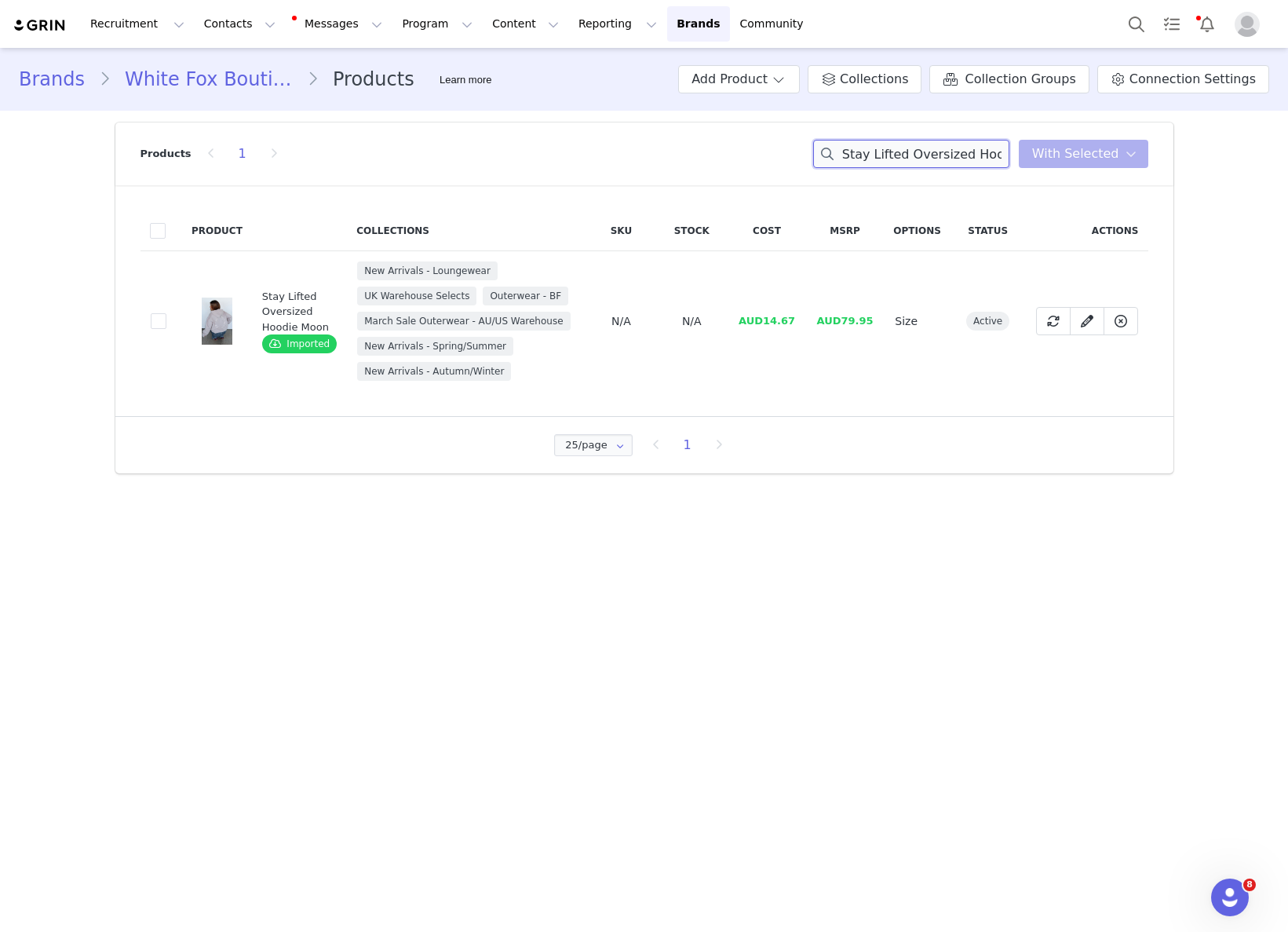
click at [922, 159] on input "Stay Lifted Oversized Hoodie Moon" at bounding box center [910, 154] width 196 height 28
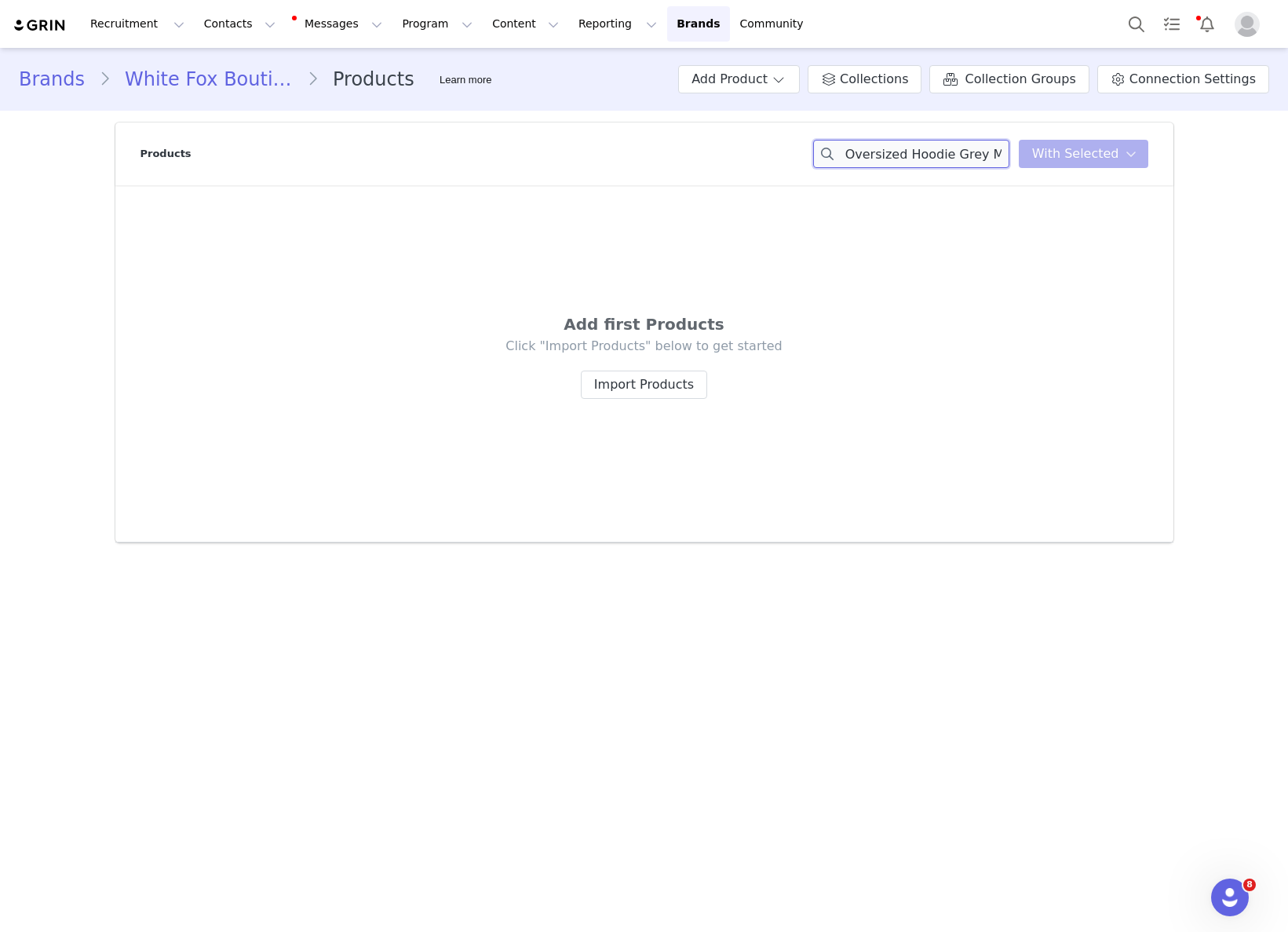
drag, startPoint x: 903, startPoint y: 156, endPoint x: 1014, endPoint y: 162, distance: 111.2
click at [1010, 162] on input "Made With Love Oversized Hoodie Grey Marle" at bounding box center [910, 154] width 196 height 28
click at [947, 155] on input "Made With Love Oversized" at bounding box center [910, 154] width 196 height 28
click at [964, 156] on input "Made With Love Oversized" at bounding box center [910, 154] width 196 height 28
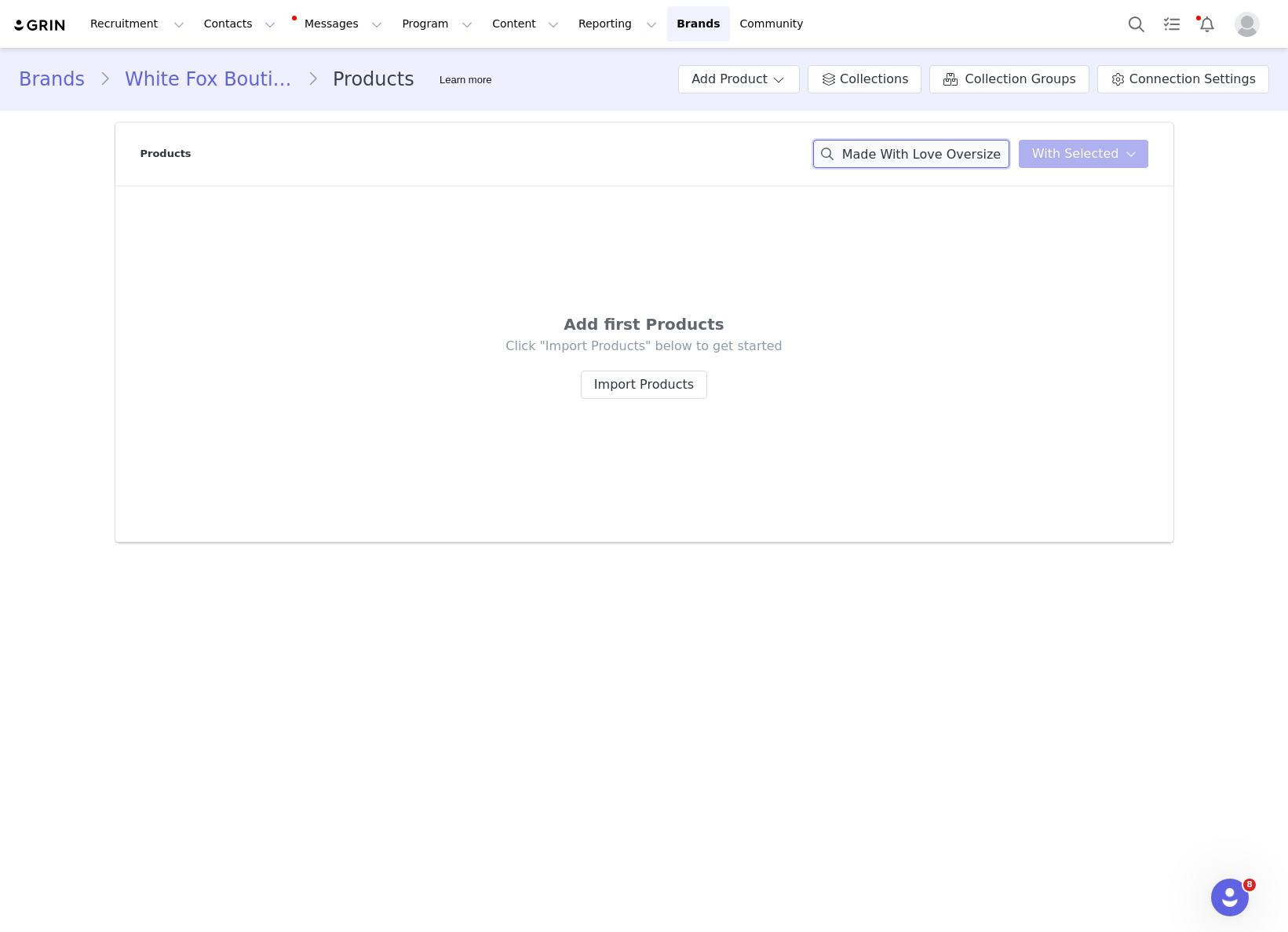
click at [964, 156] on input "Made With Love Oversized" at bounding box center [910, 154] width 196 height 28
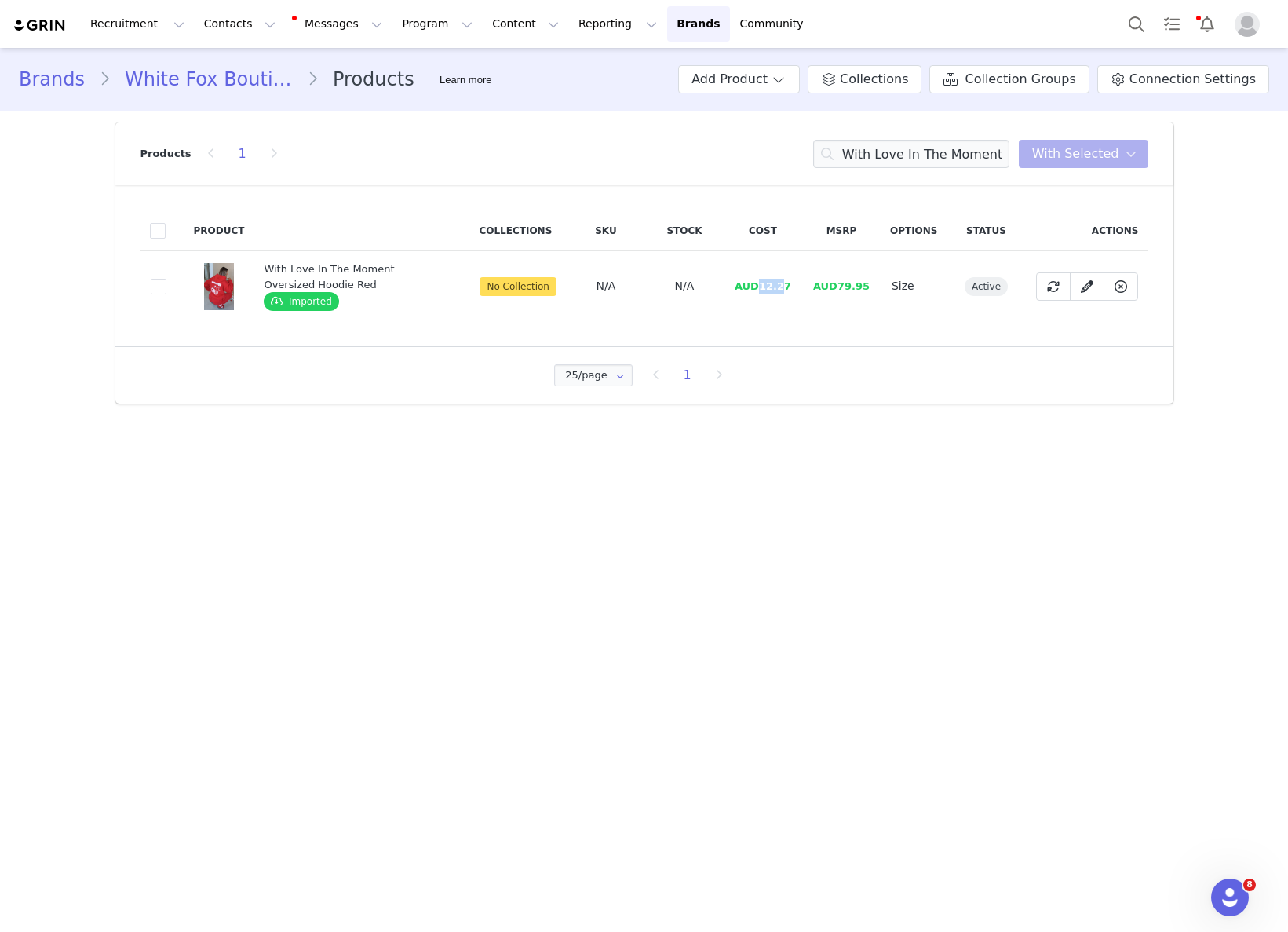
drag, startPoint x: 762, startPoint y: 284, endPoint x: 789, endPoint y: 284, distance: 27.0
click at [789, 284] on span "AUD12.27" at bounding box center [762, 286] width 56 height 12
drag, startPoint x: 763, startPoint y: 288, endPoint x: 792, endPoint y: 288, distance: 29.0
click at [792, 288] on span "AUD12.27" at bounding box center [762, 286] width 56 height 12
click at [943, 137] on div "Products 1 With Love In The Moment Oversized Hoodie Red You have 0 product s se…" at bounding box center [644, 154] width 1008 height 63
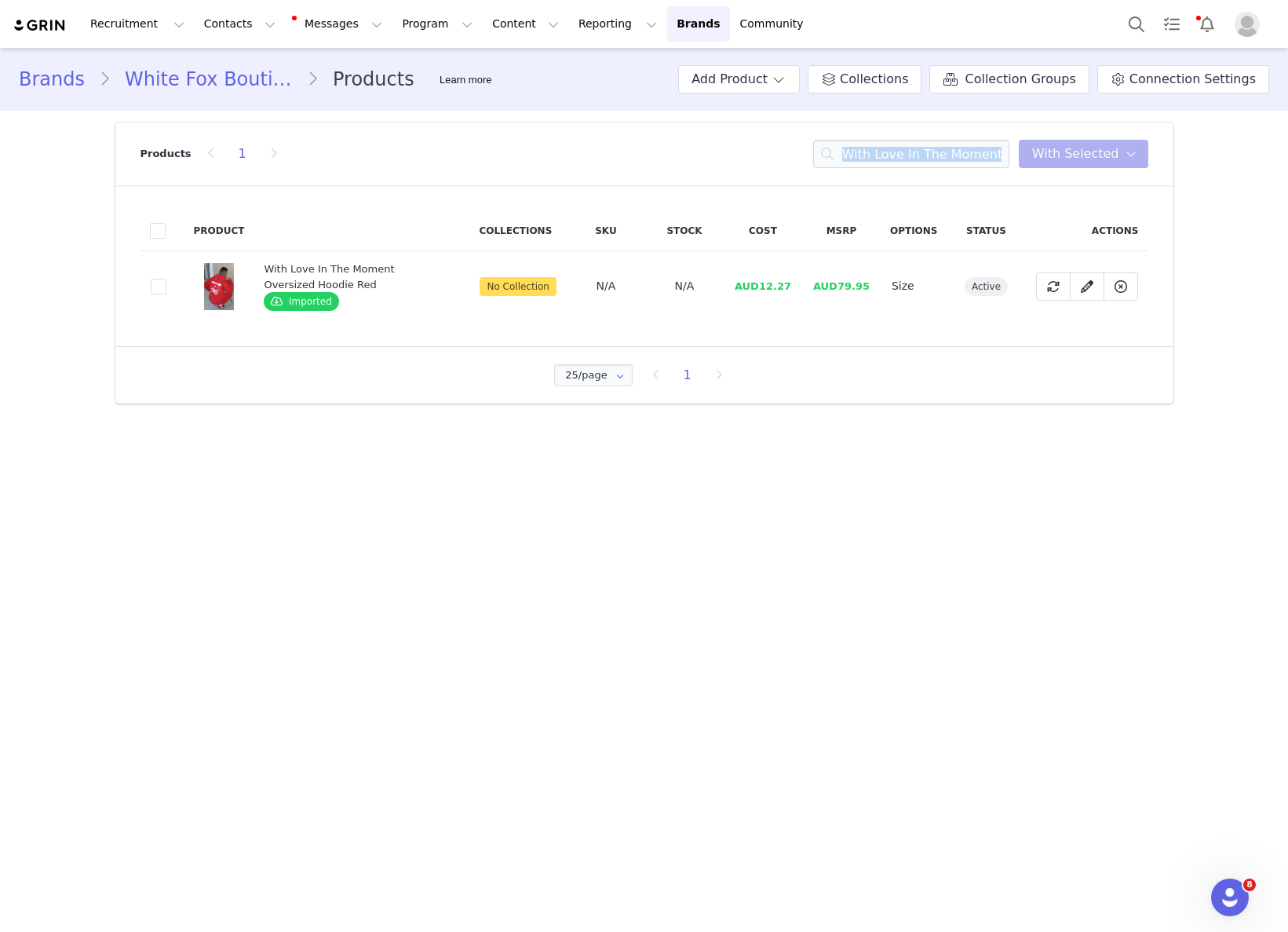
click at [943, 138] on div "Products 1 With Love In The Moment Oversized Hoodie Red You have 0 product s se…" at bounding box center [644, 154] width 1008 height 63
click at [947, 148] on input "With Love In The Moment Oversized Hoodie Red" at bounding box center [910, 154] width 196 height 28
drag, startPoint x: 762, startPoint y: 287, endPoint x: 818, endPoint y: 286, distance: 56.0
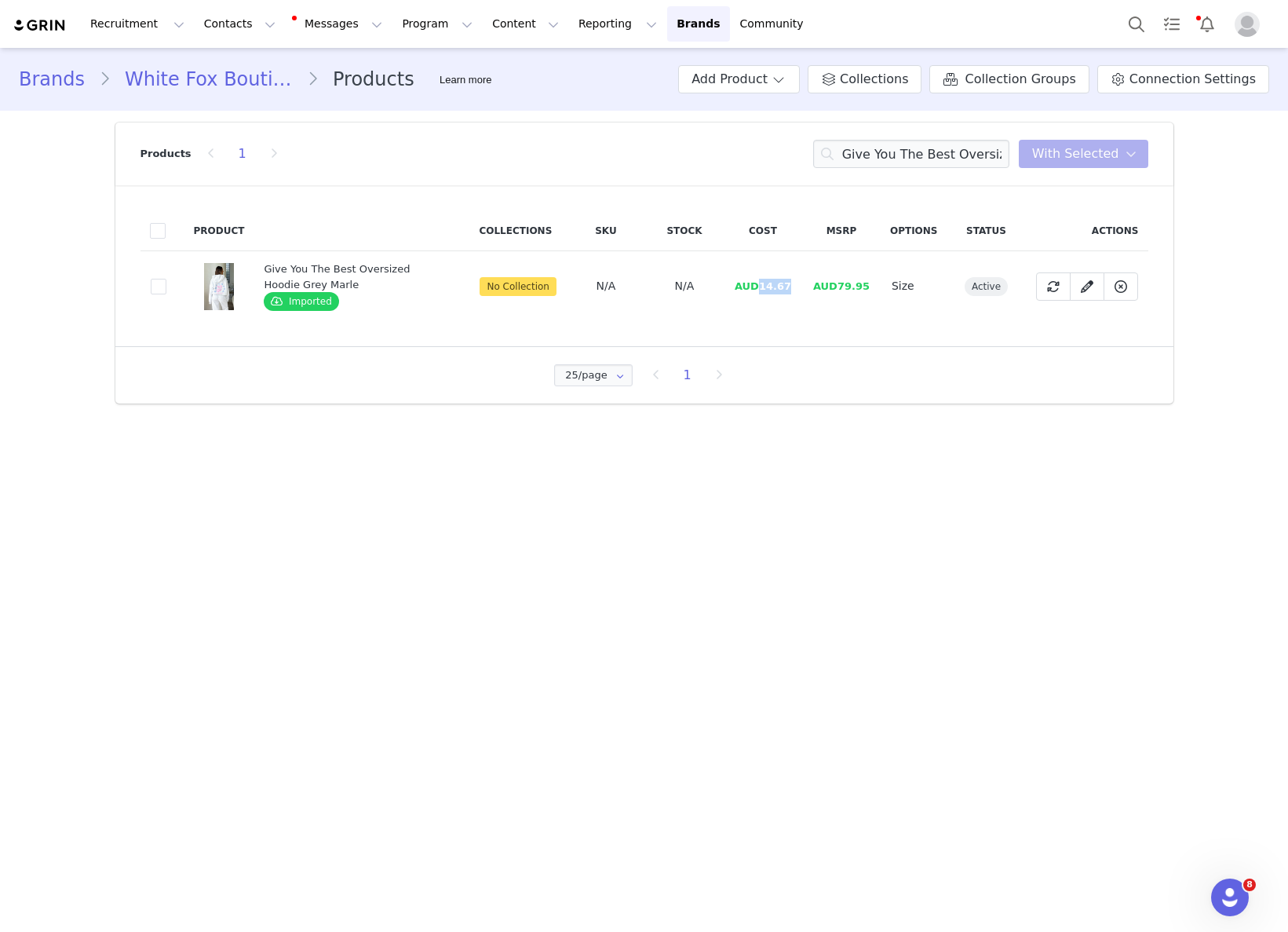
click at [816, 285] on tr "cd25222e-11d2-4f6f-972a-b441dfb49a07 Give You The Best Oversized Hoodie Grey Ma…" at bounding box center [644, 286] width 1008 height 70
click at [941, 140] on input "Give You The Best Oversized Hoodie Grey" at bounding box center [910, 154] width 196 height 28
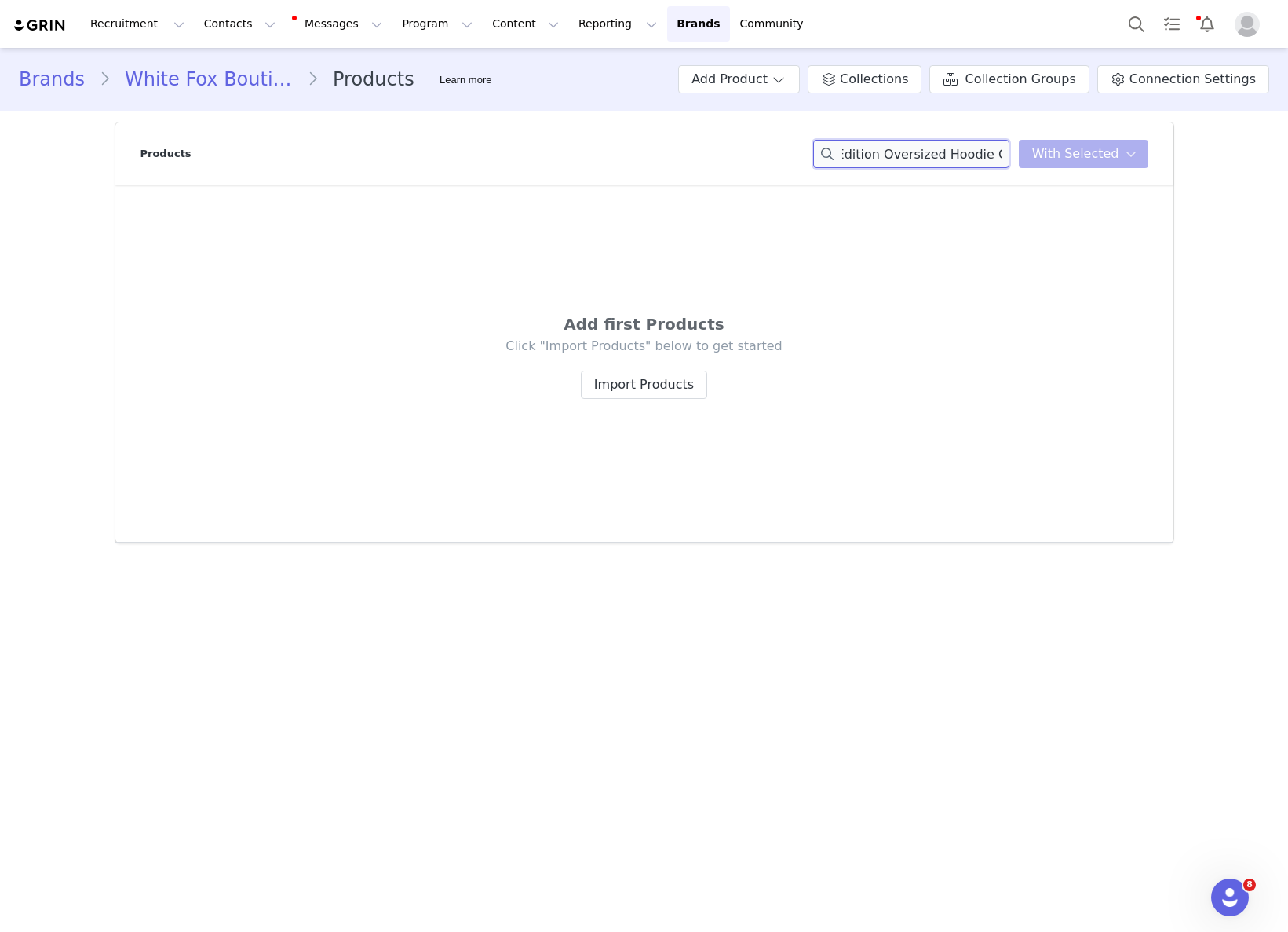
drag, startPoint x: 935, startPoint y: 149, endPoint x: 1010, endPoint y: 153, distance: 75.1
click at [1009, 153] on input "Sweet Cherry Edition Oversized Hoodie Grey" at bounding box center [910, 154] width 196 height 28
click at [995, 153] on input "Sweet Cherry Edition Oversized" at bounding box center [910, 154] width 196 height 28
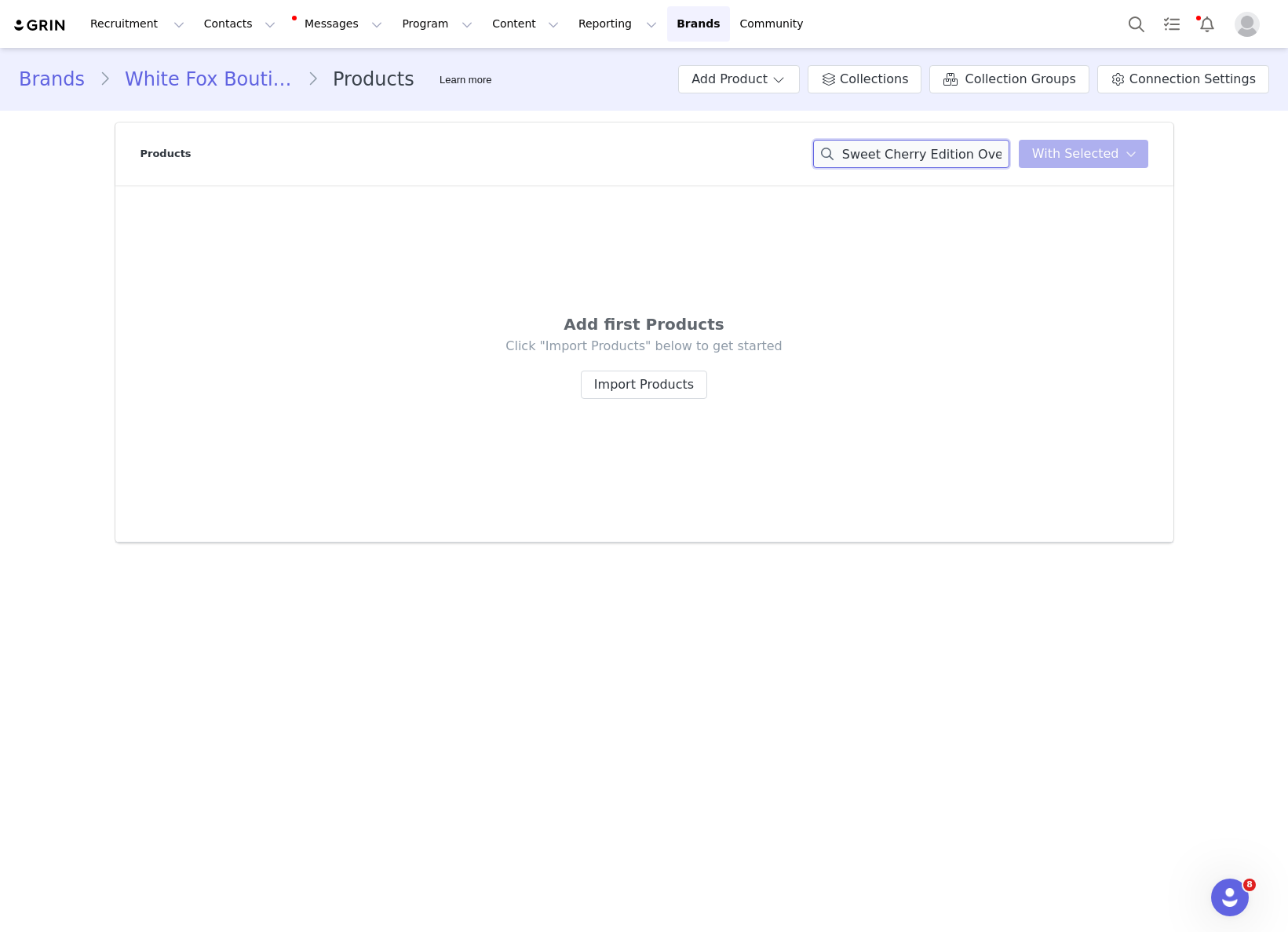
scroll to position [0, 5]
click at [995, 153] on input "Sweet Cherry Edition Oversized" at bounding box center [910, 154] width 196 height 28
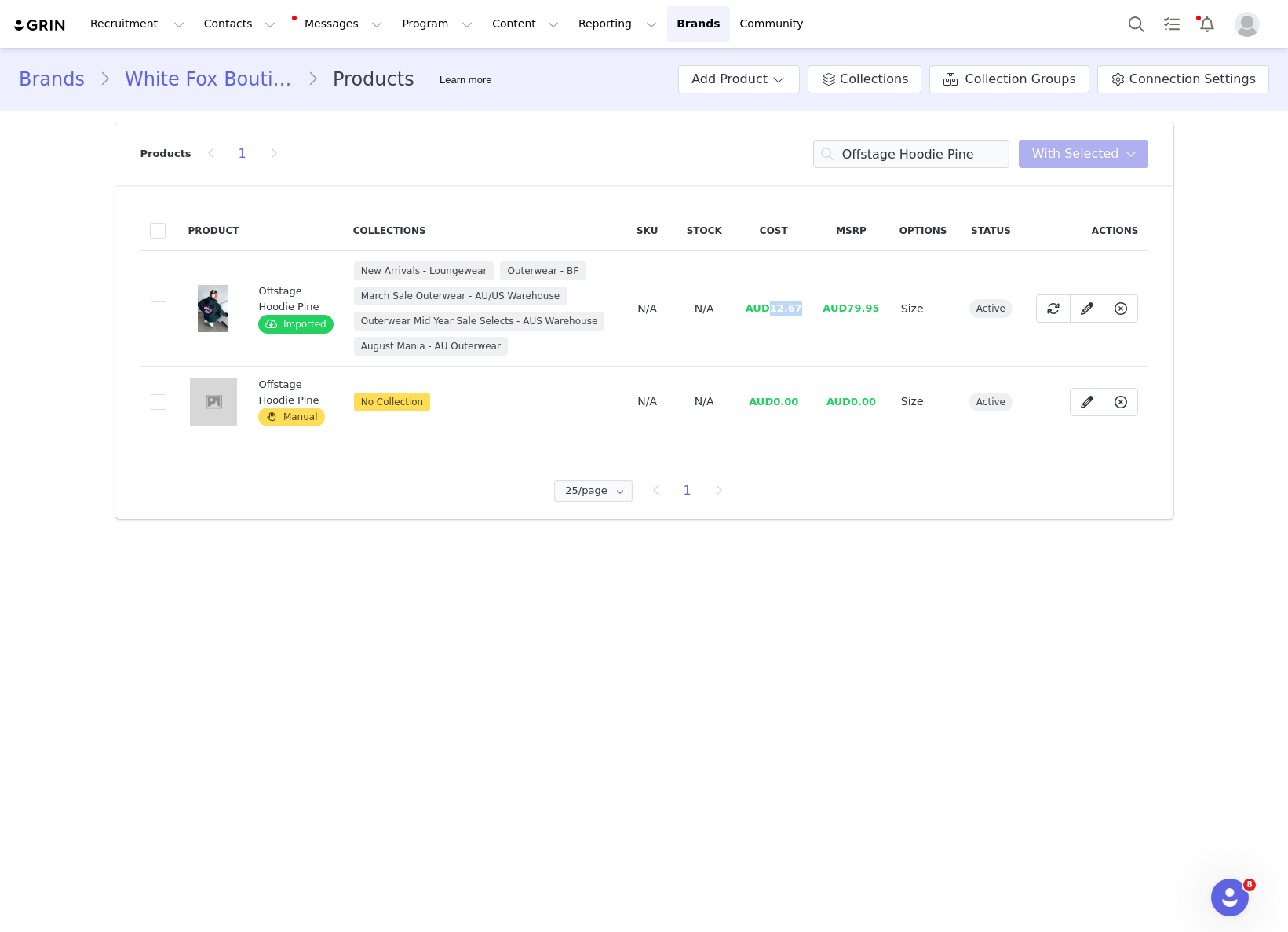
drag, startPoint x: 773, startPoint y: 309, endPoint x: 820, endPoint y: 304, distance: 47.3
click at [820, 304] on tr "96873067-9c53-4836-81e8-f3e5f2d3e2d8 Offstage Hoodie Pine Imported New Arrivals…" at bounding box center [644, 308] width 1008 height 115
click at [952, 171] on div "Products 1 Offstage Hoodie Pine You have 0 product s selected Add to Collection…" at bounding box center [644, 154] width 1008 height 63
click at [952, 170] on div "Products 1 Offstage Hoodie Pine You have 0 product s selected Add to Collection…" at bounding box center [644, 154] width 1008 height 63
click at [958, 161] on input "Offstage Hoodie Pine" at bounding box center [910, 154] width 196 height 28
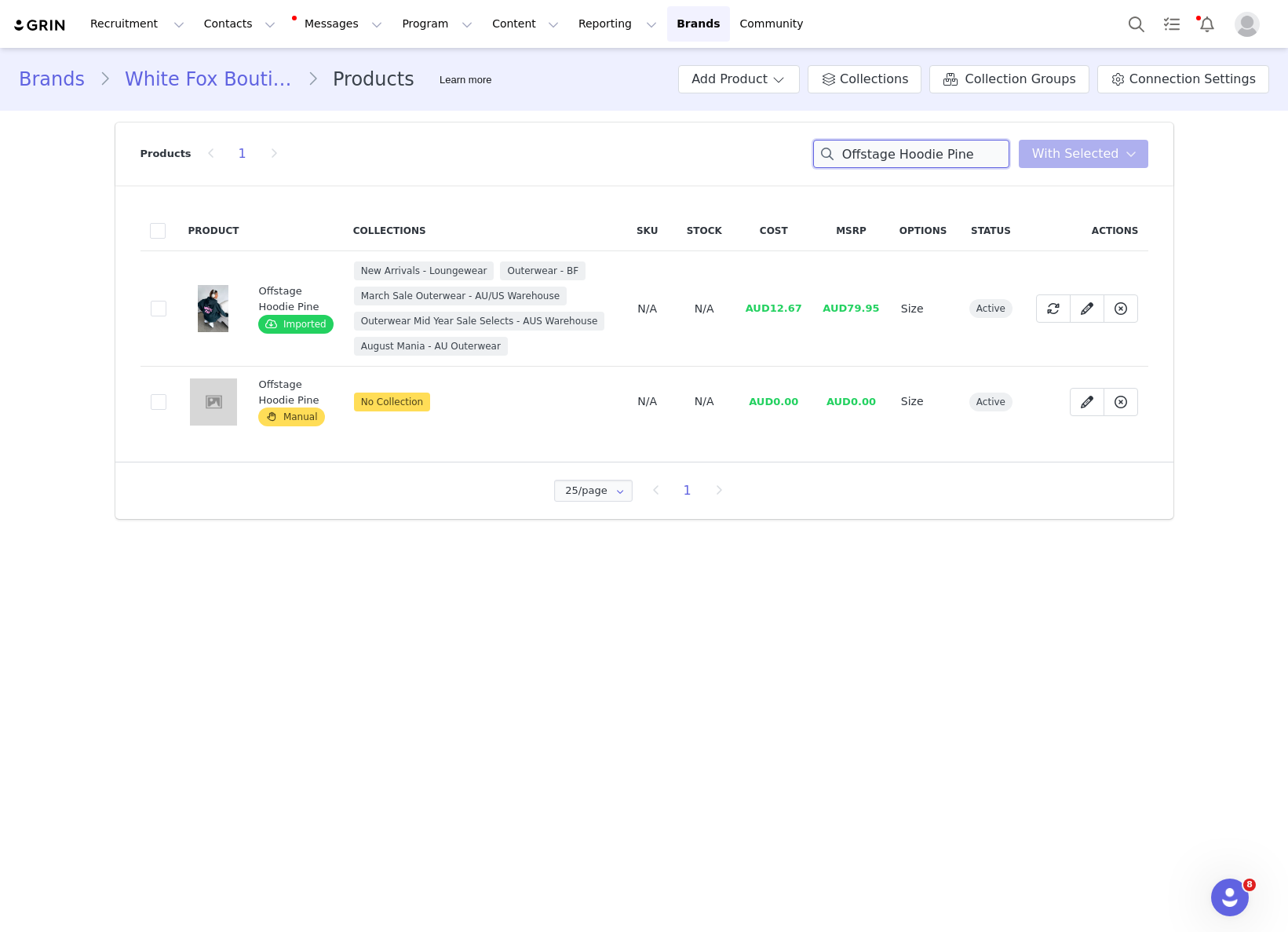
click at [958, 161] on input "Offstage Hoodie Pine" at bounding box center [910, 154] width 196 height 28
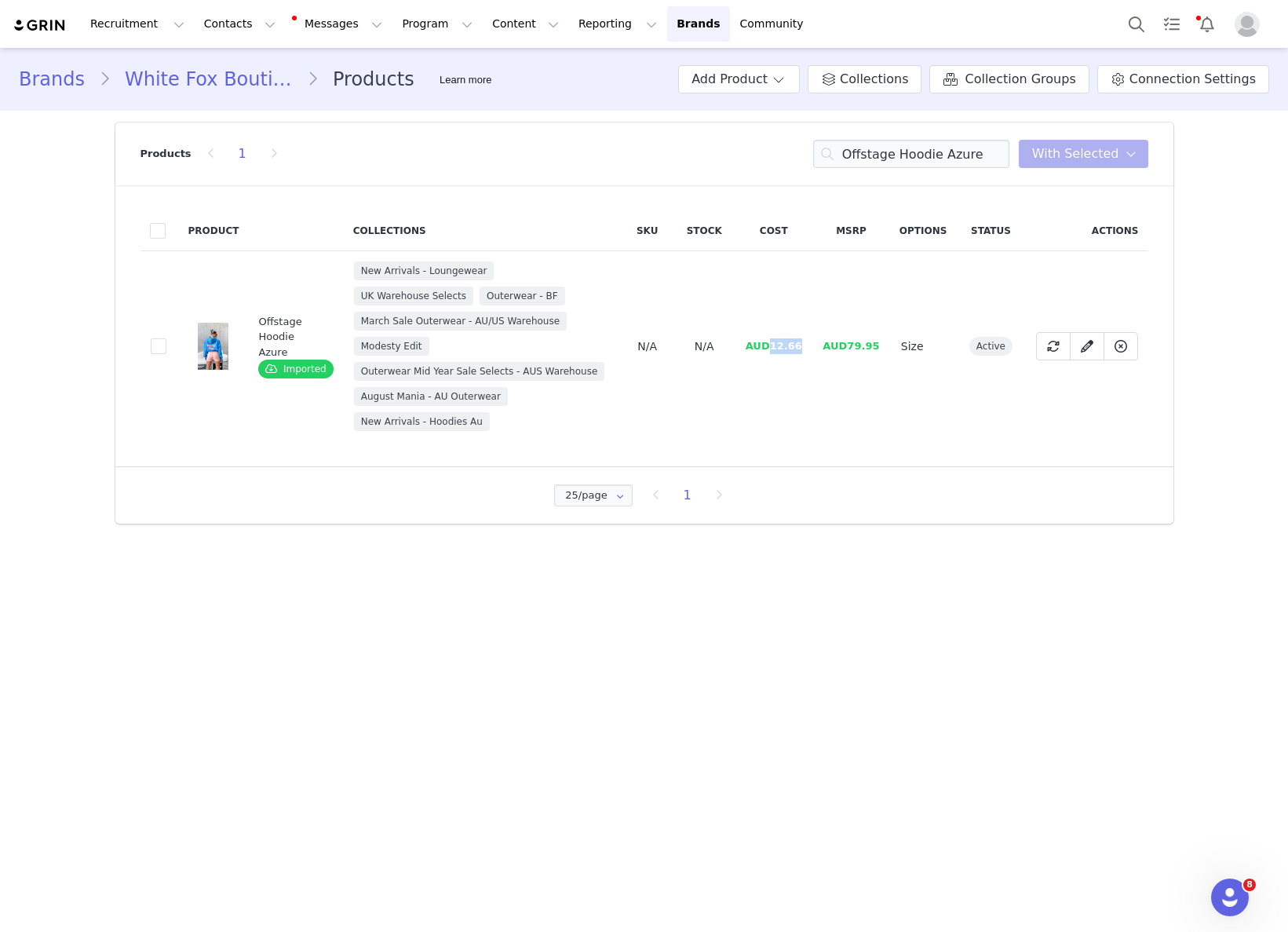
drag, startPoint x: 772, startPoint y: 349, endPoint x: 808, endPoint y: 342, distance: 36.7
click at [808, 342] on td "AUD12.66" at bounding box center [773, 347] width 78 height 191
click at [913, 152] on input "Offstage Hoodie Azure" at bounding box center [910, 154] width 196 height 28
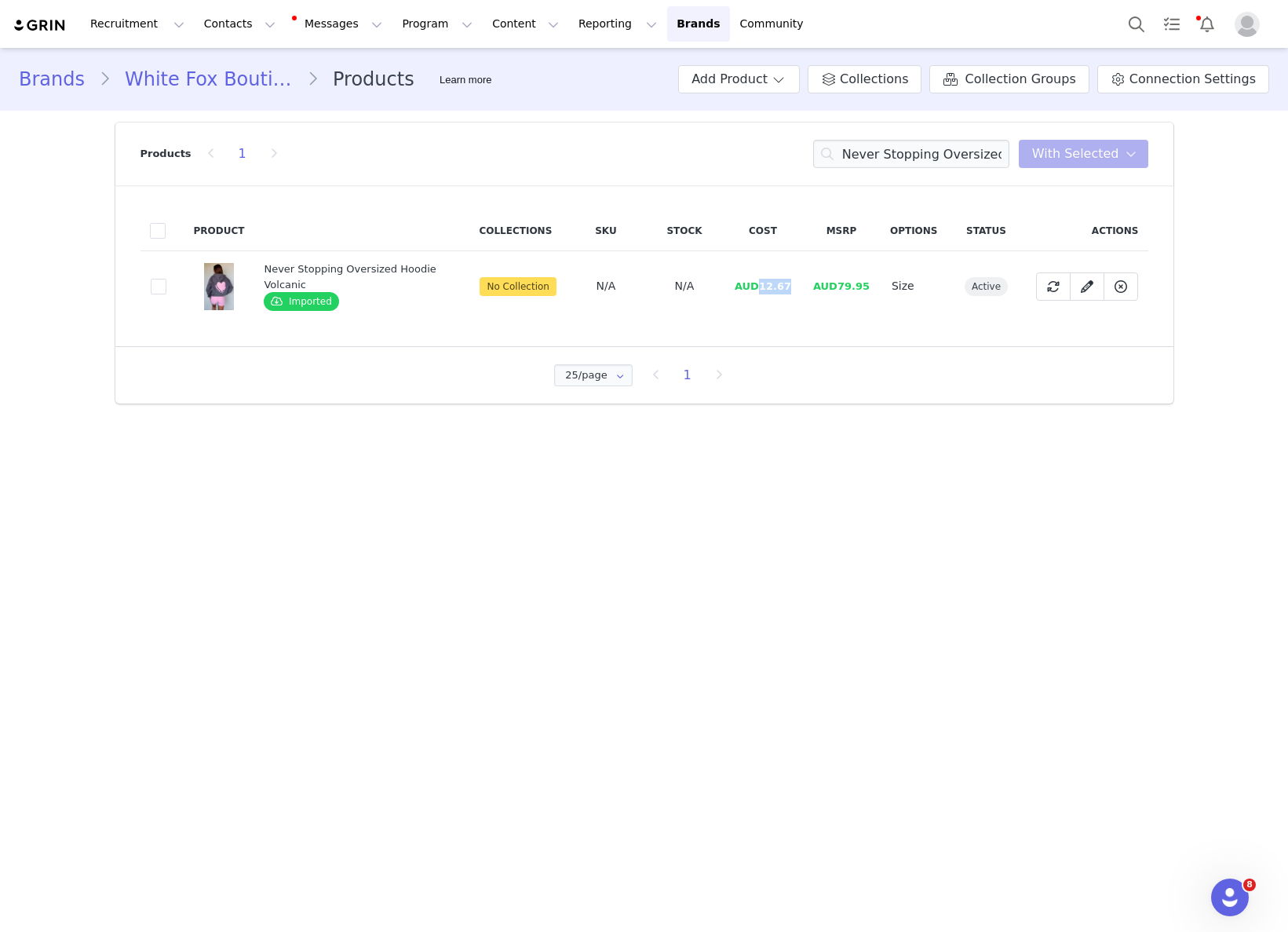
drag, startPoint x: 763, startPoint y: 288, endPoint x: 799, endPoint y: 284, distance: 36.2
click at [799, 284] on td "AUD12.67" at bounding box center [763, 286] width 79 height 70
click at [995, 156] on input "Never Stopping Oversized Hoodie Volcanic" at bounding box center [910, 154] width 196 height 28
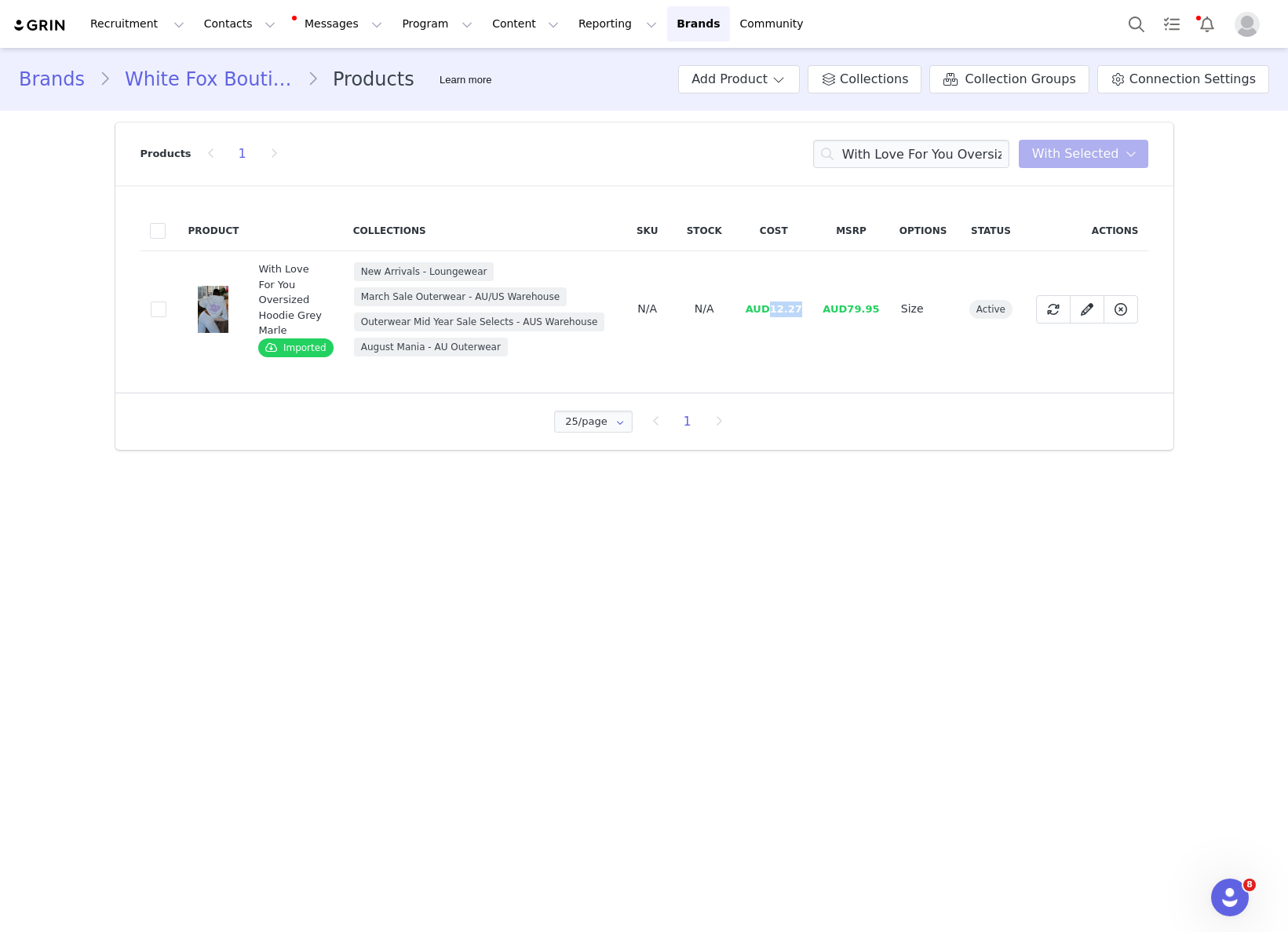
drag, startPoint x: 772, startPoint y: 307, endPoint x: 811, endPoint y: 307, distance: 39.0
click at [811, 307] on td "AUD12.27" at bounding box center [773, 309] width 78 height 116
click at [882, 166] on input "With Love For You Oversized Hoodie Grey" at bounding box center [910, 154] width 196 height 28
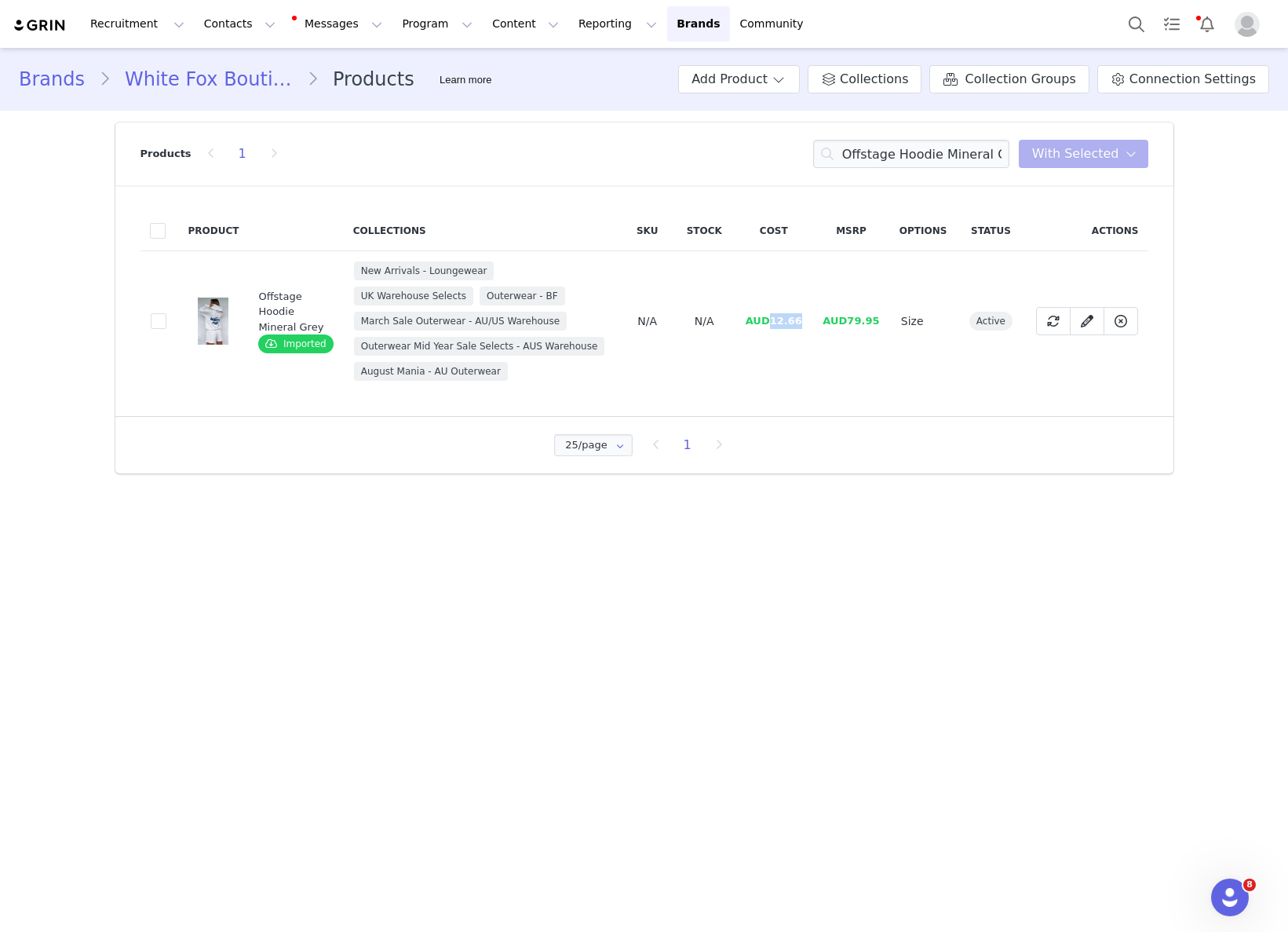
drag, startPoint x: 772, startPoint y: 324, endPoint x: 807, endPoint y: 318, distance: 35.5
click at [807, 318] on td "AUD12.66" at bounding box center [773, 321] width 78 height 141
click at [910, 160] on input "Offstage Hoodie Mineral Grey" at bounding box center [910, 154] width 196 height 28
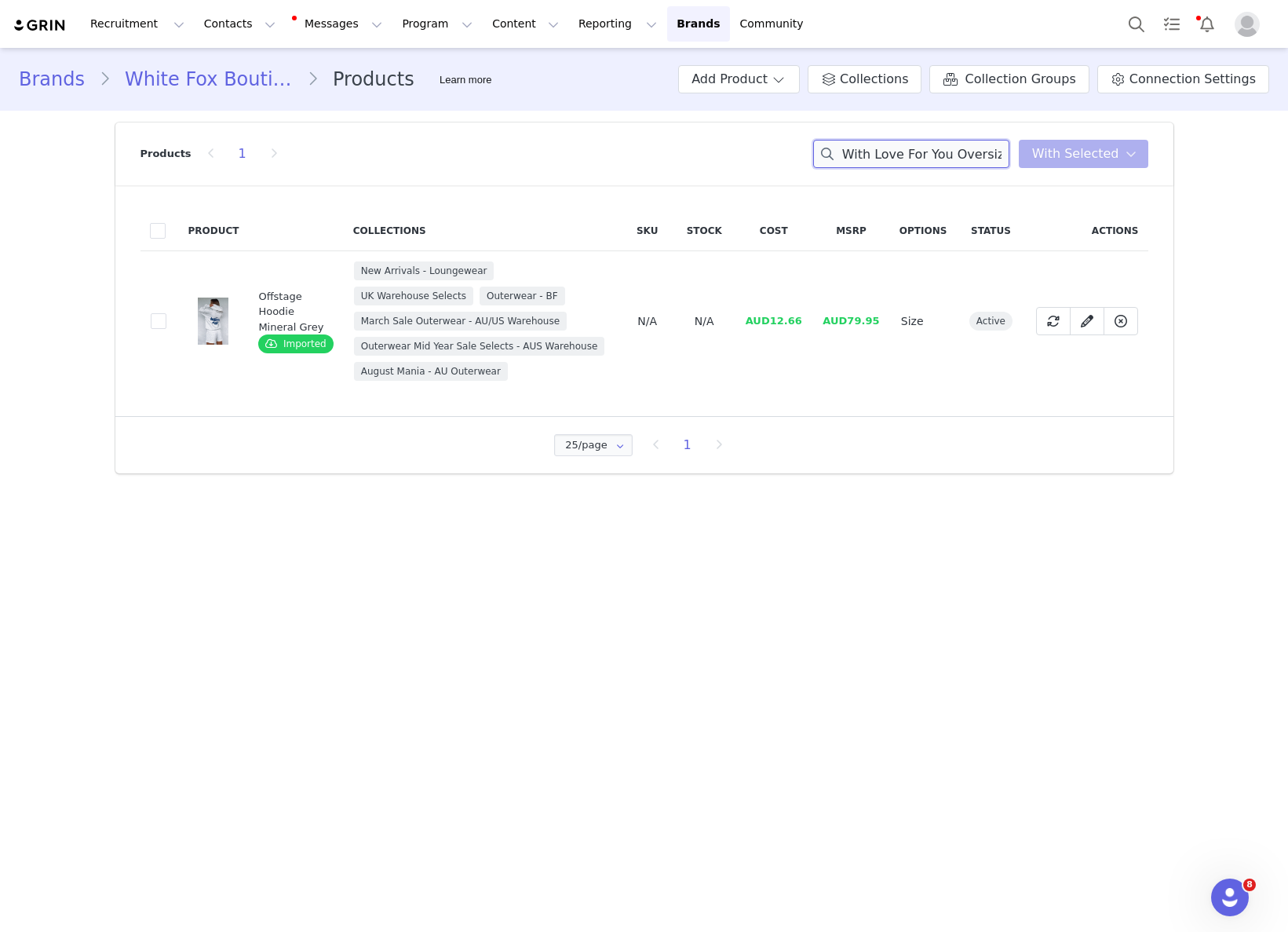
scroll to position [0, 106]
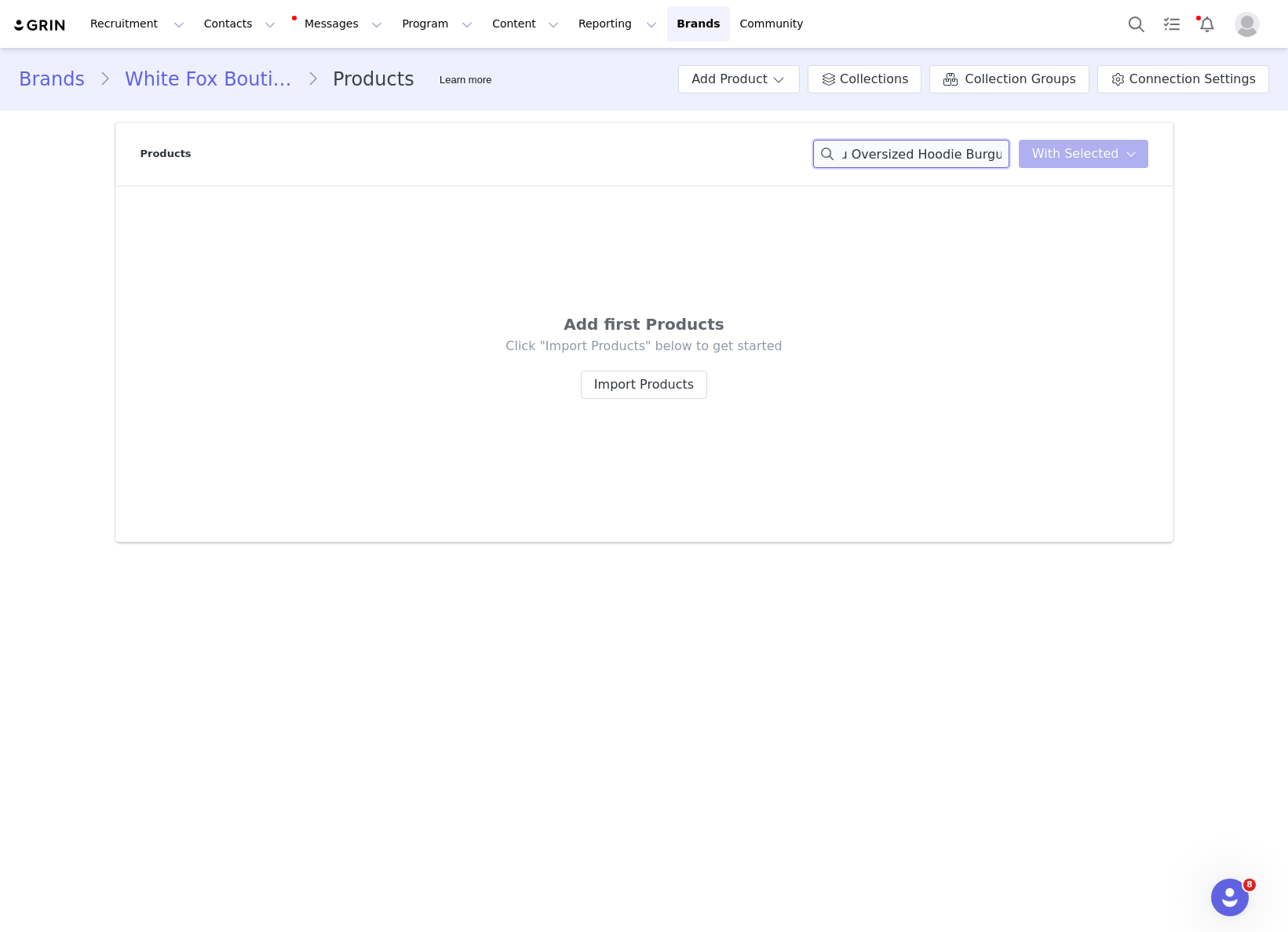
click at [1143, 158] on div "With Love For You Oversized Hoodie Burgundy You have 0 product s selected Add t…" at bounding box center [981, 154] width 335 height 28
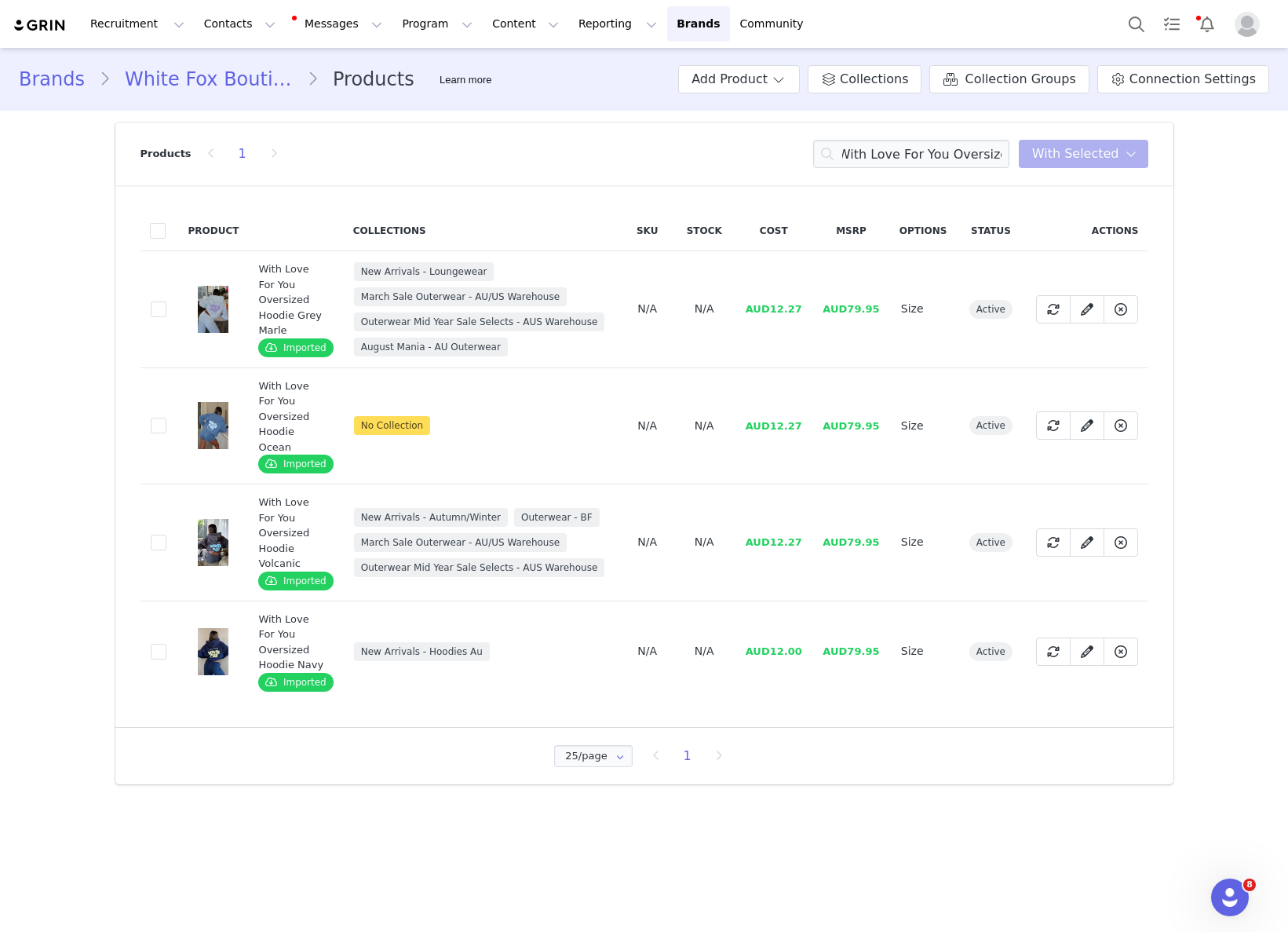
scroll to position [0, 0]
drag, startPoint x: 772, startPoint y: 423, endPoint x: 808, endPoint y: 422, distance: 36.0
click at [808, 422] on td "AUD12.27" at bounding box center [773, 425] width 78 height 117
click at [864, 144] on input "With Love For You Oversized" at bounding box center [910, 154] width 196 height 28
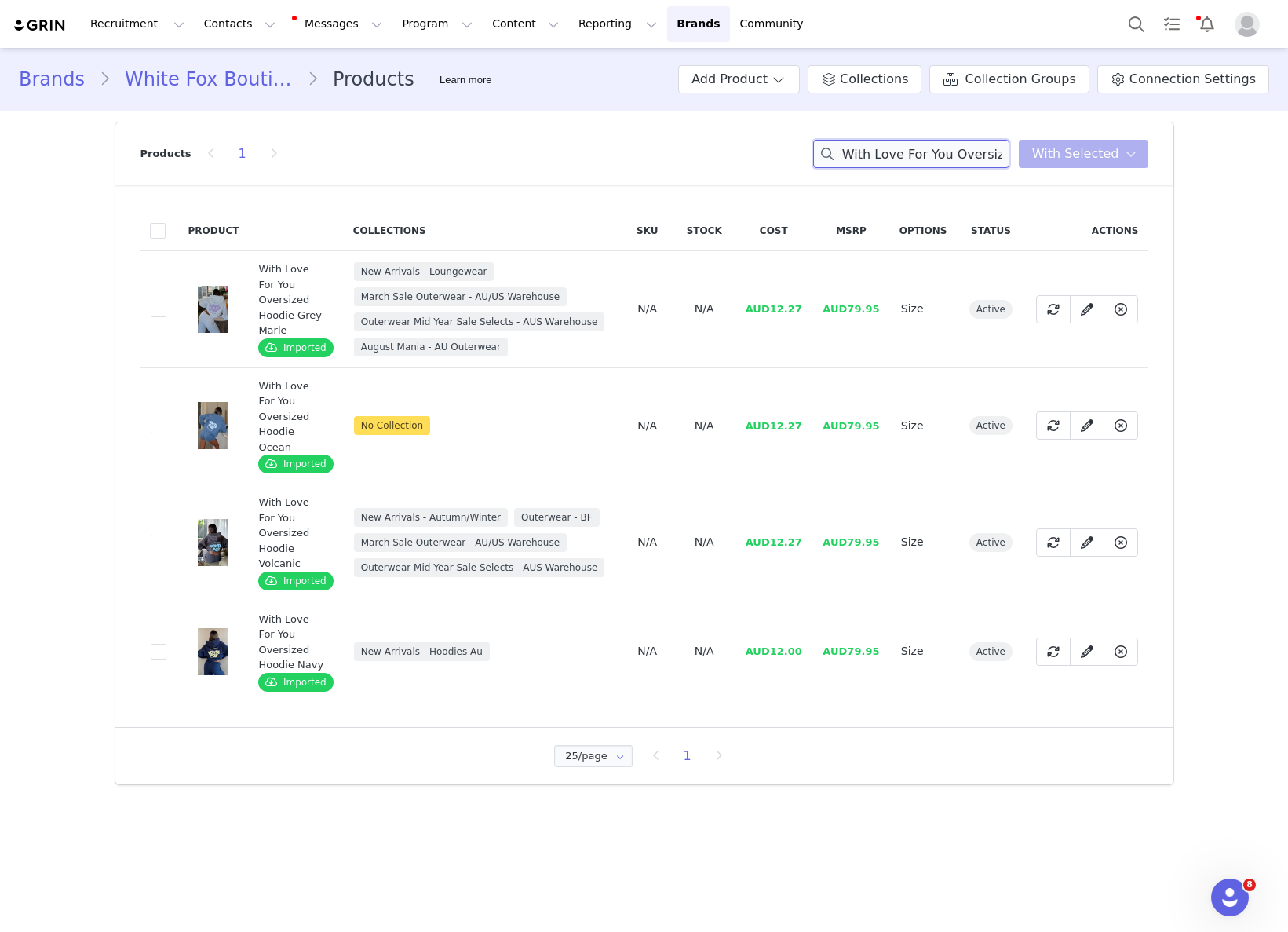
click at [864, 144] on input "With Love For You Oversized" at bounding box center [910, 154] width 196 height 28
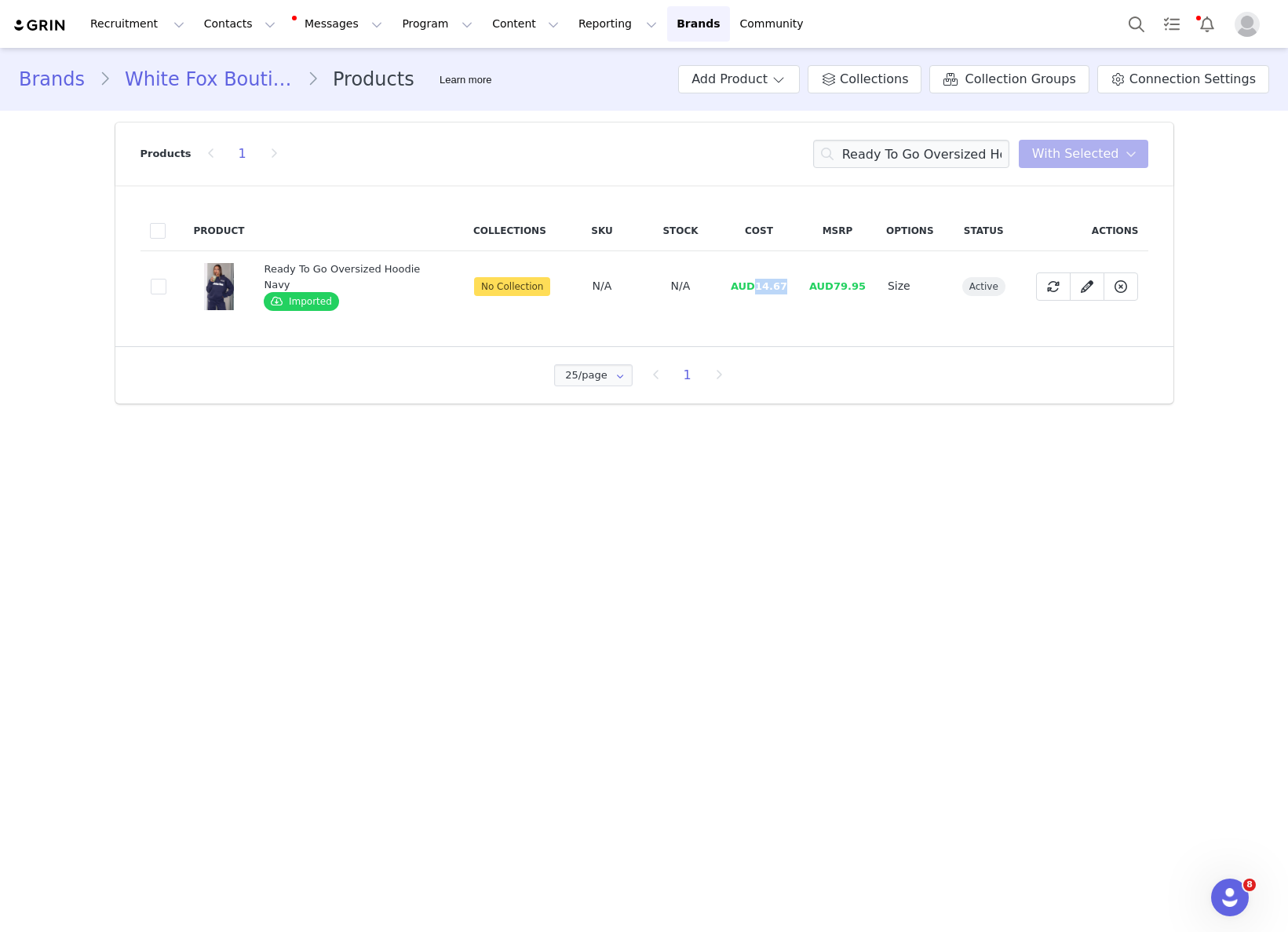
drag, startPoint x: 752, startPoint y: 288, endPoint x: 796, endPoint y: 293, distance: 44.3
click at [789, 288] on td "AUD14.67" at bounding box center [759, 286] width 79 height 70
click at [948, 153] on input "Ready To Go Oversized Hoodie Navy" at bounding box center [910, 154] width 196 height 28
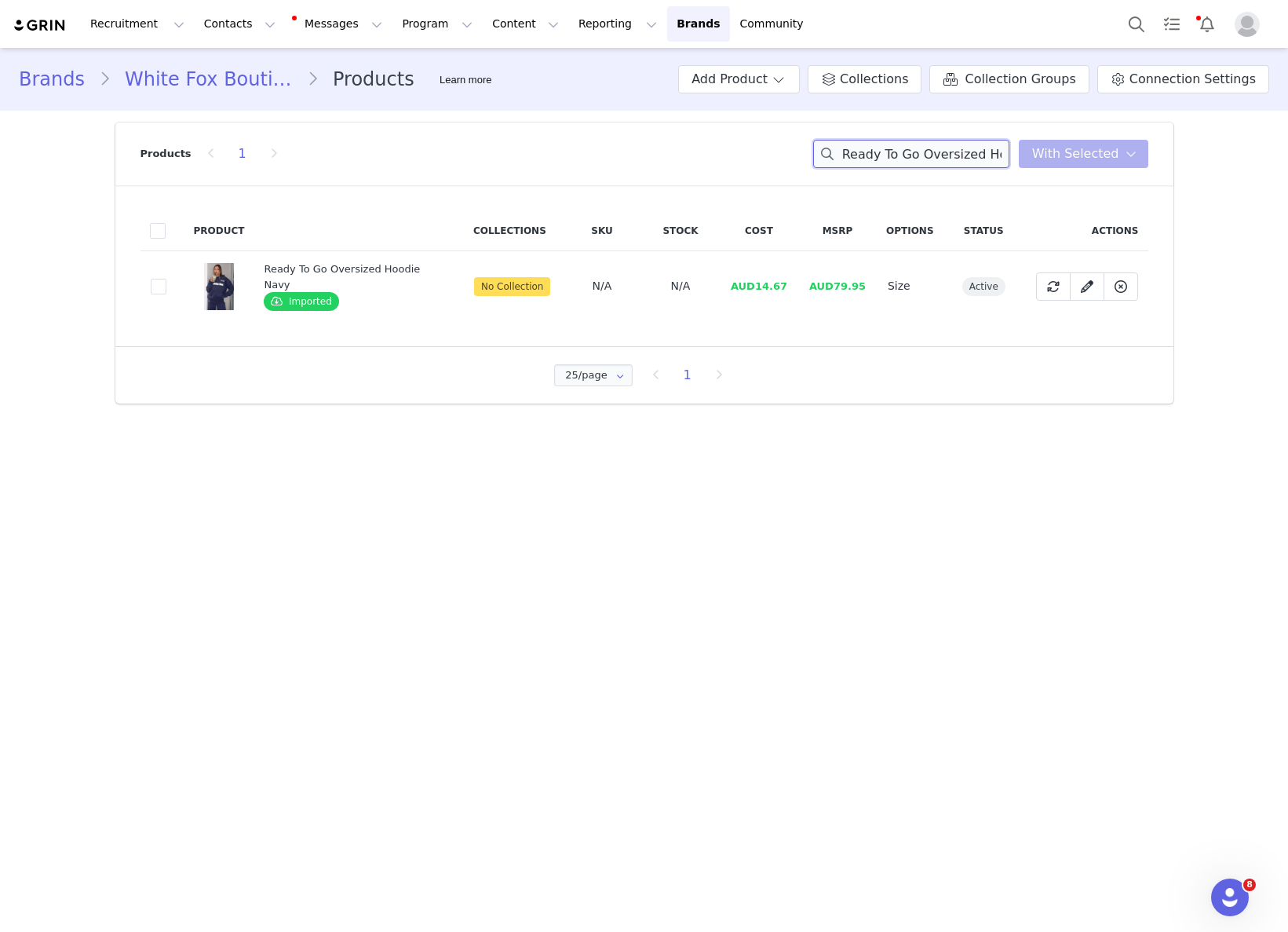
click at [948, 153] on input "Ready To Go Oversized Hoodie Navy" at bounding box center [910, 154] width 196 height 28
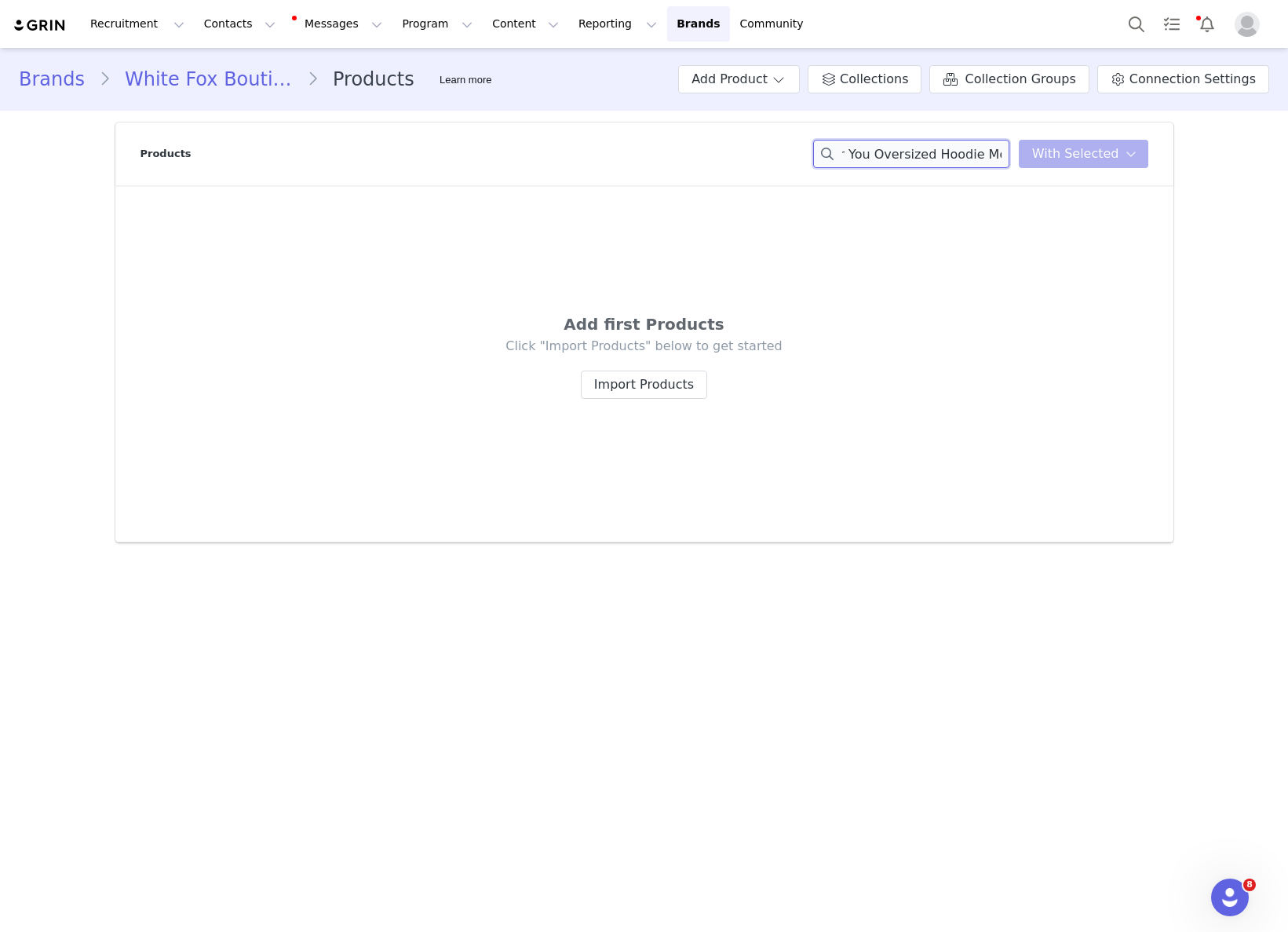
click at [1046, 152] on div "With Love For You Oversized Hoodie Moon You have 0 product s selected Add to Co…" at bounding box center [981, 154] width 335 height 28
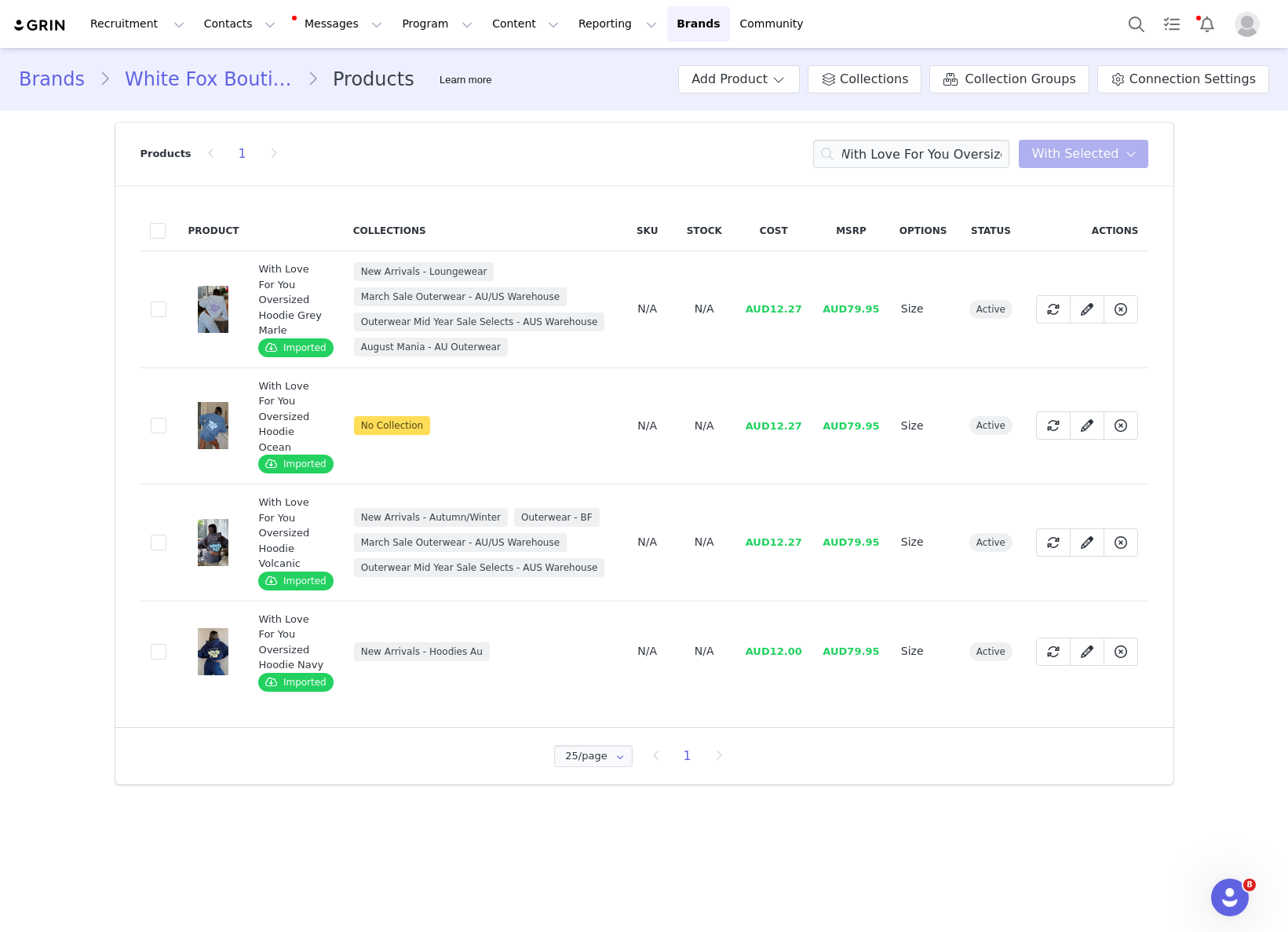
scroll to position [0, 0]
drag, startPoint x: 793, startPoint y: 541, endPoint x: 803, endPoint y: 543, distance: 10.2
click at [803, 541] on td "AUD12.27" at bounding box center [773, 542] width 78 height 117
click at [950, 151] on input "With Love For You Oversized" at bounding box center [910, 154] width 196 height 28
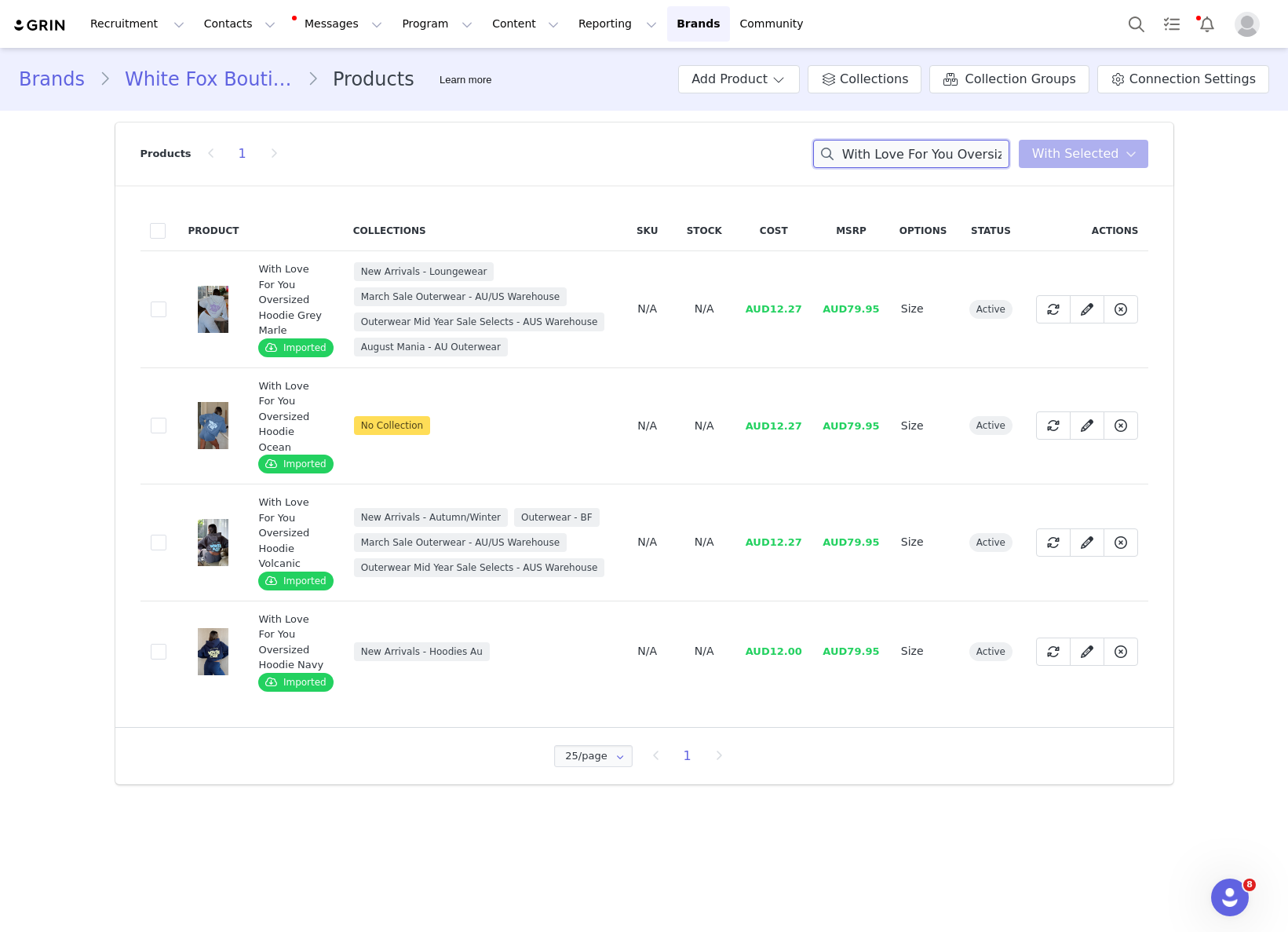
click at [950, 151] on input "With Love For You Oversized" at bounding box center [910, 154] width 196 height 28
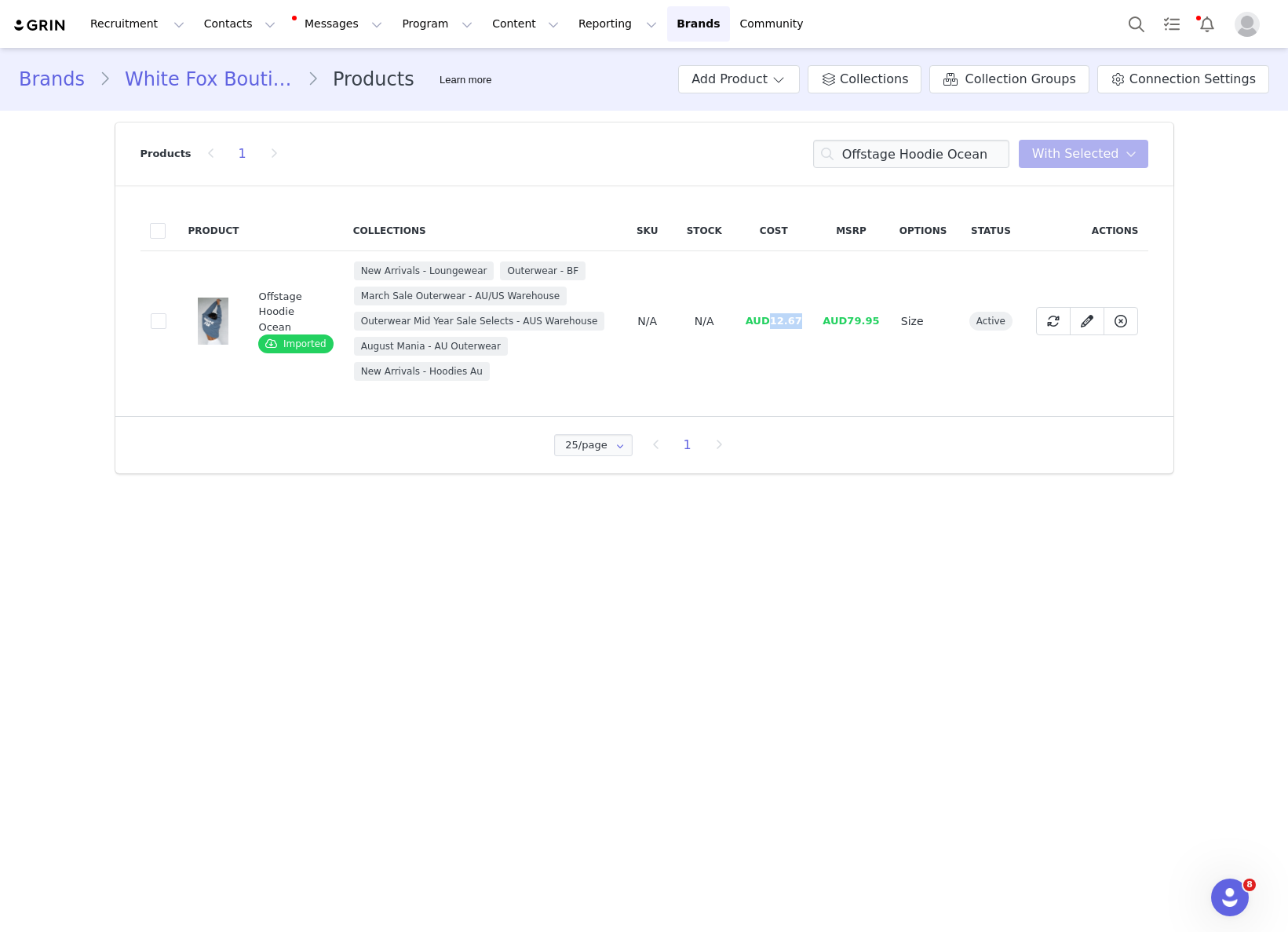
drag, startPoint x: 771, startPoint y: 321, endPoint x: 815, endPoint y: 320, distance: 44.0
click at [815, 320] on tr "c02ffb56-057b-4eca-aa6e-10b9ca95f441 Offstage Hoodie Ocean Imported New Arrival…" at bounding box center [644, 321] width 1008 height 141
click at [900, 160] on input "Offstage Hoodie Ocean" at bounding box center [910, 154] width 196 height 28
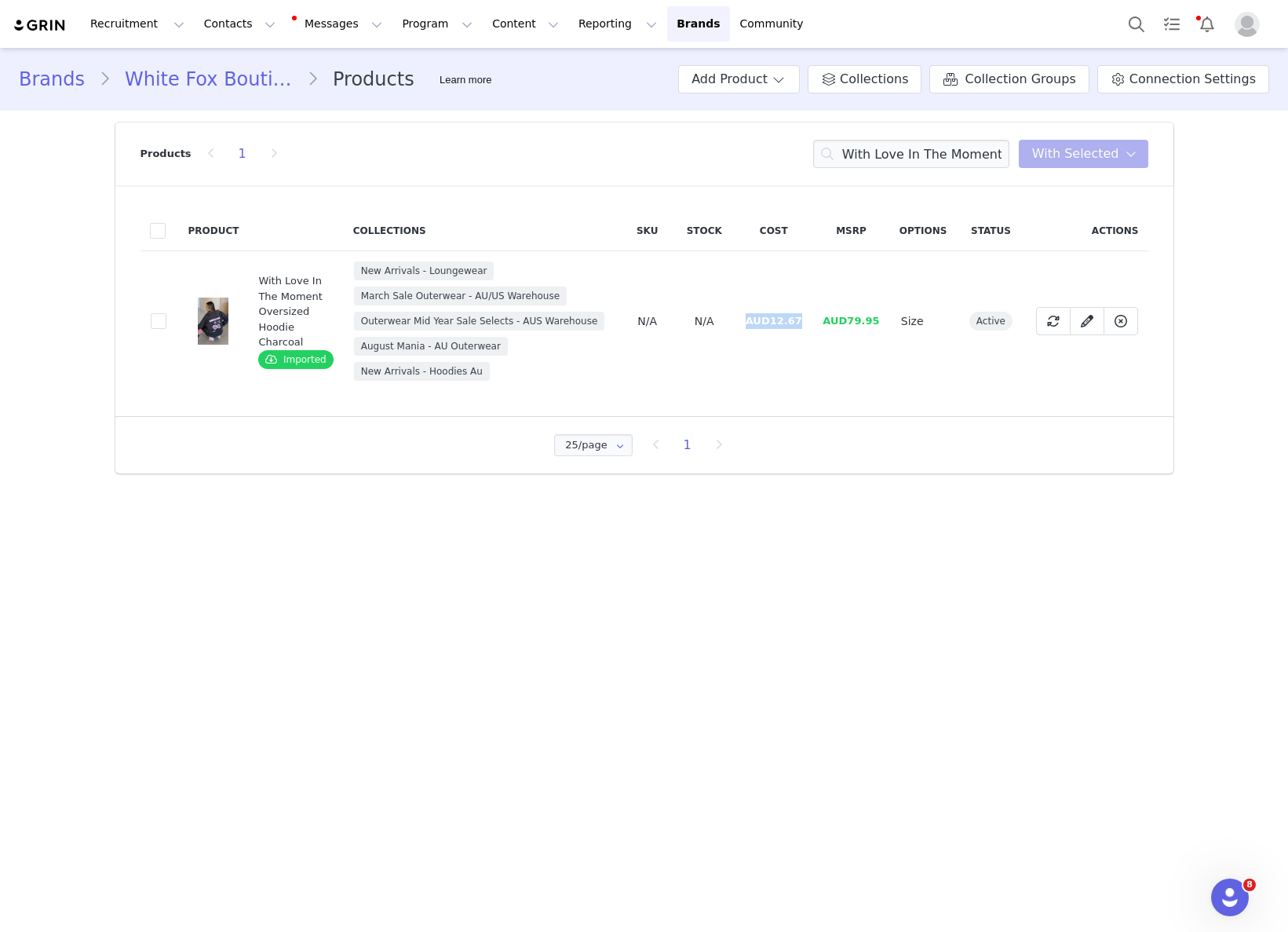
drag, startPoint x: 773, startPoint y: 313, endPoint x: 811, endPoint y: 319, distance: 38.5
click at [802, 315] on span "AUD12.67" at bounding box center [774, 320] width 56 height 12
drag, startPoint x: 817, startPoint y: 321, endPoint x: 767, endPoint y: 326, distance: 50.2
click at [767, 326] on tr "24c52e65-e712-4e8f-bfa7-db71da405d12 With Love In The Moment Oversized Hoodie C…" at bounding box center [644, 321] width 1008 height 141
click at [944, 156] on input "With Love In The Moment Oversized Hoodie Charcoal" at bounding box center [910, 154] width 196 height 28
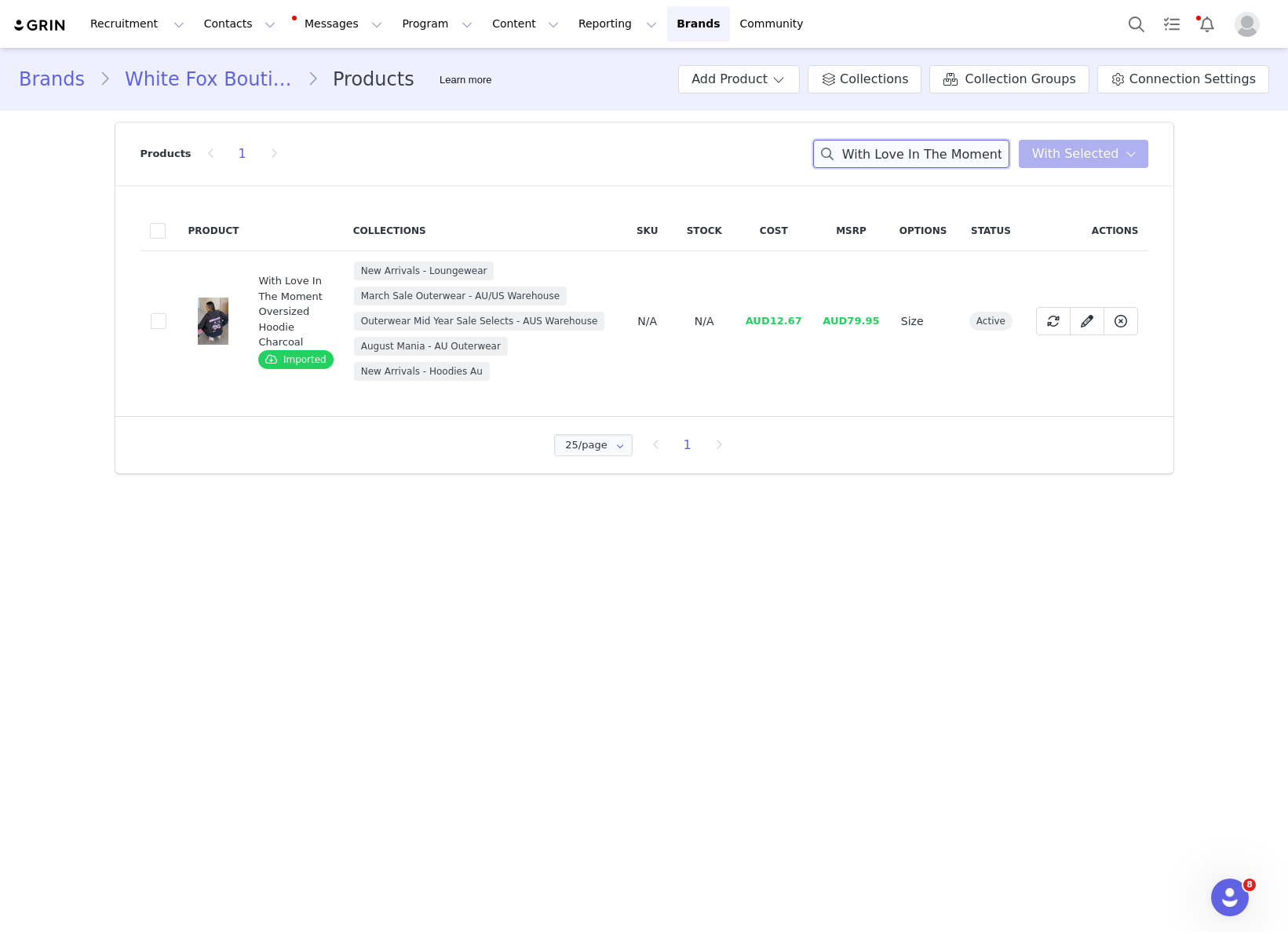
click at [944, 156] on input "With Love In The Moment Oversized Hoodie Charcoal" at bounding box center [910, 154] width 196 height 28
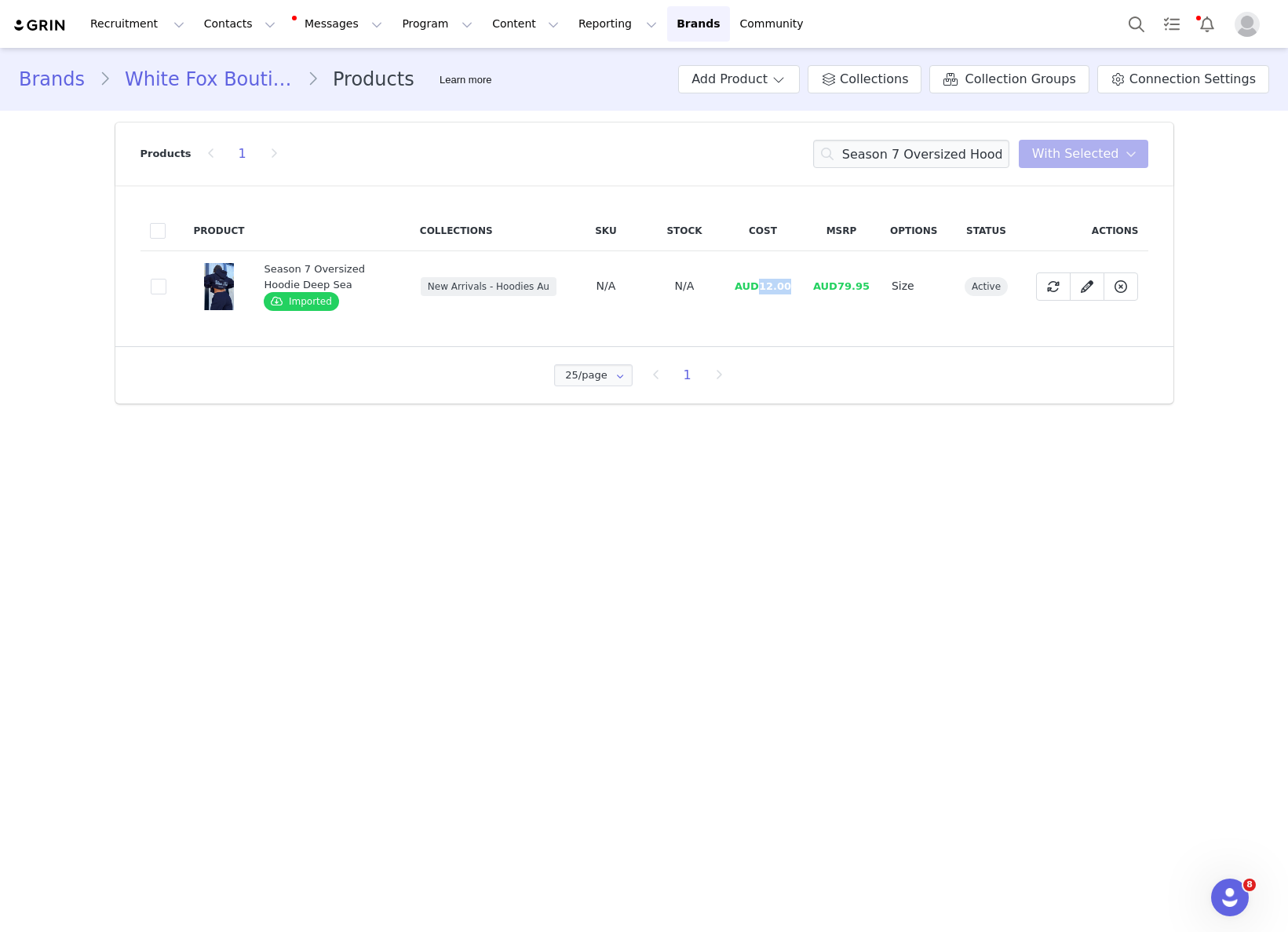
drag, startPoint x: 764, startPoint y: 284, endPoint x: 791, endPoint y: 283, distance: 27.0
click at [791, 283] on span "AUD12.00" at bounding box center [762, 286] width 56 height 12
click at [940, 166] on input "Season 7 Oversized Hoodie Deep Sea" at bounding box center [910, 154] width 196 height 28
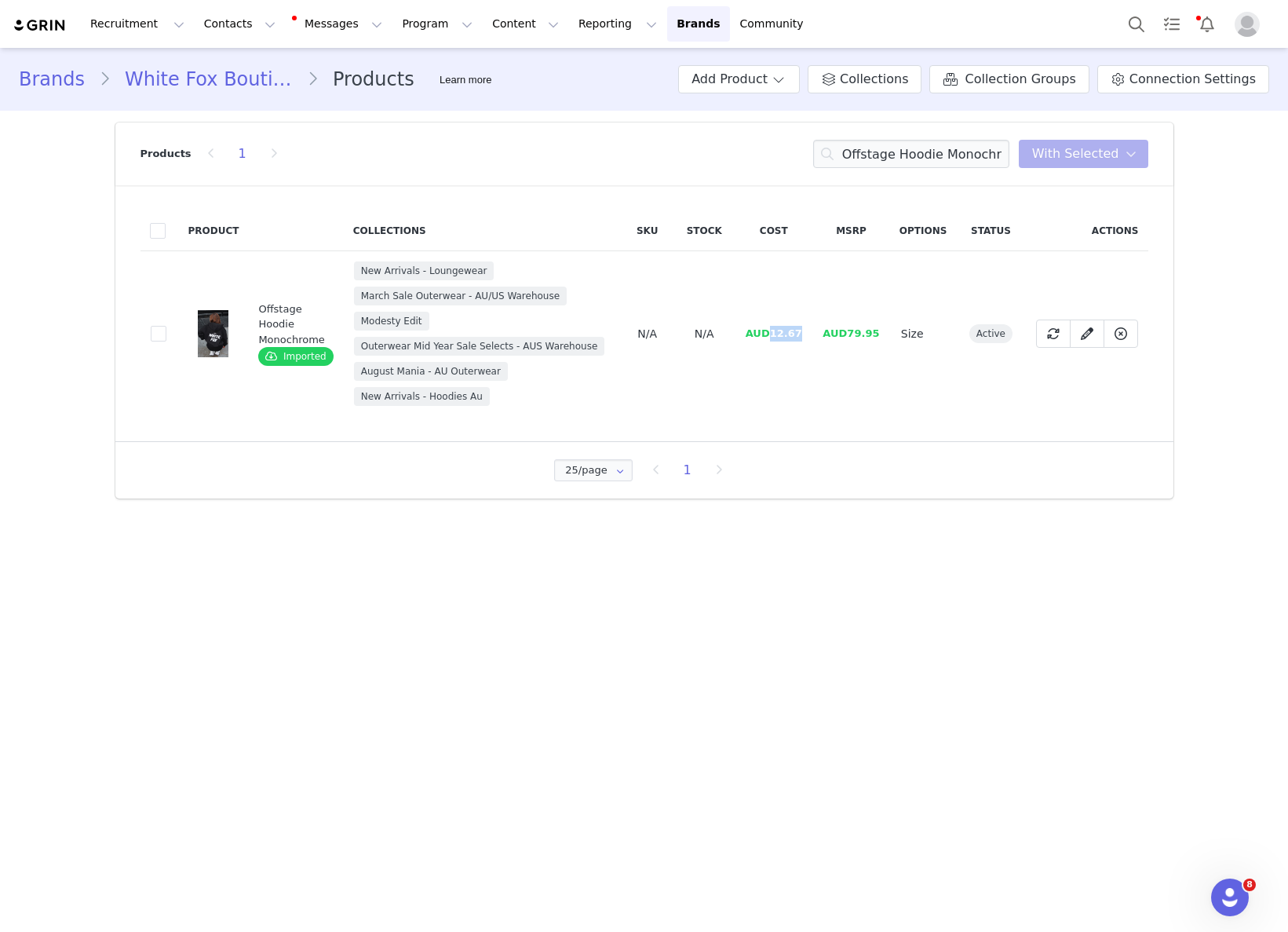
drag, startPoint x: 772, startPoint y: 336, endPoint x: 811, endPoint y: 335, distance: 39.0
click at [811, 335] on td "AUD12.67" at bounding box center [773, 333] width 78 height 166
click at [996, 158] on input "Offstage Hoodie Monochrome" at bounding box center [910, 154] width 196 height 28
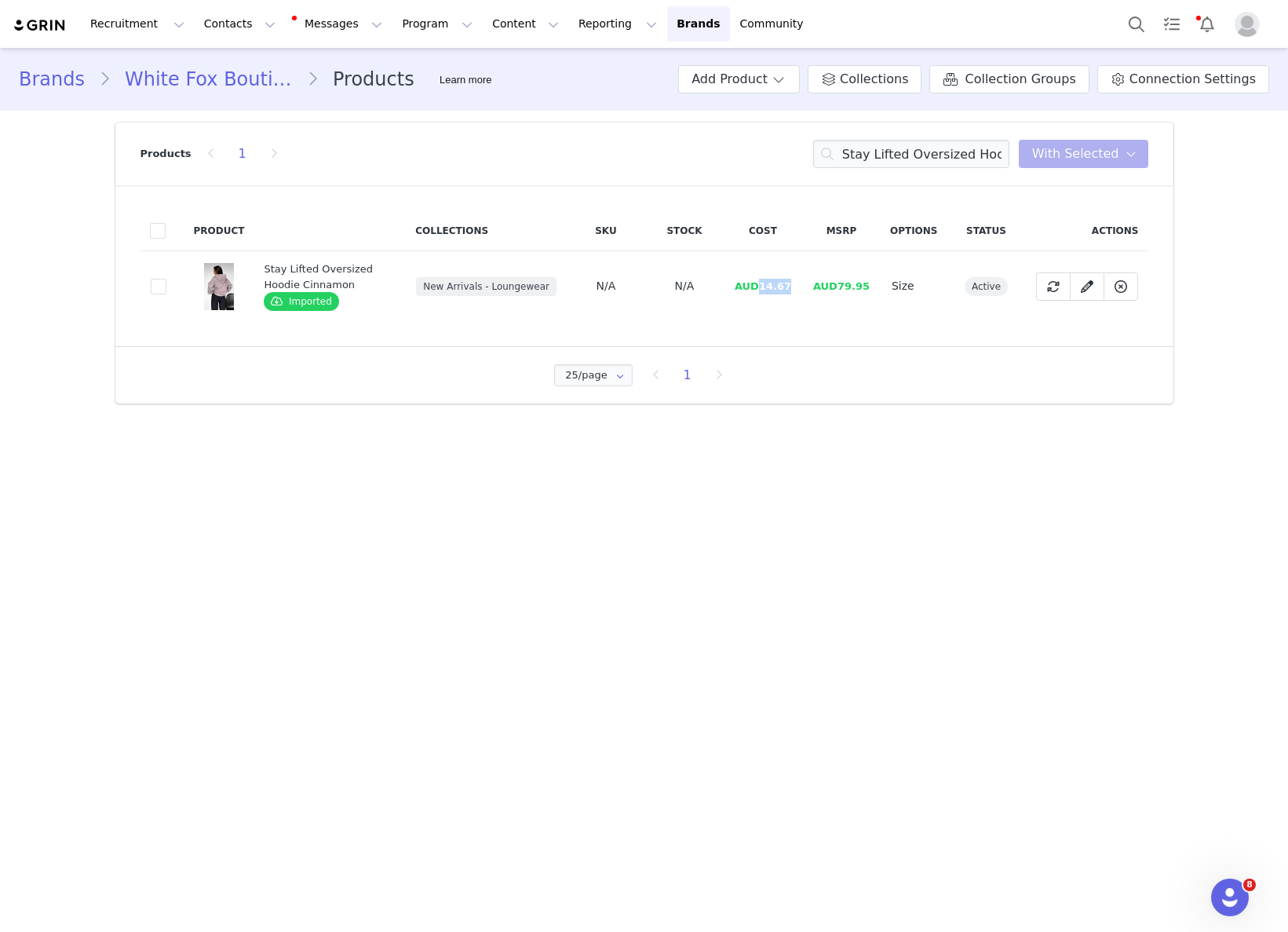
drag, startPoint x: 762, startPoint y: 288, endPoint x: 804, endPoint y: 283, distance: 42.3
click at [802, 283] on td "AUD14.67" at bounding box center [763, 286] width 79 height 70
click at [970, 157] on input "Stay Lifted Oversized Hoodie Cinnamon" at bounding box center [910, 154] width 196 height 28
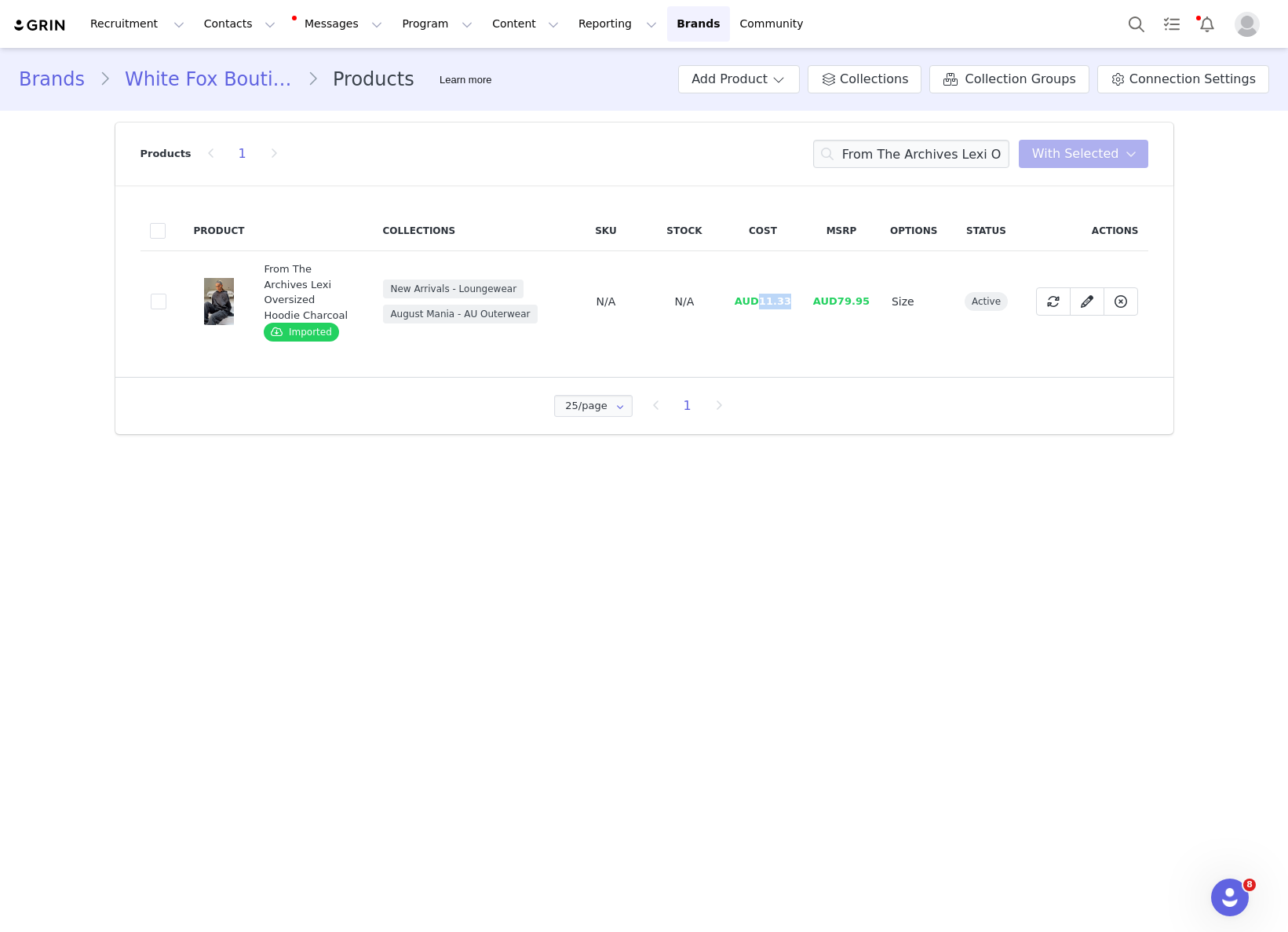
drag, startPoint x: 762, startPoint y: 295, endPoint x: 793, endPoint y: 291, distance: 31.3
click at [793, 291] on td "AUD11.33" at bounding box center [763, 302] width 79 height 101
click at [961, 143] on input "From The Archives Lexi Oversized Hoodie Charcoal" at bounding box center [910, 154] width 196 height 28
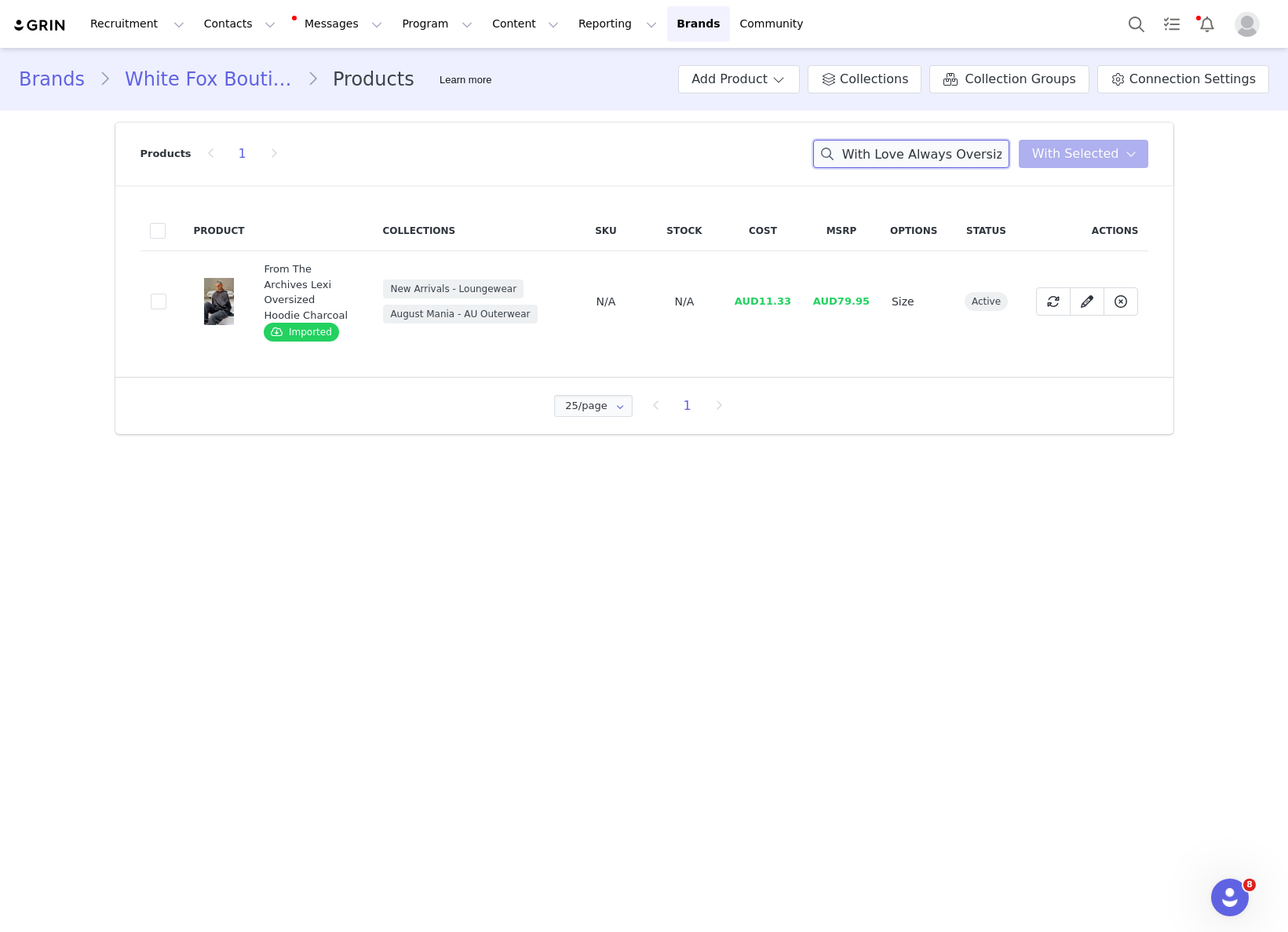
scroll to position [0, 84]
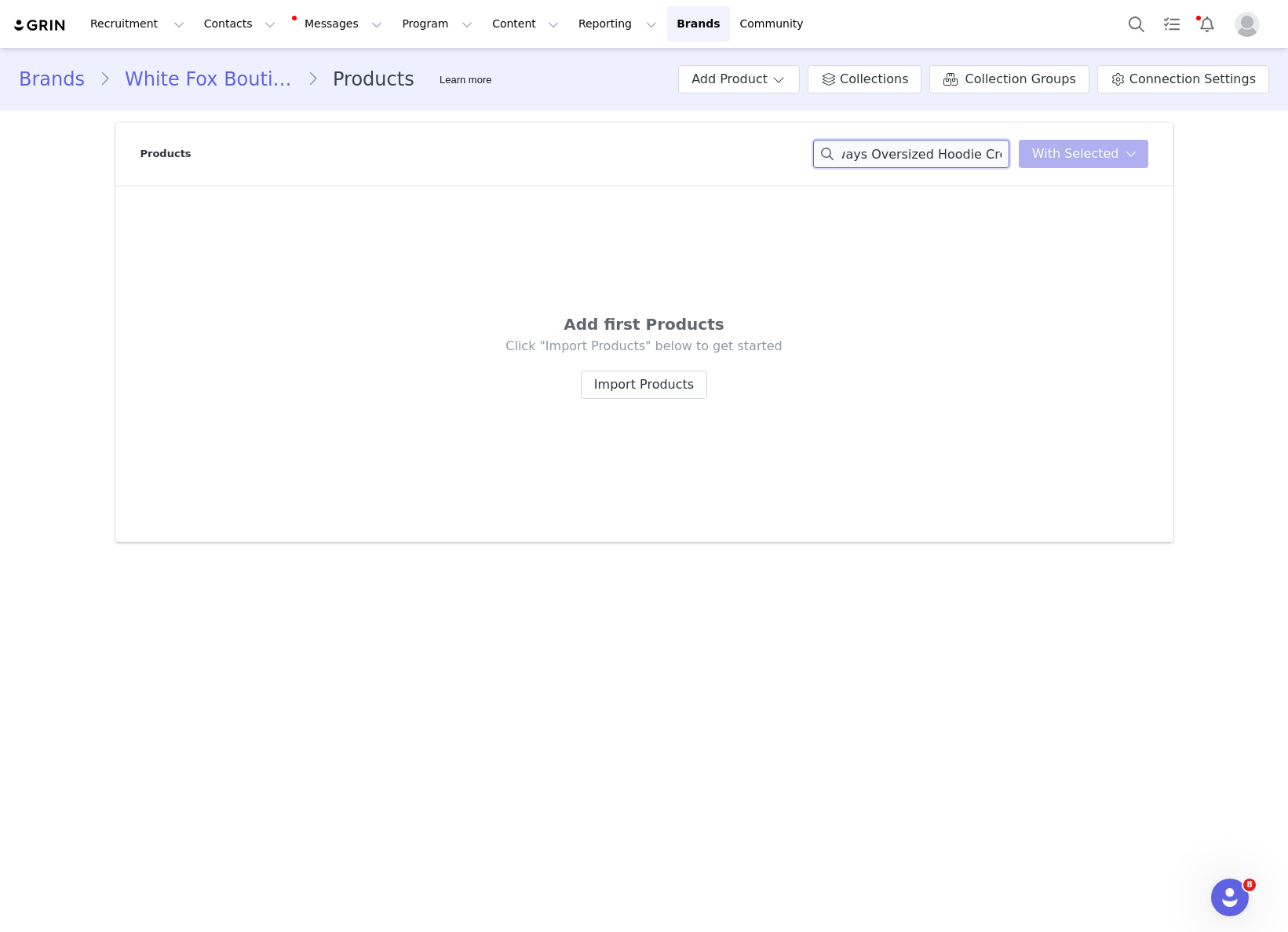
click at [1029, 162] on div "With Love Always Oversized Hoodie Cream You have 0 product s selected Add to Co…" at bounding box center [981, 154] width 335 height 28
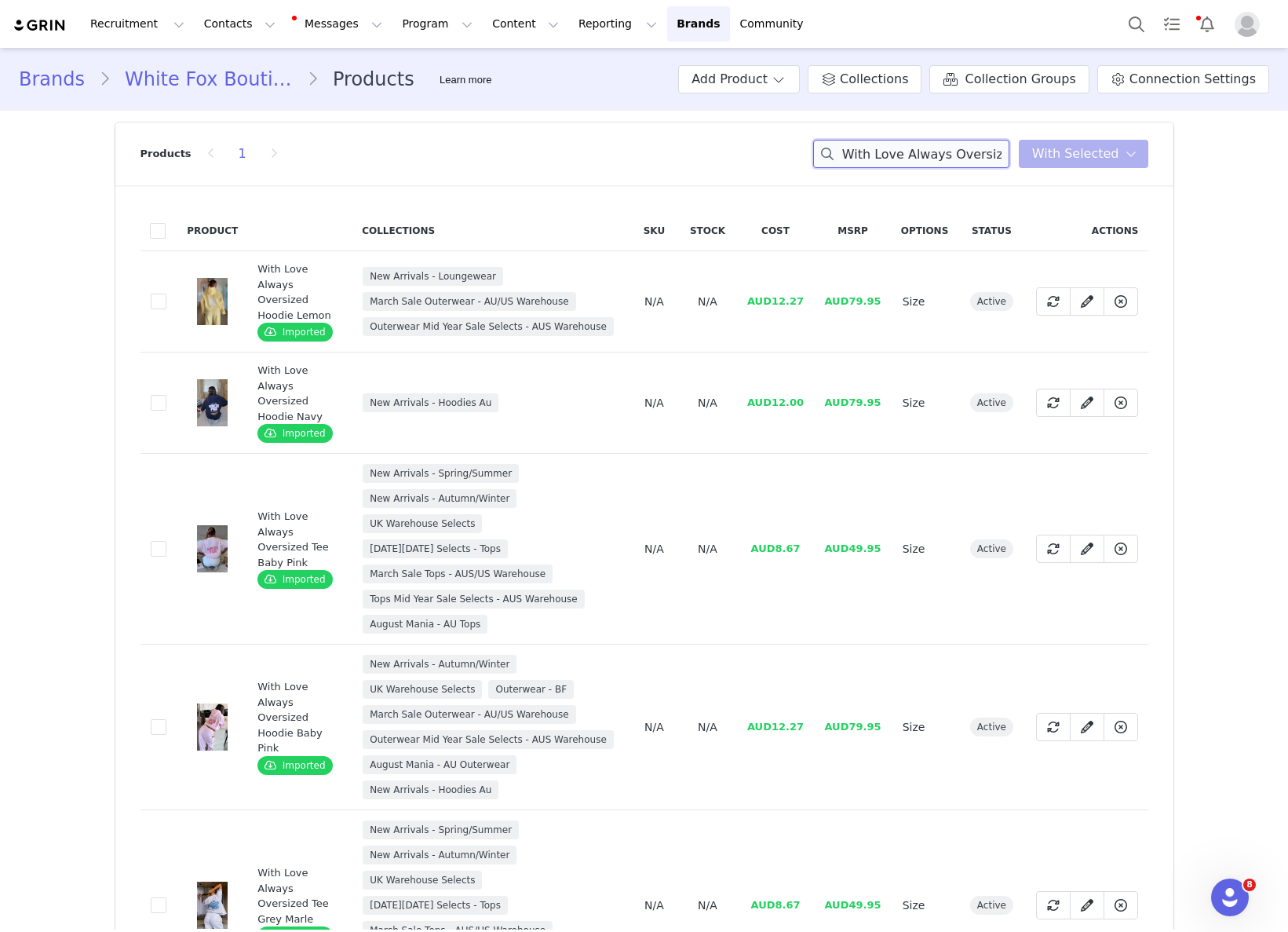
click at [953, 142] on input "With Love Always Oversize" at bounding box center [910, 154] width 196 height 28
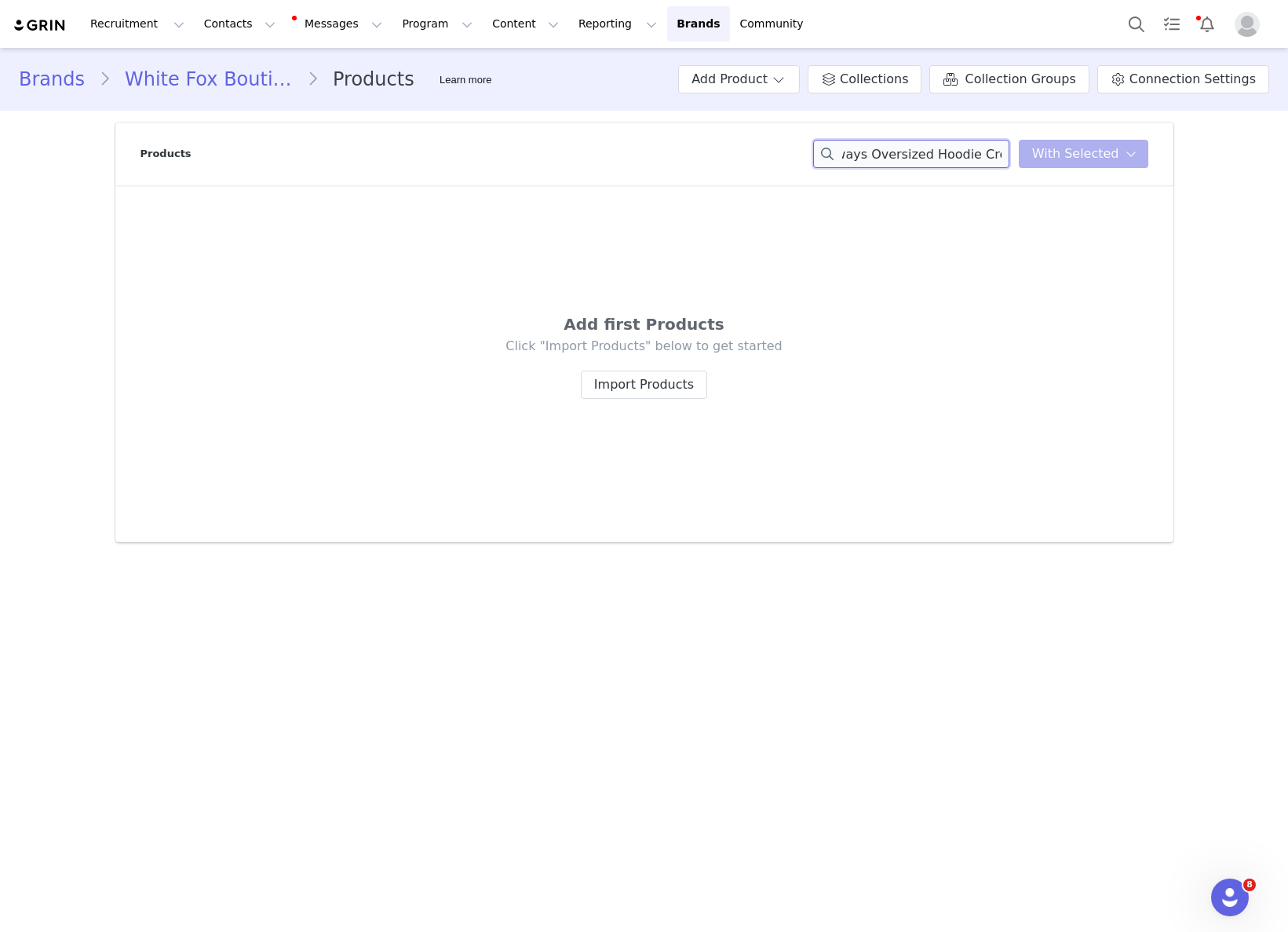
click at [1079, 161] on div "With Love Always Oversized Hoodie Cream You have 0 product s selected Add to Co…" at bounding box center [981, 154] width 335 height 28
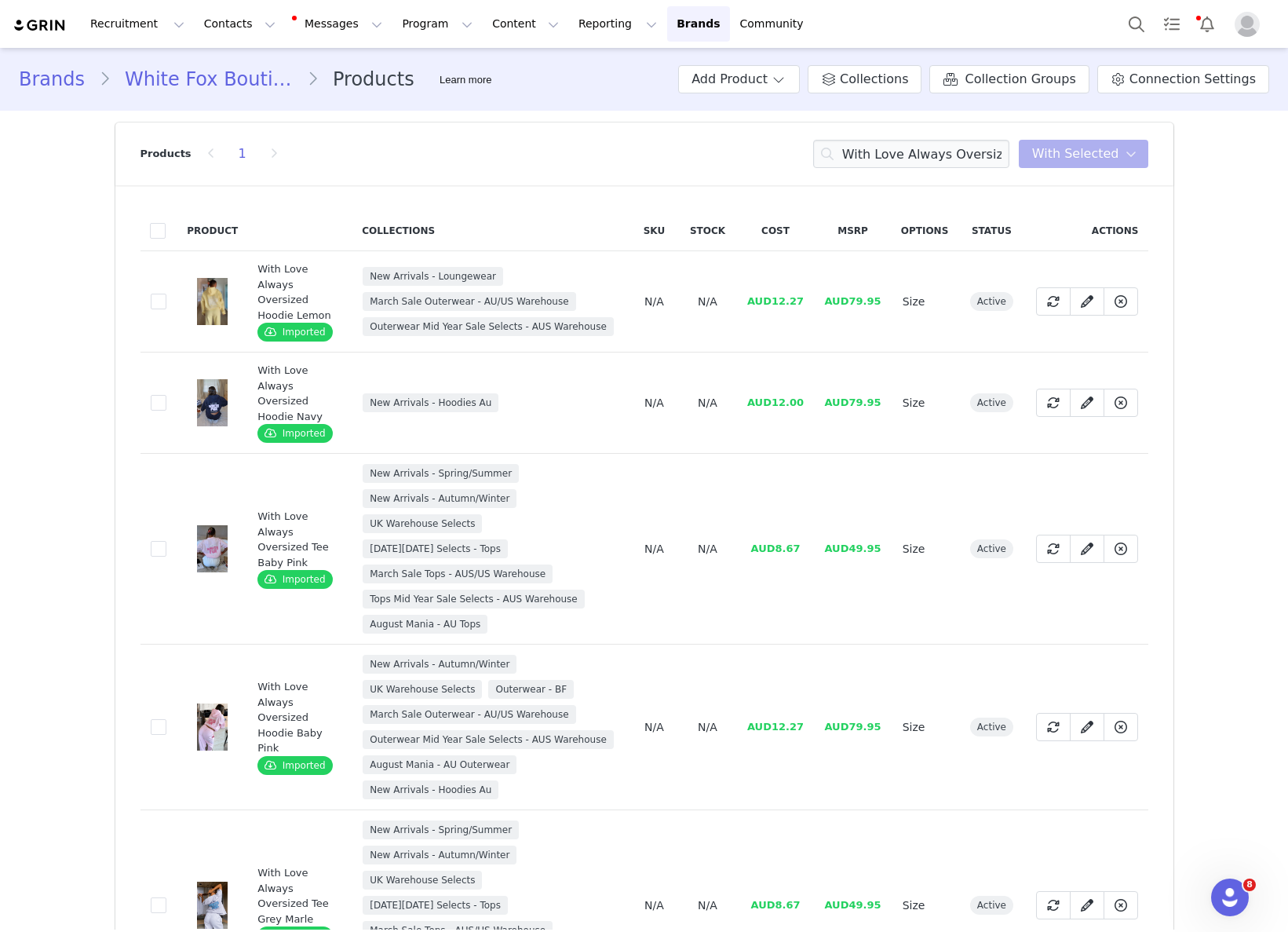
click at [771, 519] on td "AUD8.67" at bounding box center [776, 549] width 77 height 191
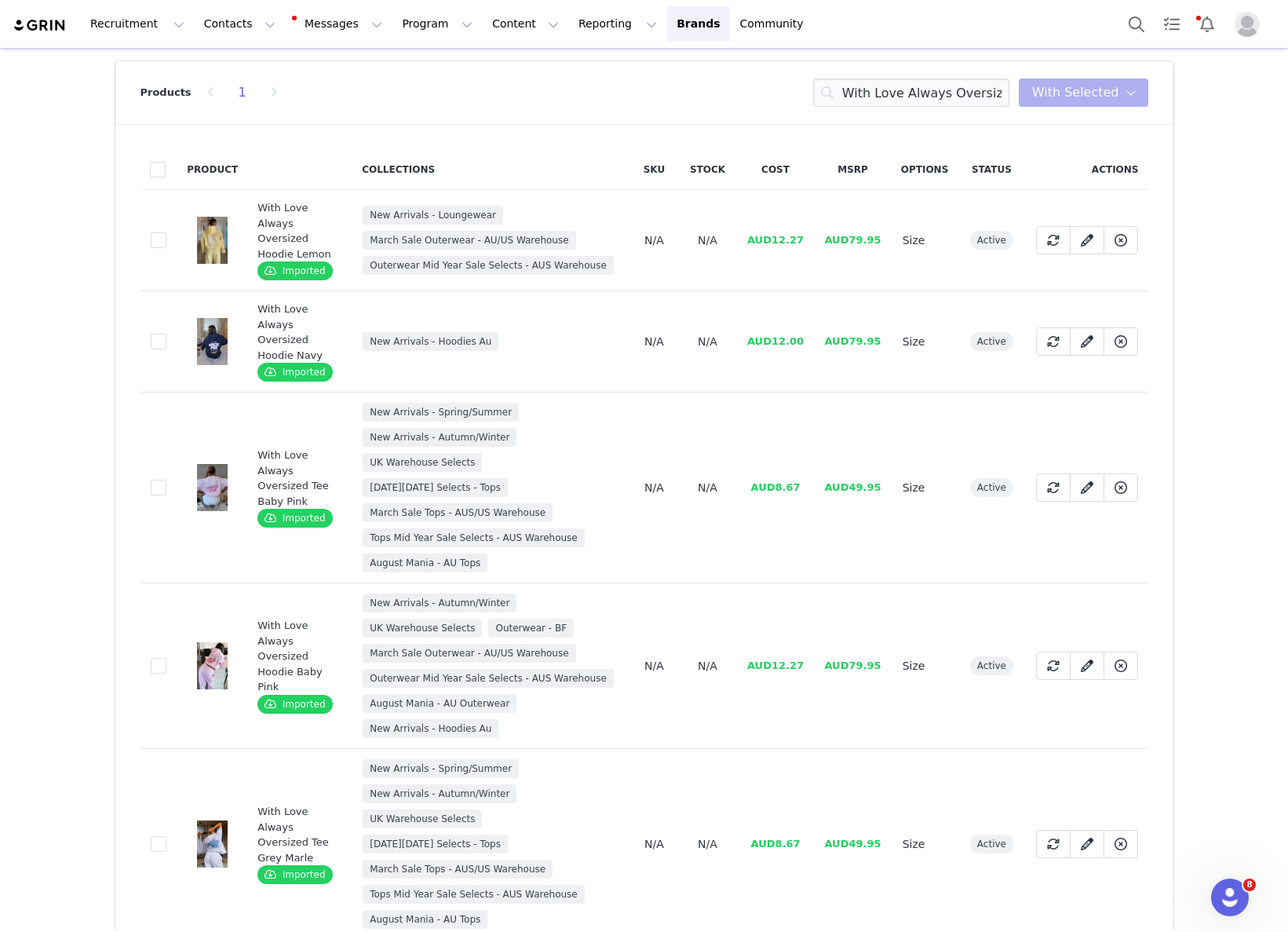
scroll to position [82, 0]
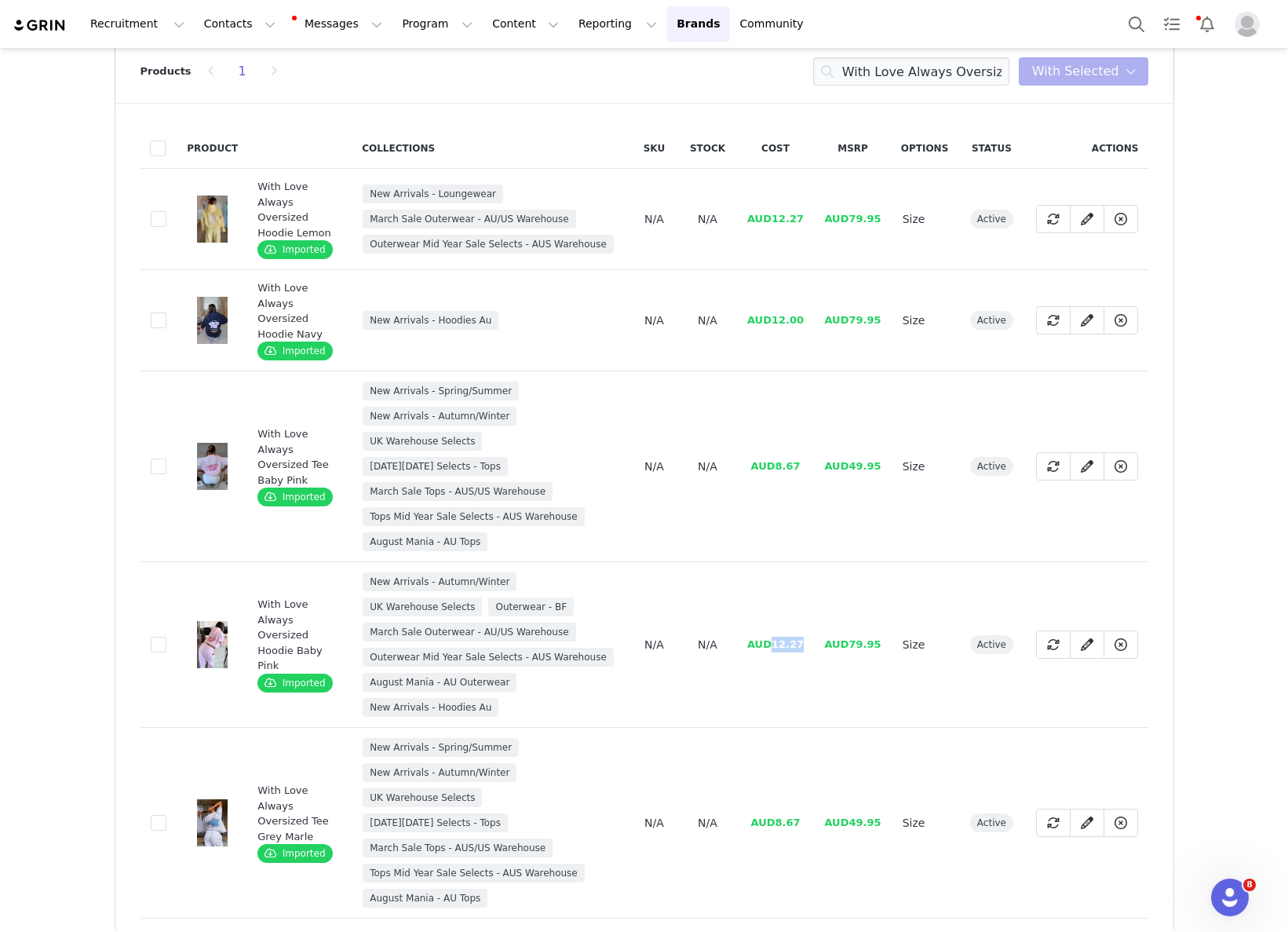
drag, startPoint x: 772, startPoint y: 659, endPoint x: 806, endPoint y: 663, distance: 34.2
click at [804, 661] on td "AUD12.27" at bounding box center [776, 644] width 77 height 166
click at [941, 77] on input "With Love Always Oversiz" at bounding box center [910, 71] width 196 height 28
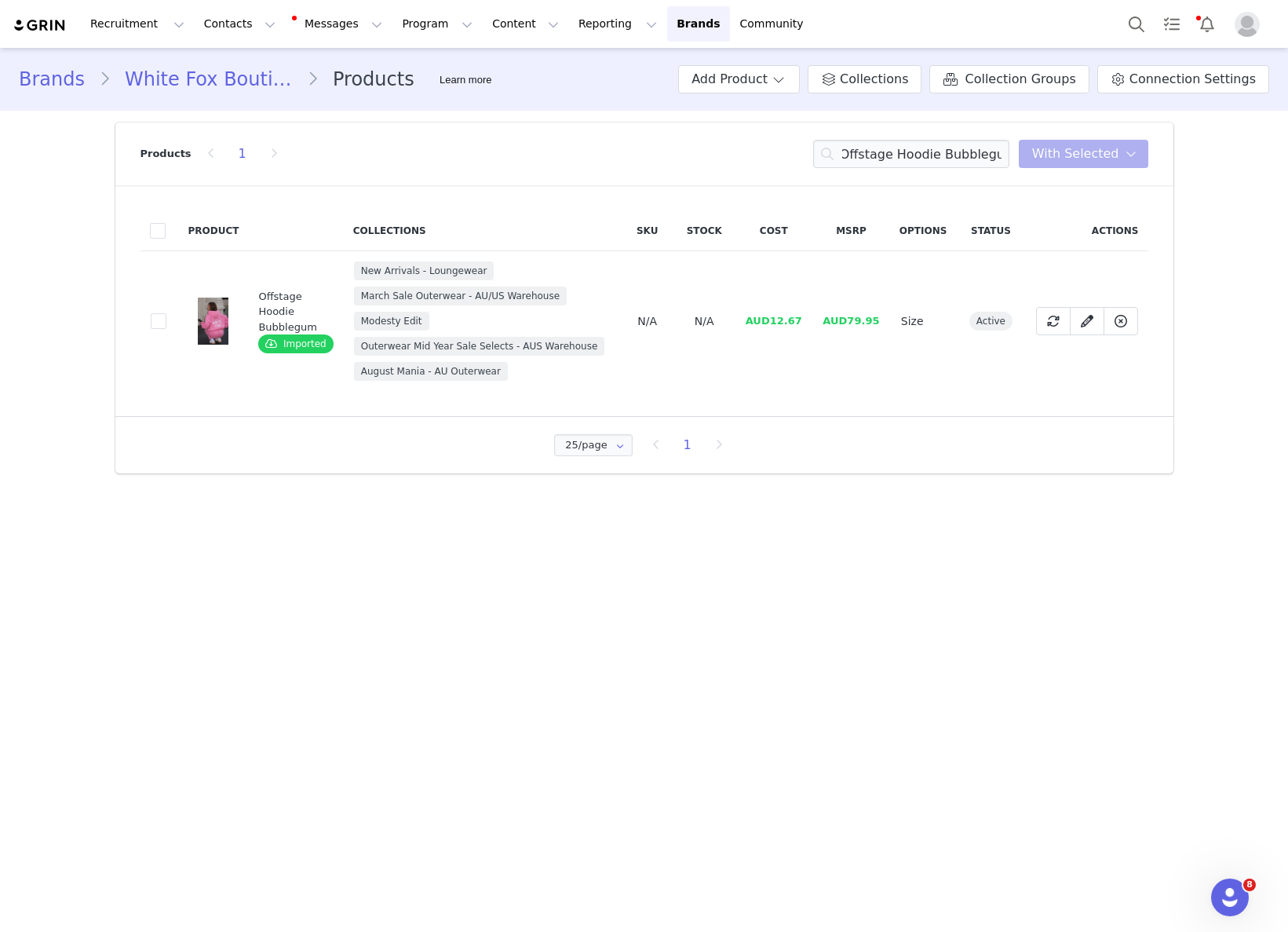
scroll to position [0, 0]
drag, startPoint x: 771, startPoint y: 320, endPoint x: 814, endPoint y: 318, distance: 43.0
click at [813, 318] on tr "0af7bf4d-f381-4e0b-af3a-d16193e308e5 Offstage Hoodie Bubblegum Imported New Arr…" at bounding box center [644, 321] width 1008 height 141
click at [958, 157] on input "Offstage Hoodie Bubblegum" at bounding box center [910, 154] width 196 height 28
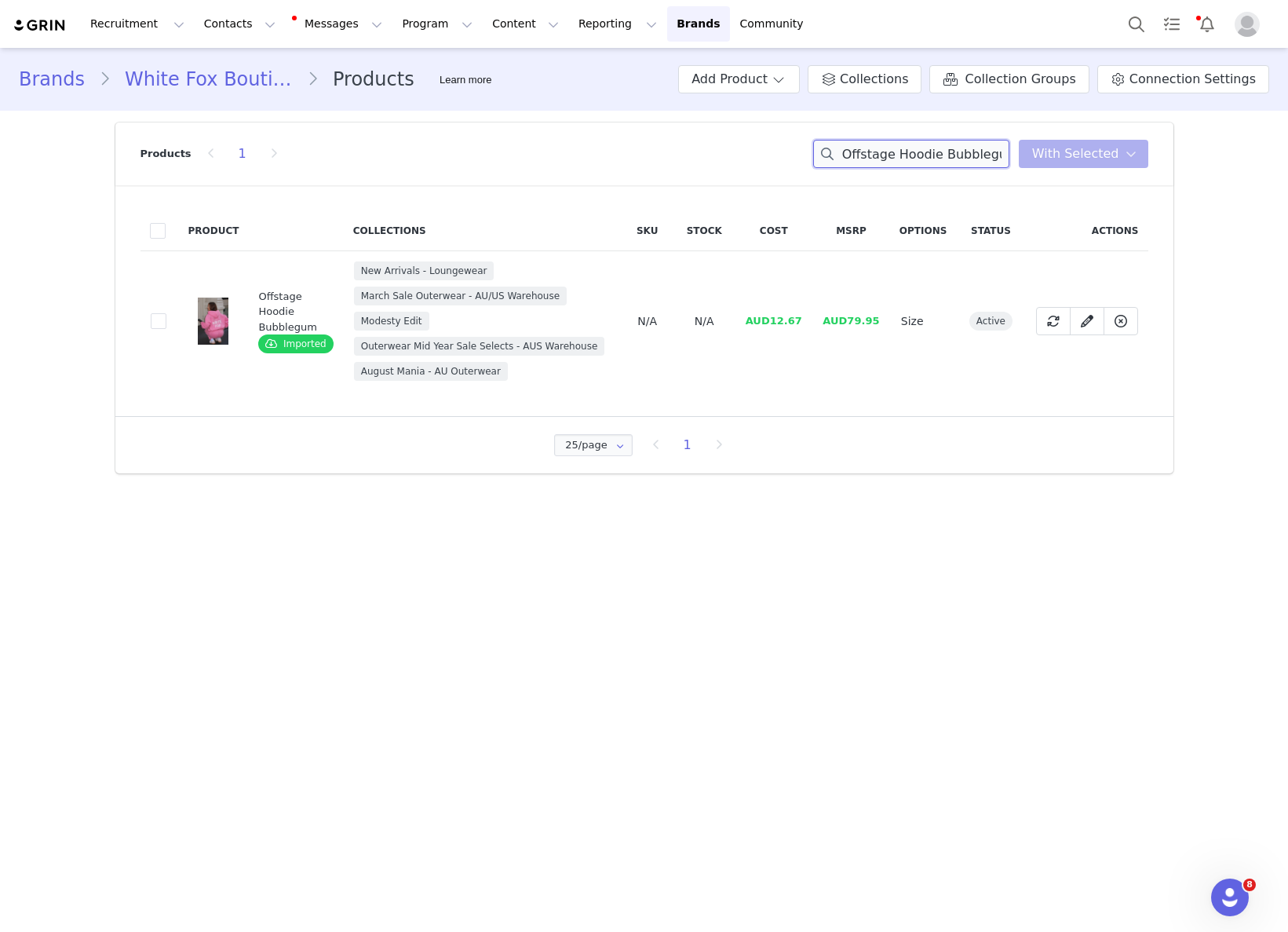
click at [958, 157] on input "Offstage Hoodie Bubblegum" at bounding box center [910, 154] width 196 height 28
drag, startPoint x: 772, startPoint y: 319, endPoint x: 807, endPoint y: 314, distance: 35.4
click at [801, 318] on span "AUD12.67" at bounding box center [774, 320] width 56 height 12
click at [937, 153] on input "Offstage Hoodie Bubblegum" at bounding box center [910, 154] width 196 height 28
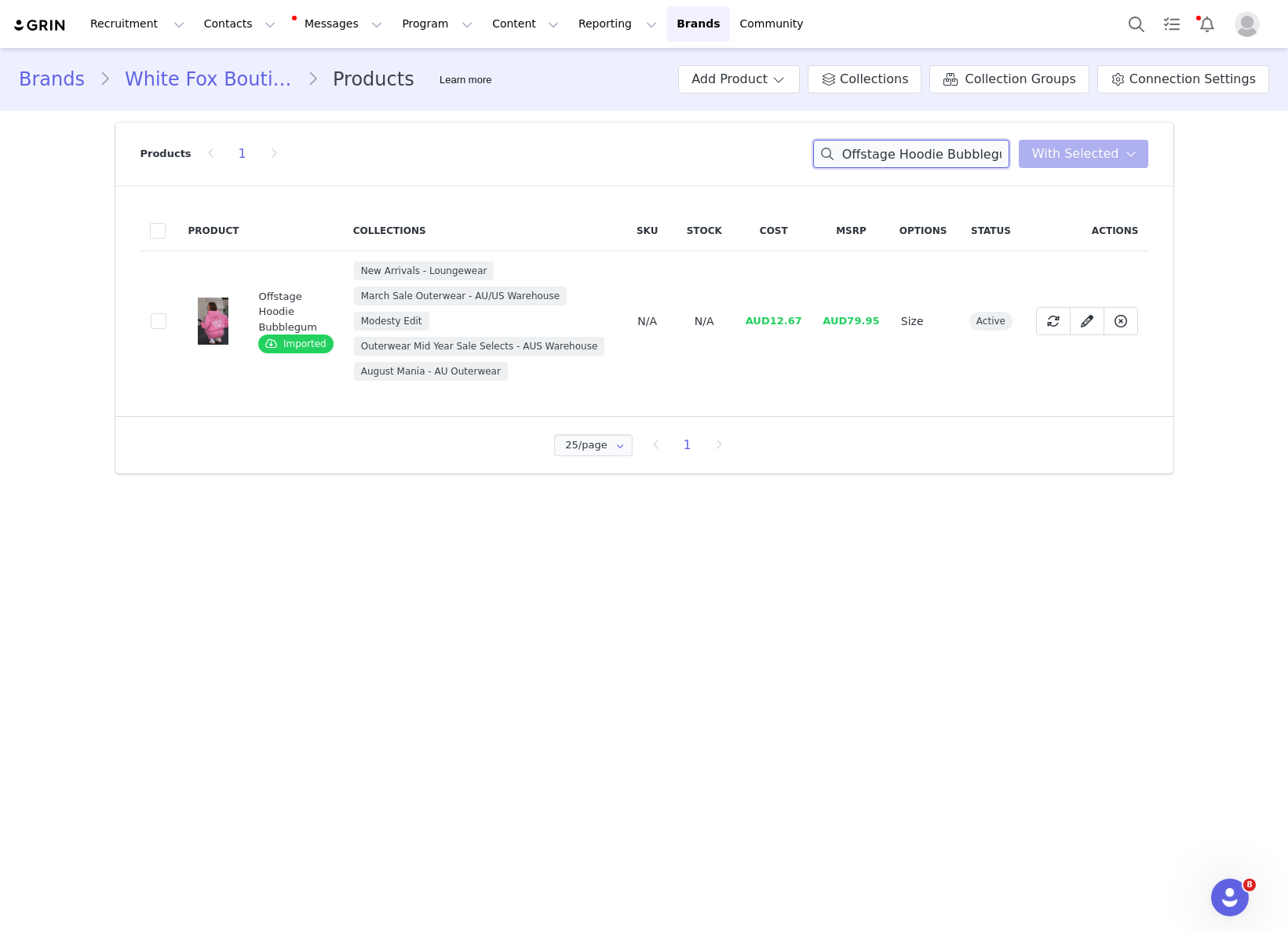
click at [937, 153] on input "Offstage Hoodie Bubblegum" at bounding box center [910, 154] width 196 height 28
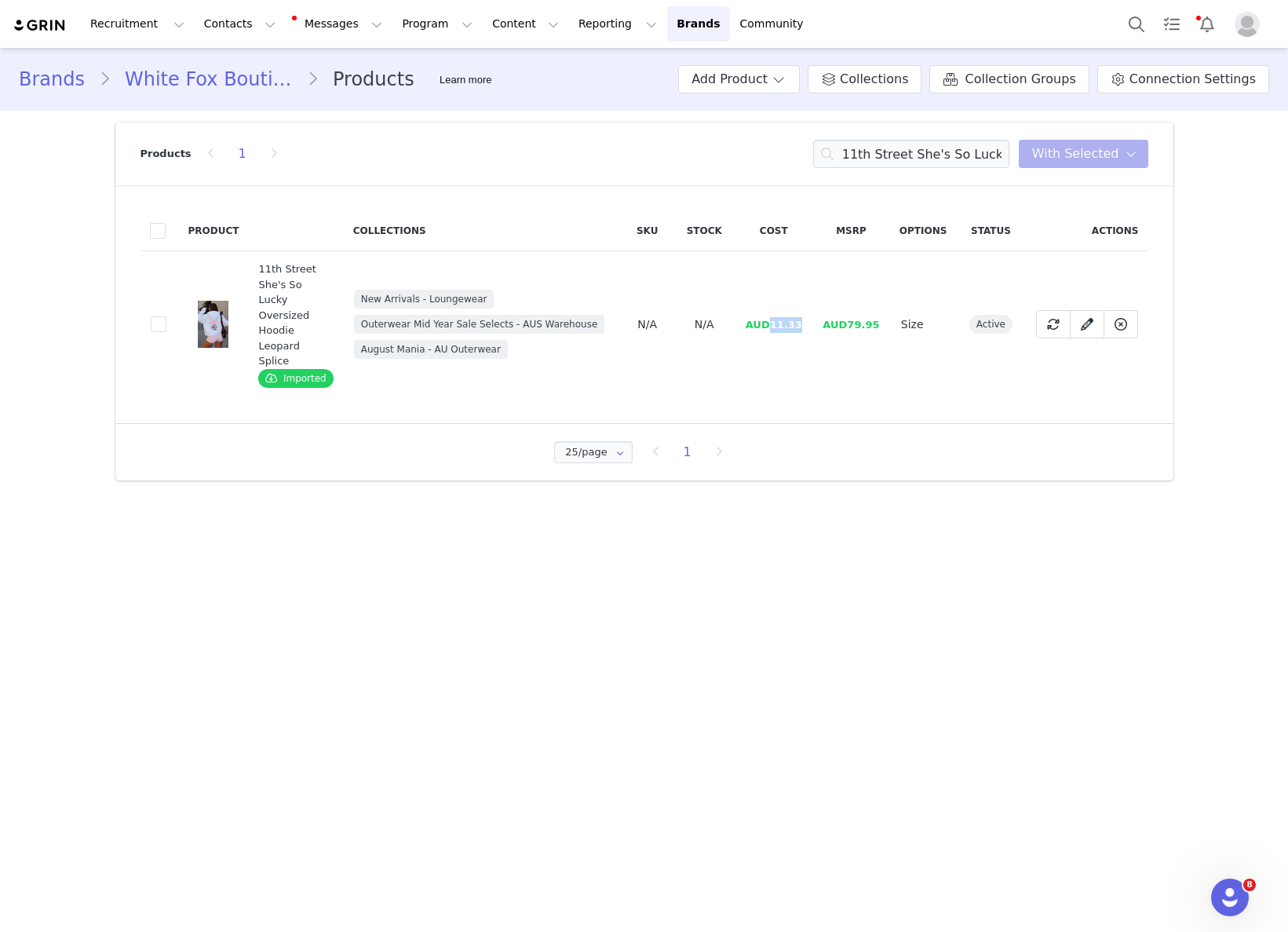
drag, startPoint x: 776, startPoint y: 327, endPoint x: 802, endPoint y: 321, distance: 26.7
click at [802, 321] on span "AUD11.33" at bounding box center [774, 324] width 56 height 12
click at [911, 147] on input "11th Street She's So Lucky Oversized Hoodie Leopard Splice" at bounding box center [910, 154] width 196 height 28
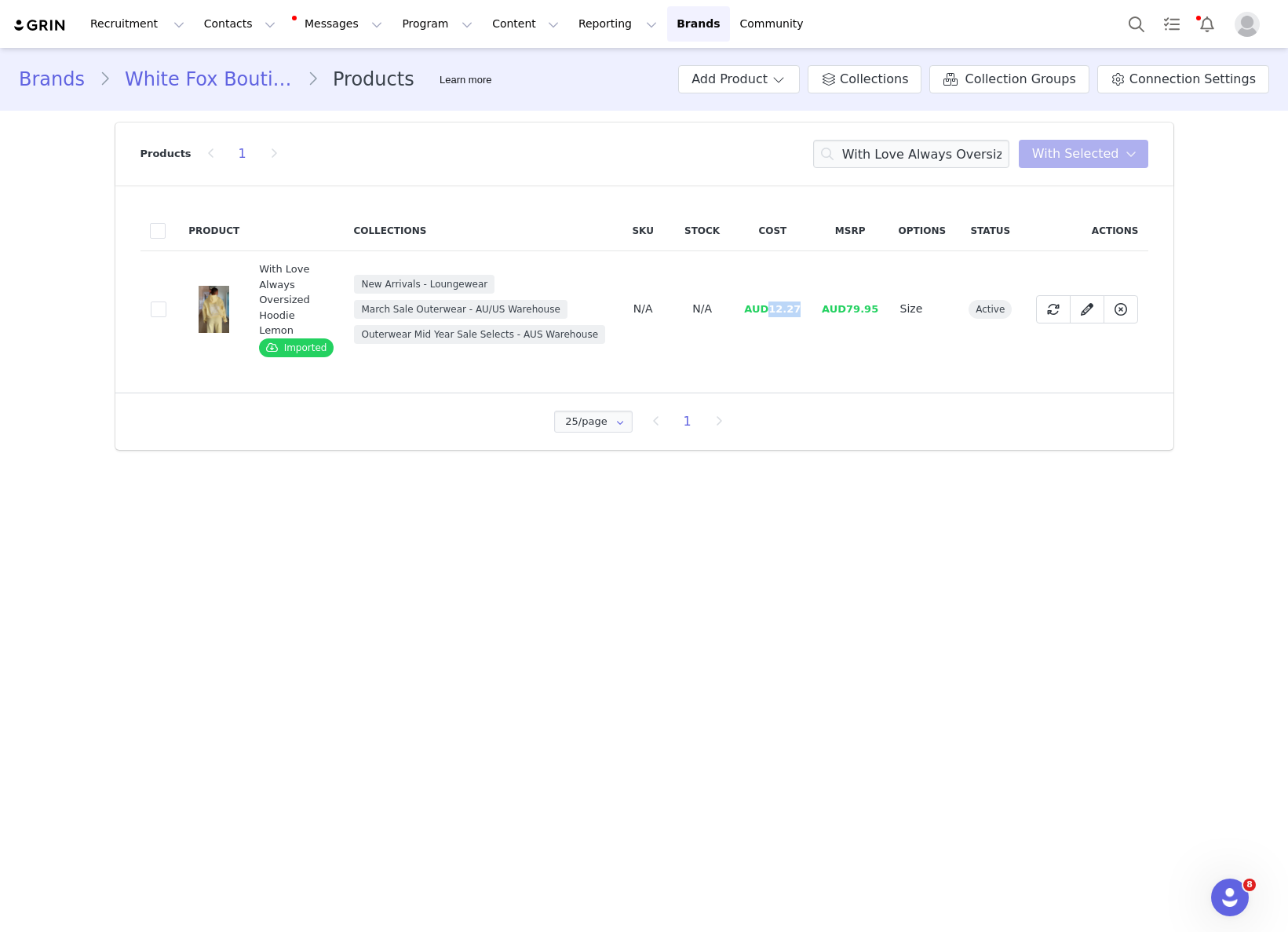
drag, startPoint x: 772, startPoint y: 312, endPoint x: 802, endPoint y: 310, distance: 30.1
click at [803, 307] on td "AUD12.27" at bounding box center [772, 309] width 78 height 116
click at [970, 155] on input "With Love Always Oversized Hoodie Lemon" at bounding box center [910, 154] width 196 height 28
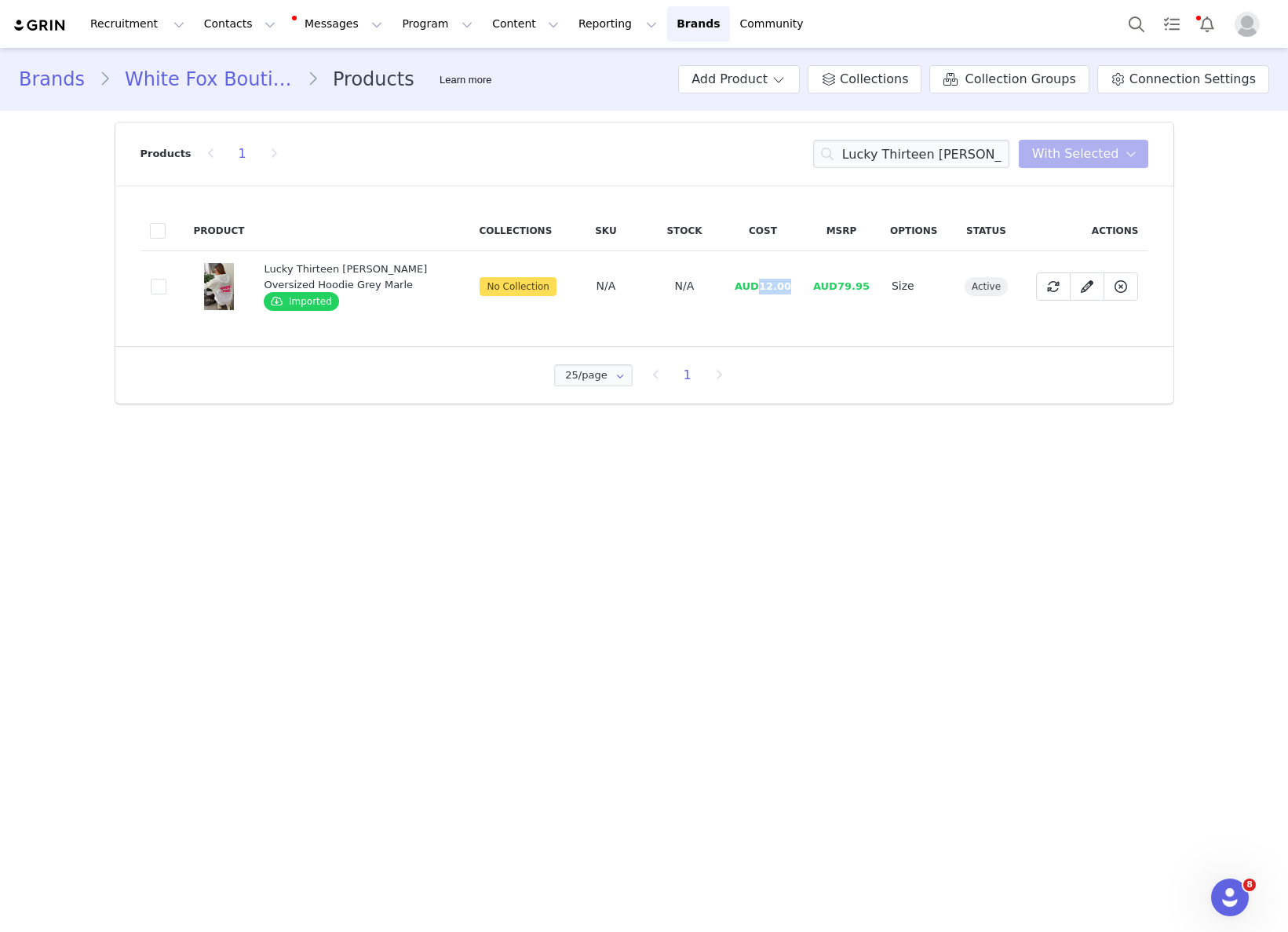
drag, startPoint x: 762, startPoint y: 288, endPoint x: 807, endPoint y: 285, distance: 45.1
click at [807, 285] on tr "48049cd1-9fb0-4909-8659-67a91c831b0a Lucky Thirteen Stephanie Oversized Hoodie …" at bounding box center [644, 286] width 1008 height 70
click at [932, 168] on div "Products 1 Lucky Thirteen Stephanie Oversized Hoodie Grey Marle You have 0 prod…" at bounding box center [644, 154] width 1008 height 63
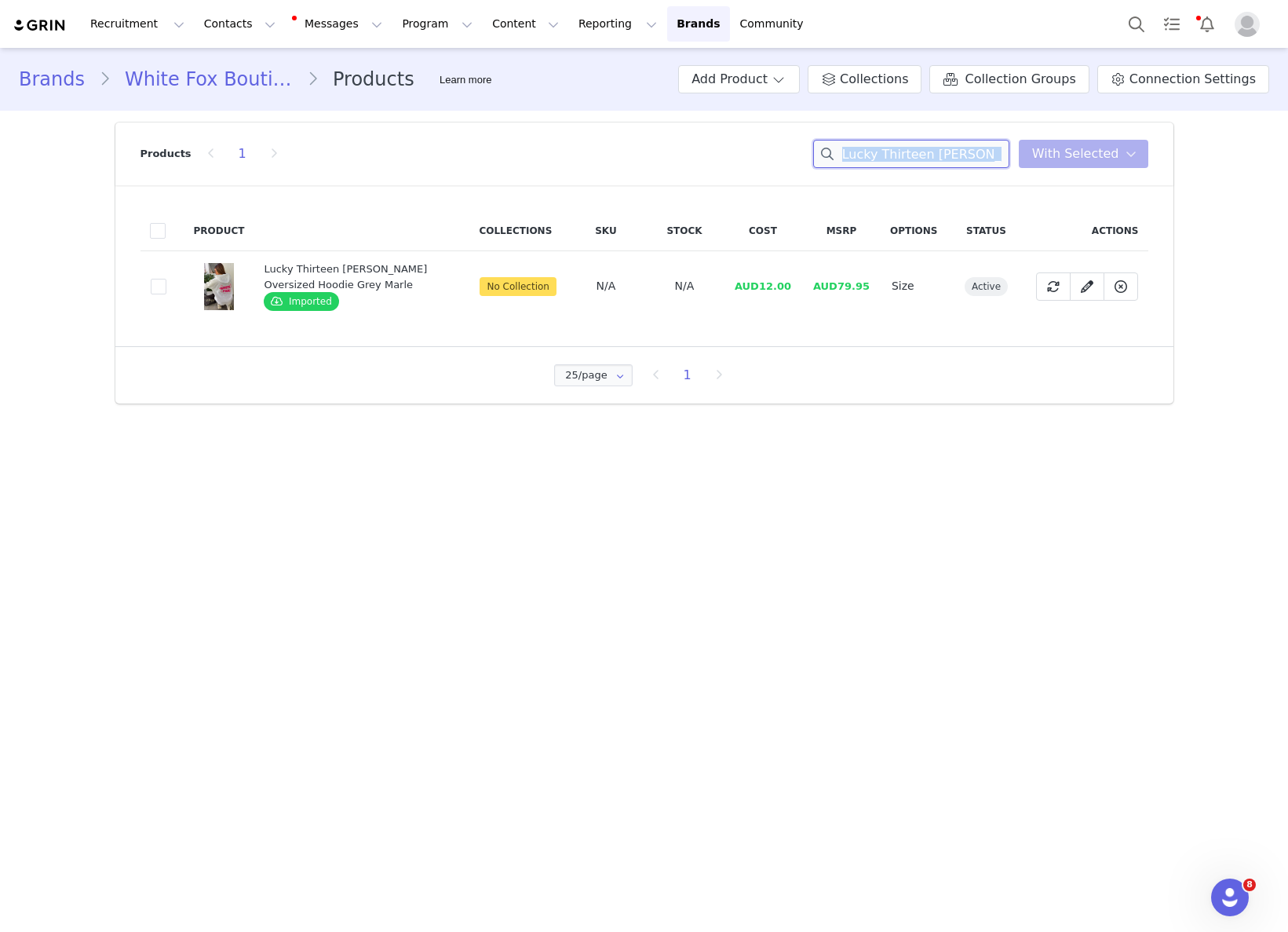
click at [940, 162] on input "Lucky Thirteen Stephanie Oversized Hoodie Grey Marle" at bounding box center [910, 154] width 196 height 28
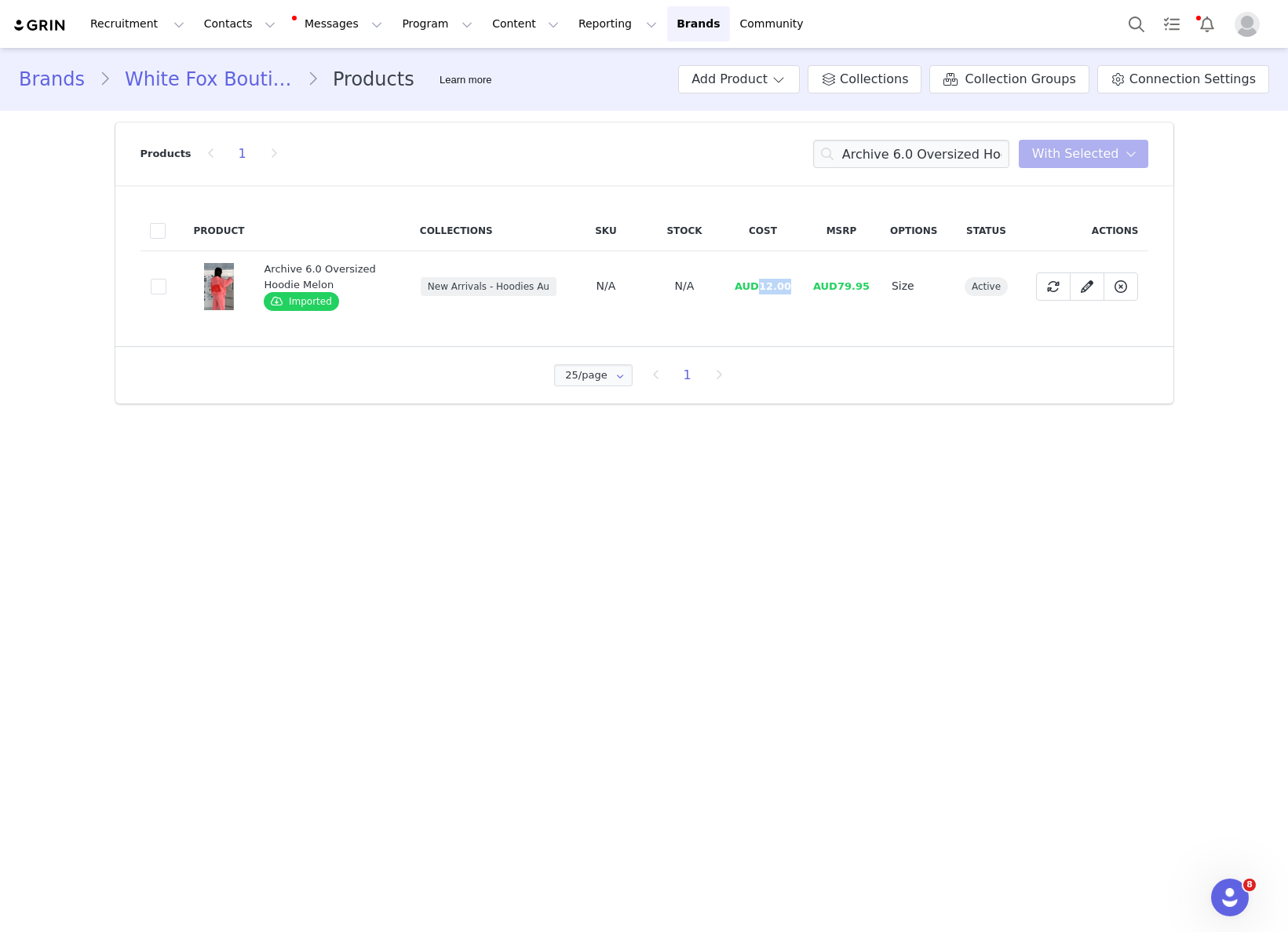
drag, startPoint x: 762, startPoint y: 283, endPoint x: 800, endPoint y: 282, distance: 38.0
click at [800, 282] on td "AUD12.00" at bounding box center [763, 286] width 79 height 70
click at [912, 170] on div "Products 1 Archive 6.0 Oversized Hoodie Melon You have 0 product s selected Add…" at bounding box center [644, 154] width 1008 height 63
click at [912, 171] on div "Products 1 Archive 6.0 Oversized Hoodie Melon You have 0 product s selected Add…" at bounding box center [644, 154] width 1008 height 63
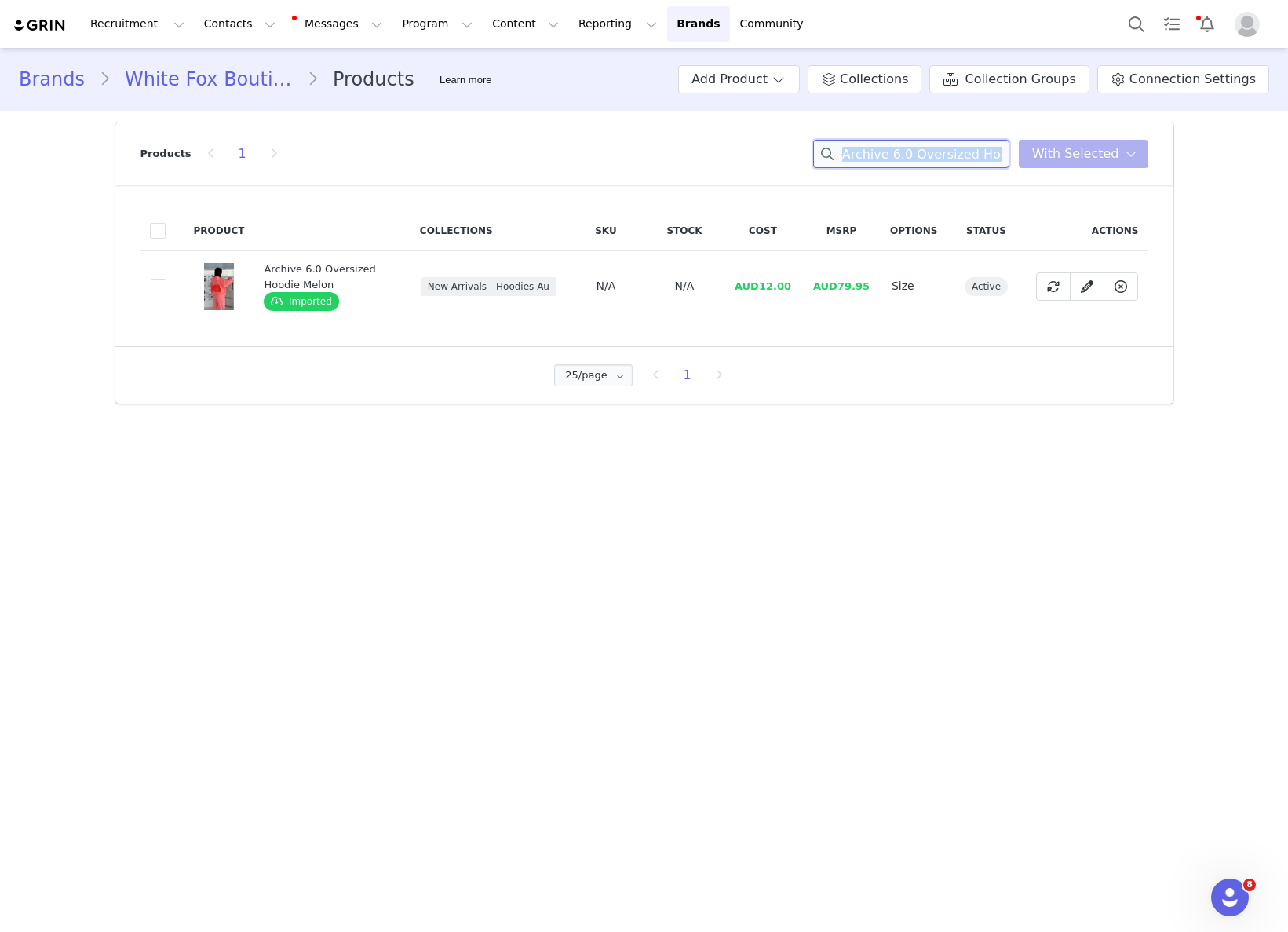
click at [918, 164] on input "Archive 6.0 Oversized Hoodie Melon" at bounding box center [910, 154] width 196 height 28
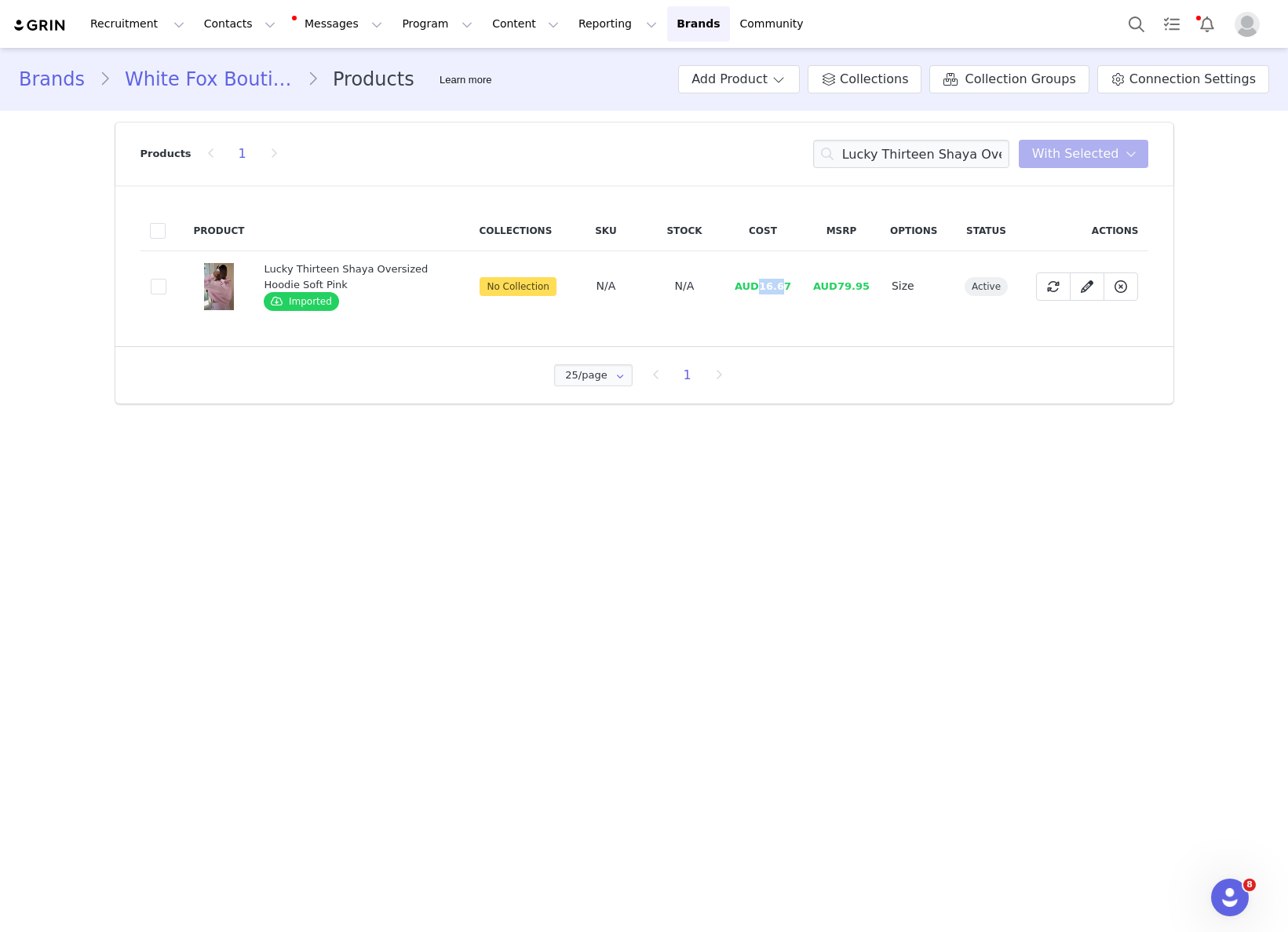
drag, startPoint x: 767, startPoint y: 288, endPoint x: 790, endPoint y: 283, distance: 23.5
click at [790, 283] on span "AUD16.67" at bounding box center [762, 286] width 56 height 12
click at [981, 169] on div "Products 1 Lucky Thirteen Shaya Oversized Hoodie Soft Pink You have 0 product s…" at bounding box center [644, 154] width 1008 height 63
click at [989, 164] on input "Lucky Thirteen Shaya Oversized Hoodie Soft Pink" at bounding box center [910, 154] width 196 height 28
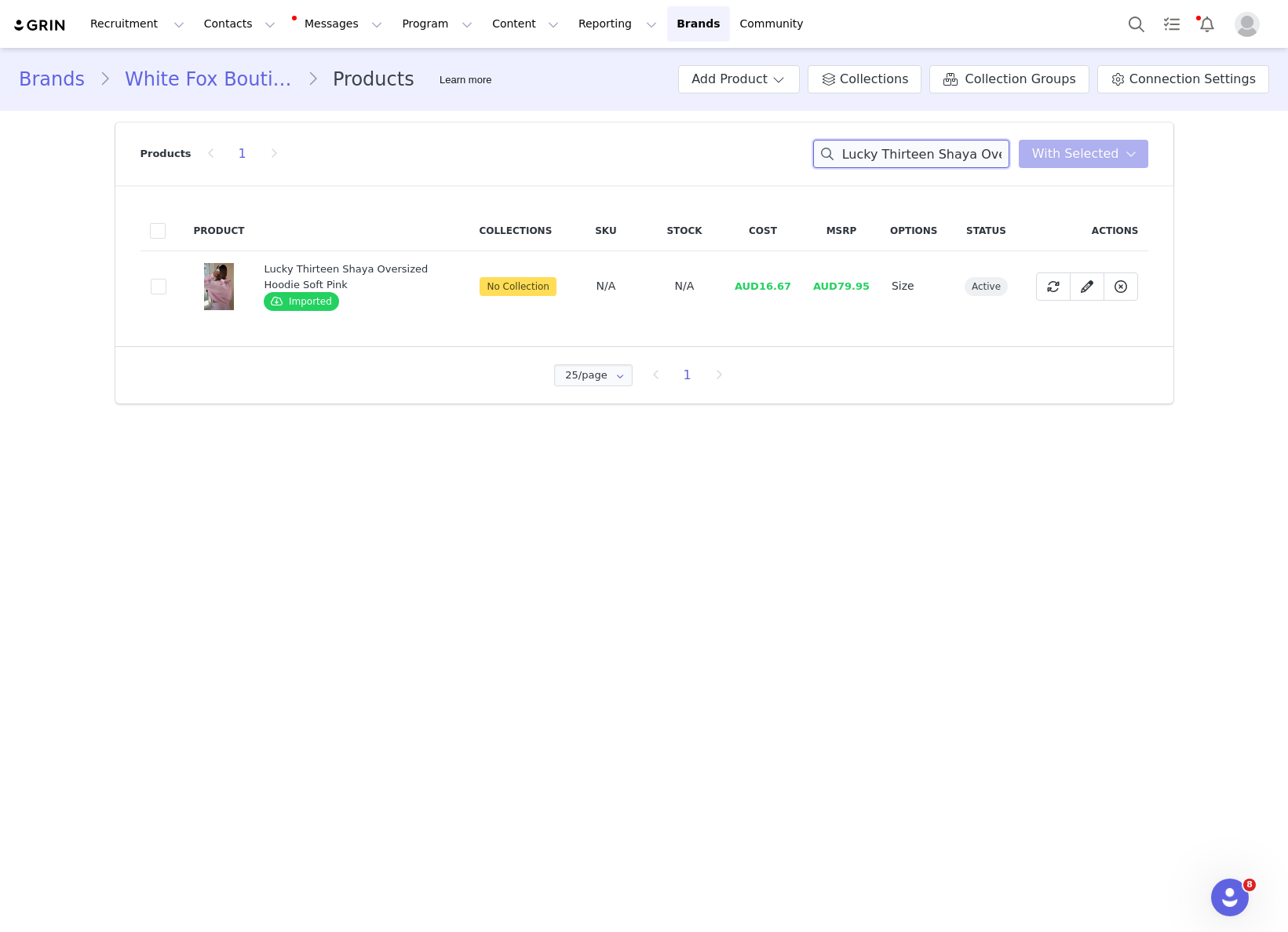
click at [989, 164] on input "Lucky Thirteen Shaya Oversized Hoodie Soft Pink" at bounding box center [910, 154] width 196 height 28
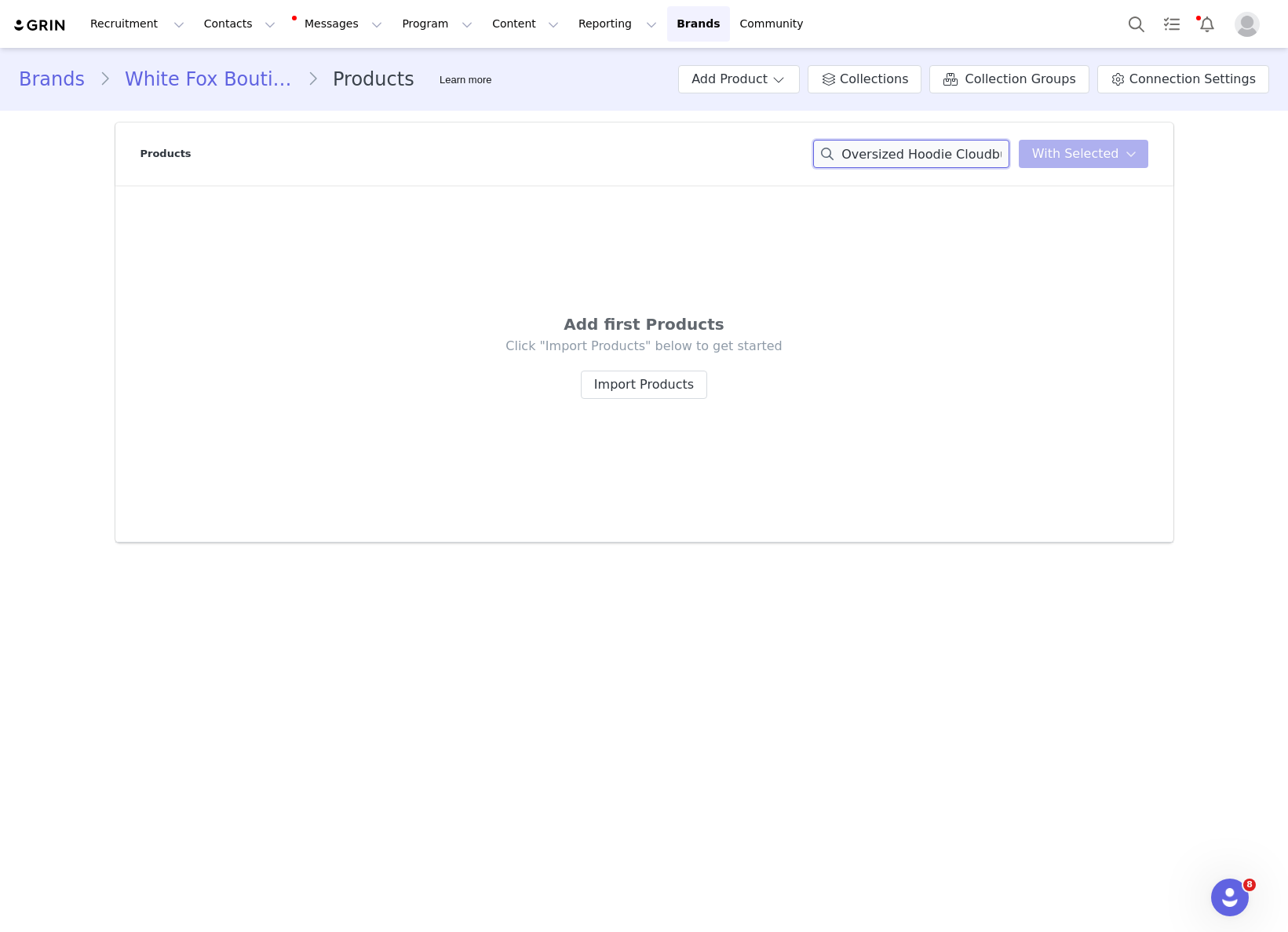
click at [1039, 160] on div "Archive 6.0 Oversized Hoodie Cloudburst You have 0 product s selected Add to Co…" at bounding box center [981, 154] width 335 height 28
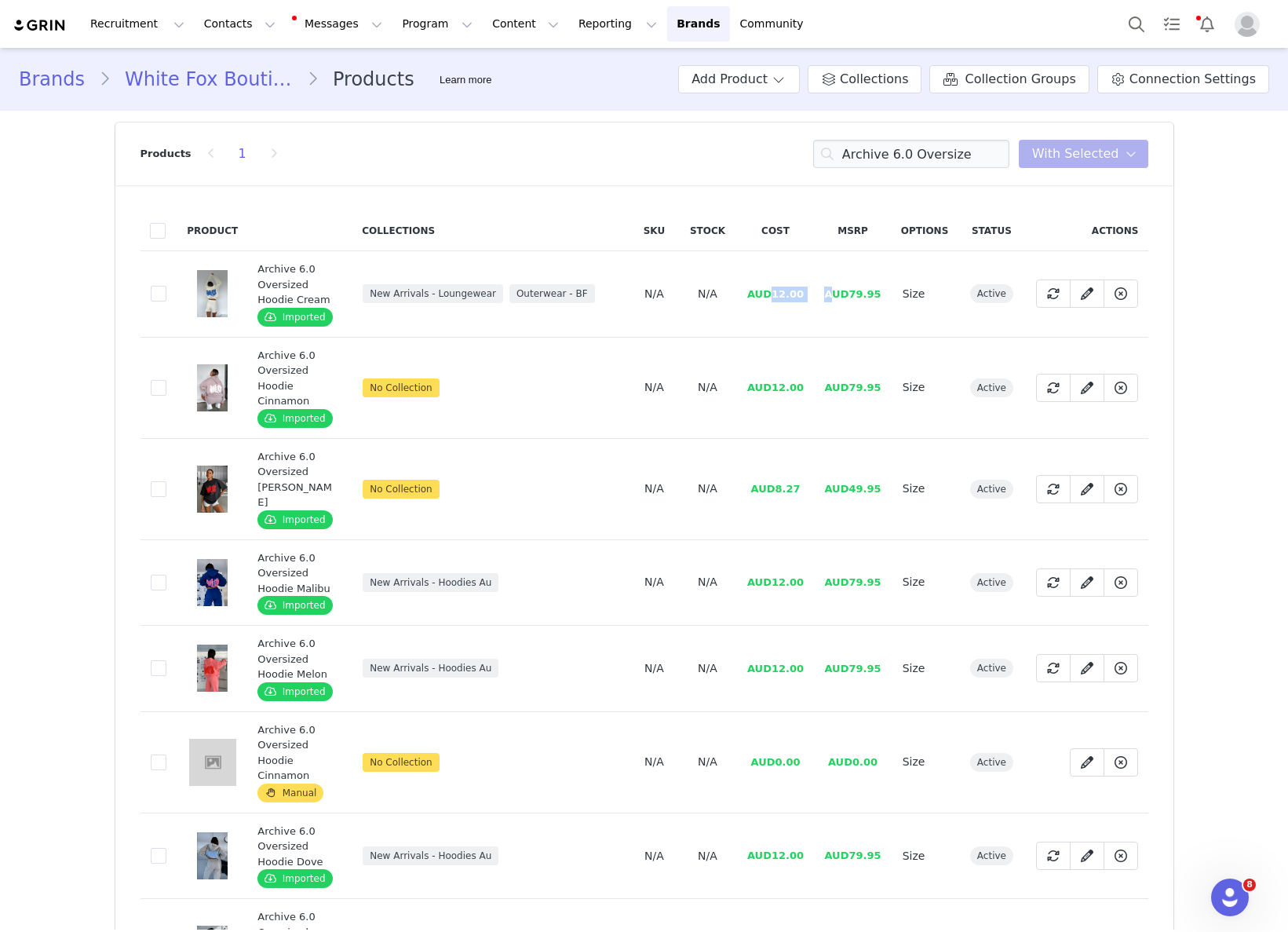
drag, startPoint x: 803, startPoint y: 303, endPoint x: 836, endPoint y: 303, distance: 33.0
click at [836, 303] on tr "0ad9e1ad-d332-4410-9c53-32de2e398230 Archive 6.0 Oversized Hoodie Cream Importe…" at bounding box center [644, 294] width 1008 height 86
drag, startPoint x: 898, startPoint y: 467, endPoint x: 840, endPoint y: 451, distance: 60.2
click at [895, 467] on td "Size" at bounding box center [925, 489] width 67 height 101
drag, startPoint x: 769, startPoint y: 405, endPoint x: 813, endPoint y: 405, distance: 44.0
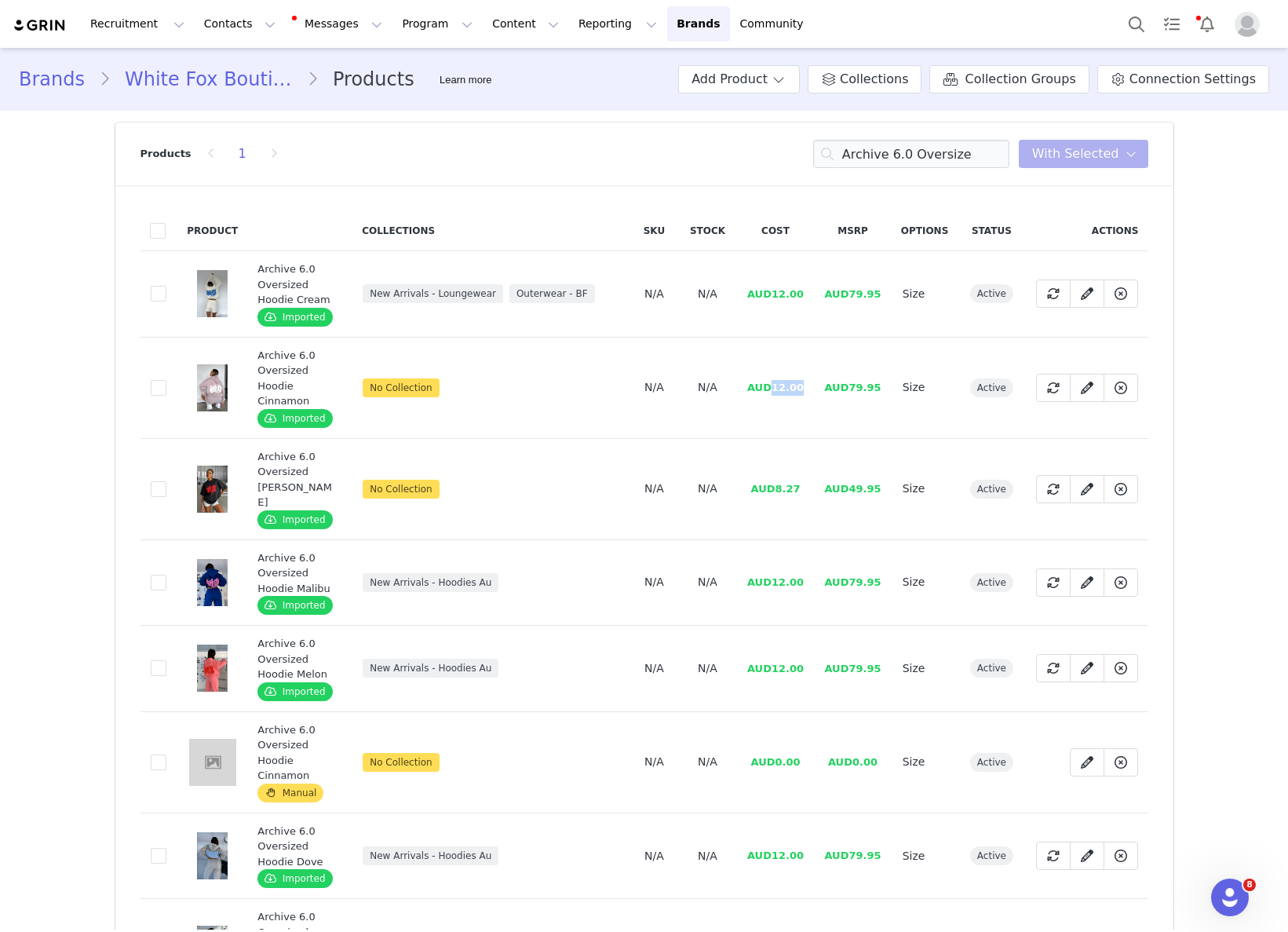
click at [813, 405] on tr "1725dd44-40e3-4a29-9344-49b1d86cc7bb Archive 6.0 Oversized Hoodie Cinnamon Impo…" at bounding box center [644, 387] width 1008 height 101
click at [926, 155] on input "Archive 6.0 Oversize" at bounding box center [910, 154] width 196 height 28
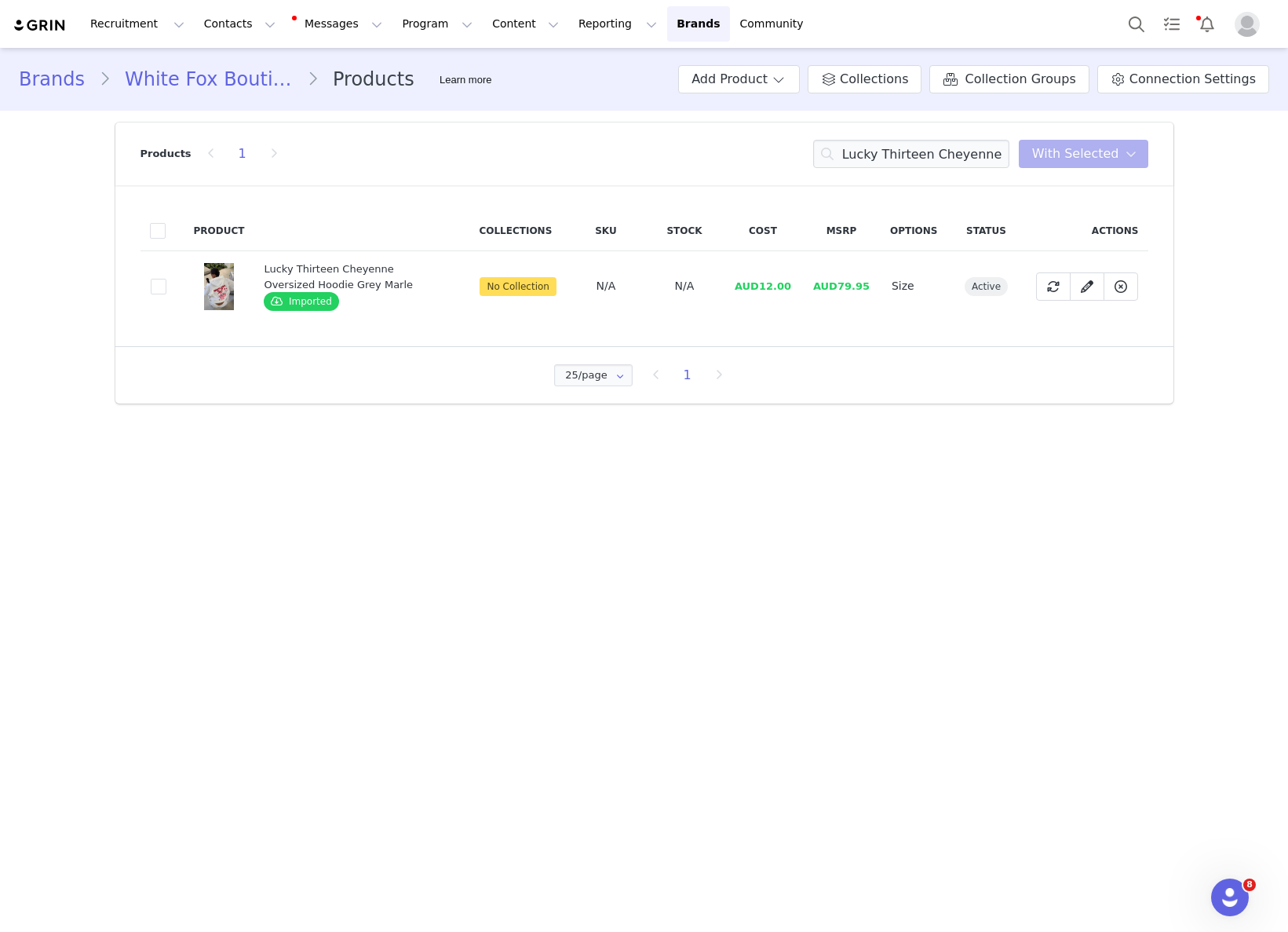
click at [782, 296] on td "AUD12.00" at bounding box center [763, 286] width 79 height 70
drag, startPoint x: 760, startPoint y: 288, endPoint x: 807, endPoint y: 287, distance: 47.0
click at [807, 287] on tr "1534f132-51a6-4a07-805b-966d5f671f29 Lucky Thirteen Cheyenne Oversized Hoodie G…" at bounding box center [644, 286] width 1008 height 70
click at [927, 167] on input "Lucky Thirteen Cheyenne Oversized Hoodie Grey Marle" at bounding box center [910, 154] width 196 height 28
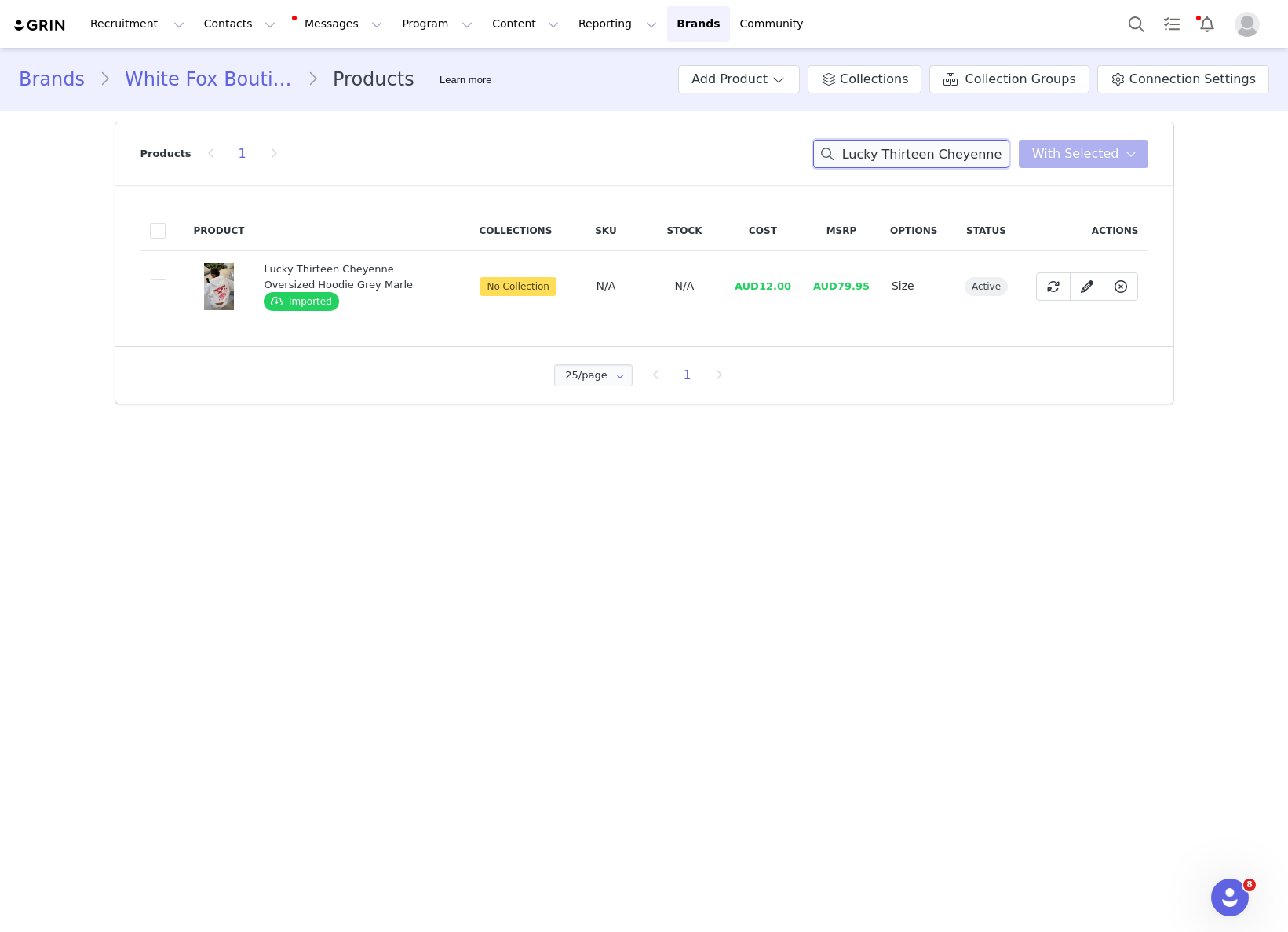
click at [927, 167] on input "Lucky Thirteen Cheyenne Oversized Hoodie Grey Marle" at bounding box center [910, 154] width 196 height 28
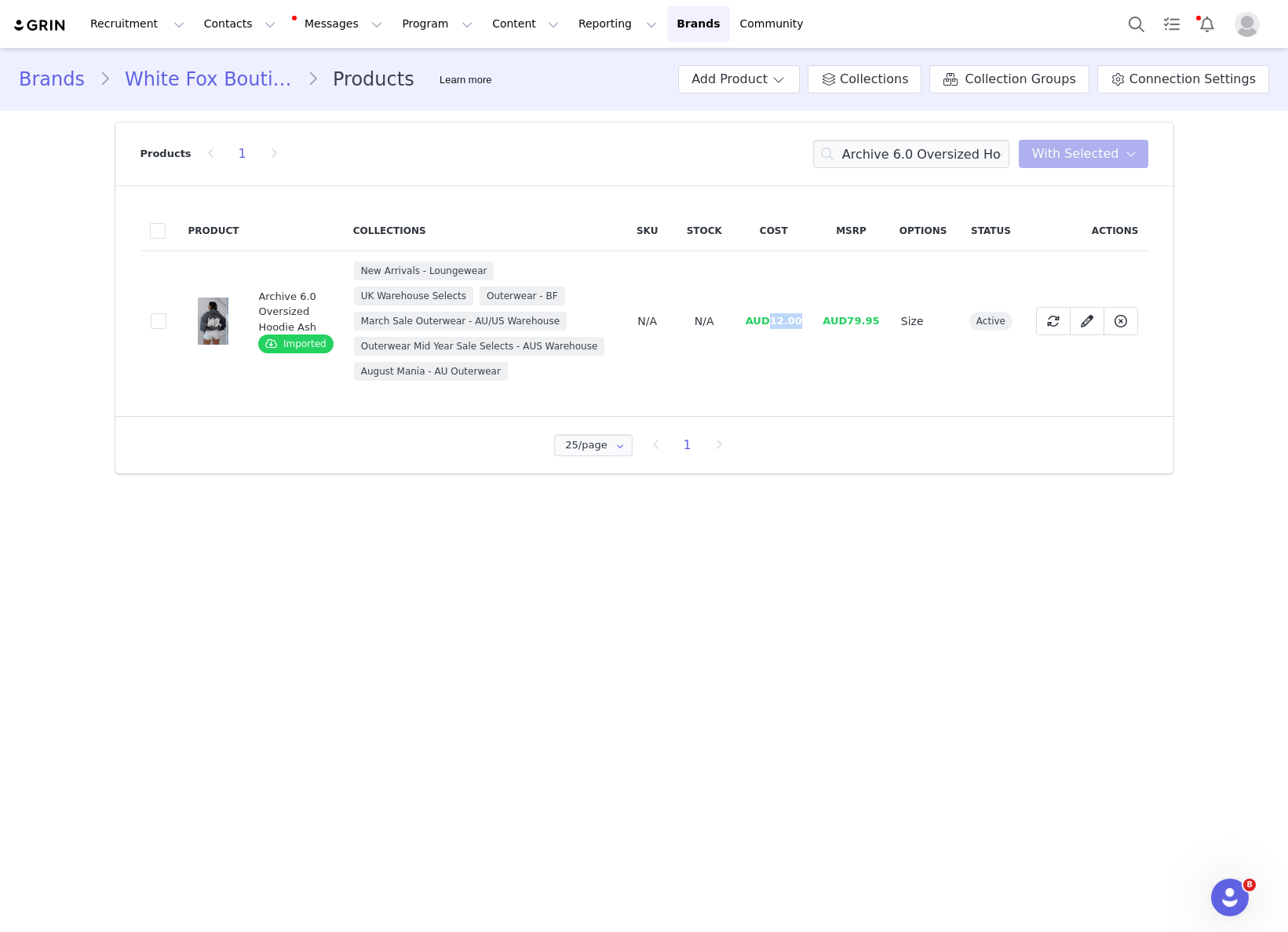
drag, startPoint x: 775, startPoint y: 318, endPoint x: 819, endPoint y: 315, distance: 44.1
click at [818, 314] on tr "a4794662-a0b1-47e5-8972-816f046fa9b5 Archive 6.0 Oversized Hoodie Ash Imported …" at bounding box center [644, 321] width 1008 height 141
click at [940, 155] on input "Archive 6.0 Oversized Hoodie Ash" at bounding box center [910, 154] width 196 height 28
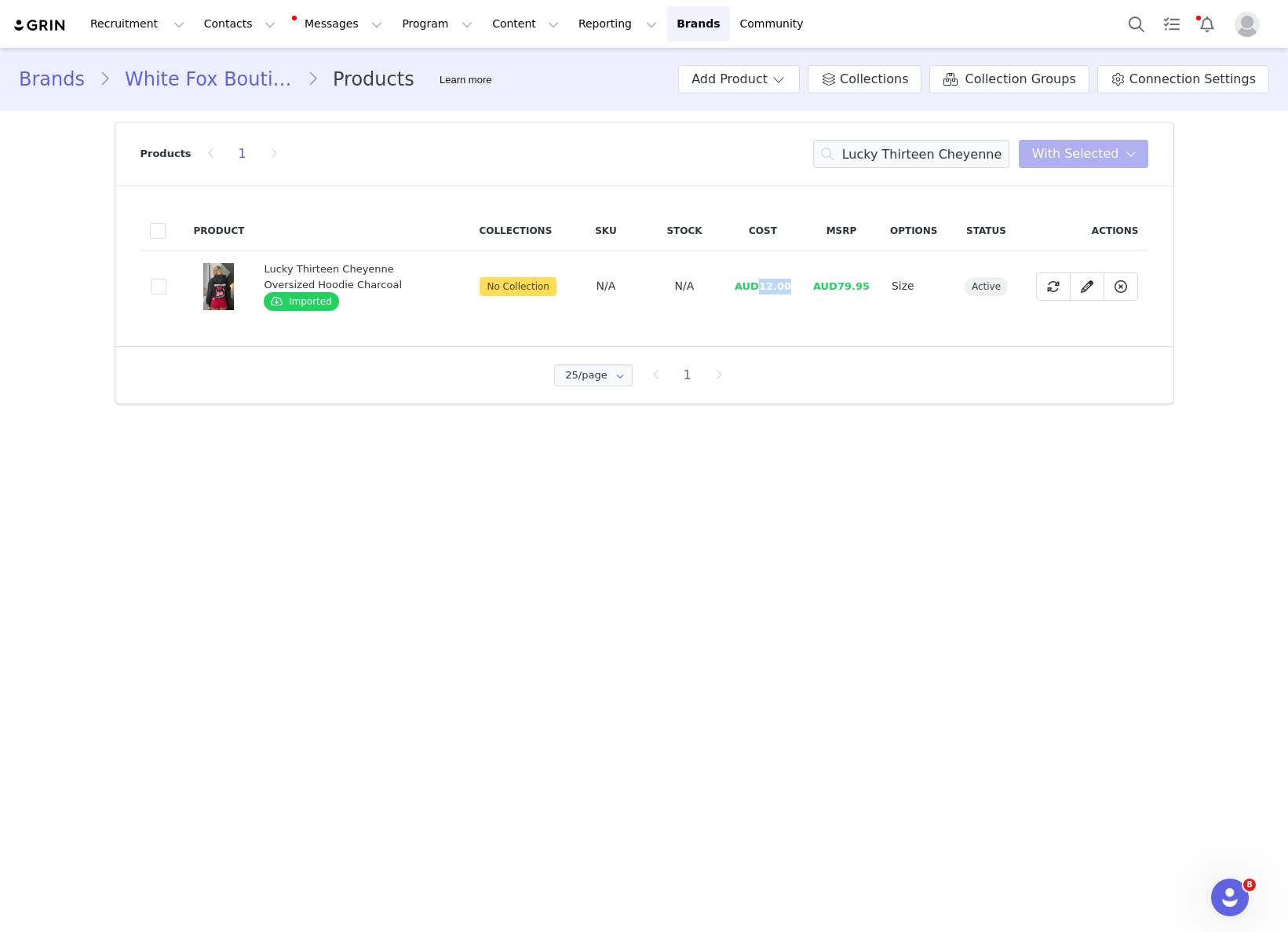
drag, startPoint x: 774, startPoint y: 285, endPoint x: 1210, endPoint y: 373, distance: 444.8
click at [796, 285] on td "AUD12.00" at bounding box center [763, 286] width 79 height 70
click at [958, 155] on input "Lucky Thirteen Cheyenne Oversized Hoodie Charcoal" at bounding box center [910, 154] width 196 height 28
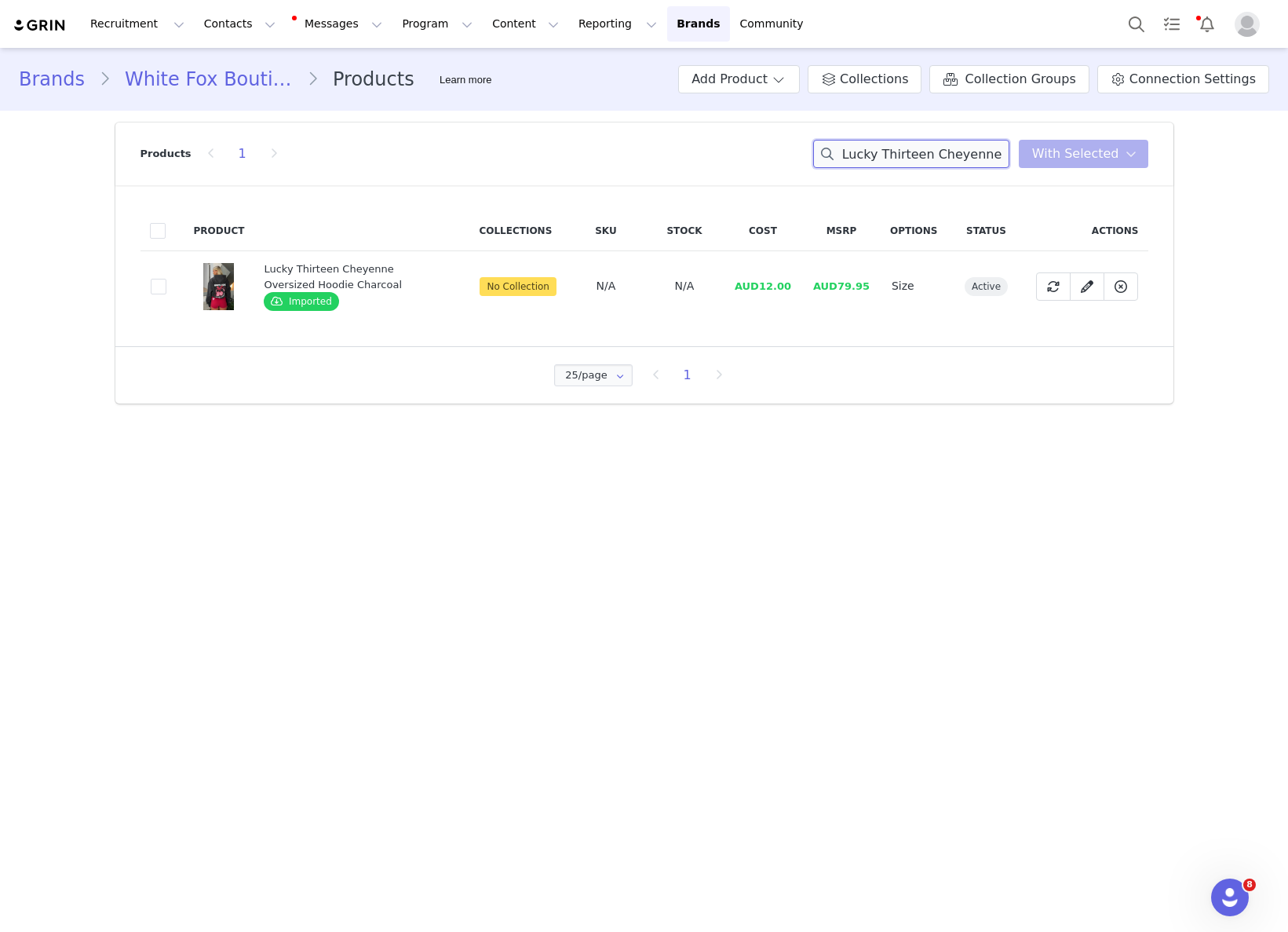
click at [958, 155] on input "Lucky Thirteen Cheyenne Oversized Hoodie Charcoal" at bounding box center [910, 154] width 196 height 28
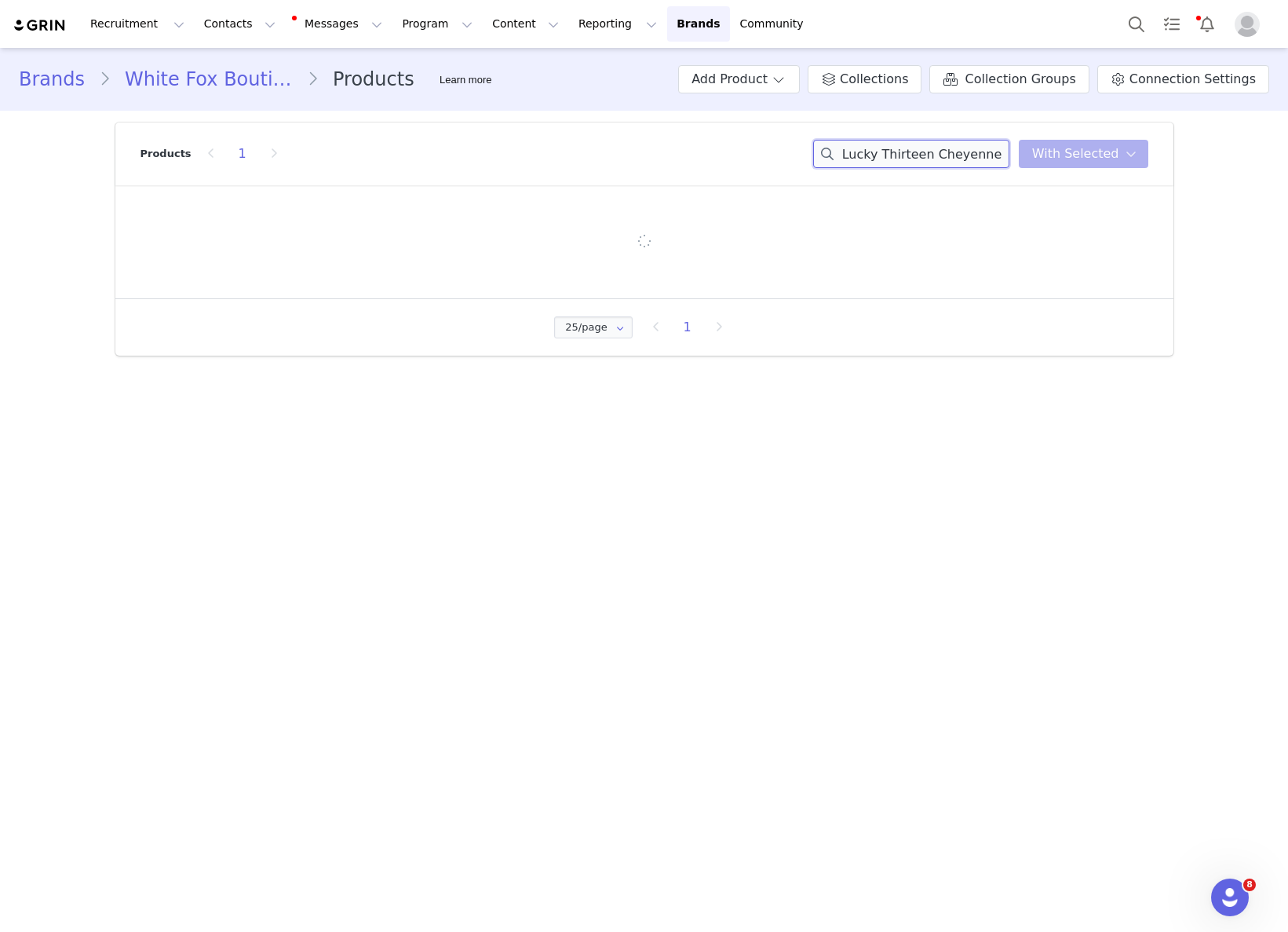
click at [958, 155] on input "Lucky Thirteen Cheyenne Oversized Hoodie Charcoal" at bounding box center [910, 154] width 196 height 28
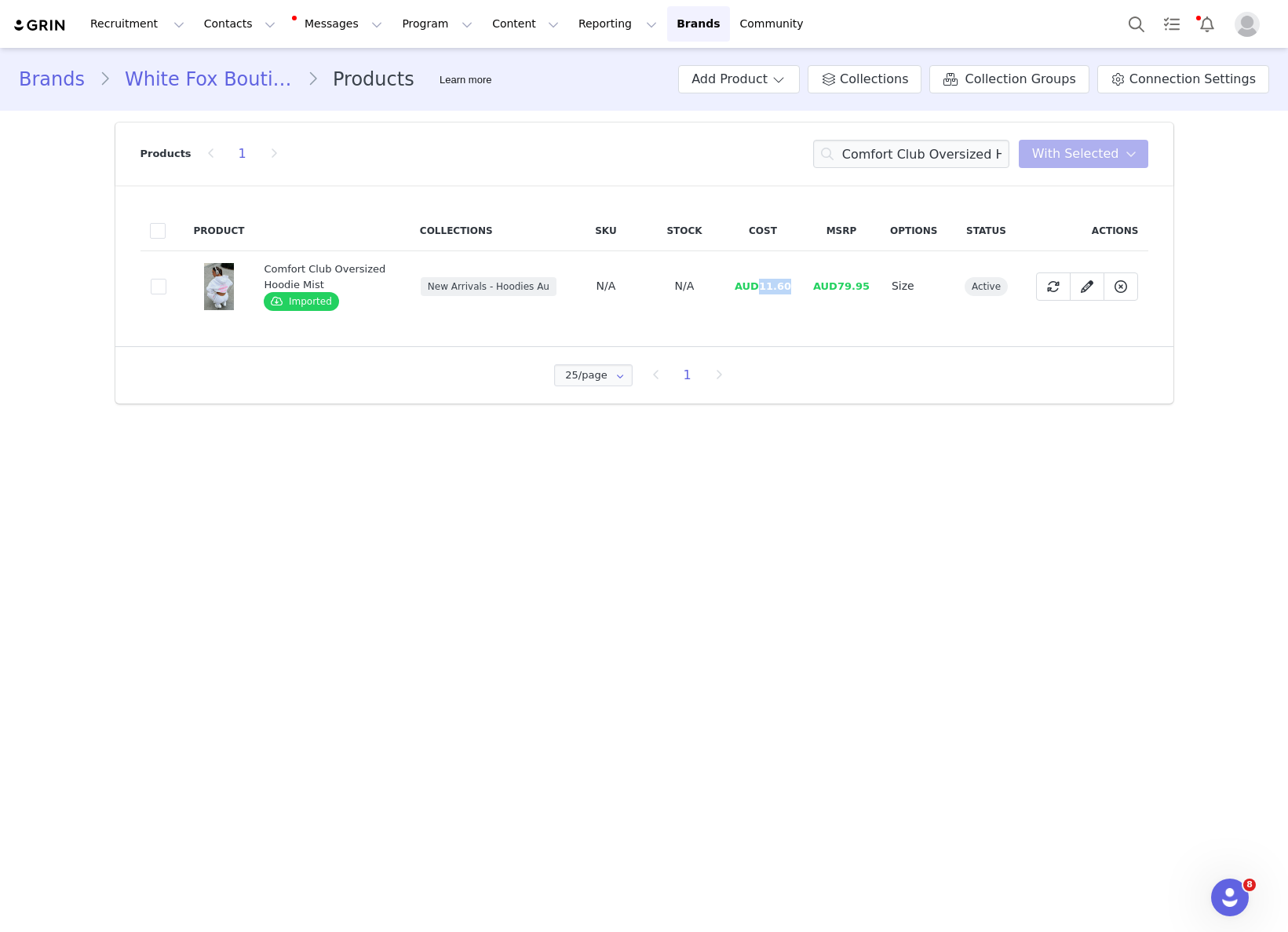
drag, startPoint x: 794, startPoint y: 287, endPoint x: 756, endPoint y: 288, distance: 38.0
click at [762, 288] on td "AUD11.60" at bounding box center [763, 286] width 79 height 70
click at [925, 161] on input "Comfort Club Oversized Hoodie Mist" at bounding box center [910, 154] width 196 height 28
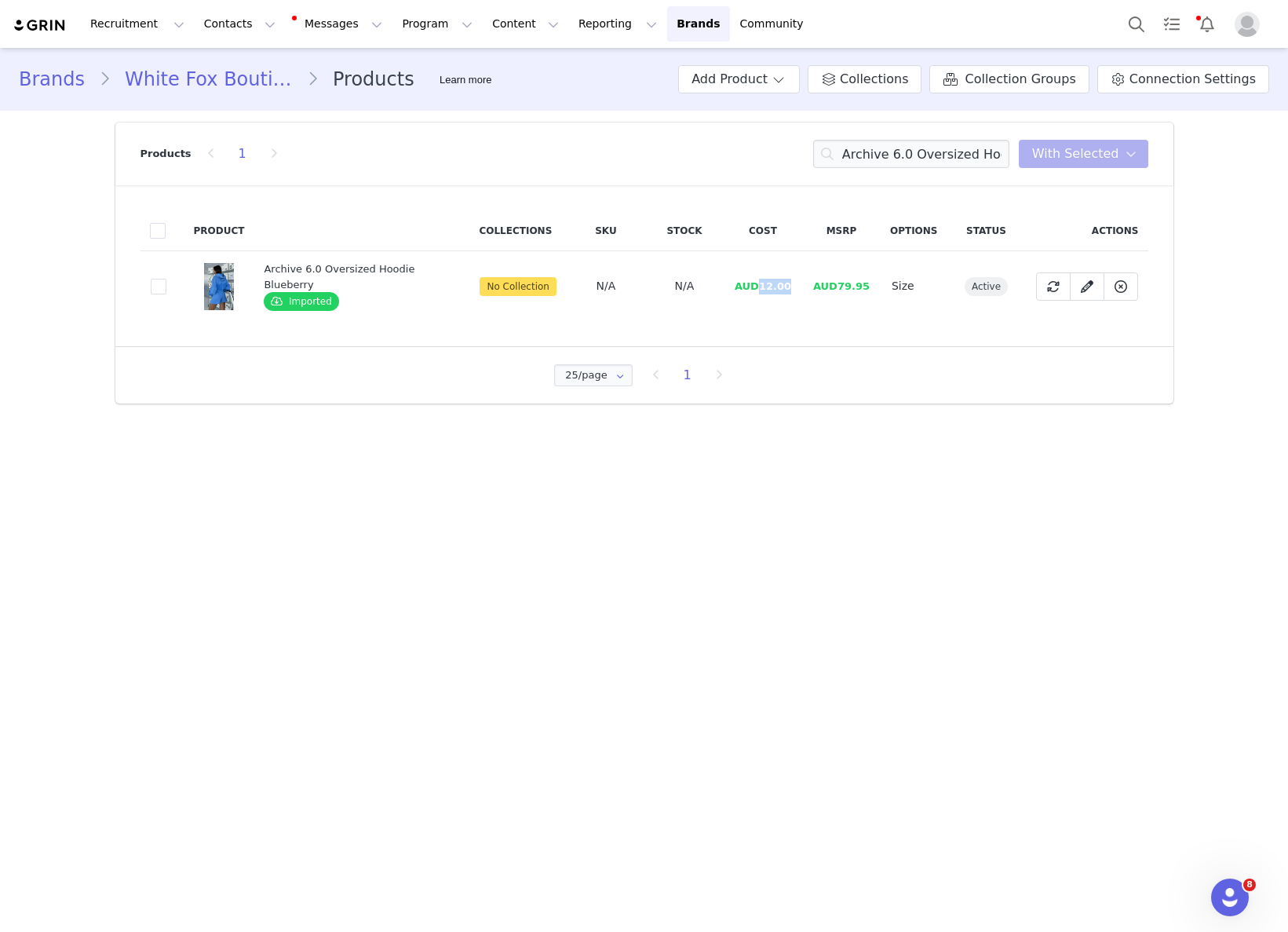
drag, startPoint x: 760, startPoint y: 285, endPoint x: 796, endPoint y: 285, distance: 36.0
click at [794, 283] on td "AUD12.00" at bounding box center [763, 286] width 79 height 70
click at [912, 146] on input "Archive 6.0 Oversized Hoodie Blueberry" at bounding box center [910, 154] width 196 height 28
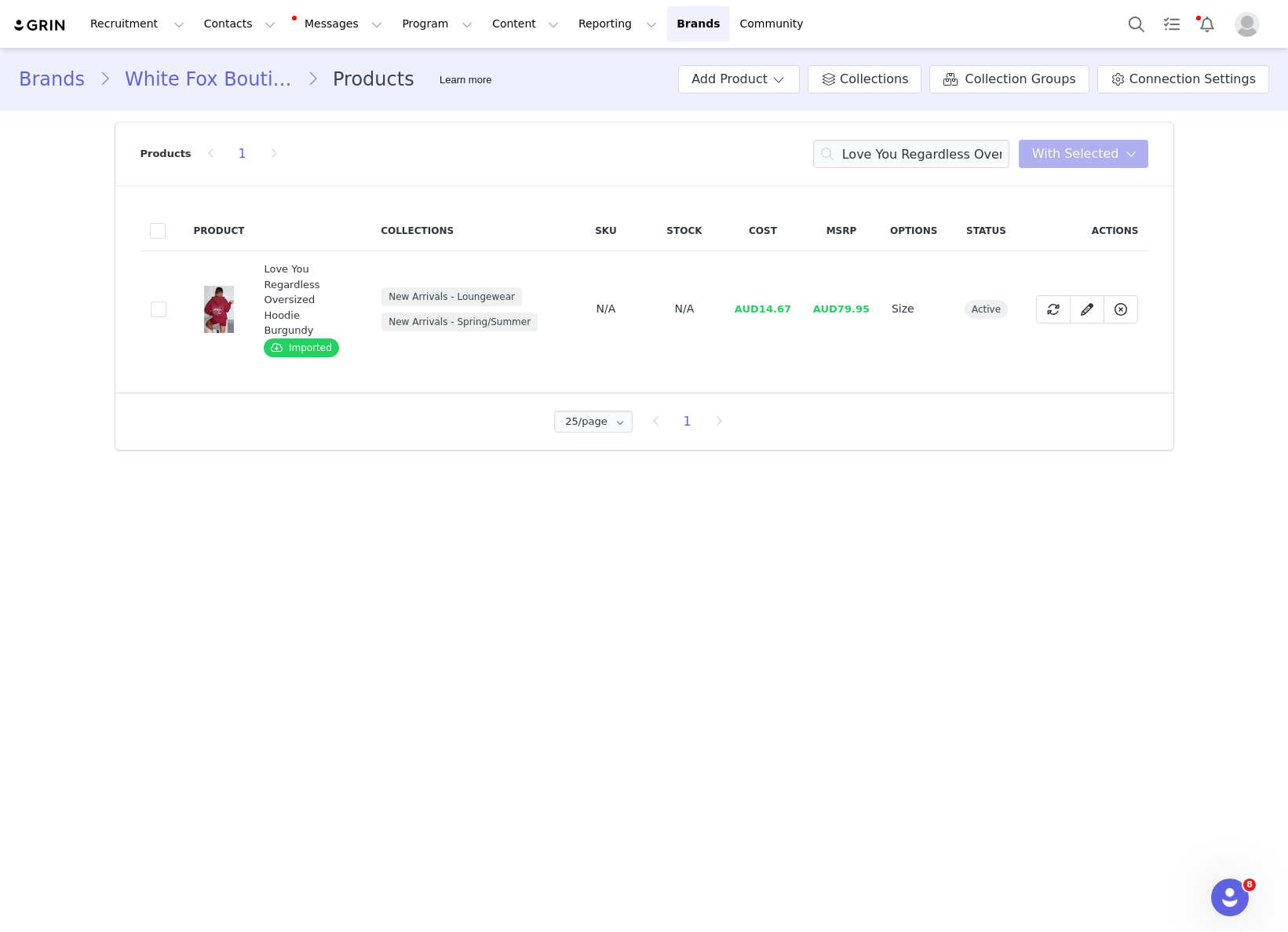
click at [758, 303] on span "AUD14.67" at bounding box center [762, 308] width 56 height 12
drag, startPoint x: 762, startPoint y: 299, endPoint x: 1144, endPoint y: 362, distance: 387.2
click at [792, 303] on span "AUD14.67" at bounding box center [762, 308] width 56 height 12
click at [910, 149] on input "Love You Regardless Oversized Hoodie Burgundy" at bounding box center [910, 154] width 196 height 28
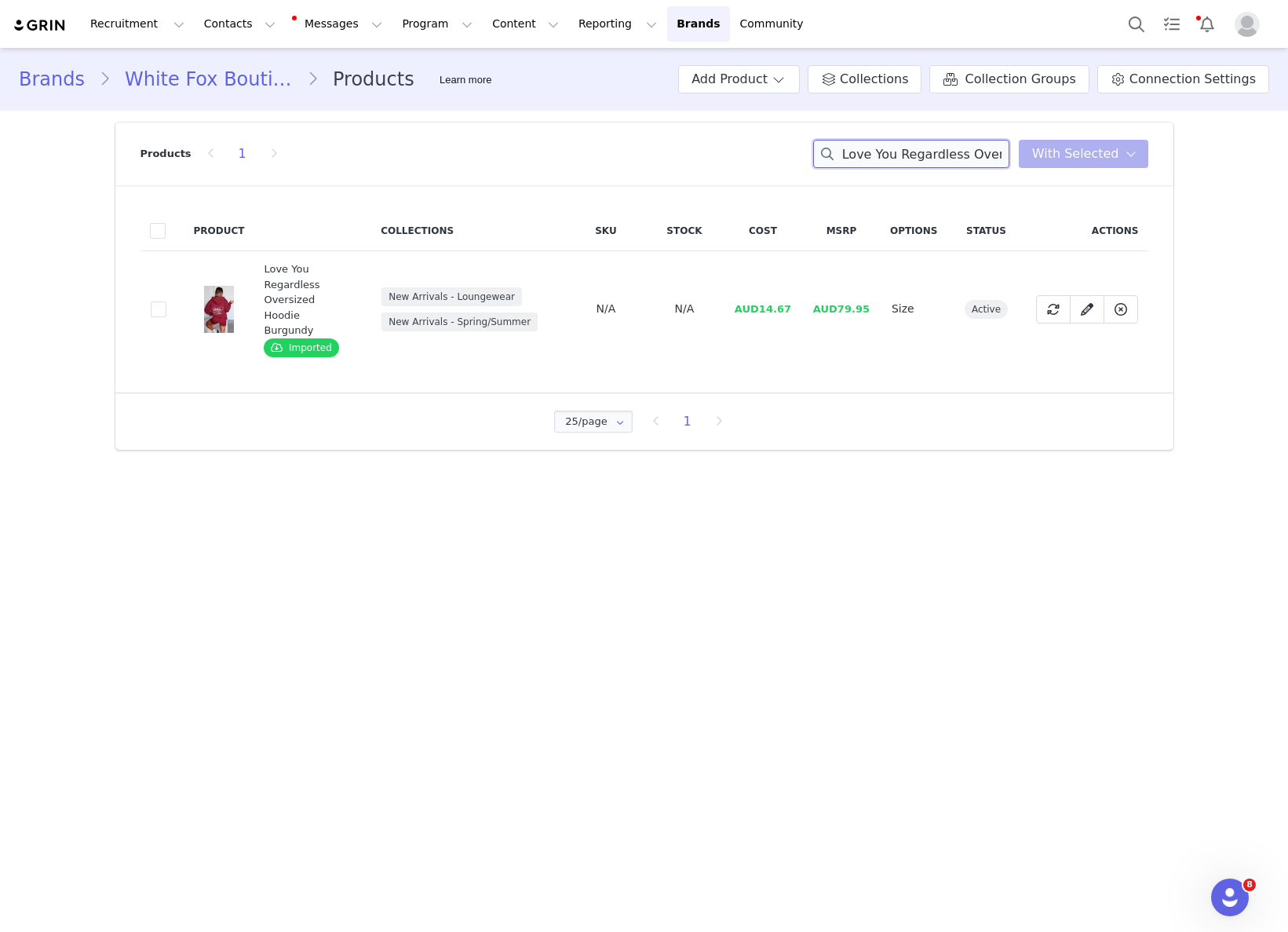
click at [910, 149] on input "Love You Regardless Oversized Hoodie Burgundy" at bounding box center [910, 154] width 196 height 28
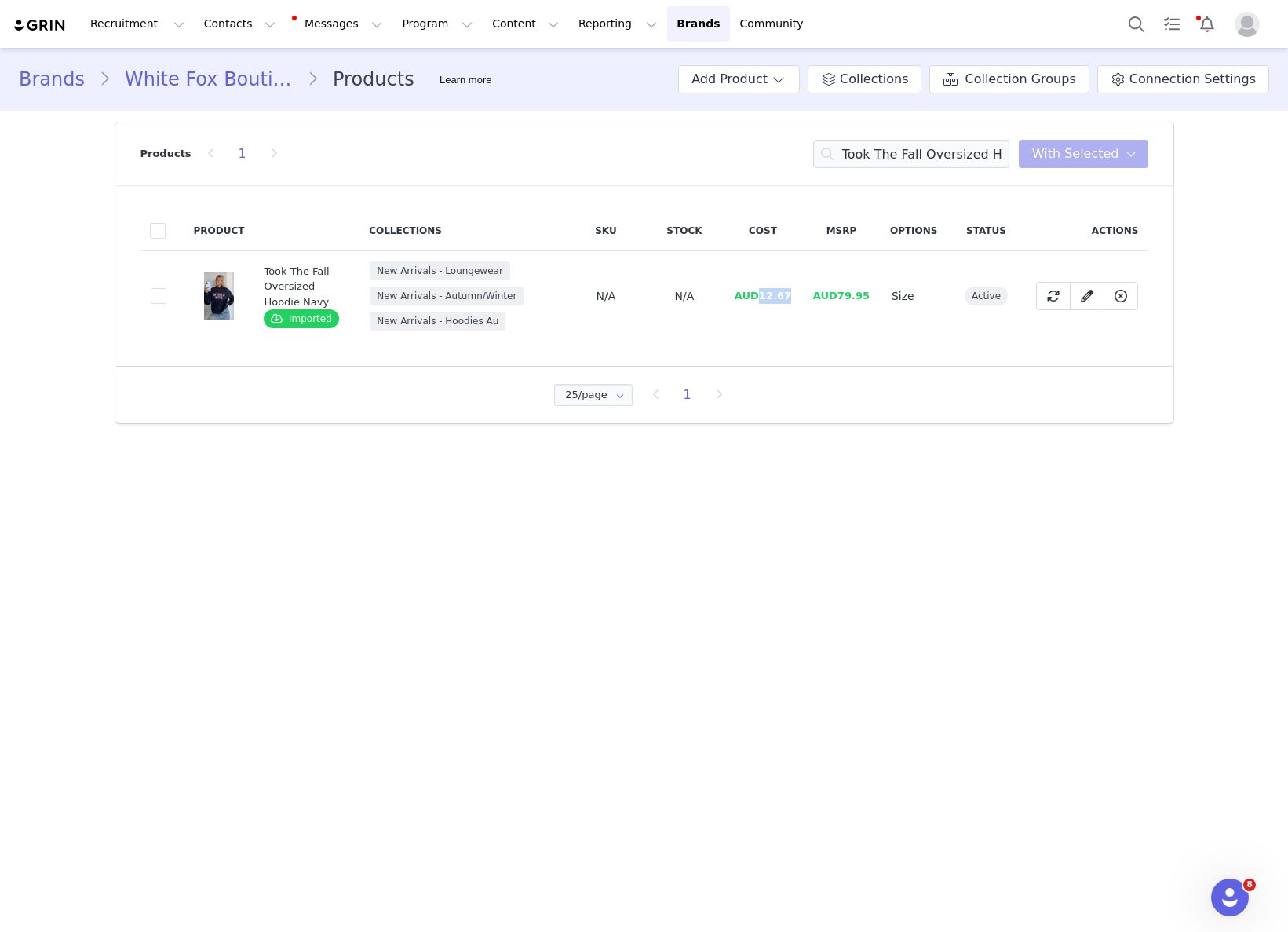
drag, startPoint x: 761, startPoint y: 298, endPoint x: 937, endPoint y: 325, distance: 178.1
click at [800, 294] on td "AUD12.67" at bounding box center [763, 296] width 79 height 90
click at [934, 152] on input "Took The Fall Oversized Hoodie Navy" at bounding box center [910, 154] width 196 height 28
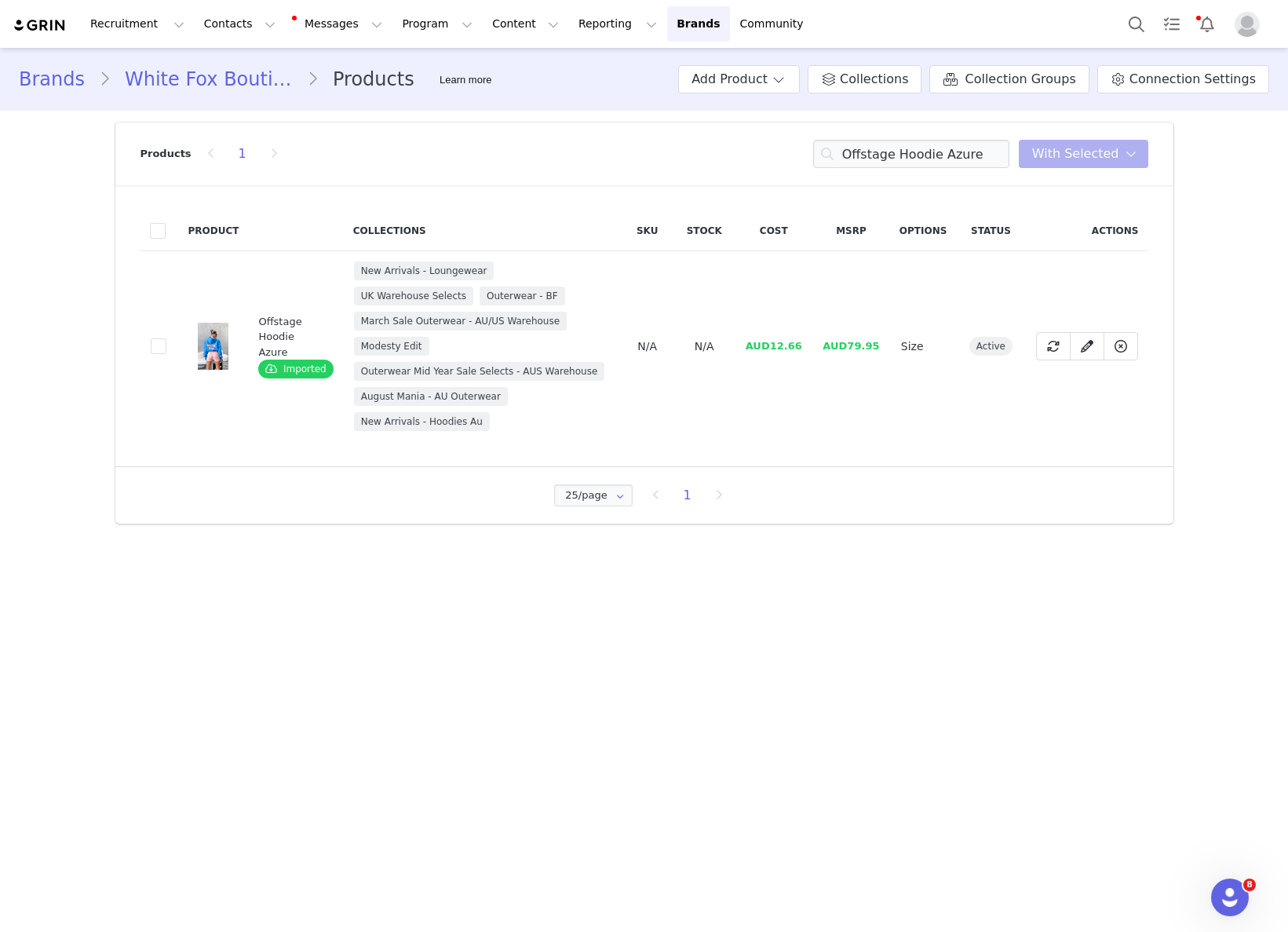
click at [778, 341] on span "AUD12.66" at bounding box center [774, 346] width 56 height 12
drag, startPoint x: 775, startPoint y: 347, endPoint x: 811, endPoint y: 344, distance: 36.1
click at [813, 344] on tr "ef625ced-6d71-41ae-8b9a-16d524db8468 Offstage Hoodie Azure Imported New Arrival…" at bounding box center [644, 347] width 1008 height 191
click at [851, 153] on input "Offstage Hoodie Azure" at bounding box center [910, 154] width 196 height 28
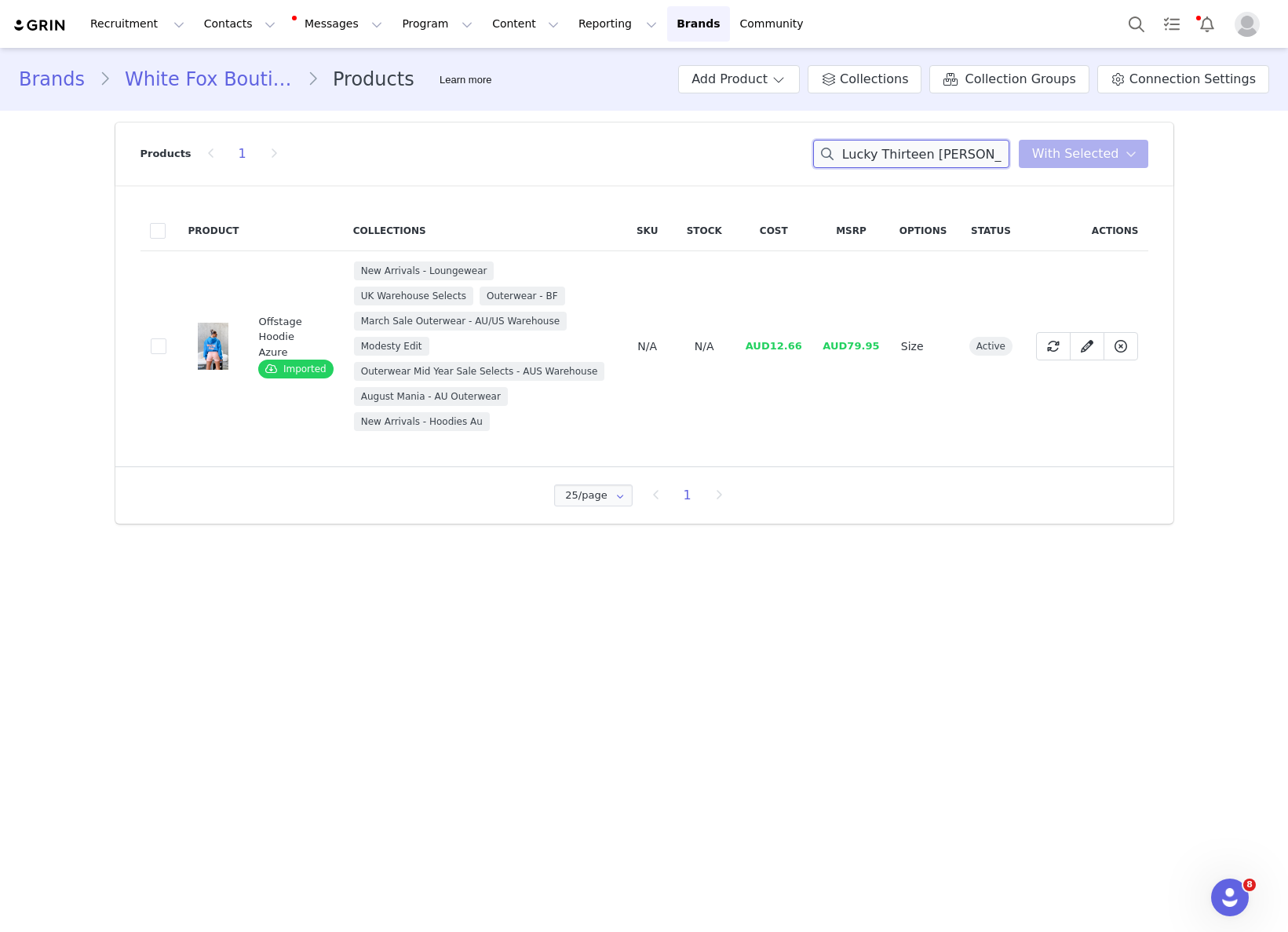
scroll to position [0, 104]
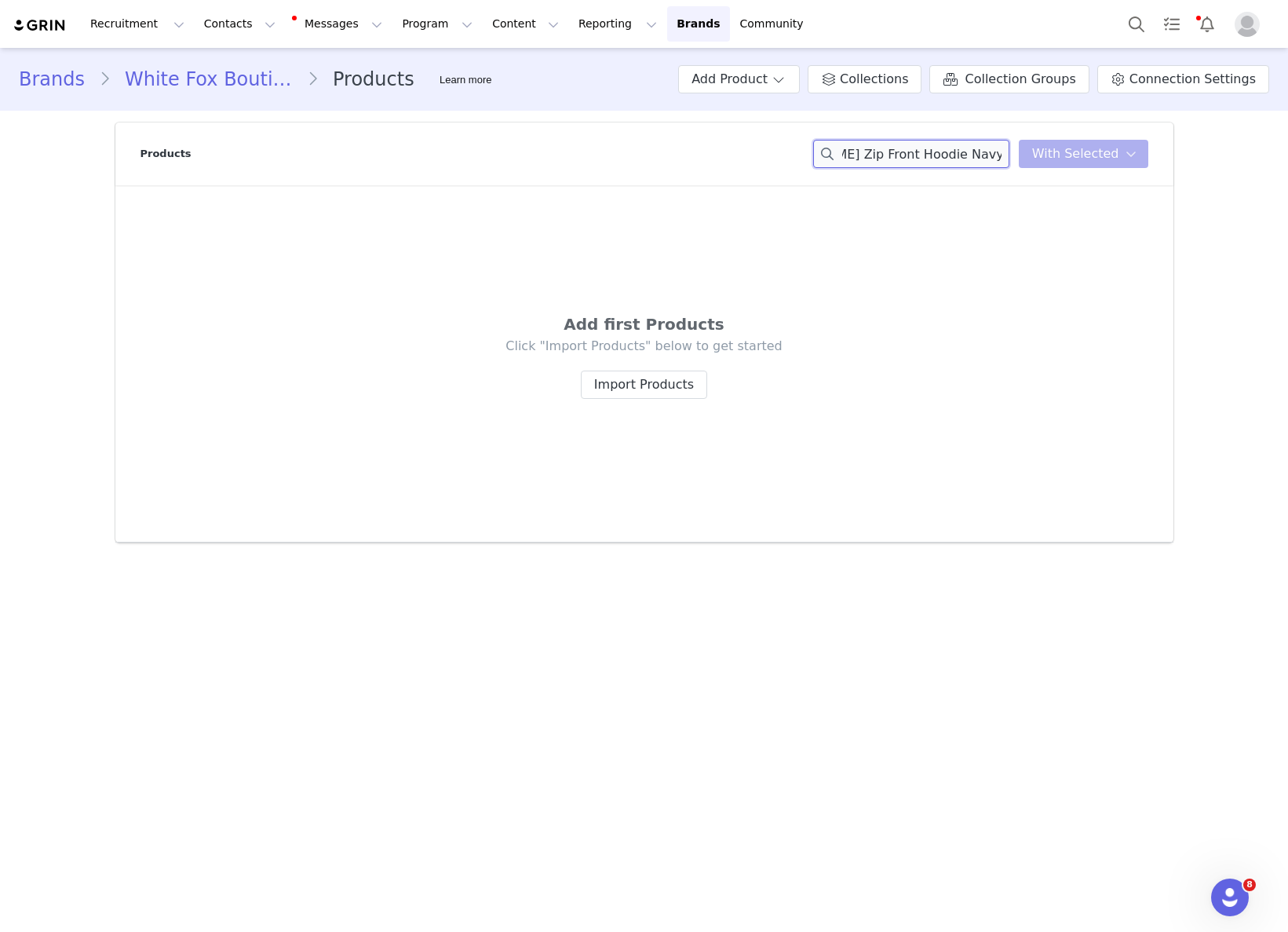
click at [1074, 156] on div "Lucky Thirteen Charise Zip Front Hoodie Navy Hoodie Azure You have 0 product s …" at bounding box center [981, 154] width 335 height 28
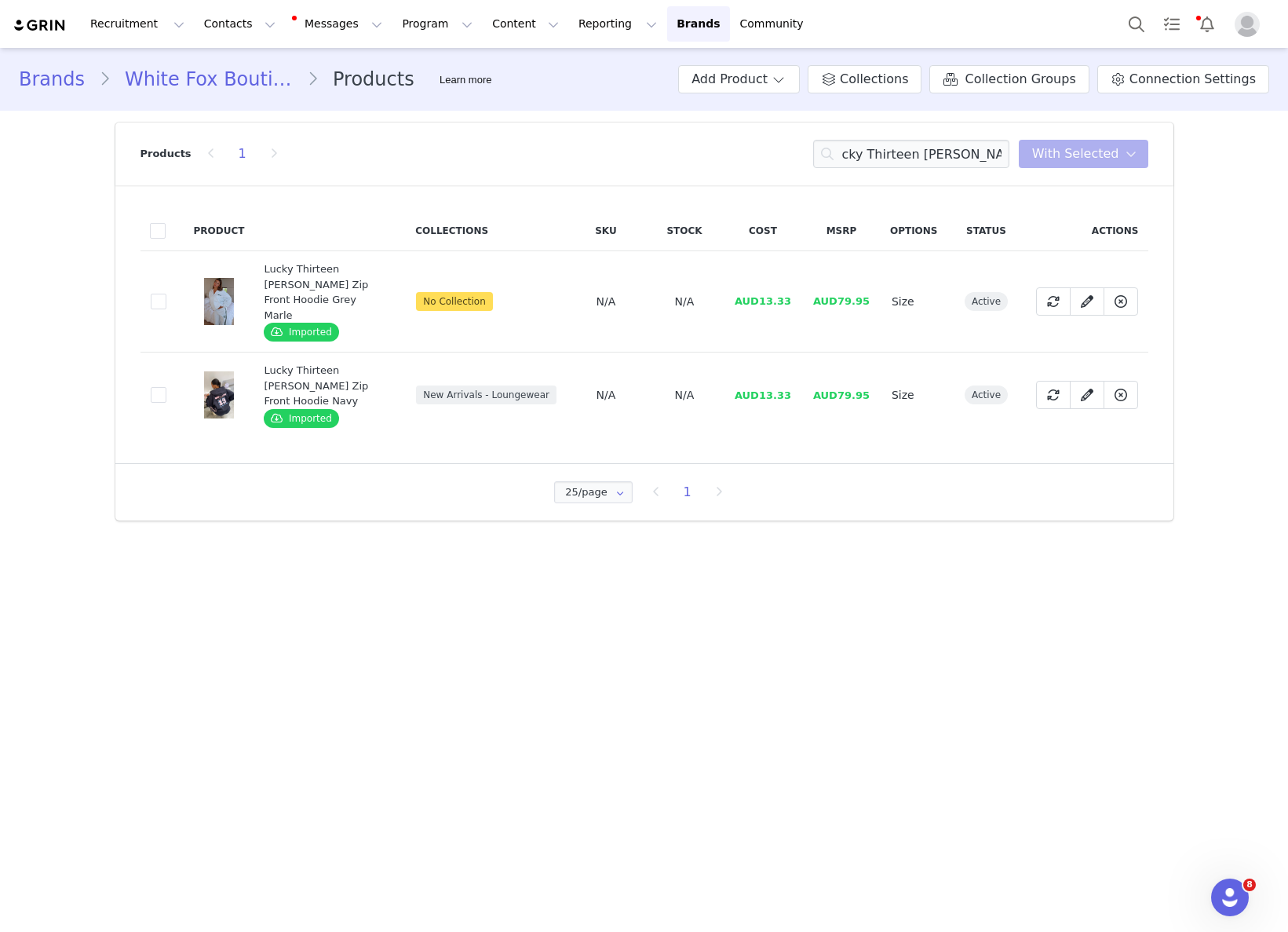
scroll to position [0, 0]
drag, startPoint x: 773, startPoint y: 287, endPoint x: 795, endPoint y: 286, distance: 22.0
click at [795, 286] on td "AUD13.33" at bounding box center [763, 302] width 79 height 101
click at [919, 156] on input "Lucky Thirteen Charise Zip Fro" at bounding box center [910, 154] width 196 height 28
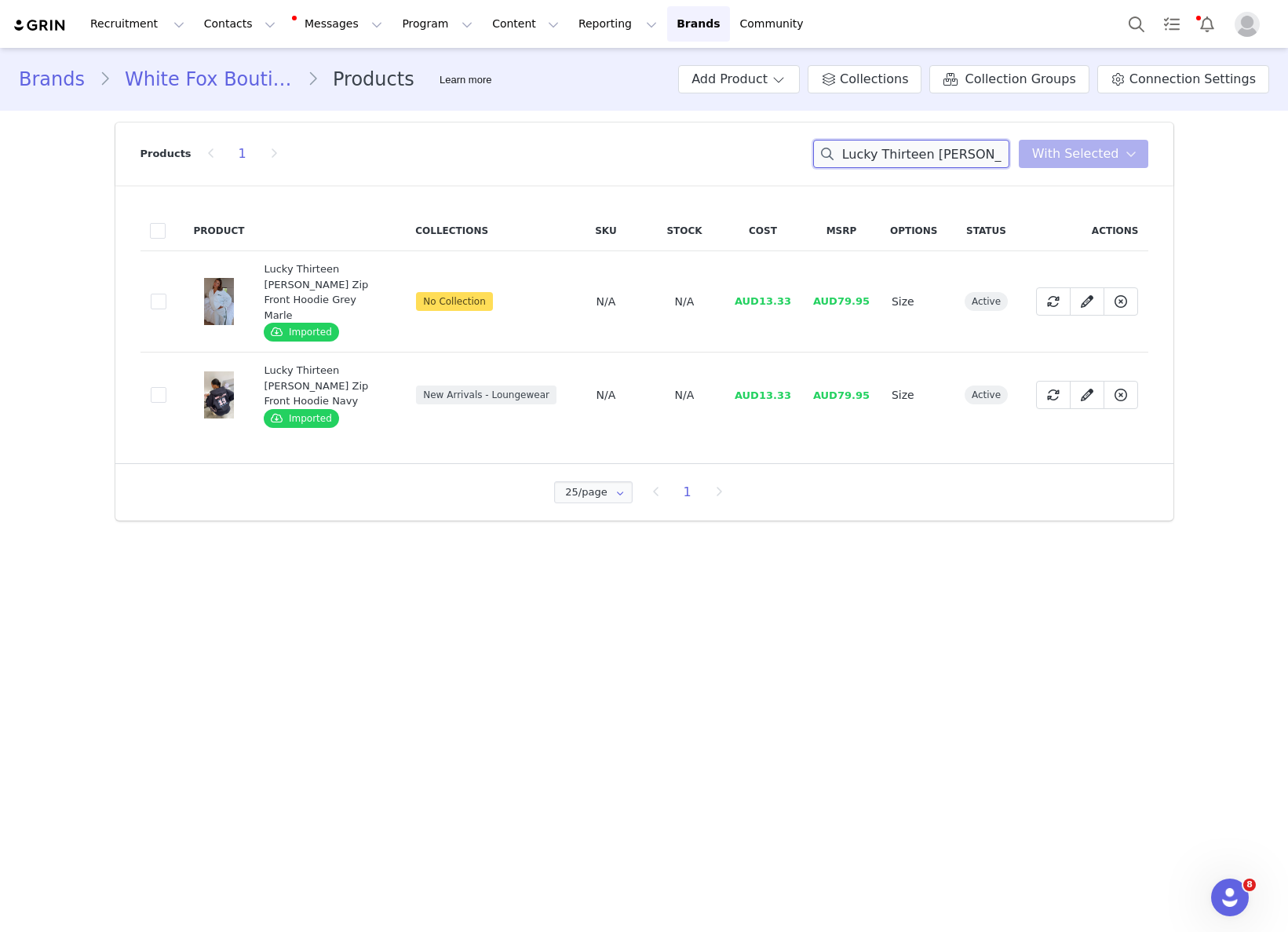
click at [919, 156] on input "Lucky Thirteen Charise Zip Fro" at bounding box center [910, 154] width 196 height 28
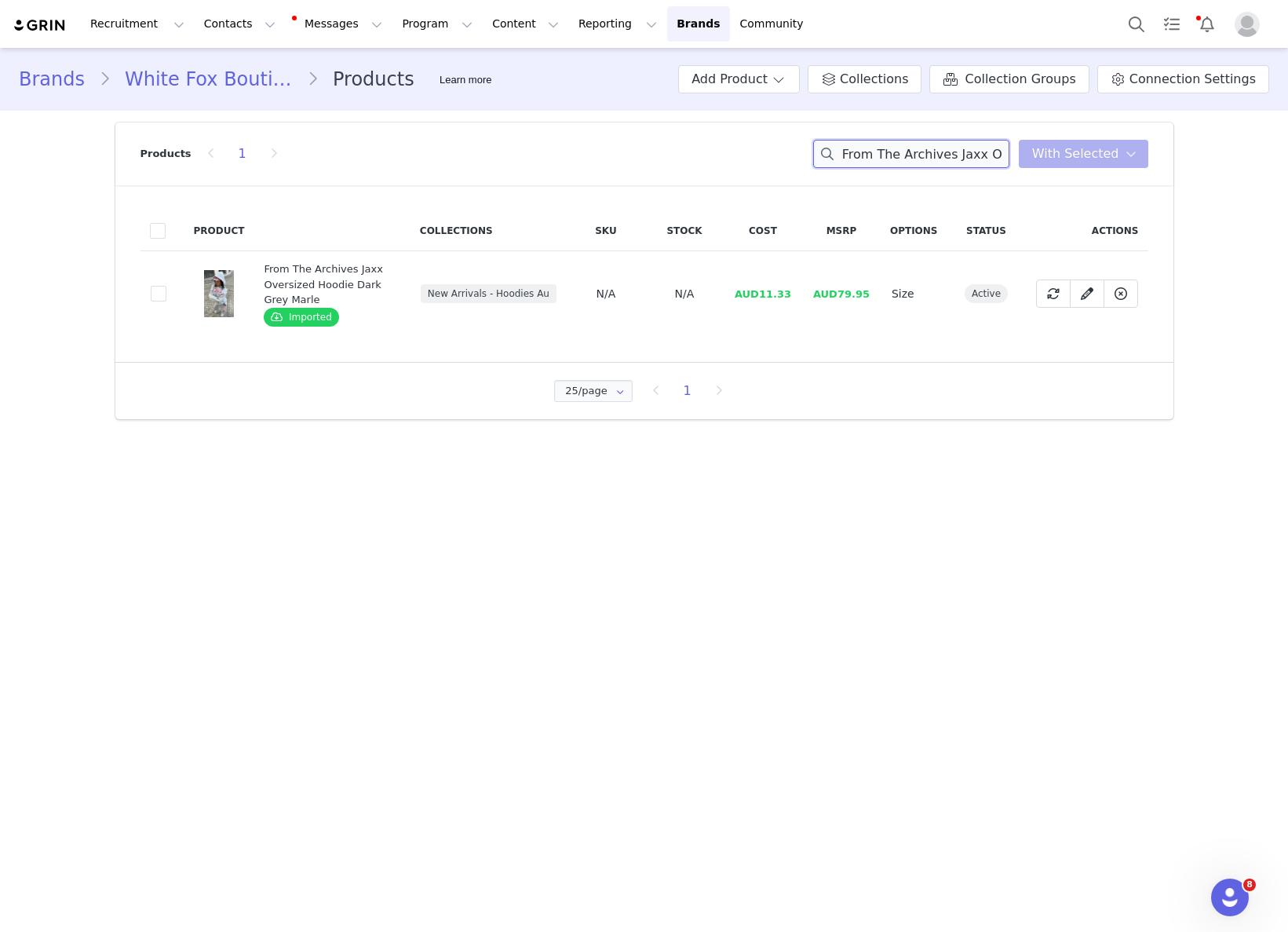
click at [937, 154] on input "From The Archives Jaxx Oversized Hoodie Dark Grey Marle" at bounding box center [910, 154] width 196 height 28
drag, startPoint x: 763, startPoint y: 297, endPoint x: 798, endPoint y: 293, distance: 35.2
click at [797, 292] on td "AUD11.33" at bounding box center [763, 293] width 79 height 85
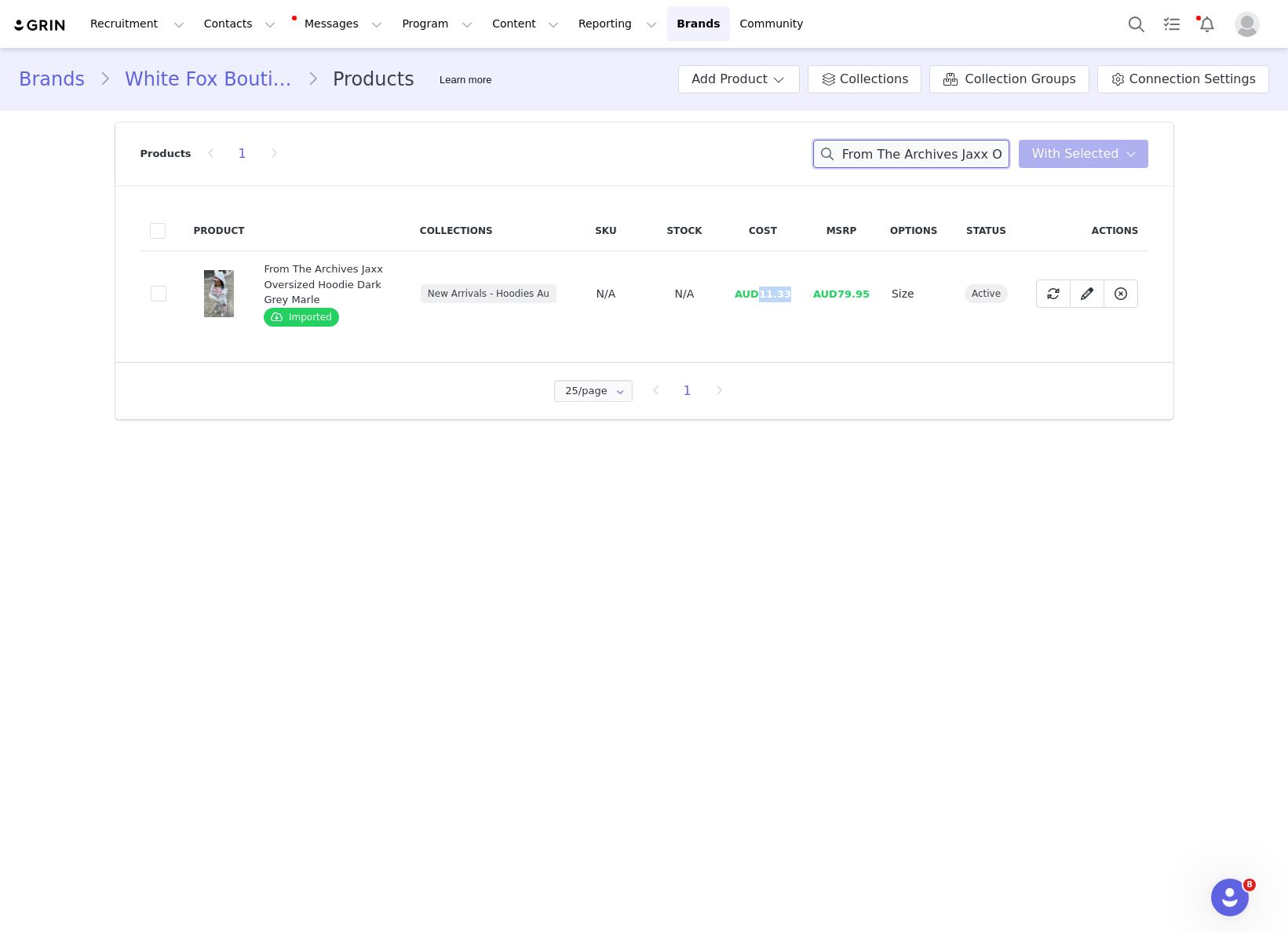
click at [959, 149] on input "From The Archives Jaxx Oversized Hoodie Dark Grey Marle" at bounding box center [910, 154] width 196 height 28
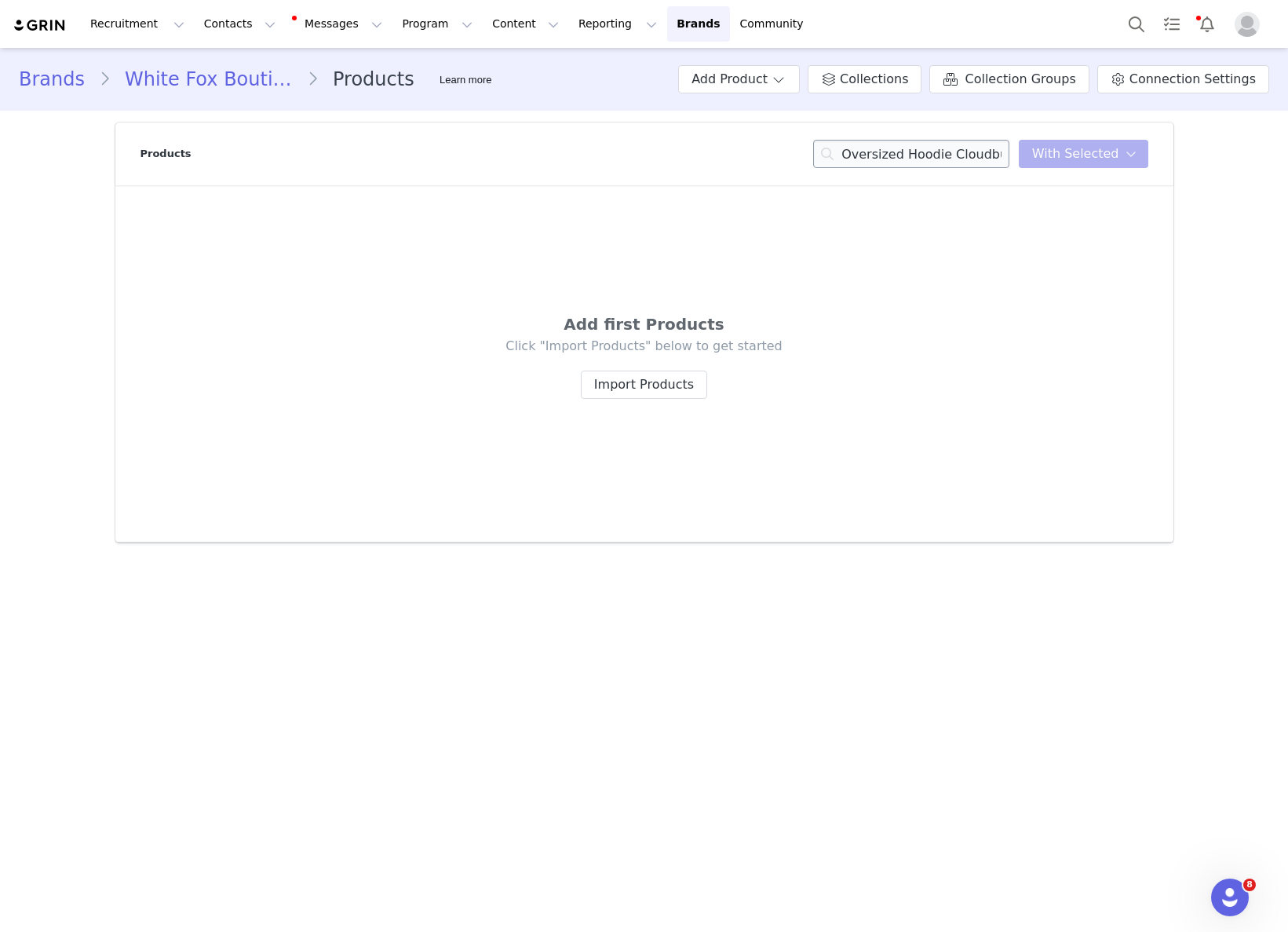
click at [962, 168] on div "Products Archive 6.0 Oversized Hoodie Cloudburst You have 0 product s selected …" at bounding box center [644, 154] width 1008 height 63
click at [1044, 160] on div "Archive 6.0 Oversized Hoodie Cloudburst You have 0 product s selected Add to Co…" at bounding box center [981, 154] width 335 height 28
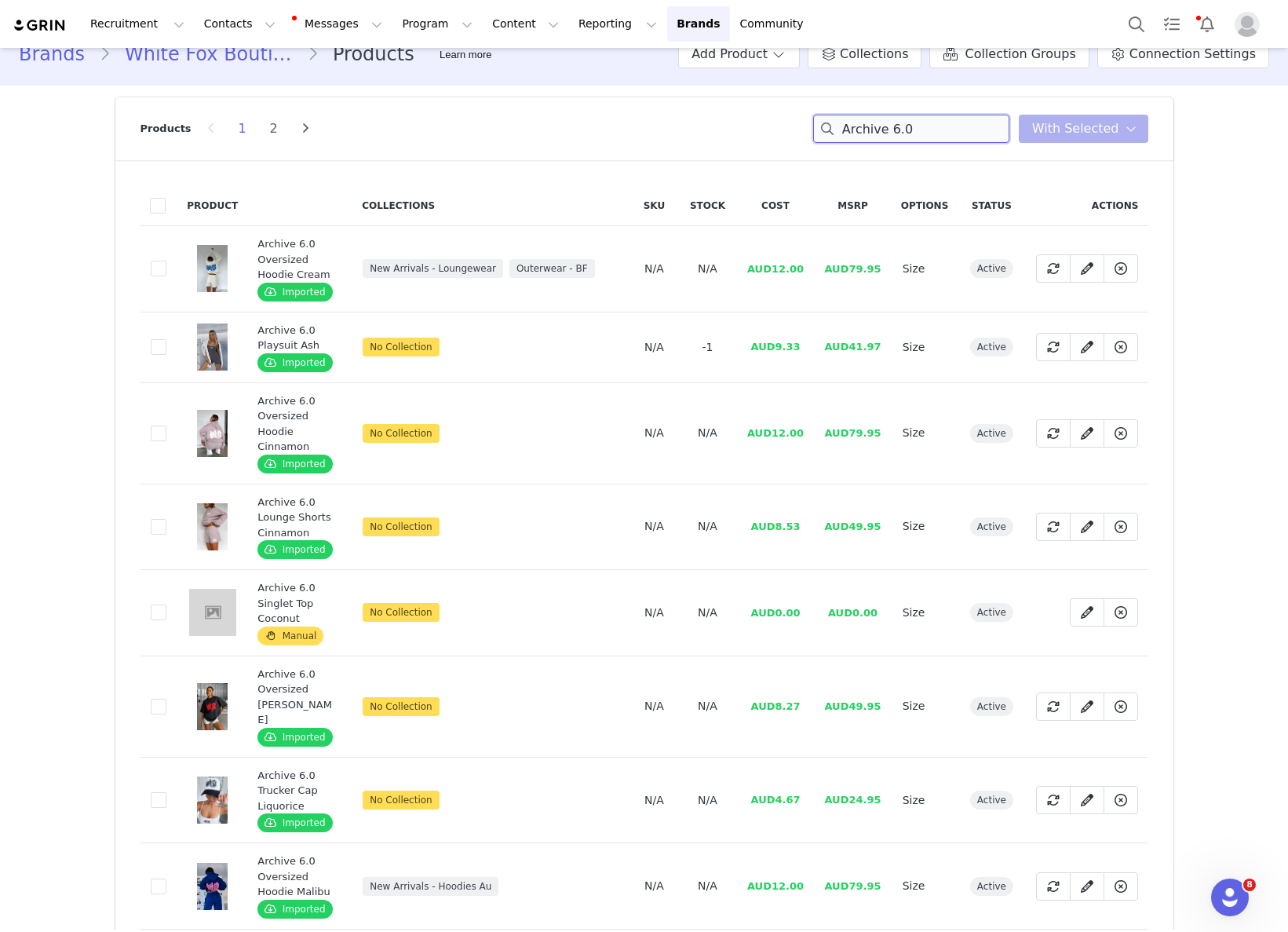
scroll to position [34, 0]
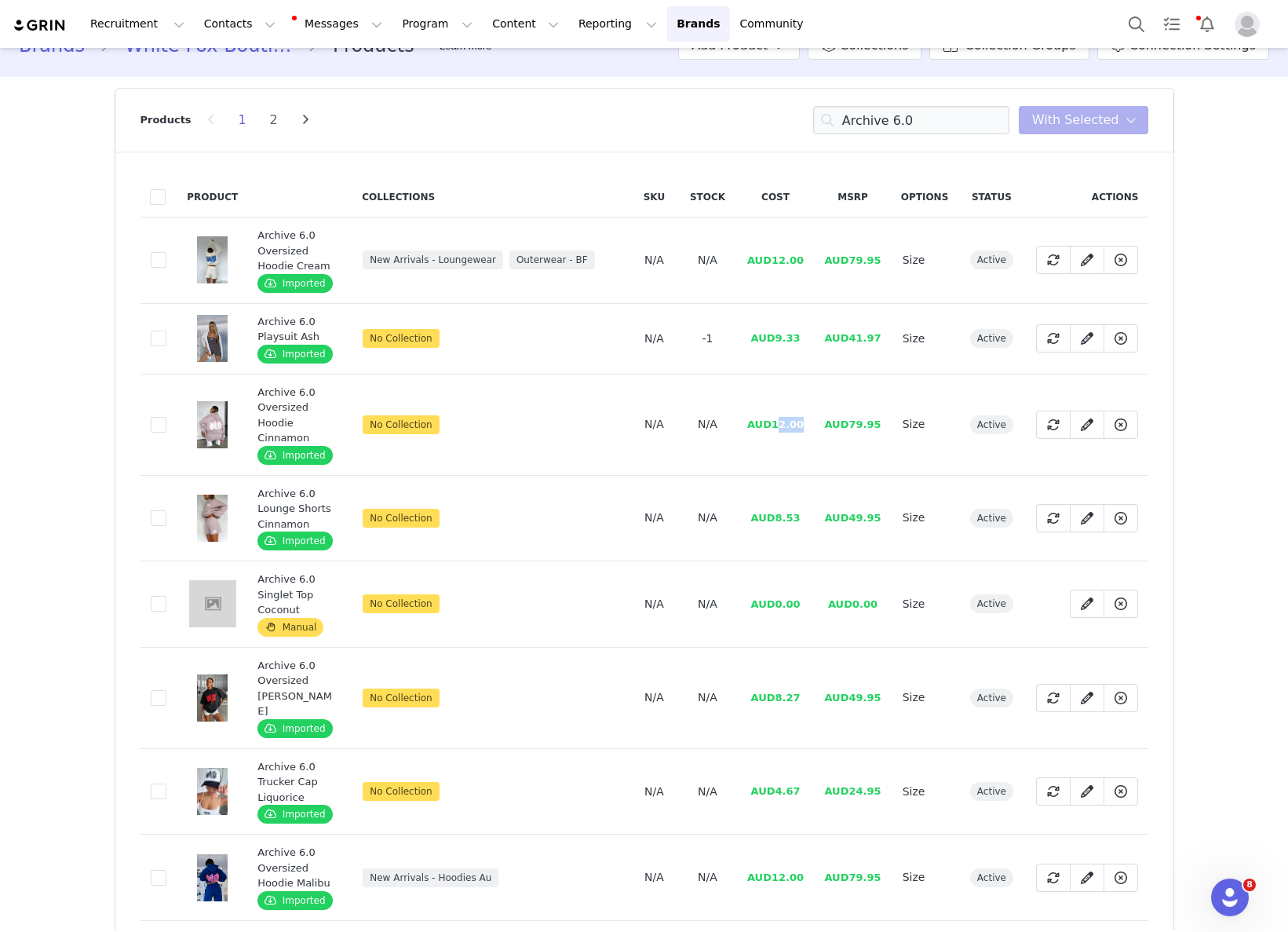
drag, startPoint x: 778, startPoint y: 437, endPoint x: 813, endPoint y: 436, distance: 35.0
click at [813, 436] on tr "1725dd44-40e3-4a29-9344-49b1d86cc7bb Archive 6.0 Oversized Hoodie Cinnamon Impo…" at bounding box center [644, 424] width 1008 height 101
drag, startPoint x: 812, startPoint y: 436, endPoint x: 774, endPoint y: 440, distance: 38.2
click at [775, 440] on tr "1725dd44-40e3-4a29-9344-49b1d86cc7bb Archive 6.0 Oversized Hoodie Cinnamon Impo…" at bounding box center [644, 424] width 1008 height 101
drag, startPoint x: 772, startPoint y: 441, endPoint x: 802, endPoint y: 438, distance: 30.1
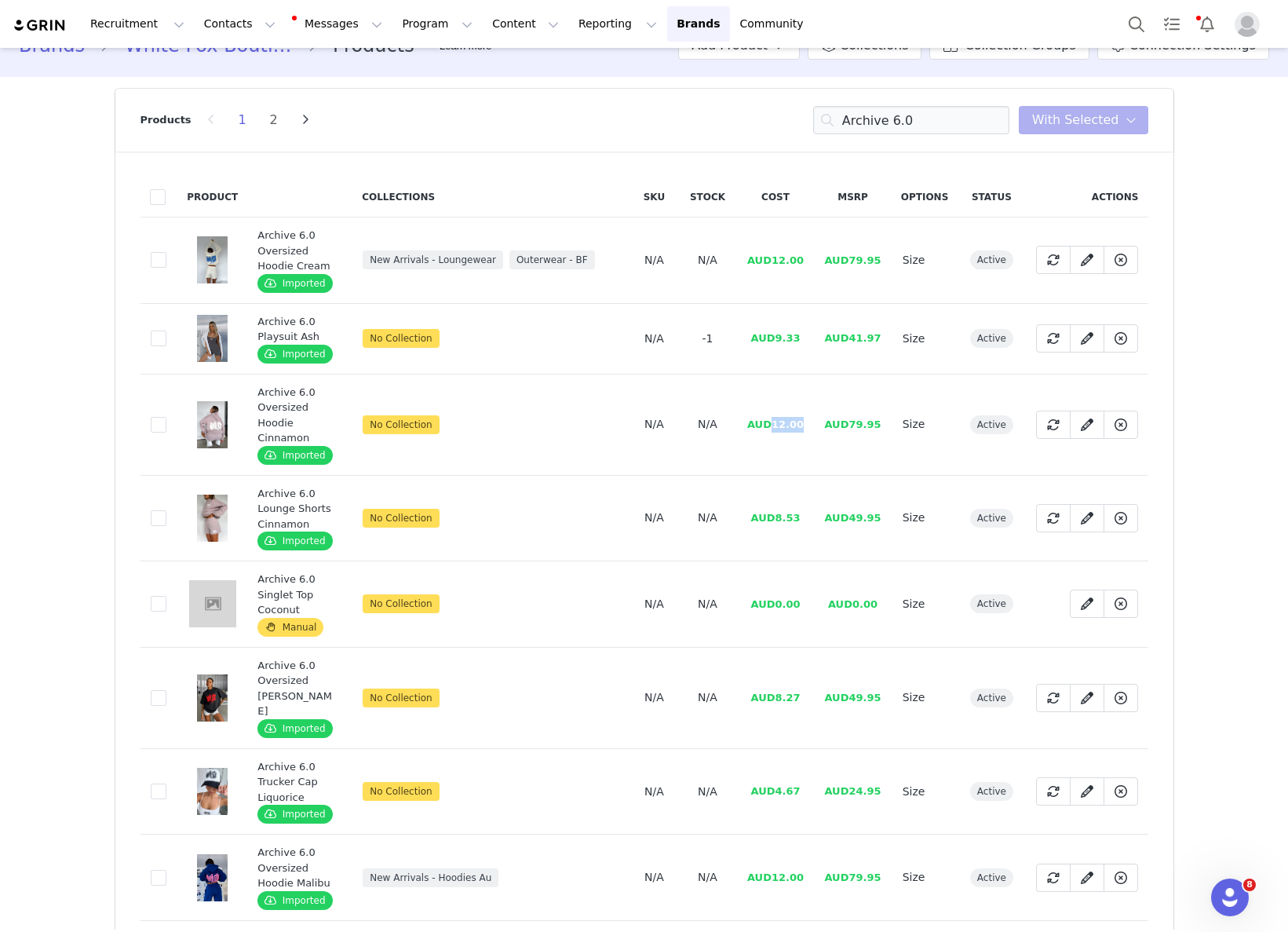
click at [805, 438] on td "AUD12.00" at bounding box center [776, 424] width 77 height 101
click at [972, 124] on input "Archive 6.0" at bounding box center [910, 120] width 196 height 28
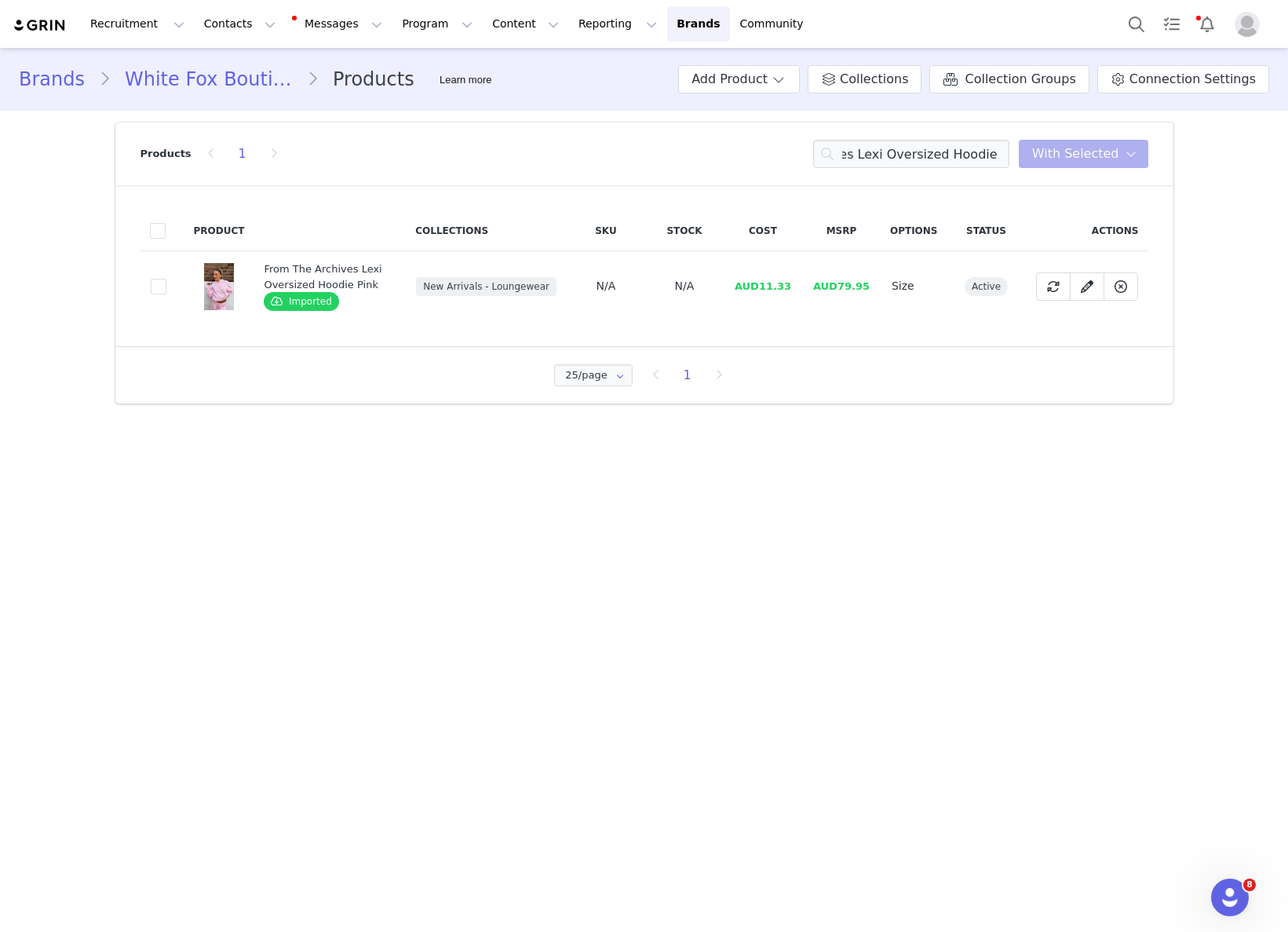
scroll to position [0, 0]
drag, startPoint x: 762, startPoint y: 287, endPoint x: 799, endPoint y: 287, distance: 37.0
click at [799, 286] on td "AUD11.33" at bounding box center [763, 286] width 79 height 70
click at [991, 157] on input "From The Archives Lexi Oversized Hoodie Pink" at bounding box center [910, 154] width 196 height 28
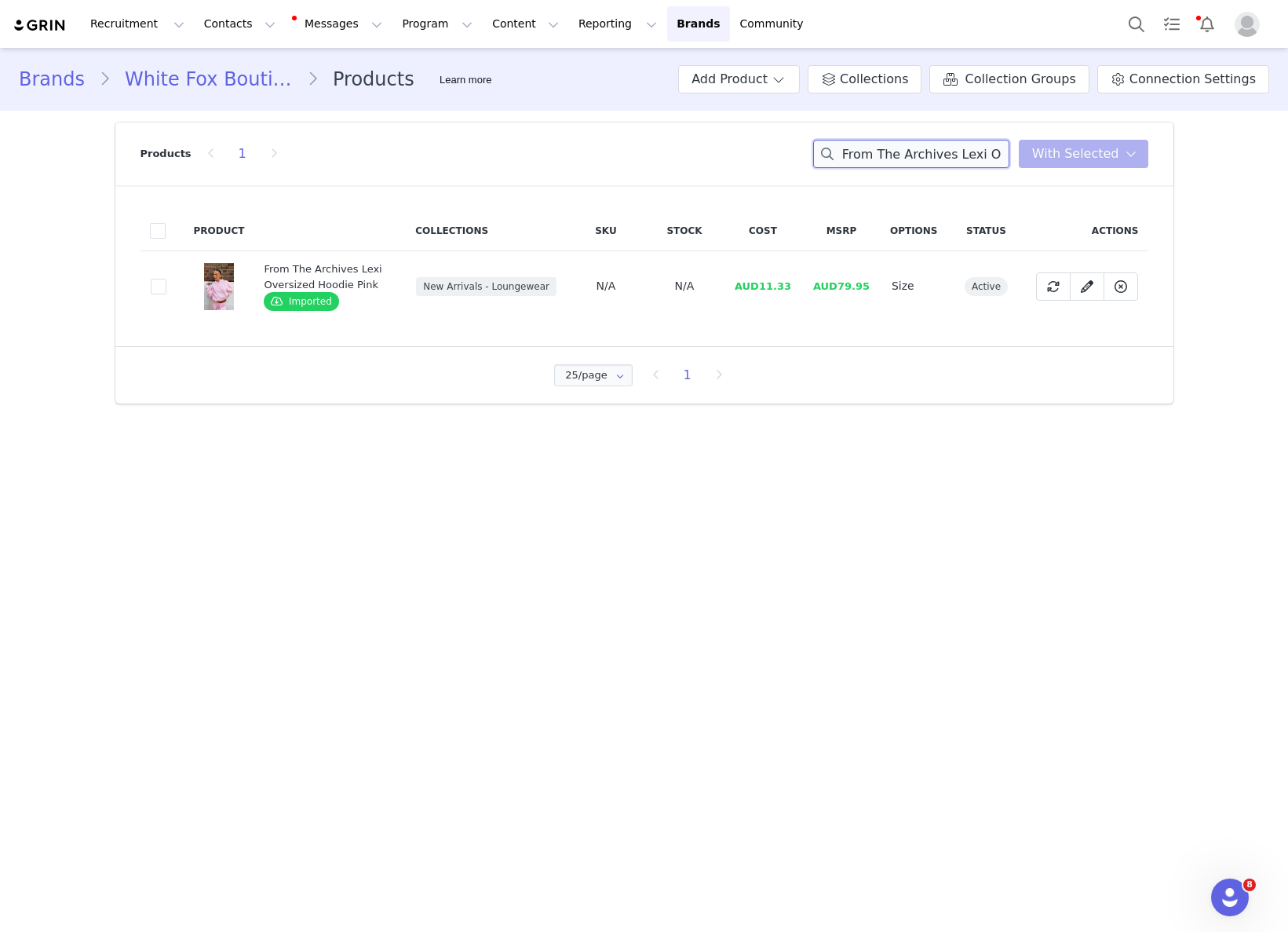
click at [991, 157] on input "From The Archives Lexi Oversized Hoodie Pink" at bounding box center [910, 154] width 196 height 28
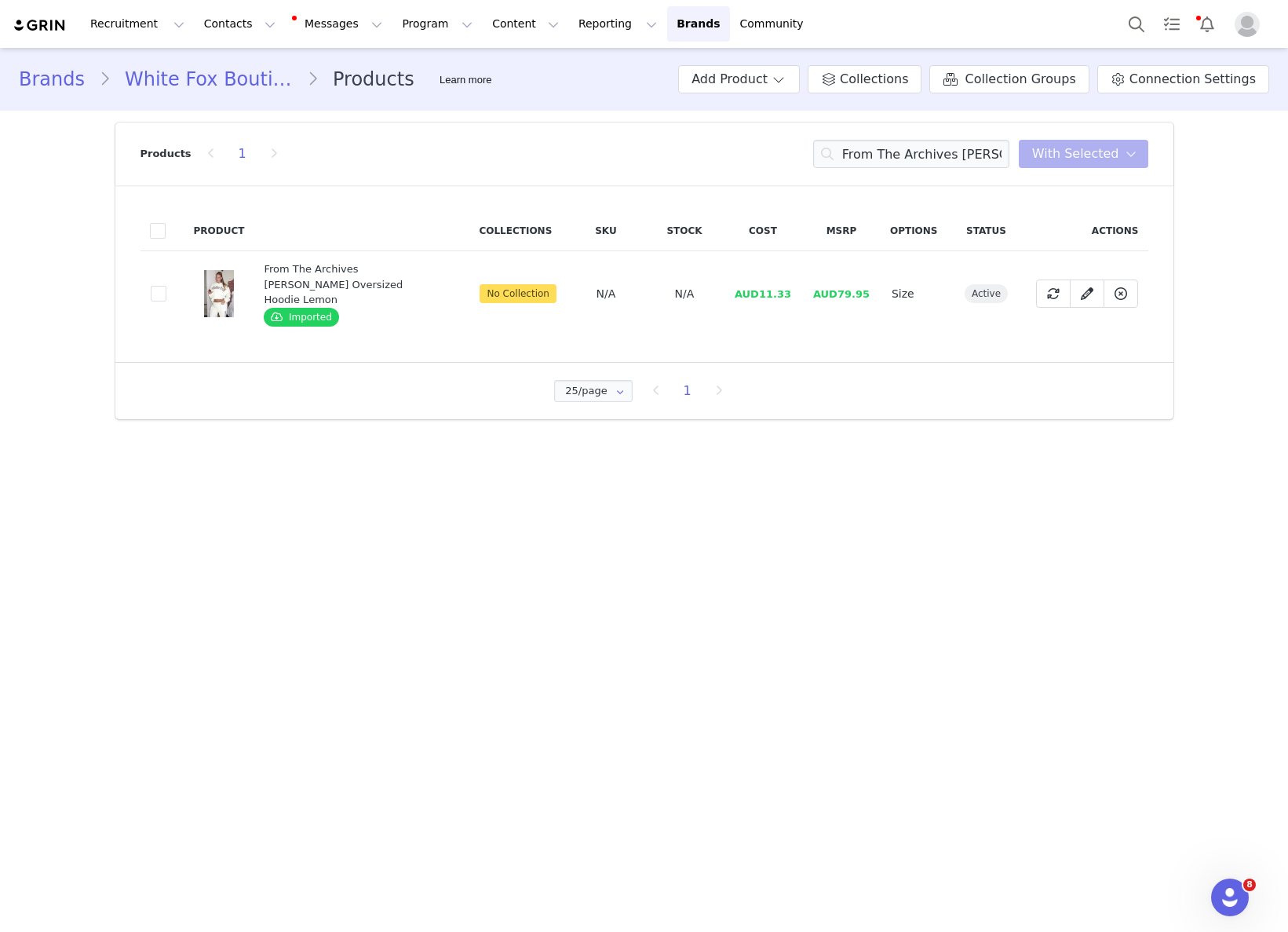
click at [777, 295] on td "AUD11.33" at bounding box center [763, 293] width 79 height 85
drag, startPoint x: 762, startPoint y: 288, endPoint x: 795, endPoint y: 284, distance: 33.2
click at [795, 284] on td "AUD11.33" at bounding box center [763, 293] width 79 height 85
click at [912, 152] on input "From The Archives Maya Oversized Hoodie Lemon" at bounding box center [910, 154] width 196 height 28
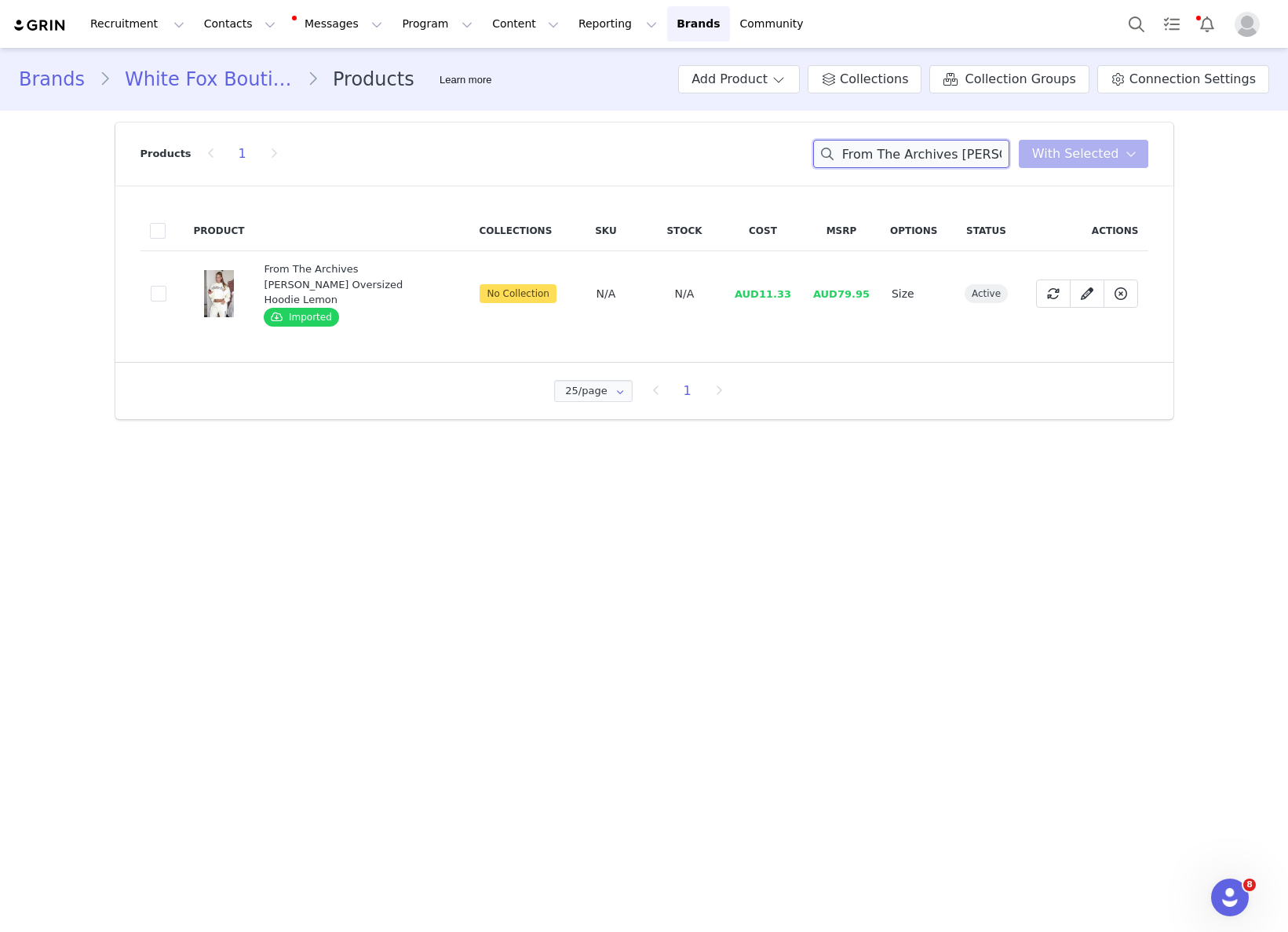
click at [912, 152] on input "From The Archives Maya Oversized Hoodie Lemon" at bounding box center [910, 154] width 196 height 28
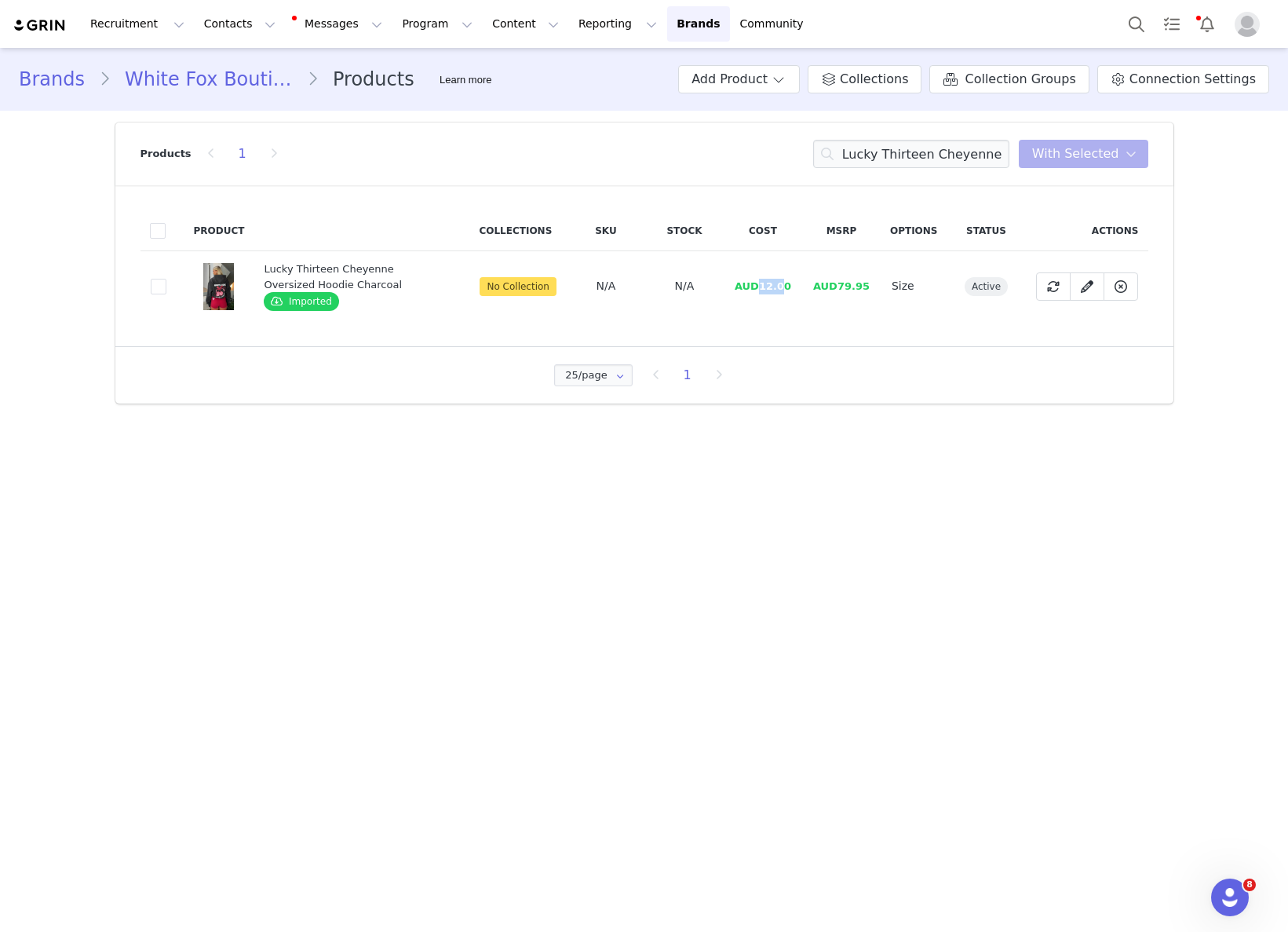
drag, startPoint x: 764, startPoint y: 284, endPoint x: 789, endPoint y: 284, distance: 25.0
click at [789, 284] on span "AUD12.00" at bounding box center [762, 286] width 56 height 12
click at [883, 162] on input "Lucky Thirteen Cheyenne Oversized Hoodie Charcoal" at bounding box center [910, 154] width 196 height 28
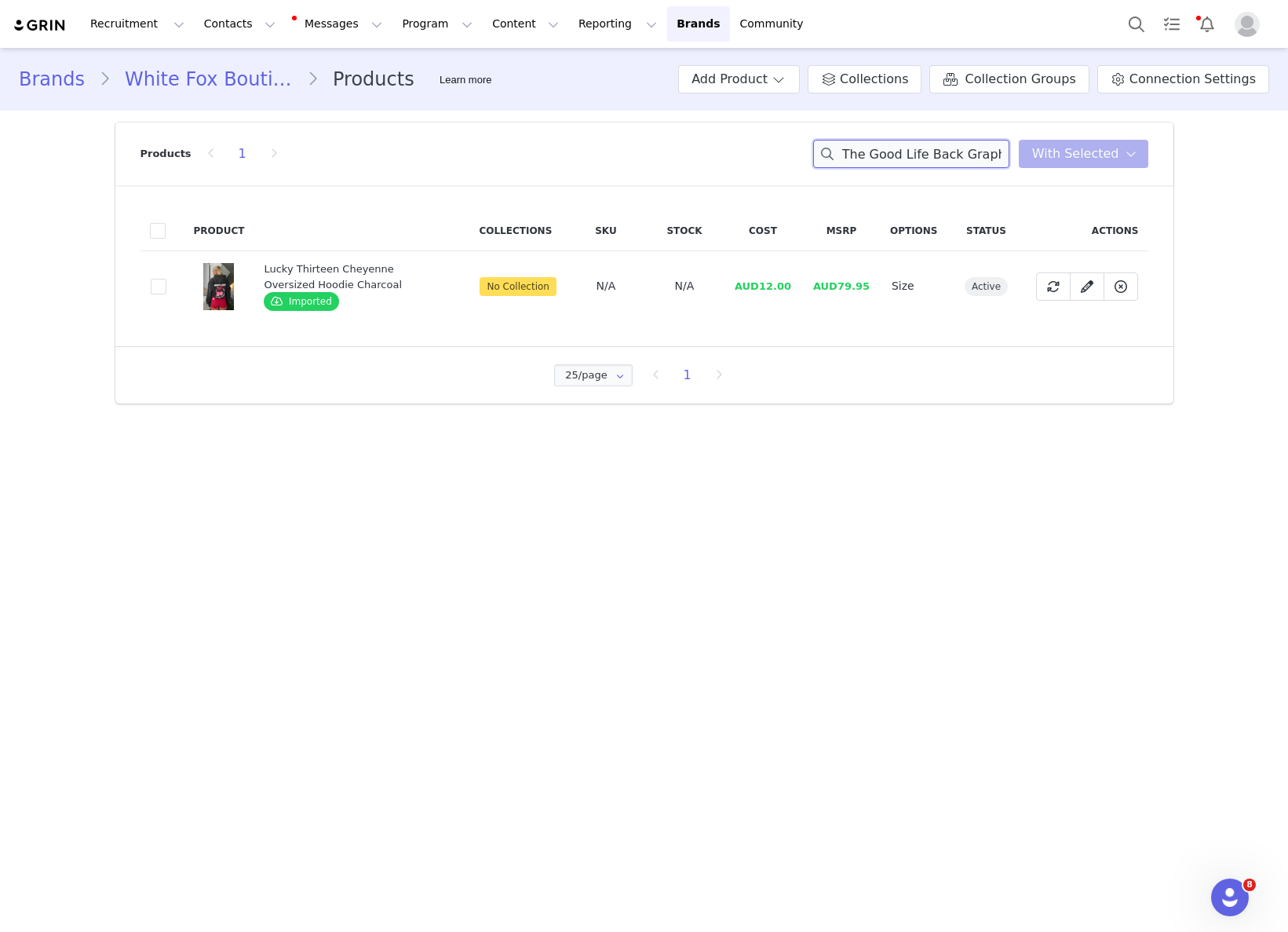
scroll to position [0, 136]
click at [782, 274] on td "AUD12.67" at bounding box center [763, 286] width 79 height 70
drag, startPoint x: 762, startPoint y: 285, endPoint x: 820, endPoint y: 280, distance: 58.2
click at [820, 280] on tr "87ae1a19-1501-4b62-8c61-7863768f30a4 The Good Life Back Graphic Oversized Hoodi…" at bounding box center [644, 286] width 1008 height 70
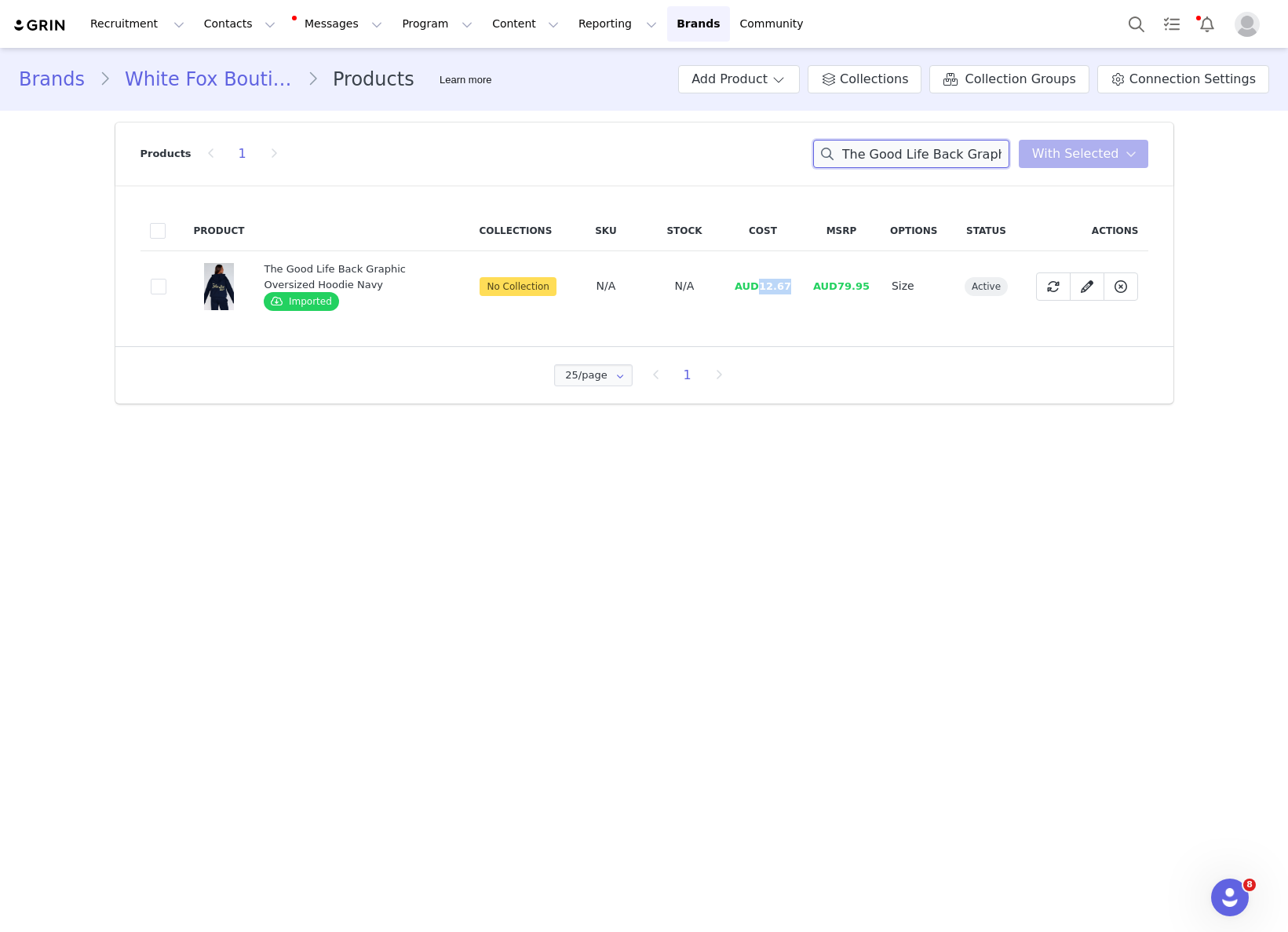
click at [948, 156] on input "The Good Life Back Graphic Oversized Hoodie Navy" at bounding box center [910, 154] width 196 height 28
drag, startPoint x: 762, startPoint y: 284, endPoint x: 792, endPoint y: 281, distance: 30.1
click at [792, 281] on td "AUD11.33" at bounding box center [763, 286] width 79 height 70
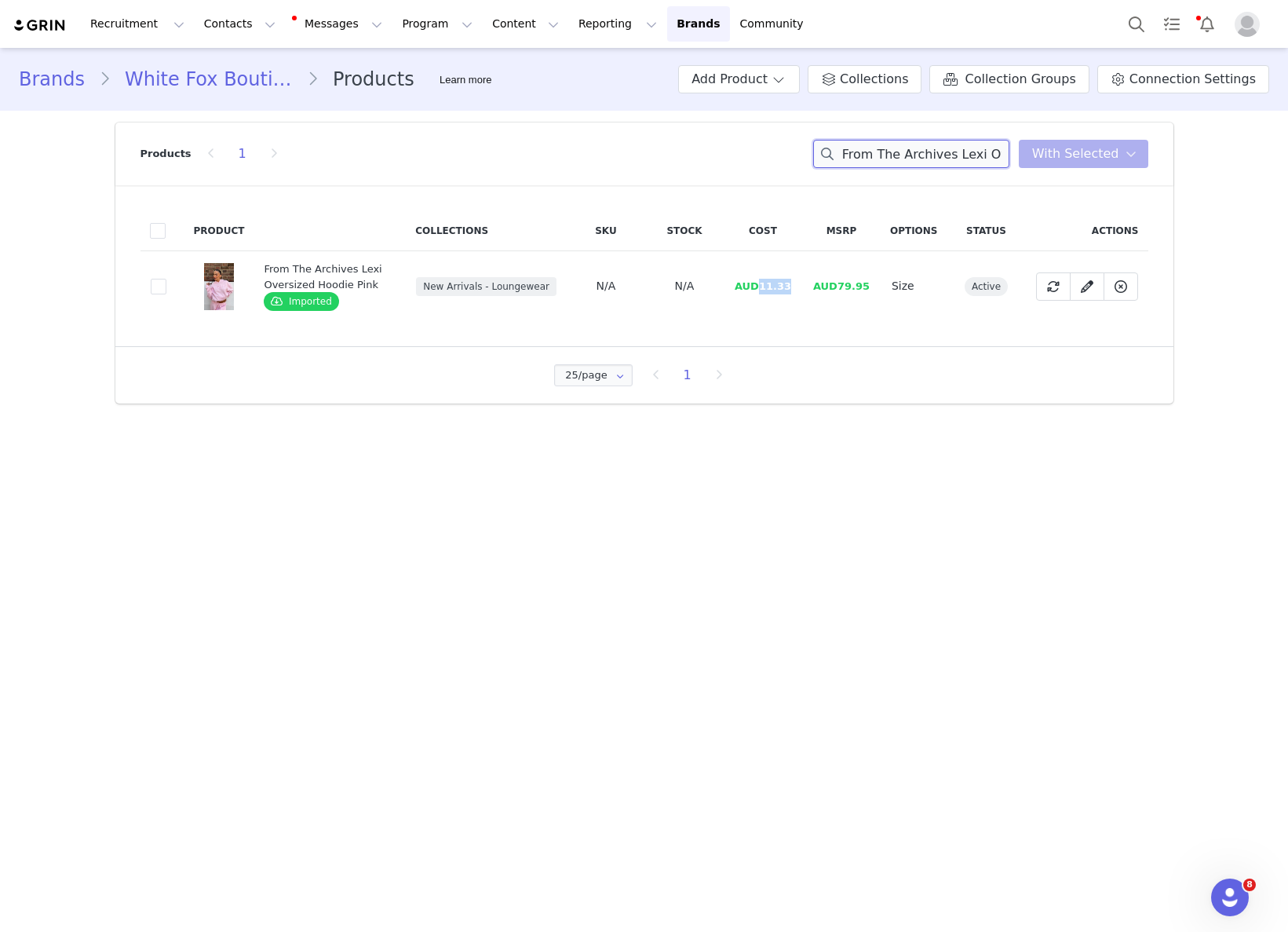
click at [990, 145] on input "From The Archives Lexi Oversized Hoodie Pink" at bounding box center [910, 154] width 196 height 28
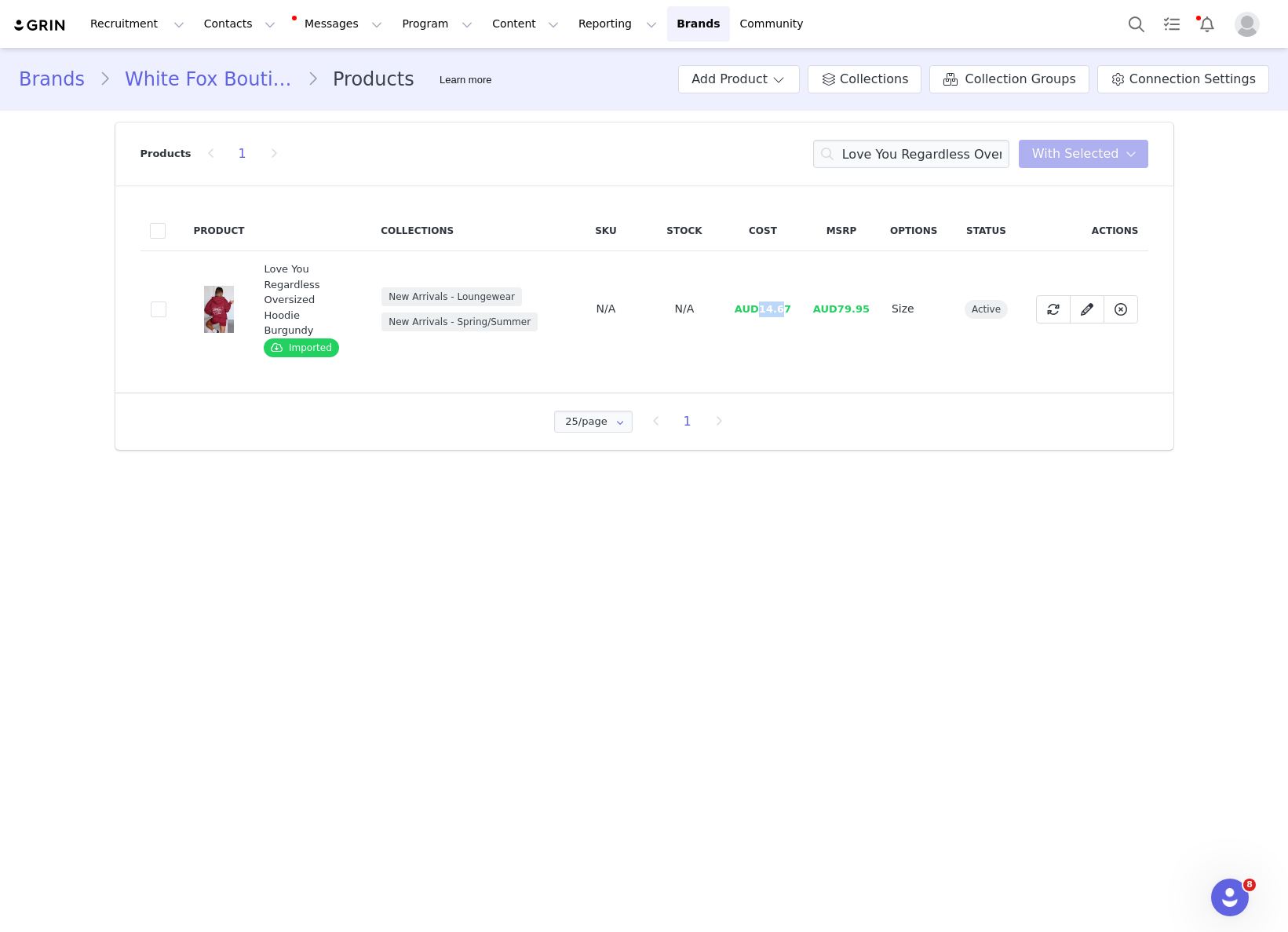
drag, startPoint x: 760, startPoint y: 303, endPoint x: 790, endPoint y: 297, distance: 30.6
click at [789, 303] on span "AUD14.67" at bounding box center [762, 308] width 56 height 12
click at [792, 301] on td "AUD14.67" at bounding box center [763, 309] width 79 height 116
drag, startPoint x: 759, startPoint y: 303, endPoint x: 803, endPoint y: 298, distance: 44.3
click at [802, 298] on td "AUD14.67" at bounding box center [763, 309] width 79 height 116
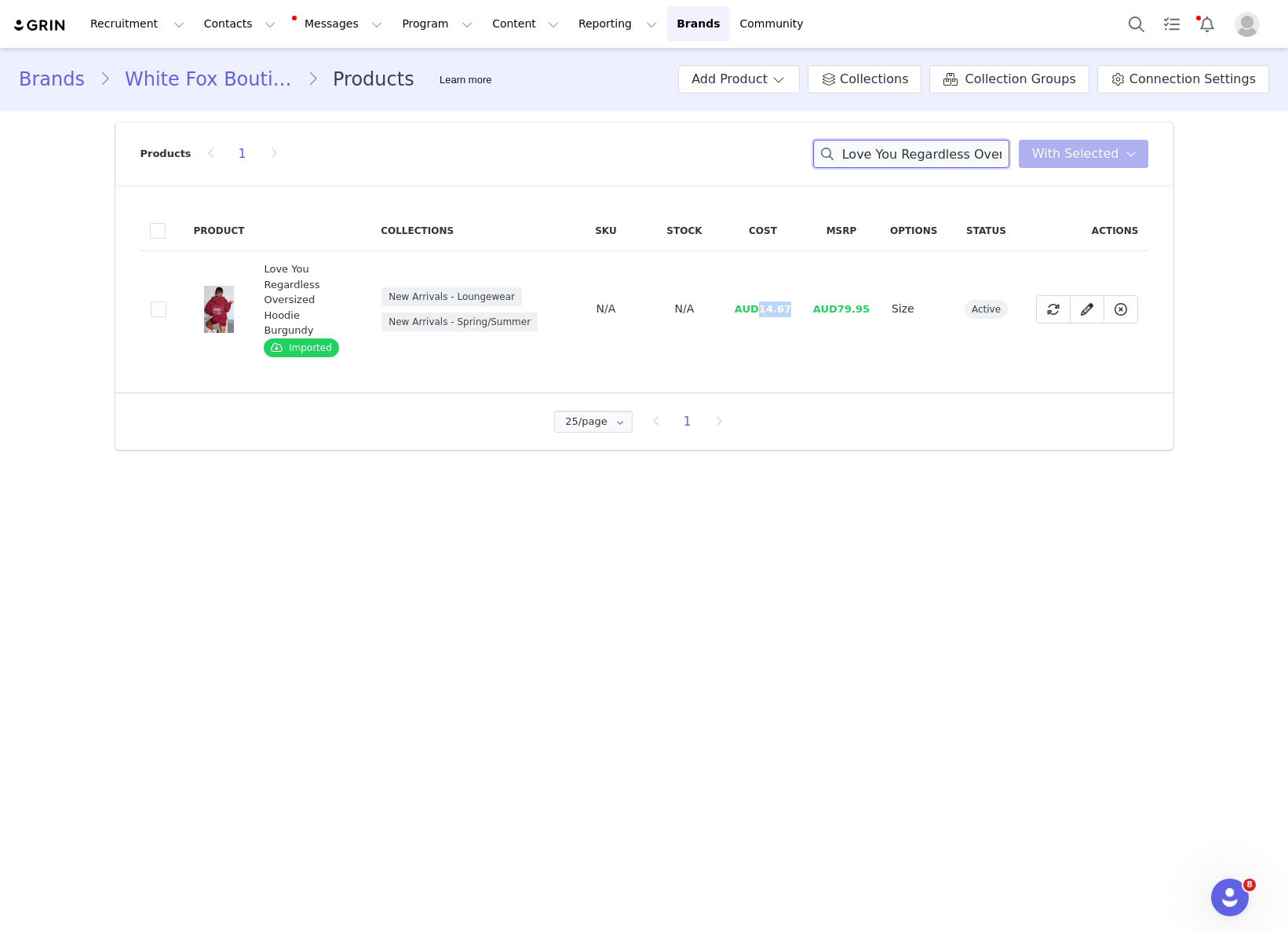
click at [979, 151] on input "Love You Regardless Oversized Hoodie Burgundy" at bounding box center [910, 154] width 196 height 28
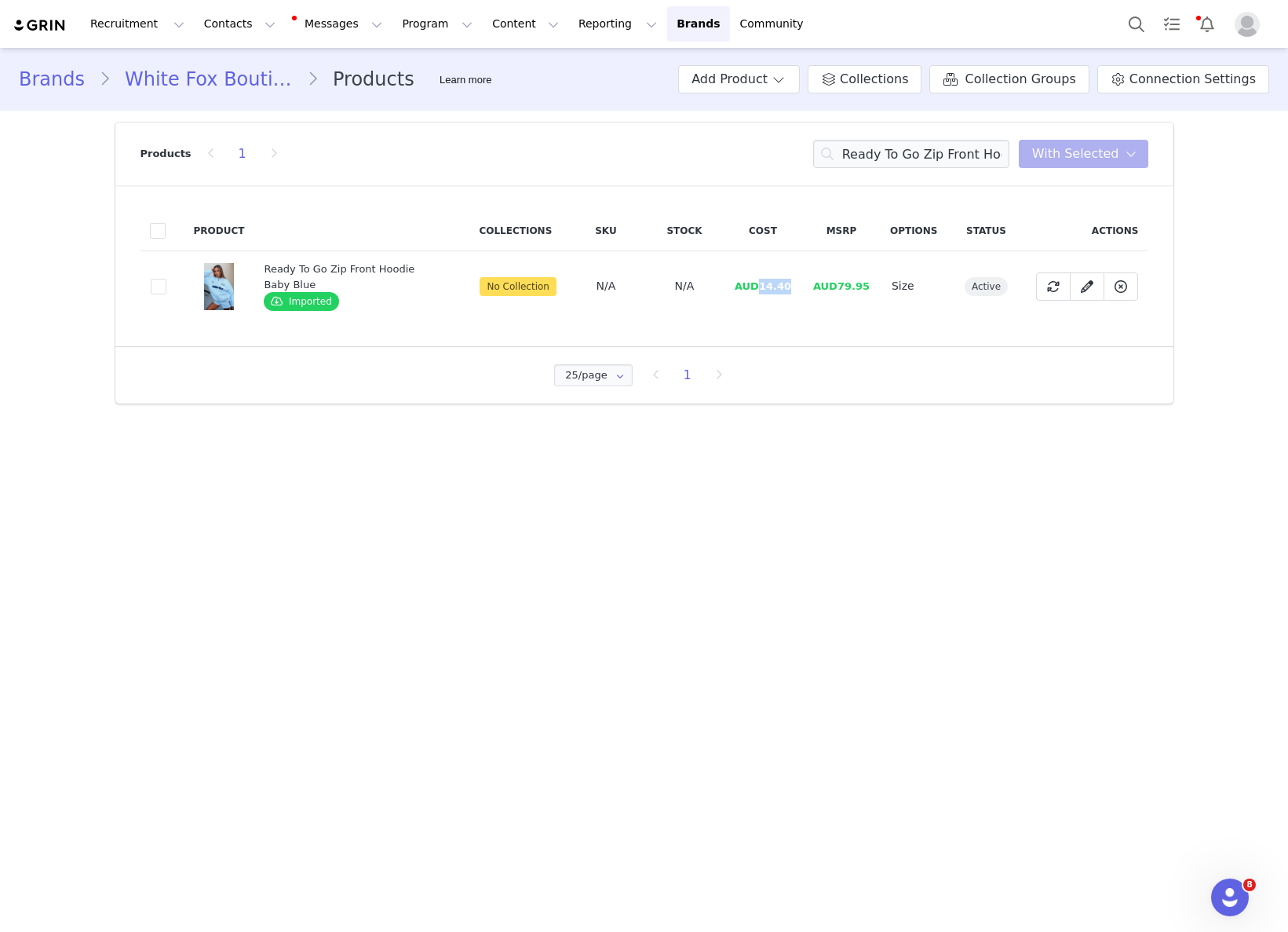
drag, startPoint x: 758, startPoint y: 286, endPoint x: 792, endPoint y: 282, distance: 34.2
click at [792, 282] on td "AUD14.40" at bounding box center [763, 286] width 79 height 70
click at [923, 142] on input "Ready To Go Zip Front Hoodie Baby Blue" at bounding box center [910, 154] width 196 height 28
click at [925, 145] on input "Ready To Go Zip Front Hoodie Baby Blue" at bounding box center [910, 154] width 196 height 28
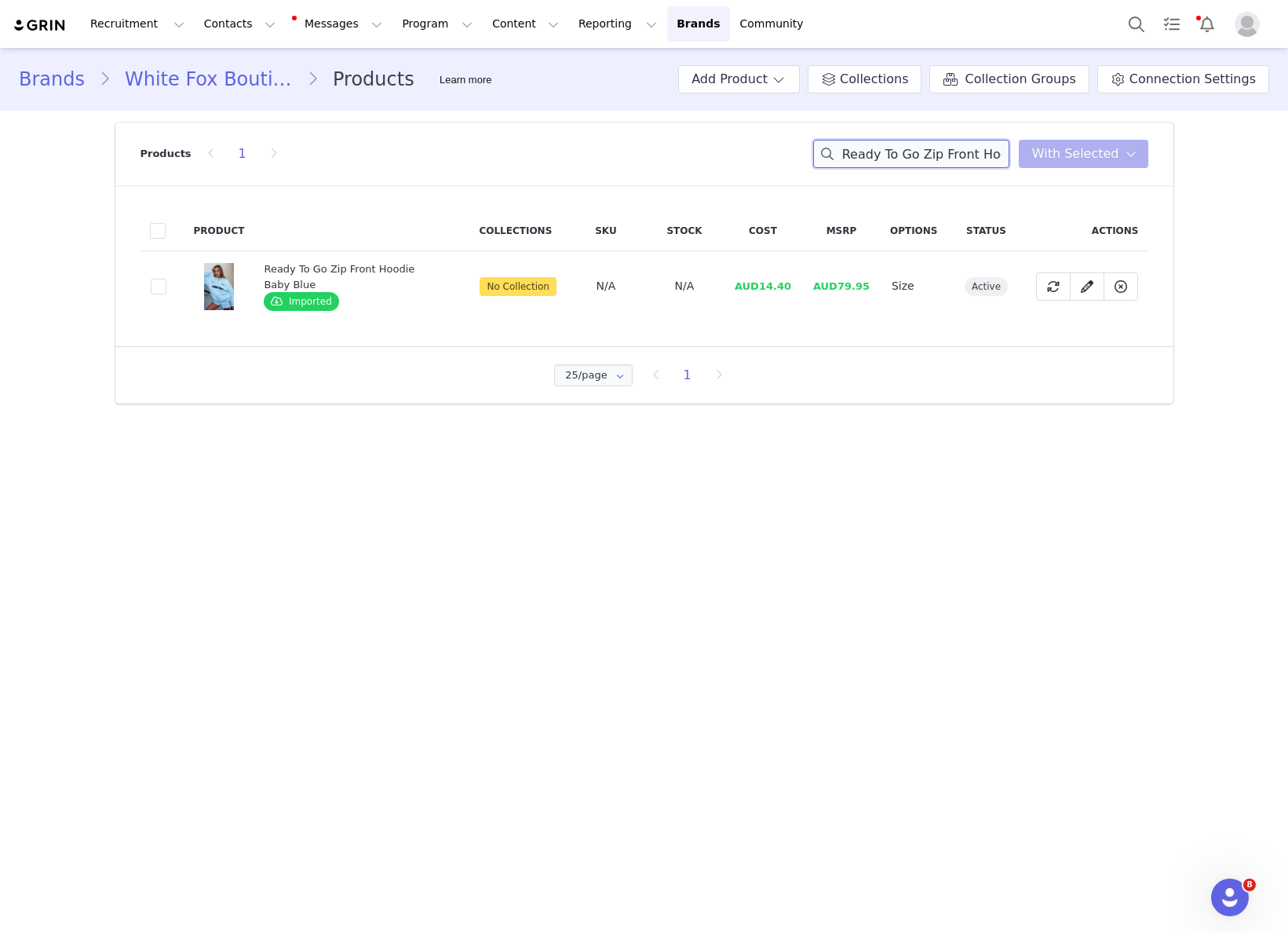
click at [925, 145] on input "Ready To Go Zip Front Hoodie Baby Blue" at bounding box center [910, 154] width 196 height 28
drag, startPoint x: 762, startPoint y: 279, endPoint x: 811, endPoint y: 283, distance: 49.2
click at [811, 283] on tr "ff7fca63-9276-4ba7-b699-21eb4ef74a33 Lucky Thirteen Shaya Oversized Hoodie Soft…" at bounding box center [644, 286] width 1008 height 70
click at [875, 156] on input "Lucky Thirteen Shaya Oversized Hoodie Soft Pink" at bounding box center [910, 154] width 196 height 28
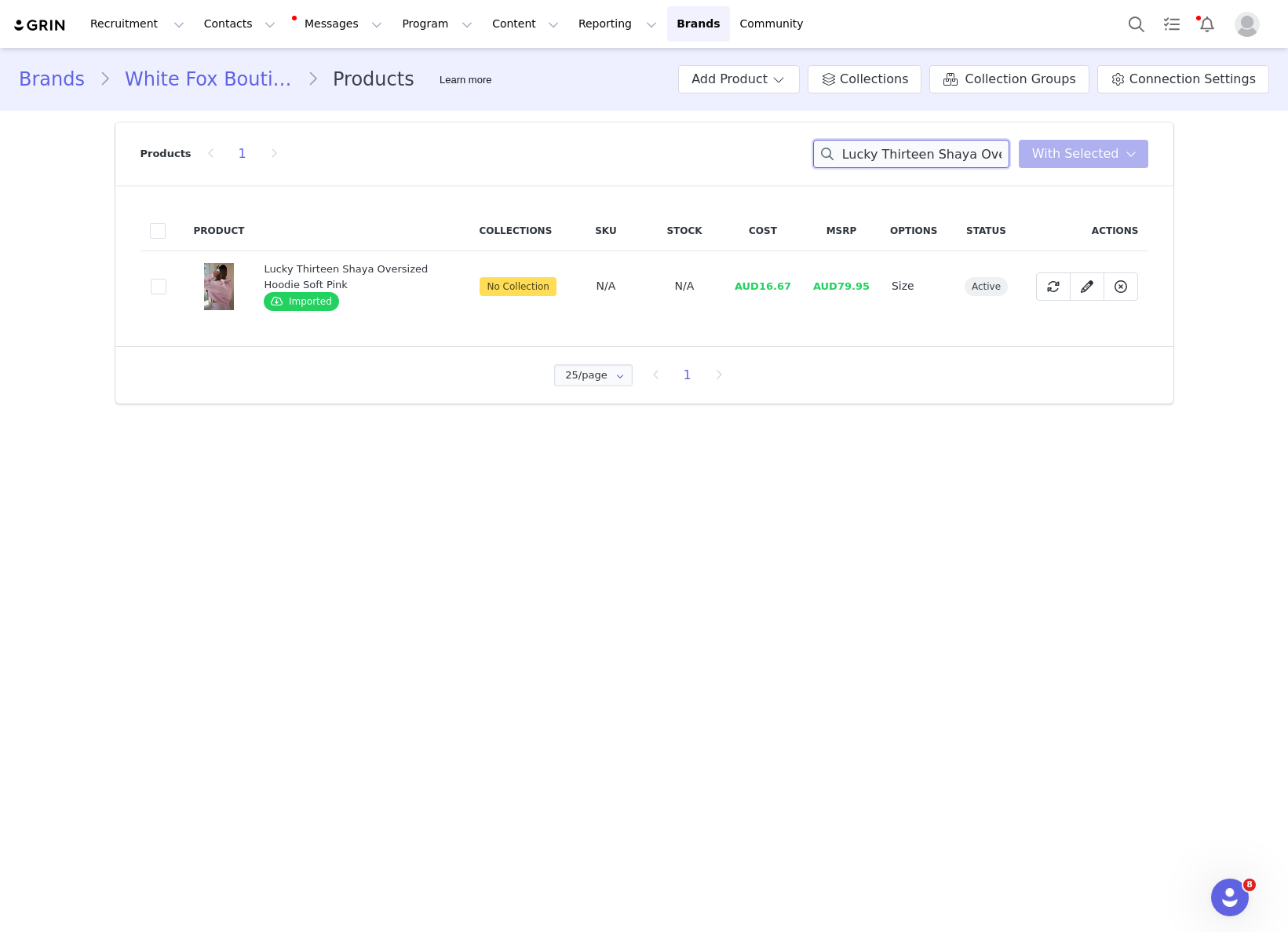
click at [875, 156] on input "Lucky Thirteen Shaya Oversized Hoodie Soft Pink" at bounding box center [910, 154] width 196 height 28
drag, startPoint x: 782, startPoint y: 288, endPoint x: 759, endPoint y: 288, distance: 23.0
click at [780, 288] on span "AUD13.33" at bounding box center [762, 286] width 56 height 12
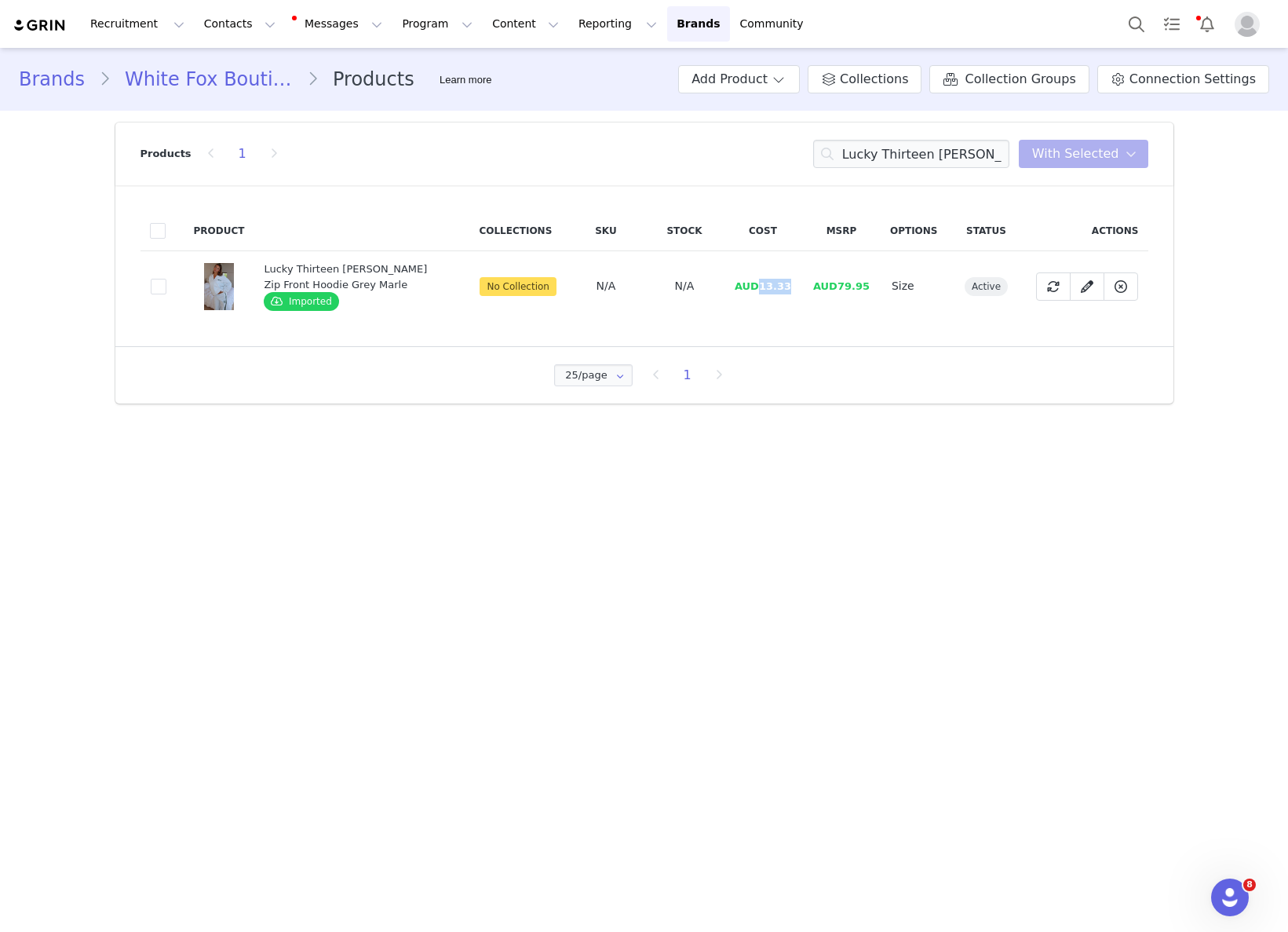
drag, startPoint x: 759, startPoint y: 287, endPoint x: 795, endPoint y: 281, distance: 36.5
click at [795, 281] on td "AUD13.33" at bounding box center [763, 286] width 79 height 70
click at [977, 138] on div "Products 1 Lucky Thirteen Charise Zip Front Hoodie Grey Marle You have 0 produc…" at bounding box center [644, 154] width 1008 height 63
click at [976, 143] on input "Lucky Thirteen Charise Zip Front Hoodie Grey Marle" at bounding box center [910, 154] width 196 height 28
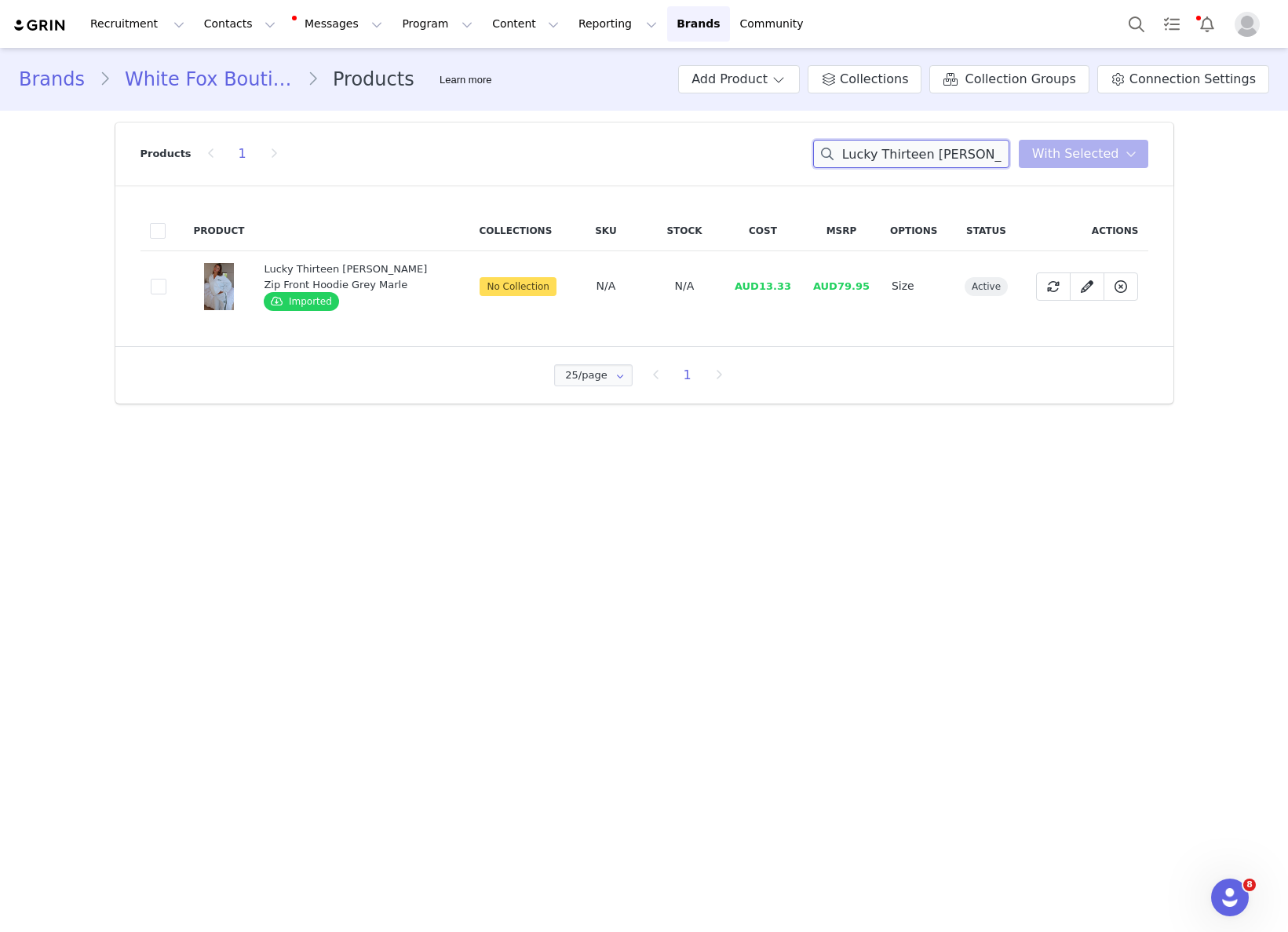
click at [976, 143] on input "Lucky Thirteen Charise Zip Front Hoodie Grey Marle" at bounding box center [910, 154] width 196 height 28
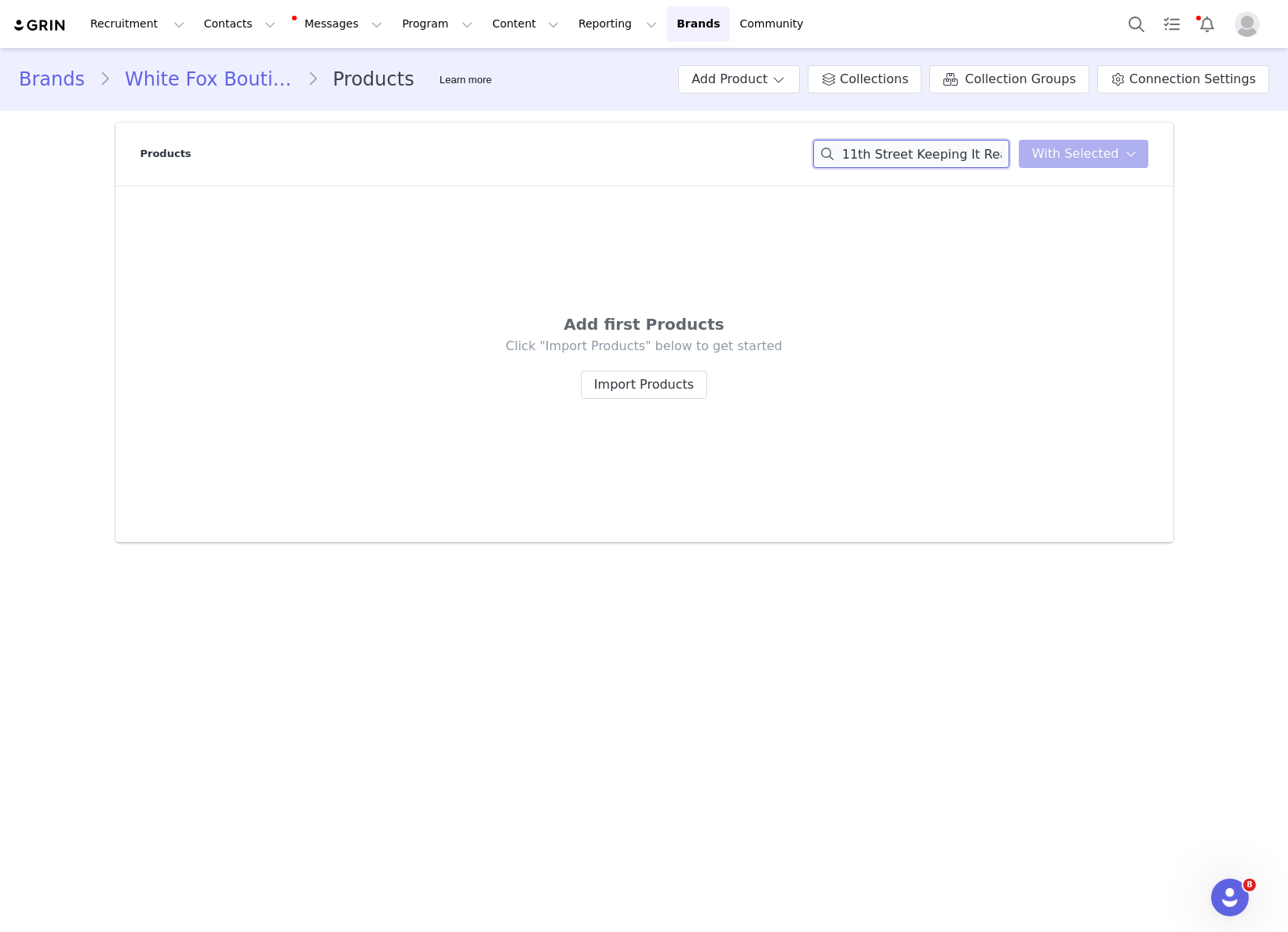
click at [910, 161] on input "11th Street Keeping It Real Oversized Hoodie Iced Matcha" at bounding box center [910, 154] width 196 height 28
click at [1060, 162] on div "11th Street Keeping It Real Oversized Hoodie Iced Matcha You have 0 product s s…" at bounding box center [981, 154] width 335 height 28
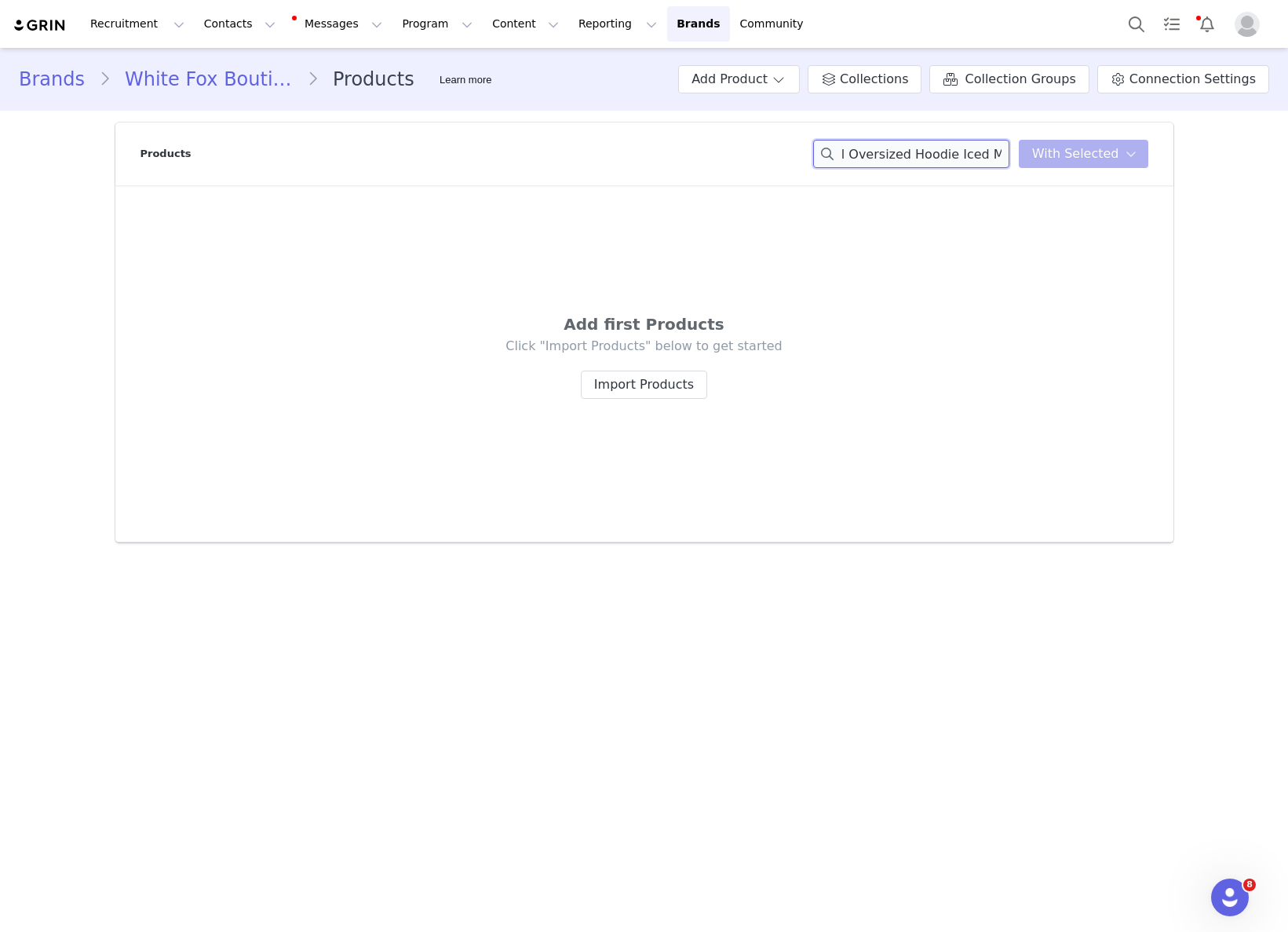
drag, startPoint x: 940, startPoint y: 150, endPoint x: 1118, endPoint y: 170, distance: 179.1
click at [1118, 170] on div "Products 11th Street Keeping It Real Oversized Hoodie Iced Matcha You have 0 pr…" at bounding box center [644, 154] width 1008 height 63
click at [955, 155] on input "11th Street Keeping It Real Oversized Hoodie" at bounding box center [910, 154] width 196 height 28
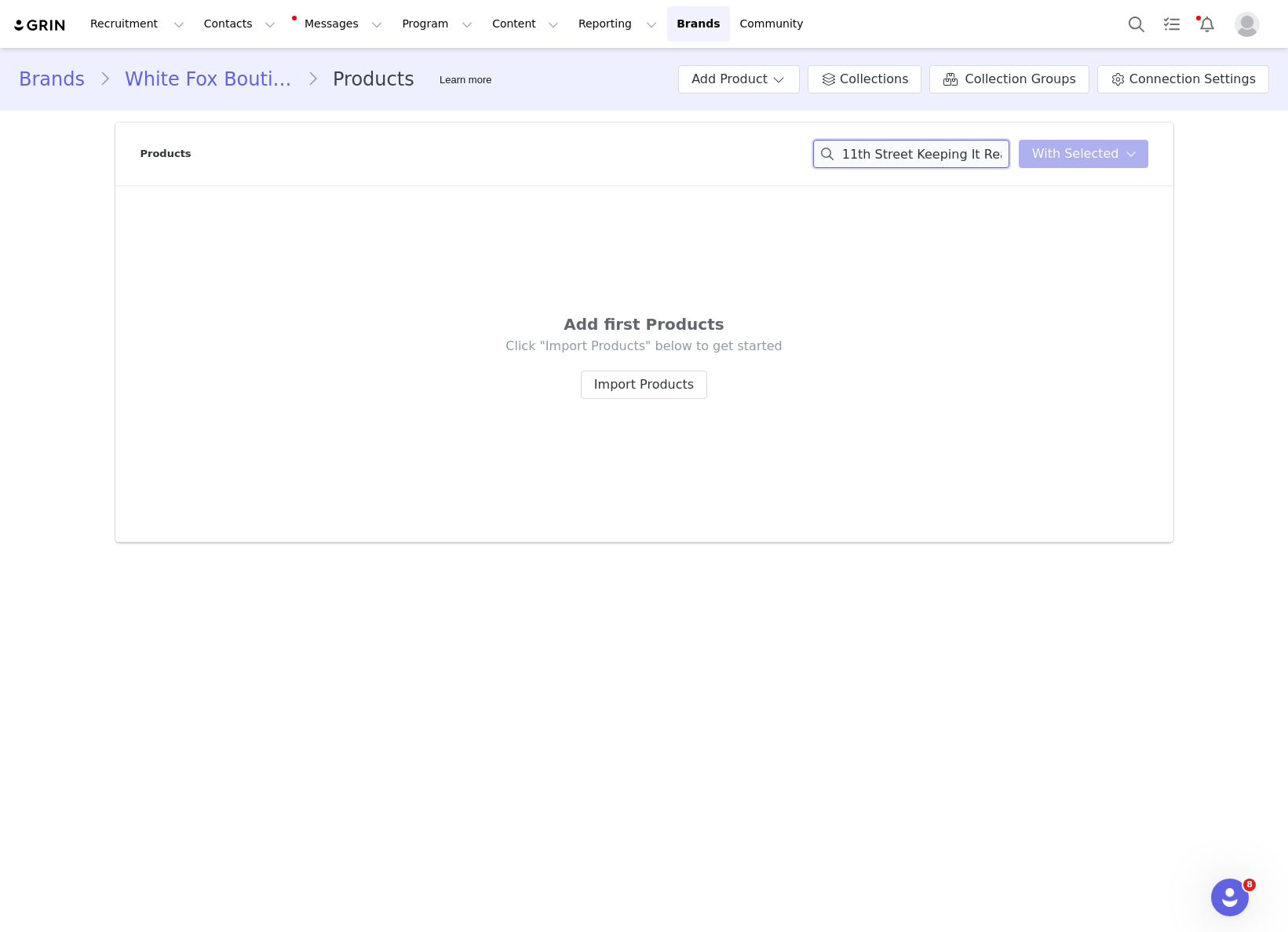
click at [955, 155] on input "11th Street Keeping It Real Oversized Hoodie" at bounding box center [910, 154] width 196 height 28
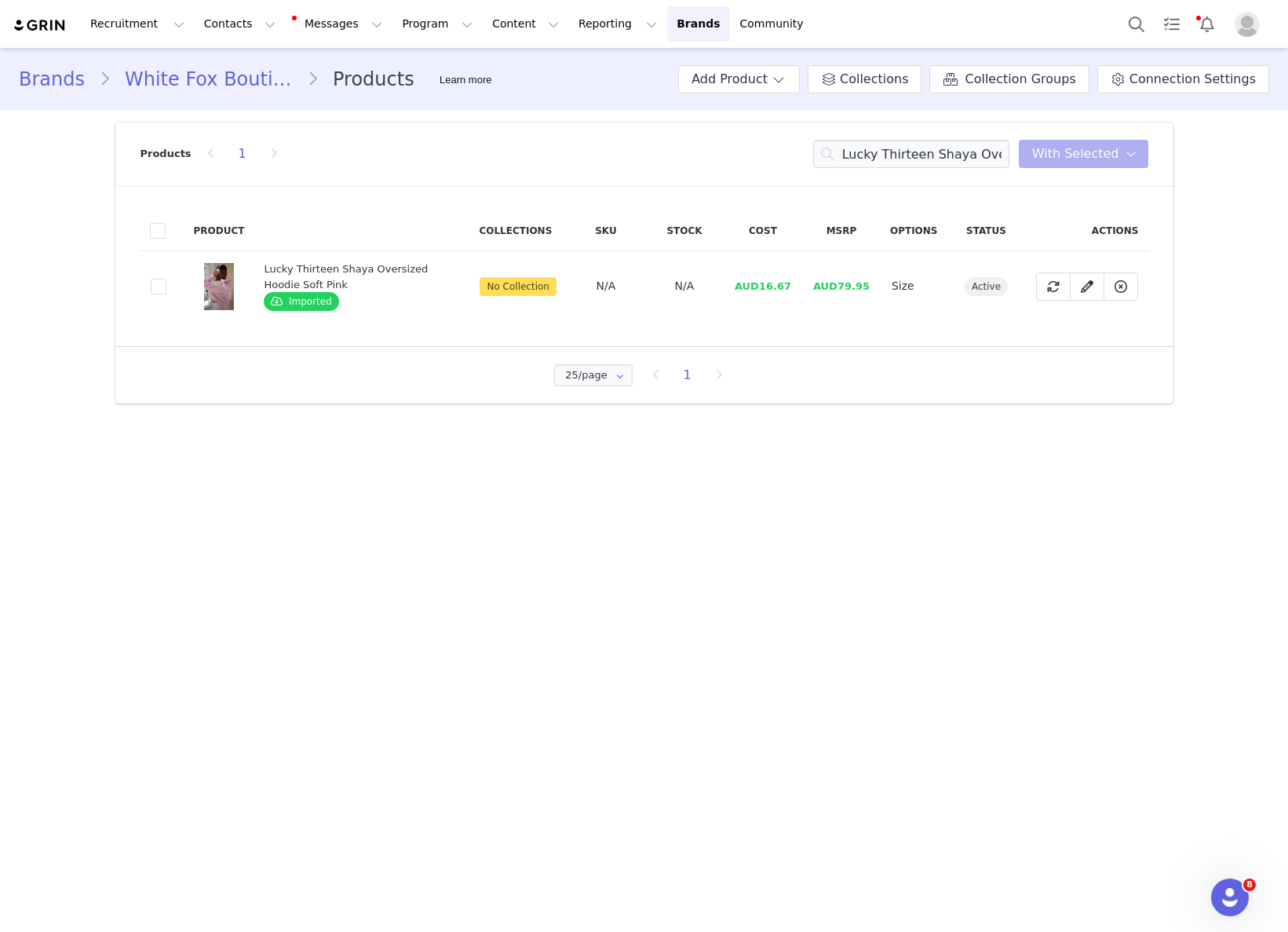
click at [766, 285] on span "AUD16.67" at bounding box center [762, 286] width 56 height 12
drag, startPoint x: 764, startPoint y: 287, endPoint x: 779, endPoint y: 287, distance: 15.0
click at [796, 286] on td "AUD16.67" at bounding box center [763, 286] width 79 height 70
click at [883, 152] on input "Lucky Thirteen Shaya Oversized Hoodie Soft Pink" at bounding box center [910, 154] width 196 height 28
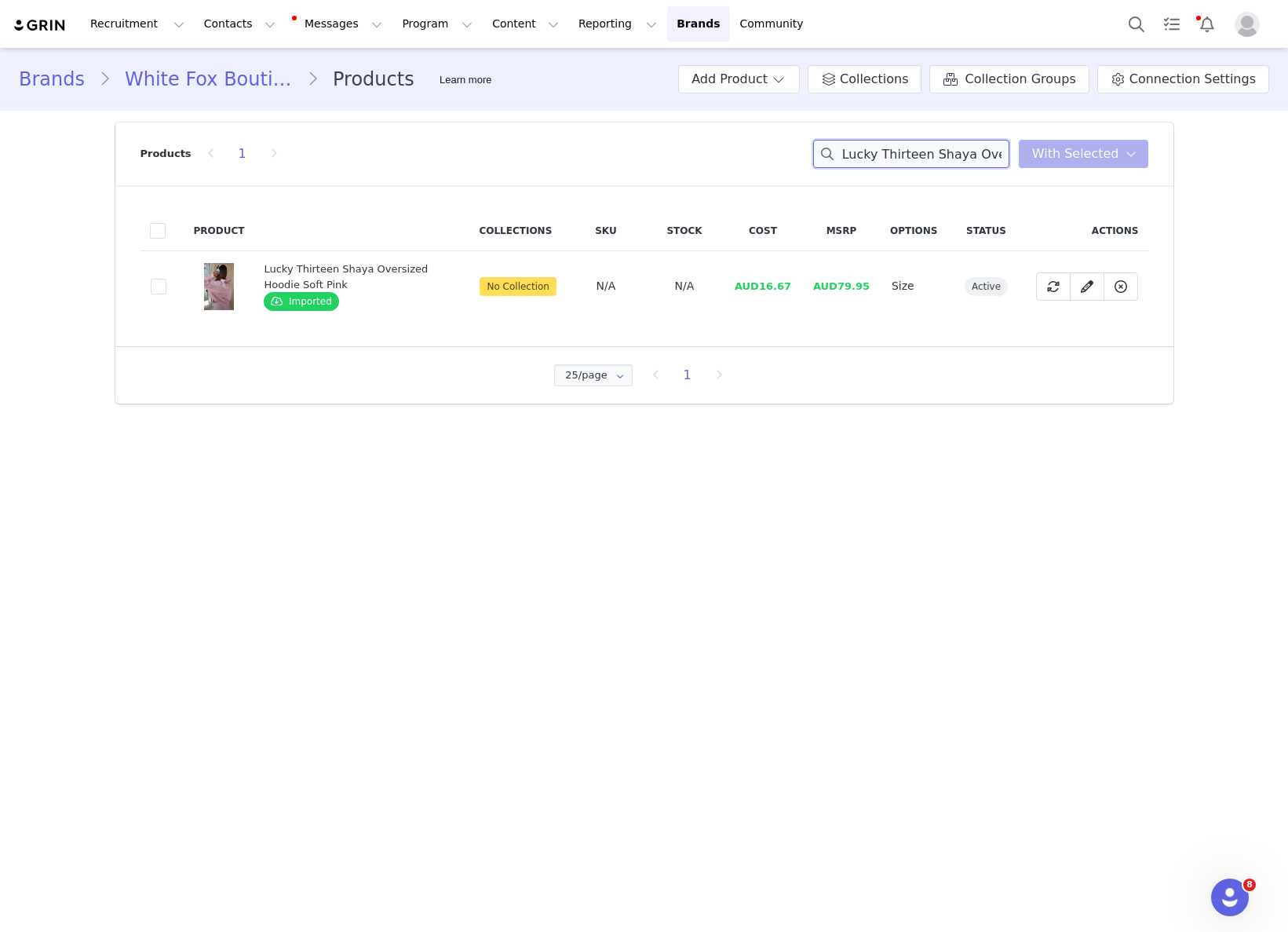
click at [883, 152] on input "Lucky Thirteen Shaya Oversized Hoodie Soft Pink" at bounding box center [910, 154] width 196 height 28
drag, startPoint x: 764, startPoint y: 286, endPoint x: 810, endPoint y: 287, distance: 46.0
click at [802, 283] on td "AUD13.33" at bounding box center [763, 286] width 79 height 70
click at [936, 150] on input "Stay Lifted Oversized Hoodie Lemon" at bounding box center [910, 154] width 196 height 28
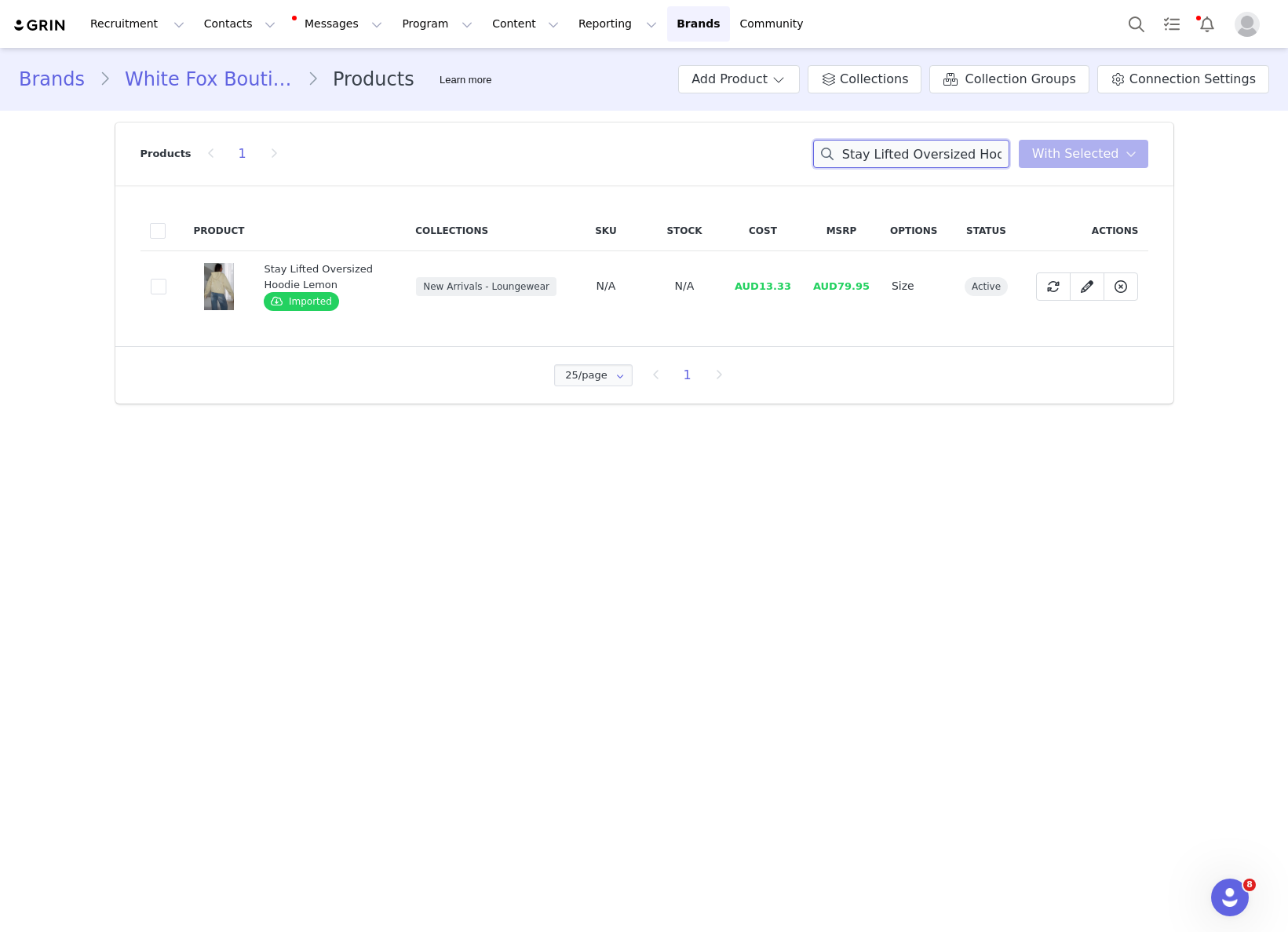
click at [936, 149] on input "Stay Lifted Oversized Hoodie Lemon" at bounding box center [910, 154] width 196 height 28
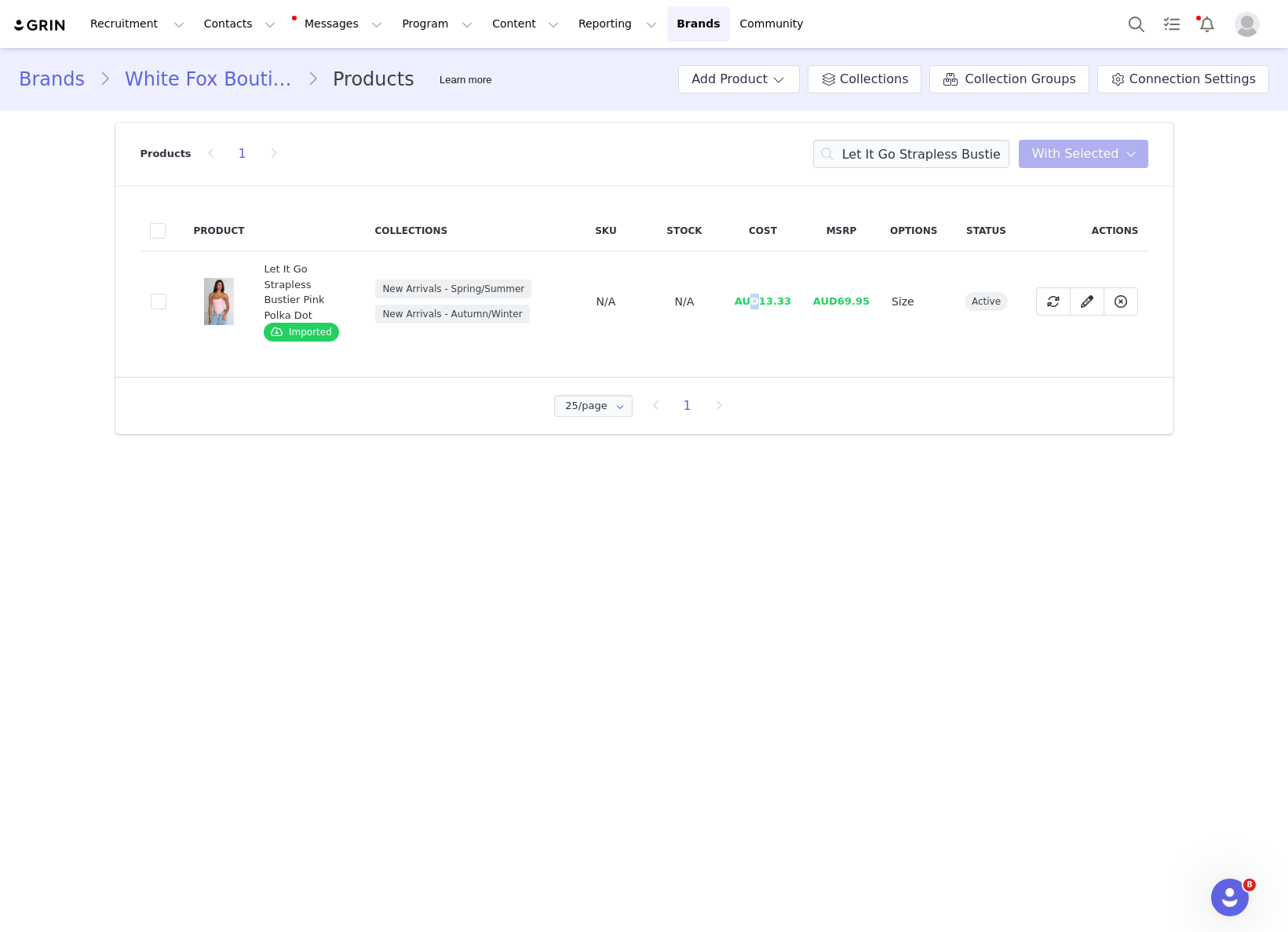
click at [762, 295] on span "AUD13.33" at bounding box center [762, 301] width 56 height 12
click at [769, 295] on span "AUD13.33" at bounding box center [762, 301] width 56 height 12
drag, startPoint x: 766, startPoint y: 294, endPoint x: 792, endPoint y: 293, distance: 26.0
click at [792, 295] on span "AUD13.33" at bounding box center [762, 301] width 56 height 12
drag, startPoint x: 784, startPoint y: 295, endPoint x: 761, endPoint y: 298, distance: 23.2
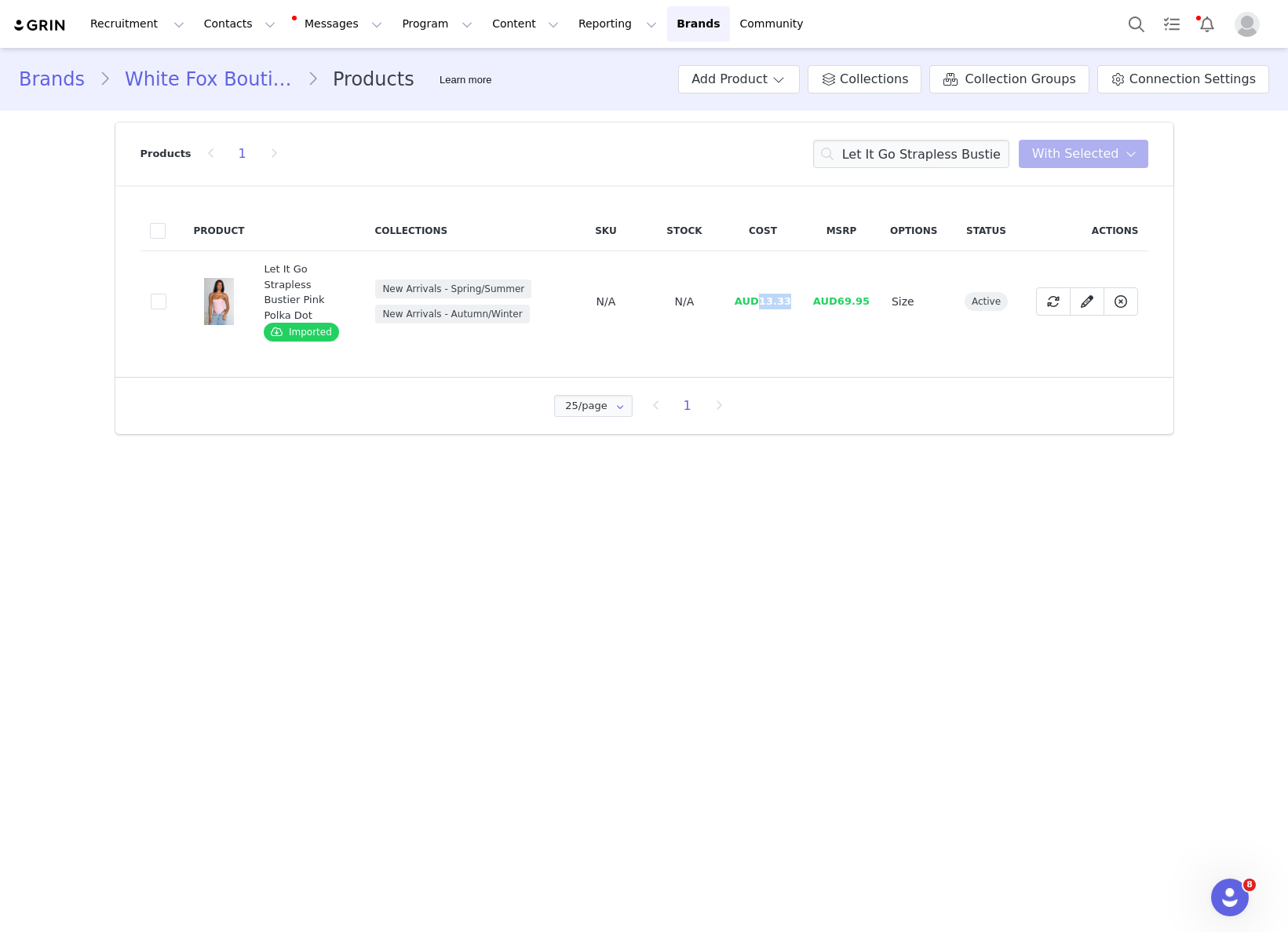
click at [761, 298] on td "AUD13.33" at bounding box center [763, 302] width 79 height 101
click at [922, 155] on input "Let It Go Strapless Bustier Pink Polka Dot" at bounding box center [910, 154] width 196 height 28
click at [922, 155] on input "Let It Go Strapless Bustier Pink Polka Dot" at bounding box center [910, 154] width 196 height 28
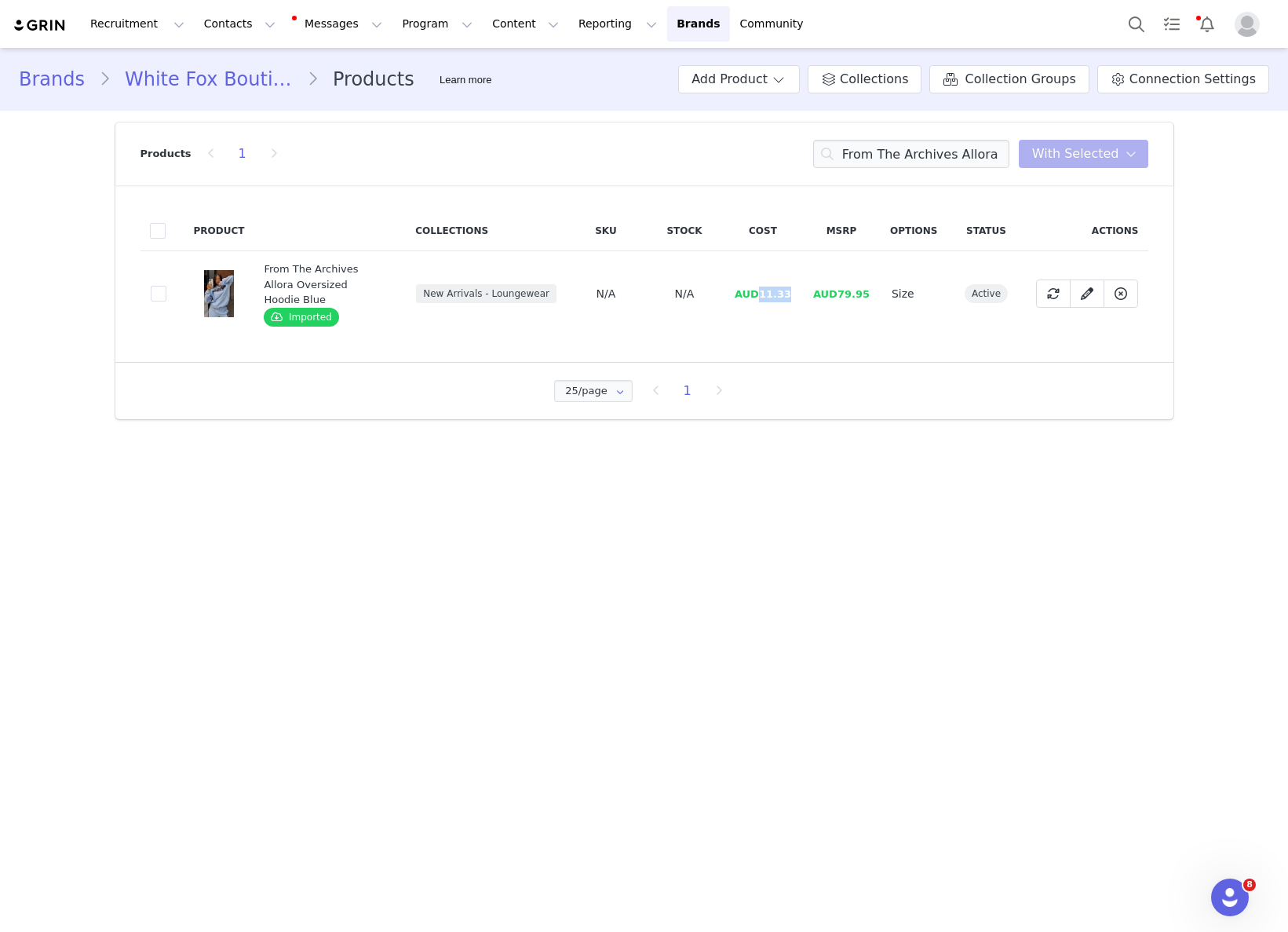
drag, startPoint x: 763, startPoint y: 288, endPoint x: 802, endPoint y: 287, distance: 39.0
click at [802, 287] on td "AUD11.33" at bounding box center [763, 293] width 79 height 85
click at [931, 164] on input "From The Archives Allora Oversized Hoodie Blue" at bounding box center [910, 154] width 196 height 28
click at [931, 163] on input "From The Archives Allora Oversized Hoodie Blue" at bounding box center [910, 154] width 196 height 28
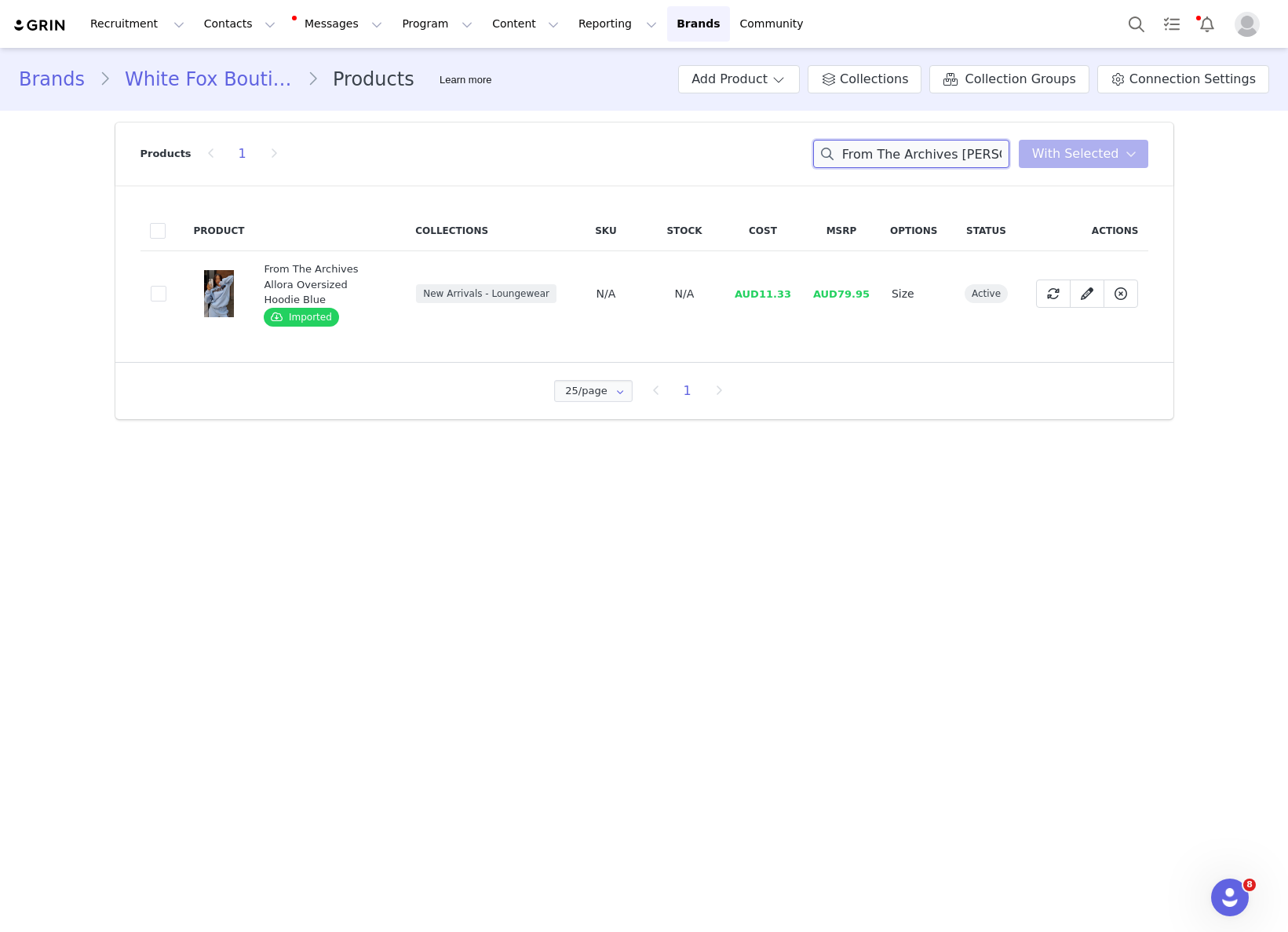
scroll to position [0, 151]
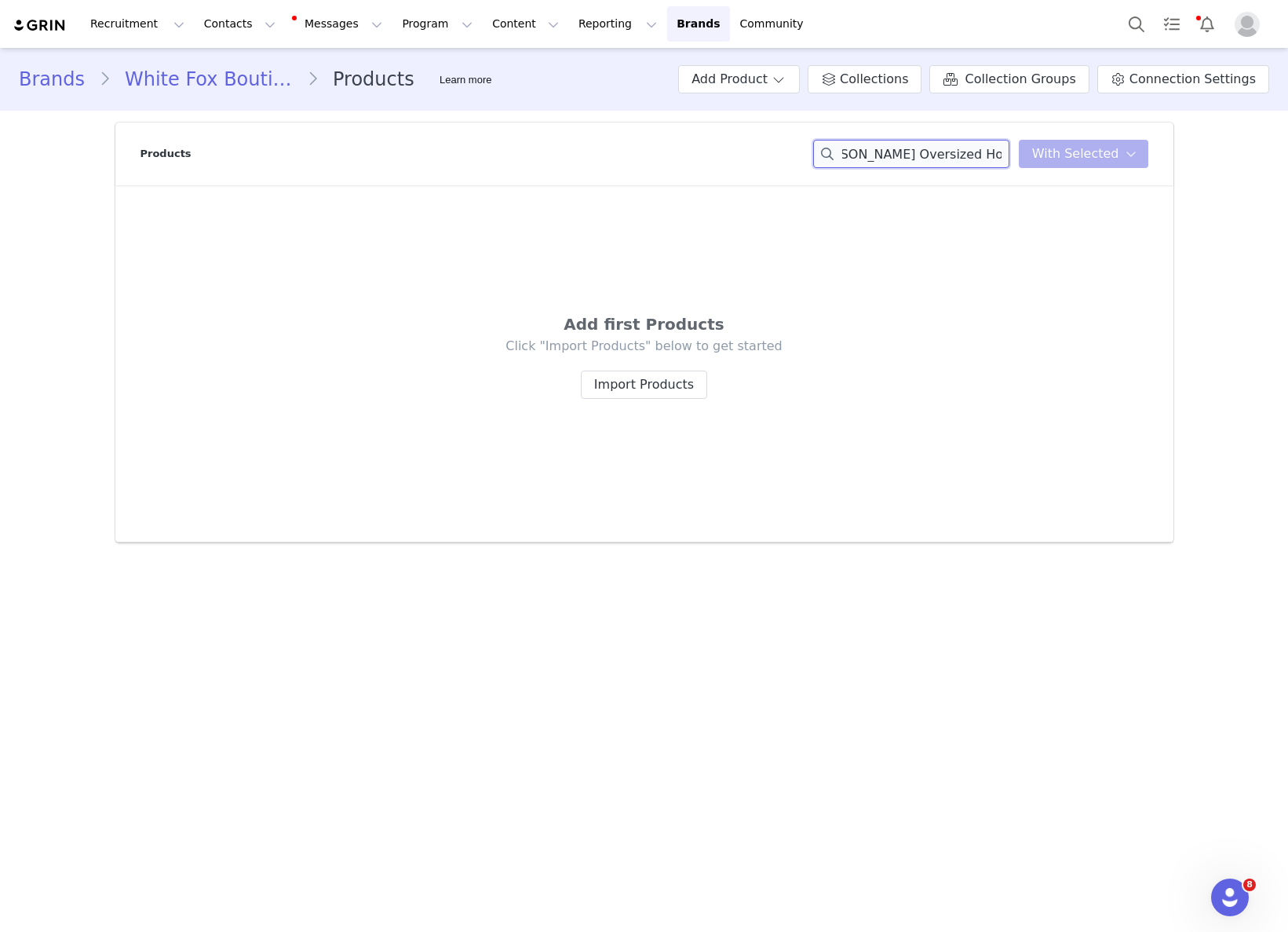
drag, startPoint x: 903, startPoint y: 157, endPoint x: 1150, endPoint y: 165, distance: 247.1
click at [1150, 165] on header "Products From The Archives Freya Oversized Hoodie Grey Marle You have 0 product…" at bounding box center [644, 154] width 1058 height 63
click at [1073, 153] on div "From The Archives Freya Oversized You have 0 product s selected Add to Collecti…" at bounding box center [981, 154] width 335 height 28
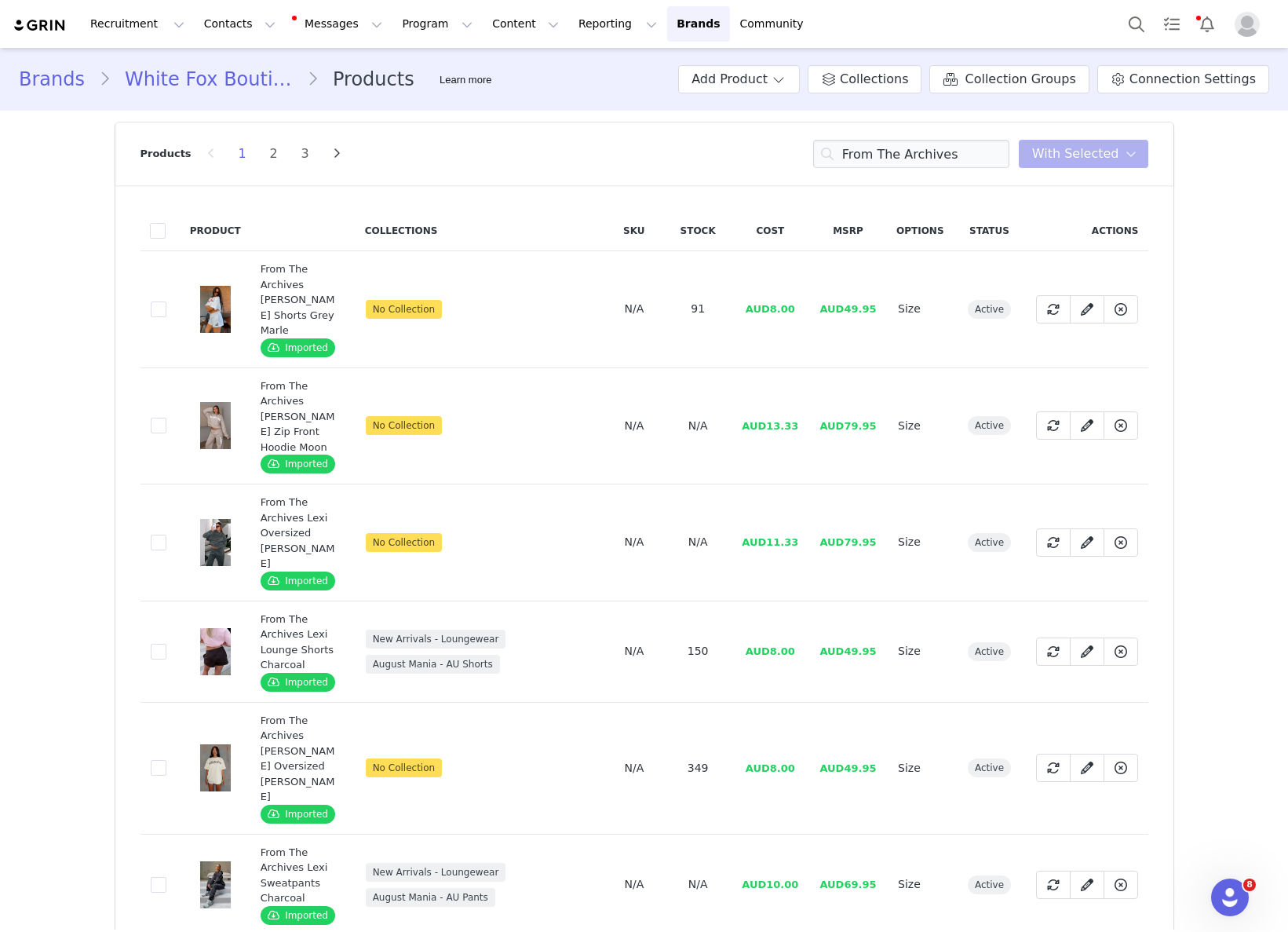
drag, startPoint x: 780, startPoint y: 449, endPoint x: 771, endPoint y: 448, distance: 9.1
click at [780, 449] on td "AUD13.33" at bounding box center [770, 425] width 78 height 117
click at [918, 153] on input "From The Archives" at bounding box center [910, 154] width 196 height 28
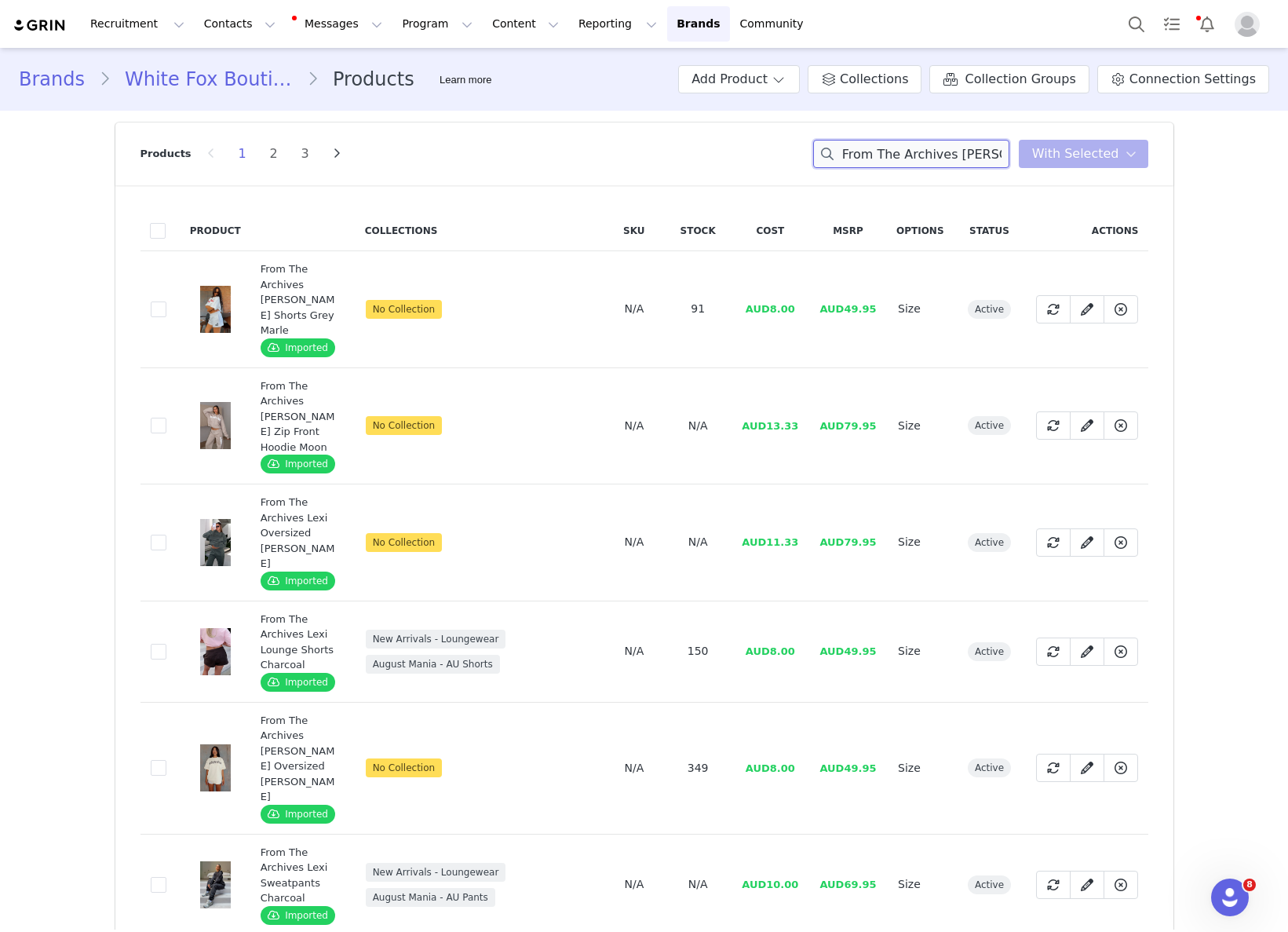
scroll to position [0, 151]
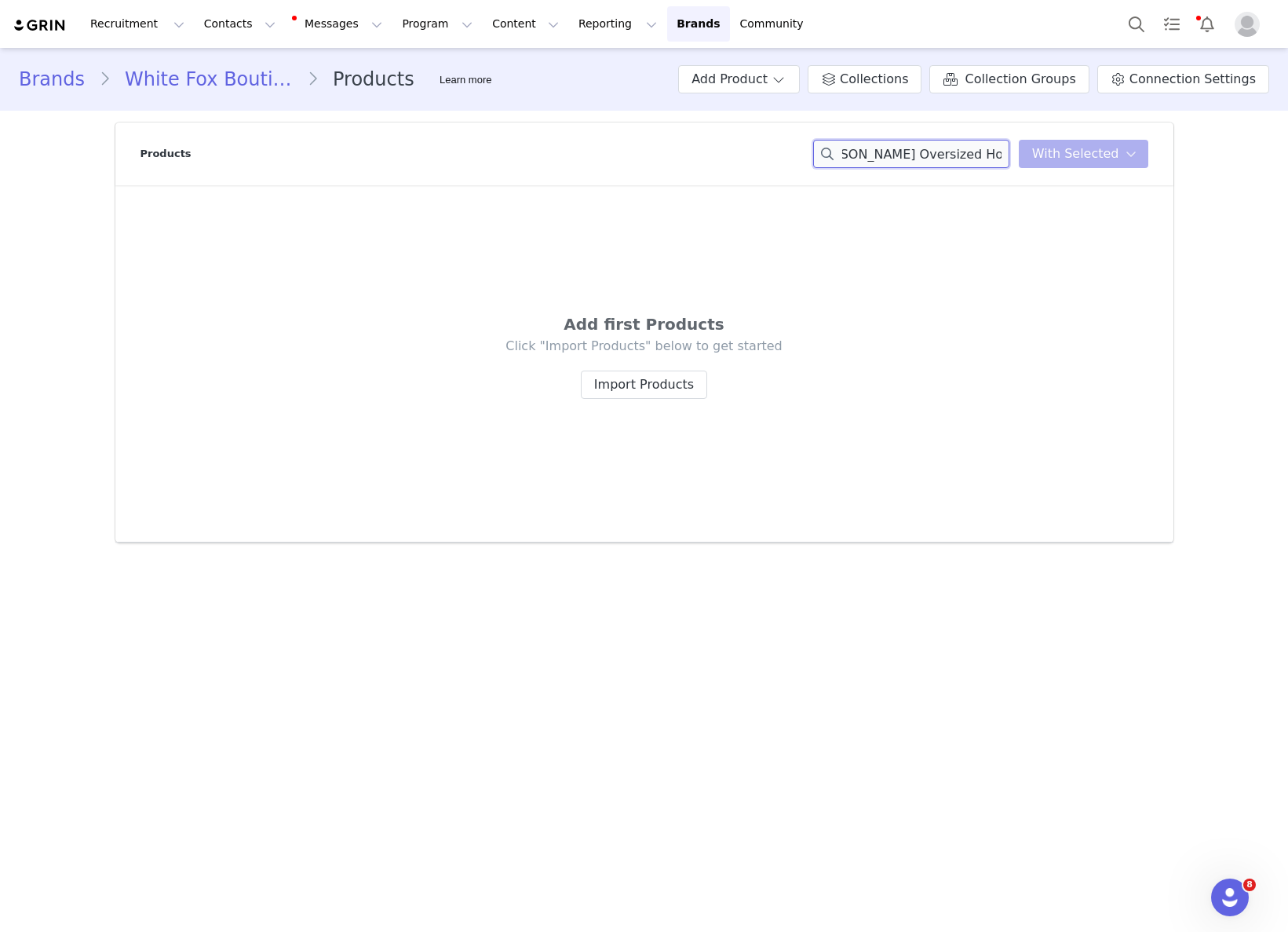
drag, startPoint x: 941, startPoint y: 146, endPoint x: 1105, endPoint y: 171, distance: 165.9
click at [1105, 171] on div "Products From The Archives Freya Oversized Hoodie Grey Marle You have 0 product…" at bounding box center [644, 154] width 1008 height 63
click at [949, 149] on input "From The Archives Freya Oversized Hoodie Grey Marle" at bounding box center [910, 154] width 196 height 28
drag, startPoint x: 944, startPoint y: 151, endPoint x: 1014, endPoint y: 155, distance: 70.1
click at [1010, 155] on input "From The Archives Freya Oversized Hoodie Grey Marle" at bounding box center [910, 154] width 196 height 28
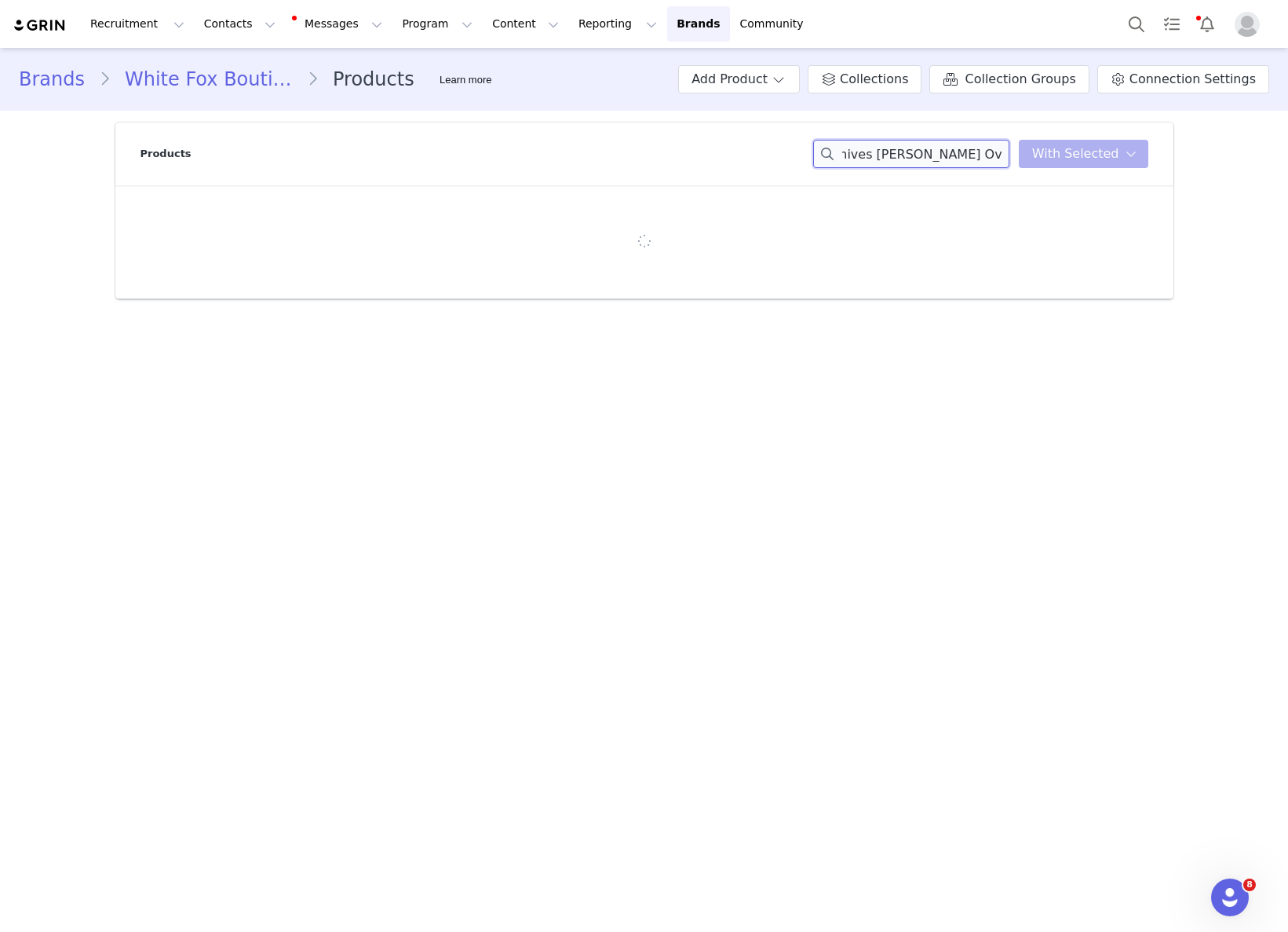
scroll to position [0, 0]
drag, startPoint x: 884, startPoint y: 159, endPoint x: 783, endPoint y: 163, distance: 101.1
click at [784, 161] on div "Products From The Archives Freya Oversized Hoodie You have 0 product s selected…" at bounding box center [644, 154] width 1008 height 63
drag, startPoint x: 923, startPoint y: 138, endPoint x: 937, endPoint y: 142, distance: 14.6
click at [925, 139] on div "Products From The Archives Freya Oversized Hoodie You have 0 product s selected…" at bounding box center [644, 154] width 1008 height 63
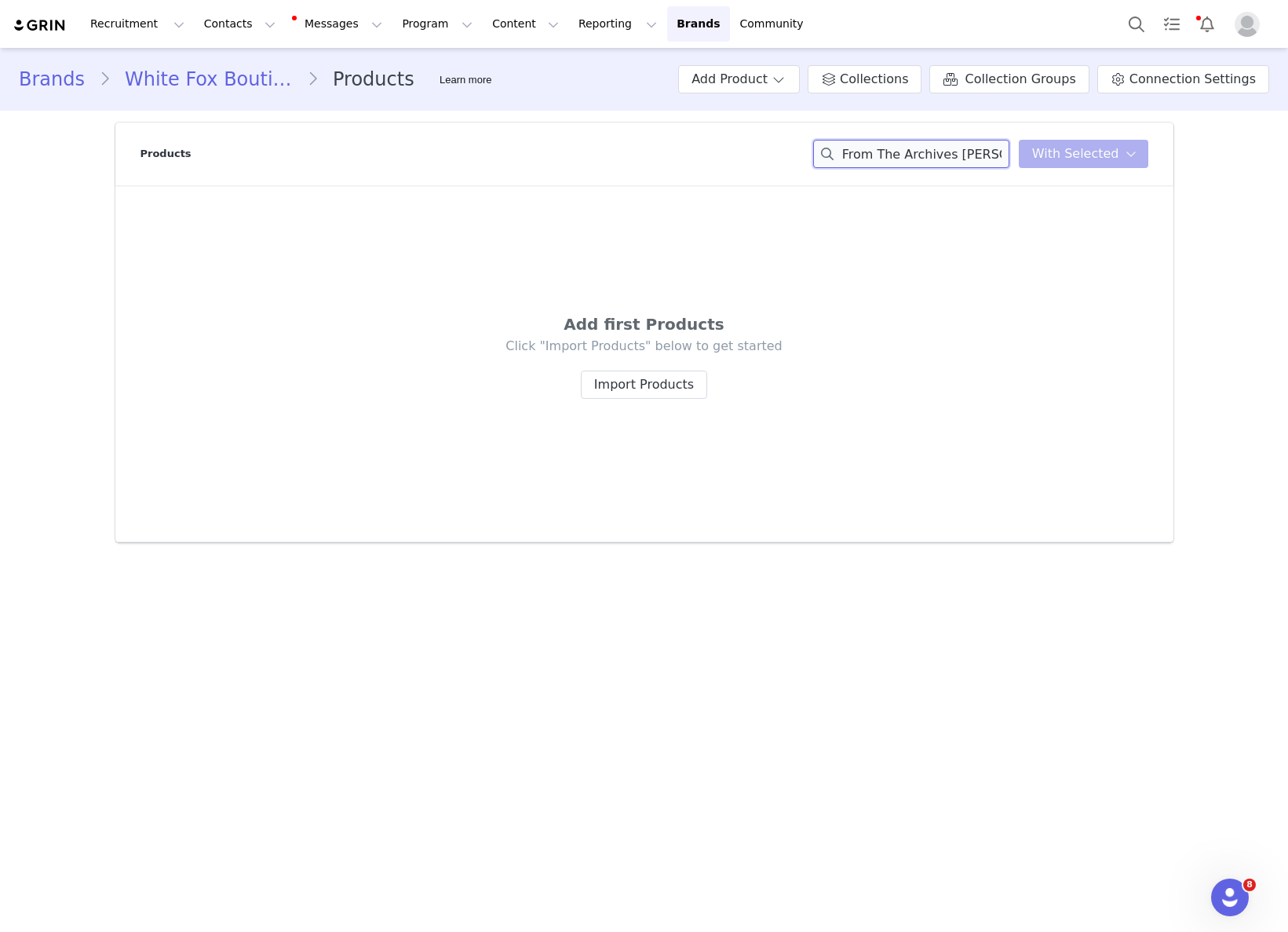
click at [960, 148] on input "From The Archives Freya Oversized Hoodie" at bounding box center [910, 154] width 196 height 28
click at [1079, 158] on div "From The Archives Freya Oversized Hoodie You have 0 product s selected Add to C…" at bounding box center [981, 154] width 335 height 28
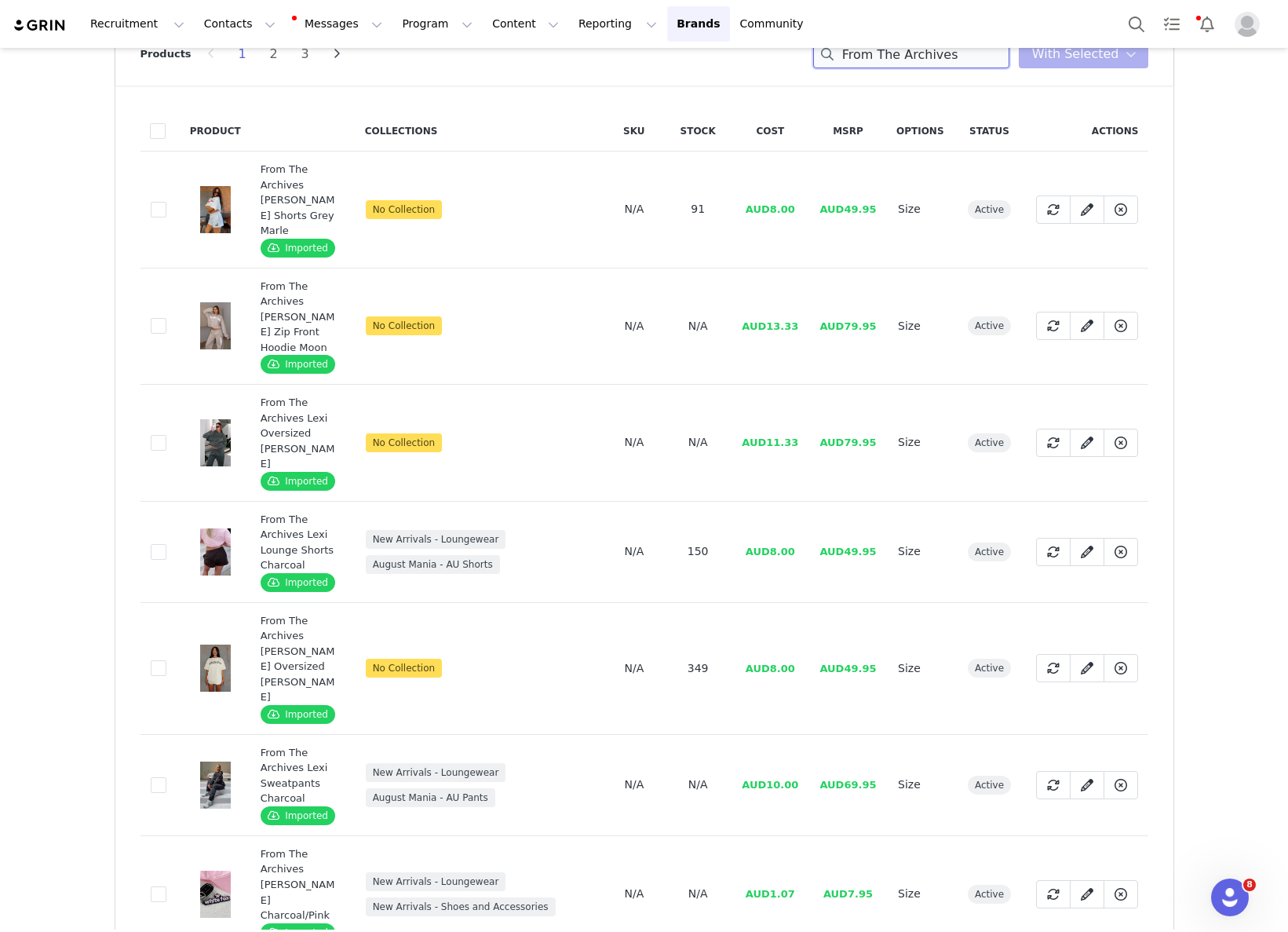
scroll to position [105, 0]
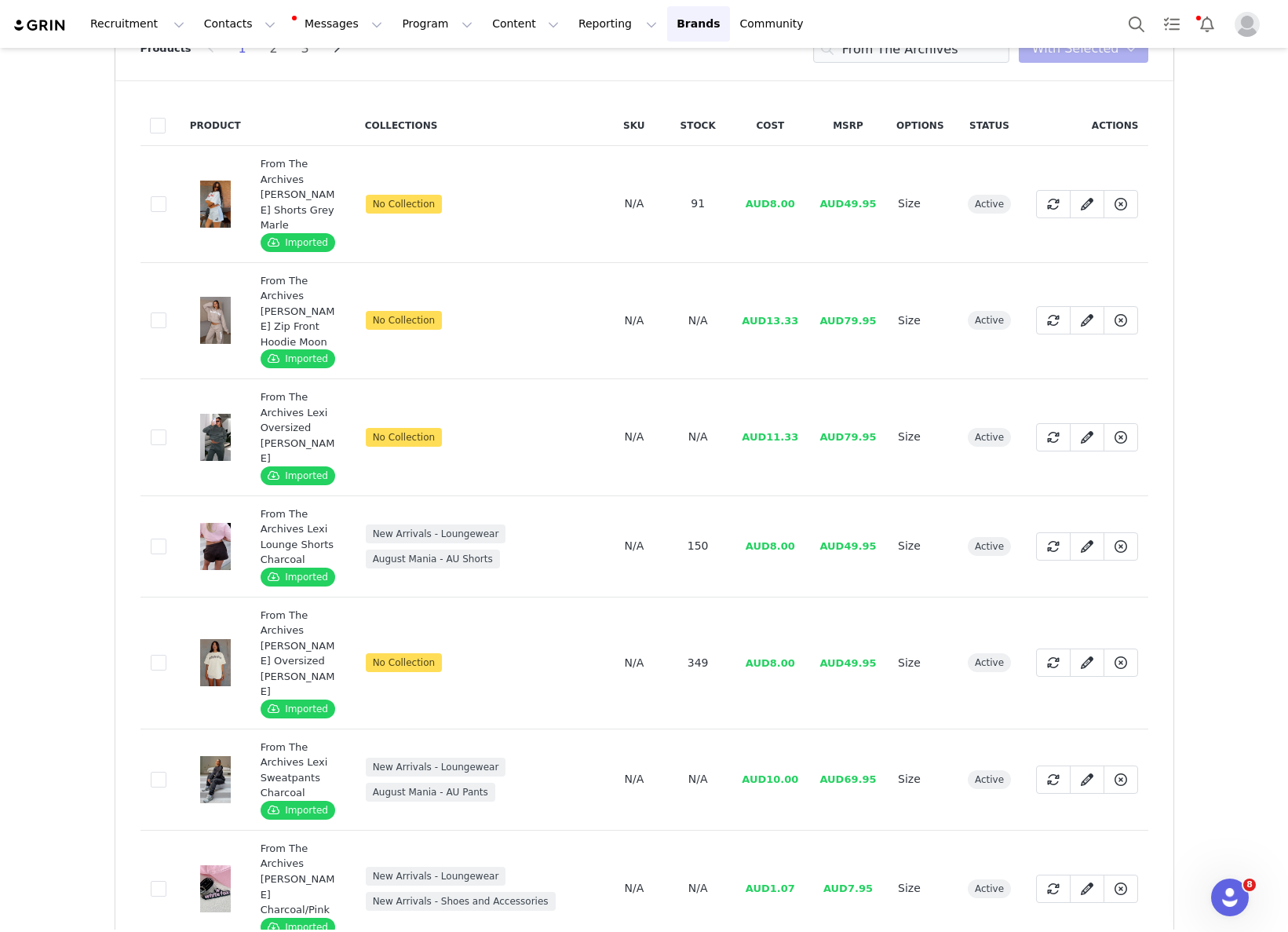
click at [768, 443] on span "AUD11.33" at bounding box center [770, 436] width 56 height 12
drag, startPoint x: 801, startPoint y: 438, endPoint x: 787, endPoint y: 448, distance: 17.2
click at [801, 438] on td "AUD11.33" at bounding box center [770, 437] width 78 height 117
drag, startPoint x: 764, startPoint y: 445, endPoint x: 801, endPoint y: 443, distance: 37.1
click at [801, 442] on td "AUD11.33" at bounding box center [770, 437] width 78 height 117
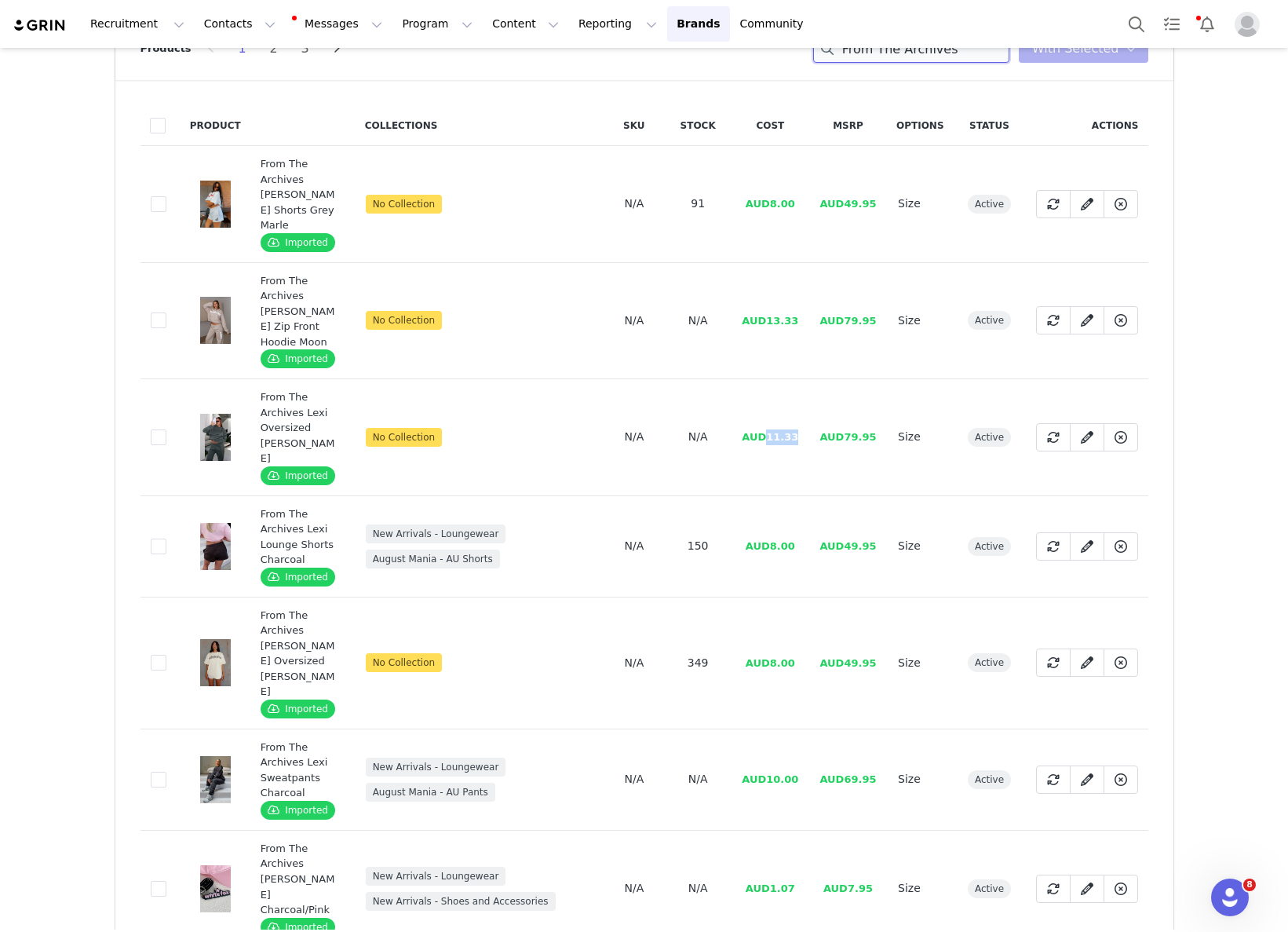
click at [908, 56] on input "From The Archives" at bounding box center [910, 49] width 196 height 28
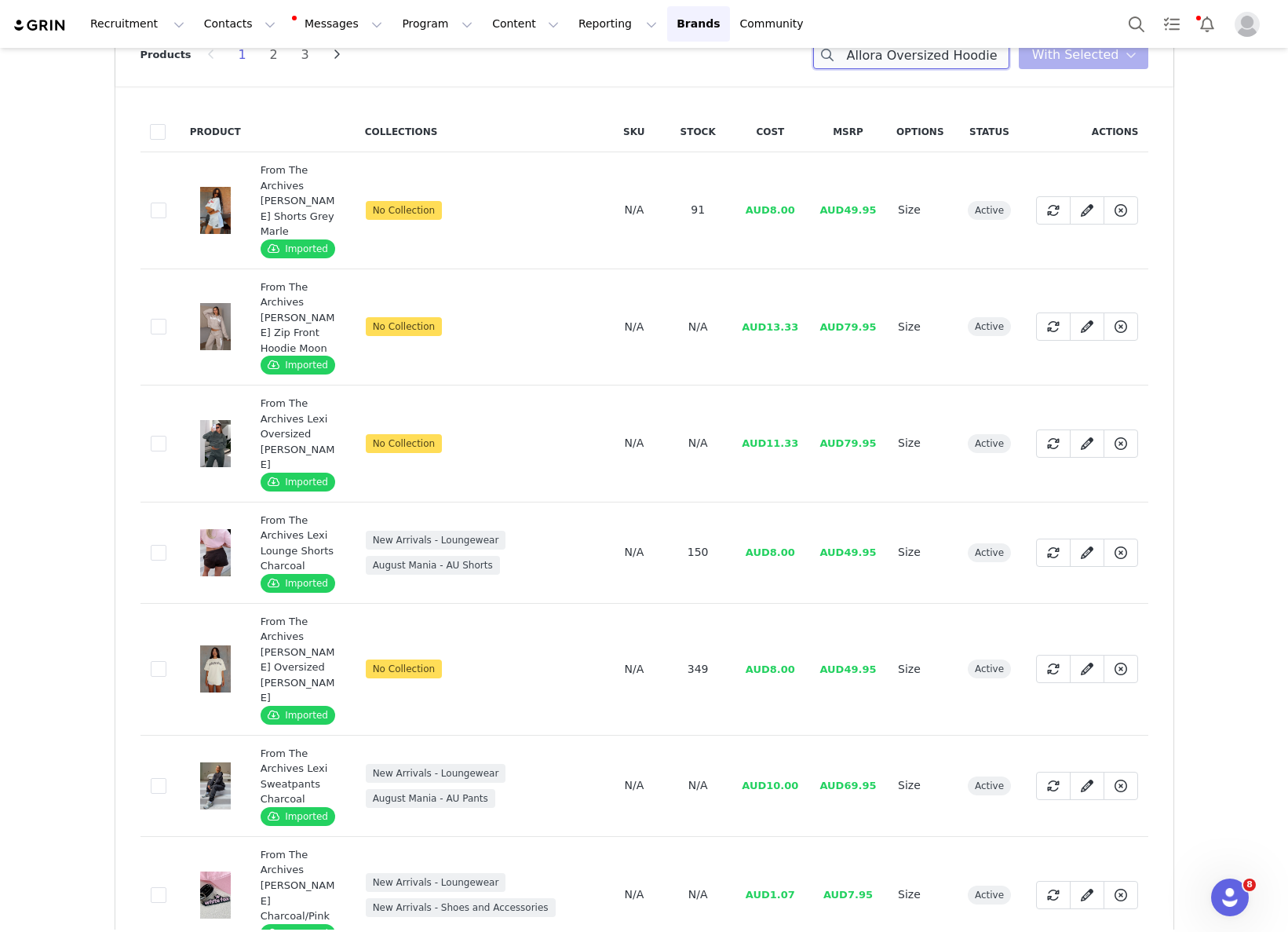
scroll to position [0, 0]
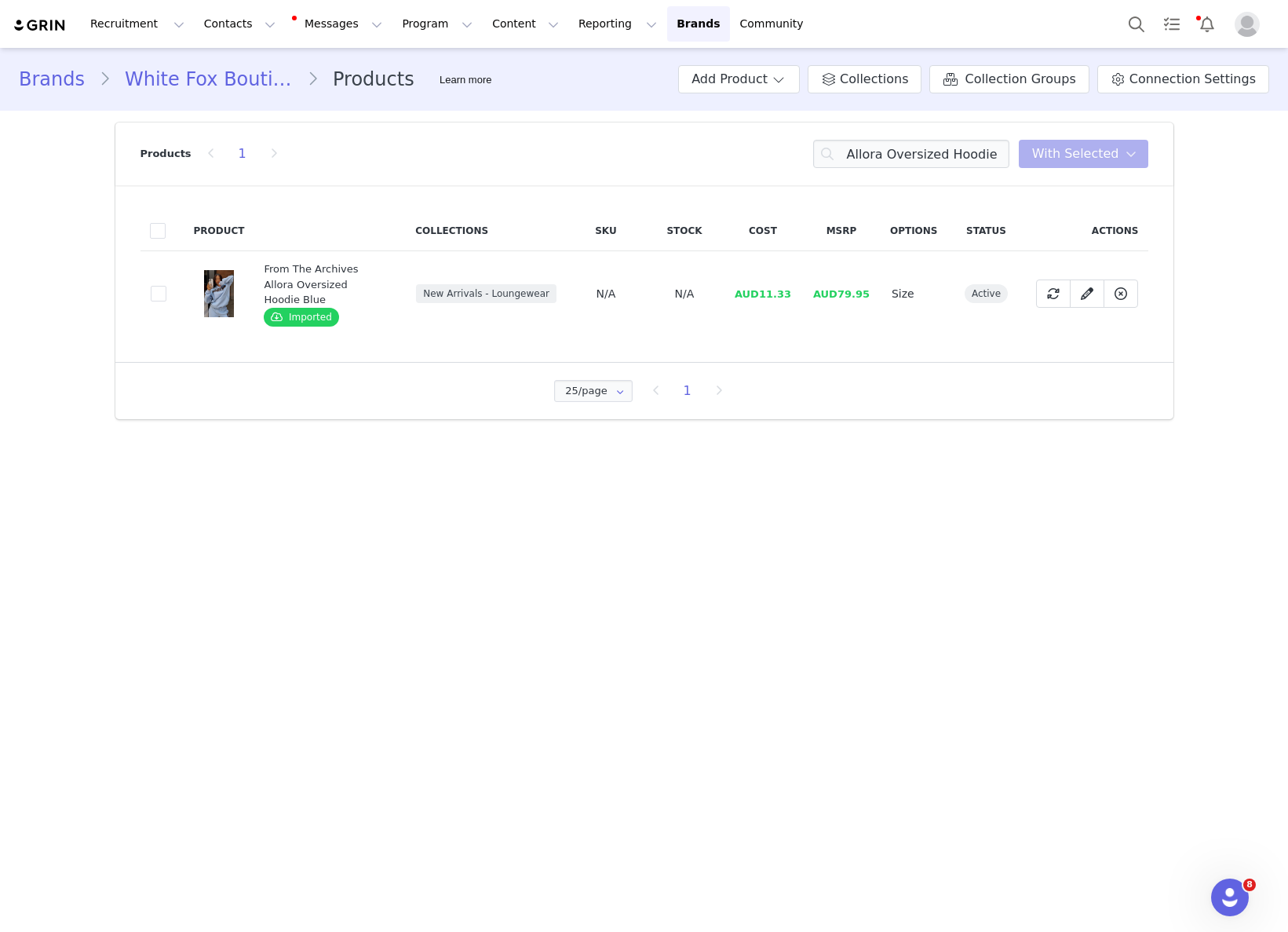
drag, startPoint x: 791, startPoint y: 247, endPoint x: 780, endPoint y: 267, distance: 22.8
click at [789, 250] on table "Product Collections SKU Stock Cost MSRP Options Status Actions 4761ae06-f099-46…" at bounding box center [644, 274] width 1008 height 126
drag, startPoint x: 763, startPoint y: 285, endPoint x: 793, endPoint y: 283, distance: 30.1
click at [794, 283] on td "AUD11.33" at bounding box center [763, 293] width 79 height 85
click at [921, 148] on input "From The Archives Allora Oversized Hoodie Blue" at bounding box center [910, 154] width 196 height 28
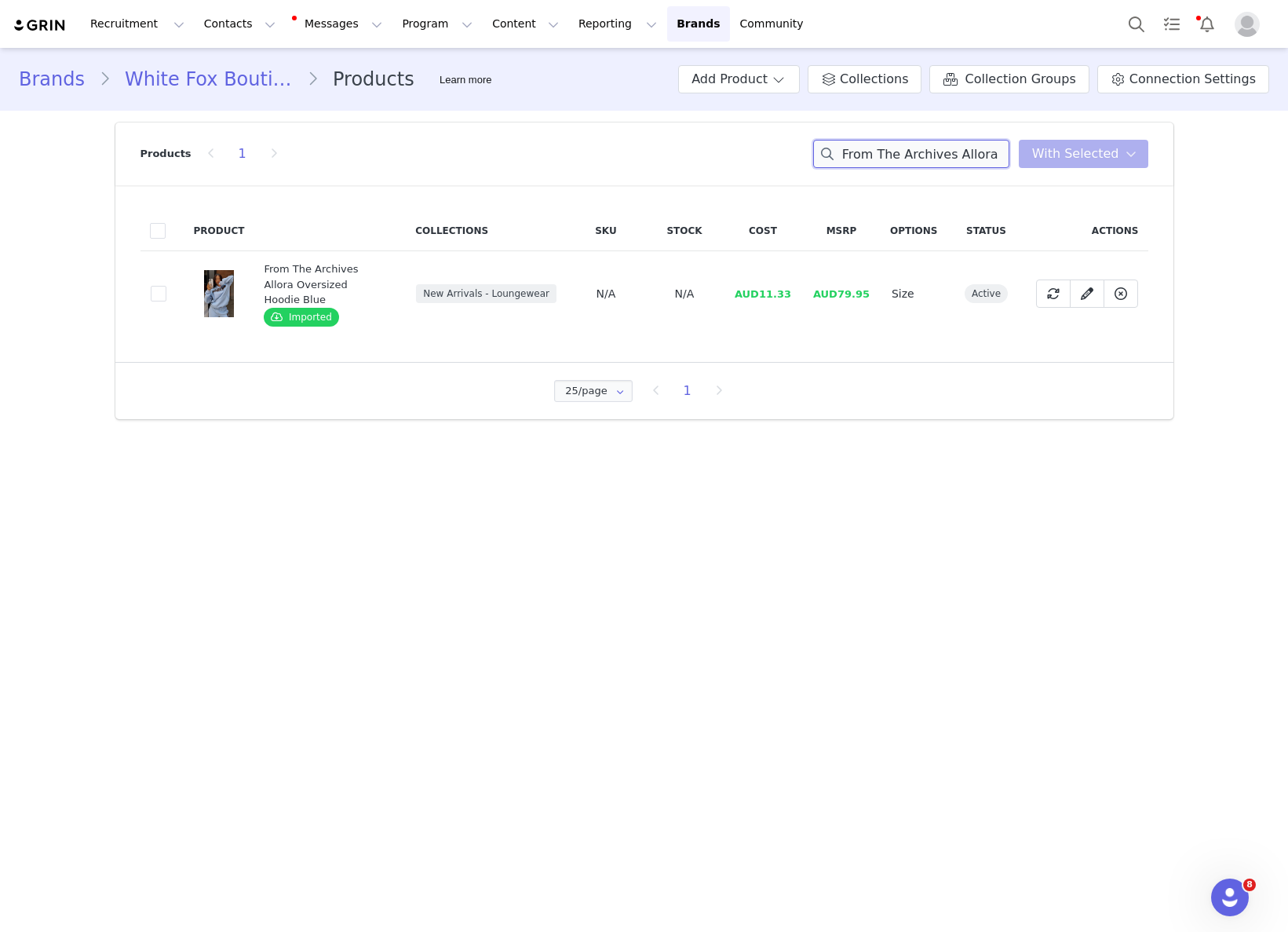
click at [921, 148] on input "From The Archives Allora Oversized Hoodie Blue" at bounding box center [910, 154] width 196 height 28
click at [788, 296] on td "AUD12.67" at bounding box center [763, 293] width 79 height 85
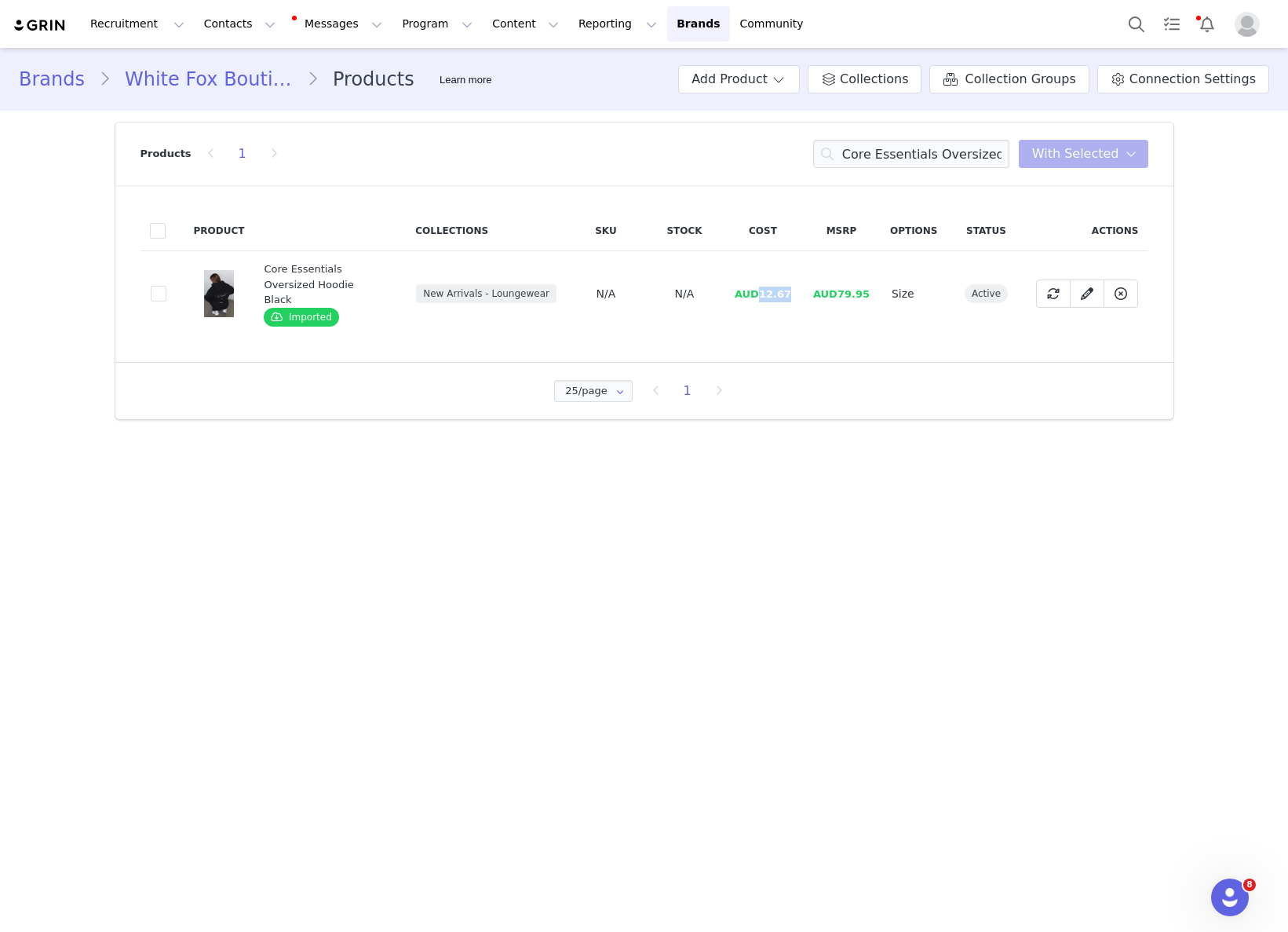
drag, startPoint x: 762, startPoint y: 287, endPoint x: 792, endPoint y: 282, distance: 30.4
click at [792, 288] on span "AUD12.67" at bounding box center [762, 294] width 56 height 12
click at [962, 154] on input "Core Essentials Oversized Hoodie Black" at bounding box center [910, 154] width 196 height 28
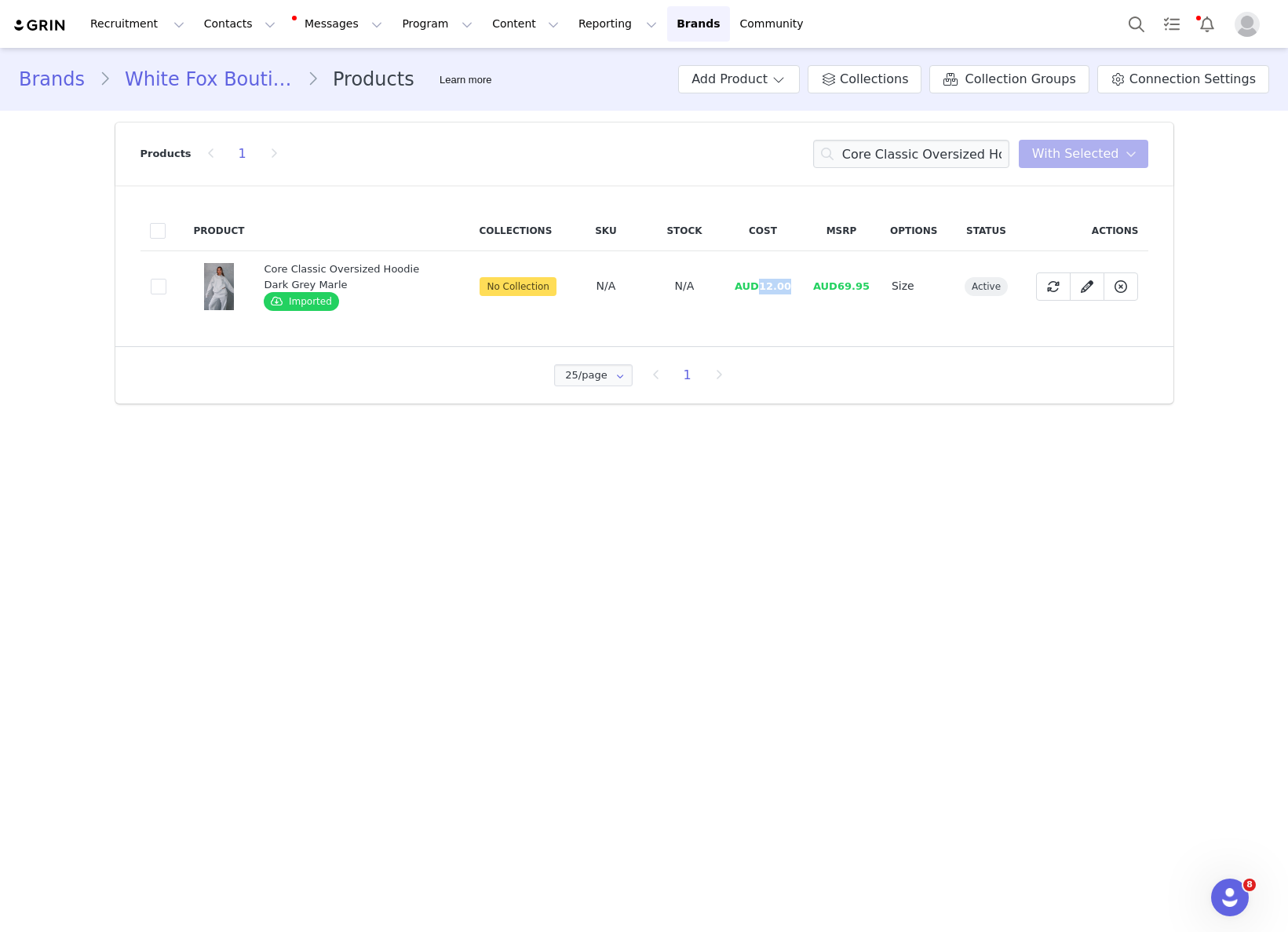
drag, startPoint x: 762, startPoint y: 282, endPoint x: 1231, endPoint y: 369, distance: 477.0
click at [793, 283] on td "AUD12.00" at bounding box center [763, 286] width 79 height 70
click at [913, 155] on input "Core Classic Oversized Hoodie Dark Grey Marle" at bounding box center [910, 154] width 196 height 28
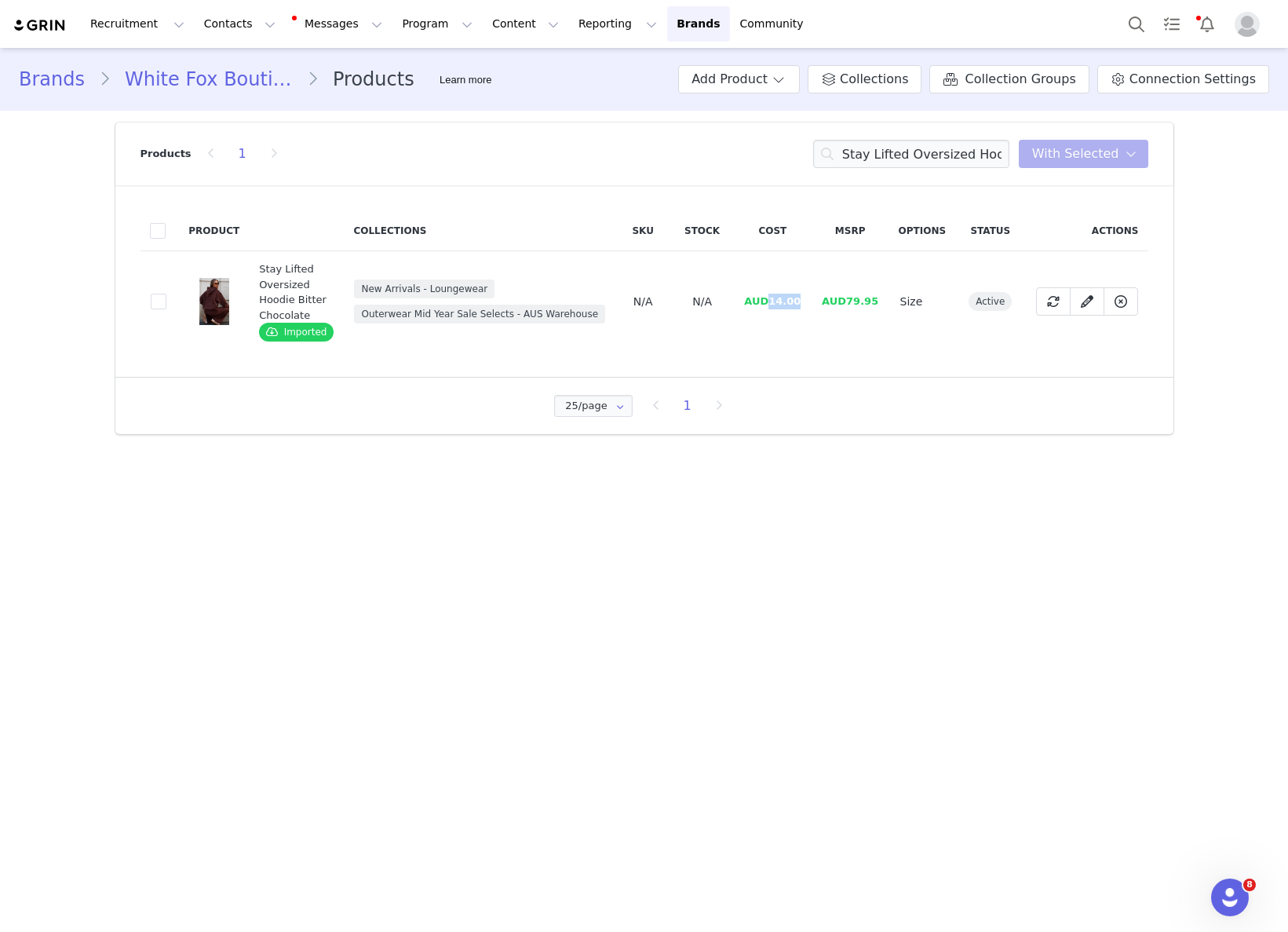
drag, startPoint x: 768, startPoint y: 303, endPoint x: 801, endPoint y: 301, distance: 33.1
click at [801, 301] on td "AUD14.00" at bounding box center [772, 302] width 78 height 101
click at [932, 159] on input "Stay Lifted Oversized Hoodie Bitter Chocolate" at bounding box center [910, 154] width 196 height 28
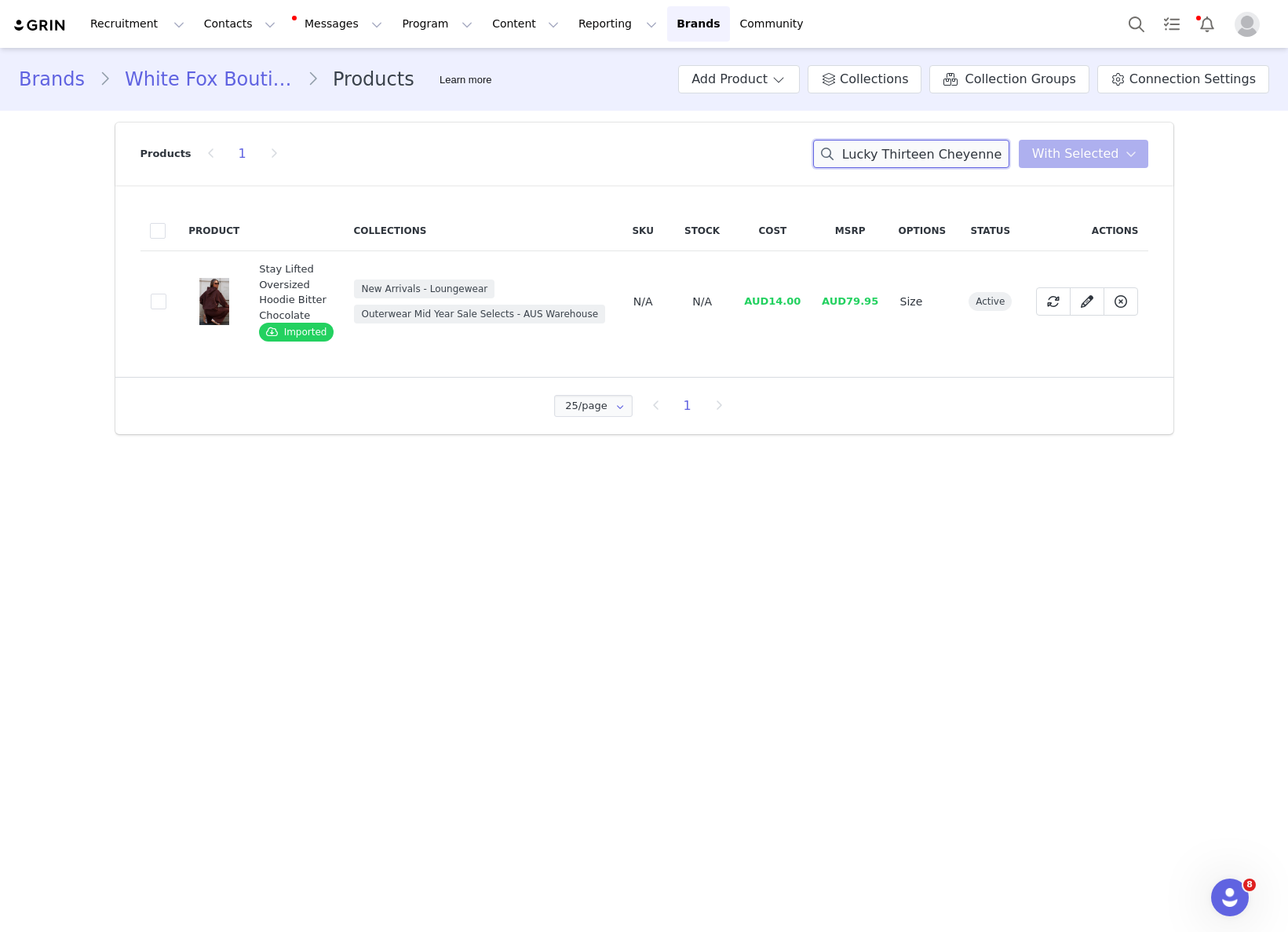
scroll to position [0, 155]
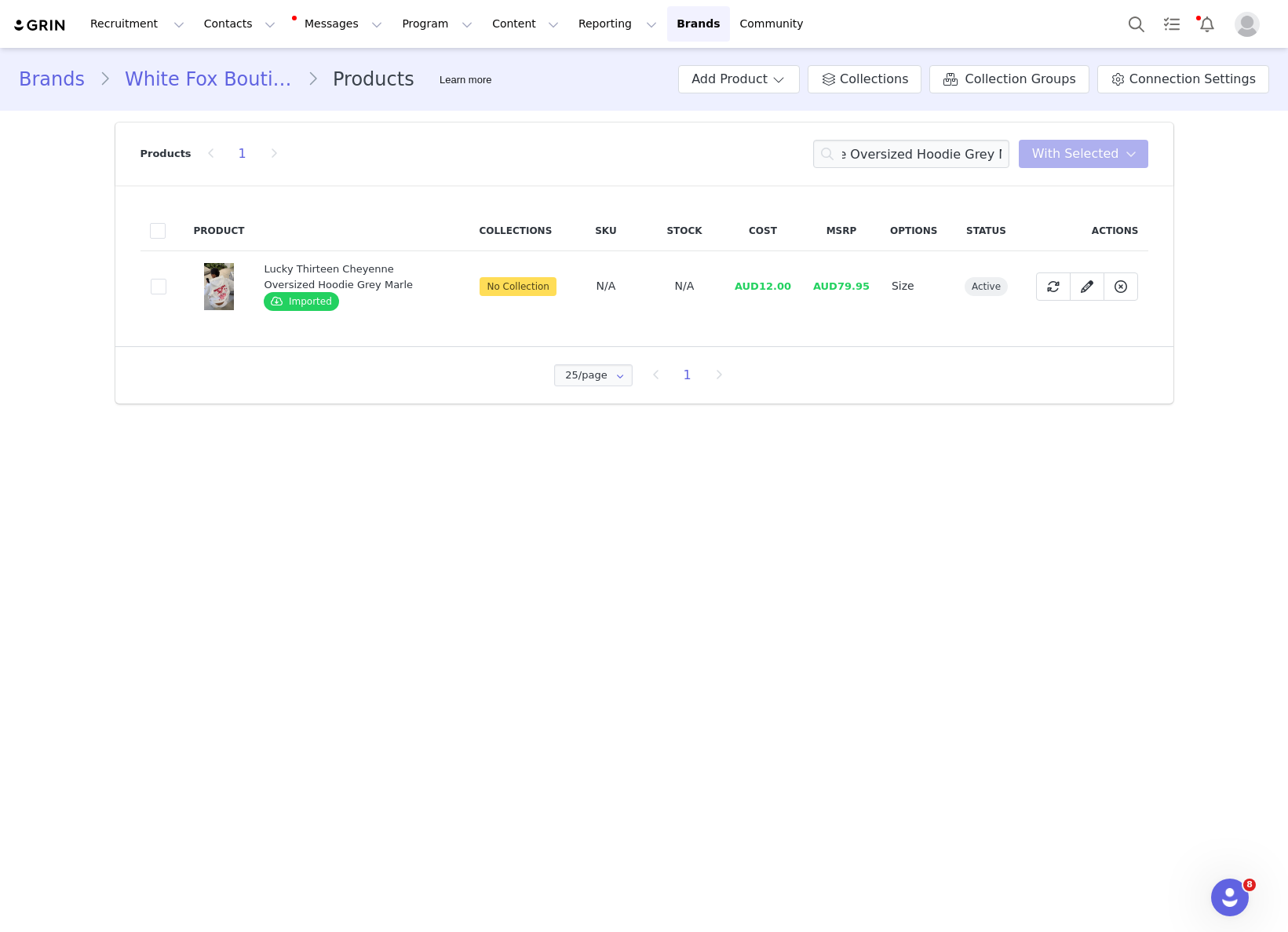
click at [765, 286] on span "AUD12.00" at bounding box center [762, 286] width 56 height 12
drag, startPoint x: 762, startPoint y: 287, endPoint x: 796, endPoint y: 284, distance: 34.1
click at [796, 283] on td "AUD12.00" at bounding box center [763, 286] width 79 height 70
click at [943, 148] on input "Lucky Thirteen Cheyenne Oversized Hoodie Grey Marle" at bounding box center [910, 154] width 196 height 28
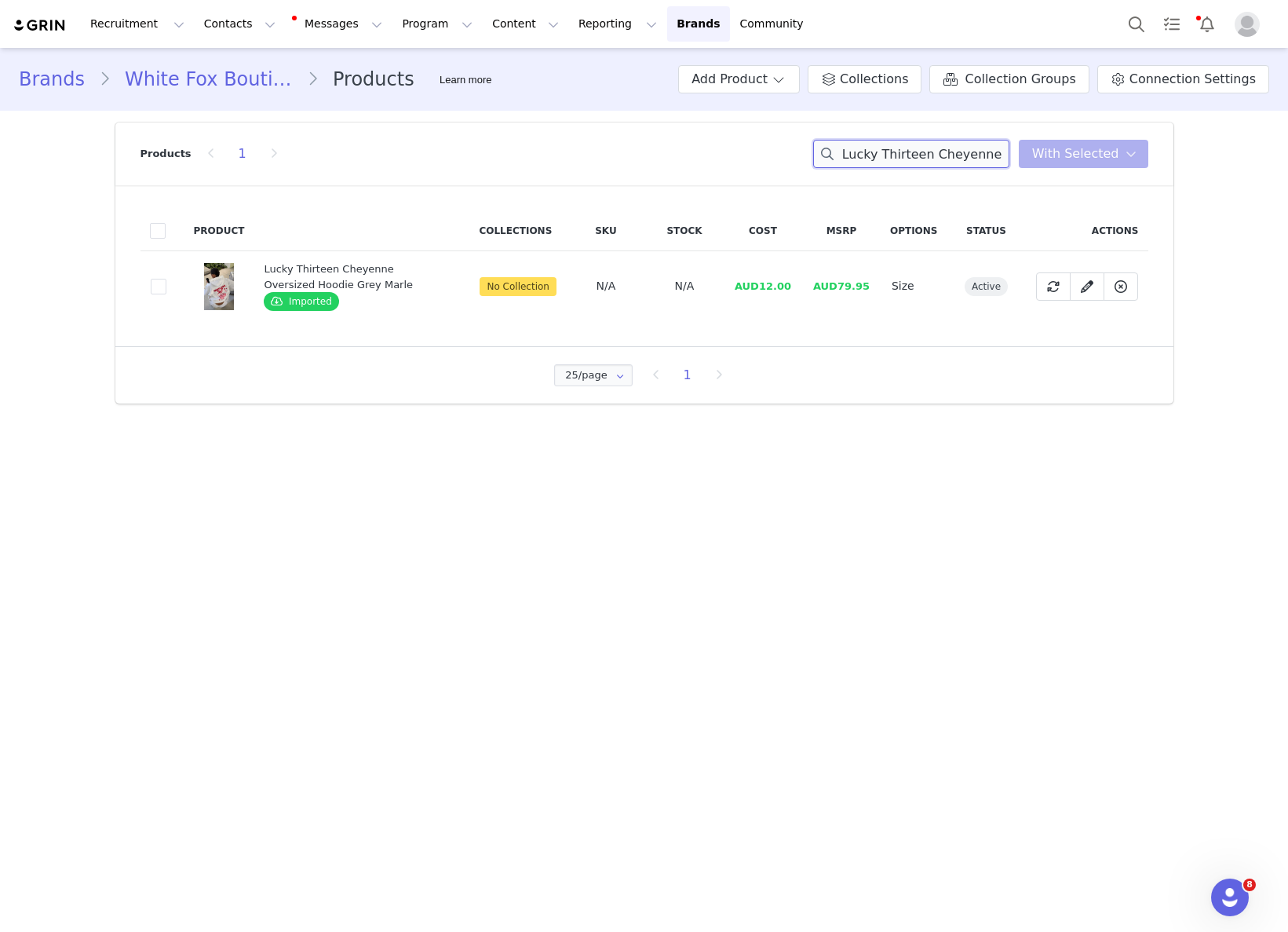
click at [943, 148] on input "Lucky Thirteen Cheyenne Oversized Hoodie Grey Marle" at bounding box center [910, 154] width 196 height 28
drag, startPoint x: 759, startPoint y: 288, endPoint x: 791, endPoint y: 284, distance: 32.2
click at [791, 284] on span "AUD12.00" at bounding box center [762, 286] width 56 height 12
click at [979, 172] on div "Products 1 Lucky Thirteen Cheyenne Oversized Hoodie Grey Marle You have 0 produ…" at bounding box center [644, 154] width 1008 height 63
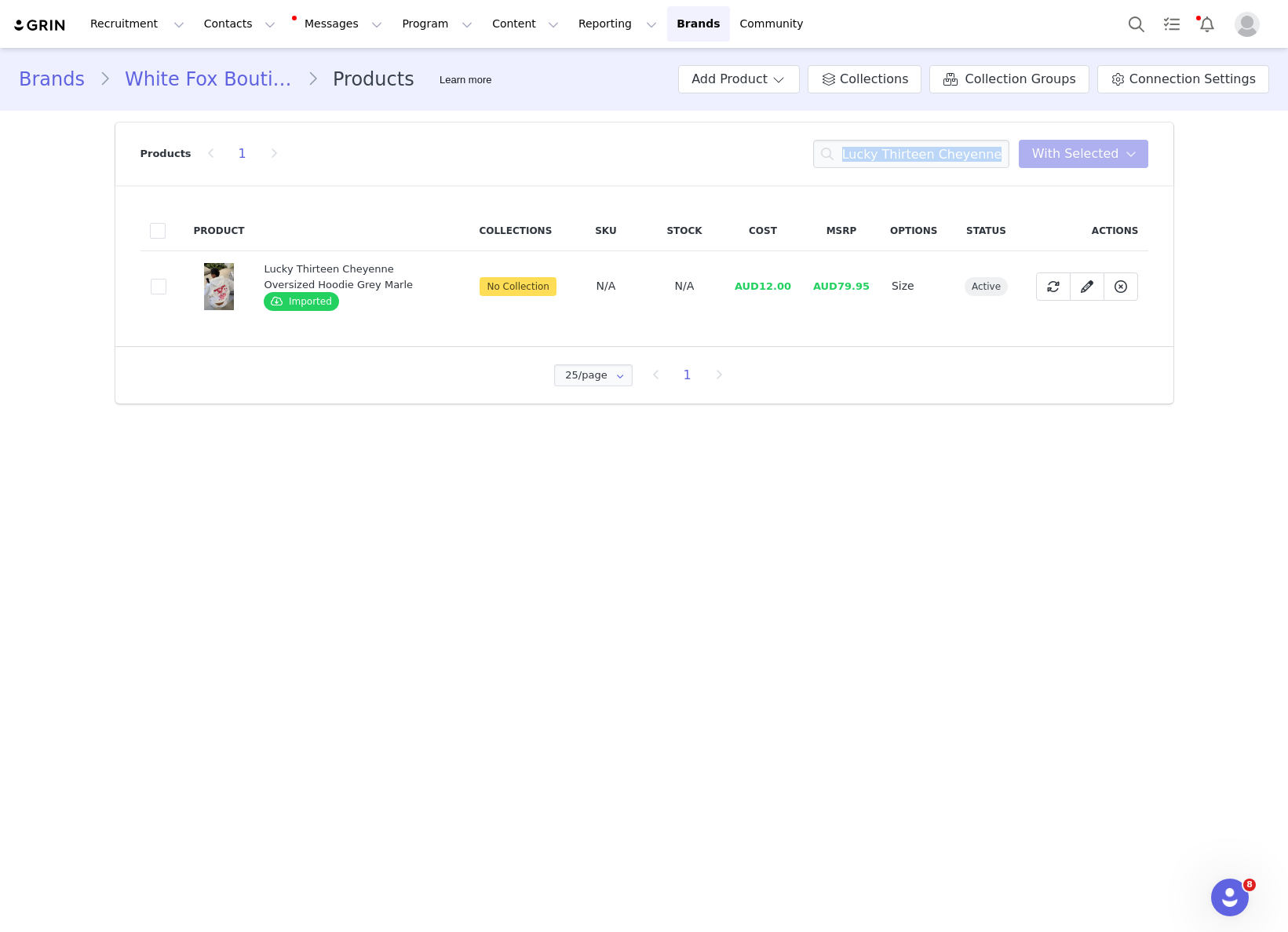
click at [979, 172] on div "Products 1 Lucky Thirteen Cheyenne Oversized Hoodie Grey Marle You have 0 produ…" at bounding box center [644, 154] width 1008 height 63
click at [984, 165] on input "Lucky Thirteen Cheyenne Oversized Hoodie Grey Marle" at bounding box center [910, 154] width 196 height 28
click at [985, 165] on input "Lucky Thirteen Cheyenne Oversized Hoodie Grey Marle" at bounding box center [910, 154] width 196 height 28
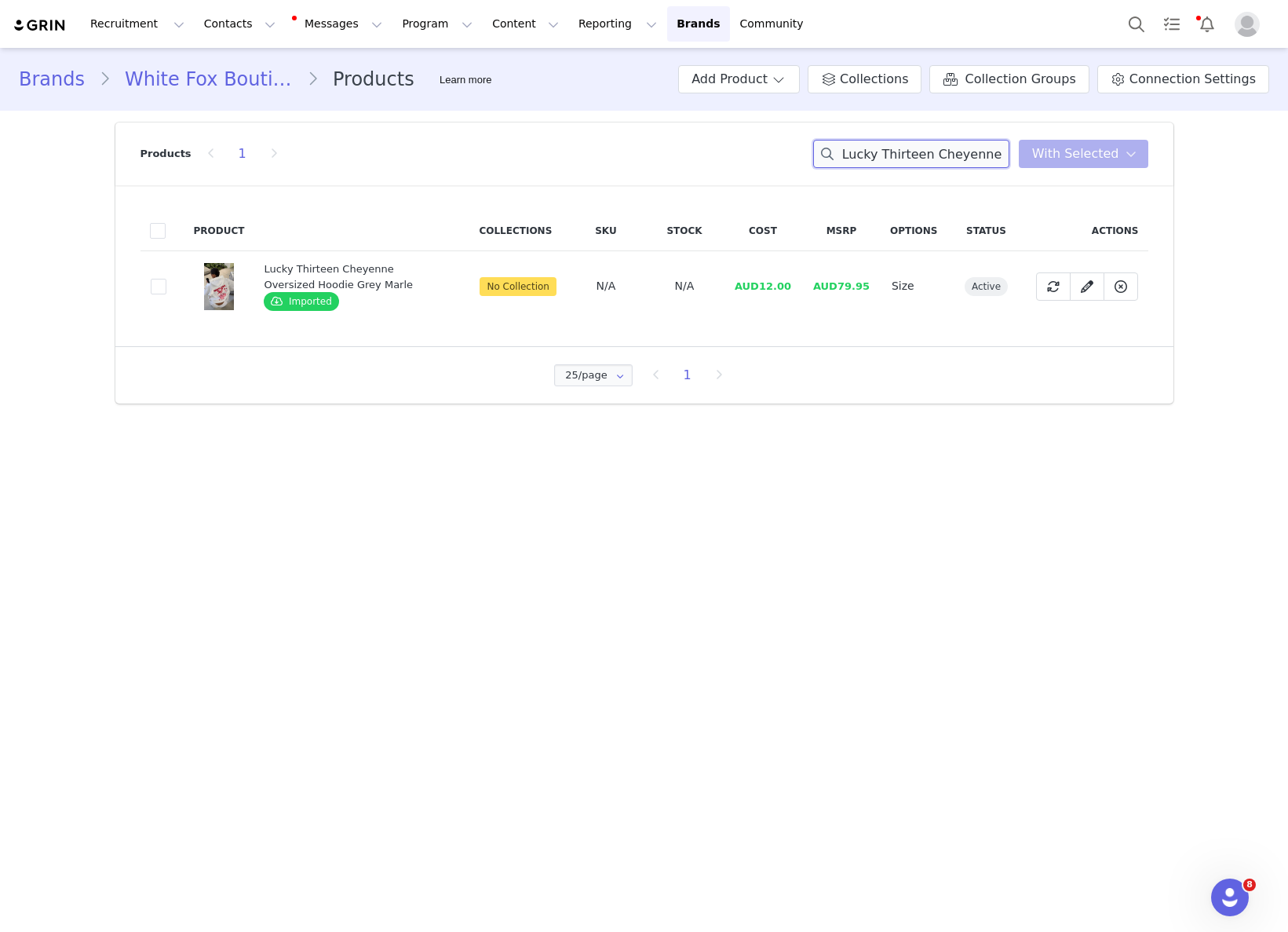
click at [985, 165] on input "Lucky Thirteen Cheyenne Oversized Hoodie Grey Marle" at bounding box center [910, 154] width 196 height 28
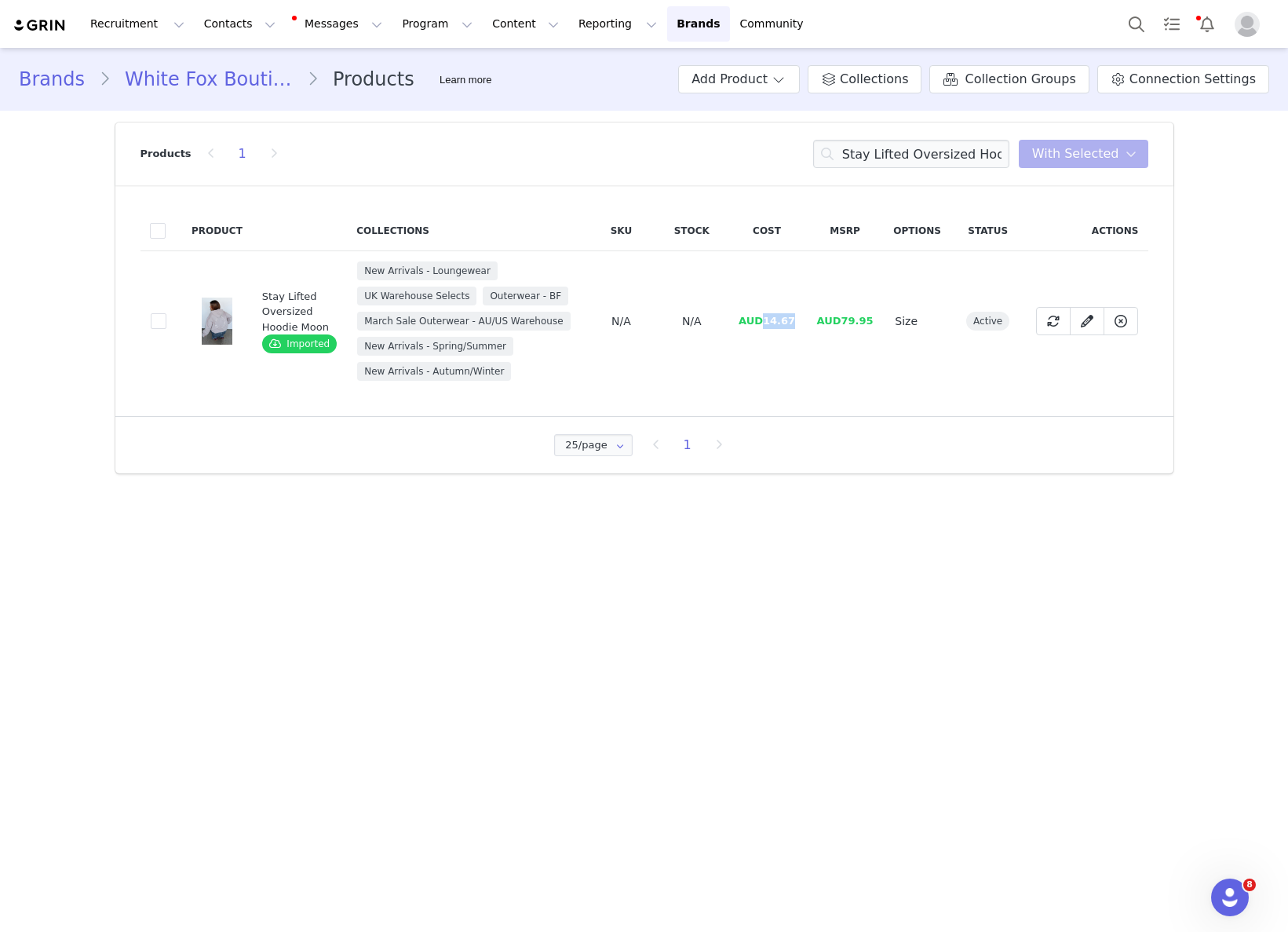
drag, startPoint x: 761, startPoint y: 336, endPoint x: 795, endPoint y: 332, distance: 34.2
click at [795, 332] on td "AUD14.67" at bounding box center [767, 321] width 79 height 141
click at [971, 153] on input "Stay Lifted Oversized Hoodie Moon" at bounding box center [910, 154] width 196 height 28
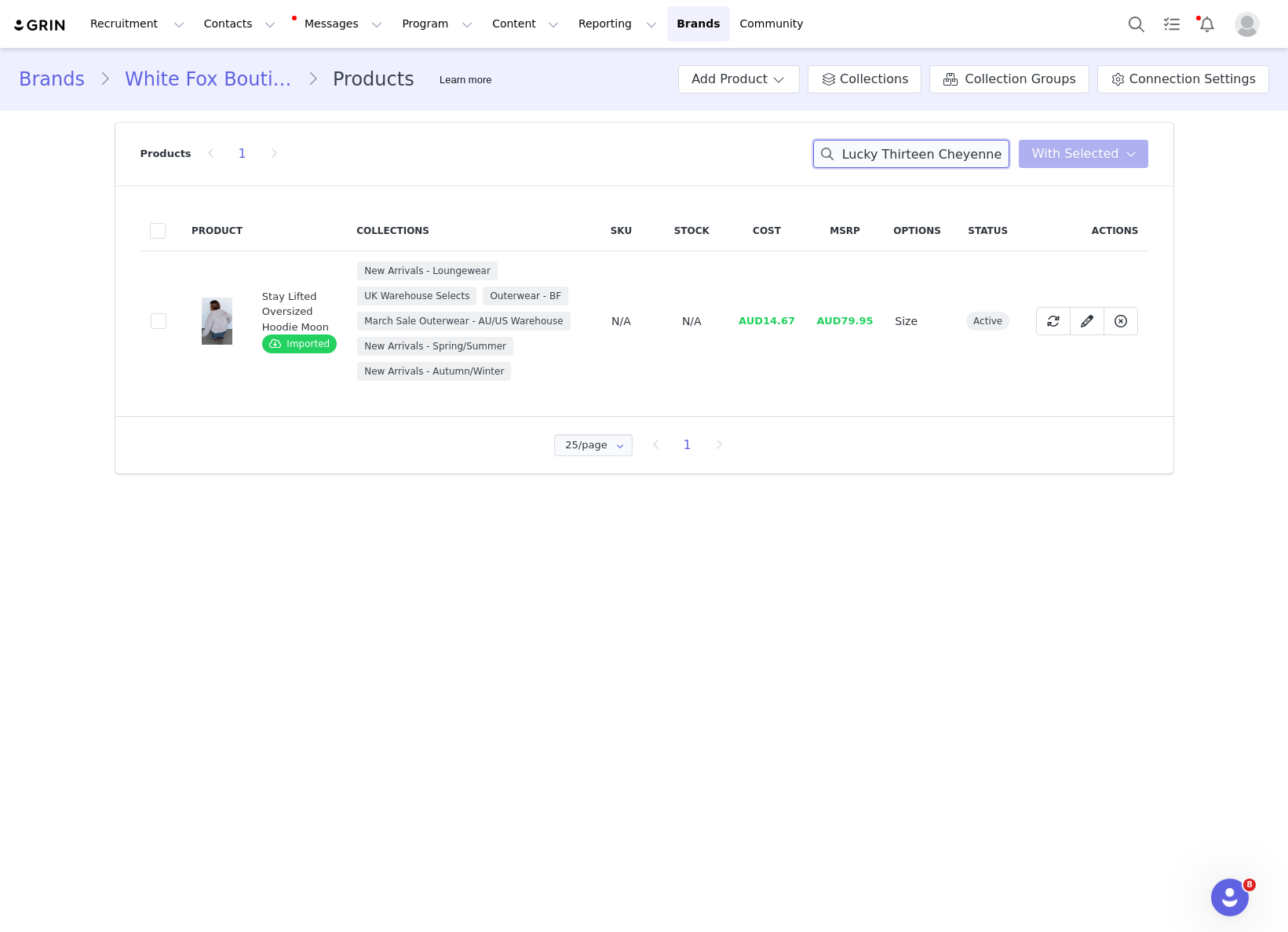
scroll to position [0, 143]
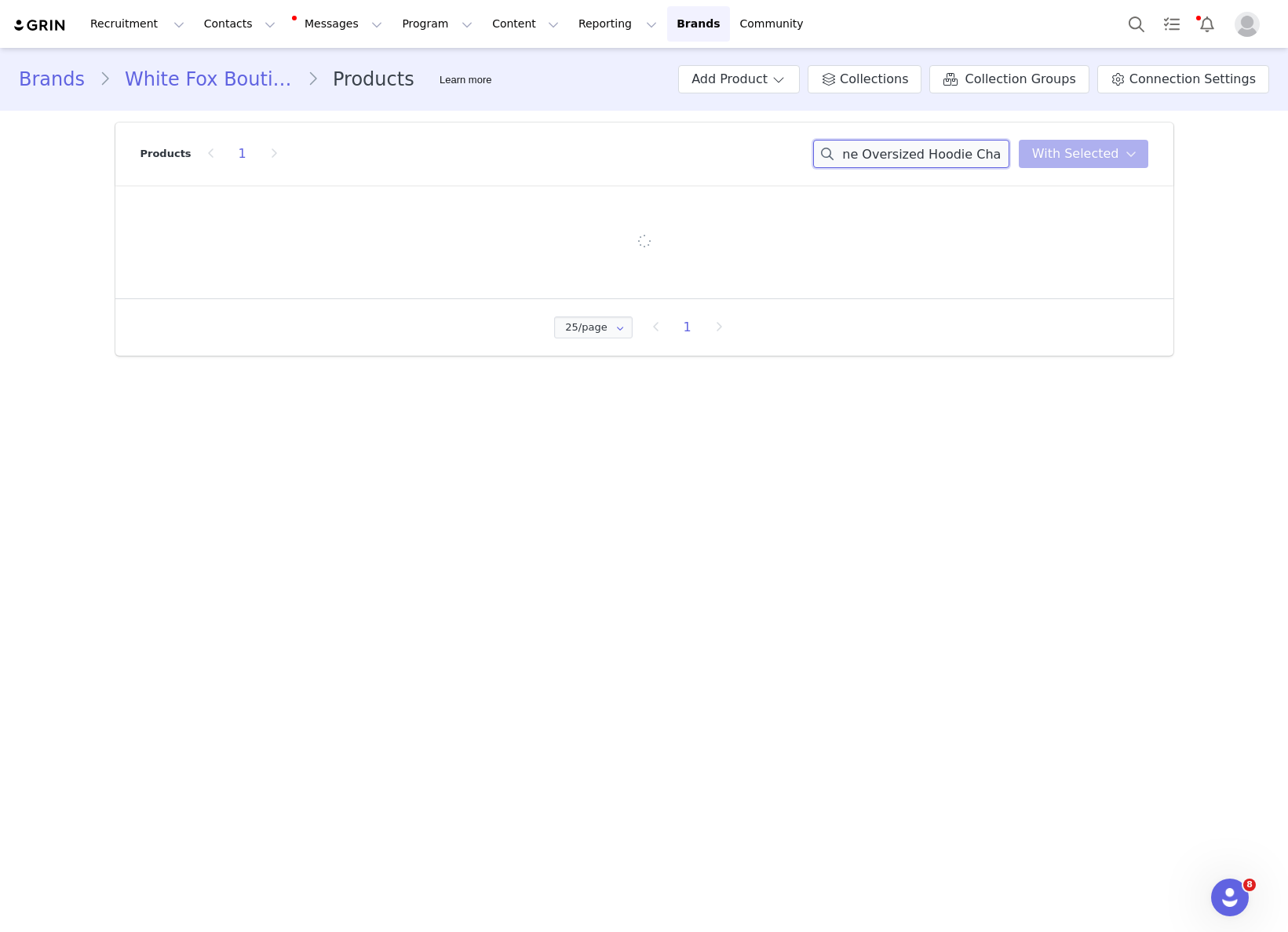
type input "Lucky Thirteen Cheyenne Oversized Hoodie Charcoal"
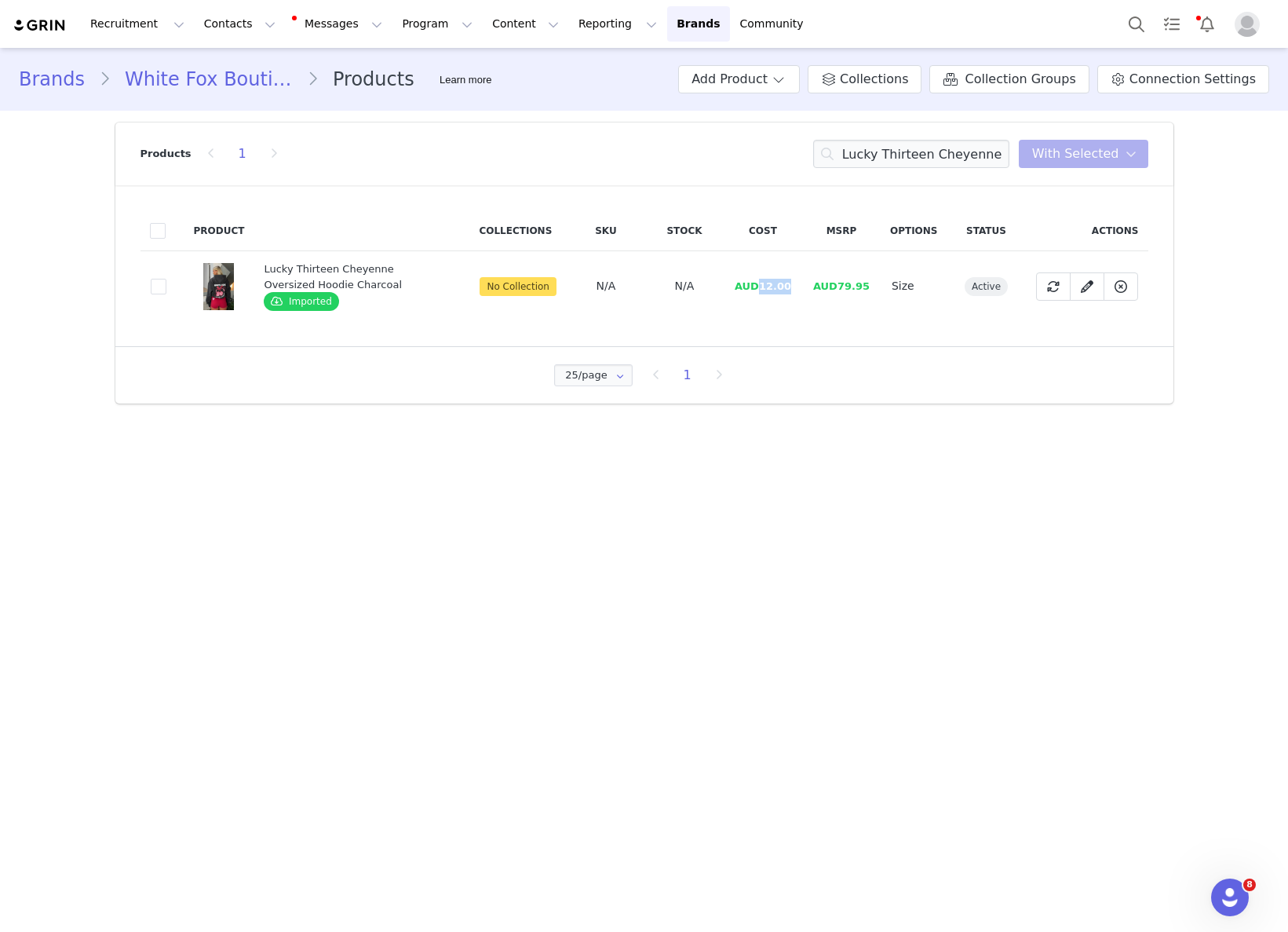
drag, startPoint x: 762, startPoint y: 288, endPoint x: 797, endPoint y: 284, distance: 35.2
click at [797, 284] on td "AUD12.00" at bounding box center [763, 286] width 79 height 70
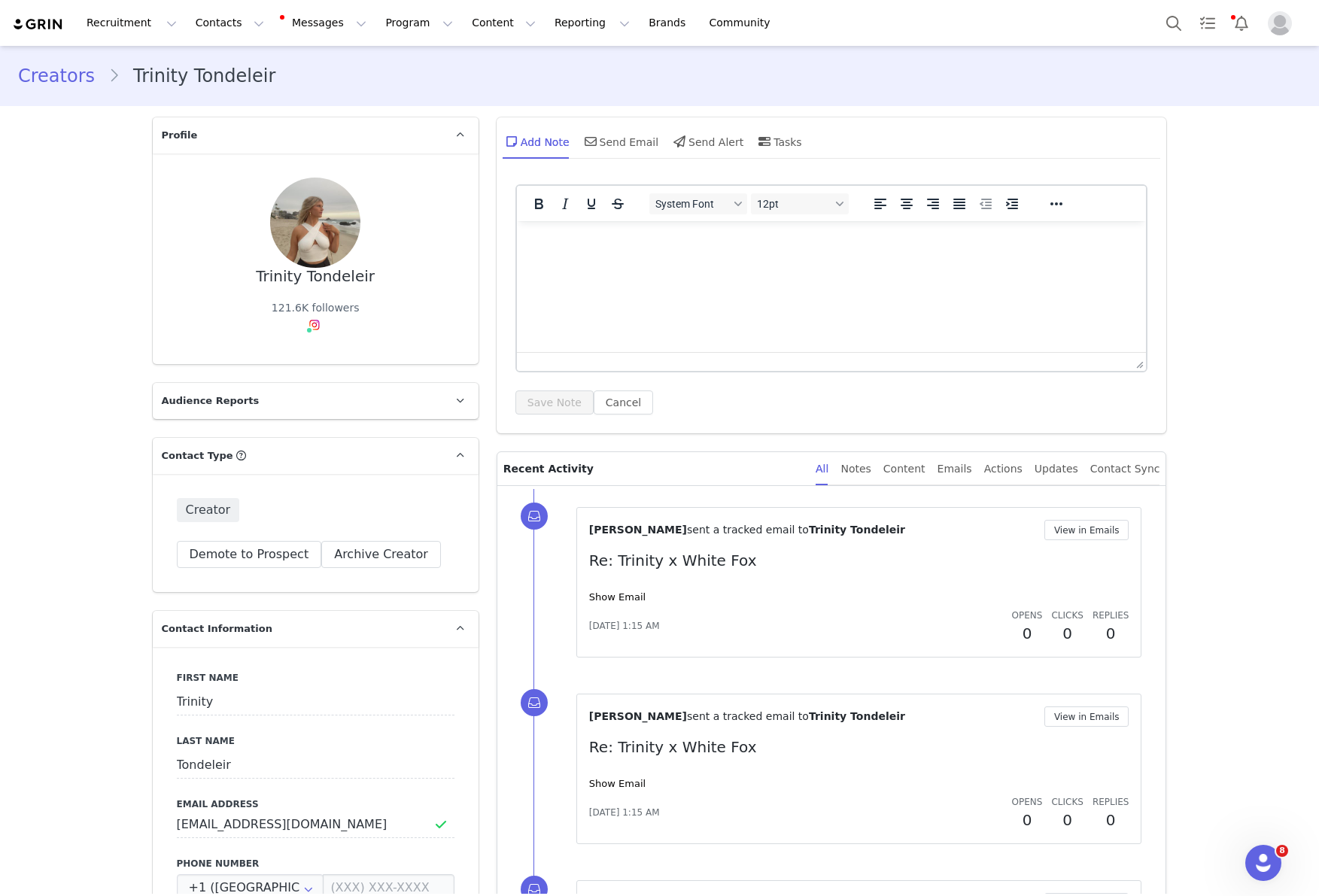
scroll to position [2672, 0]
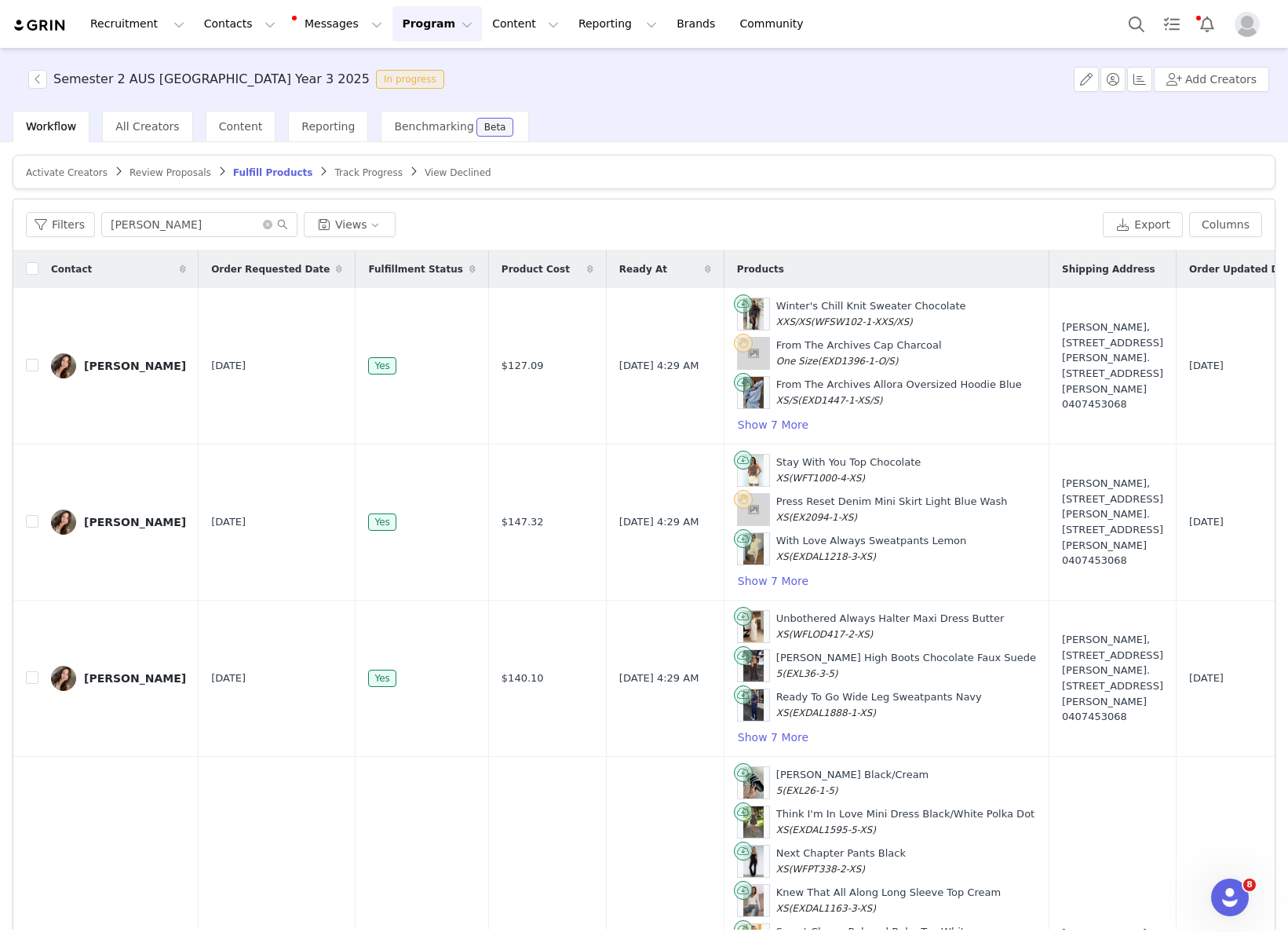
scroll to position [240, 0]
